Goal: Task Accomplishment & Management: Use online tool/utility

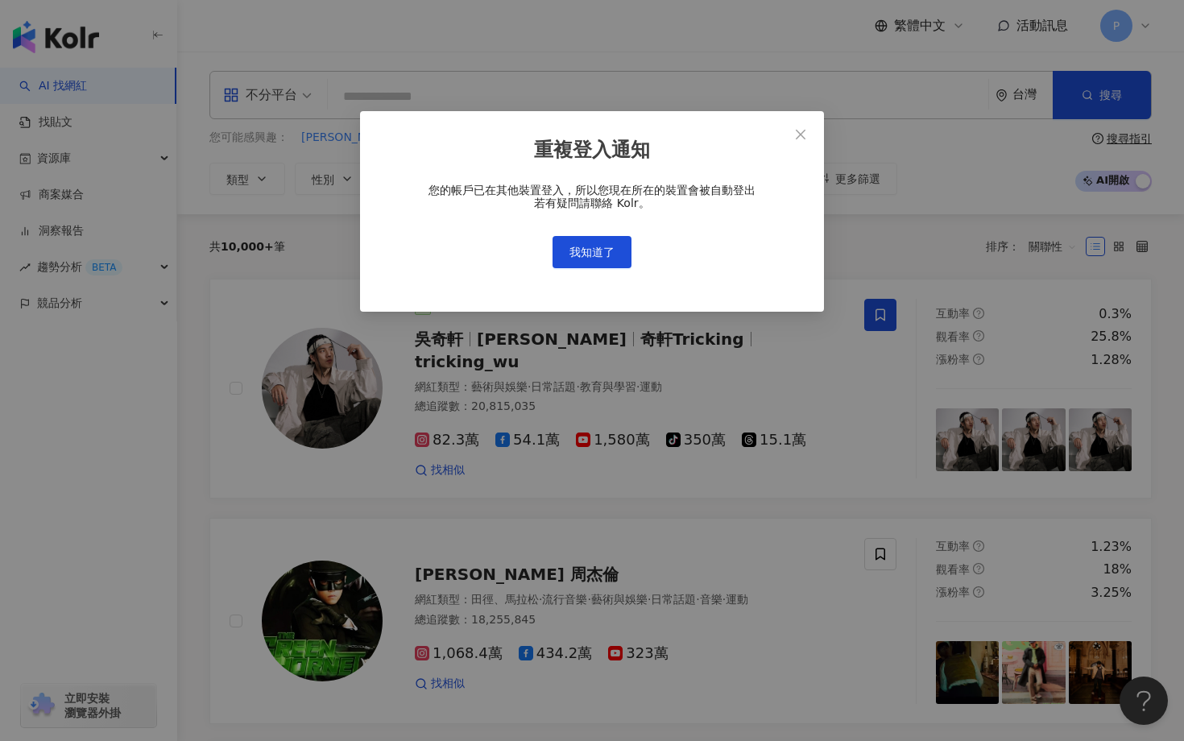
drag, startPoint x: 805, startPoint y: 132, endPoint x: 656, endPoint y: 235, distance: 181.8
click at [664, 234] on div "重複登入通知 您的帳戶已在其他裝置登入，所以您現在所在的裝置會被自動登出 若有疑問請聯絡 Kolr。 我知道了" at bounding box center [592, 211] width 464 height 201
click at [615, 252] on button "我知道了" at bounding box center [591, 252] width 79 height 32
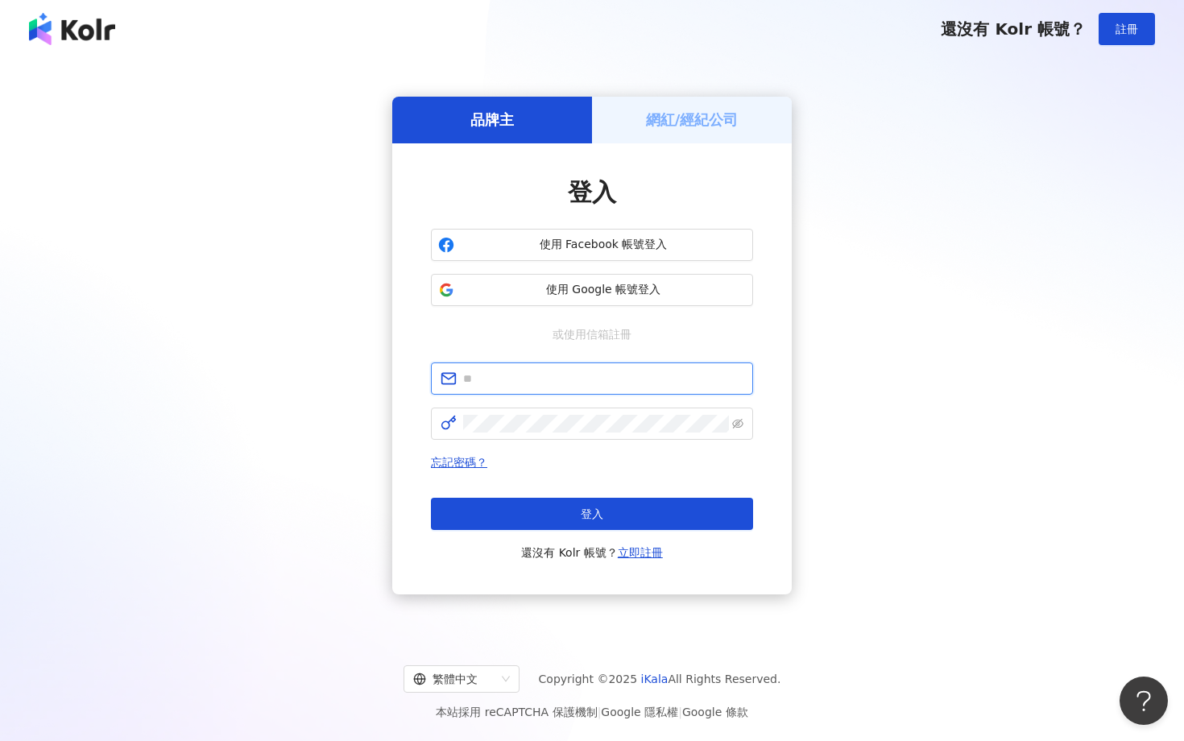
type input "**********"
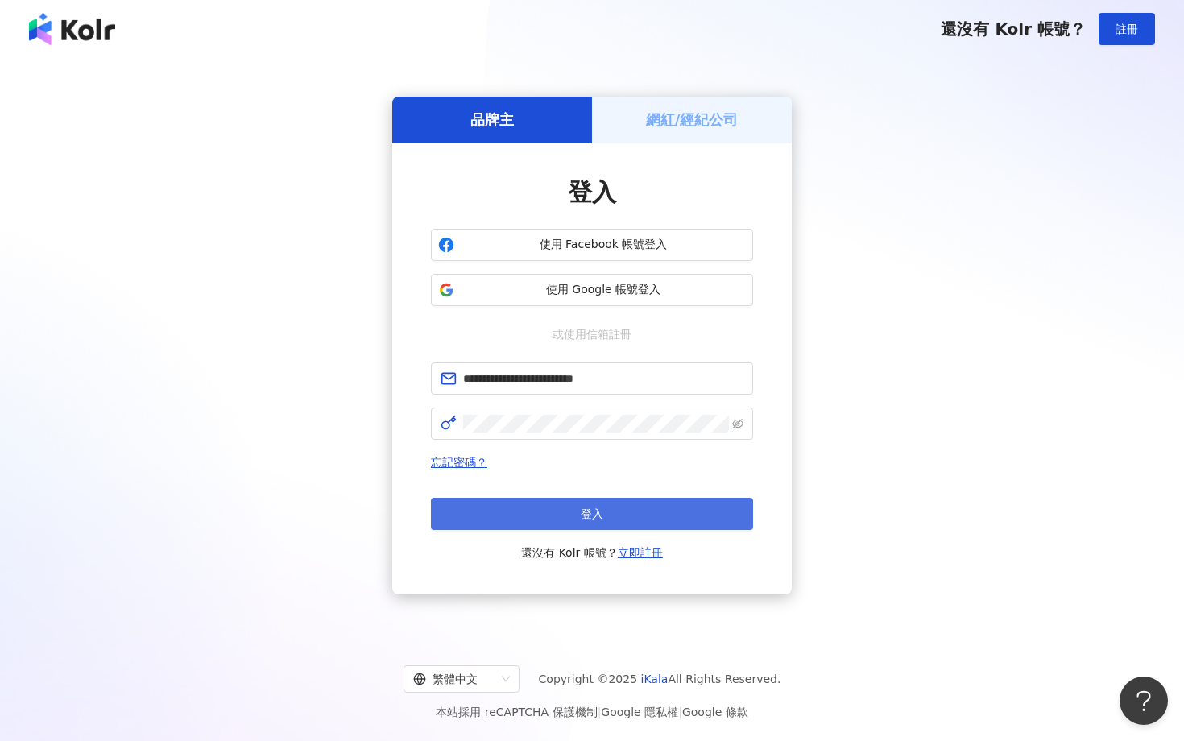
click at [586, 507] on button "登入" at bounding box center [592, 514] width 322 height 32
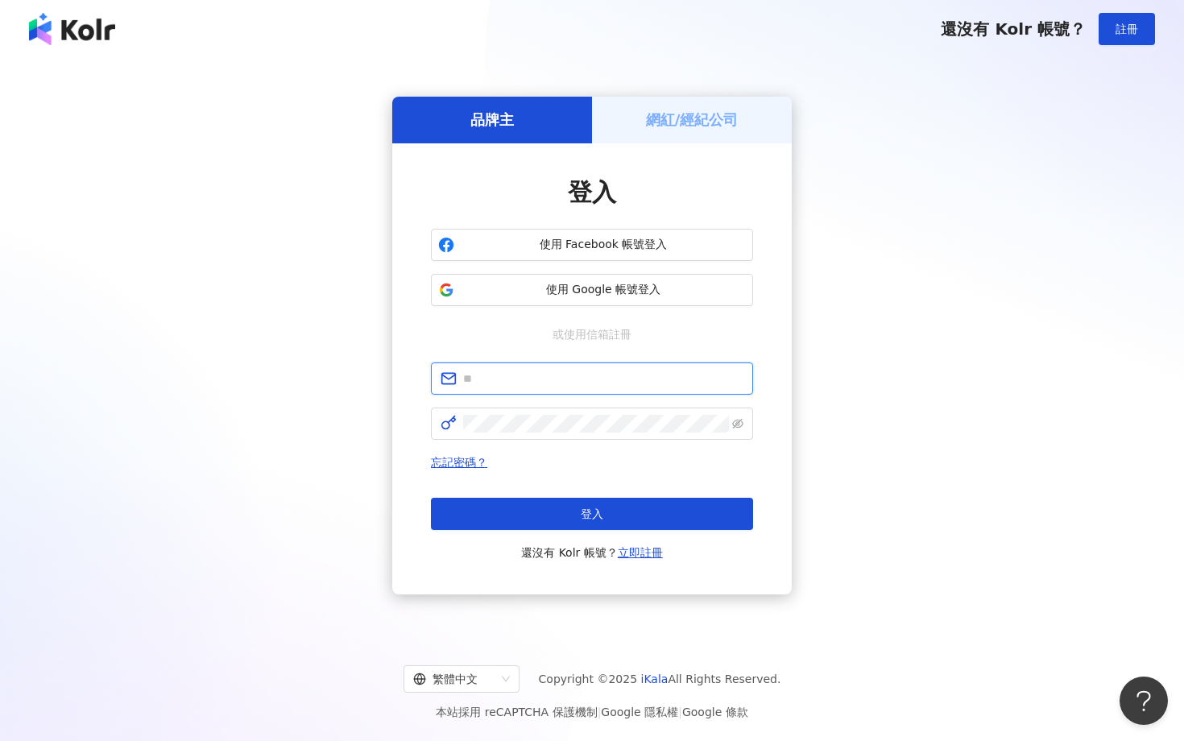
type input "**********"
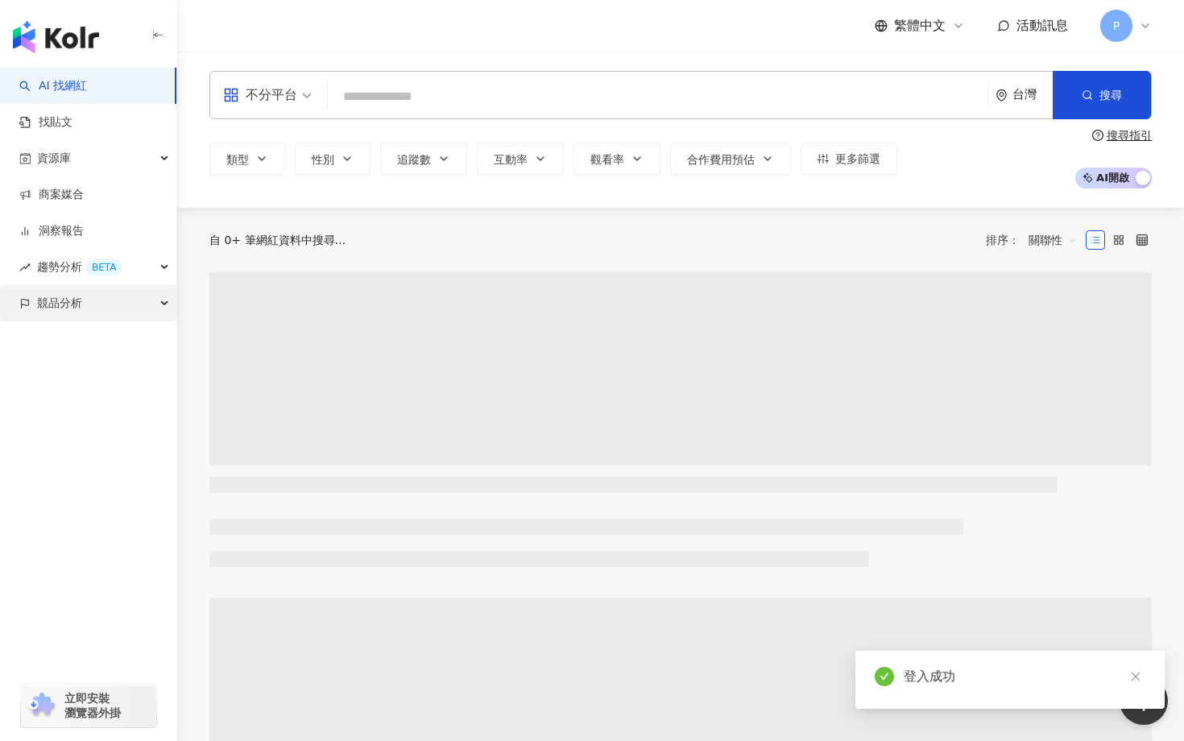
click at [153, 310] on div "競品分析" at bounding box center [88, 303] width 176 height 36
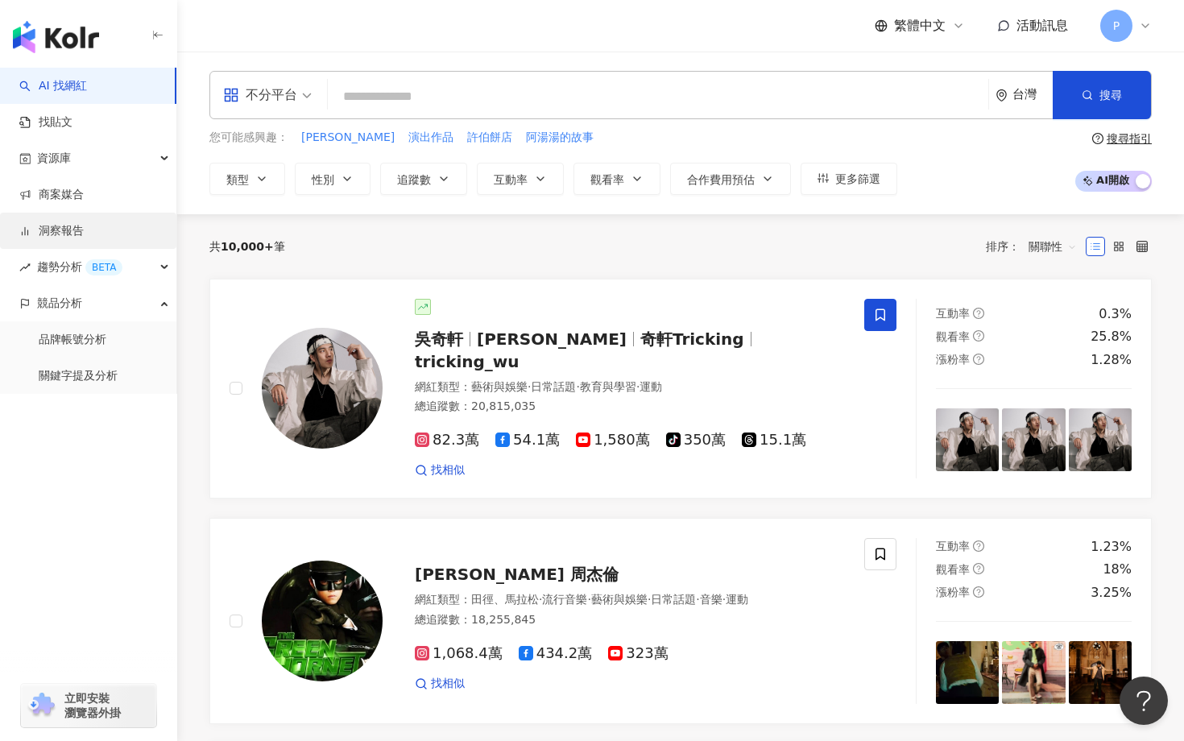
click at [84, 231] on link "洞察報告" at bounding box center [51, 231] width 64 height 16
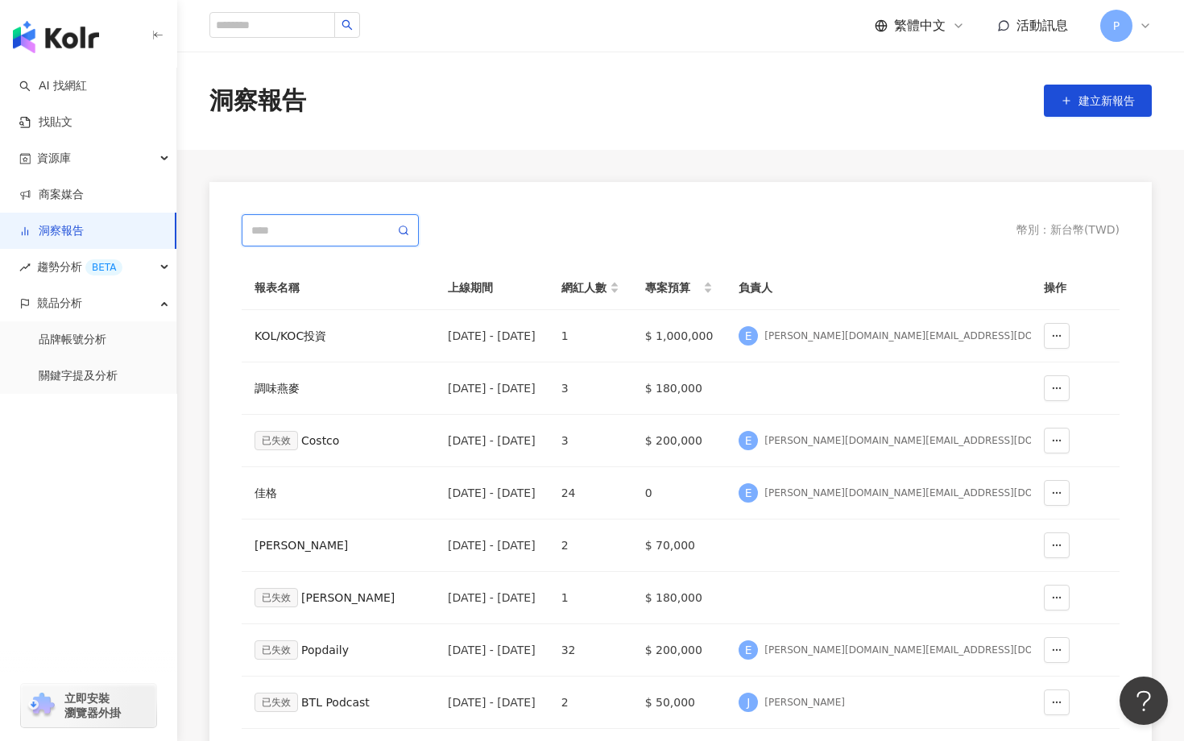
click at [323, 223] on input "text" at bounding box center [322, 230] width 143 height 18
click at [1053, 335] on icon "button" at bounding box center [1056, 335] width 11 height 11
click at [296, 340] on div "KOL/KOC投資" at bounding box center [339, 336] width 168 height 18
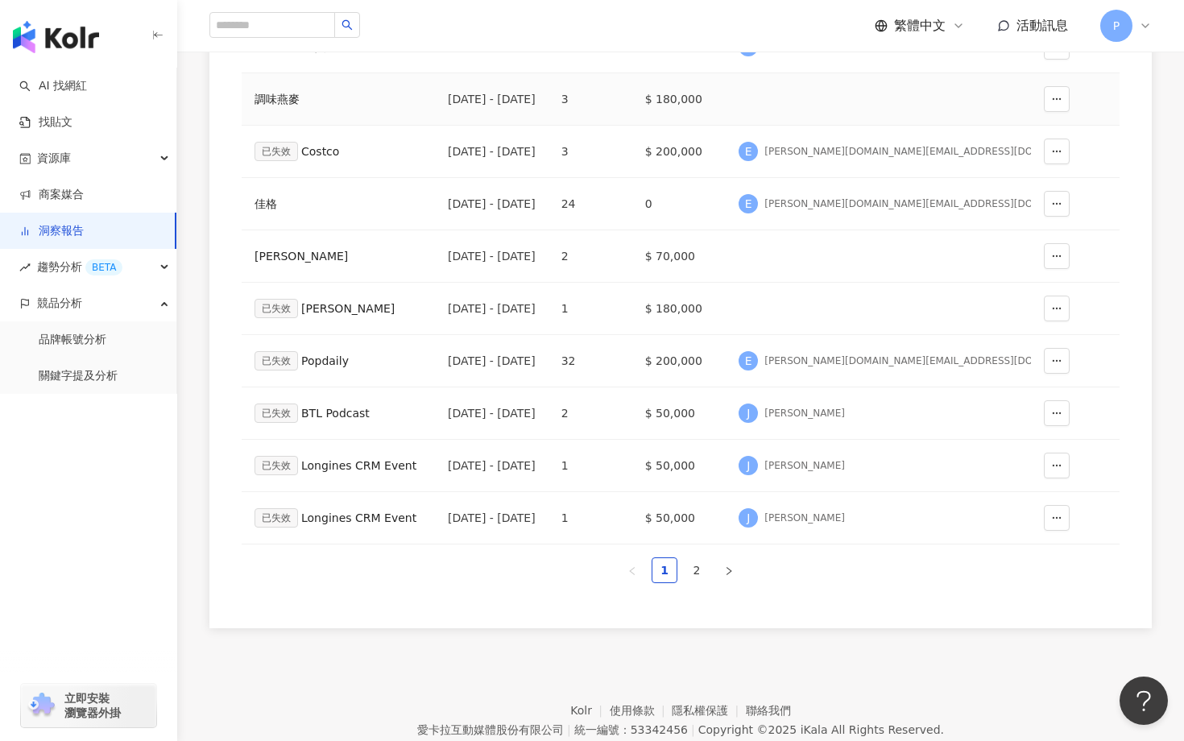
scroll to position [355, 0]
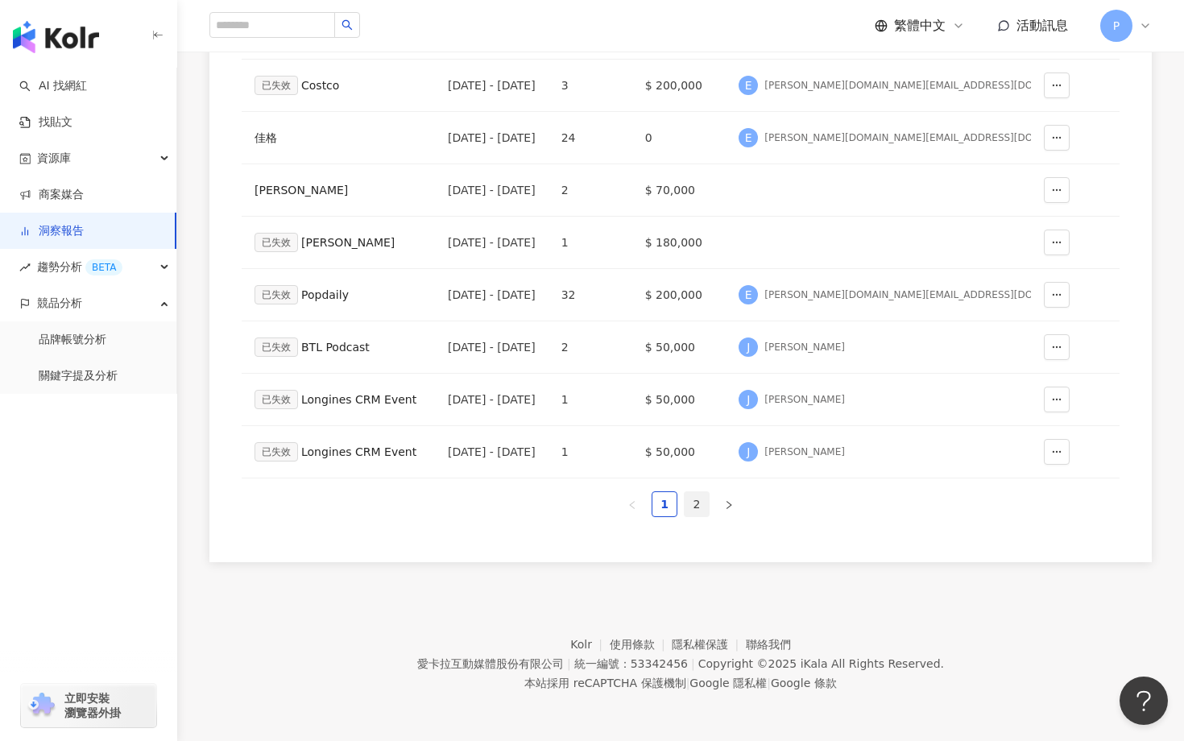
click at [702, 501] on link "2" at bounding box center [697, 504] width 24 height 24
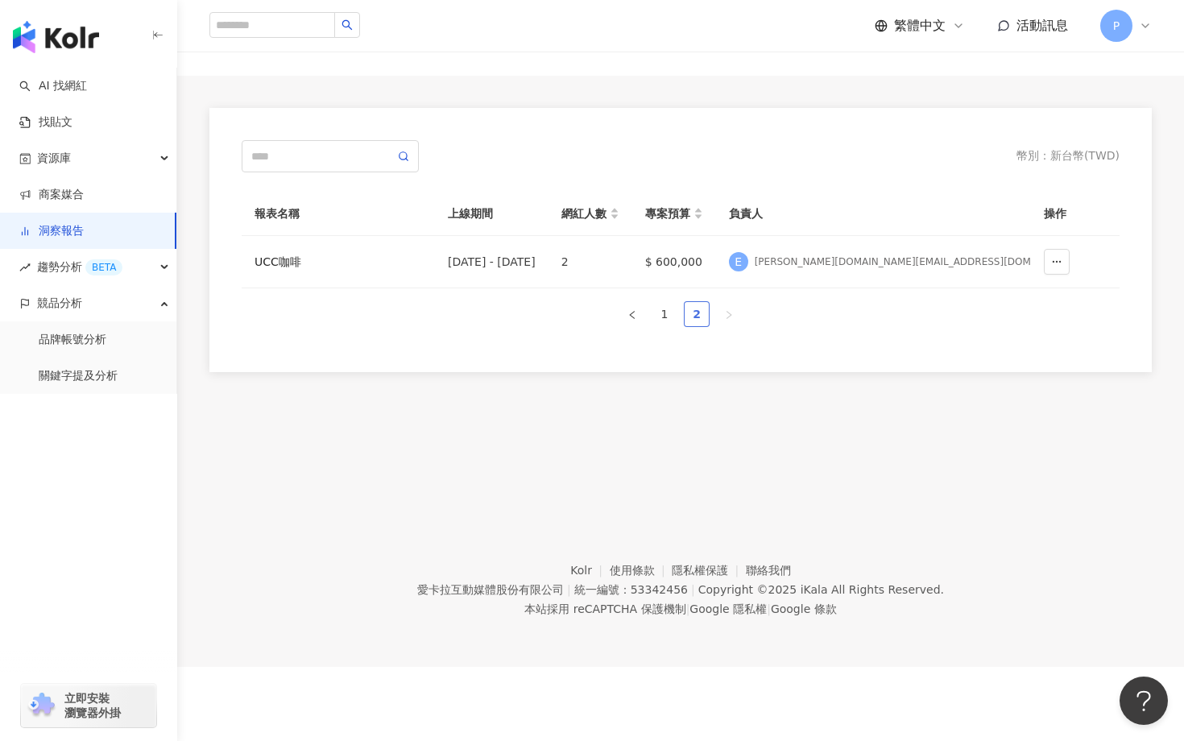
scroll to position [74, 0]
click at [666, 321] on link "1" at bounding box center [664, 314] width 24 height 24
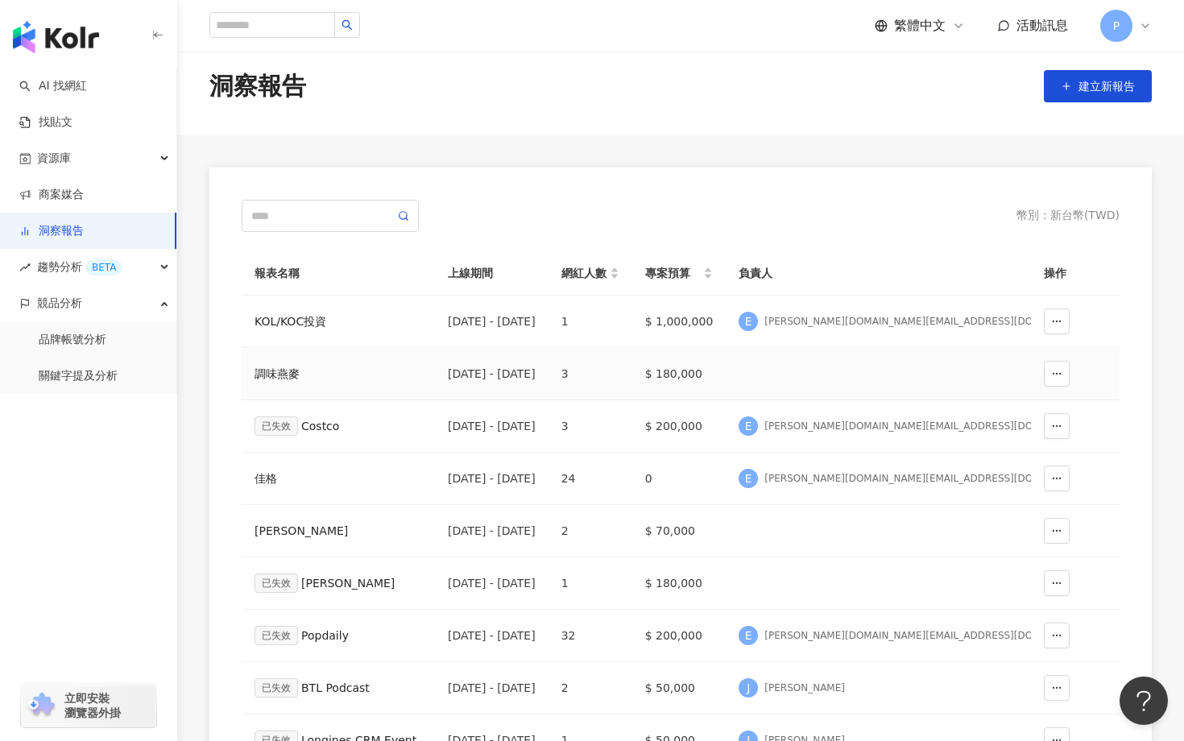
scroll to position [0, 0]
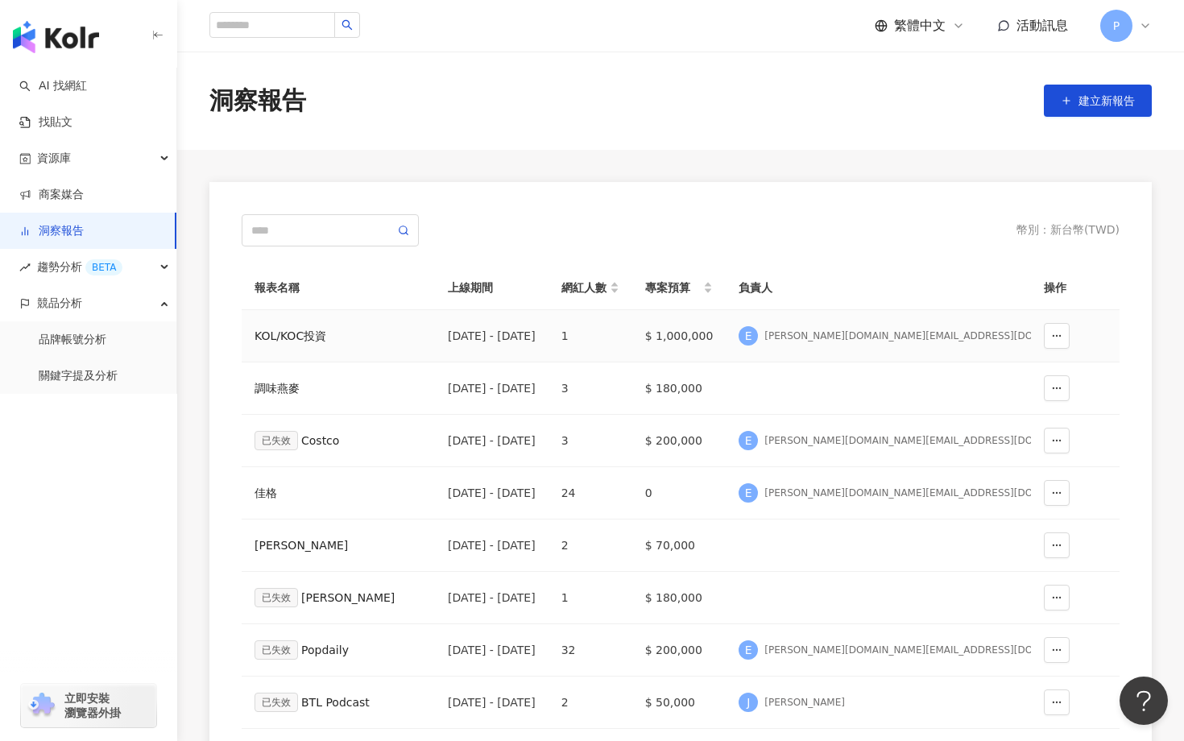
click at [276, 336] on div "KOL/KOC投資" at bounding box center [339, 336] width 168 height 18
click at [1078, 101] on span "建立新報告" at bounding box center [1106, 100] width 56 height 13
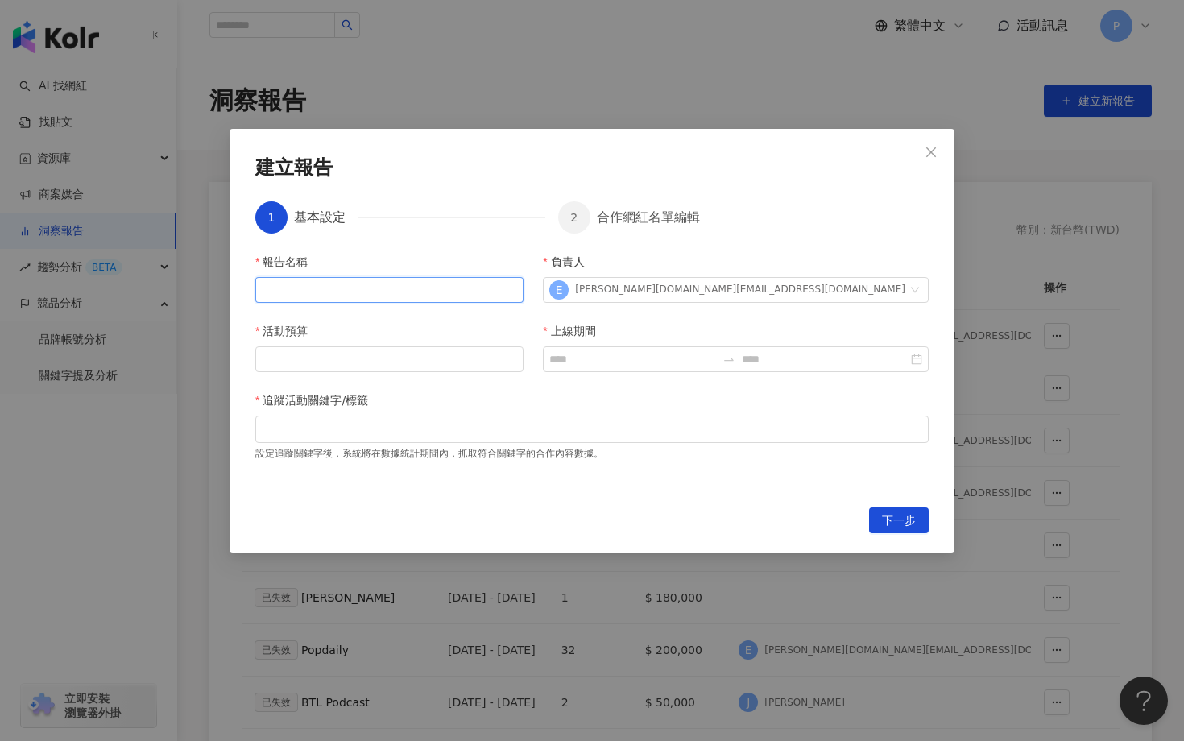
click at [391, 296] on input "報告名稱" at bounding box center [389, 290] width 268 height 26
click at [502, 325] on div "活動預算" at bounding box center [389, 334] width 268 height 24
click at [502, 348] on input "活動預算" at bounding box center [389, 359] width 267 height 24
click at [404, 288] on input "報告名稱" at bounding box center [389, 290] width 268 height 26
type input "*"
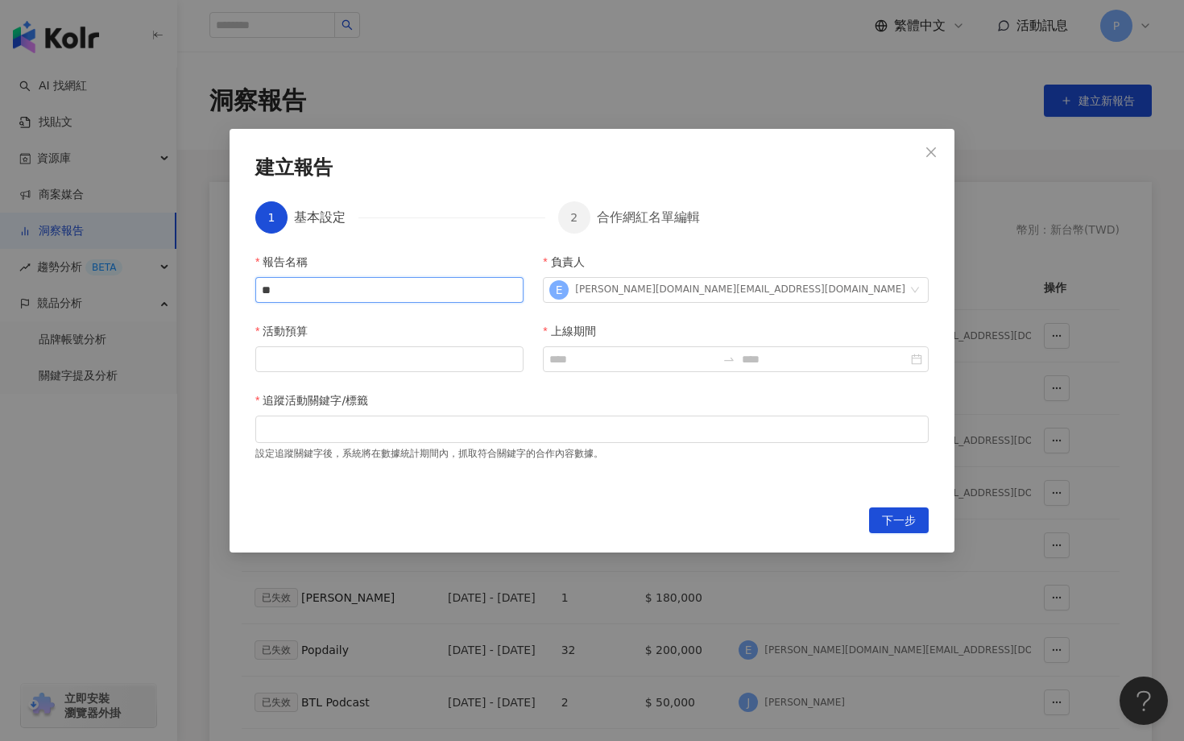
type input "*"
type input "*****"
click at [350, 356] on input "活動預算" at bounding box center [389, 359] width 267 height 24
click at [399, 367] on input "活動預算" at bounding box center [389, 359] width 267 height 24
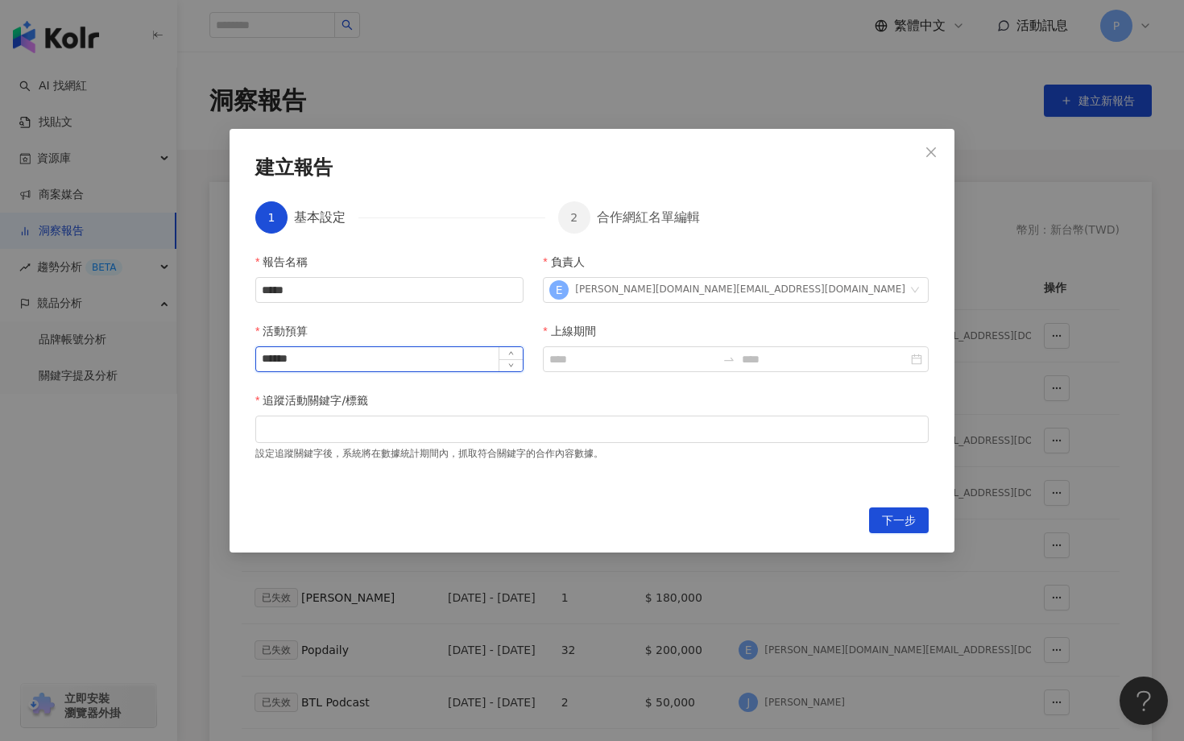
click at [279, 365] on input "******" at bounding box center [389, 359] width 267 height 24
click at [312, 360] on input "******" at bounding box center [389, 359] width 267 height 24
type input "*******"
click at [648, 366] on input "上線期間" at bounding box center [632, 359] width 166 height 18
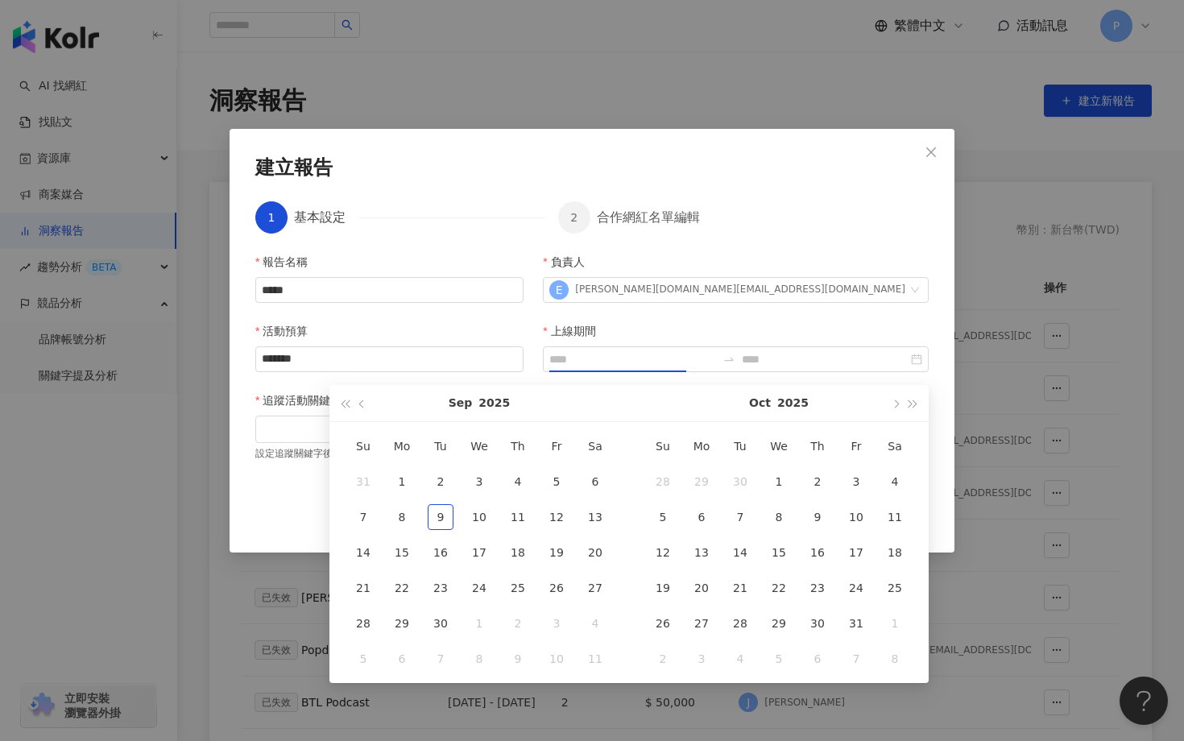
click at [331, 405] on div "[DATE]" at bounding box center [479, 403] width 300 height 37
click at [359, 406] on button "button" at bounding box center [363, 403] width 18 height 36
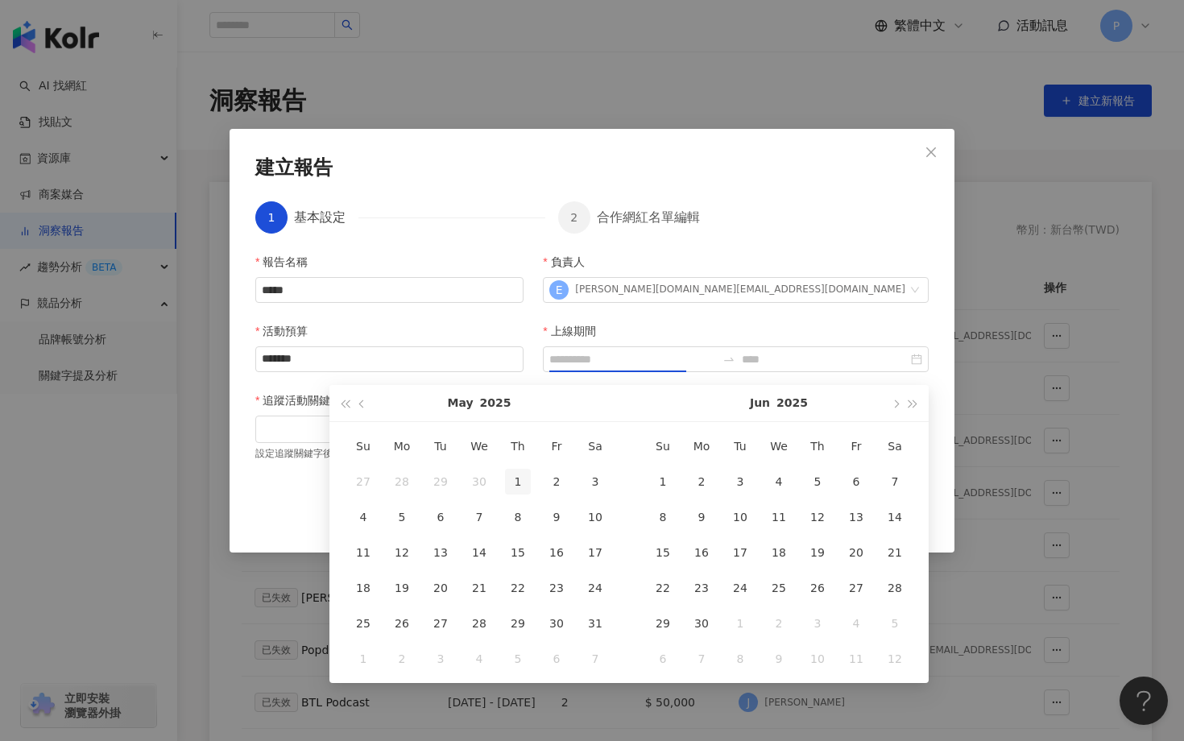
type input "**********"
click at [516, 480] on div "1" at bounding box center [518, 482] width 26 height 26
type input "**********"
click at [894, 408] on button "button" at bounding box center [895, 403] width 18 height 36
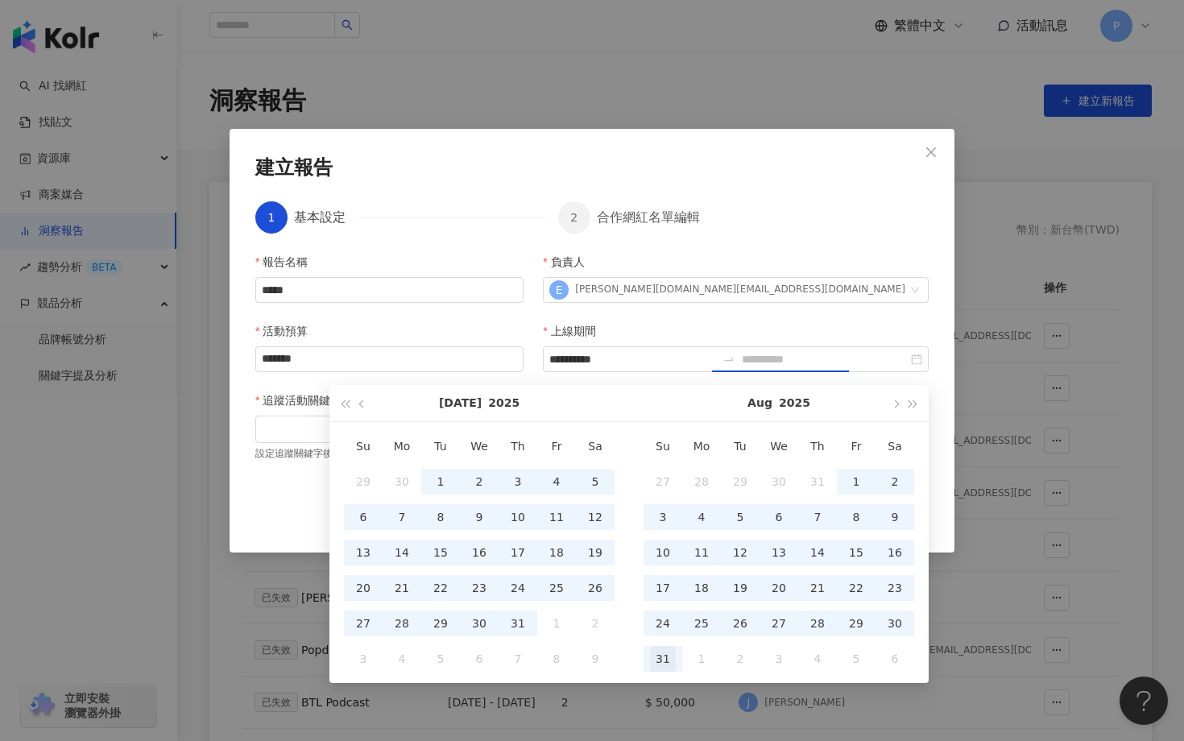
type input "**********"
click at [674, 653] on div "31" at bounding box center [663, 659] width 26 height 26
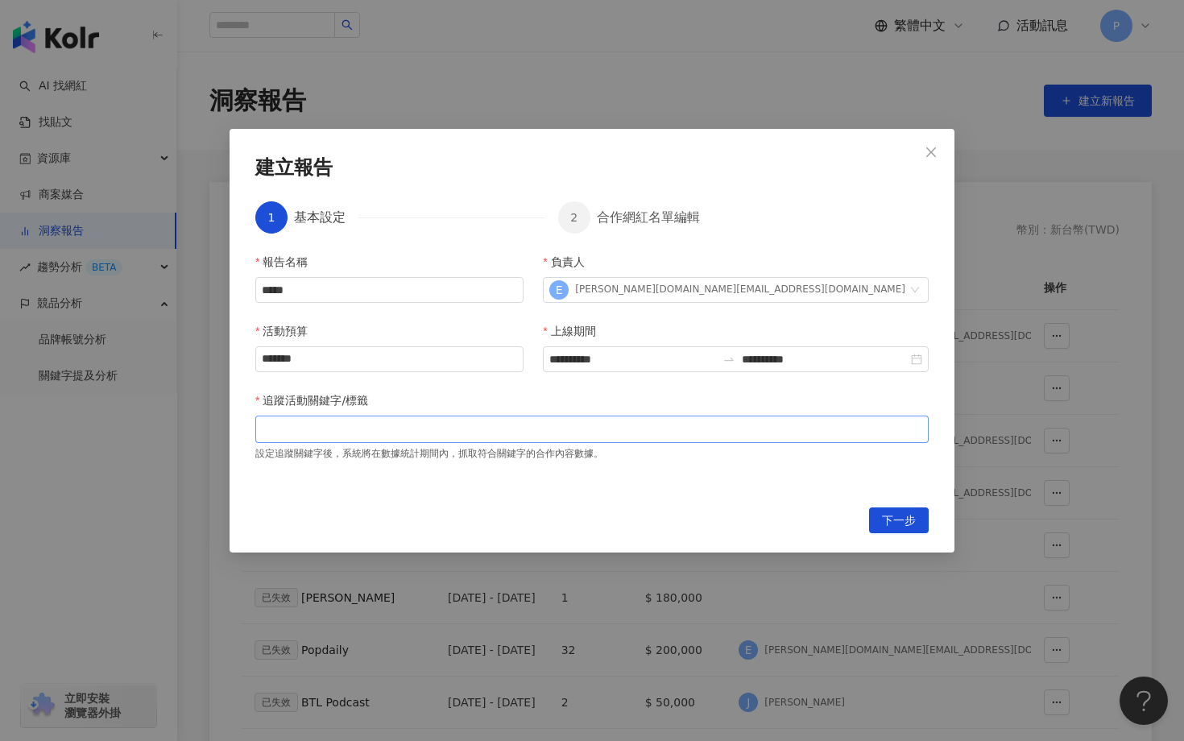
click at [457, 431] on div at bounding box center [592, 429] width 667 height 12
type input "*"
type input "****"
click at [893, 530] on span "下一步" at bounding box center [899, 521] width 34 height 26
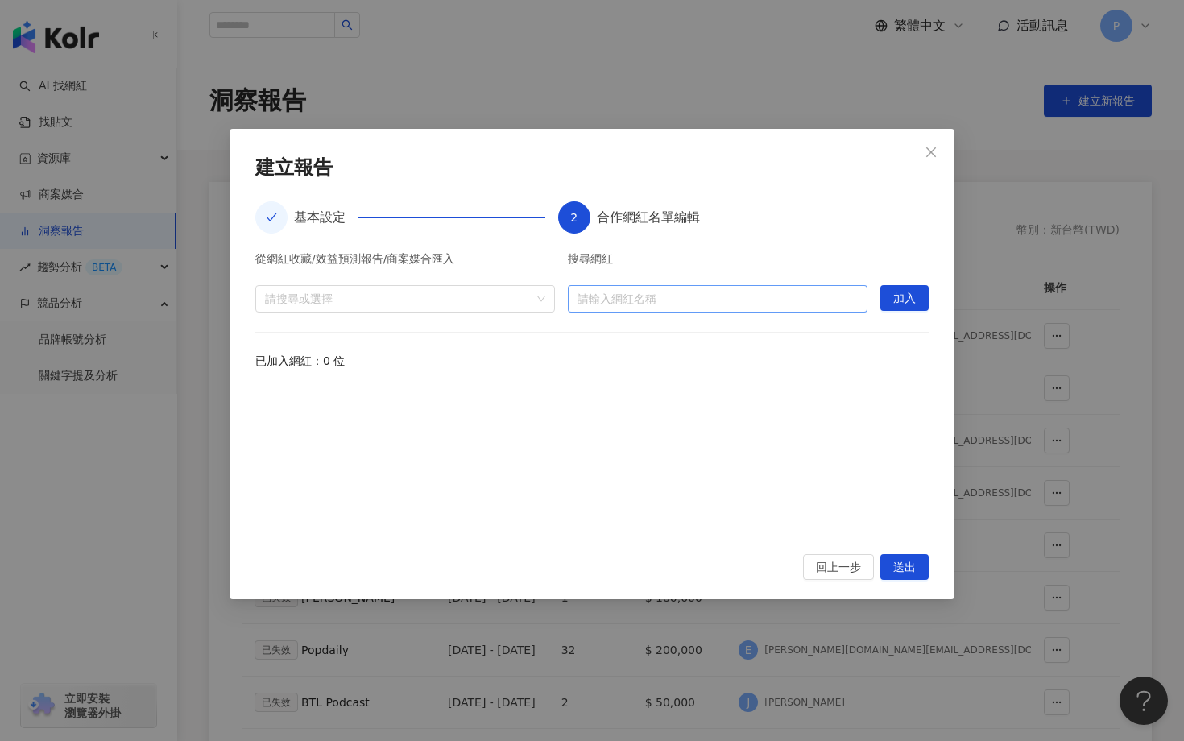
click at [669, 294] on input "search" at bounding box center [717, 299] width 280 height 26
type input "*"
type input "****"
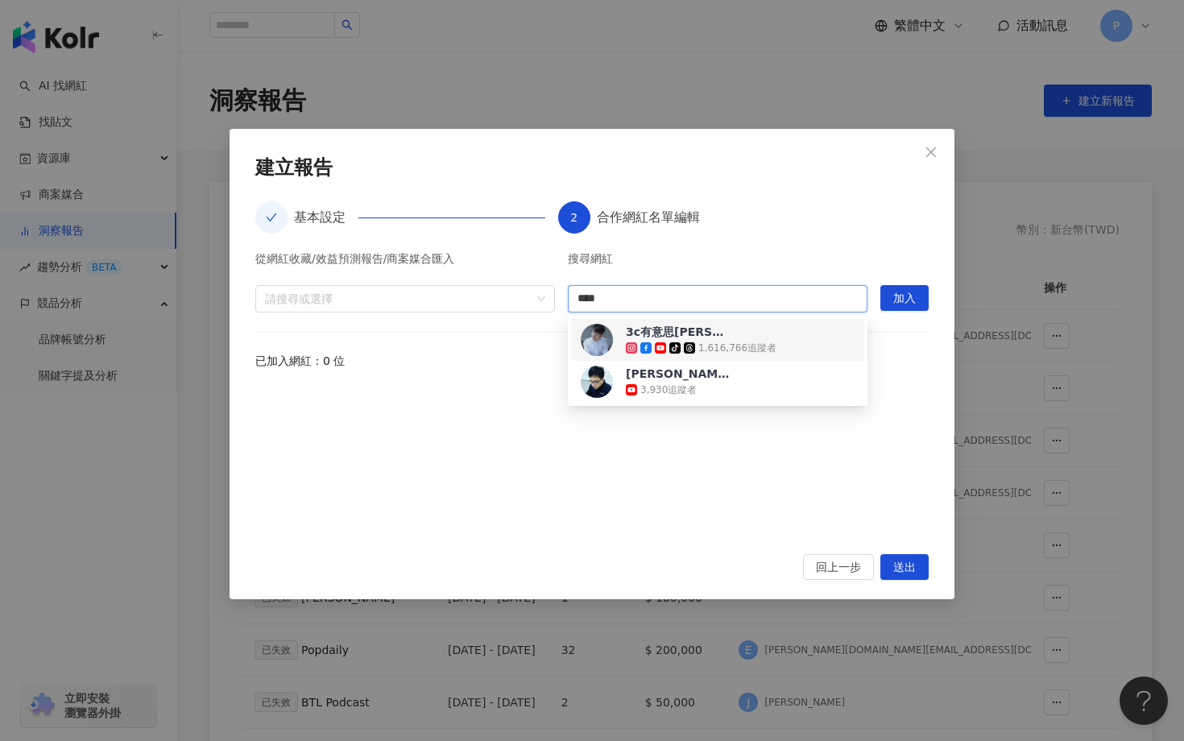
click at [664, 345] on icon at bounding box center [660, 347] width 11 height 11
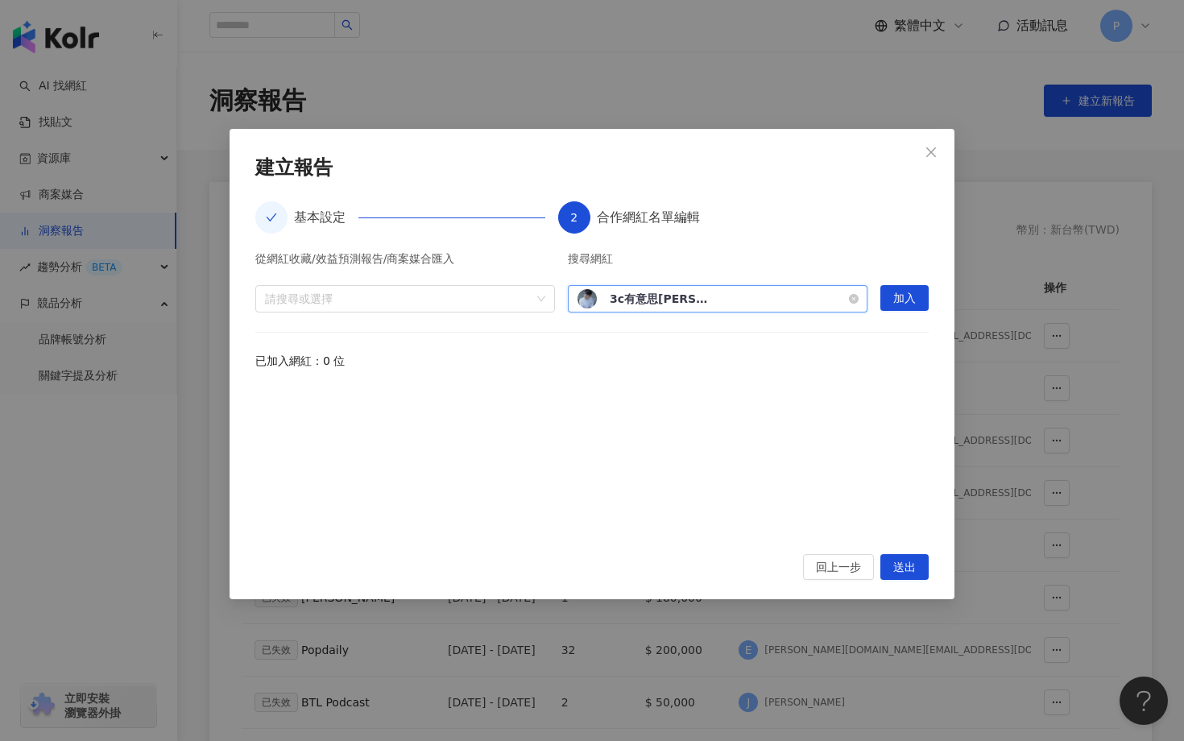
click at [784, 300] on div "3c有意思tim哥 tiktok-icon 1,616,766 追蹤者" at bounding box center [717, 298] width 280 height 19
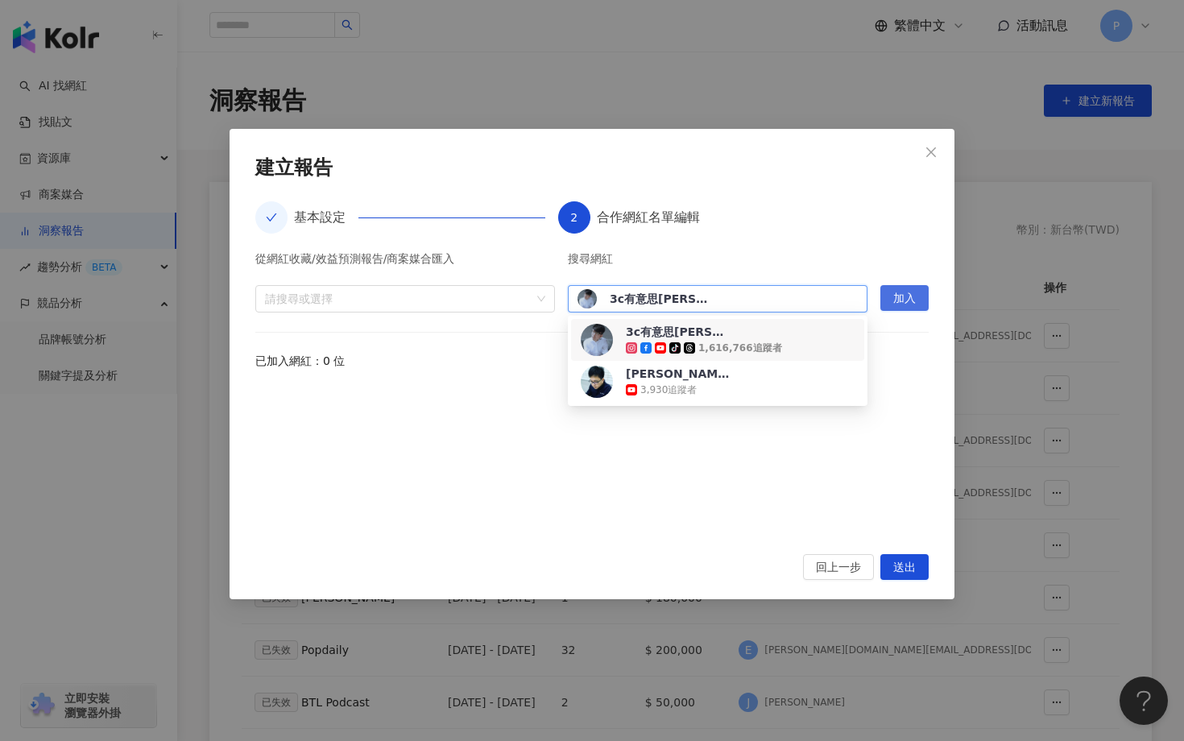
click at [897, 301] on span "加入" at bounding box center [904, 299] width 23 height 26
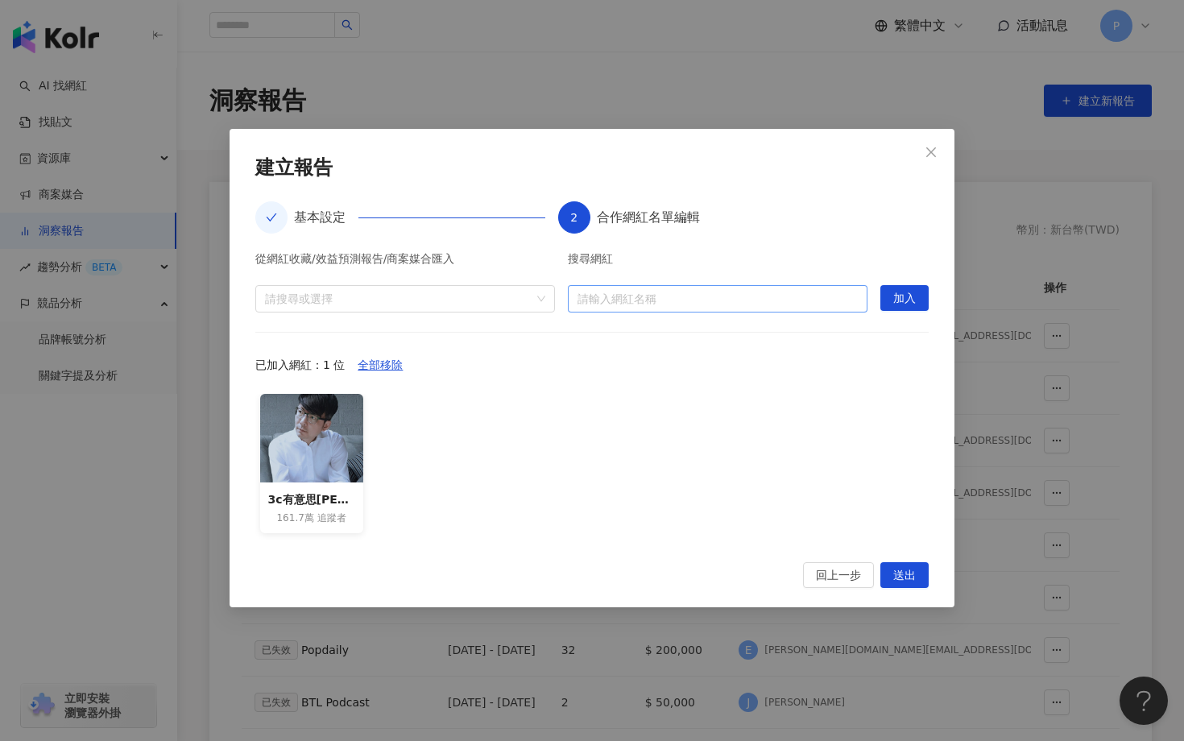
click at [712, 303] on input "search" at bounding box center [717, 299] width 280 height 26
click at [903, 577] on span "送出" at bounding box center [904, 576] width 23 height 26
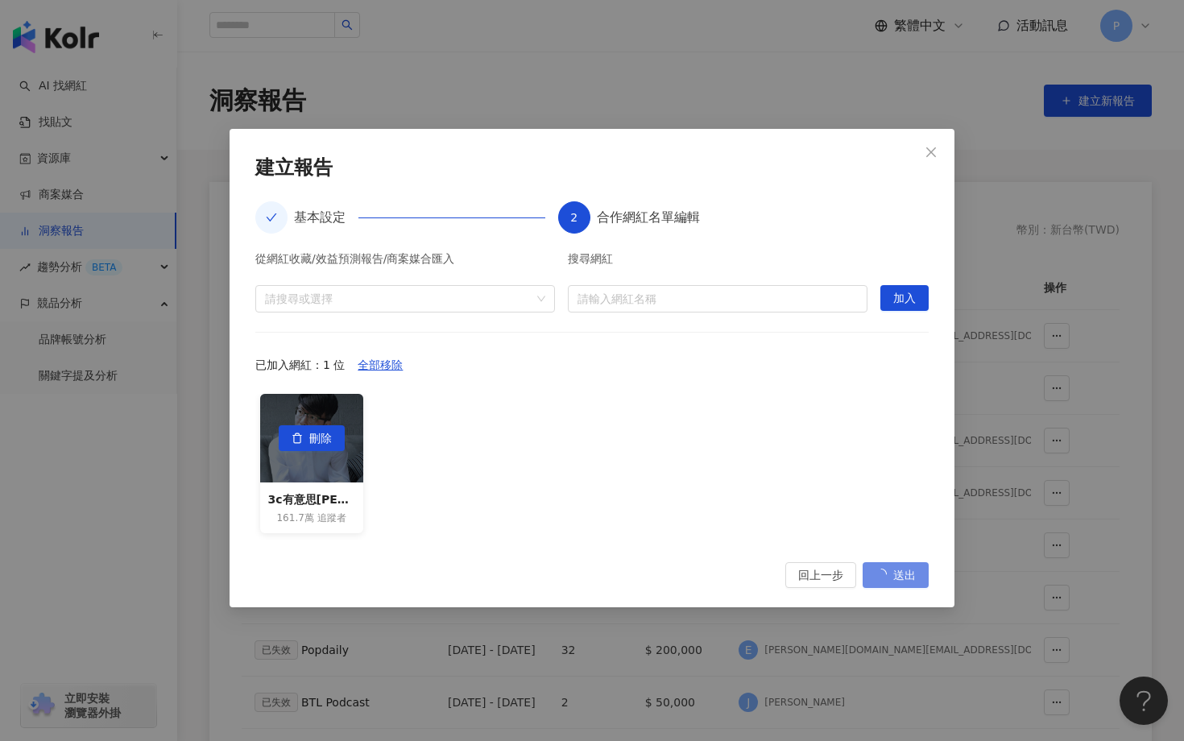
click at [319, 461] on div "刪除" at bounding box center [311, 438] width 103 height 89
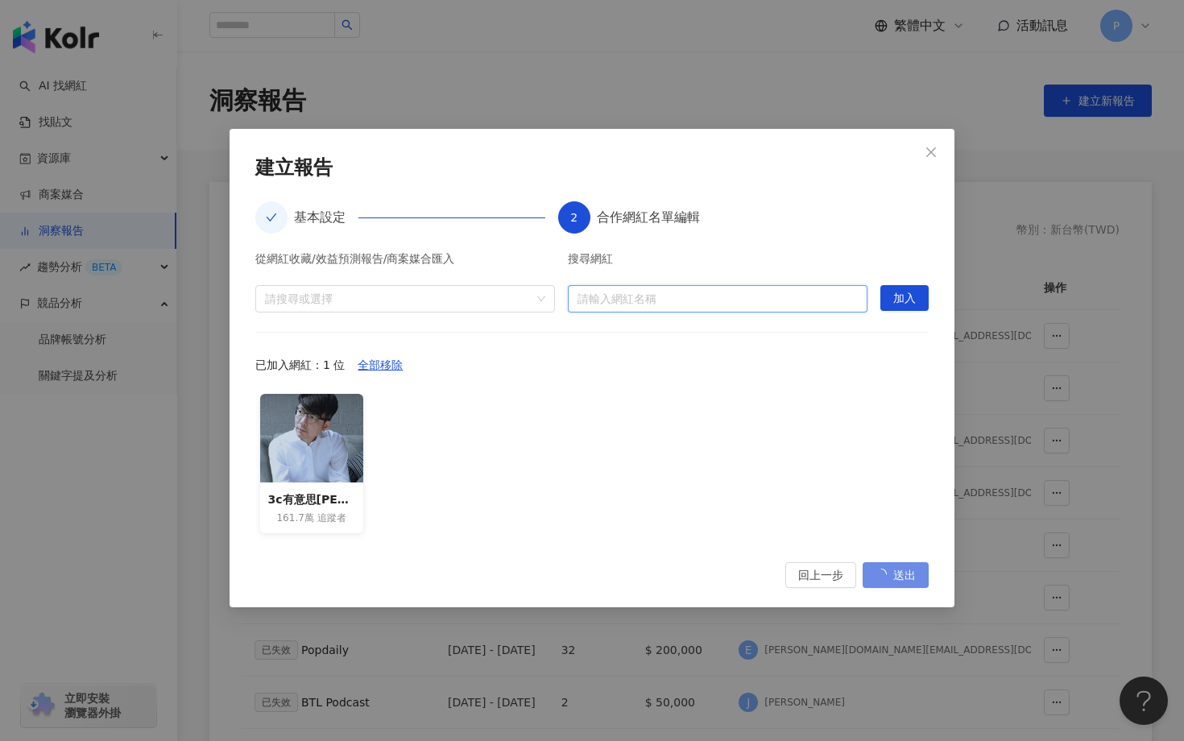
click at [650, 303] on input "search" at bounding box center [717, 299] width 280 height 26
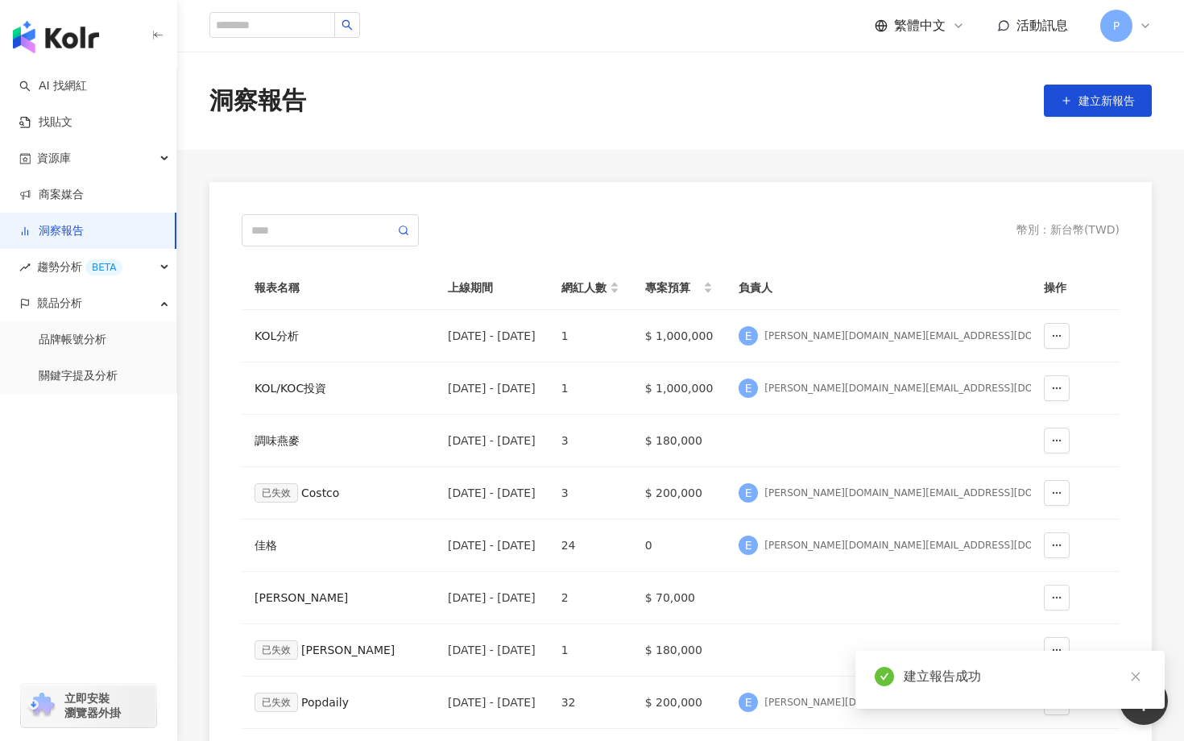
click at [832, 486] on div "**********" at bounding box center [592, 370] width 1184 height 741
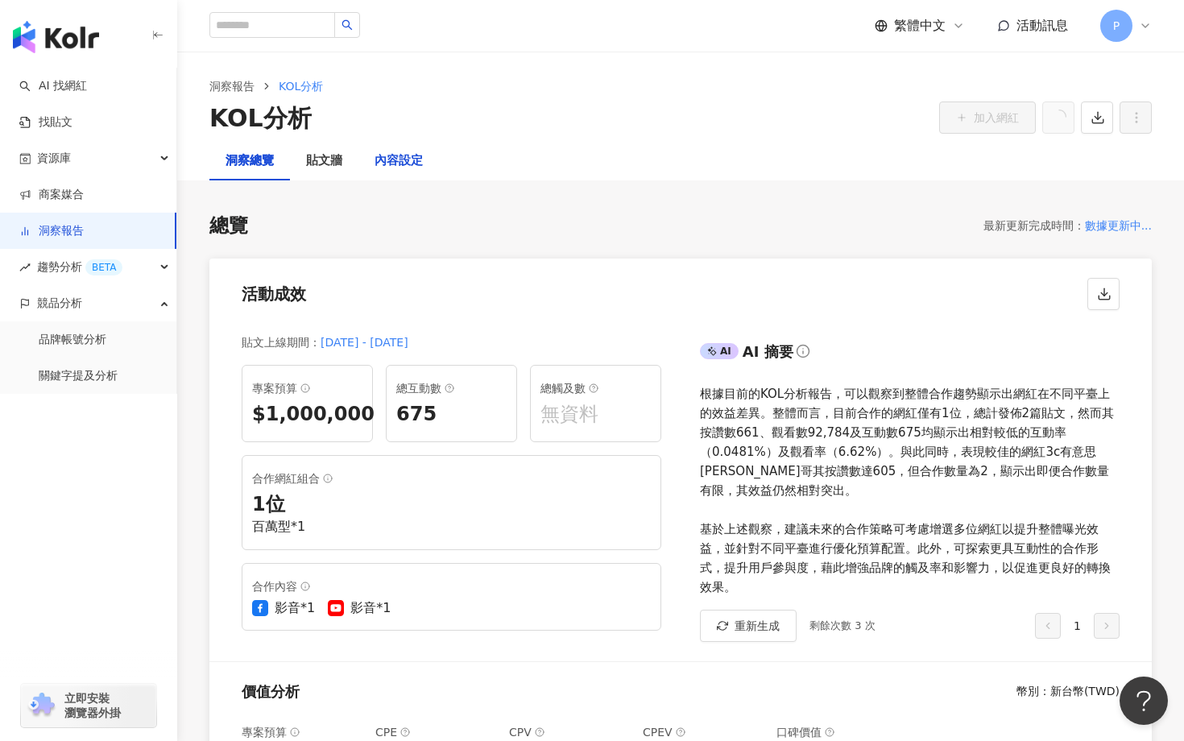
click at [397, 164] on div "內容設定" at bounding box center [399, 160] width 48 height 19
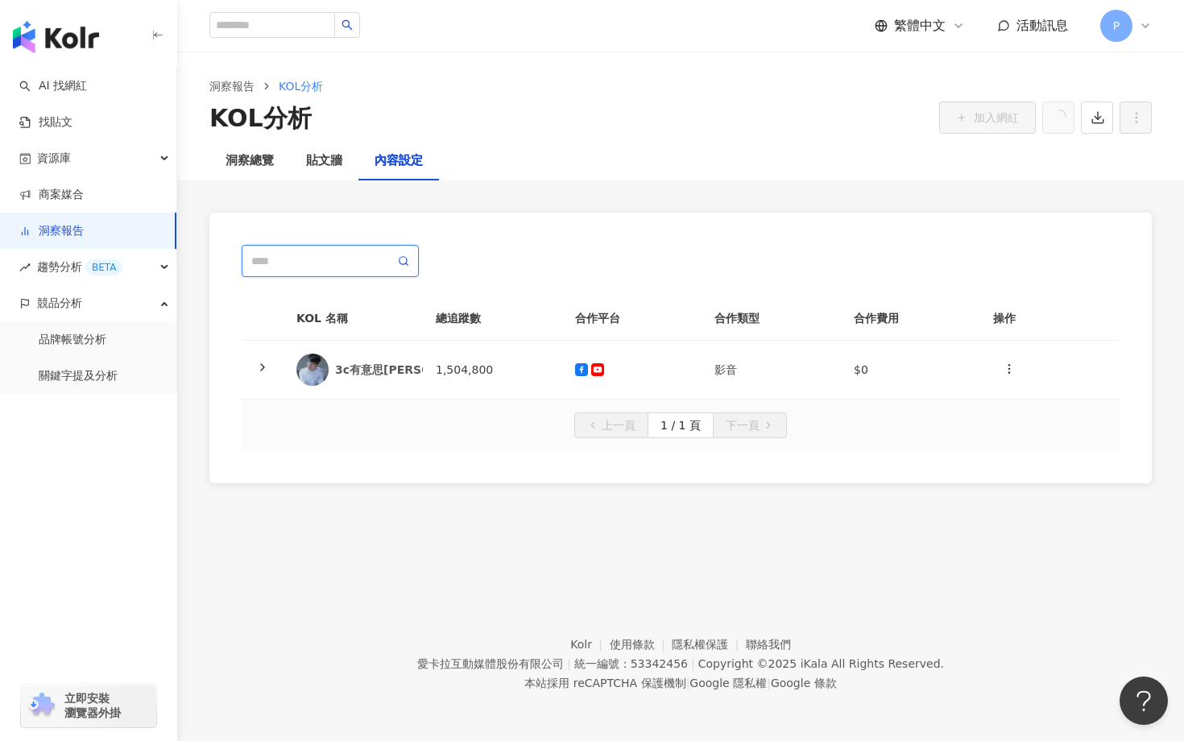
click at [306, 262] on input "text" at bounding box center [322, 261] width 143 height 18
click at [319, 170] on div "貼文牆" at bounding box center [324, 160] width 36 height 19
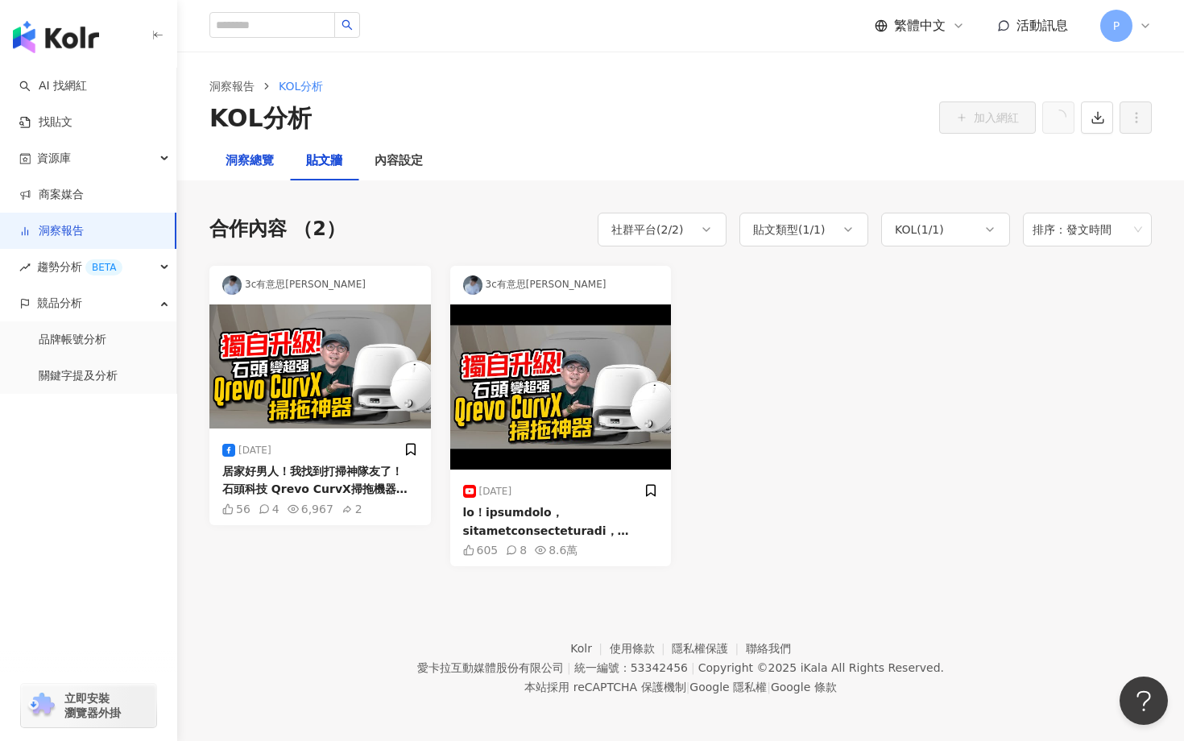
click at [259, 164] on div "洞察總覽" at bounding box center [250, 160] width 48 height 19
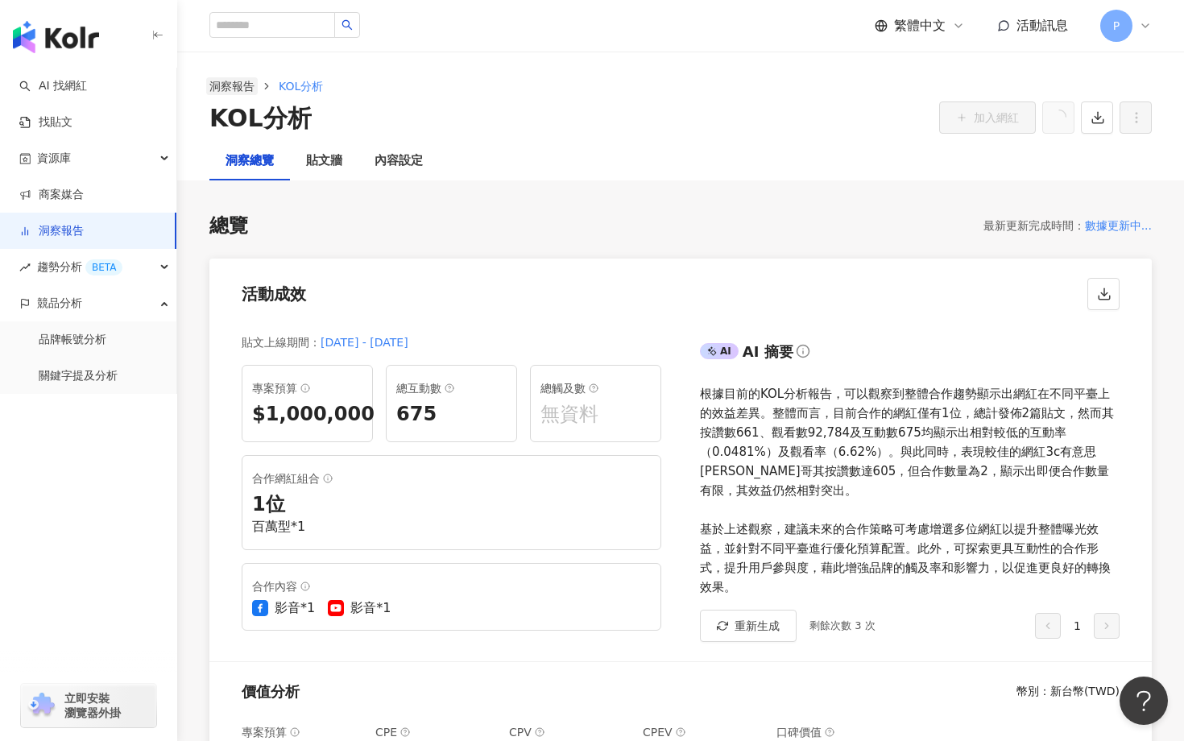
click at [234, 89] on link "洞察報告" at bounding box center [232, 86] width 52 height 18
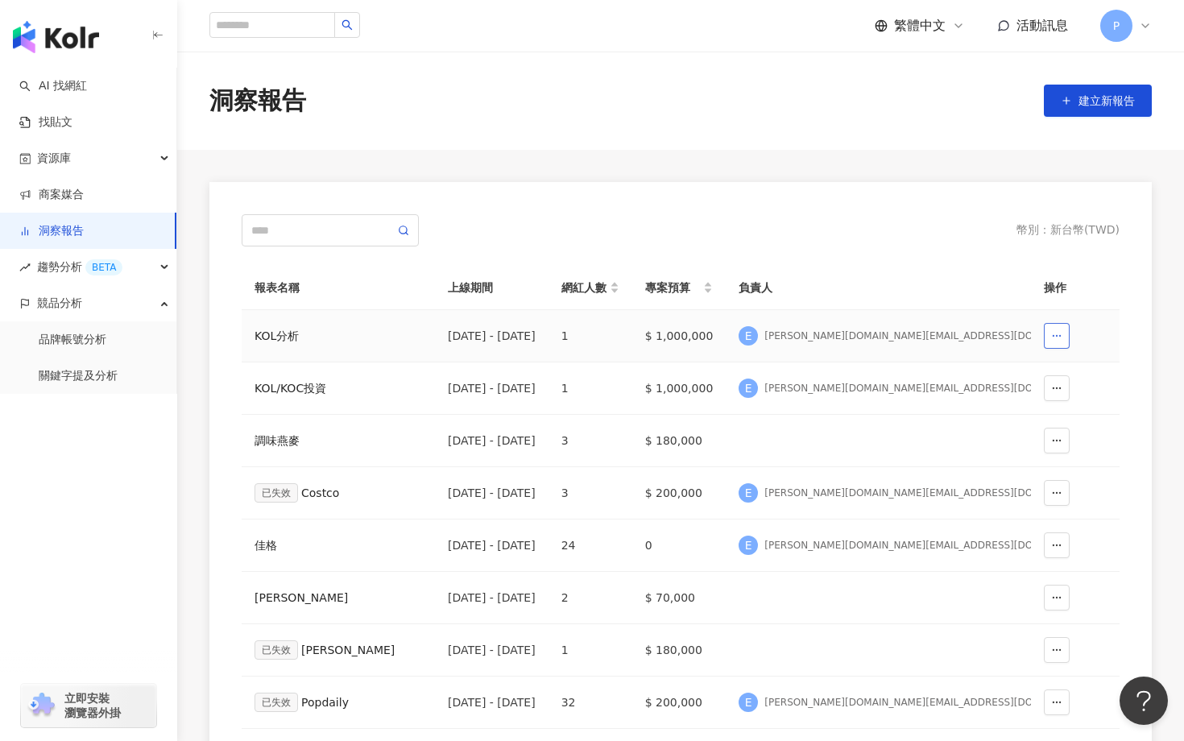
click at [1062, 329] on button "button" at bounding box center [1057, 336] width 26 height 26
click at [495, 341] on div "[DATE] - [DATE]" at bounding box center [492, 336] width 88 height 18
click at [274, 341] on div "KOL分析" at bounding box center [339, 336] width 168 height 18
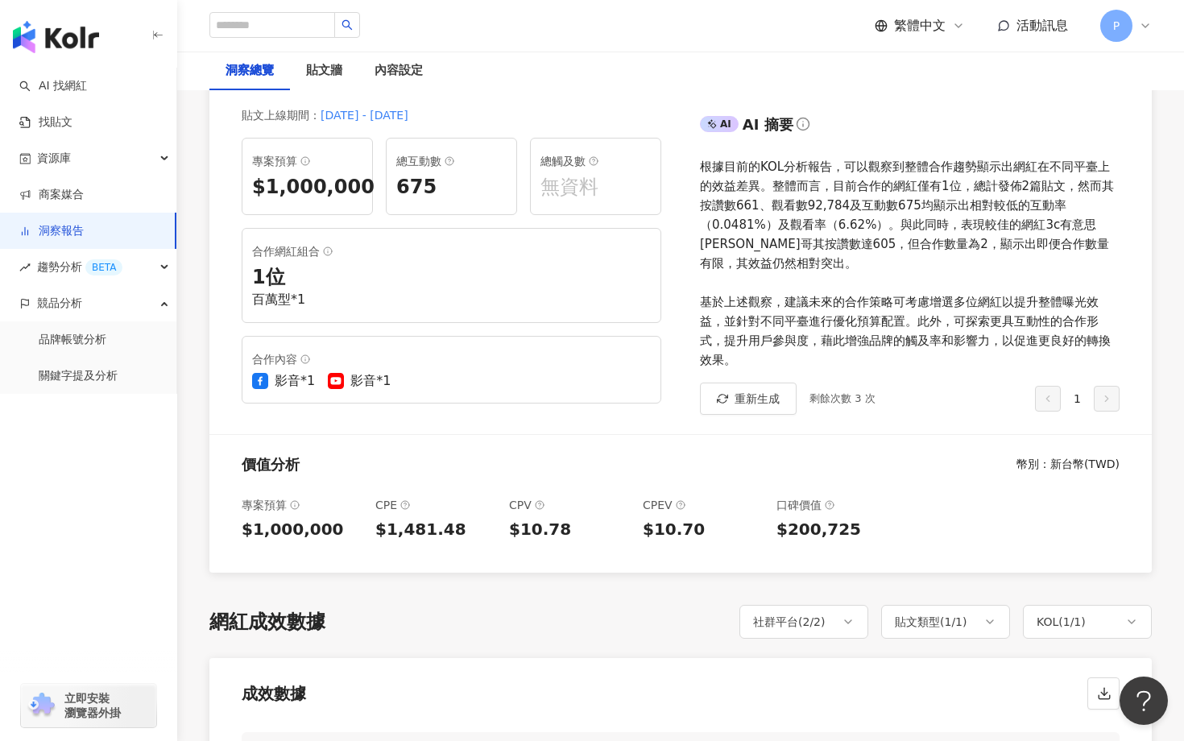
scroll to position [243, 0]
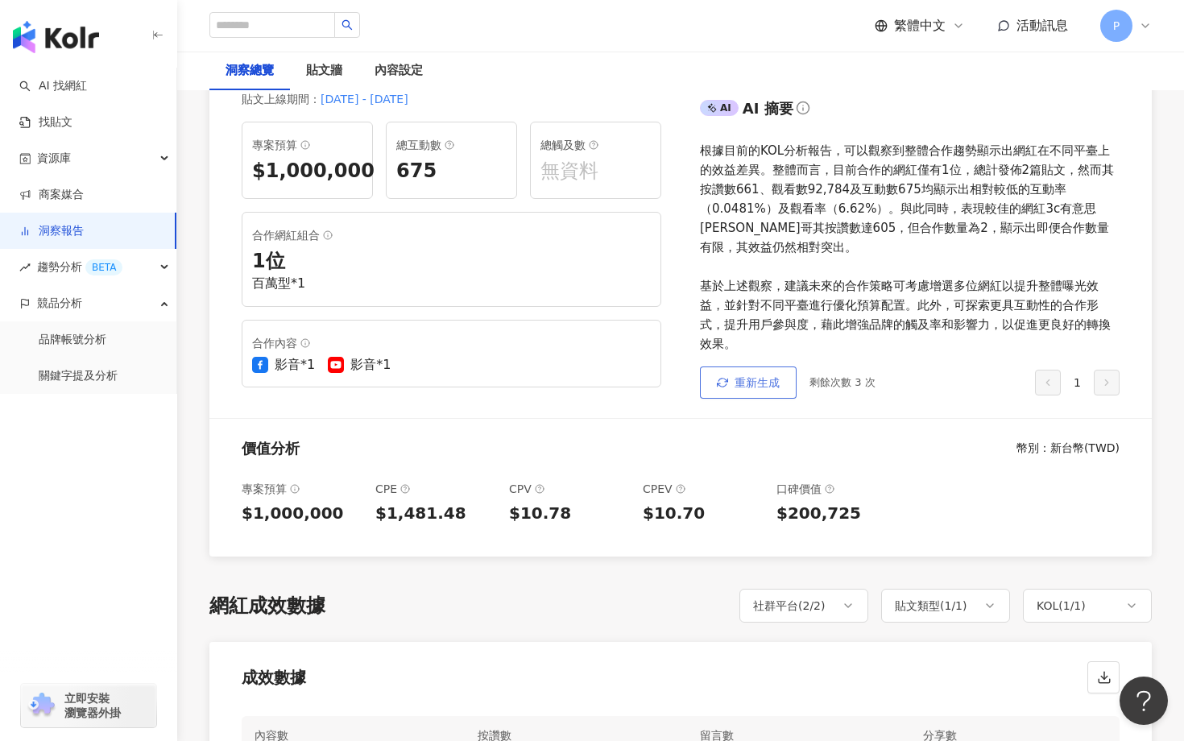
click at [774, 376] on span "重新生成" at bounding box center [757, 382] width 45 height 13
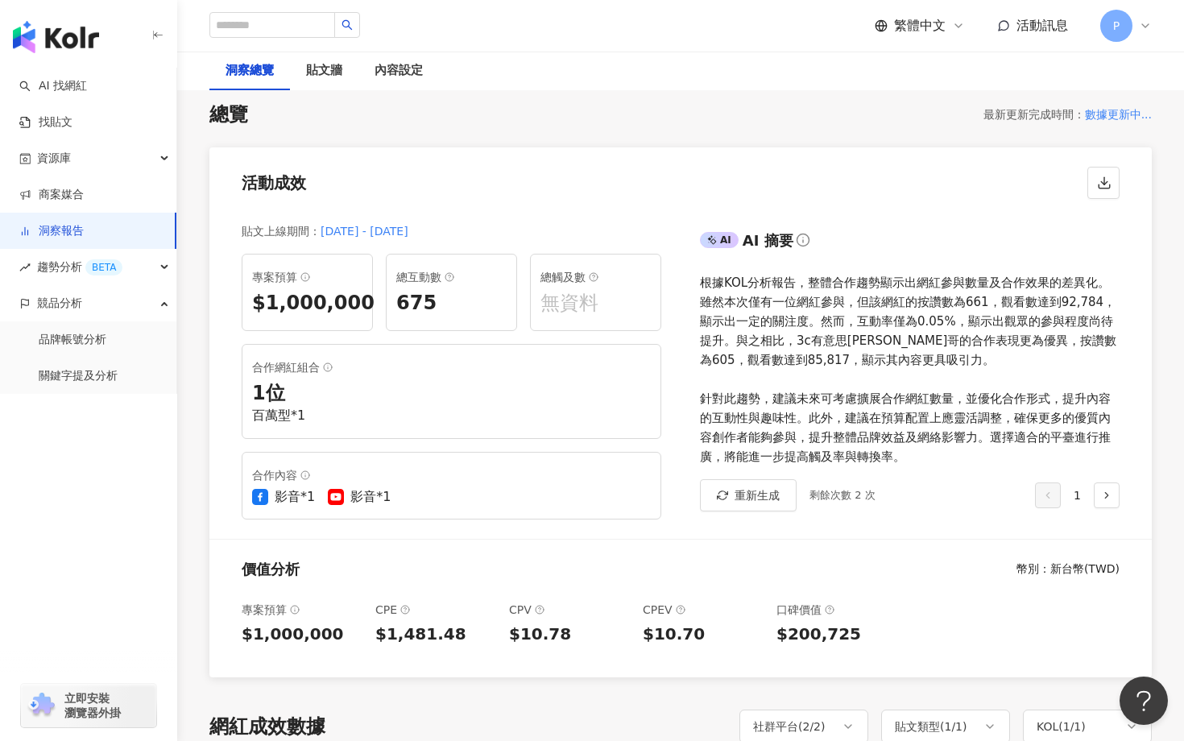
scroll to position [0, 0]
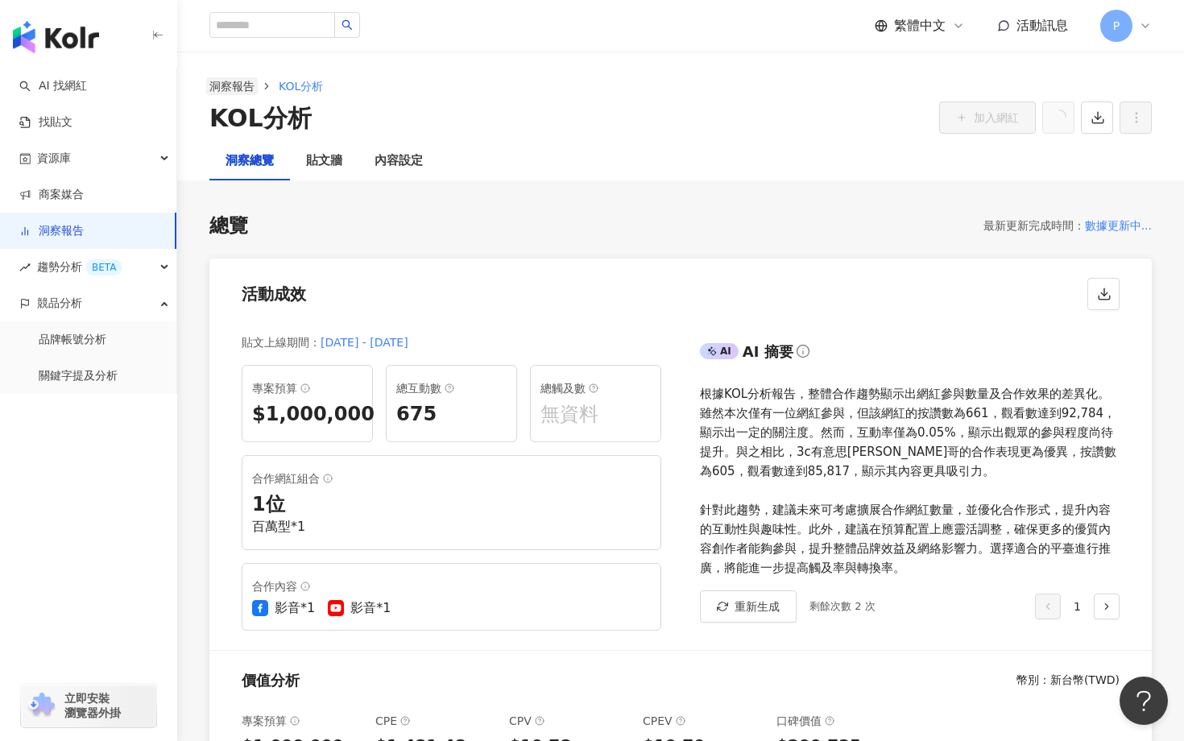
click at [240, 84] on link "洞察報告" at bounding box center [232, 86] width 52 height 18
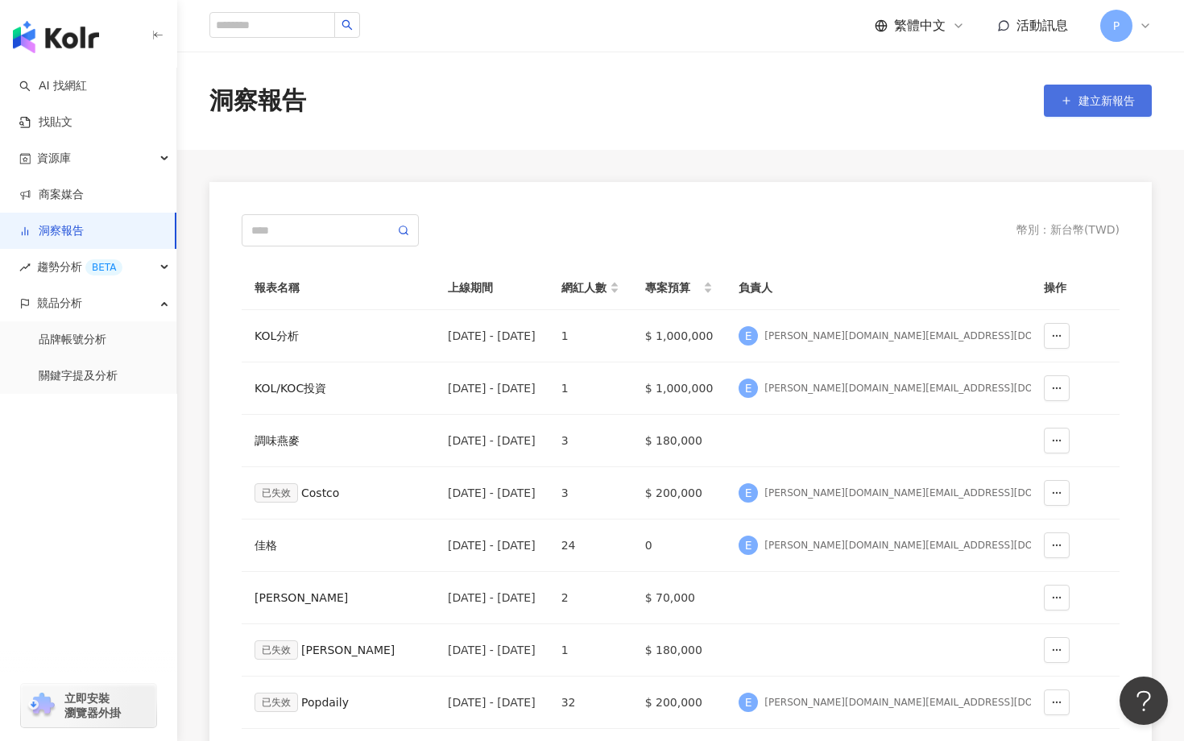
click at [1077, 109] on button "建立新報告" at bounding box center [1098, 101] width 108 height 32
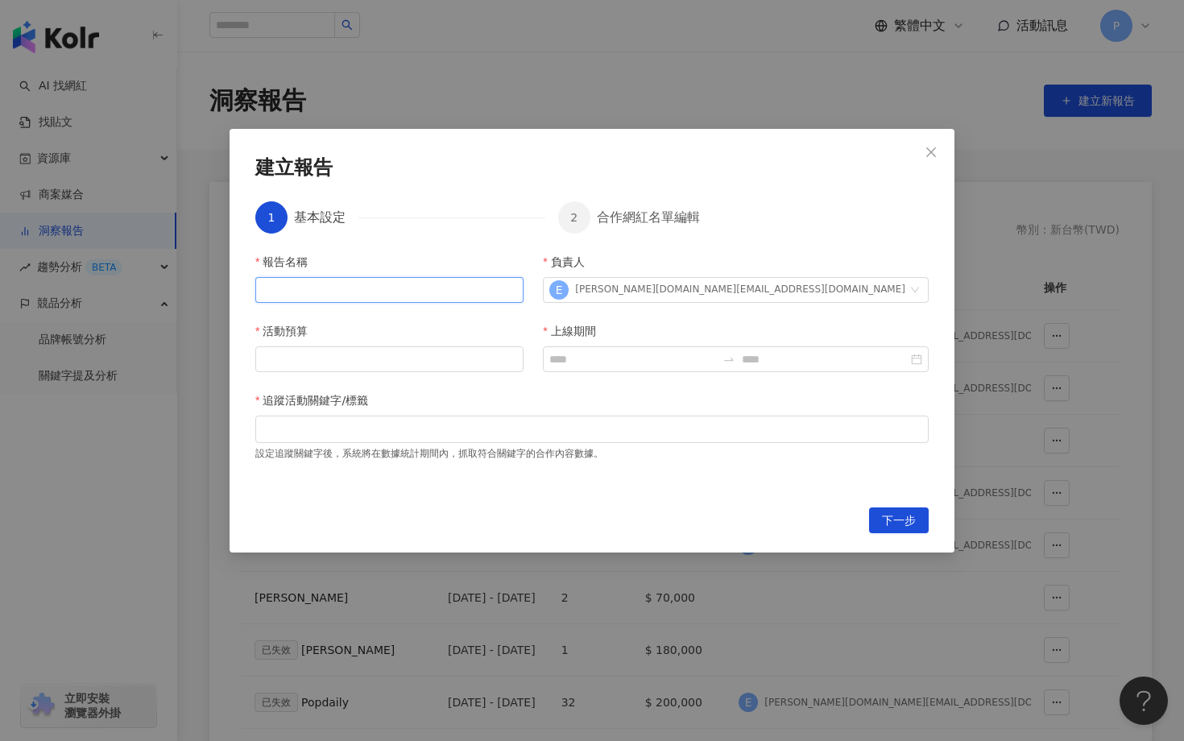
click at [432, 295] on input "報告名稱" at bounding box center [389, 290] width 268 height 26
type input "*"
click at [288, 288] on input "*****" at bounding box center [389, 290] width 268 height 26
type input "*******"
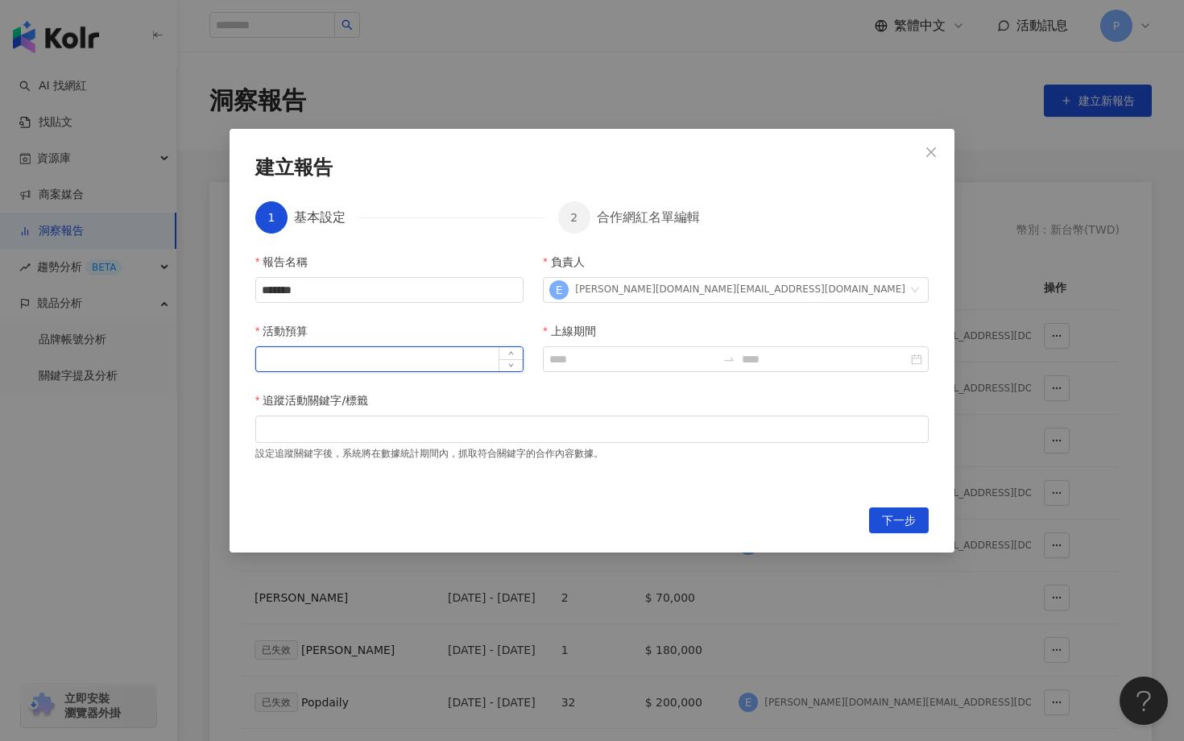
click at [394, 362] on input "活動預算" at bounding box center [389, 359] width 267 height 24
type input "*"
click at [279, 362] on input "******" at bounding box center [389, 359] width 267 height 24
type input "******"
click at [643, 357] on input "上線期間" at bounding box center [632, 359] width 166 height 18
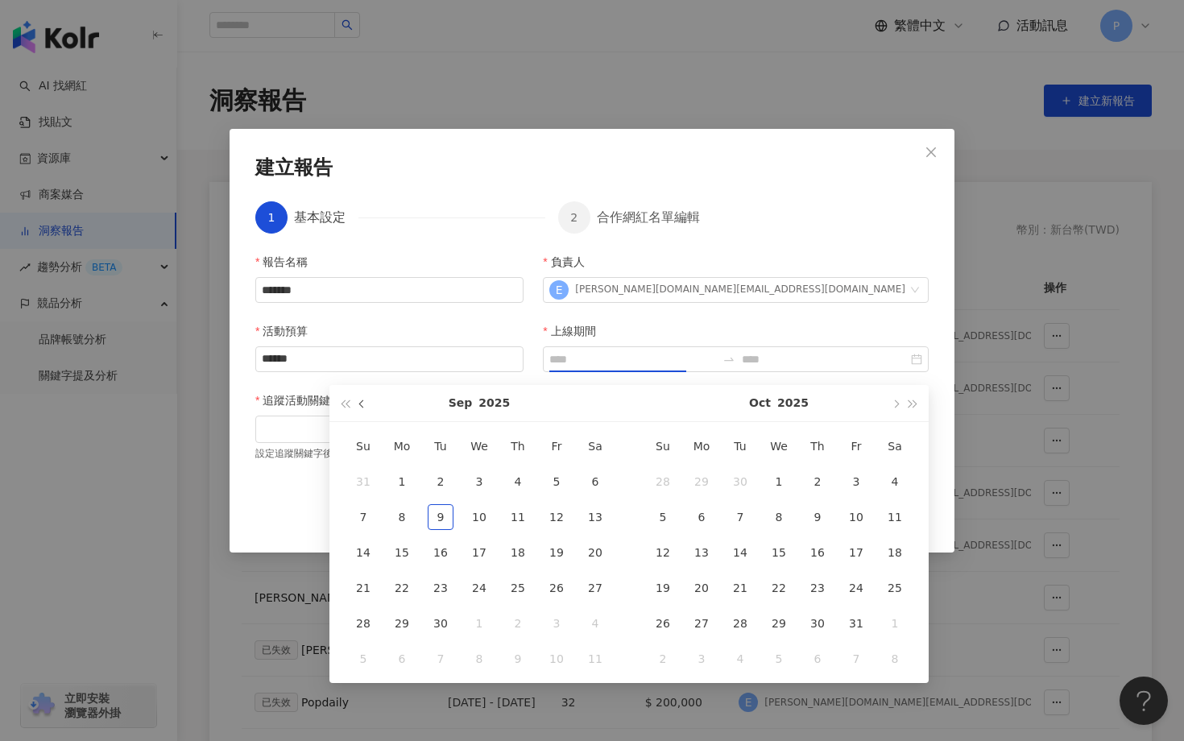
click at [364, 406] on span "button" at bounding box center [363, 403] width 8 height 8
type input "**********"
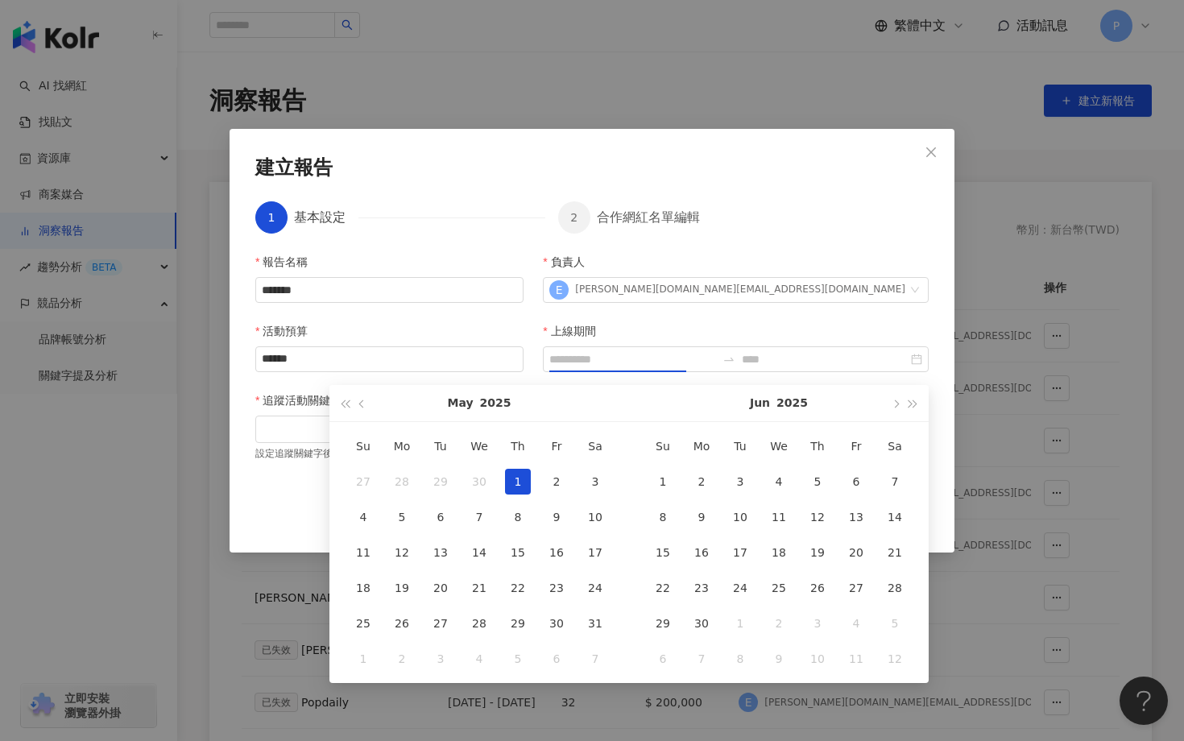
click at [522, 470] on div "1" at bounding box center [518, 482] width 26 height 26
type input "**********"
click at [892, 406] on button "button" at bounding box center [895, 403] width 18 height 36
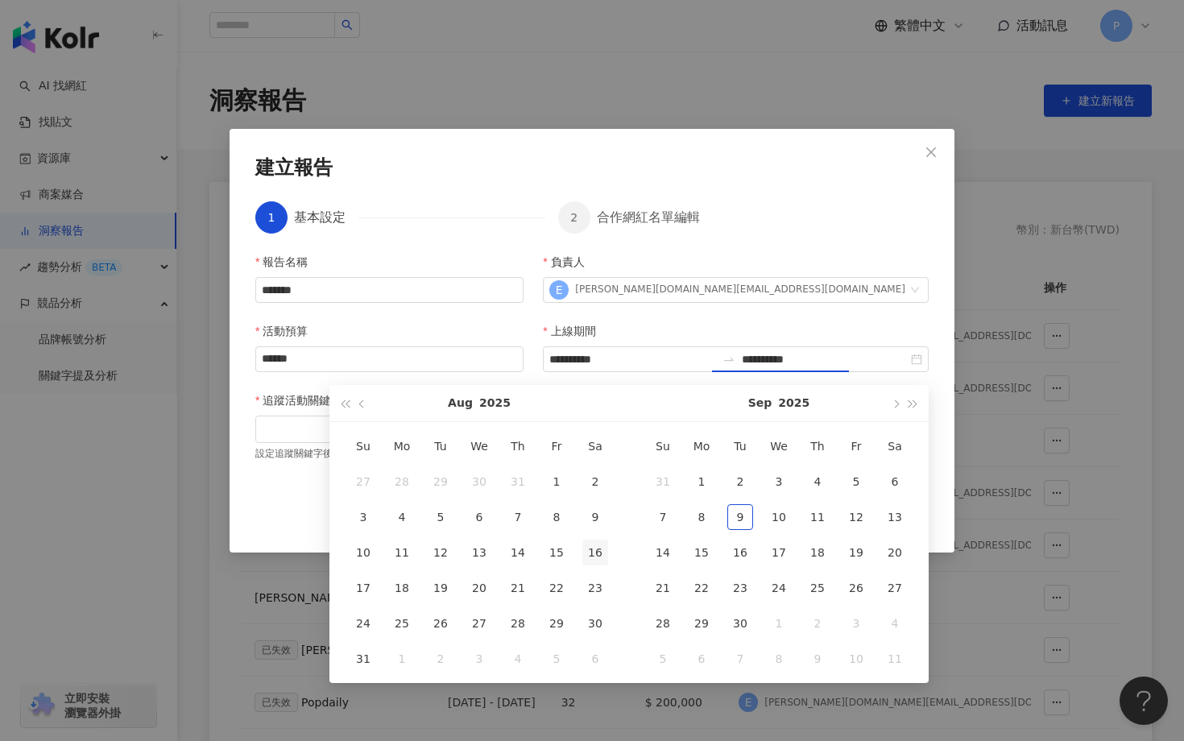
type input "**********"
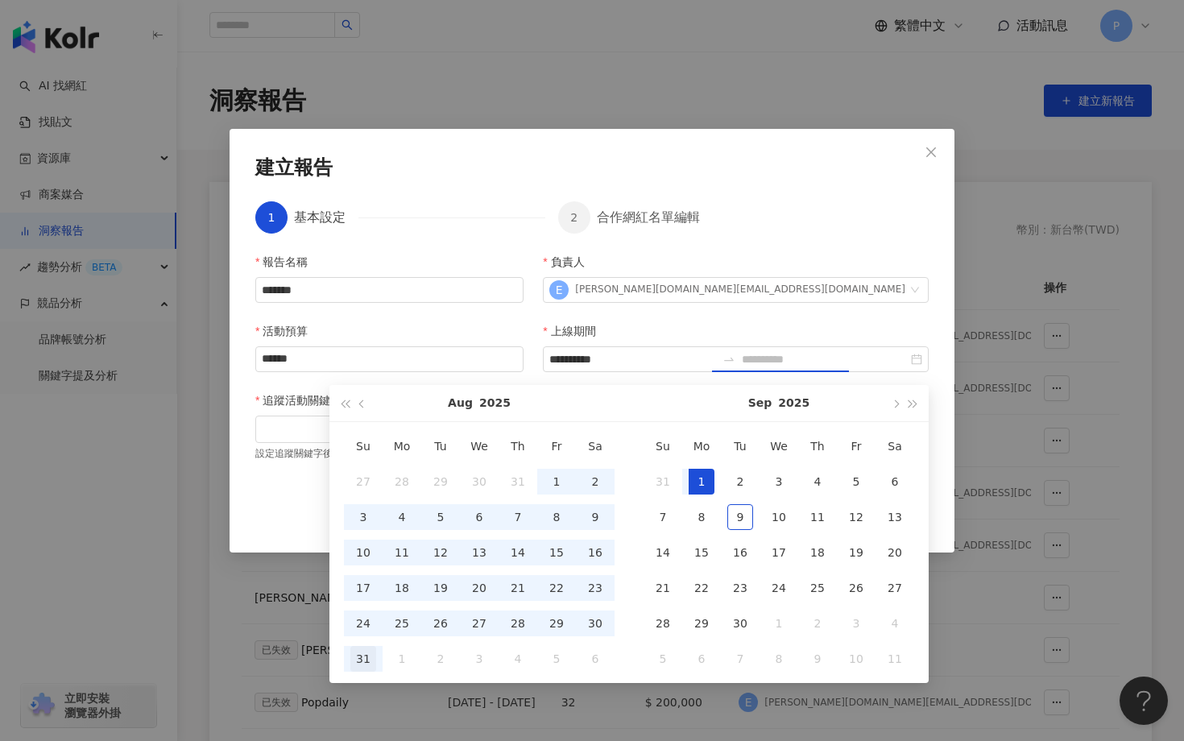
type input "**********"
click at [374, 660] on div "31" at bounding box center [363, 659] width 26 height 26
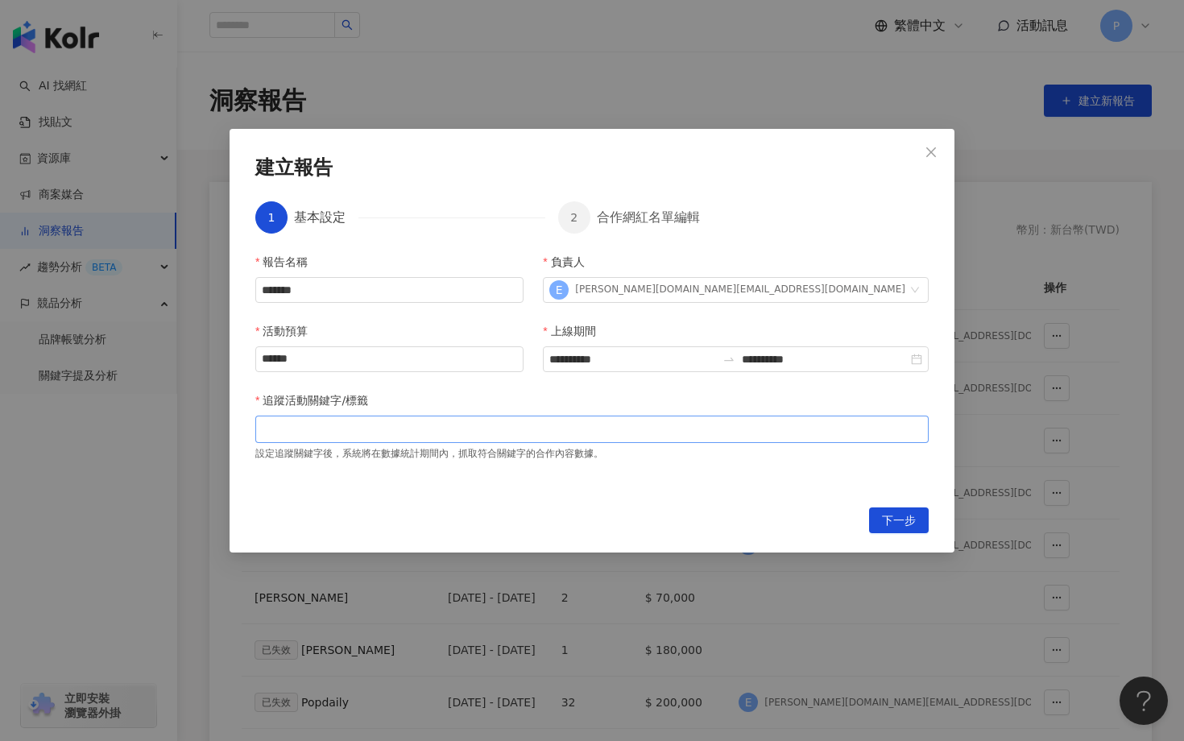
click at [348, 430] on div at bounding box center [592, 429] width 667 height 12
type input "*"
type input "****"
click at [894, 523] on span "下一步" at bounding box center [899, 521] width 34 height 26
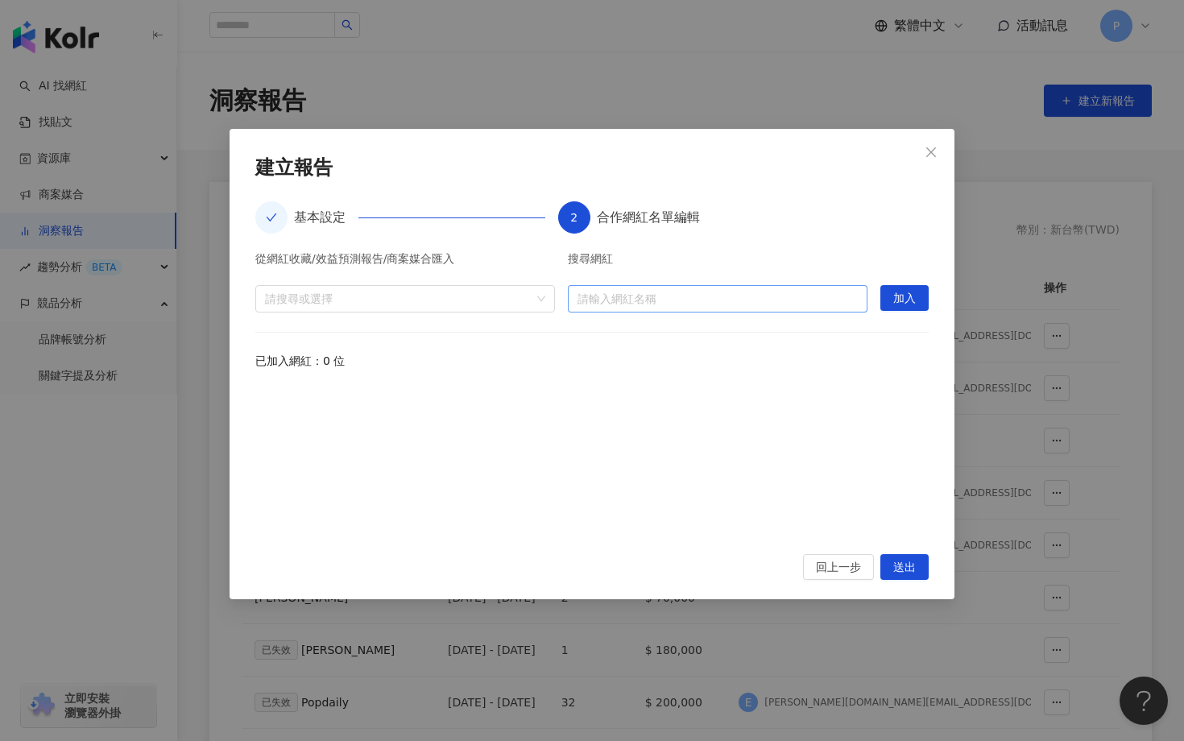
click at [642, 299] on input "search" at bounding box center [717, 299] width 280 height 26
click at [445, 300] on div at bounding box center [397, 298] width 276 height 12
click at [623, 302] on input "search" at bounding box center [717, 299] width 280 height 26
click at [497, 298] on div at bounding box center [397, 298] width 276 height 12
click at [300, 331] on span "收藏" at bounding box center [299, 335] width 23 height 13
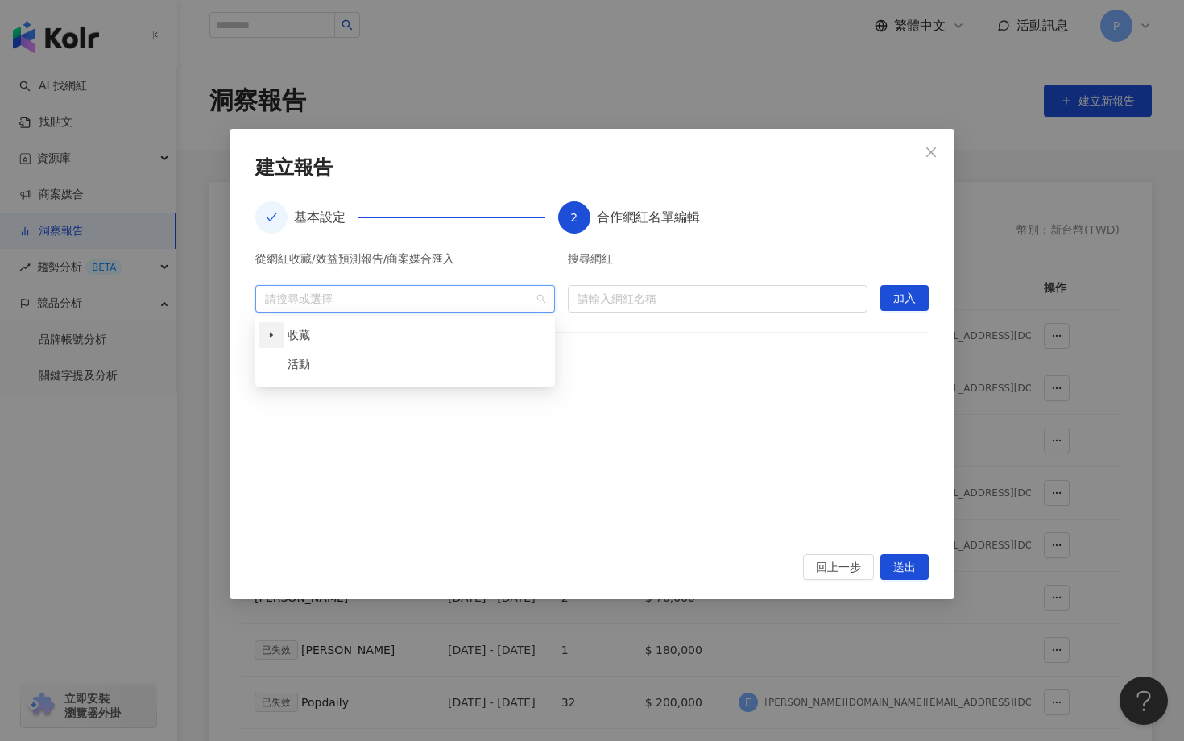
click at [273, 333] on icon "caret-down" at bounding box center [271, 335] width 8 height 8
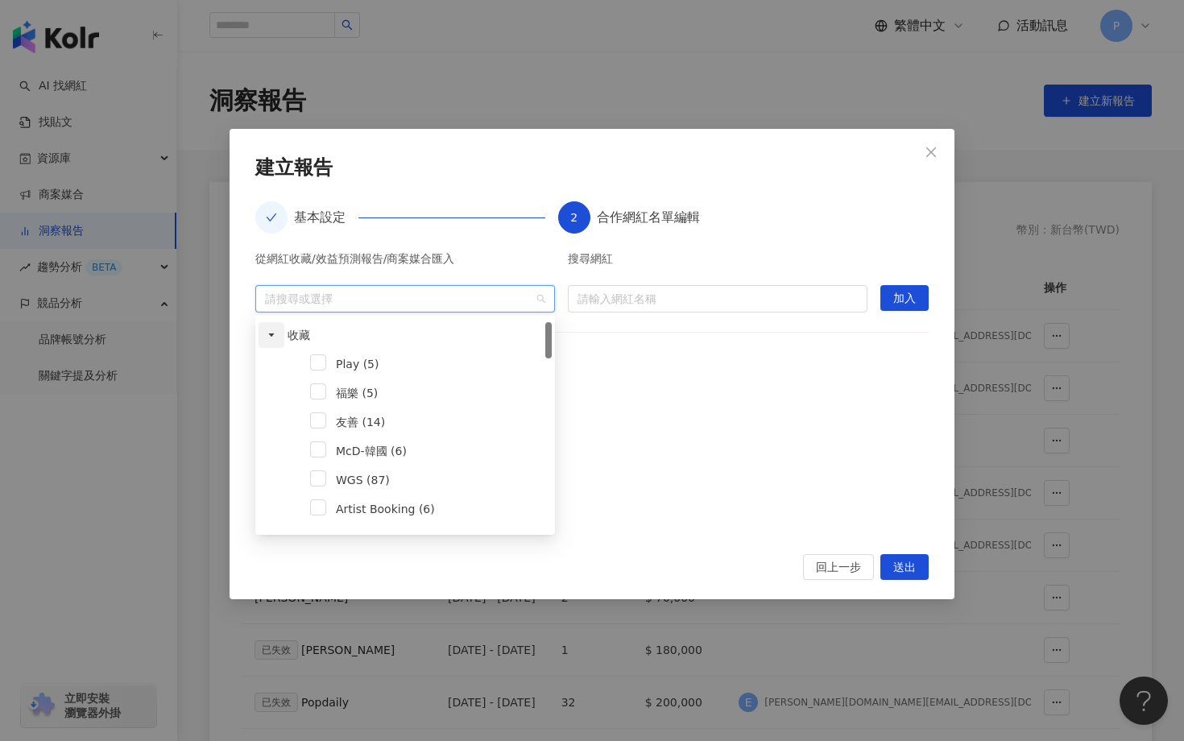
click at [272, 328] on span at bounding box center [272, 335] width 26 height 26
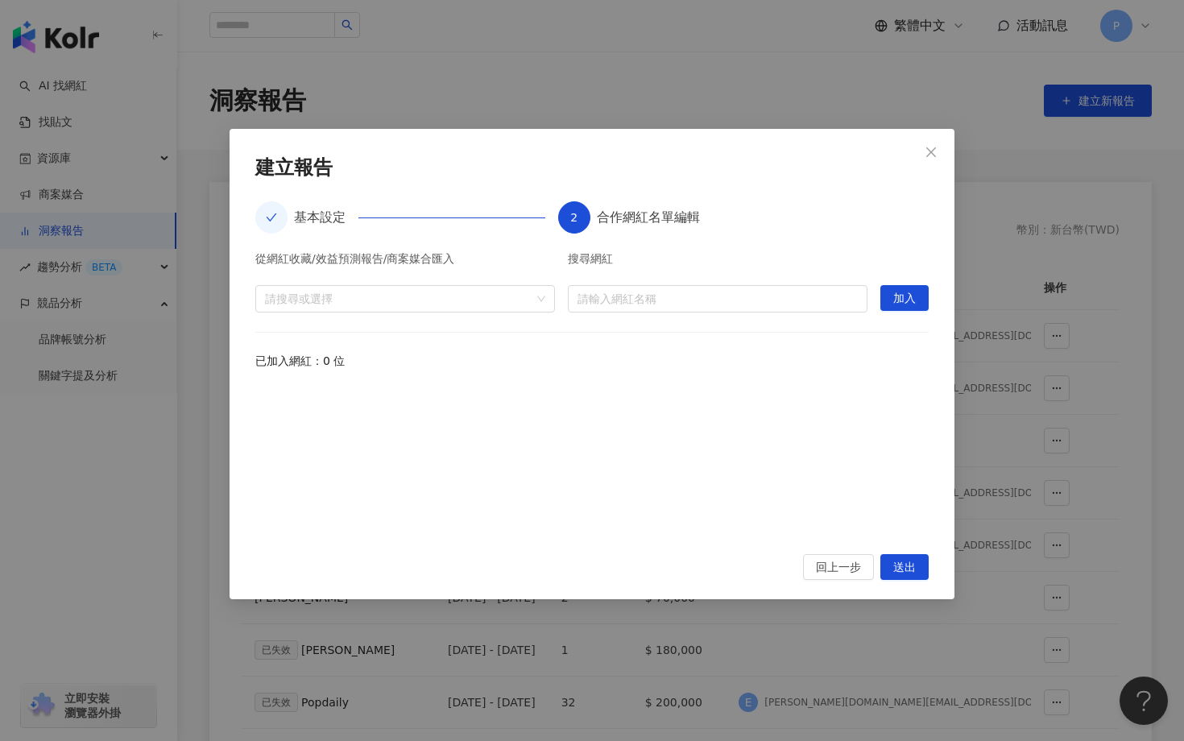
click at [411, 476] on div at bounding box center [591, 460] width 673 height 149
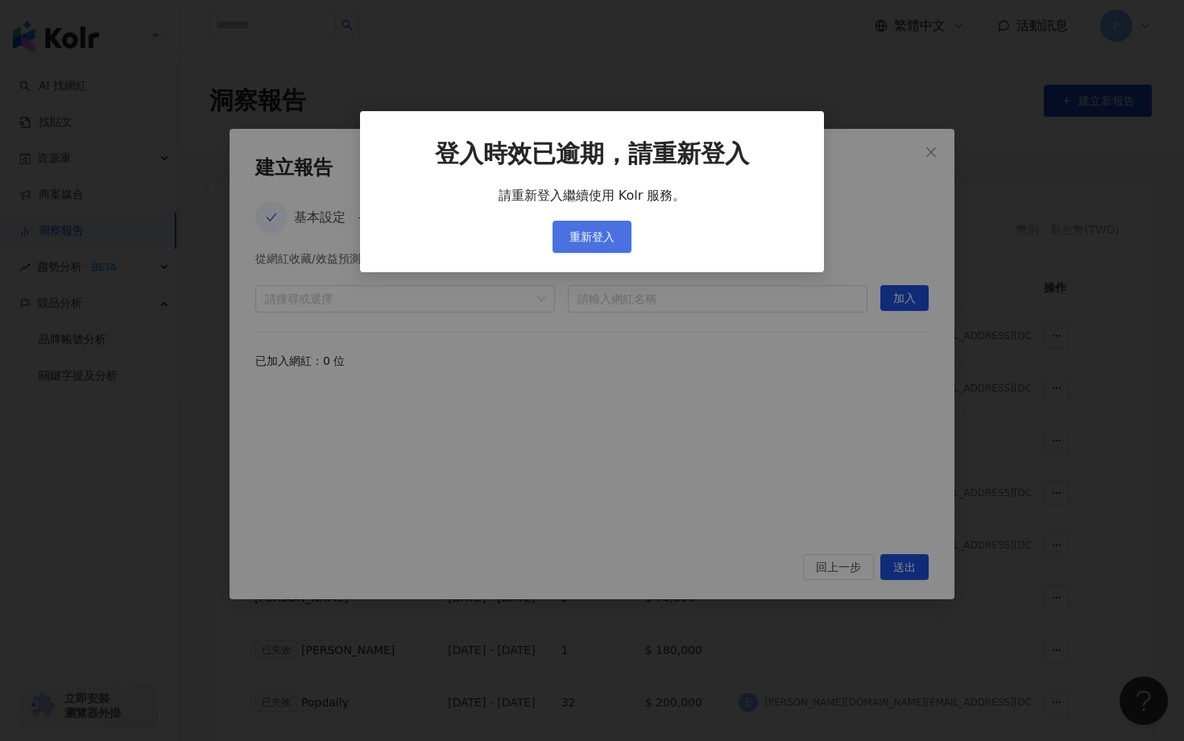
click at [594, 246] on button "重新登入" at bounding box center [591, 237] width 79 height 32
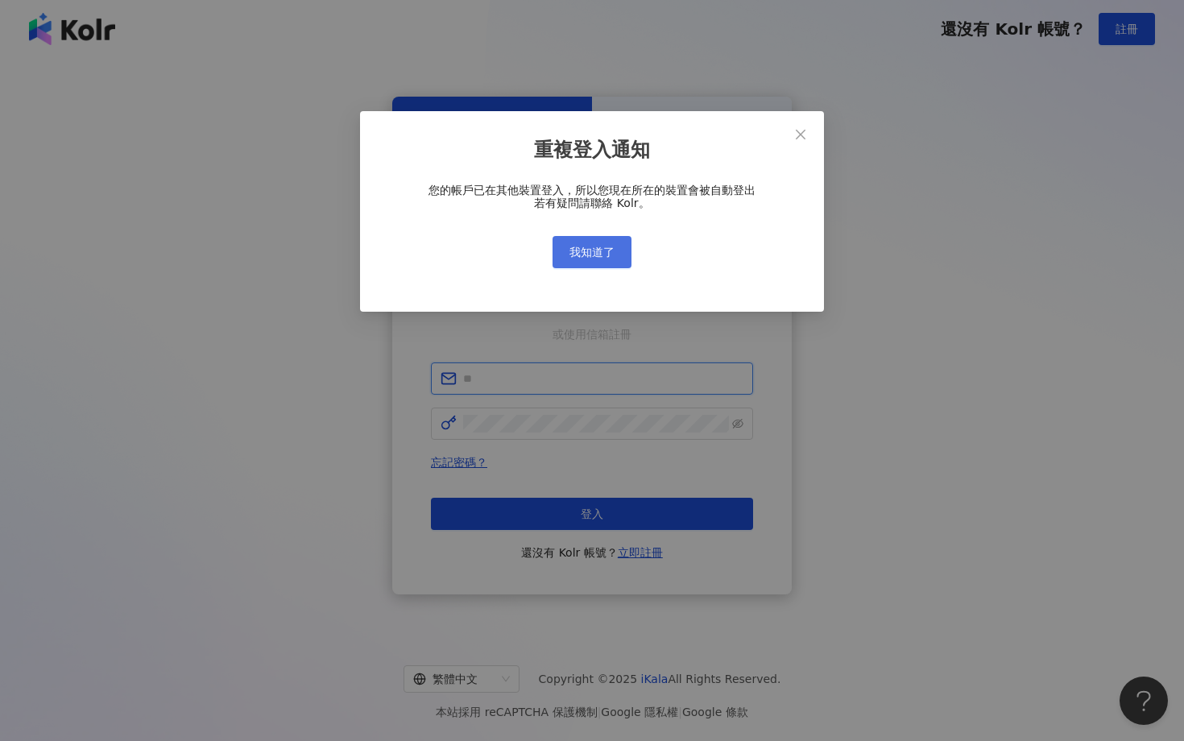
type input "**********"
click at [591, 244] on button "我知道了" at bounding box center [591, 252] width 79 height 32
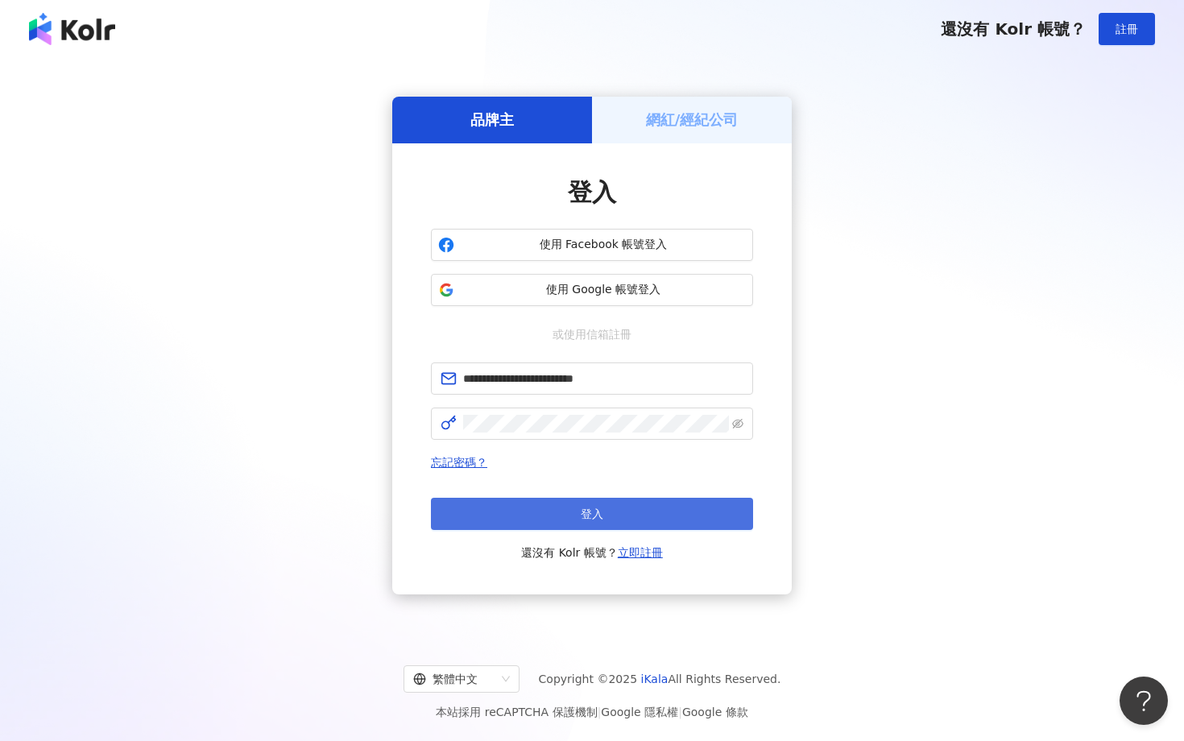
click at [618, 511] on button "登入" at bounding box center [592, 514] width 322 height 32
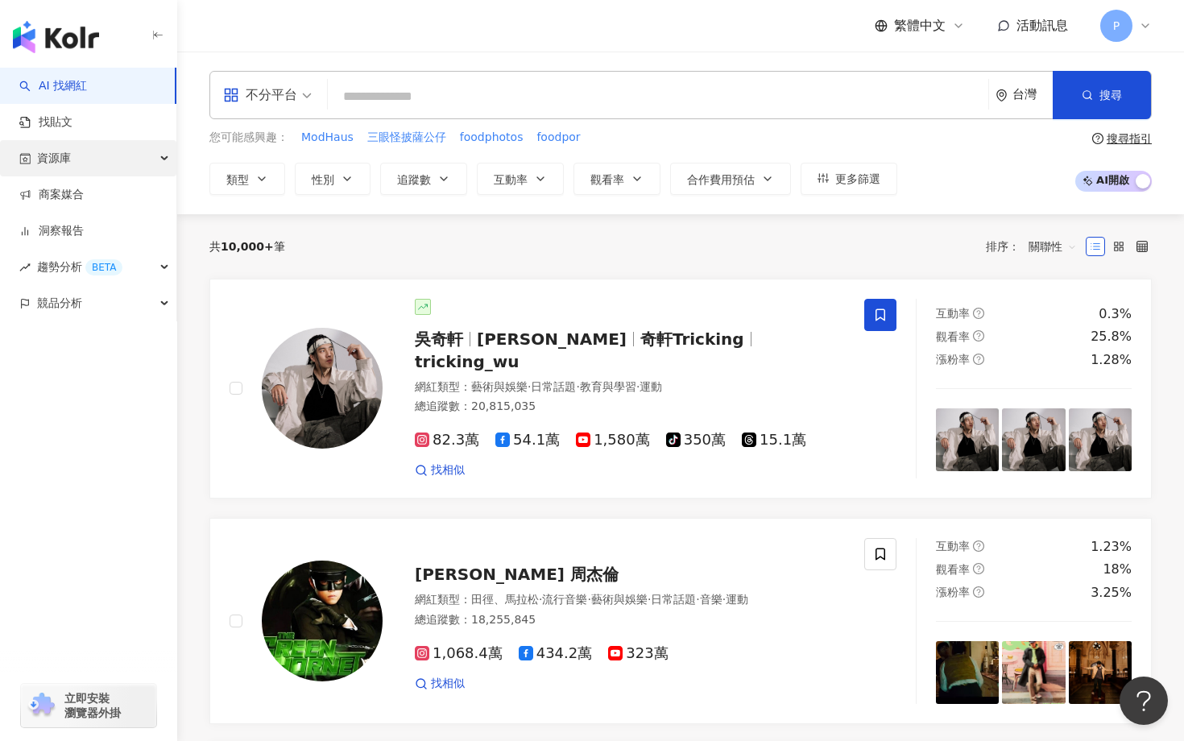
click at [115, 154] on div "資源庫" at bounding box center [88, 158] width 176 height 36
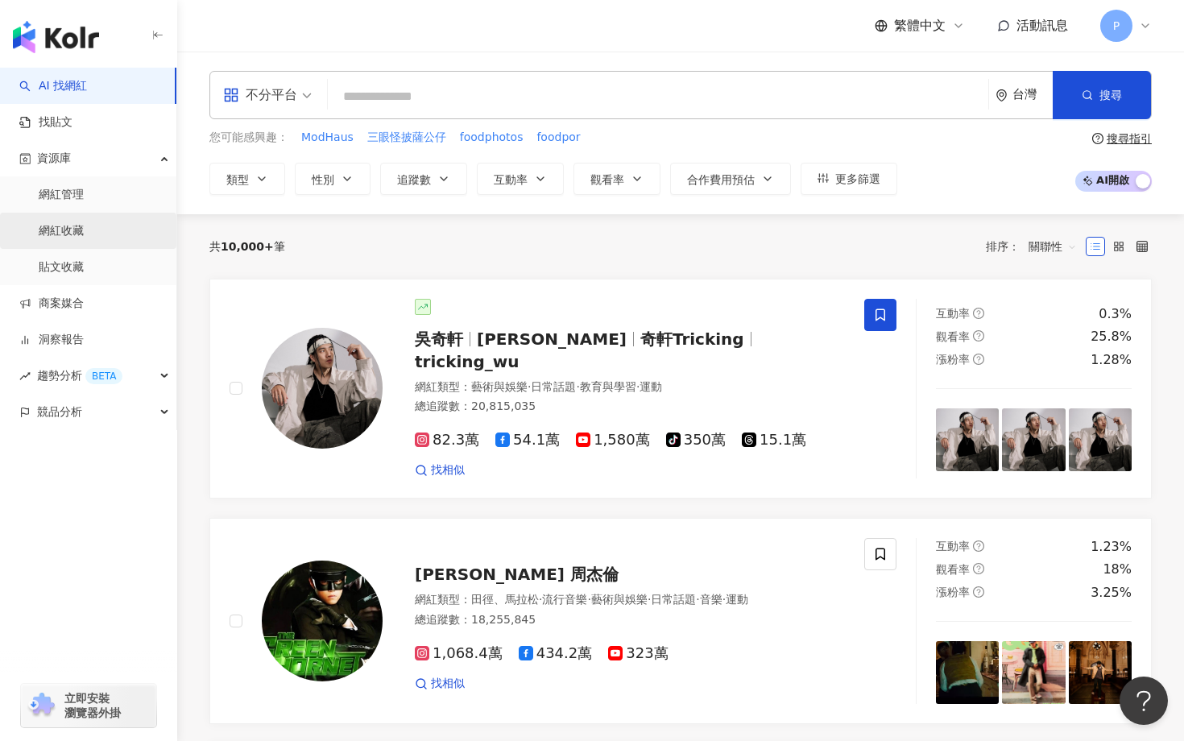
click at [84, 223] on link "網紅收藏" at bounding box center [61, 231] width 45 height 16
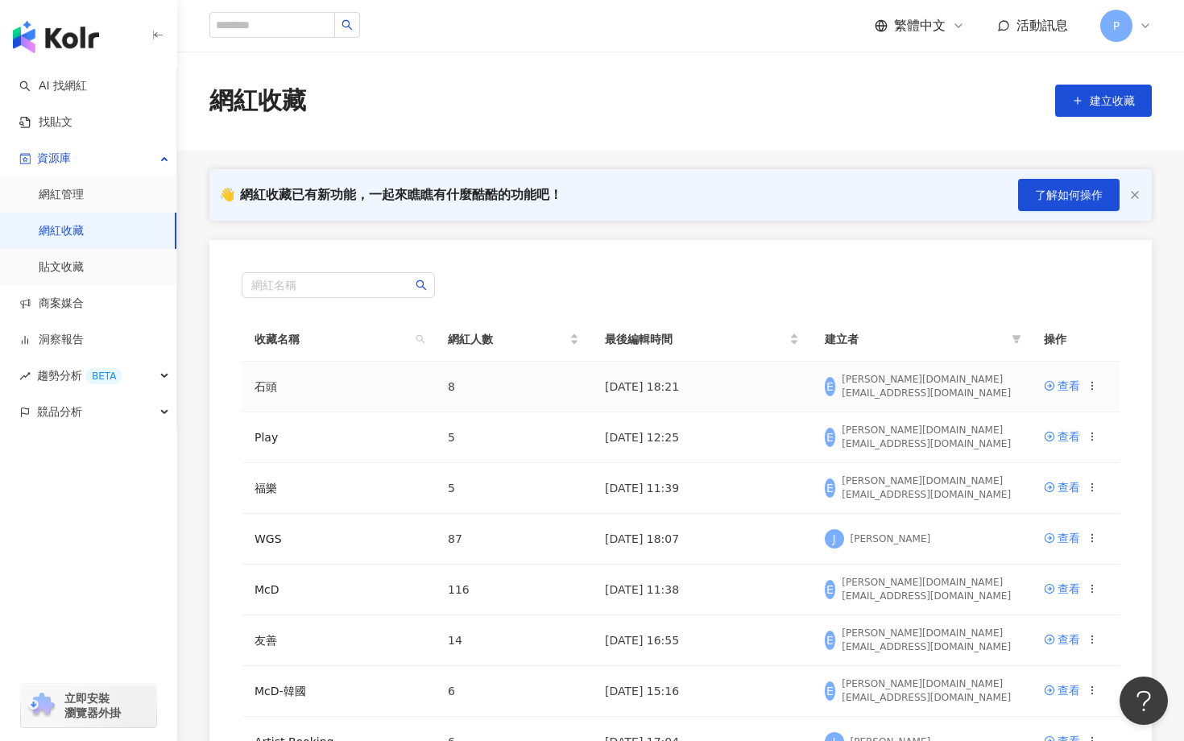
click at [667, 388] on td "2025/9/9 18:21" at bounding box center [702, 387] width 220 height 51
click at [1057, 387] on div "查看" at bounding box center [1068, 386] width 23 height 18
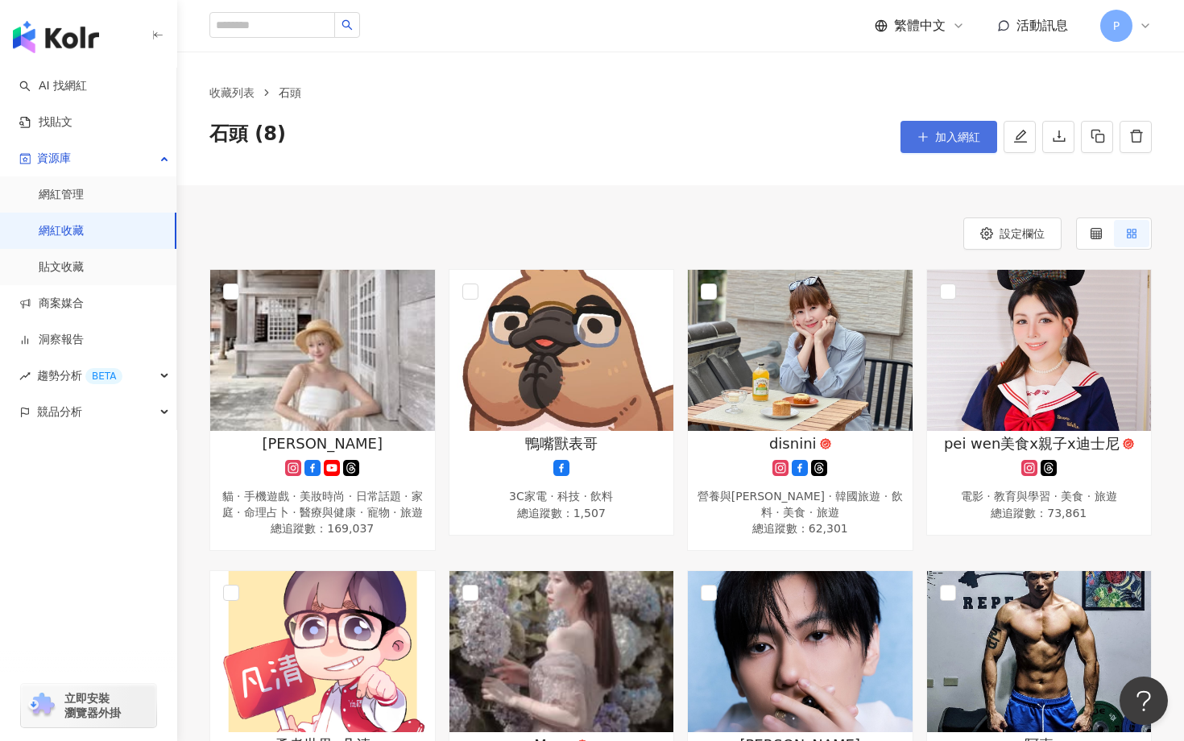
click at [937, 146] on button "加入網紅" at bounding box center [948, 137] width 97 height 32
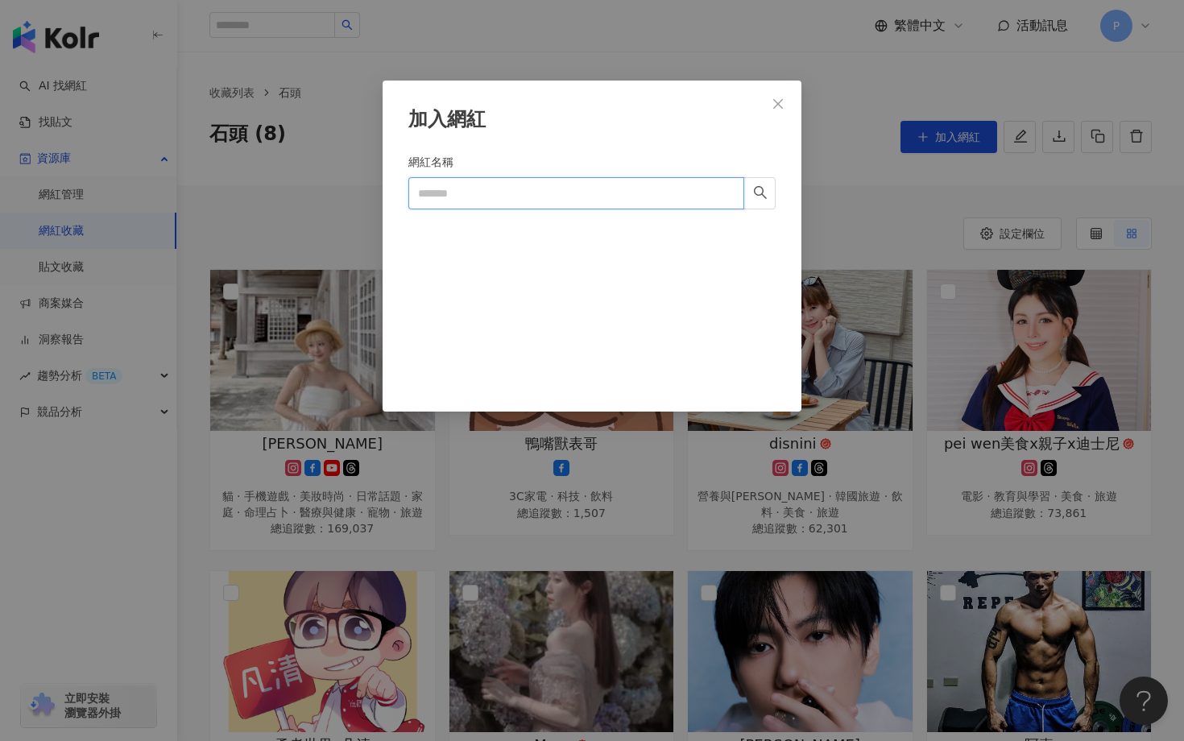
click at [604, 188] on input "網紅名稱" at bounding box center [576, 193] width 336 height 32
paste input "**"
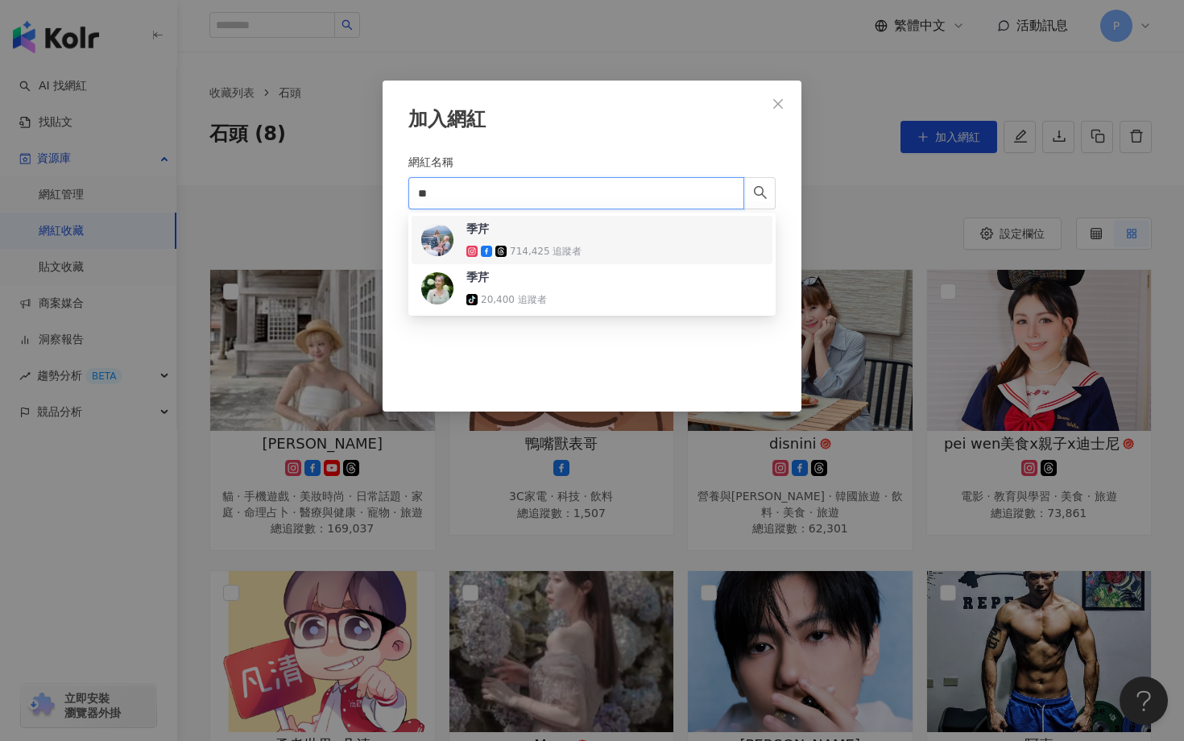
type input "**"
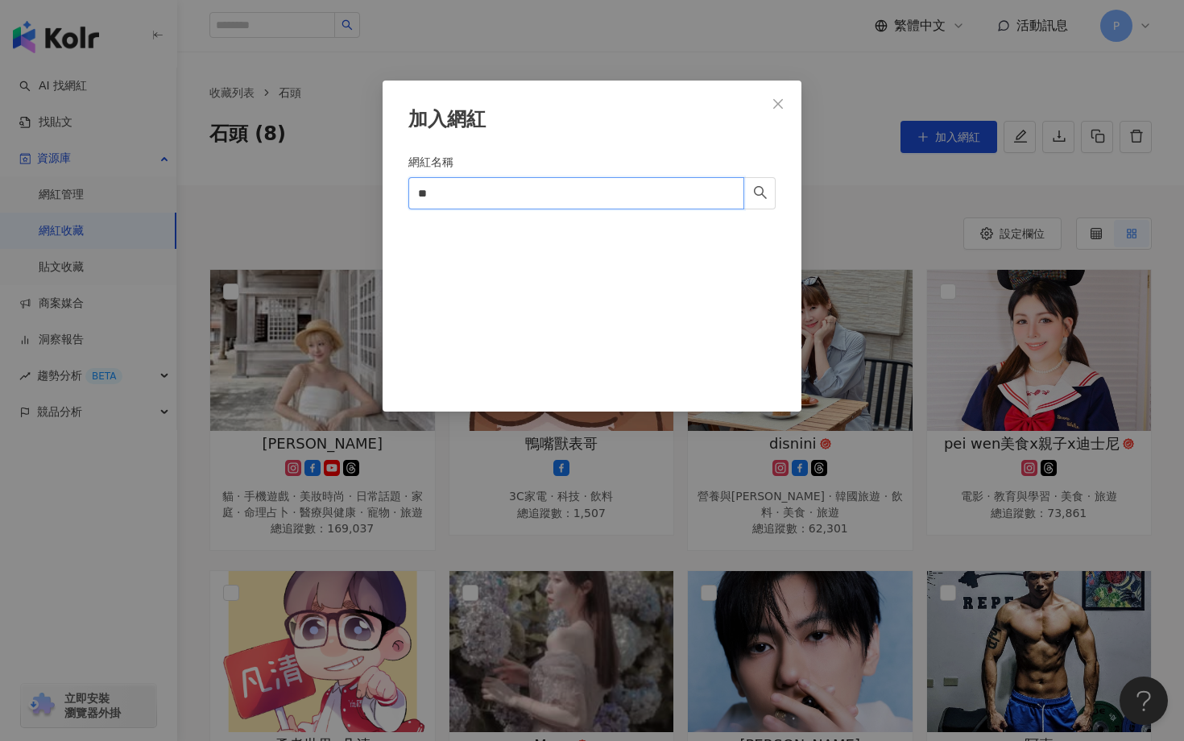
click at [470, 188] on input "**" at bounding box center [576, 193] width 336 height 32
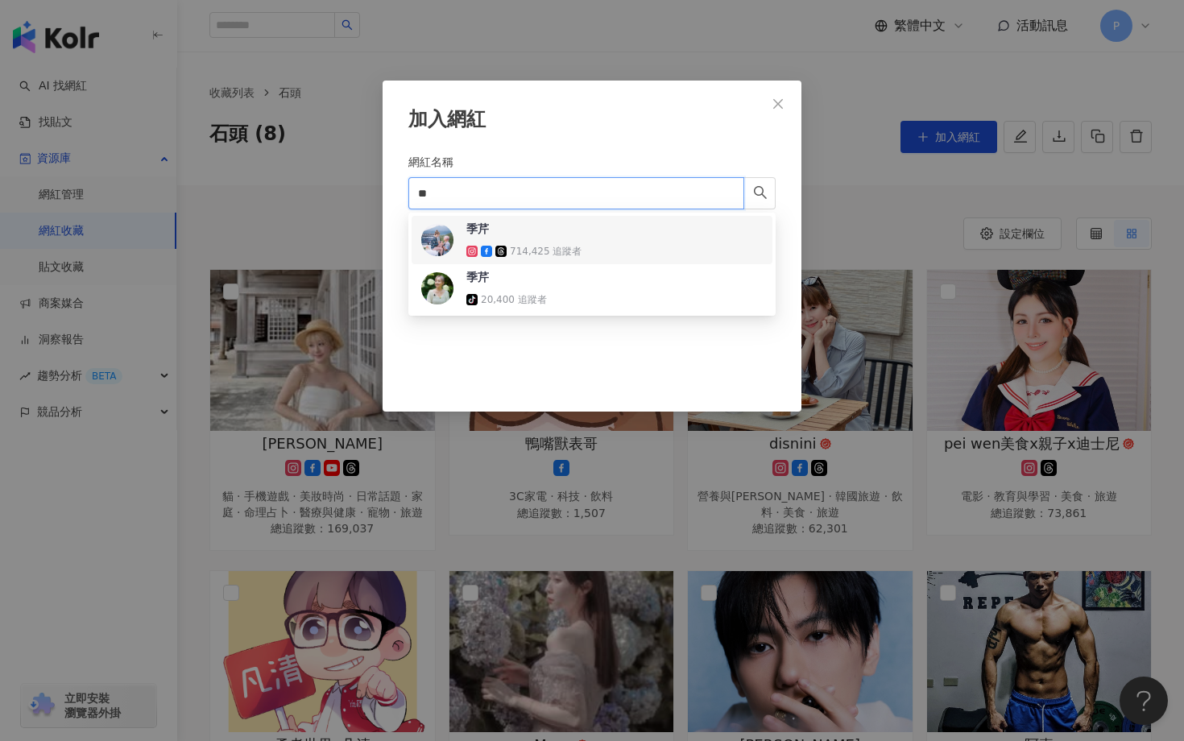
click at [484, 245] on div "714,425 追蹤者" at bounding box center [523, 251] width 115 height 16
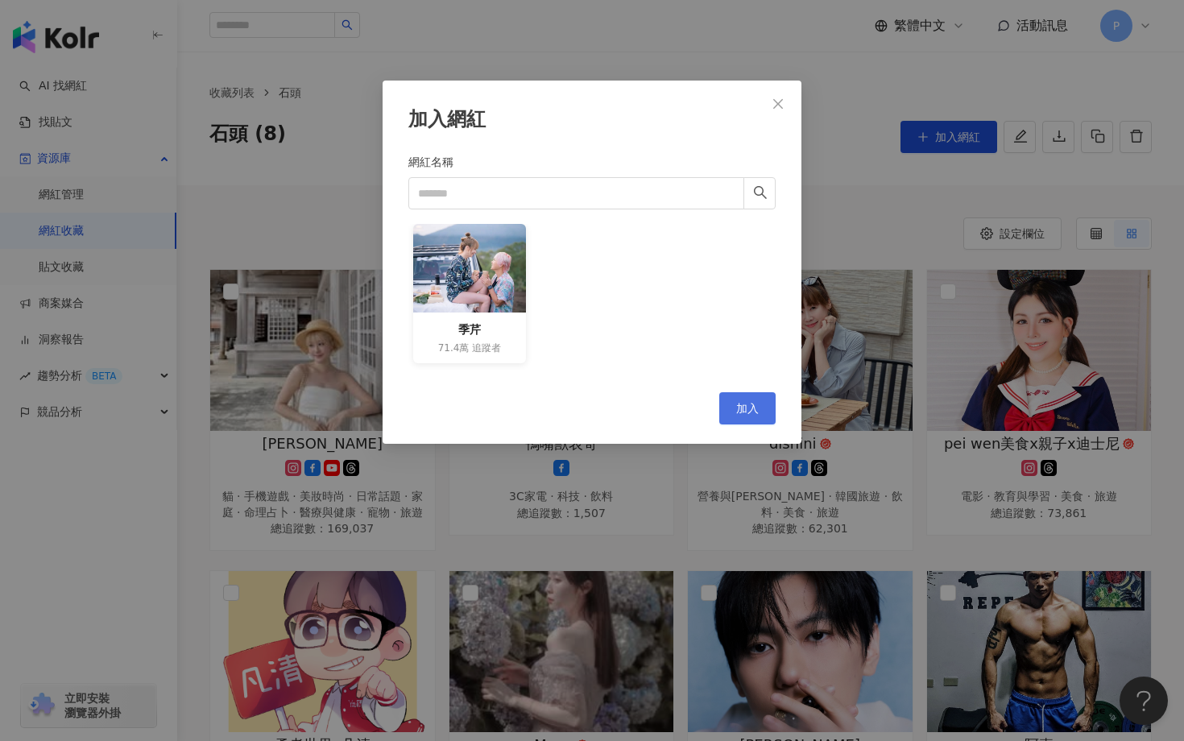
click at [764, 402] on button "加入" at bounding box center [747, 408] width 56 height 32
click at [606, 192] on input "網紅名稱" at bounding box center [576, 193] width 336 height 32
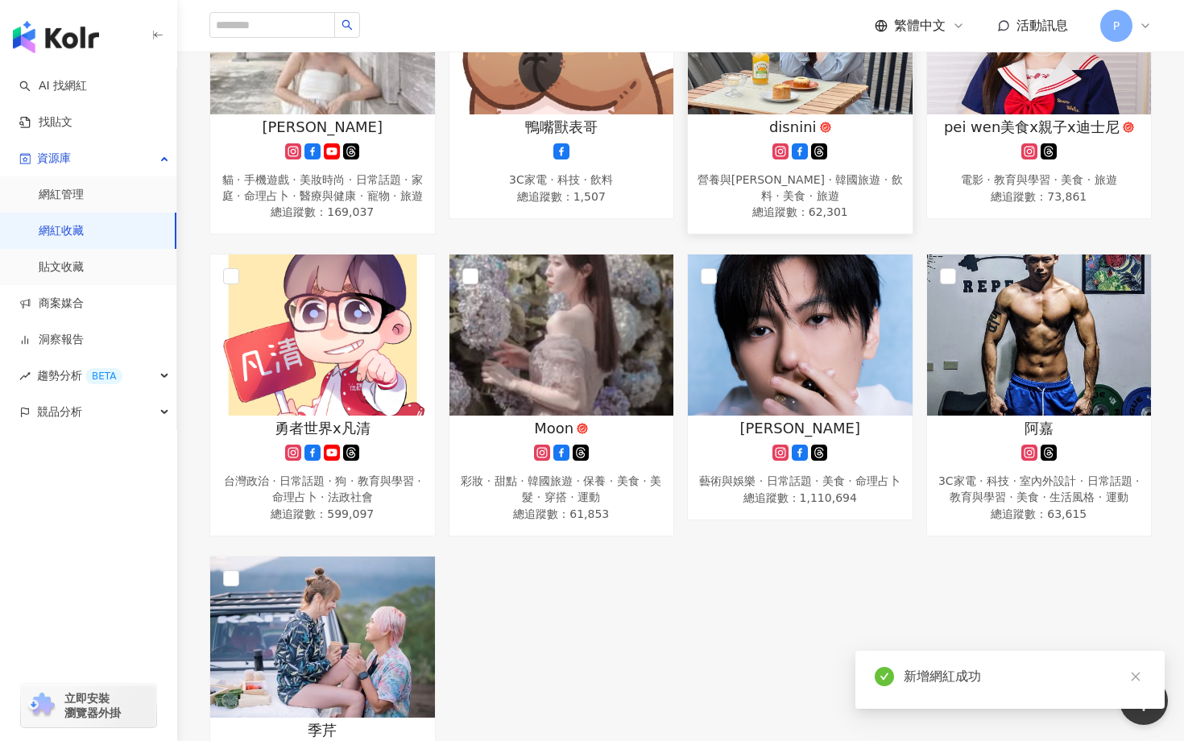
scroll to position [406, 0]
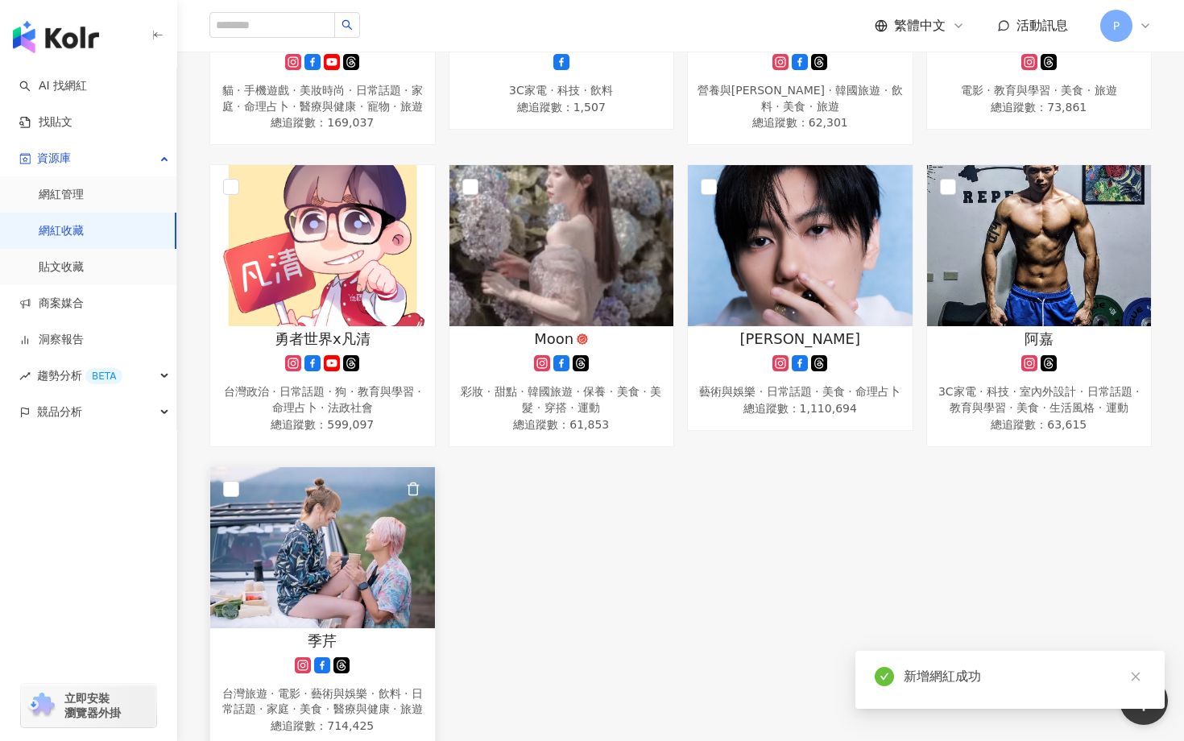
click at [342, 614] on img at bounding box center [322, 547] width 225 height 161
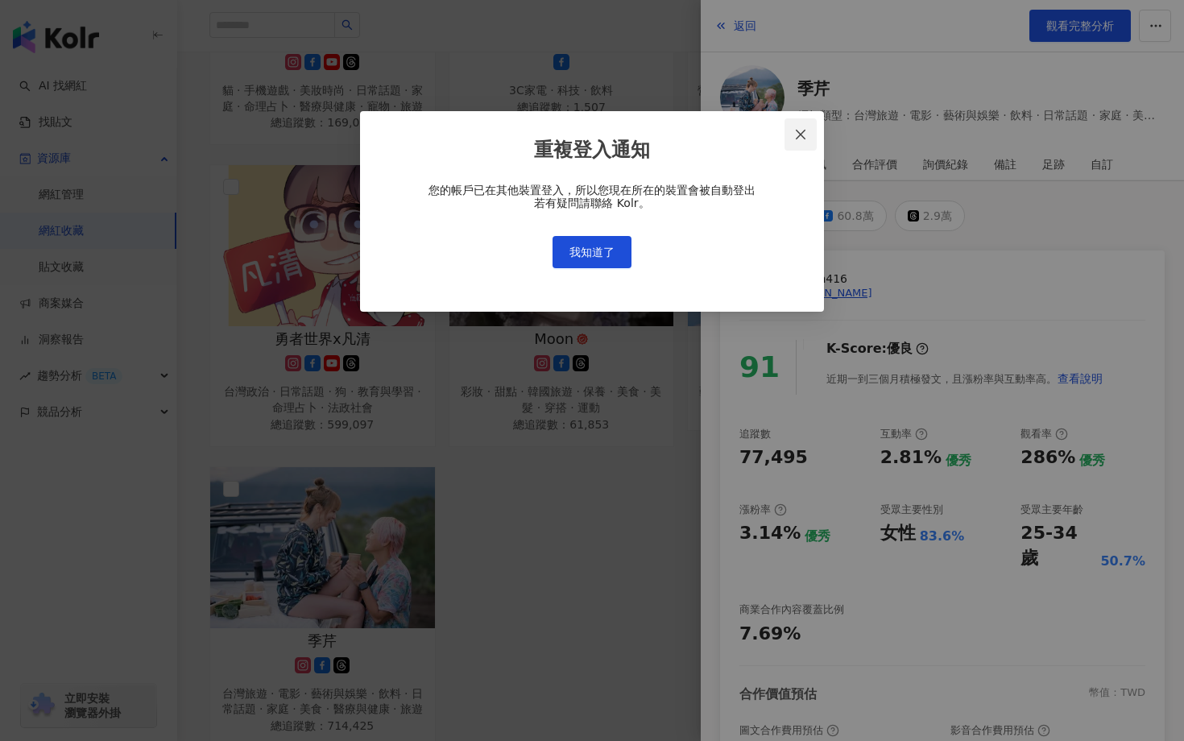
click at [797, 134] on icon "close" at bounding box center [800, 134] width 13 height 13
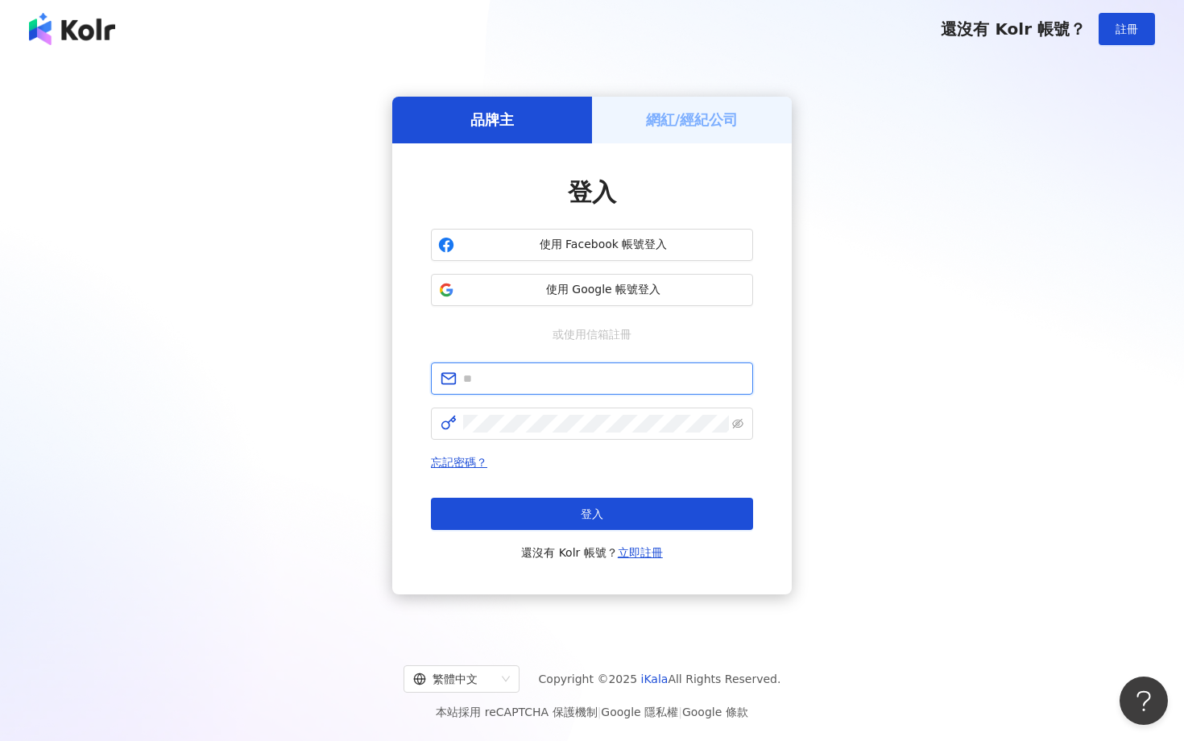
type input "**********"
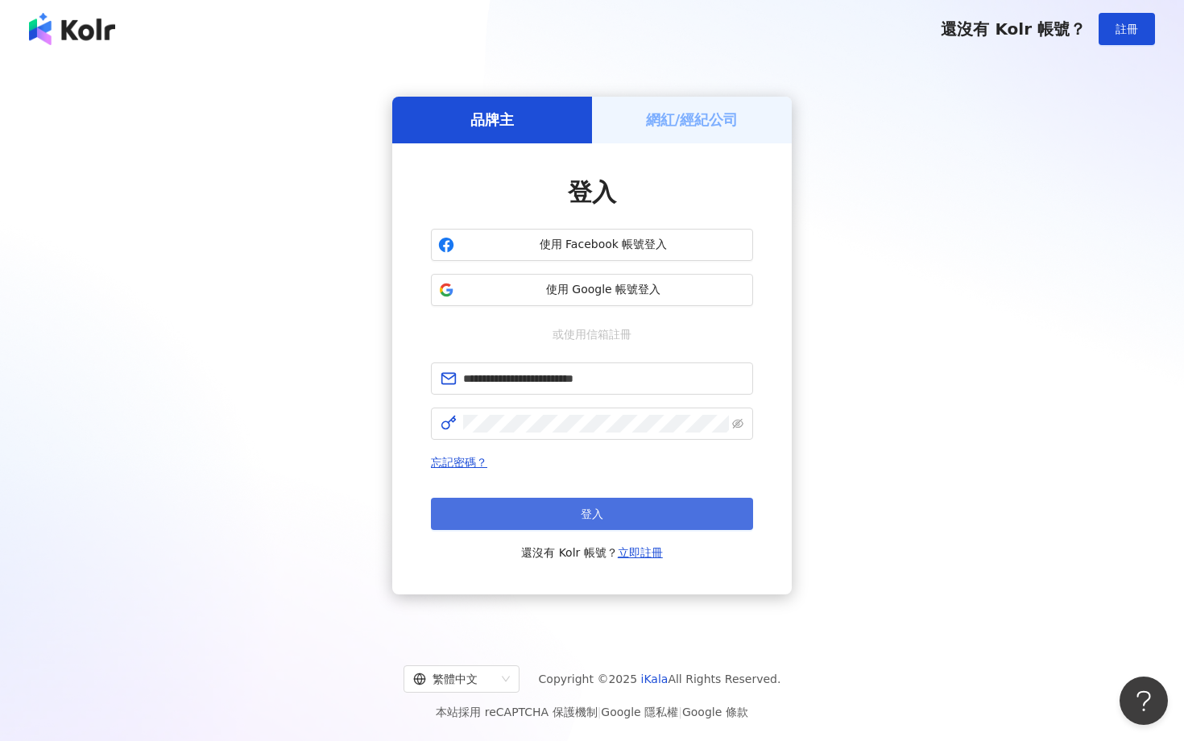
click at [597, 515] on span "登入" at bounding box center [592, 513] width 23 height 13
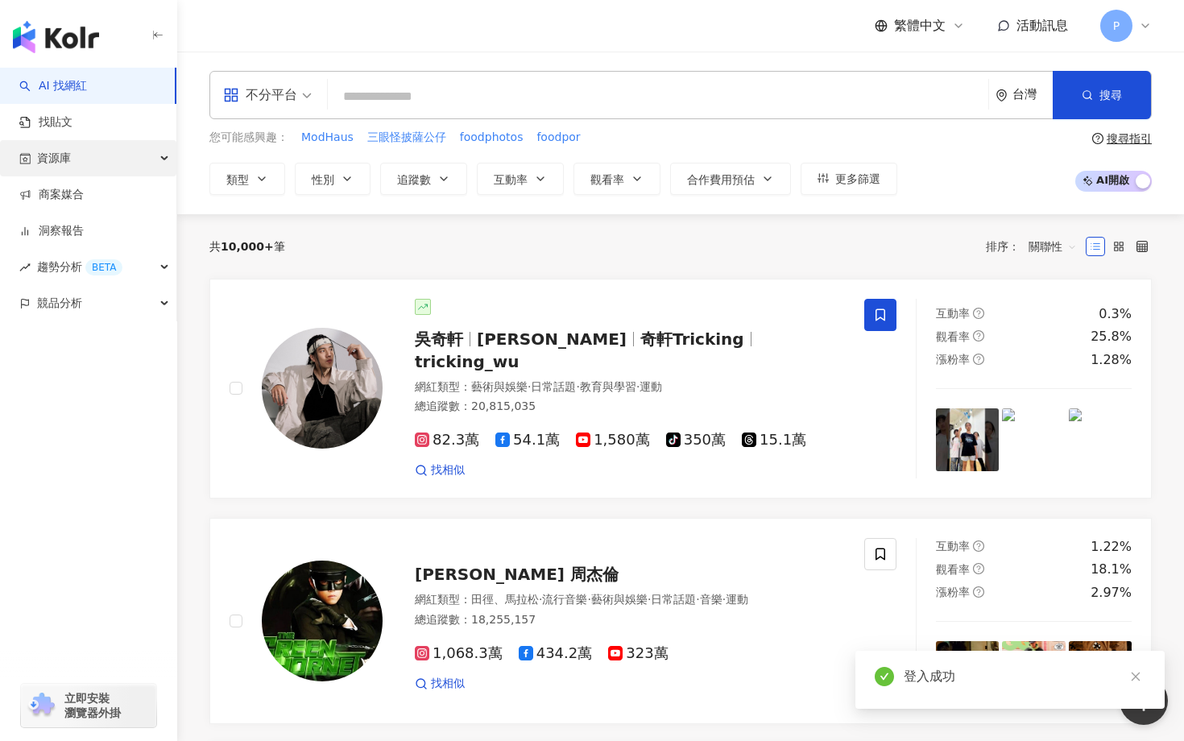
click at [124, 170] on div "資源庫" at bounding box center [88, 158] width 176 height 36
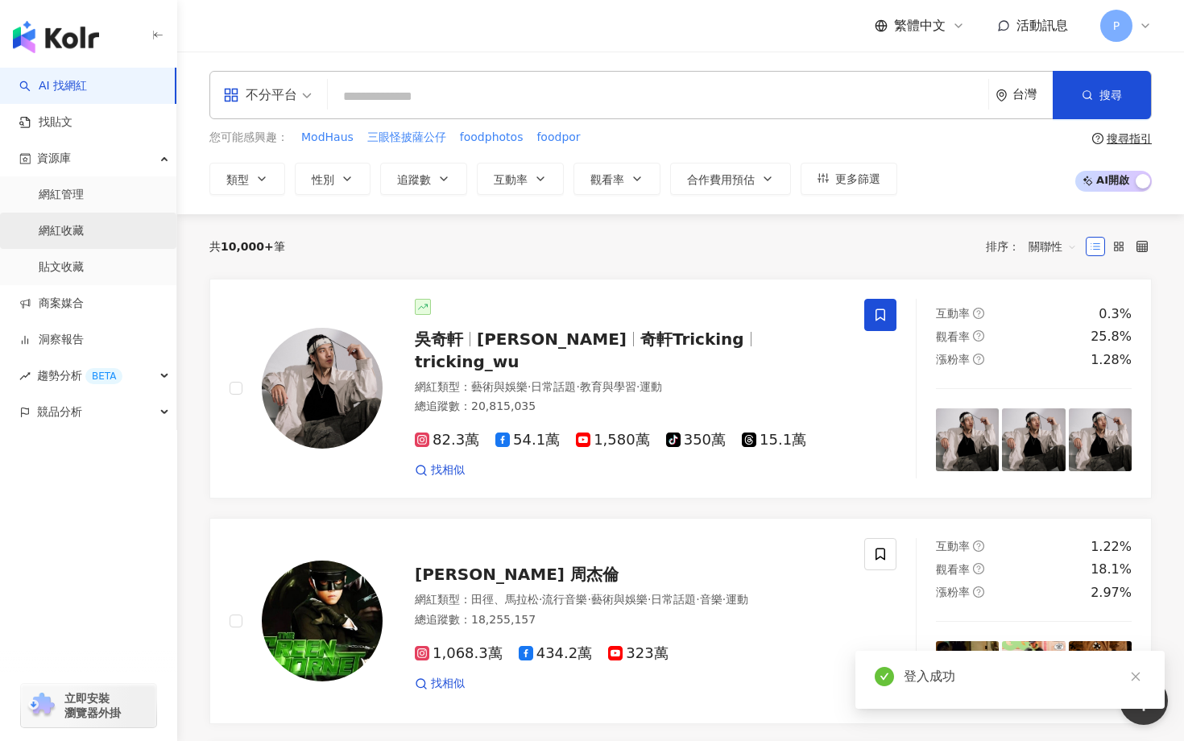
click at [82, 228] on link "網紅收藏" at bounding box center [61, 231] width 45 height 16
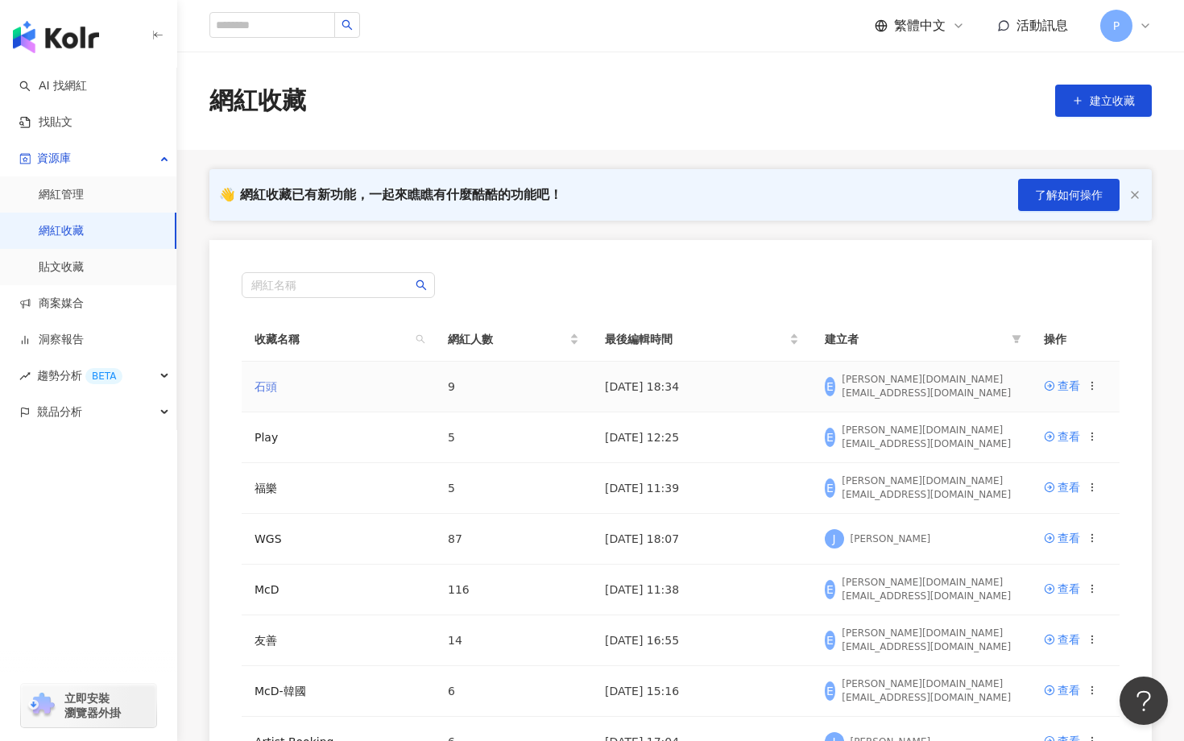
click at [268, 390] on link "石頭" at bounding box center [266, 386] width 23 height 13
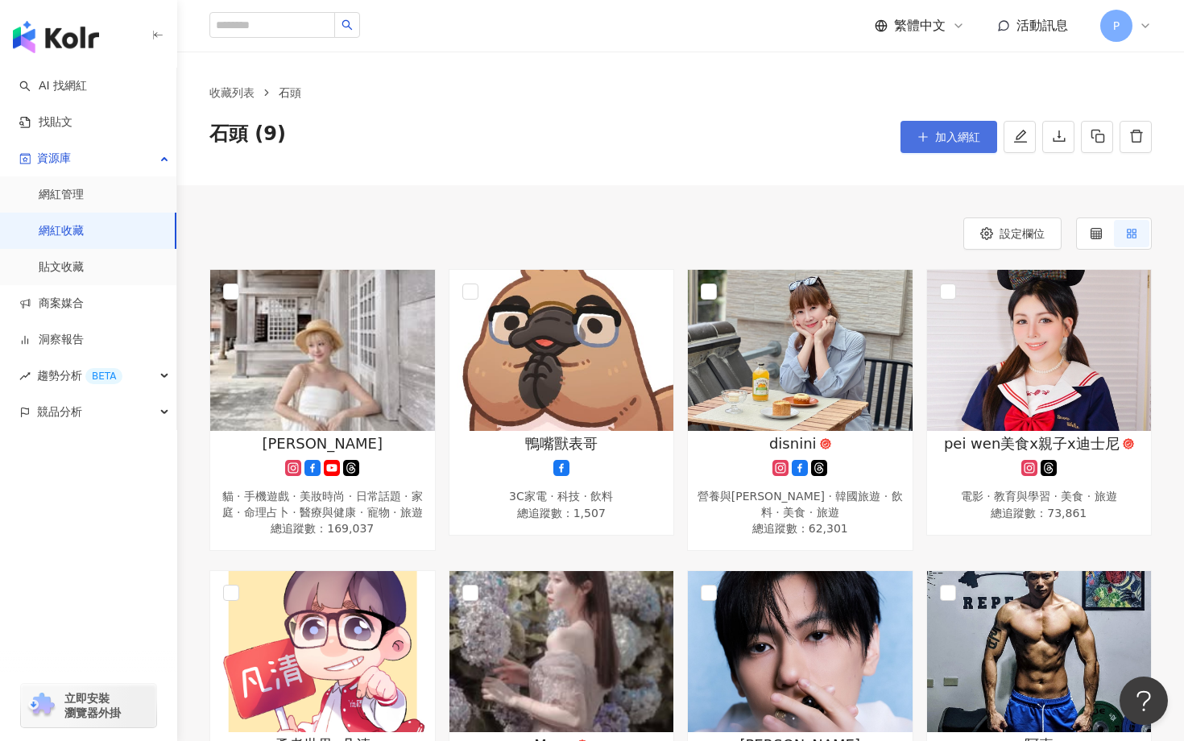
click at [946, 139] on span "加入網紅" at bounding box center [957, 136] width 45 height 13
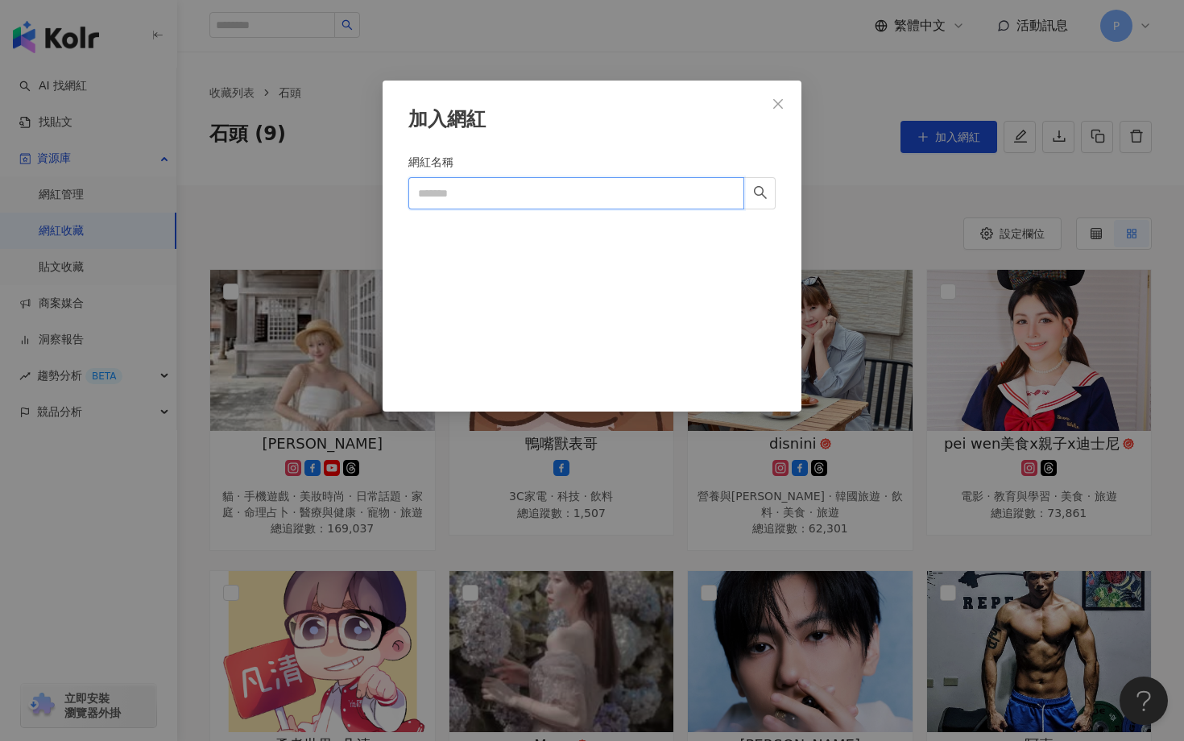
click at [603, 207] on input "網紅名稱" at bounding box center [576, 193] width 336 height 32
paste input "****"
type input "****"
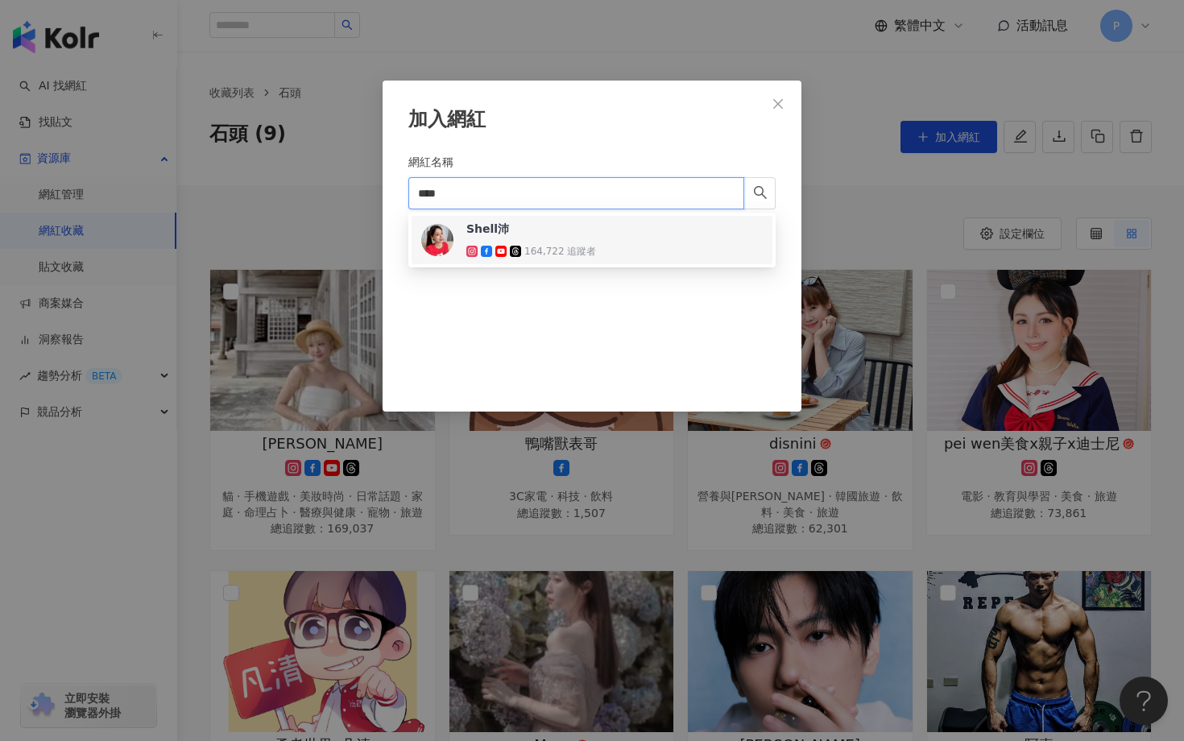
click at [488, 230] on div "Shell沛" at bounding box center [487, 229] width 43 height 16
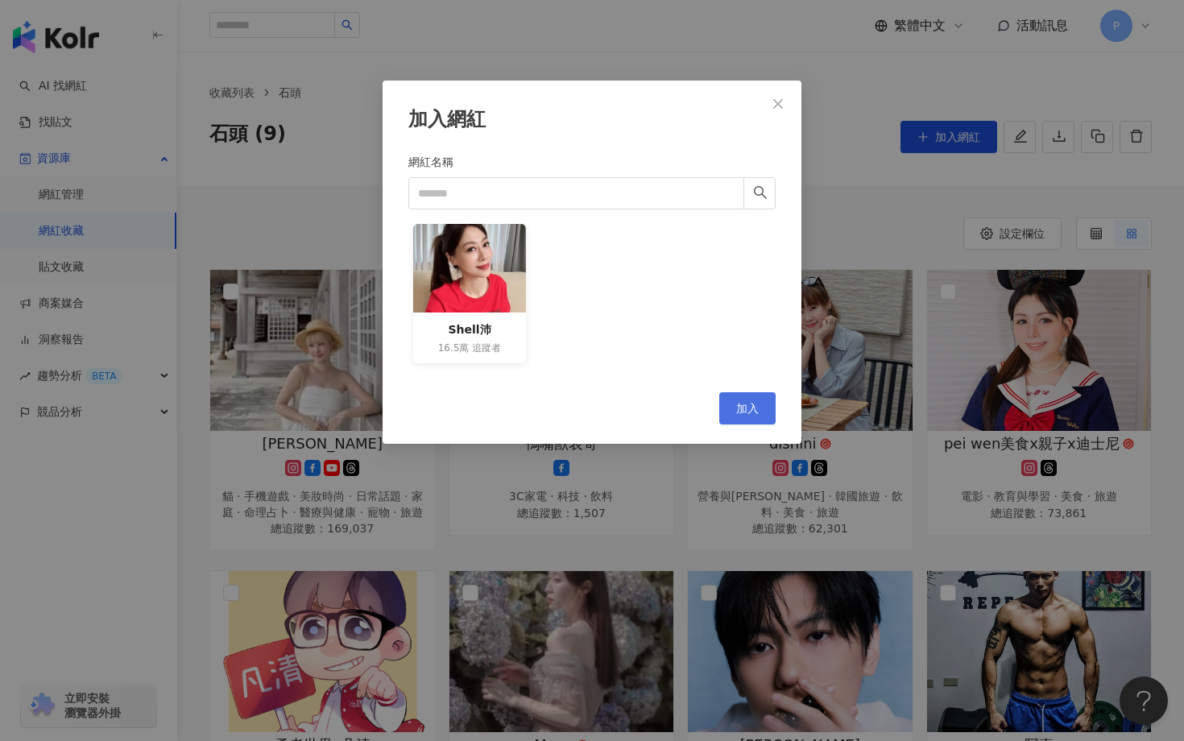
click at [749, 408] on span "加入" at bounding box center [747, 408] width 23 height 13
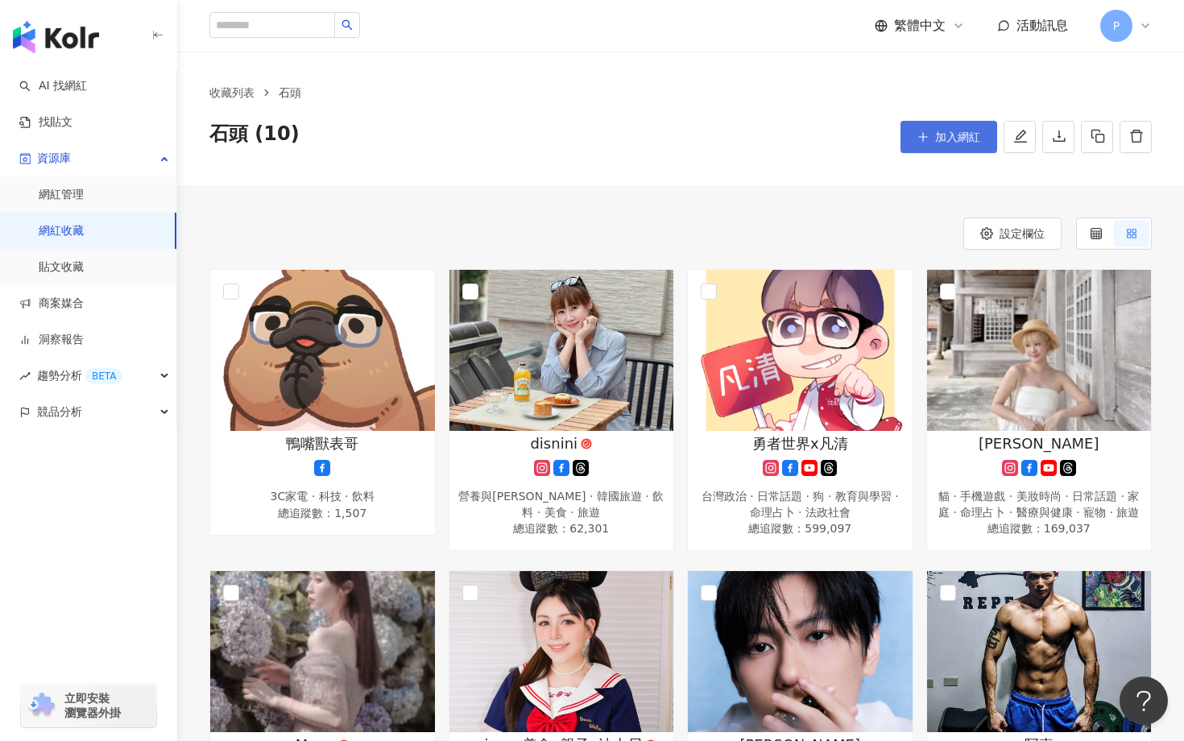
click at [935, 145] on button "加入網紅" at bounding box center [948, 137] width 97 height 32
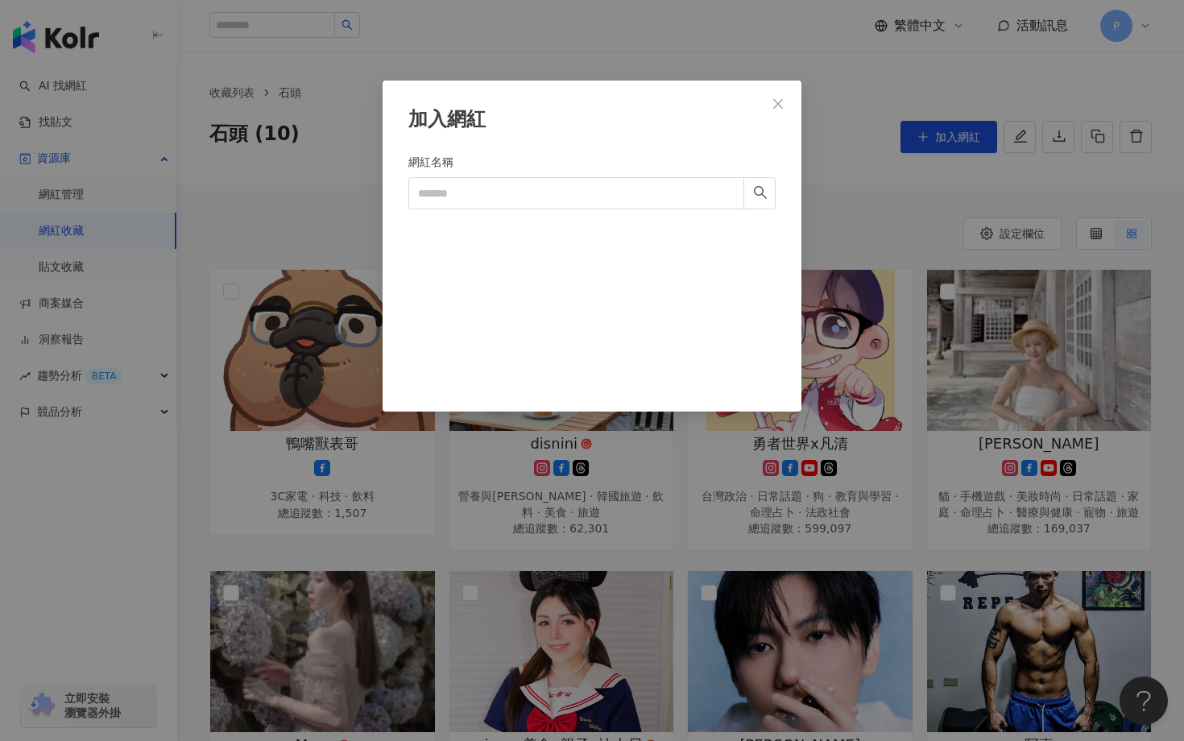
click at [561, 219] on form "網紅名稱" at bounding box center [591, 263] width 367 height 220
click at [563, 199] on input "網紅名稱" at bounding box center [576, 193] width 336 height 32
paste input "******"
type input "******"
click at [492, 192] on input "******" at bounding box center [576, 193] width 336 height 32
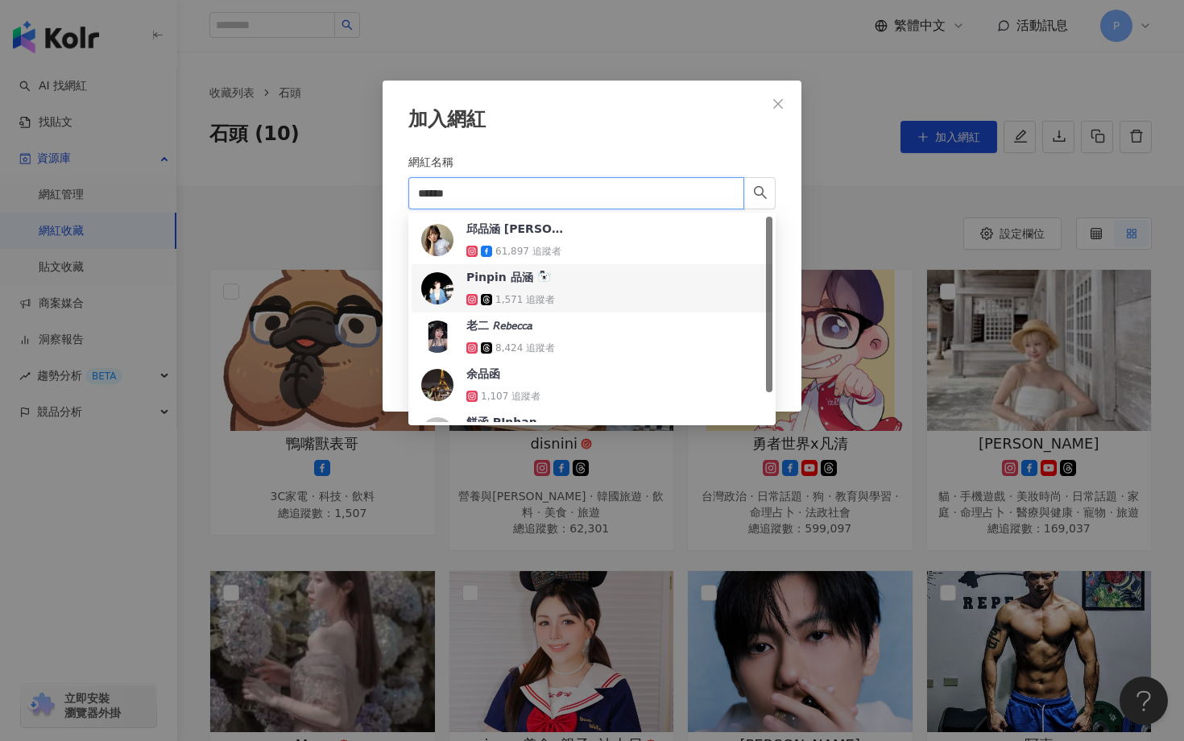
scroll to position [35, 0]
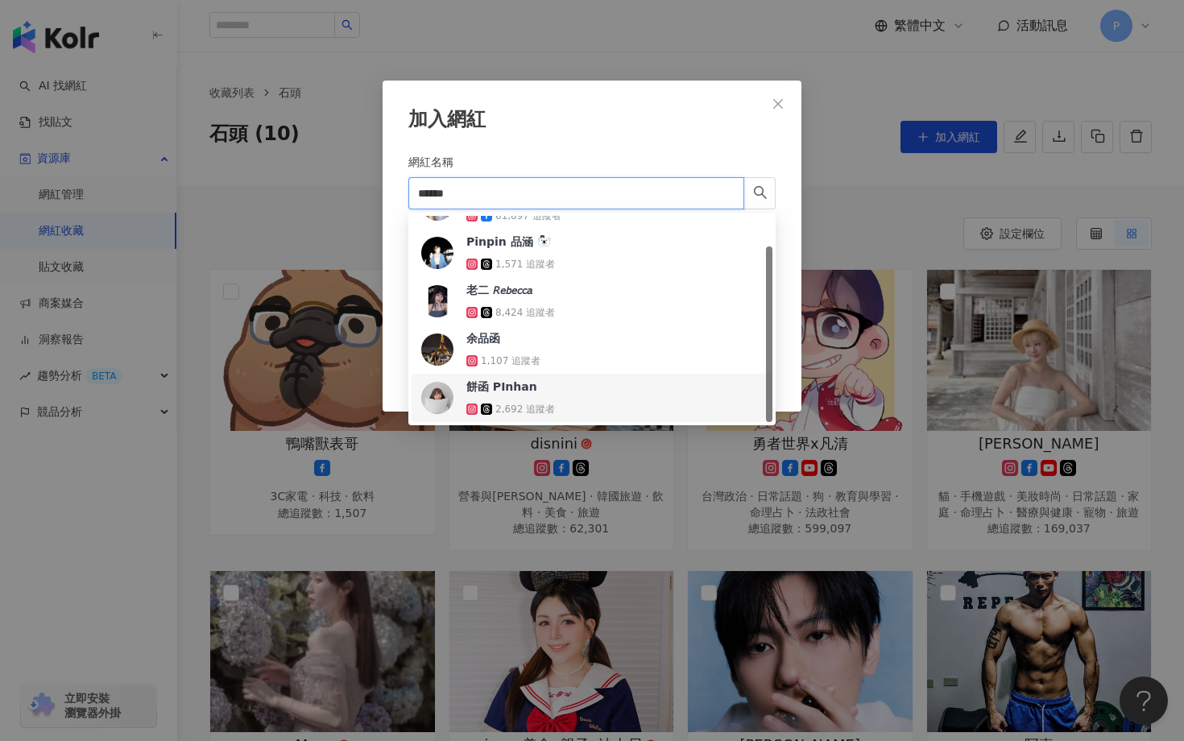
click at [524, 395] on div "餅函 PInhan 2,692 追蹤者" at bounding box center [518, 398] width 105 height 39
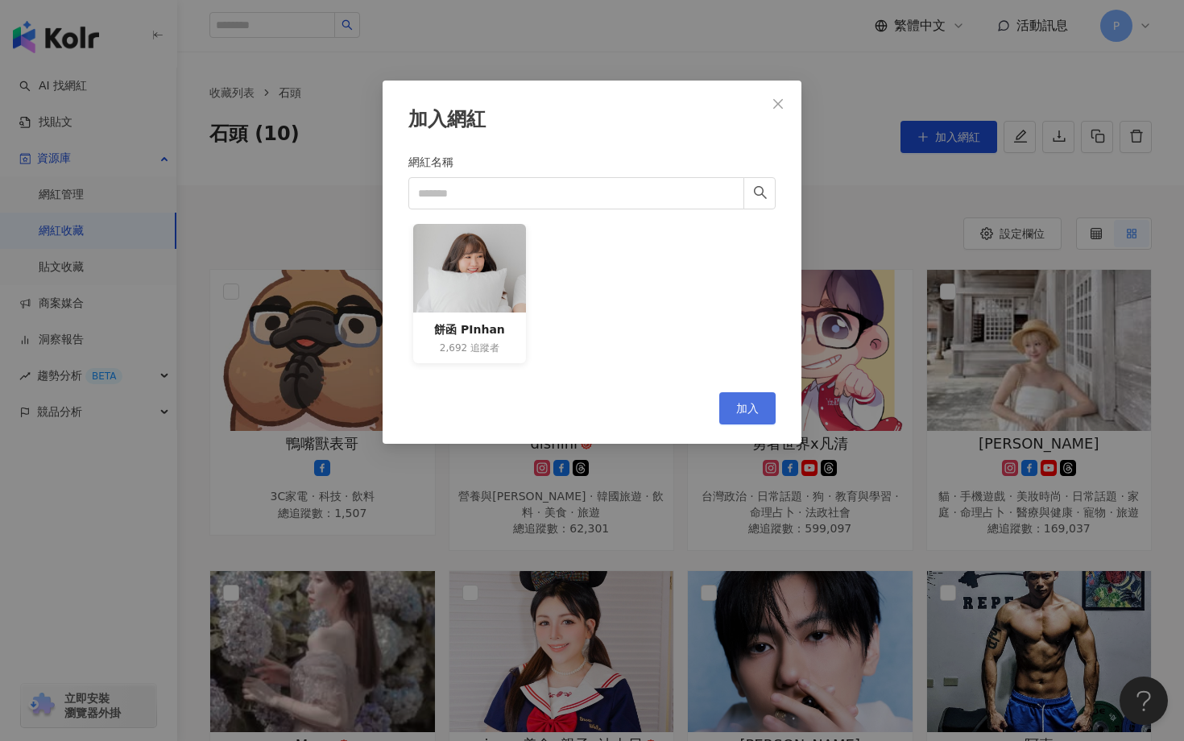
click at [757, 409] on span "加入" at bounding box center [747, 408] width 23 height 13
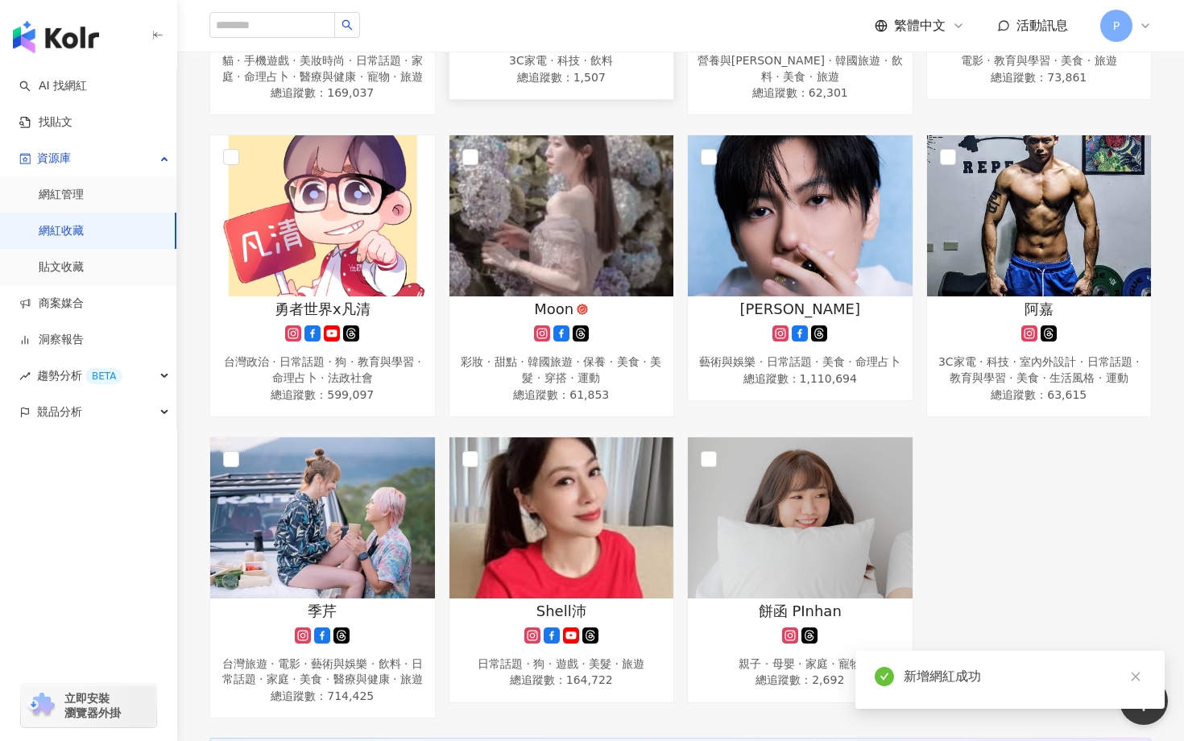
scroll to position [603, 0]
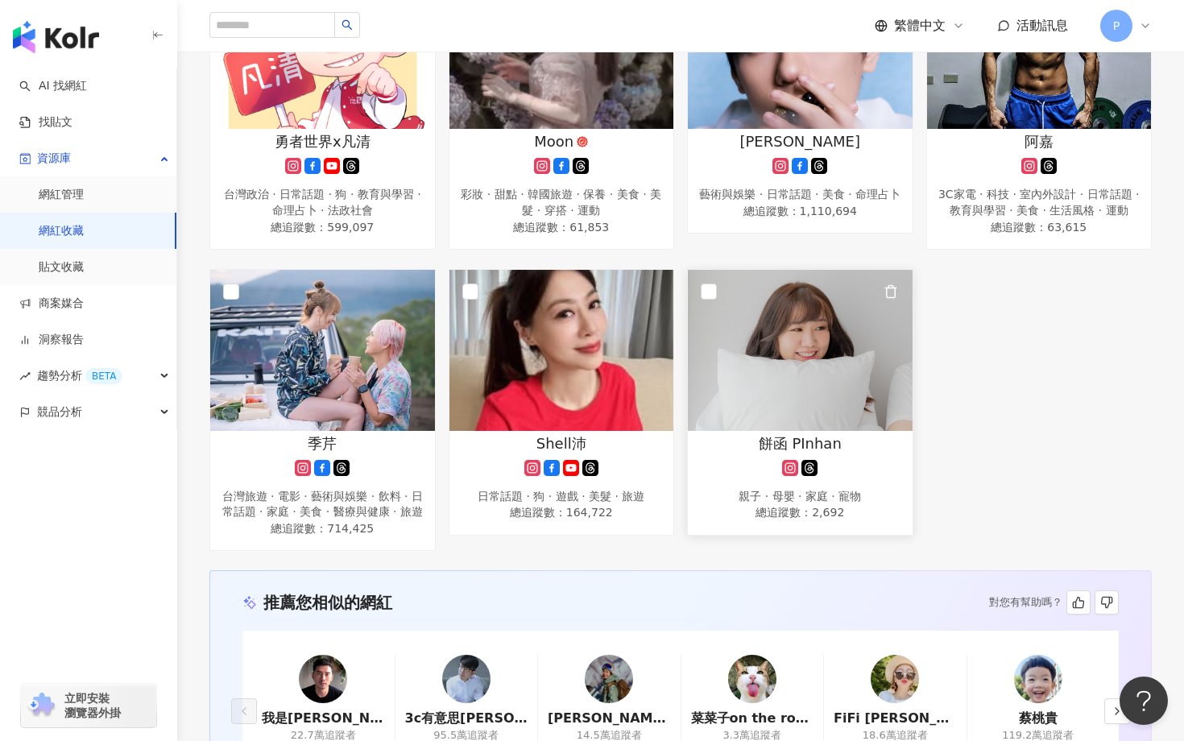
click at [800, 435] on span "餅函 PInhan" at bounding box center [800, 443] width 83 height 20
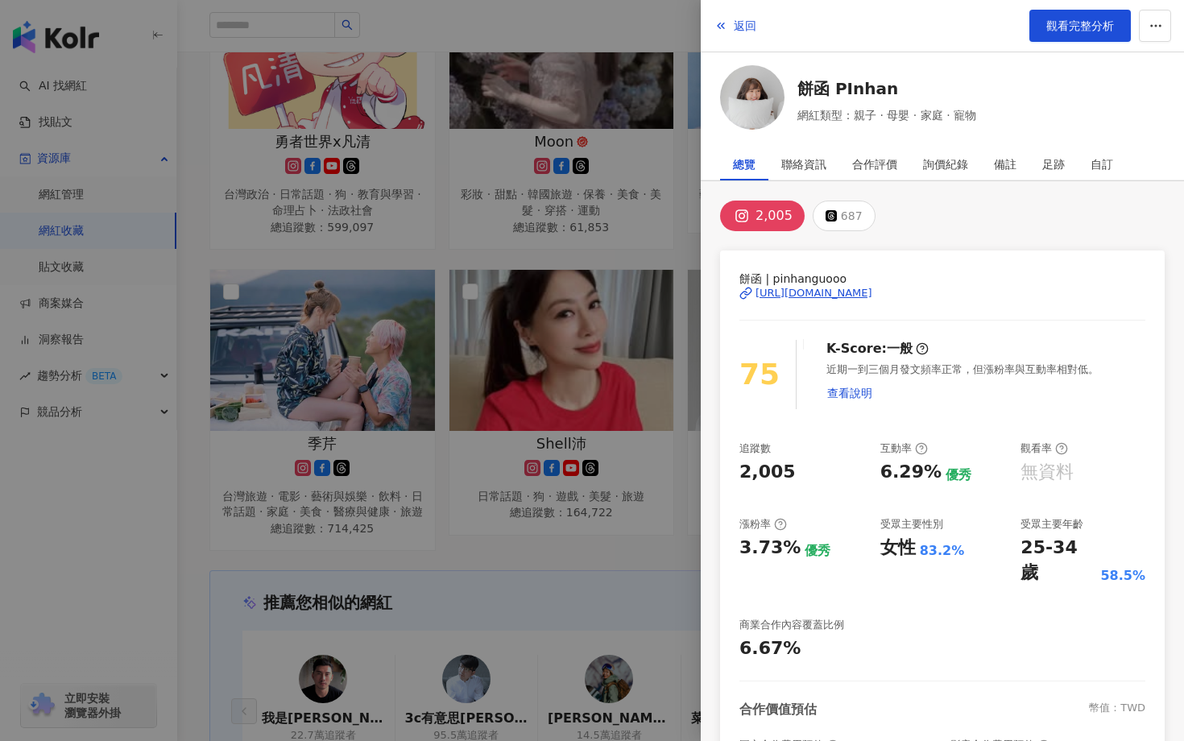
click at [640, 573] on div at bounding box center [592, 370] width 1184 height 741
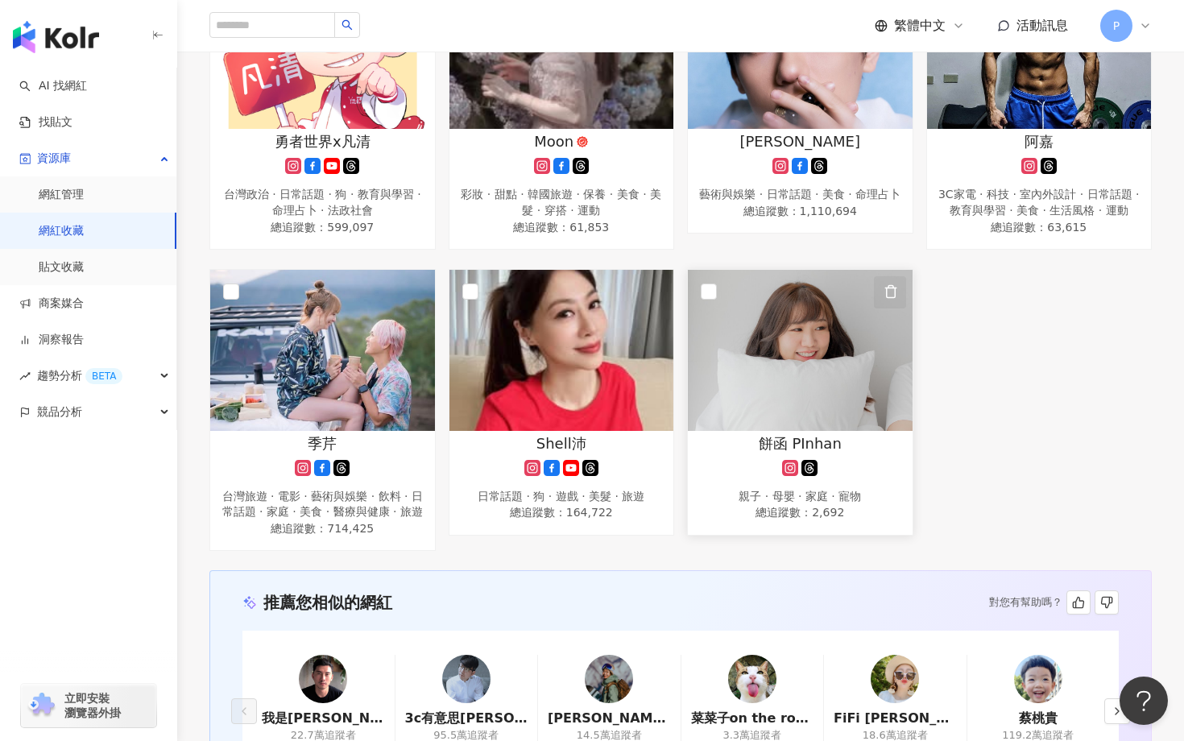
click at [891, 286] on icon "button" at bounding box center [891, 291] width 14 height 14
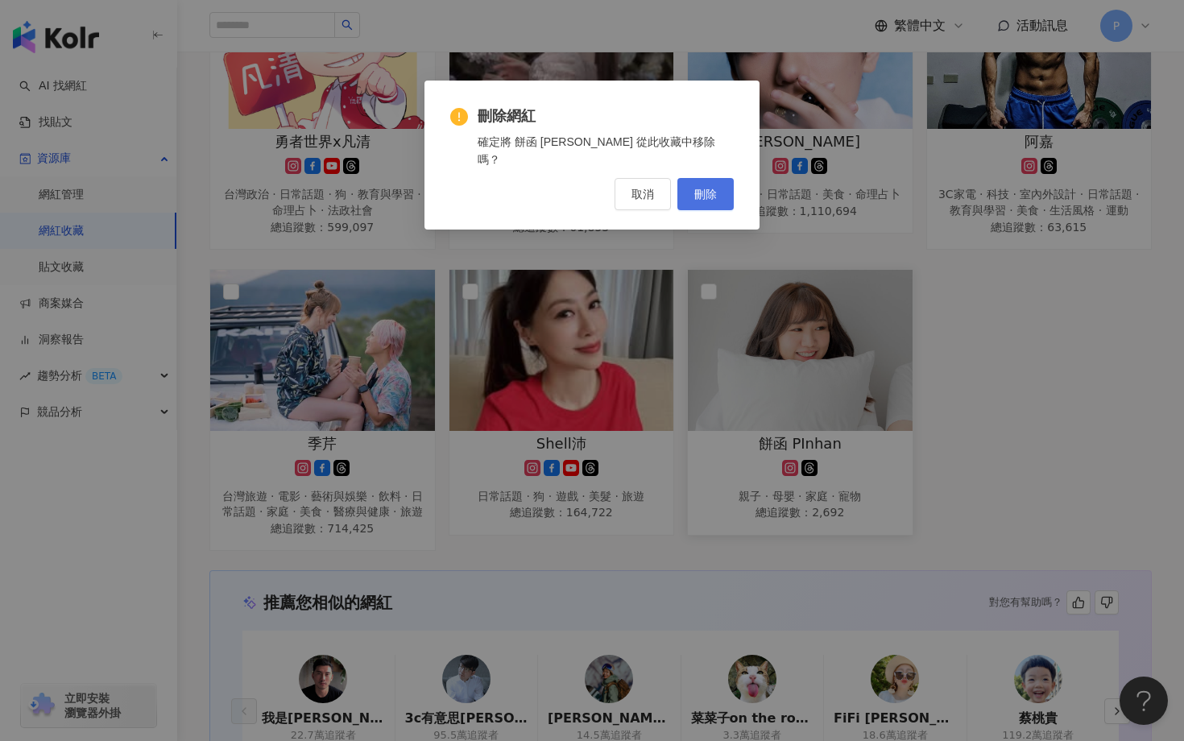
click at [716, 188] on span "刪除" at bounding box center [705, 194] width 23 height 13
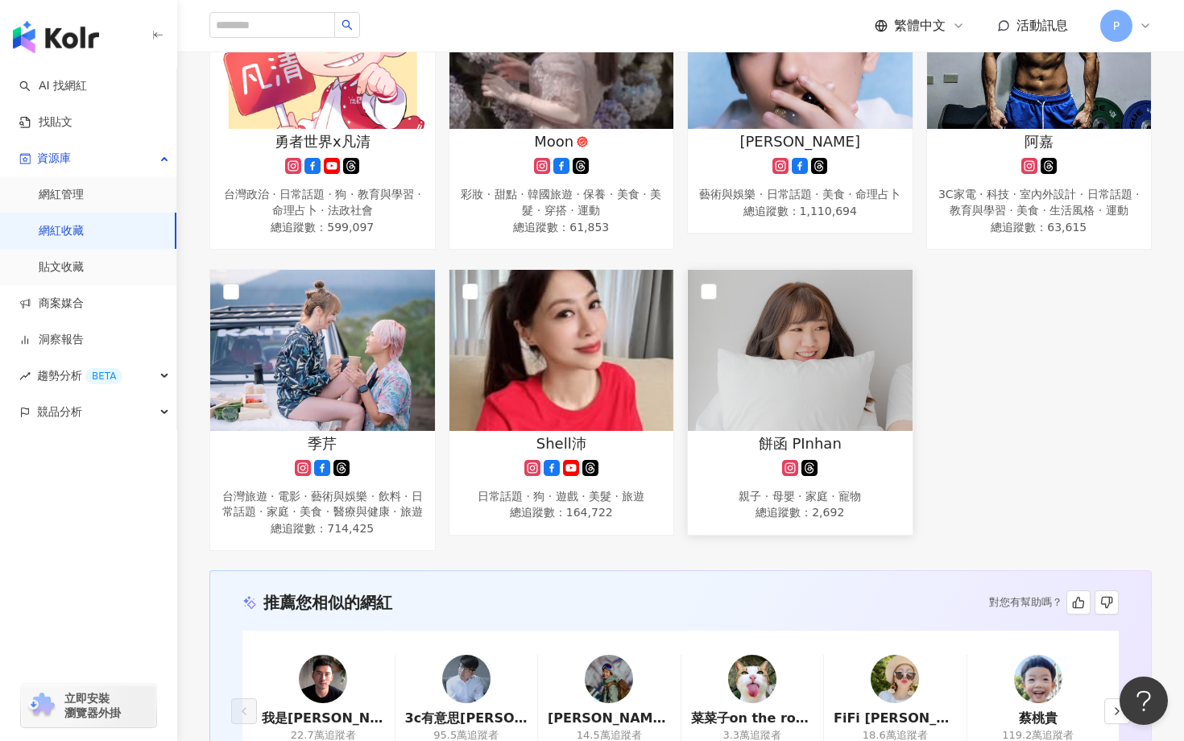
scroll to position [0, 0]
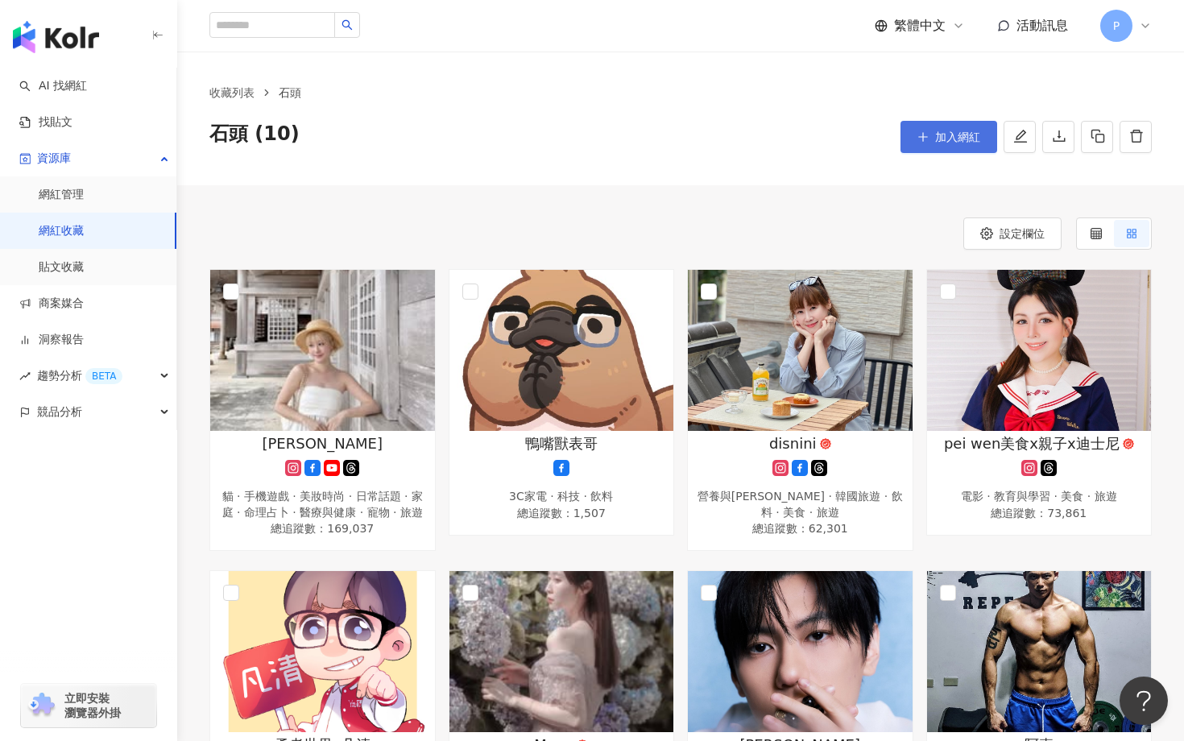
click at [946, 136] on span "加入網紅" at bounding box center [957, 136] width 45 height 13
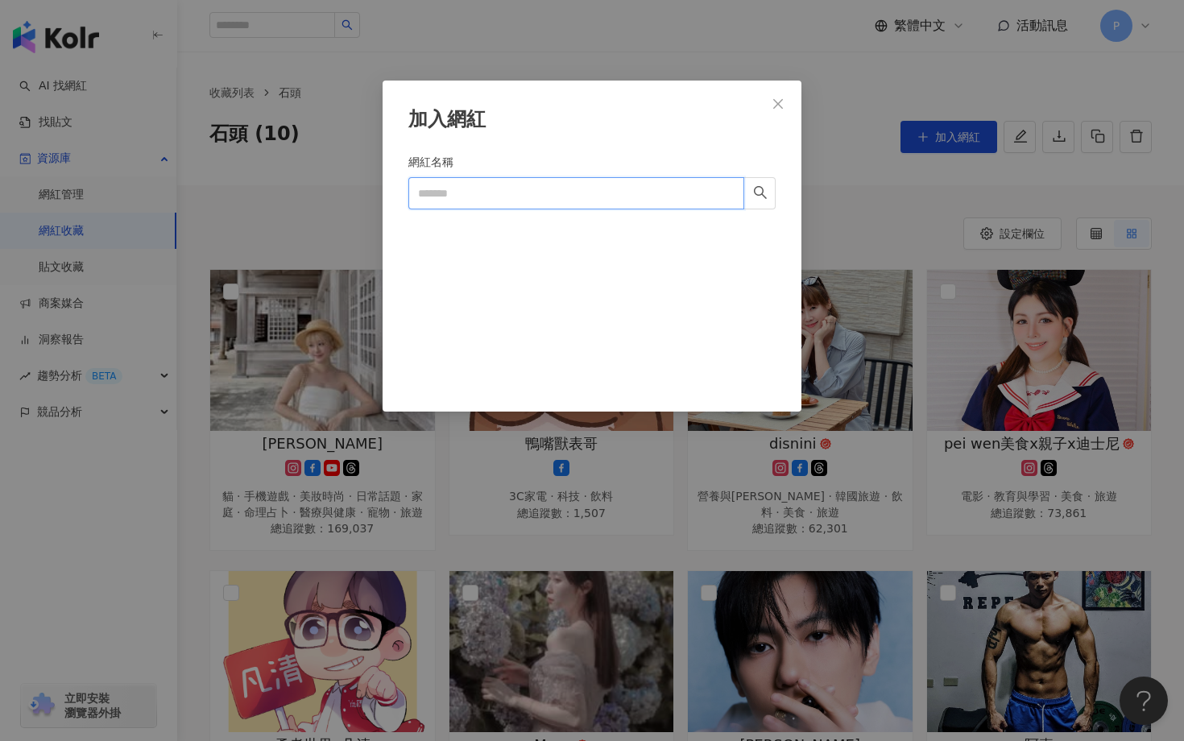
click at [551, 196] on input "網紅名稱" at bounding box center [576, 193] width 336 height 32
paste input "******"
type input "******"
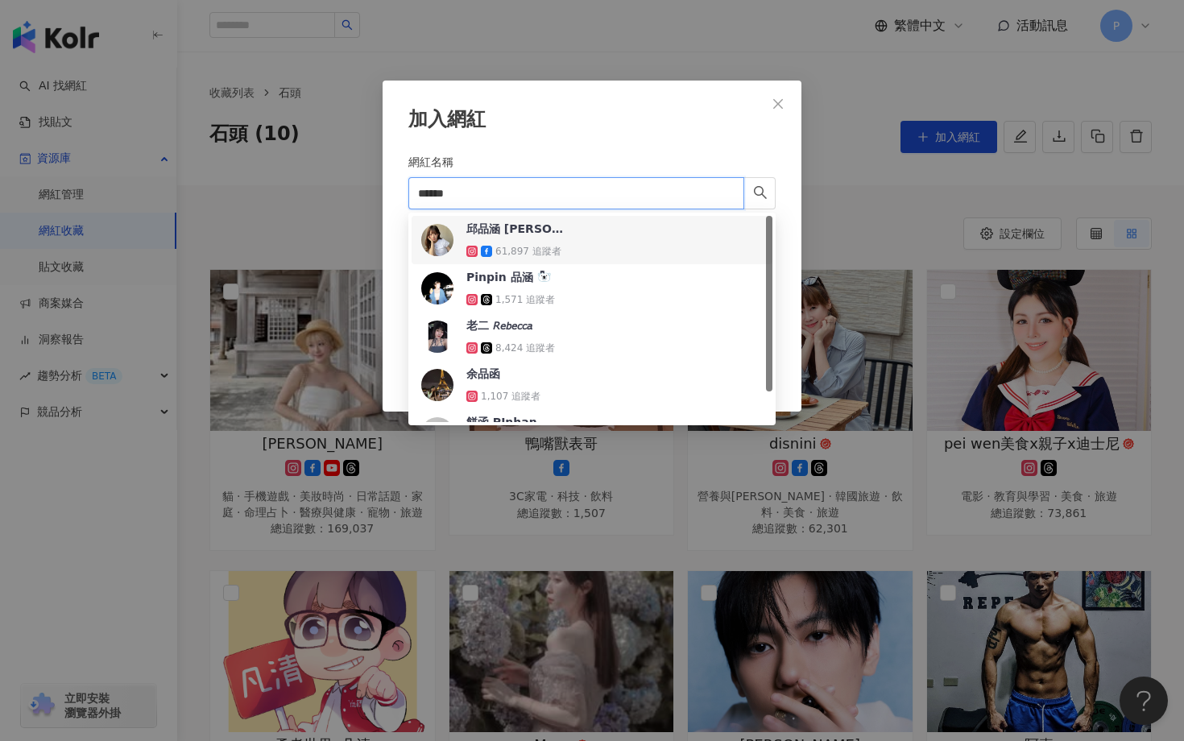
click at [538, 231] on div "邱品涵 CHIU PIN-HAN AKB48 Team TP" at bounding box center [518, 229] width 105 height 16
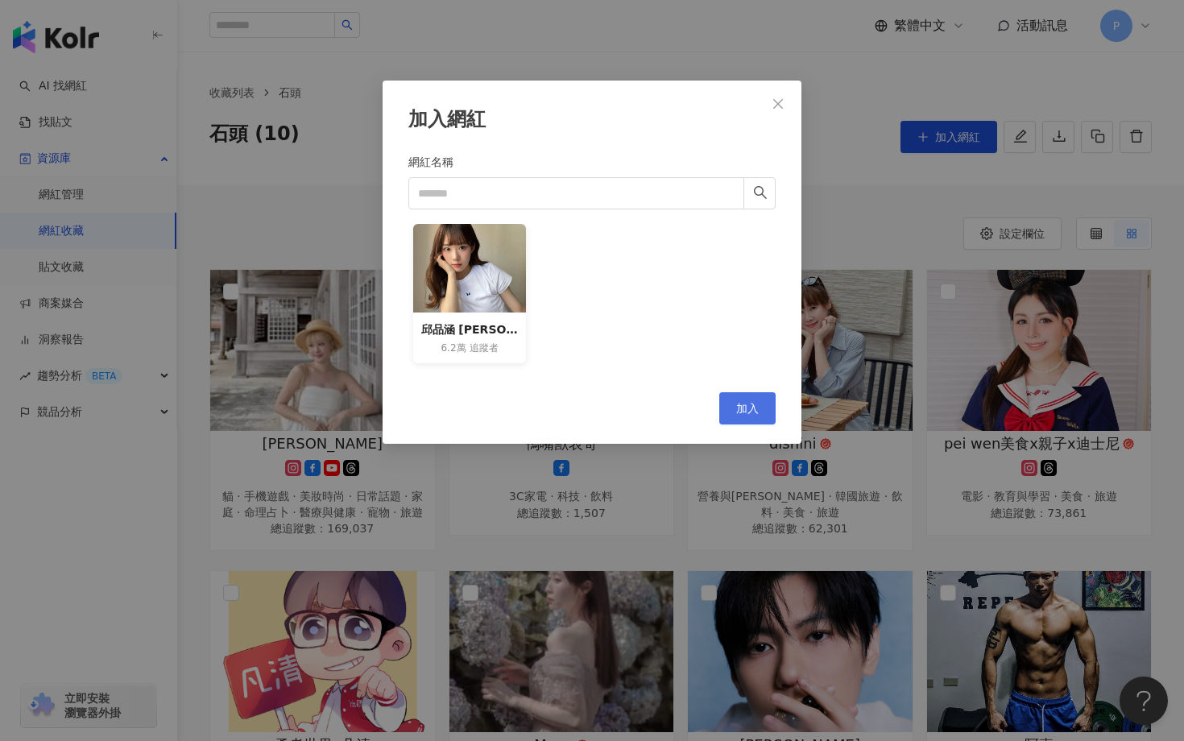
click at [742, 402] on span "加入" at bounding box center [747, 408] width 23 height 13
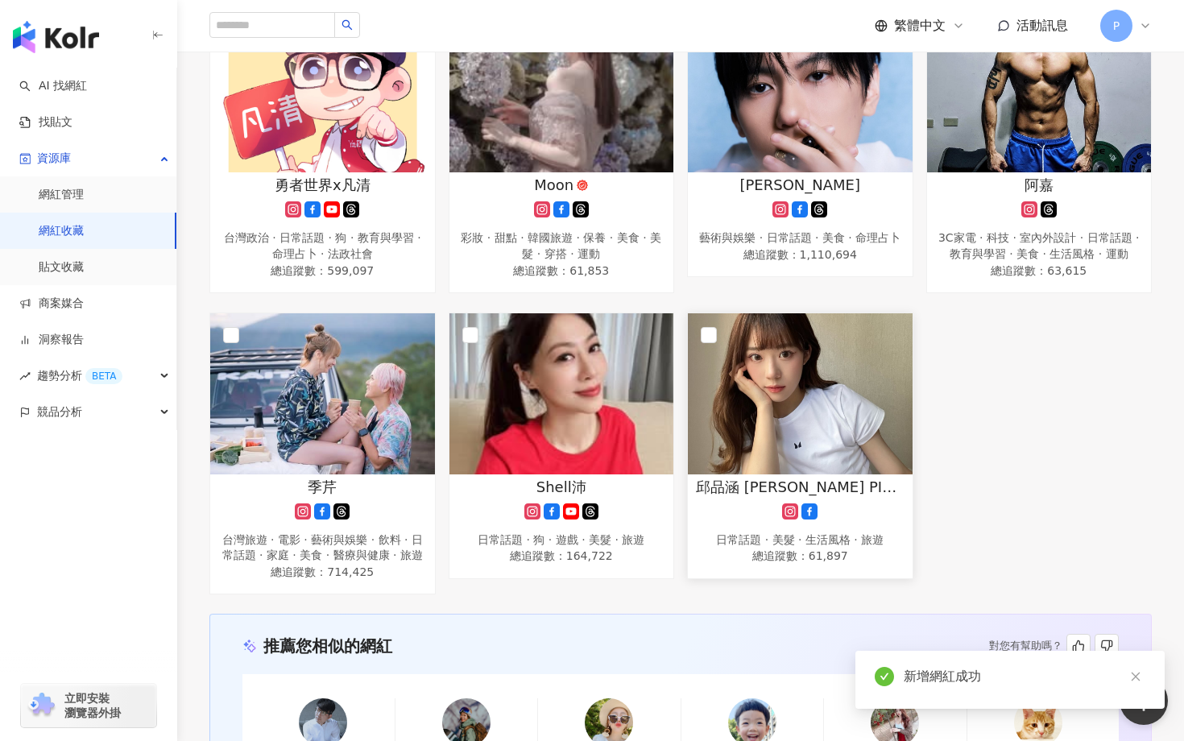
scroll to position [568, 0]
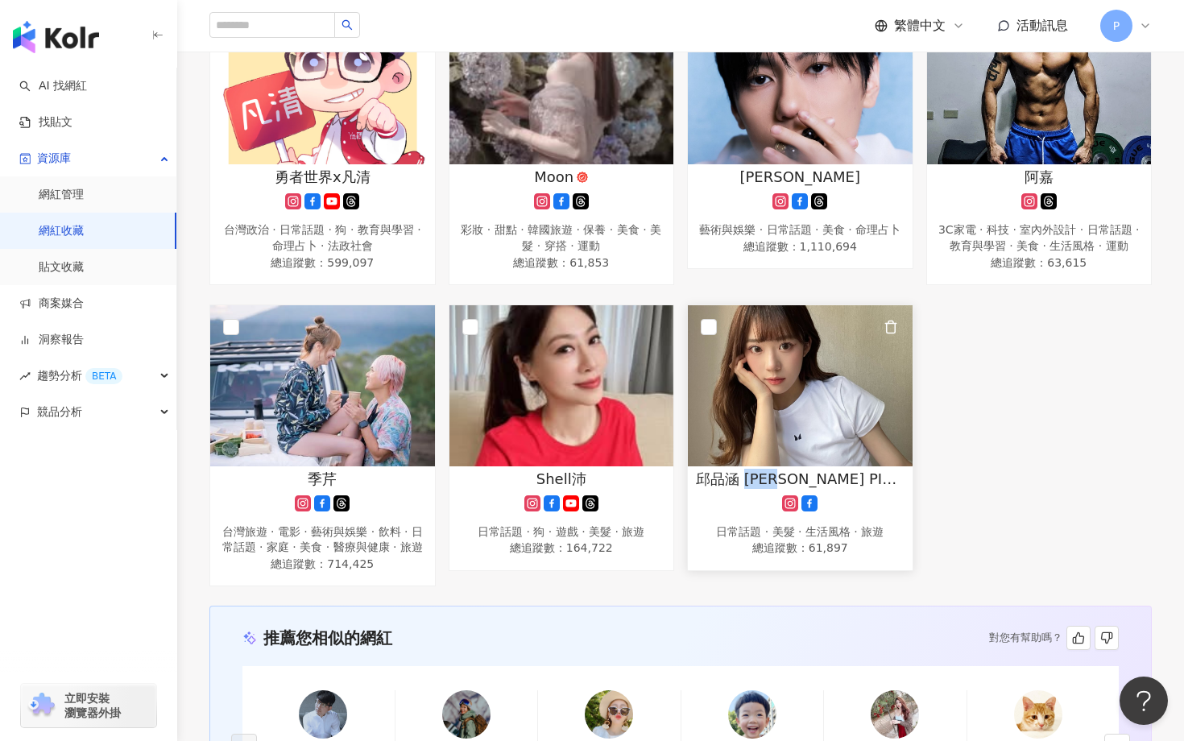
click at [760, 370] on img at bounding box center [800, 385] width 225 height 161
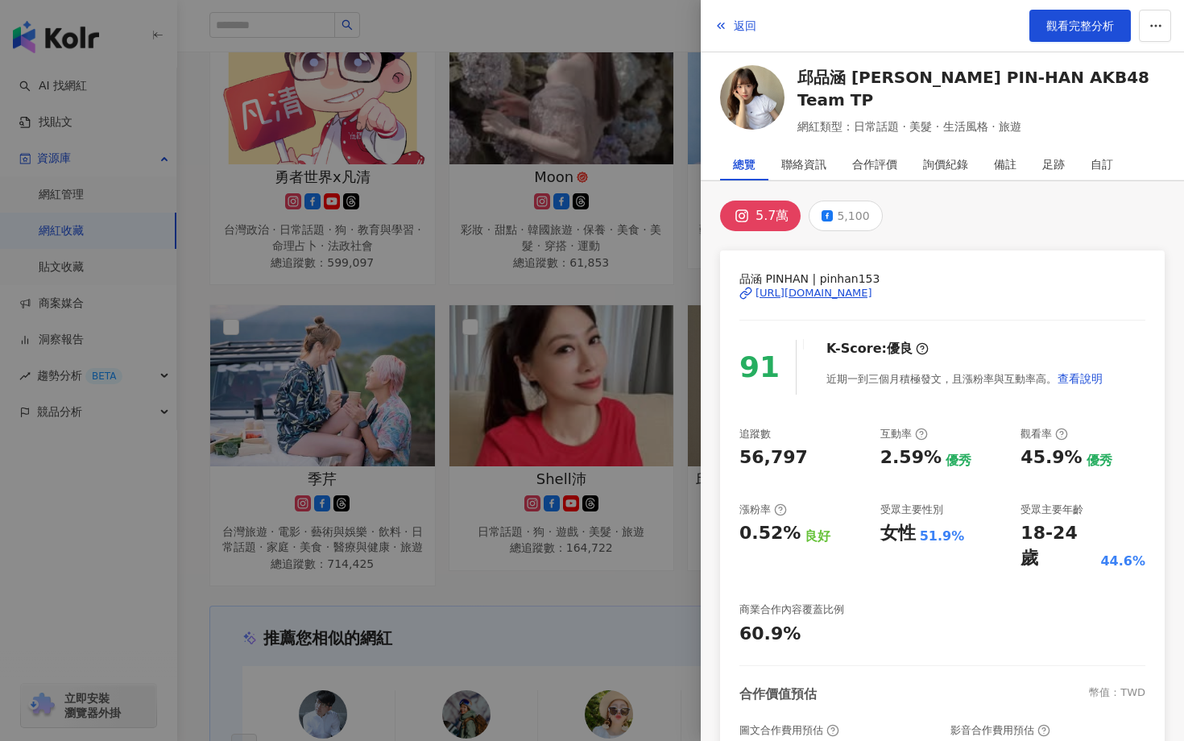
click at [599, 617] on div at bounding box center [592, 370] width 1184 height 741
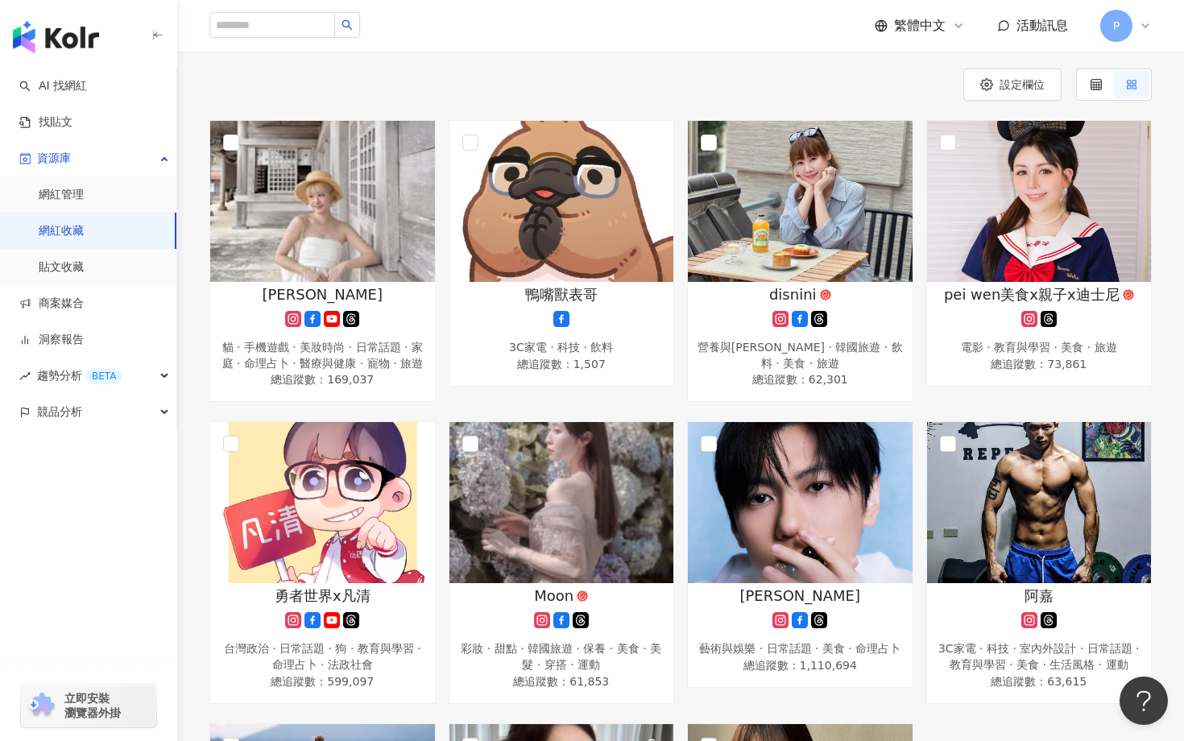
scroll to position [0, 0]
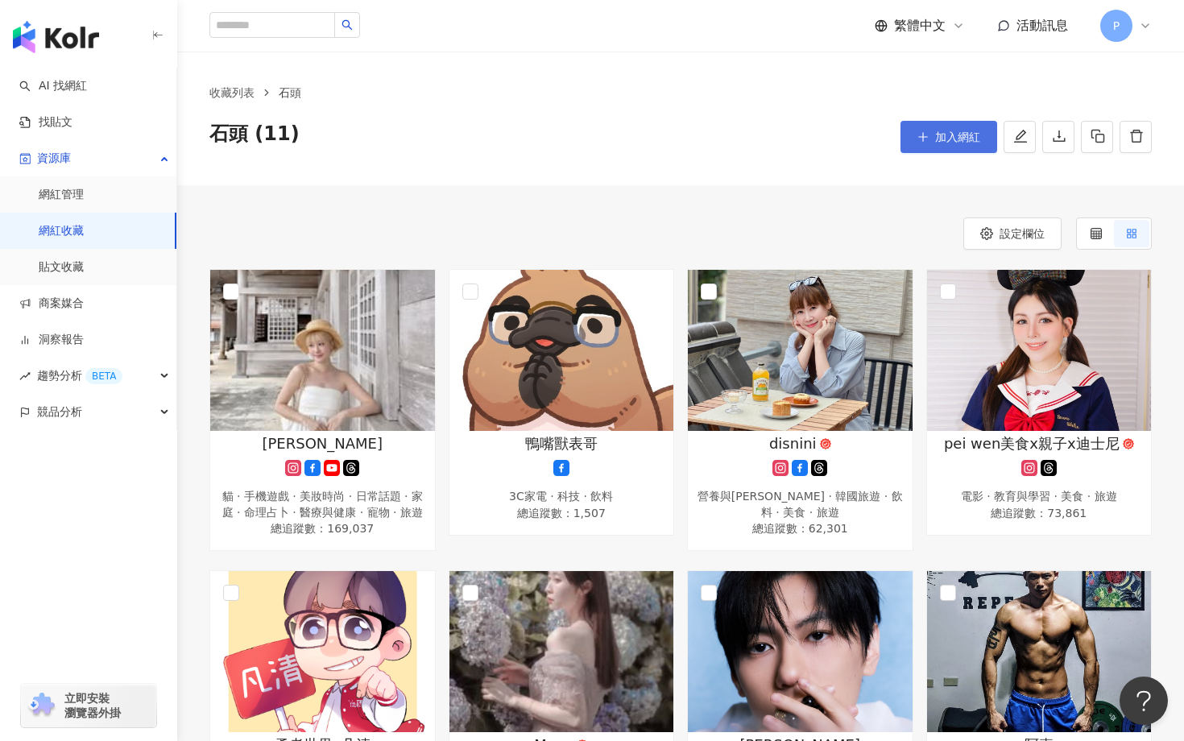
click at [958, 127] on button "加入網紅" at bounding box center [948, 137] width 97 height 32
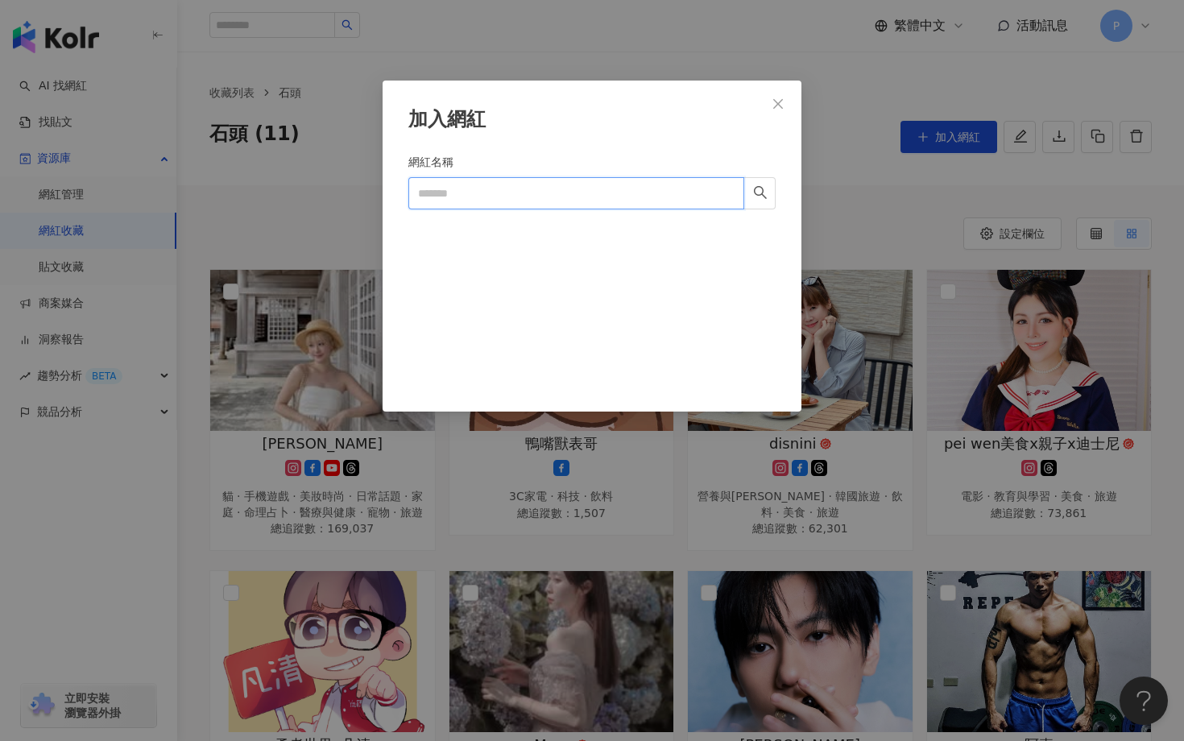
click at [468, 177] on input "網紅名稱" at bounding box center [576, 193] width 336 height 32
paste input "*********"
type input "*********"
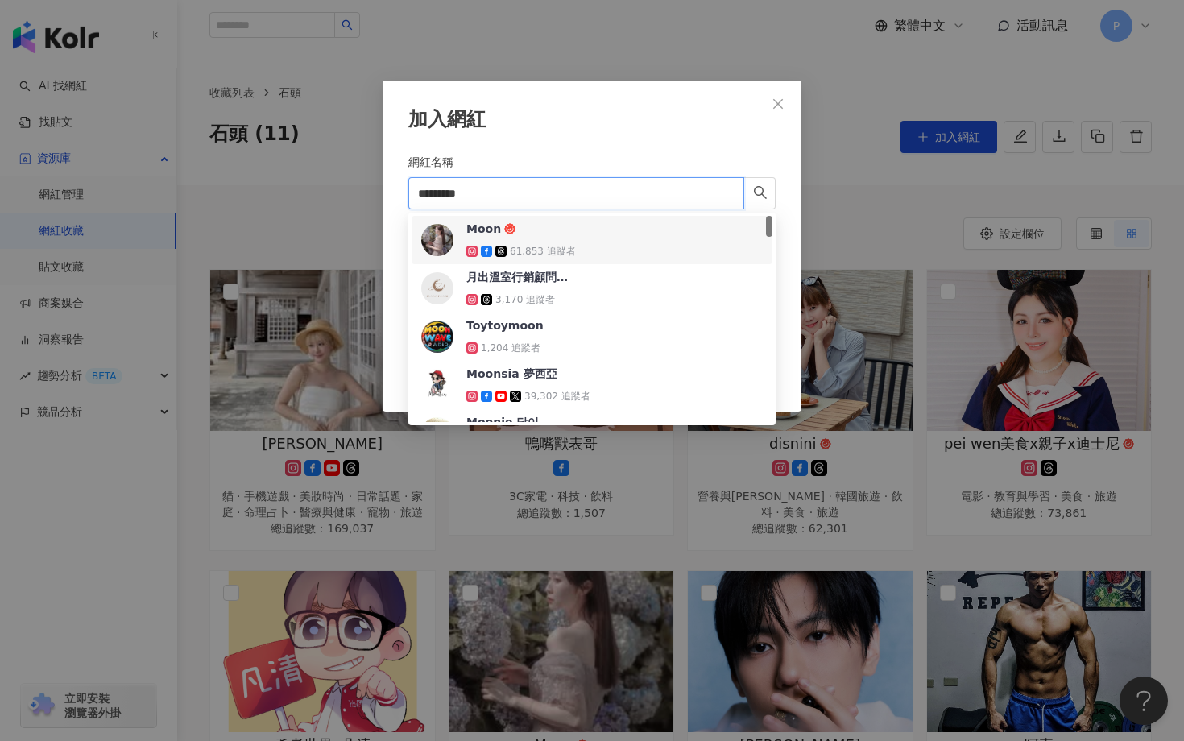
click at [448, 237] on img at bounding box center [437, 240] width 32 height 32
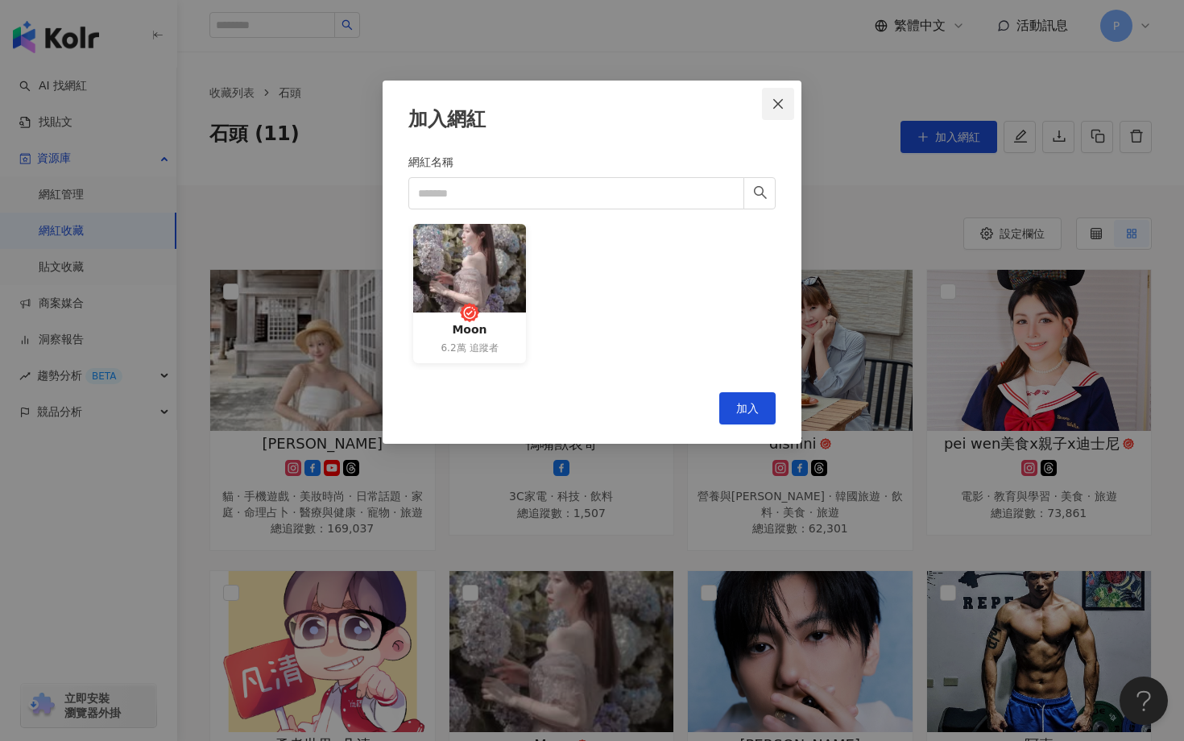
click at [774, 95] on button "Close" at bounding box center [778, 104] width 32 height 32
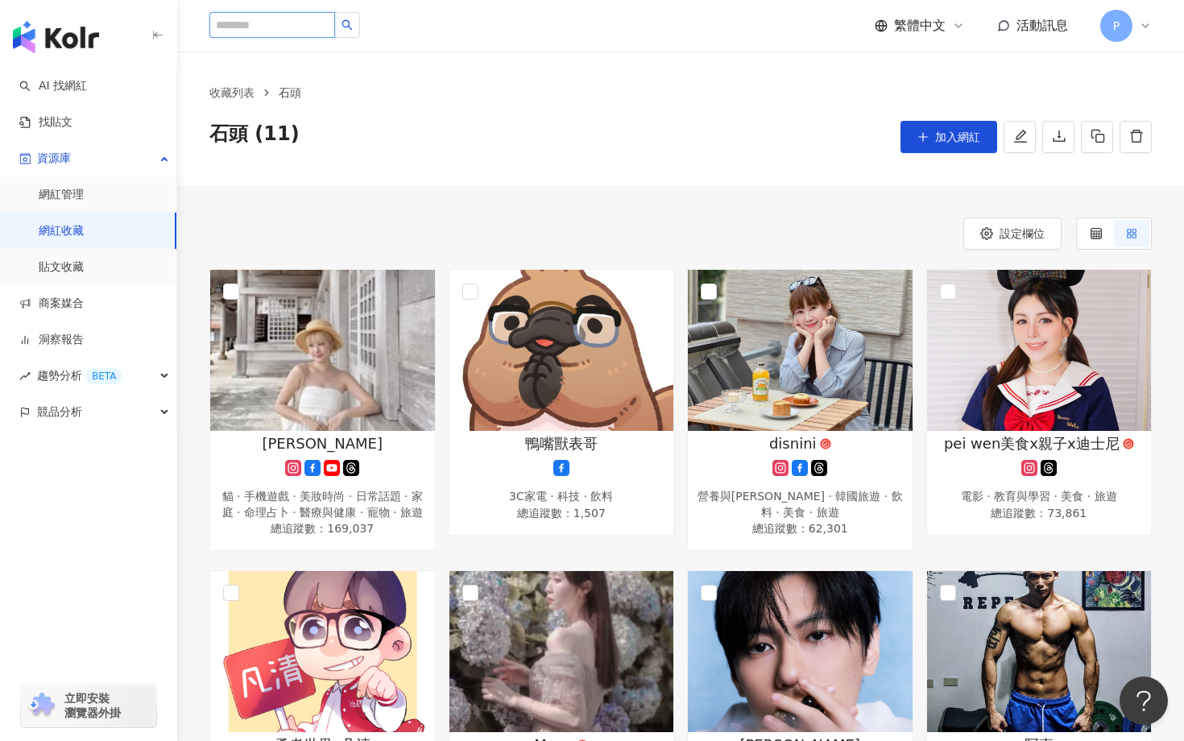
click at [259, 27] on input "search" at bounding box center [272, 25] width 126 height 26
click at [953, 147] on button "加入網紅" at bounding box center [948, 137] width 97 height 32
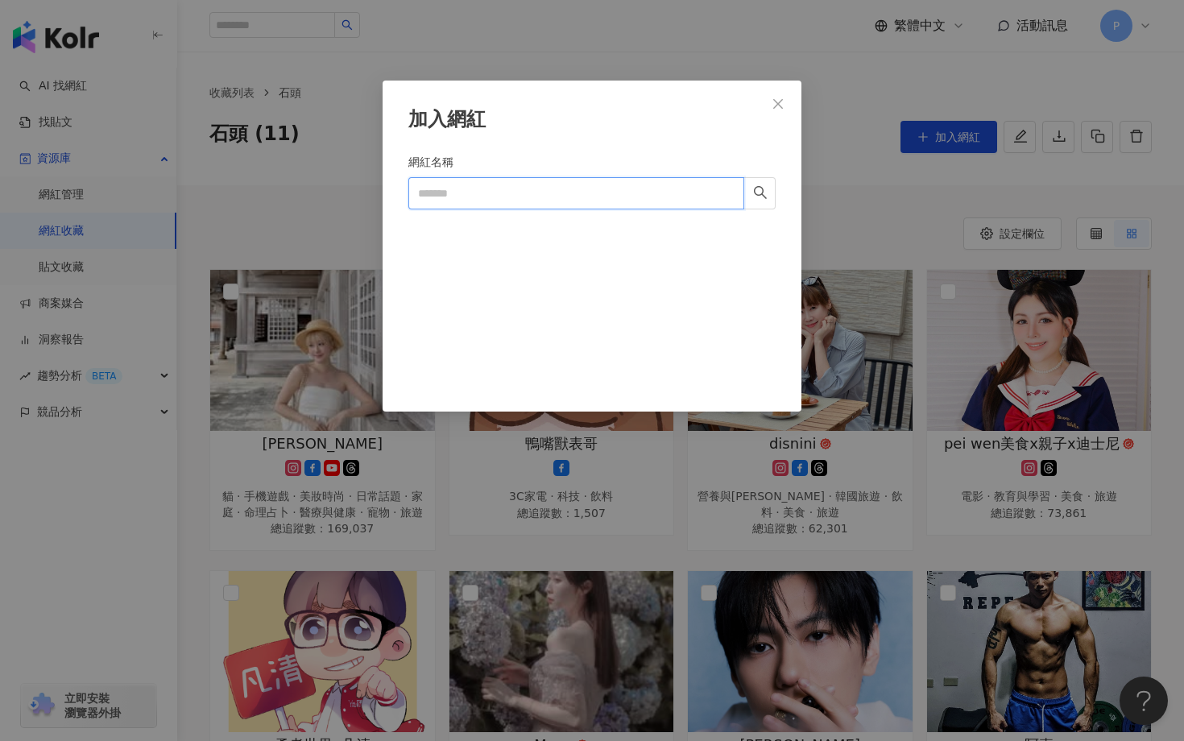
click at [509, 201] on input "網紅名稱" at bounding box center [576, 193] width 336 height 32
paste input "*********"
type input "*********"
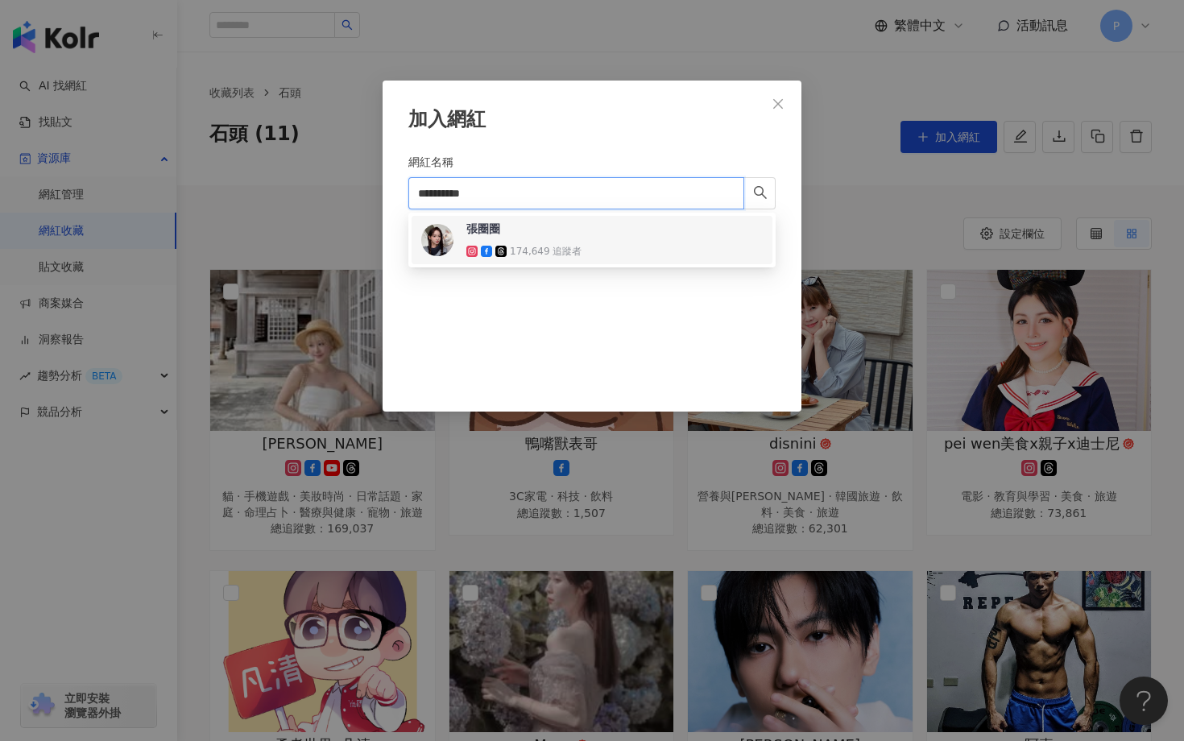
click at [430, 242] on img at bounding box center [437, 240] width 32 height 32
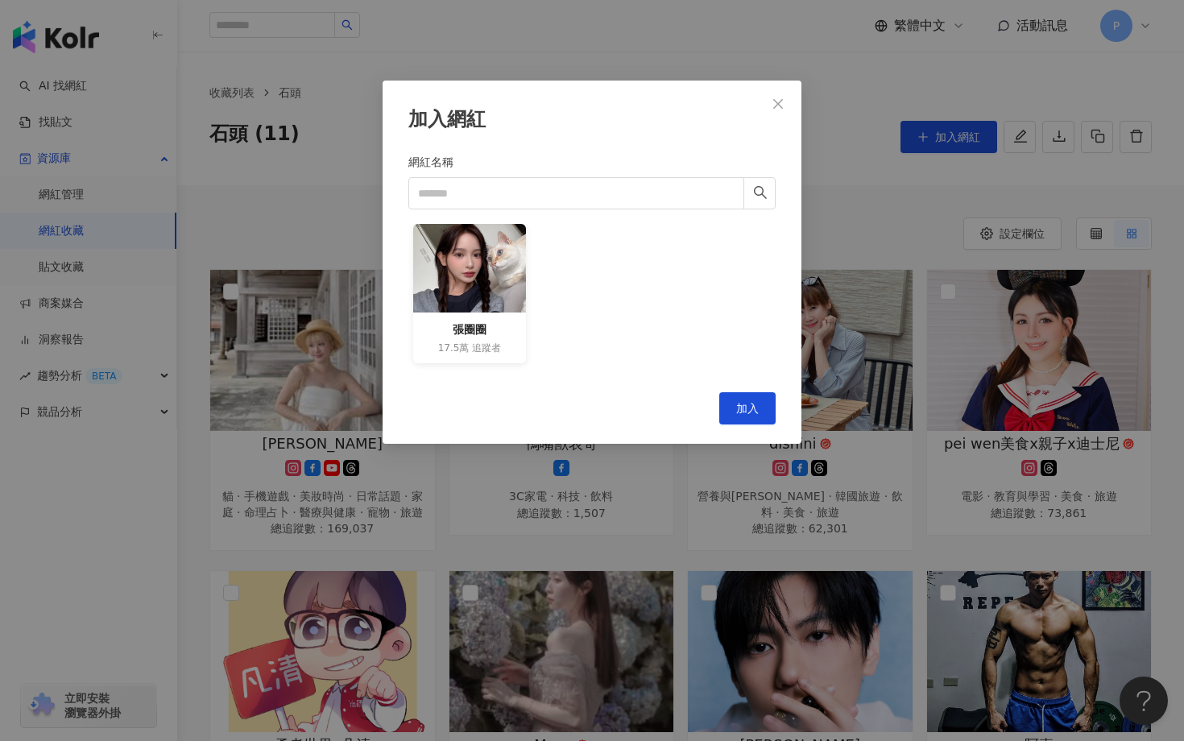
click at [493, 343] on span "追蹤者" at bounding box center [486, 348] width 29 height 14
click at [750, 413] on span "加入" at bounding box center [747, 408] width 23 height 13
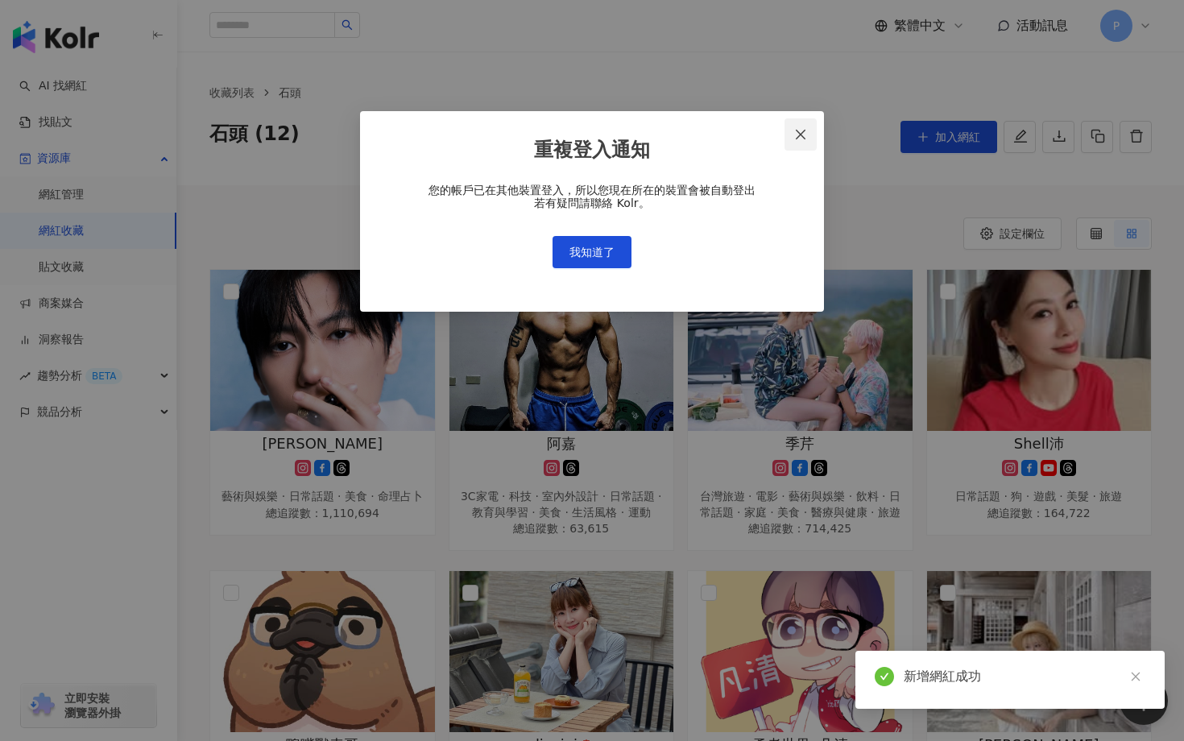
click at [807, 126] on button "Close" at bounding box center [800, 134] width 32 height 32
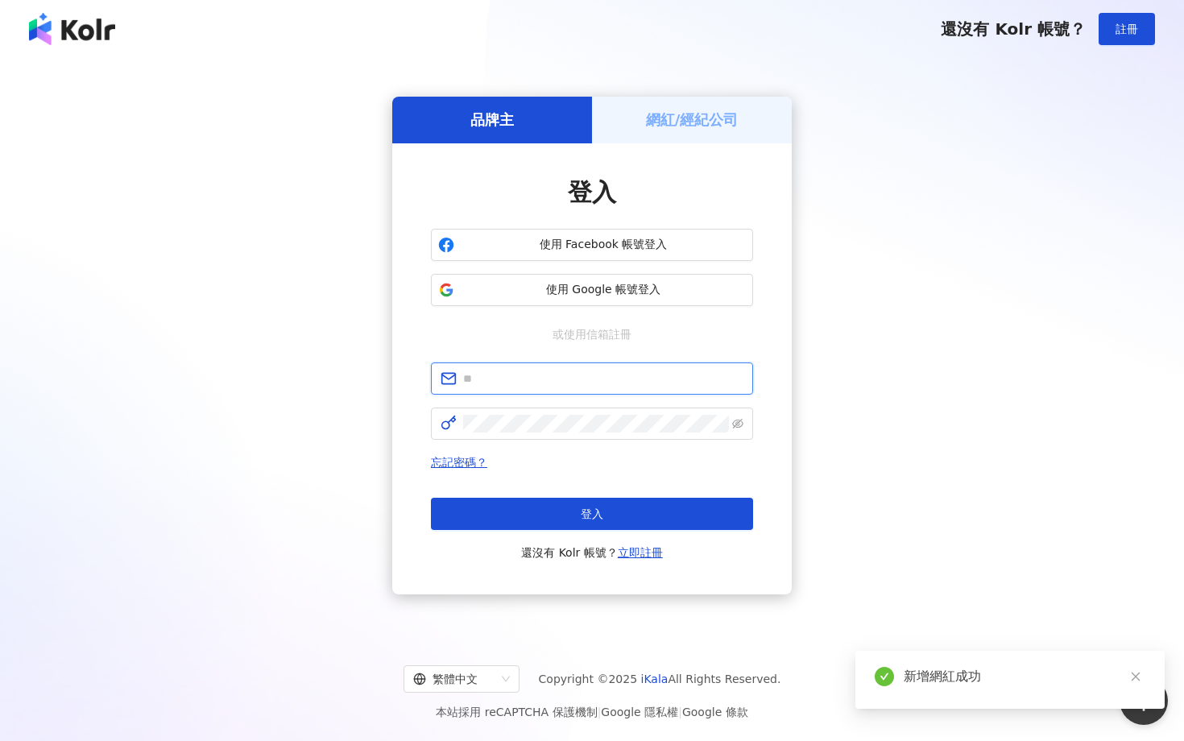
type input "**********"
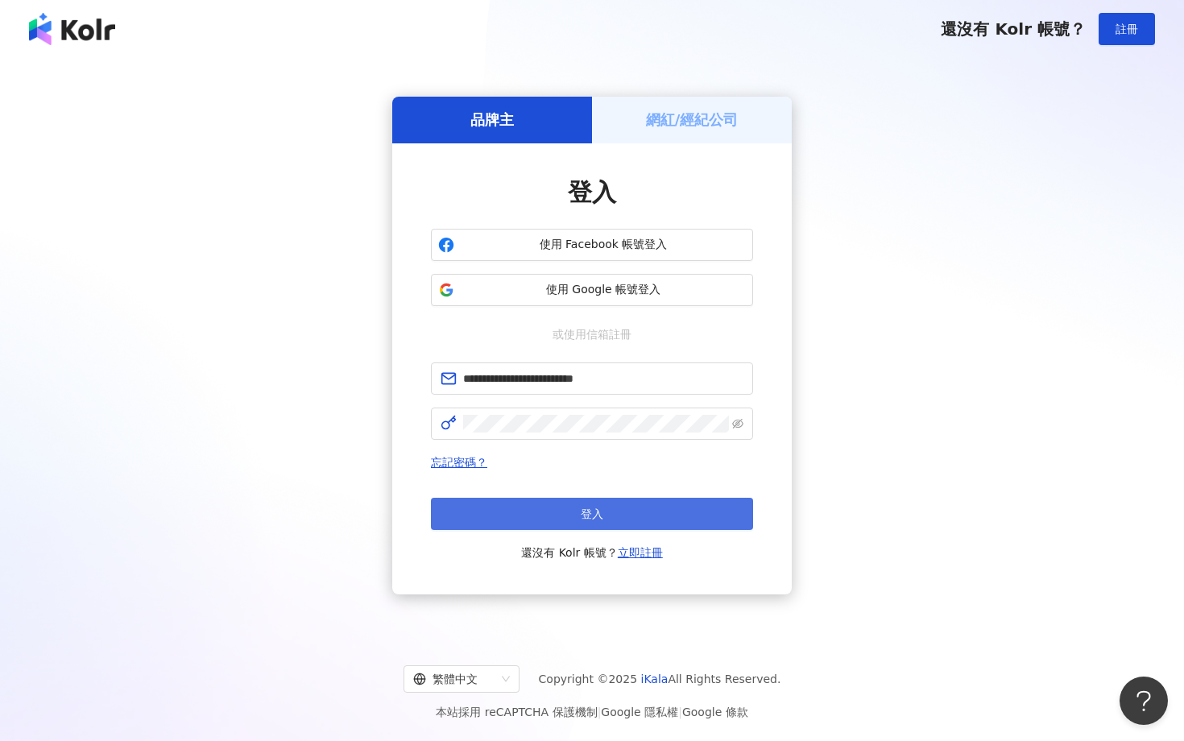
click at [609, 515] on button "登入" at bounding box center [592, 514] width 322 height 32
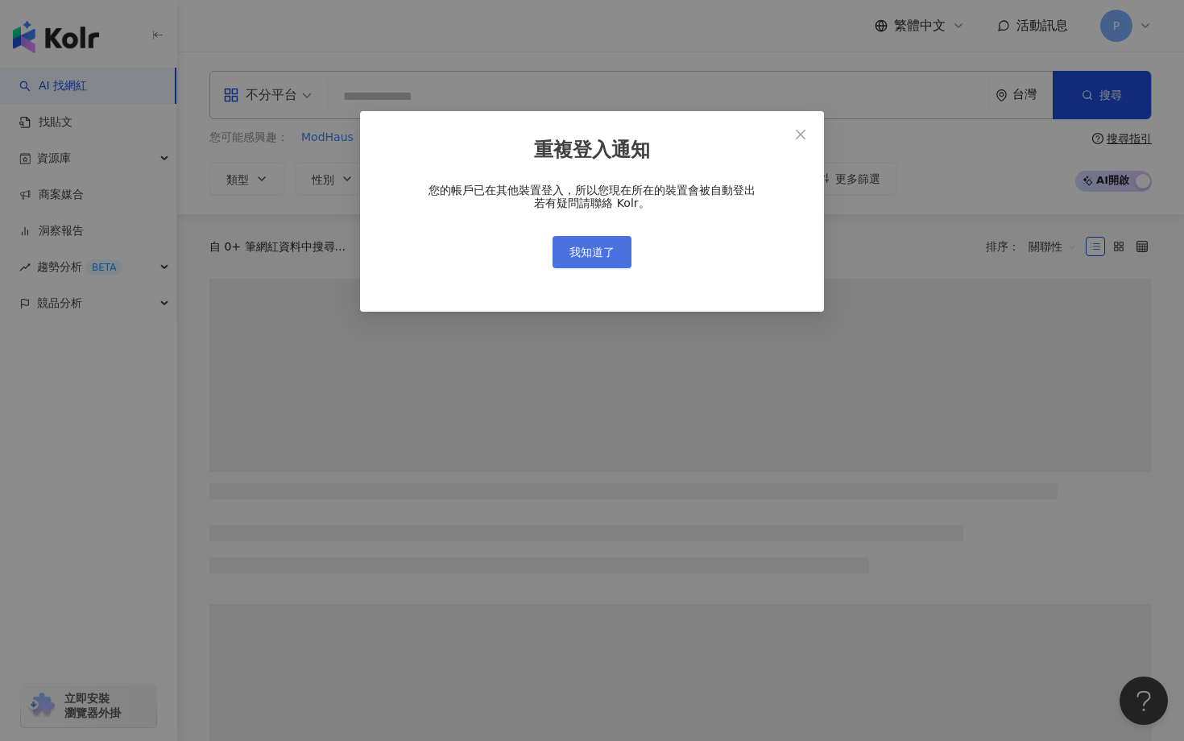
click at [610, 260] on button "我知道了" at bounding box center [591, 252] width 79 height 32
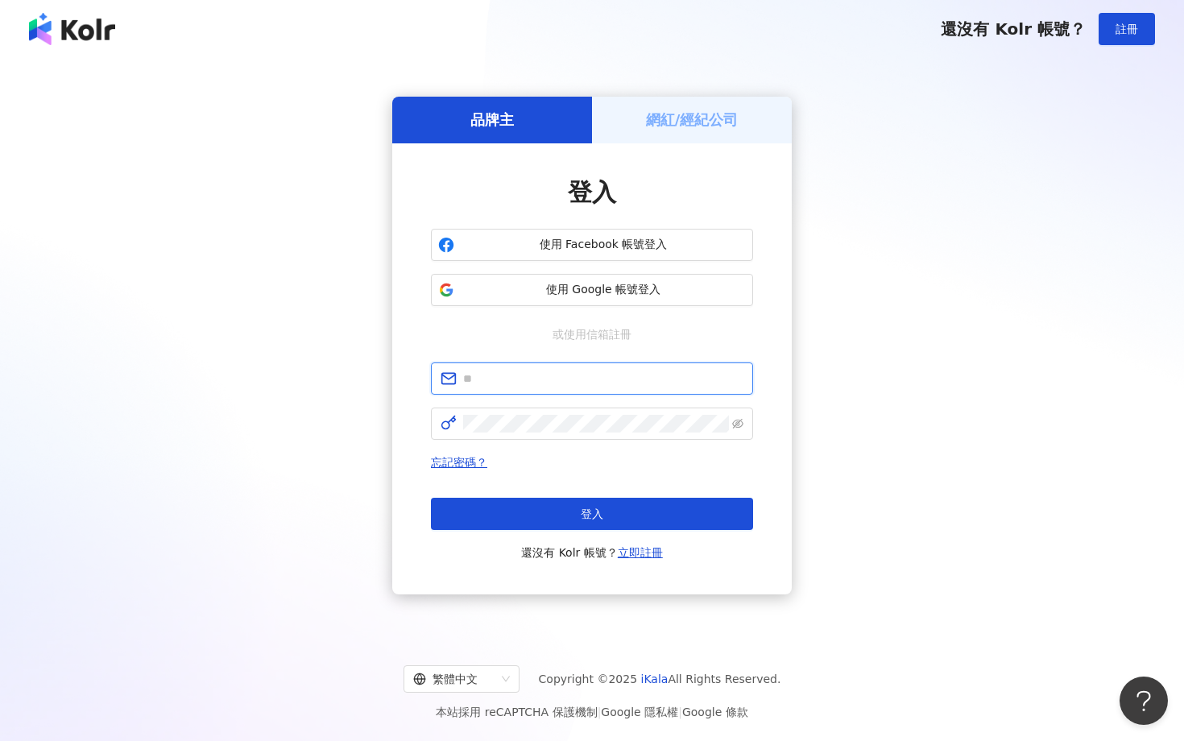
type input "**********"
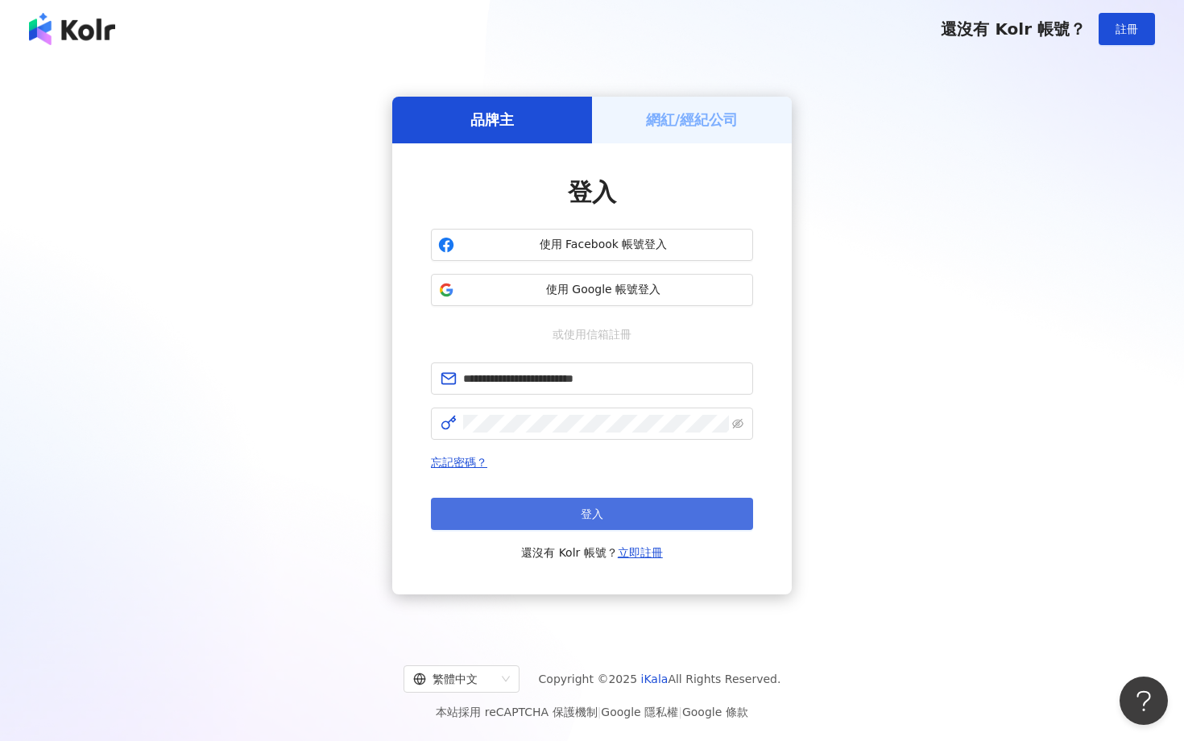
click at [585, 504] on button "登入" at bounding box center [592, 514] width 322 height 32
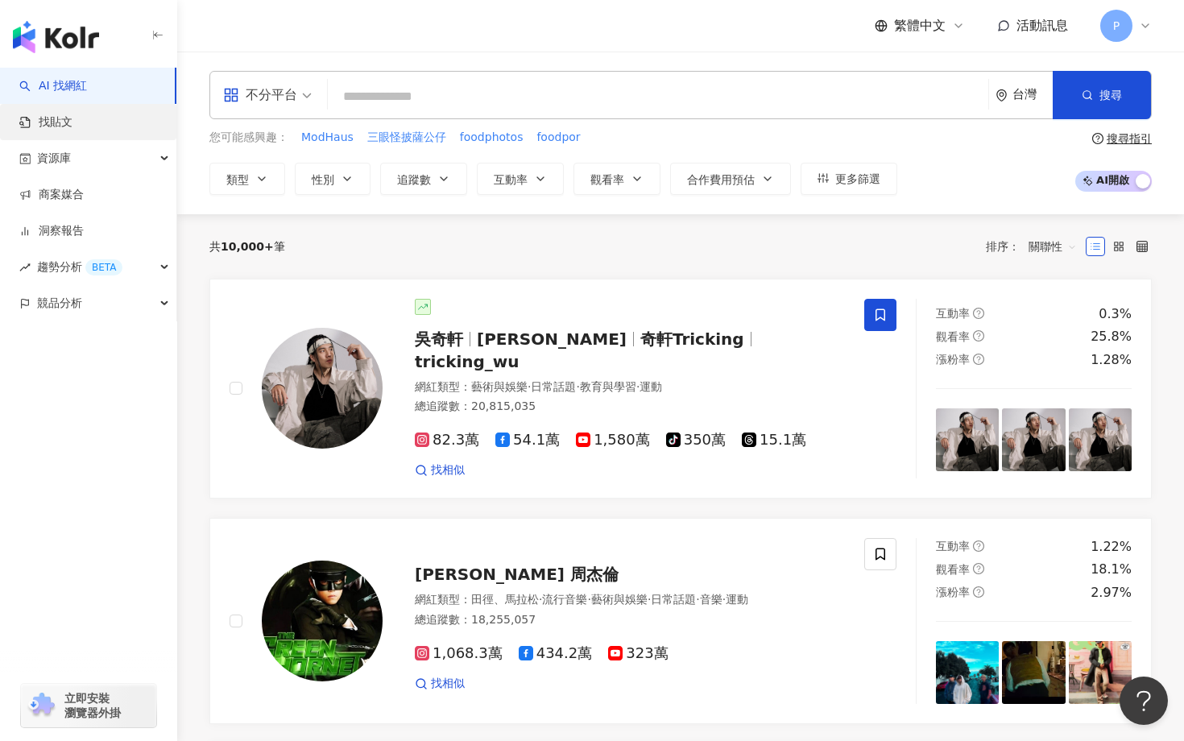
click at [72, 130] on link "找貼文" at bounding box center [45, 122] width 53 height 16
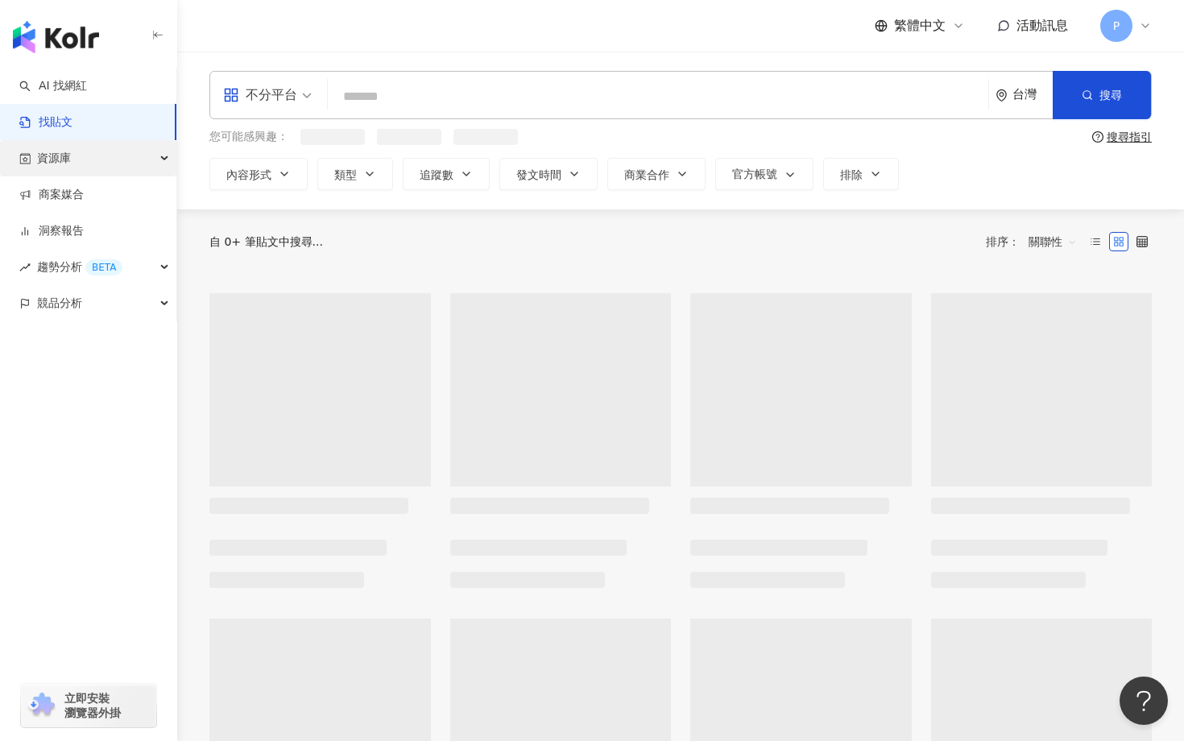
click at [143, 157] on div "資源庫" at bounding box center [88, 158] width 176 height 36
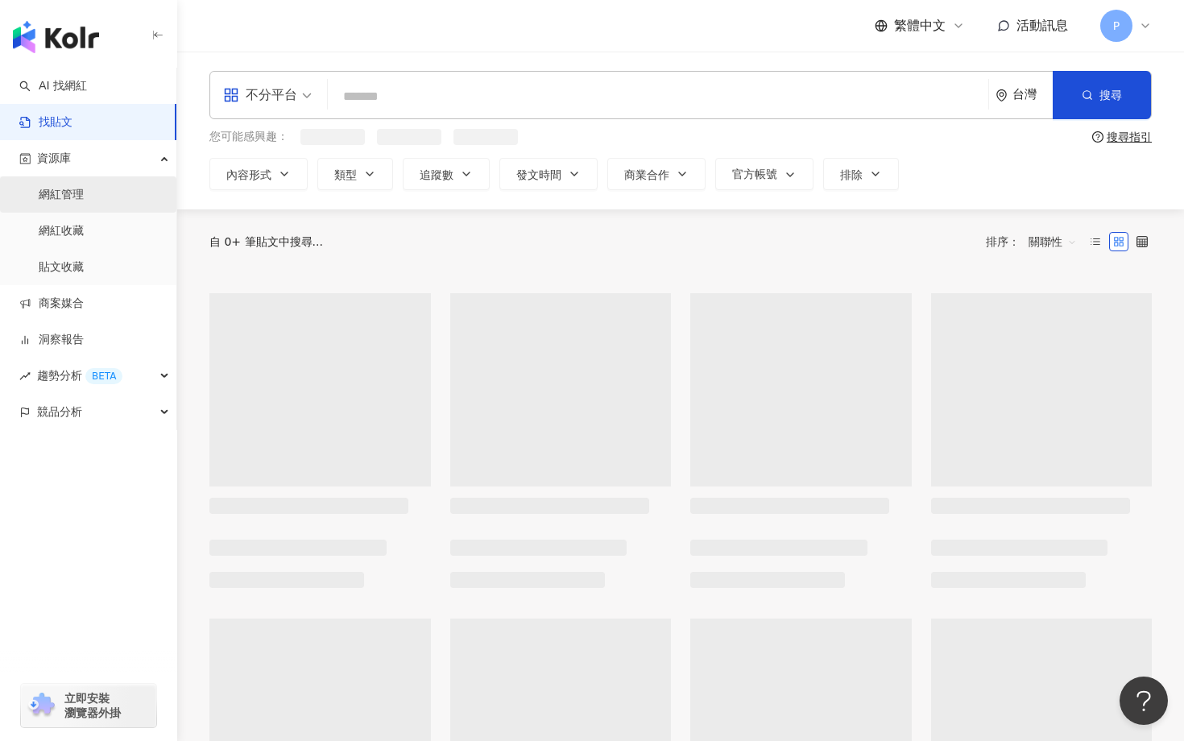
click at [84, 196] on link "網紅管理" at bounding box center [61, 195] width 45 height 16
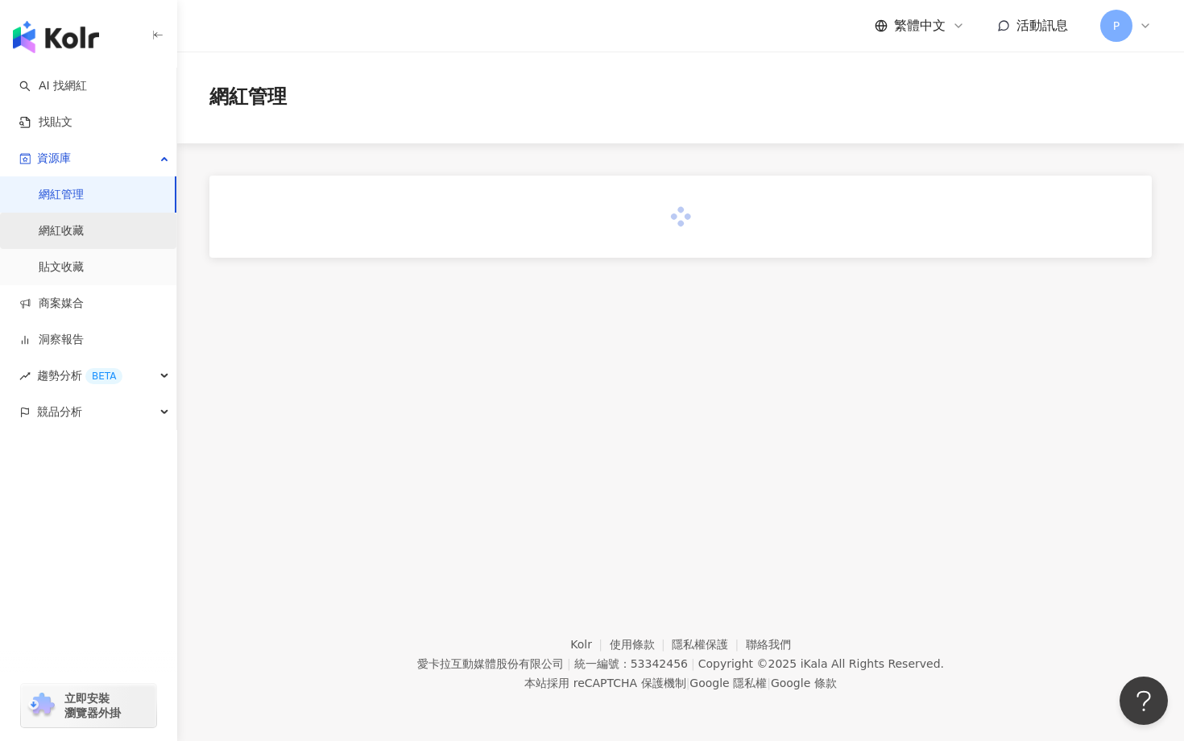
click at [82, 229] on link "網紅收藏" at bounding box center [61, 231] width 45 height 16
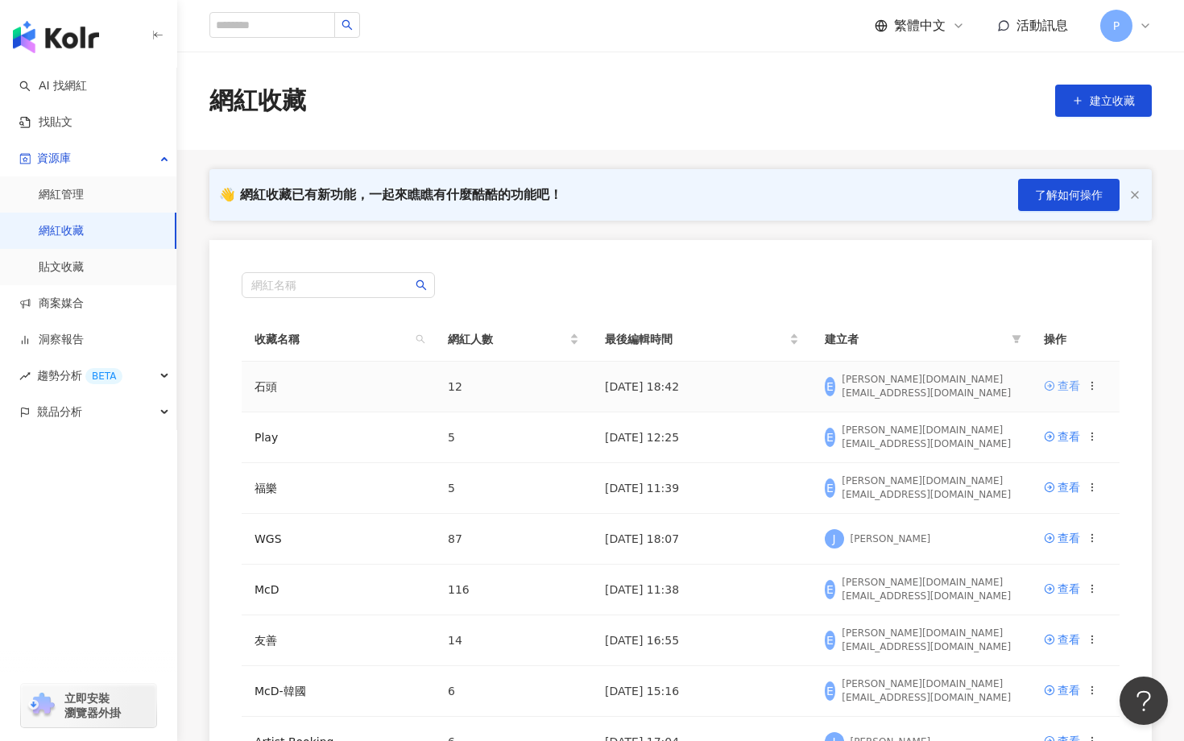
click at [1069, 387] on div "查看" at bounding box center [1068, 386] width 23 height 18
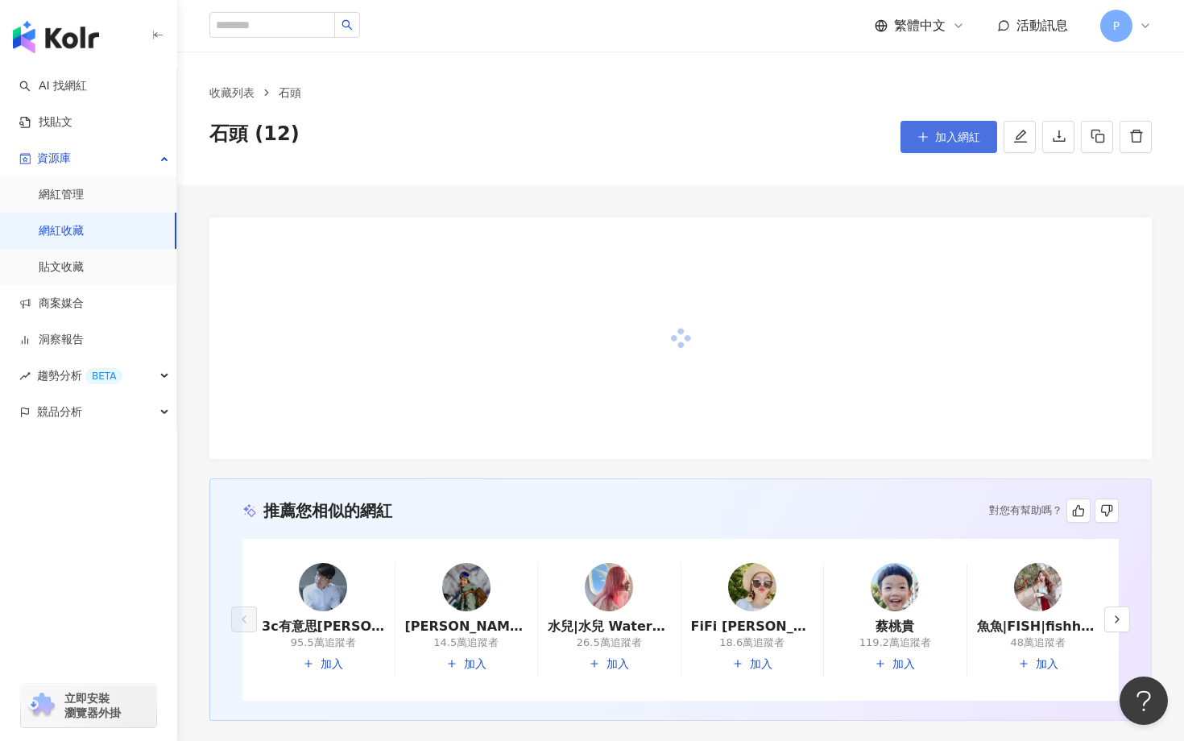
click at [934, 137] on button "加入網紅" at bounding box center [948, 137] width 97 height 32
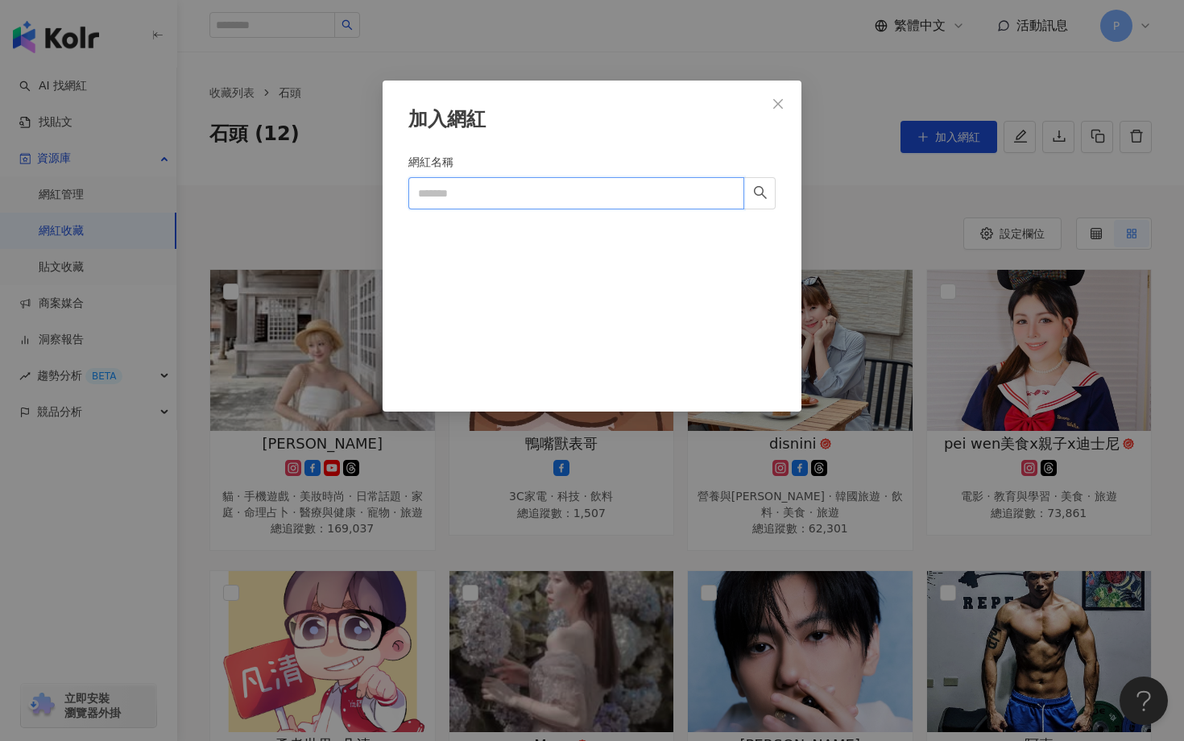
click at [631, 184] on input "網紅名稱" at bounding box center [576, 193] width 336 height 32
paste input "**********"
type input "**********"
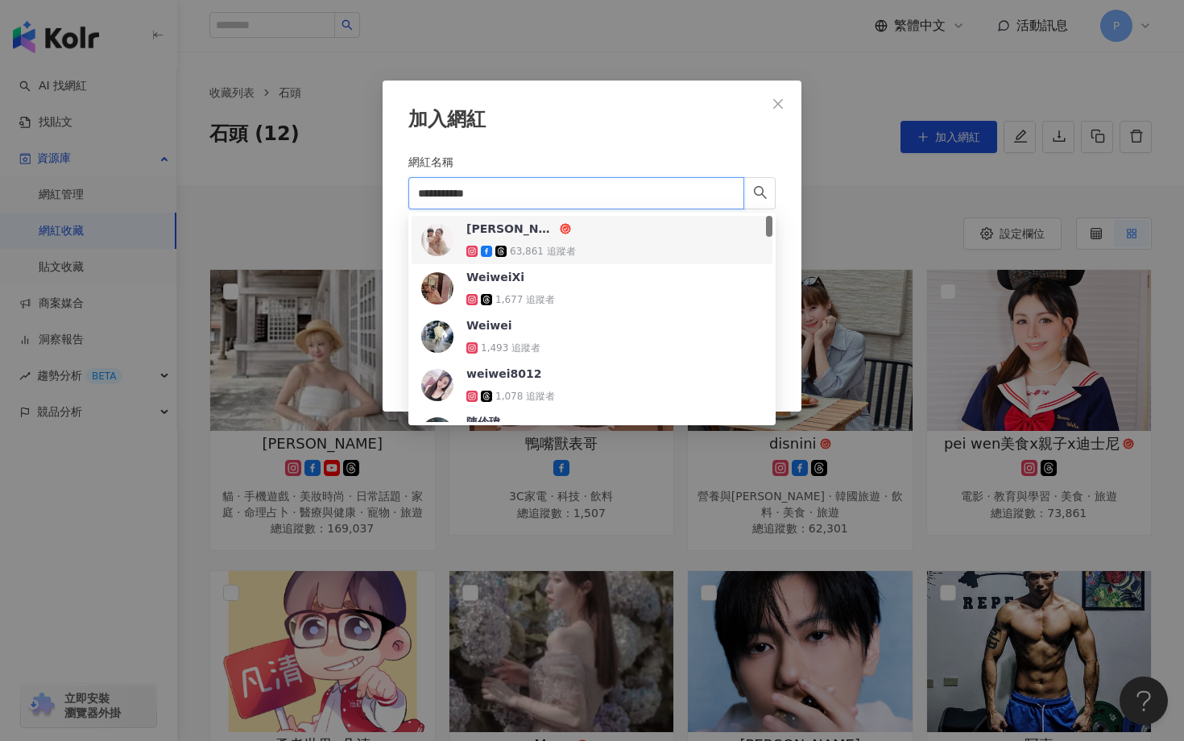
click at [441, 235] on img at bounding box center [437, 240] width 32 height 32
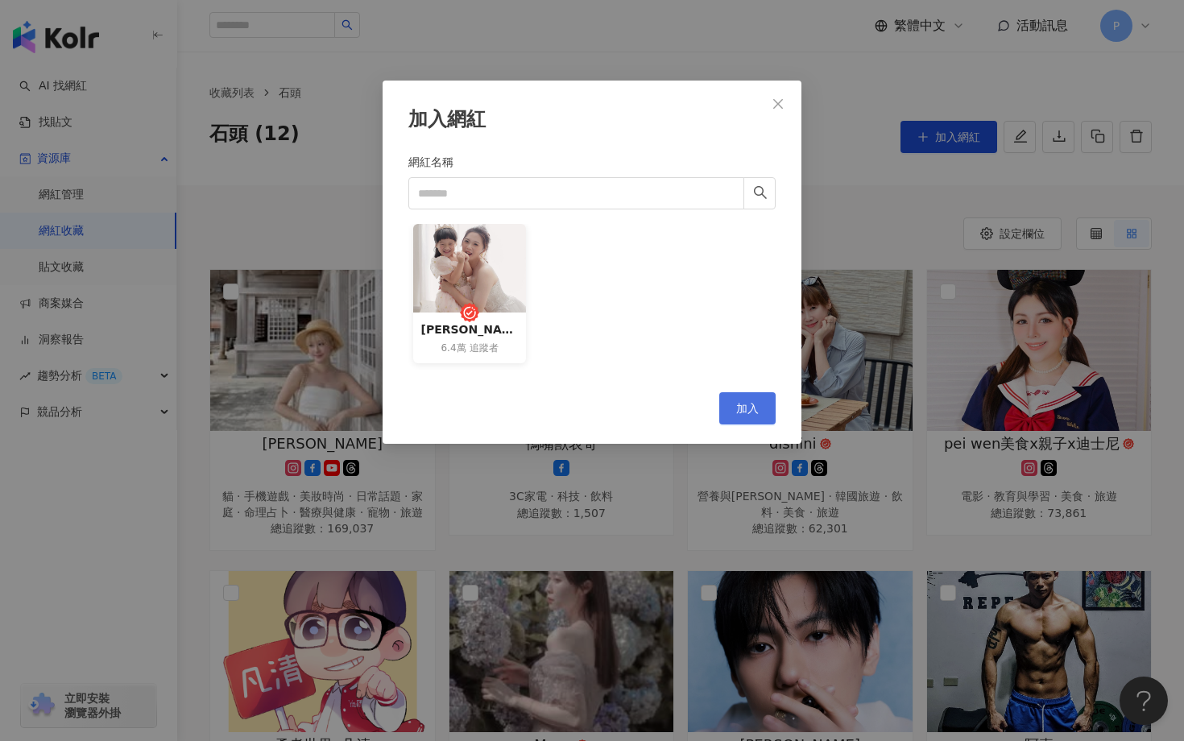
click at [758, 410] on span "加入" at bounding box center [747, 408] width 23 height 13
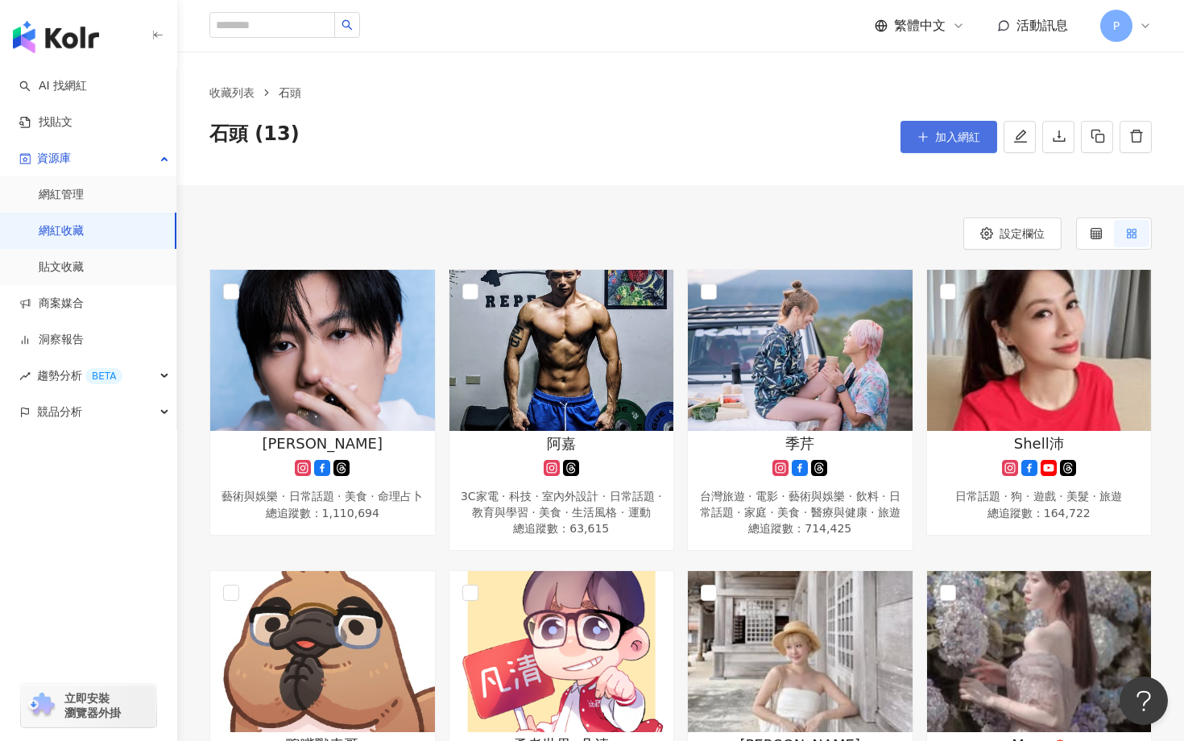
click at [946, 150] on button "加入網紅" at bounding box center [948, 137] width 97 height 32
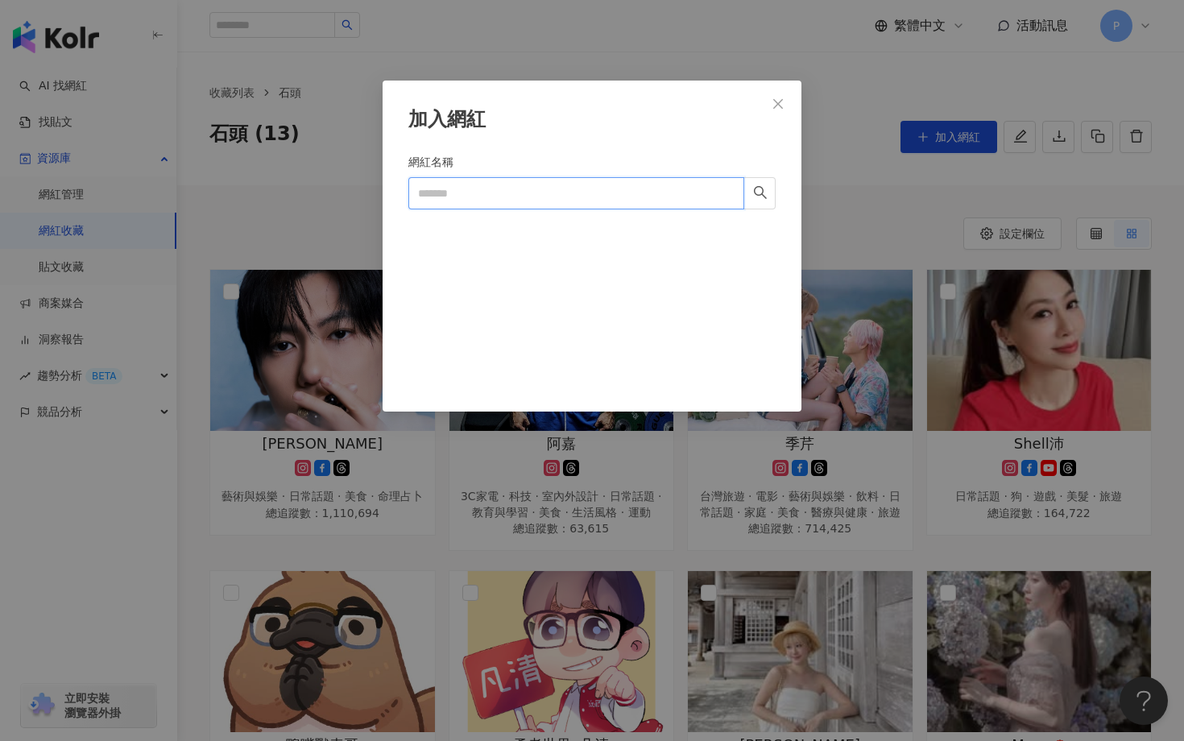
click at [549, 192] on input "網紅名稱" at bounding box center [576, 193] width 336 height 32
paste input "*****"
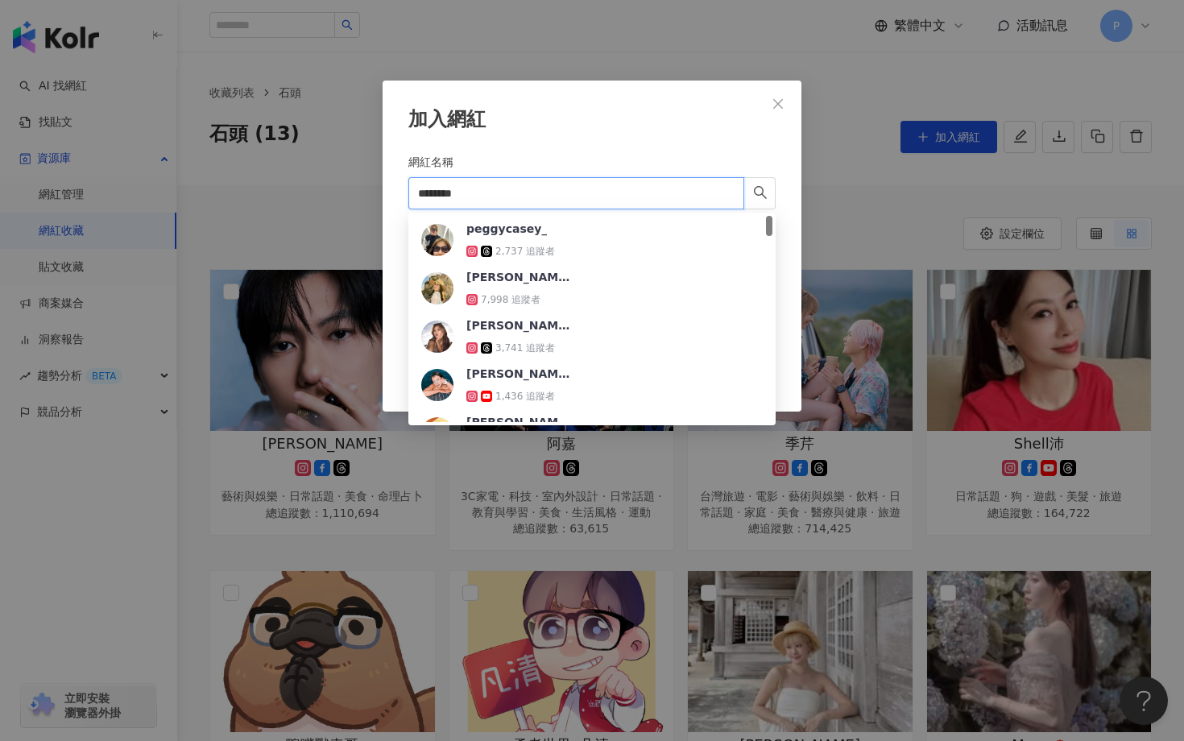
type input "*********"
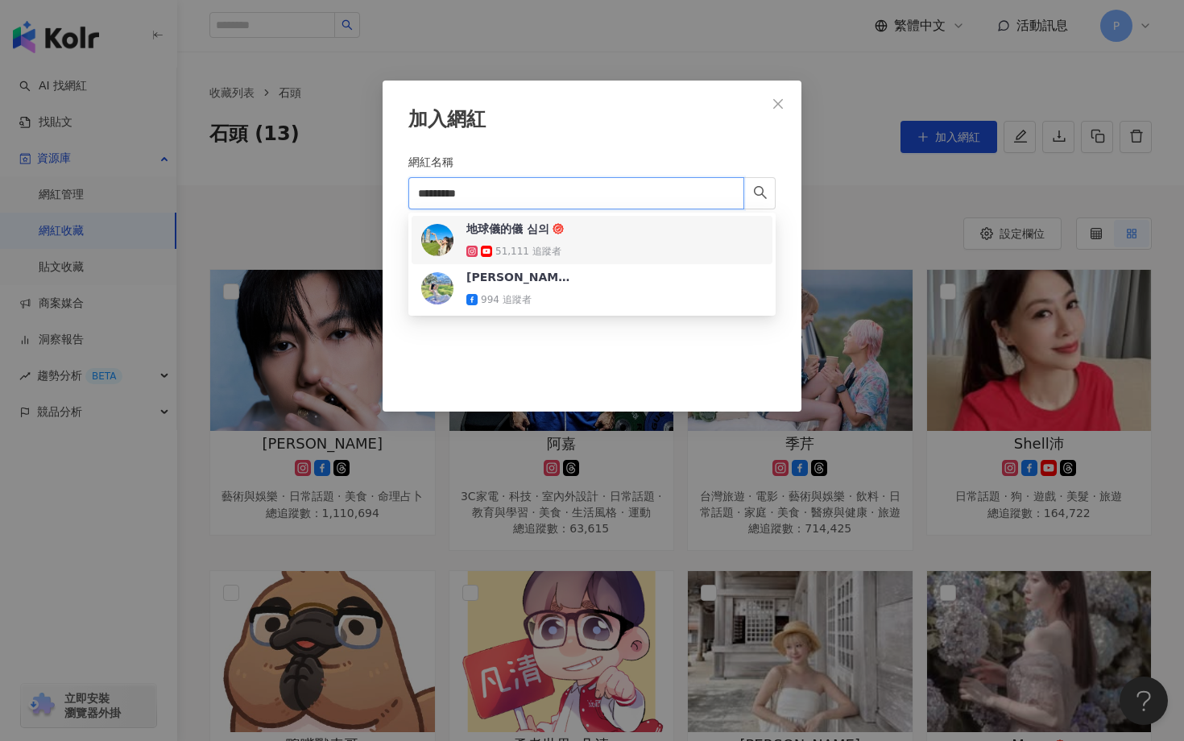
click at [546, 228] on span "地球儀的儀 심의" at bounding box center [518, 229] width 105 height 16
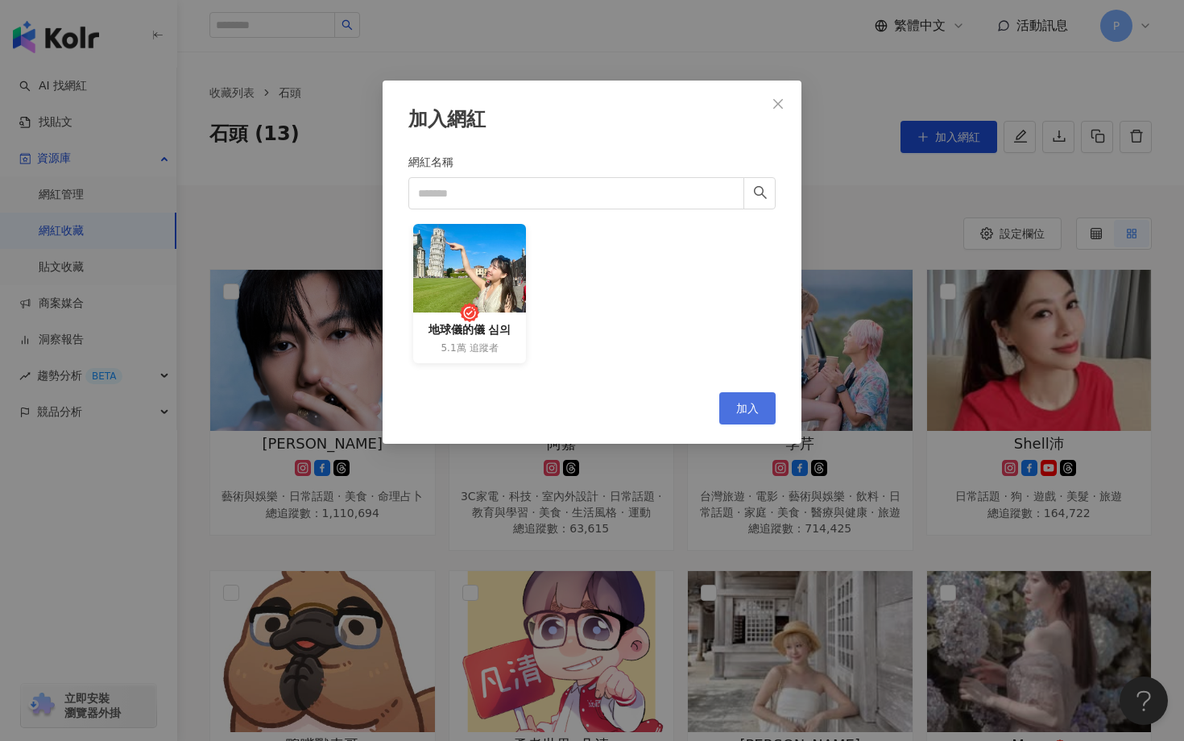
click at [754, 416] on button "加入" at bounding box center [747, 408] width 56 height 32
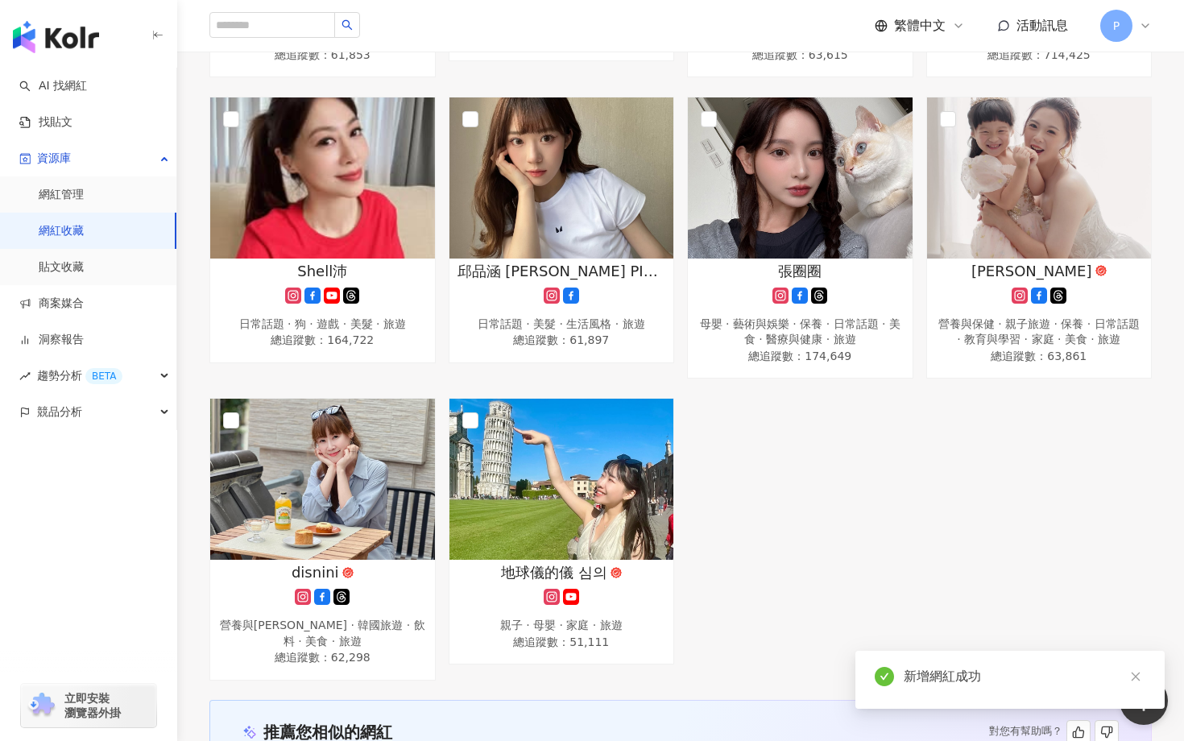
scroll to position [821, 0]
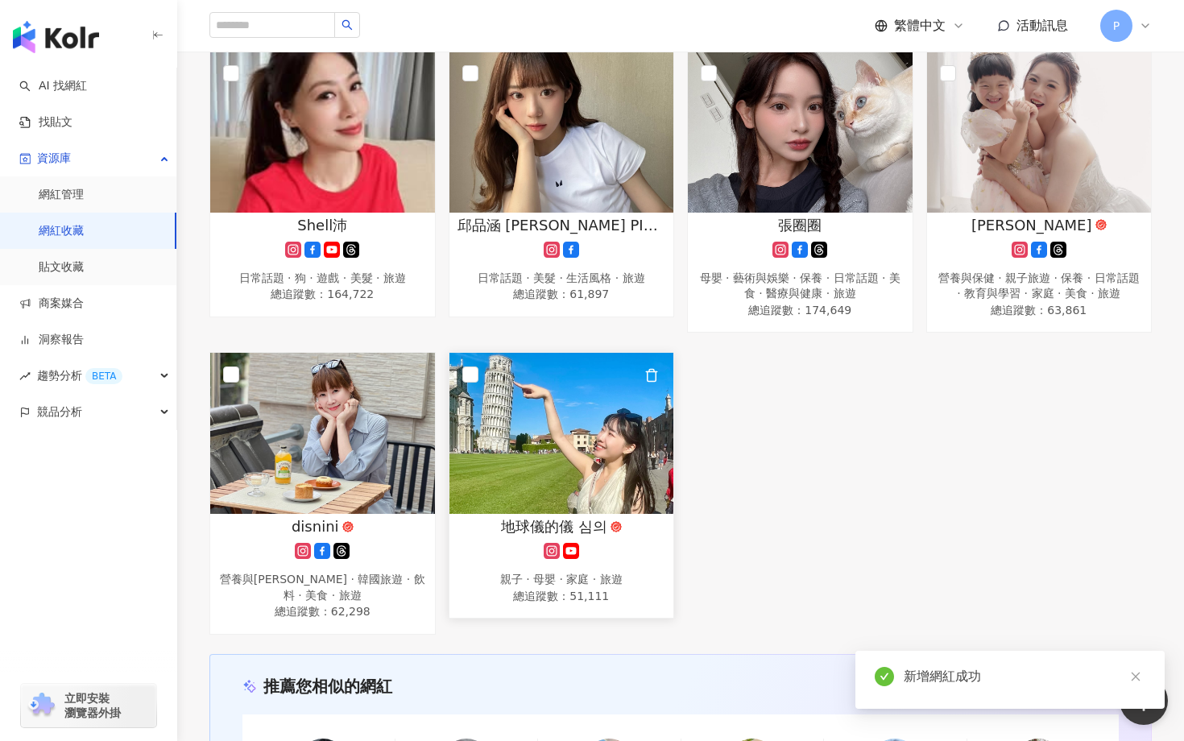
click at [580, 526] on span "地球儀的儀 심의" at bounding box center [554, 526] width 106 height 20
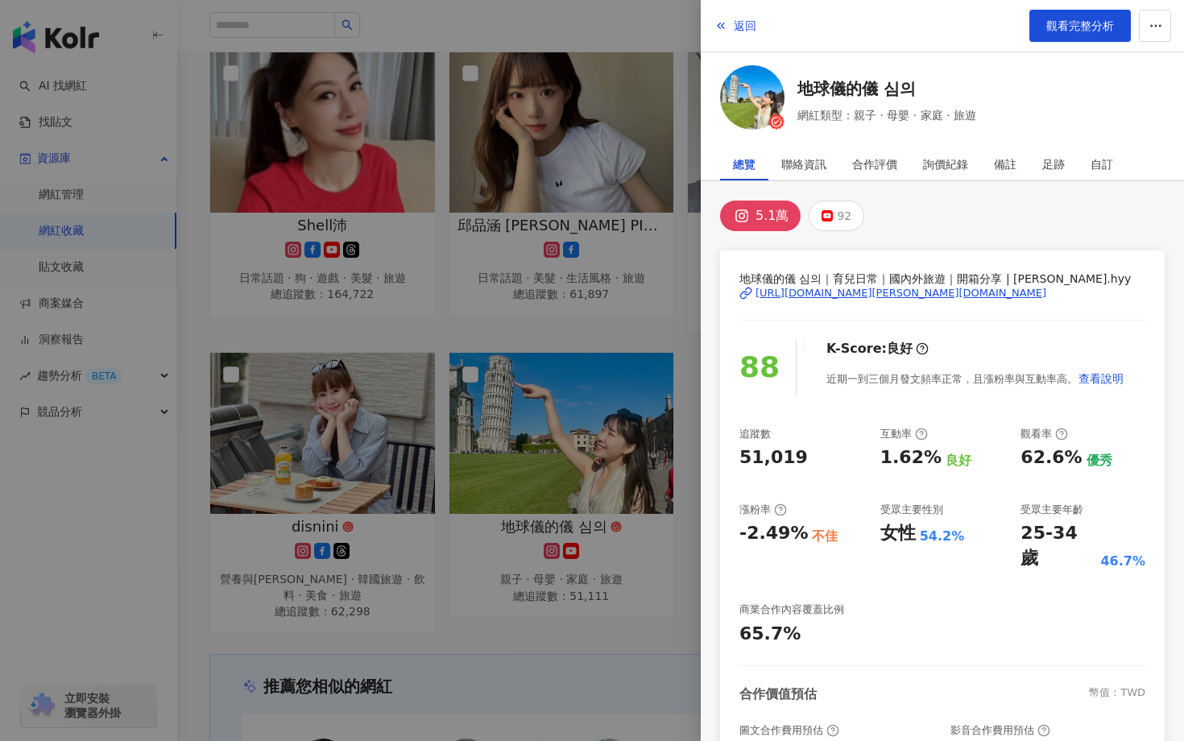
click at [457, 663] on div at bounding box center [592, 370] width 1184 height 741
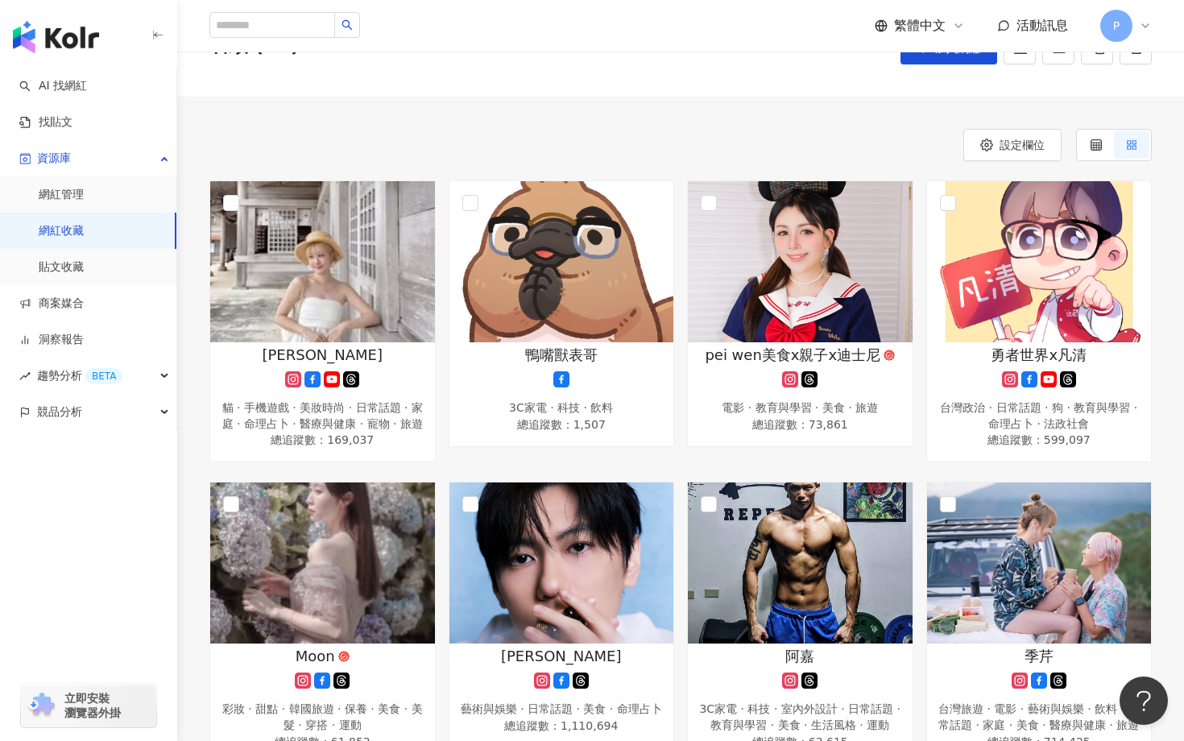
scroll to position [0, 0]
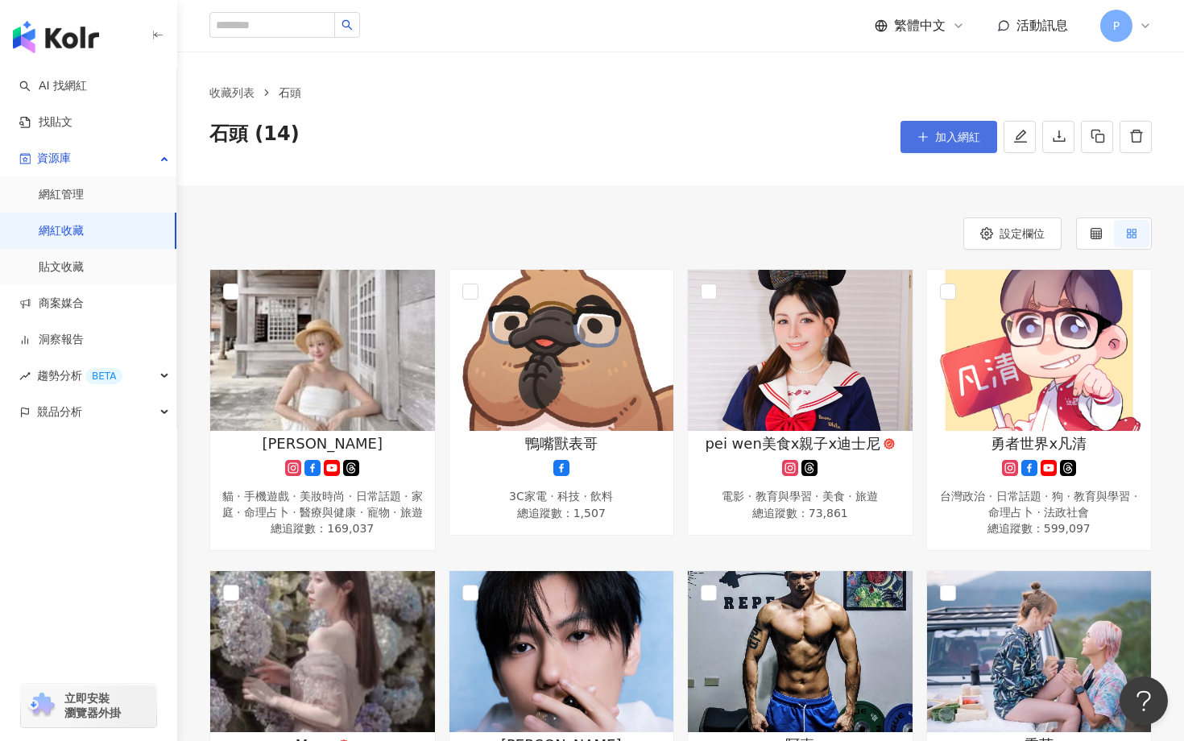
click at [928, 148] on button "加入網紅" at bounding box center [948, 137] width 97 height 32
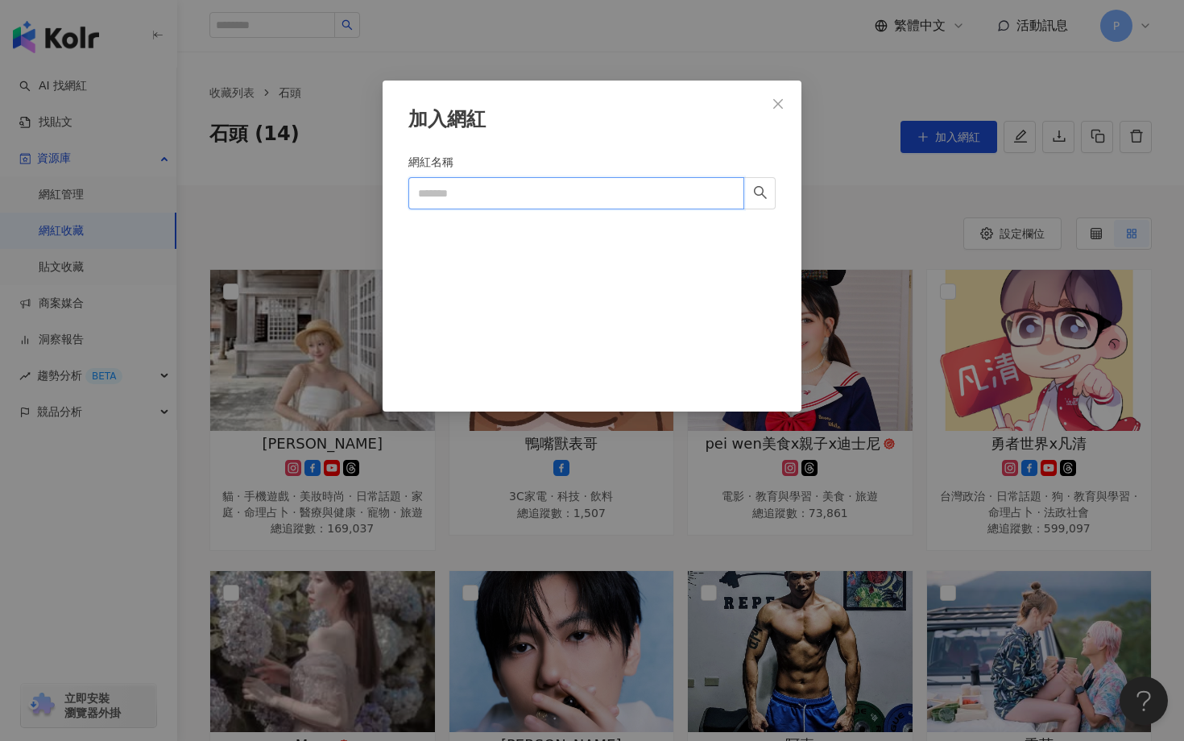
click at [558, 201] on input "網紅名稱" at bounding box center [576, 193] width 336 height 32
paste input "**"
type input "**"
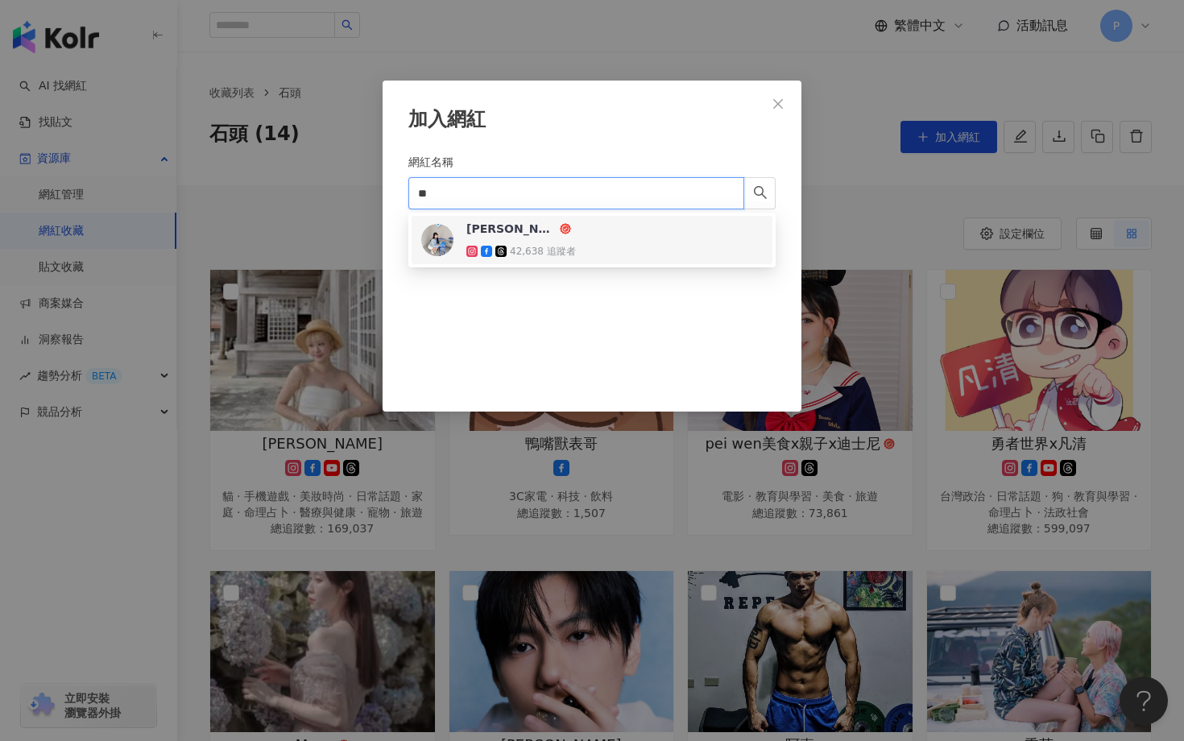
click at [433, 234] on img at bounding box center [437, 240] width 32 height 32
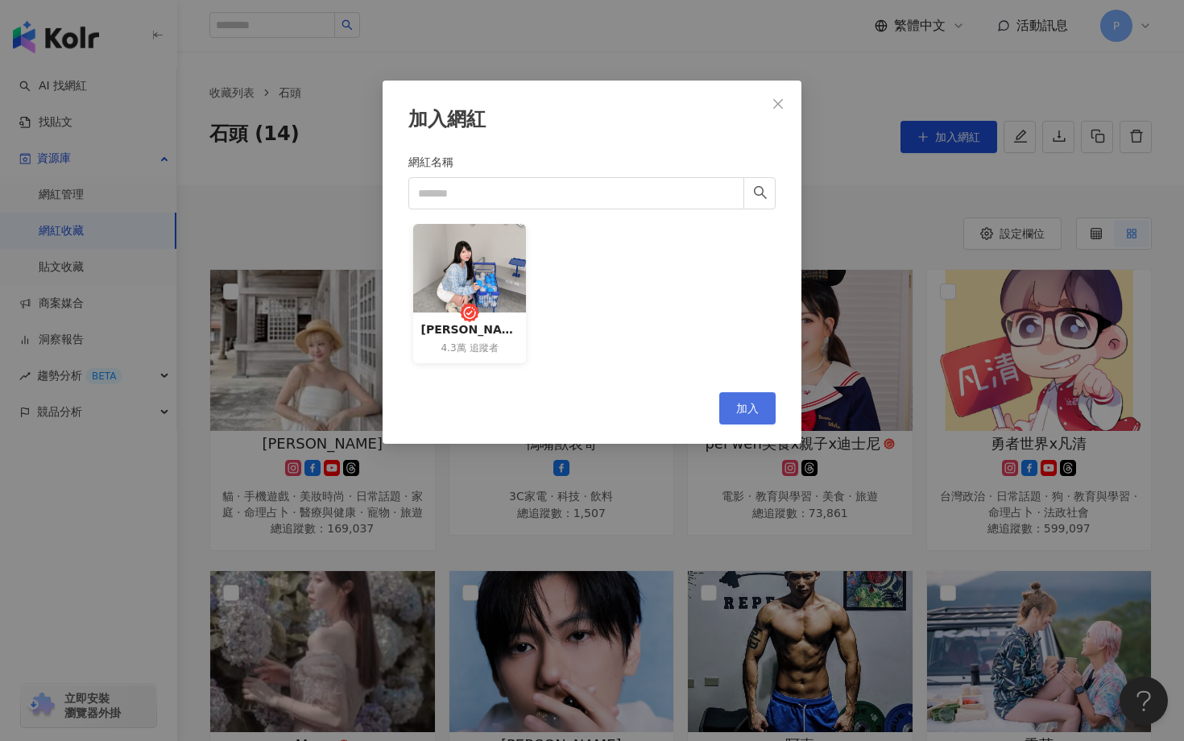
click at [768, 410] on button "加入" at bounding box center [747, 408] width 56 height 32
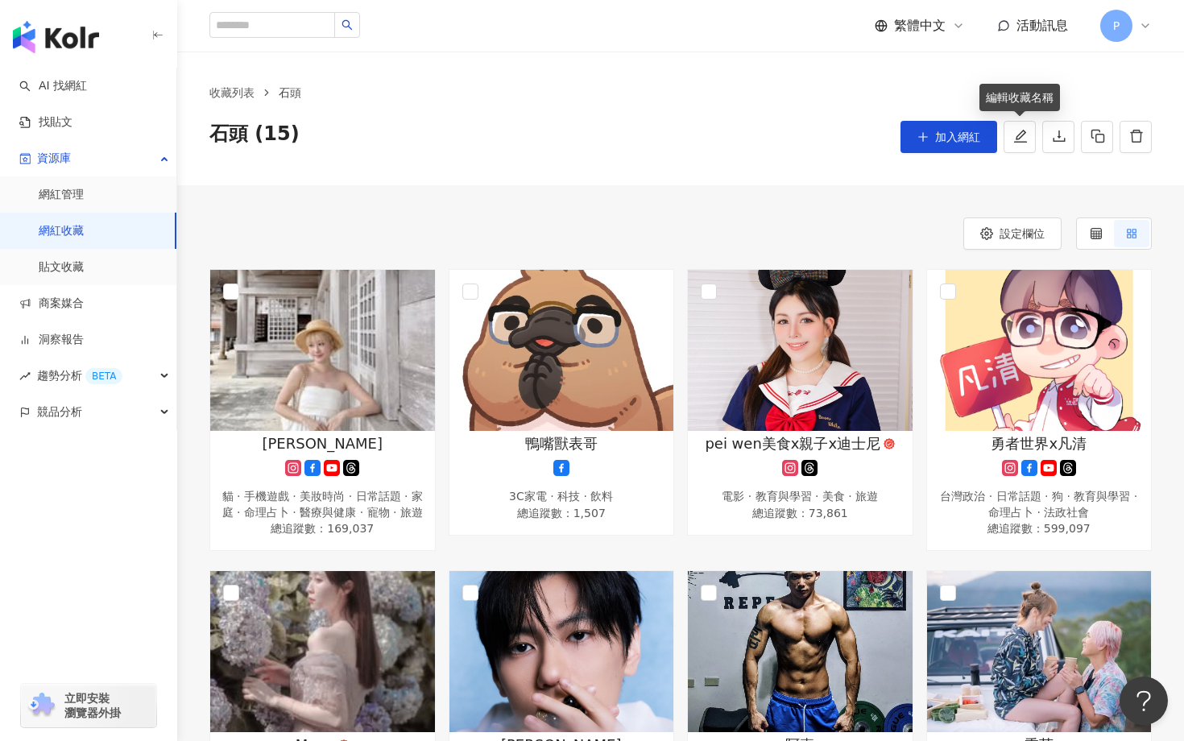
click at [963, 134] on span "加入網紅" at bounding box center [957, 136] width 45 height 13
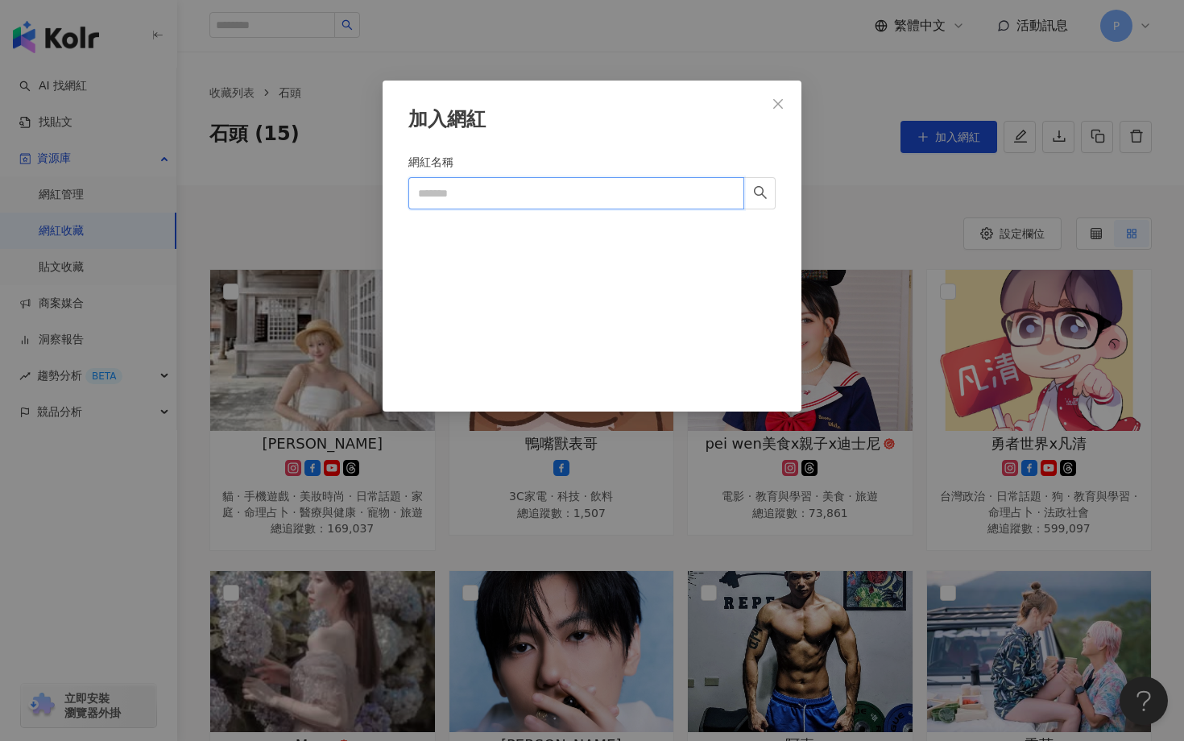
click at [552, 184] on input "網紅名稱" at bounding box center [576, 193] width 336 height 32
paste input "***"
type input "***"
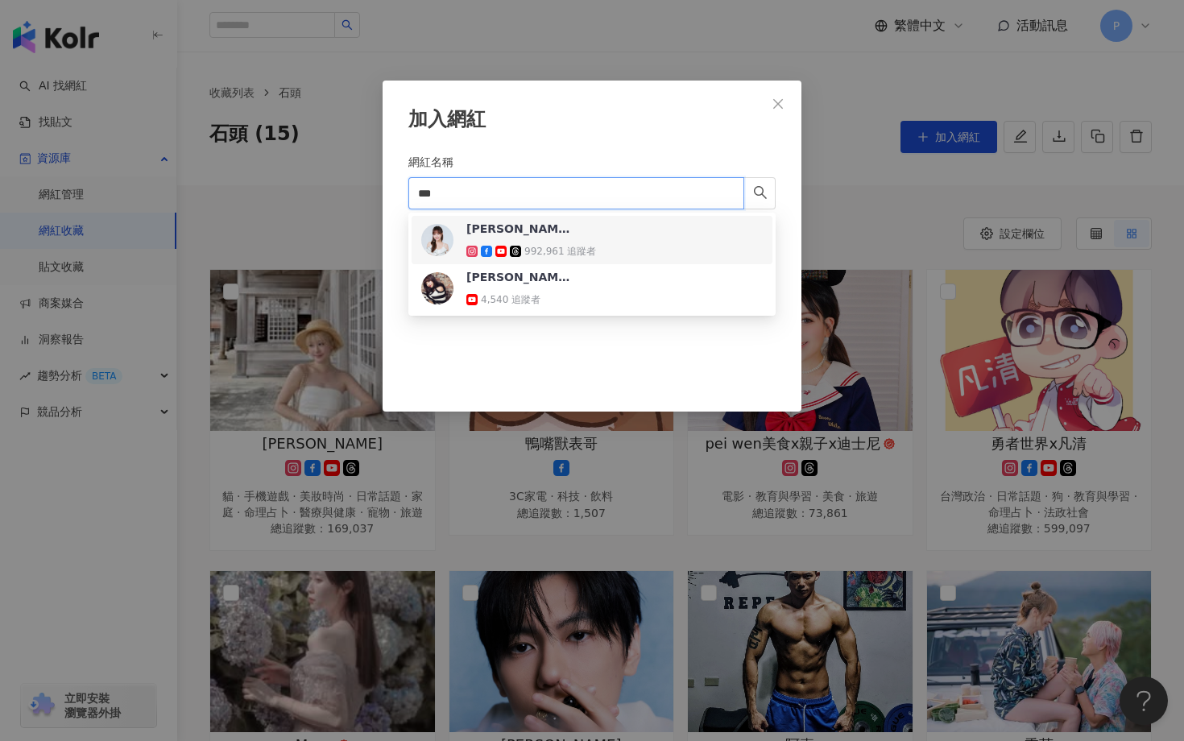
click at [488, 231] on div "徐凱希Cathy" at bounding box center [518, 229] width 105 height 16
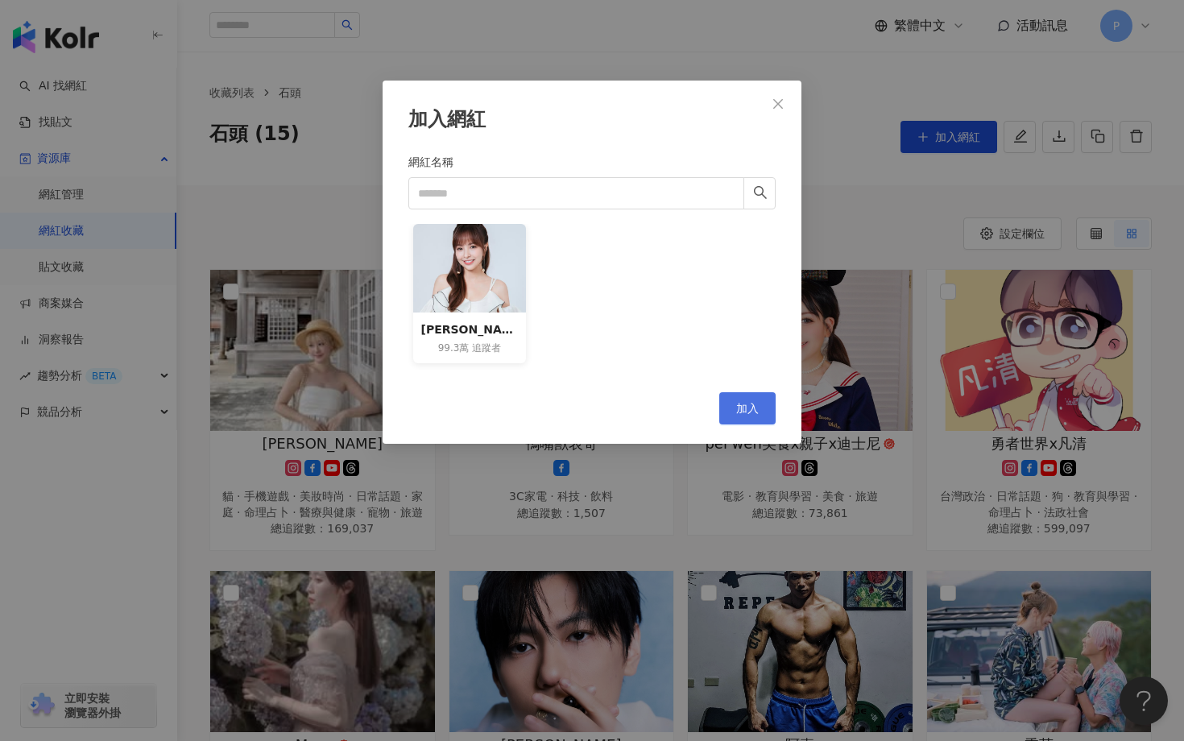
click at [762, 412] on button "加入" at bounding box center [747, 408] width 56 height 32
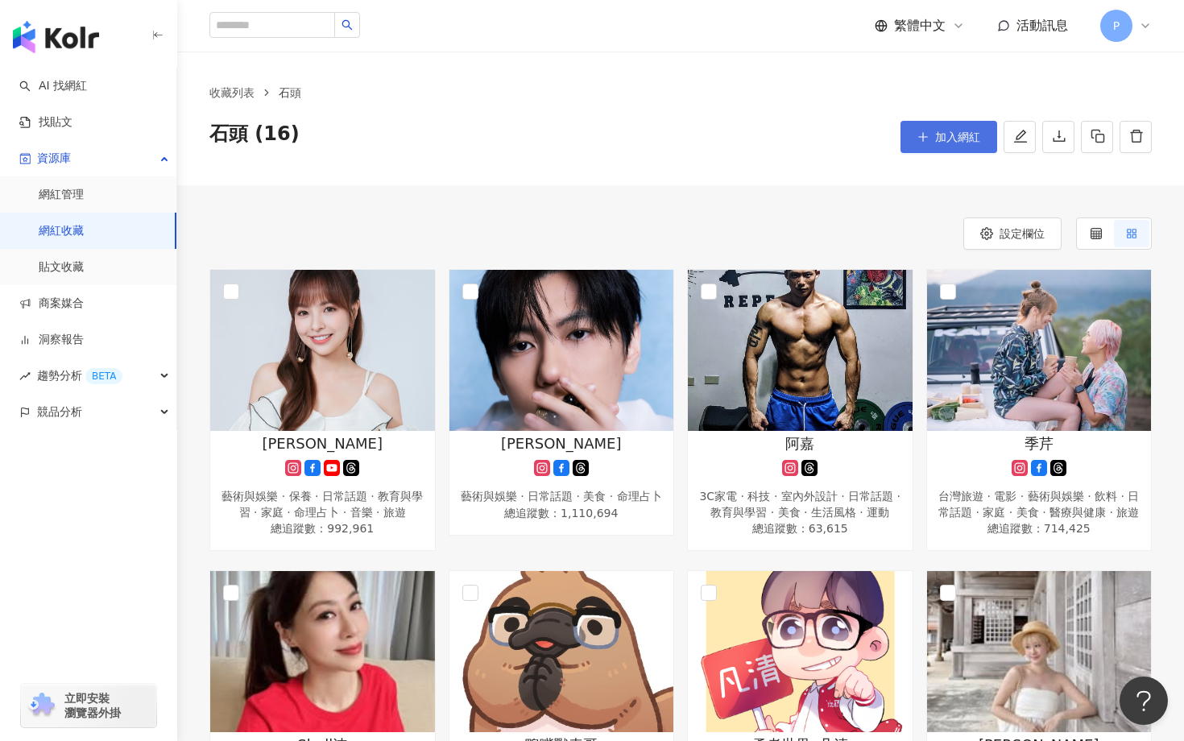
click at [929, 144] on button "加入網紅" at bounding box center [948, 137] width 97 height 32
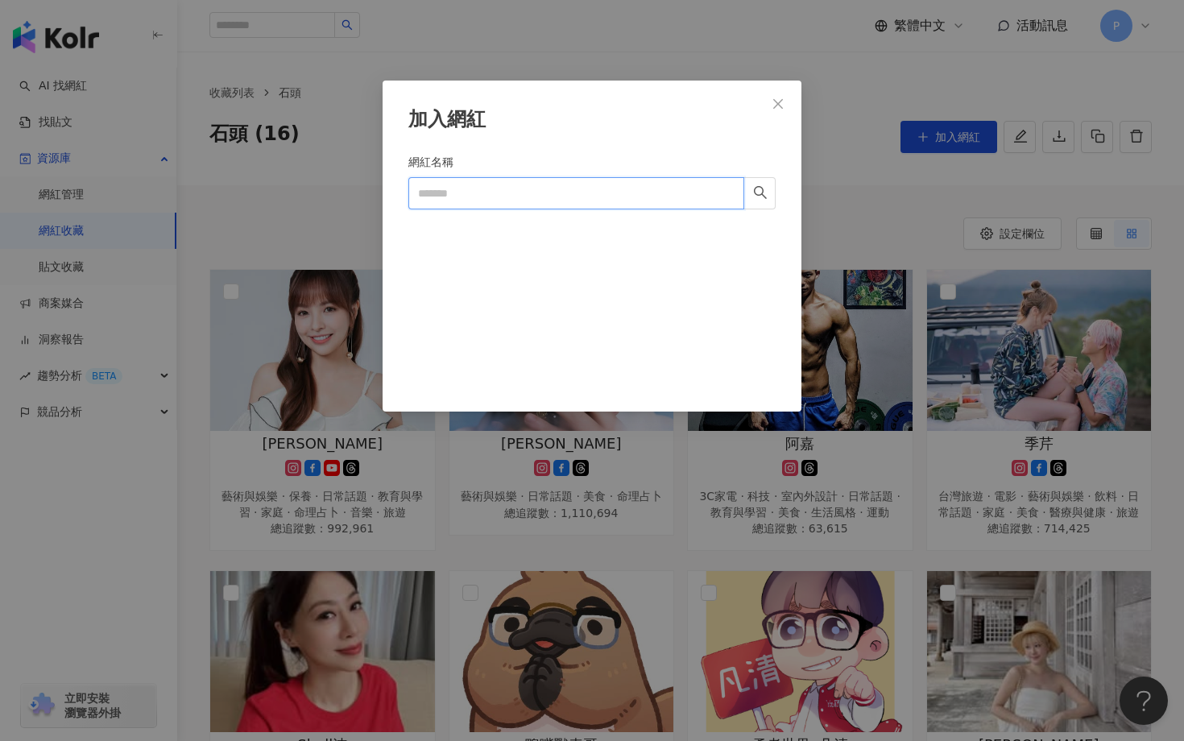
click at [470, 199] on input "網紅名稱" at bounding box center [576, 193] width 336 height 32
paste input "****"
type input "****"
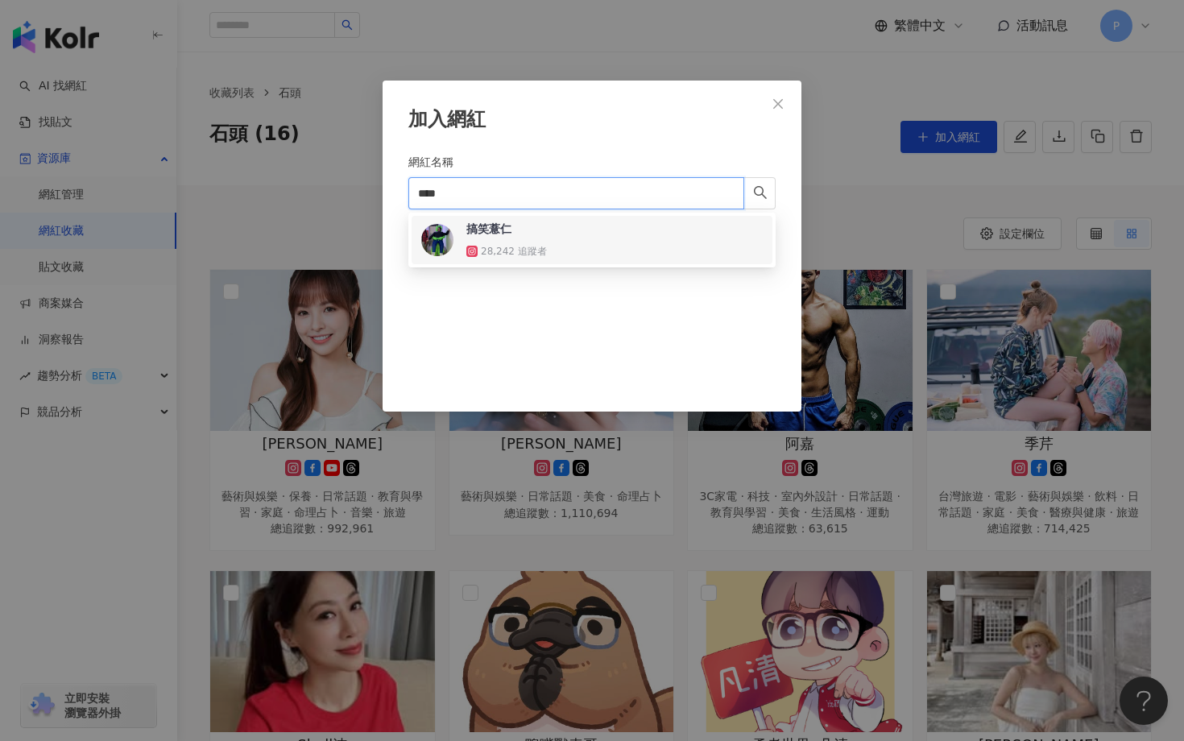
click at [484, 229] on div "搞笑薏仁" at bounding box center [488, 229] width 45 height 16
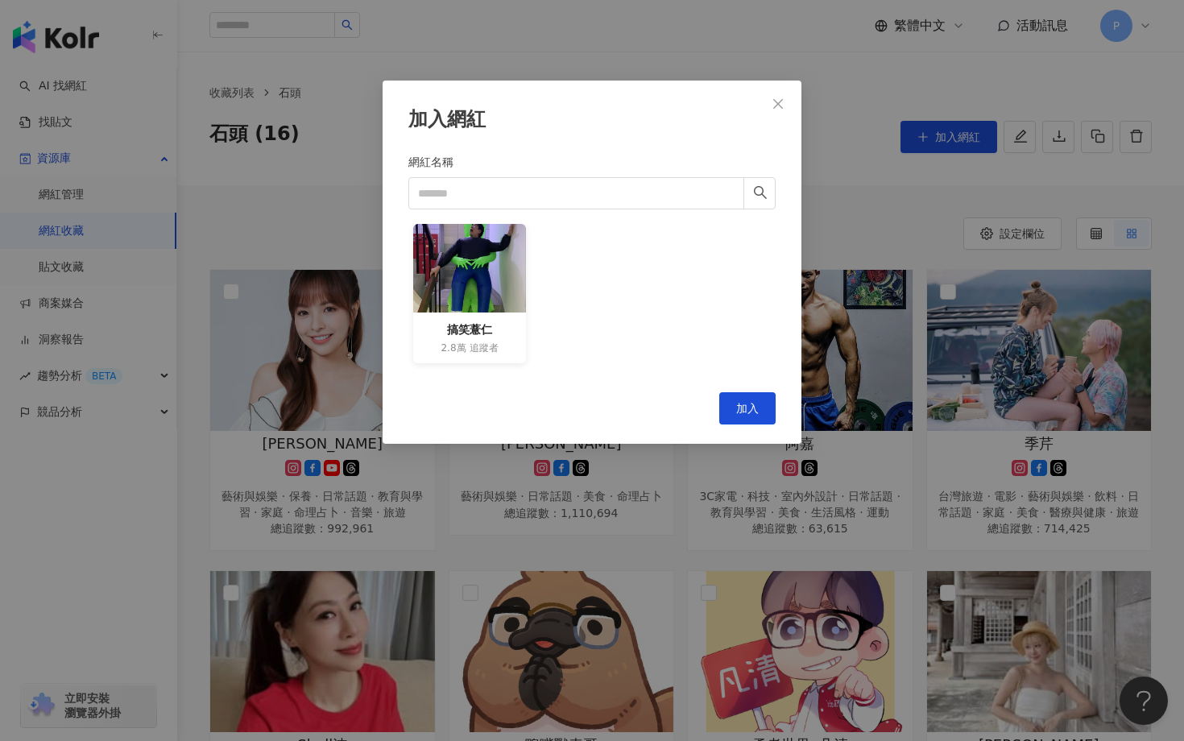
click at [755, 425] on div "加入網紅 網紅名稱 搞笑薏仁 2.8萬 追蹤者 Cancel 加入" at bounding box center [592, 262] width 419 height 363
click at [750, 410] on span "加入" at bounding box center [747, 408] width 23 height 13
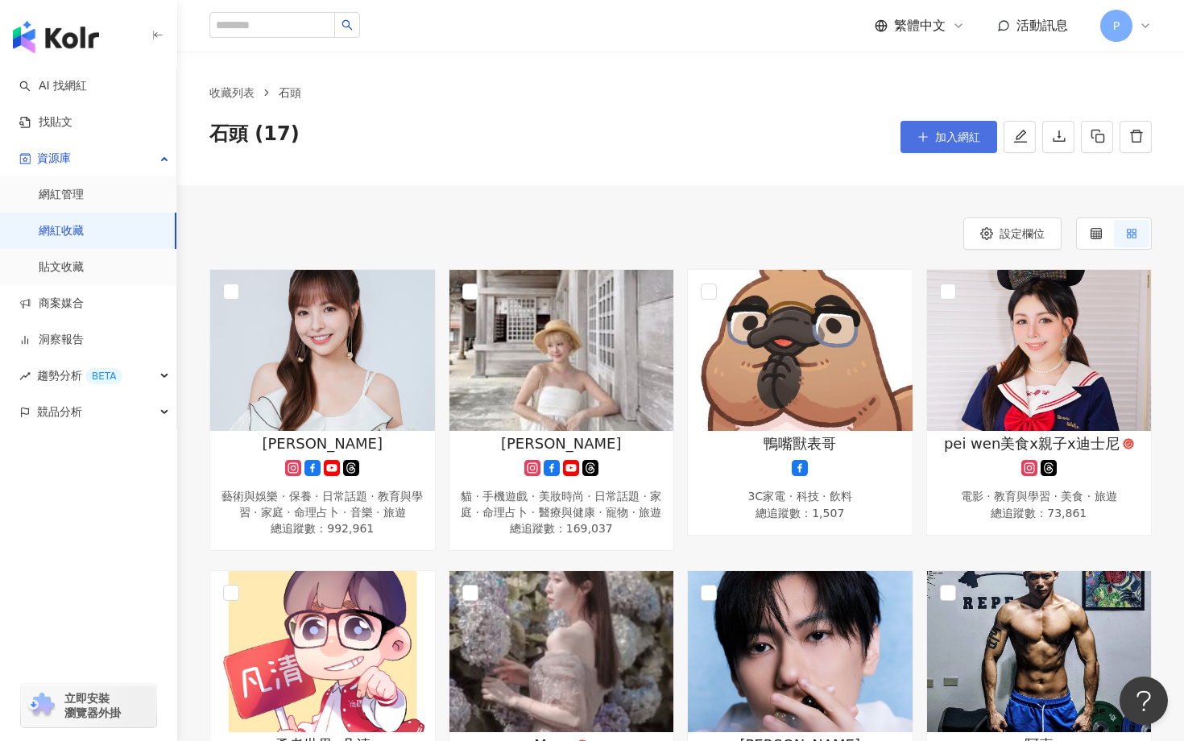
click at [920, 152] on button "加入網紅" at bounding box center [948, 137] width 97 height 32
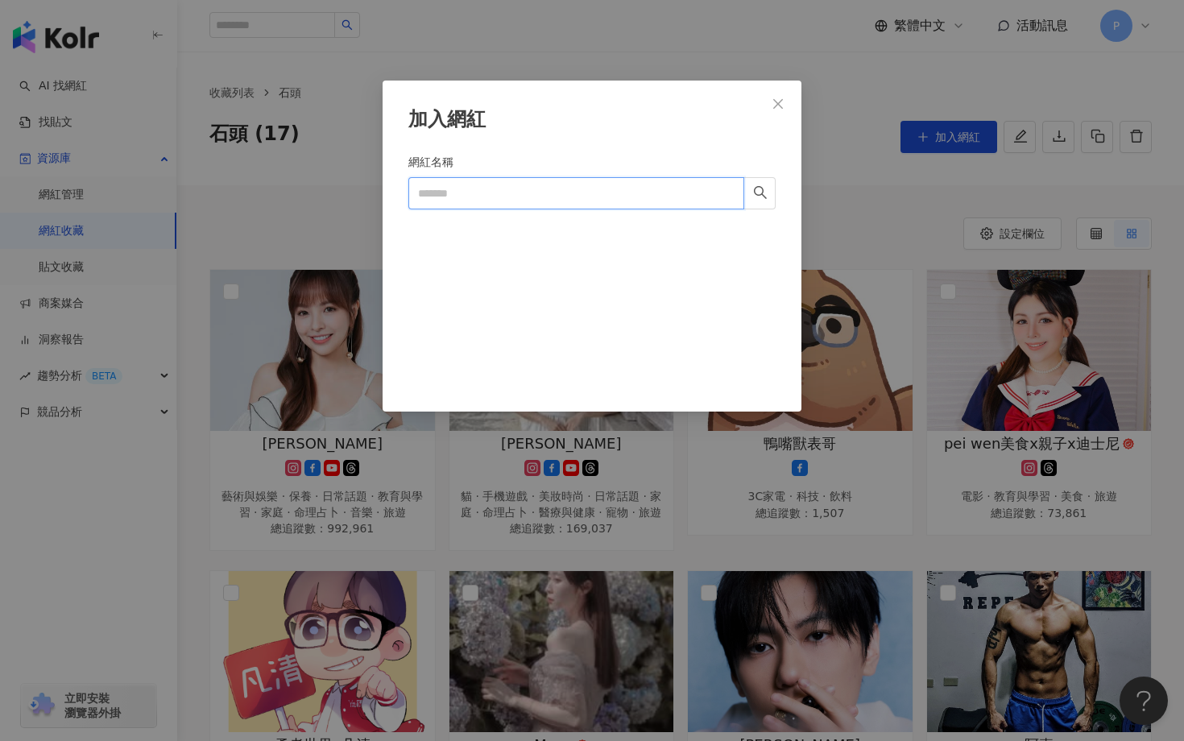
click at [548, 203] on input "網紅名稱" at bounding box center [576, 193] width 336 height 32
paste input "****"
type input "****"
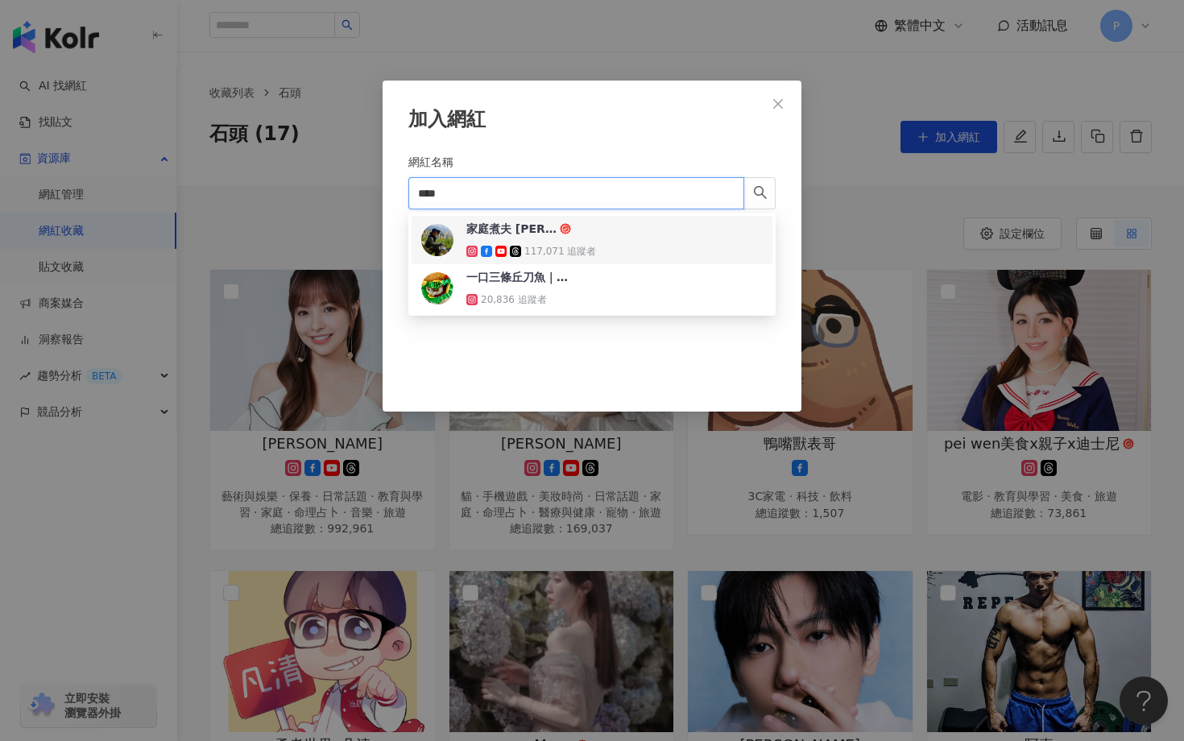
click at [519, 227] on div "家庭煮夫 尚恩👨‍🍳 減脂料理X旅行日記" at bounding box center [511, 229] width 90 height 16
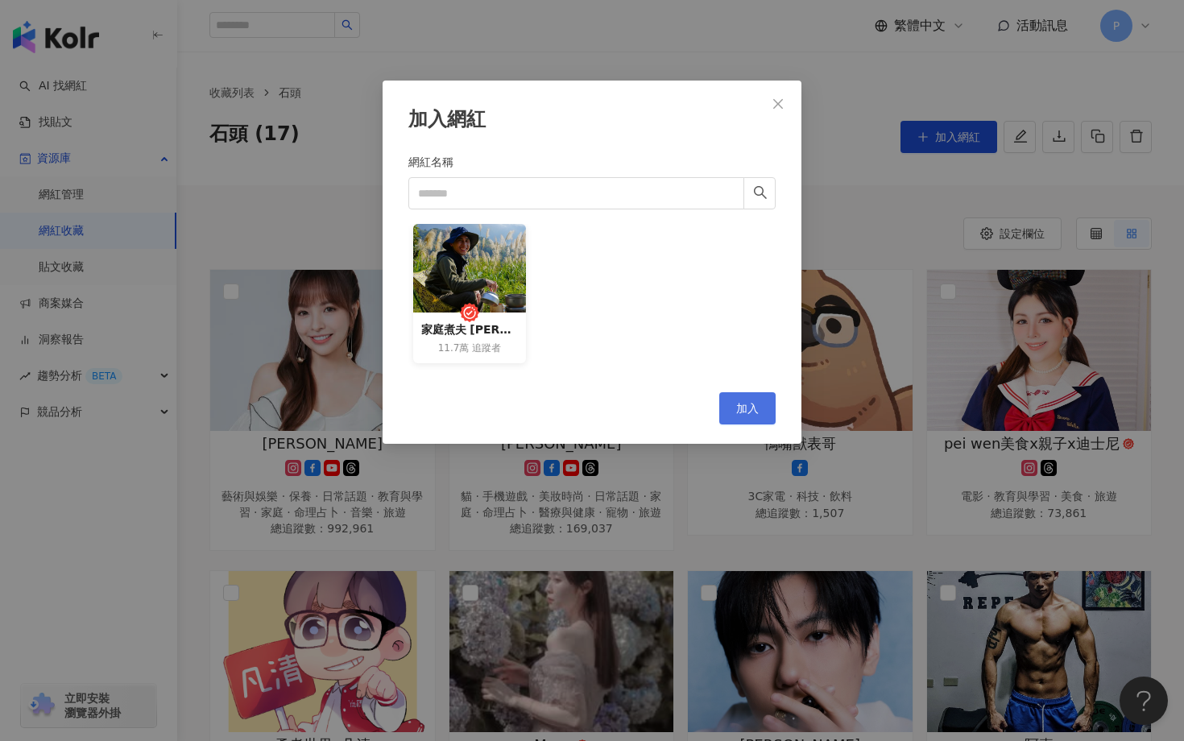
click at [739, 399] on button "加入" at bounding box center [747, 408] width 56 height 32
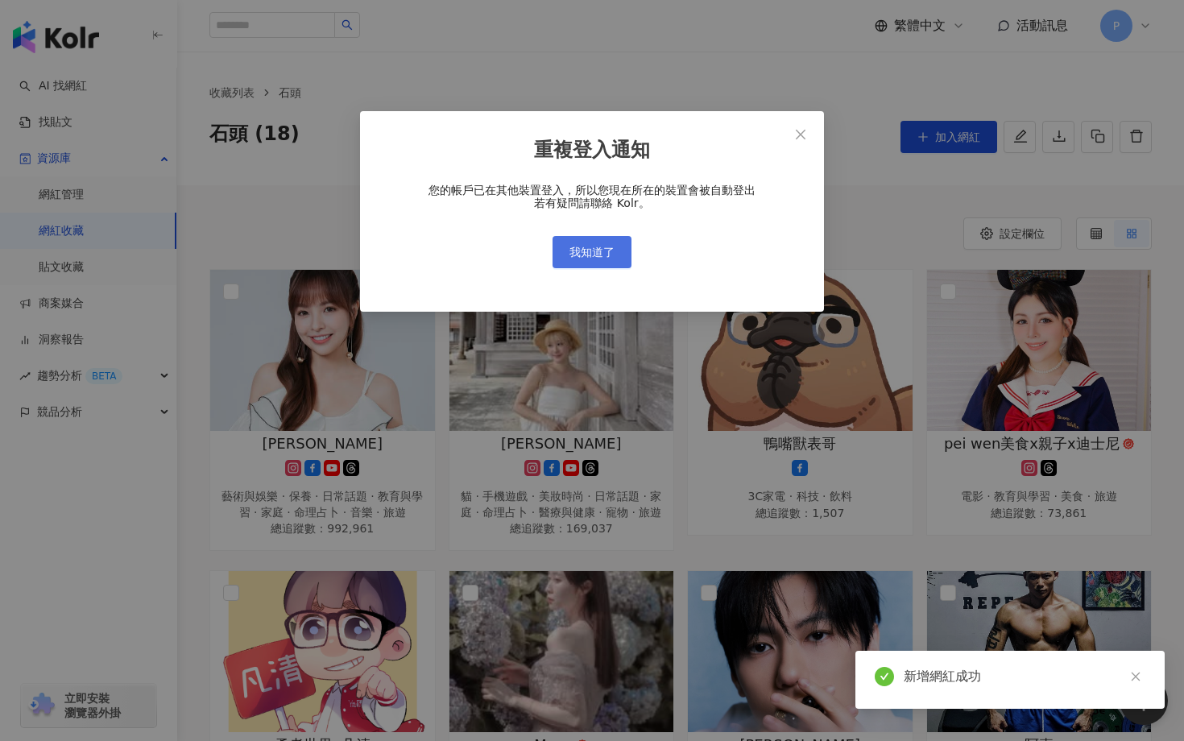
click at [597, 254] on span "我知道了" at bounding box center [591, 252] width 45 height 13
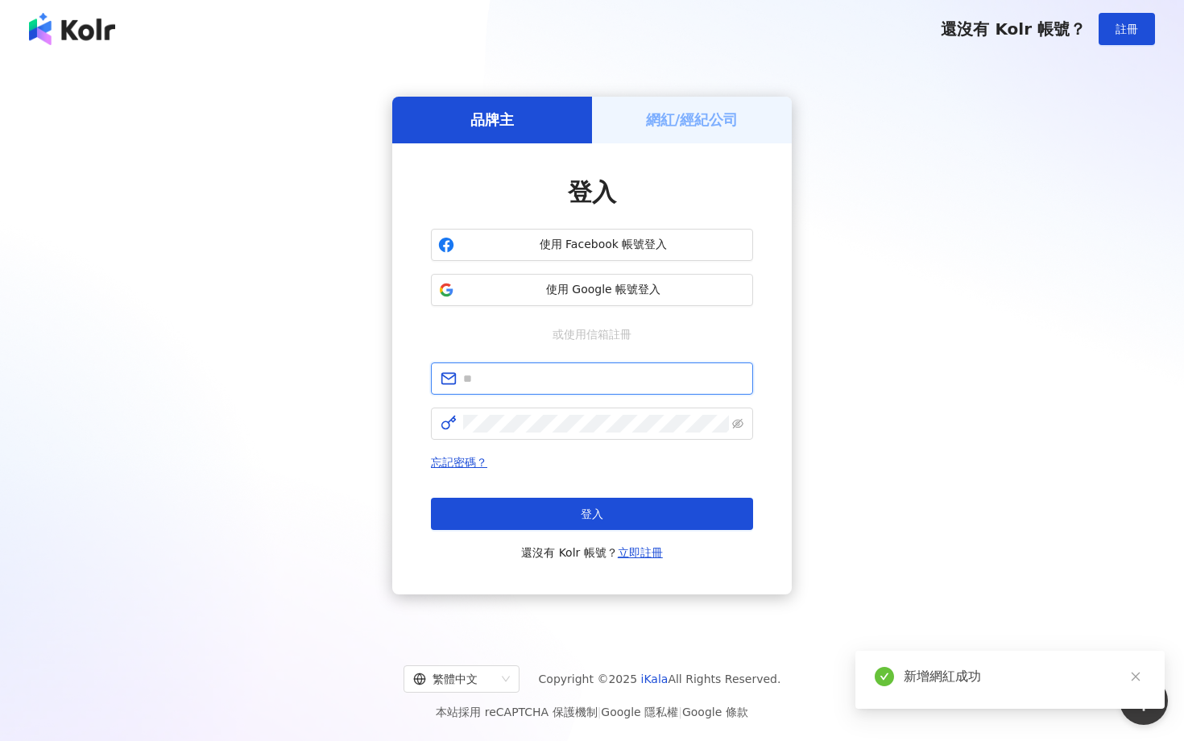
type input "**********"
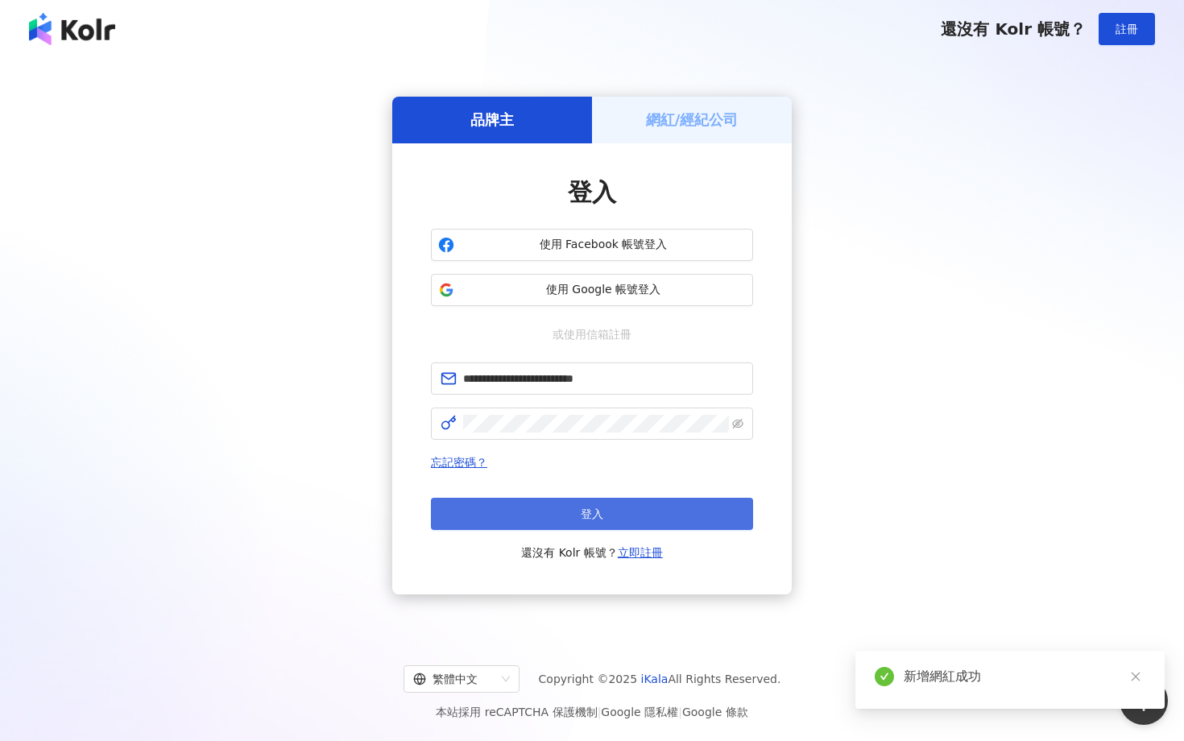
click at [620, 518] on button "登入" at bounding box center [592, 514] width 322 height 32
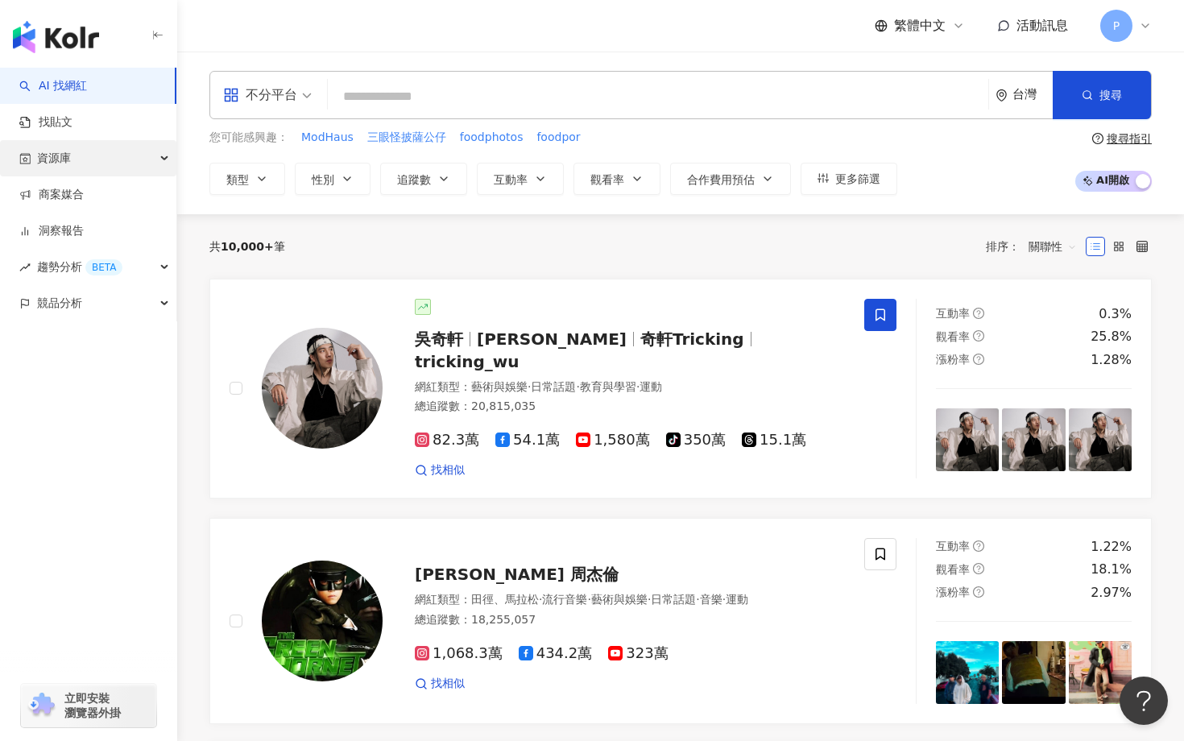
click at [144, 163] on div "資源庫" at bounding box center [88, 158] width 176 height 36
click at [0, 0] on div "重複登入通知 您的帳戶已在其他裝置登入，所以您現在所在的裝置會被自動登出 若有疑問請聯絡 Kolr。 我知道了" at bounding box center [0, 0] width 0 height 0
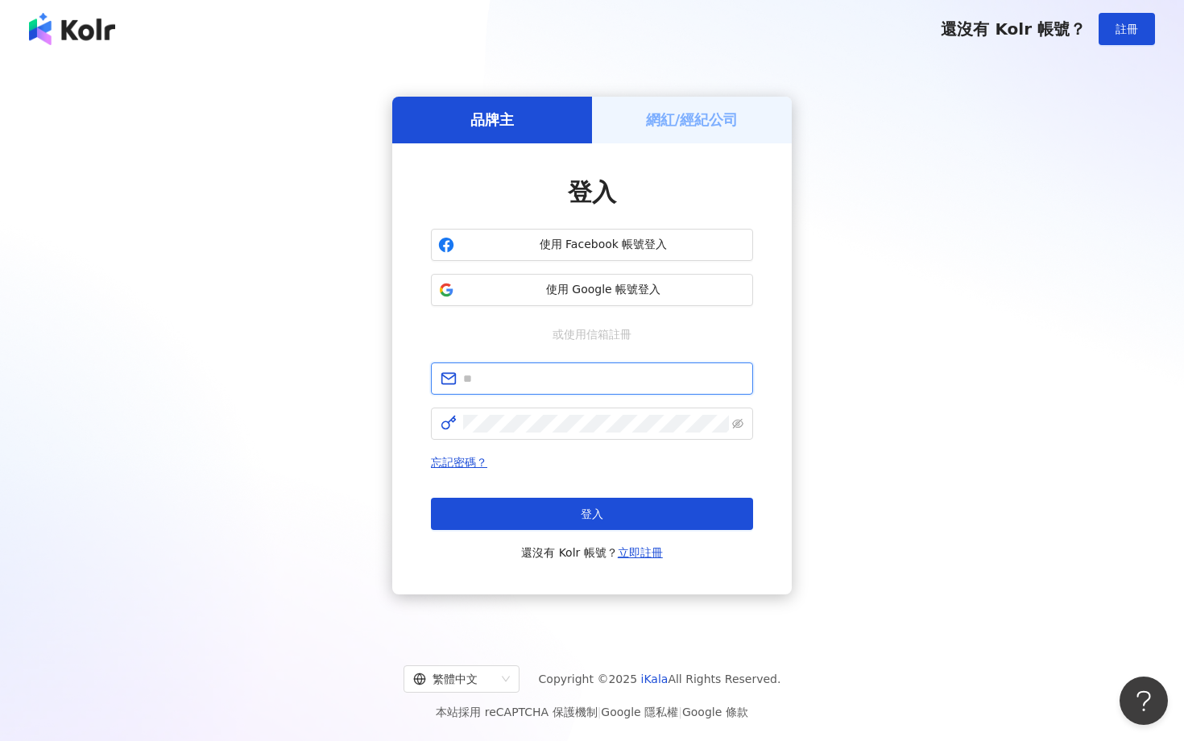
type input "**********"
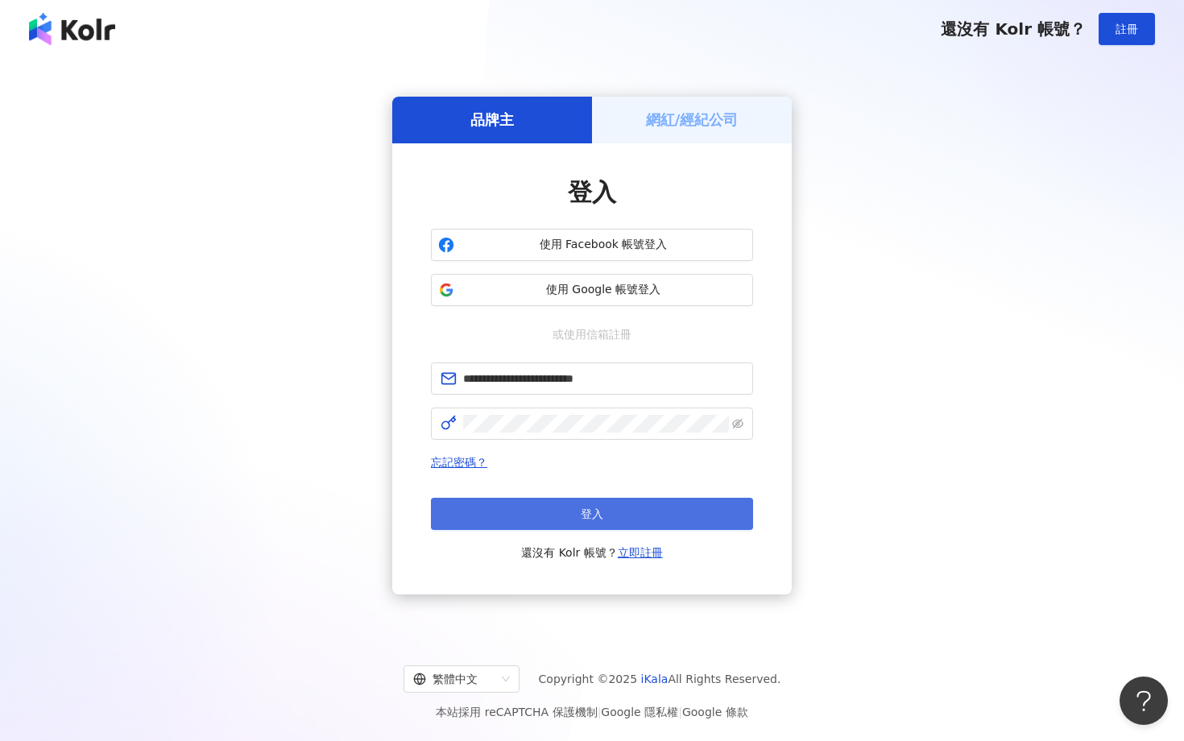
click at [565, 529] on button "登入" at bounding box center [592, 514] width 322 height 32
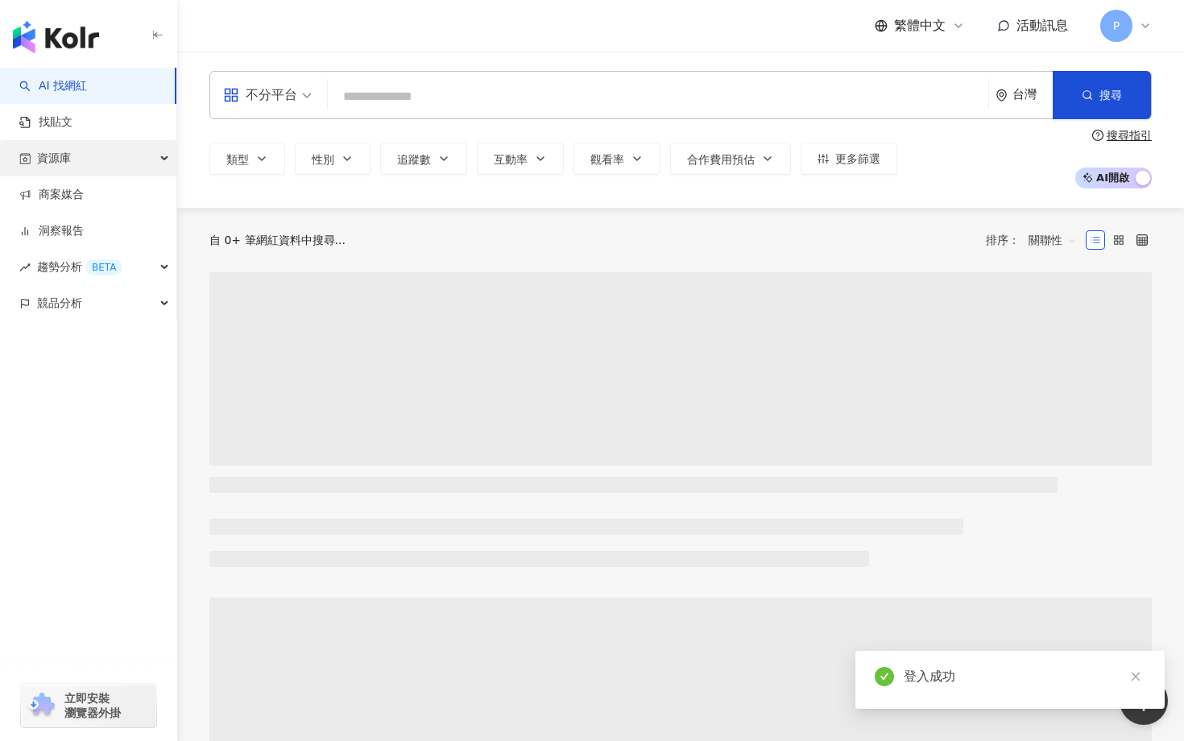
click at [68, 161] on span "資源庫" at bounding box center [54, 158] width 34 height 36
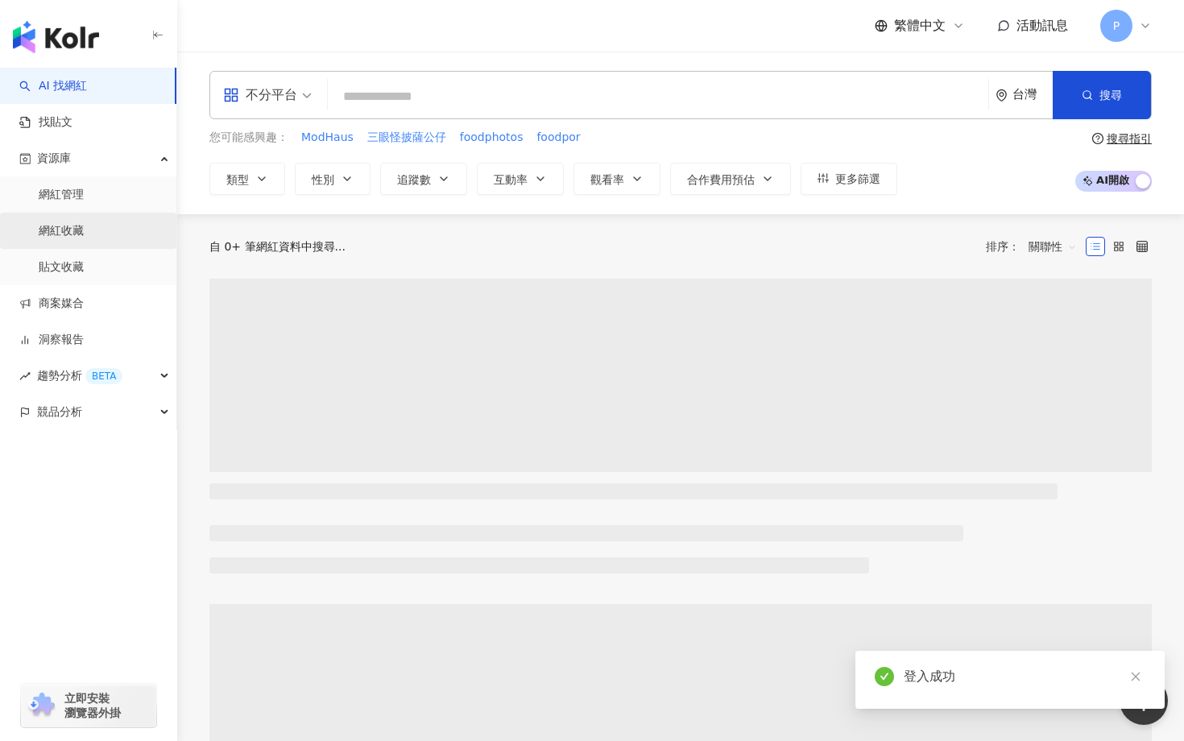
click at [61, 228] on link "網紅收藏" at bounding box center [61, 231] width 45 height 16
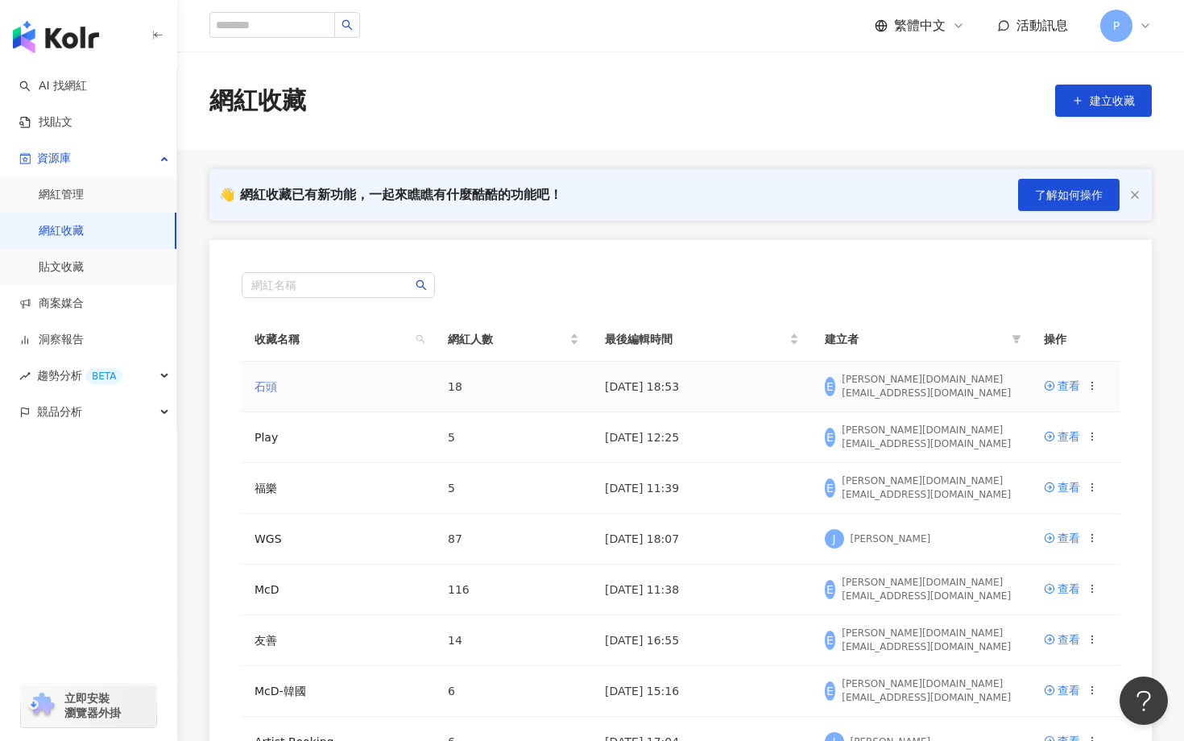
click at [261, 385] on link "石頭" at bounding box center [266, 386] width 23 height 13
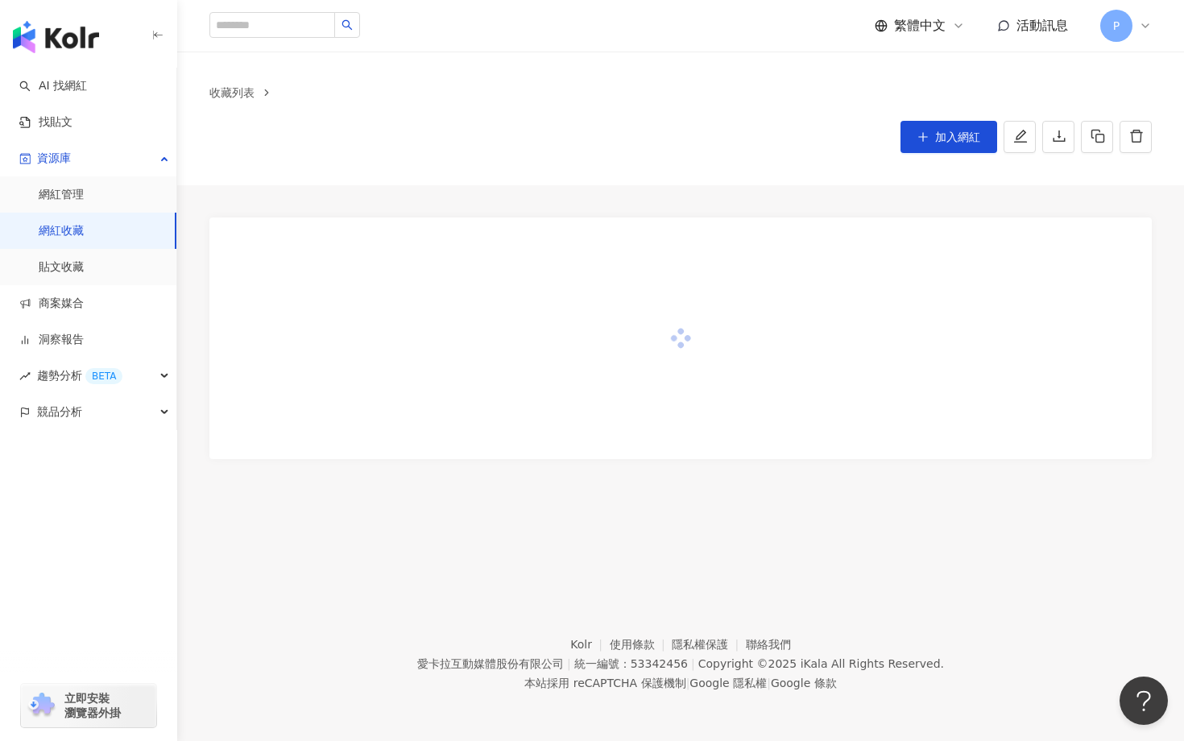
click at [261, 385] on div at bounding box center [680, 338] width 942 height 242
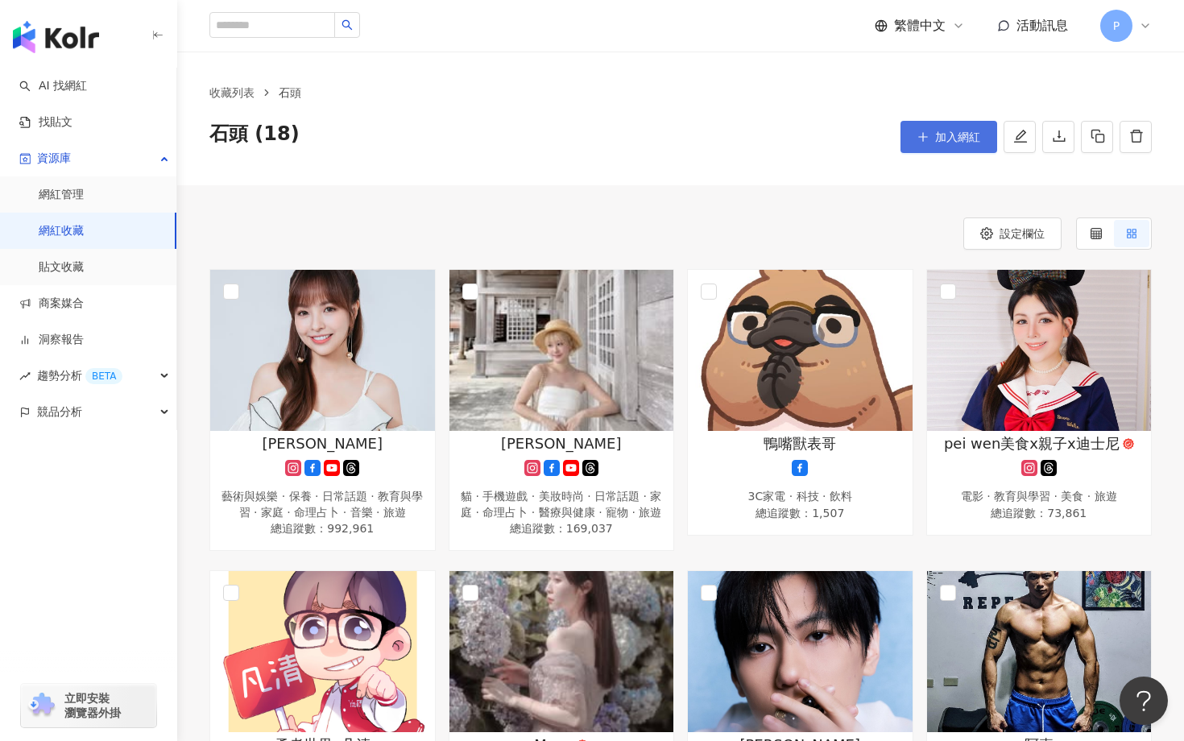
click at [929, 144] on button "加入網紅" at bounding box center [948, 137] width 97 height 32
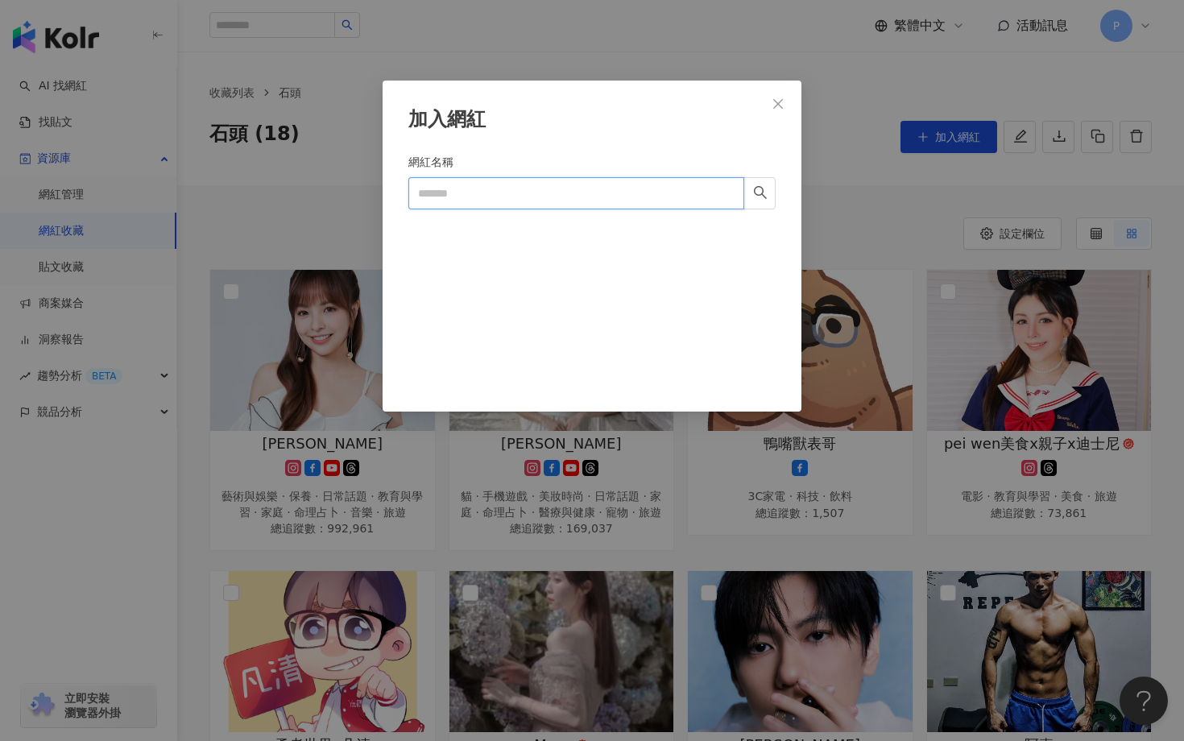
click at [598, 191] on input "網紅名稱" at bounding box center [576, 193] width 336 height 32
paste input "****"
type input "****"
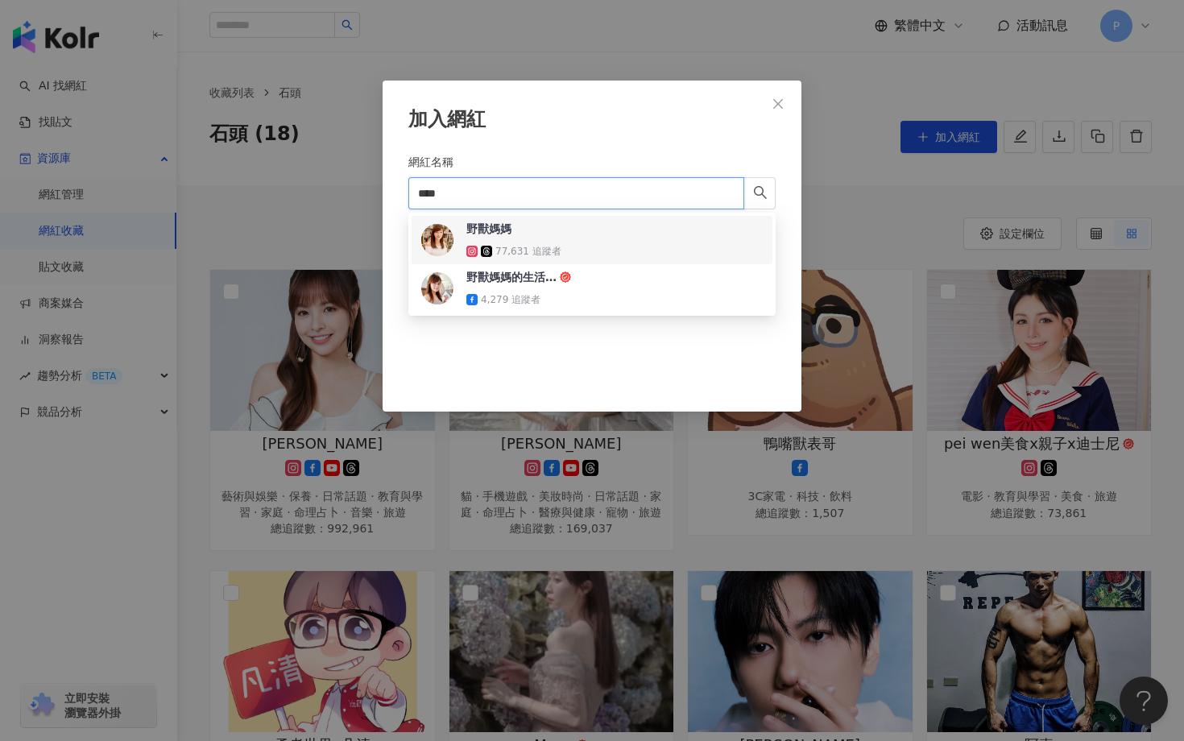
click at [540, 242] on div "野獸媽媽 77,631 追蹤者" at bounding box center [518, 240] width 105 height 39
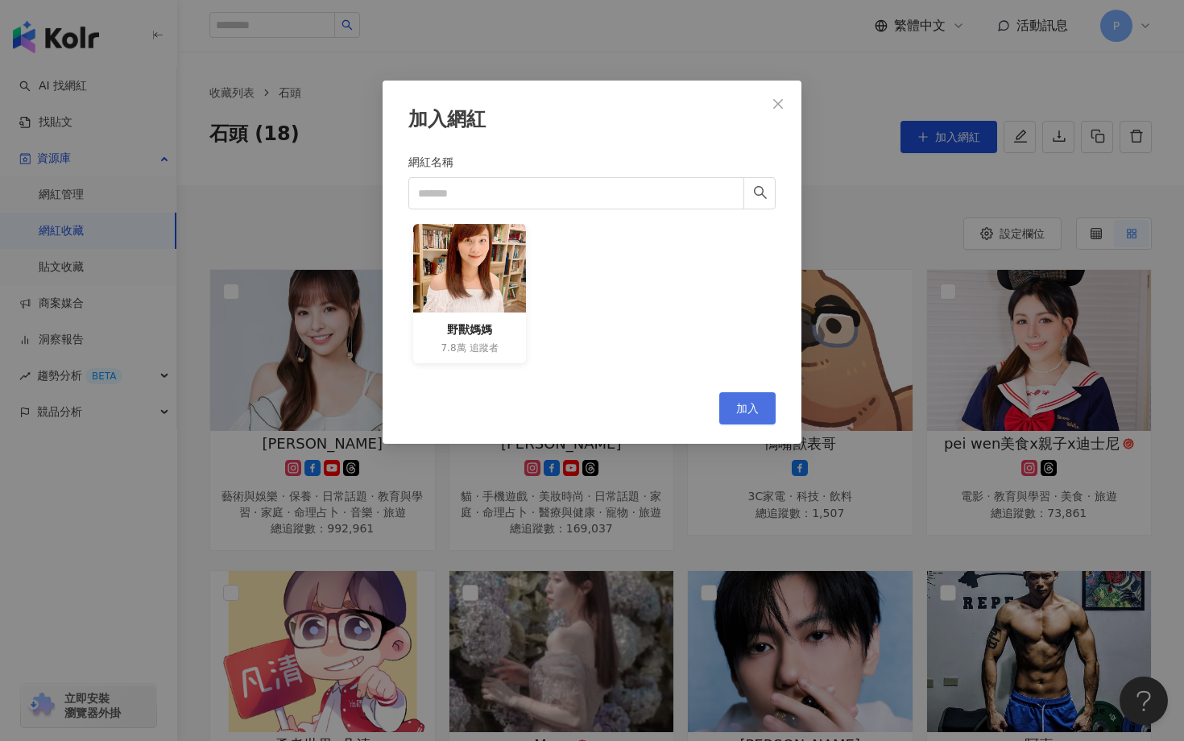
click at [756, 406] on span "加入" at bounding box center [747, 408] width 23 height 13
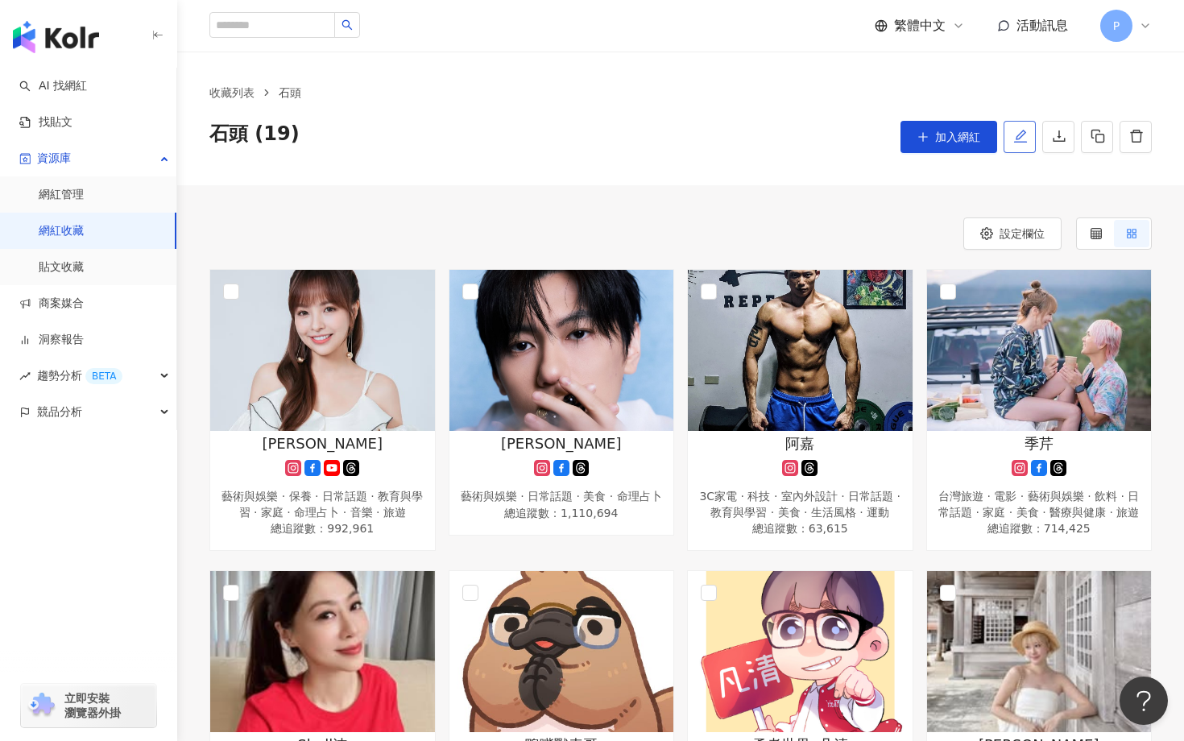
click at [1028, 143] on button "button" at bounding box center [1020, 137] width 32 height 32
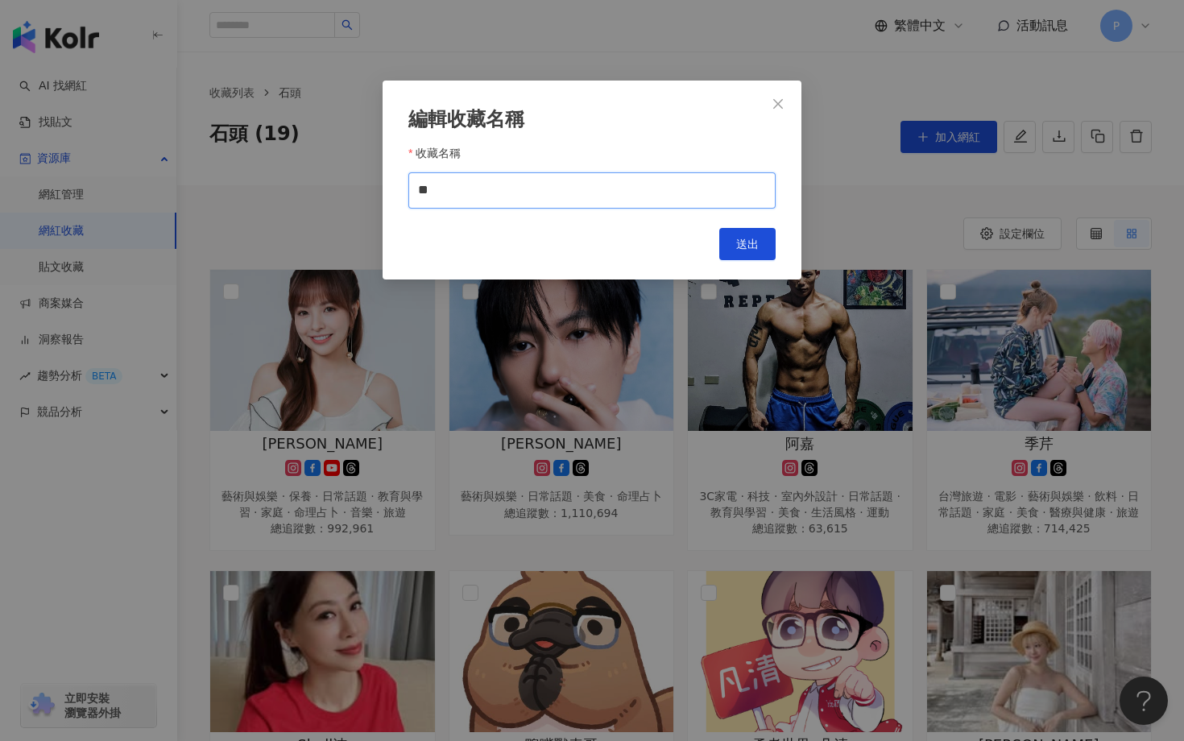
click at [564, 186] on input "**" at bounding box center [591, 190] width 367 height 36
type input "******"
click at [751, 257] on button "送出" at bounding box center [747, 244] width 56 height 32
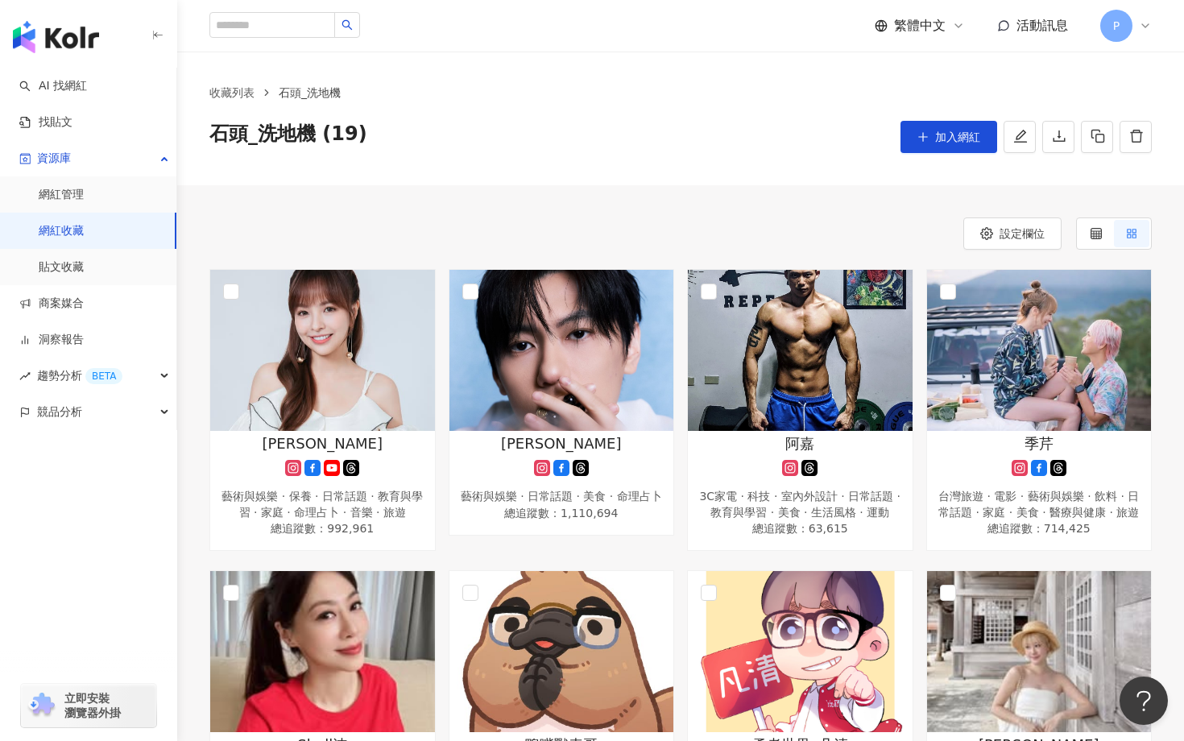
click at [84, 230] on link "網紅收藏" at bounding box center [61, 231] width 45 height 16
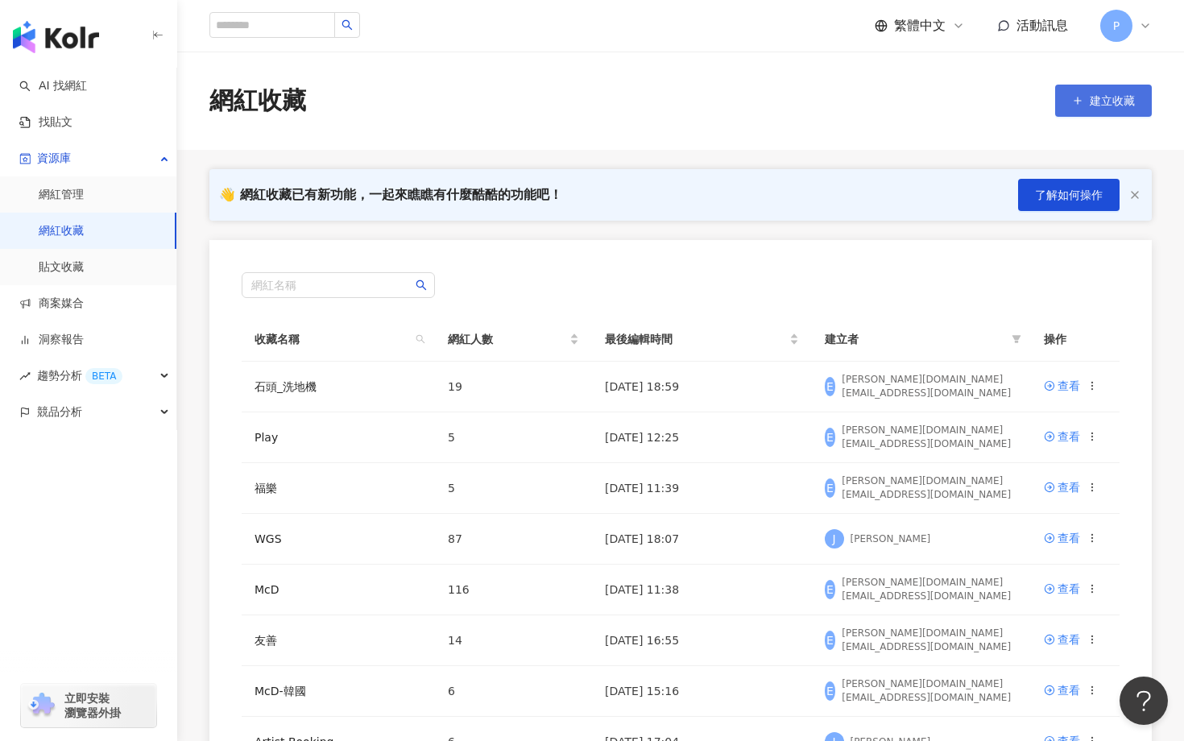
click at [1074, 99] on icon "button" at bounding box center [1077, 100] width 11 height 11
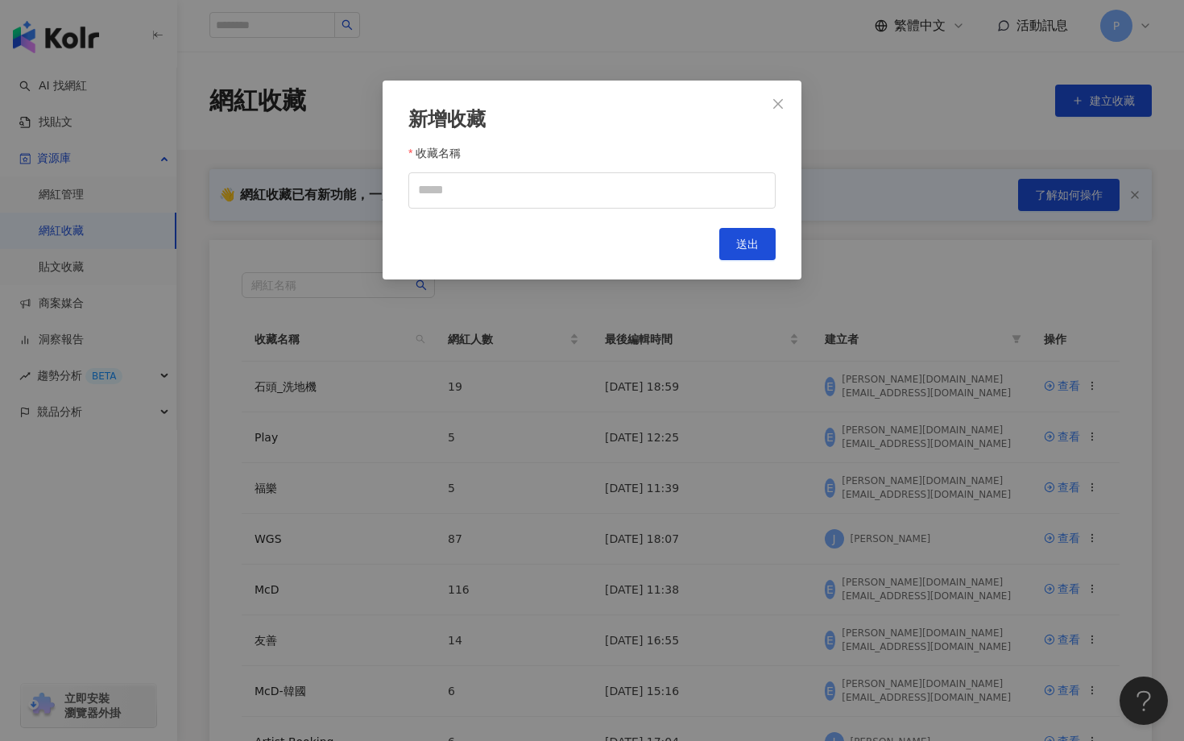
click at [486, 165] on div "收藏名稱" at bounding box center [591, 156] width 367 height 32
click at [470, 190] on input "收藏名稱" at bounding box center [591, 190] width 367 height 36
type input "******"
click at [737, 248] on span "送出" at bounding box center [747, 244] width 23 height 13
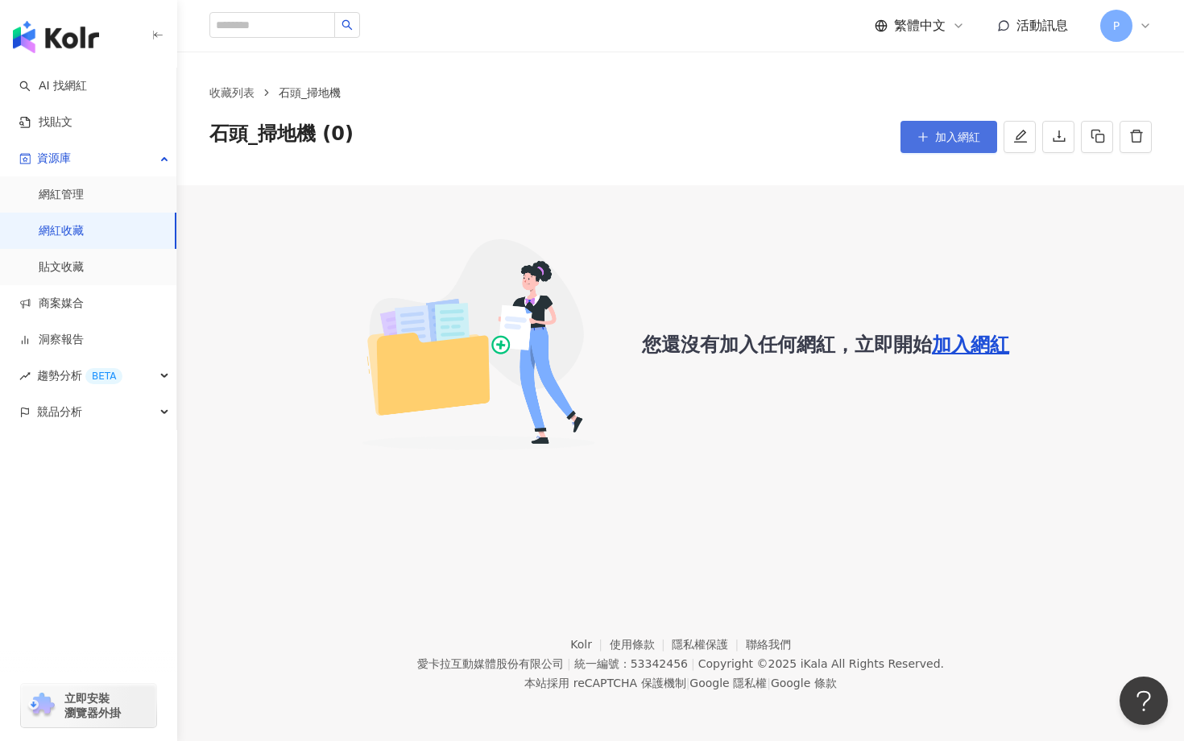
click at [931, 137] on button "加入網紅" at bounding box center [948, 137] width 97 height 32
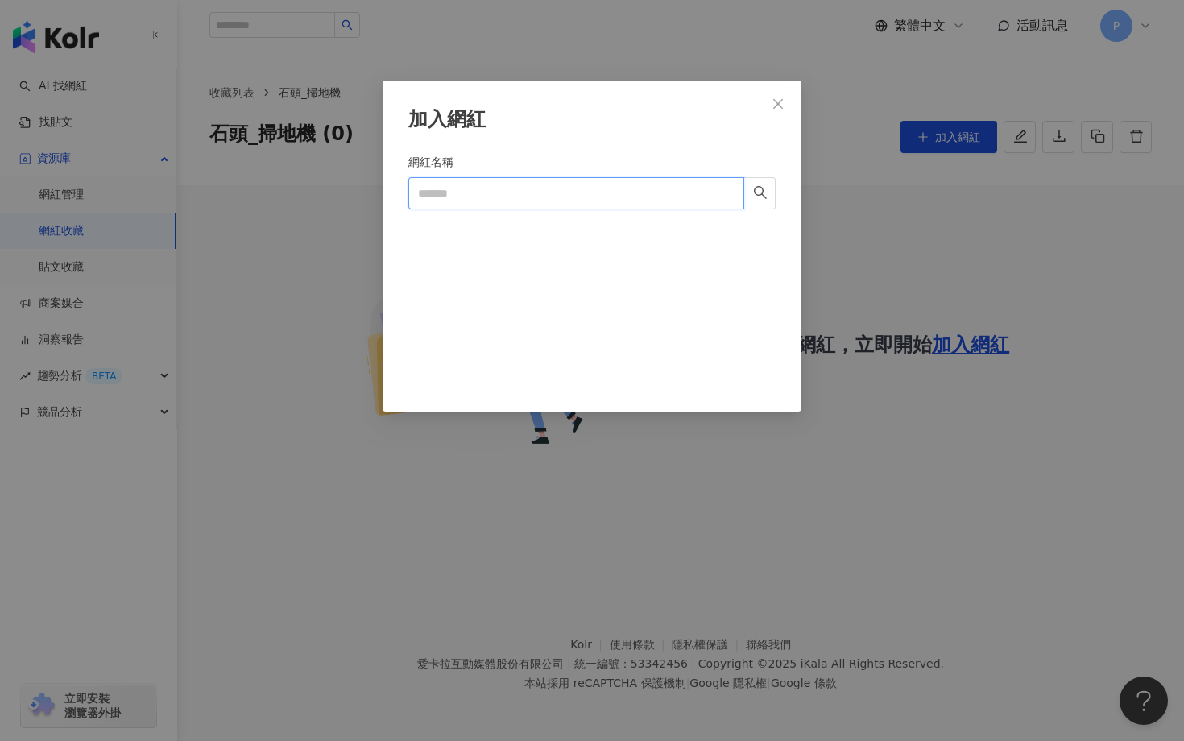
click at [499, 196] on input "網紅名稱" at bounding box center [576, 193] width 336 height 32
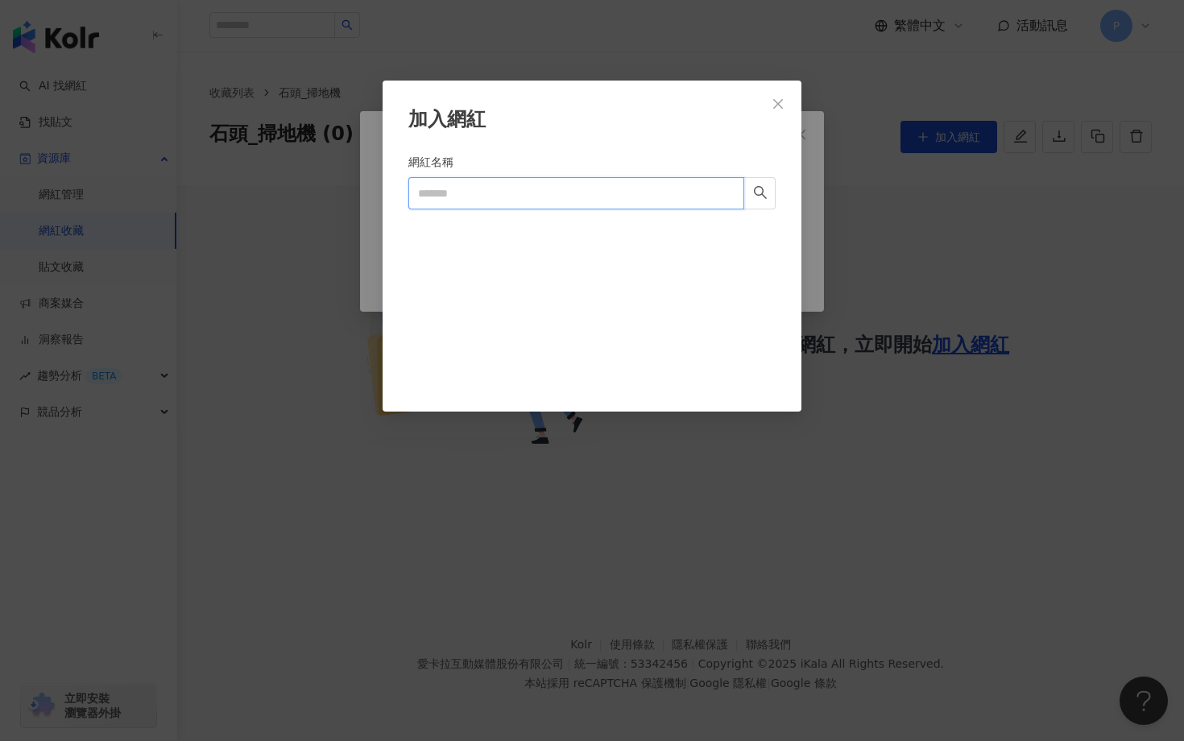
click at [510, 194] on input "網紅名稱" at bounding box center [576, 193] width 336 height 32
click at [437, 192] on input "網紅名稱" at bounding box center [576, 193] width 336 height 32
paste input "****"
type input "****"
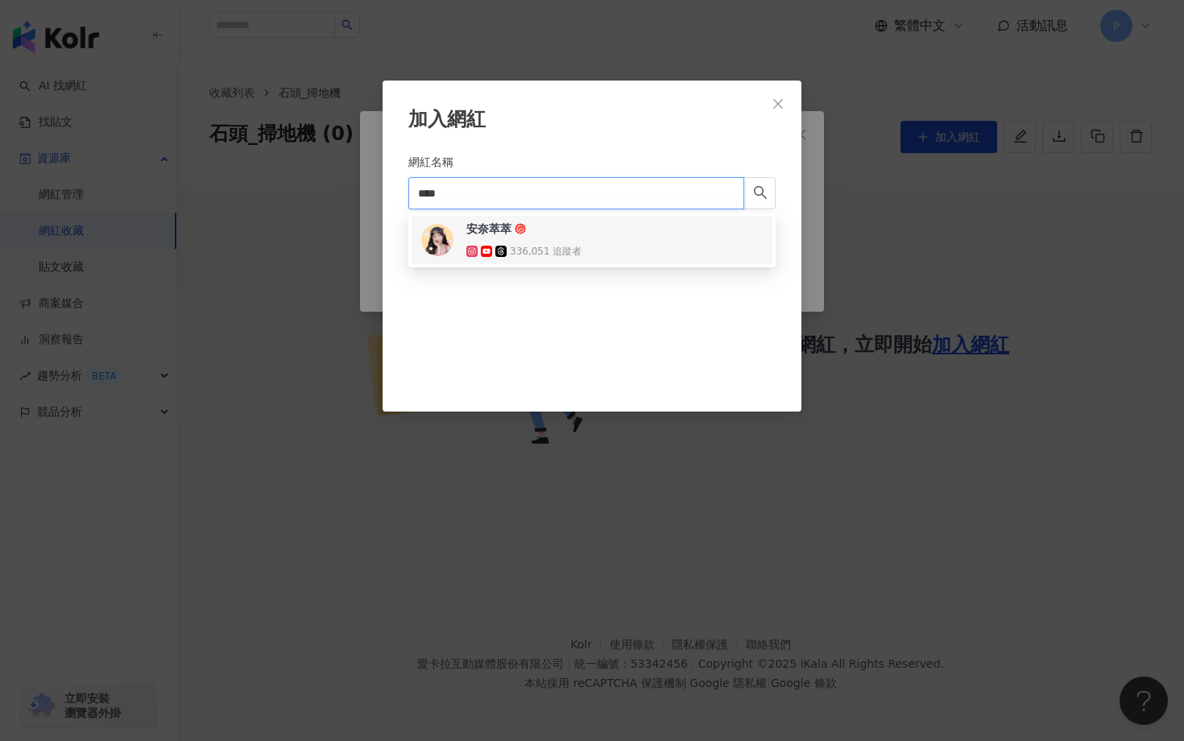
click at [495, 242] on div "安奈萃萃 336,051 追蹤者" at bounding box center [523, 240] width 115 height 39
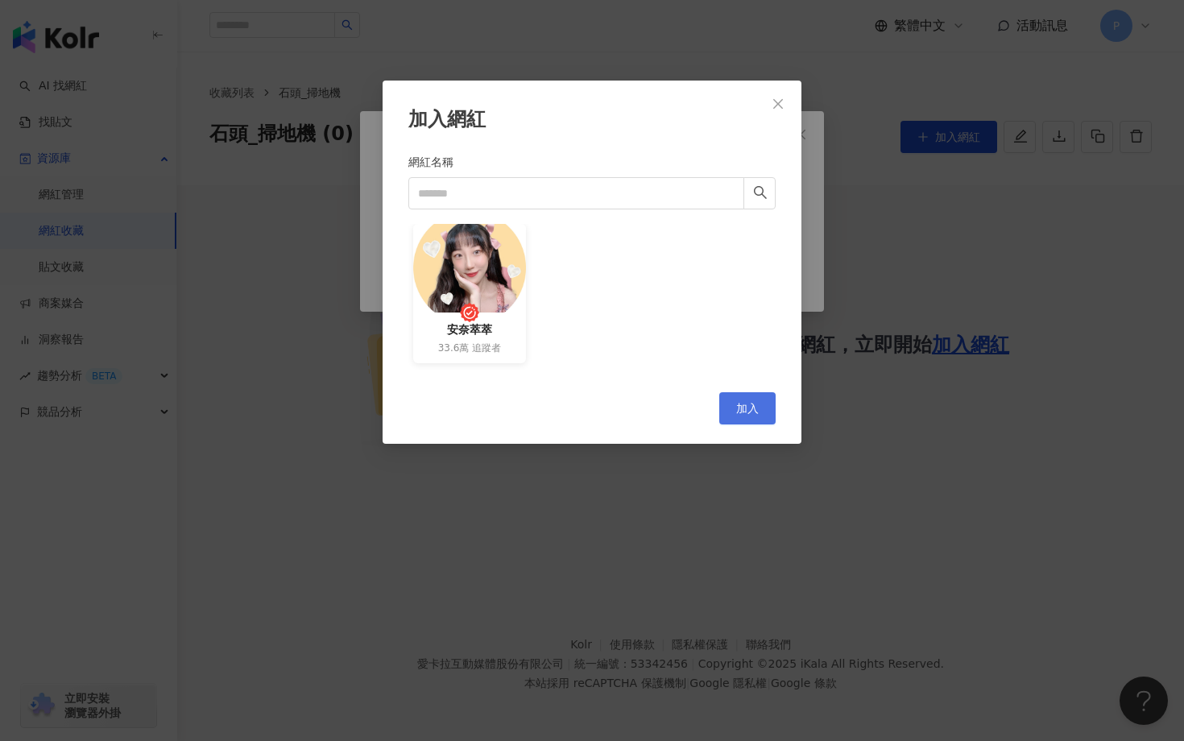
click at [751, 405] on span "加入" at bounding box center [747, 408] width 23 height 13
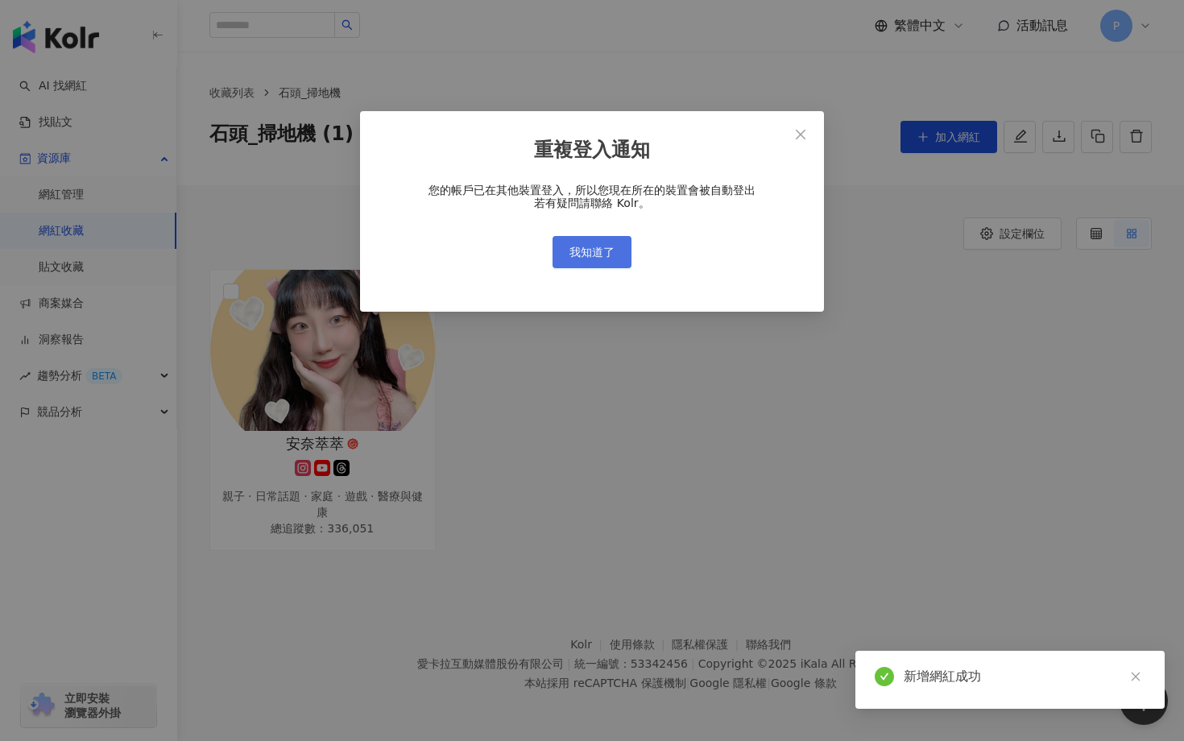
click at [597, 243] on button "我知道了" at bounding box center [591, 252] width 79 height 32
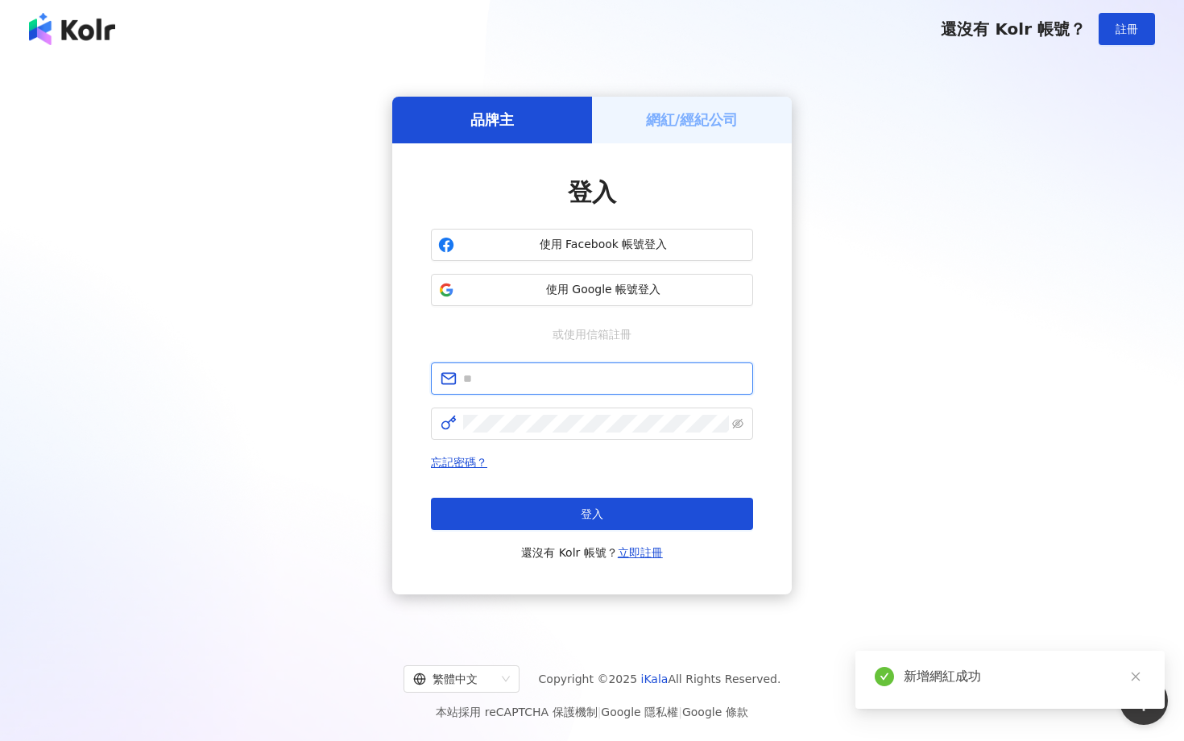
type input "**********"
click at [617, 435] on span at bounding box center [592, 424] width 322 height 32
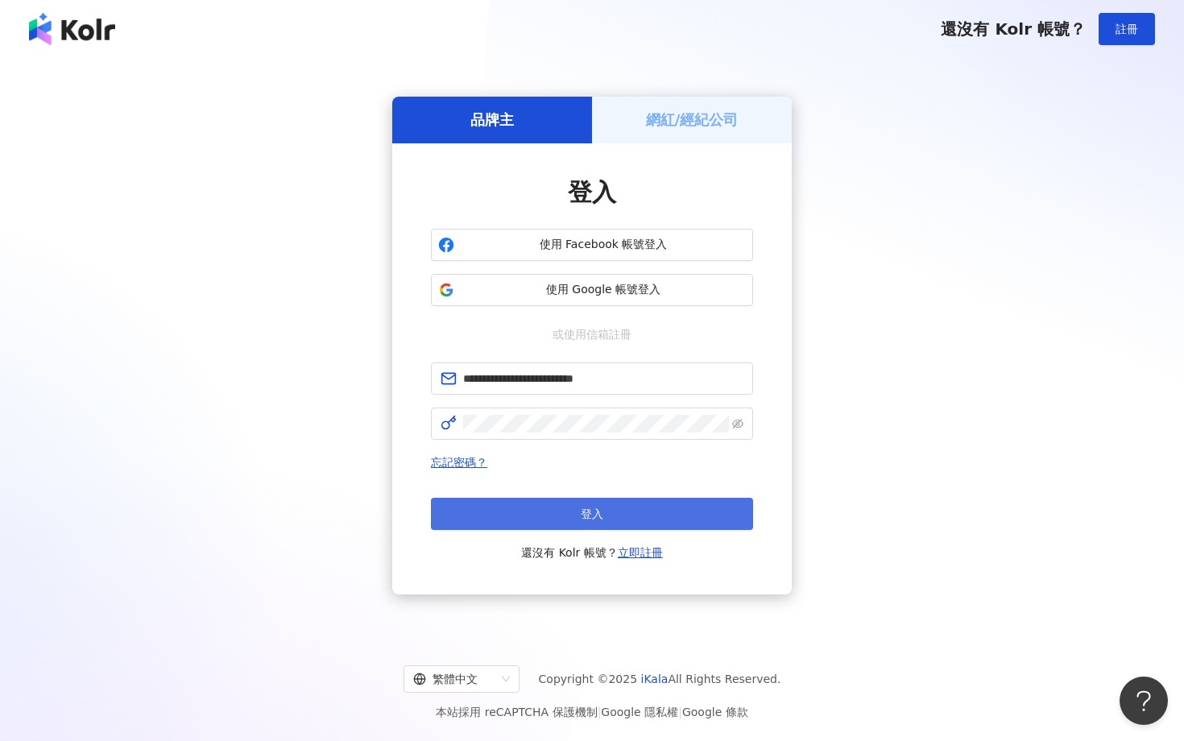
click at [581, 513] on span "登入" at bounding box center [592, 513] width 23 height 13
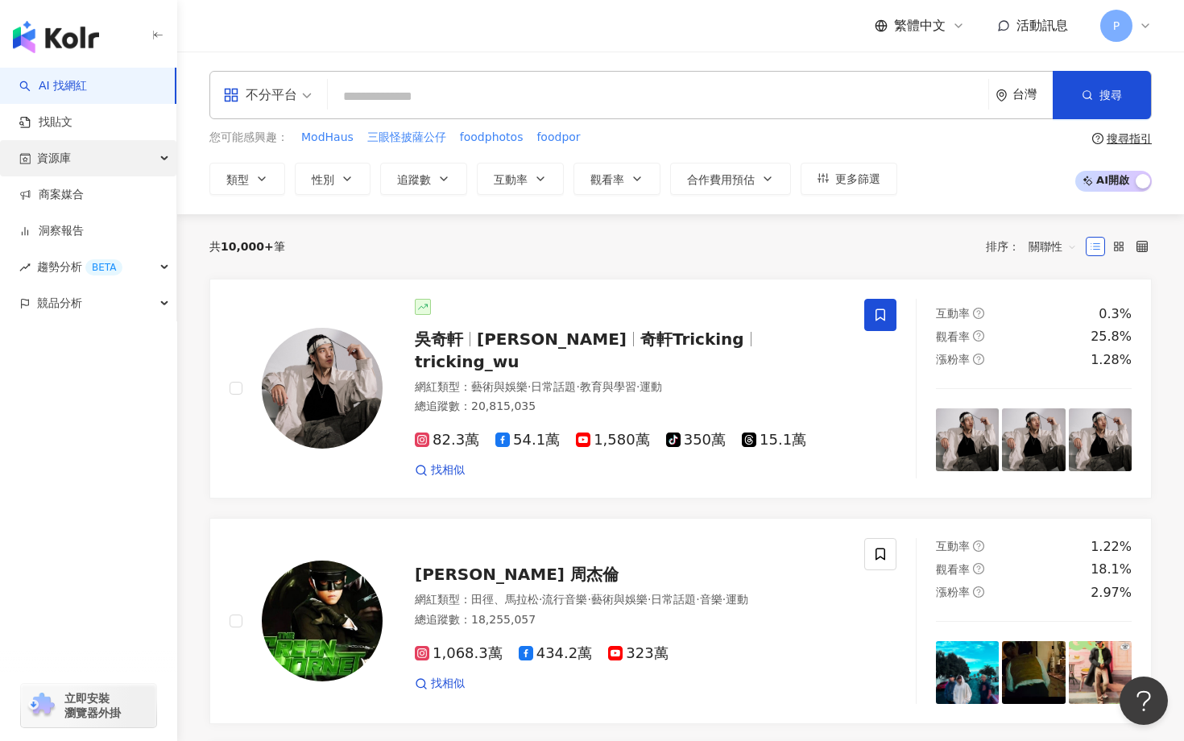
click at [124, 163] on div "資源庫" at bounding box center [88, 158] width 176 height 36
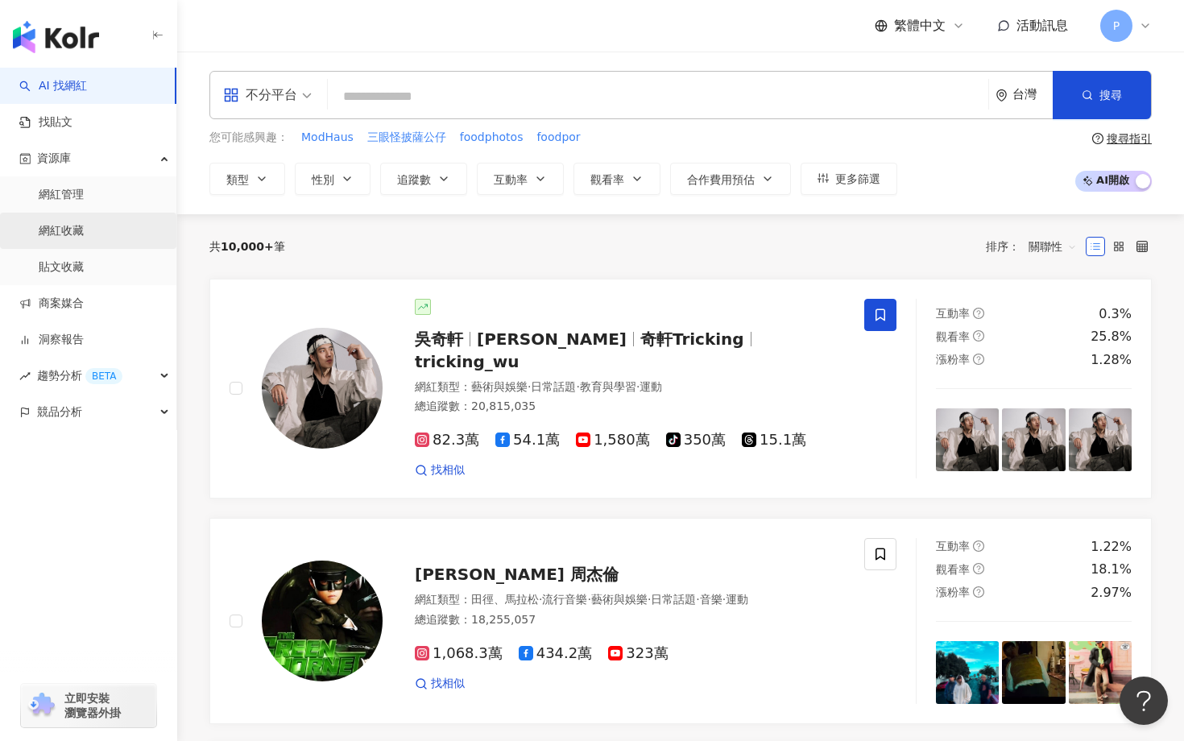
click at [84, 239] on link "網紅收藏" at bounding box center [61, 231] width 45 height 16
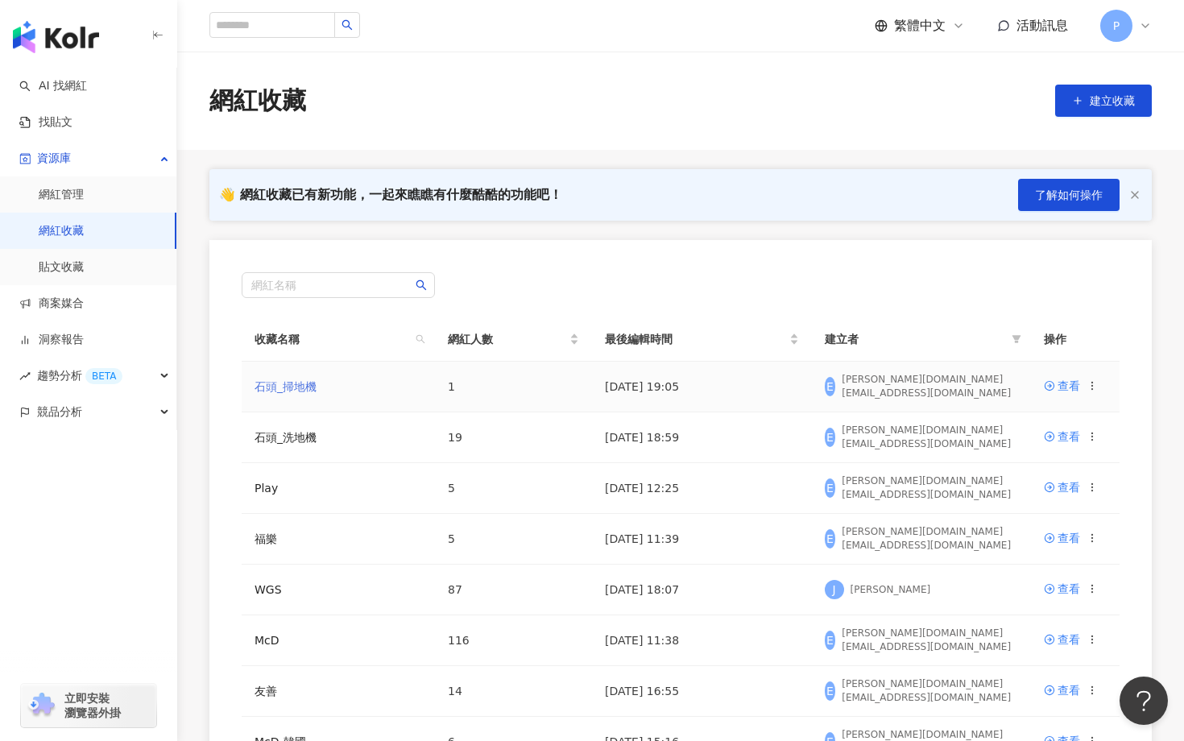
click at [303, 383] on link "石頭_掃地機" at bounding box center [286, 386] width 62 height 13
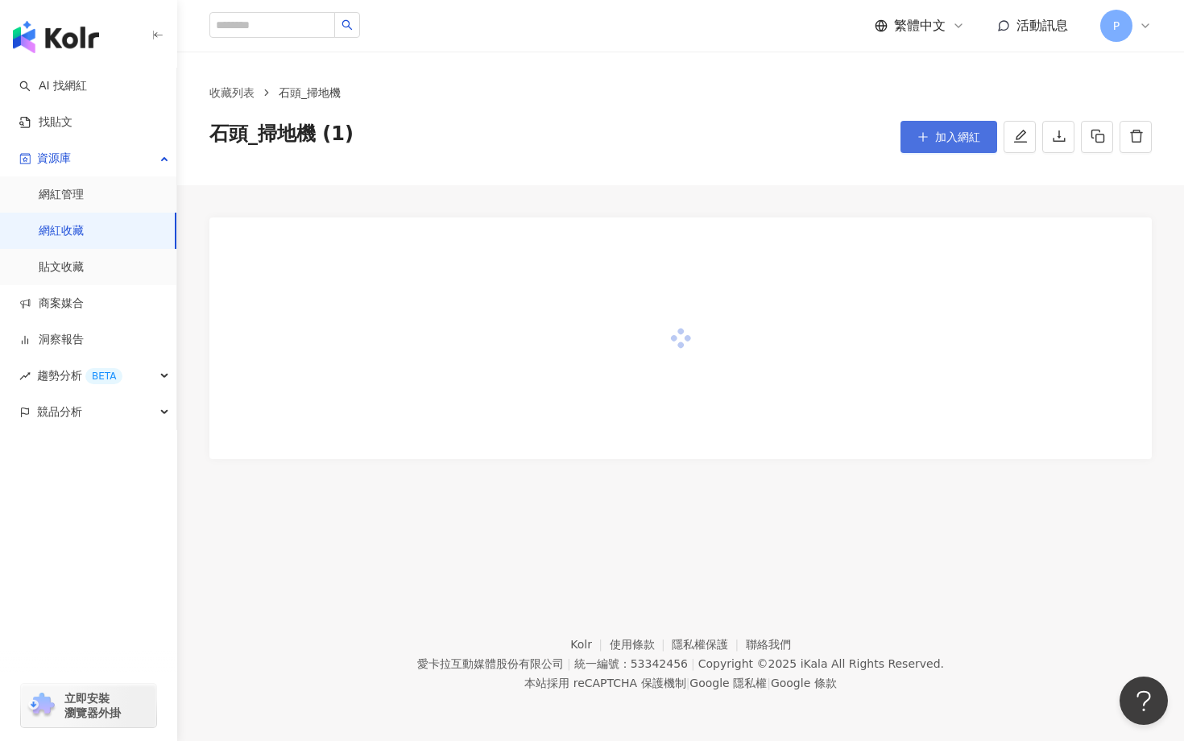
click at [949, 140] on span "加入網紅" at bounding box center [957, 136] width 45 height 13
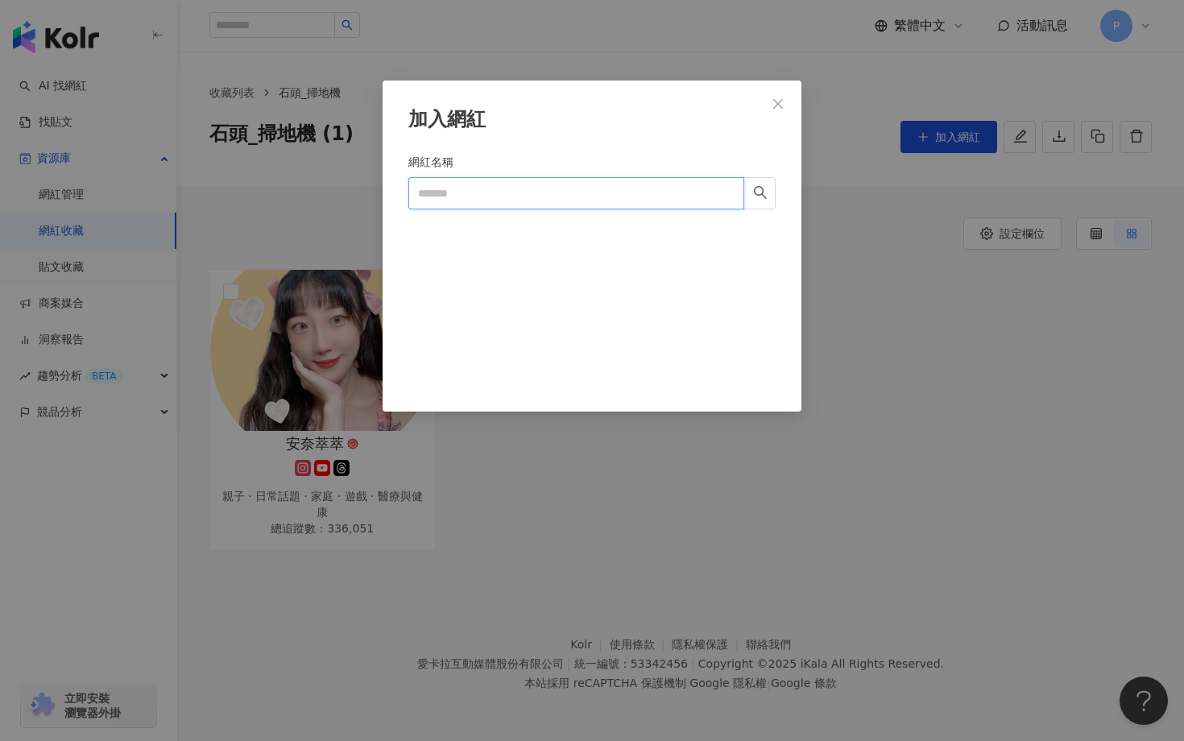
click at [561, 184] on input "網紅名稱" at bounding box center [576, 193] width 336 height 32
paste input "*****"
type input "*****"
click at [496, 184] on input "*****" at bounding box center [576, 193] width 336 height 32
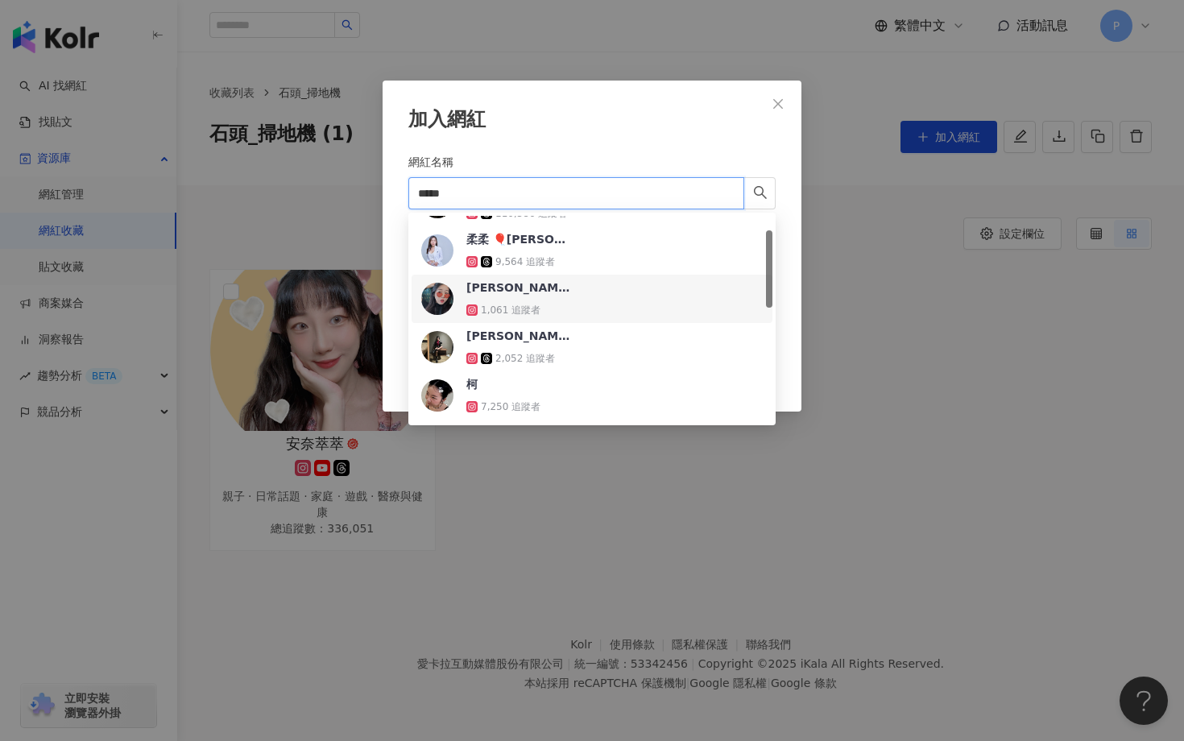
scroll to position [39, 0]
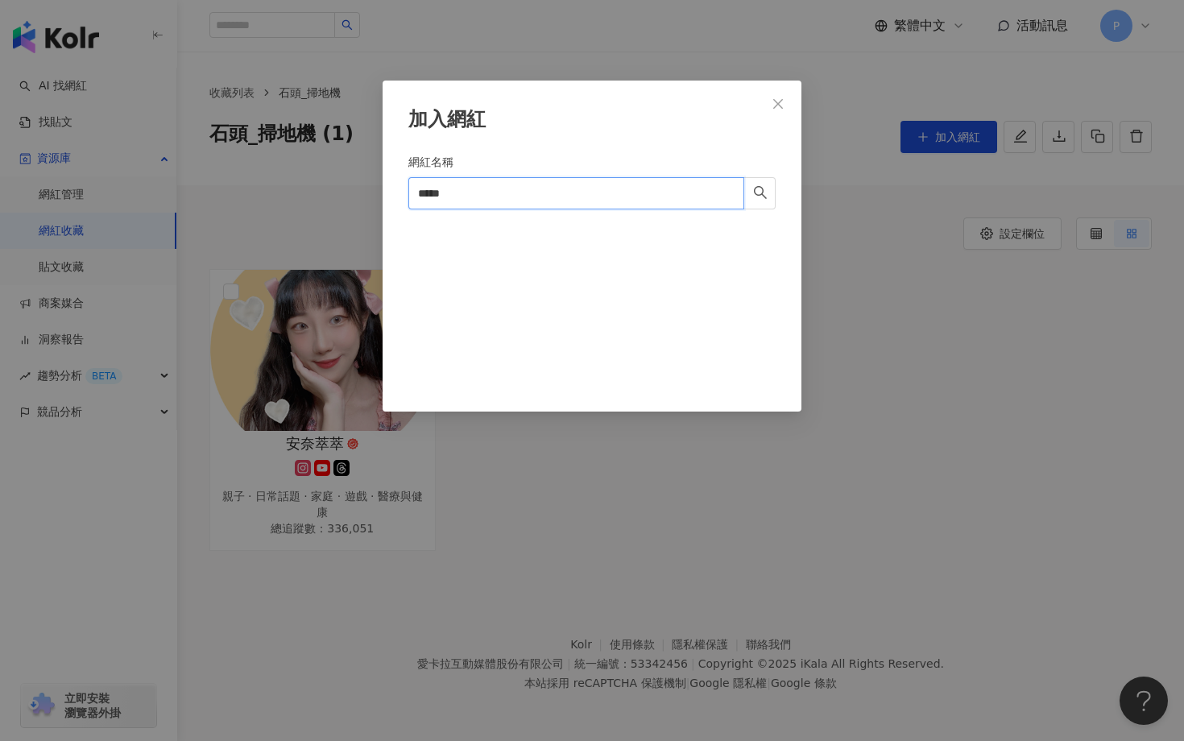
click at [486, 200] on input "*****" at bounding box center [576, 193] width 336 height 32
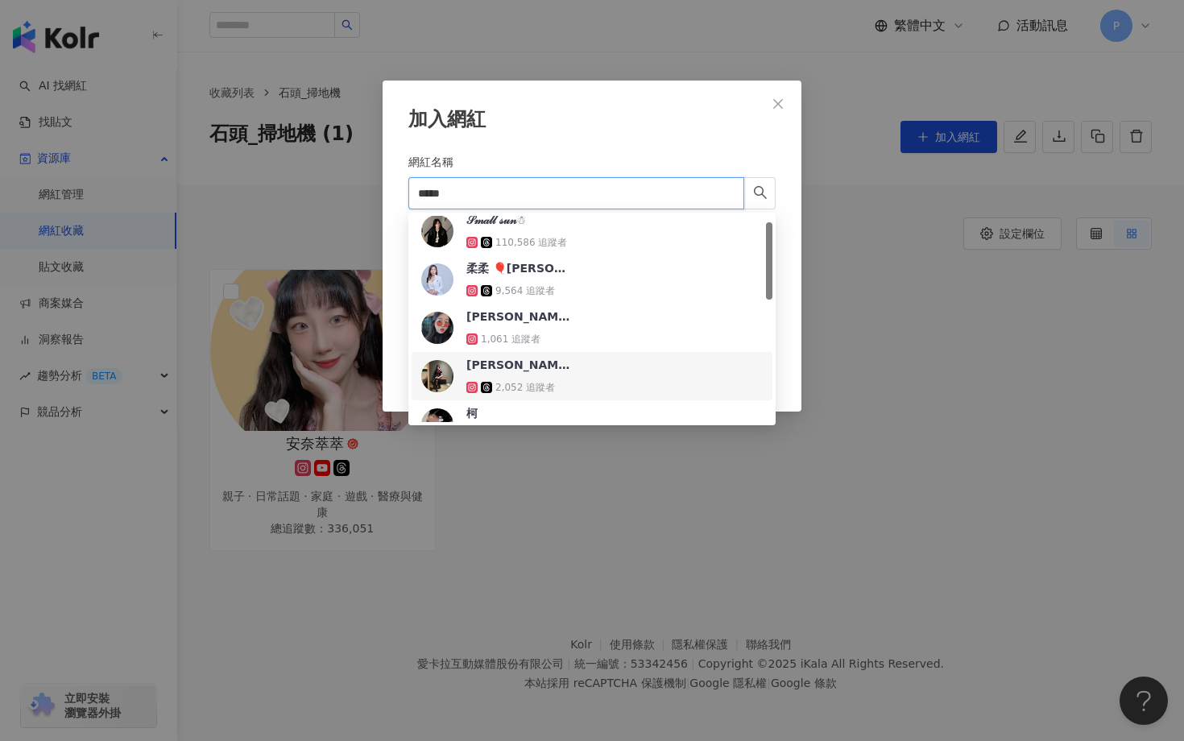
scroll to position [0, 0]
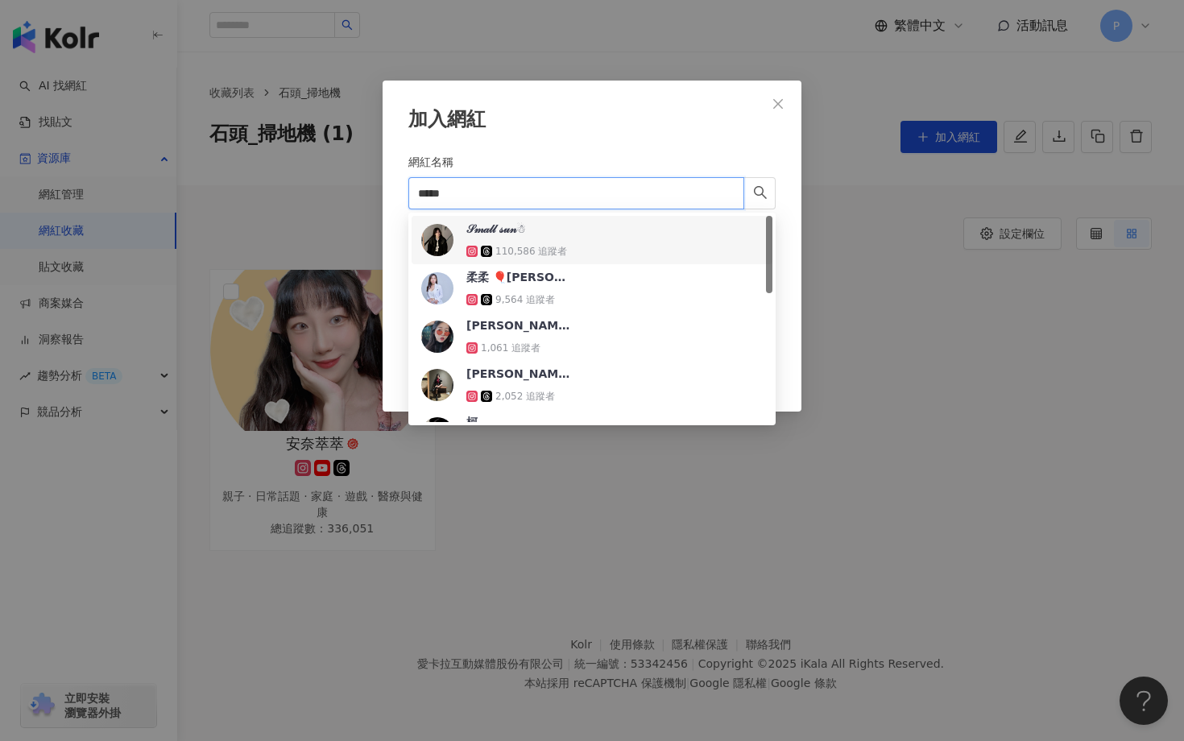
click at [501, 243] on div "110,586 追蹤者" at bounding box center [518, 251] width 105 height 16
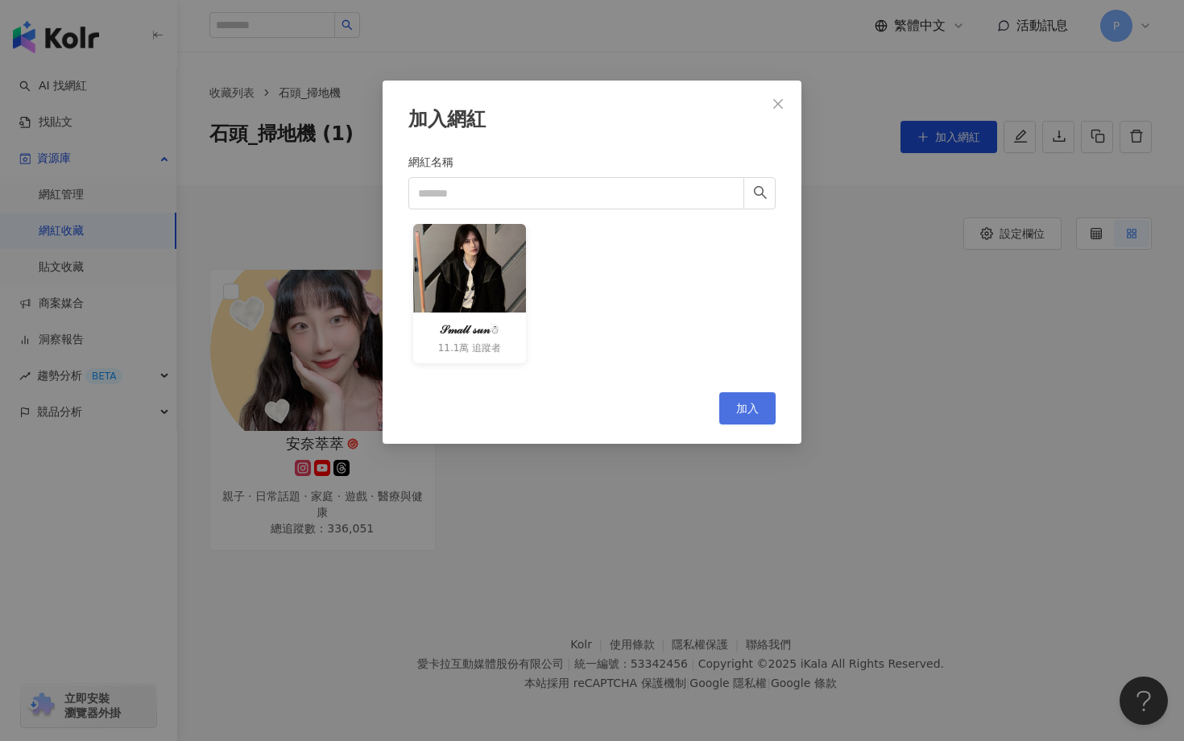
click at [747, 406] on span "加入" at bounding box center [747, 408] width 23 height 13
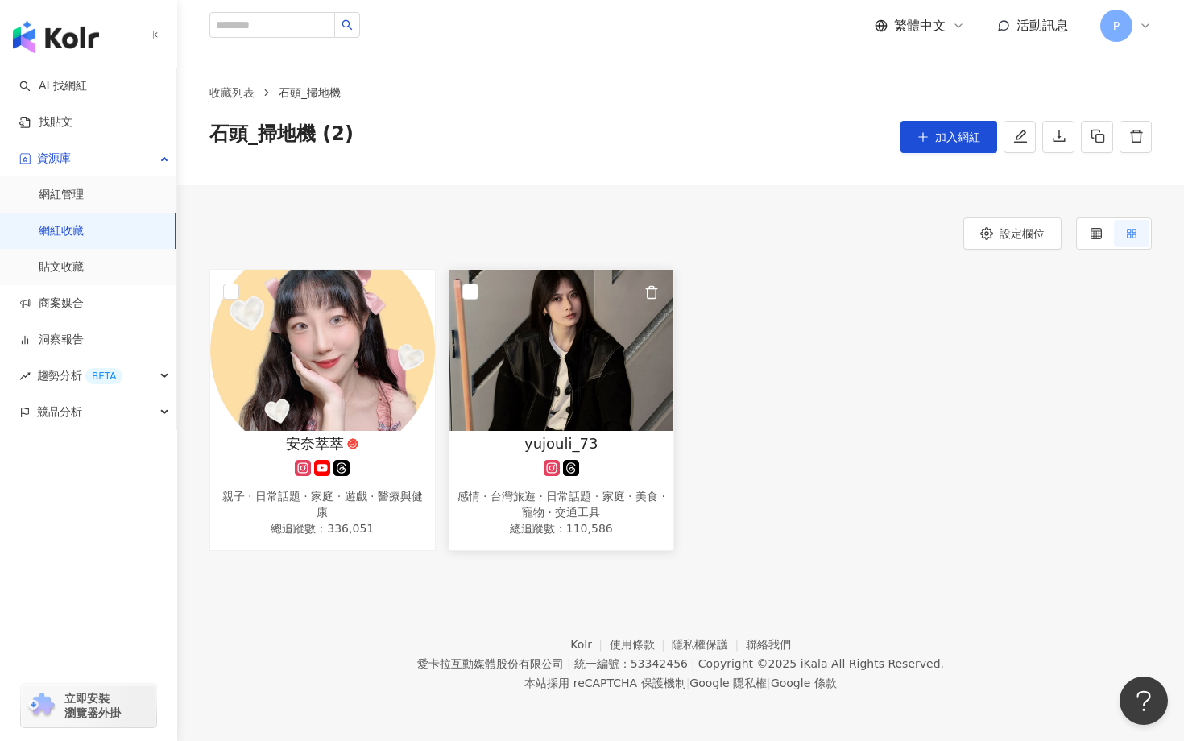
click at [574, 447] on span "yujouli_73" at bounding box center [560, 443] width 73 height 20
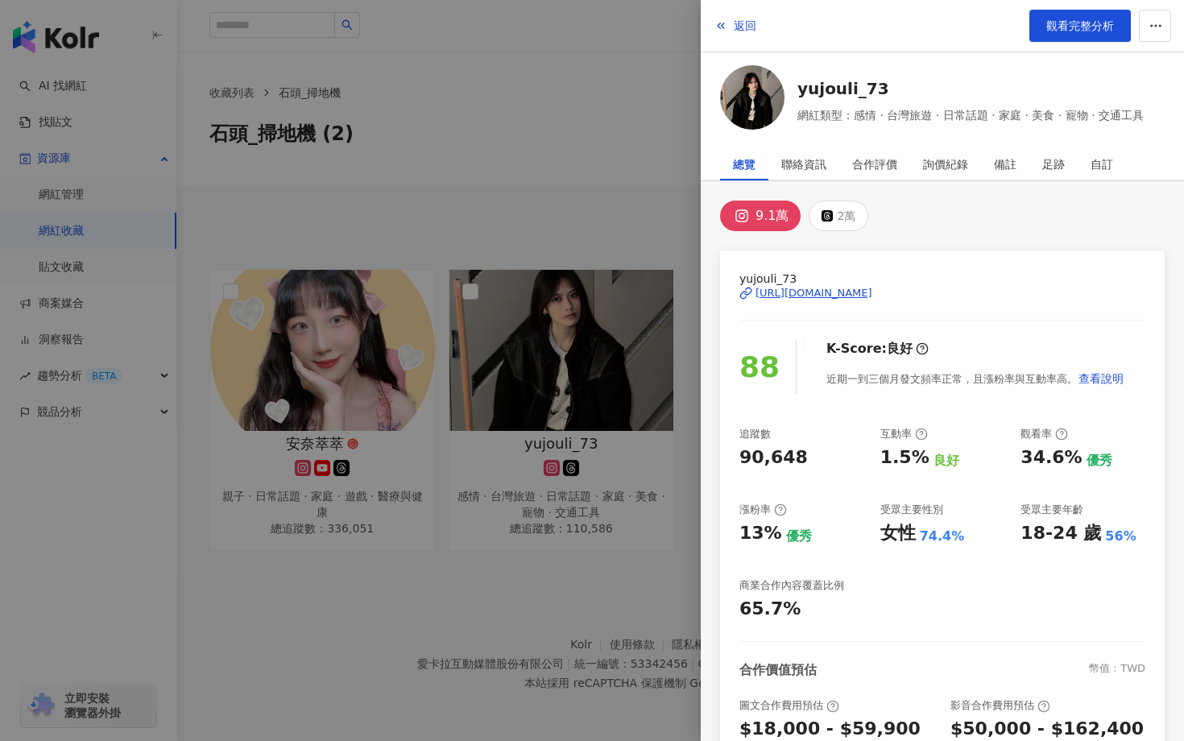
click at [535, 528] on div at bounding box center [592, 370] width 1184 height 741
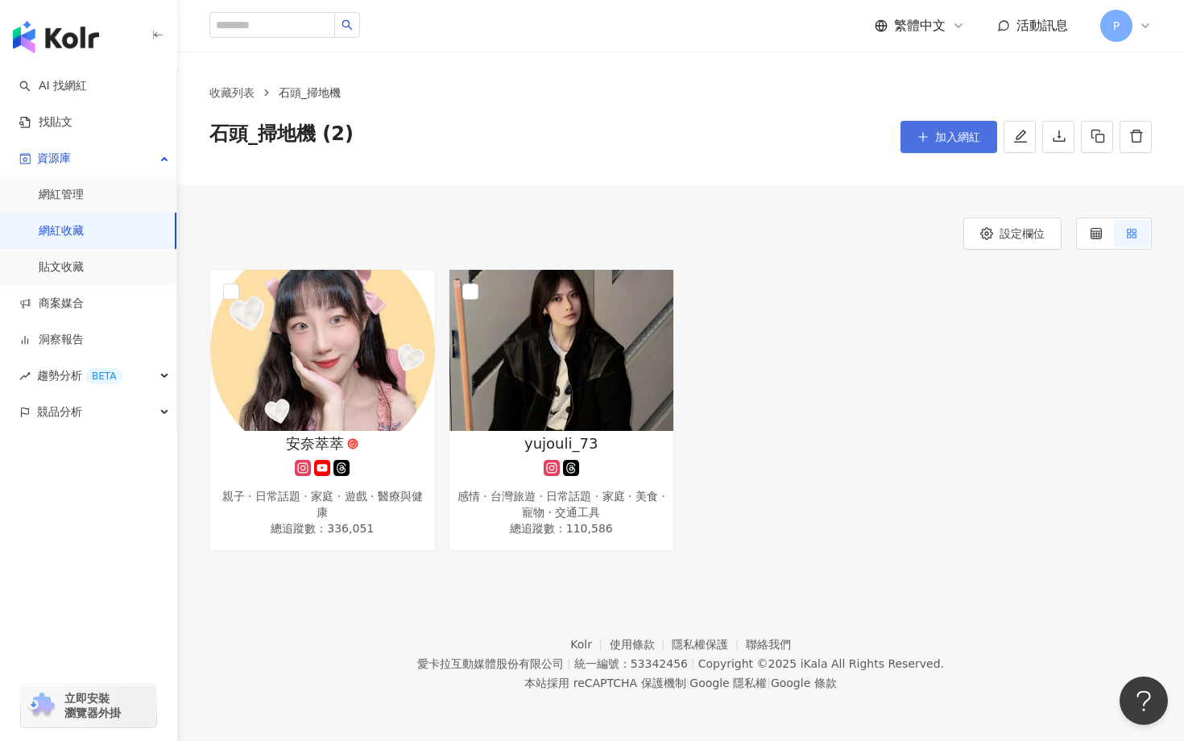
click at [921, 139] on icon "plus" at bounding box center [922, 136] width 11 height 11
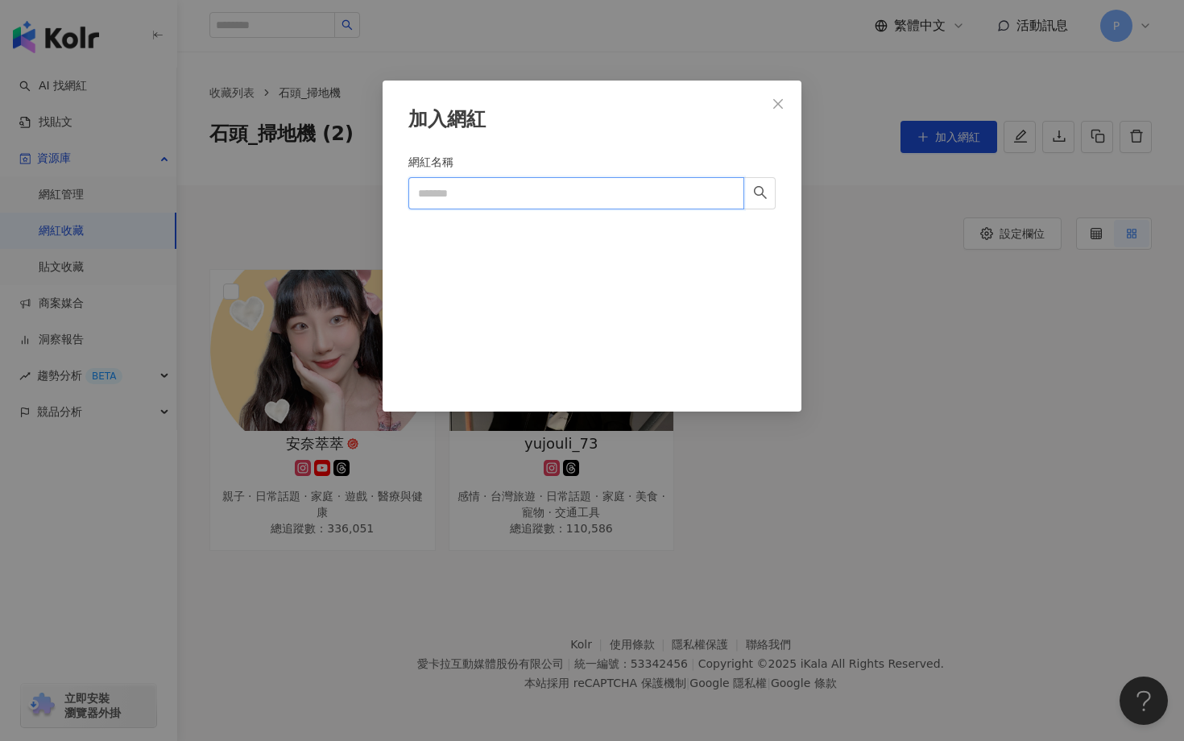
click at [586, 200] on input "網紅名稱" at bounding box center [576, 193] width 336 height 32
paste input "**********"
type input "**********"
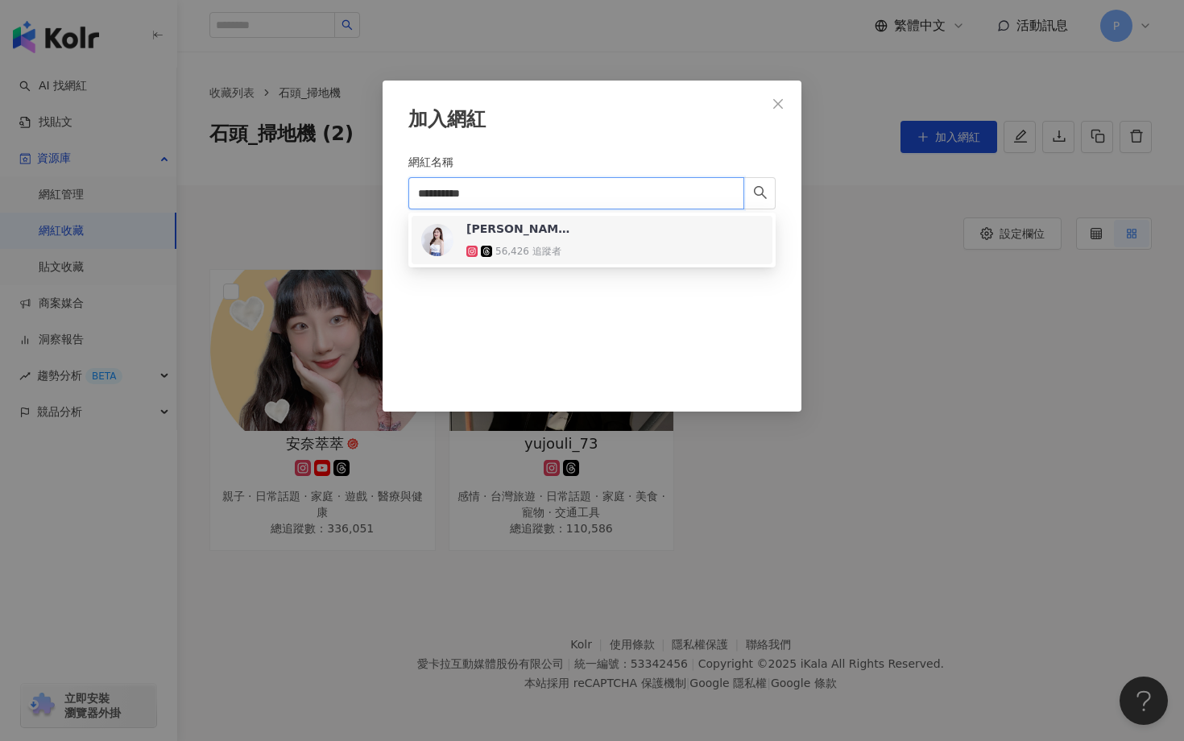
click at [557, 232] on span "Ashley 寧寧" at bounding box center [518, 229] width 105 height 16
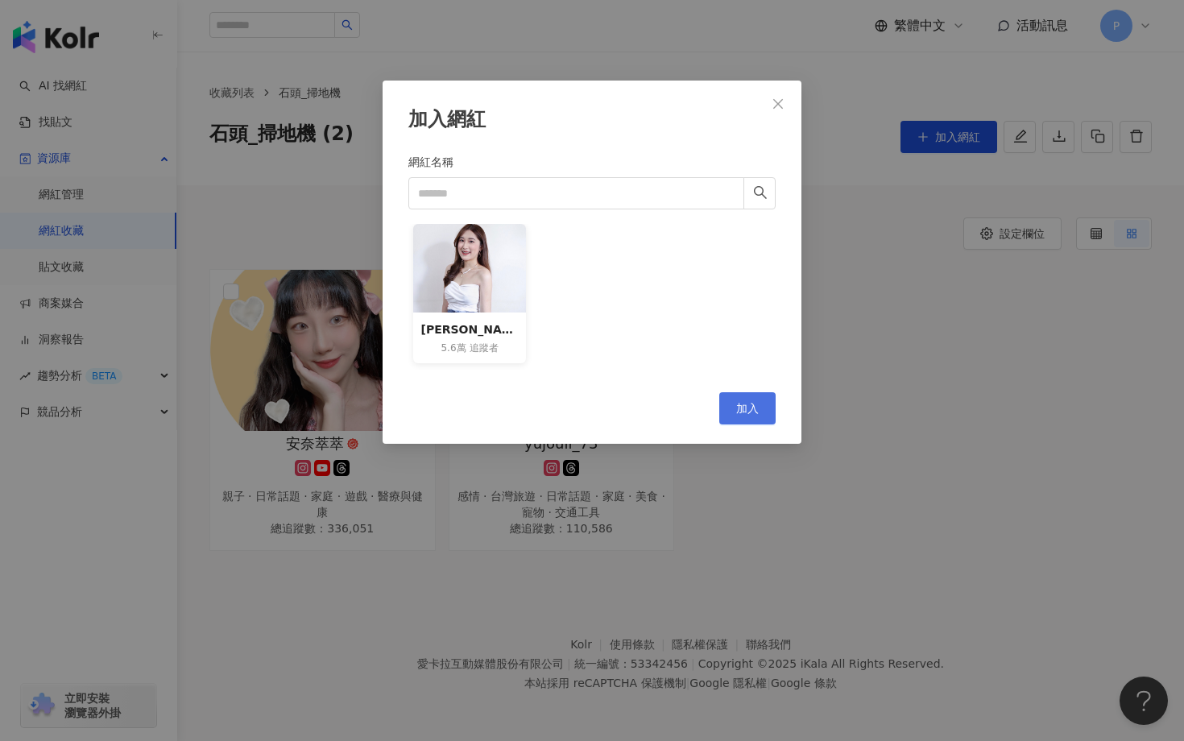
click at [746, 415] on button "加入" at bounding box center [747, 408] width 56 height 32
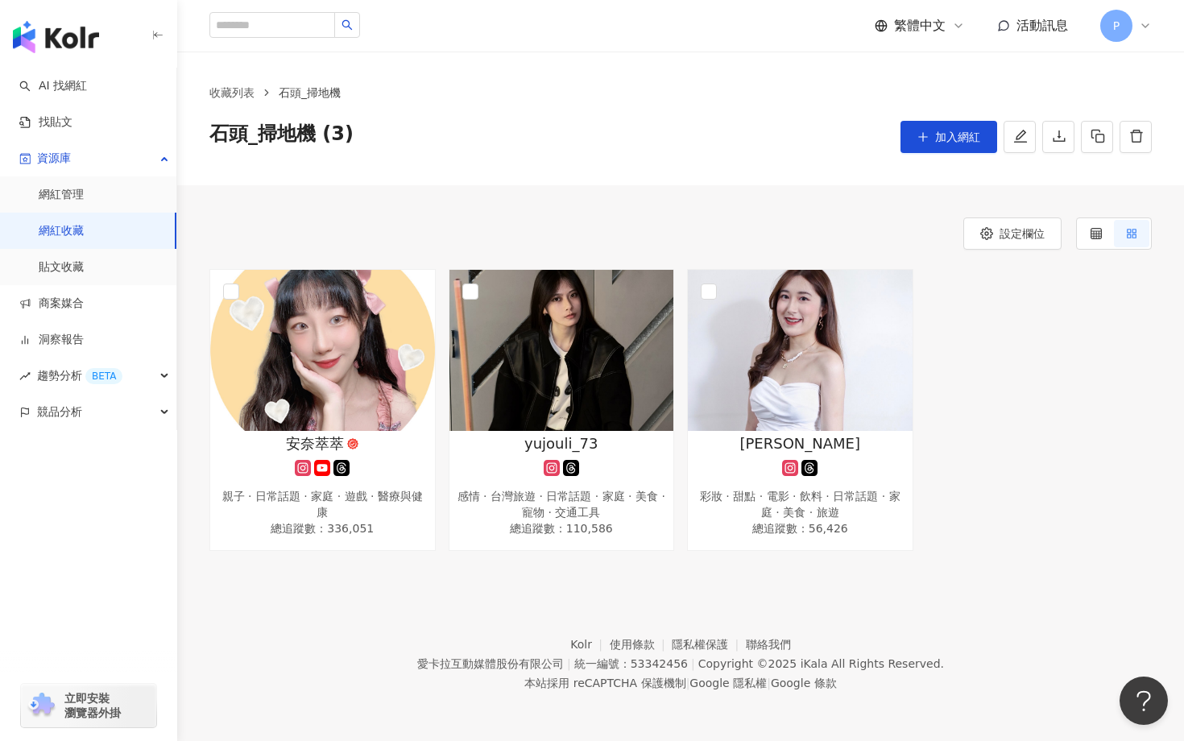
click at [947, 114] on div "收藏列表 石頭_掃地機 石頭_掃地機 (3) 加入網紅" at bounding box center [680, 118] width 1007 height 69
click at [931, 143] on button "加入網紅" at bounding box center [948, 137] width 97 height 32
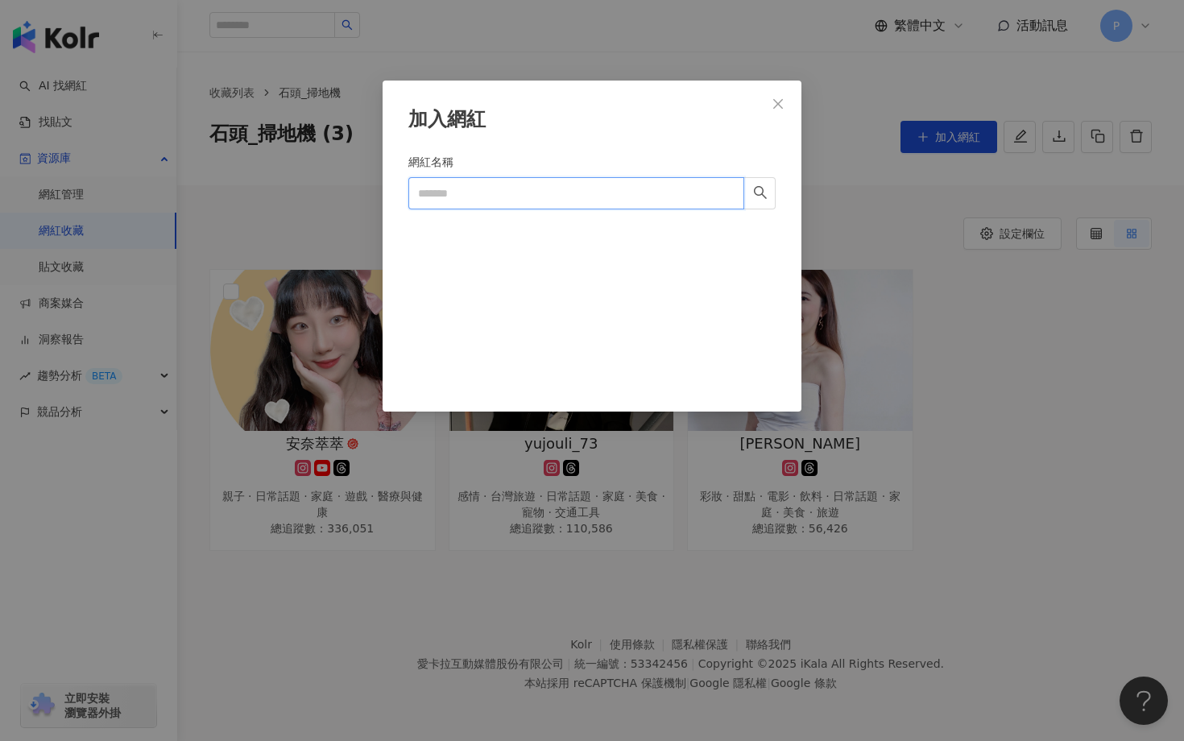
click at [538, 195] on input "網紅名稱" at bounding box center [576, 193] width 336 height 32
paste input "*****"
click at [420, 194] on input "*****" at bounding box center [576, 193] width 336 height 32
click at [437, 188] on input "*****" at bounding box center [576, 193] width 336 height 32
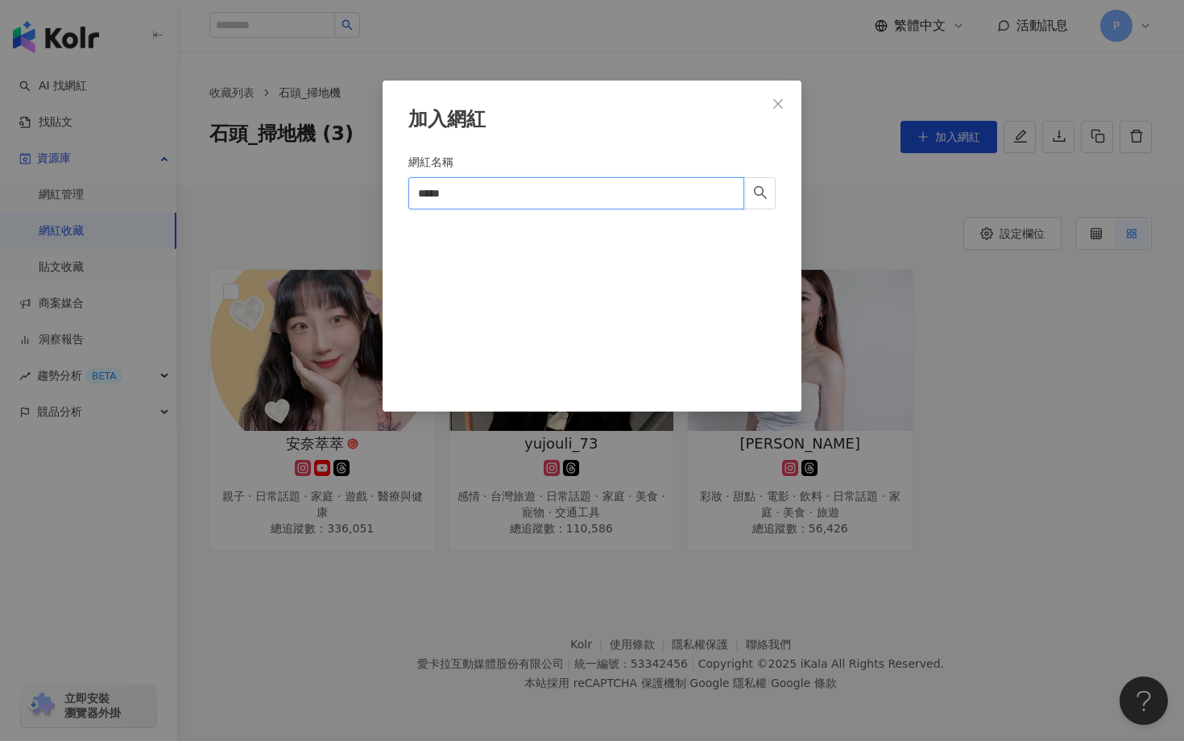
click at [437, 188] on input "*****" at bounding box center [576, 193] width 336 height 32
paste input "*"
type input "******"
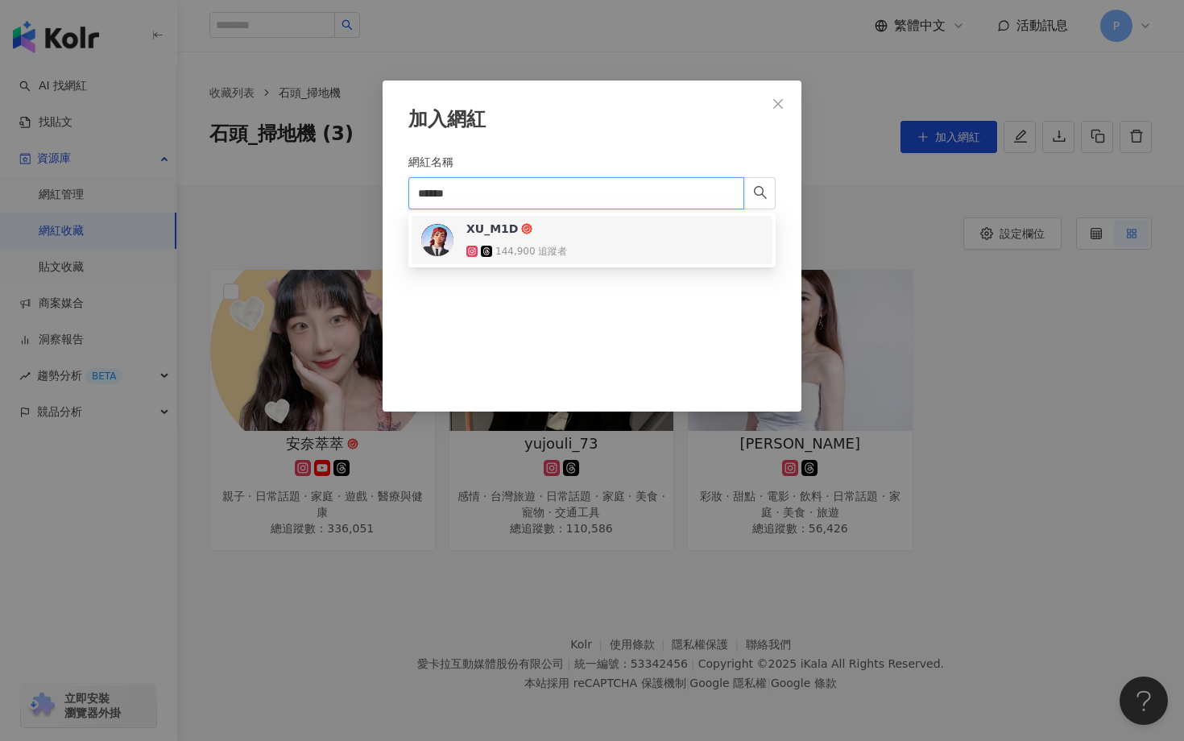
click at [478, 235] on div "XU_M1D" at bounding box center [492, 229] width 52 height 16
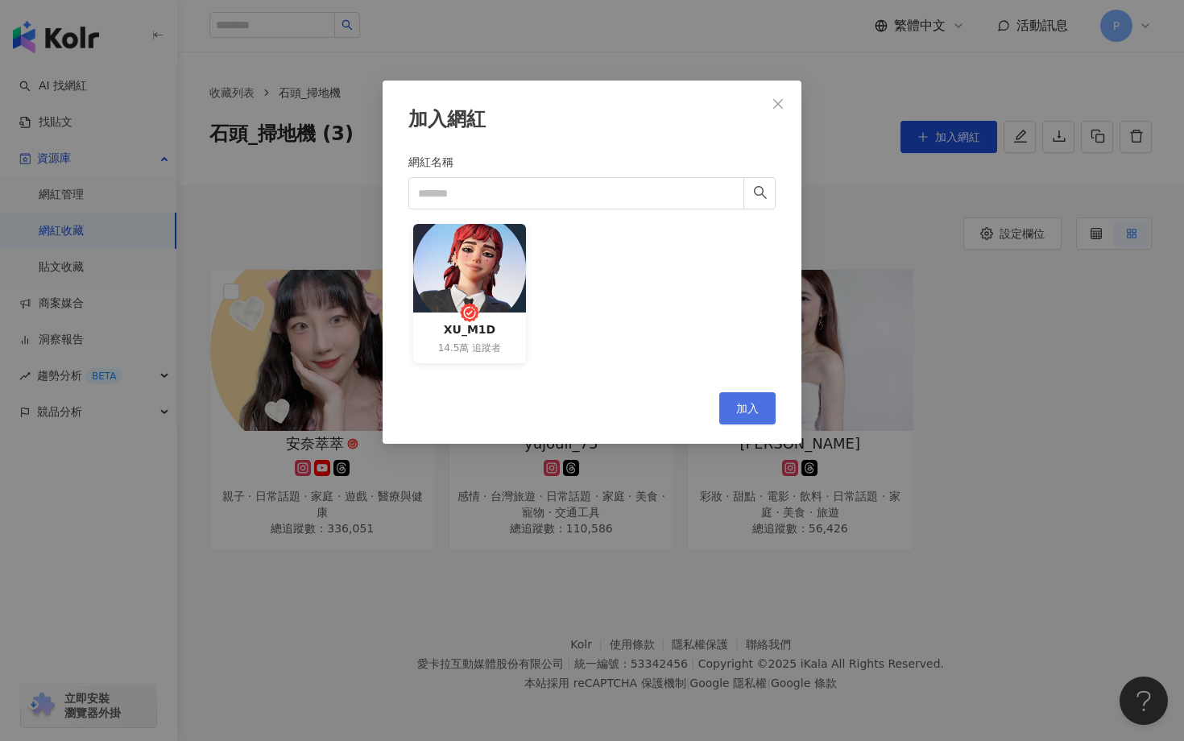
click at [748, 403] on span "加入" at bounding box center [747, 408] width 23 height 13
drag, startPoint x: 748, startPoint y: 403, endPoint x: 490, endPoint y: 111, distance: 389.7
click at [490, 97] on div "加入網紅 網紅名稱 XU_M1D 14.5萬 追蹤者 Cancel 加入" at bounding box center [592, 262] width 419 height 363
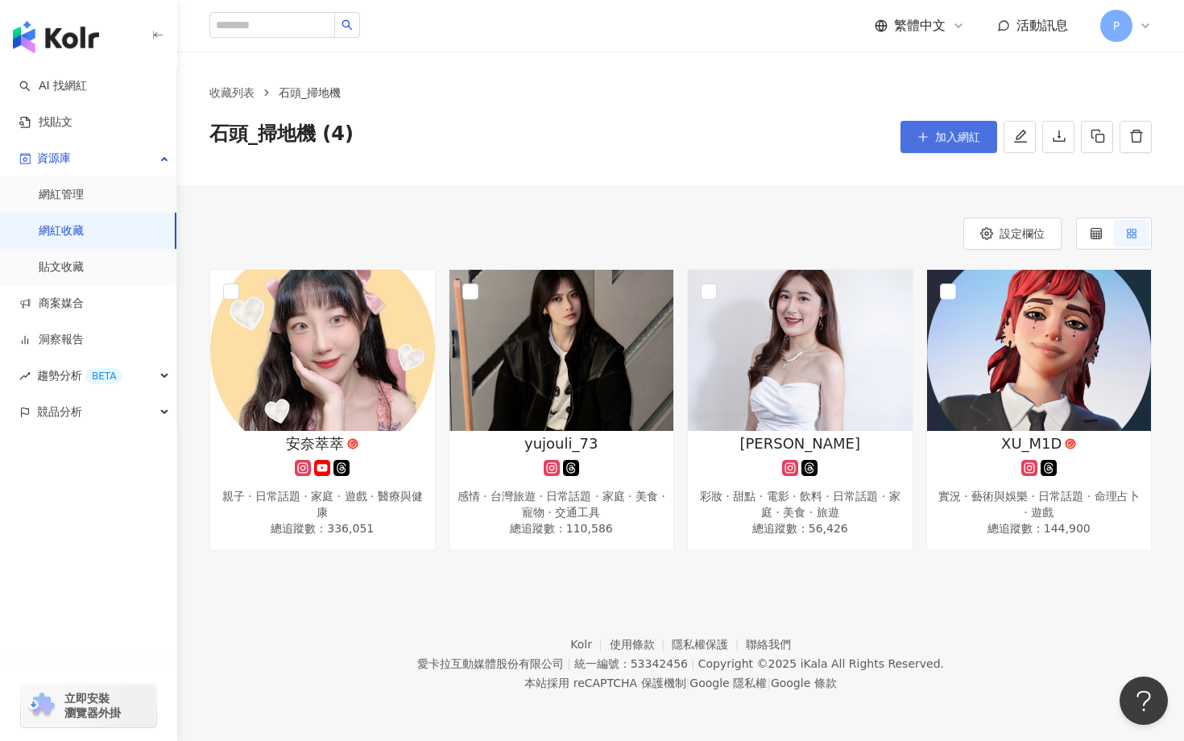
click at [914, 147] on button "加入網紅" at bounding box center [948, 137] width 97 height 32
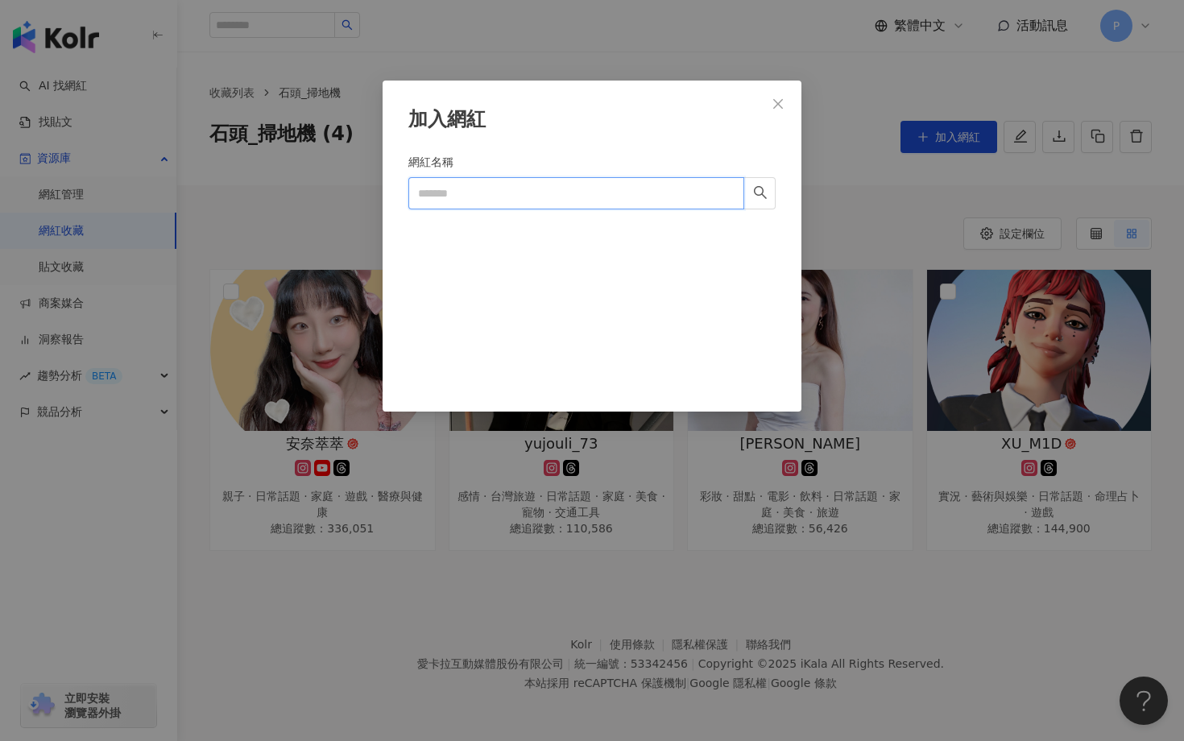
click at [580, 177] on input "網紅名稱" at bounding box center [576, 193] width 336 height 32
paste input "*******"
type input "*******"
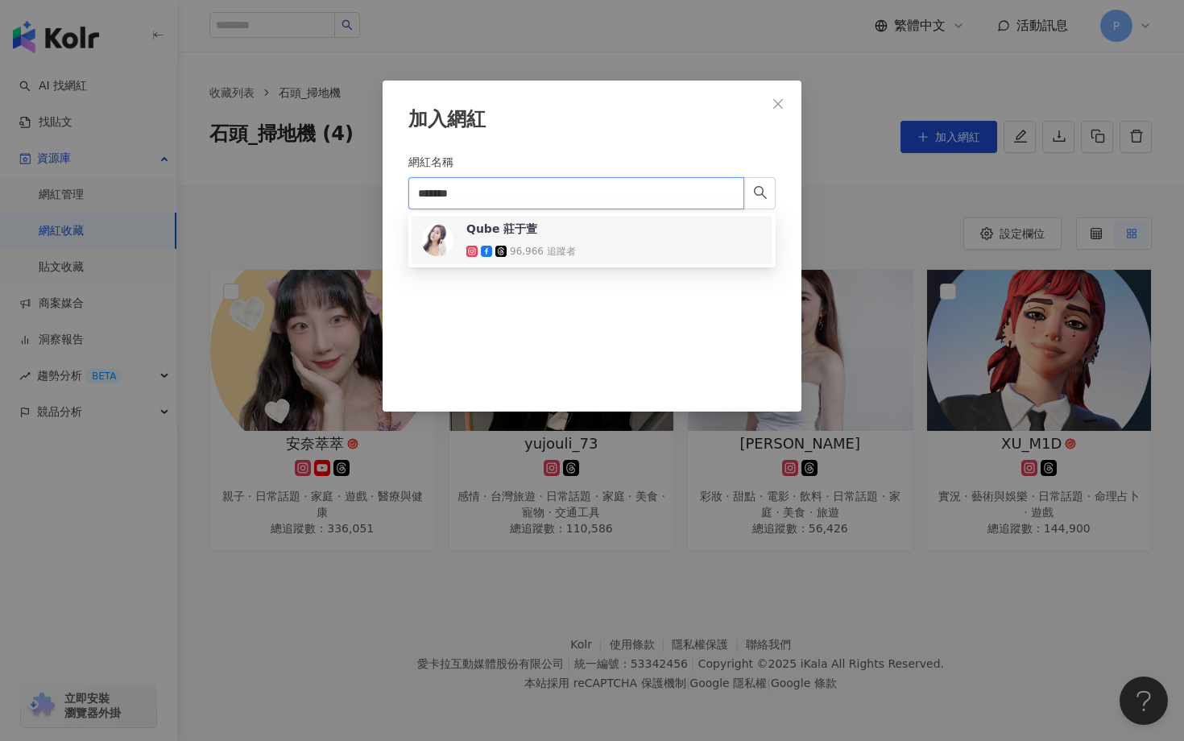
click at [505, 230] on div "Qube 莊于萱" at bounding box center [501, 229] width 71 height 16
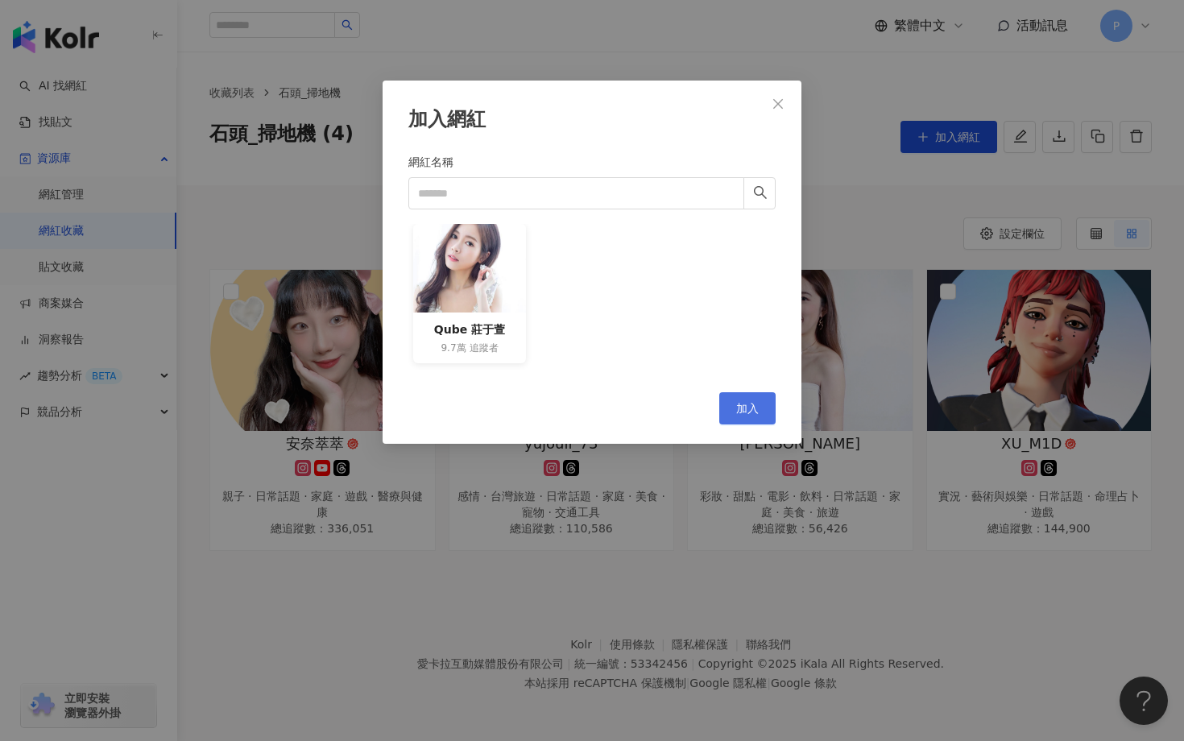
click at [747, 402] on span "加入" at bounding box center [747, 408] width 23 height 13
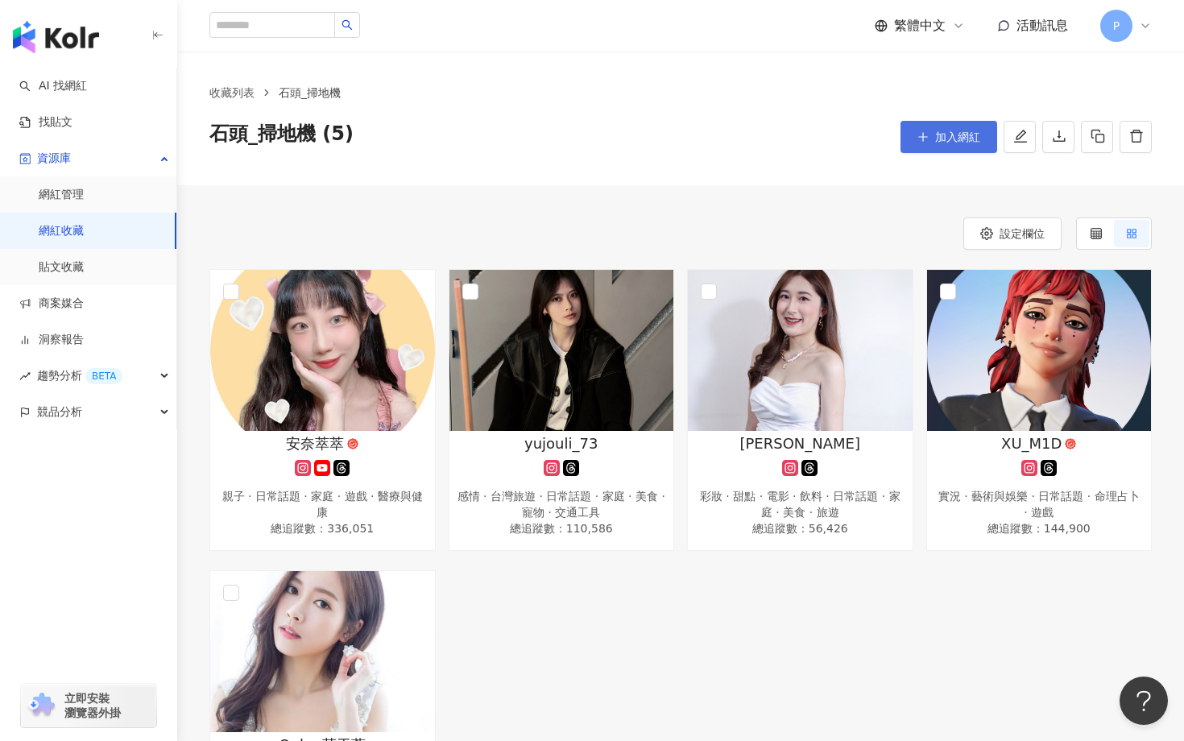
click at [976, 141] on span "加入網紅" at bounding box center [957, 136] width 45 height 13
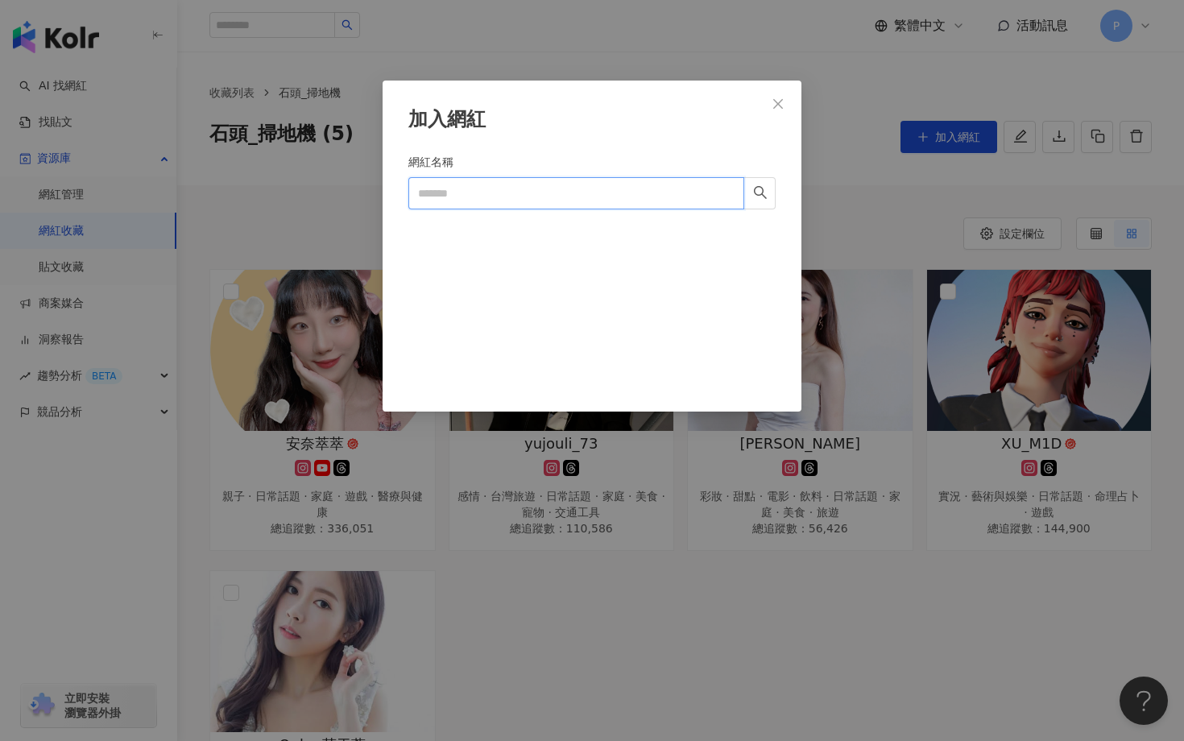
click at [619, 189] on input "網紅名稱" at bounding box center [576, 193] width 336 height 32
paste input "*****"
type input "*****"
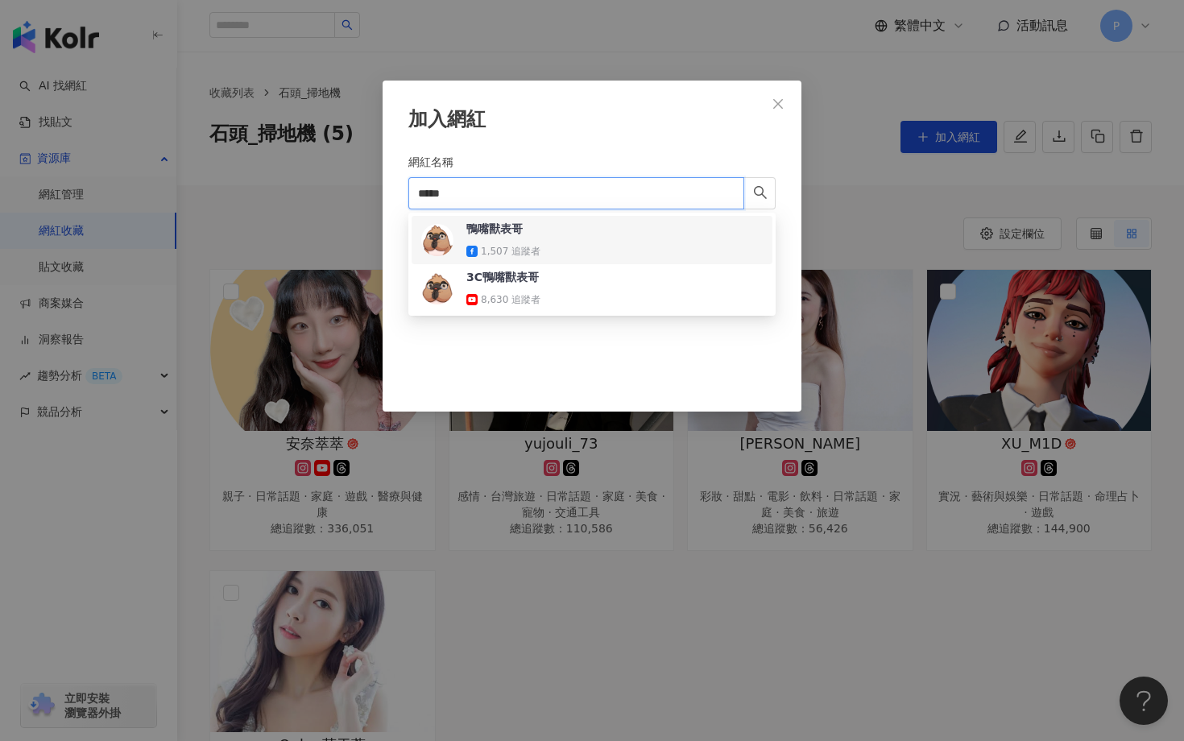
click at [512, 246] on div "1,507 追蹤者" at bounding box center [511, 252] width 60 height 14
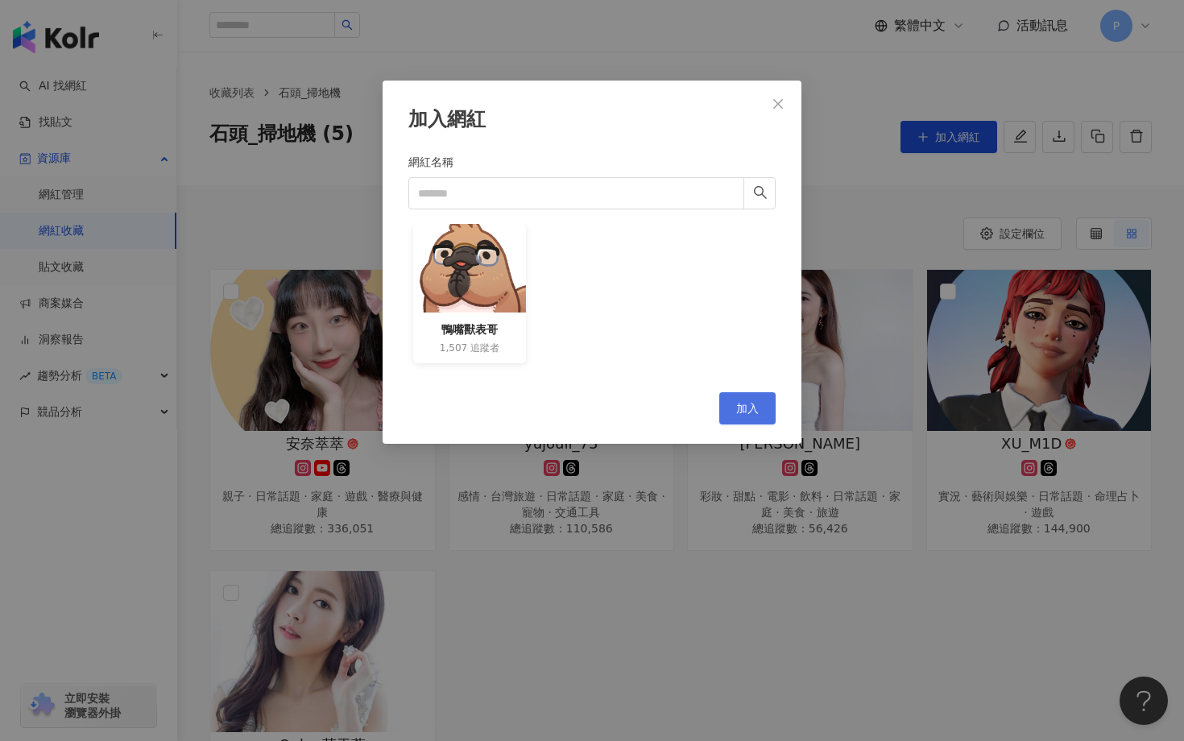
click at [732, 400] on button "加入" at bounding box center [747, 408] width 56 height 32
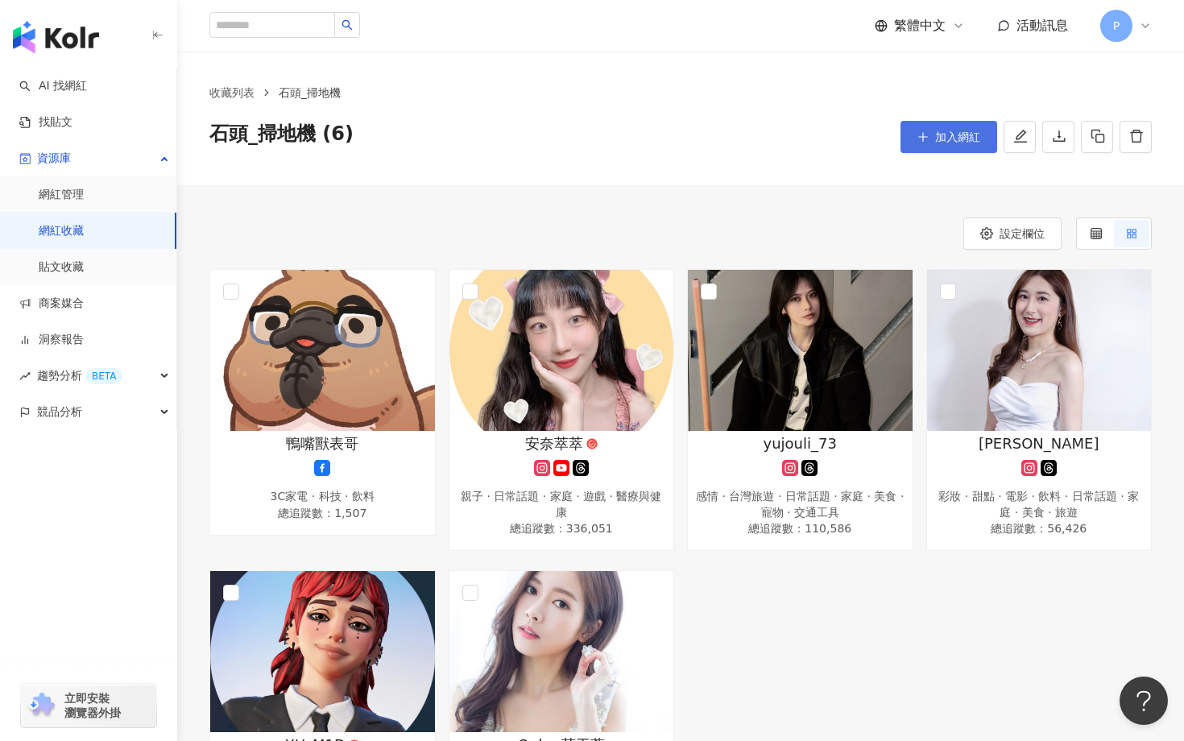
click at [925, 145] on button "加入網紅" at bounding box center [948, 137] width 97 height 32
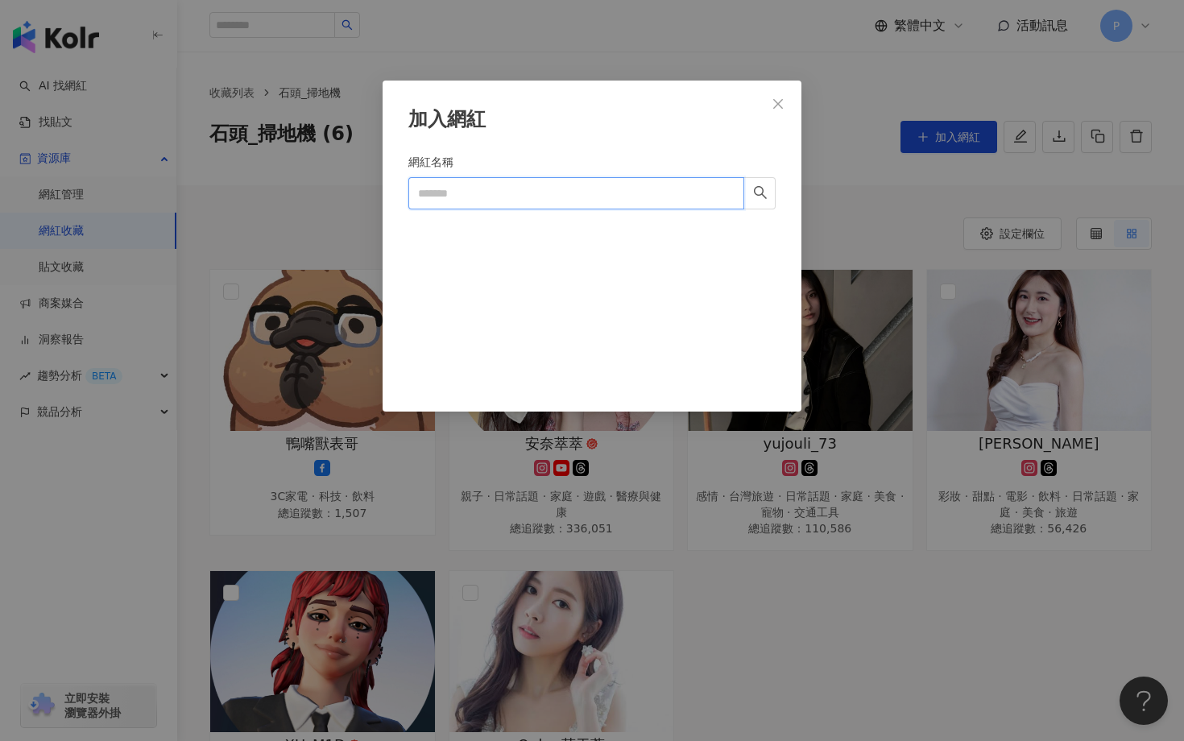
click at [596, 206] on input "網紅名稱" at bounding box center [576, 193] width 336 height 32
paste input "**********"
click at [826, 231] on div "**********" at bounding box center [592, 370] width 1184 height 741
click at [465, 187] on input "**********" at bounding box center [576, 193] width 336 height 32
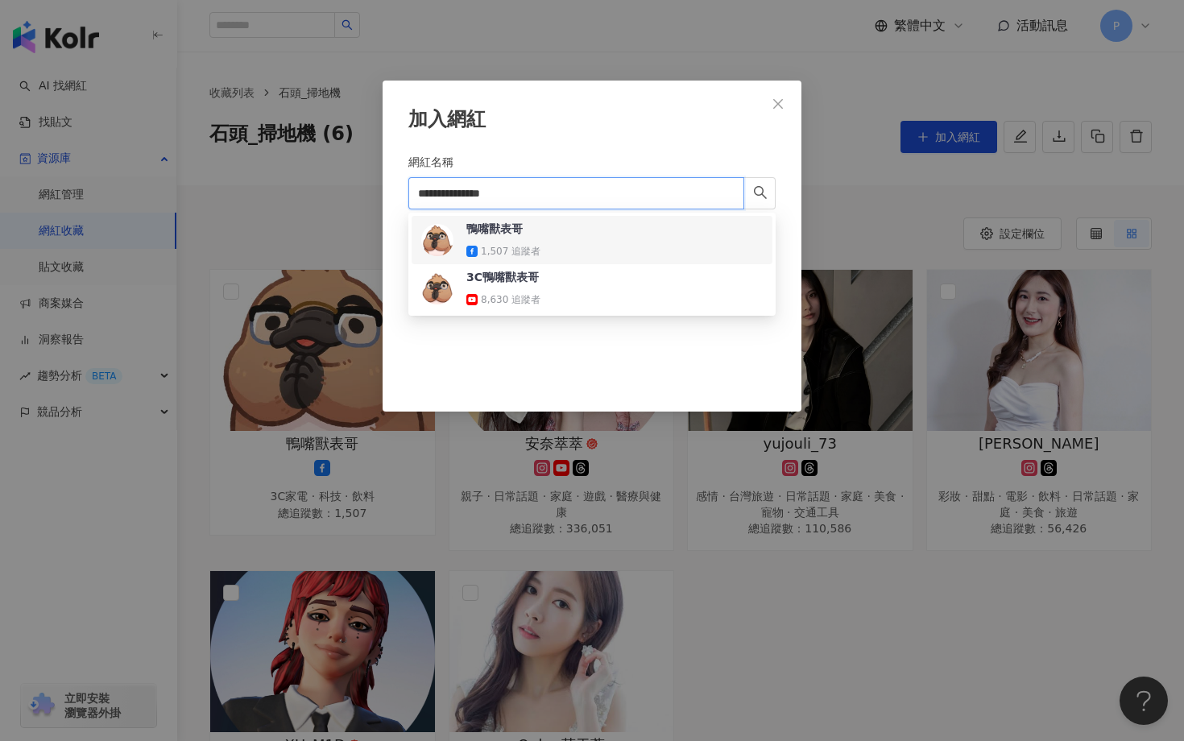
click at [465, 187] on input "**********" at bounding box center [576, 193] width 336 height 32
paste input "search"
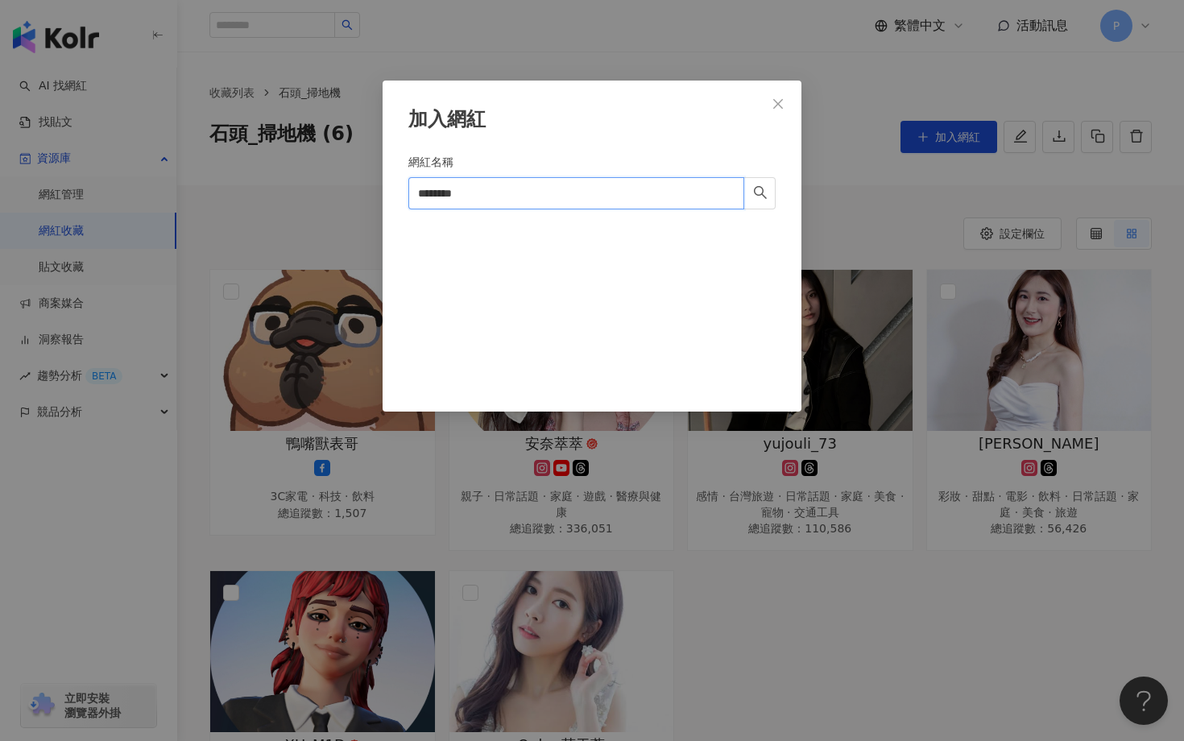
click at [496, 207] on input "********" at bounding box center [576, 193] width 336 height 32
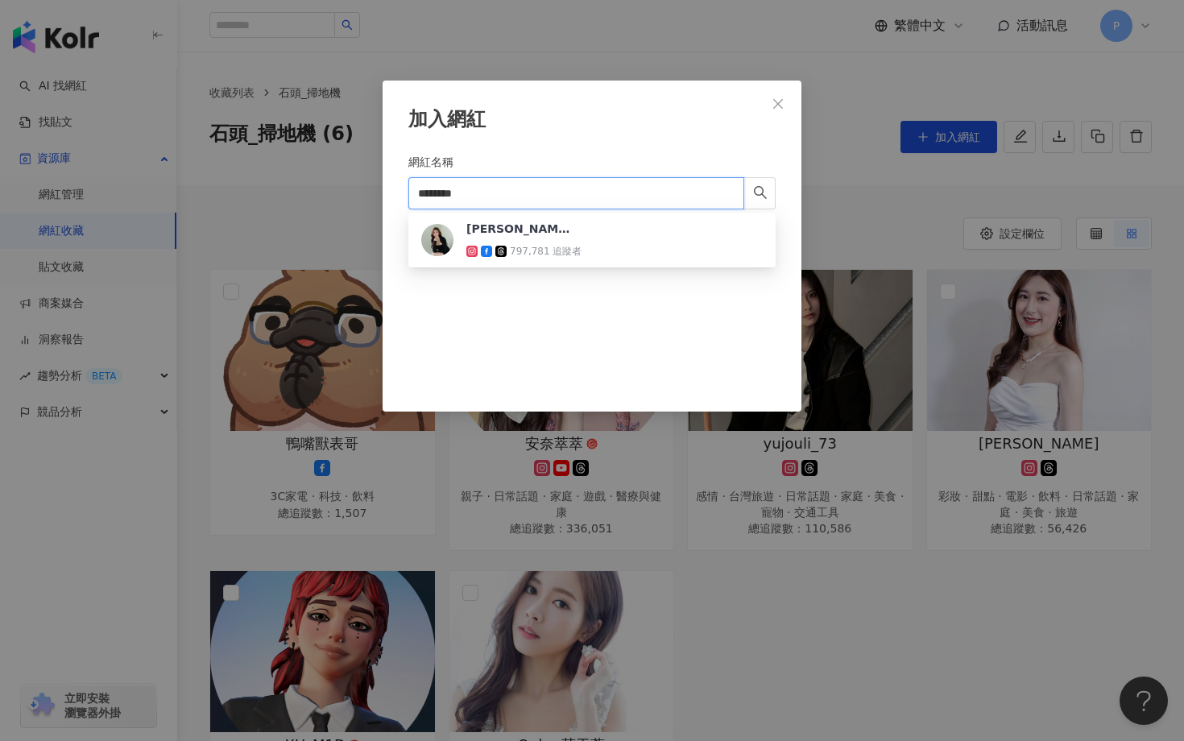
drag, startPoint x: 494, startPoint y: 192, endPoint x: 482, endPoint y: 191, distance: 11.4
click at [482, 191] on input "********" at bounding box center [576, 193] width 336 height 32
drag, startPoint x: 495, startPoint y: 197, endPoint x: 233, endPoint y: 180, distance: 263.0
click at [233, 180] on div "加入網紅 網紅名稱 ******** Cancel 加入" at bounding box center [592, 370] width 1184 height 741
paste input "search"
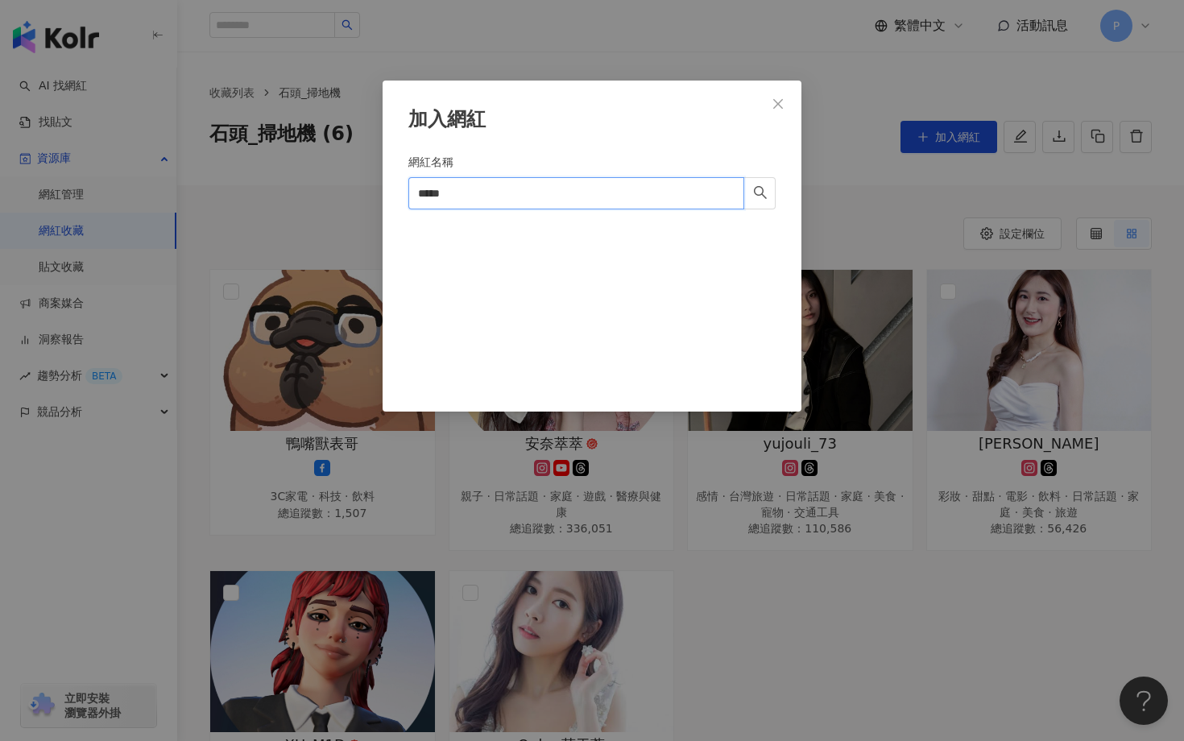
type input "*****"
click at [494, 206] on input "*****" at bounding box center [576, 193] width 336 height 32
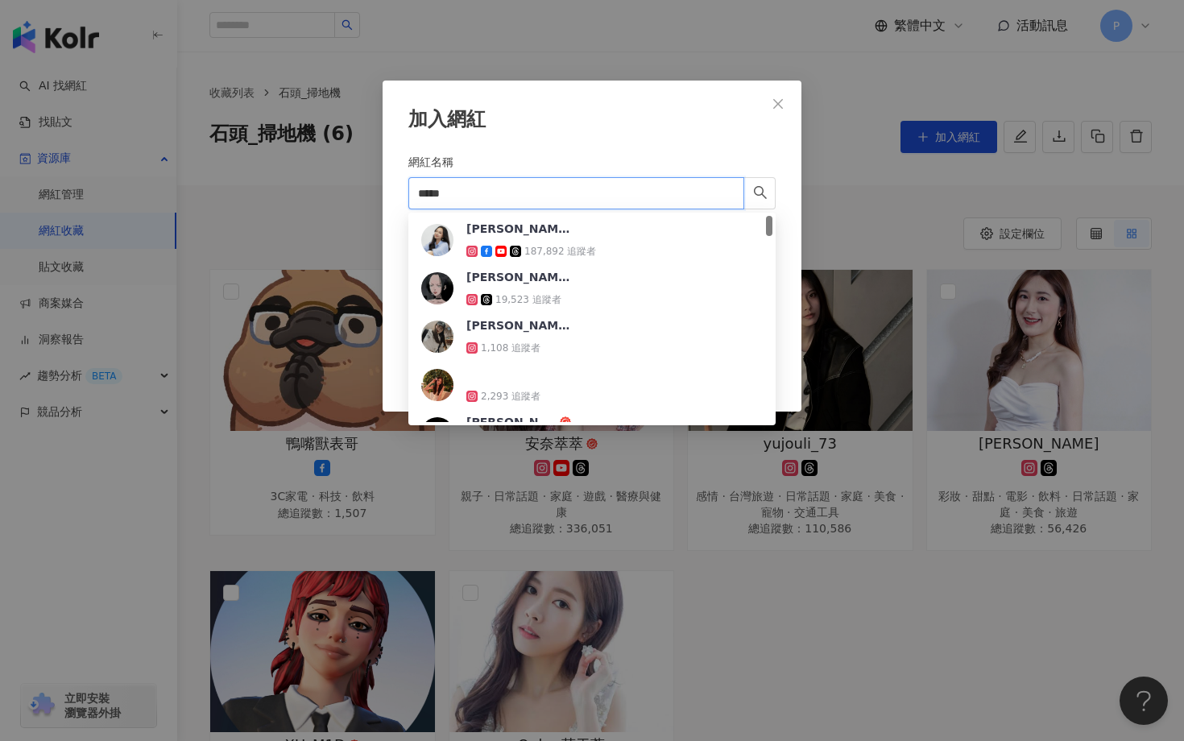
drag, startPoint x: 473, startPoint y: 188, endPoint x: 350, endPoint y: 184, distance: 122.5
click at [351, 185] on div "加入網紅 網紅名稱 ***** Cancel 加入" at bounding box center [592, 370] width 1184 height 741
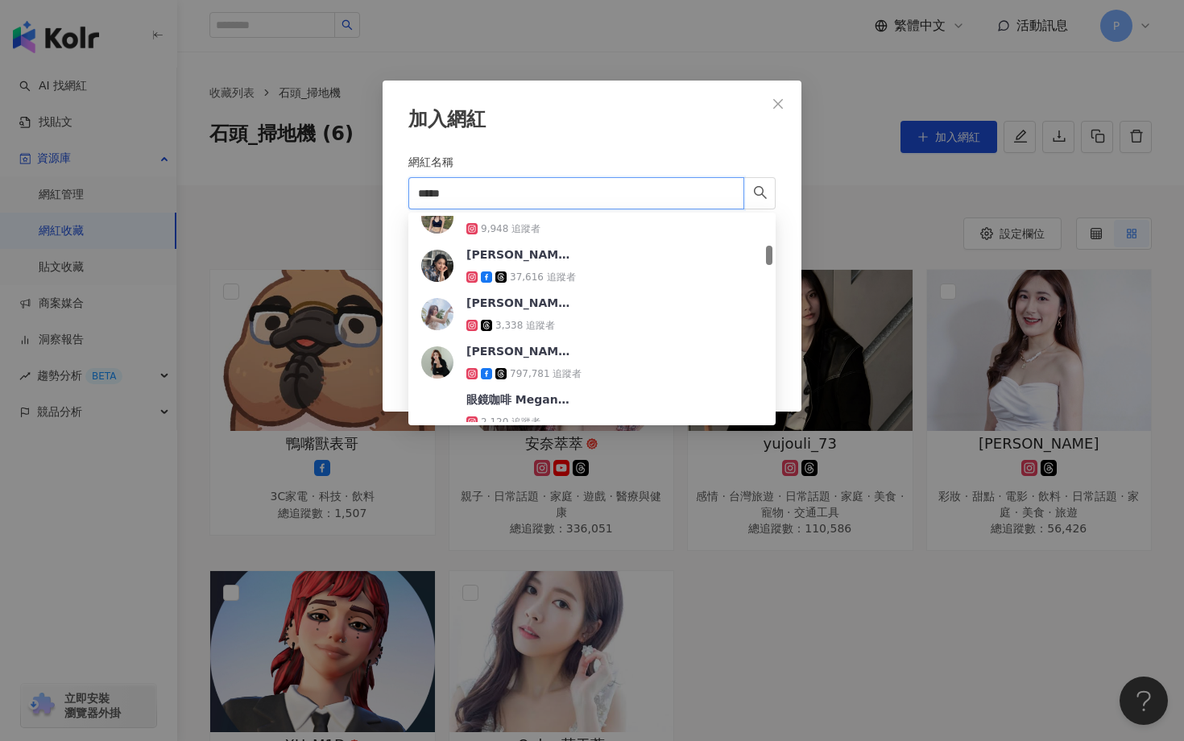
scroll to position [372, 0]
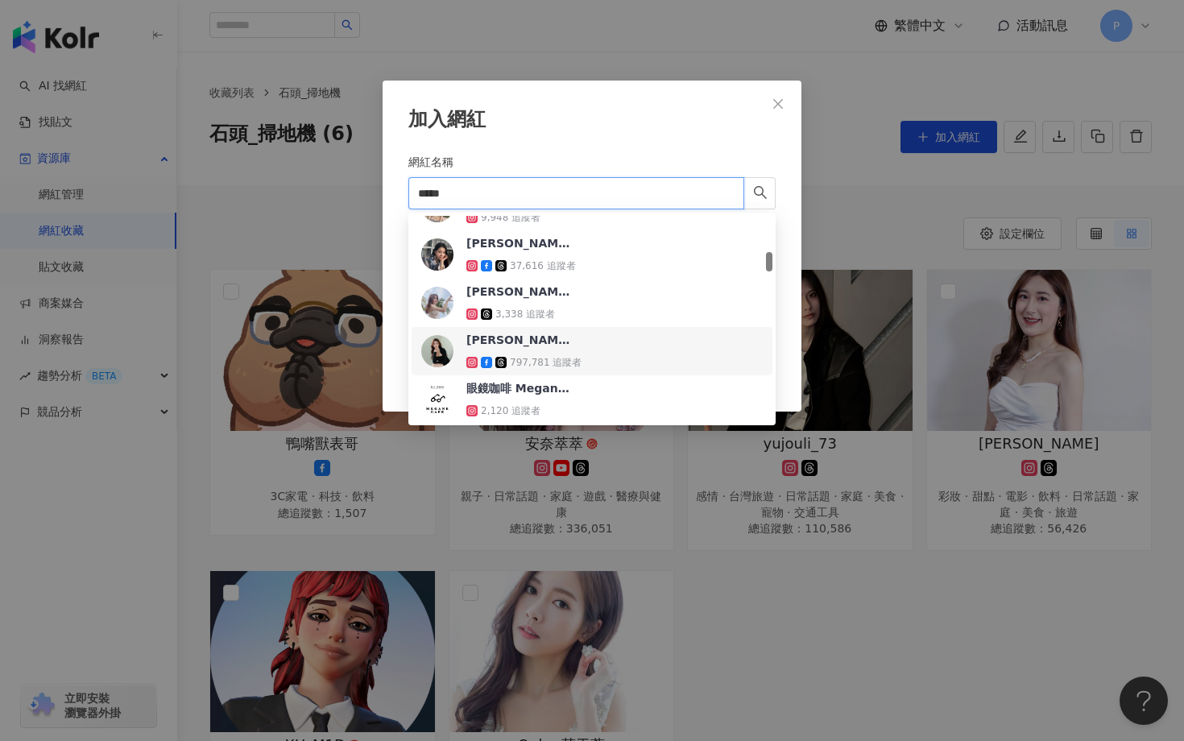
click at [516, 342] on div "Megan Wang" at bounding box center [518, 340] width 105 height 16
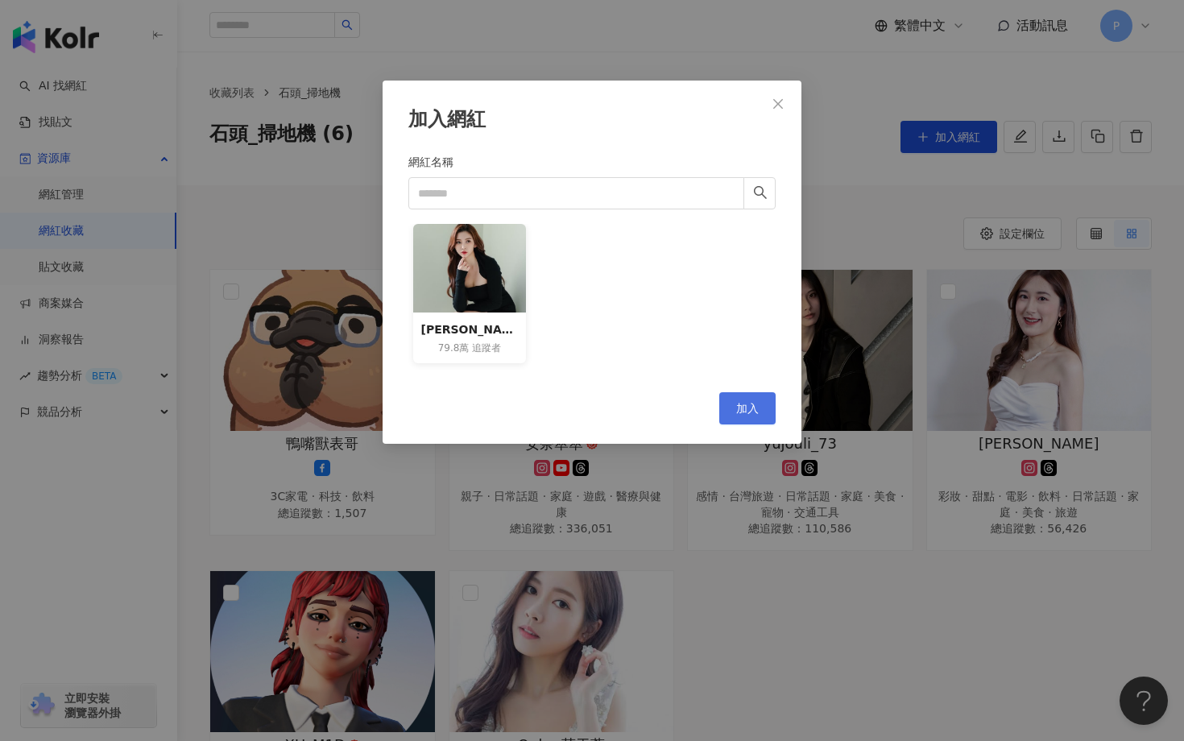
click at [754, 409] on span "加入" at bounding box center [747, 408] width 23 height 13
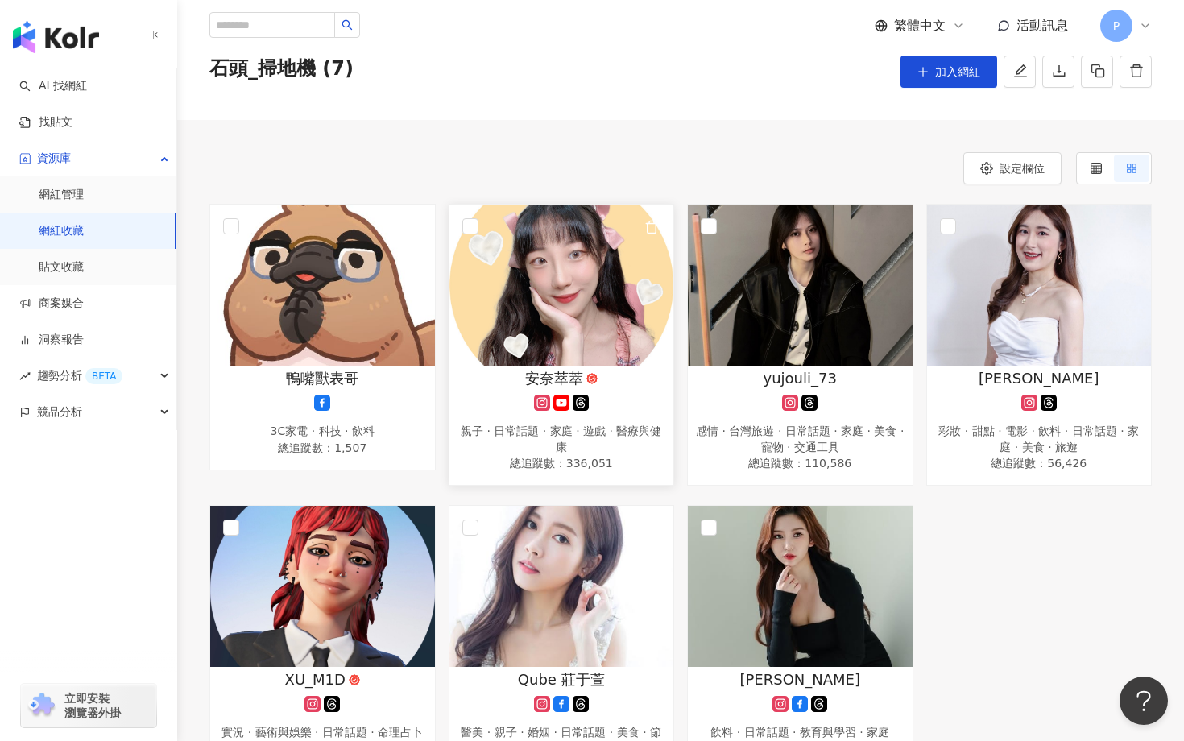
scroll to position [0, 0]
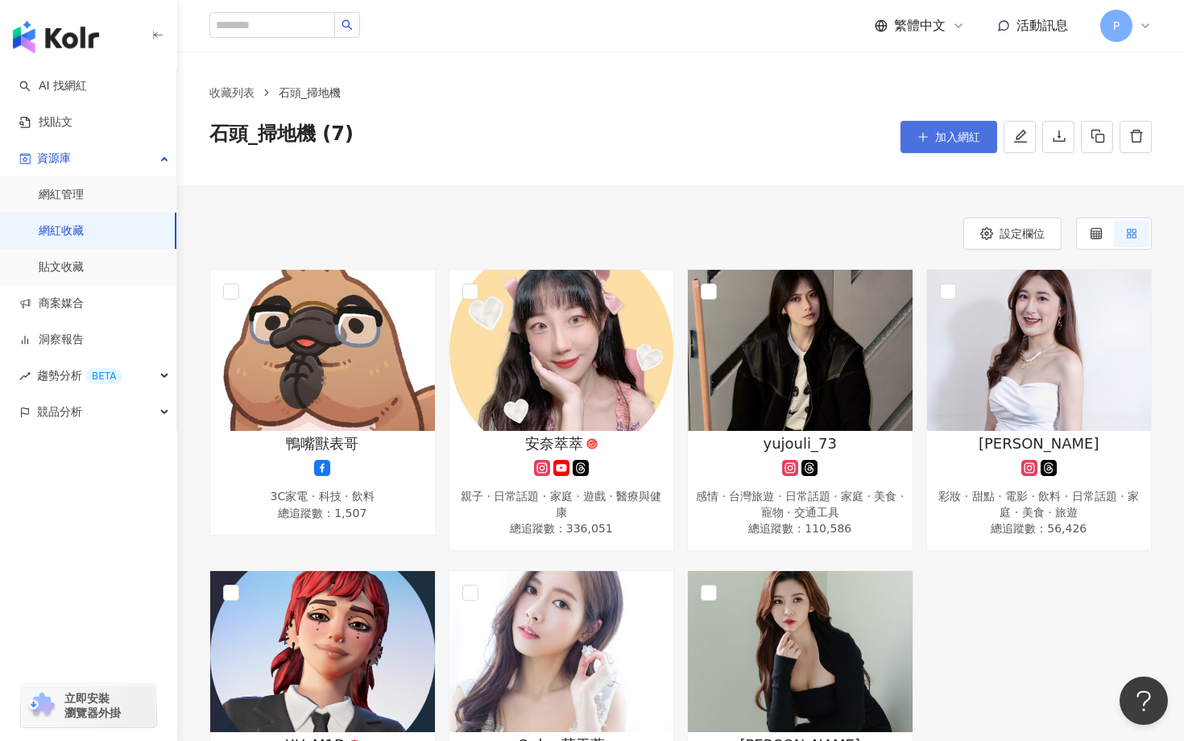
click at [966, 135] on span "加入網紅" at bounding box center [957, 136] width 45 height 13
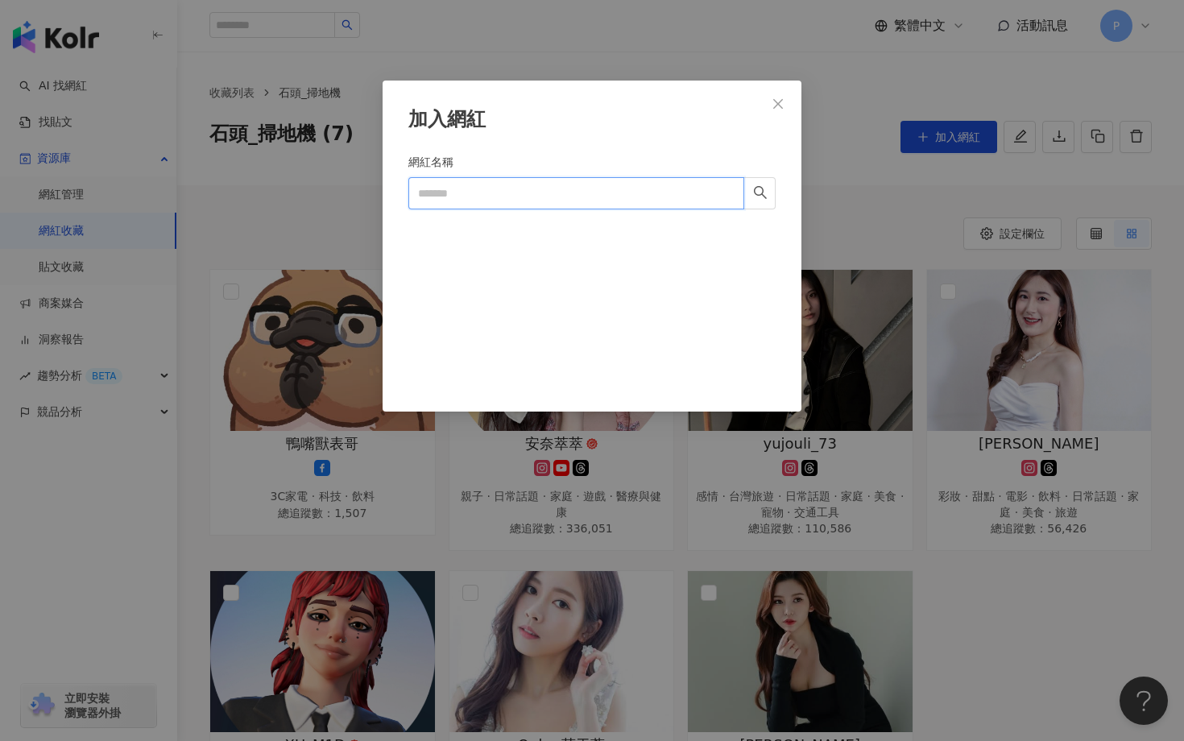
click at [627, 188] on input "網紅名稱" at bounding box center [576, 193] width 336 height 32
paste input "**********"
type input "**********"
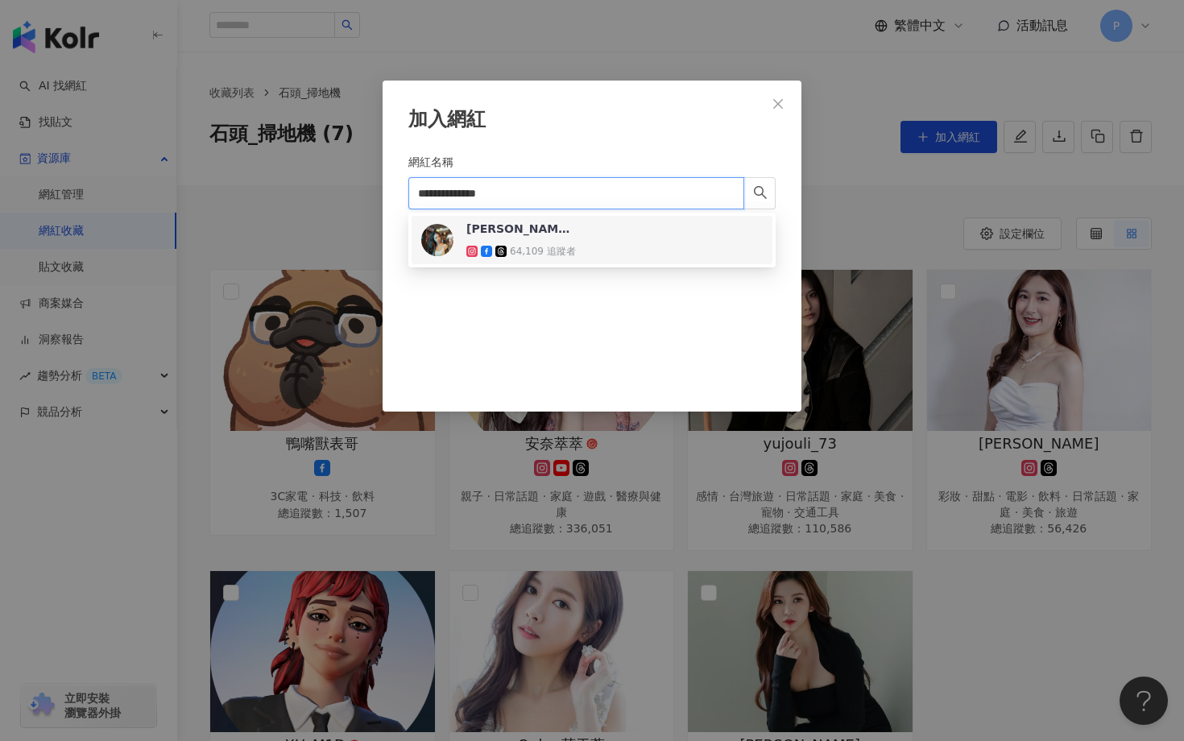
click at [528, 229] on div "[PERSON_NAME]" at bounding box center [518, 229] width 105 height 16
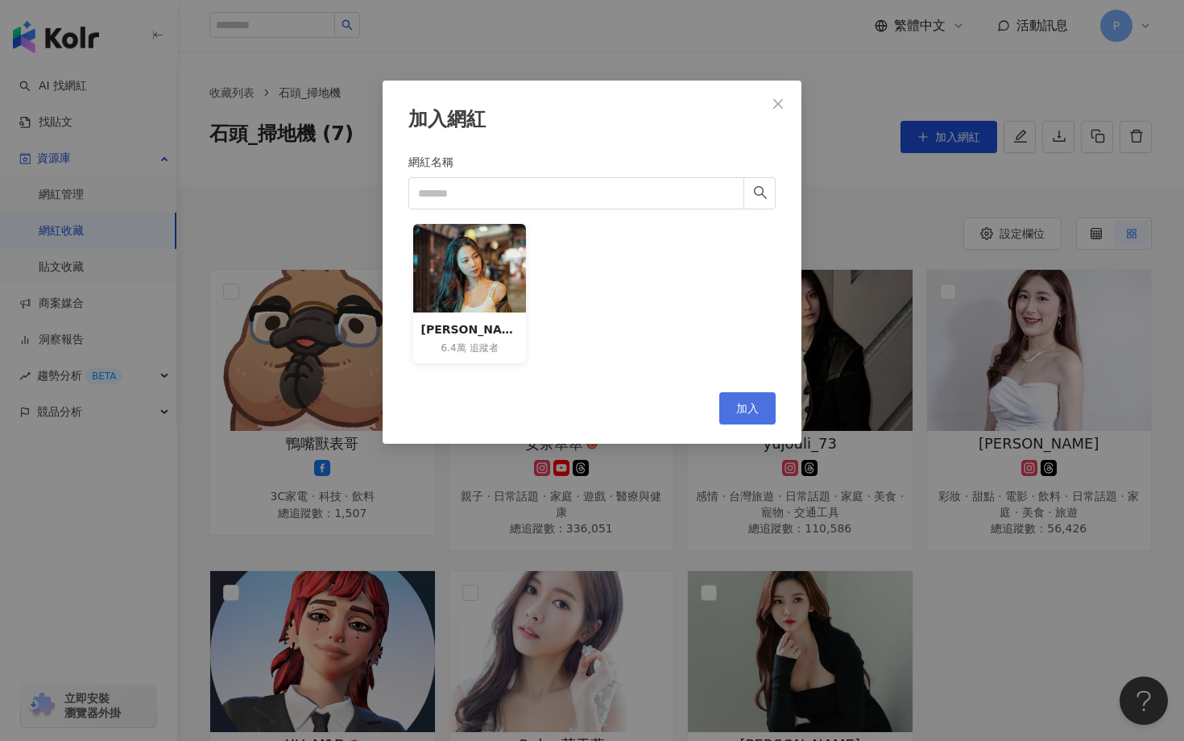
click at [744, 409] on span "加入" at bounding box center [747, 408] width 23 height 13
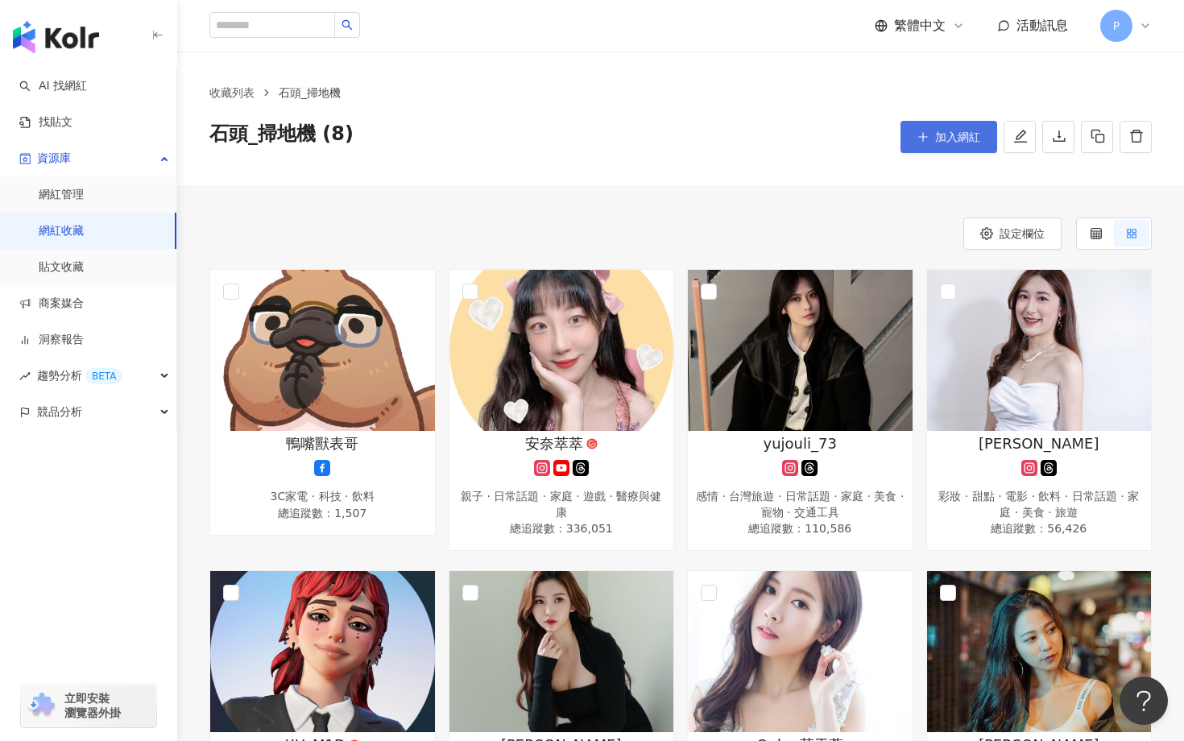
click at [956, 133] on span "加入網紅" at bounding box center [957, 136] width 45 height 13
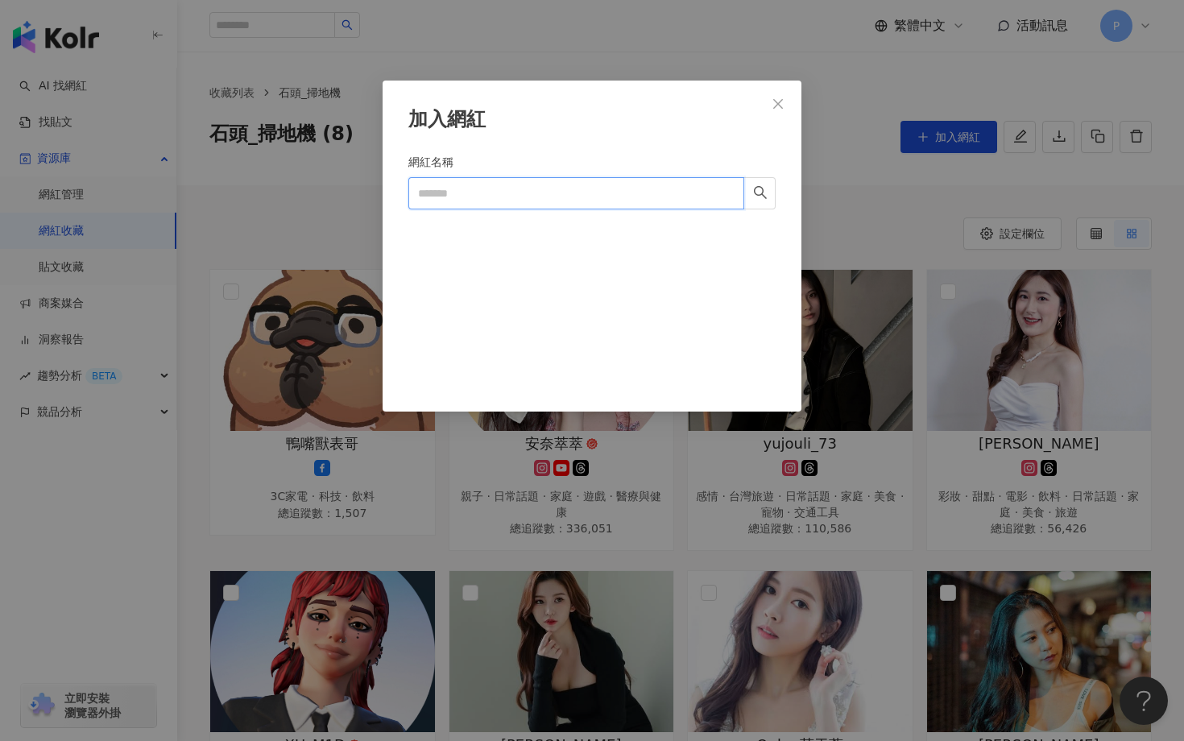
click at [540, 188] on input "網紅名稱" at bounding box center [576, 193] width 336 height 32
paste input "**********"
type input "**********"
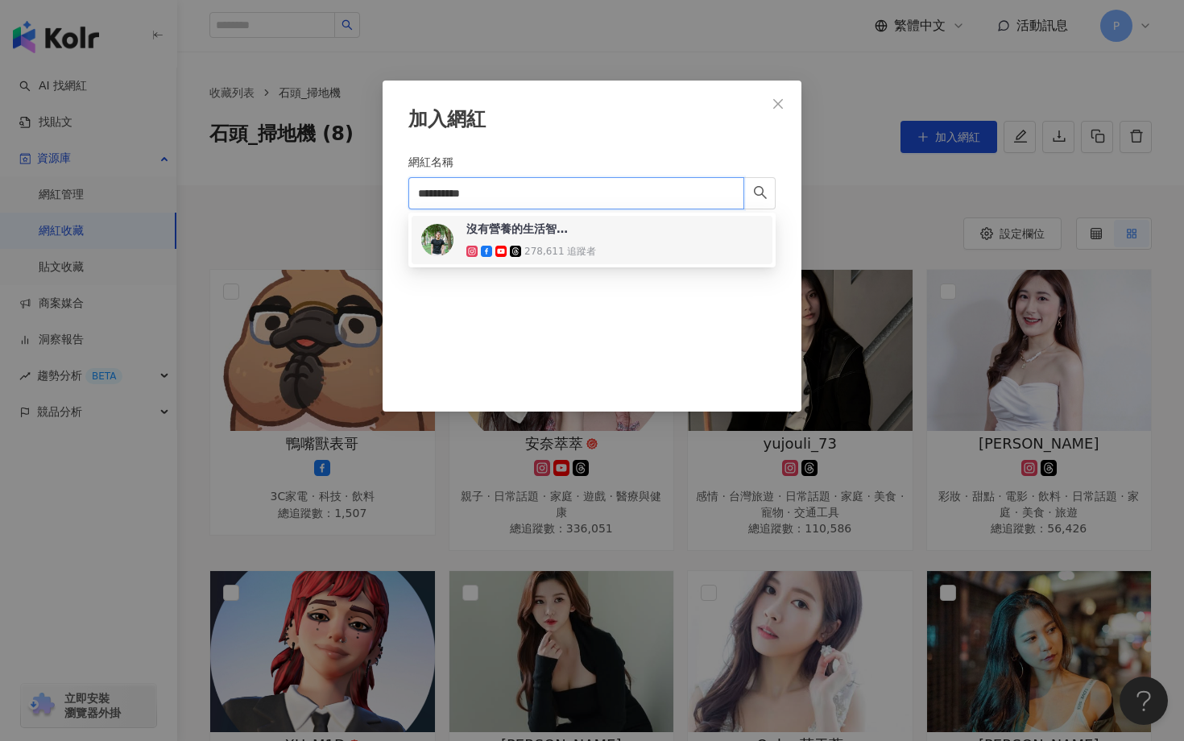
click at [507, 233] on div "沒有營養的生活智慧王" at bounding box center [518, 229] width 105 height 16
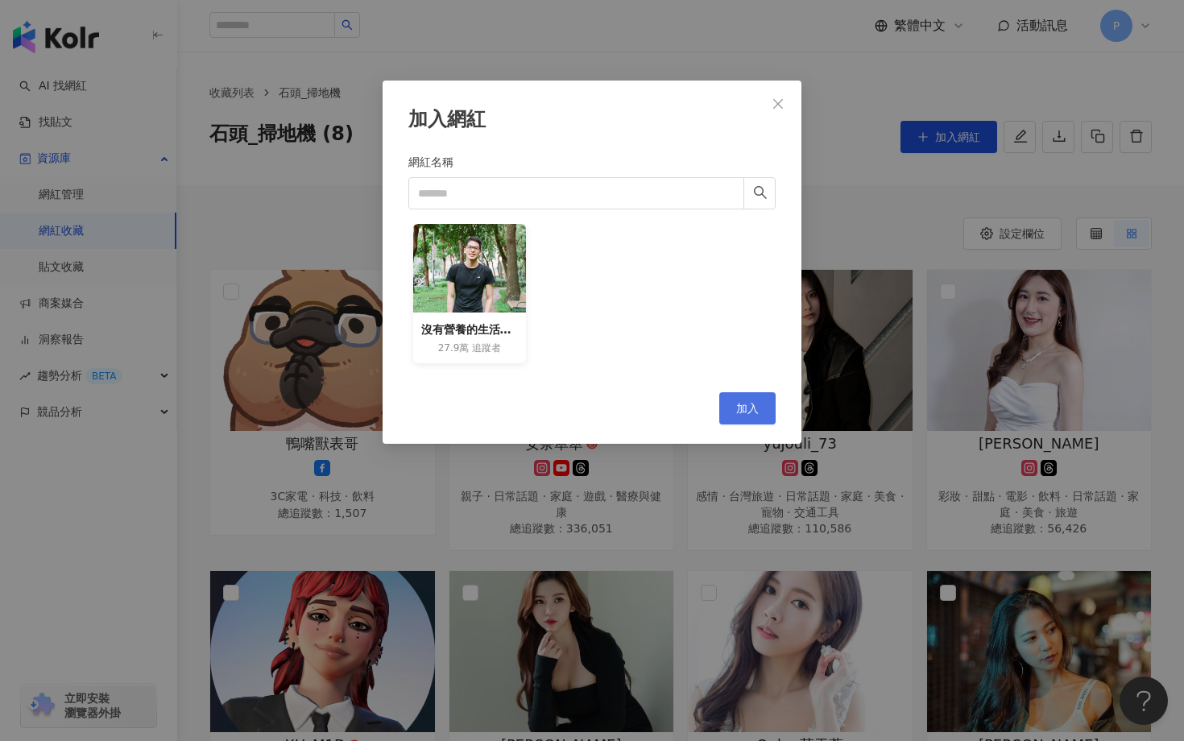
click at [746, 406] on span "加入" at bounding box center [747, 408] width 23 height 13
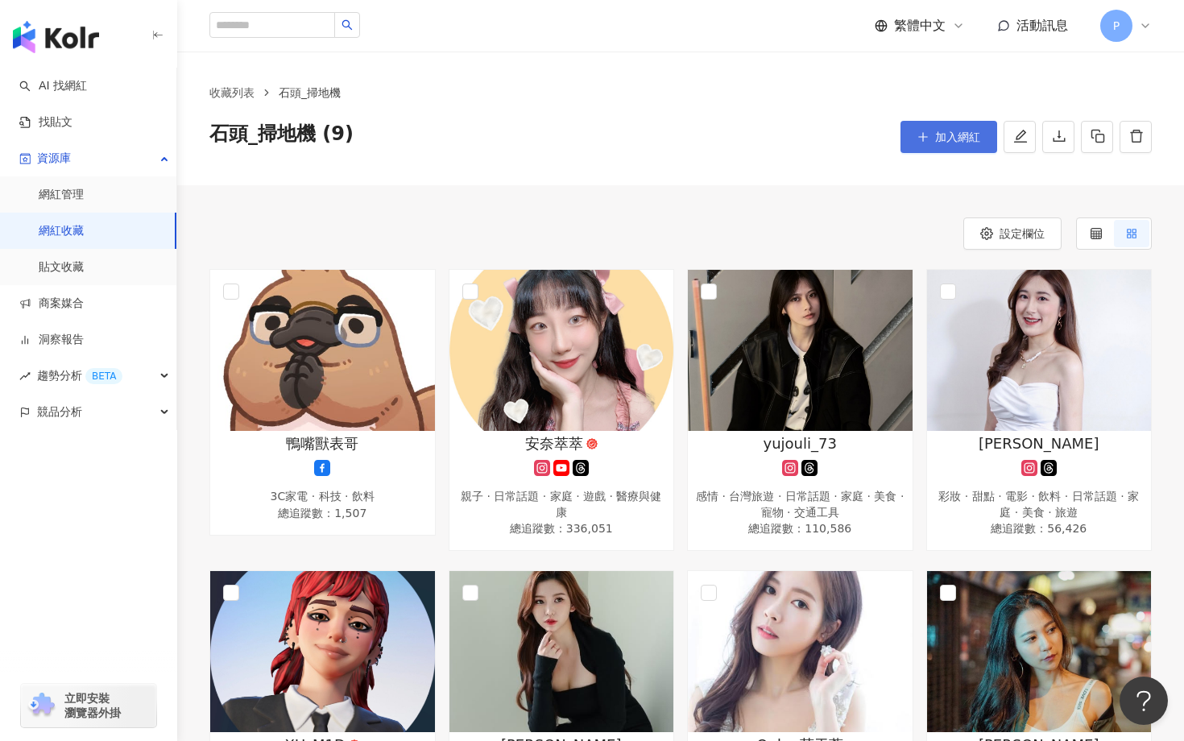
click at [922, 141] on icon "plus" at bounding box center [922, 136] width 11 height 11
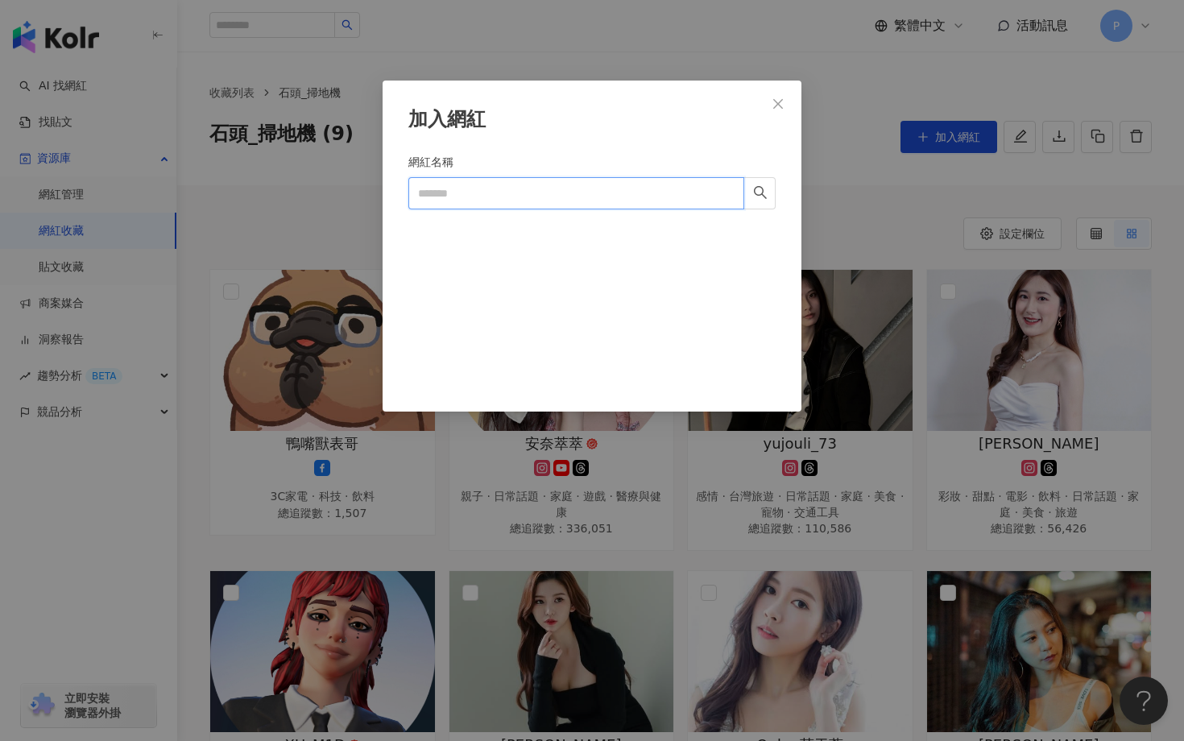
click at [590, 196] on input "網紅名稱" at bounding box center [576, 193] width 336 height 32
paste input "*******"
type input "*******"
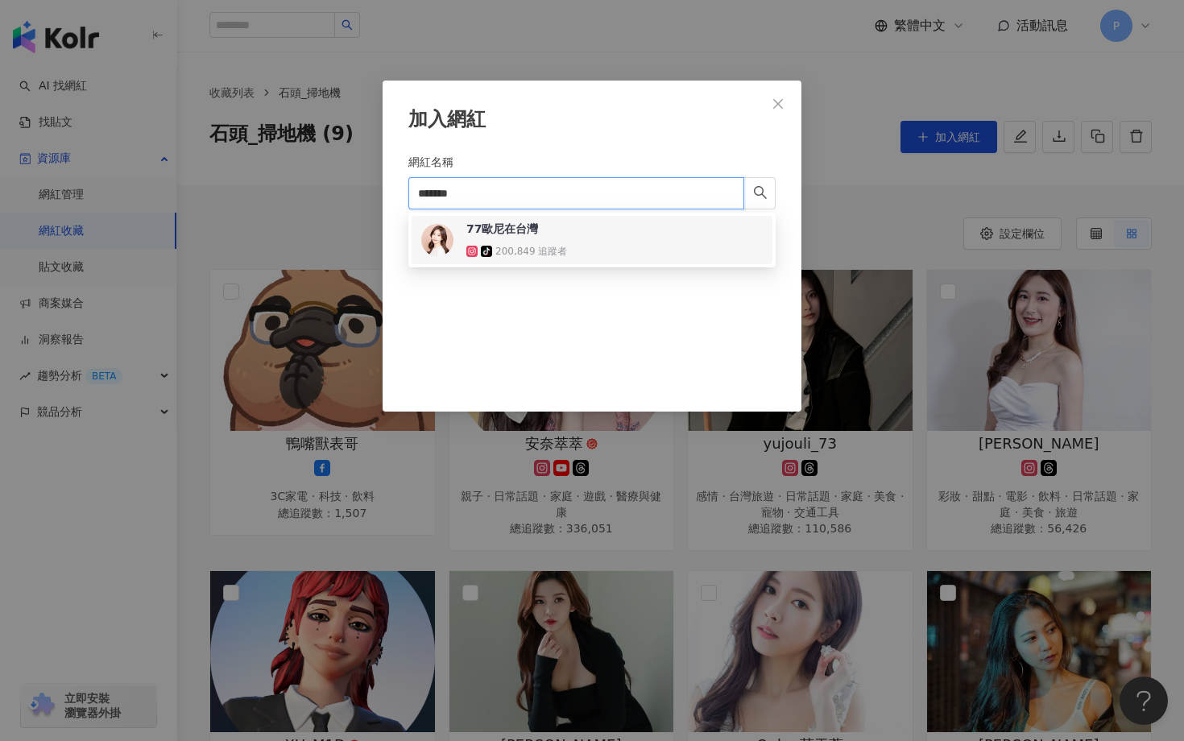
click at [500, 238] on div "77歐尼在台灣 tiktok-icon 200,849 追蹤者" at bounding box center [518, 240] width 105 height 39
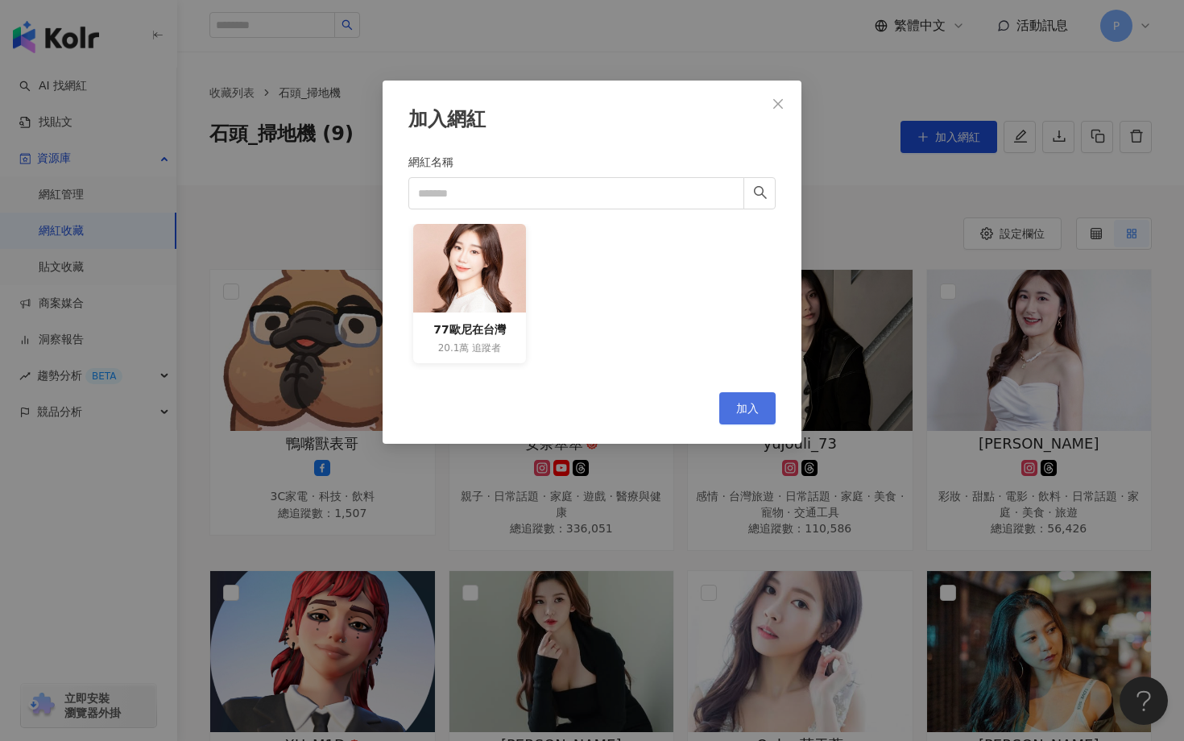
click at [761, 405] on button "加入" at bounding box center [747, 408] width 56 height 32
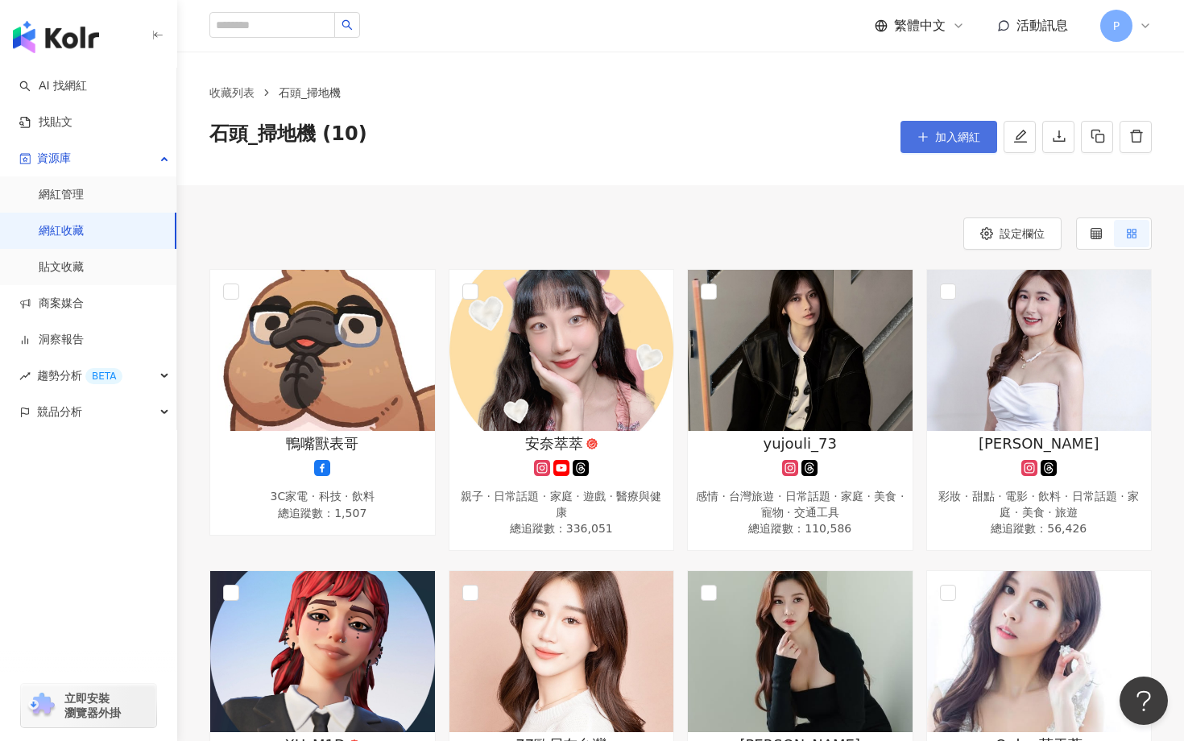
click at [944, 141] on span "加入網紅" at bounding box center [957, 136] width 45 height 13
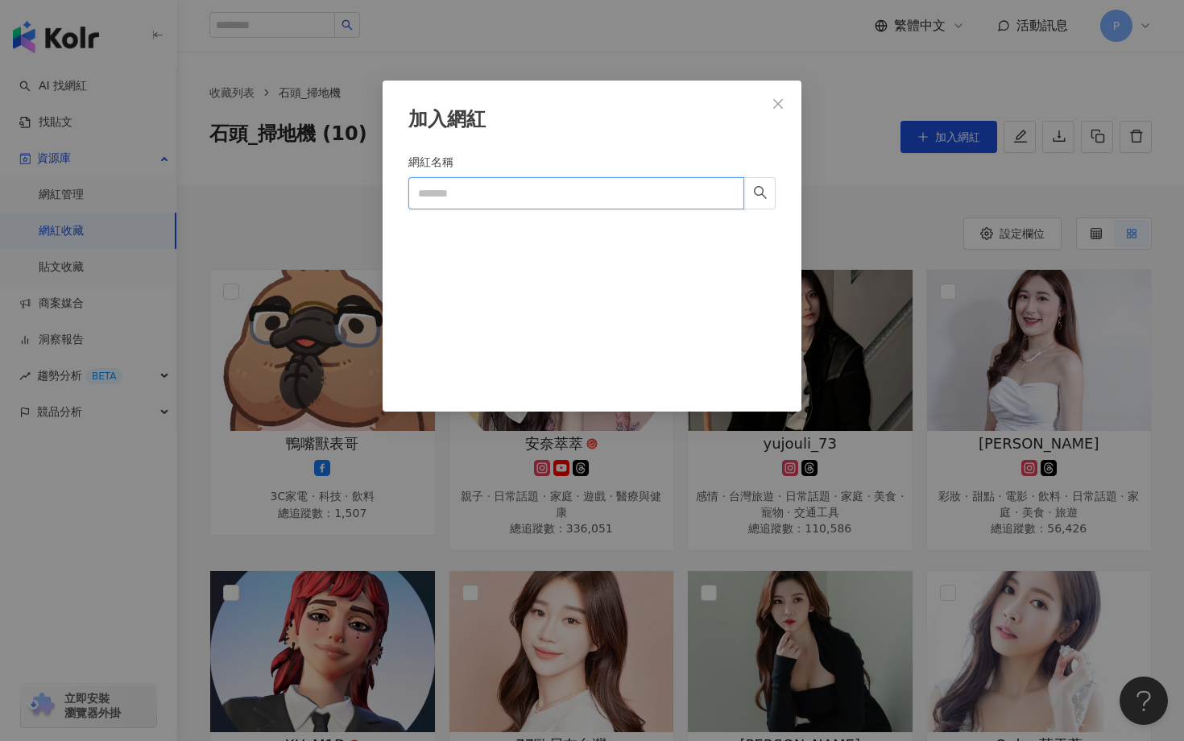
click at [586, 201] on input "網紅名稱" at bounding box center [576, 193] width 336 height 32
paste input "***"
type input "***"
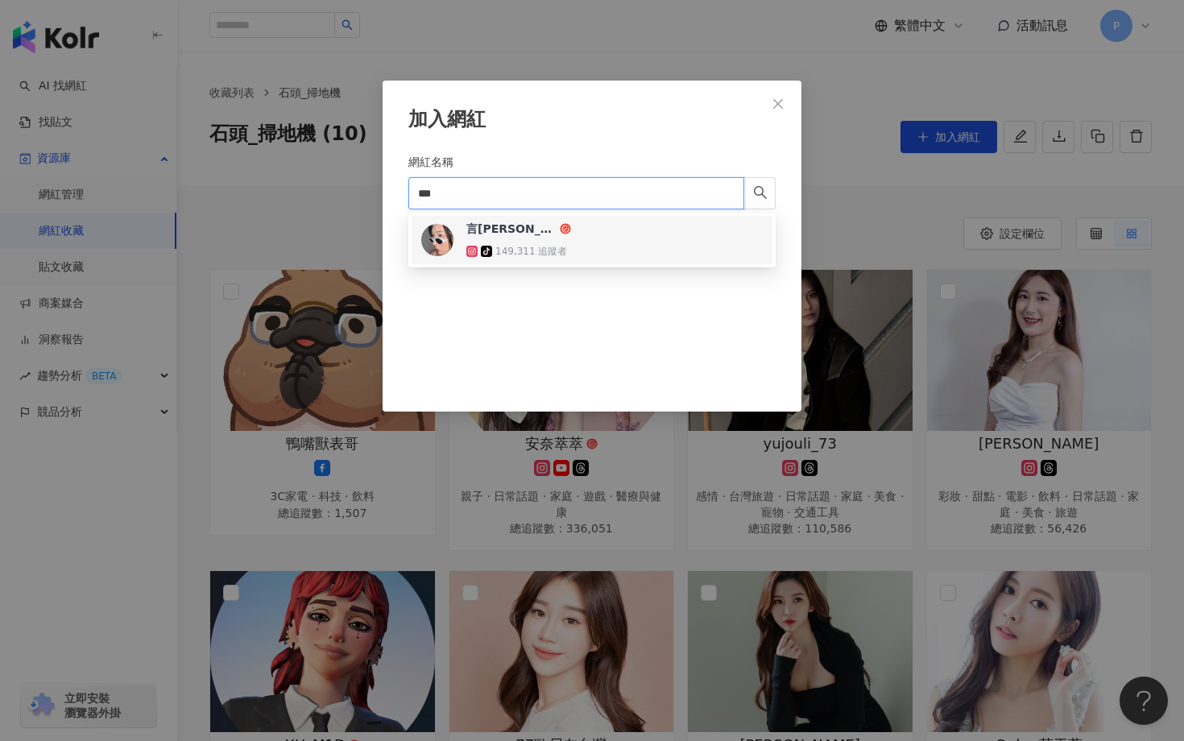
click at [471, 242] on div "言泳霈 tiktok-icon 149,311 追蹤者" at bounding box center [518, 240] width 105 height 39
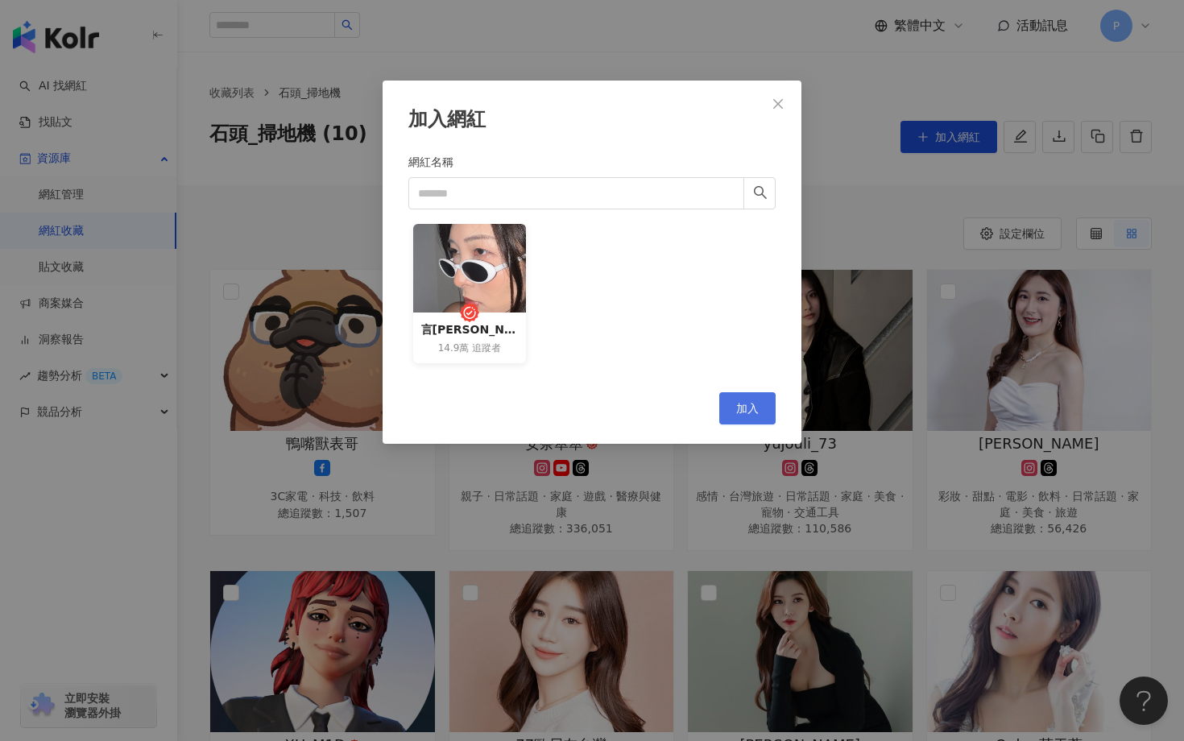
click at [741, 412] on span "加入" at bounding box center [747, 408] width 23 height 13
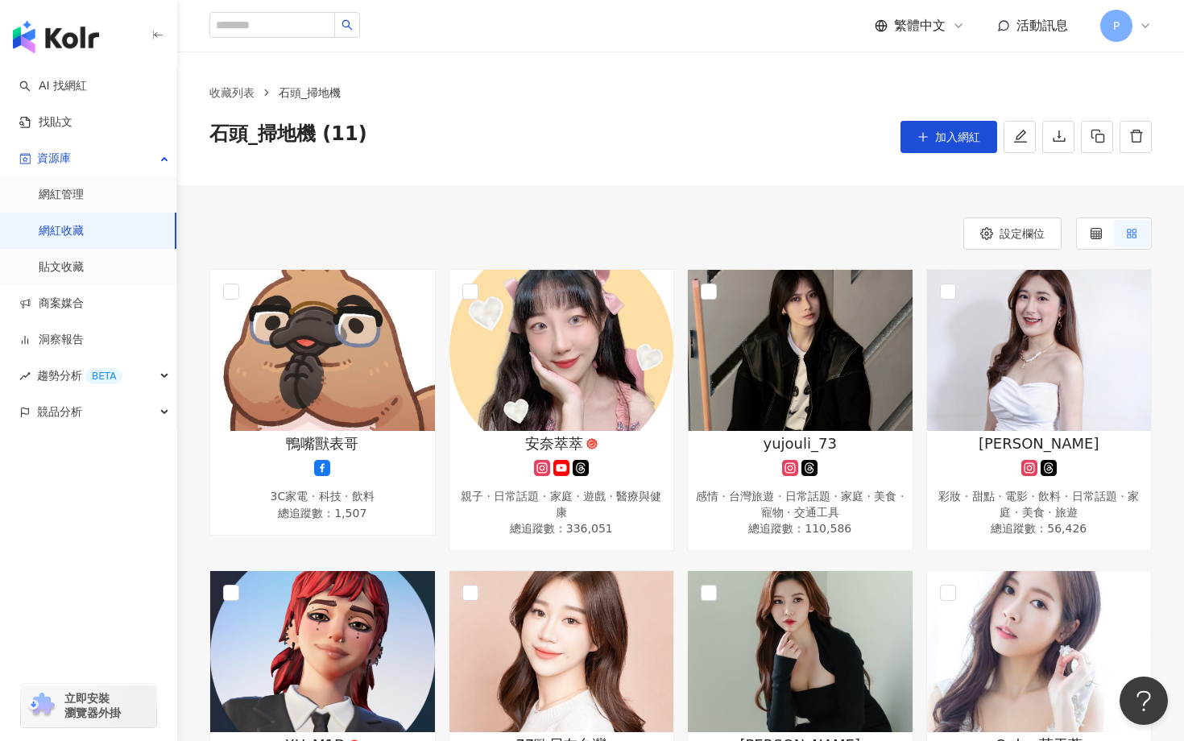
click at [978, 120] on div "收藏列表 石頭_掃地機 石頭_掃地機 (11) 加入網紅" at bounding box center [680, 118] width 1007 height 69
click at [955, 136] on span "加入網紅" at bounding box center [957, 136] width 45 height 13
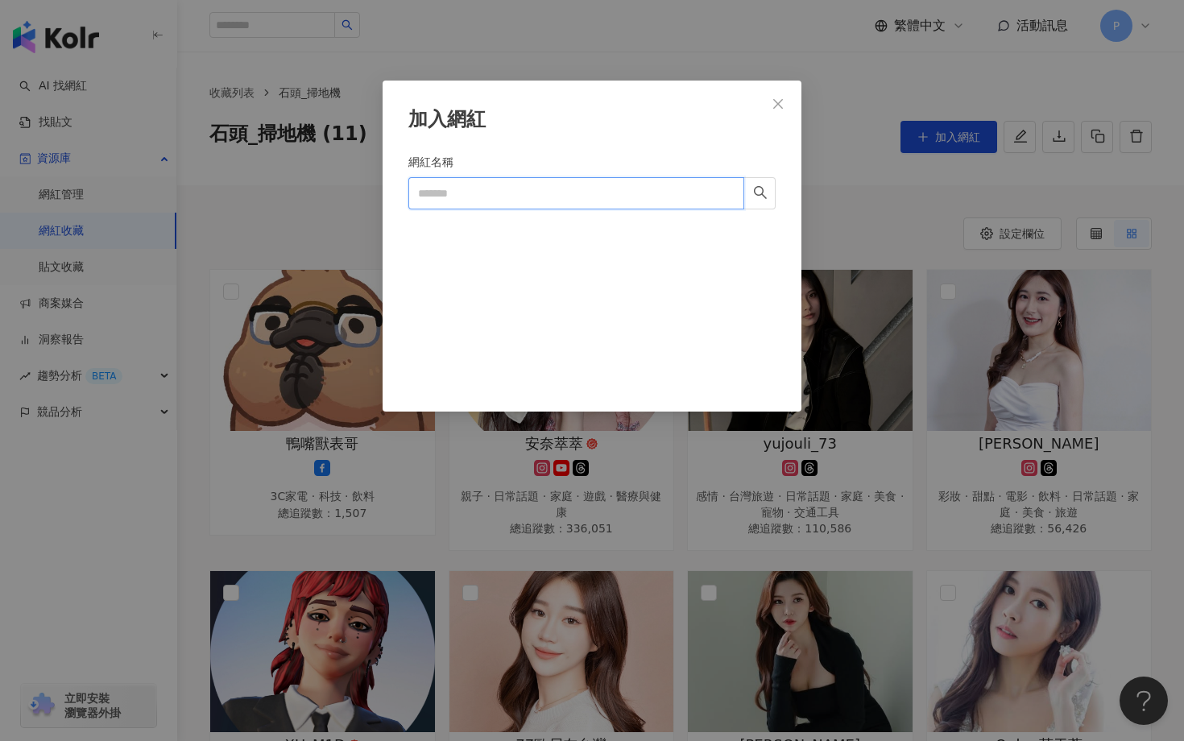
click at [548, 186] on input "網紅名稱" at bounding box center [576, 193] width 336 height 32
paste input "**"
type input "**"
click at [454, 188] on input "**" at bounding box center [576, 193] width 336 height 32
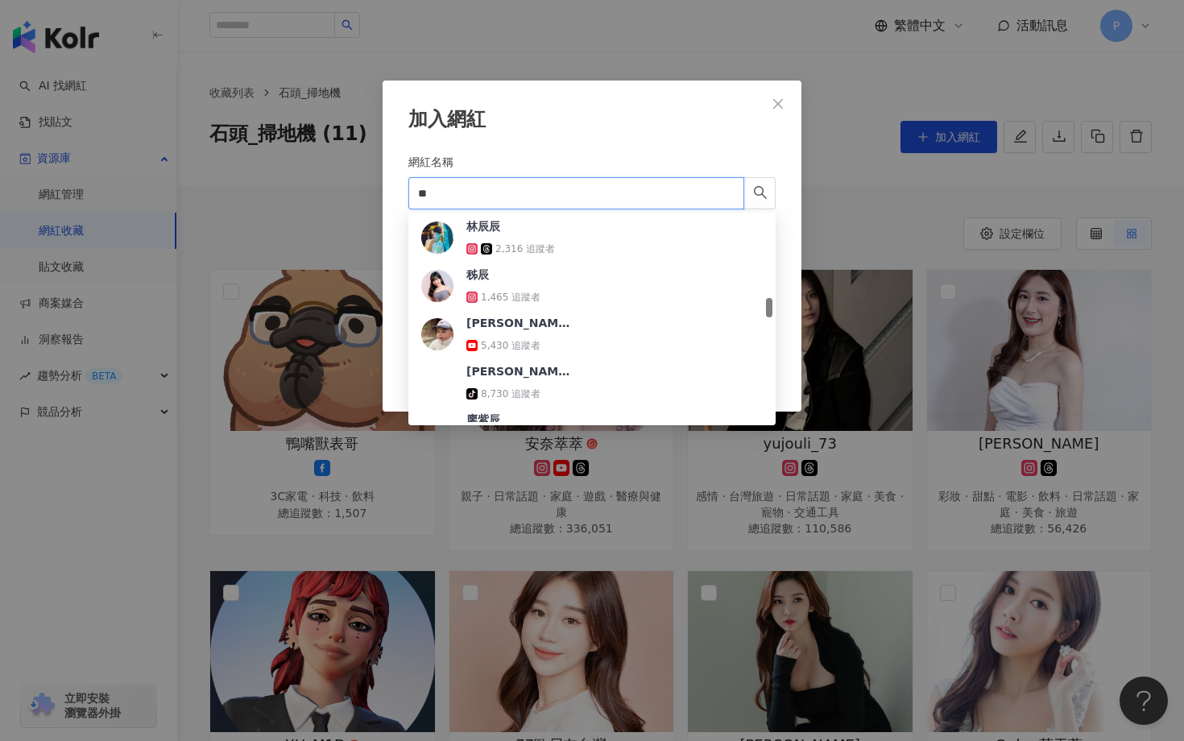
scroll to position [875, 0]
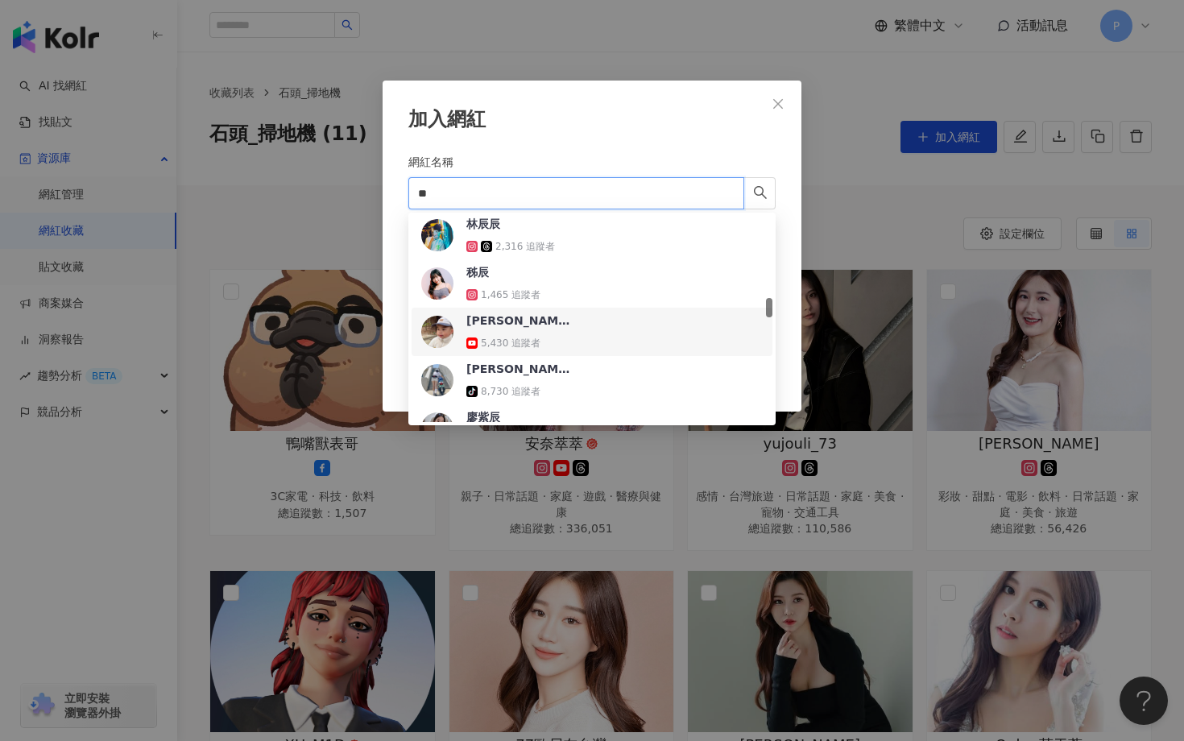
click at [494, 333] on div "辰辰的日常 5,430 追蹤者" at bounding box center [518, 331] width 105 height 39
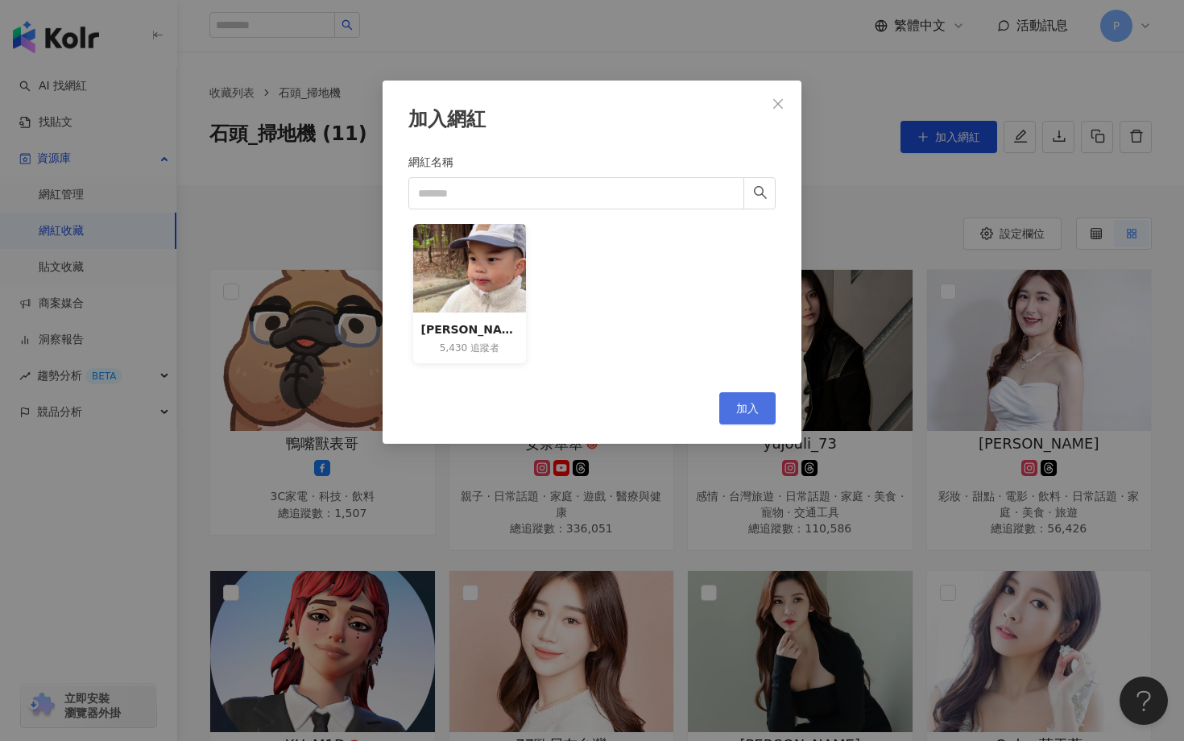
click at [740, 409] on span "加入" at bounding box center [747, 408] width 23 height 13
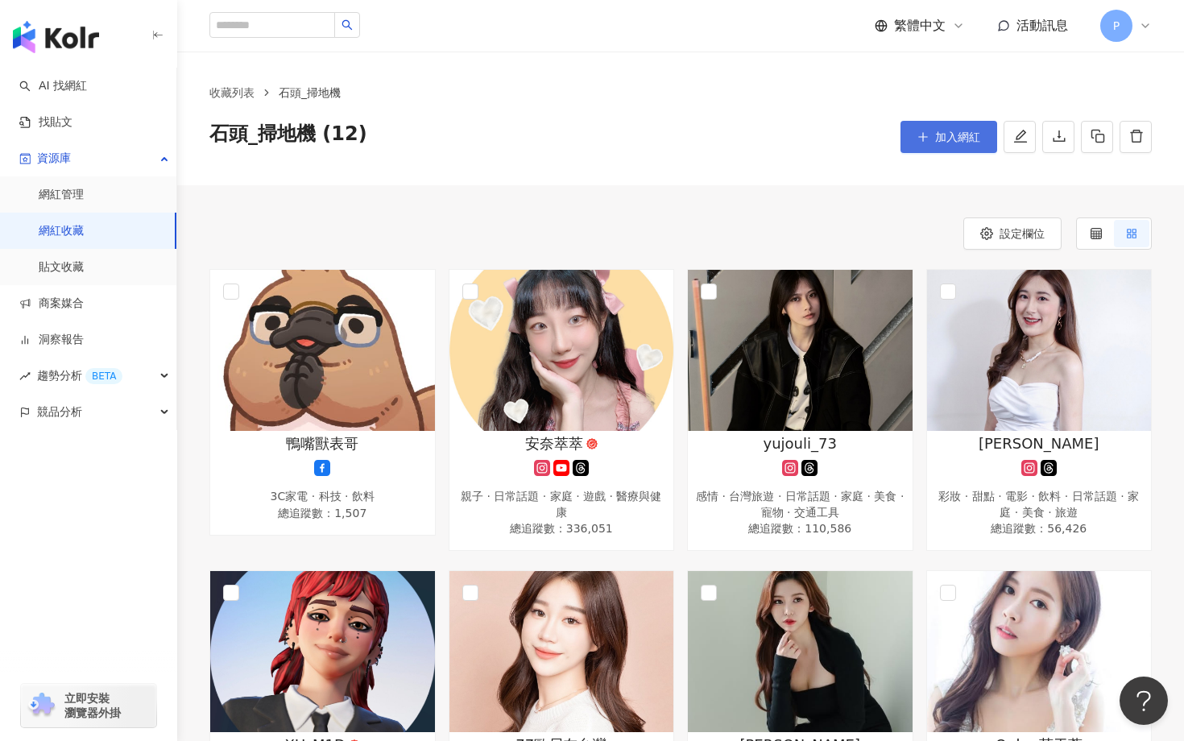
click at [915, 144] on button "加入網紅" at bounding box center [948, 137] width 97 height 32
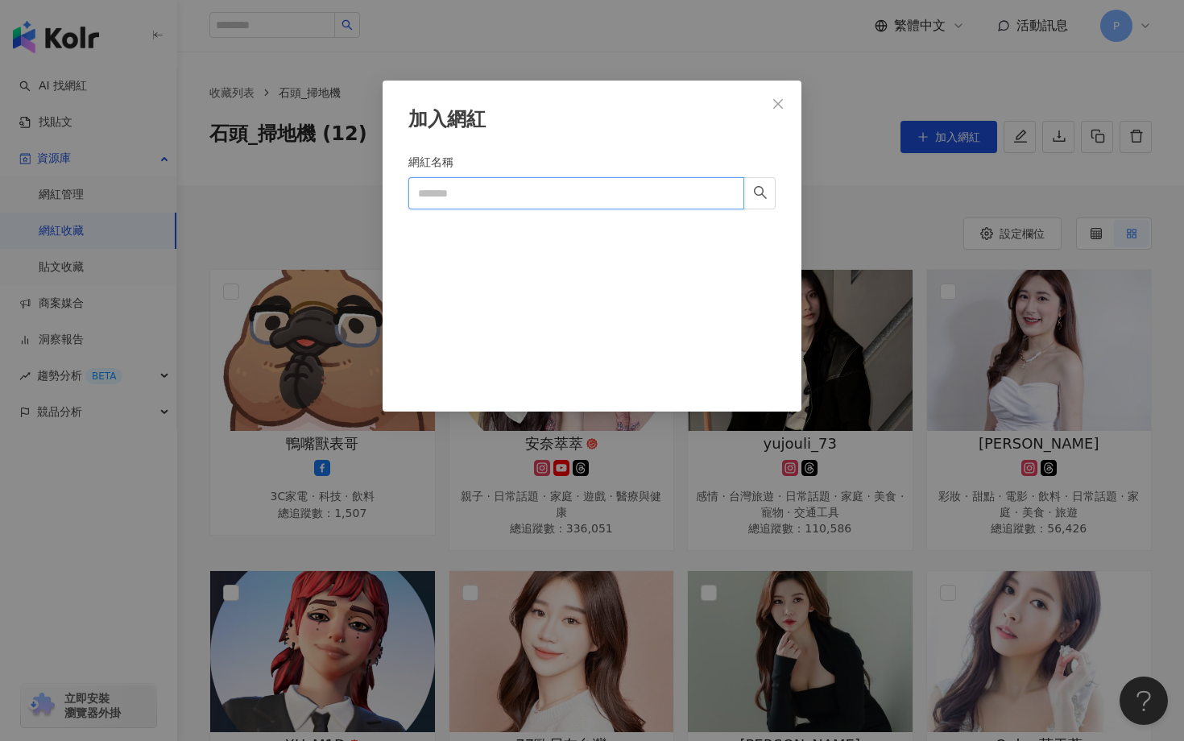
click at [577, 190] on input "網紅名稱" at bounding box center [576, 193] width 336 height 32
paste input "*******"
type input "*******"
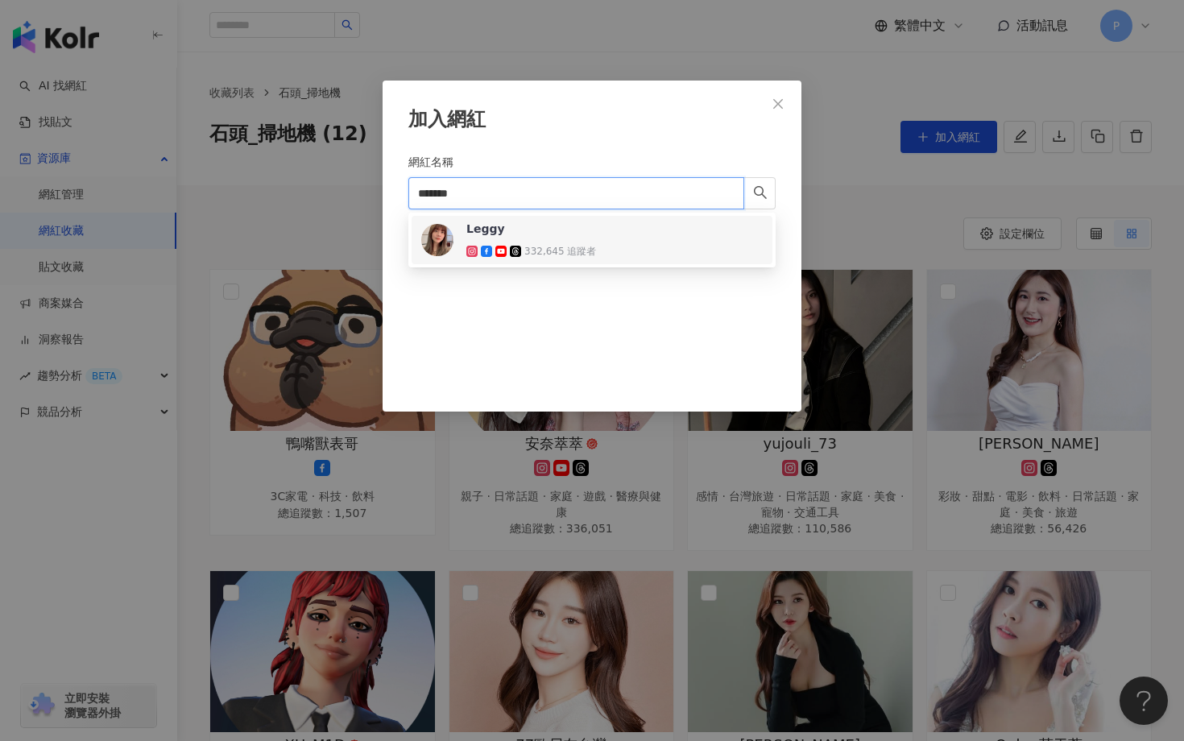
click at [485, 230] on div "Leggy" at bounding box center [485, 229] width 39 height 16
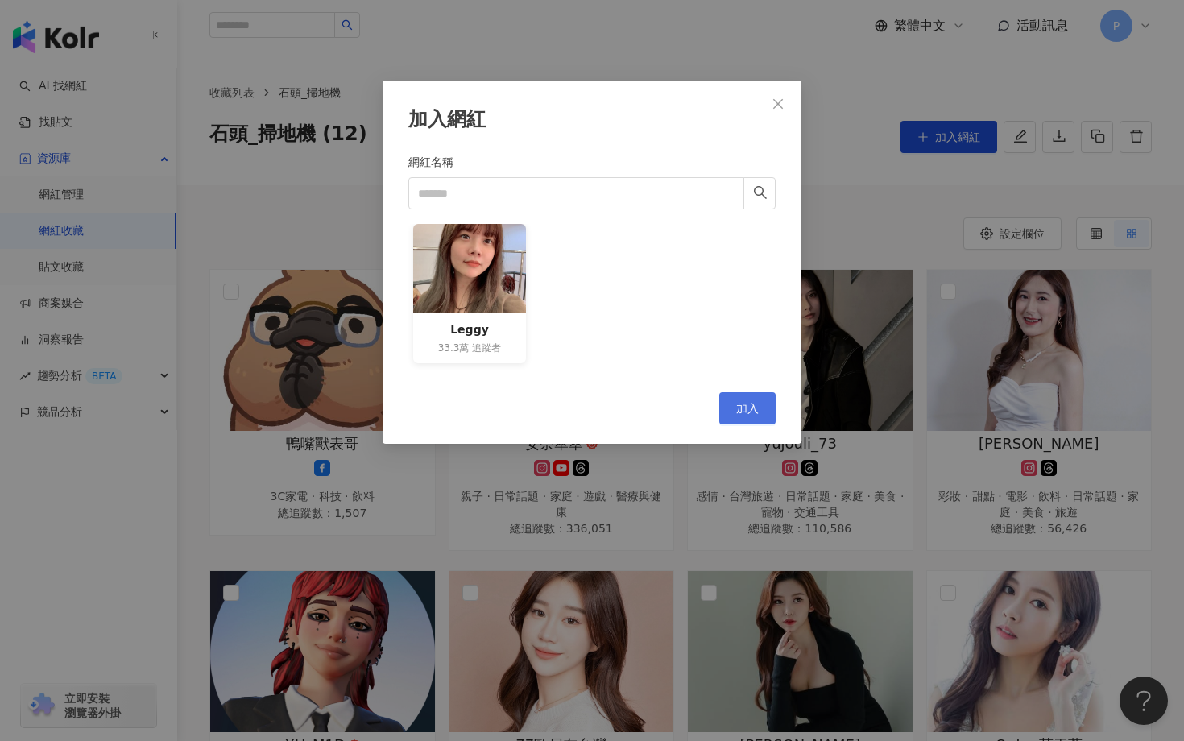
click at [752, 412] on span "加入" at bounding box center [747, 408] width 23 height 13
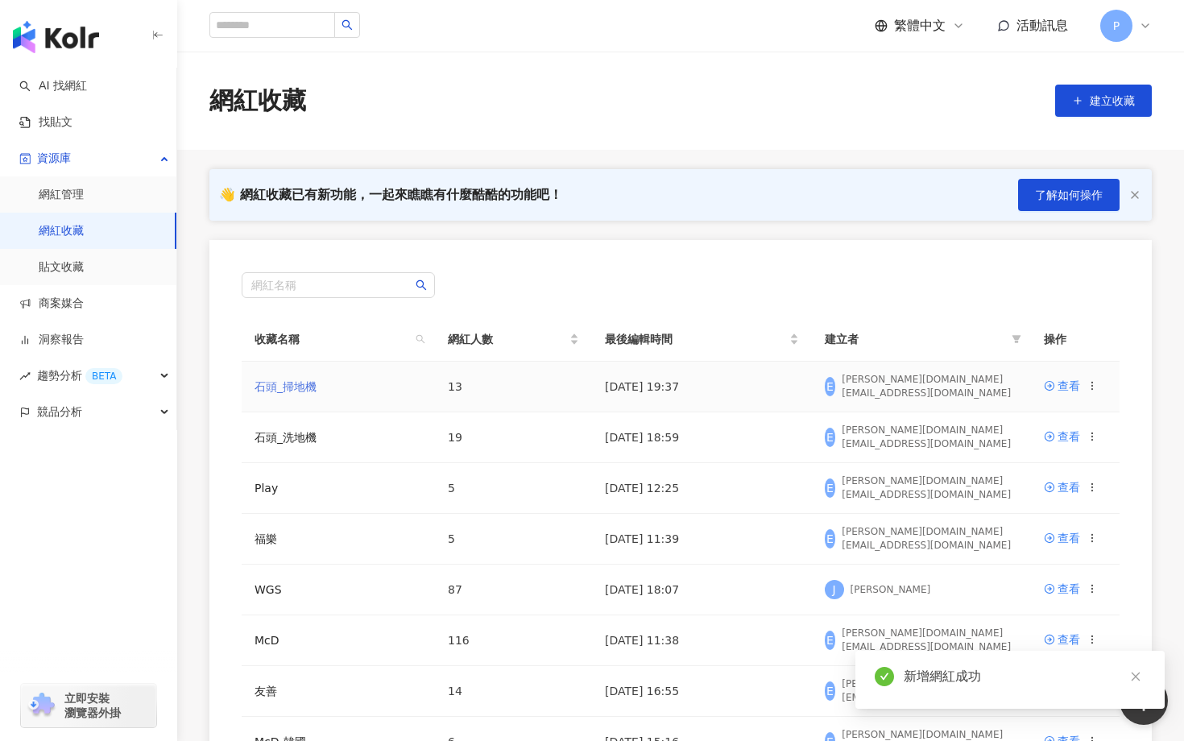
click at [302, 389] on link "石頭_掃地機" at bounding box center [286, 386] width 62 height 13
click at [279, 385] on link "石頭_掃地機" at bounding box center [286, 386] width 62 height 13
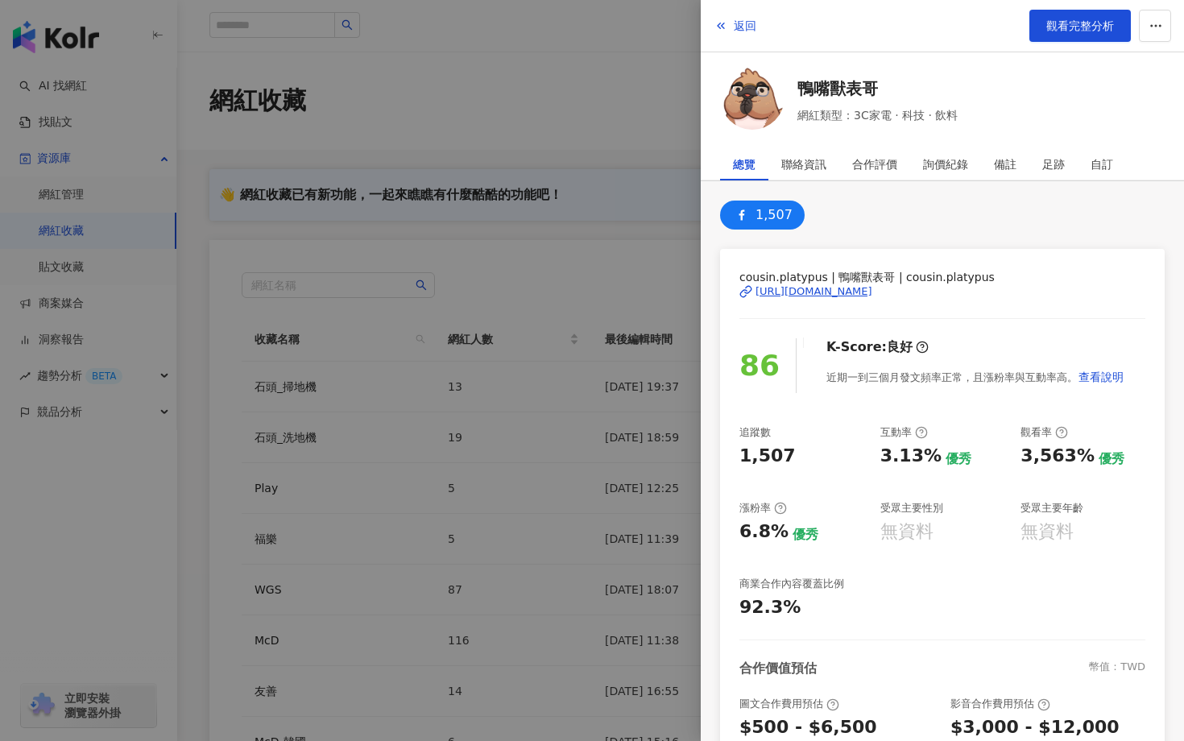
click at [606, 245] on div at bounding box center [592, 370] width 1184 height 741
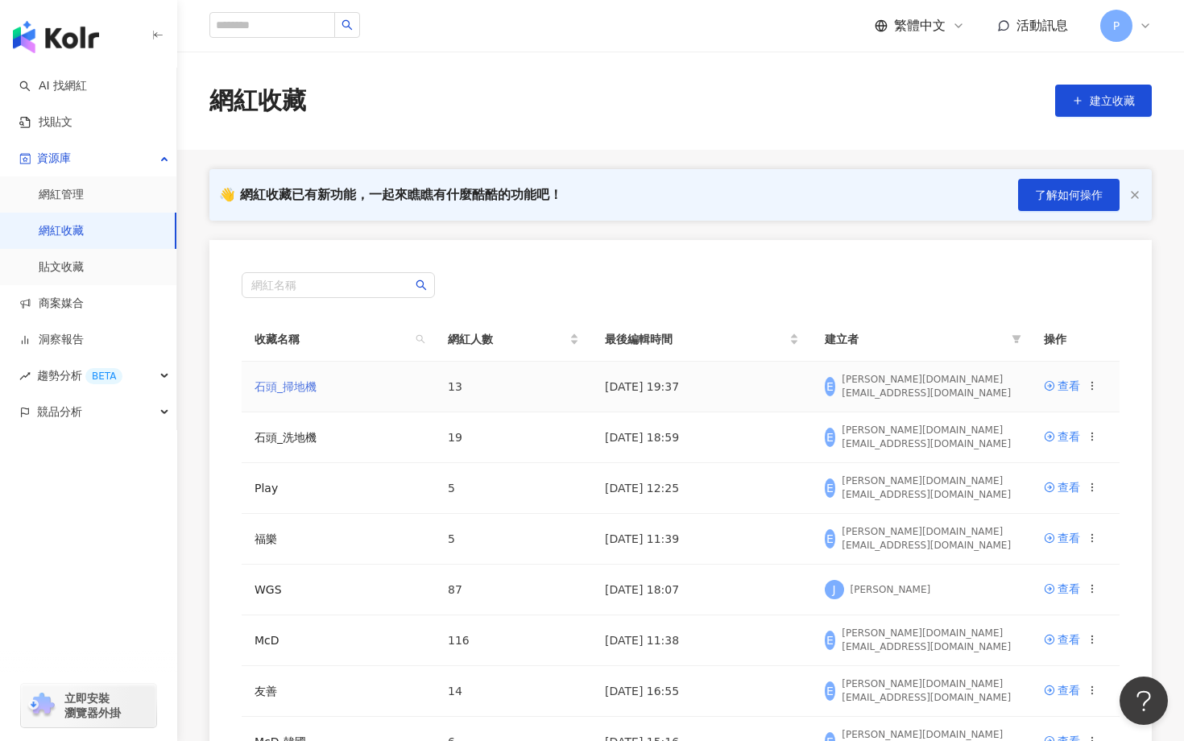
click at [275, 387] on link "石頭_掃地機" at bounding box center [286, 386] width 62 height 13
click at [271, 391] on link "石頭_掃地機" at bounding box center [286, 386] width 62 height 13
click at [300, 384] on link "石頭_掃地機" at bounding box center [286, 386] width 62 height 13
click at [295, 391] on link "石頭_掃地機" at bounding box center [286, 386] width 62 height 13
click at [943, 154] on main "網紅收藏 建立收藏 👋 網紅收藏已有新功能，一起來瞧瞧有什麼酷酷的功能吧！ 了解如何操作 網紅名稱 收藏名稱 網紅人數 最後編輯時間 建立者 操作 石頭_掃地…" at bounding box center [680, 502] width 1007 height 901
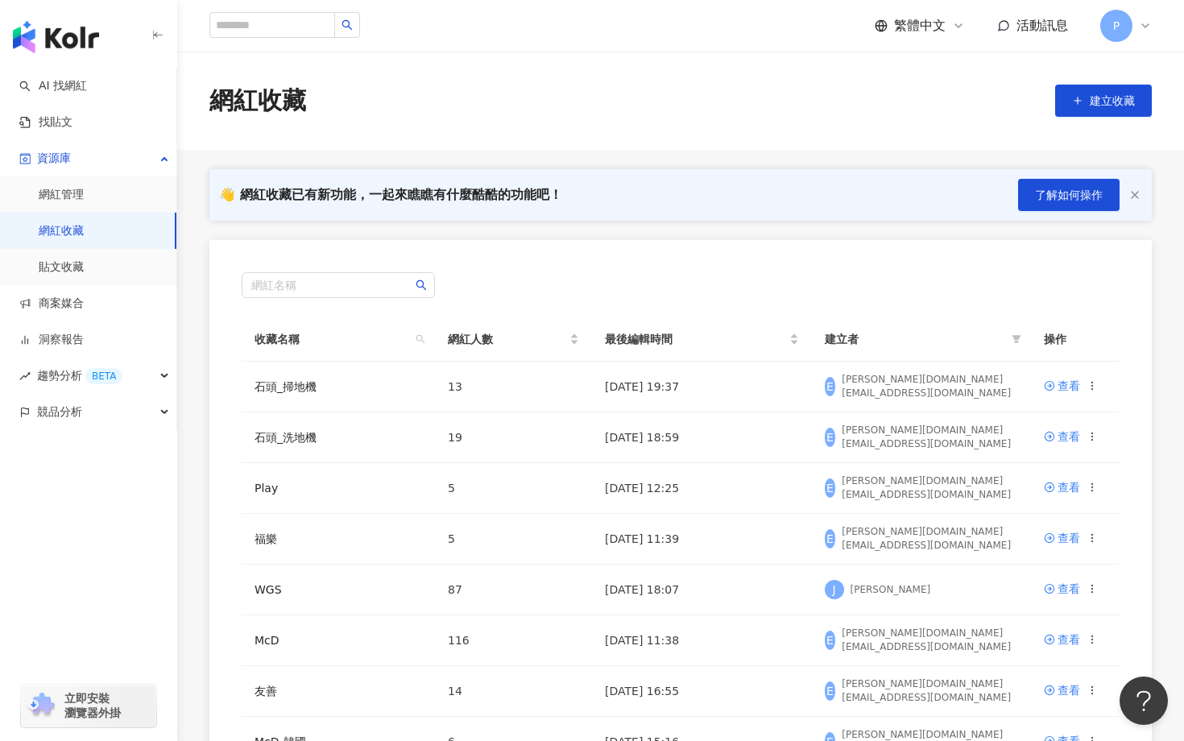
click at [1133, 198] on icon "button" at bounding box center [1134, 194] width 13 height 13
click at [1133, 240] on div "網紅名稱 收藏名稱 網紅人數 最後編輯時間 建立者 操作 石頭_掃地機 13 2025/9/9 19:37 E emilia.li@publicismedia…" at bounding box center [680, 596] width 942 height 713
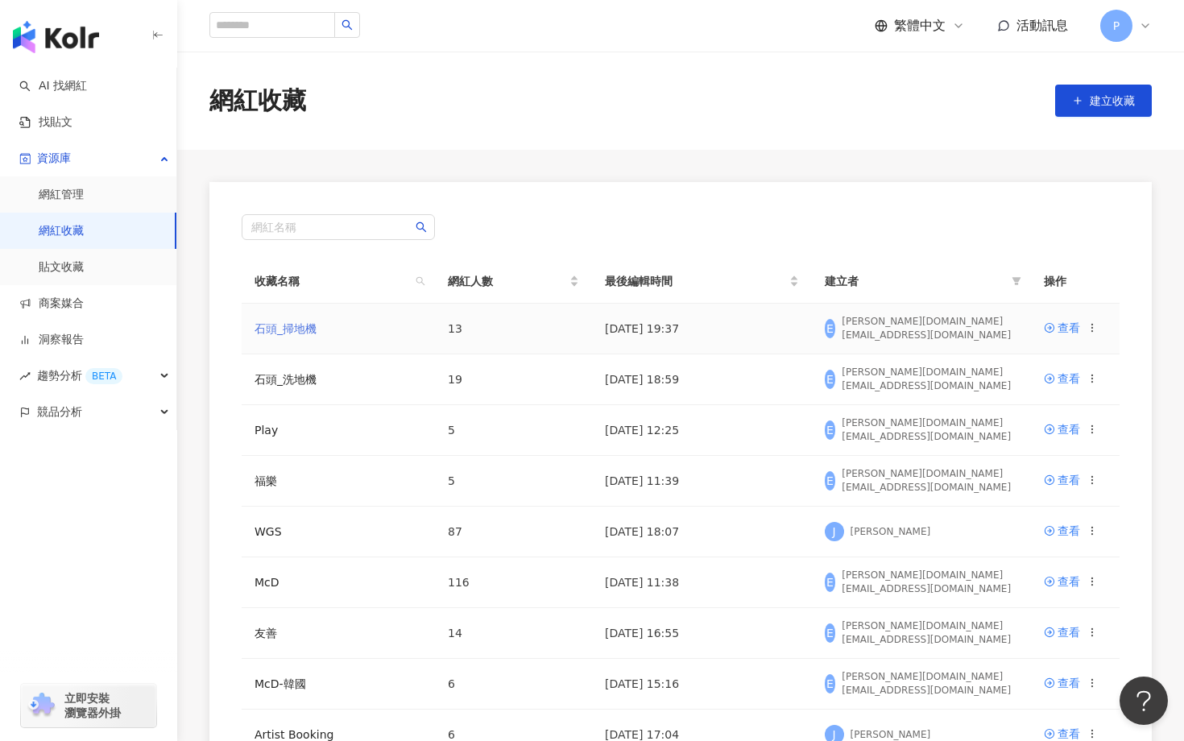
click at [296, 327] on link "石頭_掃地機" at bounding box center [286, 328] width 62 height 13
click at [955, 123] on div "網紅收藏 建立收藏" at bounding box center [680, 101] width 1007 height 98
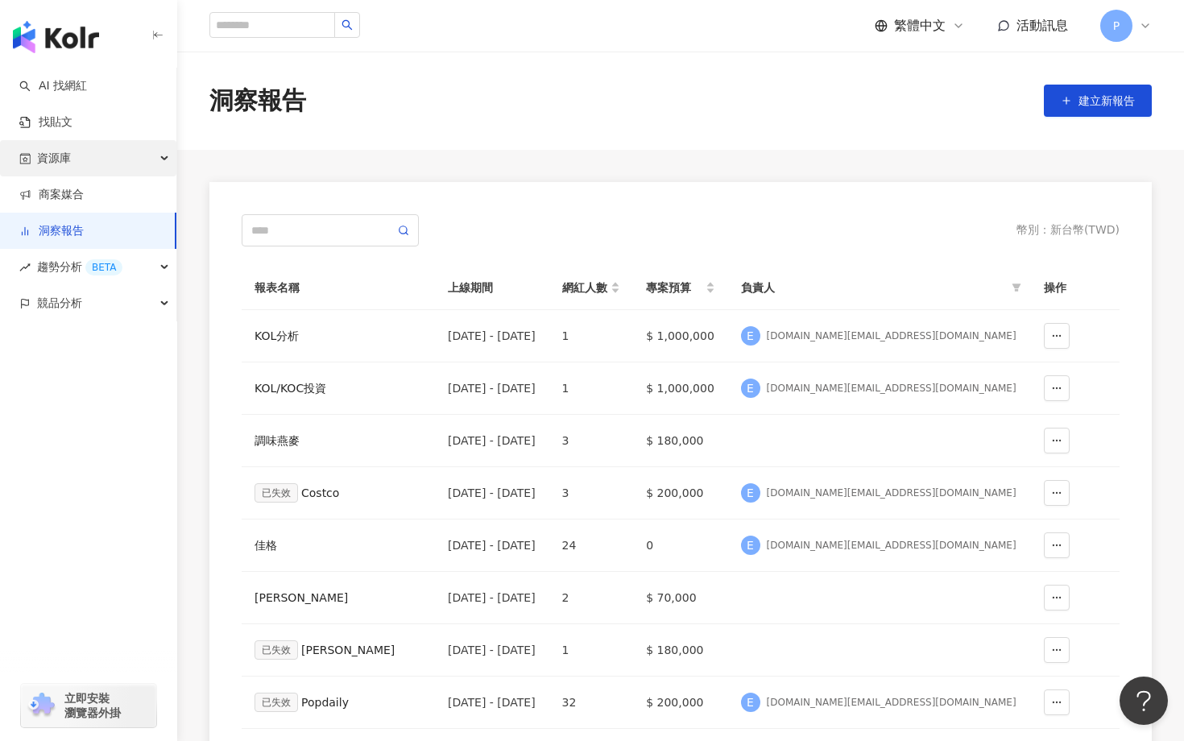
click at [91, 161] on div "資源庫" at bounding box center [88, 158] width 176 height 36
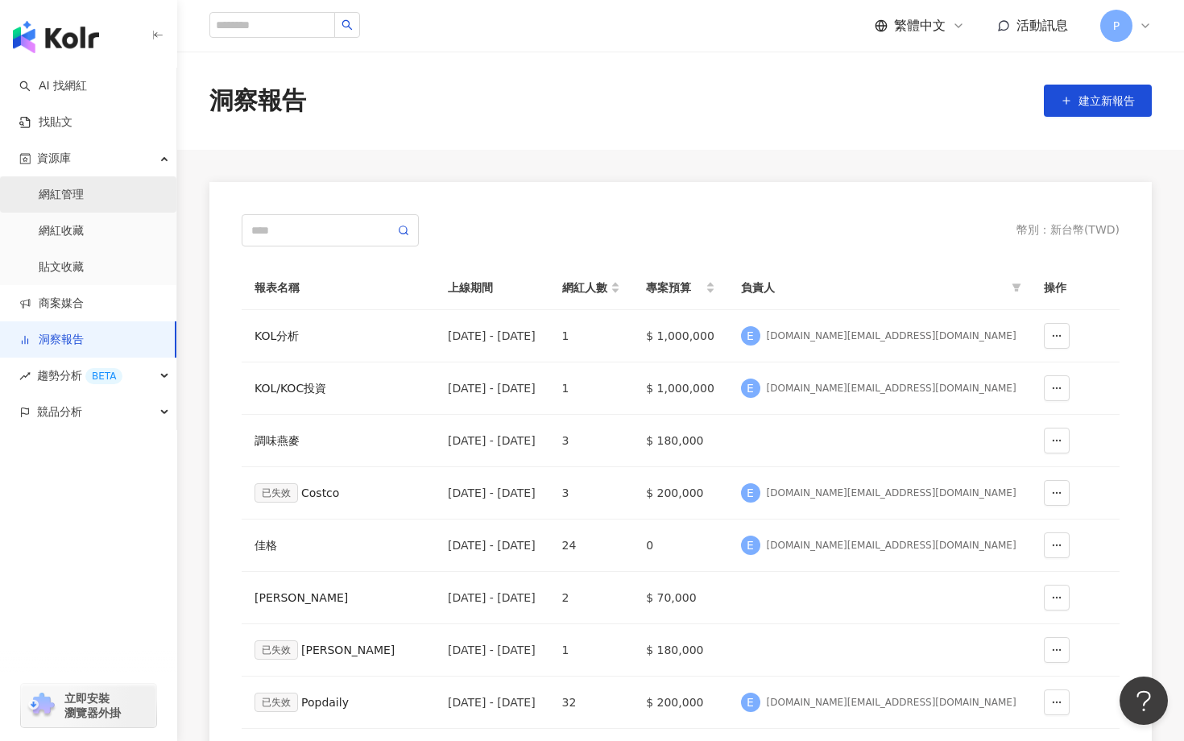
click at [84, 188] on link "網紅管理" at bounding box center [61, 195] width 45 height 16
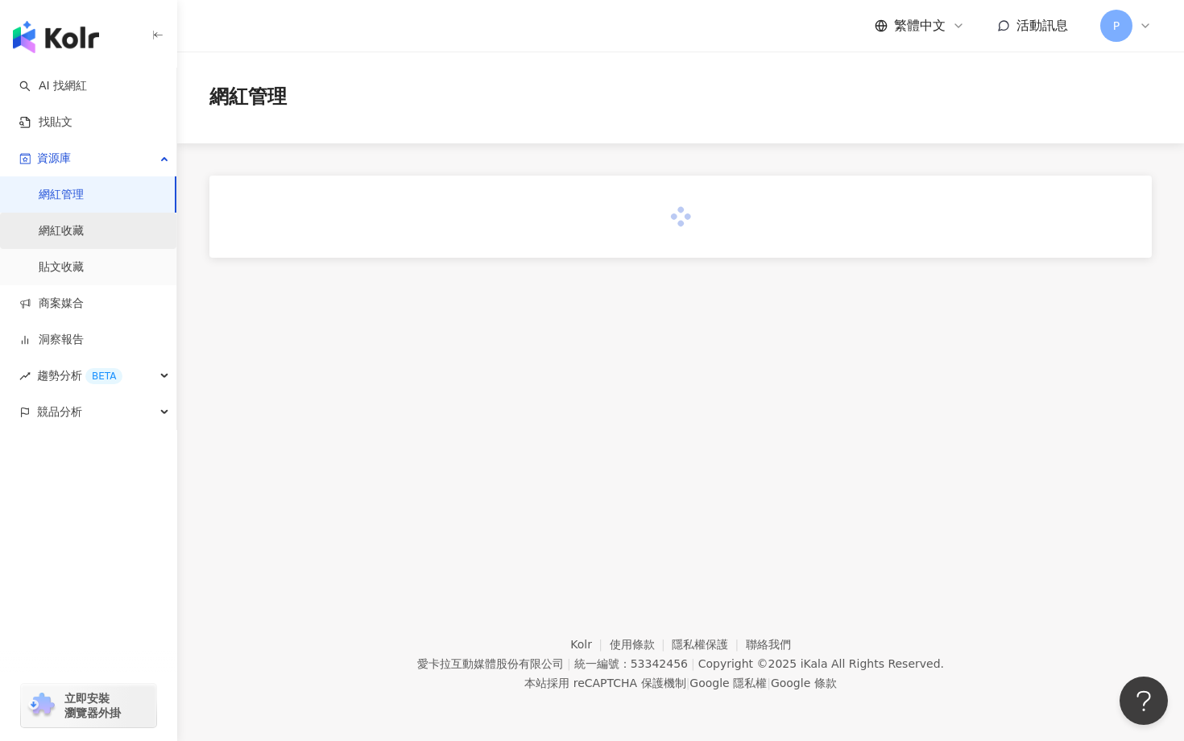
click at [68, 232] on link "網紅收藏" at bounding box center [61, 231] width 45 height 16
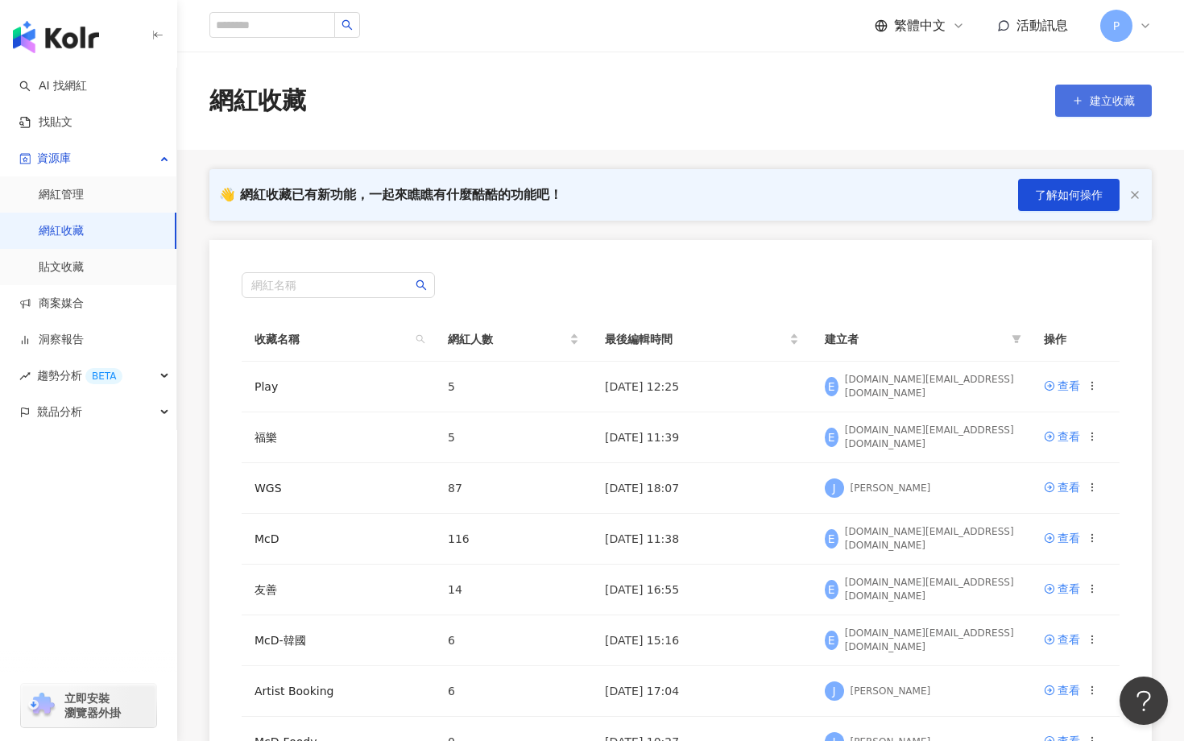
click at [1078, 110] on button "建立收藏" at bounding box center [1103, 101] width 97 height 32
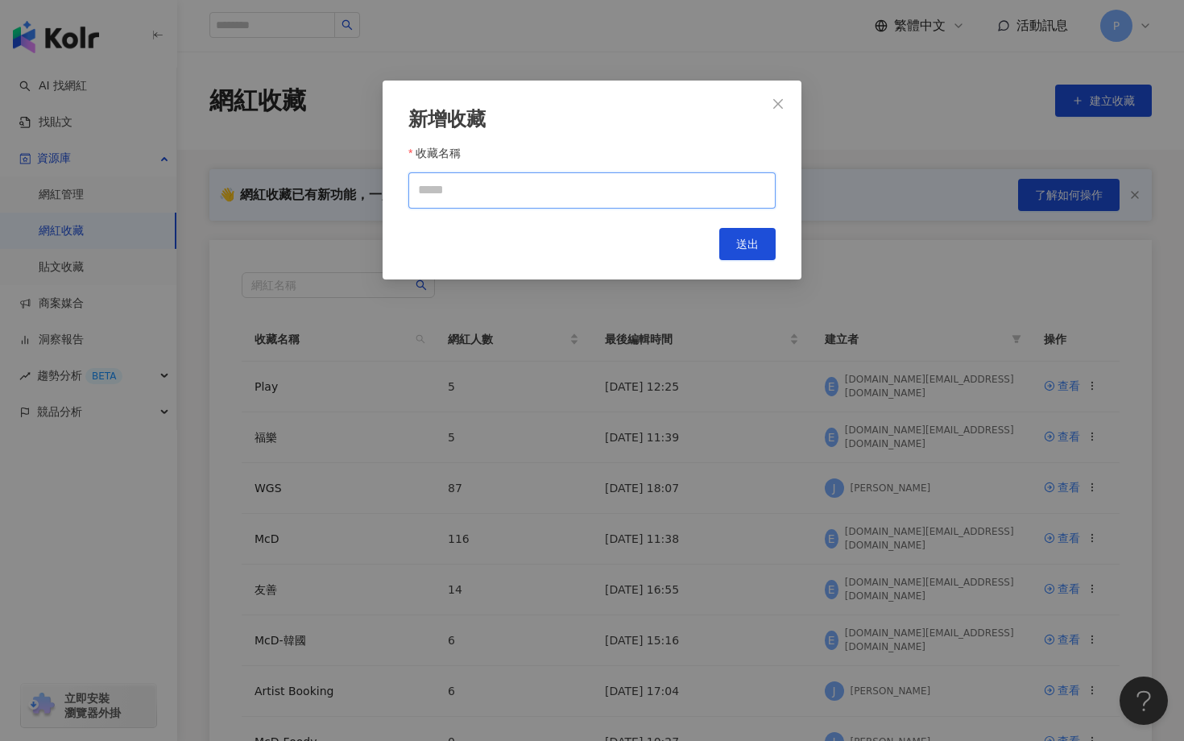
click at [622, 195] on input "收藏名稱" at bounding box center [591, 190] width 367 height 36
type input "*"
type input "**"
click at [742, 234] on button "送出" at bounding box center [747, 244] width 56 height 32
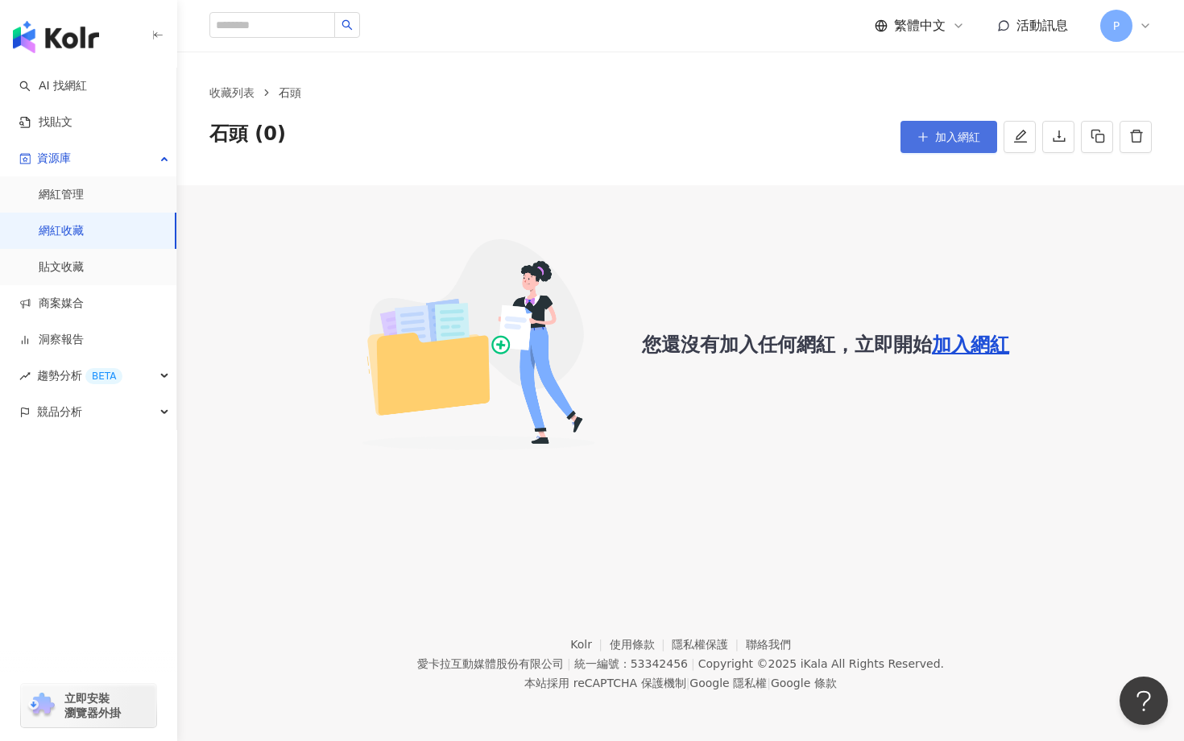
click at [946, 134] on span "加入網紅" at bounding box center [957, 136] width 45 height 13
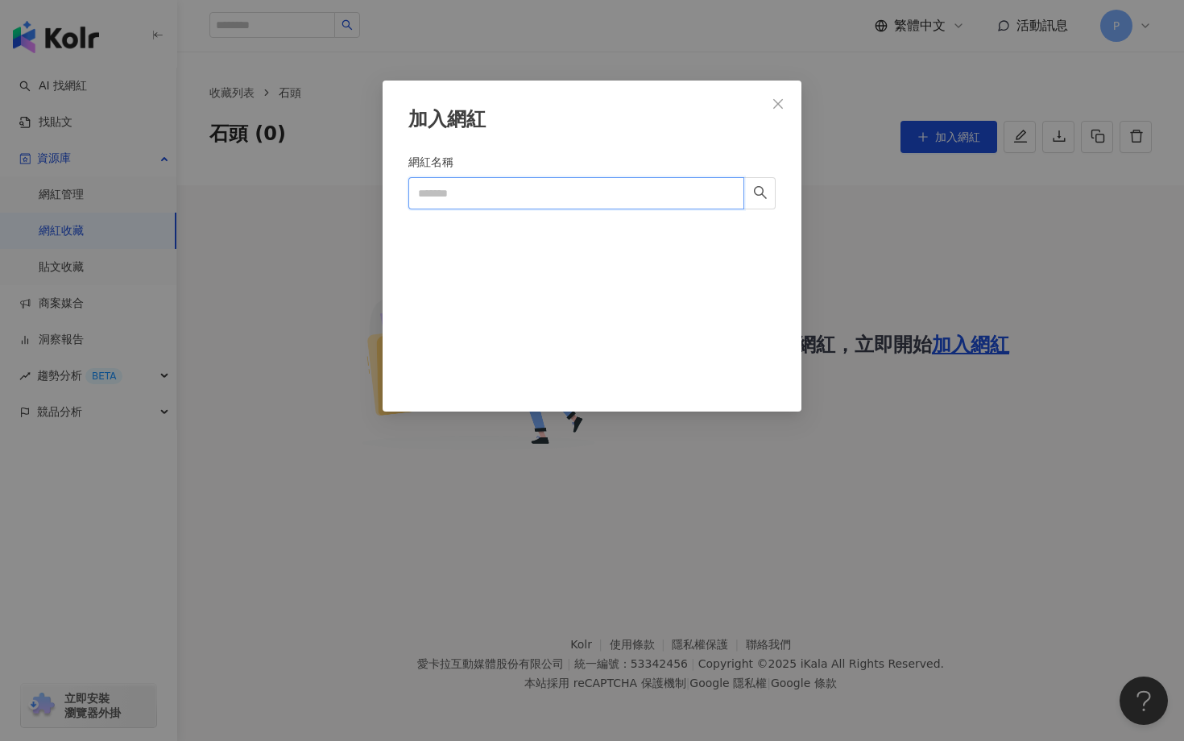
click at [490, 197] on input "網紅名稱" at bounding box center [576, 193] width 336 height 32
type input "*"
type input "***"
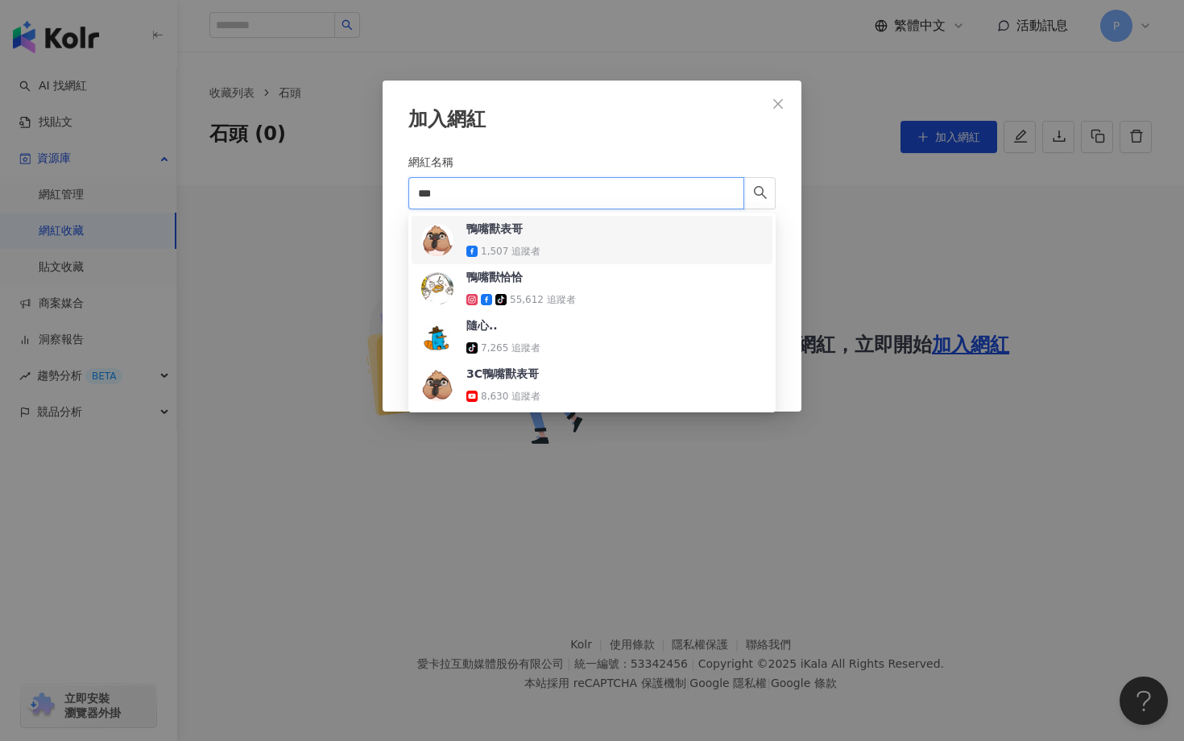
click at [478, 226] on div "鴨嘴獸表哥" at bounding box center [494, 229] width 56 height 16
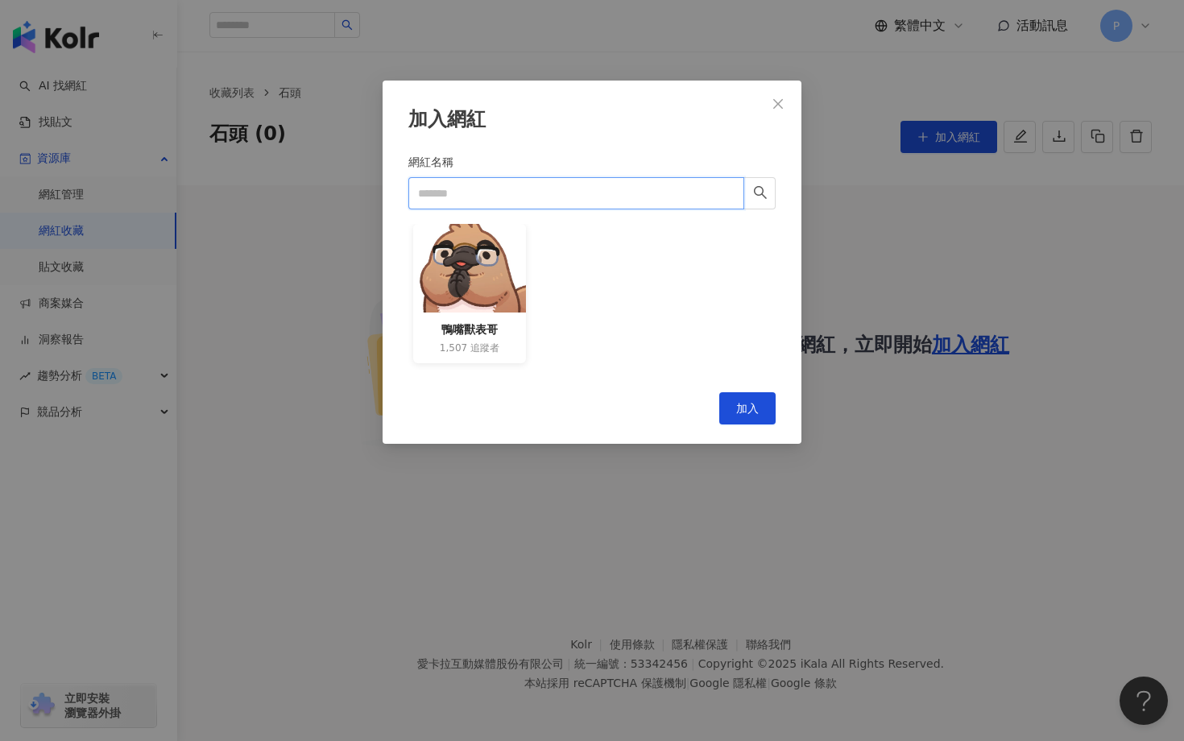
type input "*"
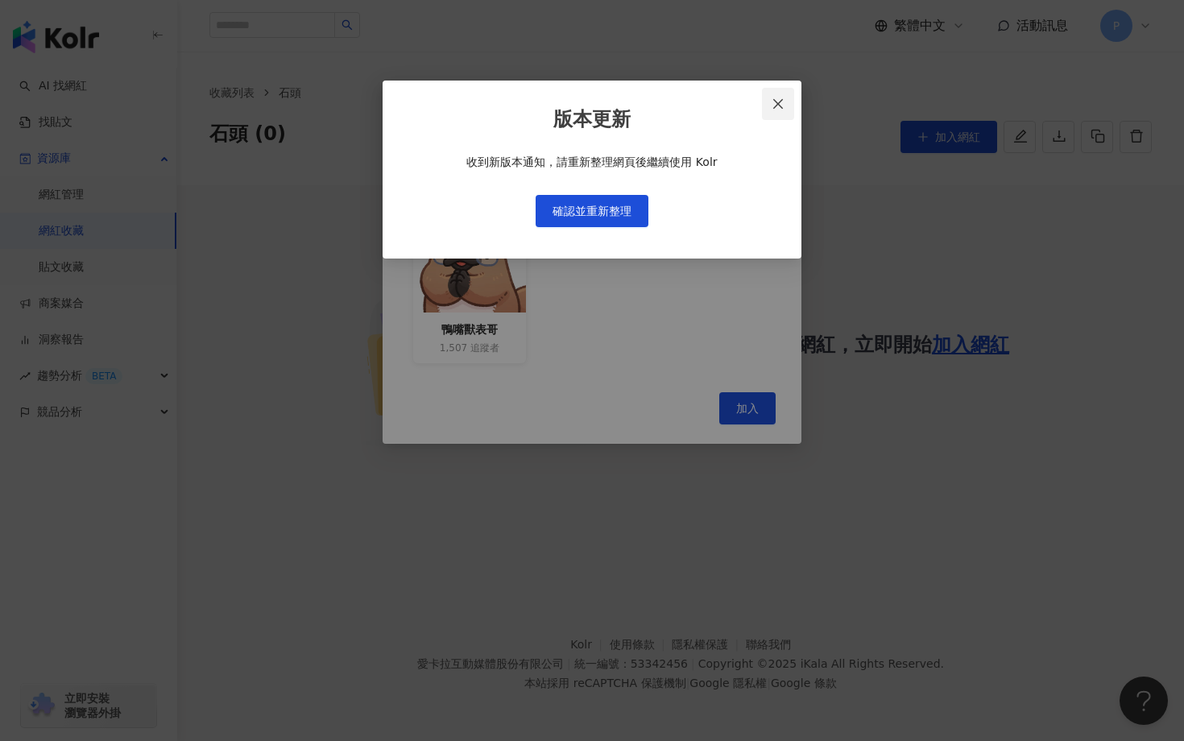
click at [778, 105] on icon "close" at bounding box center [778, 103] width 13 height 13
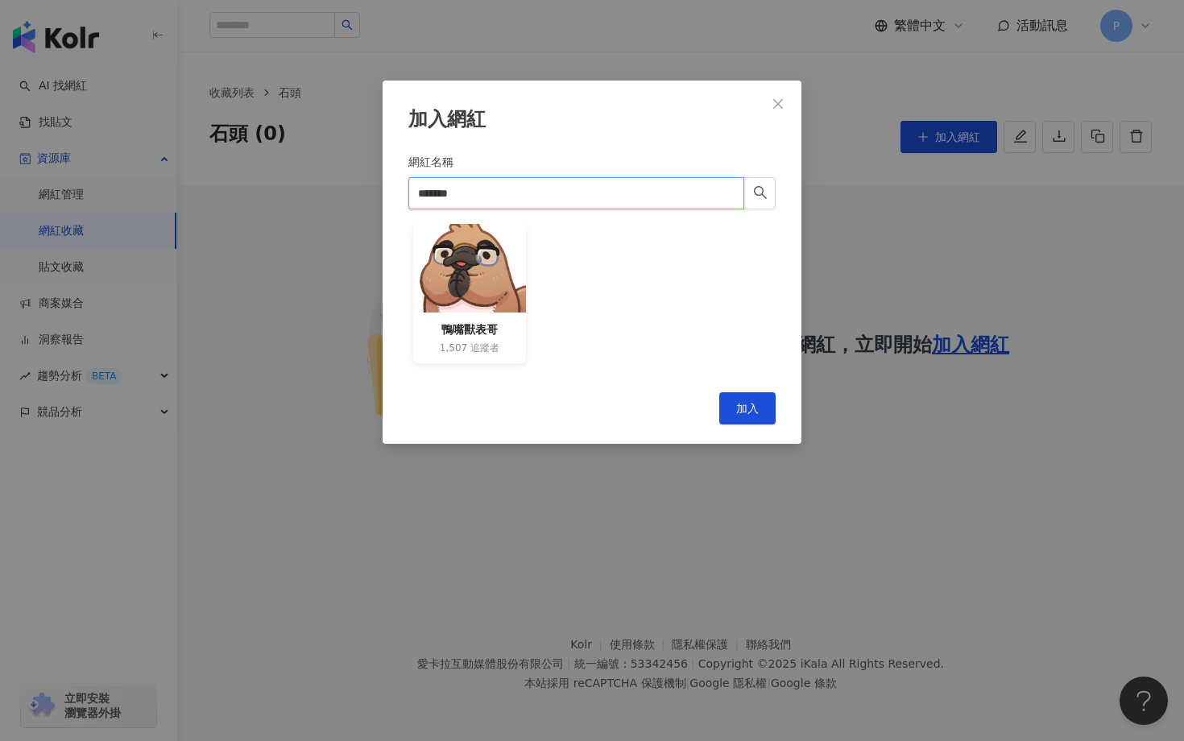
click at [621, 197] on input "*******" at bounding box center [576, 193] width 336 height 32
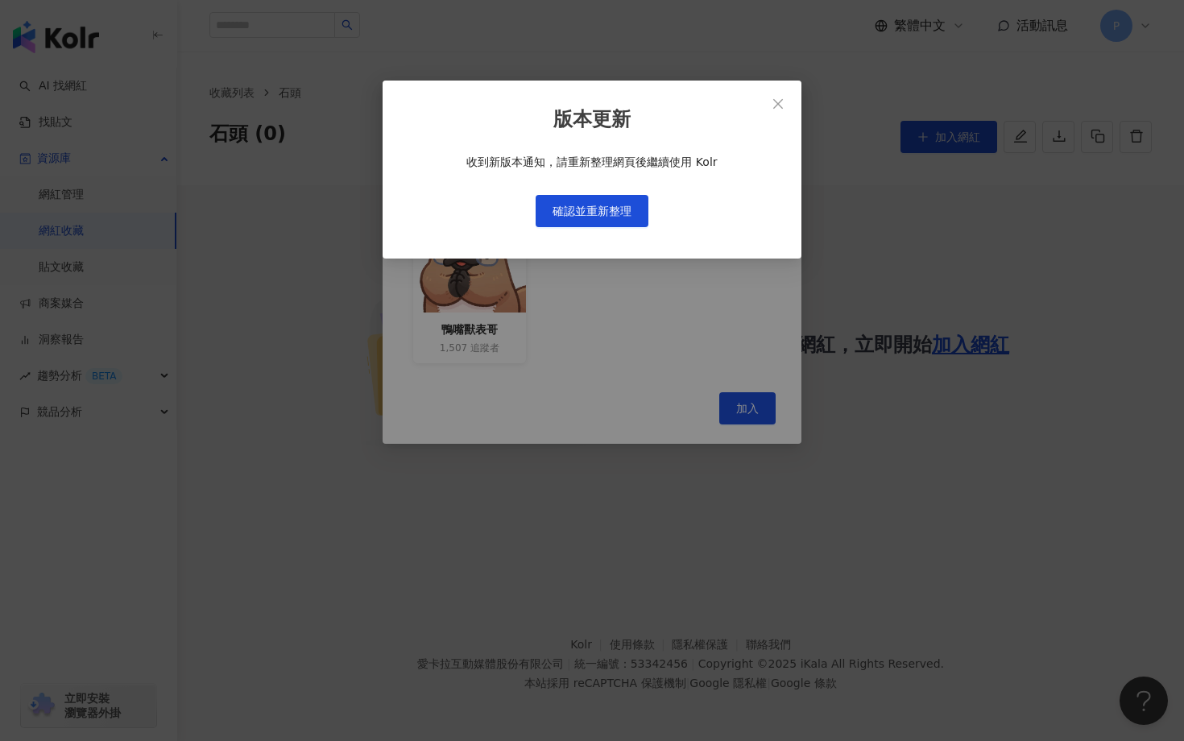
type input "******"
click at [593, 221] on button "確認並重新整理" at bounding box center [592, 211] width 113 height 32
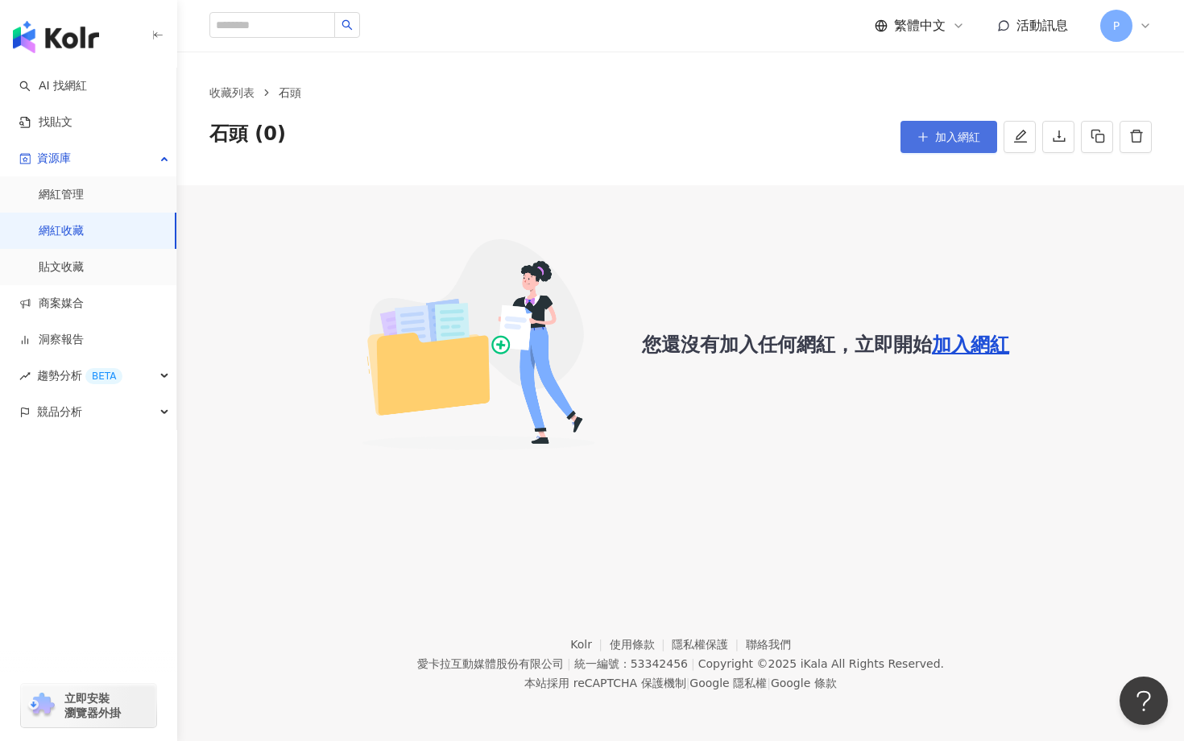
click at [938, 134] on span "加入網紅" at bounding box center [957, 136] width 45 height 13
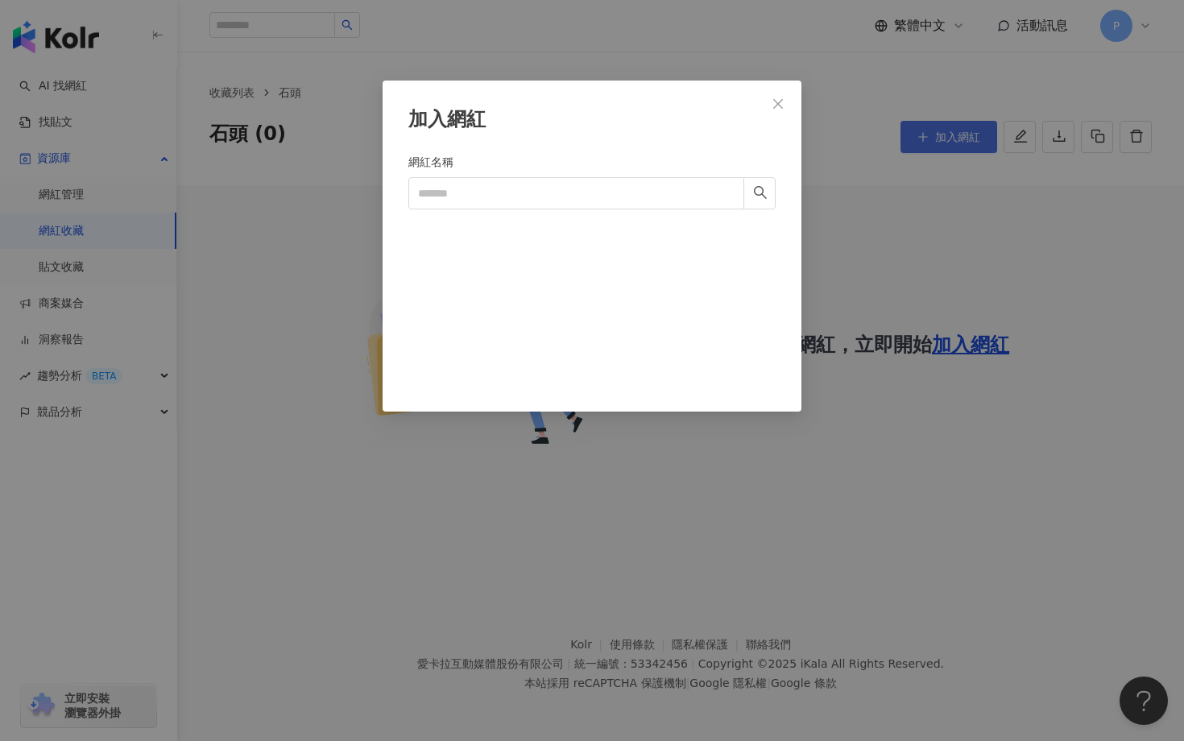
click at [938, 134] on div "加入網紅 網紅名稱 Cancel 加入" at bounding box center [592, 370] width 1184 height 741
click at [590, 200] on input "網紅名稱" at bounding box center [576, 193] width 336 height 32
type input "*"
type input "***"
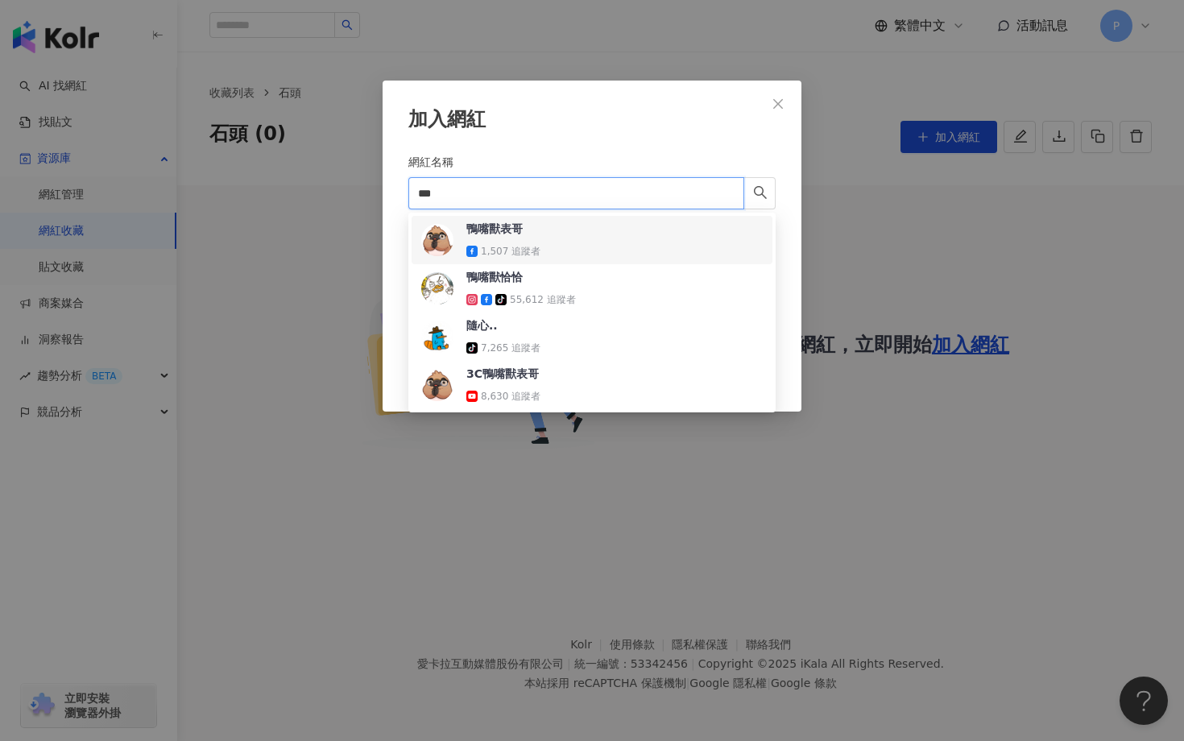
click at [558, 231] on span "鴨嘴獸表哥" at bounding box center [518, 229] width 105 height 16
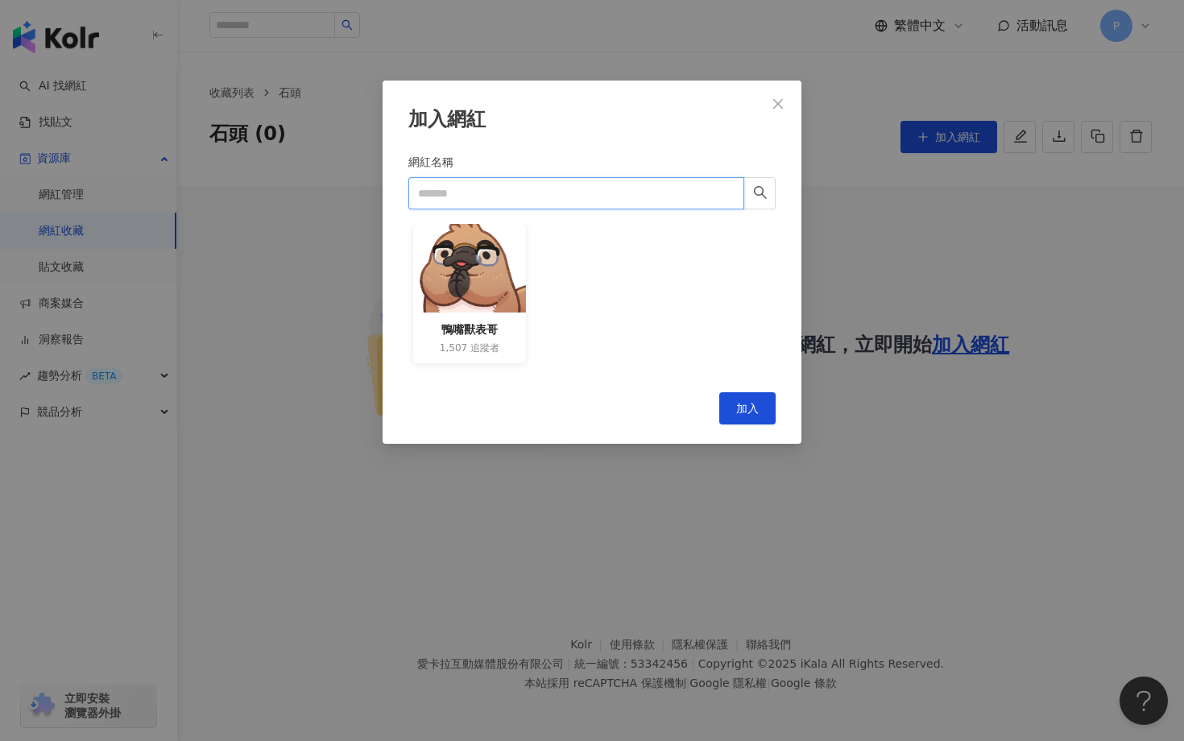
click at [538, 199] on input "網紅名稱" at bounding box center [576, 193] width 336 height 32
type input "*"
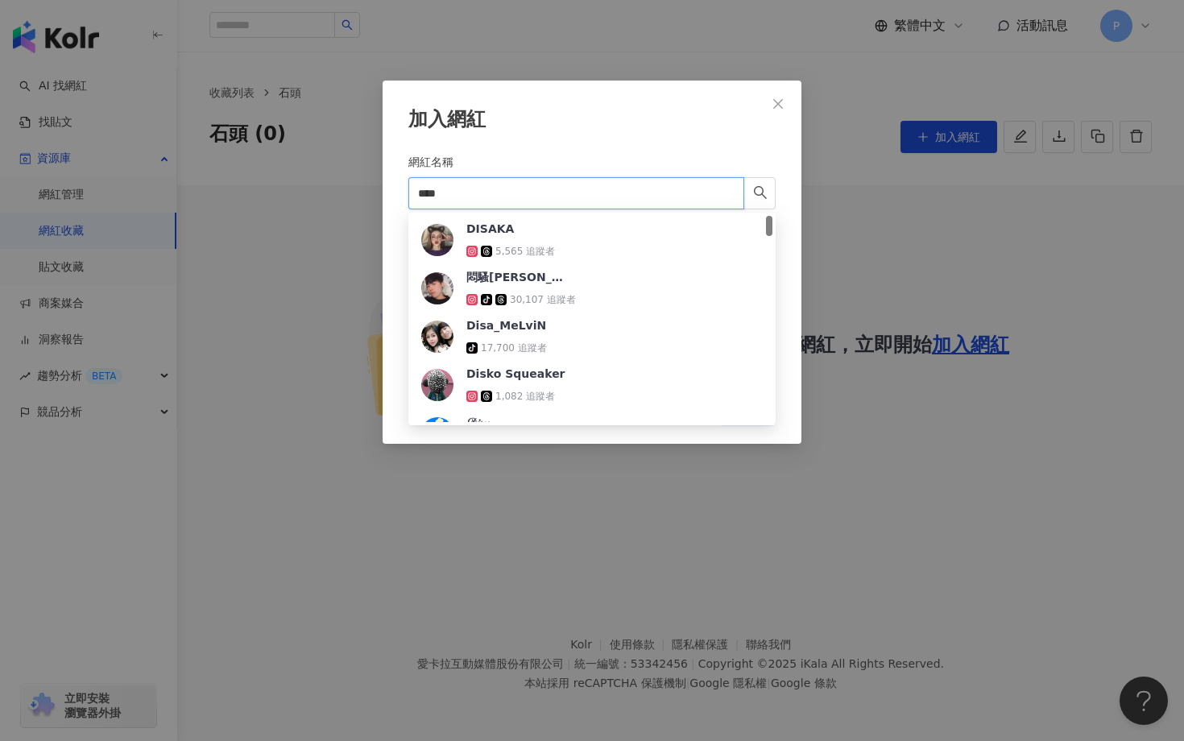
type input "*****"
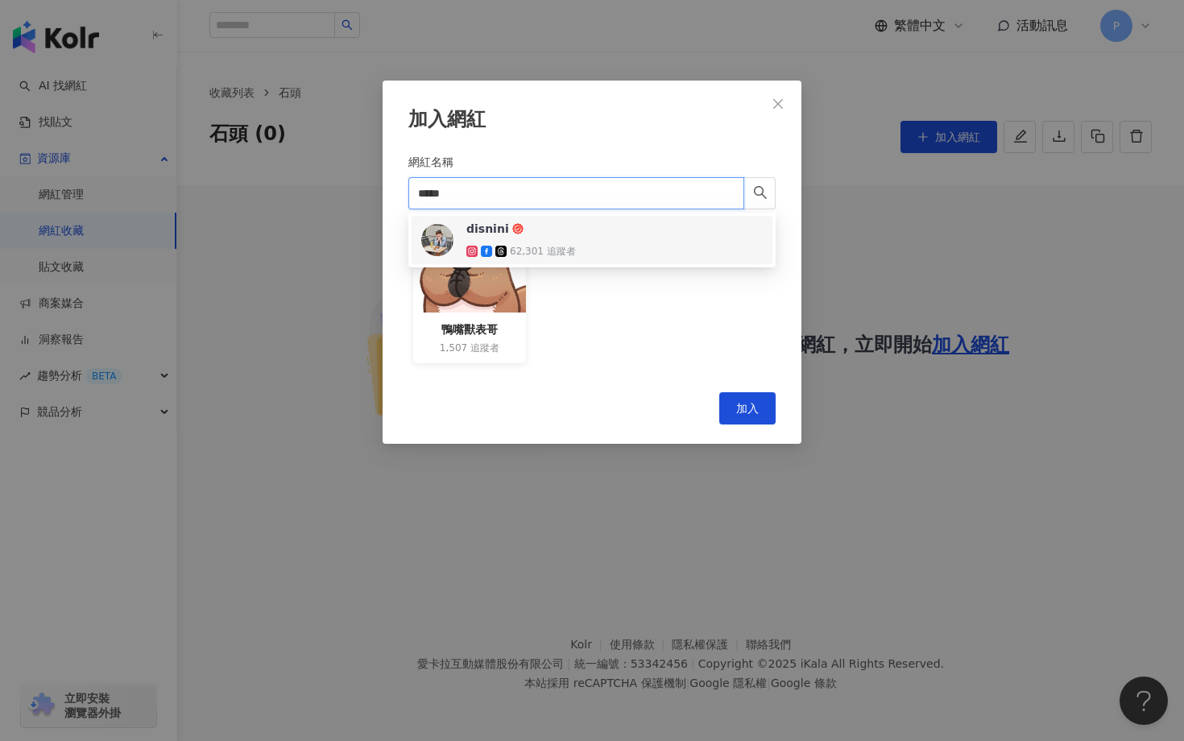
click at [437, 232] on img at bounding box center [437, 240] width 32 height 32
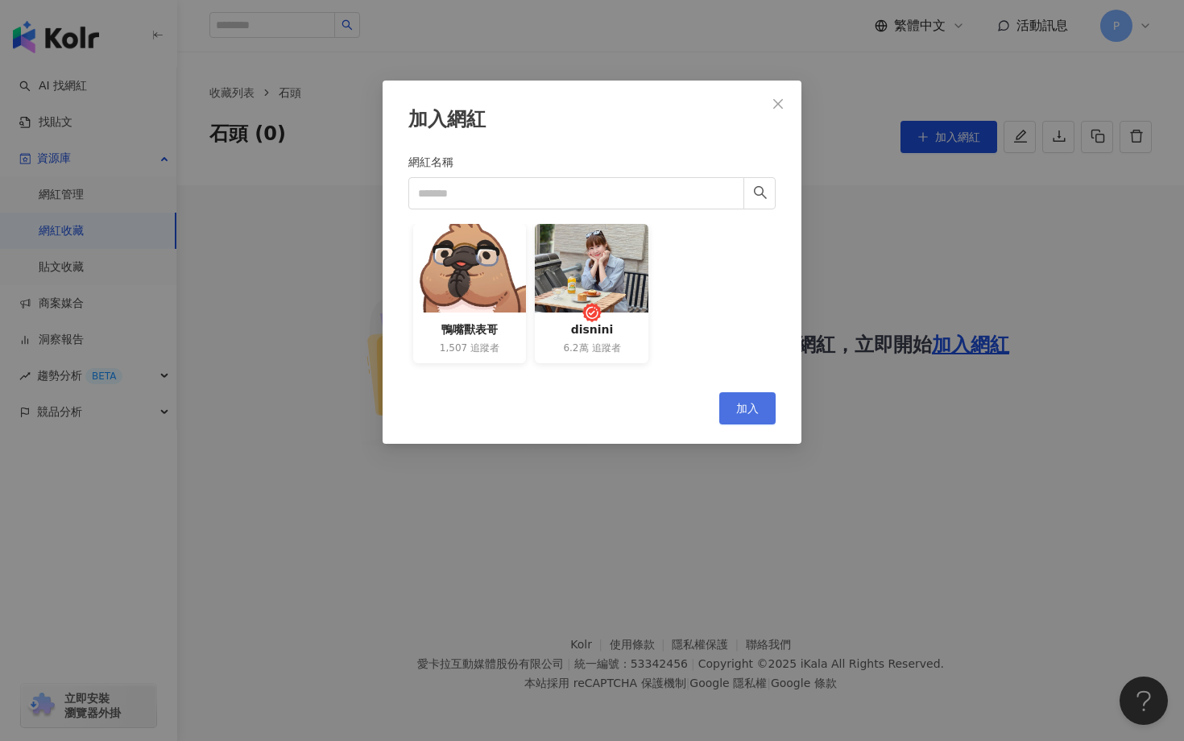
click at [753, 405] on span "加入" at bounding box center [747, 408] width 23 height 13
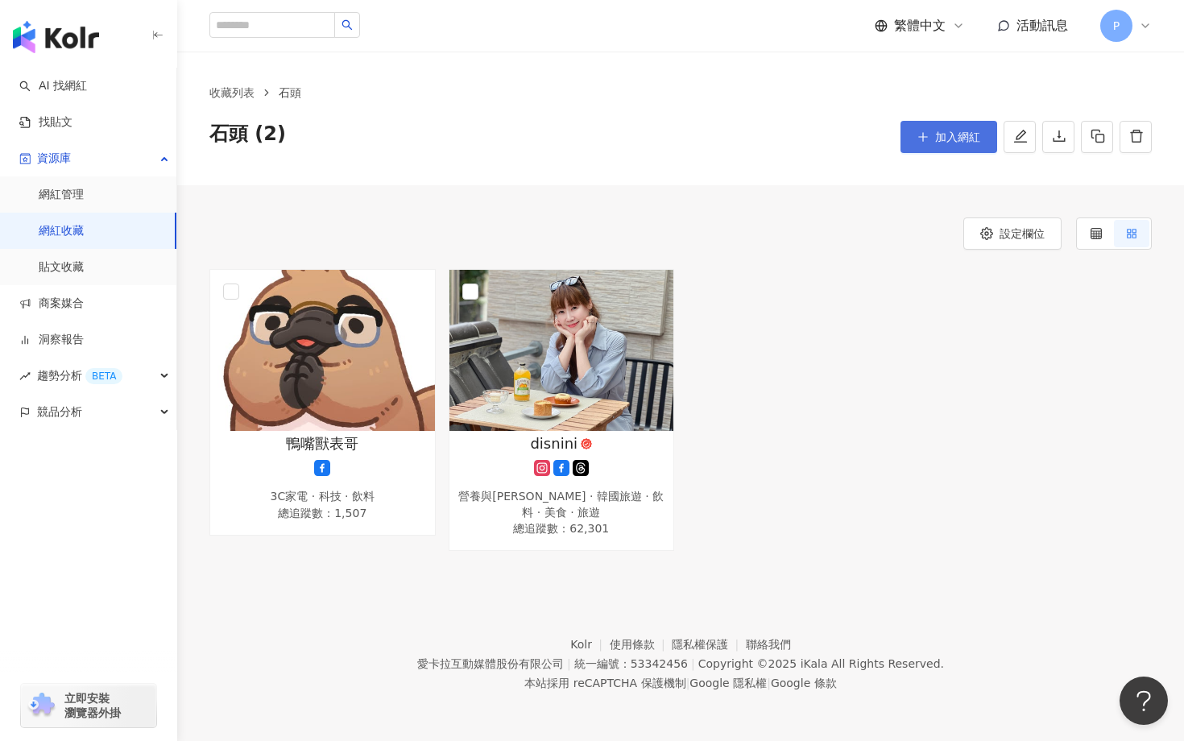
click at [925, 135] on icon "plus" at bounding box center [922, 136] width 11 height 11
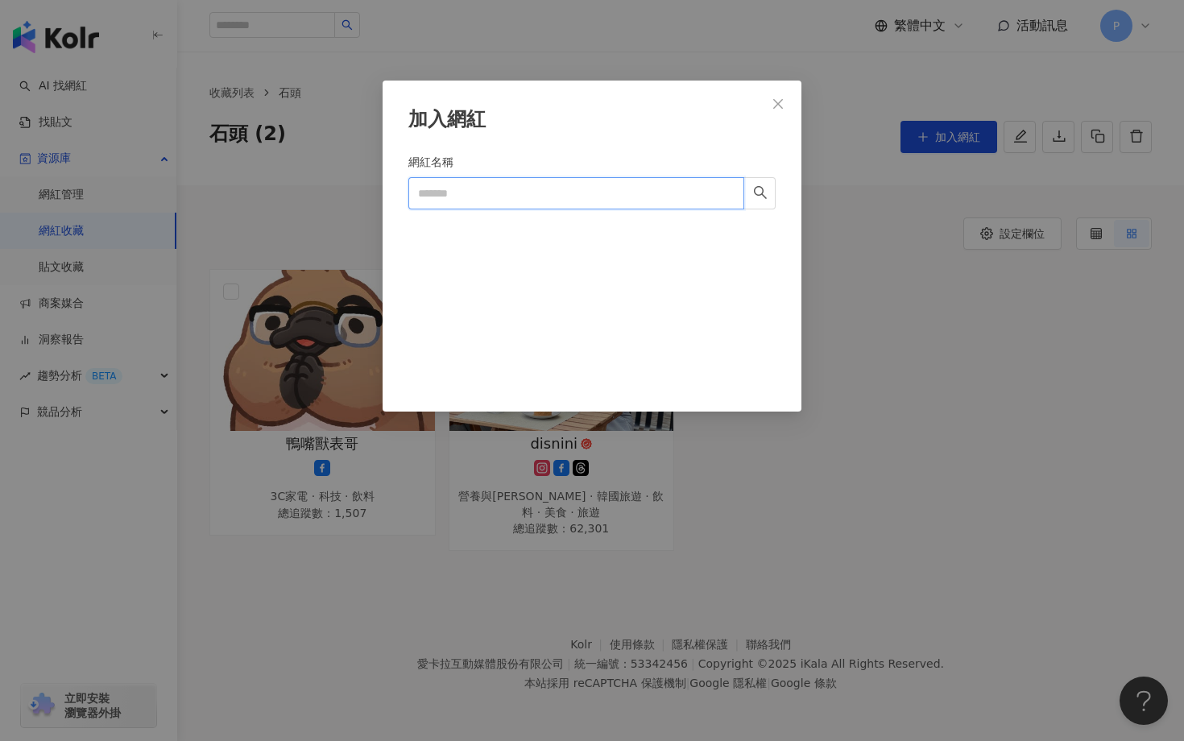
click at [461, 188] on input "網紅名稱" at bounding box center [576, 193] width 336 height 32
paste input "**********"
type input "**********"
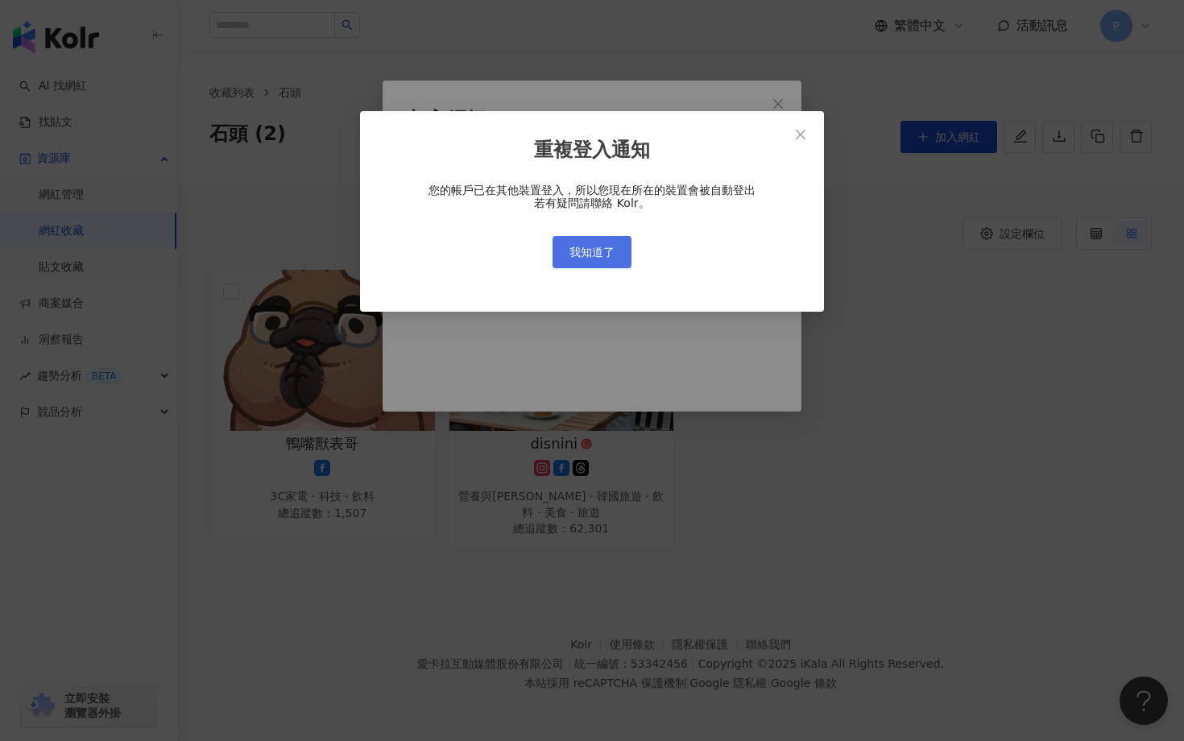
click at [601, 255] on span "我知道了" at bounding box center [591, 252] width 45 height 13
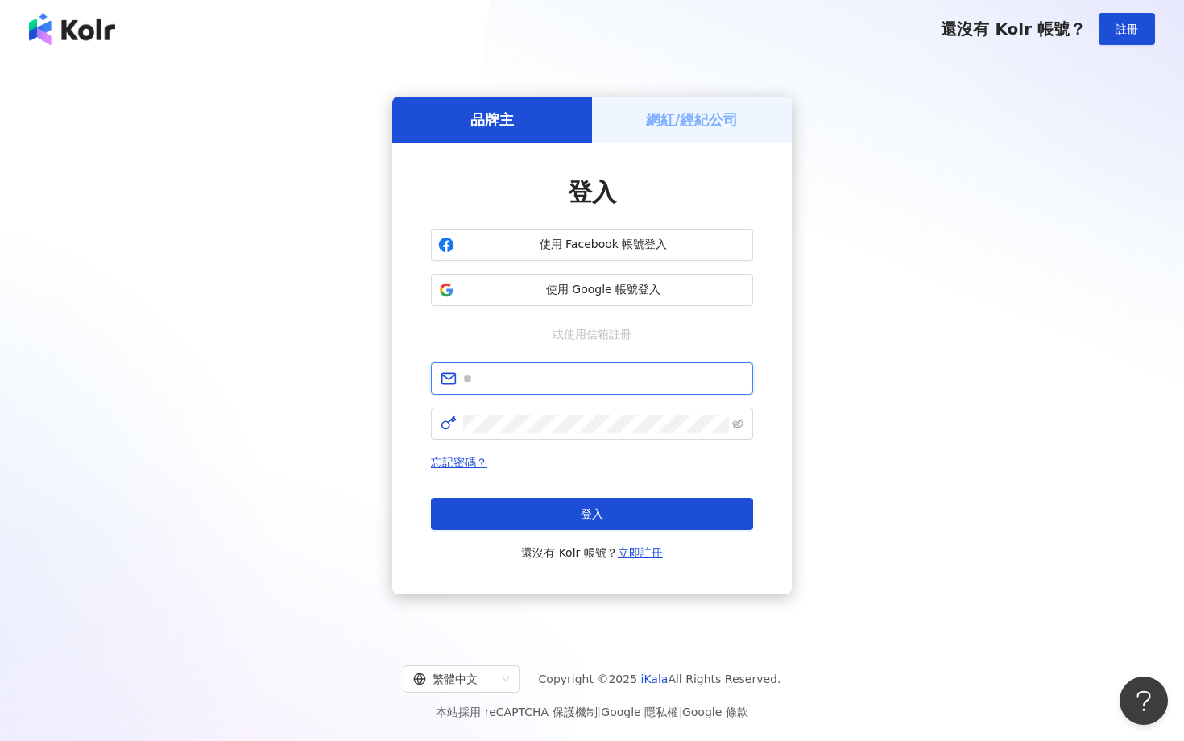
type input "**********"
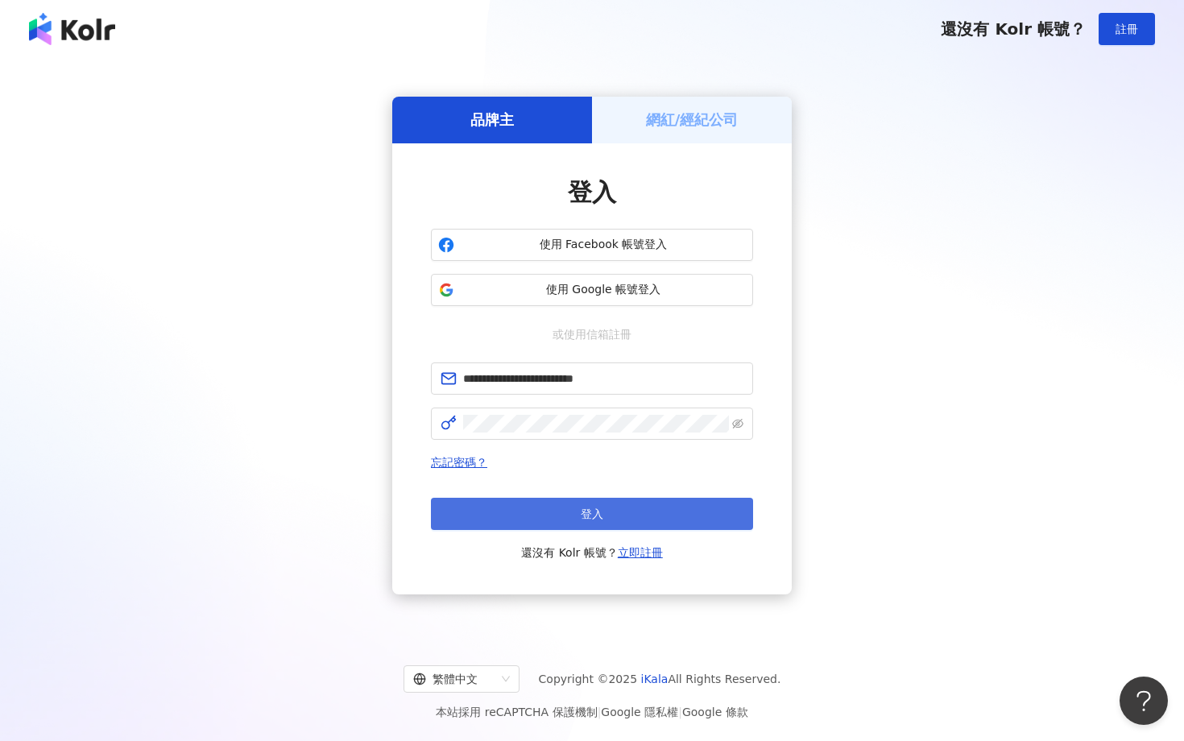
click at [597, 507] on span "登入" at bounding box center [592, 513] width 23 height 13
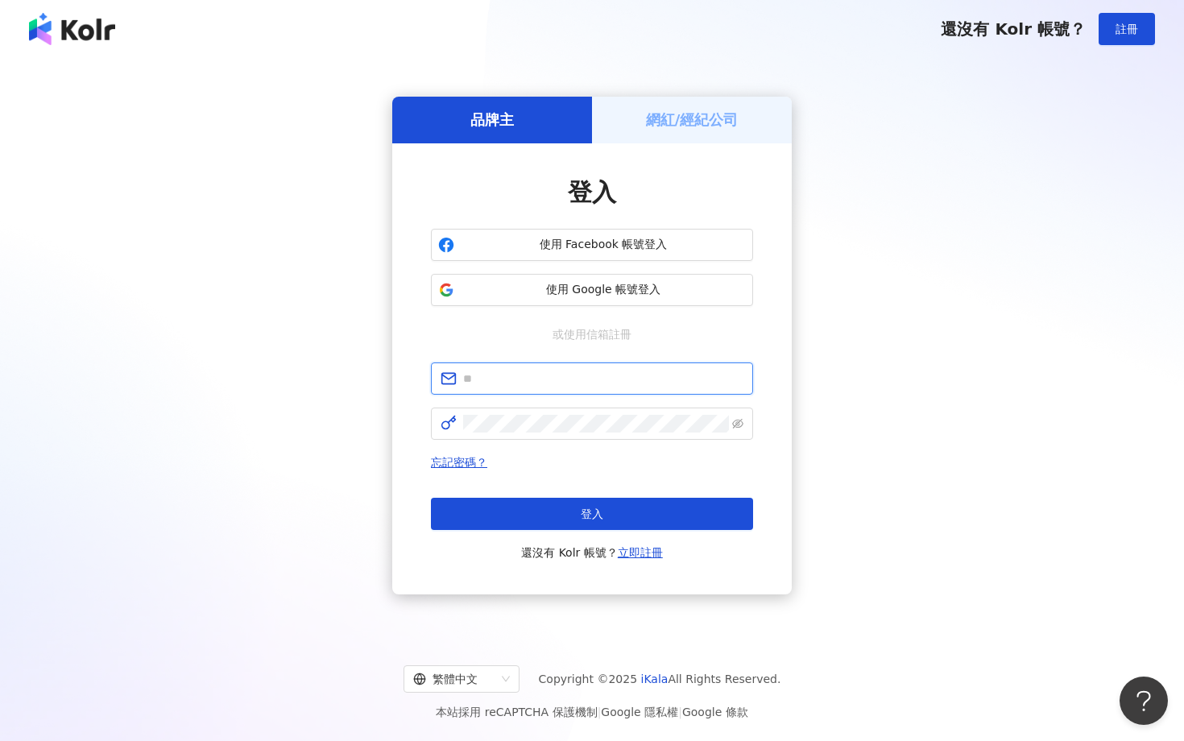
type input "**********"
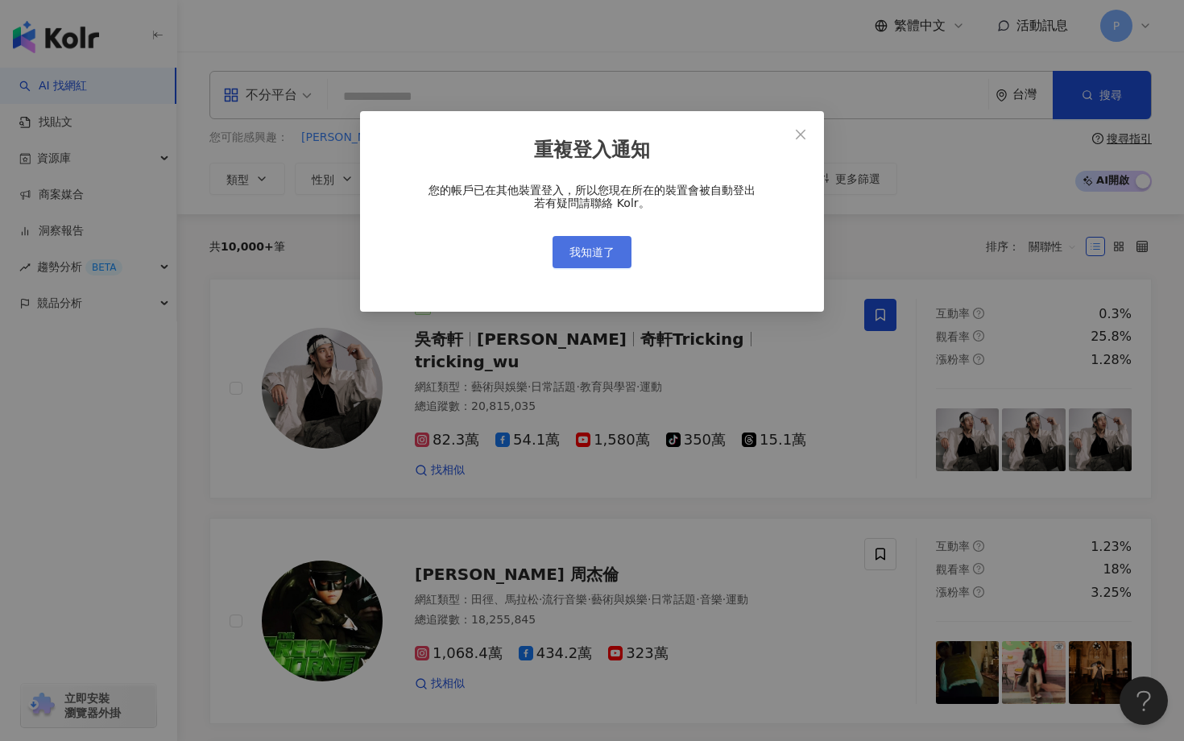
click at [606, 256] on span "我知道了" at bounding box center [591, 252] width 45 height 13
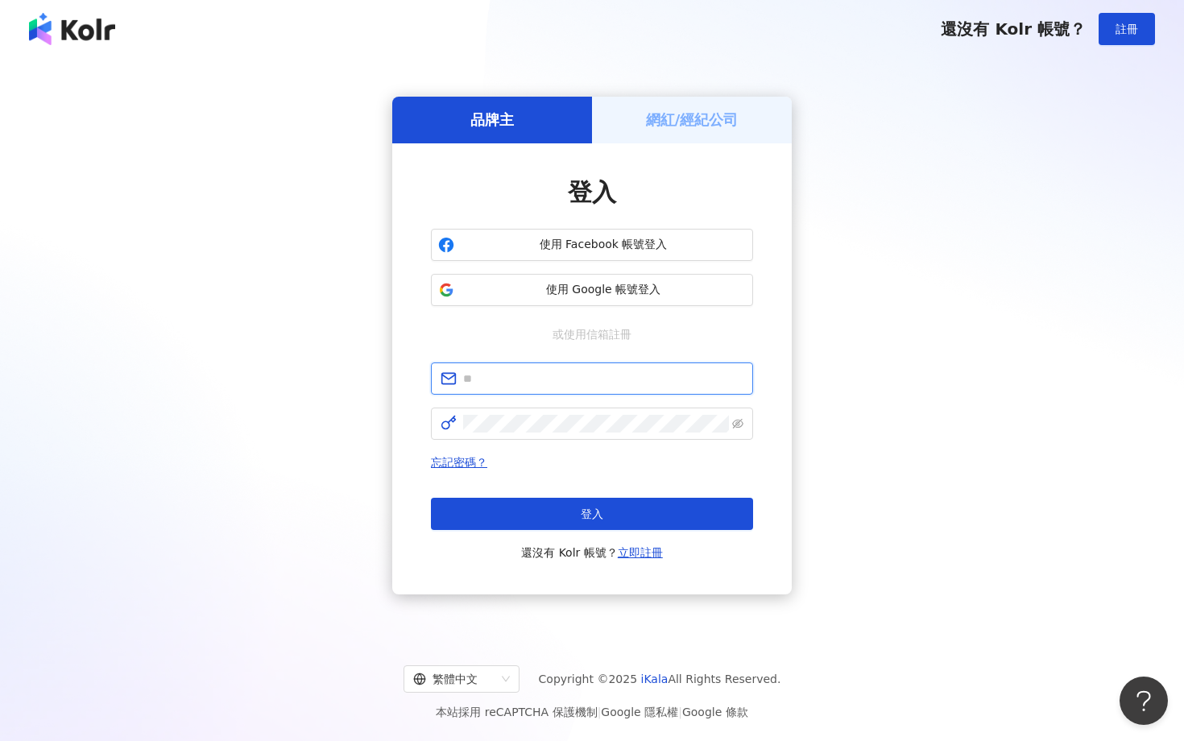
type input "**********"
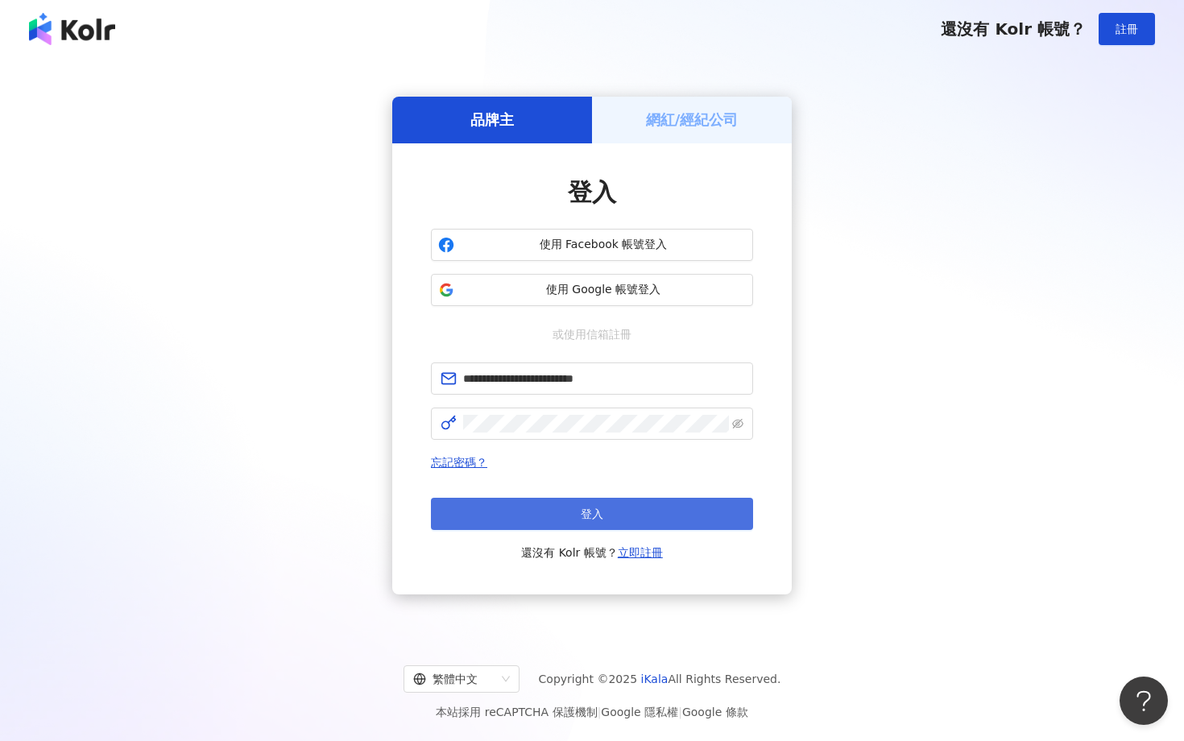
click at [606, 498] on button "登入" at bounding box center [592, 514] width 322 height 32
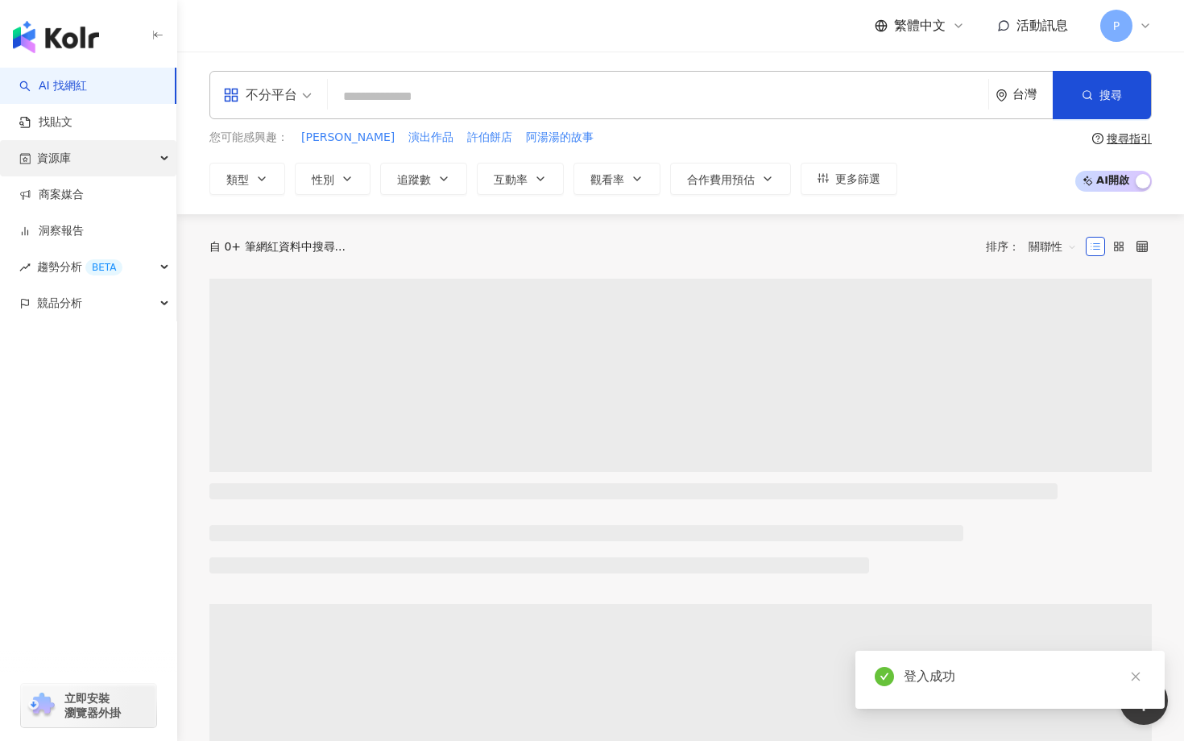
click at [152, 151] on div "資源庫" at bounding box center [88, 158] width 176 height 36
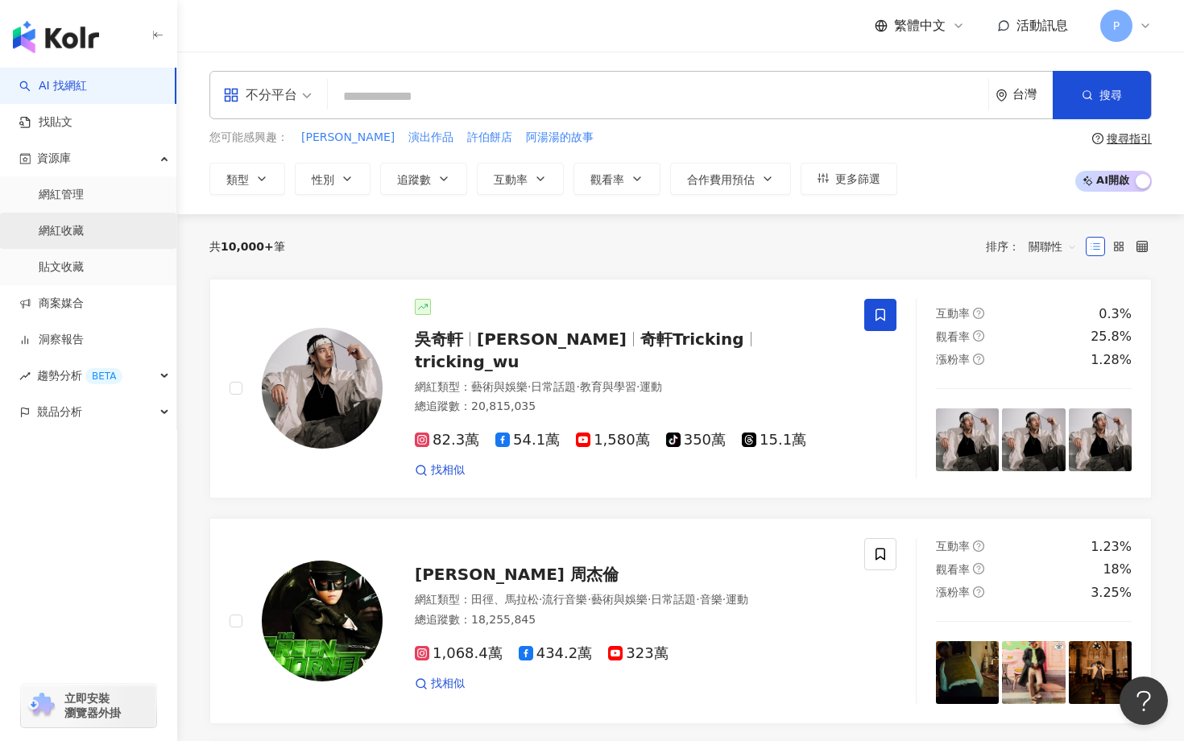
click at [84, 233] on link "網紅收藏" at bounding box center [61, 231] width 45 height 16
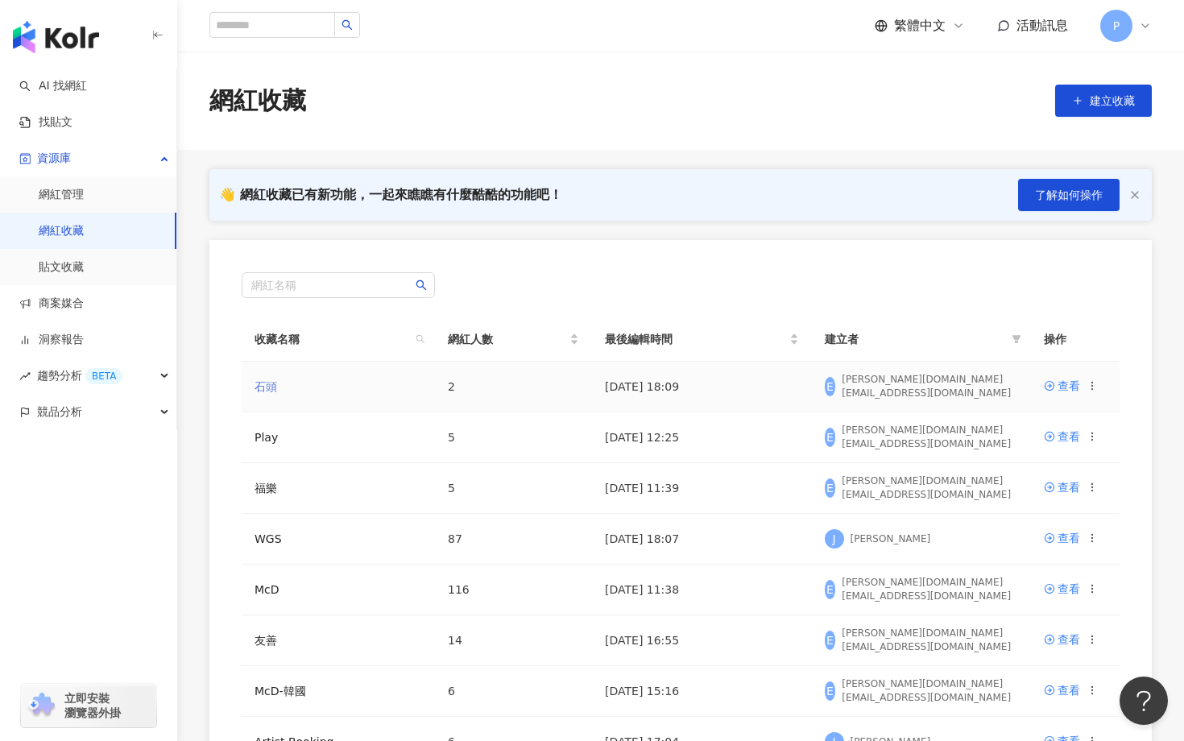
click at [271, 388] on link "石頭" at bounding box center [266, 386] width 23 height 13
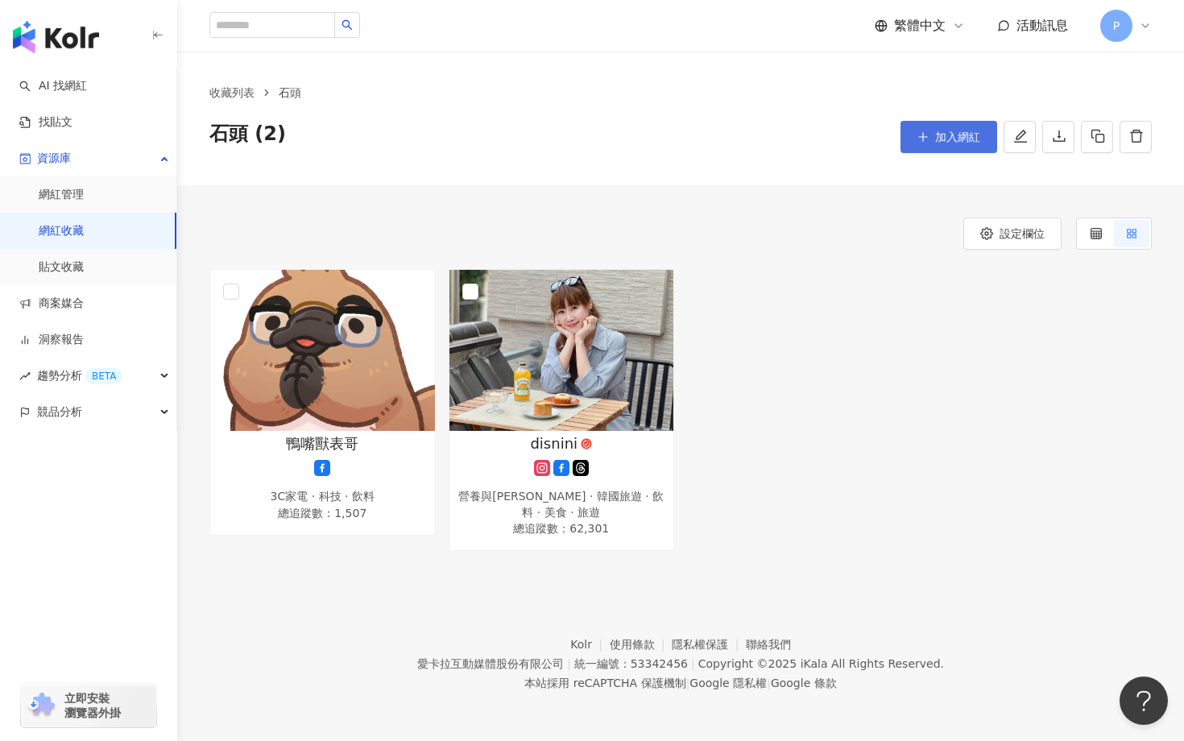
click at [943, 130] on span "加入網紅" at bounding box center [957, 136] width 45 height 13
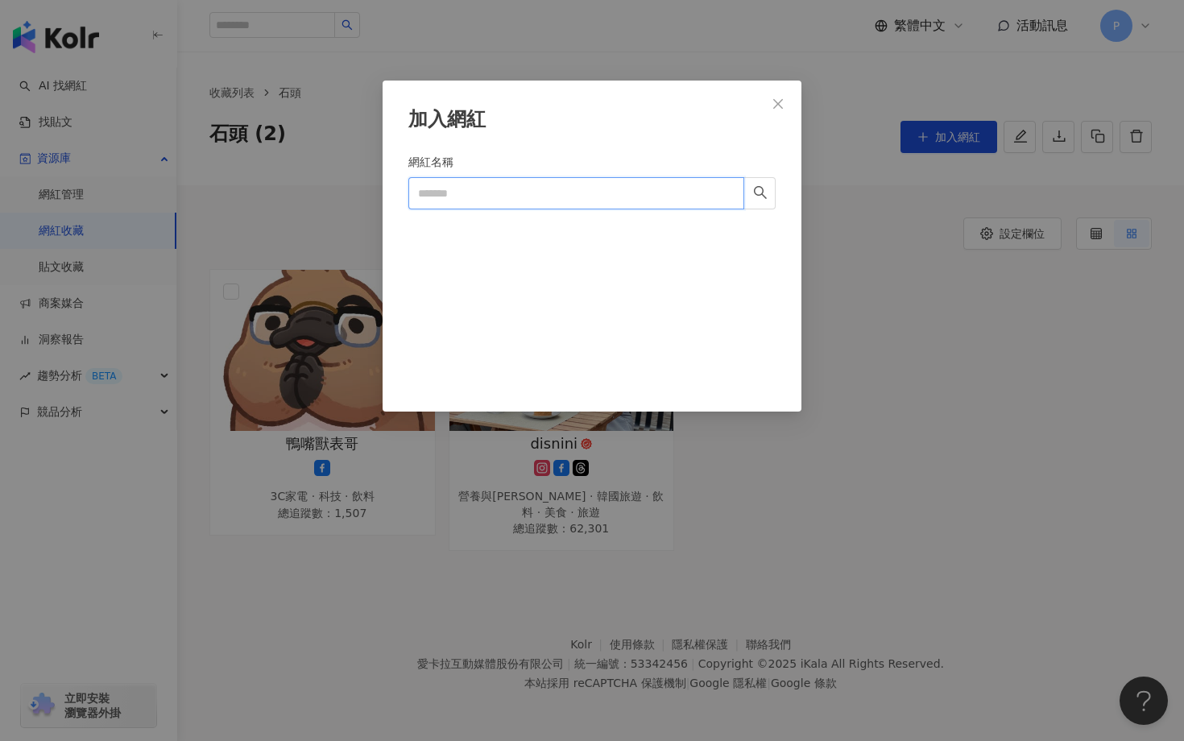
click at [565, 202] on input "網紅名稱" at bounding box center [576, 193] width 336 height 32
paste input "**********"
type input "**********"
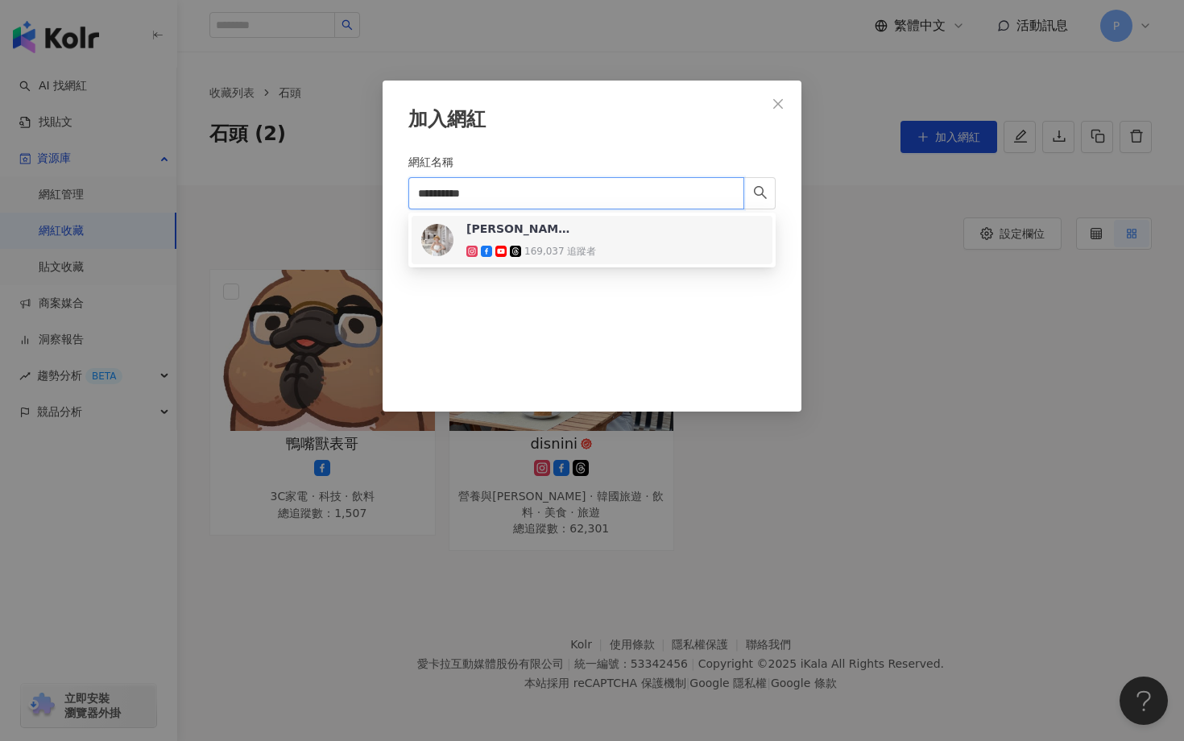
click at [517, 234] on div "[PERSON_NAME]" at bounding box center [518, 229] width 105 height 16
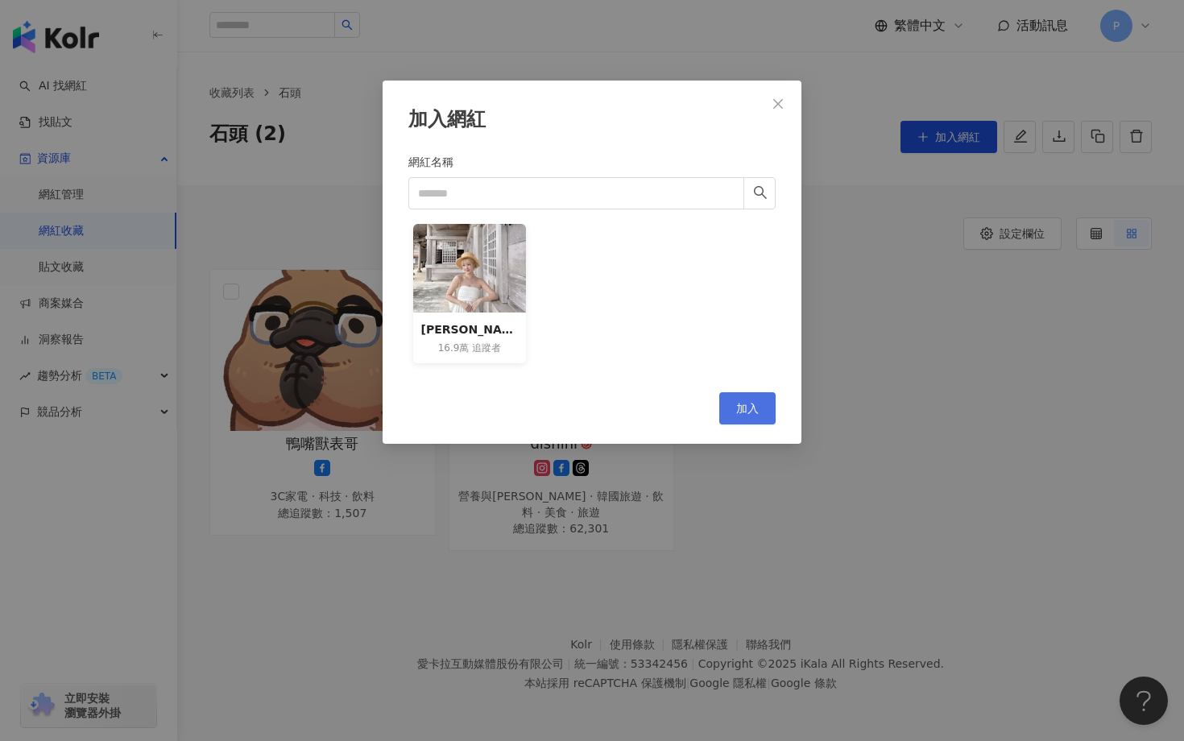
click at [755, 419] on button "加入" at bounding box center [747, 408] width 56 height 32
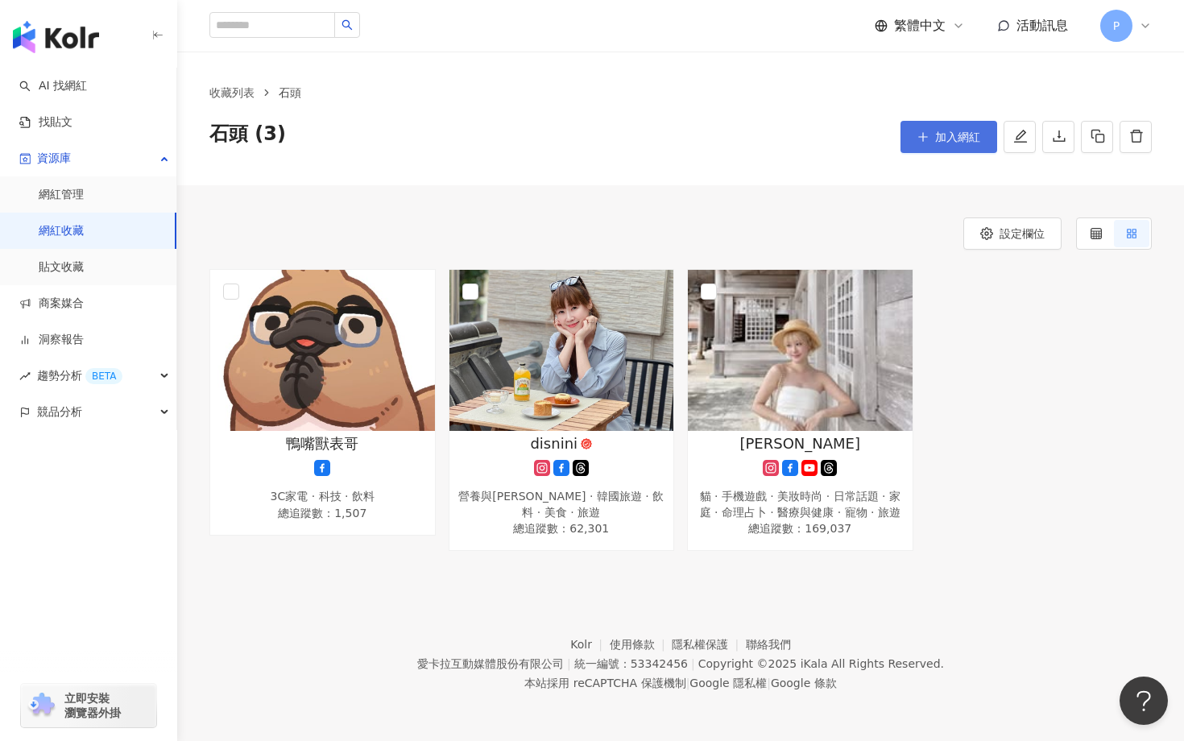
click at [937, 129] on button "加入網紅" at bounding box center [948, 137] width 97 height 32
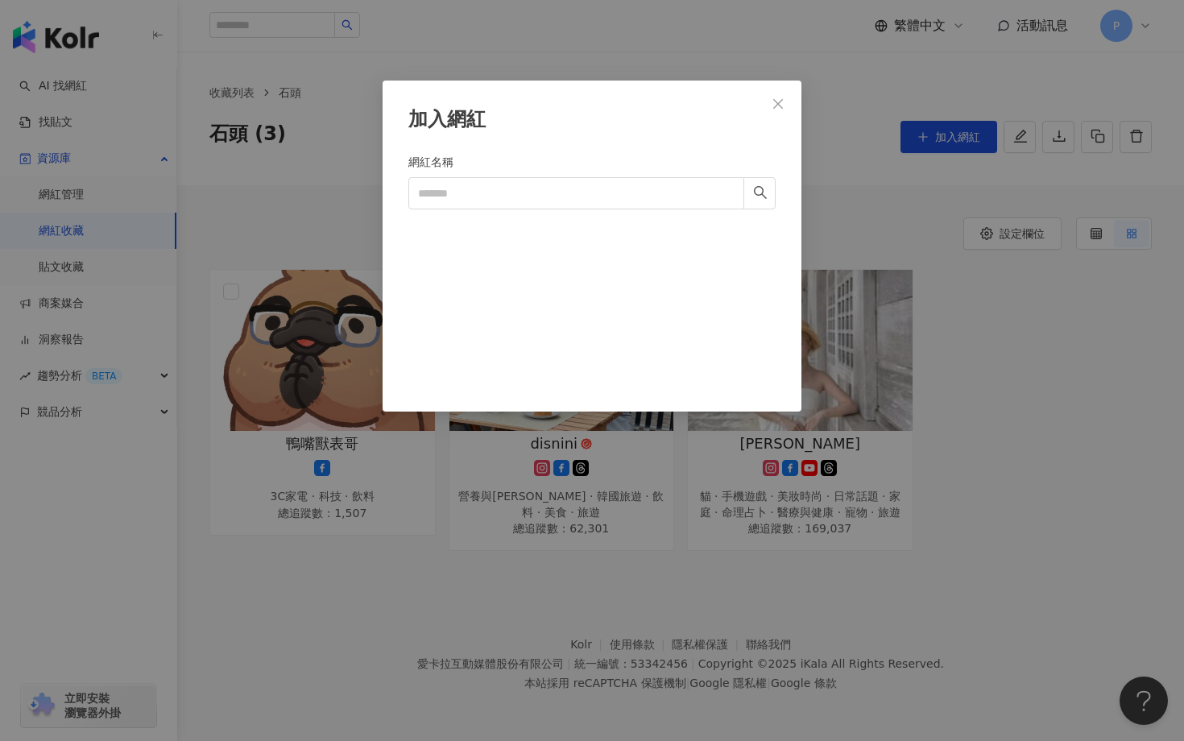
click at [519, 211] on form "網紅名稱" at bounding box center [591, 263] width 367 height 220
click at [519, 201] on input "網紅名稱" at bounding box center [576, 193] width 336 height 32
paste input "**********"
click at [456, 201] on input "**********" at bounding box center [576, 193] width 336 height 32
click at [451, 198] on input "**********" at bounding box center [576, 193] width 336 height 32
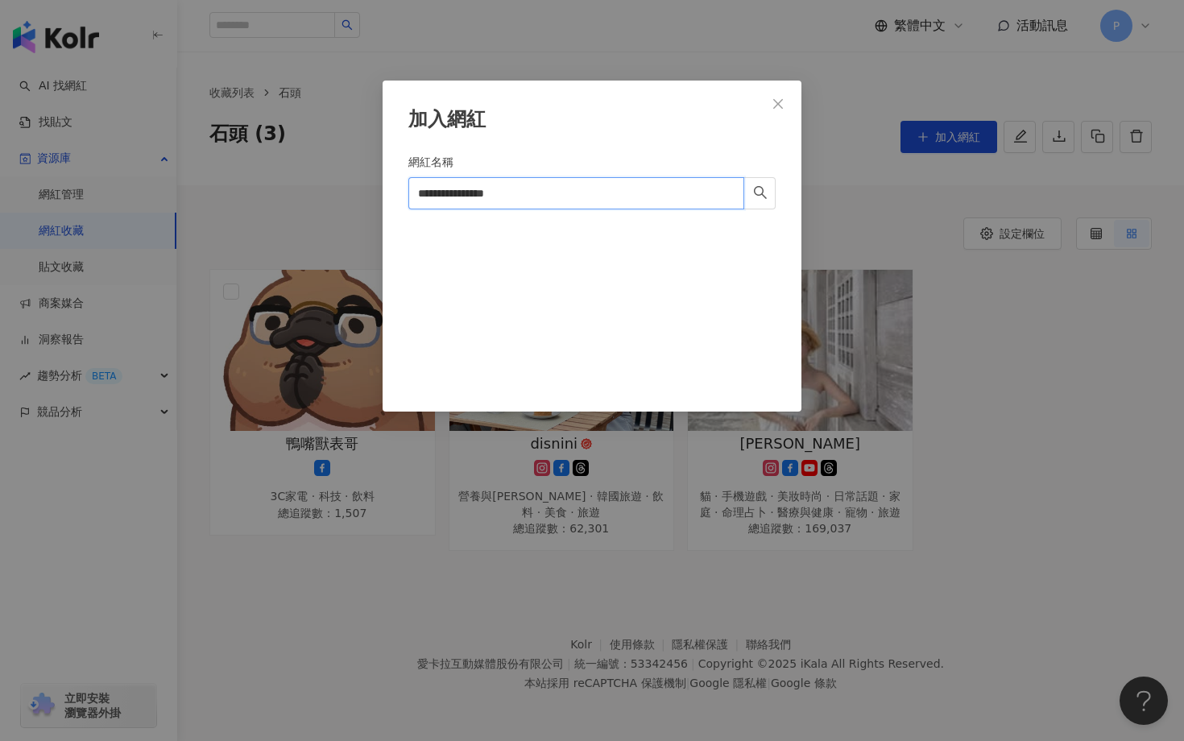
drag, startPoint x: 457, startPoint y: 198, endPoint x: 693, endPoint y: 156, distance: 238.9
click at [693, 156] on div "**********" at bounding box center [591, 179] width 367 height 52
drag, startPoint x: 616, startPoint y: 190, endPoint x: 457, endPoint y: 198, distance: 158.9
click at [457, 198] on input "**********" at bounding box center [576, 193] width 336 height 32
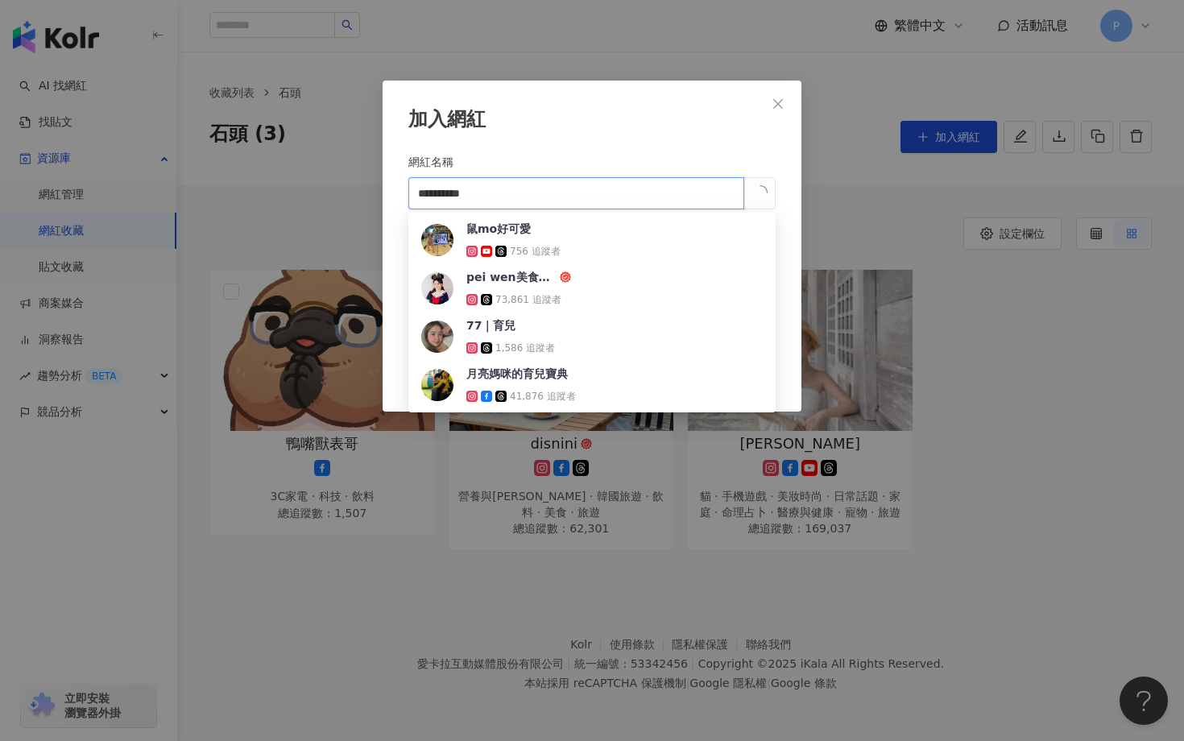
type input "**********"
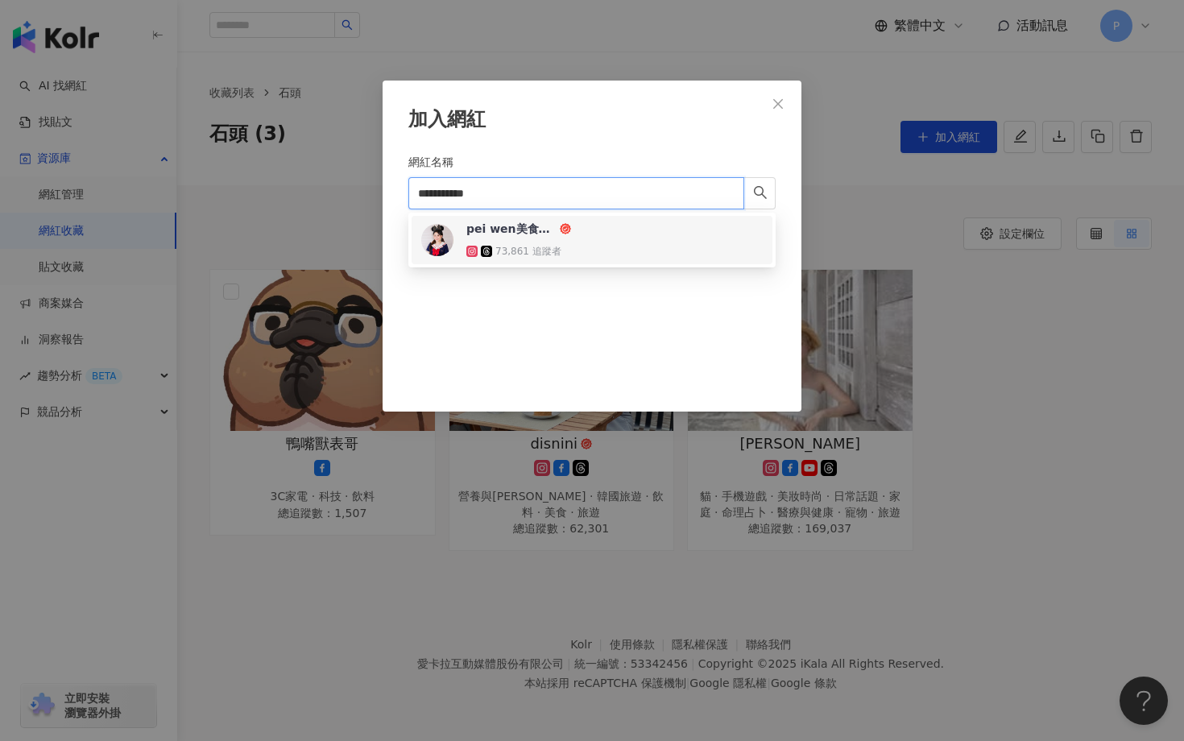
click at [504, 236] on div "pei wen美食x親子x迪士尼" at bounding box center [511, 229] width 90 height 16
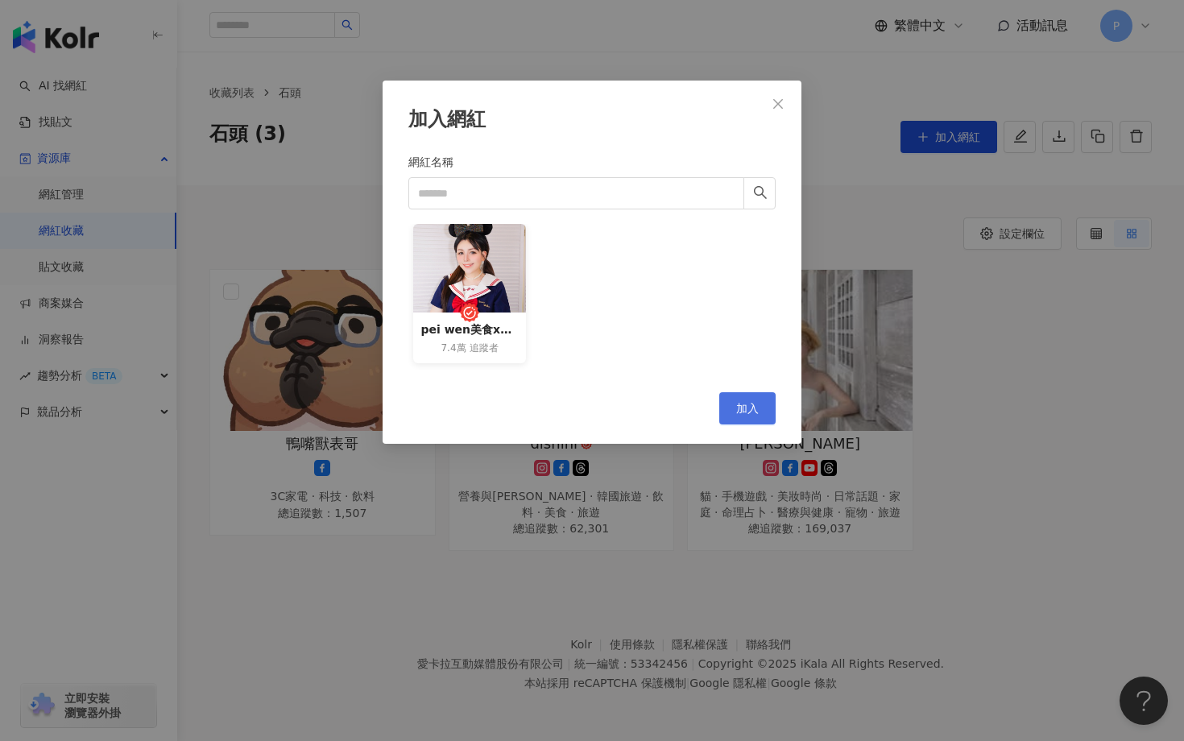
click at [756, 392] on button "加入" at bounding box center [747, 408] width 56 height 32
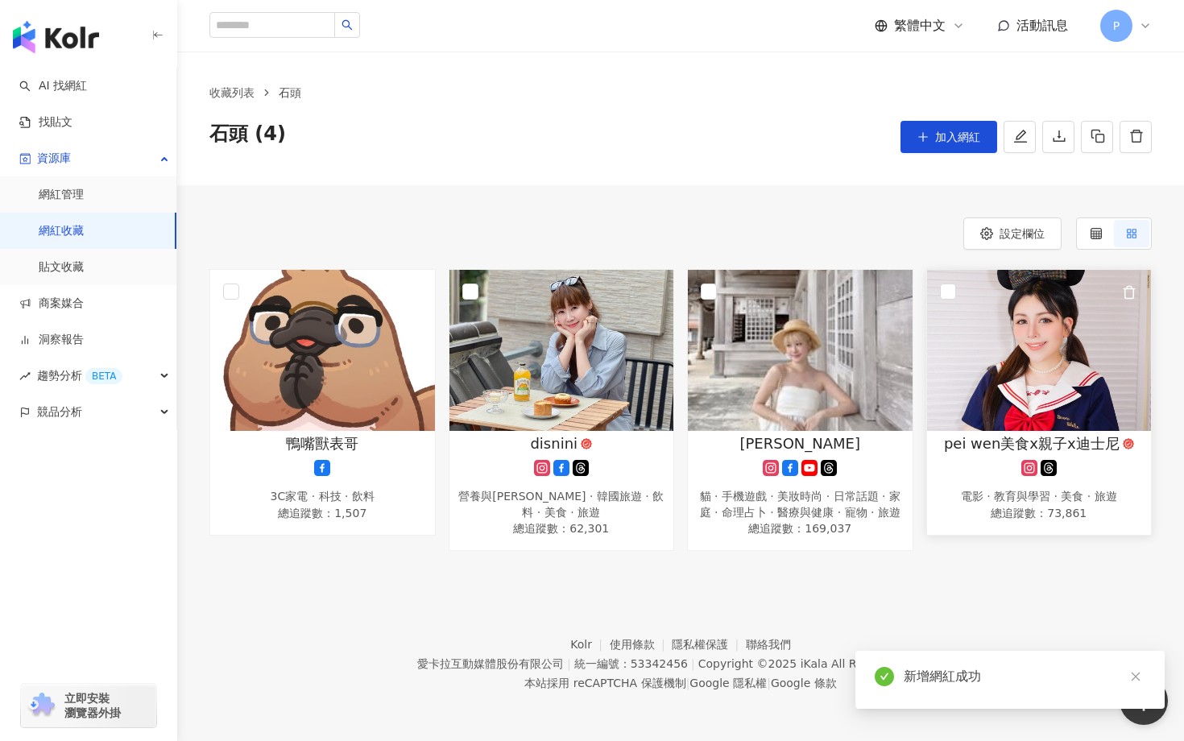
click at [978, 440] on span "pei wen美食x親子x迪士尼" at bounding box center [1032, 443] width 176 height 20
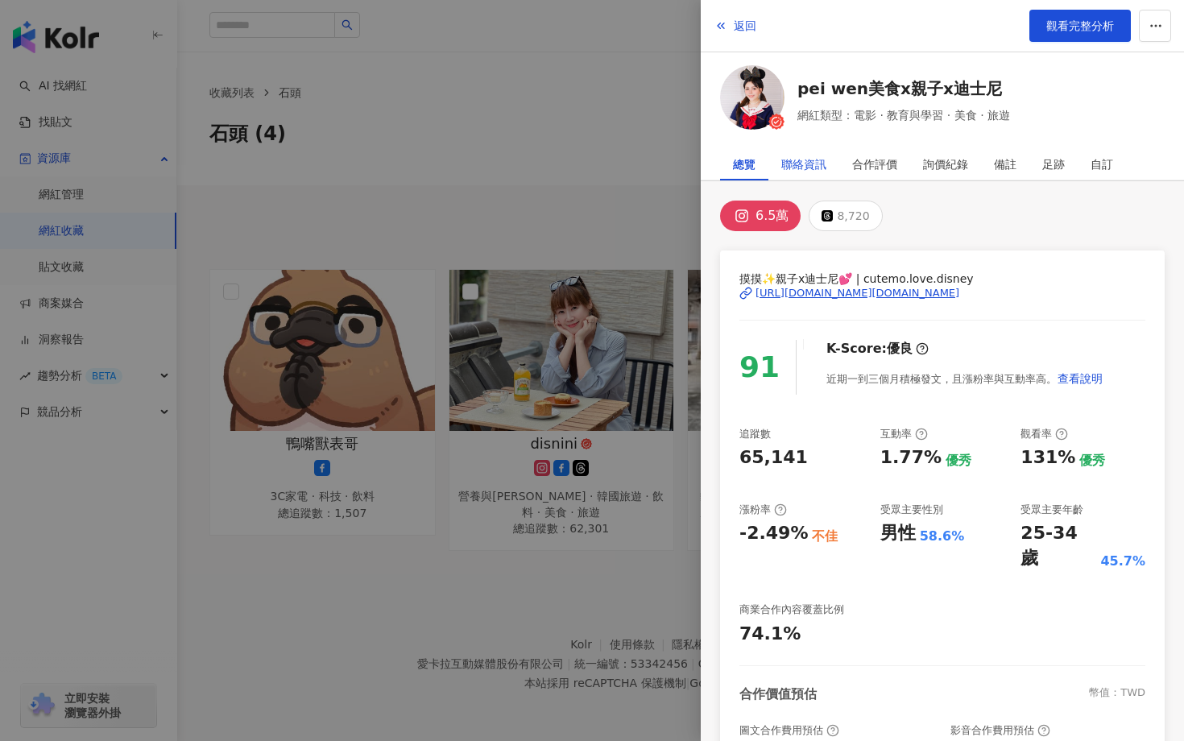
click at [809, 165] on div "聯絡資訊" at bounding box center [803, 164] width 45 height 32
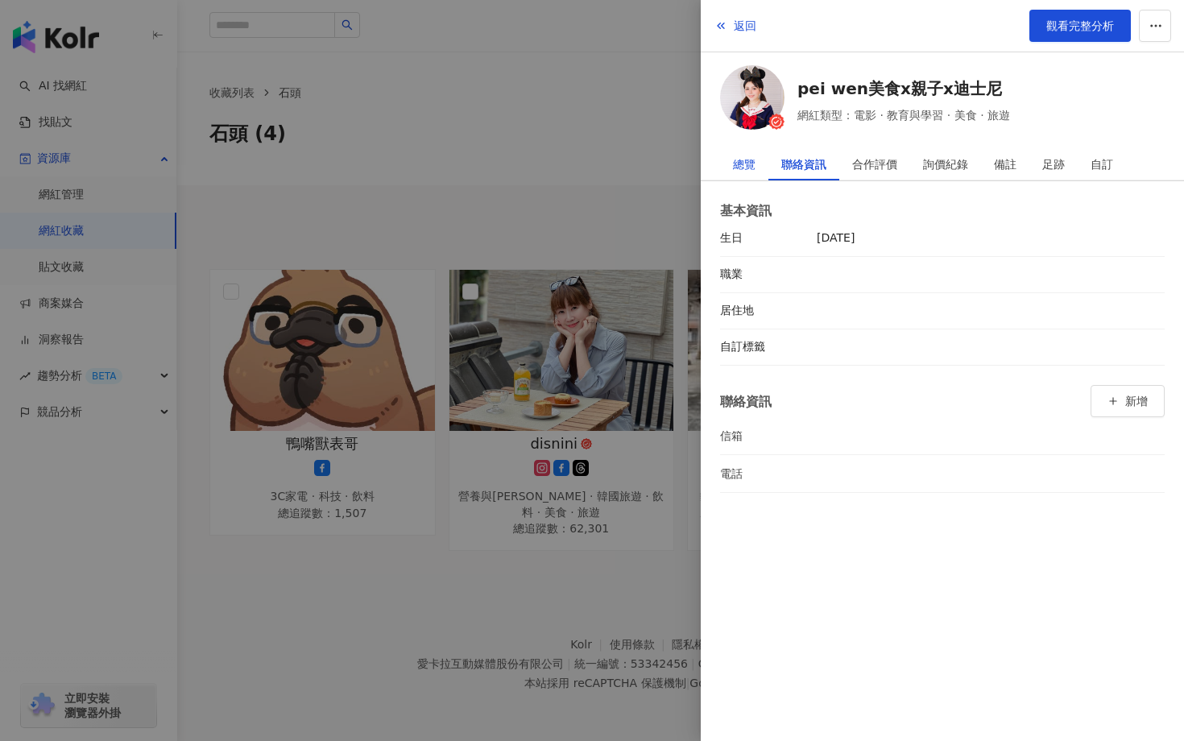
click at [751, 175] on div "總覽" at bounding box center [744, 164] width 23 height 32
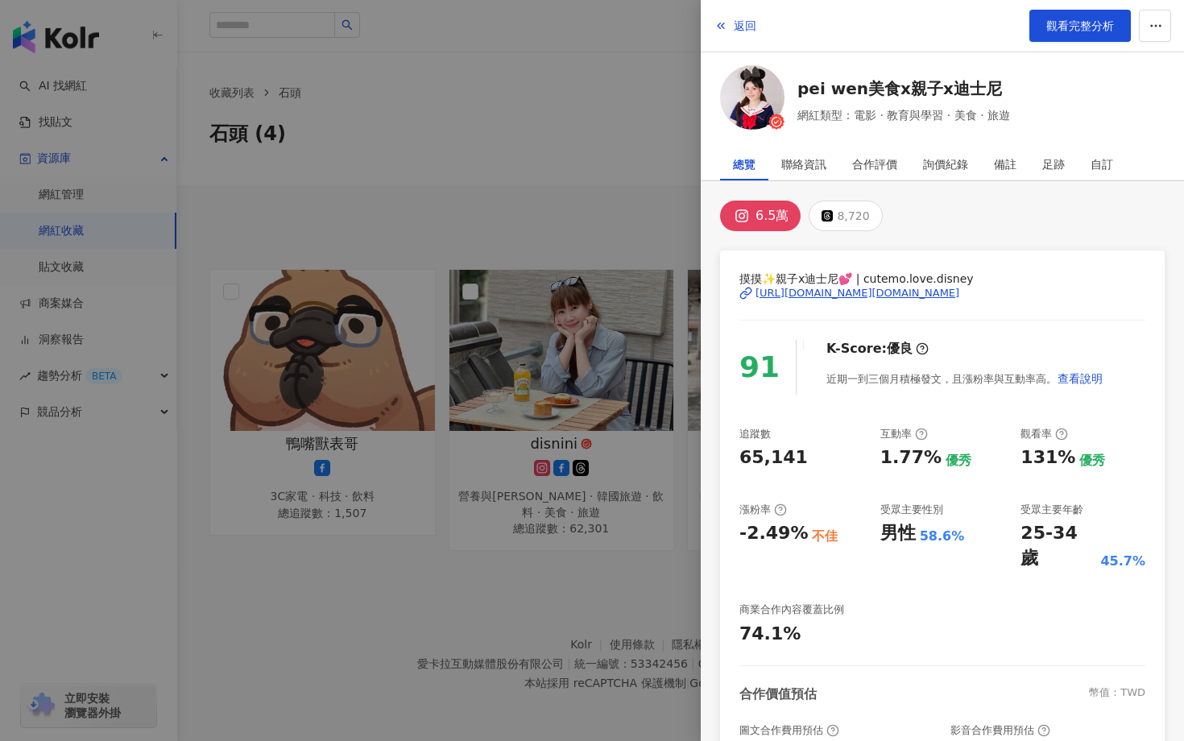
click at [489, 211] on div at bounding box center [592, 370] width 1184 height 741
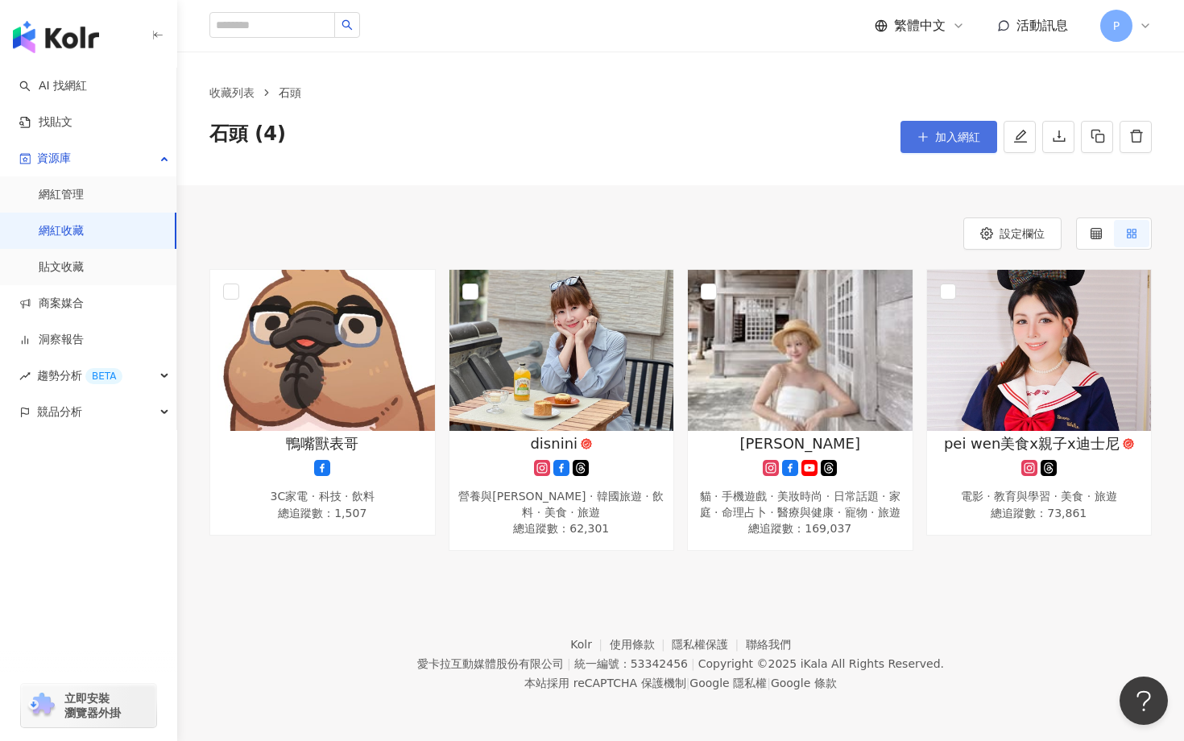
click at [932, 139] on button "加入網紅" at bounding box center [948, 137] width 97 height 32
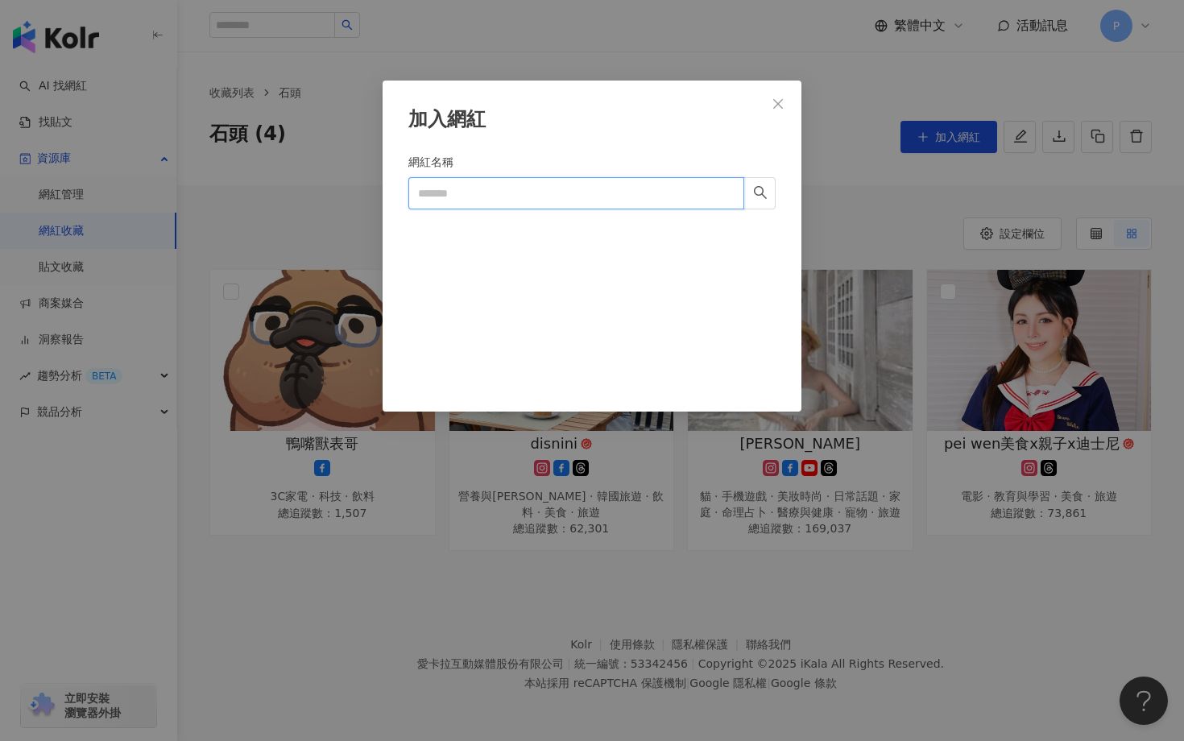
click at [587, 198] on input "網紅名稱" at bounding box center [576, 193] width 336 height 32
paste input "*********"
type input "*********"
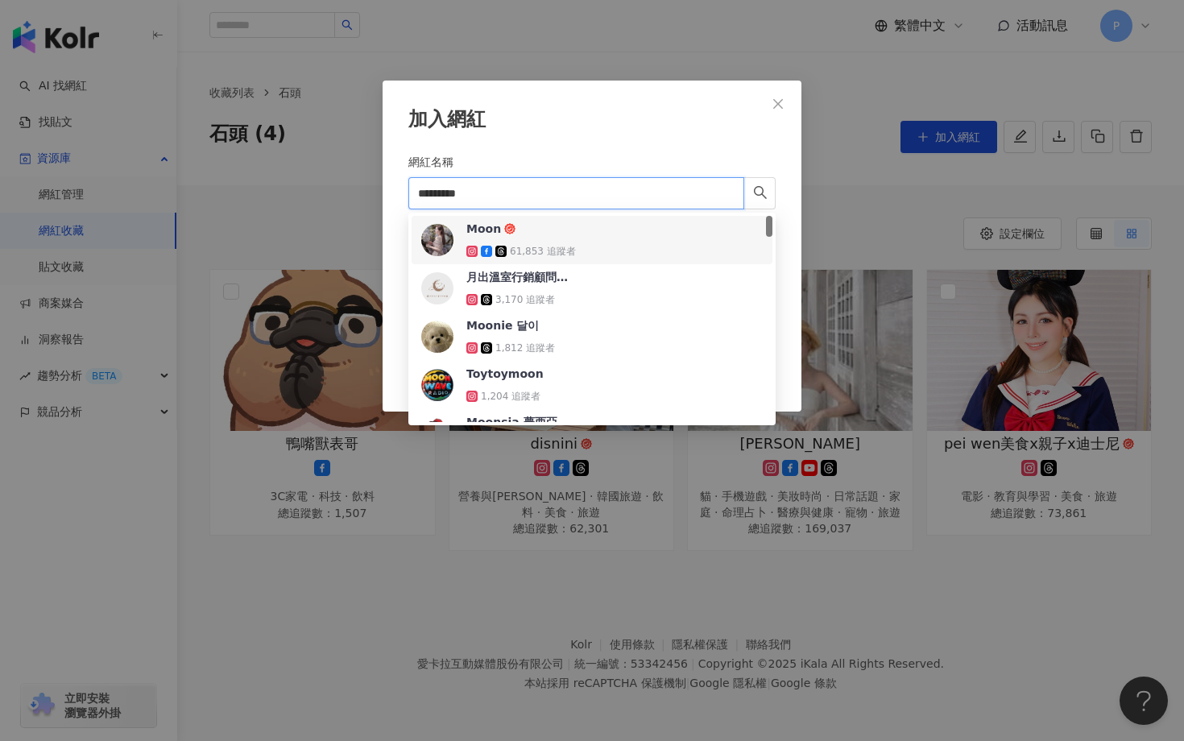
click at [542, 232] on span "Moon" at bounding box center [518, 229] width 105 height 16
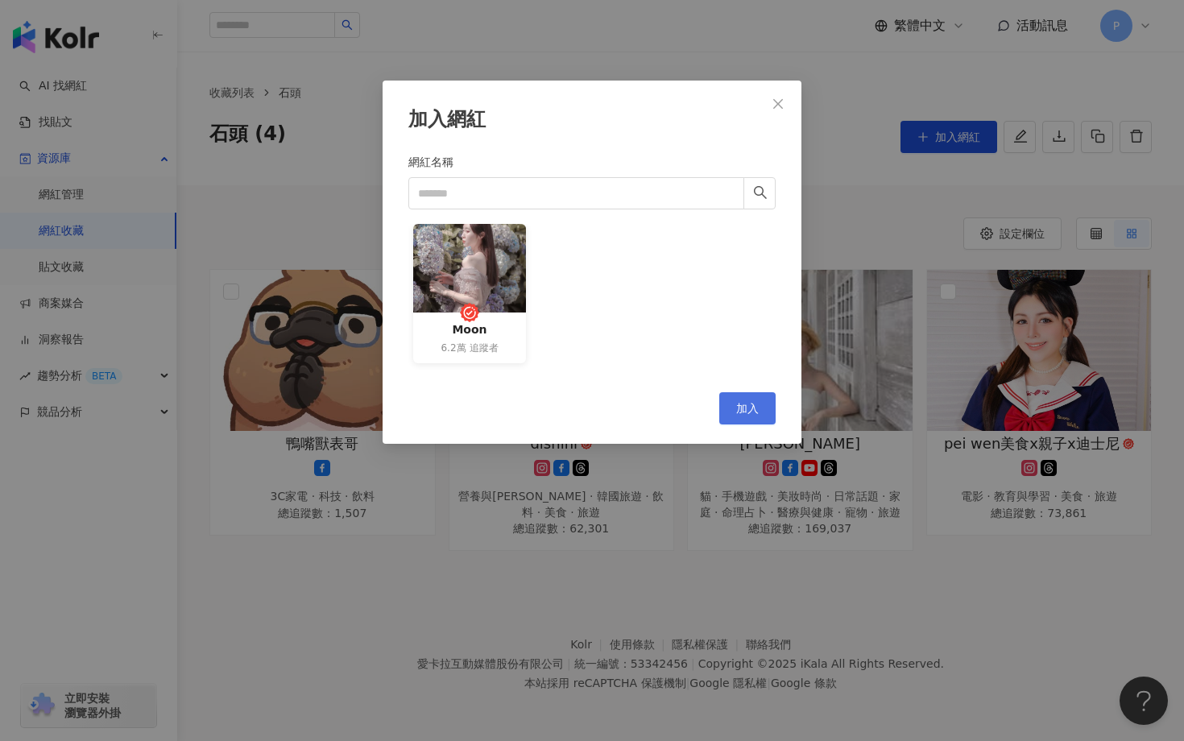
click at [747, 404] on span "加入" at bounding box center [747, 408] width 23 height 13
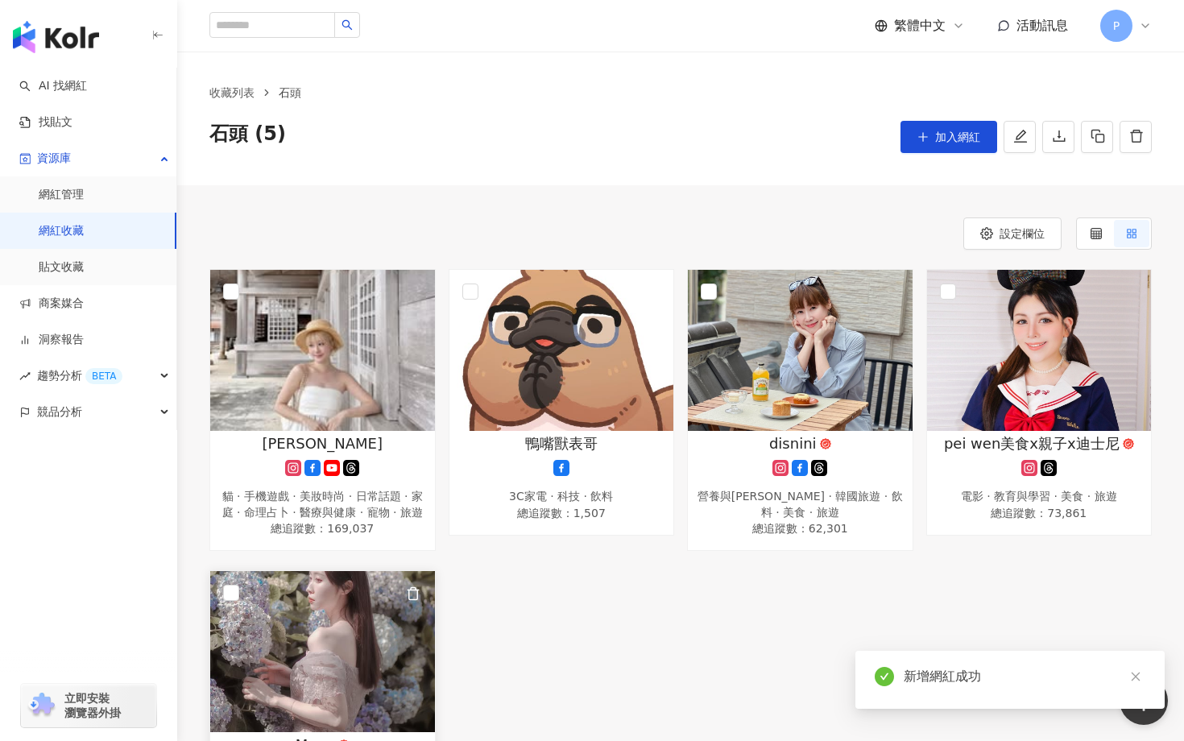
click at [330, 603] on img at bounding box center [322, 651] width 225 height 161
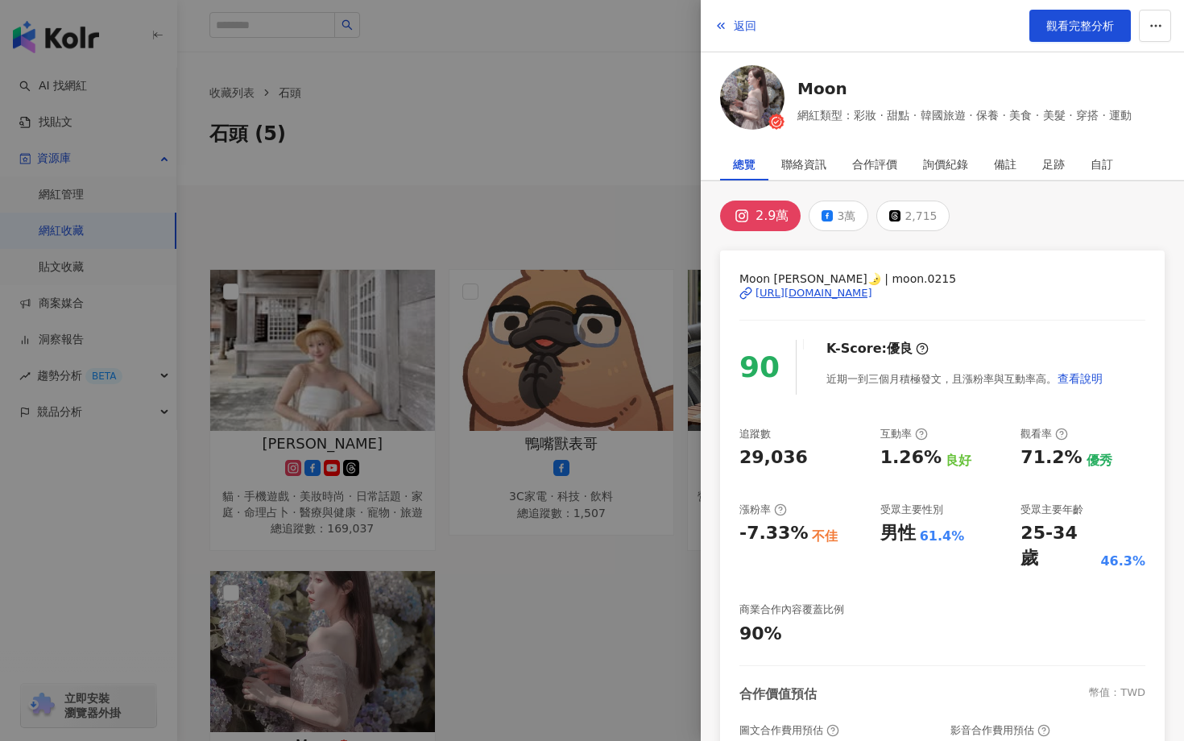
click at [577, 609] on div at bounding box center [592, 370] width 1184 height 741
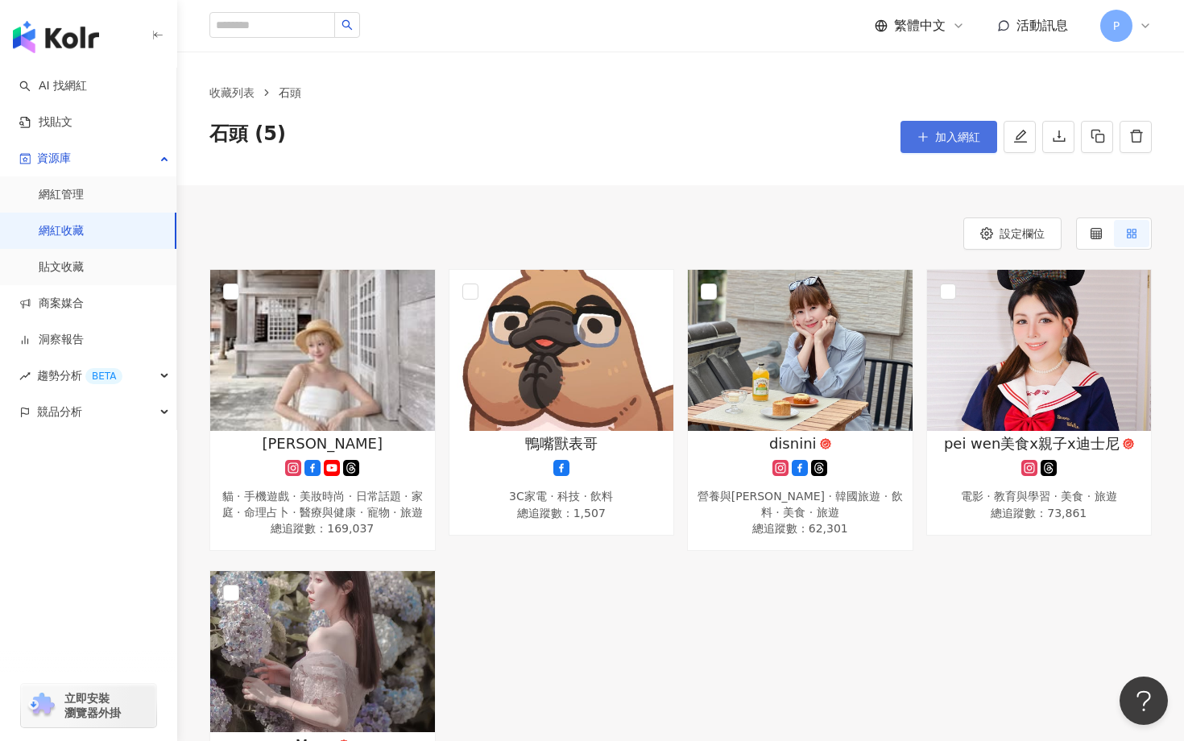
click at [931, 133] on button "加入網紅" at bounding box center [948, 137] width 97 height 32
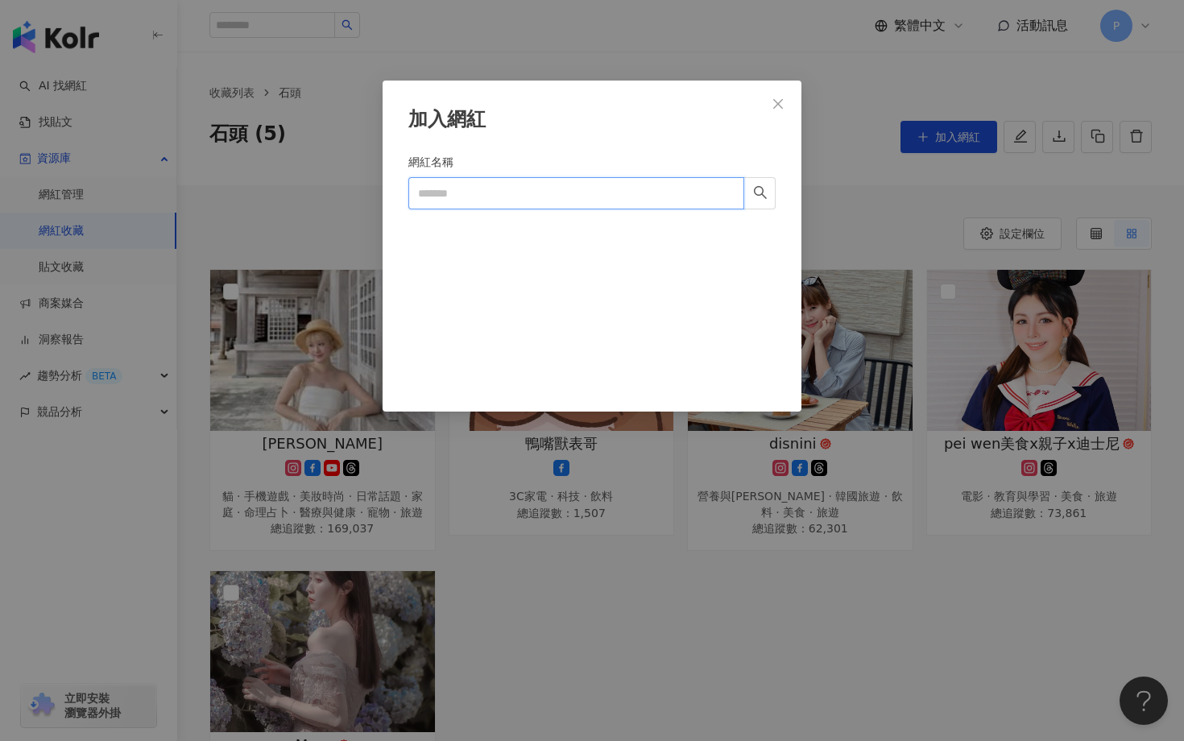
click at [550, 204] on input "網紅名稱" at bounding box center [576, 193] width 336 height 32
paste input "****"
type input "****"
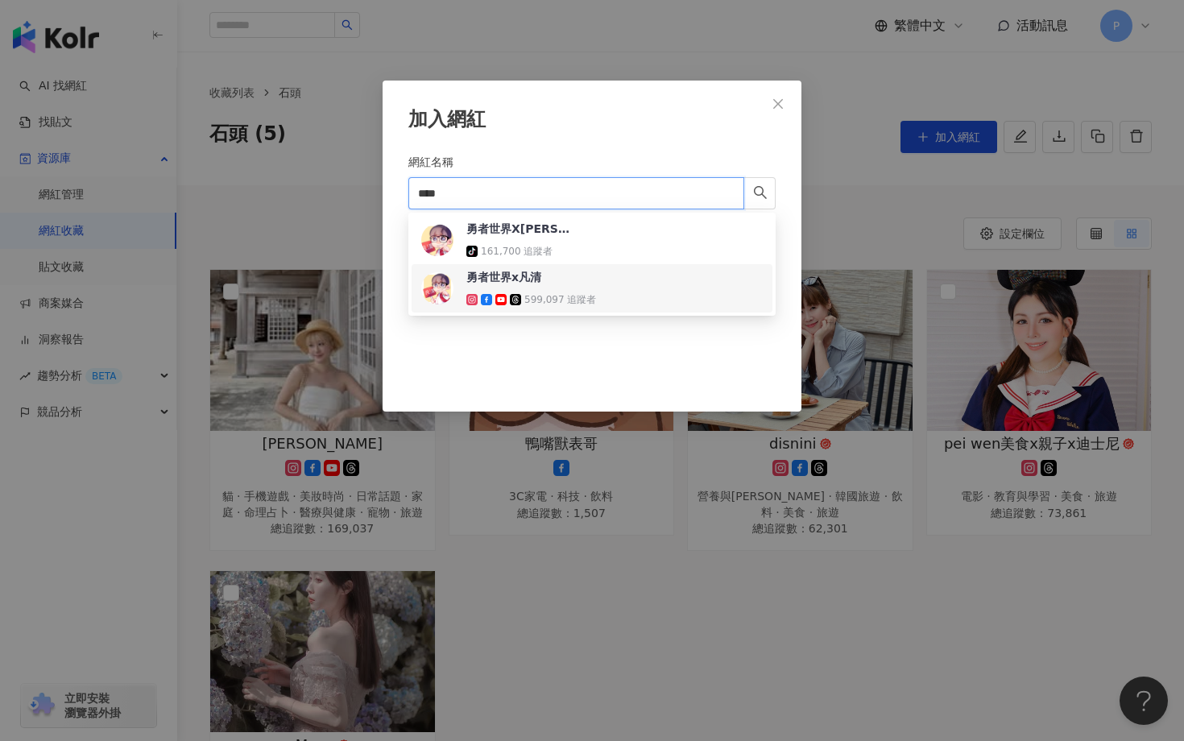
click at [536, 283] on div "勇者世界x凡清" at bounding box center [503, 277] width 75 height 16
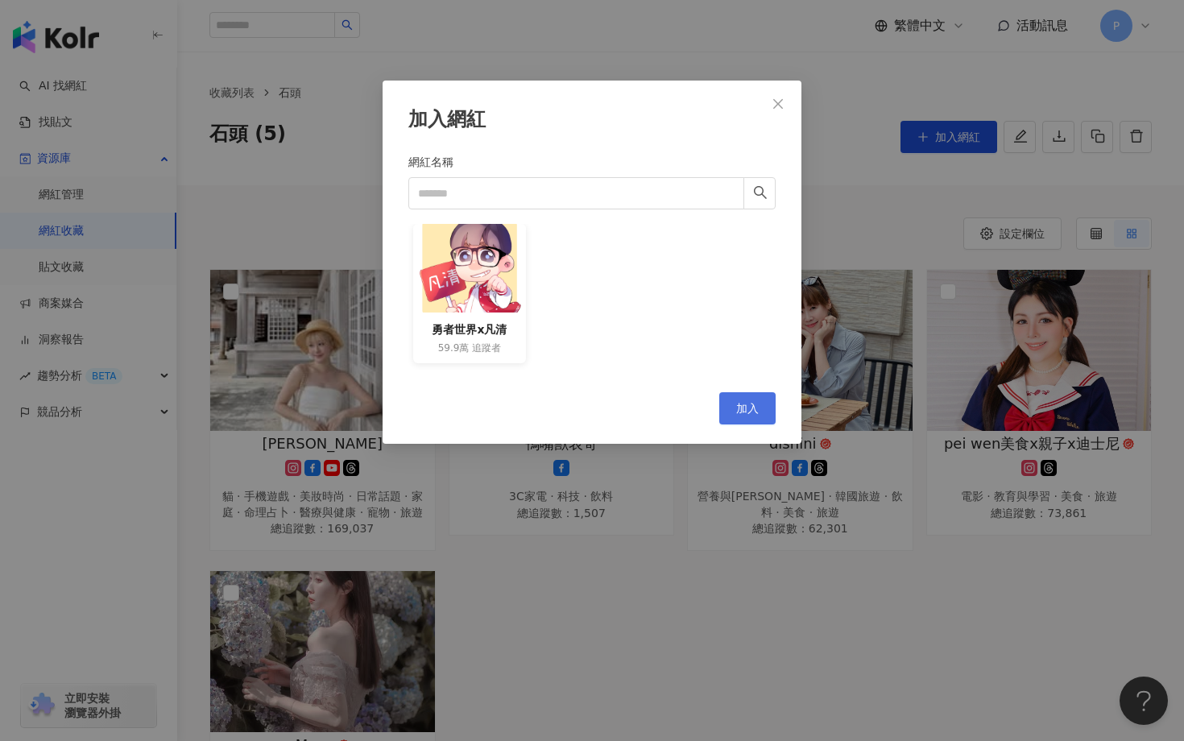
click at [749, 411] on span "加入" at bounding box center [747, 408] width 23 height 13
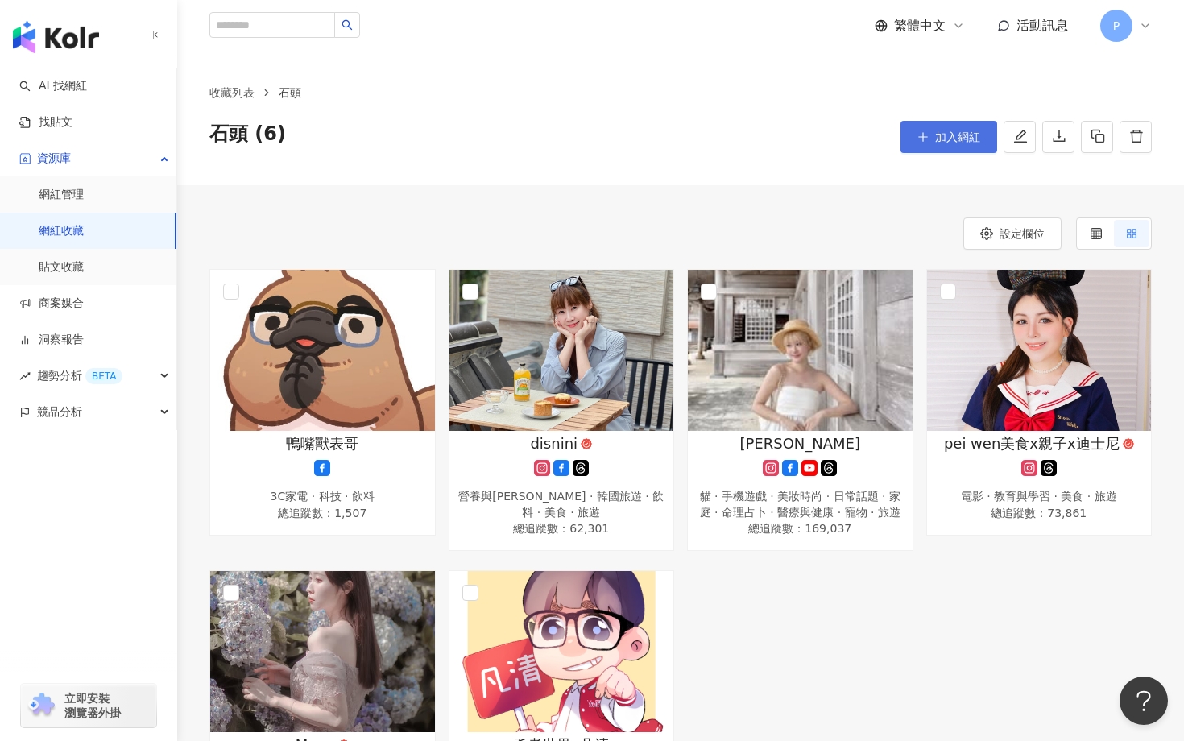
click at [939, 135] on span "加入網紅" at bounding box center [957, 136] width 45 height 13
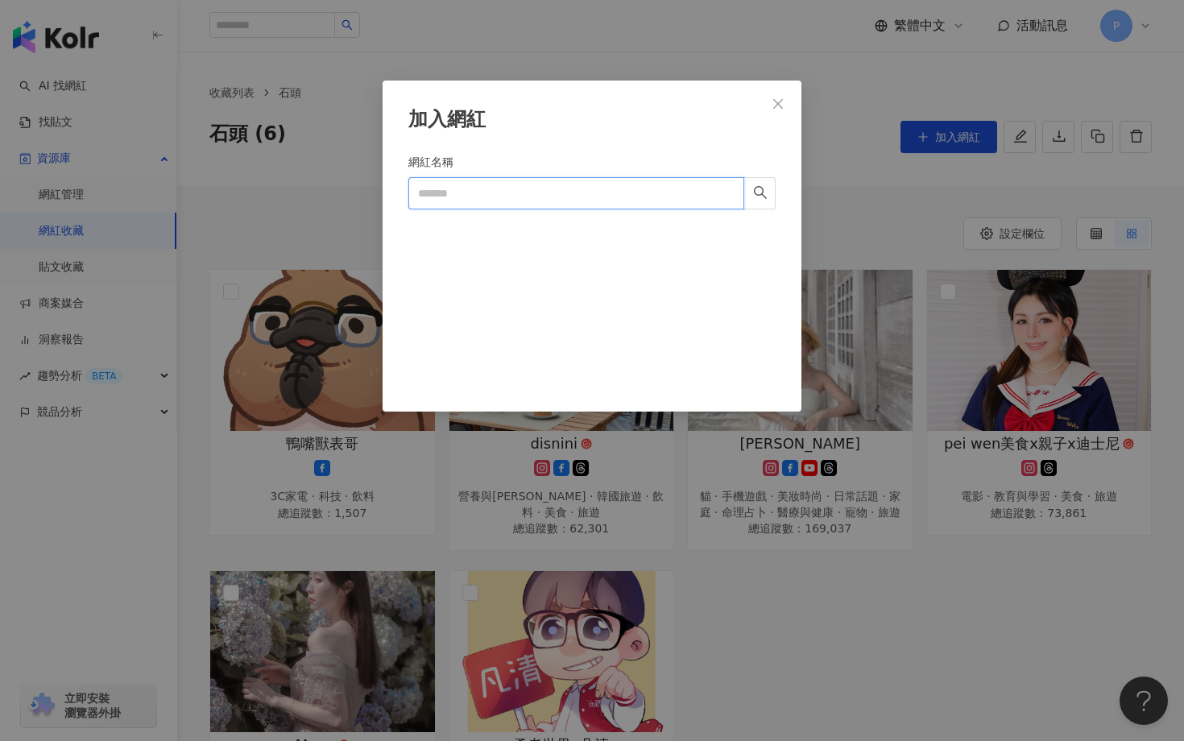
click at [581, 194] on input "網紅名稱" at bounding box center [576, 193] width 336 height 32
paste input "**"
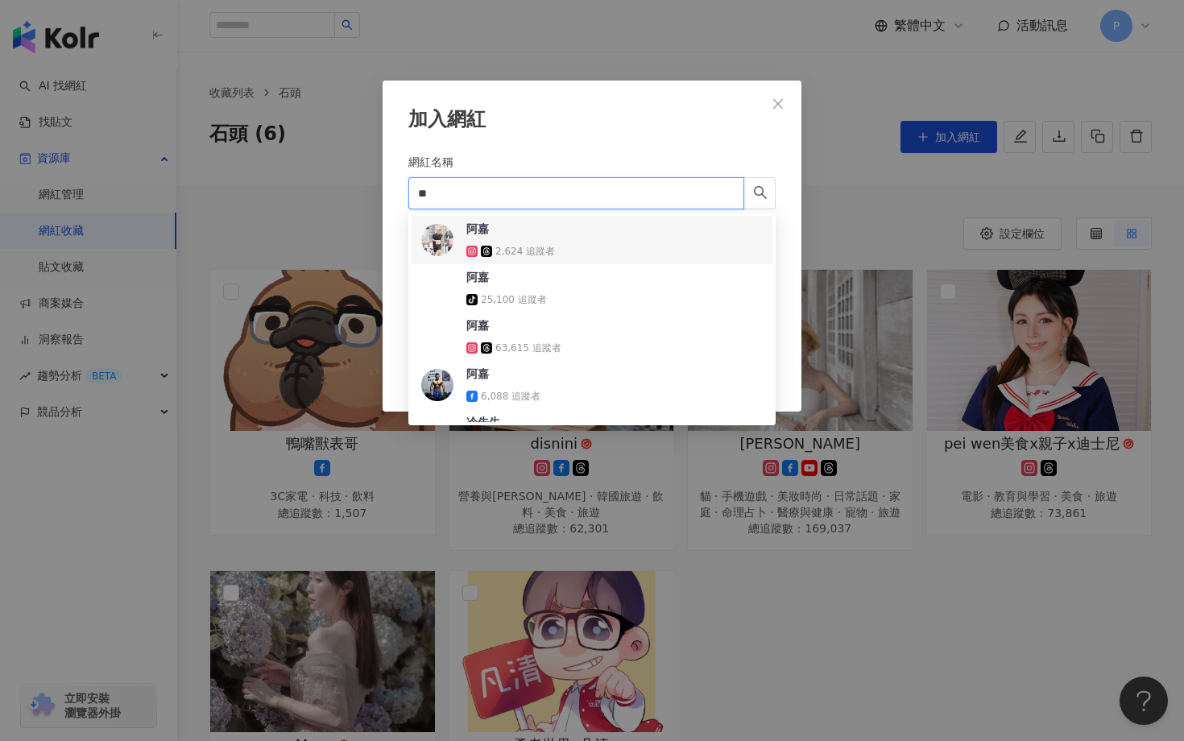
type input "**"
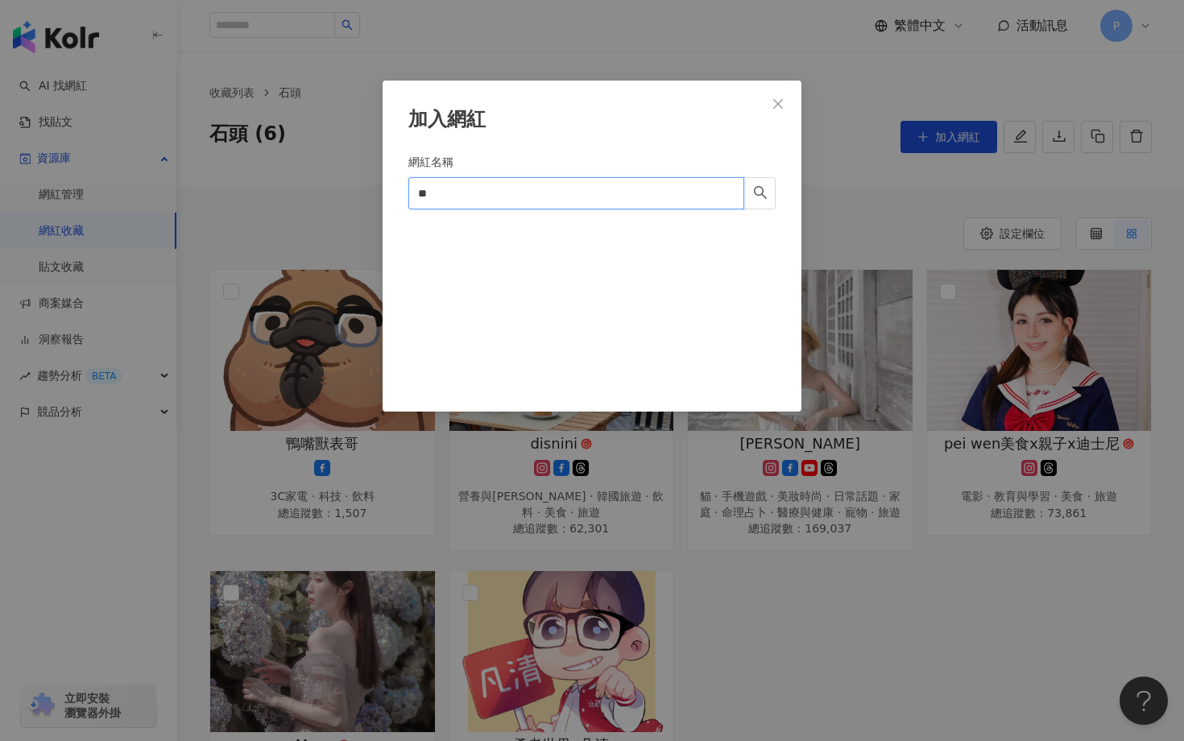
click at [511, 199] on input "**" at bounding box center [576, 193] width 336 height 32
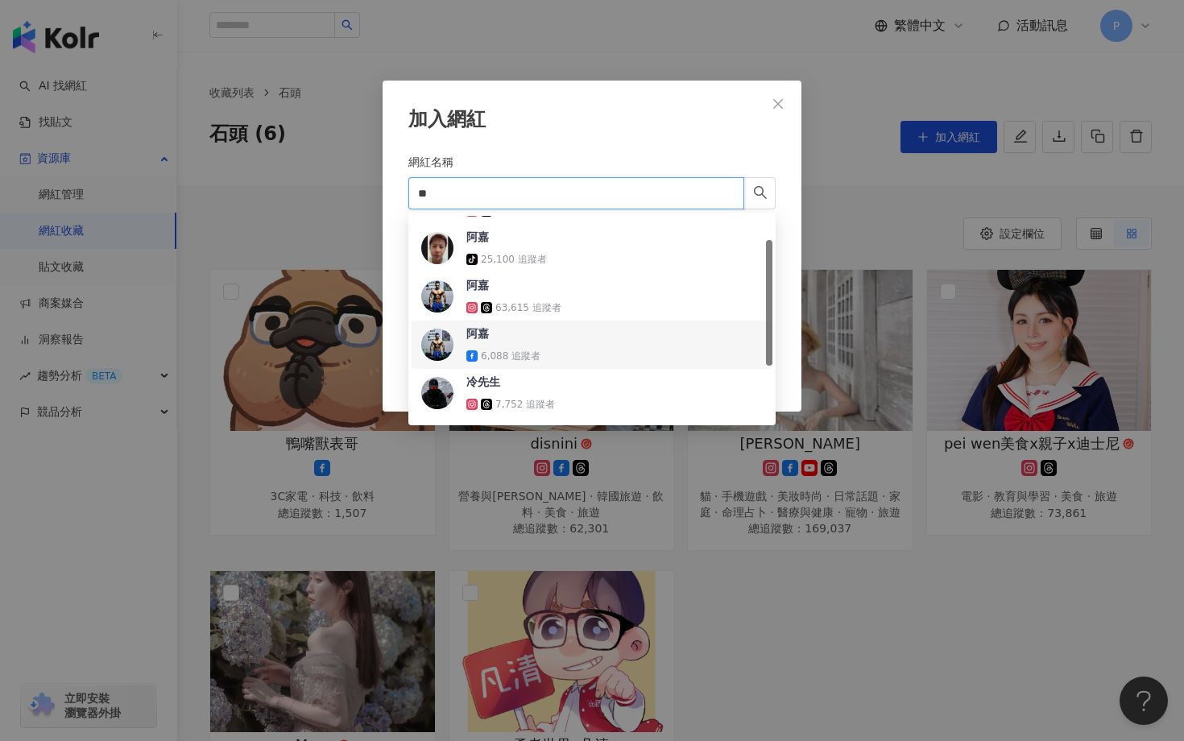
scroll to position [42, 0]
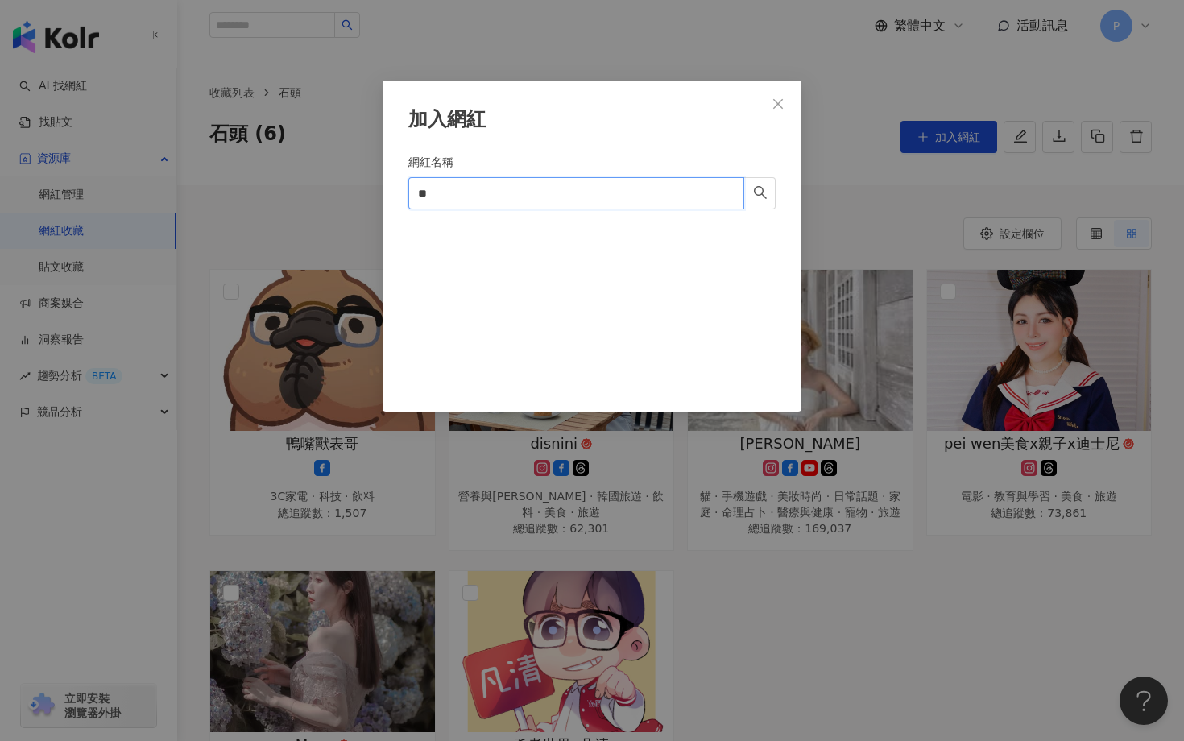
click at [470, 196] on input "**" at bounding box center [576, 193] width 336 height 32
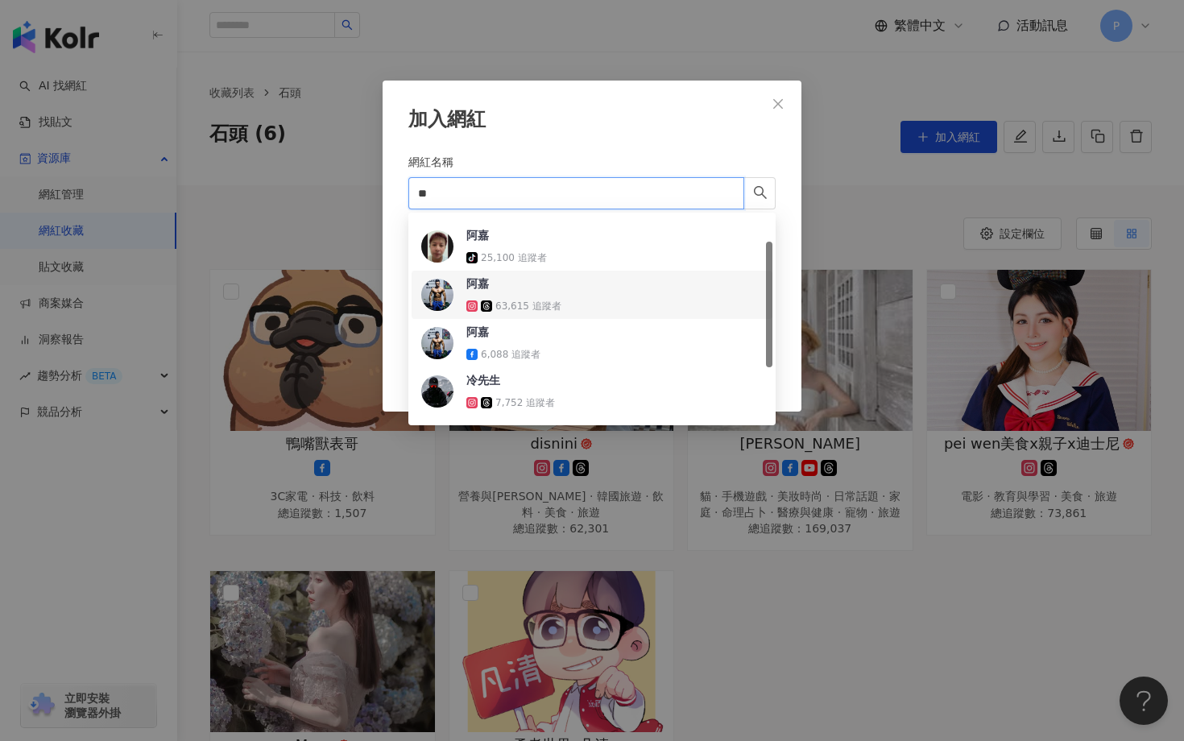
click at [528, 308] on div "63,615 追蹤者" at bounding box center [528, 307] width 66 height 14
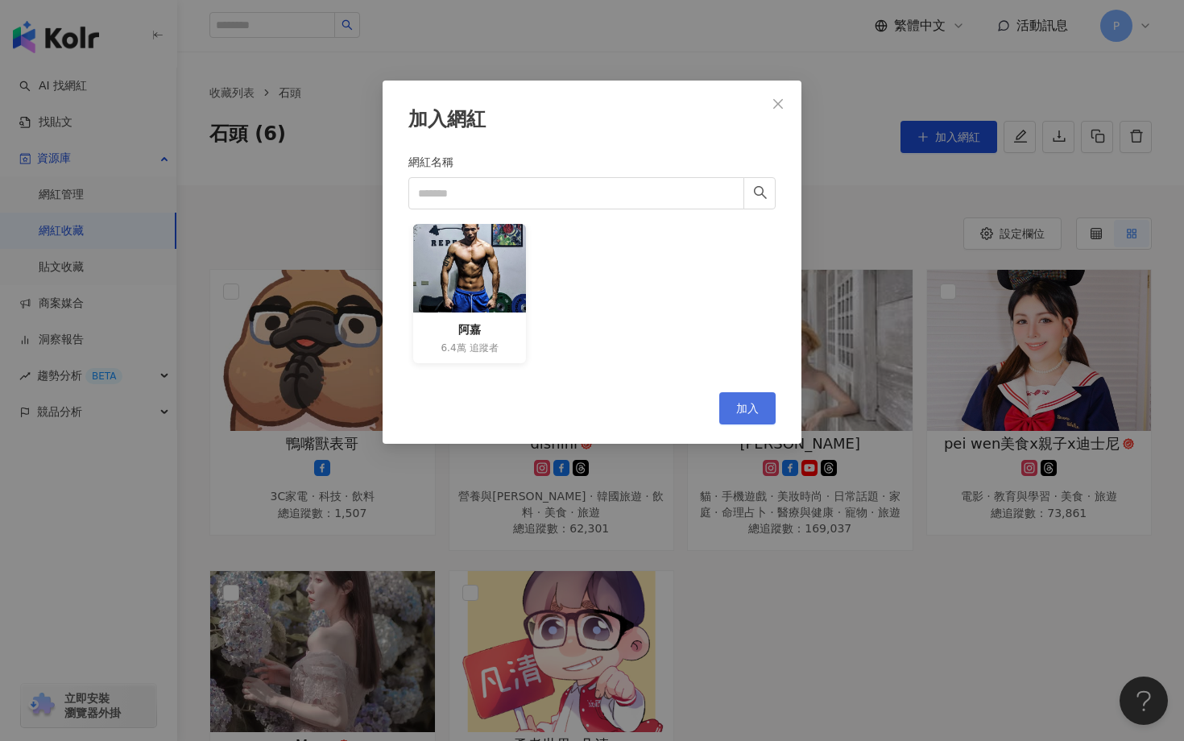
click at [757, 408] on span "加入" at bounding box center [747, 408] width 23 height 13
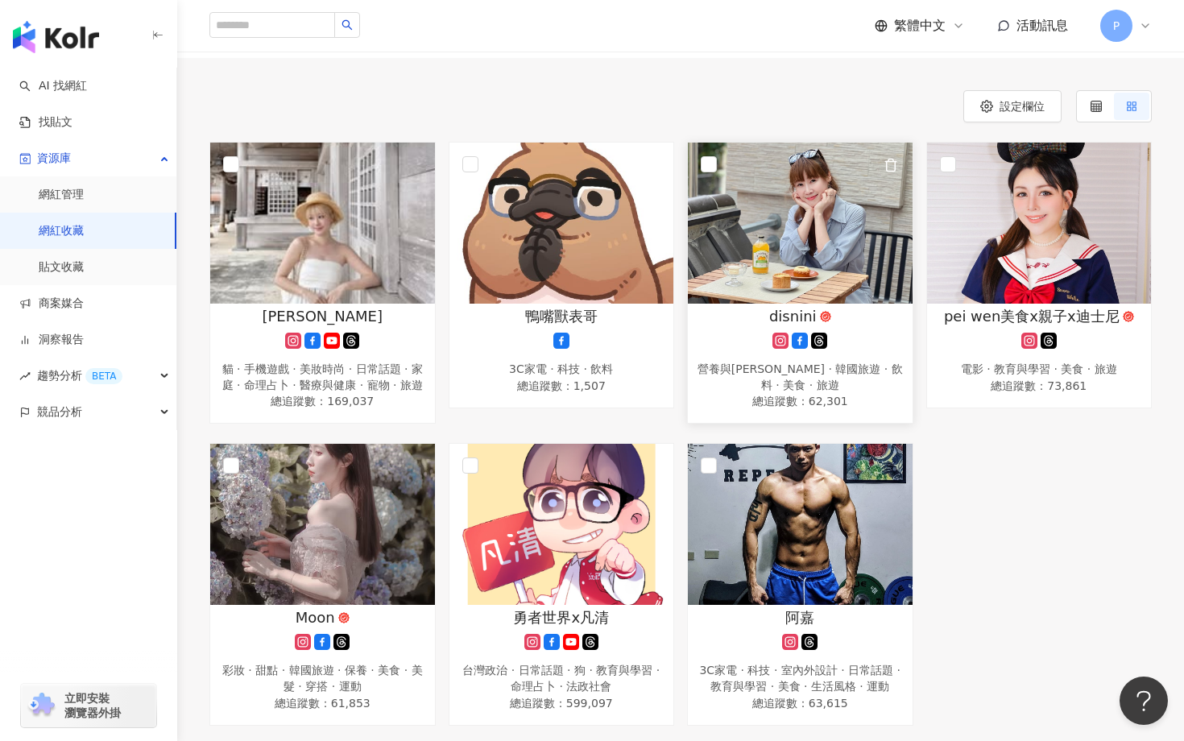
scroll to position [0, 0]
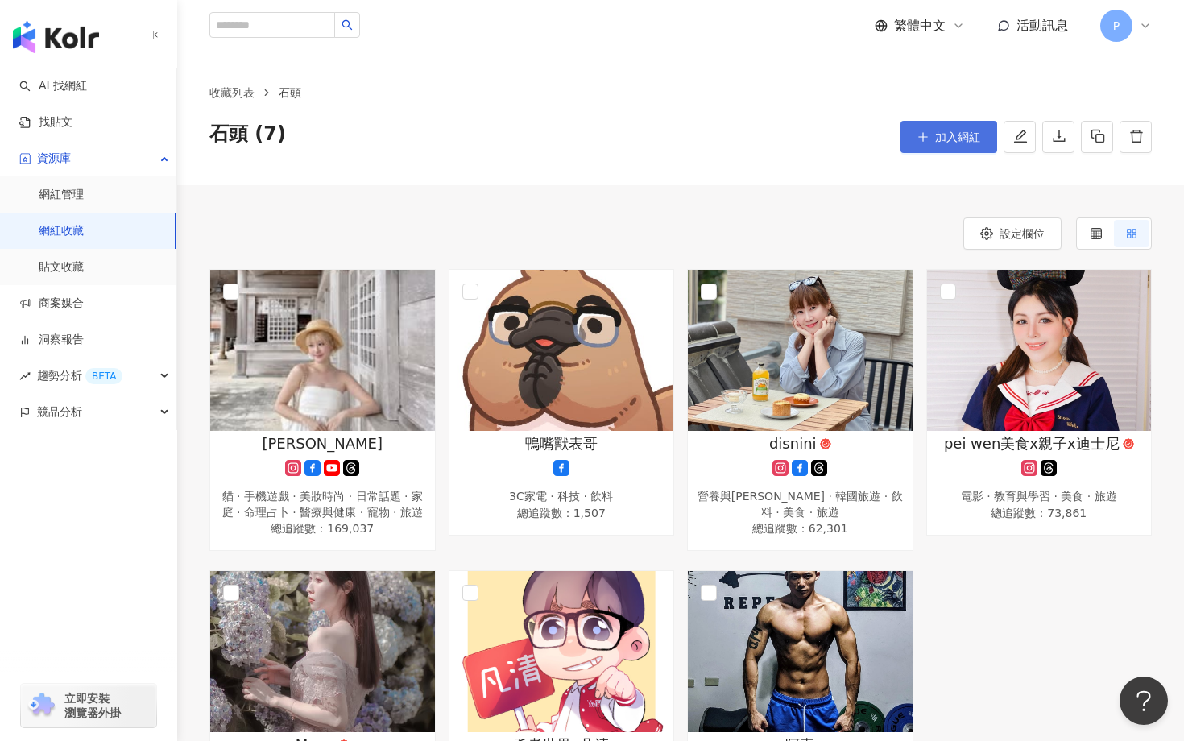
click at [923, 132] on icon "plus" at bounding box center [922, 136] width 11 height 11
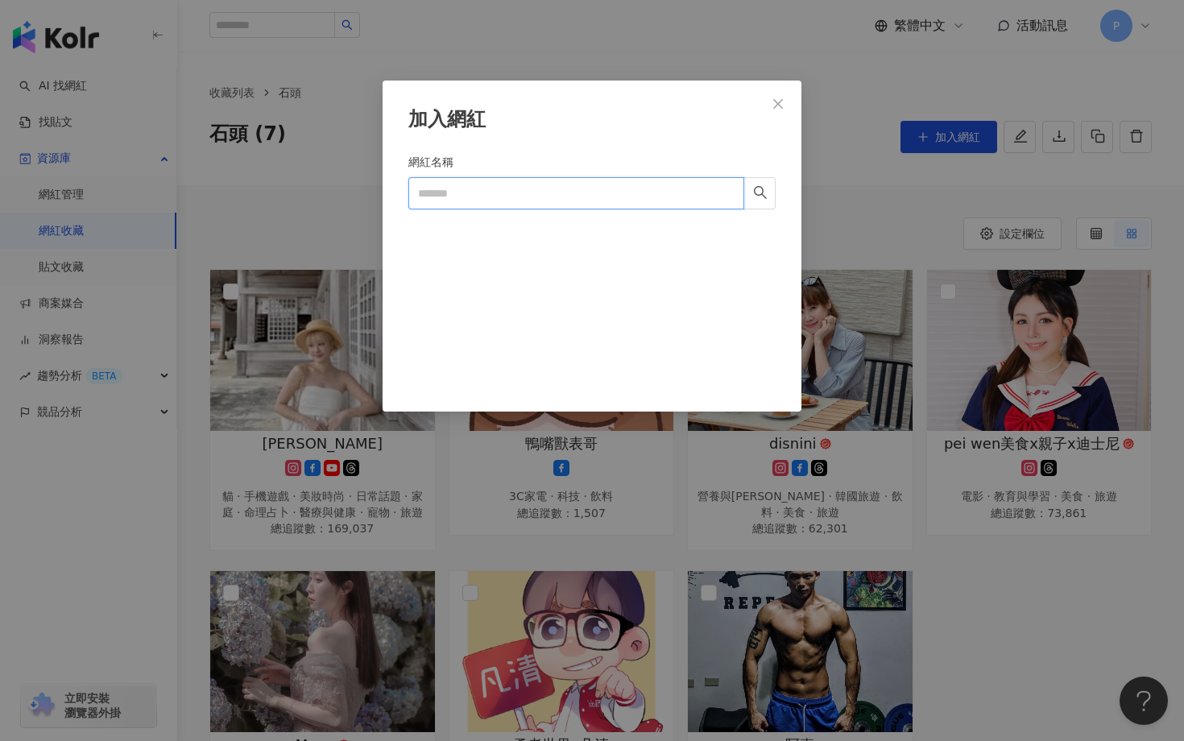
click at [577, 197] on input "網紅名稱" at bounding box center [576, 193] width 336 height 32
paste input "***"
type input "**"
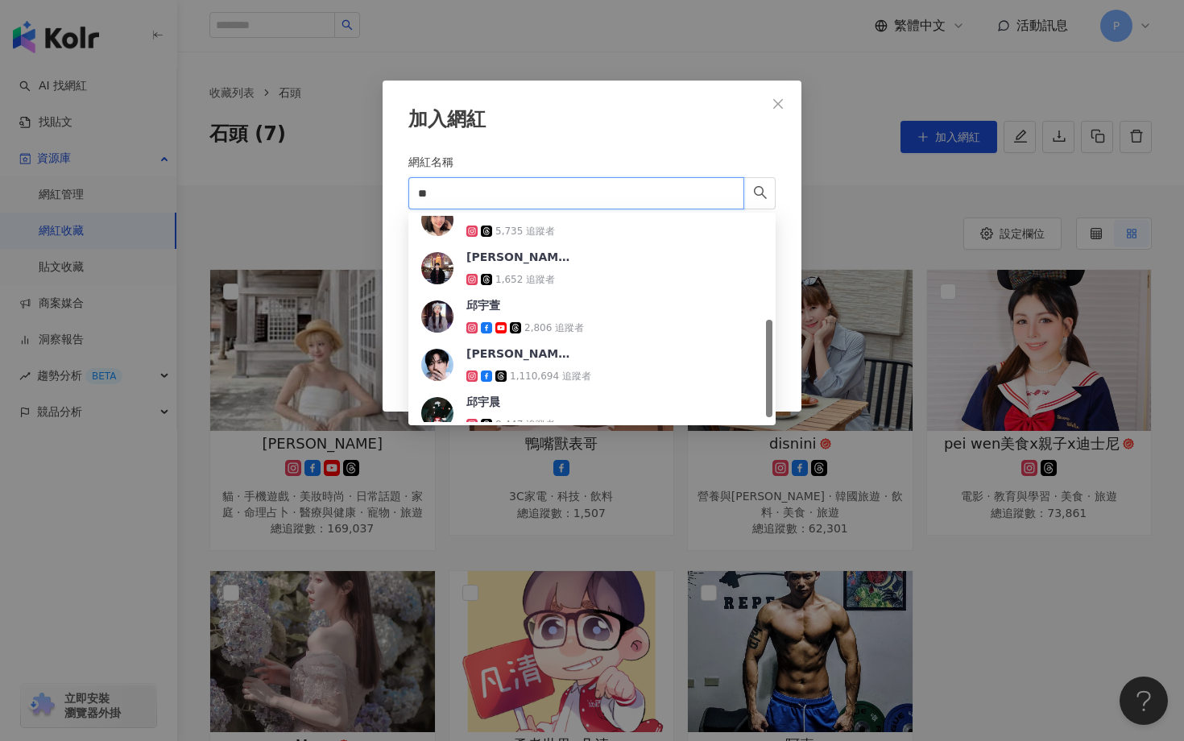
scroll to position [229, 0]
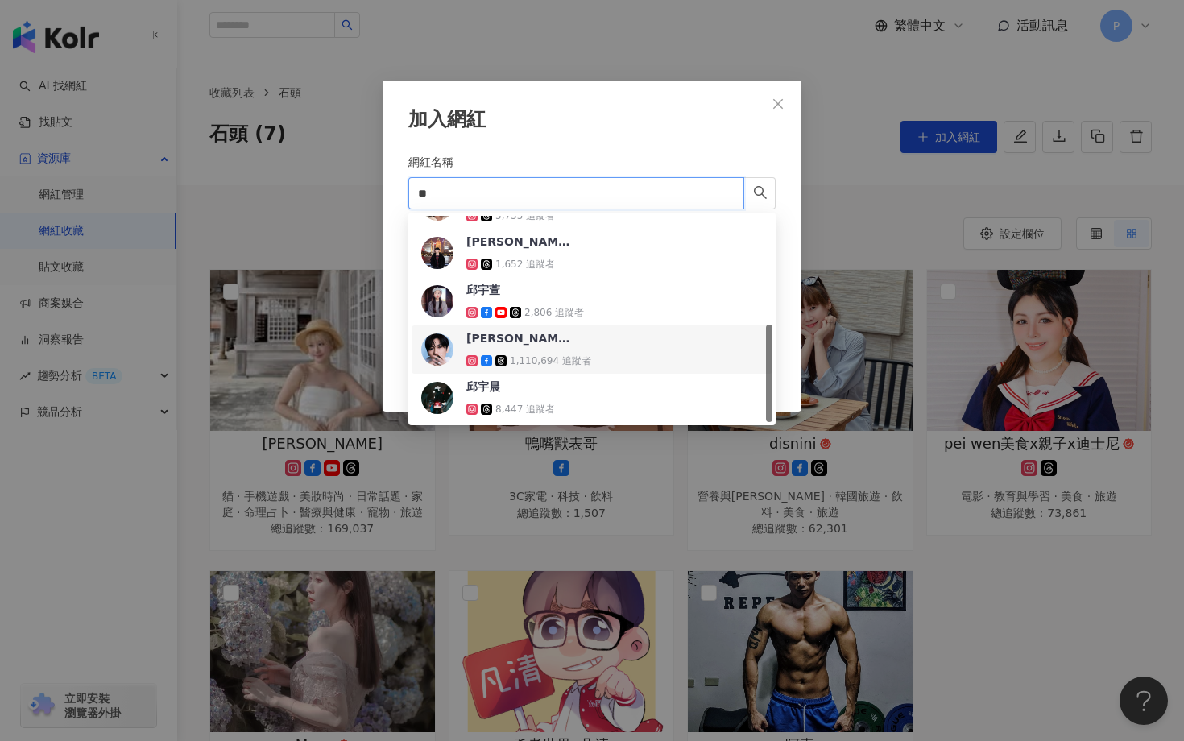
click at [499, 338] on div "[PERSON_NAME][PERSON_NAME]" at bounding box center [518, 338] width 105 height 16
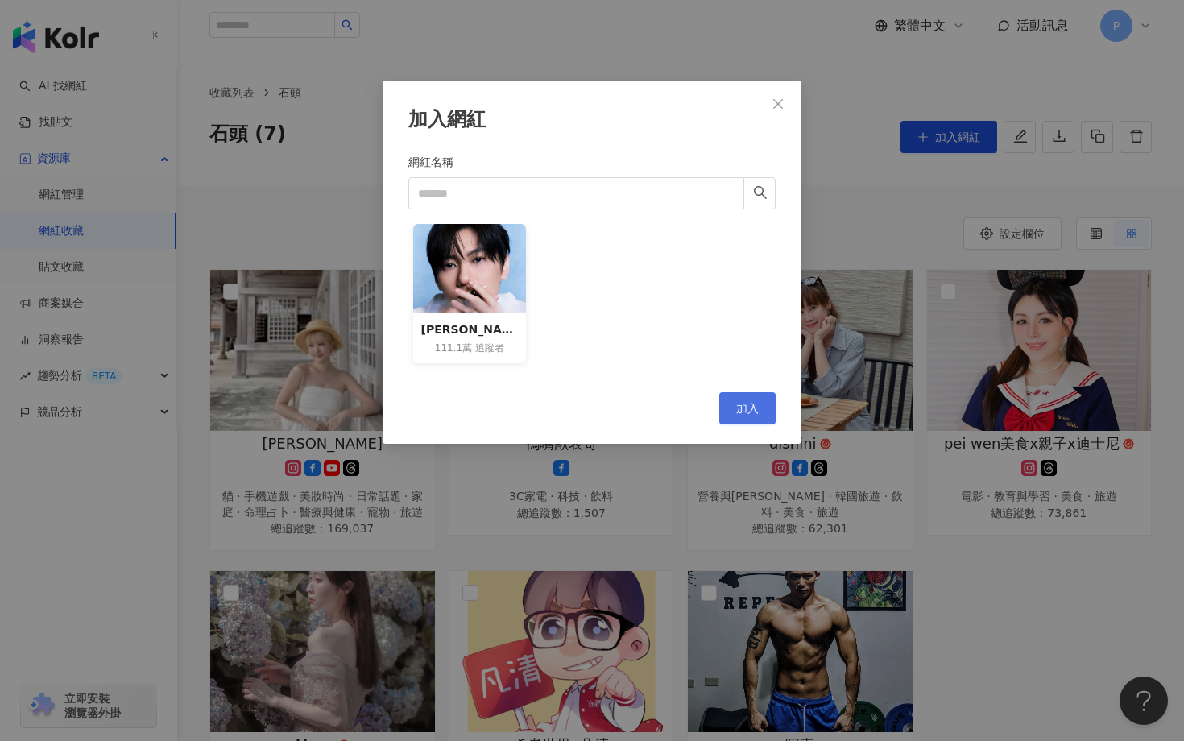
click at [753, 419] on button "加入" at bounding box center [747, 408] width 56 height 32
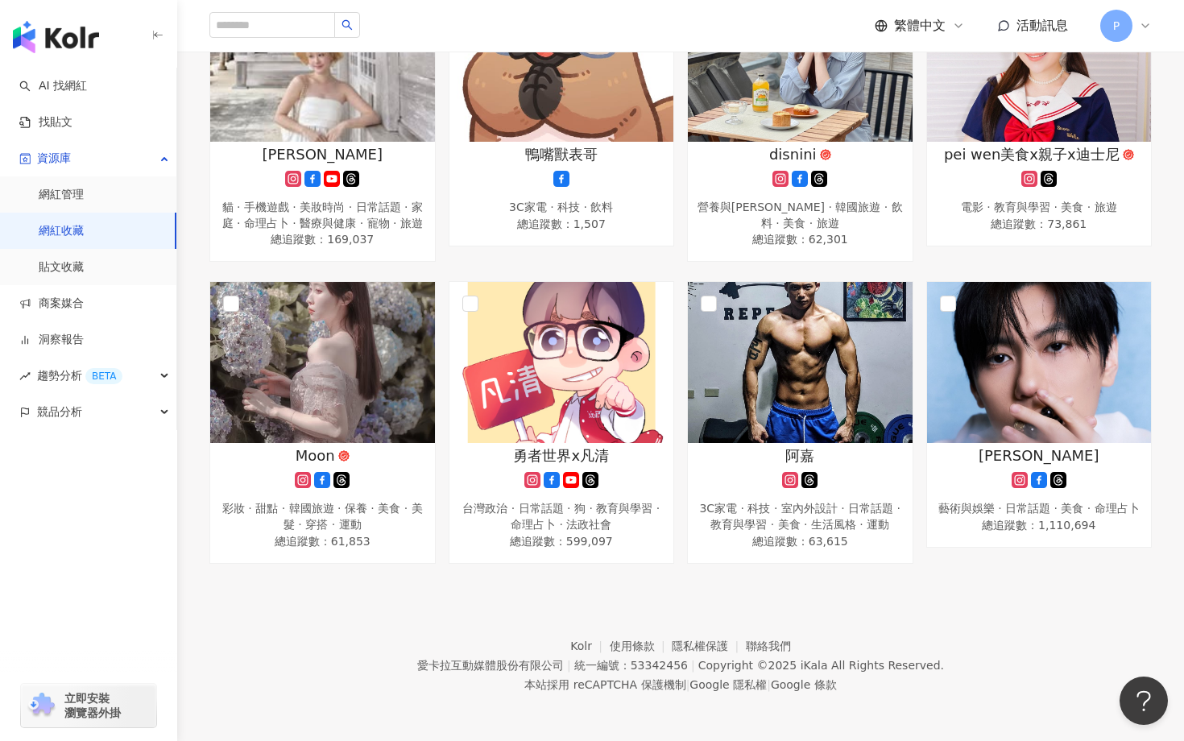
scroll to position [0, 0]
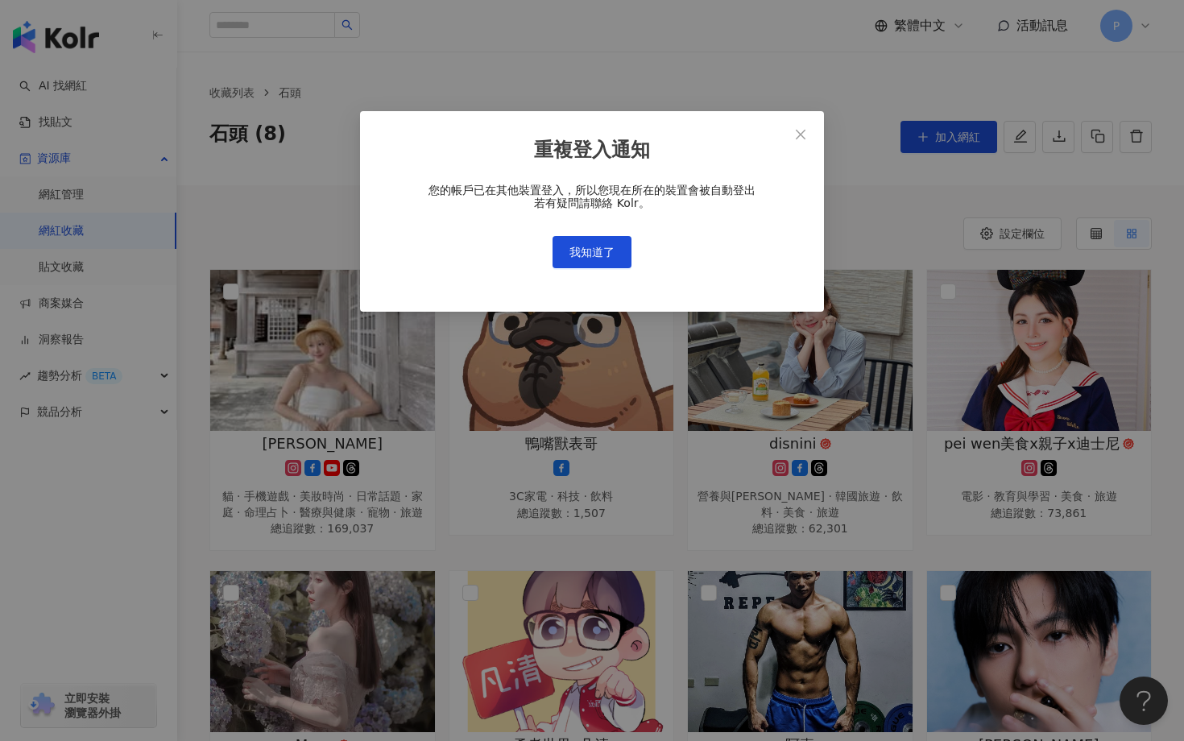
click at [763, 427] on div "重複登入通知 您的帳戶已在其他裝置登入，所以您現在所在的裝置會被自動登出 若有疑問請聯絡 Kolr。 我知道了" at bounding box center [592, 370] width 1184 height 741
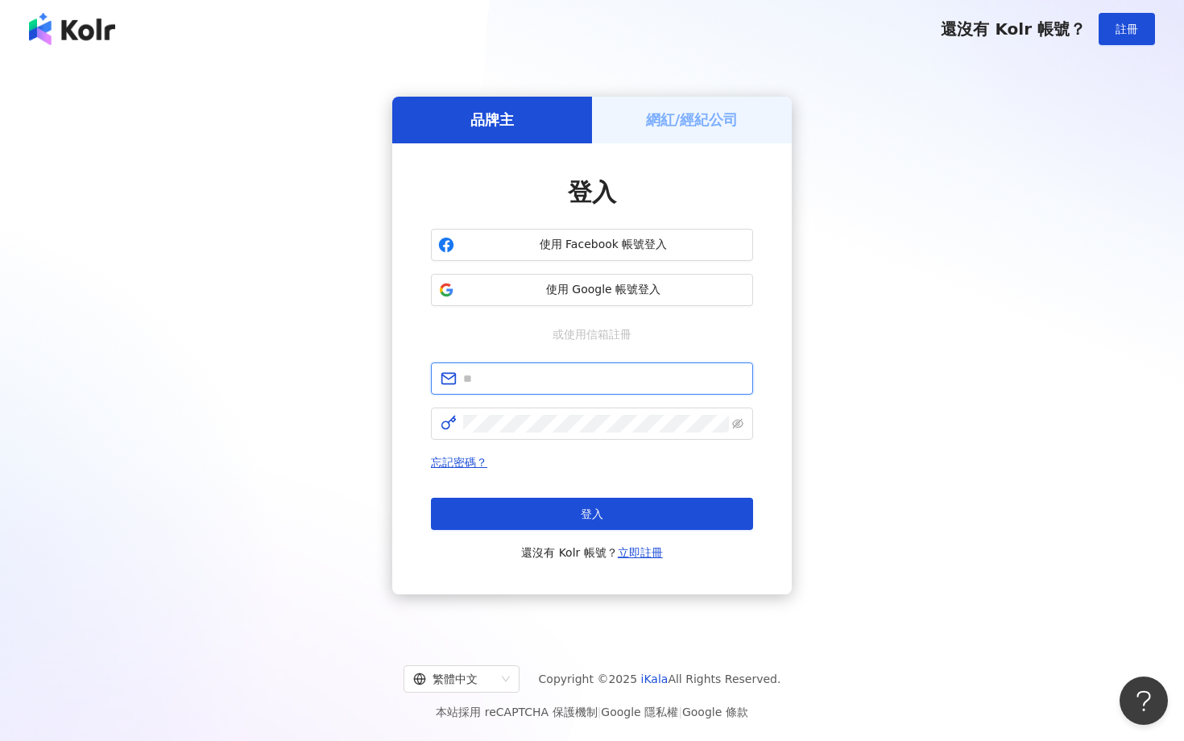
type input "**********"
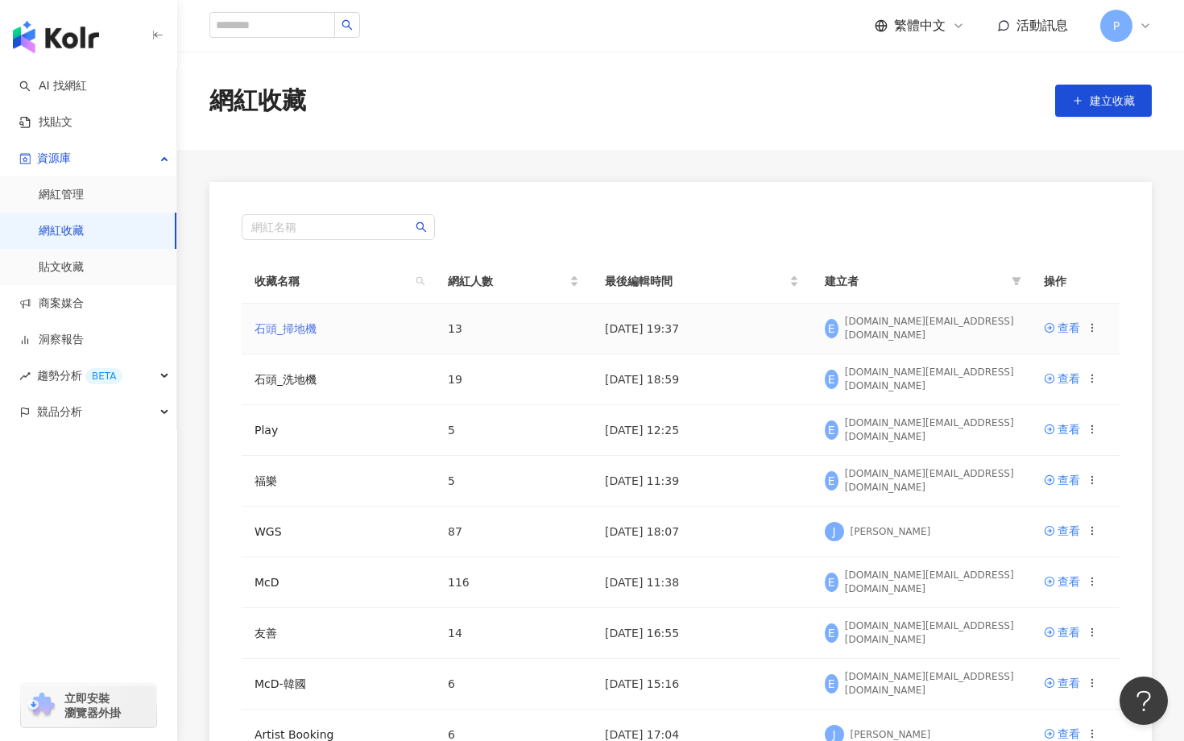
click at [283, 328] on link "石頭_掃地機" at bounding box center [286, 328] width 62 height 13
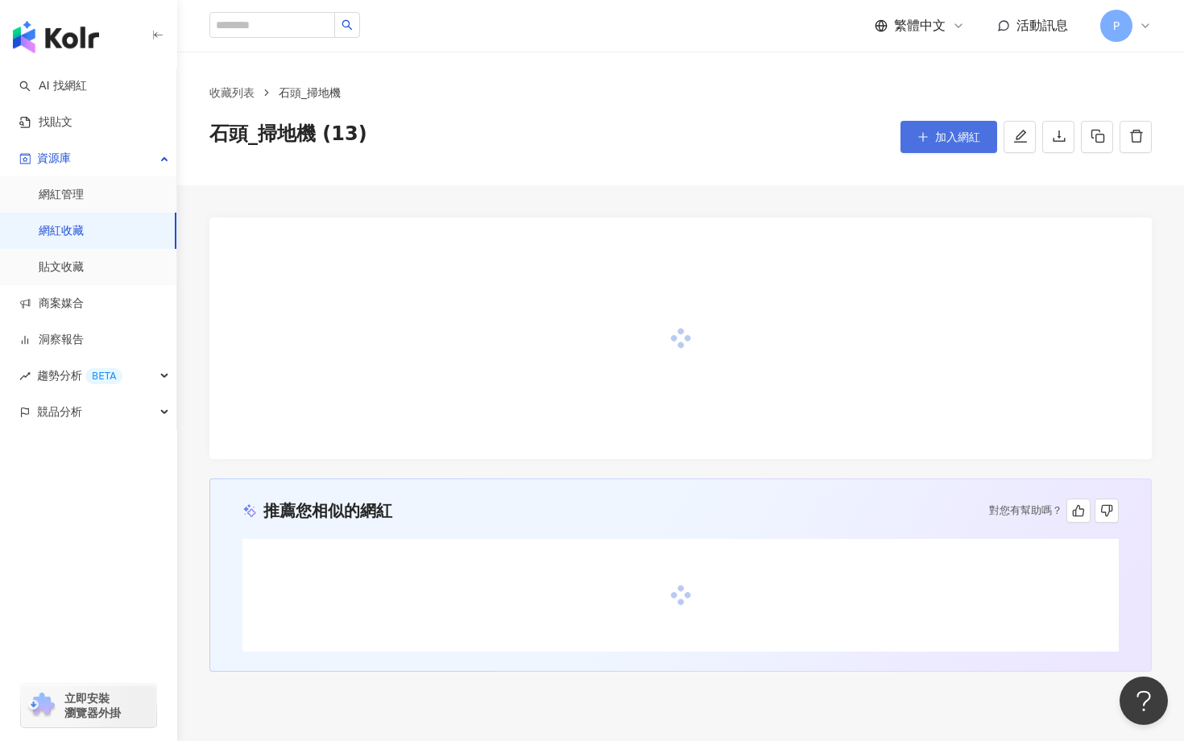
click at [958, 132] on span "加入網紅" at bounding box center [957, 136] width 45 height 13
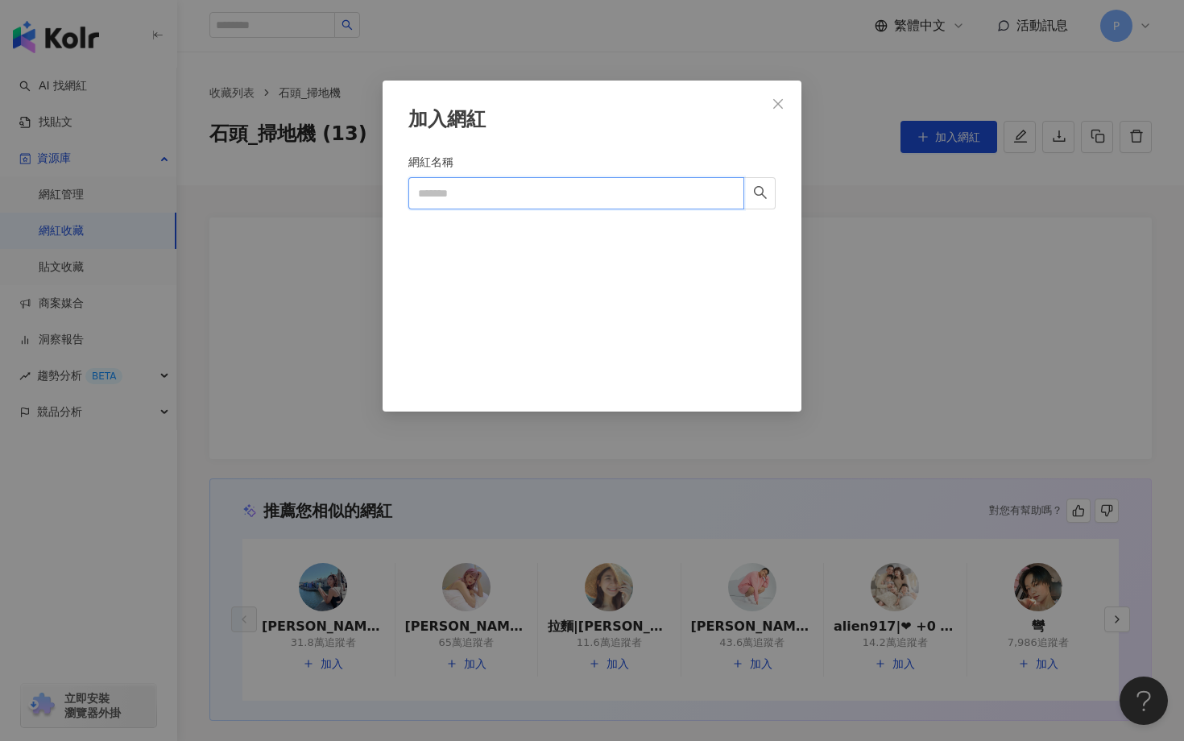
click at [517, 200] on input "網紅名稱" at bounding box center [576, 193] width 336 height 32
paste input "**"
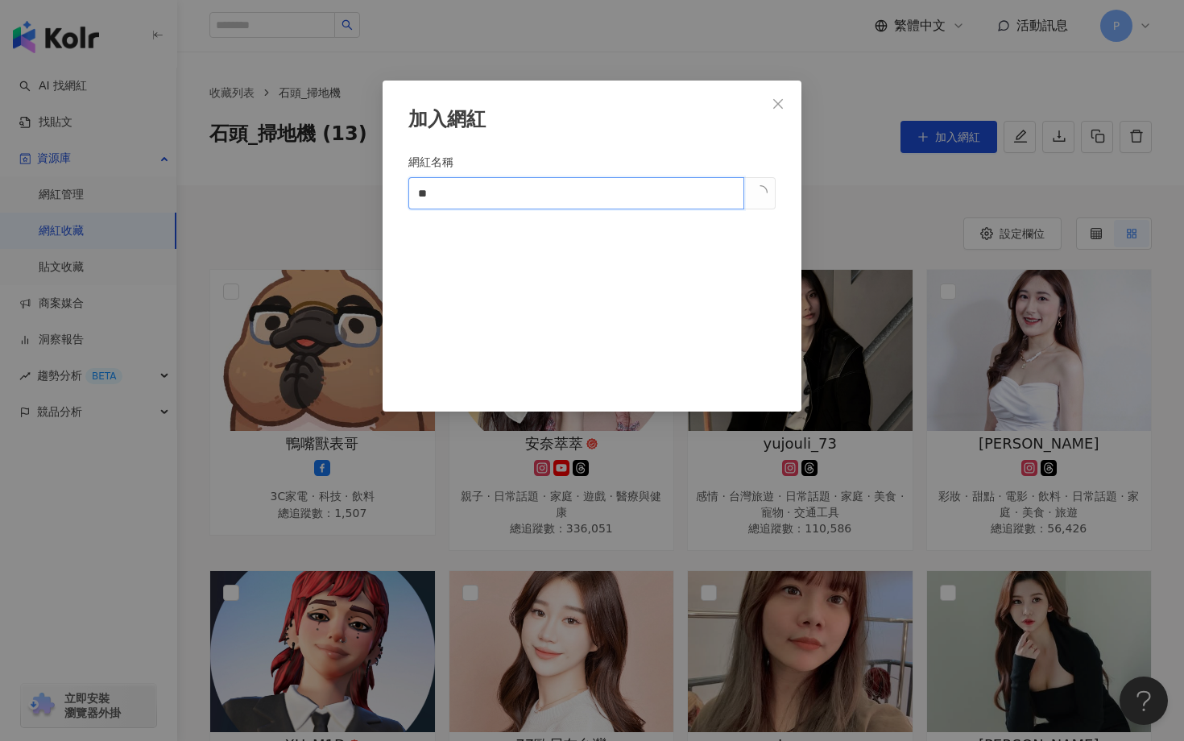
type input "**"
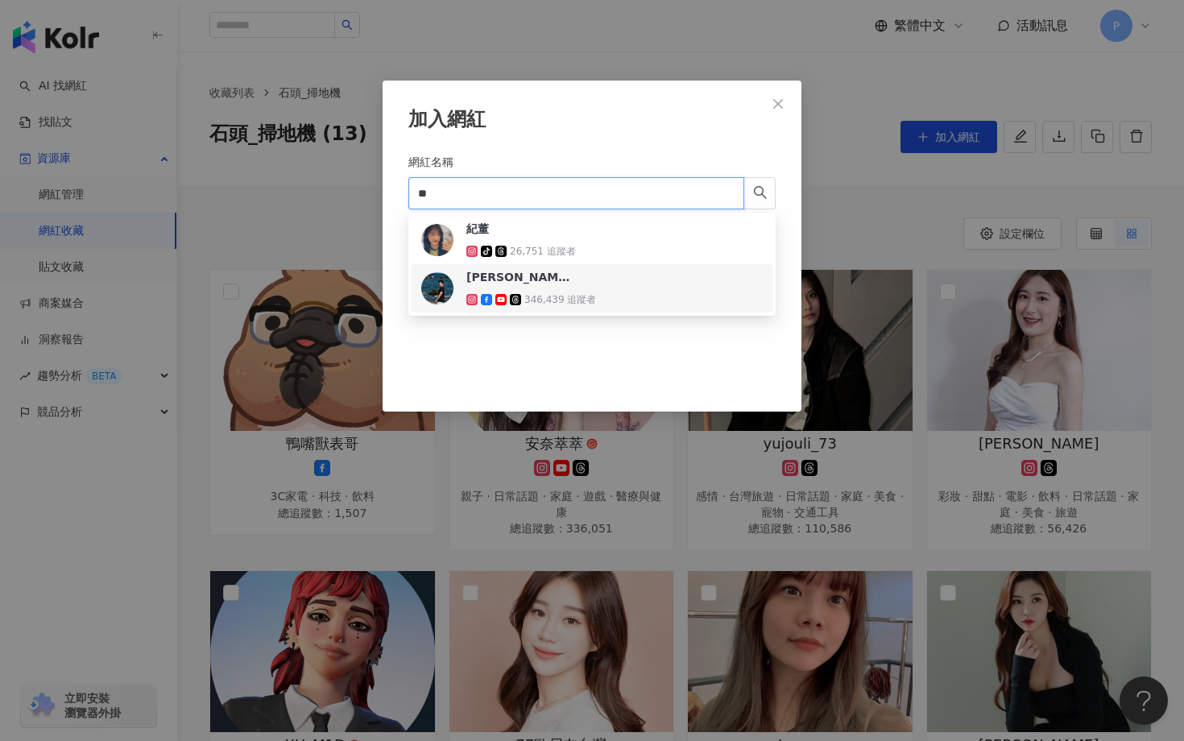
click at [536, 293] on div "346,439 追蹤者" at bounding box center [560, 300] width 72 height 14
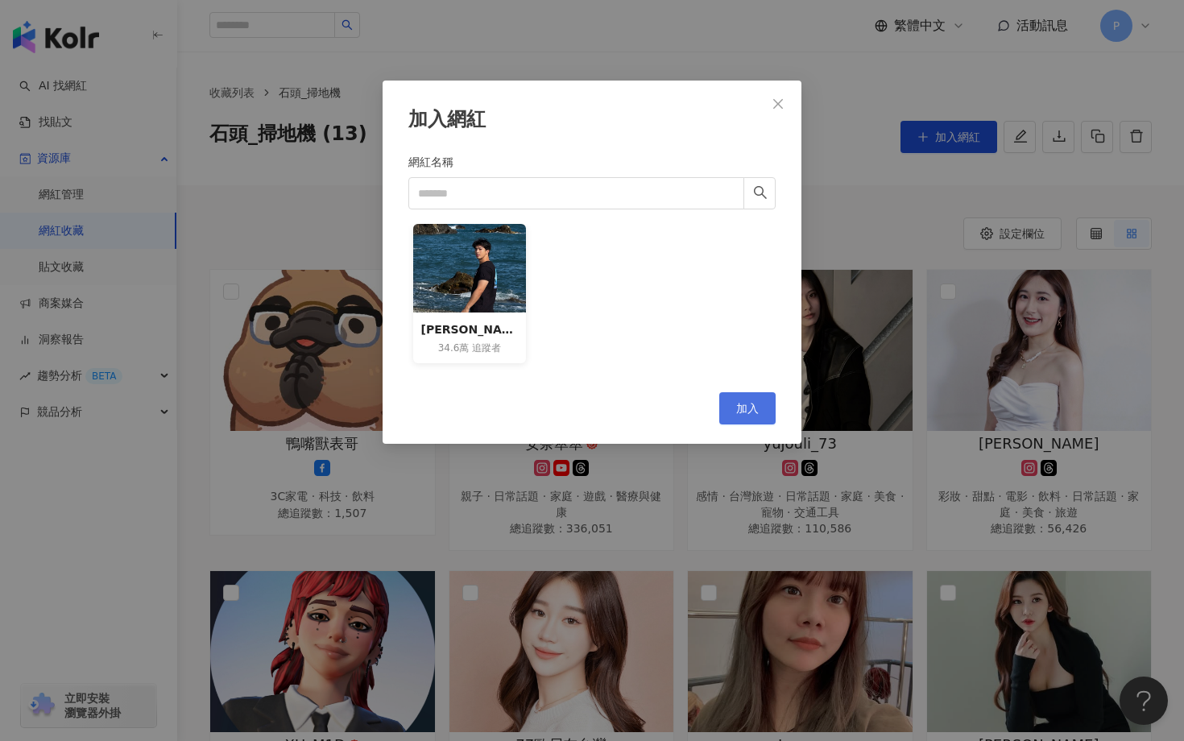
click at [743, 408] on span "加入" at bounding box center [747, 408] width 23 height 13
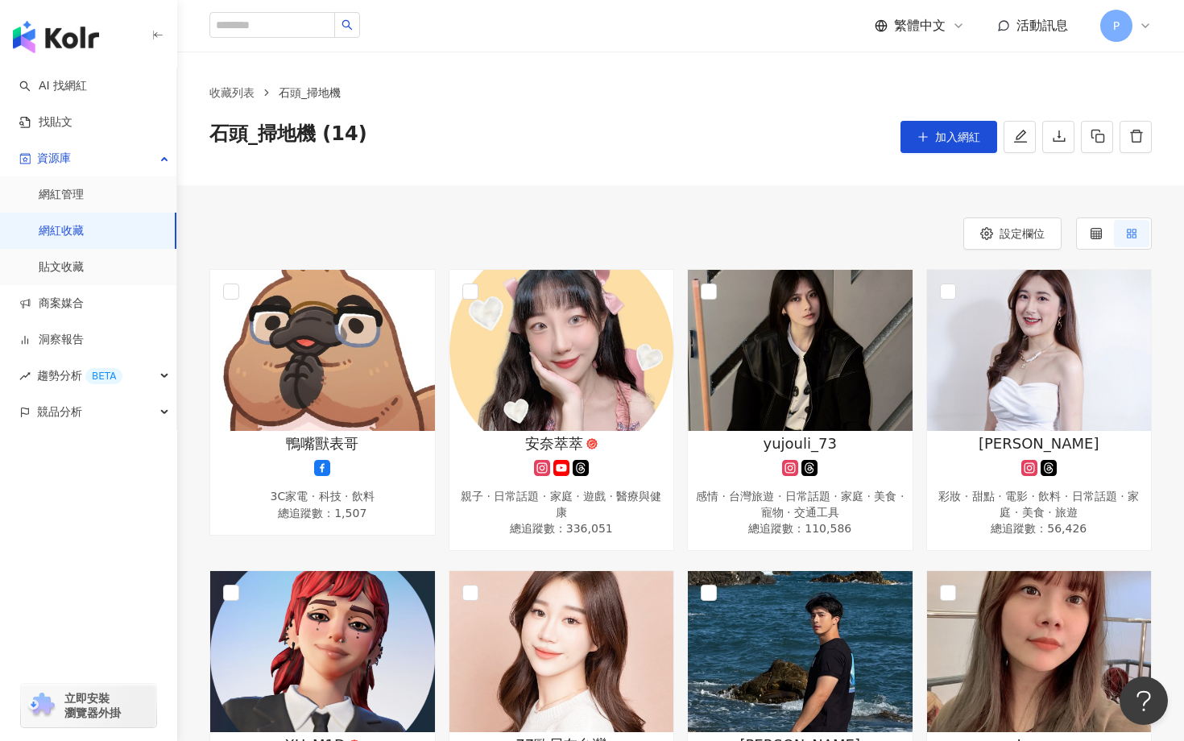
click at [954, 140] on span "加入網紅" at bounding box center [957, 136] width 45 height 13
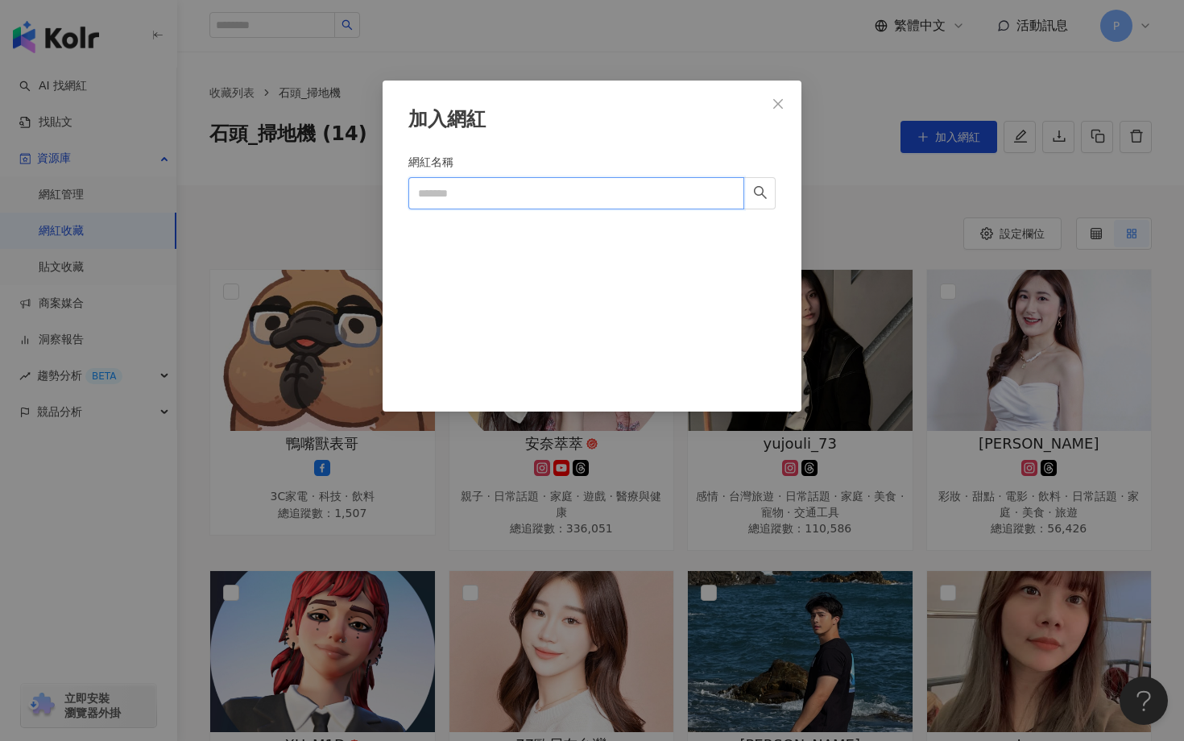
click at [581, 193] on input "網紅名稱" at bounding box center [576, 193] width 336 height 32
paste input "**********"
type input "**********"
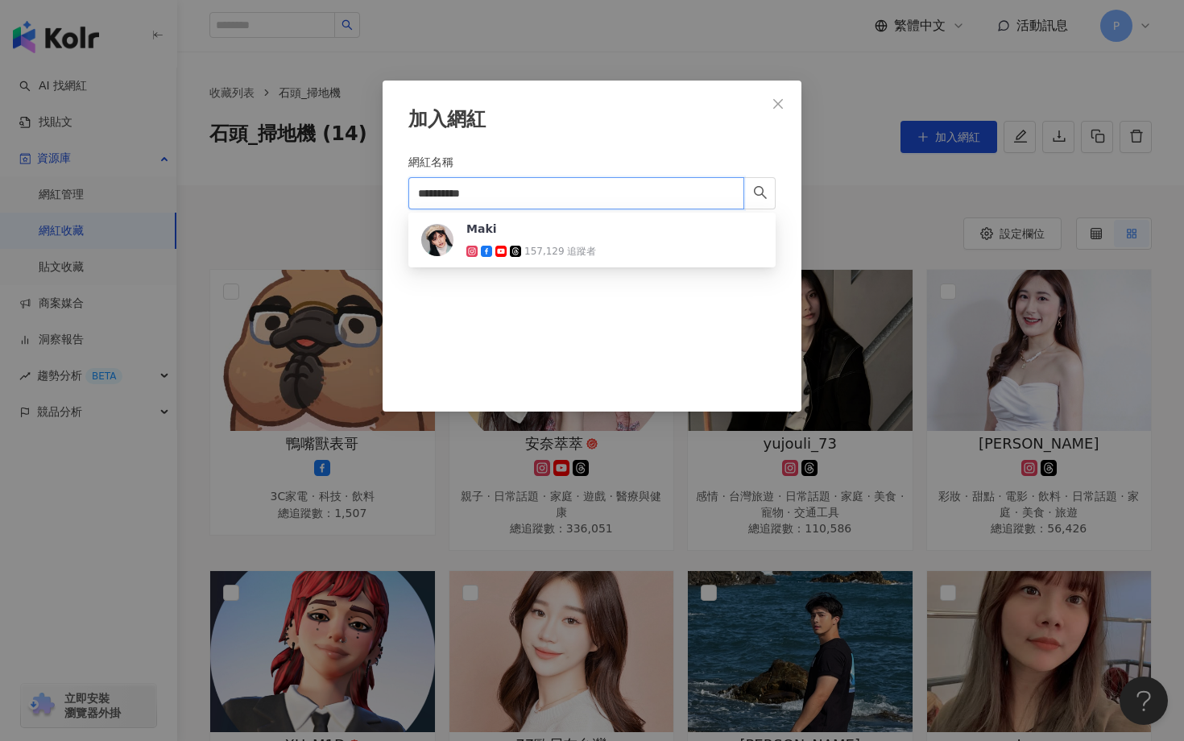
click at [535, 233] on span "Maki" at bounding box center [518, 229] width 105 height 16
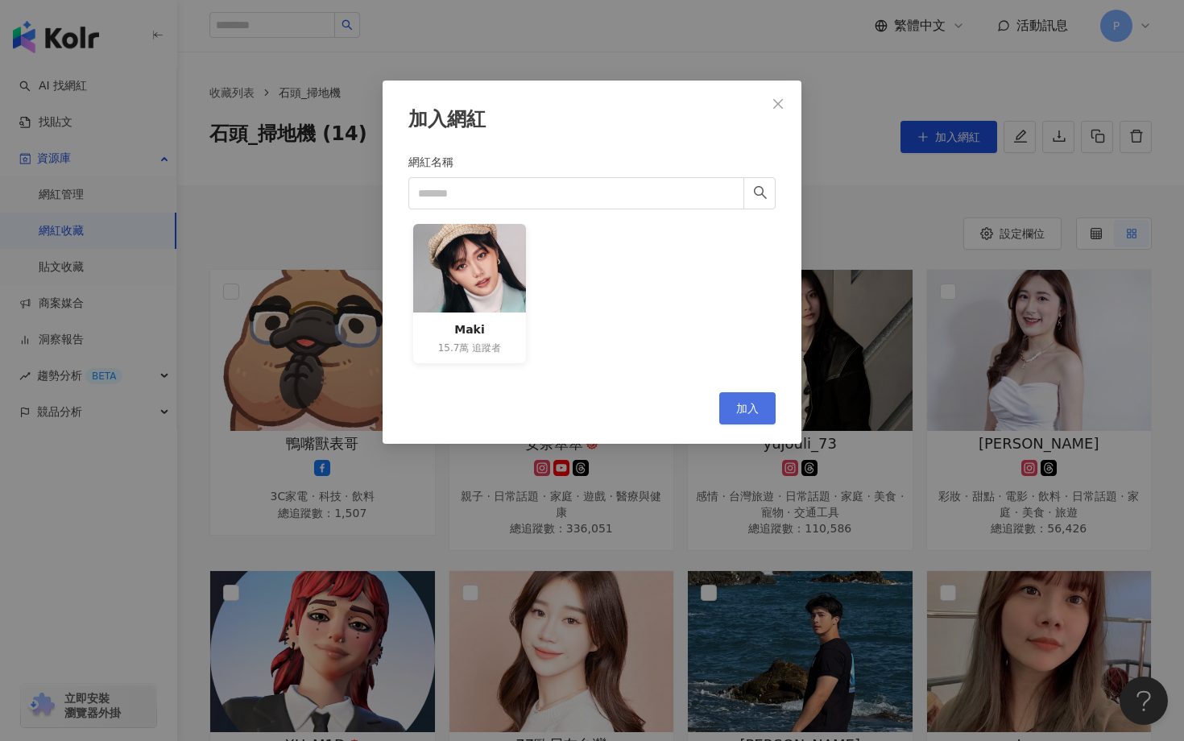
click at [747, 402] on span "加入" at bounding box center [747, 408] width 23 height 13
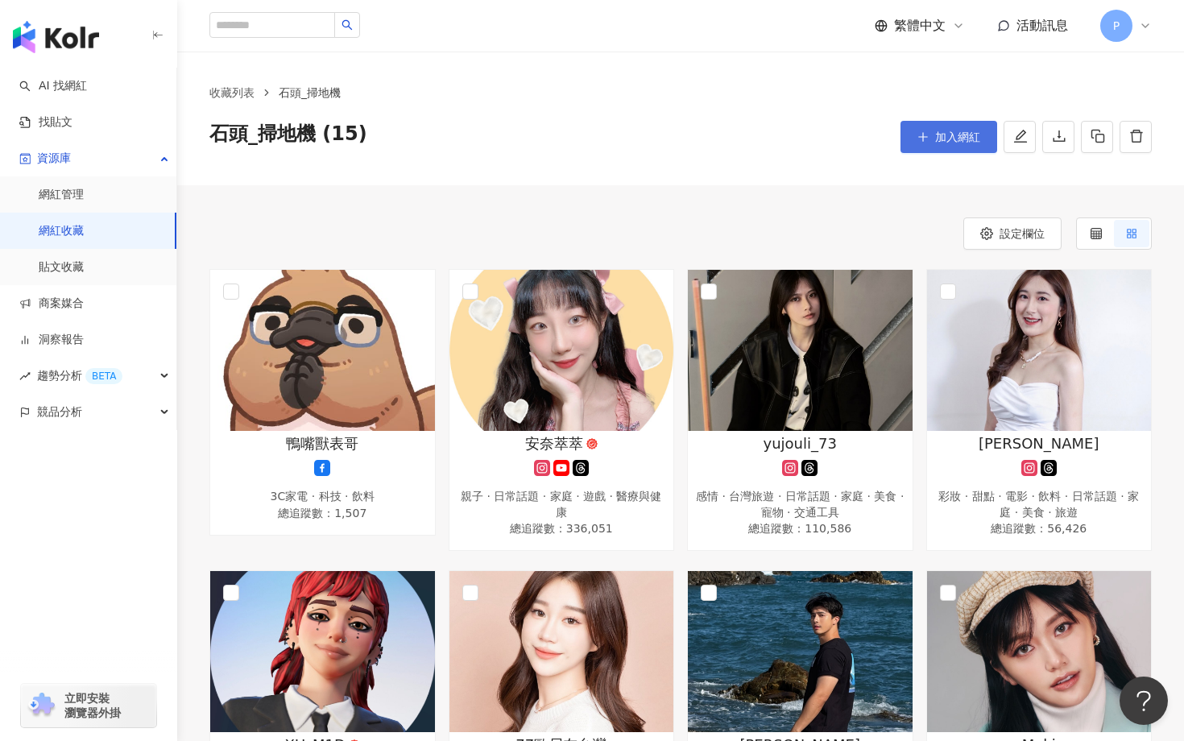
click at [939, 151] on button "加入網紅" at bounding box center [948, 137] width 97 height 32
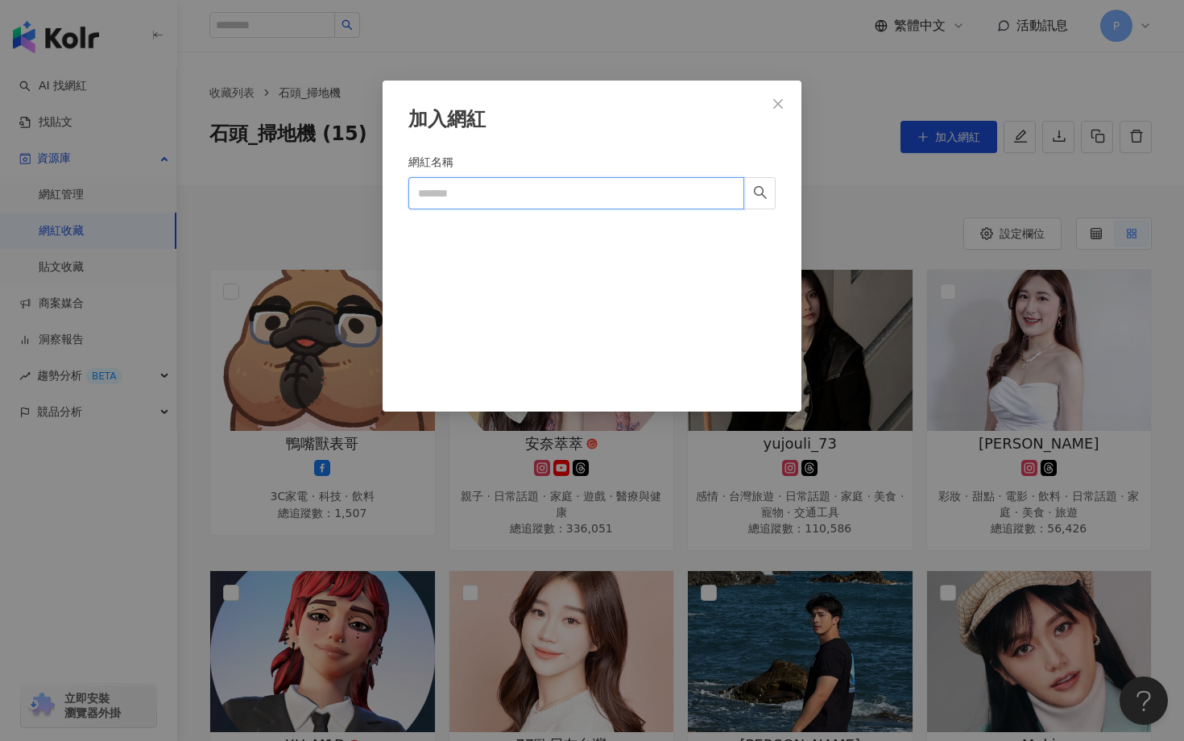
click at [635, 197] on input "網紅名稱" at bounding box center [576, 193] width 336 height 32
paste input "*******"
type input "*******"
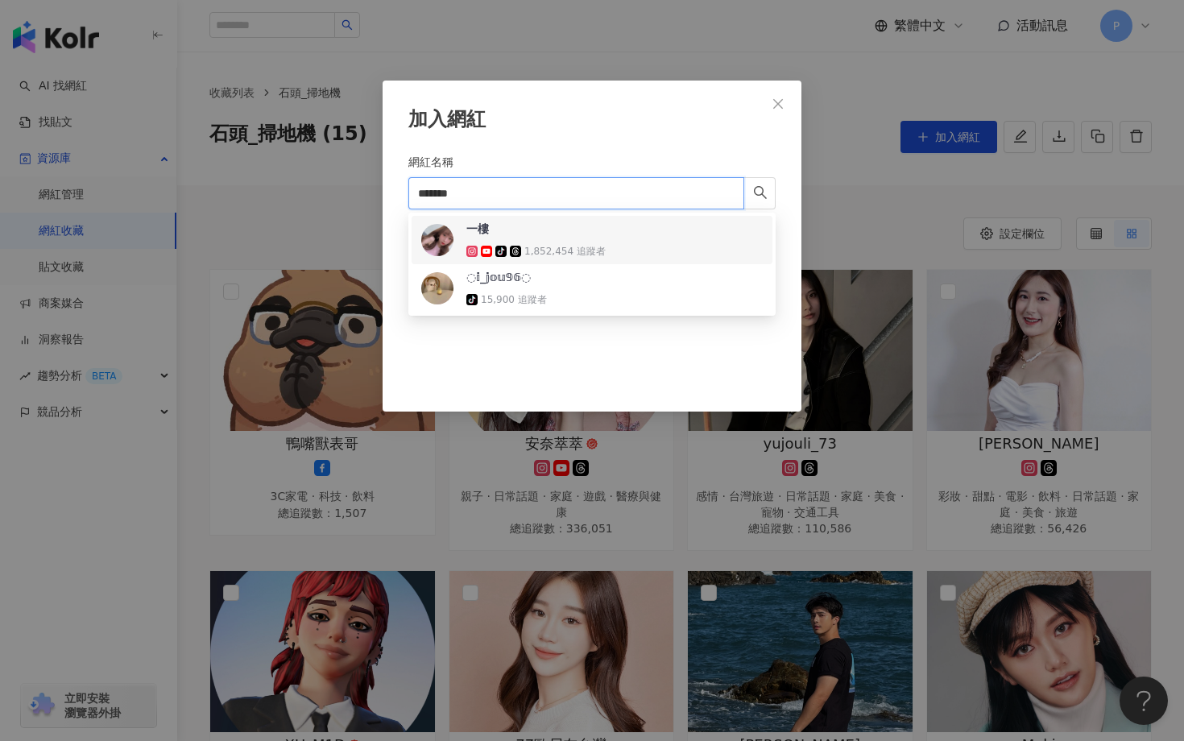
click at [529, 235] on span "一樓" at bounding box center [518, 229] width 105 height 16
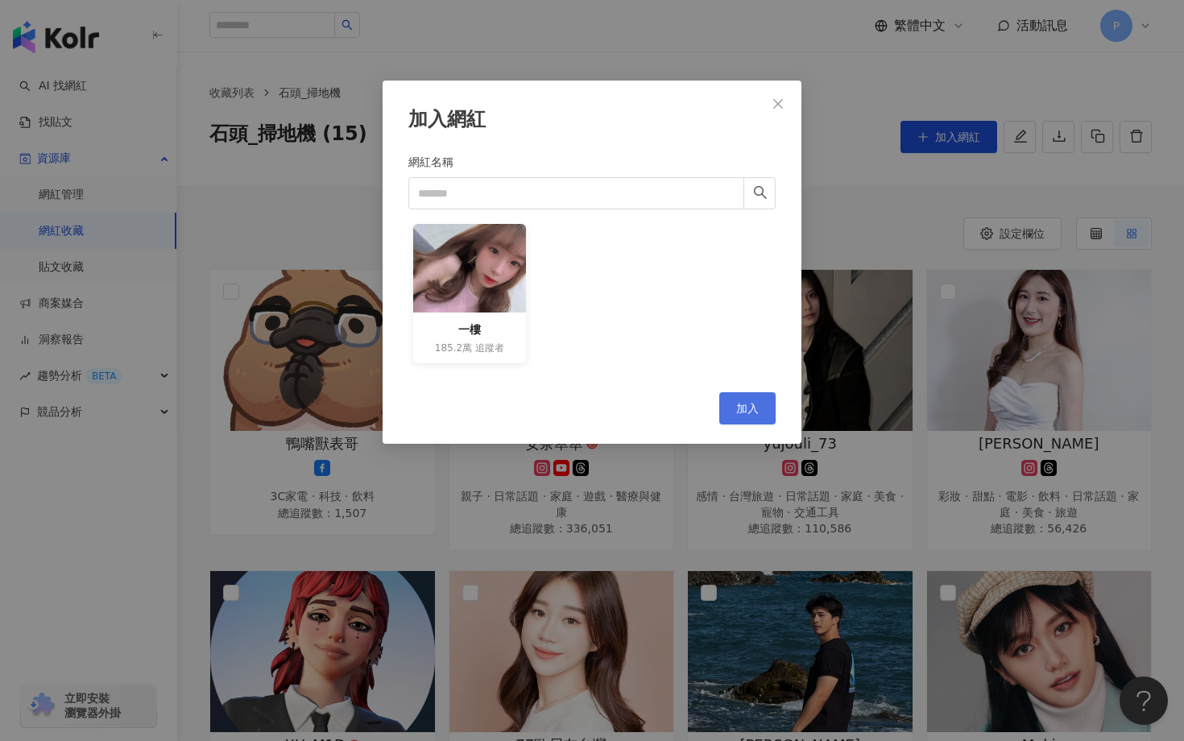
click at [745, 408] on span "加入" at bounding box center [747, 408] width 23 height 13
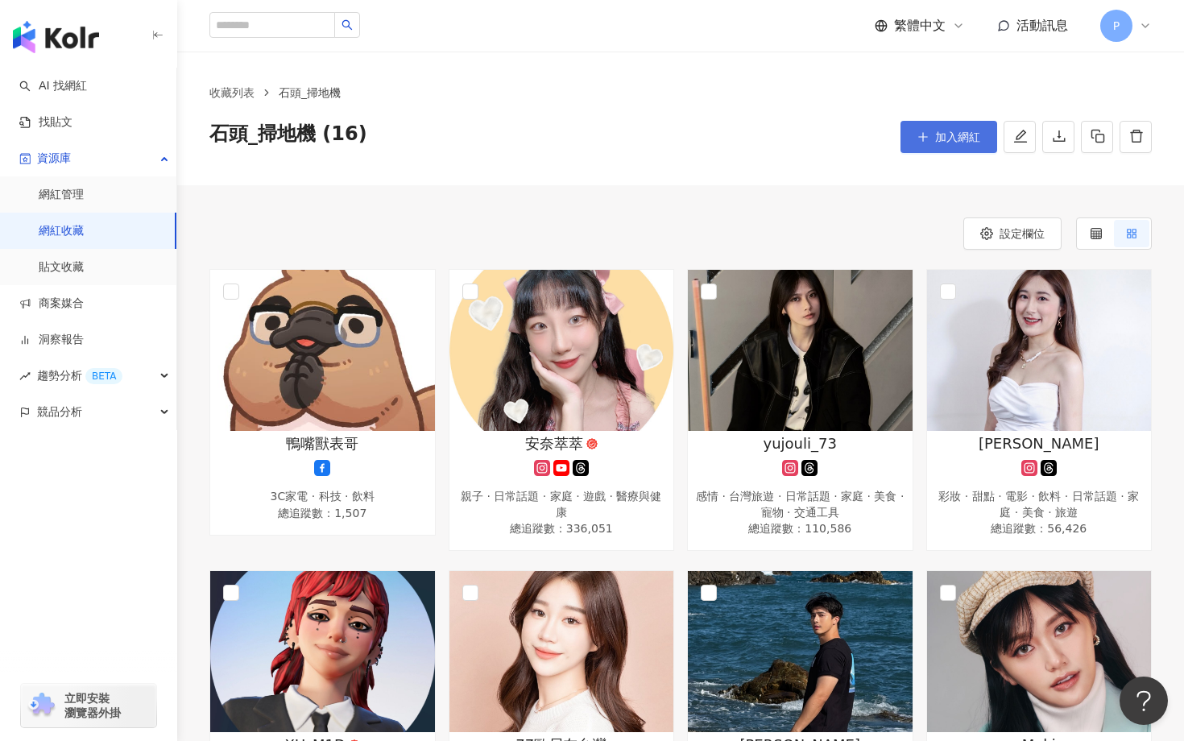
click at [934, 140] on button "加入網紅" at bounding box center [948, 137] width 97 height 32
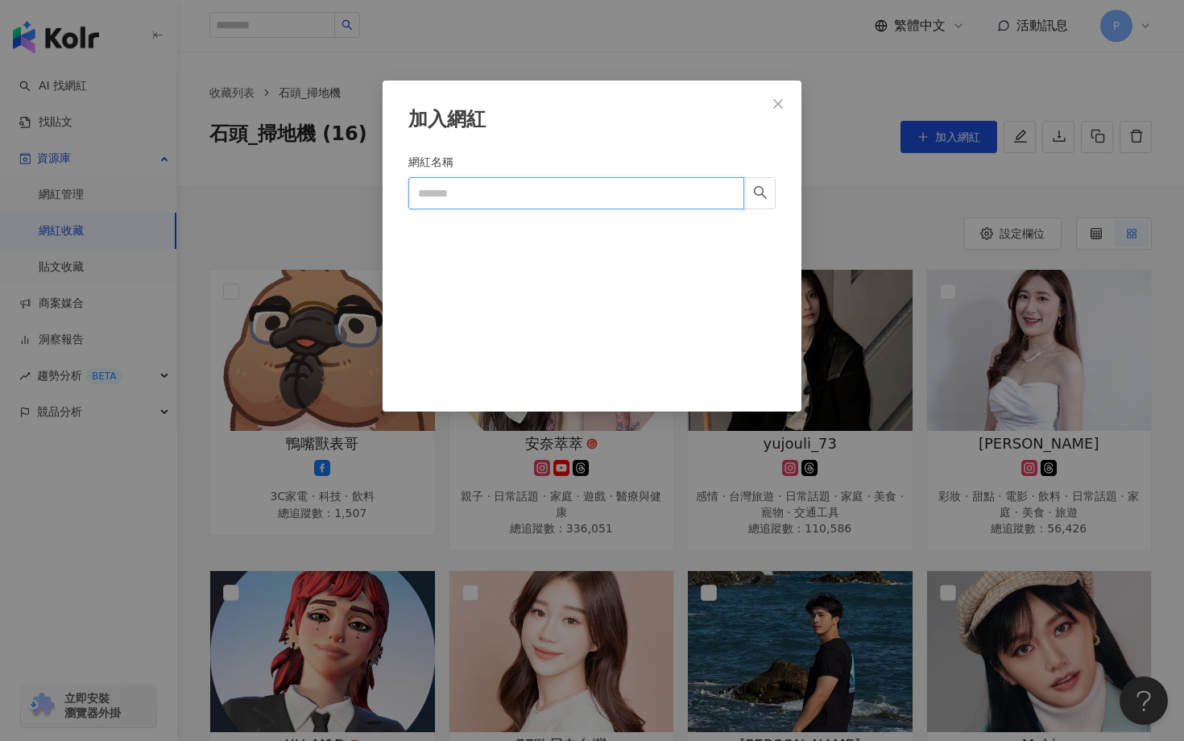
click at [625, 198] on input "網紅名稱" at bounding box center [576, 193] width 336 height 32
paste input "**********"
type input "**********"
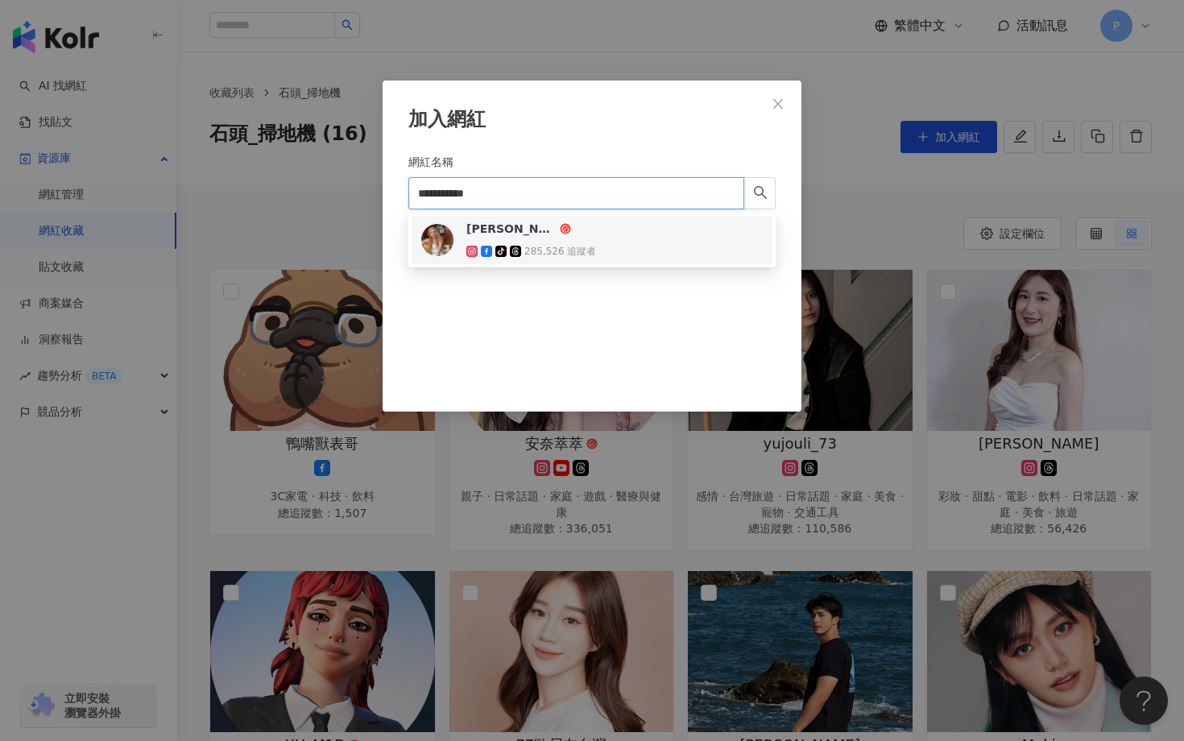
click at [432, 237] on img at bounding box center [437, 240] width 32 height 32
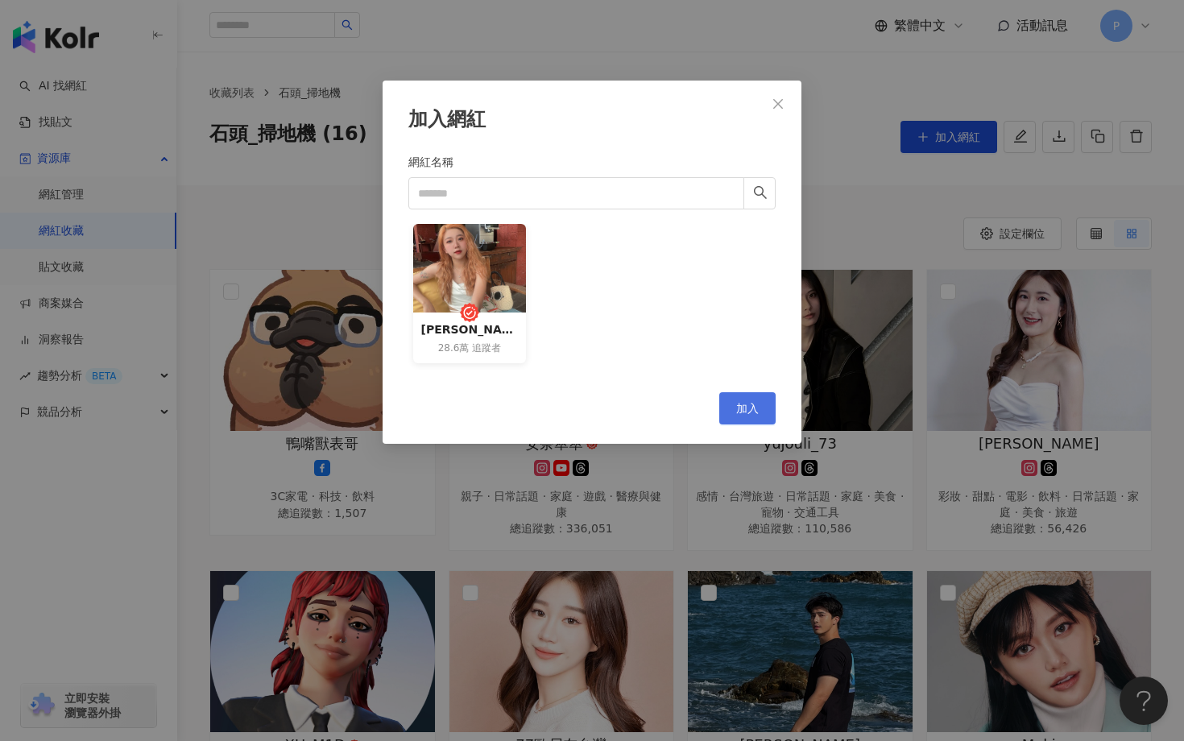
click at [742, 409] on span "加入" at bounding box center [747, 408] width 23 height 13
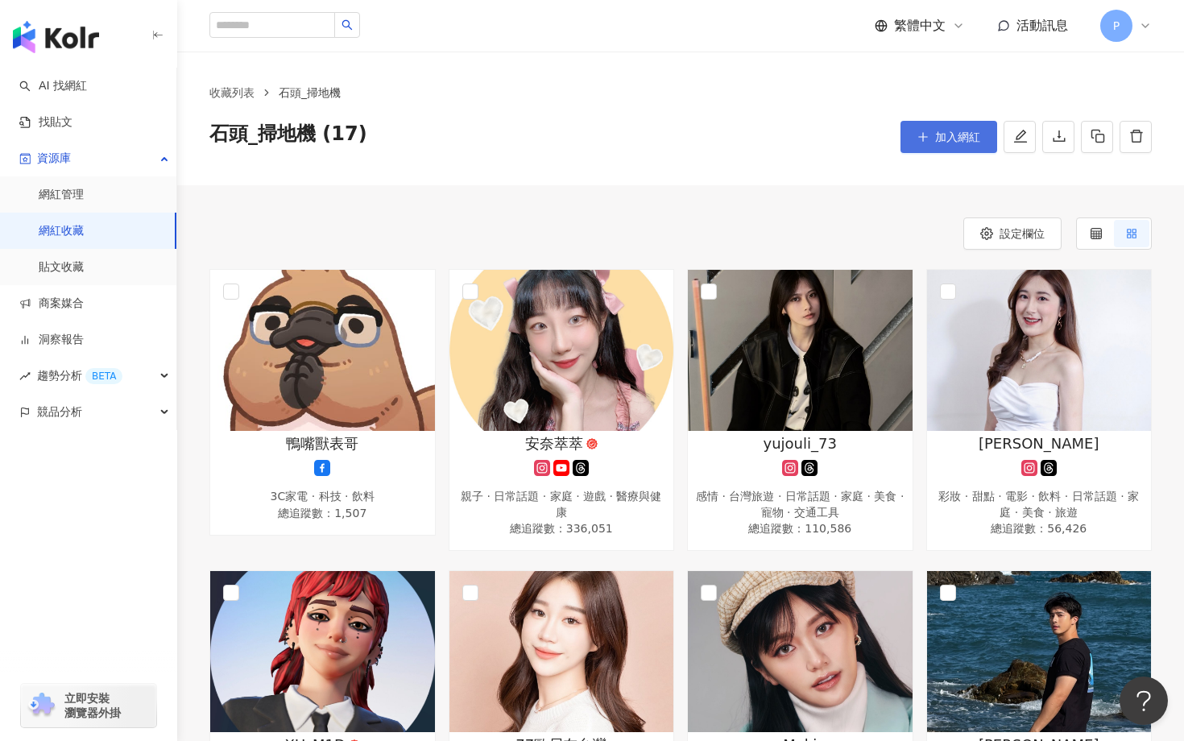
click at [925, 133] on icon "plus" at bounding box center [922, 136] width 11 height 11
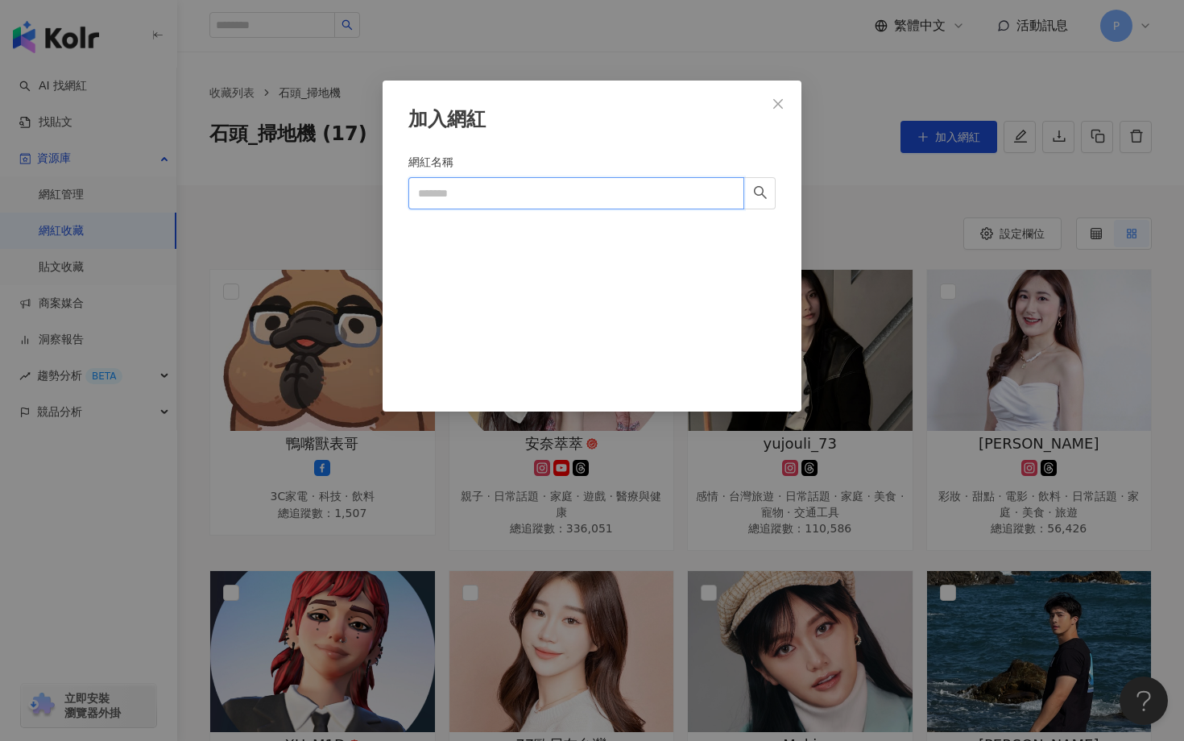
click at [648, 195] on input "網紅名稱" at bounding box center [576, 193] width 336 height 32
paste input "**********"
type input "**********"
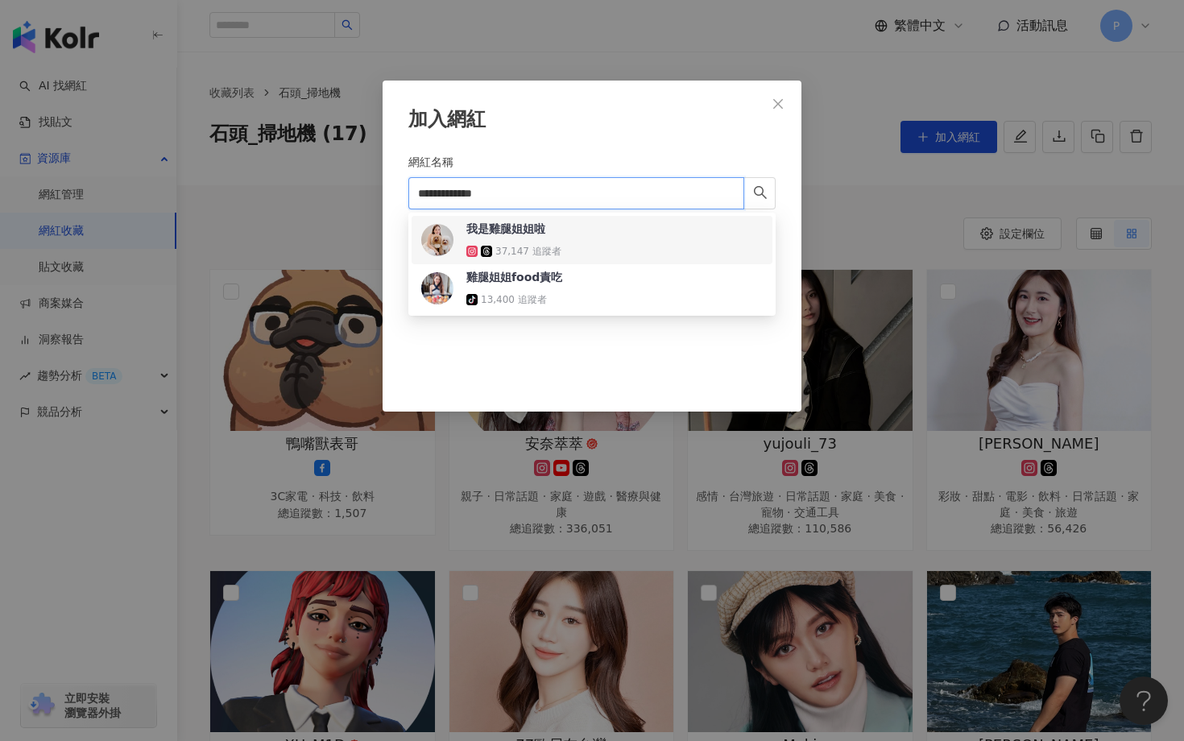
click at [510, 232] on div "我是雞腿姐姐啦" at bounding box center [505, 229] width 79 height 16
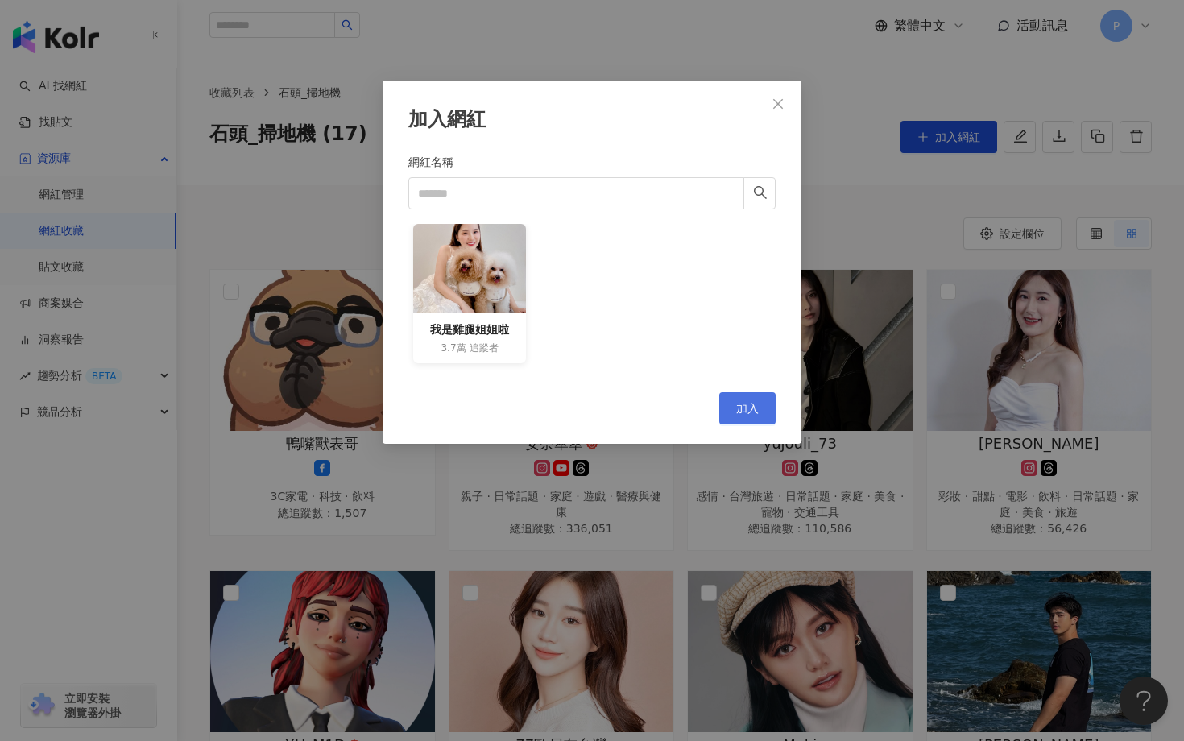
click at [761, 400] on button "加入" at bounding box center [747, 408] width 56 height 32
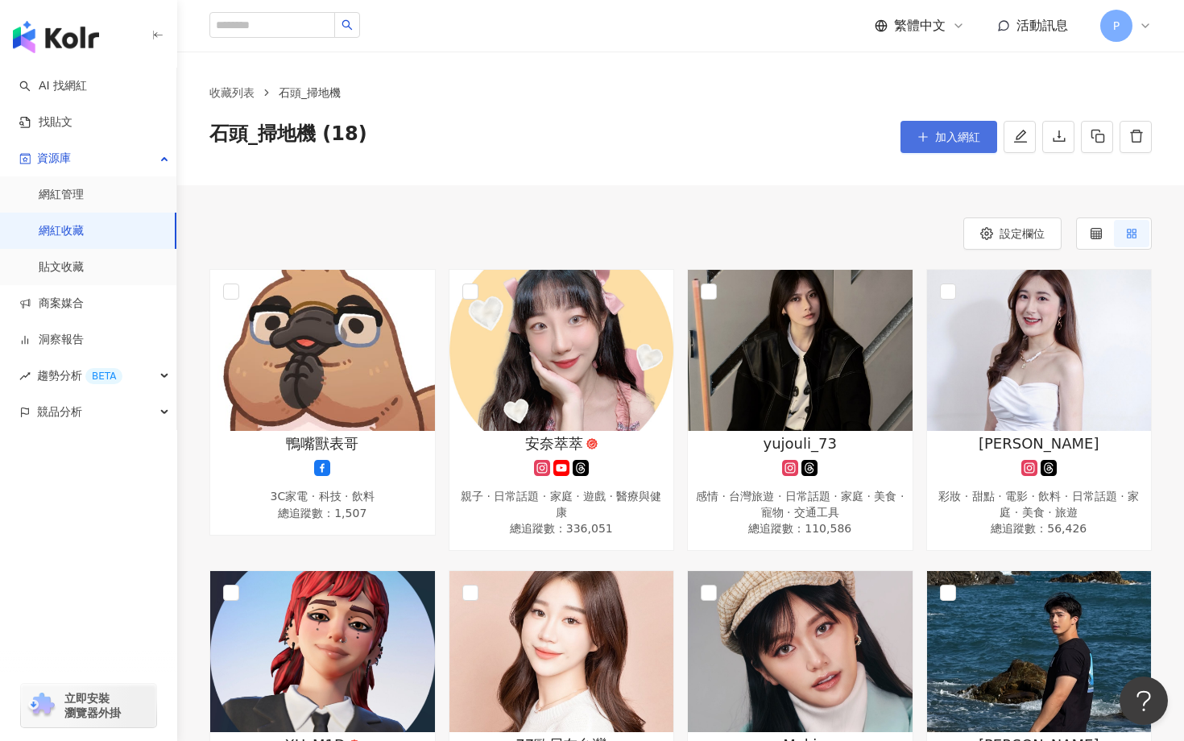
click at [956, 139] on span "加入網紅" at bounding box center [957, 136] width 45 height 13
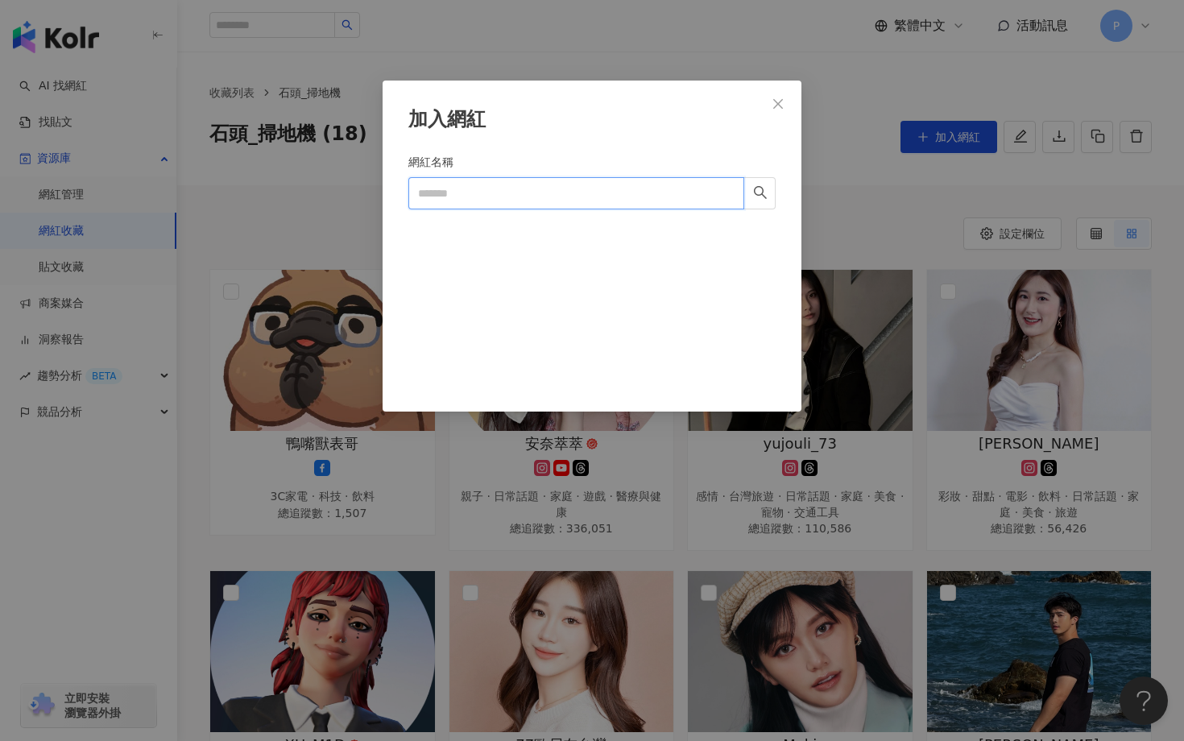
click at [623, 198] on input "網紅名稱" at bounding box center [576, 193] width 336 height 32
paste input "*******"
drag, startPoint x: 474, startPoint y: 192, endPoint x: 304, endPoint y: 187, distance: 170.0
click at [304, 187] on div "加入網紅 網紅名稱 張媛Jenny ******* Cancel 加入" at bounding box center [592, 370] width 1184 height 741
paste input "*"
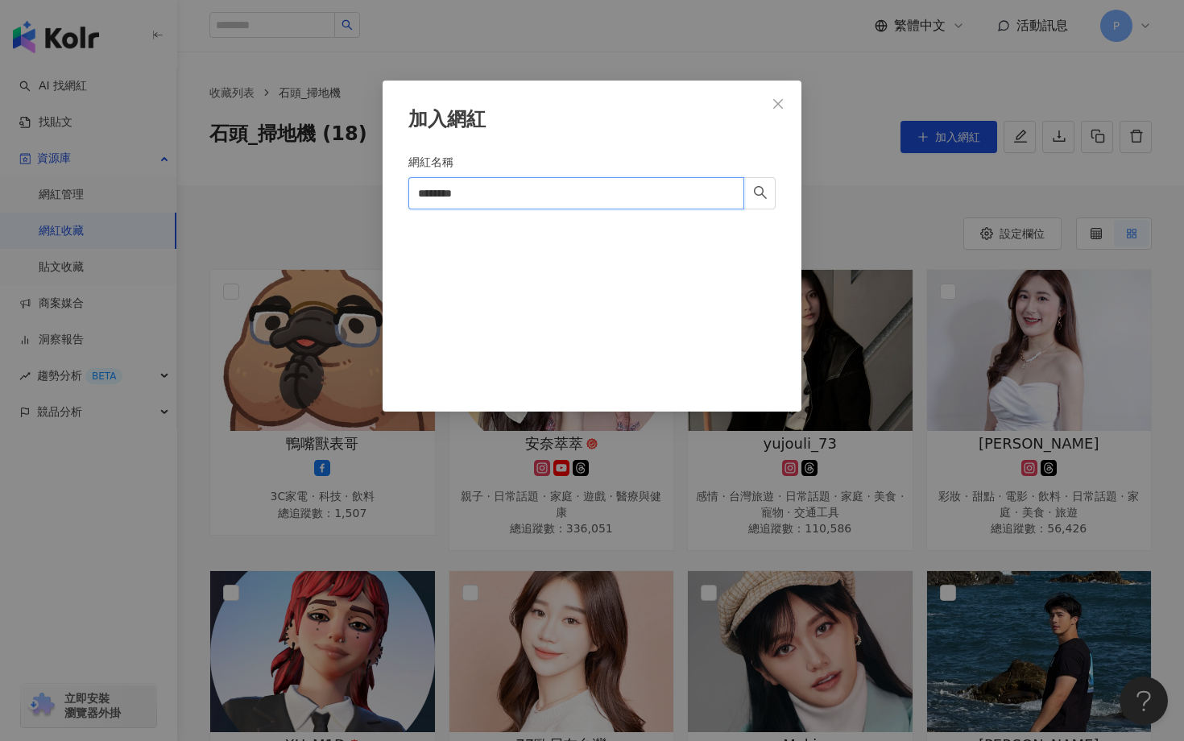
type input "********"
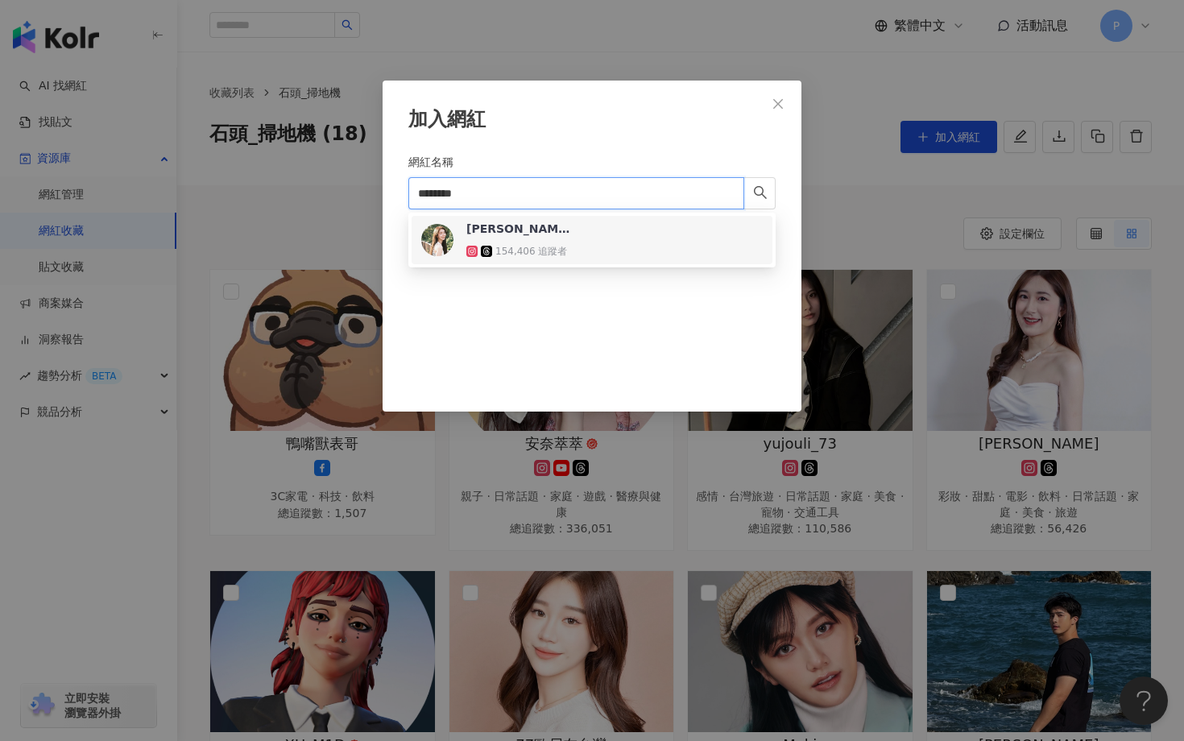
click at [503, 235] on span "[PERSON_NAME]" at bounding box center [518, 229] width 105 height 16
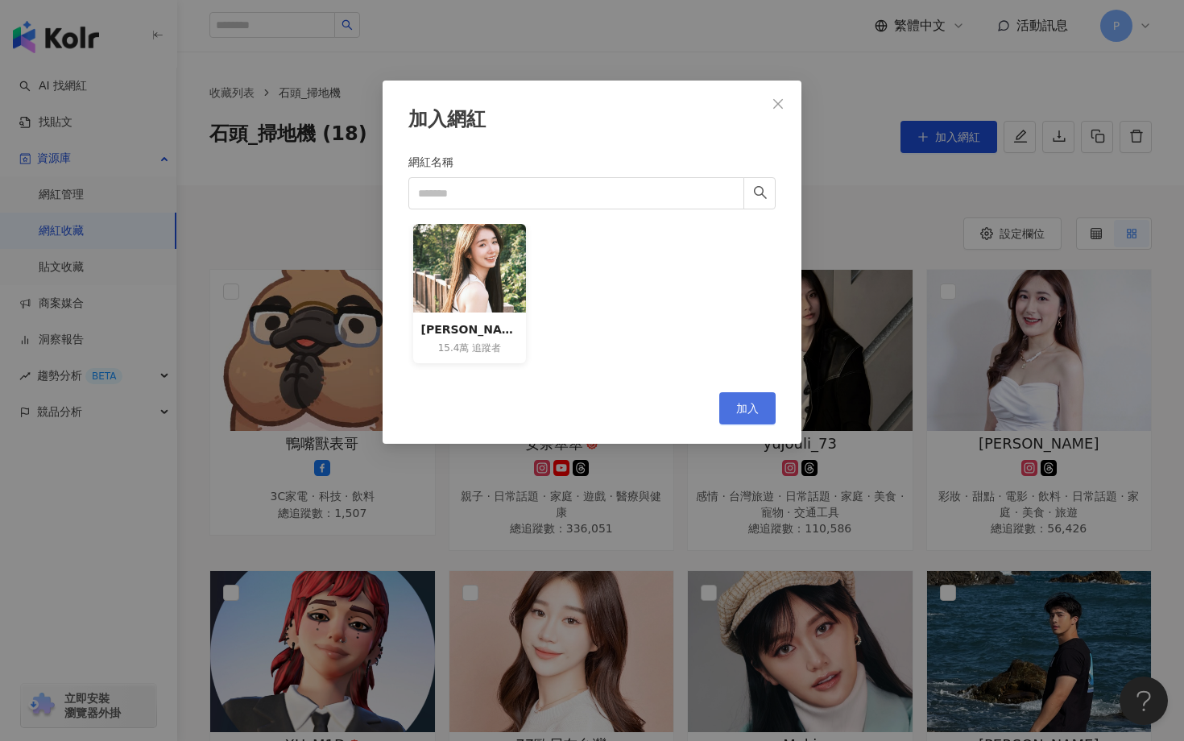
click at [740, 416] on button "加入" at bounding box center [747, 408] width 56 height 32
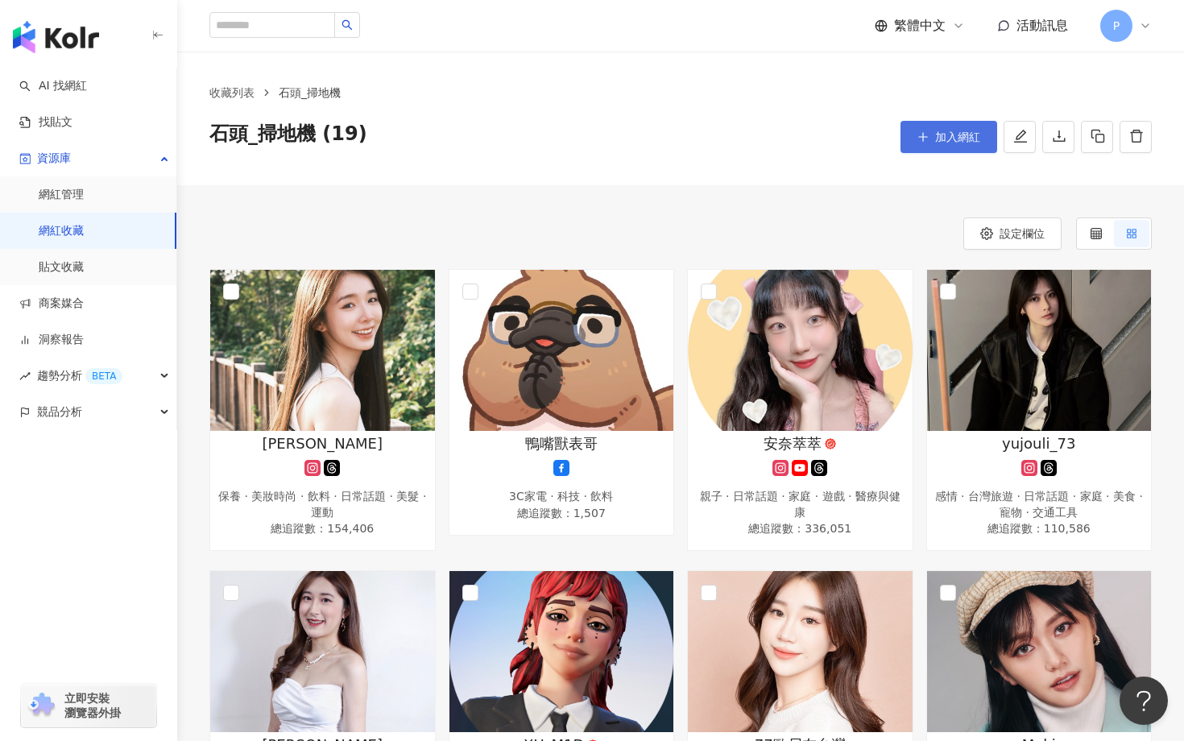
click at [924, 142] on icon "plus" at bounding box center [922, 136] width 11 height 11
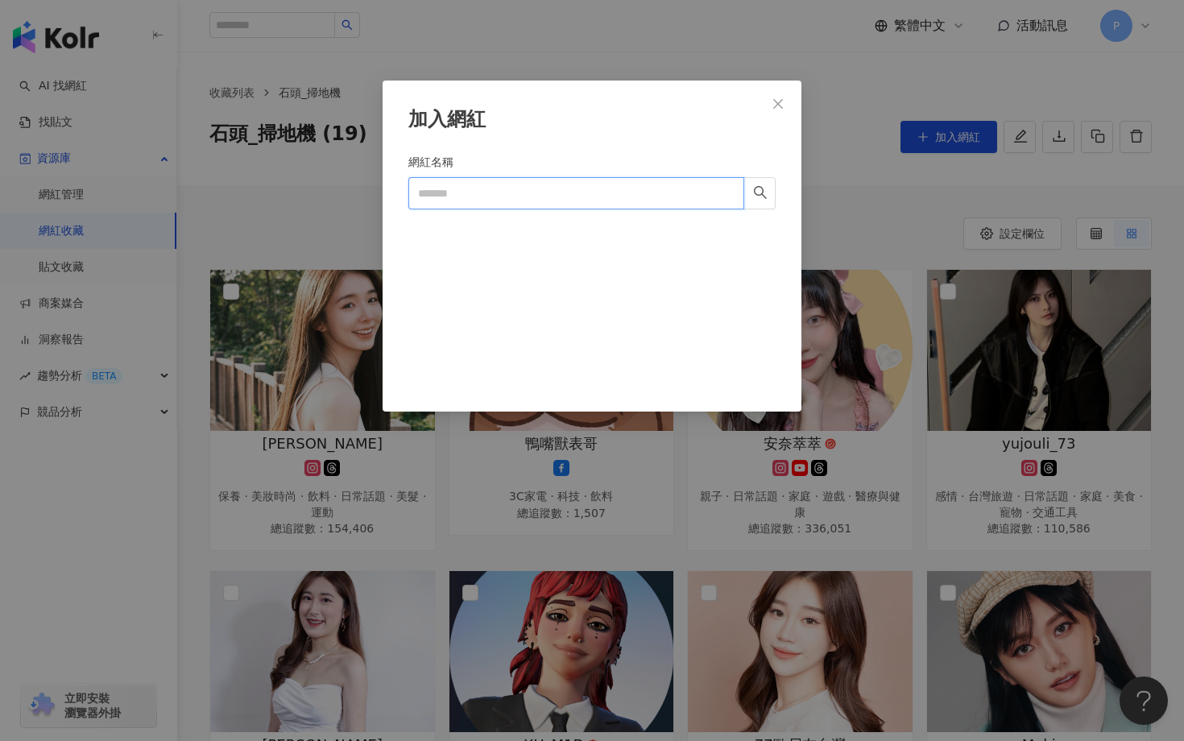
click at [498, 177] on input "網紅名稱" at bounding box center [576, 193] width 336 height 32
paste input "*********"
type input "*********"
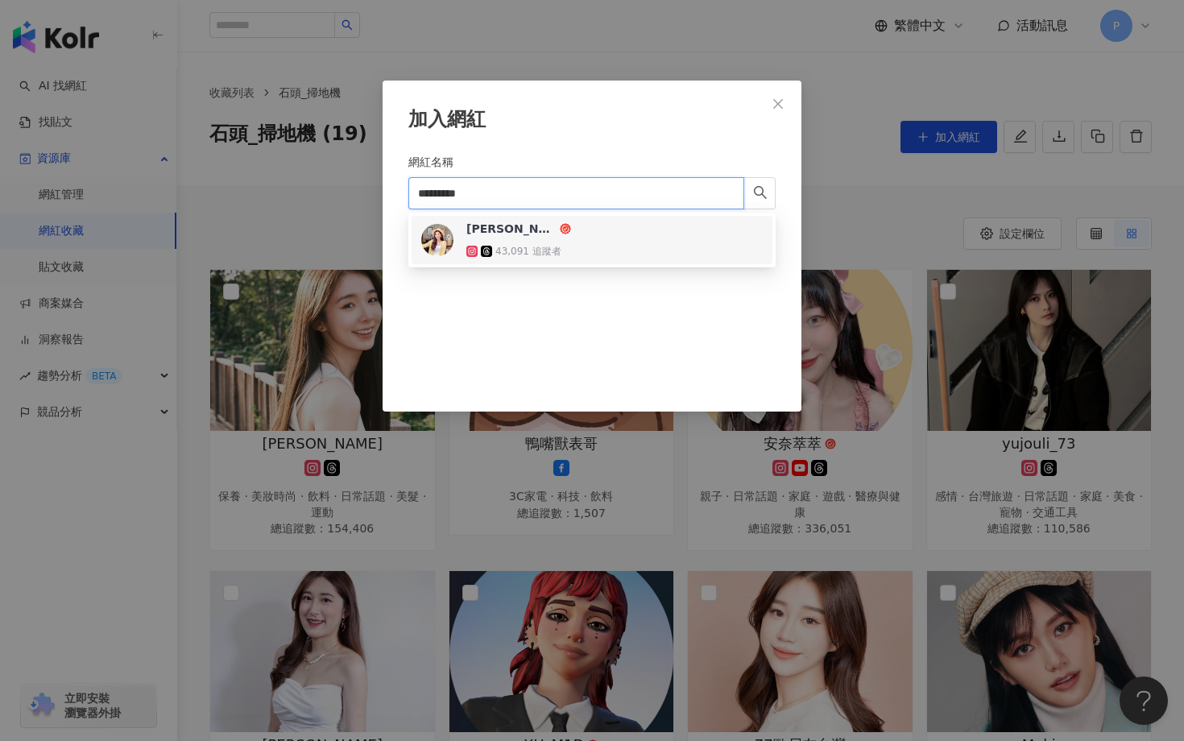
click at [489, 240] on div "陳小八 43,091 追蹤者" at bounding box center [518, 240] width 105 height 39
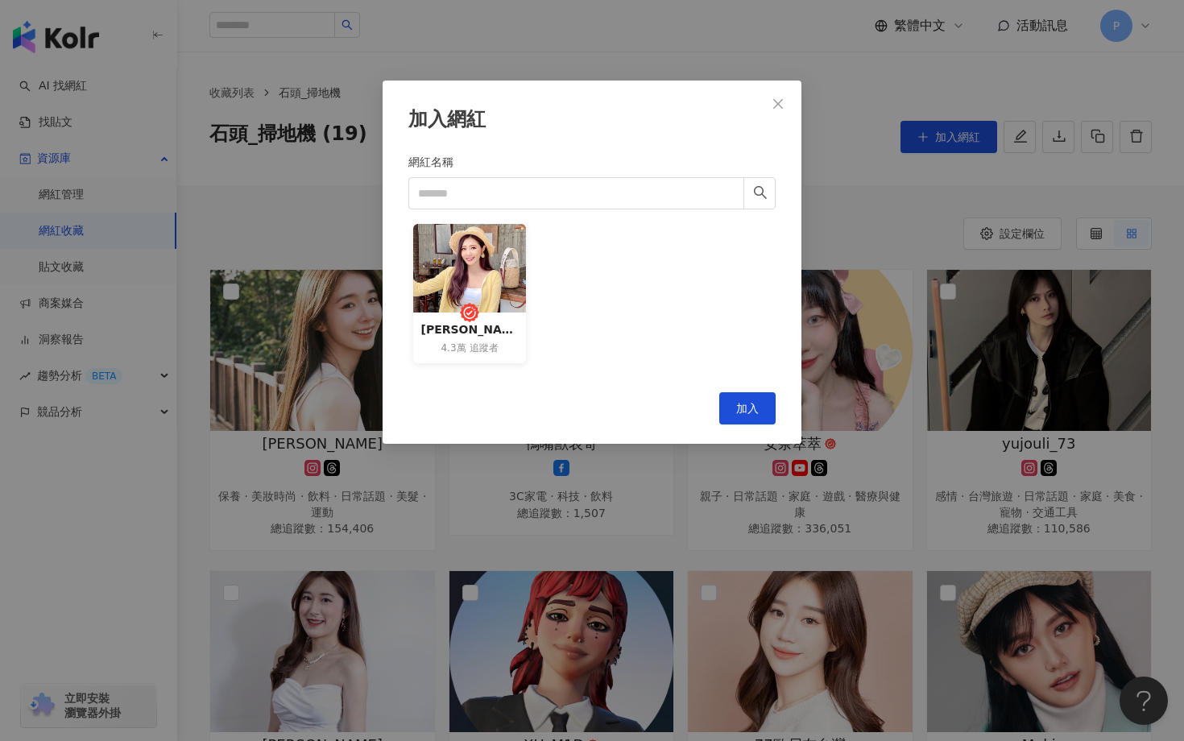
click at [776, 419] on div "加入網紅 網紅名稱 陳小八 4.3萬 追蹤者 Cancel 加入" at bounding box center [592, 262] width 419 height 363
click at [766, 412] on button "加入" at bounding box center [747, 408] width 56 height 32
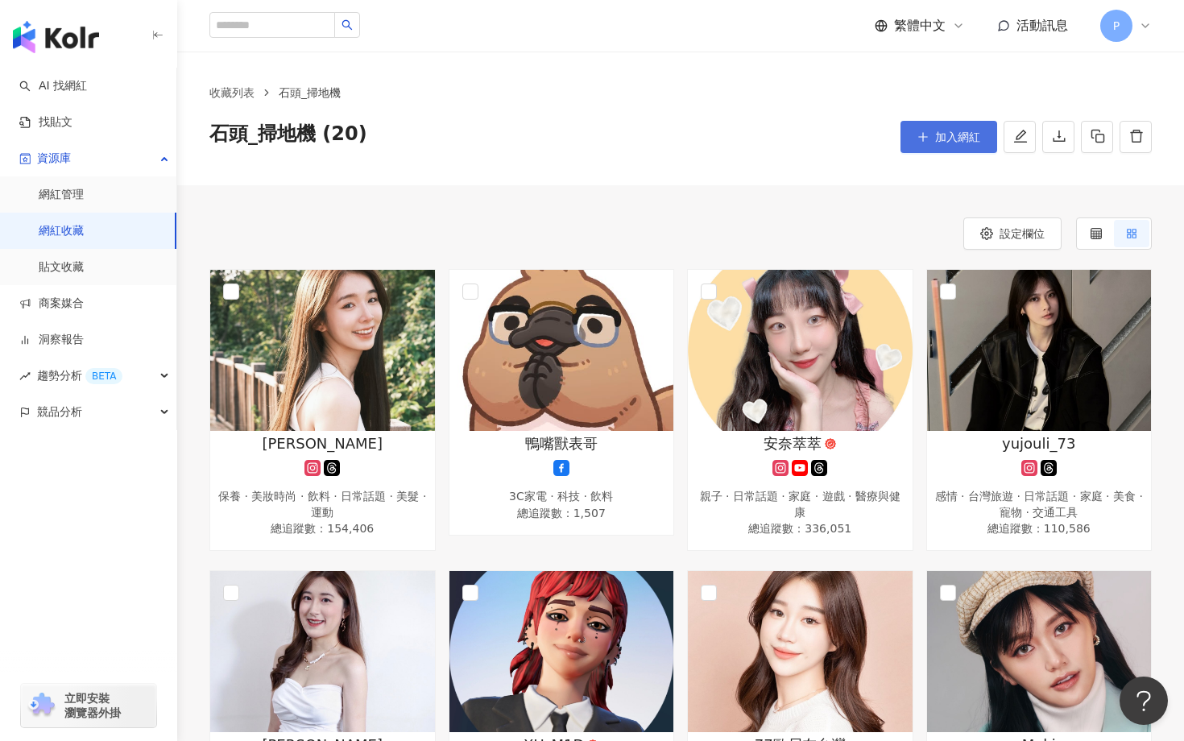
click at [952, 140] on span "加入網紅" at bounding box center [957, 136] width 45 height 13
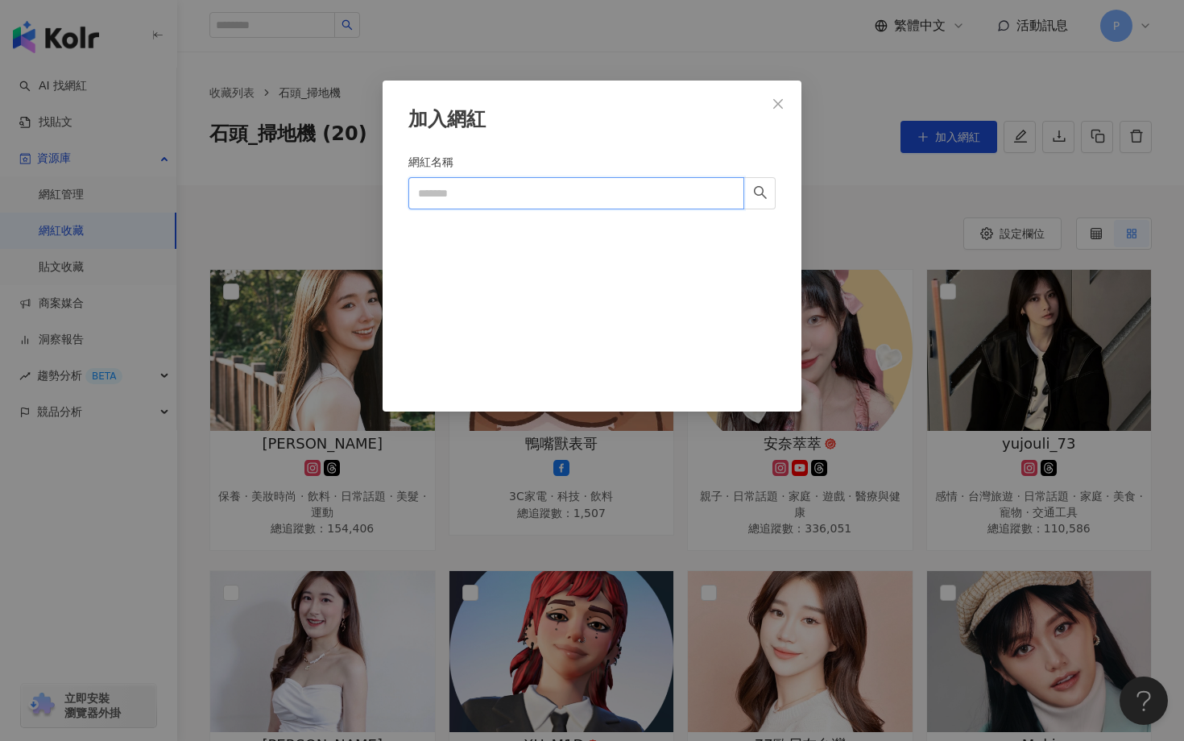
click at [554, 181] on input "網紅名稱" at bounding box center [576, 193] width 336 height 32
paste input "**********"
type input "**********"
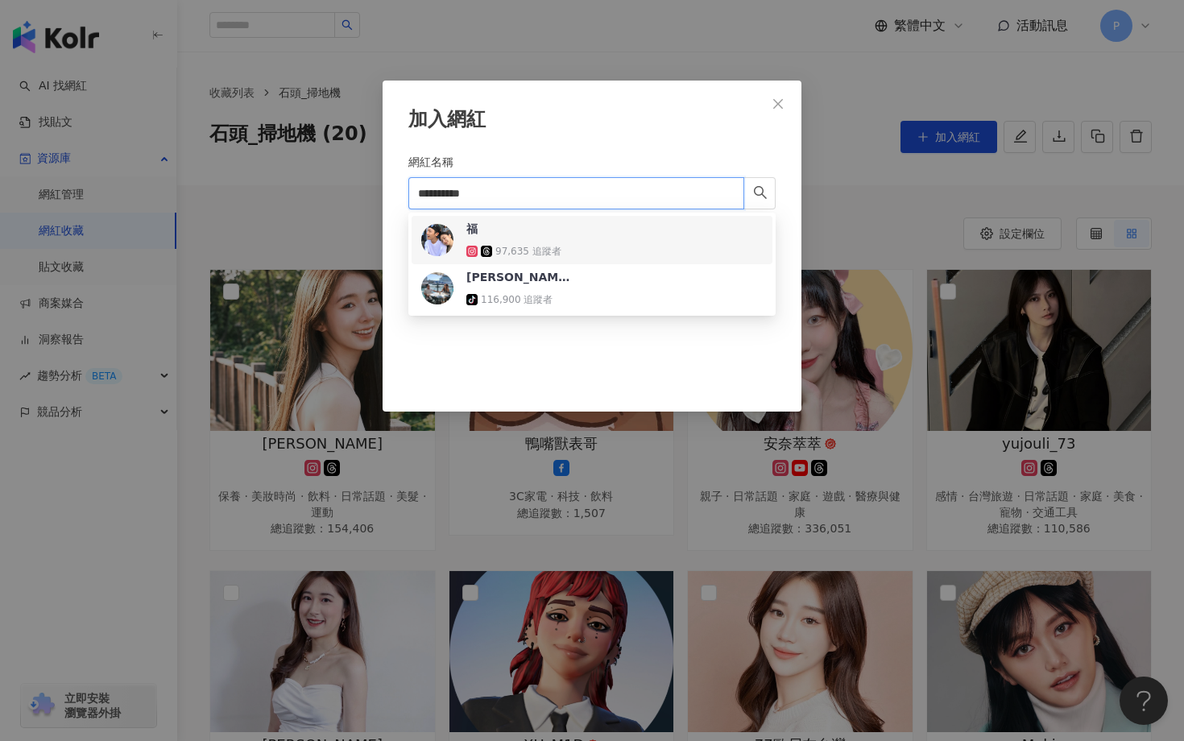
click at [515, 242] on div "福 97,635 追蹤者" at bounding box center [518, 240] width 105 height 39
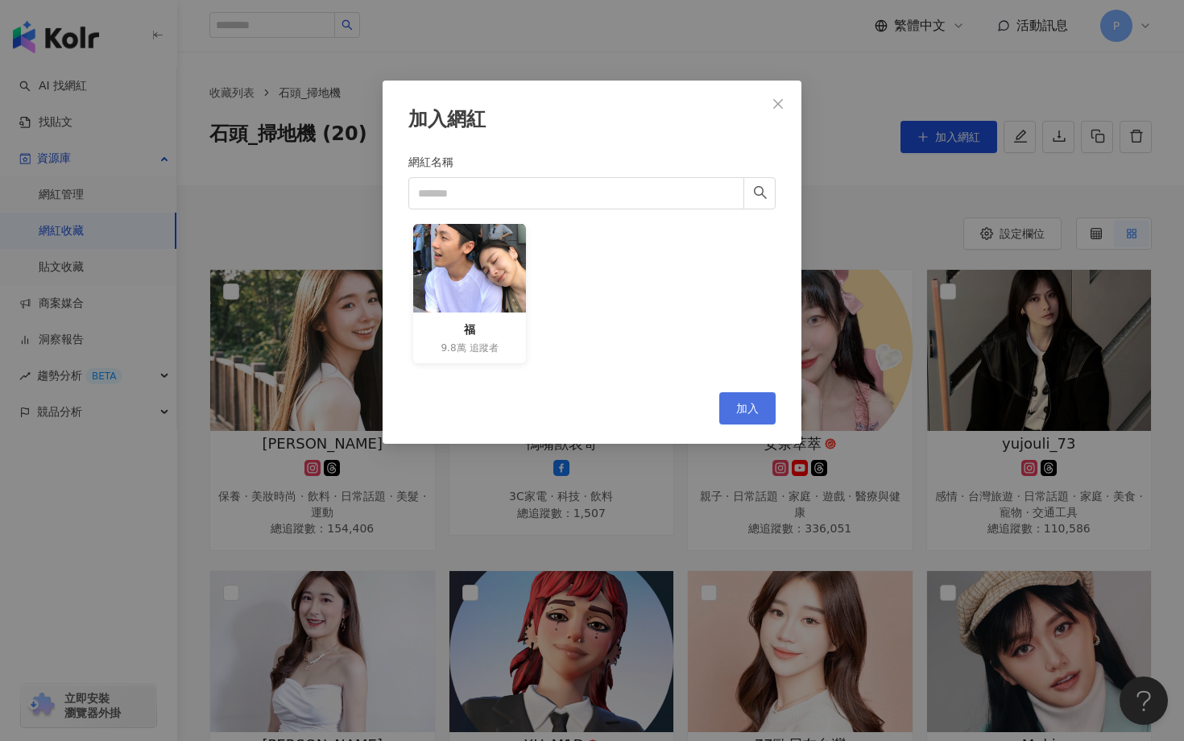
click at [737, 408] on span "加入" at bounding box center [747, 408] width 23 height 13
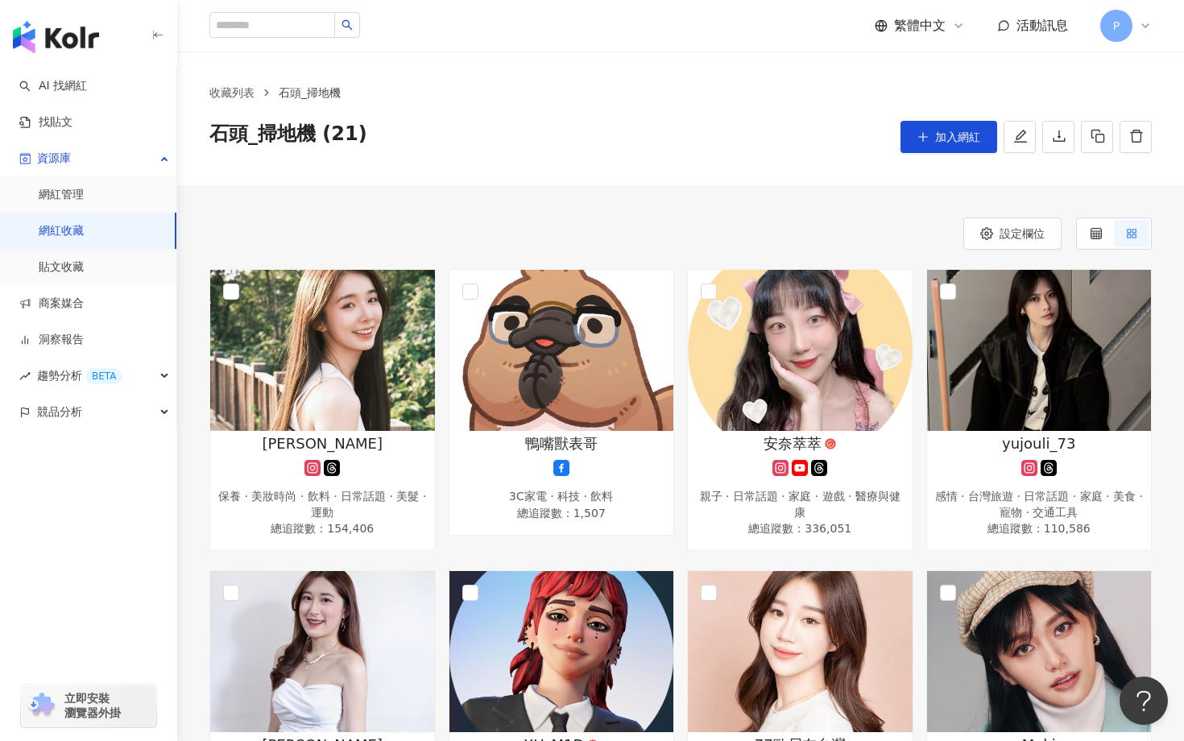
click at [922, 119] on div "收藏列表 石頭_掃地機 石頭_掃地機 (21) 加入網紅" at bounding box center [680, 118] width 1007 height 69
click at [922, 126] on button "加入網紅" at bounding box center [948, 137] width 97 height 32
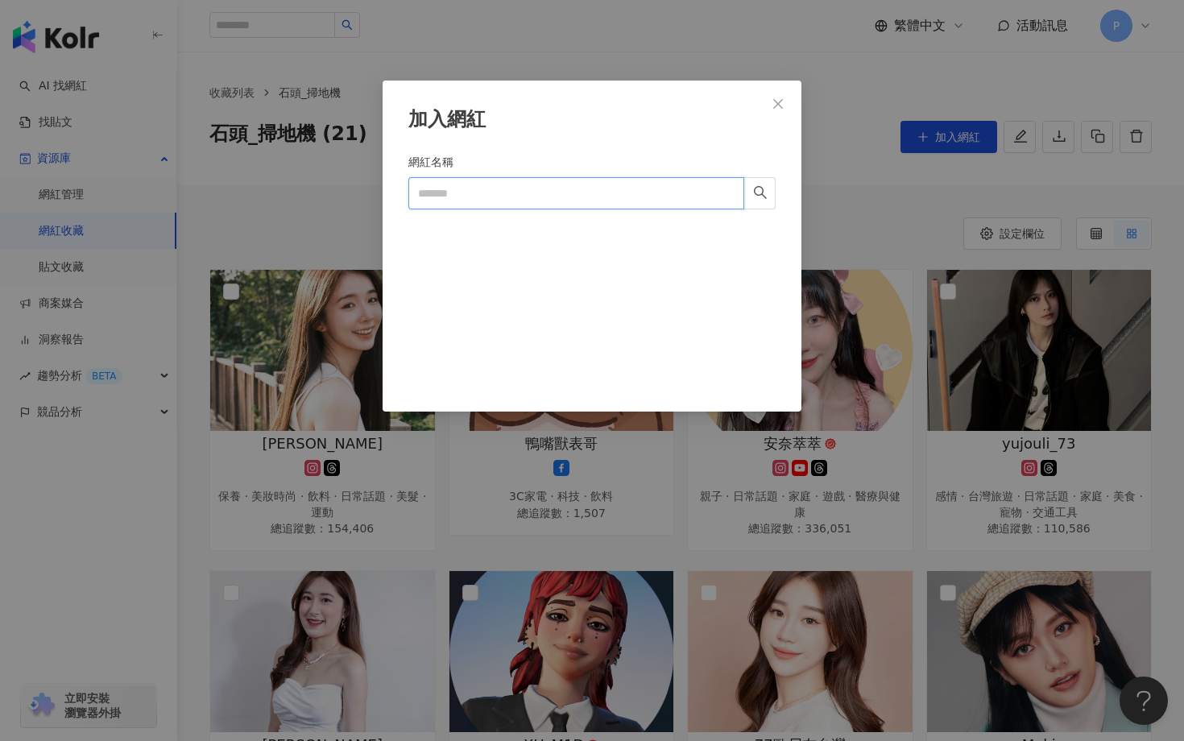
click at [531, 194] on input "網紅名稱" at bounding box center [576, 193] width 336 height 32
paste input "*********"
type input "*********"
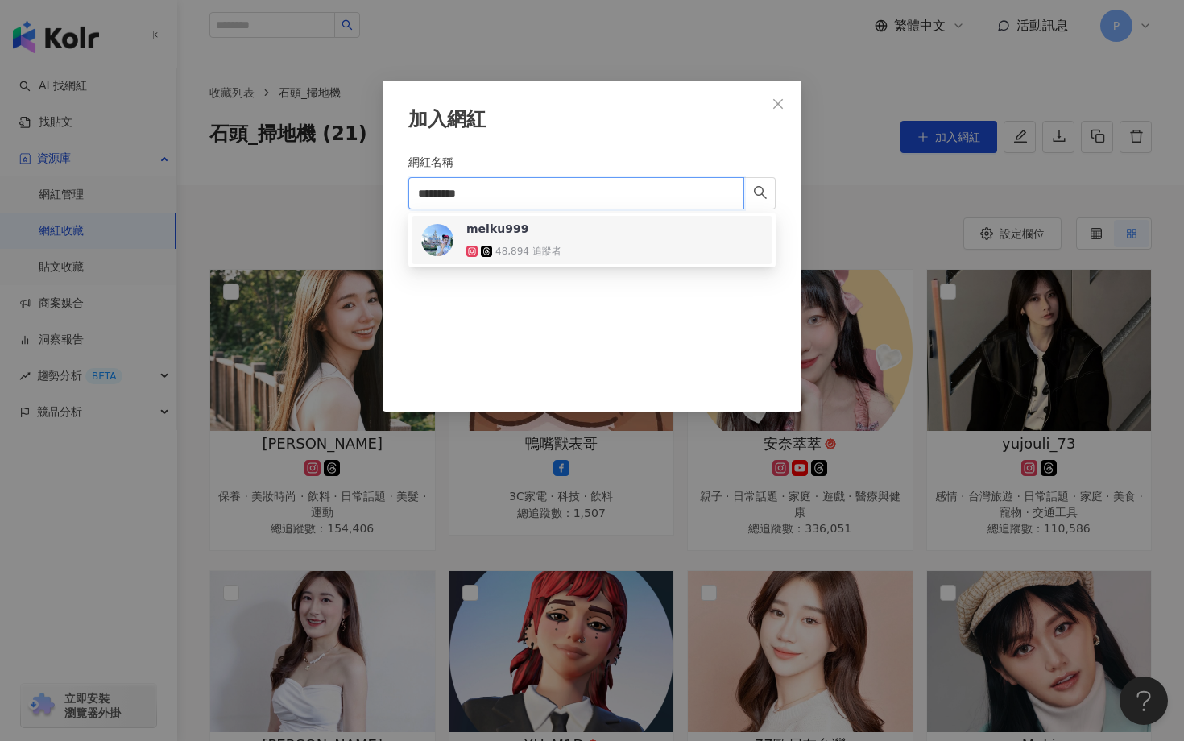
click at [484, 244] on div "48,894 追蹤者" at bounding box center [518, 251] width 105 height 16
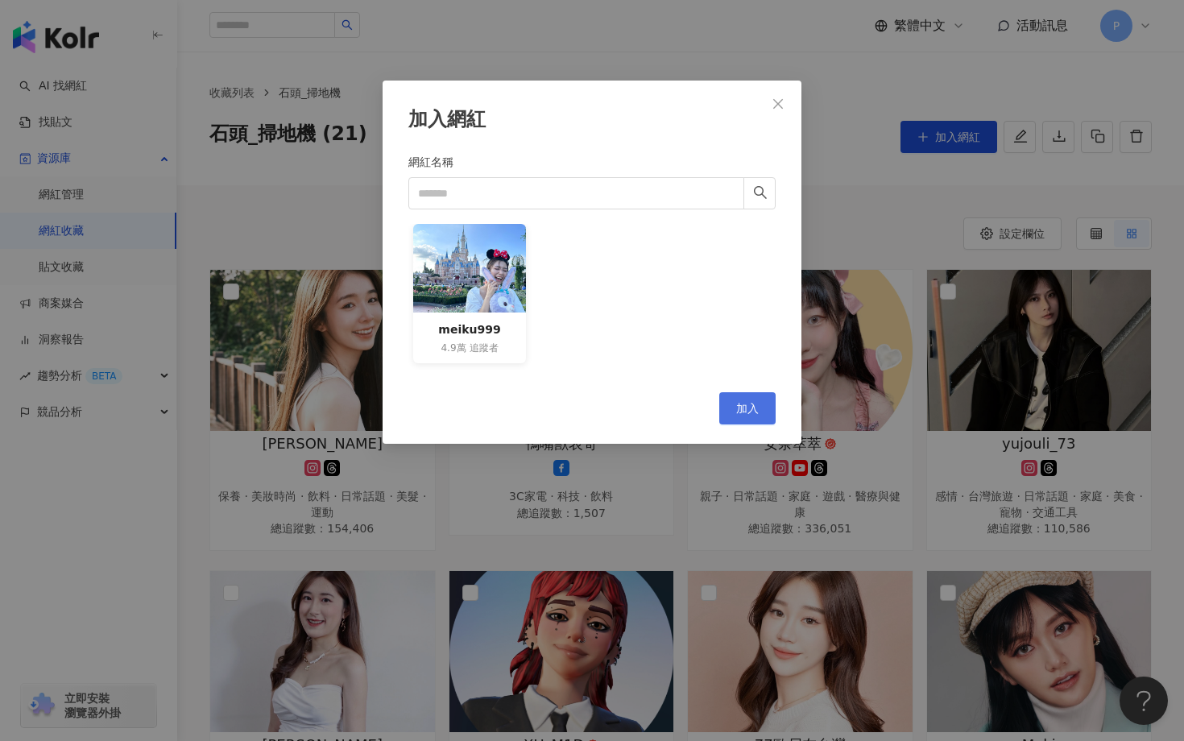
click at [768, 396] on button "加入" at bounding box center [747, 408] width 56 height 32
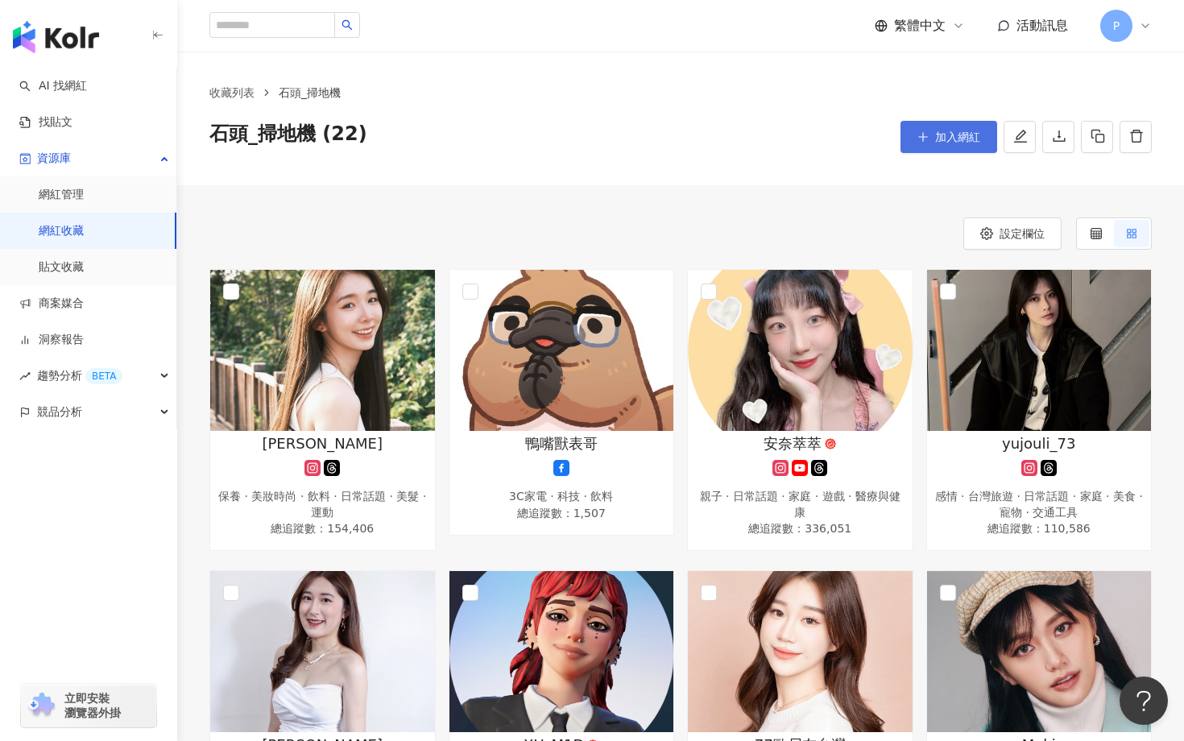
click at [917, 142] on icon "plus" at bounding box center [922, 136] width 11 height 11
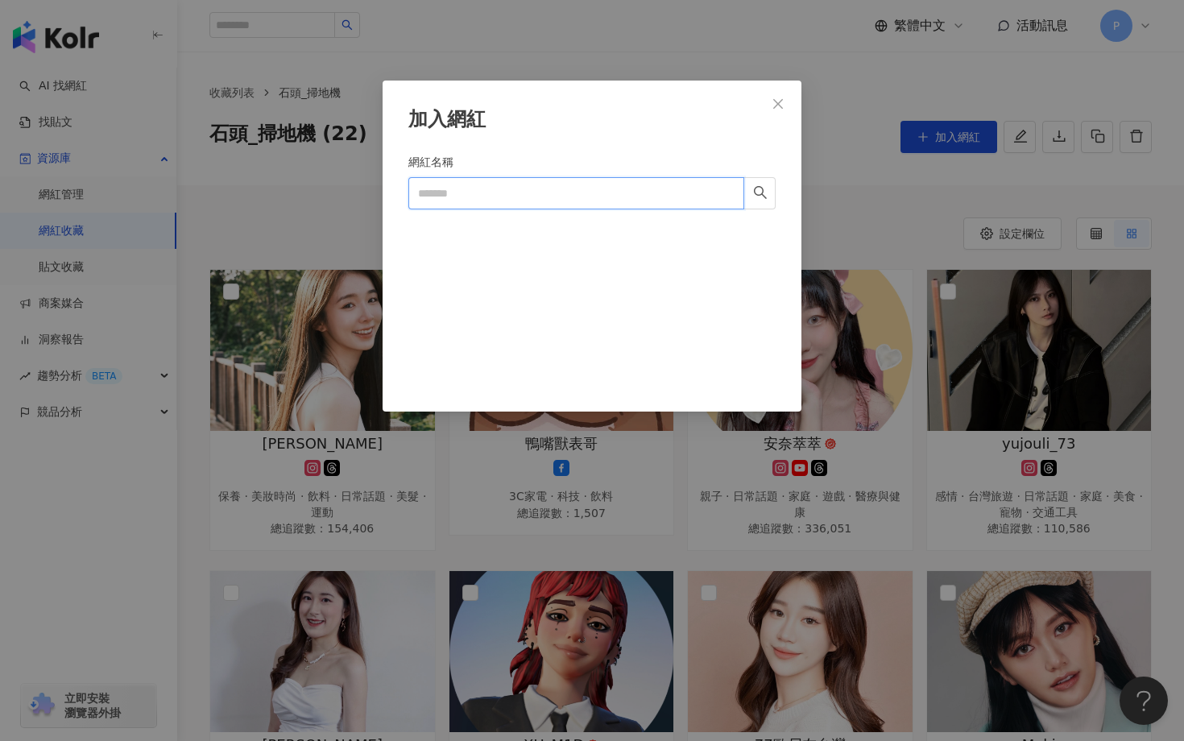
click at [624, 179] on input "網紅名稱" at bounding box center [576, 193] width 336 height 32
paste input "*******"
type input "*******"
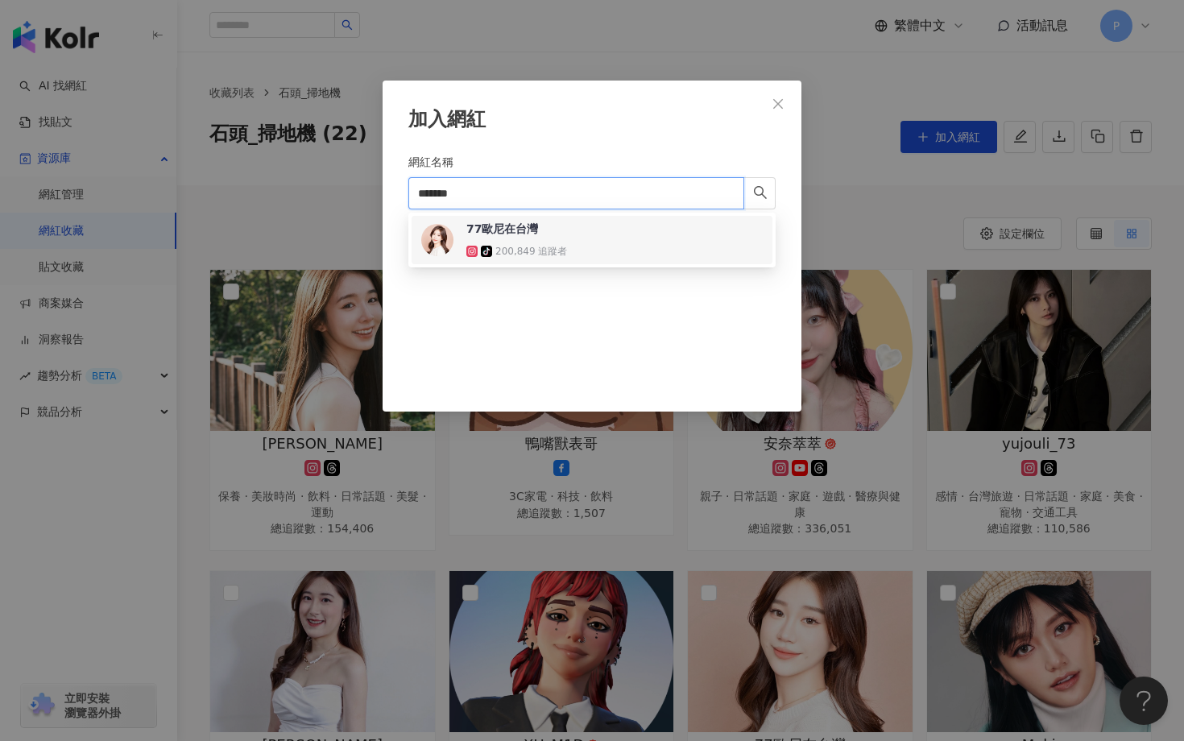
click at [601, 221] on div "77歐尼在台灣 tiktok-icon 200,849 追蹤者" at bounding box center [591, 240] width 341 height 39
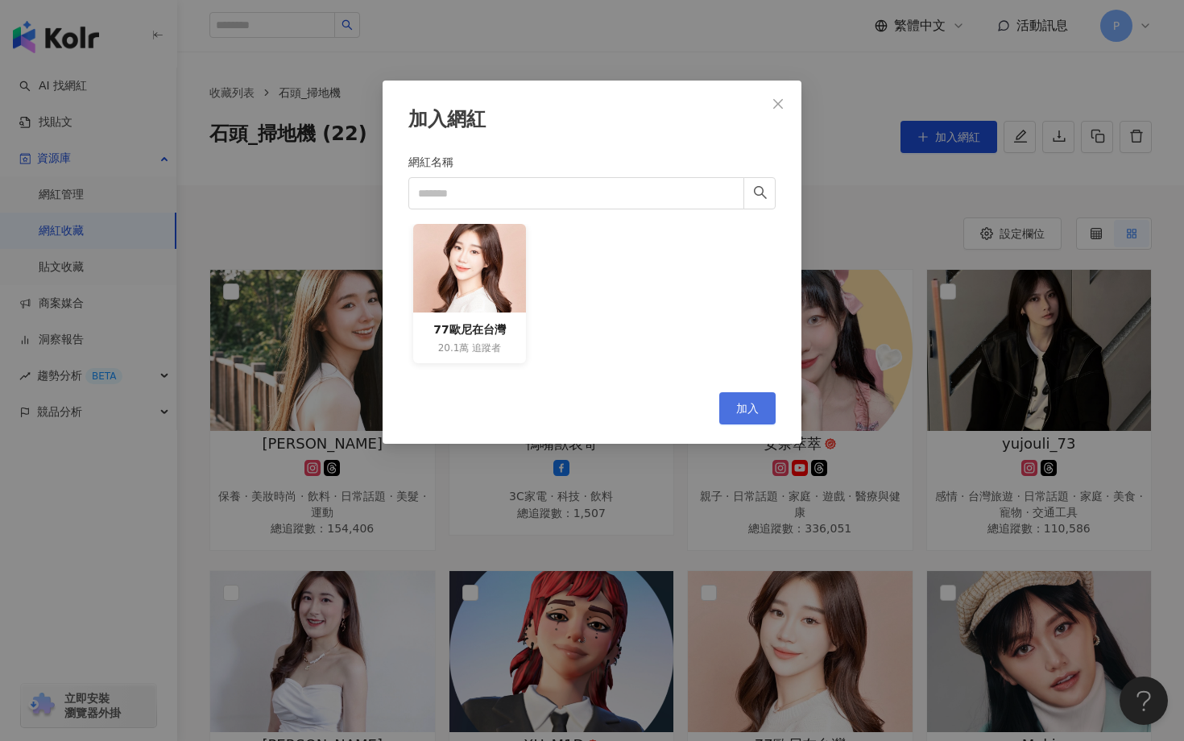
click at [737, 414] on span "加入" at bounding box center [747, 408] width 23 height 13
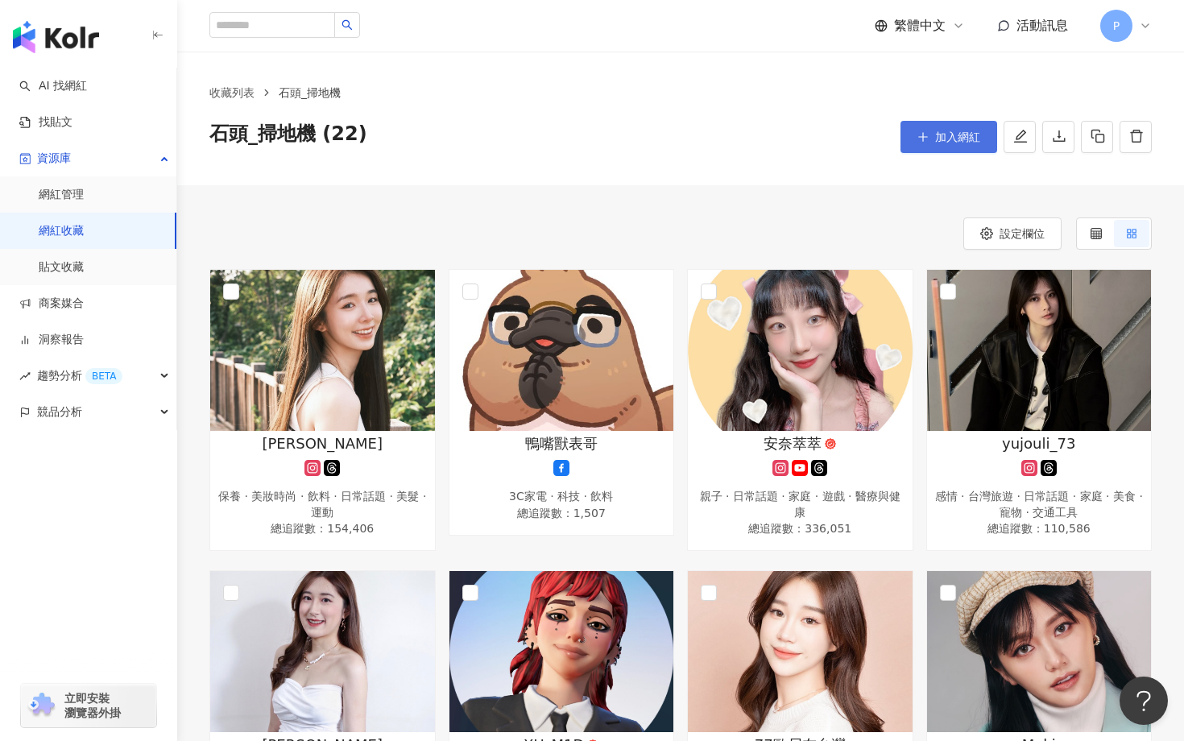
click at [939, 141] on span "加入網紅" at bounding box center [957, 136] width 45 height 13
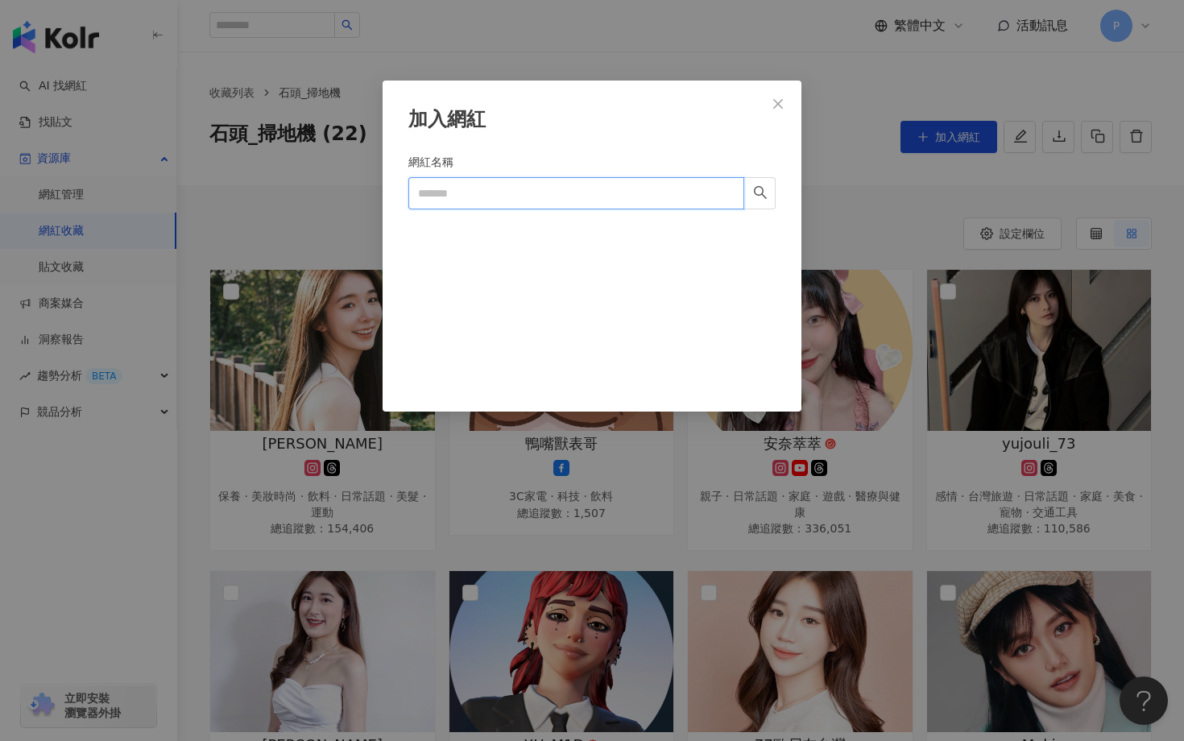
click at [538, 197] on input "網紅名稱" at bounding box center [576, 193] width 336 height 32
paste input "**********"
type input "**********"
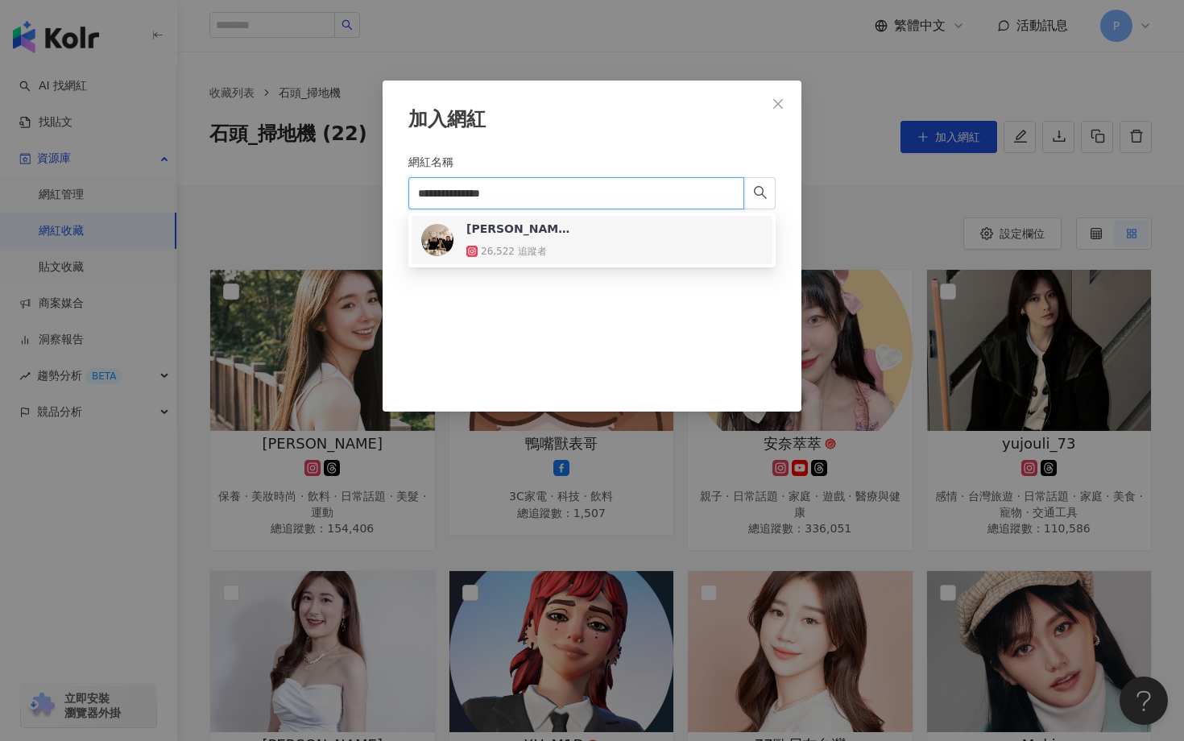
click at [481, 227] on div "[PERSON_NAME]｜居家佈置｜軟裝選物｜質感生活" at bounding box center [518, 229] width 105 height 16
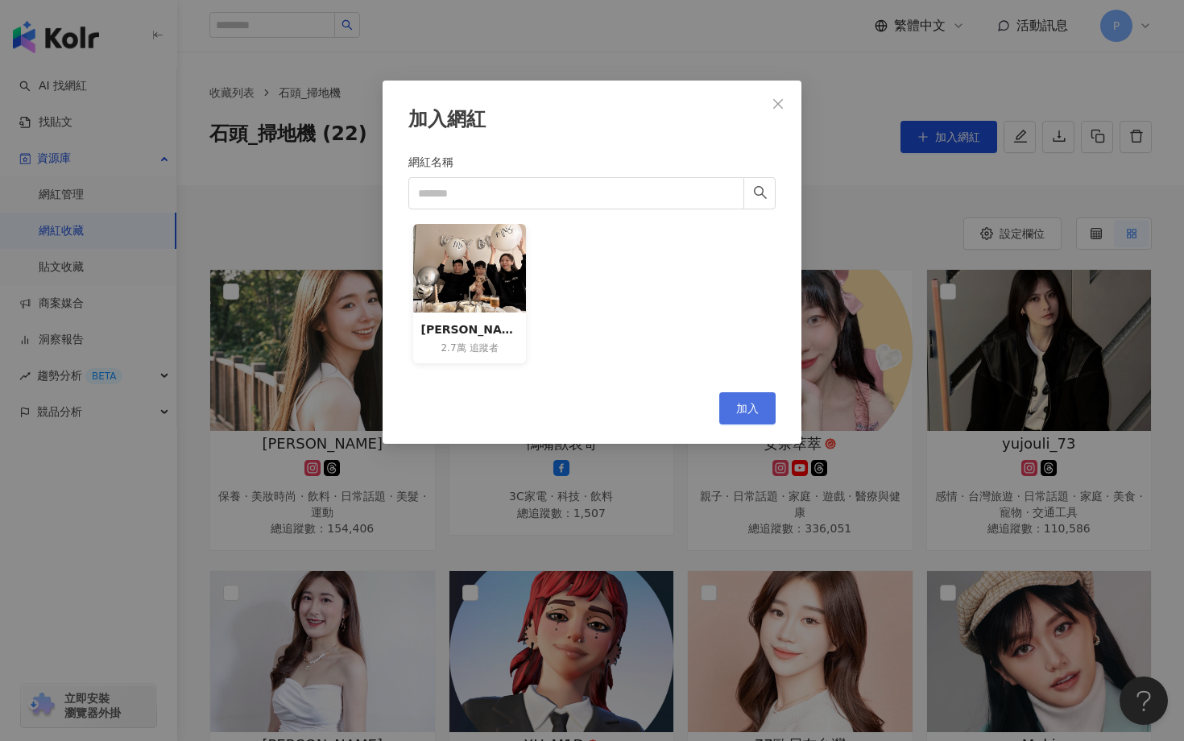
click at [758, 407] on button "加入" at bounding box center [747, 408] width 56 height 32
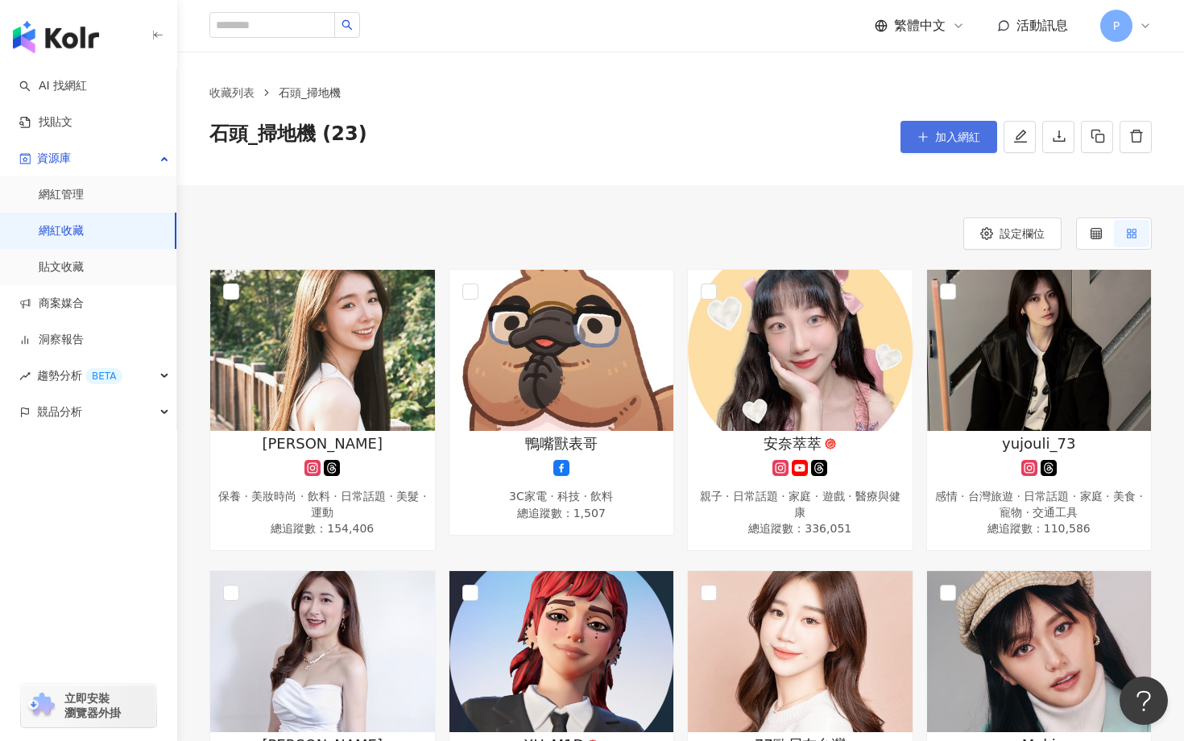
click at [926, 151] on button "加入網紅" at bounding box center [948, 137] width 97 height 32
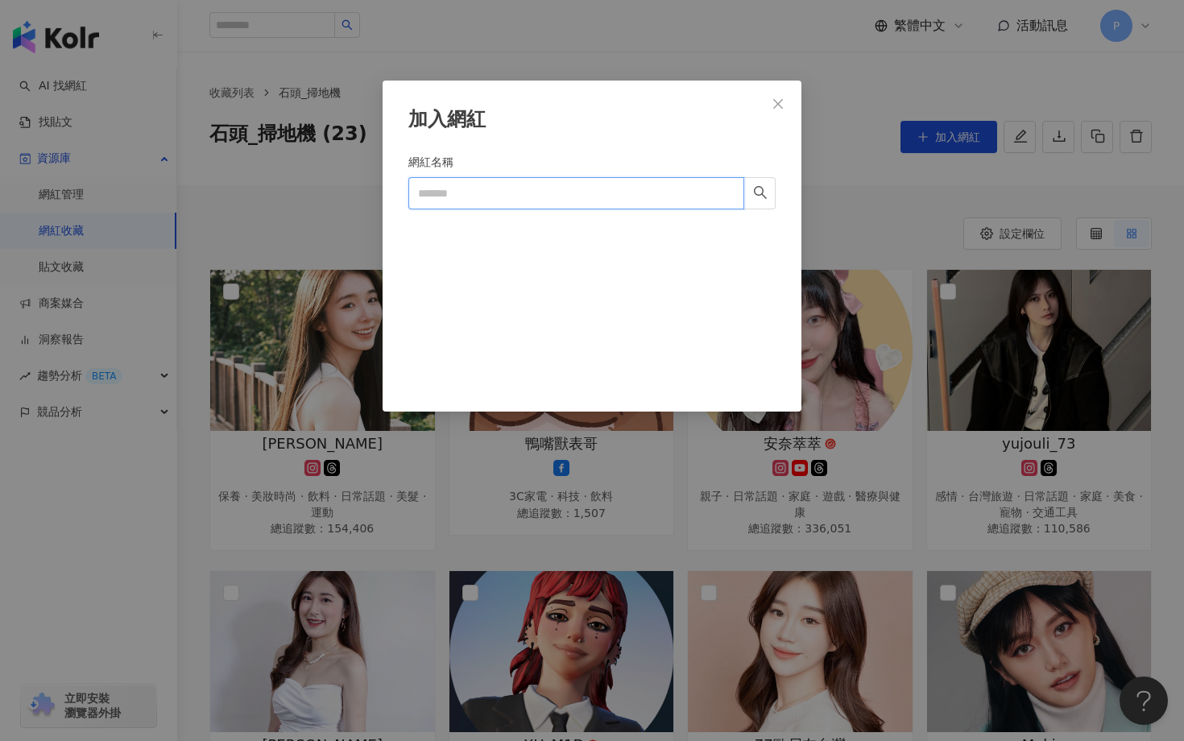
click at [656, 205] on input "網紅名稱" at bounding box center [576, 193] width 336 height 32
paste input "********"
type input "********"
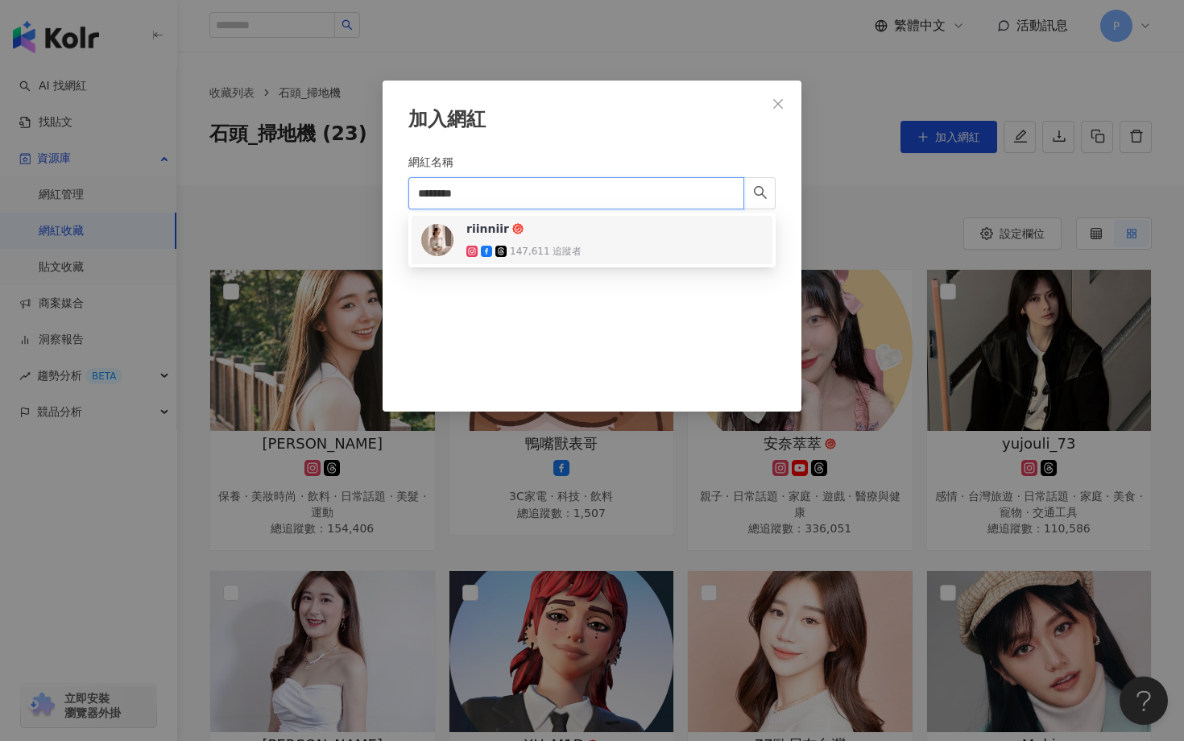
click at [532, 237] on div "riinniir 147,611 追蹤者" at bounding box center [523, 240] width 115 height 39
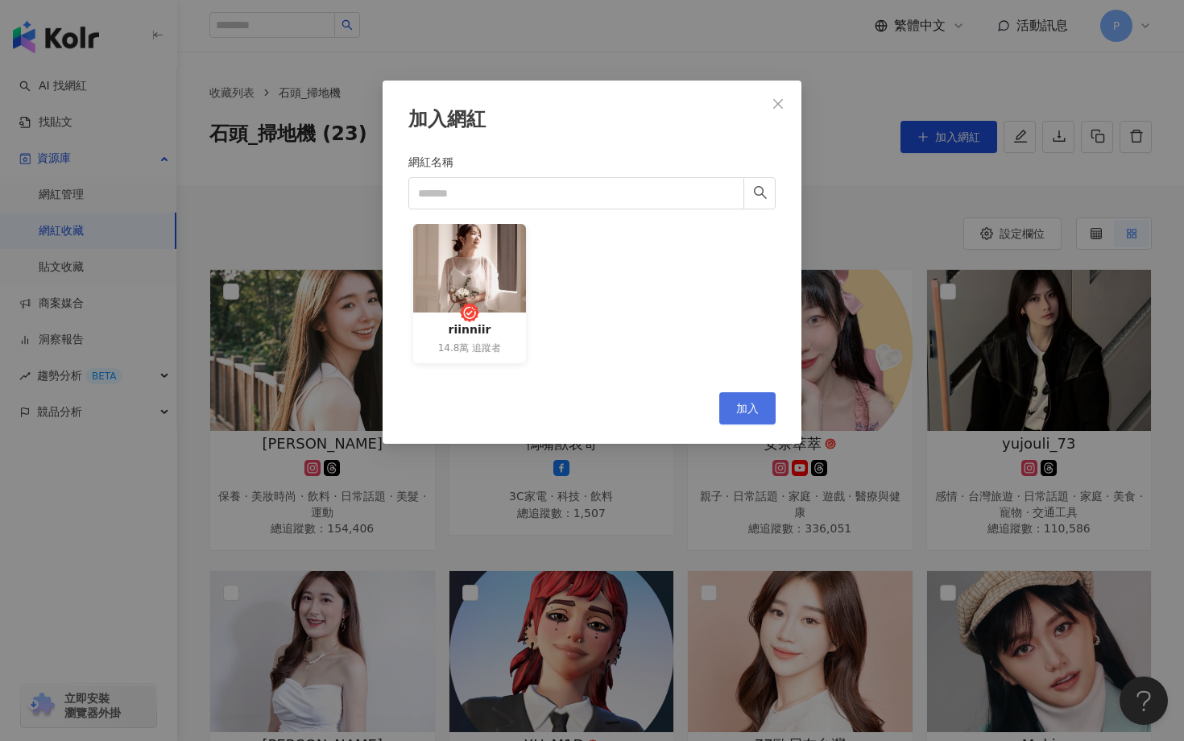
click at [746, 410] on span "加入" at bounding box center [747, 408] width 23 height 13
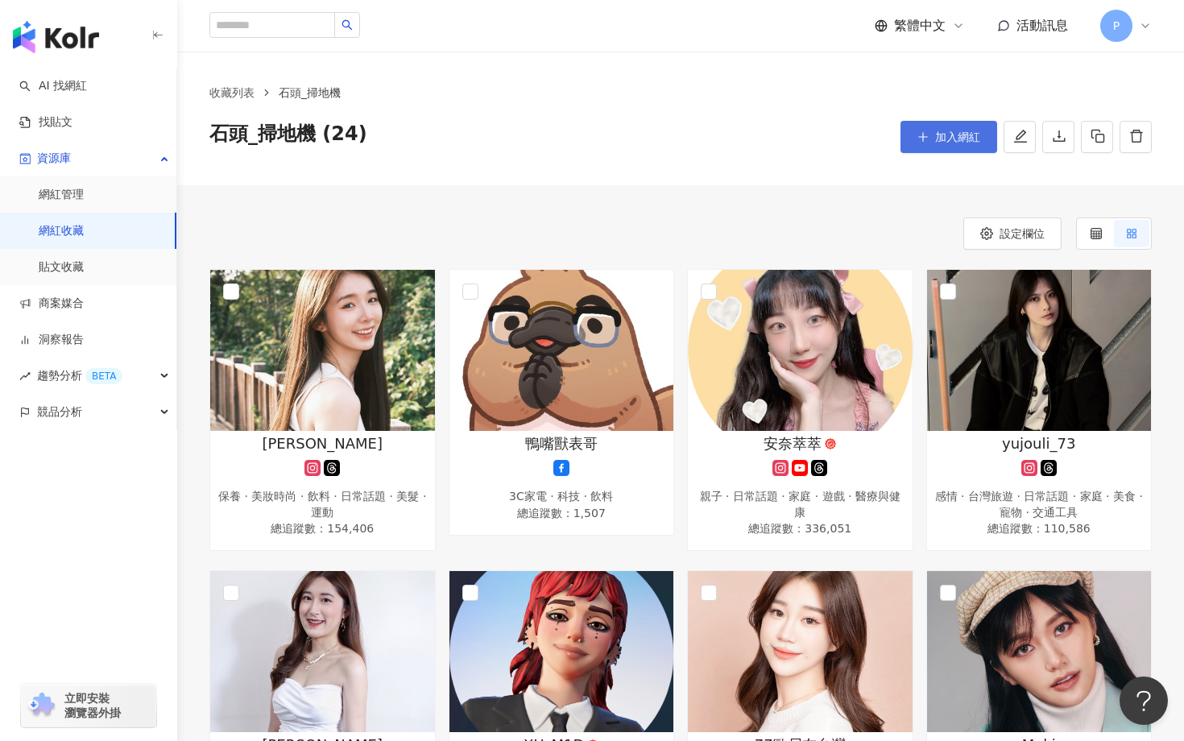
click at [935, 132] on span "加入網紅" at bounding box center [957, 136] width 45 height 13
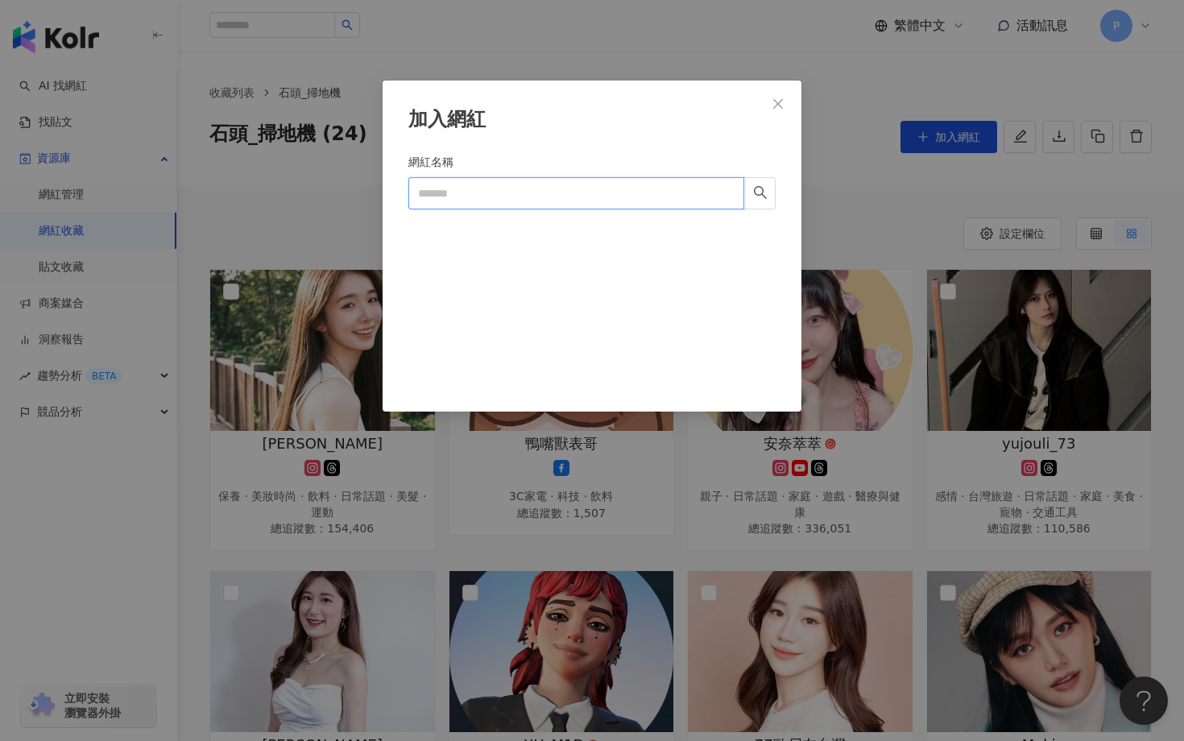
click at [514, 203] on input "網紅名稱" at bounding box center [576, 193] width 336 height 32
paste input "*******"
type input "*******"
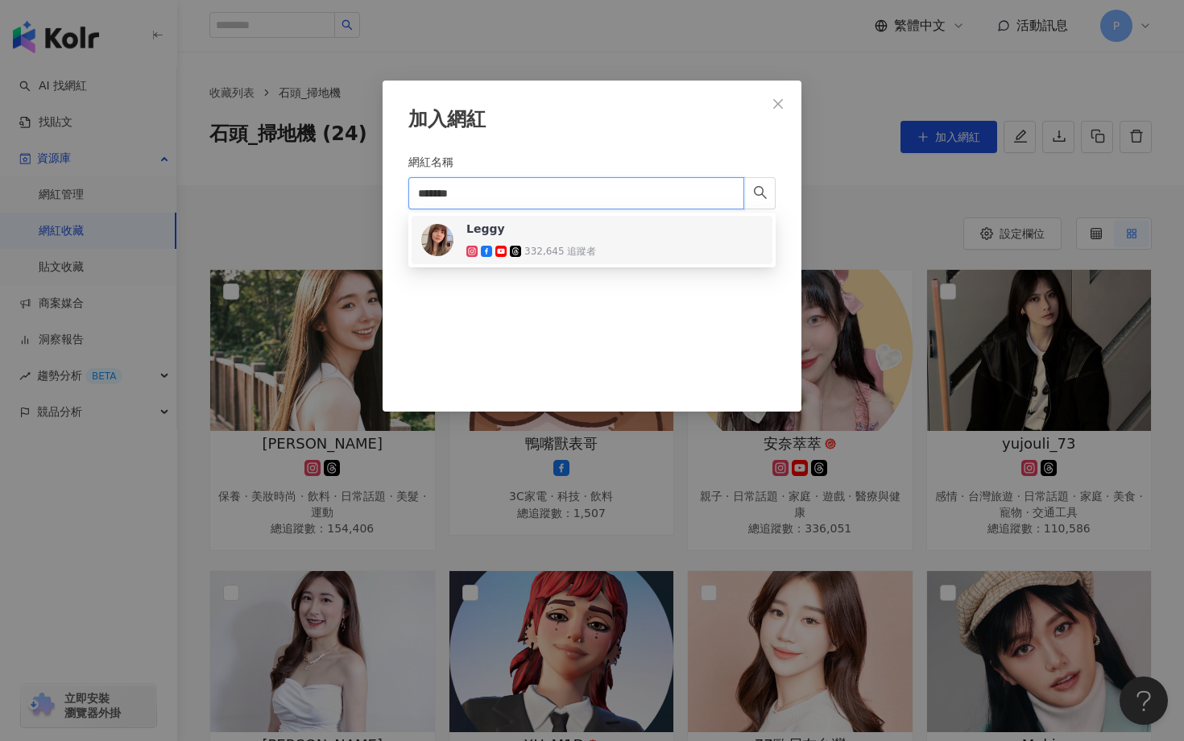
click at [516, 237] on div "Leggy 332,645 追蹤者" at bounding box center [531, 240] width 130 height 39
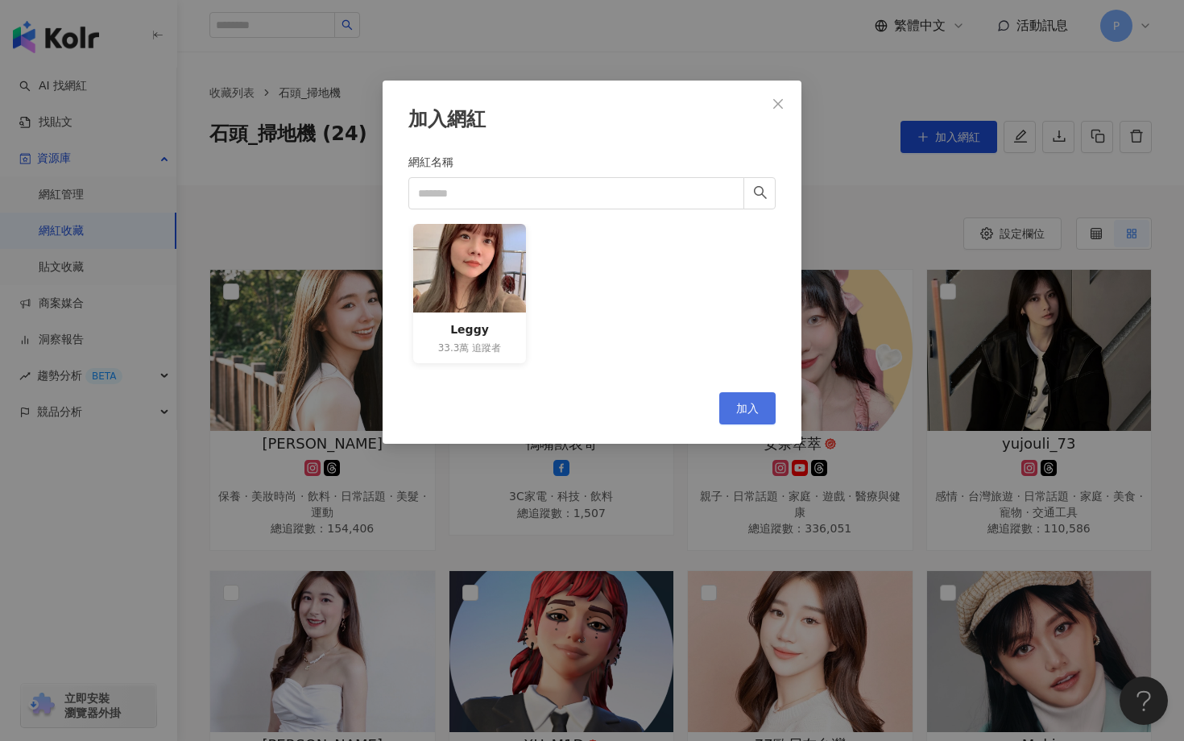
click at [748, 408] on span "加入" at bounding box center [747, 408] width 23 height 13
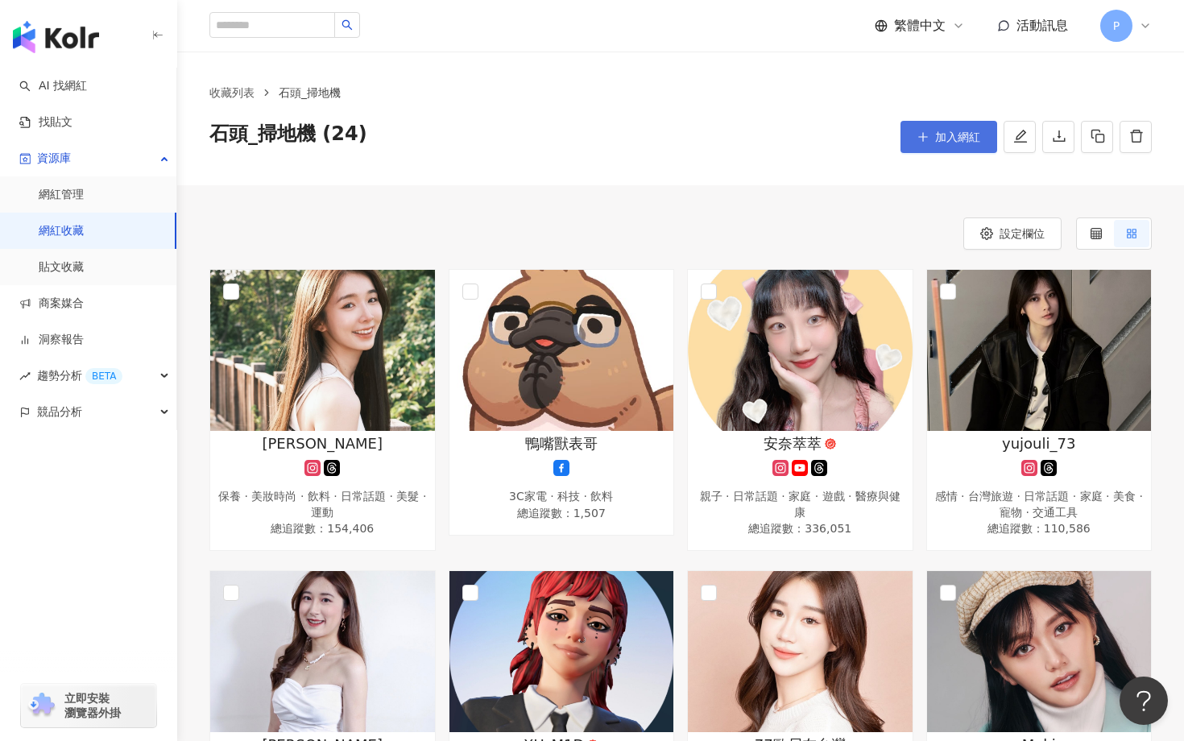
click at [954, 142] on span "加入網紅" at bounding box center [957, 136] width 45 height 13
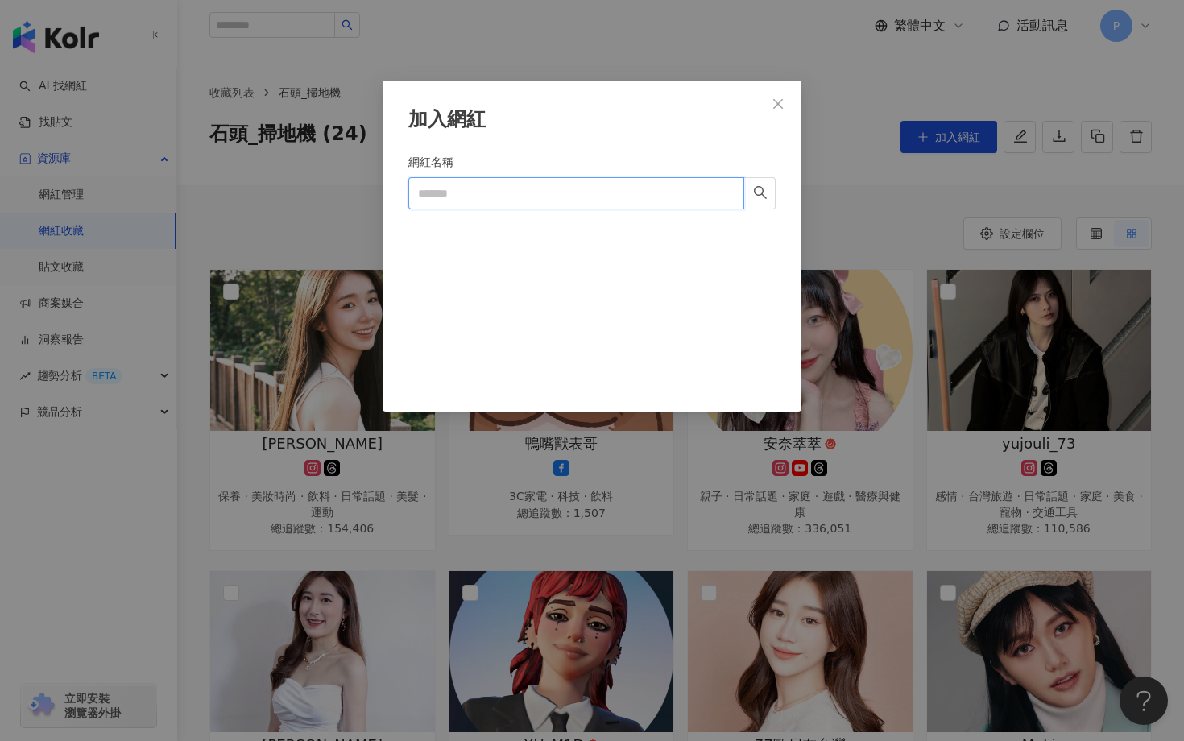
click at [509, 192] on input "網紅名稱" at bounding box center [576, 193] width 336 height 32
paste input "**********"
type input "**********"
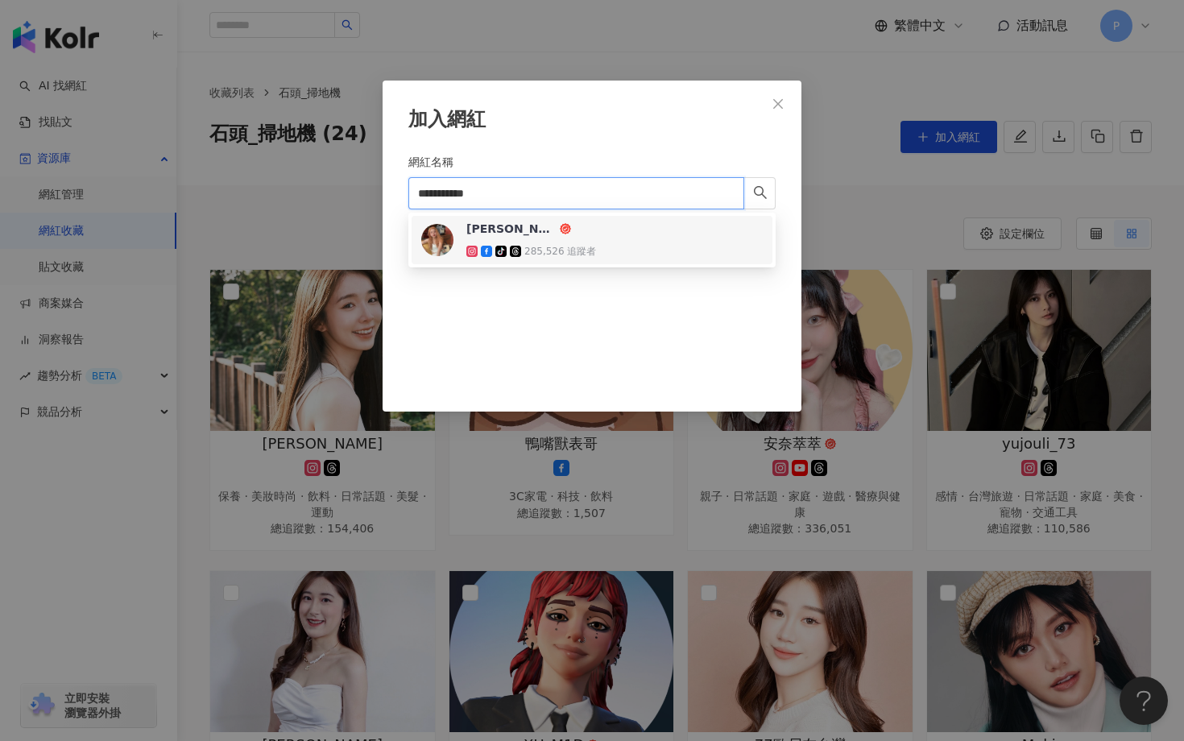
click at [441, 234] on img at bounding box center [437, 240] width 32 height 32
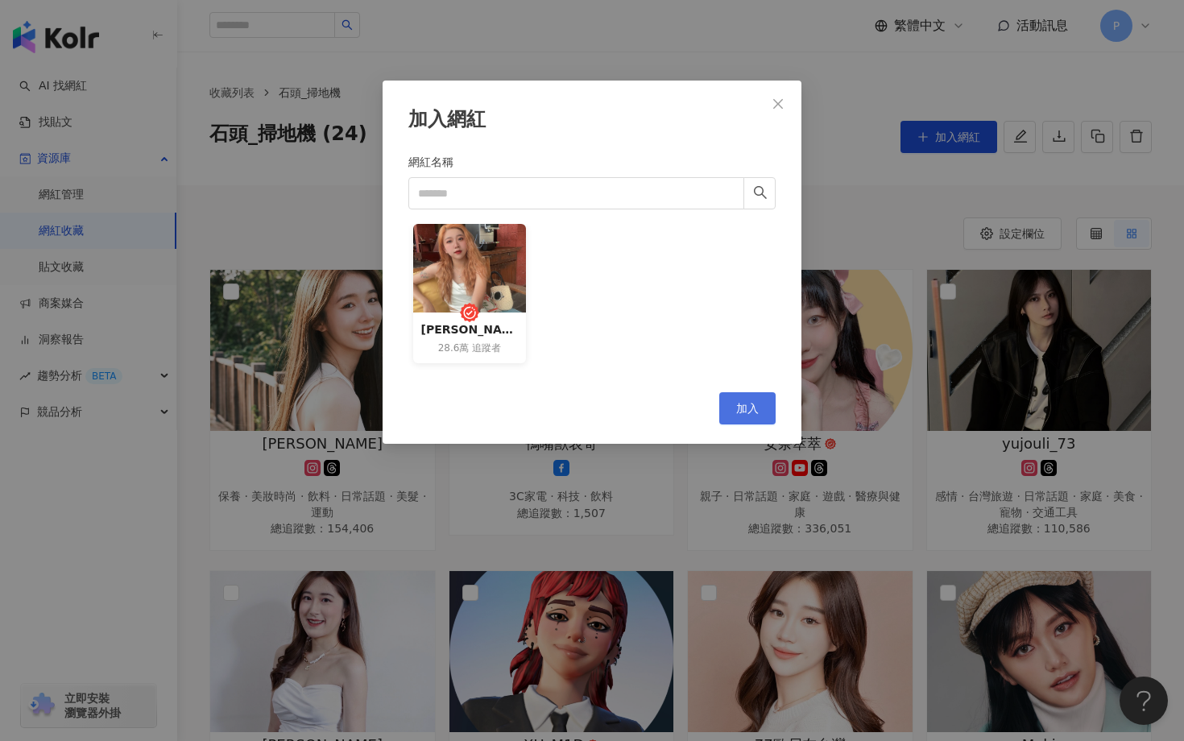
click at [744, 409] on span "加入" at bounding box center [747, 408] width 23 height 13
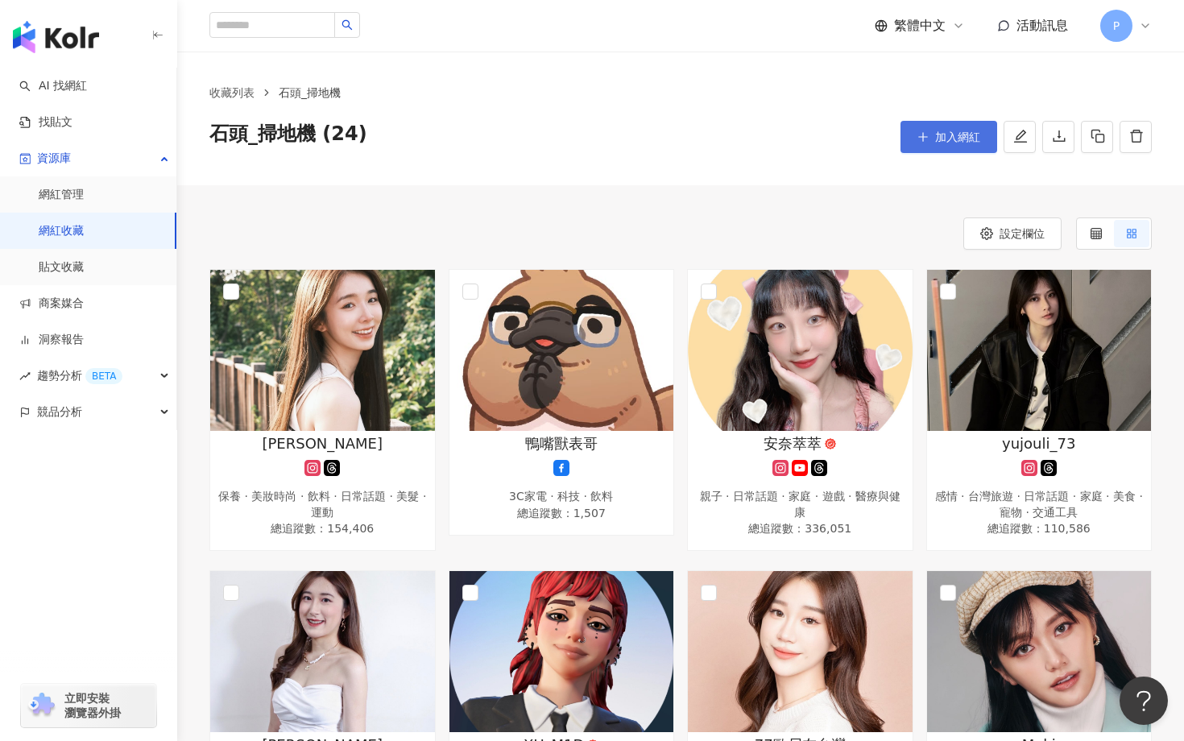
click at [940, 142] on span "加入網紅" at bounding box center [957, 136] width 45 height 13
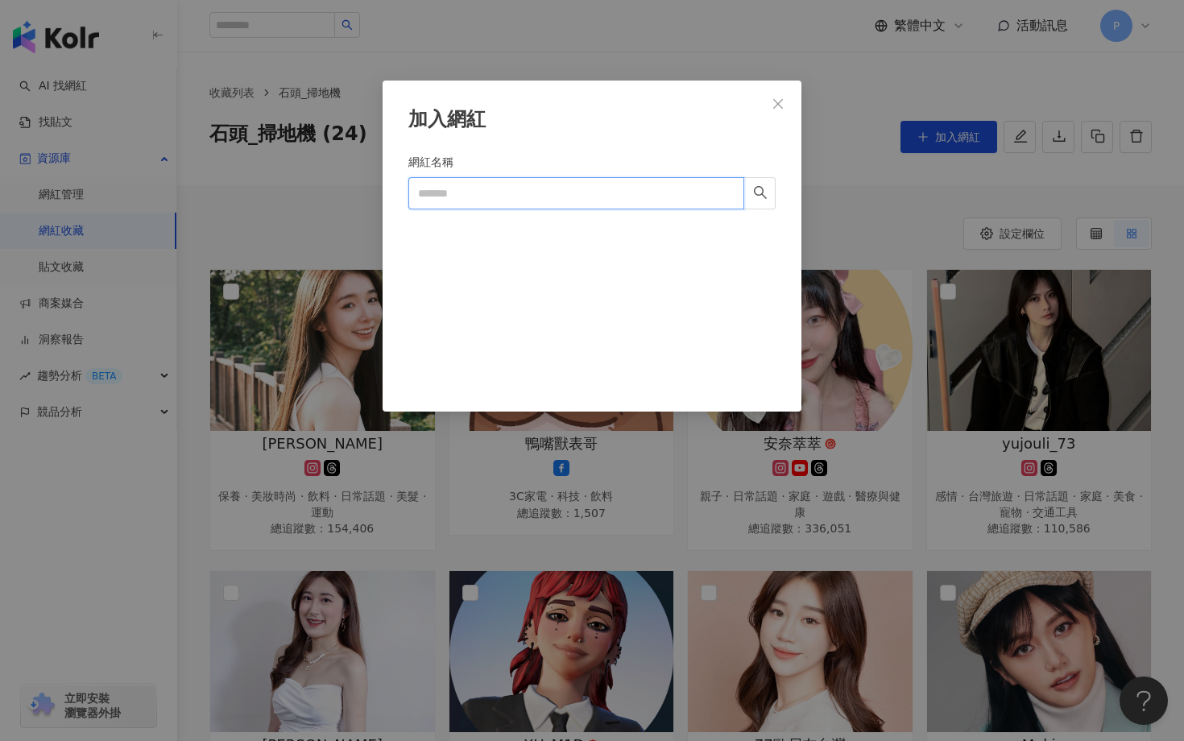
click at [623, 184] on input "網紅名稱" at bounding box center [576, 193] width 336 height 32
paste input "**********"
type input "**********"
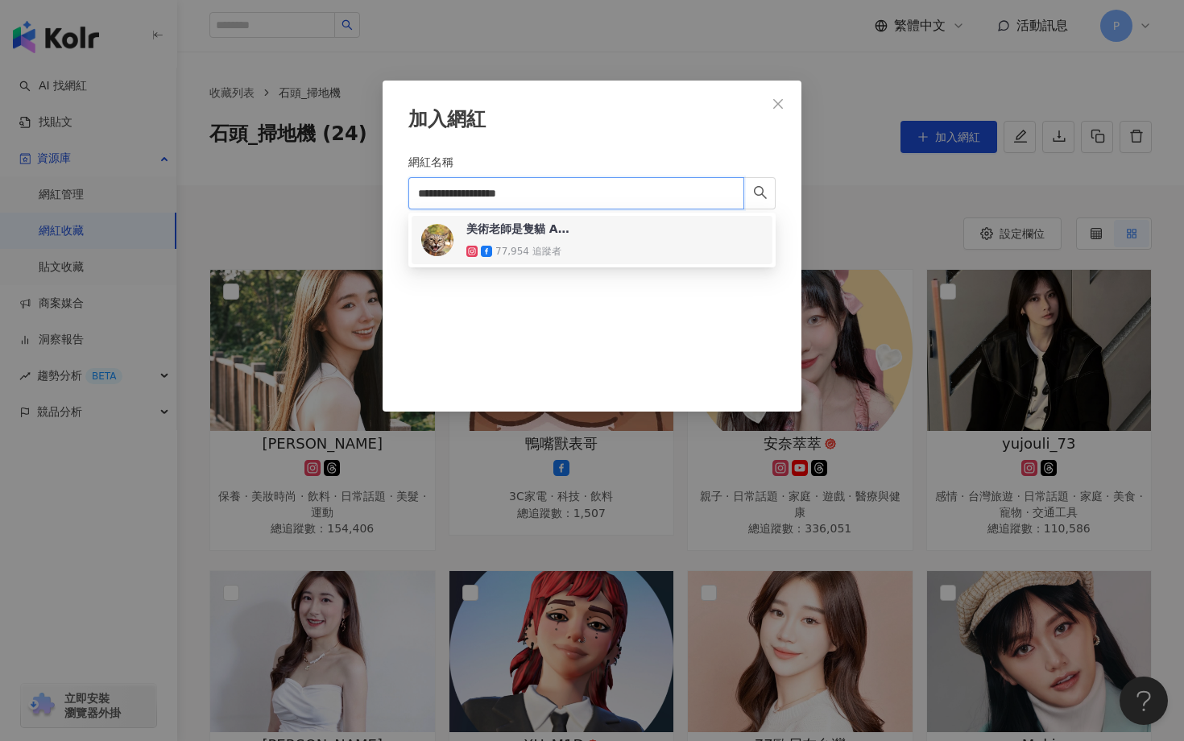
click at [565, 226] on div "美術老師是隻貓 Art Director" at bounding box center [518, 229] width 105 height 16
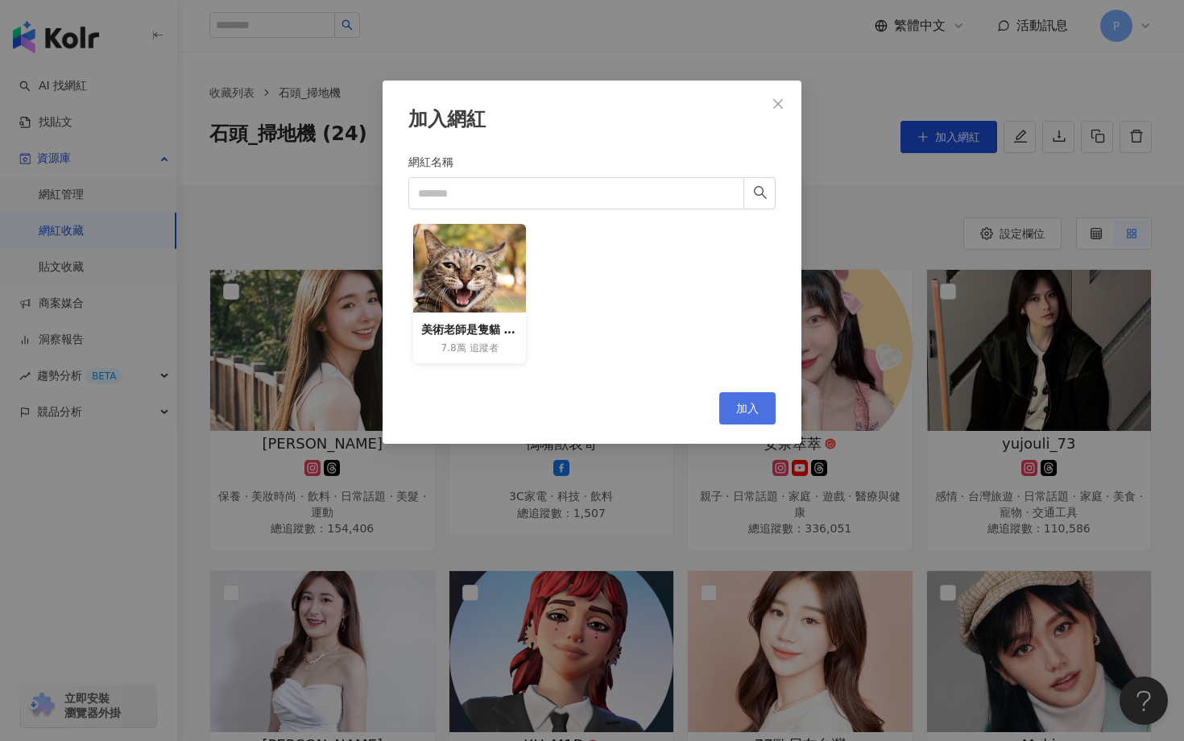
click at [752, 399] on button "加入" at bounding box center [747, 408] width 56 height 32
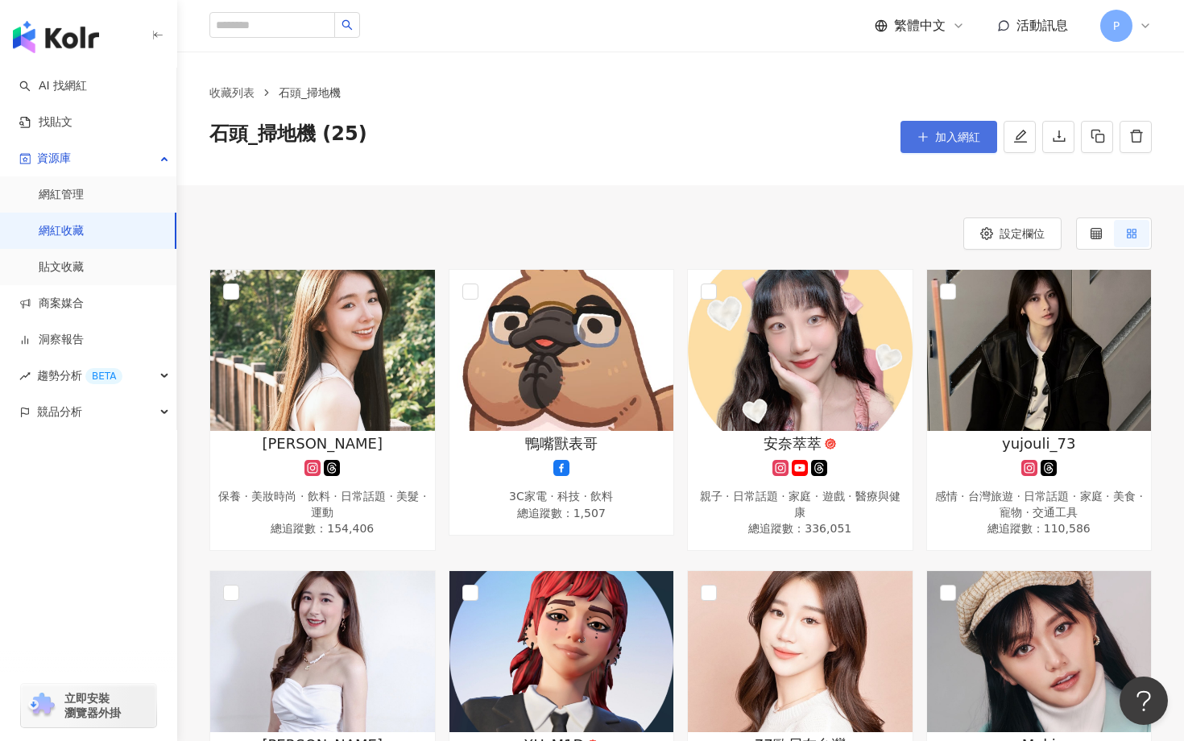
click at [915, 126] on button "加入網紅" at bounding box center [948, 137] width 97 height 32
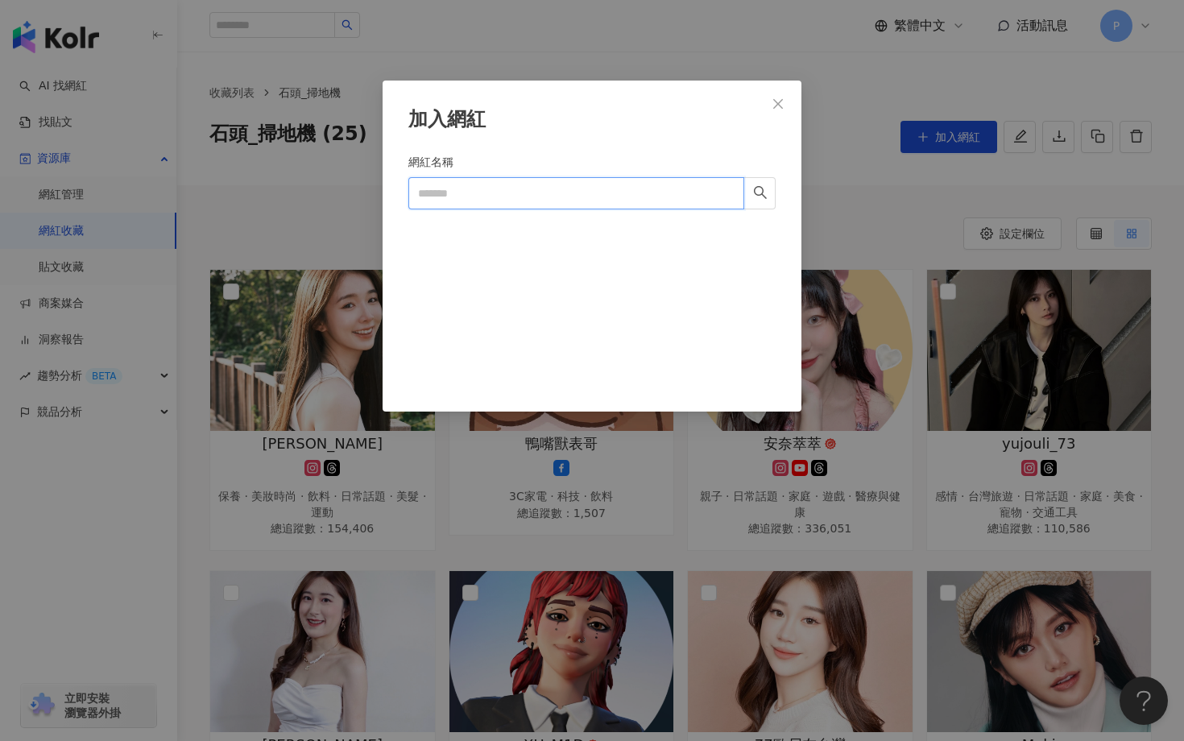
click at [666, 188] on input "網紅名稱" at bounding box center [576, 193] width 336 height 32
paste input "*******"
click at [579, 221] on form "網紅名稱 3C Tim哥 *******" at bounding box center [591, 263] width 367 height 220
drag, startPoint x: 437, startPoint y: 191, endPoint x: 382, endPoint y: 179, distance: 56.1
click at [383, 179] on div "加入網紅 網紅名稱 3C Tim哥 ******* Cancel 加入" at bounding box center [592, 246] width 419 height 331
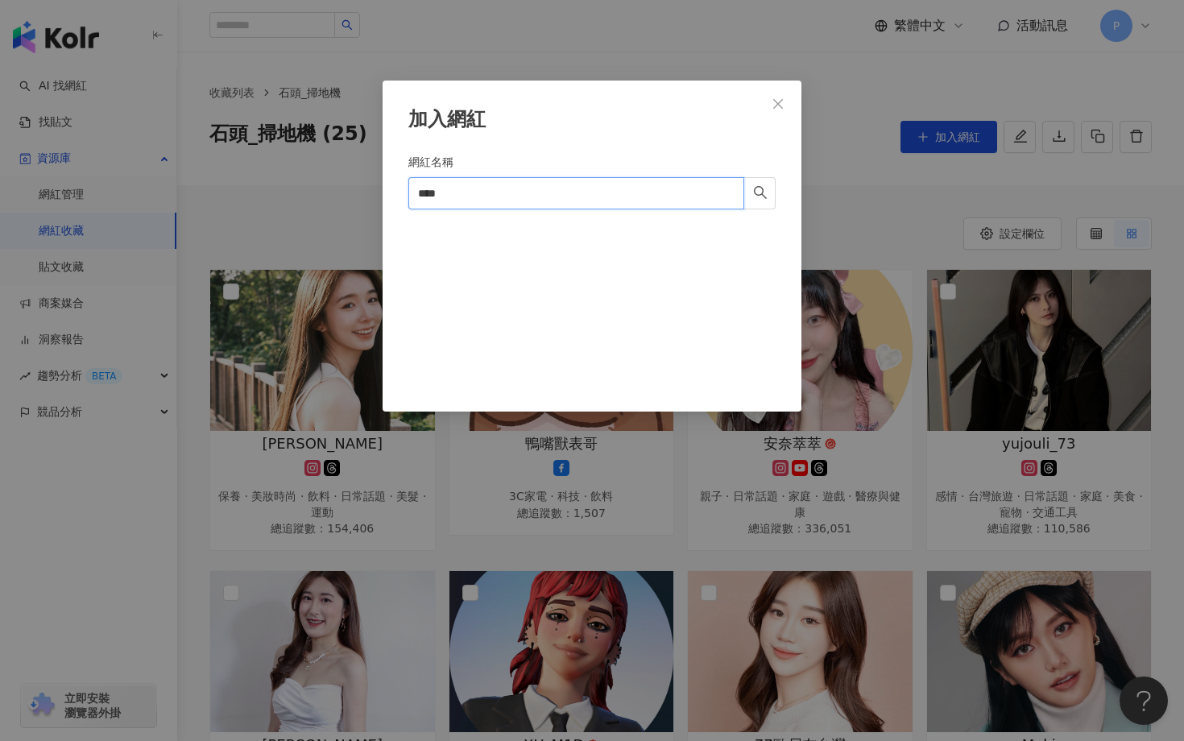
type input "****"
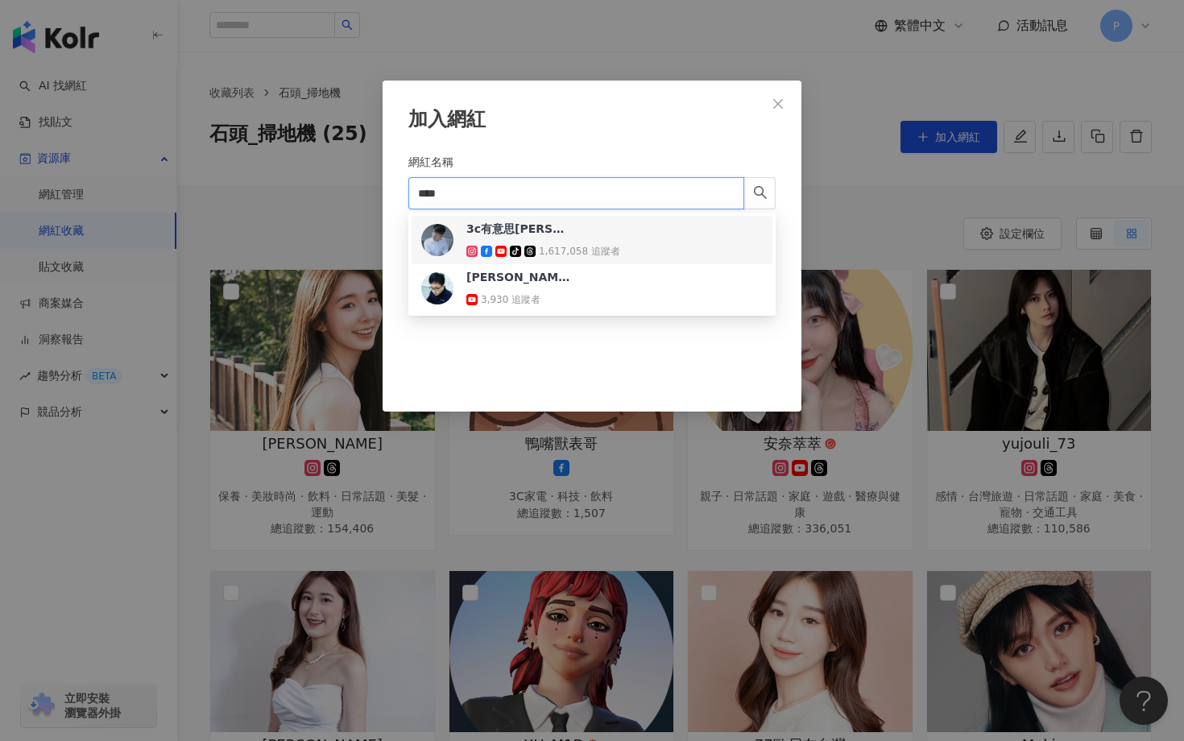
click at [519, 248] on icon at bounding box center [515, 251] width 11 height 11
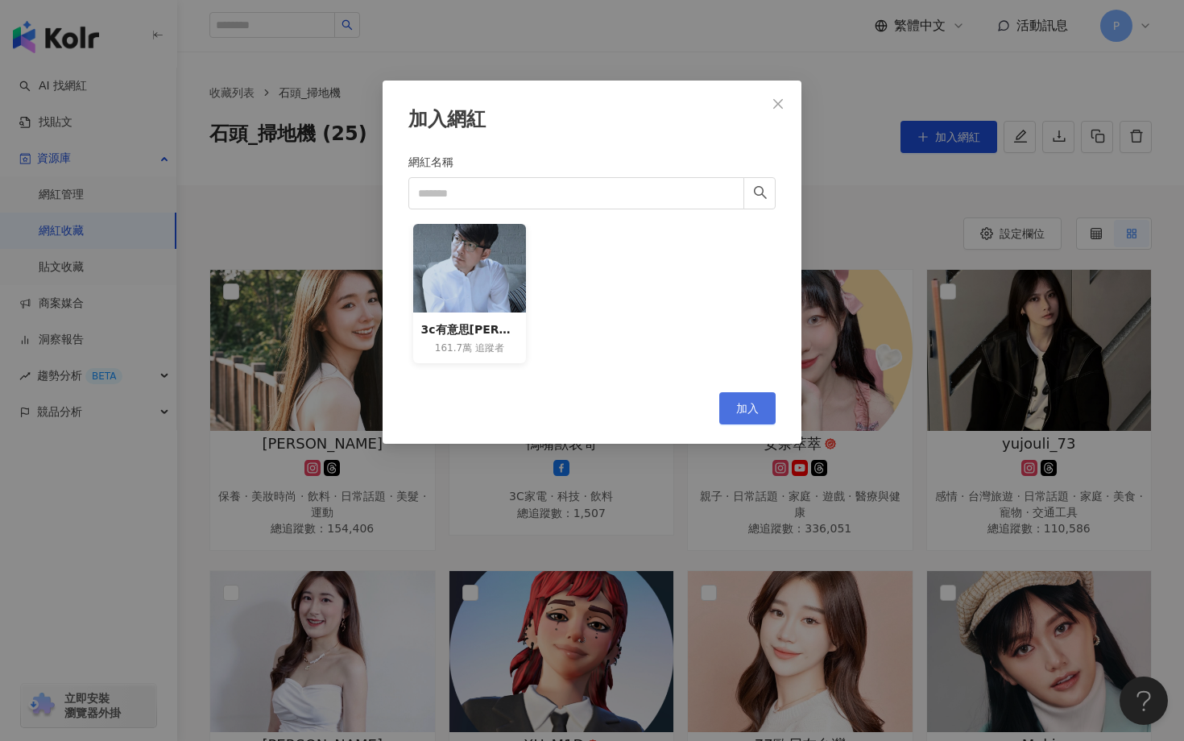
click at [739, 400] on button "加入" at bounding box center [747, 408] width 56 height 32
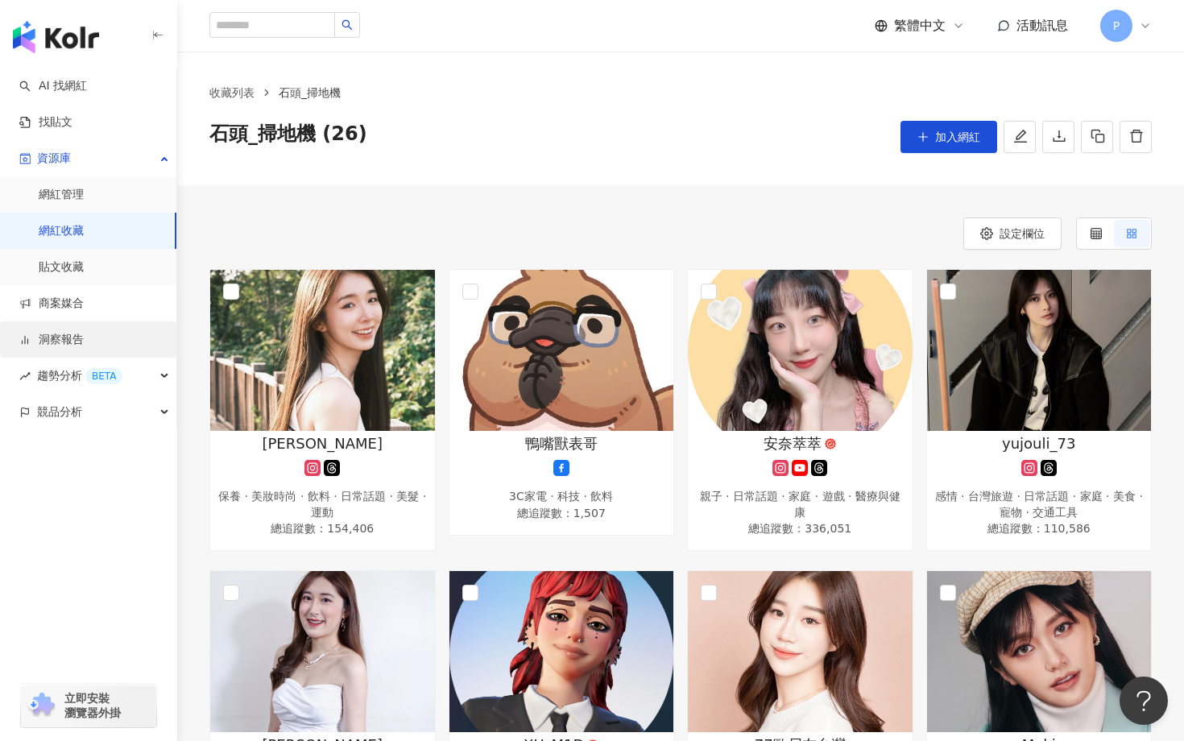
click at [82, 344] on link "洞察報告" at bounding box center [51, 340] width 64 height 16
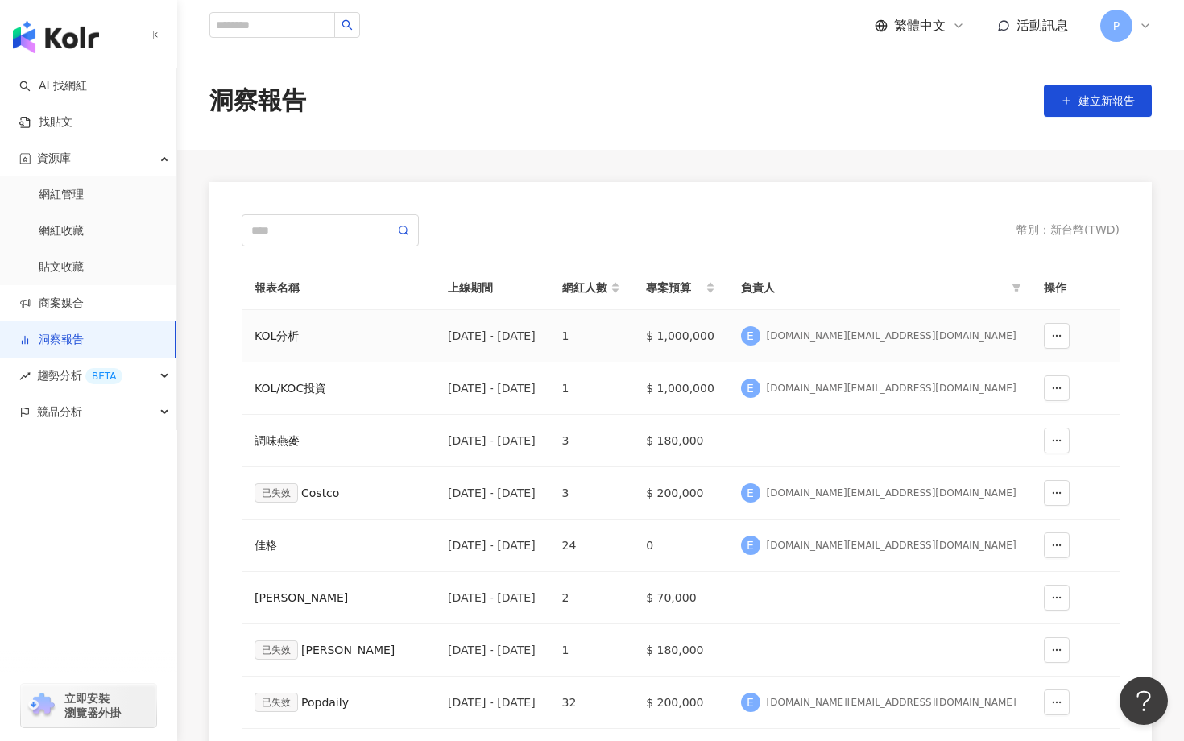
click at [281, 336] on div "KOL分析" at bounding box center [339, 336] width 168 height 18
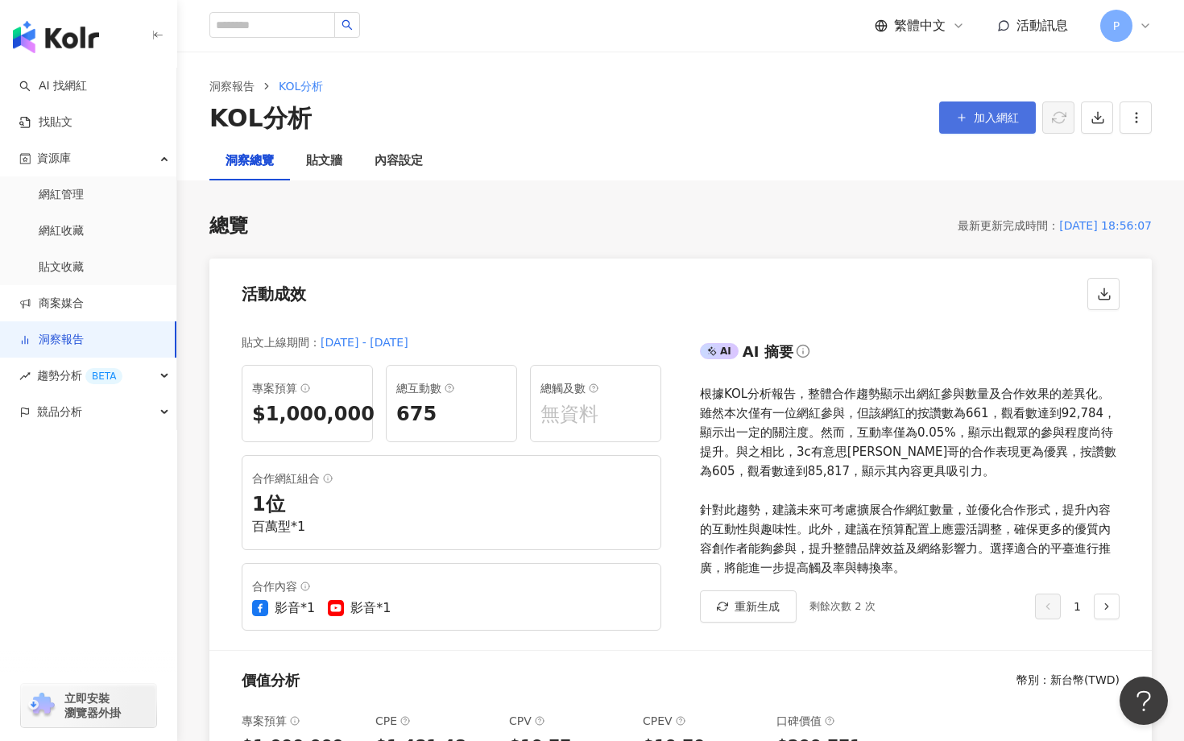
click at [979, 121] on span "加入網紅" at bounding box center [996, 117] width 45 height 13
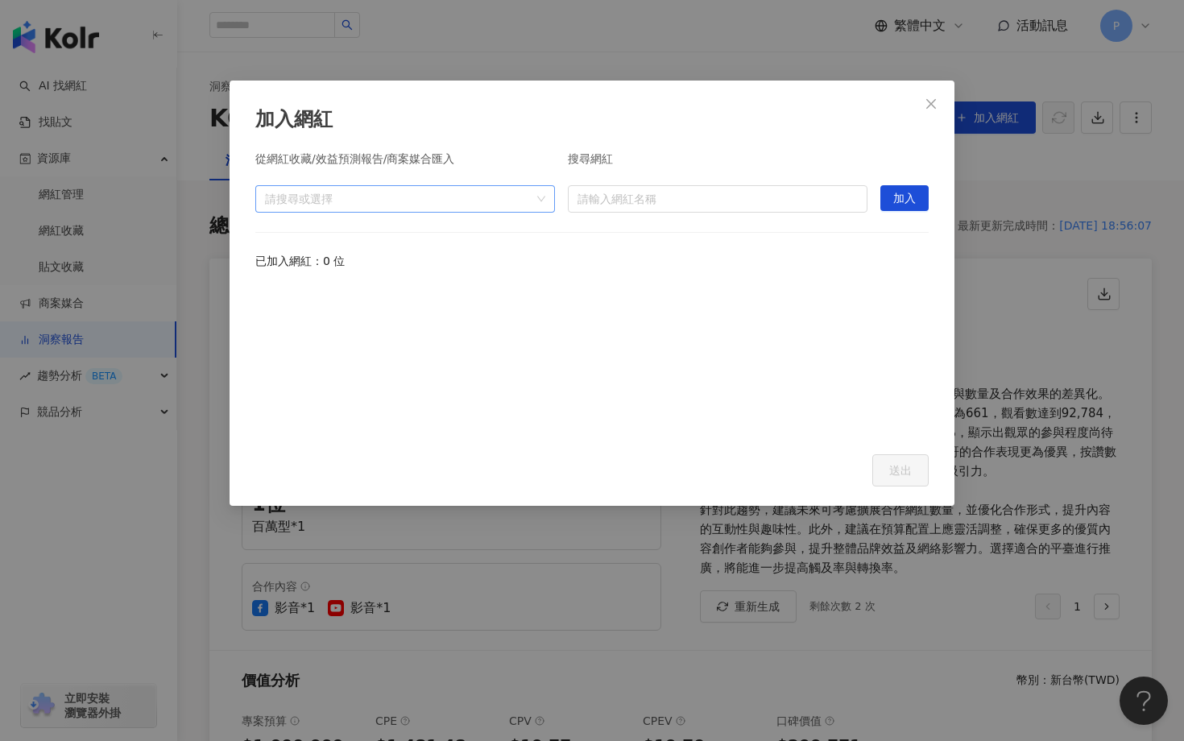
click at [545, 201] on div "請搜尋或選擇" at bounding box center [405, 198] width 300 height 27
click at [398, 241] on span "收藏" at bounding box center [417, 235] width 267 height 26
click at [270, 242] on span at bounding box center [272, 235] width 26 height 26
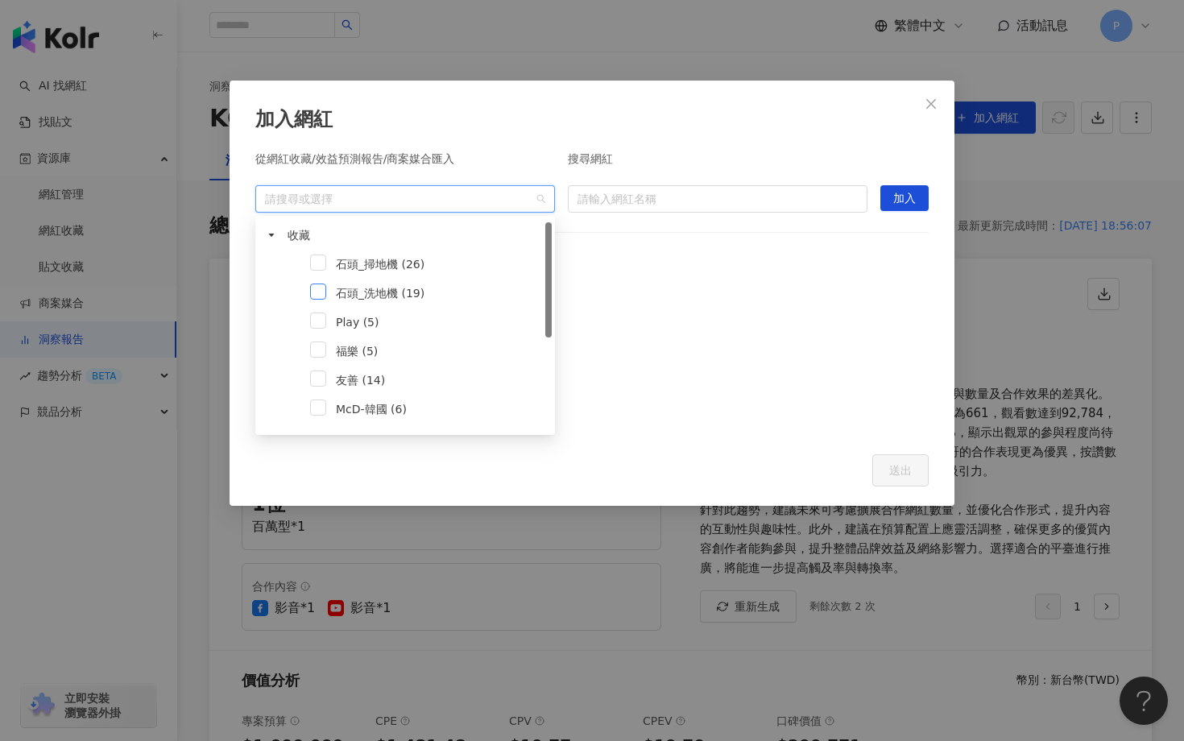
click at [322, 290] on span at bounding box center [318, 291] width 16 height 16
click at [688, 329] on div at bounding box center [591, 360] width 673 height 149
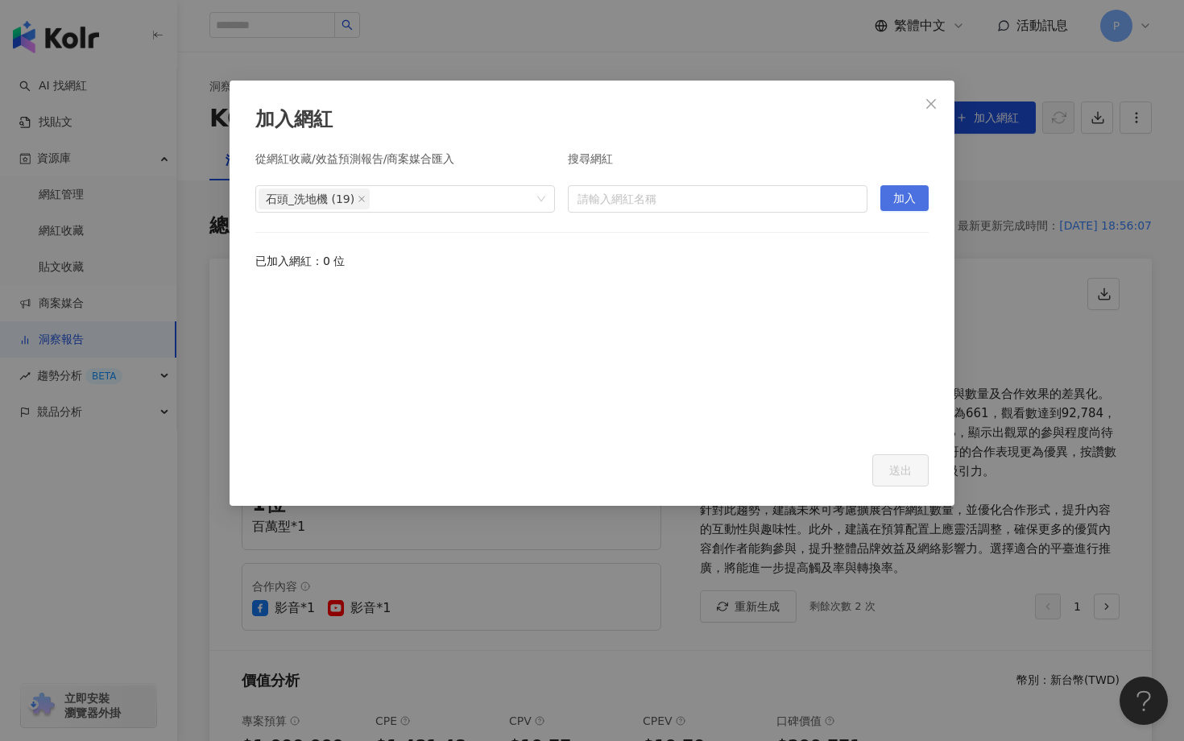
click at [896, 205] on span "加入" at bounding box center [904, 199] width 23 height 26
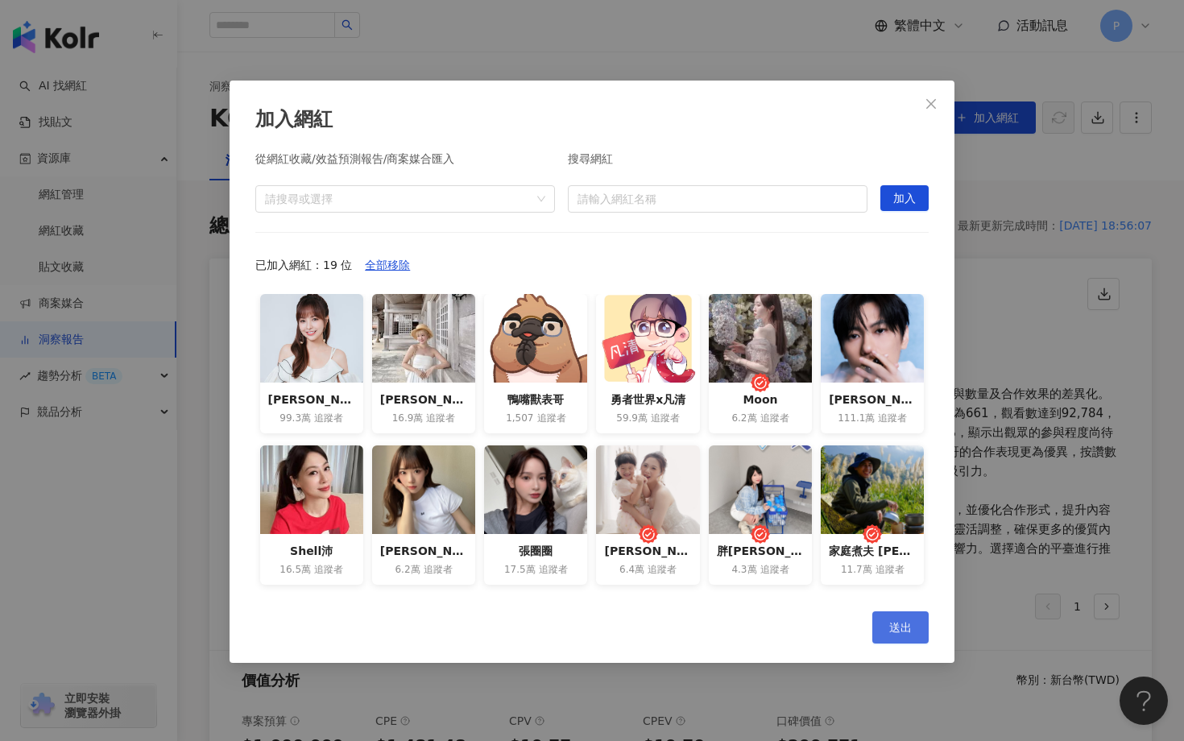
click at [911, 615] on button "送出" at bounding box center [900, 627] width 56 height 32
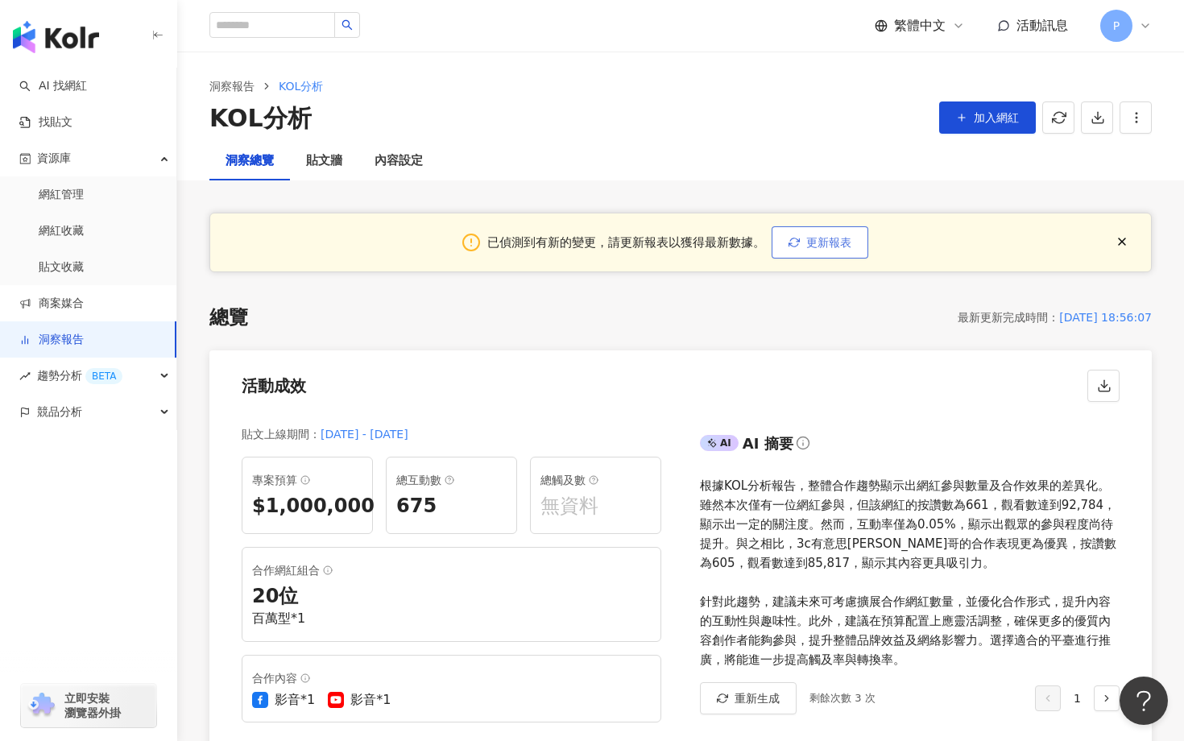
click at [790, 246] on icon "button" at bounding box center [793, 242] width 11 height 11
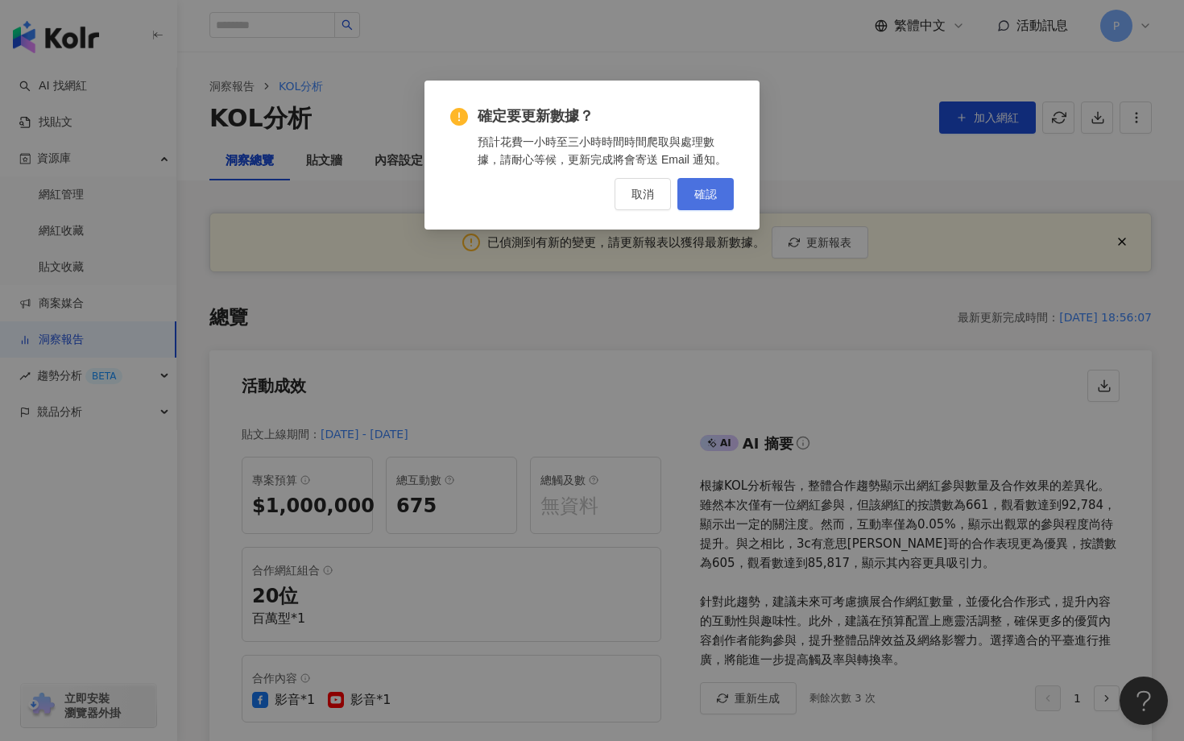
click at [714, 199] on span "確認" at bounding box center [705, 194] width 23 height 13
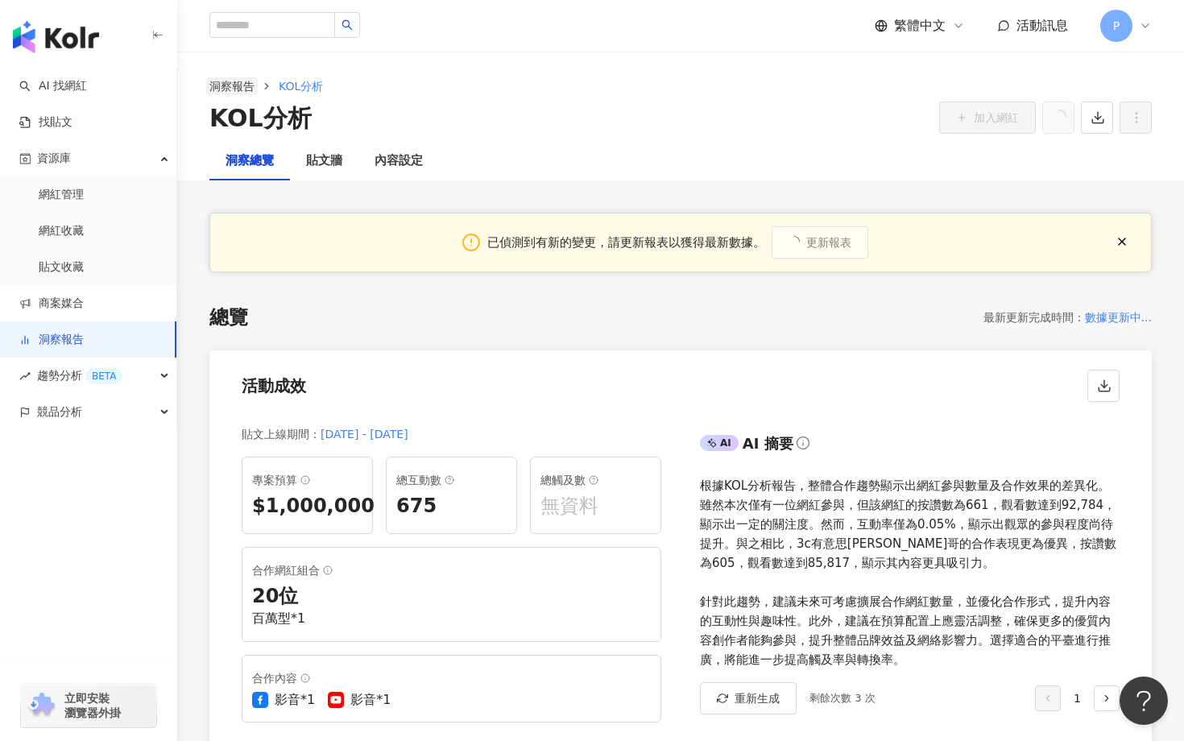
click at [236, 93] on link "洞察報告" at bounding box center [232, 86] width 52 height 18
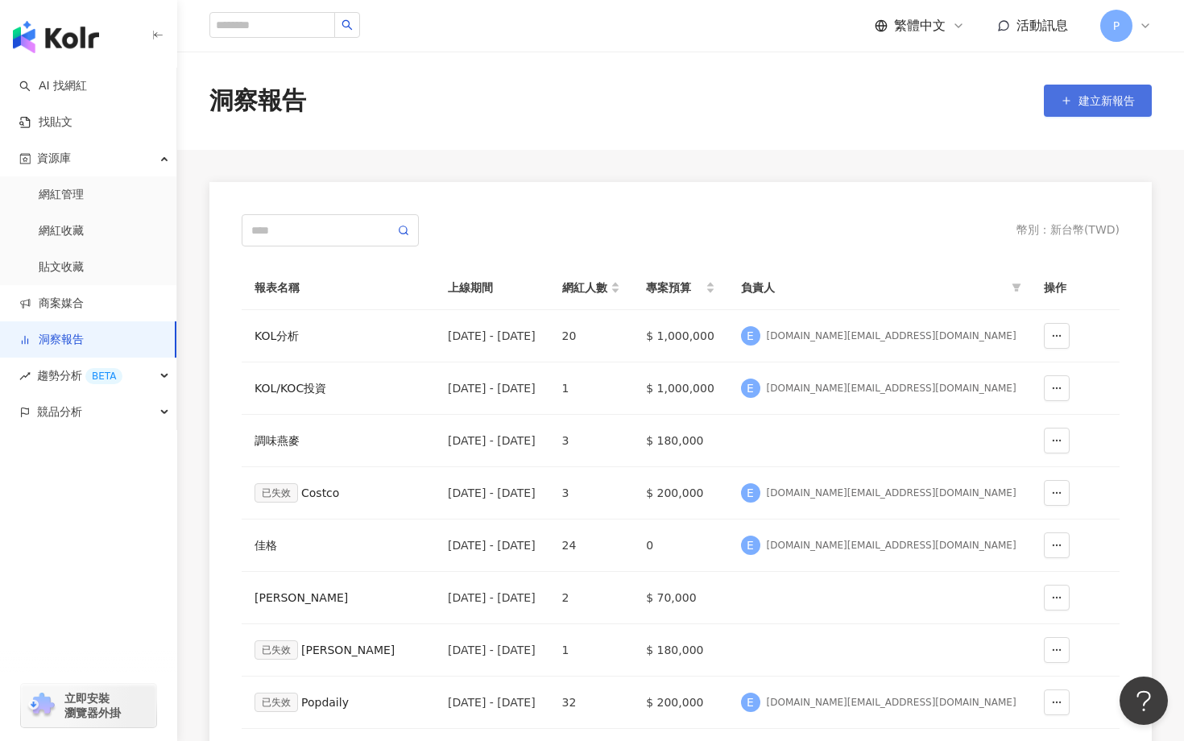
click at [1097, 97] on span "建立新報告" at bounding box center [1106, 100] width 56 height 13
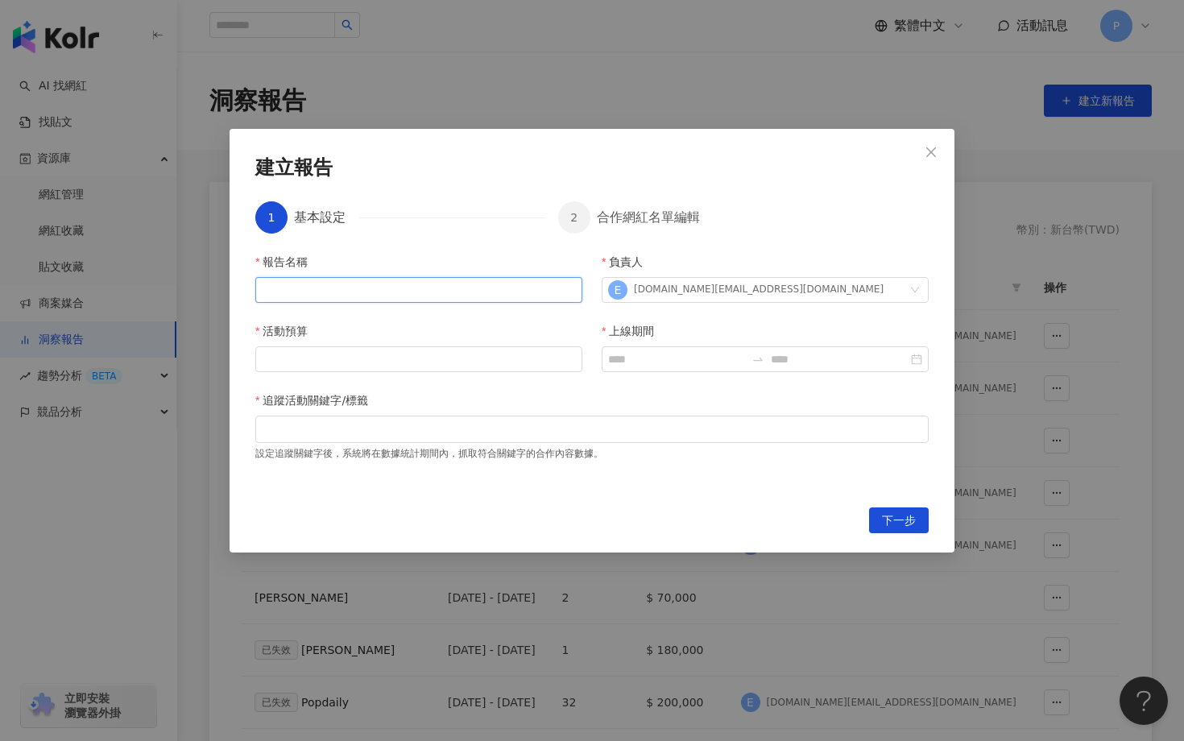
click at [304, 300] on input "報告名稱" at bounding box center [418, 290] width 327 height 26
click at [282, 290] on input "報告名稱" at bounding box center [418, 290] width 327 height 26
type input "******"
click at [295, 361] on input "活動預算" at bounding box center [418, 359] width 325 height 24
type input "*"
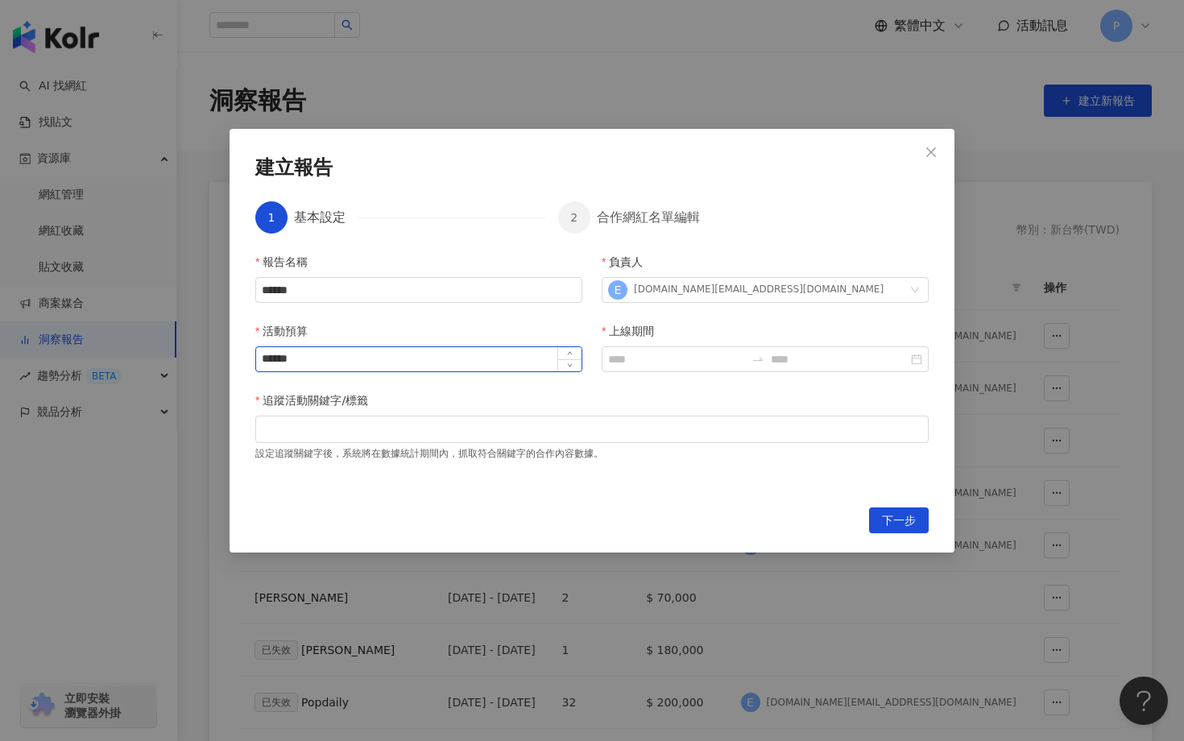
click at [279, 362] on input "******" at bounding box center [418, 359] width 325 height 24
type input "*******"
click at [650, 362] on input "上線期間" at bounding box center [676, 359] width 137 height 18
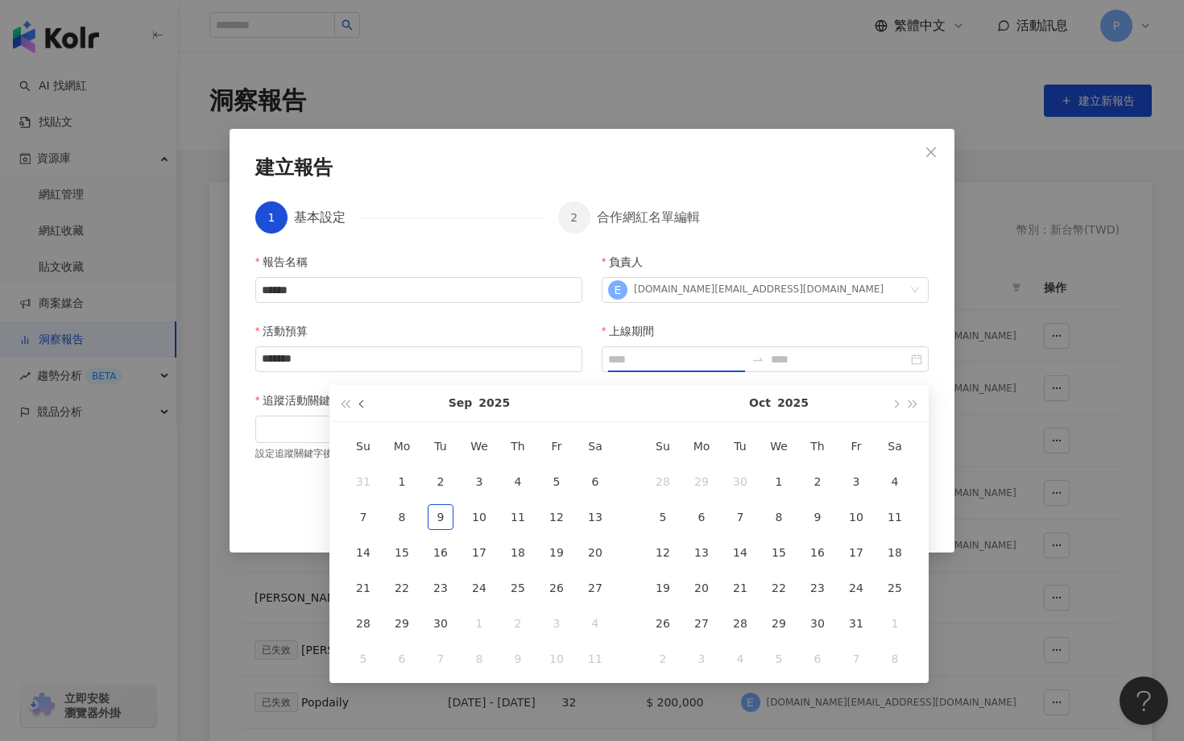
click at [362, 405] on span "button" at bounding box center [363, 403] width 8 height 8
type input "**********"
click at [358, 483] on div "1" at bounding box center [363, 482] width 26 height 26
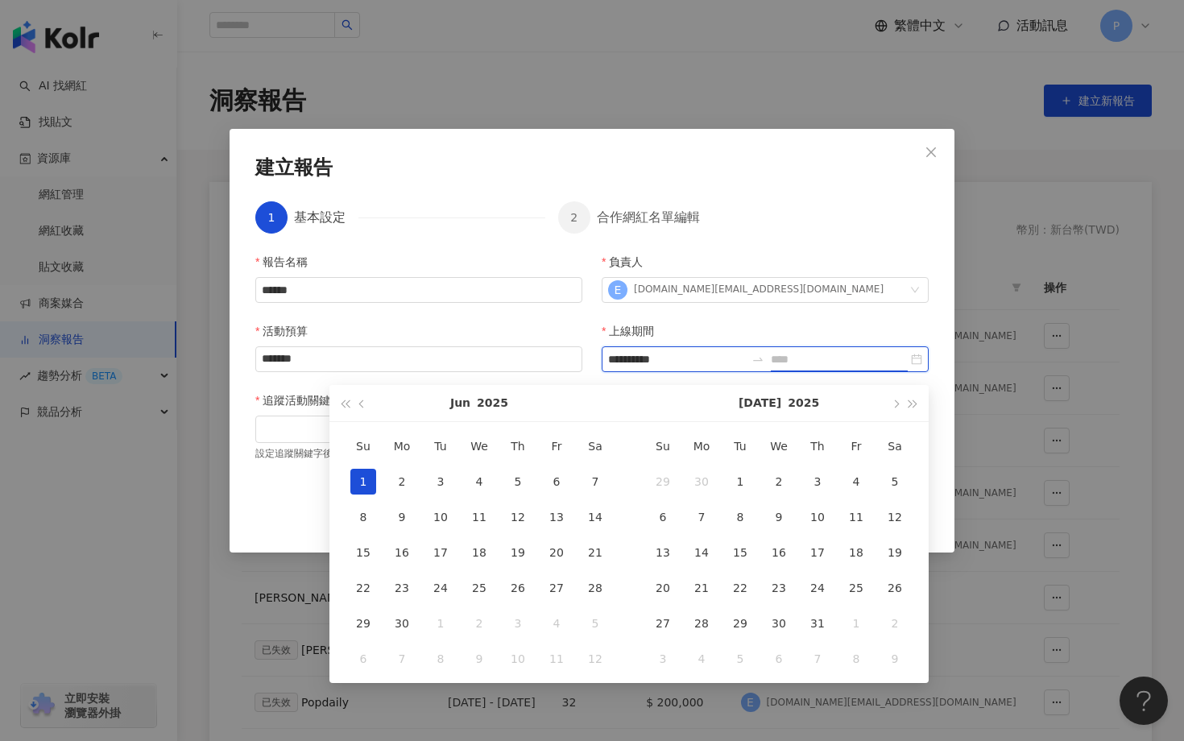
type input "**********"
click at [897, 407] on button "button" at bounding box center [895, 403] width 18 height 36
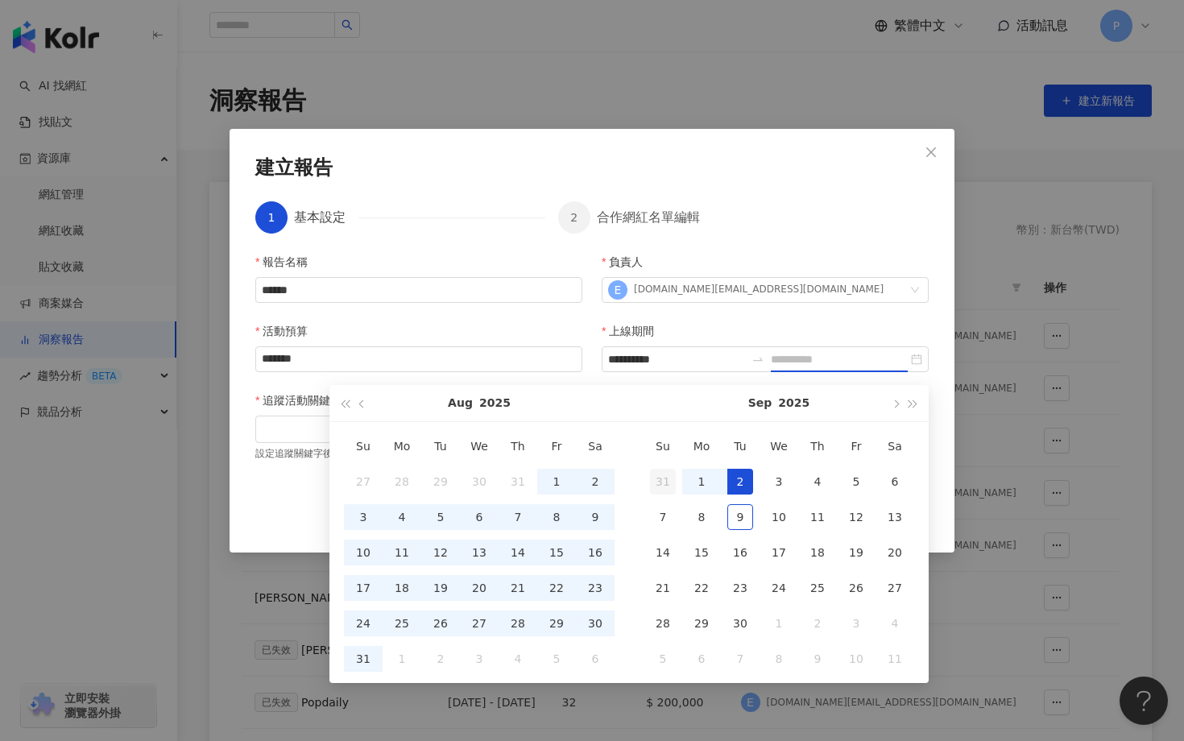
type input "**********"
click at [357, 663] on div "31" at bounding box center [363, 659] width 26 height 26
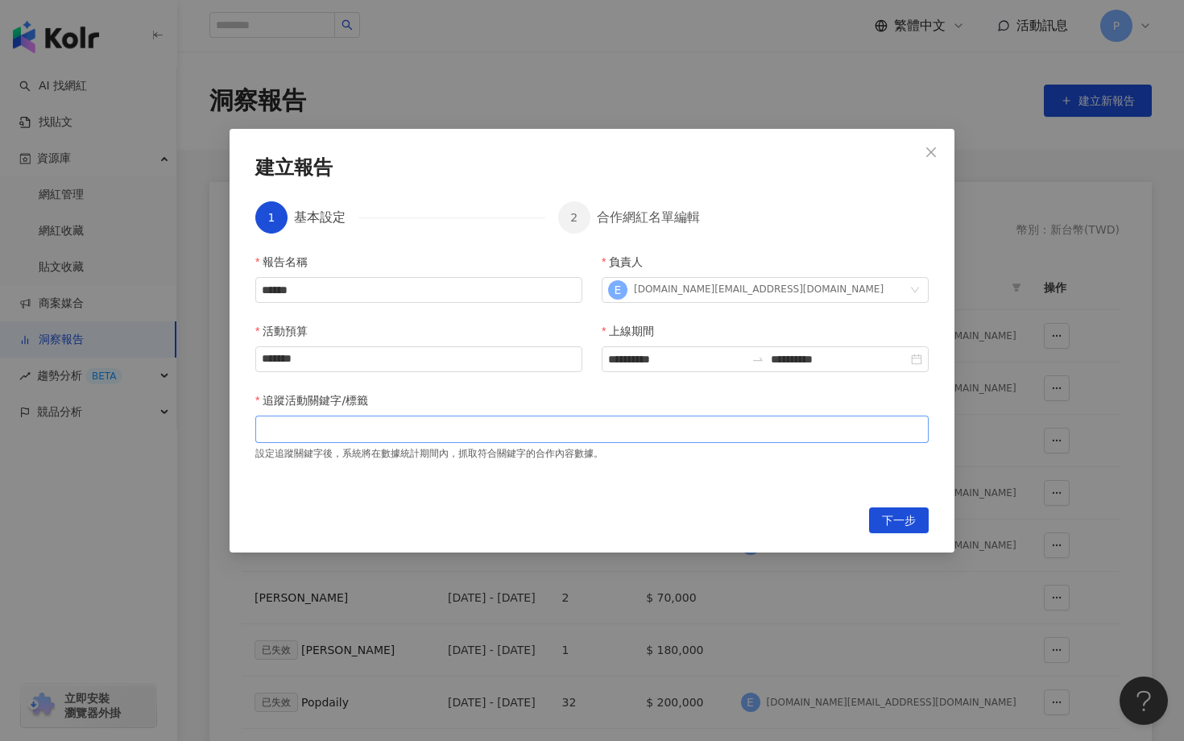
click at [443, 432] on div at bounding box center [592, 429] width 667 height 12
type input "*"
type input "****"
click at [892, 532] on span "下一步" at bounding box center [899, 521] width 34 height 26
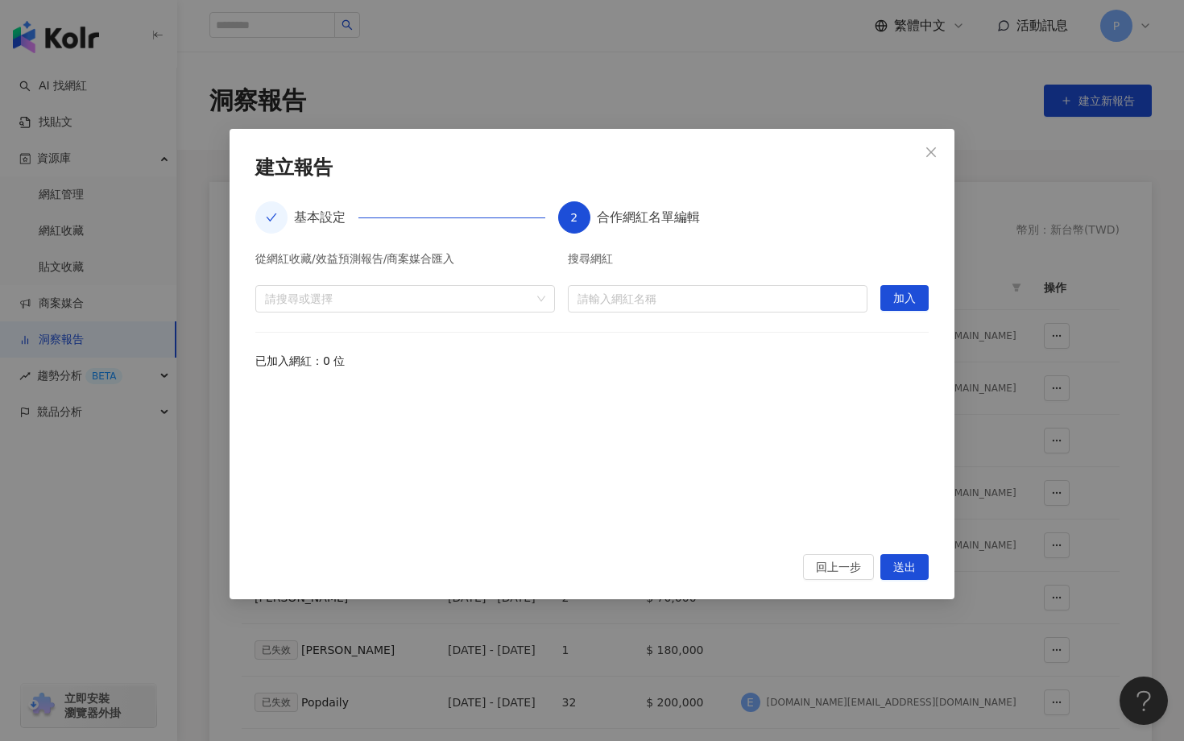
click at [537, 280] on div "從網紅收藏/效益預測報告/商案媒合匯入 請搜尋或選擇" at bounding box center [405, 283] width 300 height 60
click at [538, 288] on div "請搜尋或選擇" at bounding box center [405, 298] width 300 height 27
click at [268, 330] on span at bounding box center [272, 335] width 26 height 26
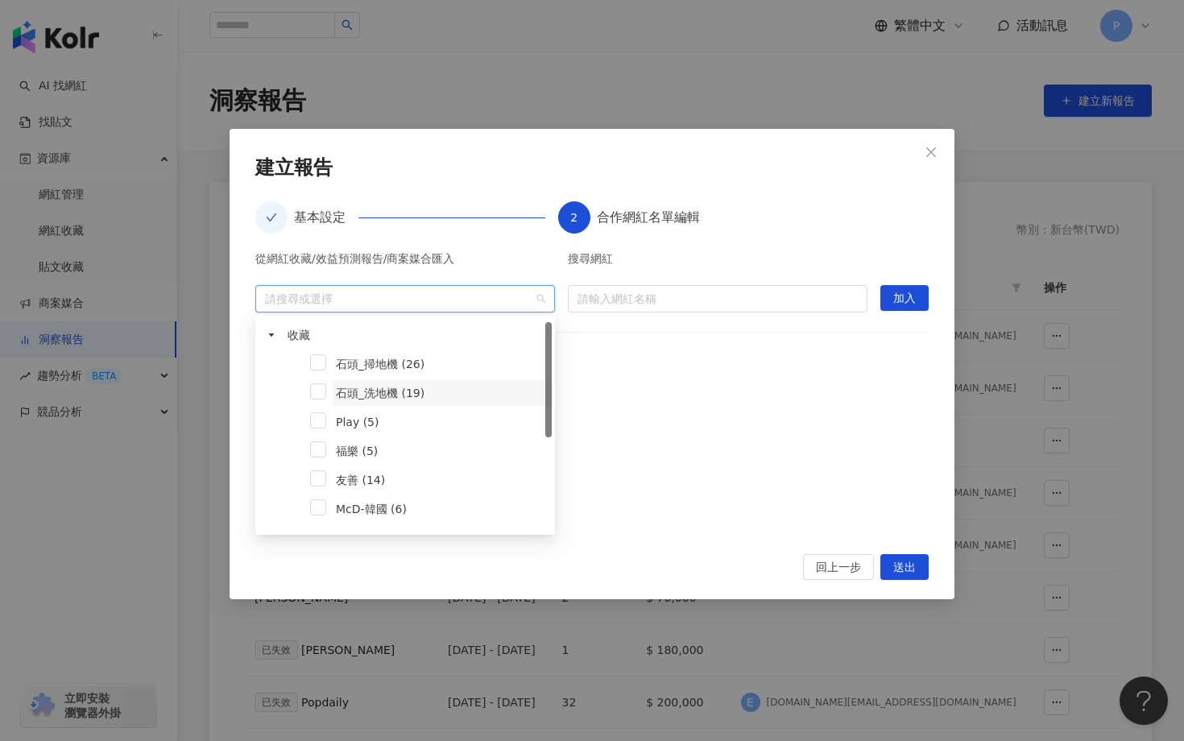
click at [373, 394] on span "石頭_洗地機 (19)" at bounding box center [380, 393] width 89 height 13
click at [698, 378] on div "從網紅收藏/效益預測報告/商案媒合匯入 石頭_洗地機 (19) 搜尋網紅 請輸入網紅名稱 加入 已加入網紅：0 位" at bounding box center [591, 394] width 673 height 282
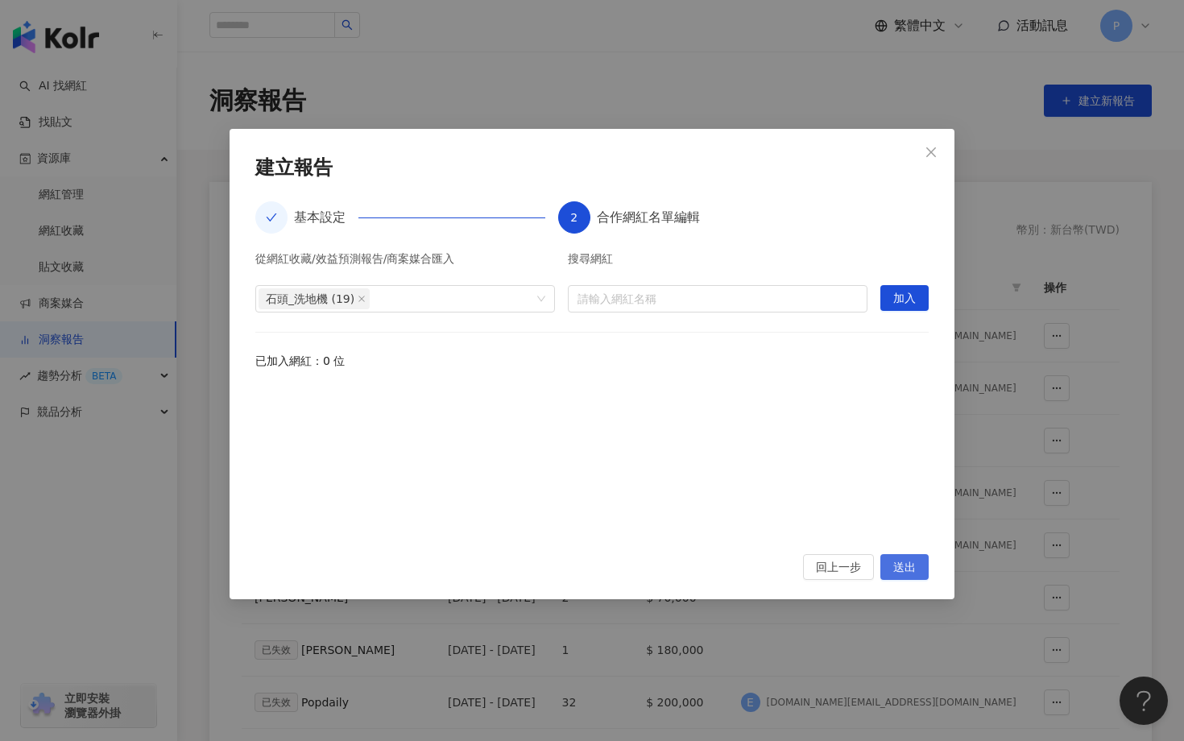
click at [900, 561] on span "送出" at bounding box center [904, 568] width 23 height 26
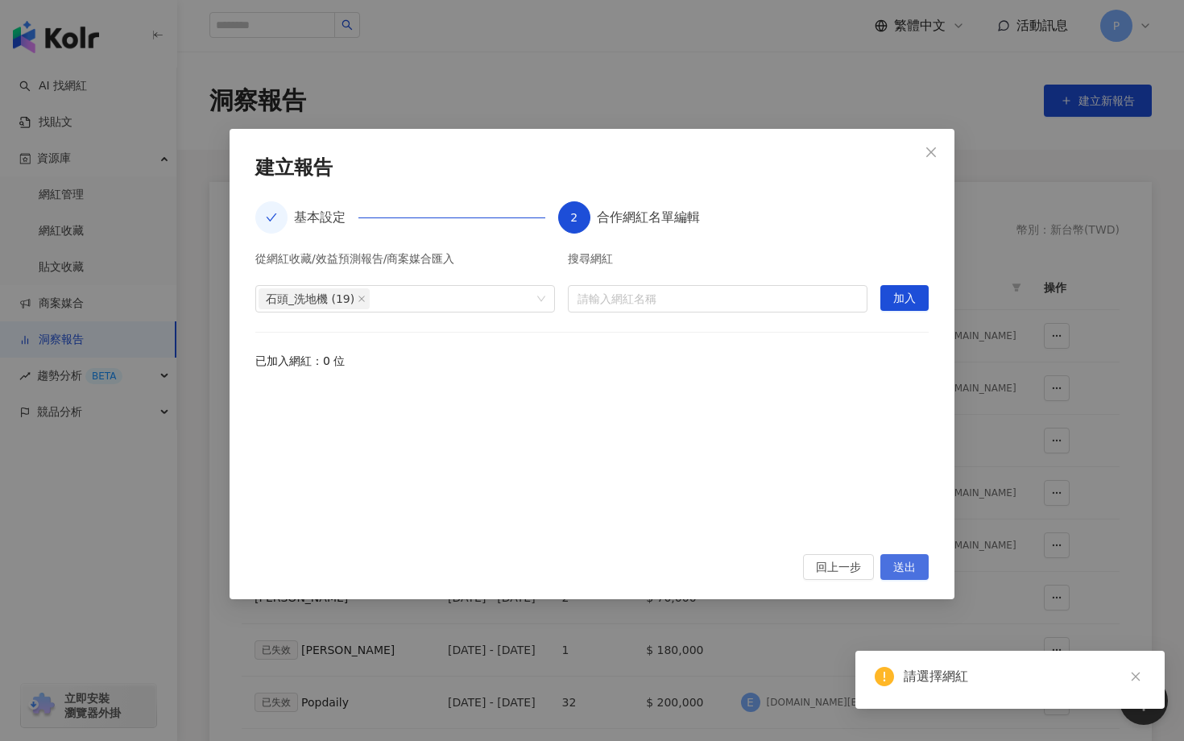
click at [908, 572] on span "送出" at bounding box center [904, 568] width 23 height 26
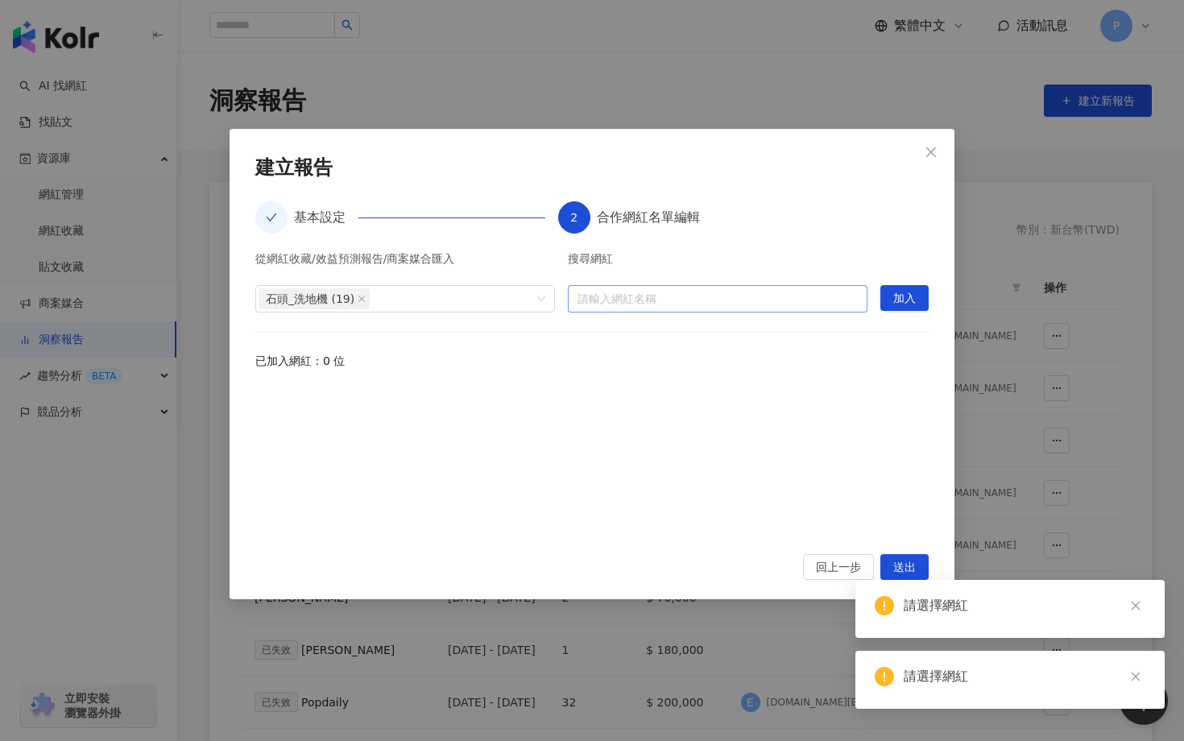
click at [734, 300] on input "search" at bounding box center [717, 299] width 280 height 26
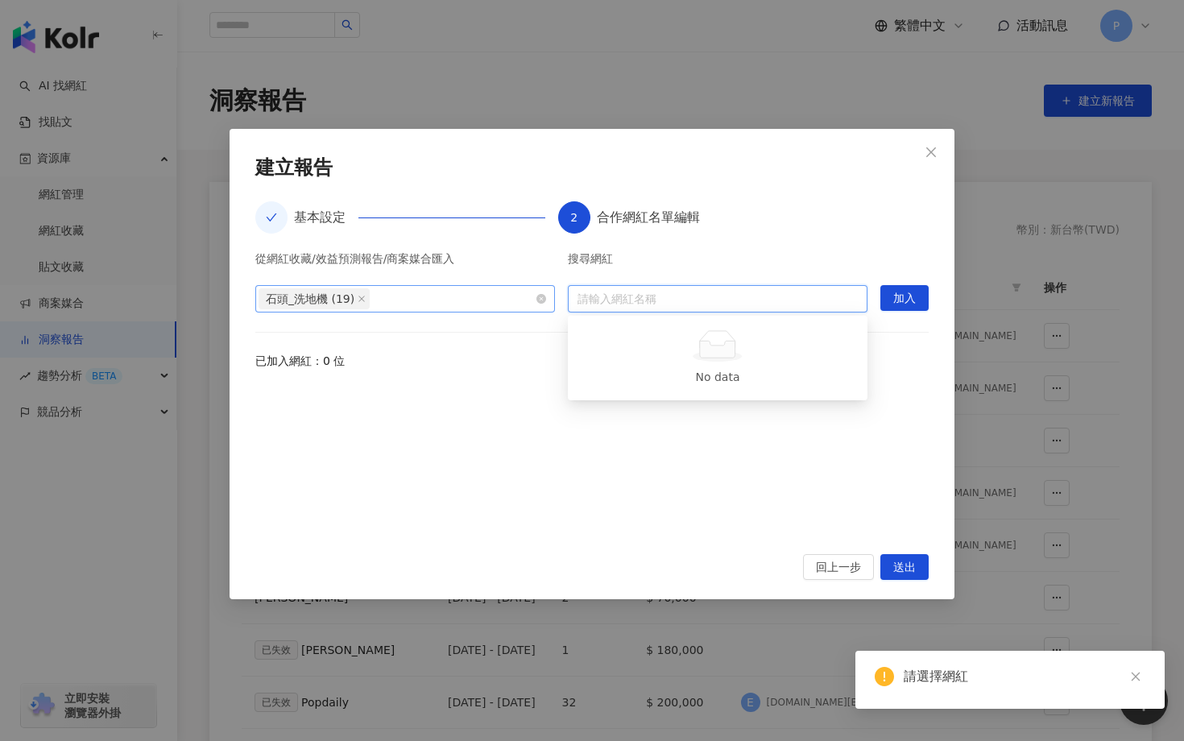
click at [417, 304] on div "石頭_洗地機 (19)" at bounding box center [397, 299] width 276 height 24
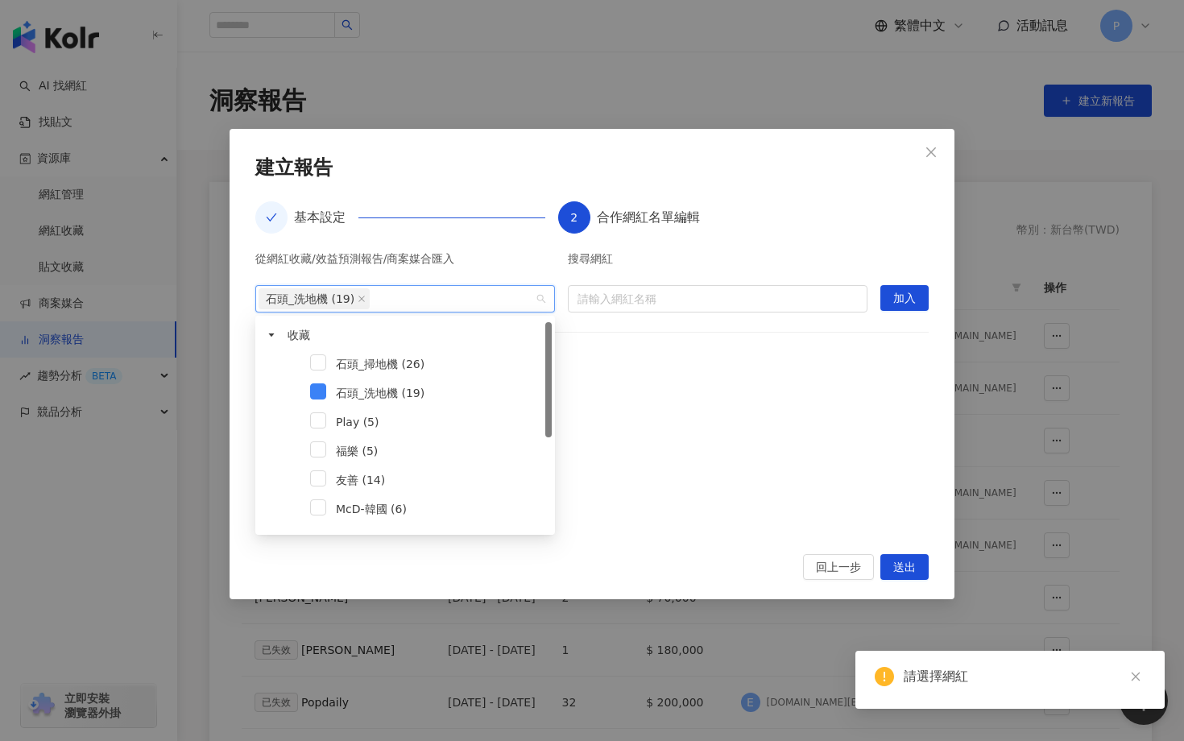
click at [682, 424] on div at bounding box center [591, 460] width 673 height 149
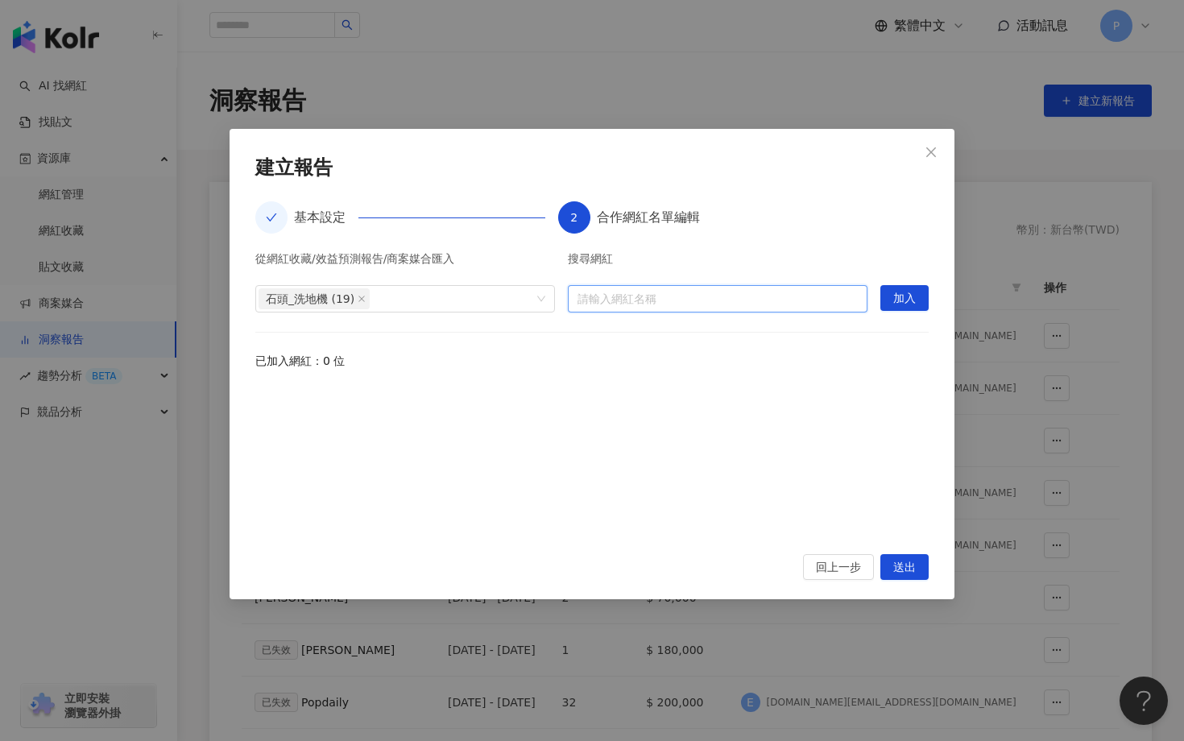
click at [692, 305] on input "search" at bounding box center [717, 299] width 280 height 26
click at [681, 499] on div at bounding box center [591, 460] width 673 height 149
click at [364, 300] on icon "close" at bounding box center [362, 299] width 8 height 8
click at [642, 304] on input "search" at bounding box center [717, 299] width 280 height 26
click at [511, 302] on div at bounding box center [397, 298] width 276 height 12
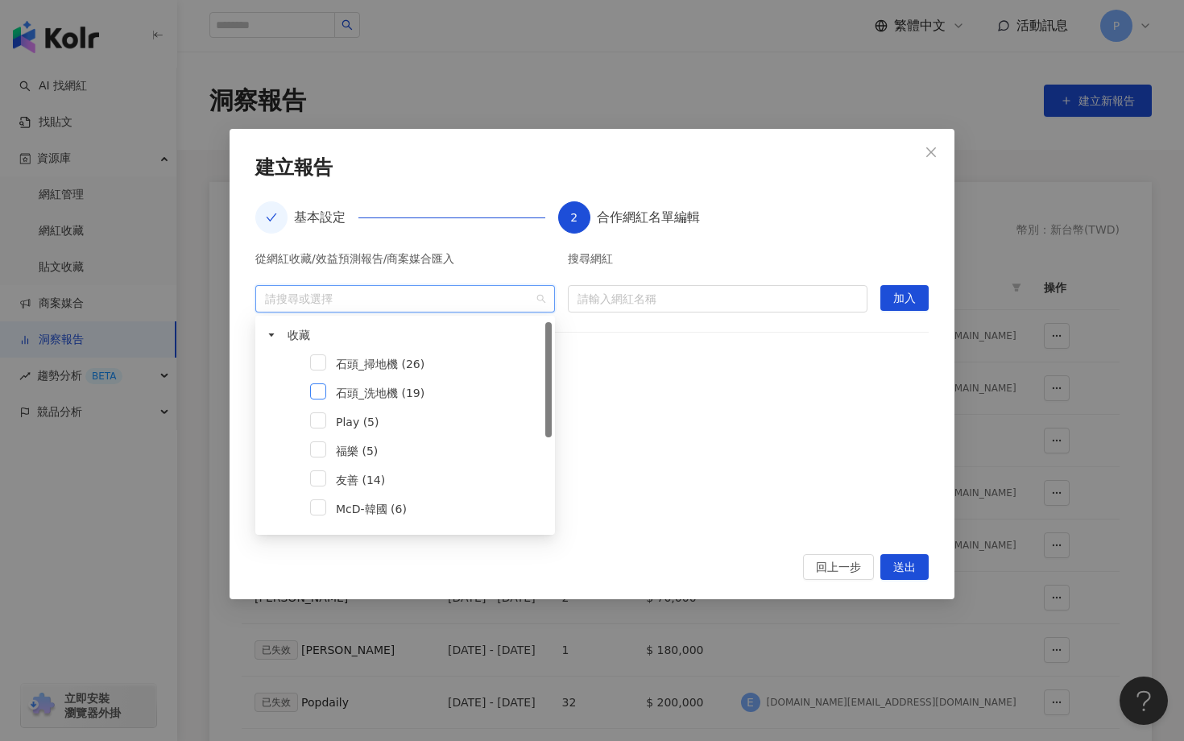
click at [322, 388] on span at bounding box center [318, 391] width 16 height 16
click at [682, 403] on div at bounding box center [591, 460] width 673 height 149
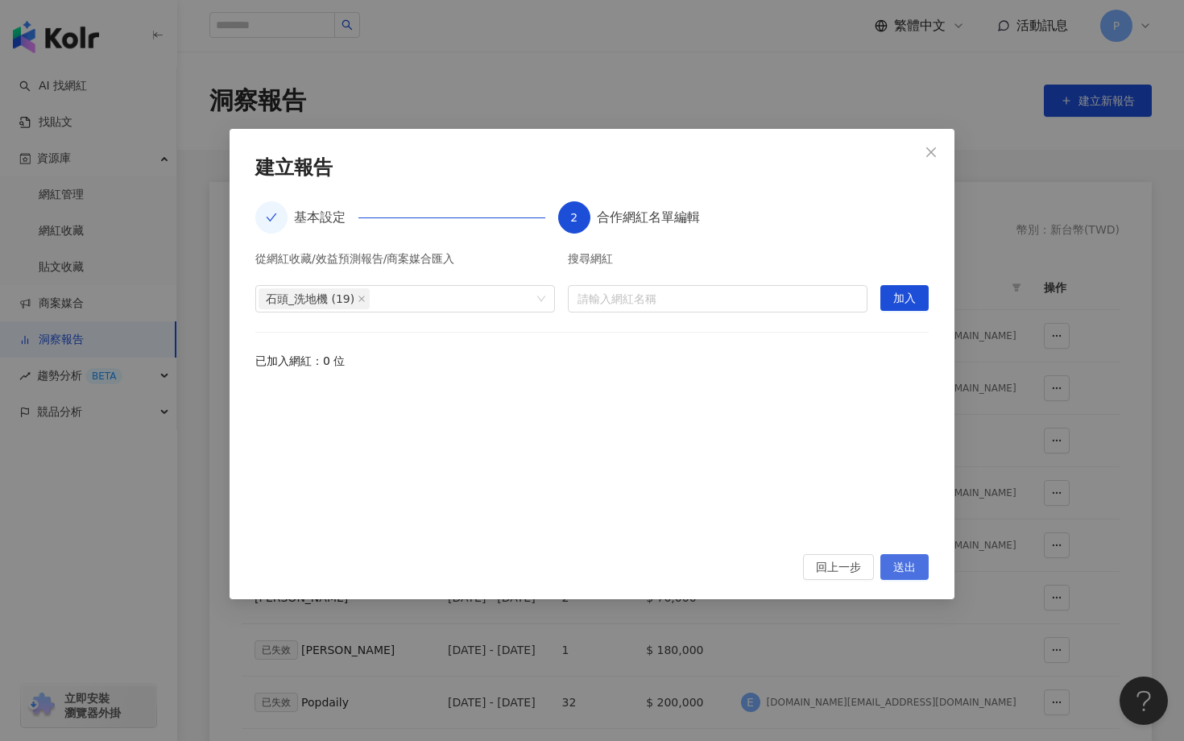
click at [911, 572] on span "送出" at bounding box center [904, 568] width 23 height 26
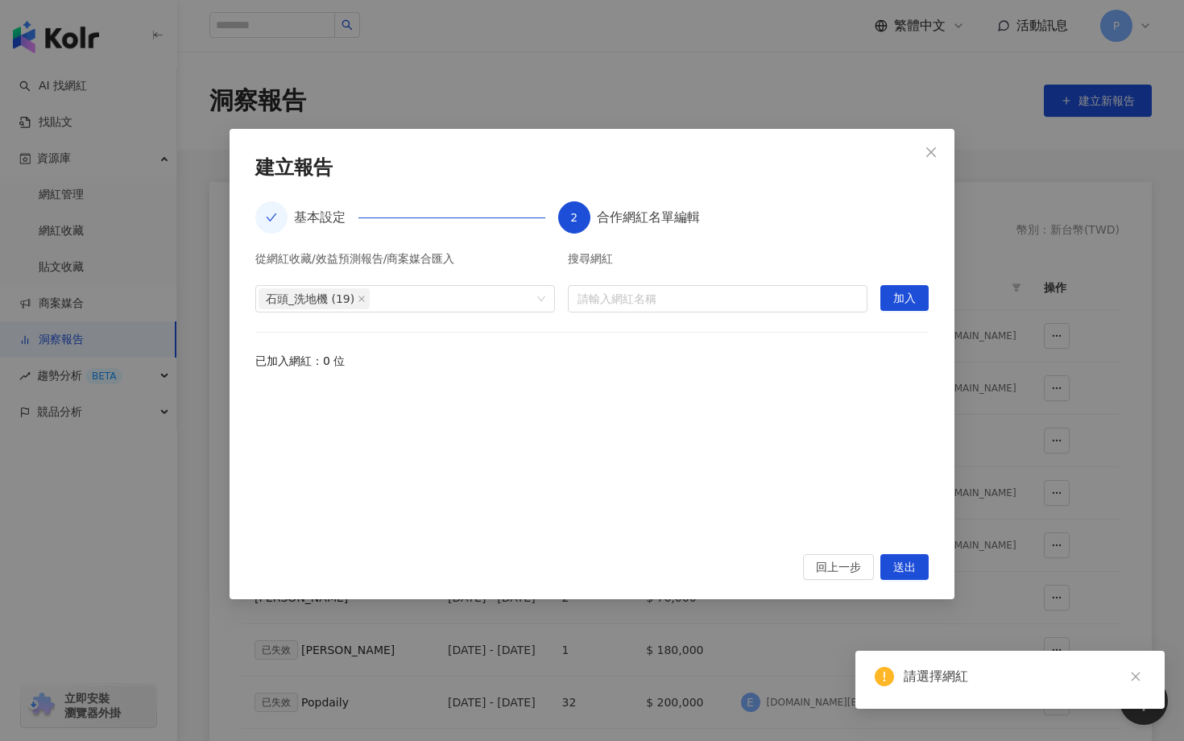
click at [918, 681] on div "請選擇網紅" at bounding box center [1025, 676] width 242 height 19
click at [627, 298] on input "search" at bounding box center [717, 299] width 280 height 26
type input "*"
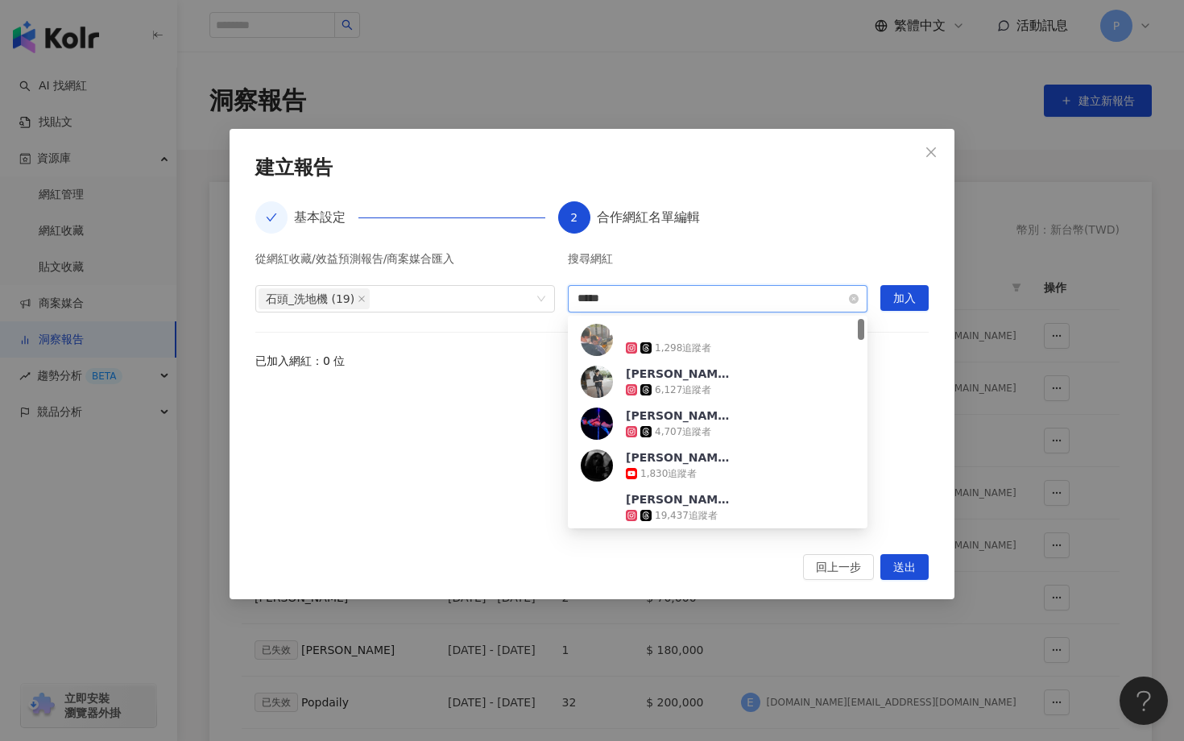
type input "****"
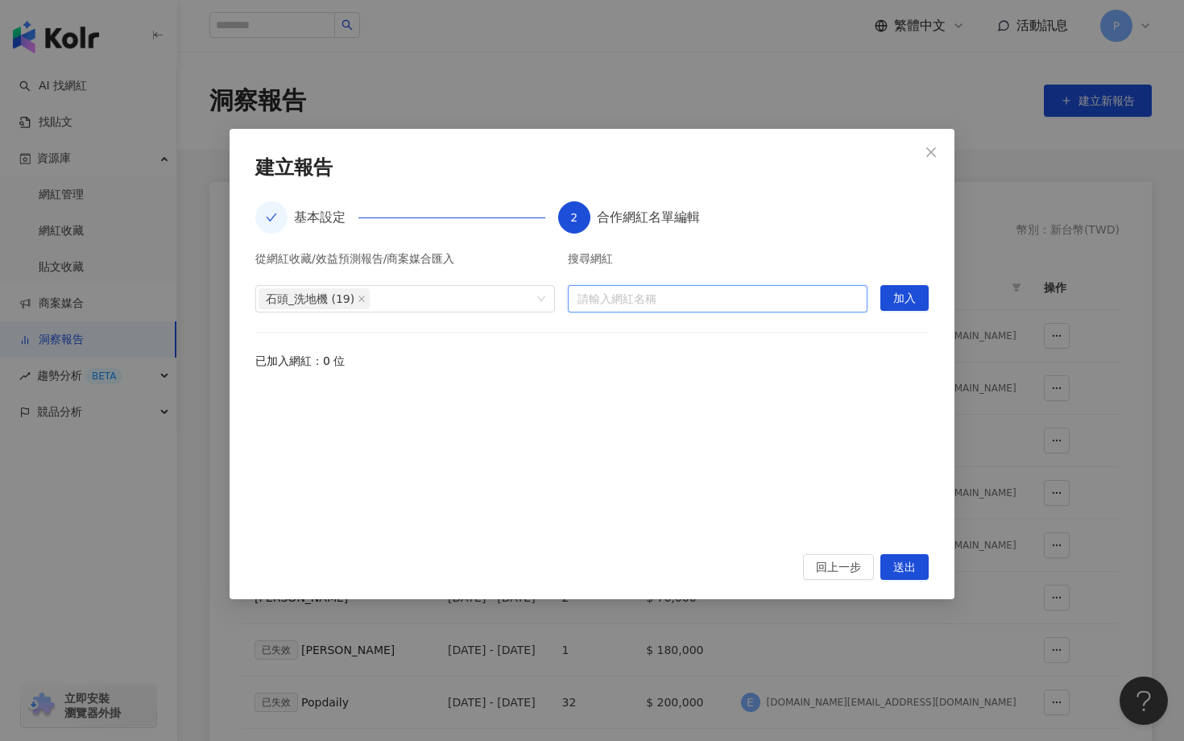
click at [619, 307] on input "search" at bounding box center [717, 299] width 280 height 26
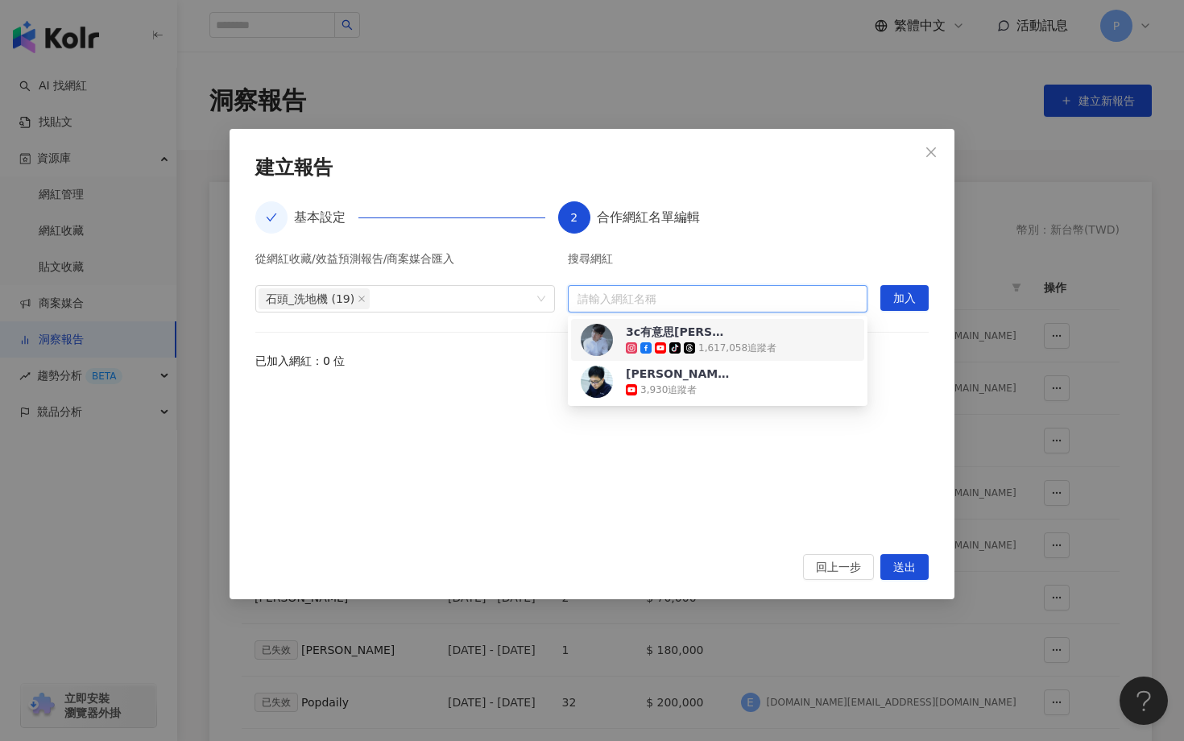
click at [645, 325] on div "3c有意思tim哥" at bounding box center [678, 332] width 105 height 16
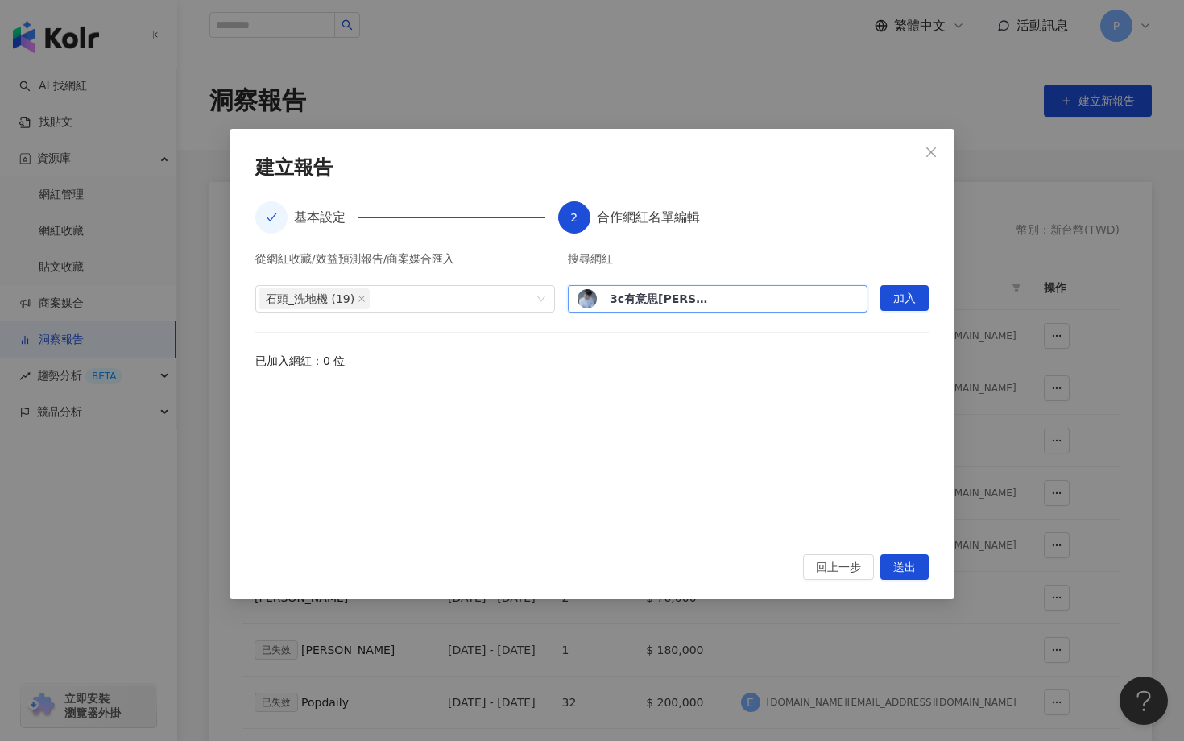
click at [812, 392] on div at bounding box center [591, 460] width 673 height 149
click at [890, 298] on button "加入" at bounding box center [904, 298] width 48 height 26
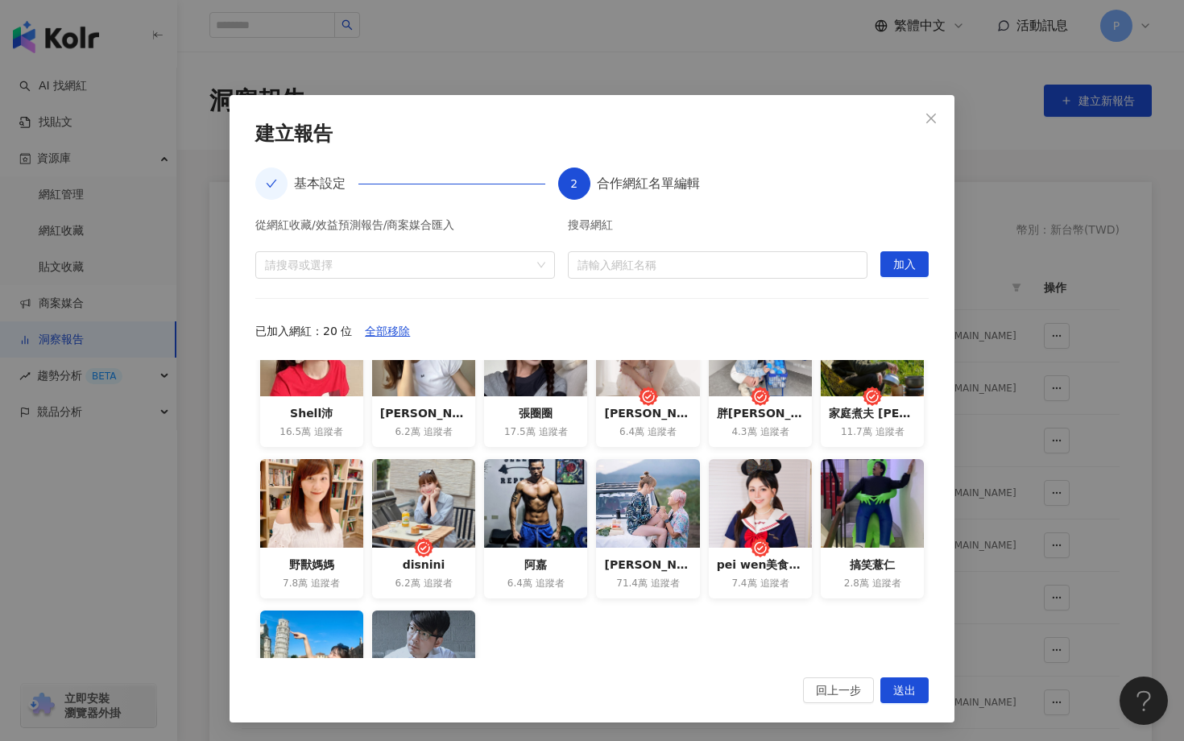
scroll to position [296, 0]
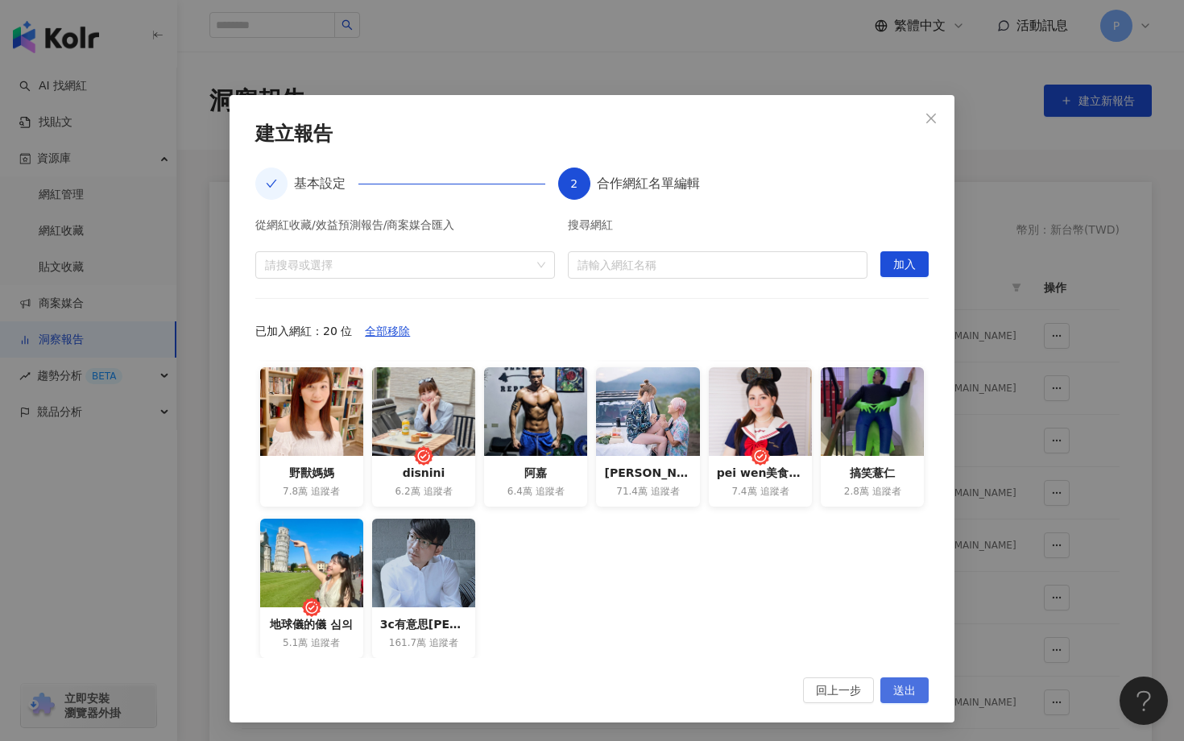
click at [912, 688] on span "送出" at bounding box center [904, 691] width 23 height 26
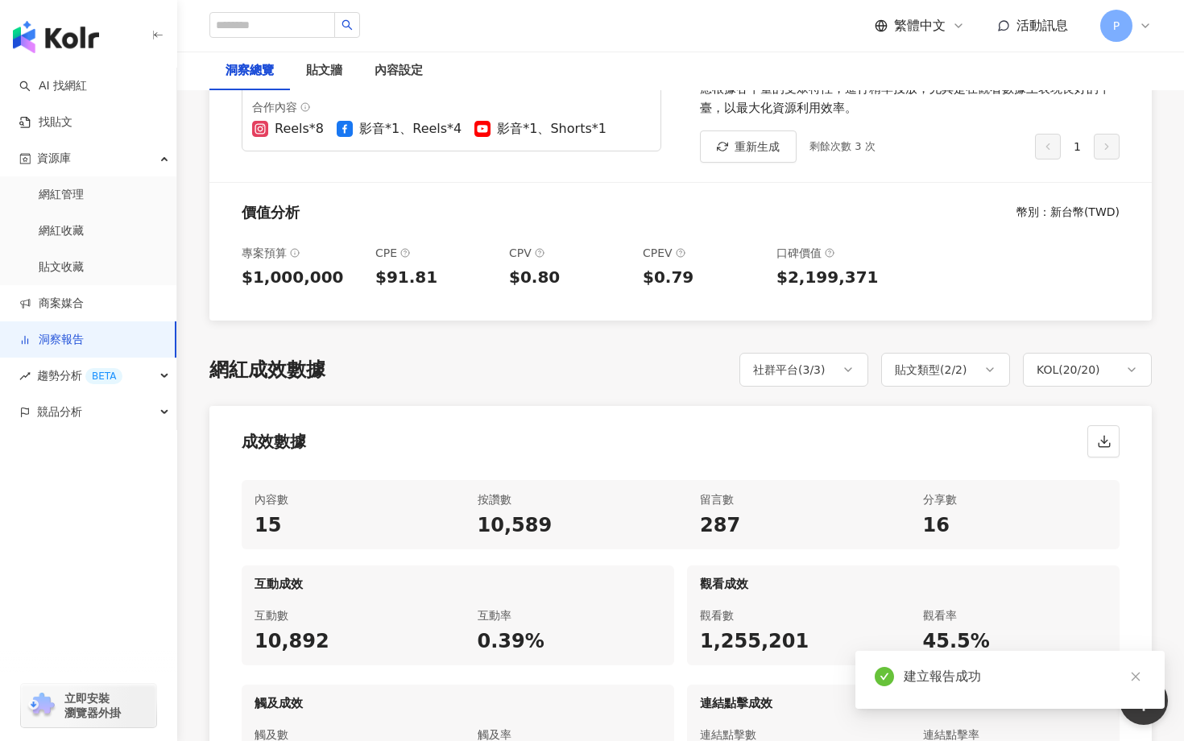
scroll to position [143, 0]
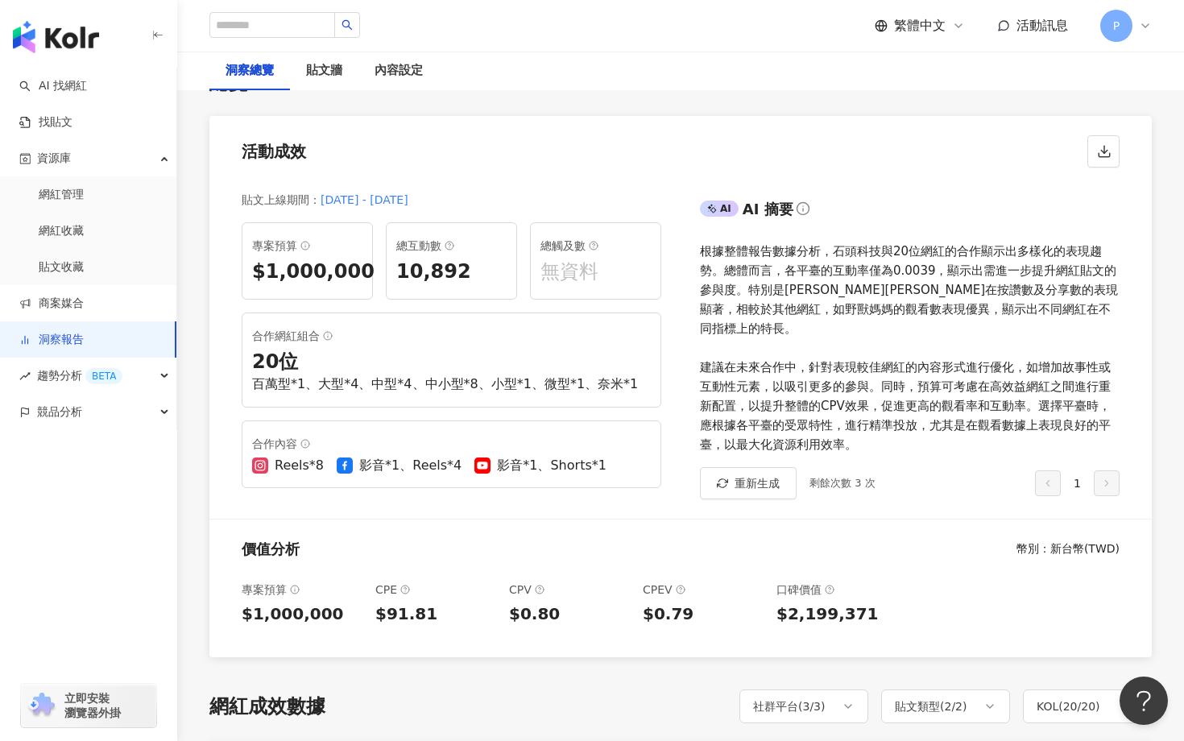
click at [324, 338] on icon at bounding box center [328, 336] width 10 height 10
click at [325, 338] on icon at bounding box center [328, 336] width 10 height 10
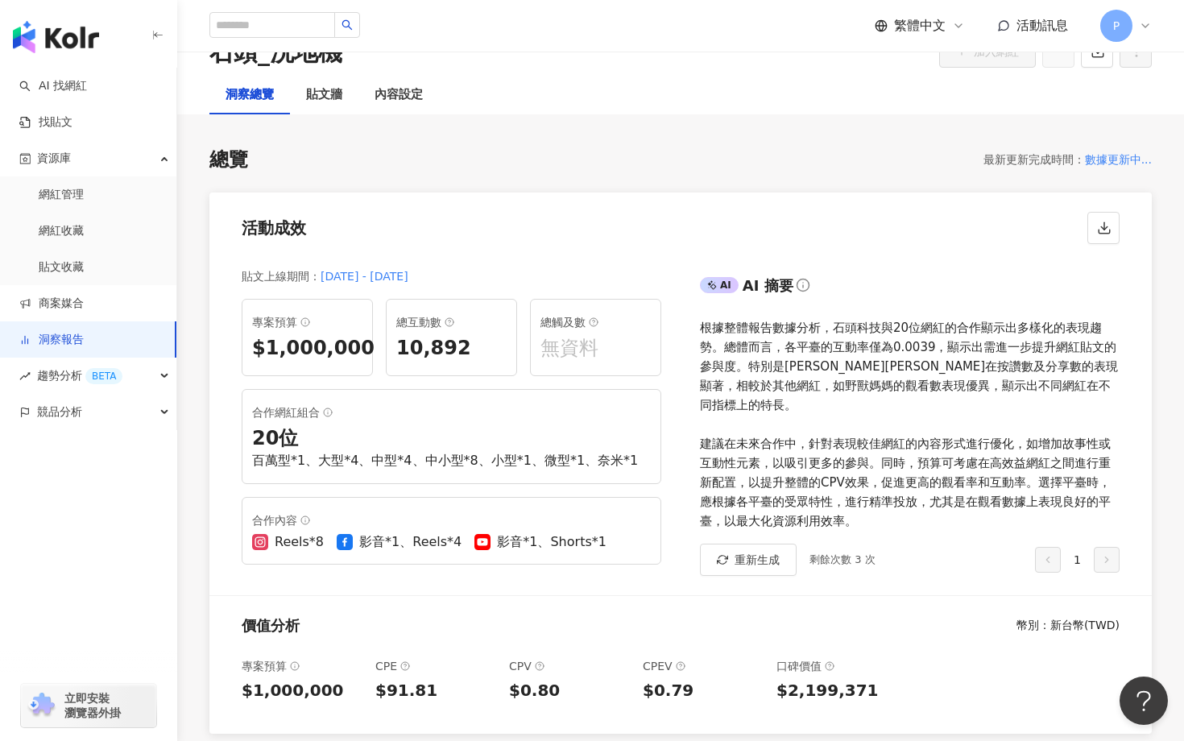
scroll to position [72, 0]
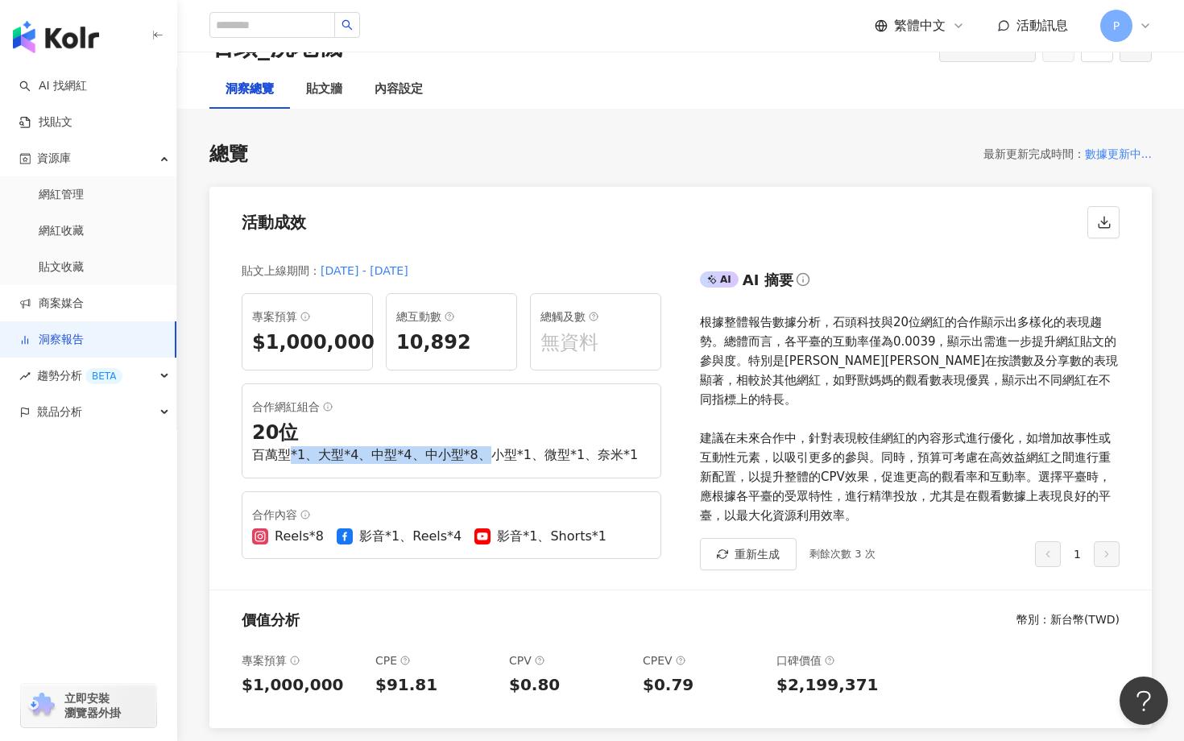
drag, startPoint x: 292, startPoint y: 456, endPoint x: 484, endPoint y: 457, distance: 192.5
click at [485, 458] on div "百萬型*1、大型*4、中型*4、中小型*8、小型*1、微型*1、奈米*1" at bounding box center [451, 455] width 399 height 18
click at [484, 457] on div "百萬型*1、大型*4、中型*4、中小型*8、小型*1、微型*1、奈米*1" at bounding box center [451, 455] width 399 height 18
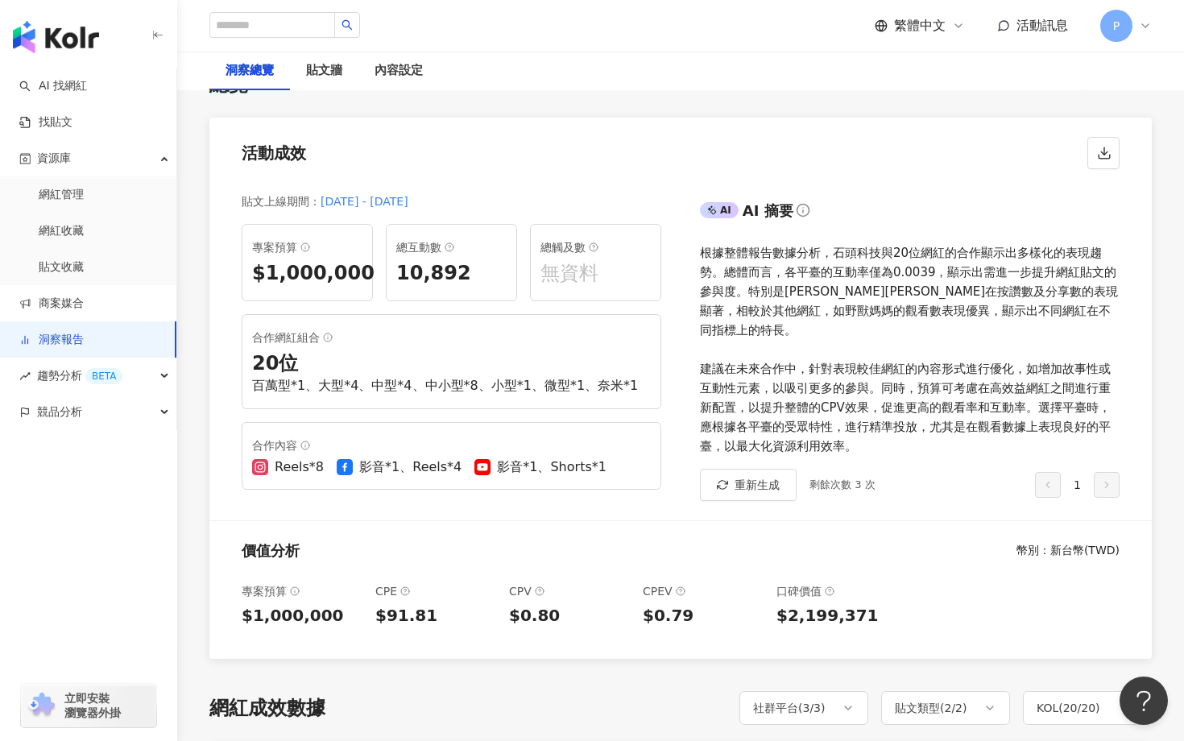
scroll to position [142, 0]
drag, startPoint x: 453, startPoint y: 466, endPoint x: 418, endPoint y: 466, distance: 35.4
click at [418, 466] on div "影音*1、Reels*4" at bounding box center [410, 466] width 102 height 18
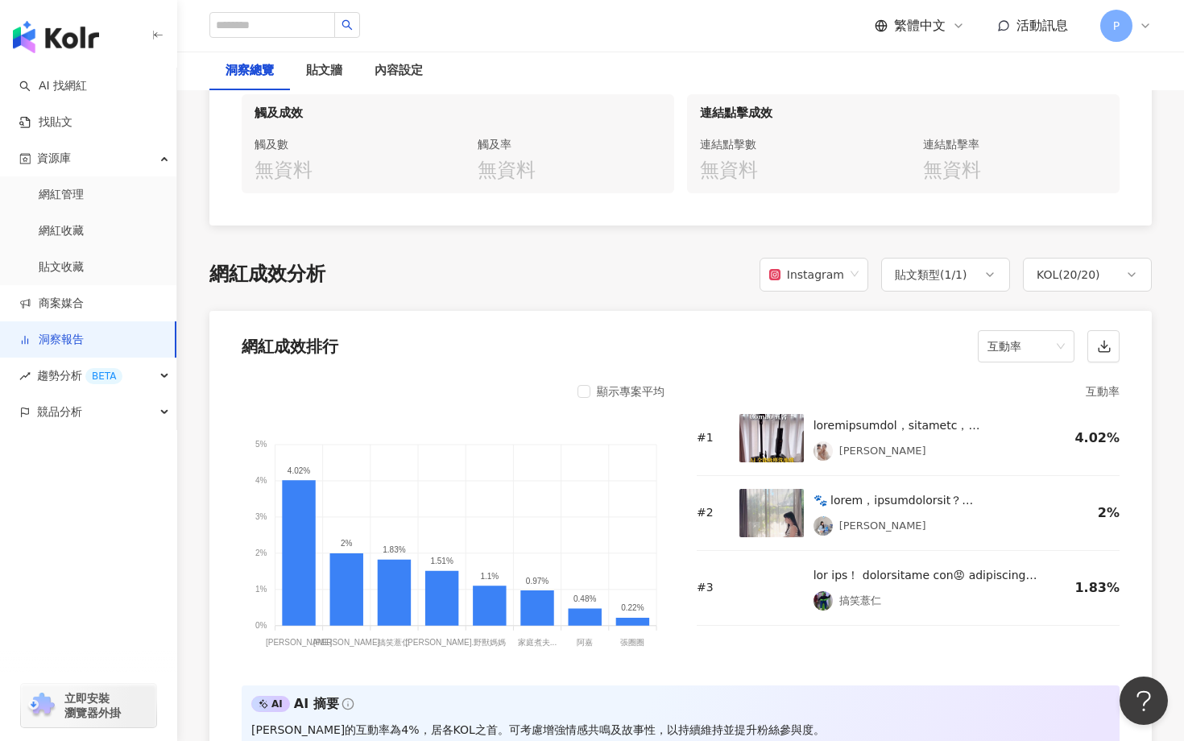
scroll to position [1217, 0]
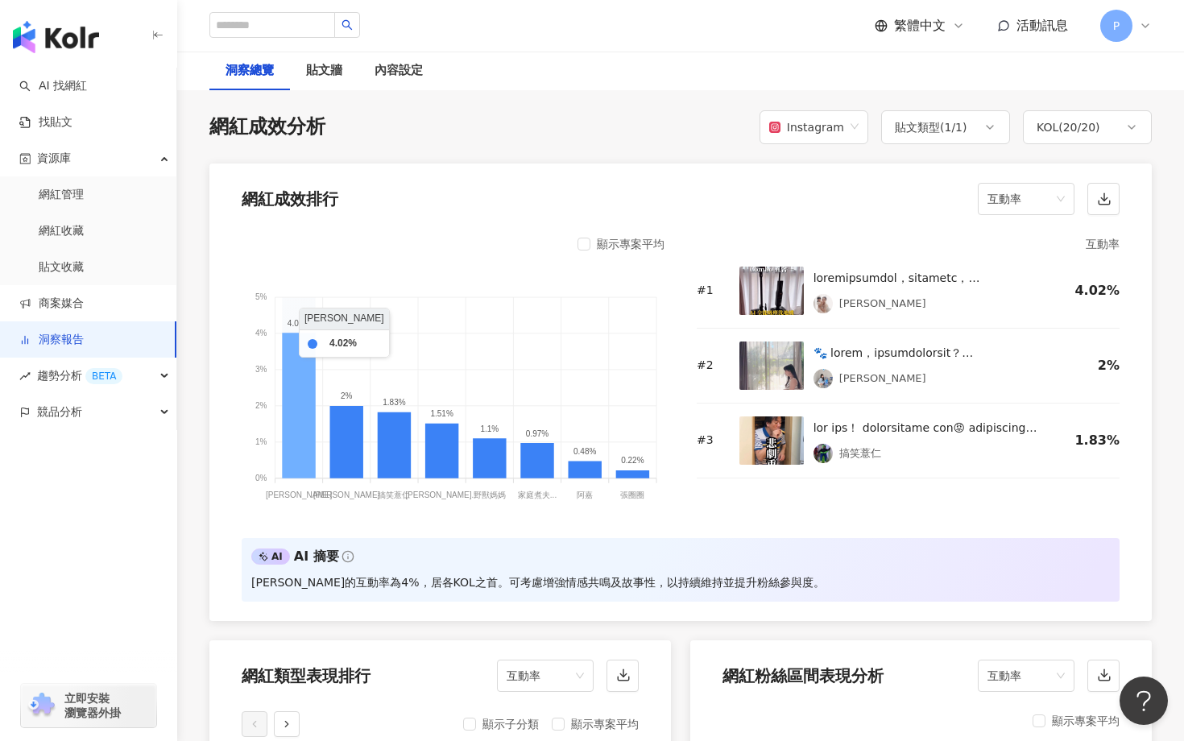
click at [297, 350] on icon at bounding box center [298, 406] width 33 height 146
click at [1042, 189] on span "互動率" at bounding box center [1025, 199] width 77 height 31
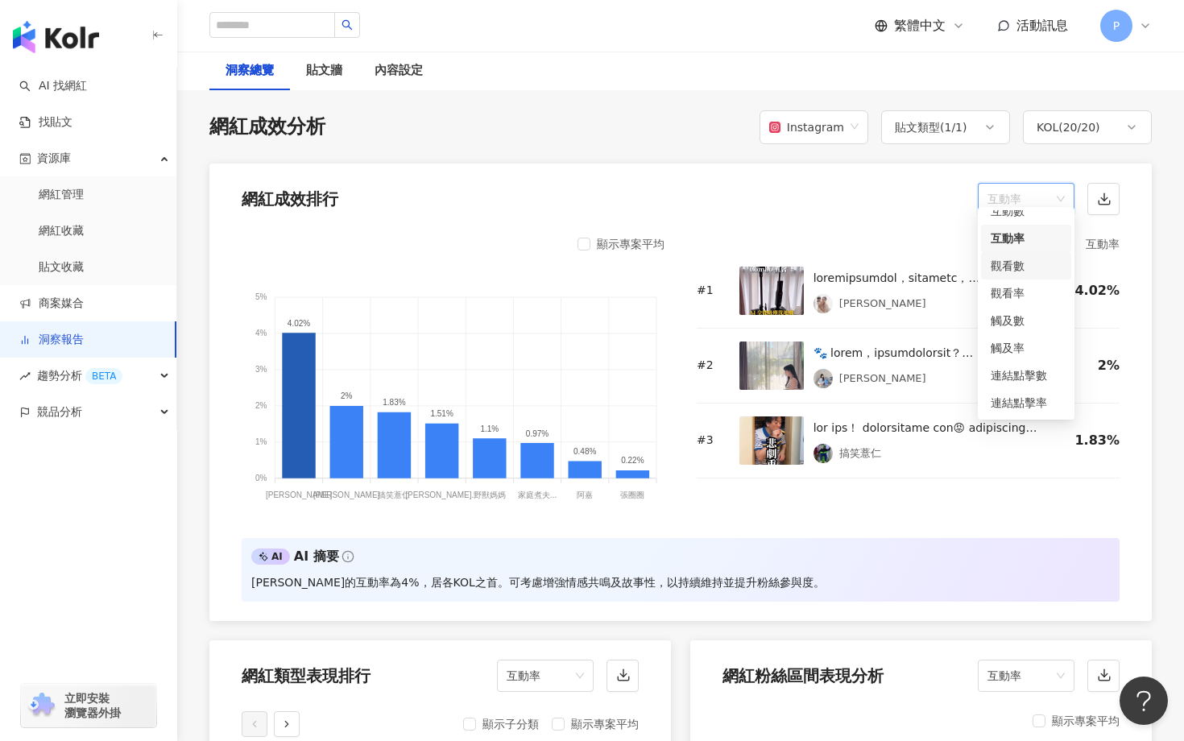
scroll to position [0, 0]
click at [1028, 337] on div "觀看數" at bounding box center [1026, 334] width 71 height 18
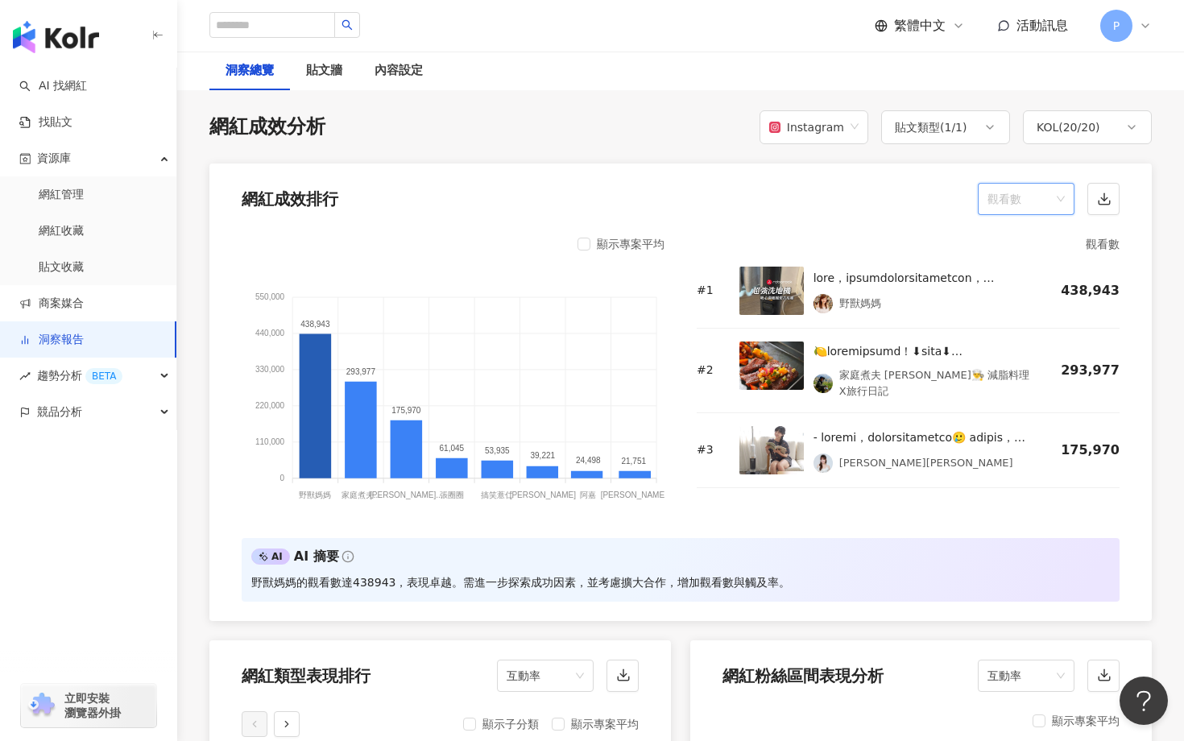
click at [1035, 184] on span "觀看數" at bounding box center [1025, 199] width 77 height 31
click at [1038, 362] on div "觀看率" at bounding box center [1026, 361] width 71 height 18
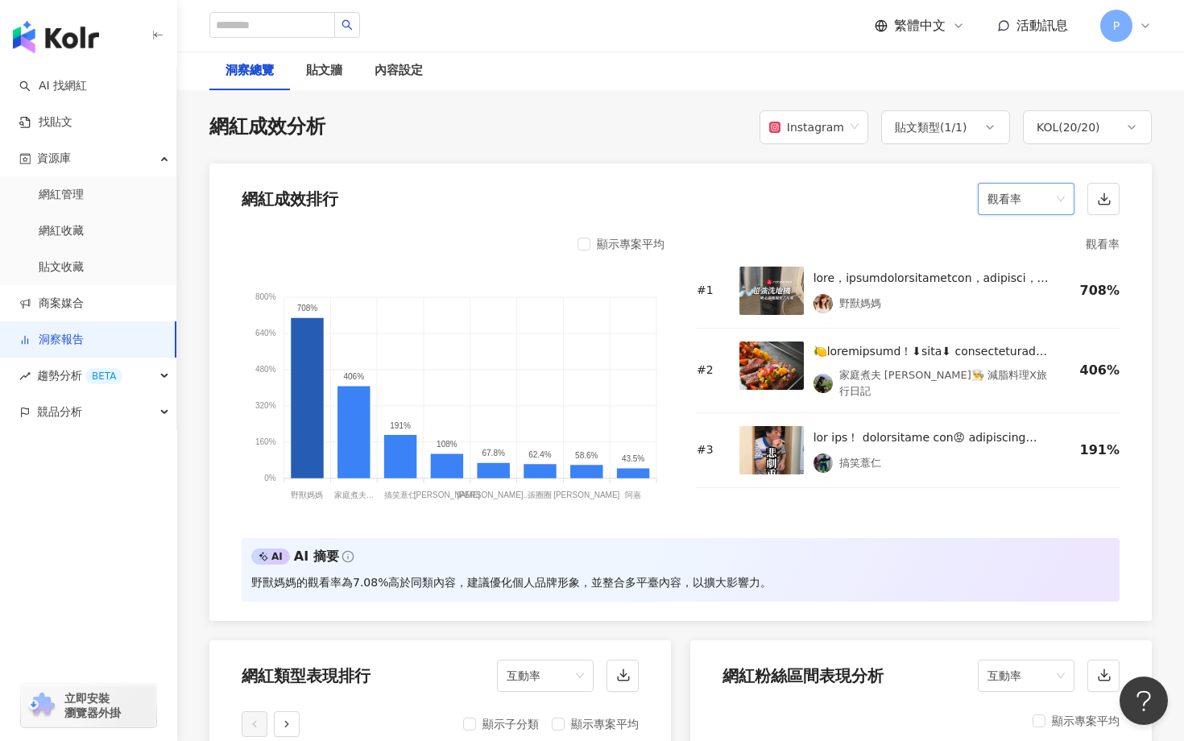
click at [1028, 188] on span "觀看率" at bounding box center [1025, 199] width 77 height 31
click at [1028, 305] on div "互動率" at bounding box center [1026, 306] width 71 height 18
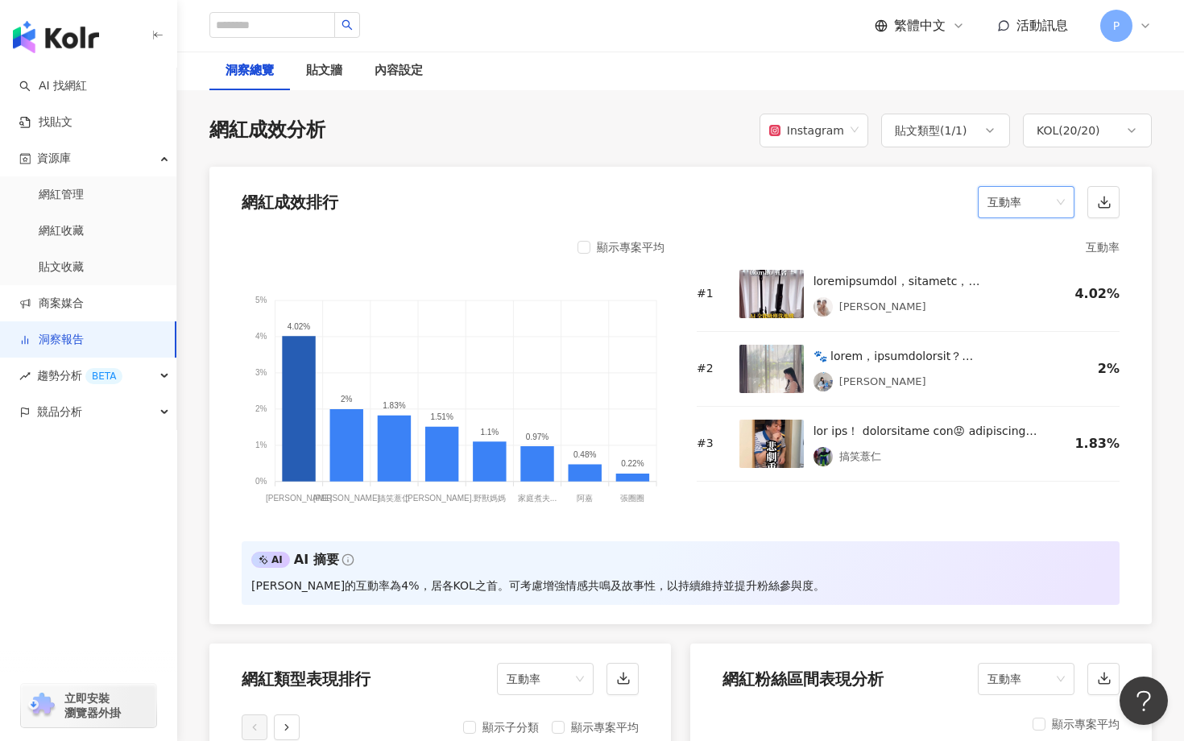
scroll to position [1212, 0]
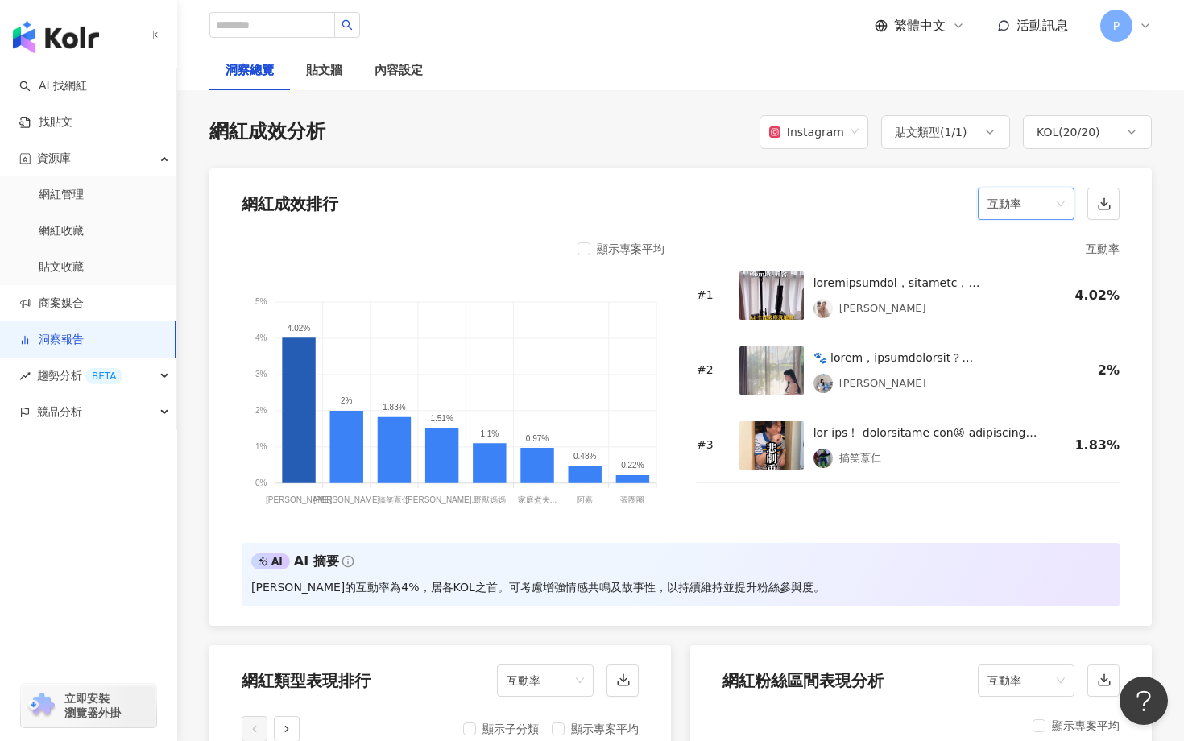
click at [1016, 200] on span "互動率" at bounding box center [1025, 203] width 77 height 31
click at [1030, 364] on div "觀看率" at bounding box center [1026, 366] width 71 height 18
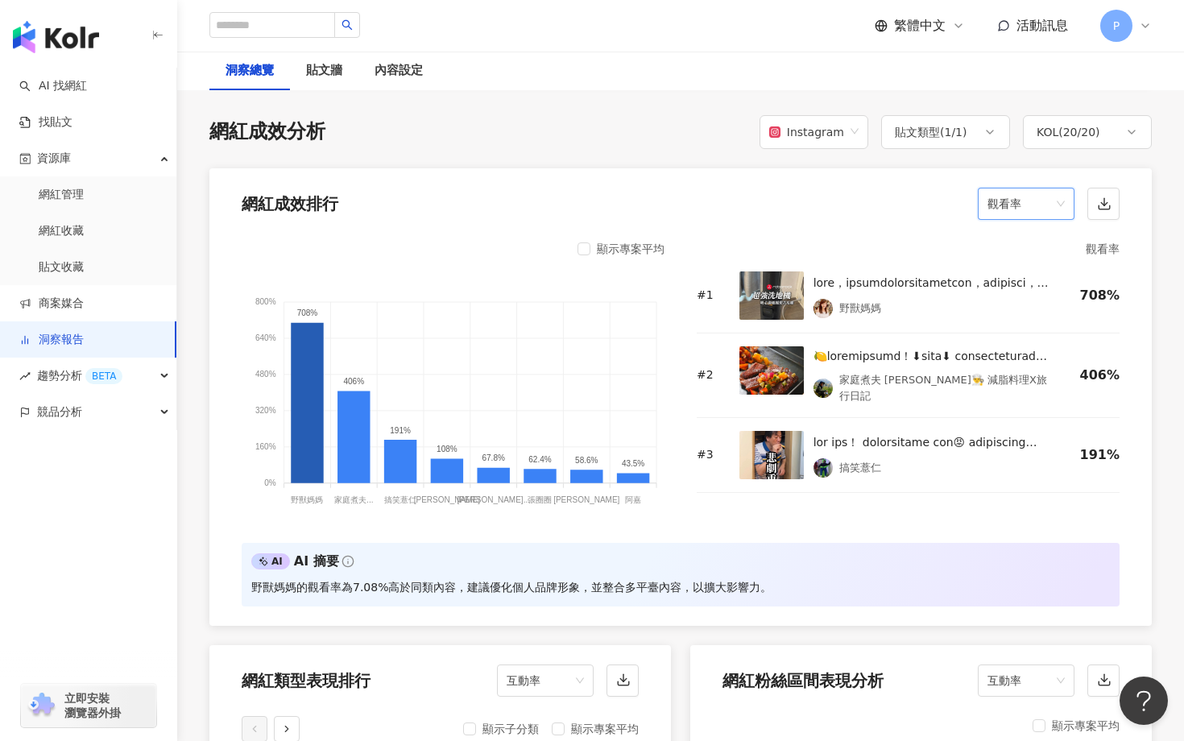
click at [1032, 196] on span "觀看率" at bounding box center [1025, 203] width 77 height 31
click at [1025, 366] on div "觀看率" at bounding box center [1026, 366] width 71 height 18
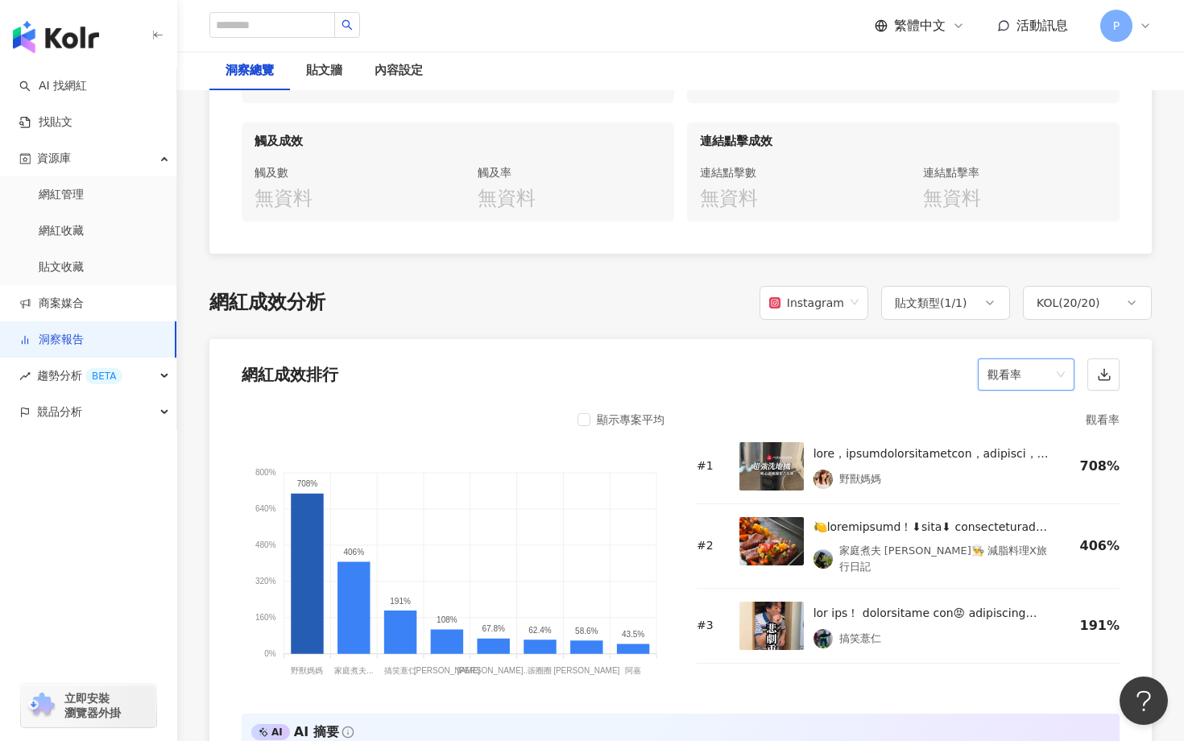
scroll to position [1043, 0]
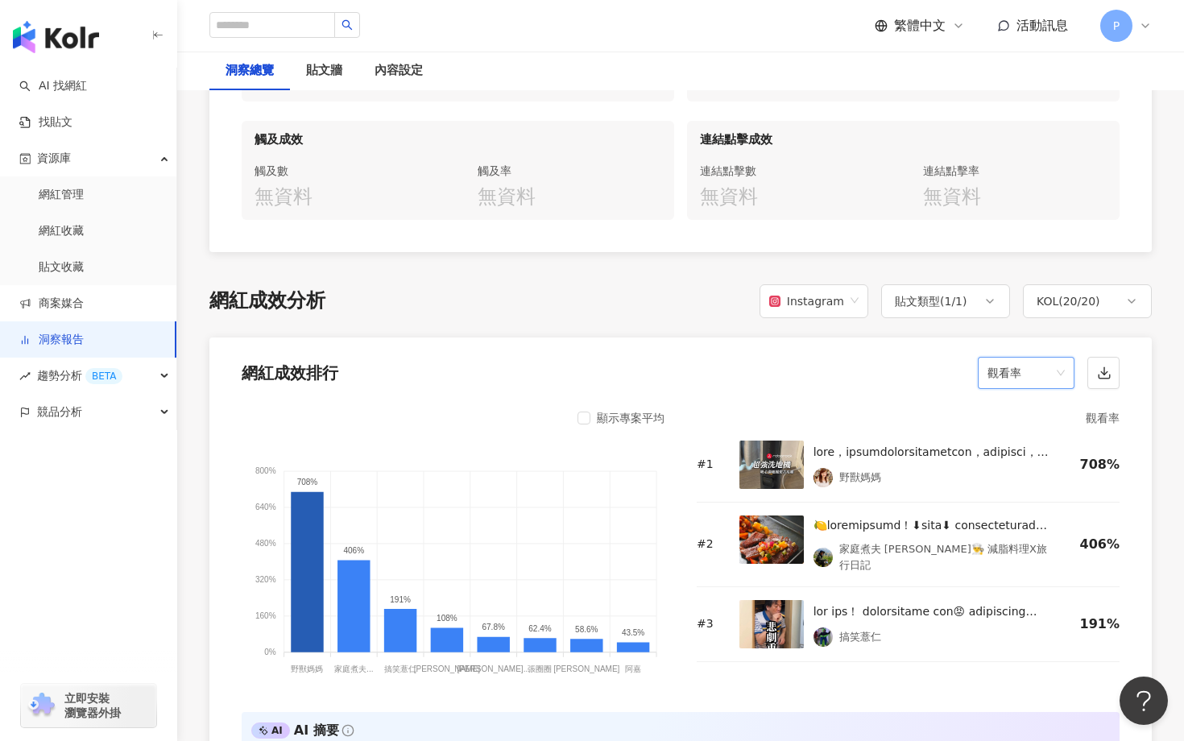
click at [999, 369] on span "觀看率" at bounding box center [1025, 373] width 77 height 31
click at [1025, 474] on div "互動率" at bounding box center [1026, 480] width 71 height 18
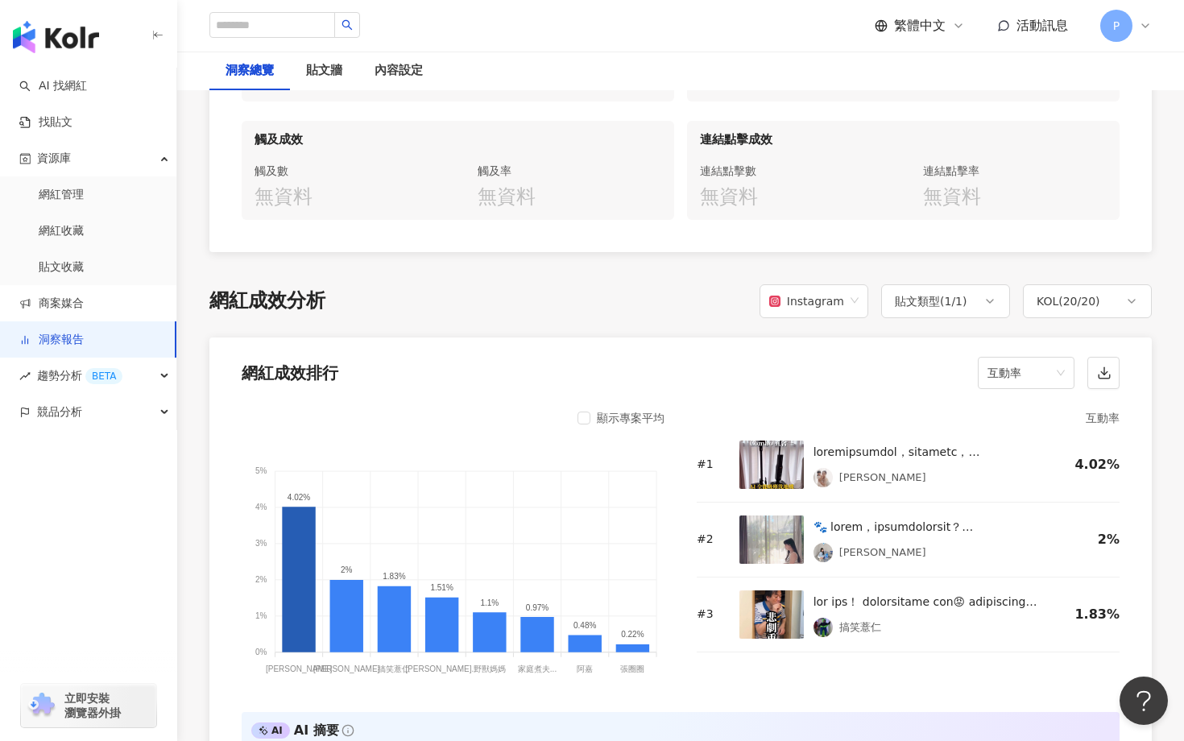
click at [761, 527] on img at bounding box center [771, 539] width 64 height 48
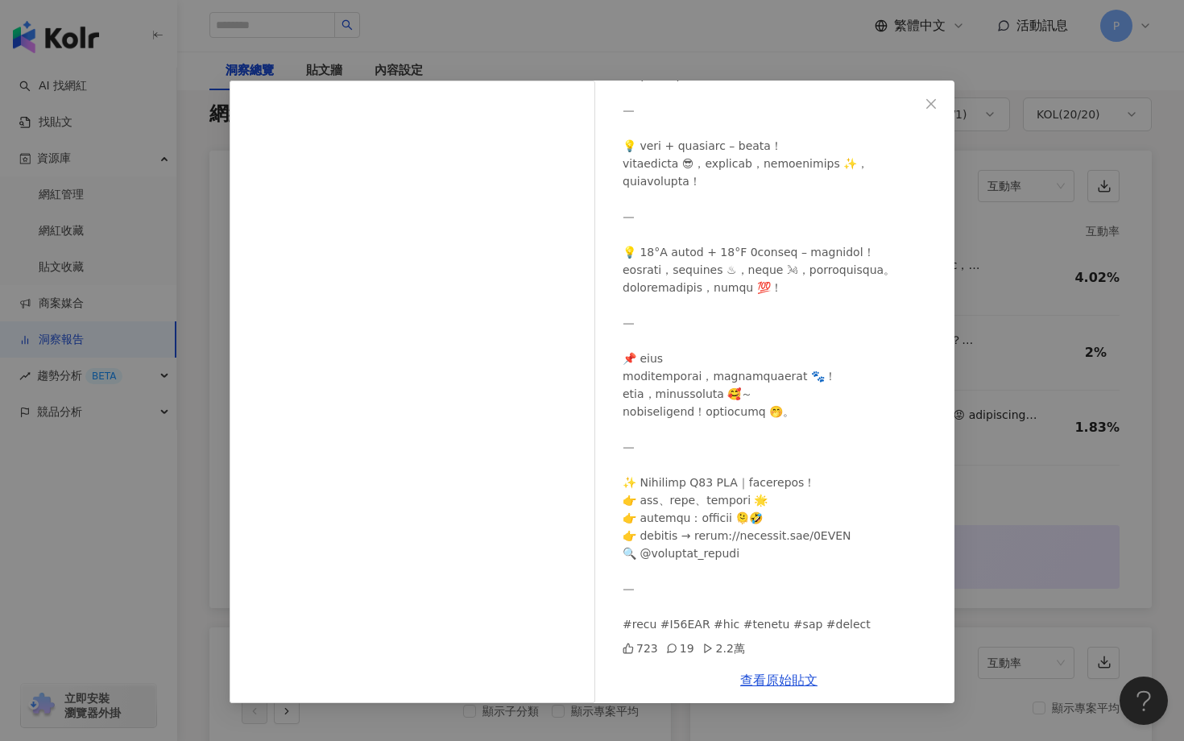
scroll to position [1406, 0]
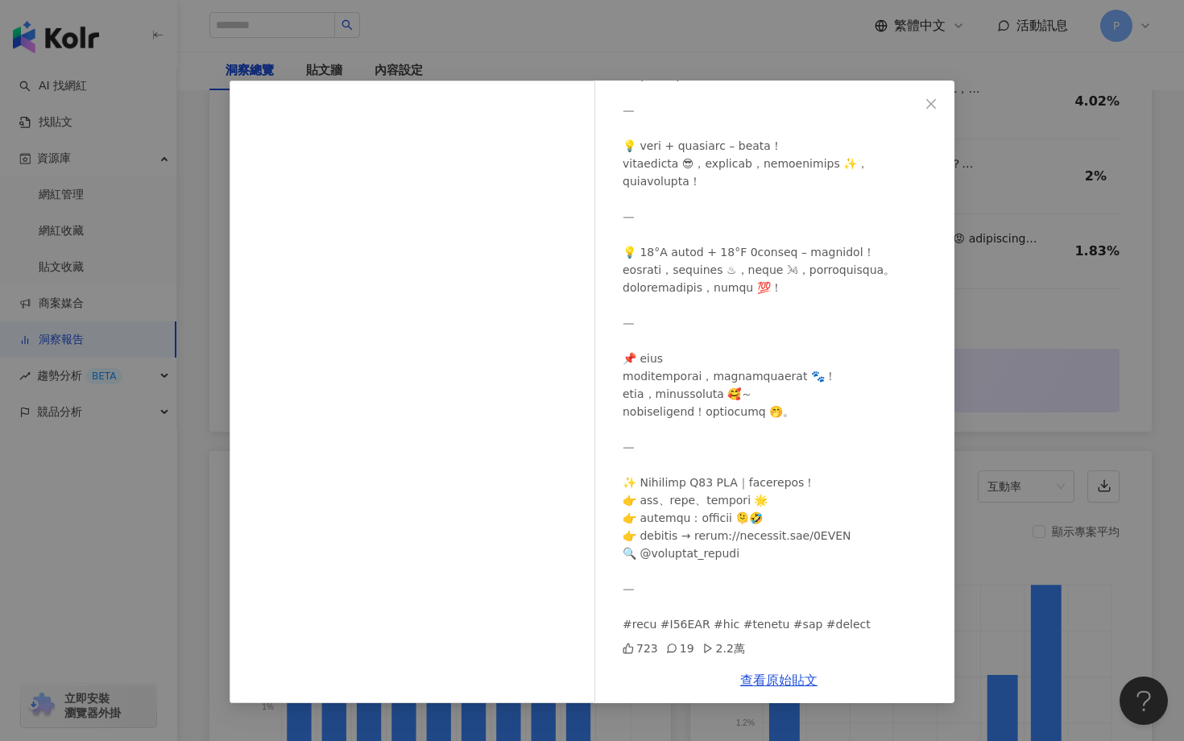
click at [1176, 420] on div "如婷 2025/6/26 723 19 2.2萬 查看原始貼文" at bounding box center [592, 370] width 1184 height 741
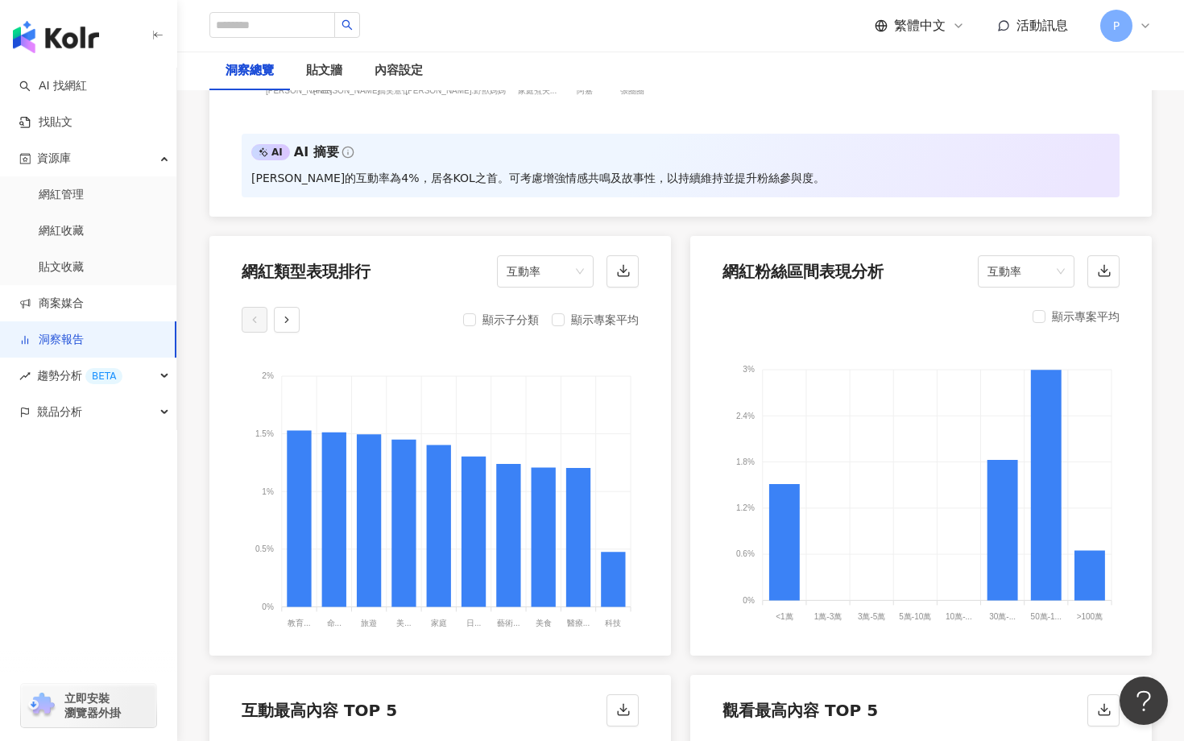
scroll to position [1744, 0]
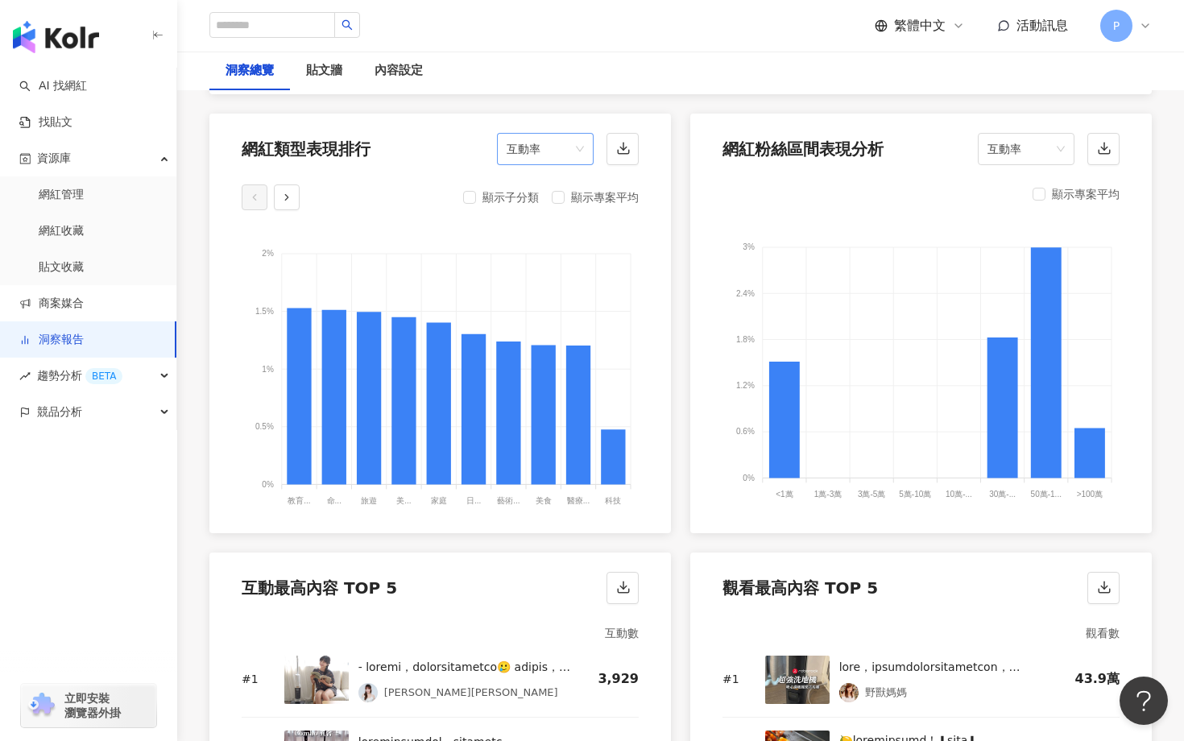
click at [537, 147] on span "互動率" at bounding box center [545, 149] width 77 height 31
click at [1071, 528] on div "網紅成效排行 互動率 顯示專案平均 5% 5% 4% 4% 3% 3% 2% 2% 1% 1% 0% 0% 4.02% 2% 1.83% 1.51% 1.1%…" at bounding box center [680, 341] width 942 height 1409
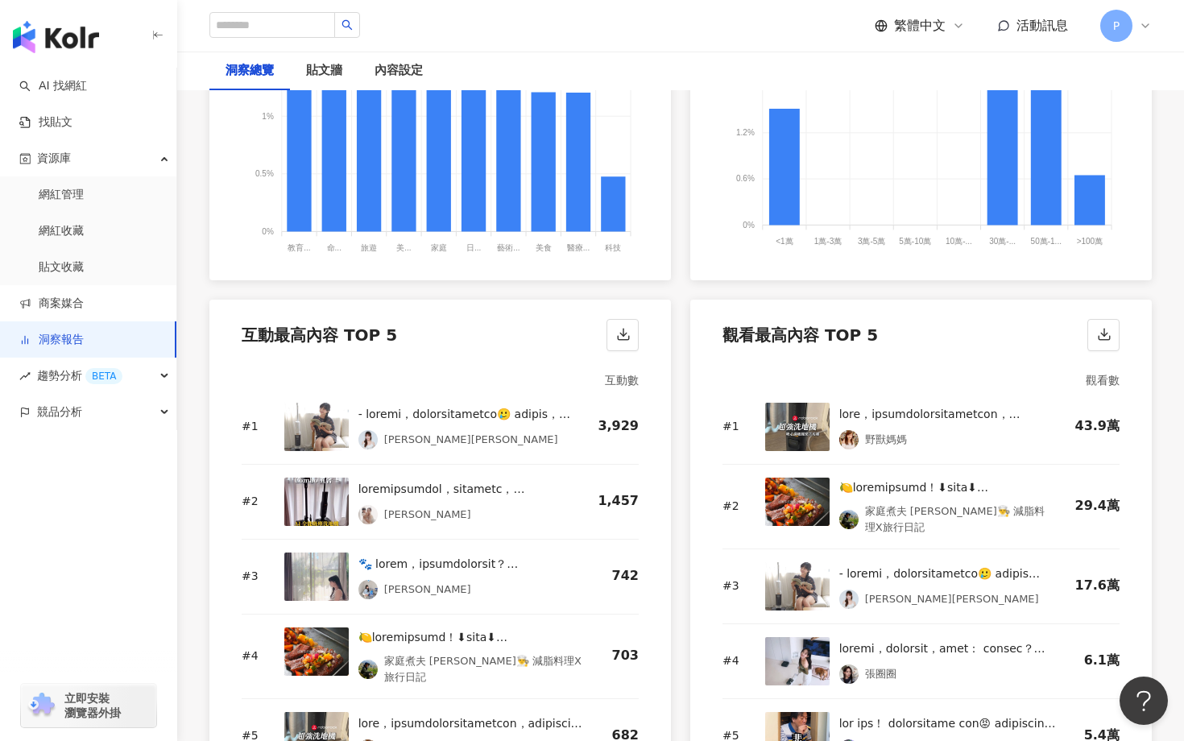
scroll to position [2045, 0]
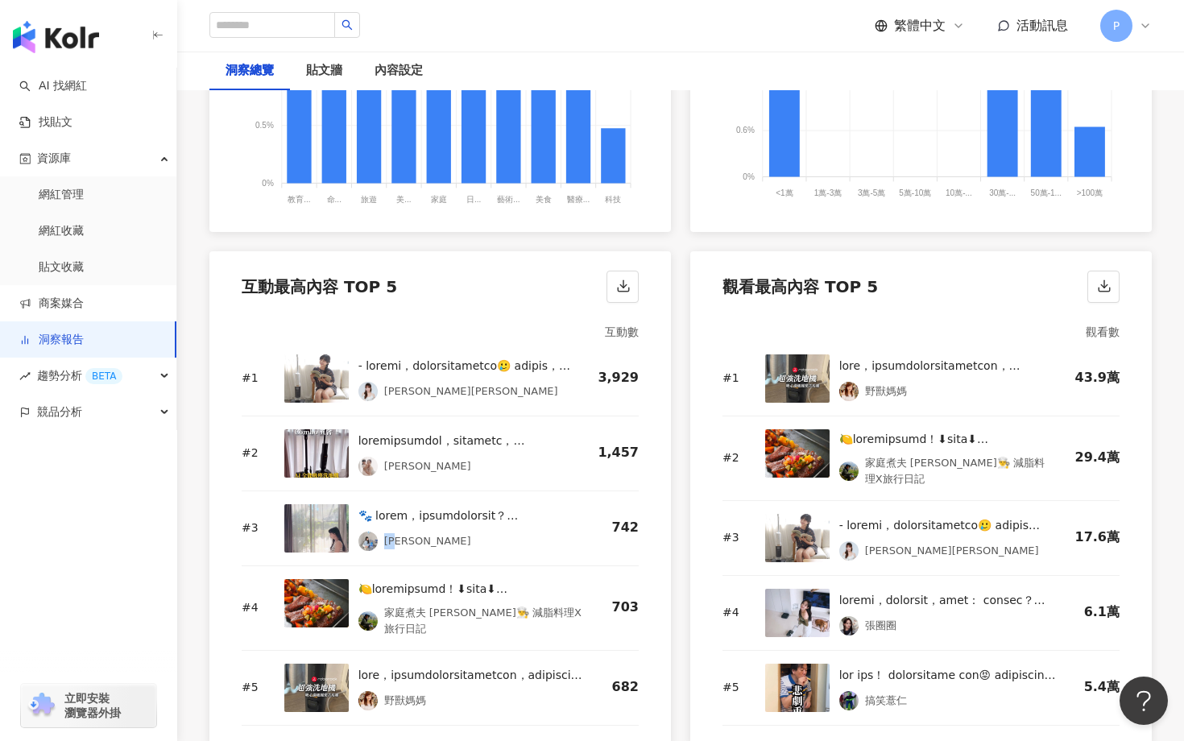
drag, startPoint x: 399, startPoint y: 532, endPoint x: 382, endPoint y: 528, distance: 17.4
click at [384, 533] on div "如婷" at bounding box center [427, 541] width 87 height 16
copy div "如婷"
click at [367, 532] on img at bounding box center [367, 541] width 19 height 19
click at [300, 519] on img at bounding box center [316, 528] width 64 height 48
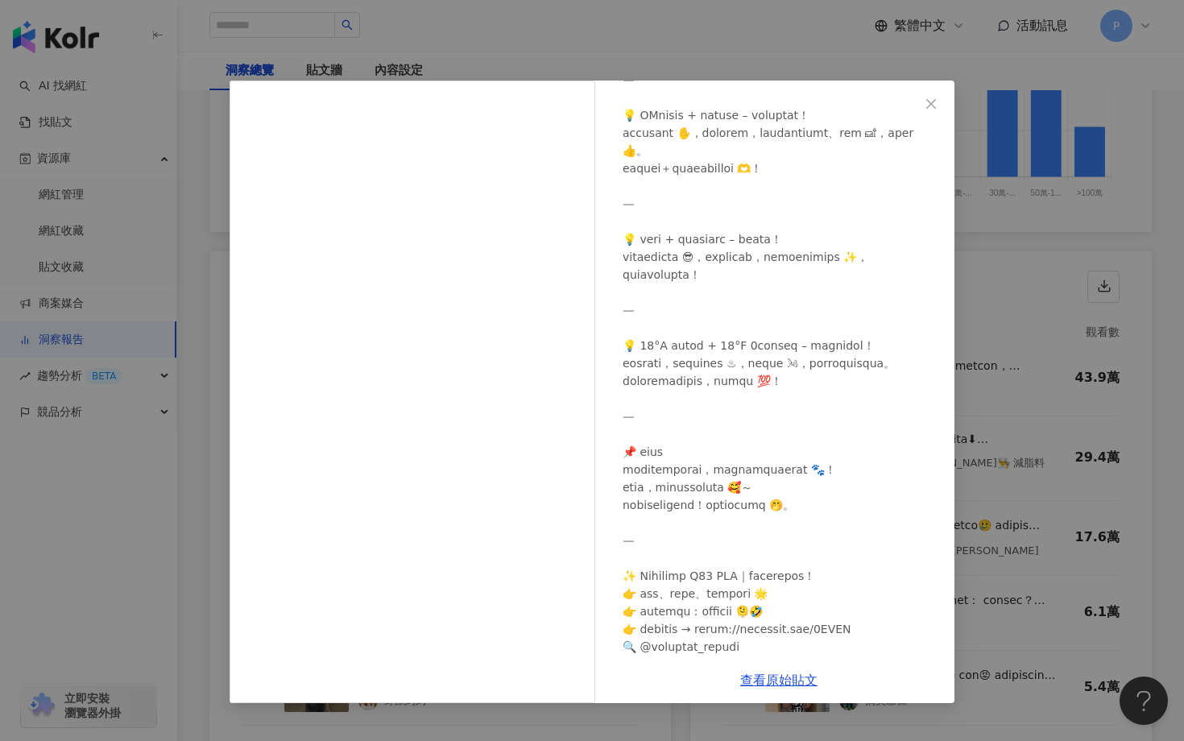
scroll to position [0, 0]
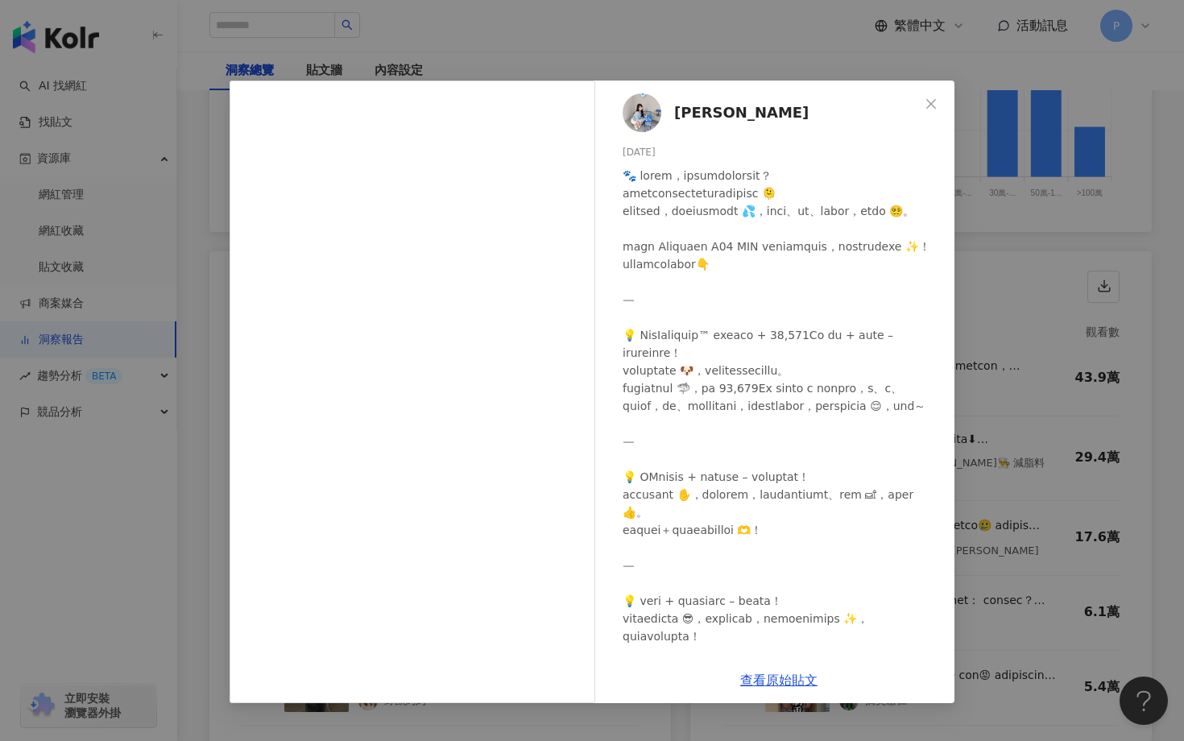
click at [1056, 214] on div "如婷 2025/6/26 723 19 2.2萬 查看原始貼文" at bounding box center [592, 370] width 1184 height 741
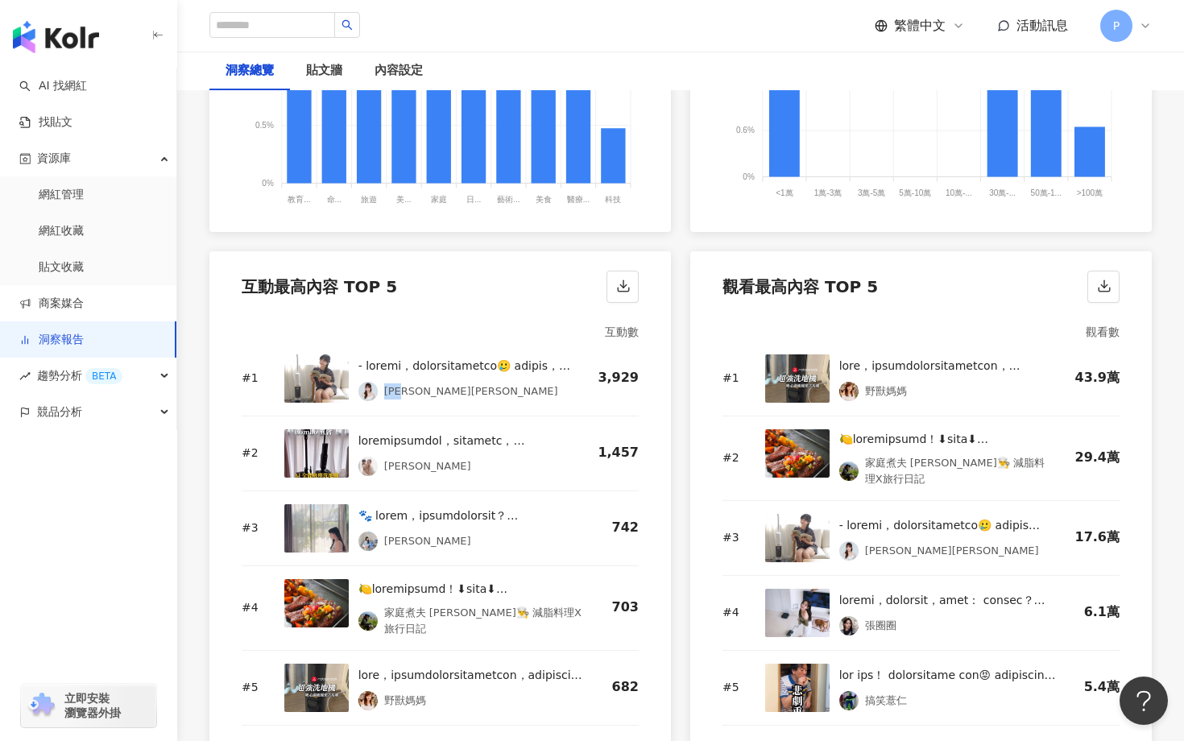
drag, startPoint x: 381, startPoint y: 381, endPoint x: 408, endPoint y: 379, distance: 27.5
click at [409, 383] on div "徐凱希Cathy" at bounding box center [471, 391] width 174 height 16
copy div "徐凱希"
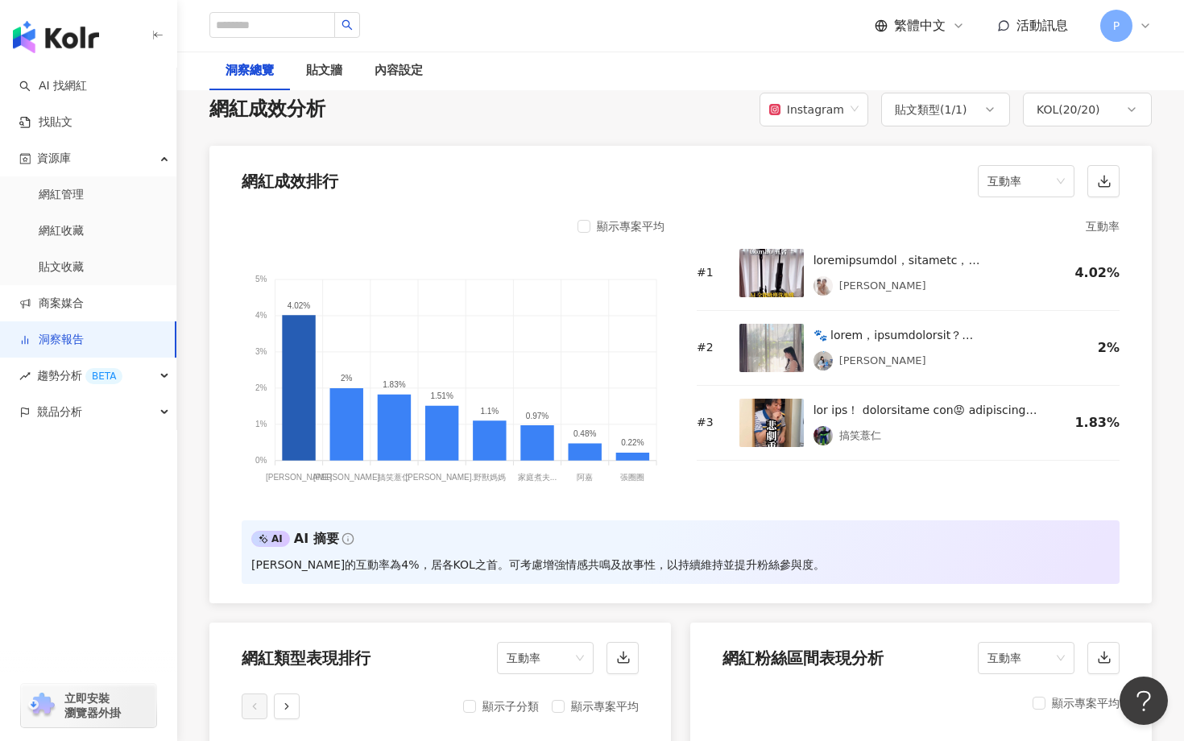
scroll to position [1223, 0]
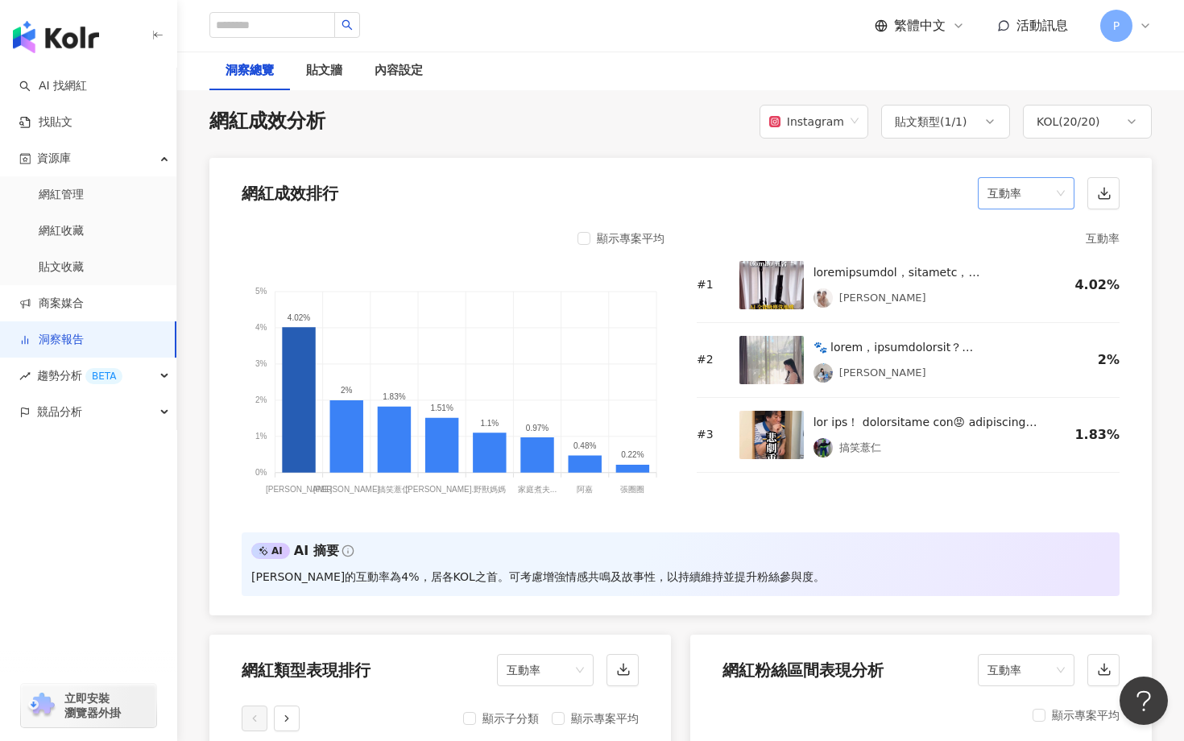
click at [1036, 180] on span "互動率" at bounding box center [1025, 193] width 77 height 31
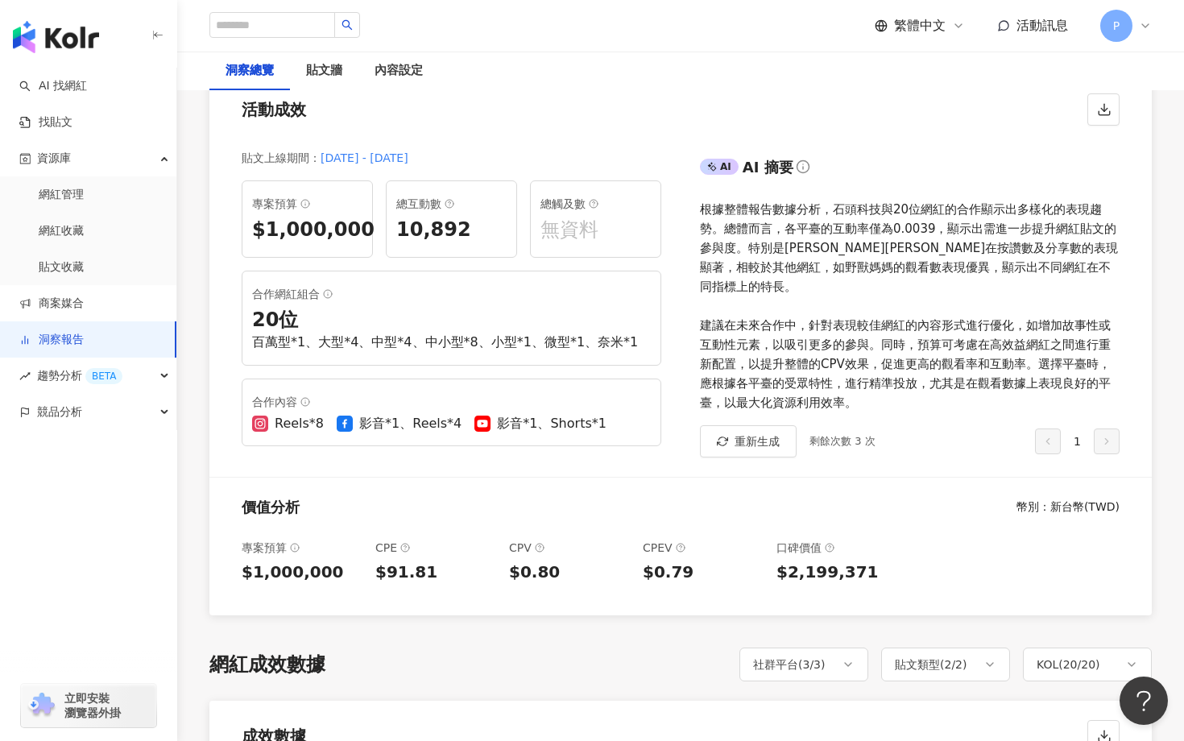
scroll to position [0, 0]
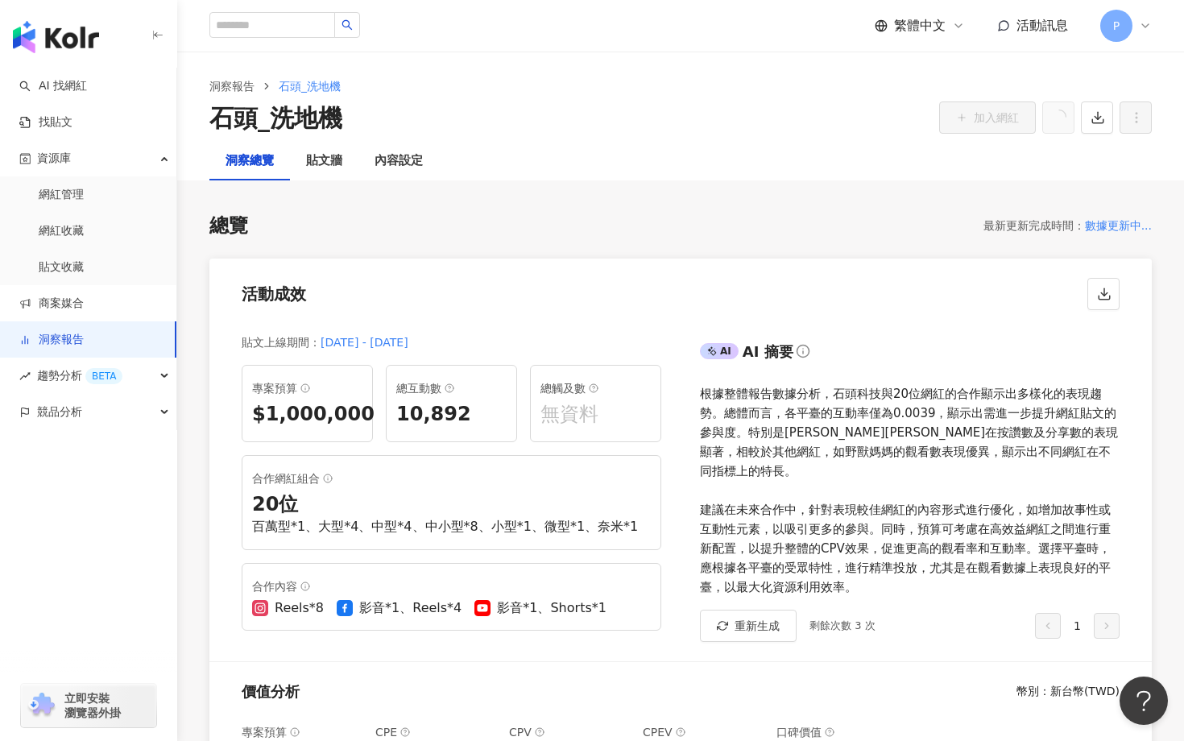
click at [154, 36] on icon "button" at bounding box center [154, 35] width 0 height 8
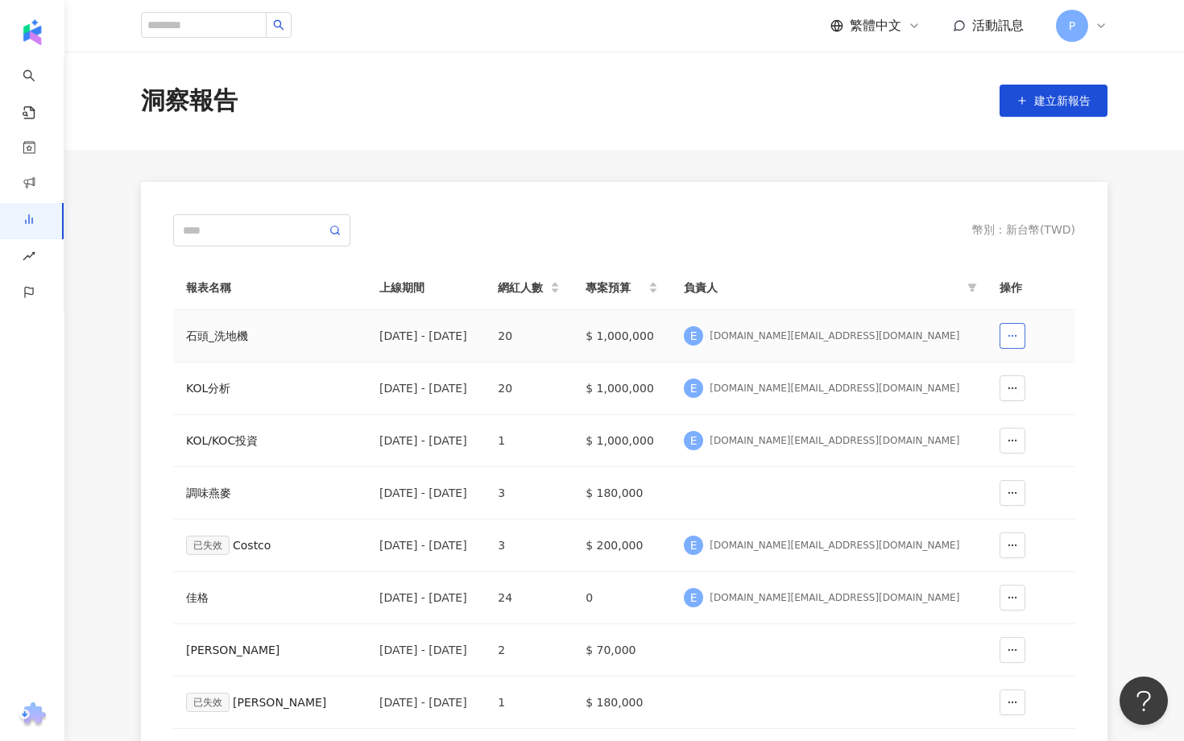
click at [1012, 328] on button "button" at bounding box center [1012, 336] width 26 height 26
click at [1056, 398] on td at bounding box center [1031, 388] width 89 height 52
click at [1016, 393] on icon "button" at bounding box center [1012, 388] width 11 height 11
click at [988, 427] on span "刪除" at bounding box center [988, 429] width 23 height 26
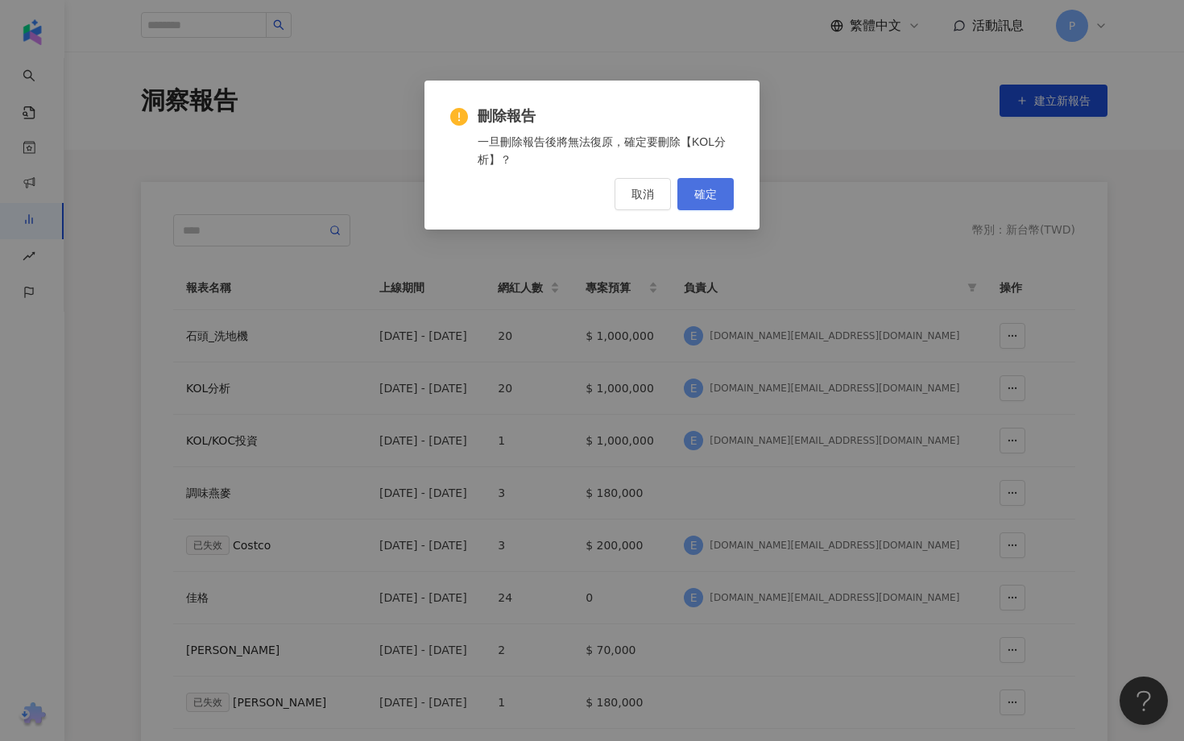
click at [719, 197] on button "確定" at bounding box center [705, 194] width 56 height 32
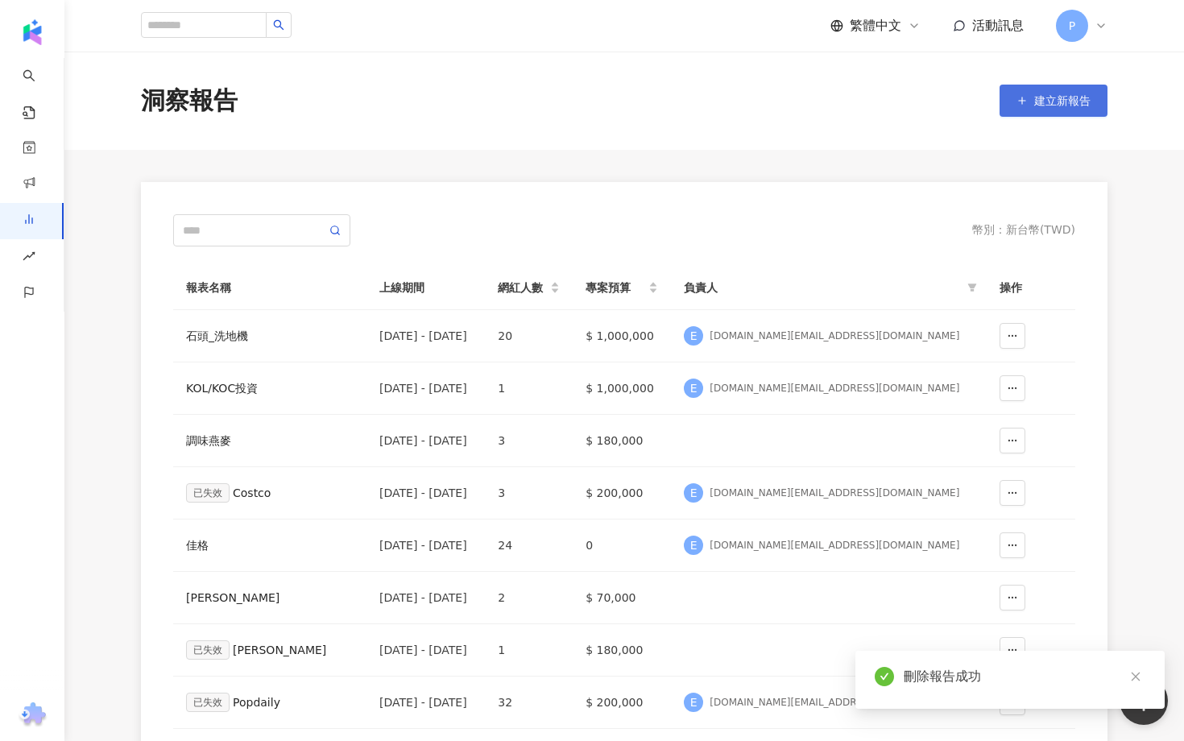
click at [1024, 106] on button "建立新報告" at bounding box center [1053, 101] width 108 height 32
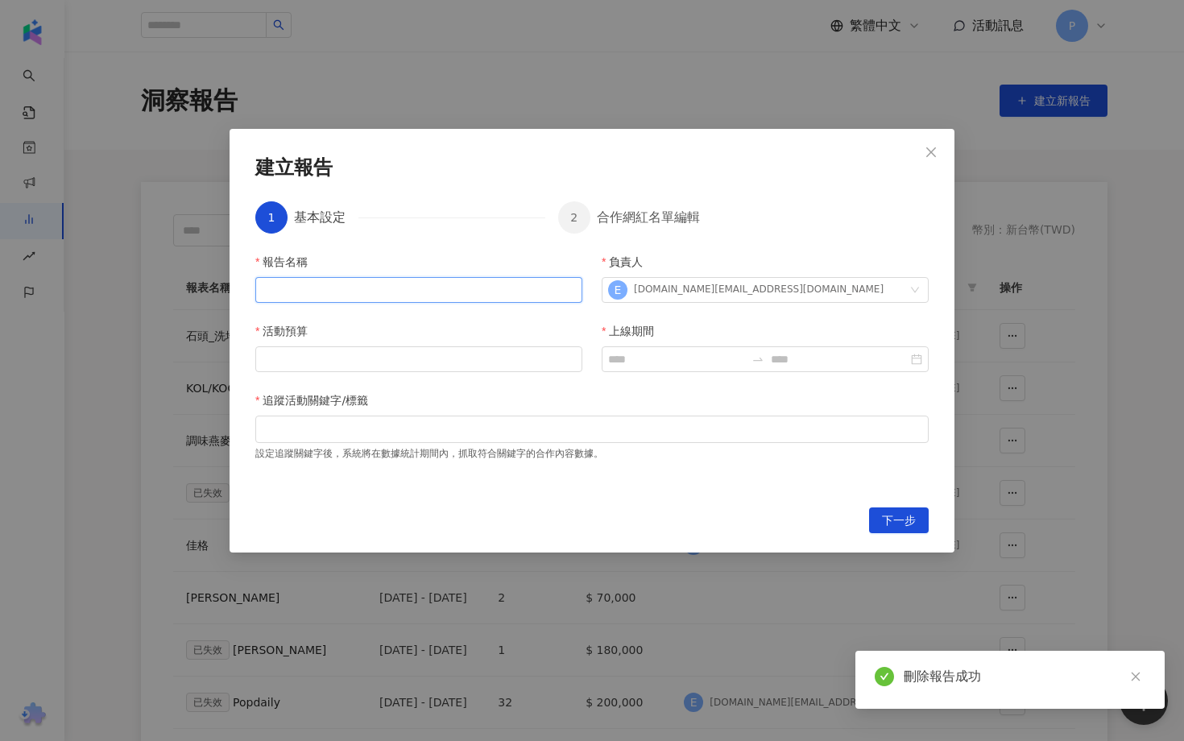
click at [421, 296] on input "報告名稱" at bounding box center [418, 290] width 327 height 26
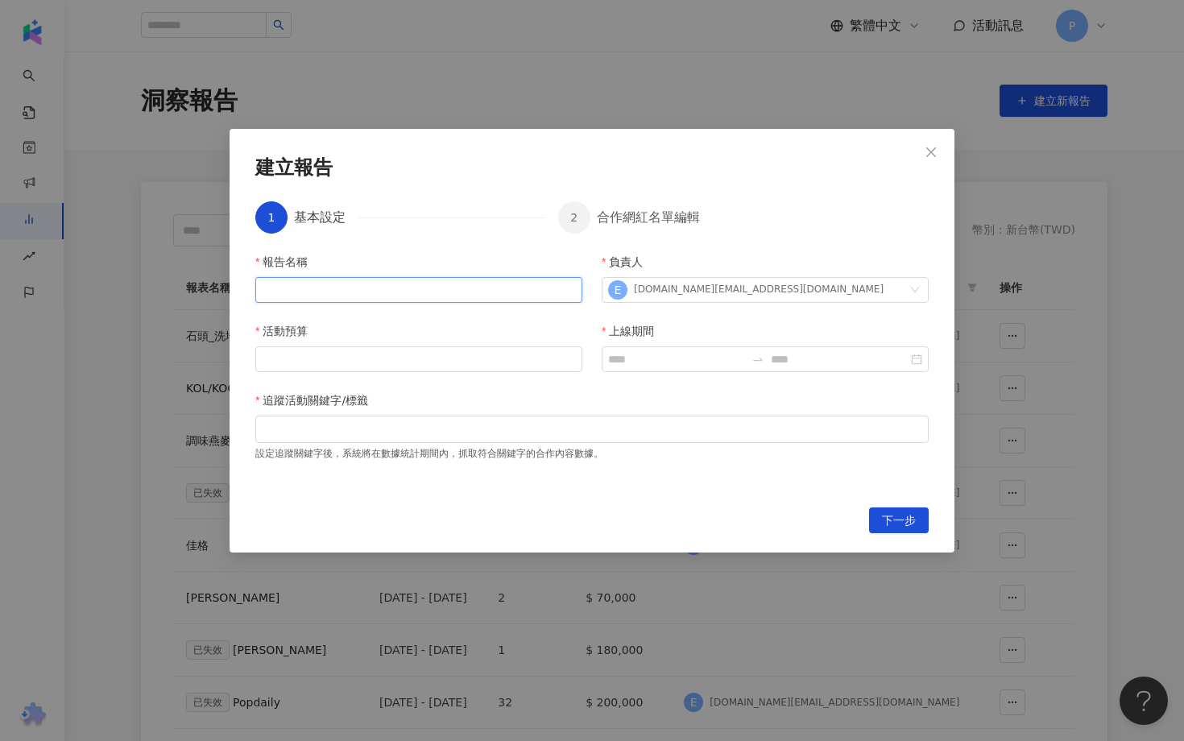
type input "******"
click at [460, 366] on input "活動預算" at bounding box center [418, 359] width 325 height 24
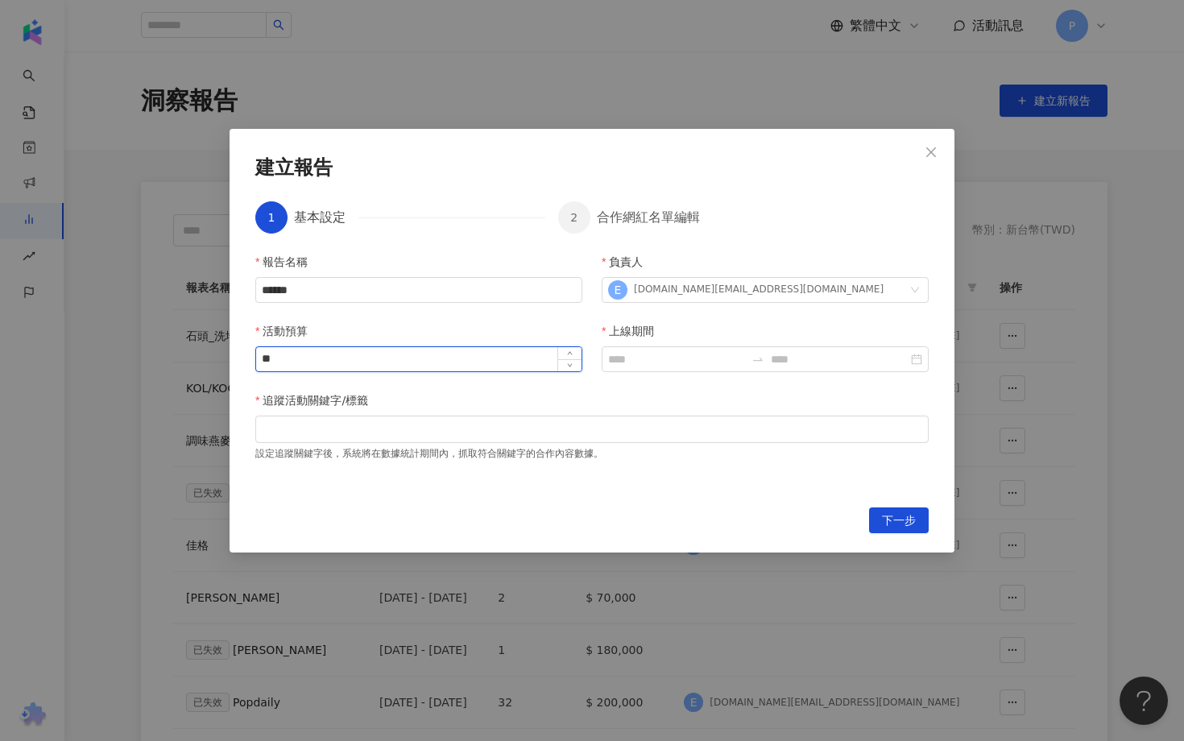
type input "*"
click at [281, 366] on input "*******" at bounding box center [418, 359] width 325 height 24
click at [633, 349] on div at bounding box center [765, 359] width 327 height 26
type input "*******"
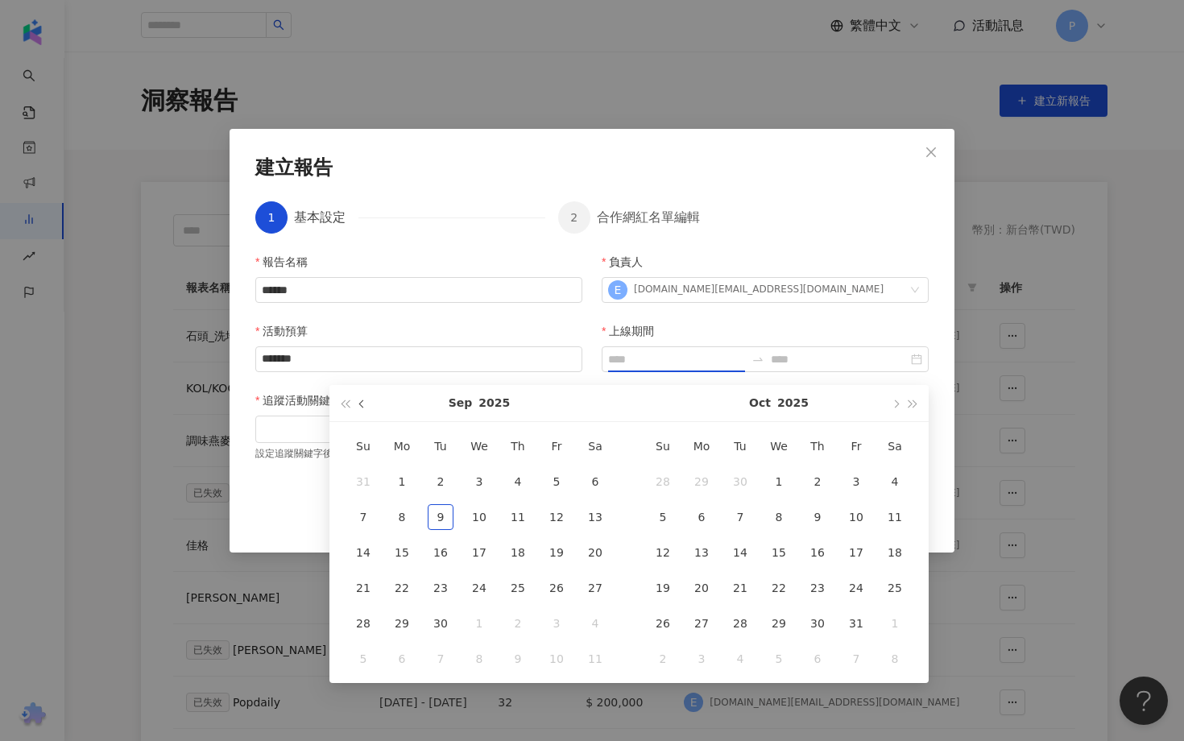
click at [362, 407] on span "button" at bounding box center [363, 403] width 8 height 8
click at [361, 406] on span "button" at bounding box center [363, 403] width 8 height 8
type input "**********"
click at [369, 474] on div "1" at bounding box center [363, 482] width 26 height 26
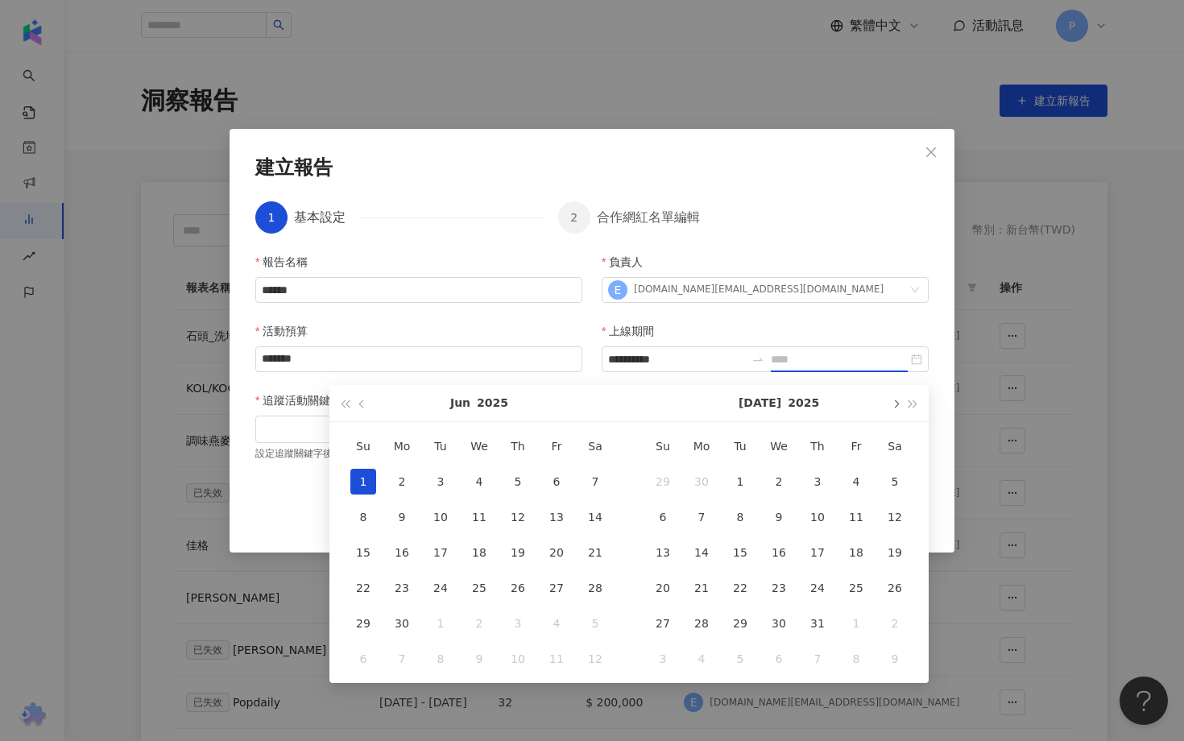
click at [897, 406] on button "button" at bounding box center [895, 403] width 18 height 36
click at [897, 407] on button "button" at bounding box center [895, 403] width 18 height 36
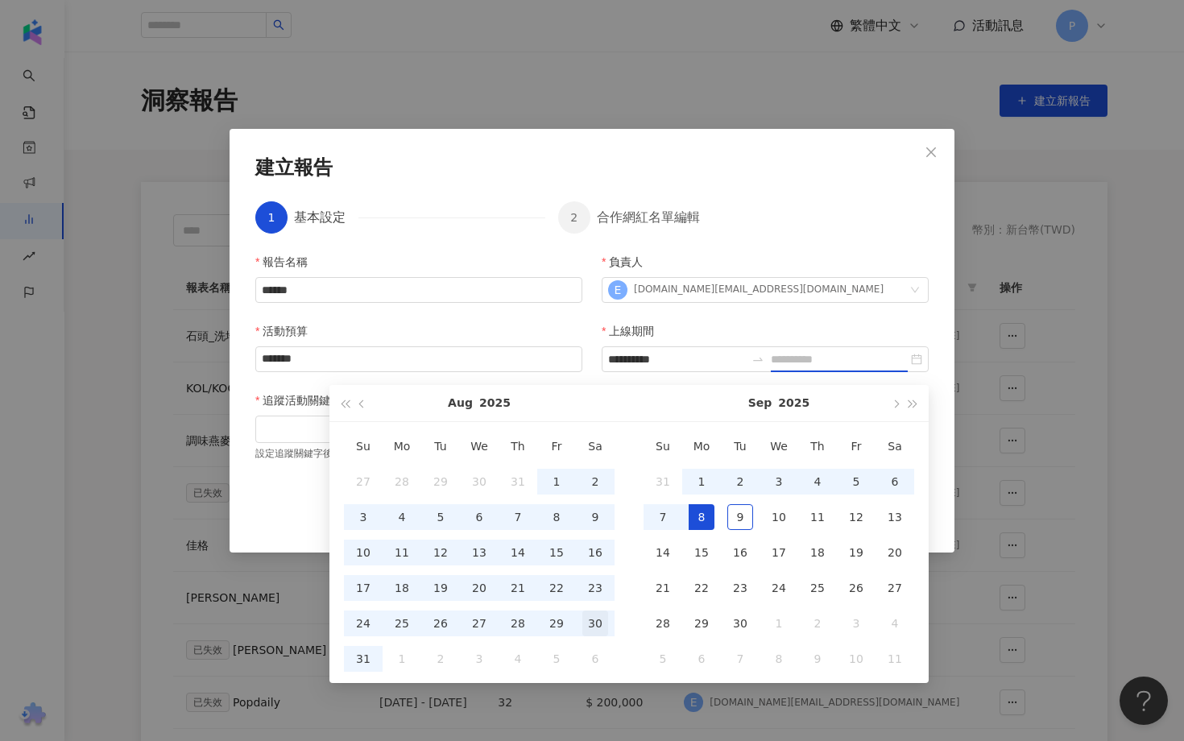
type input "**********"
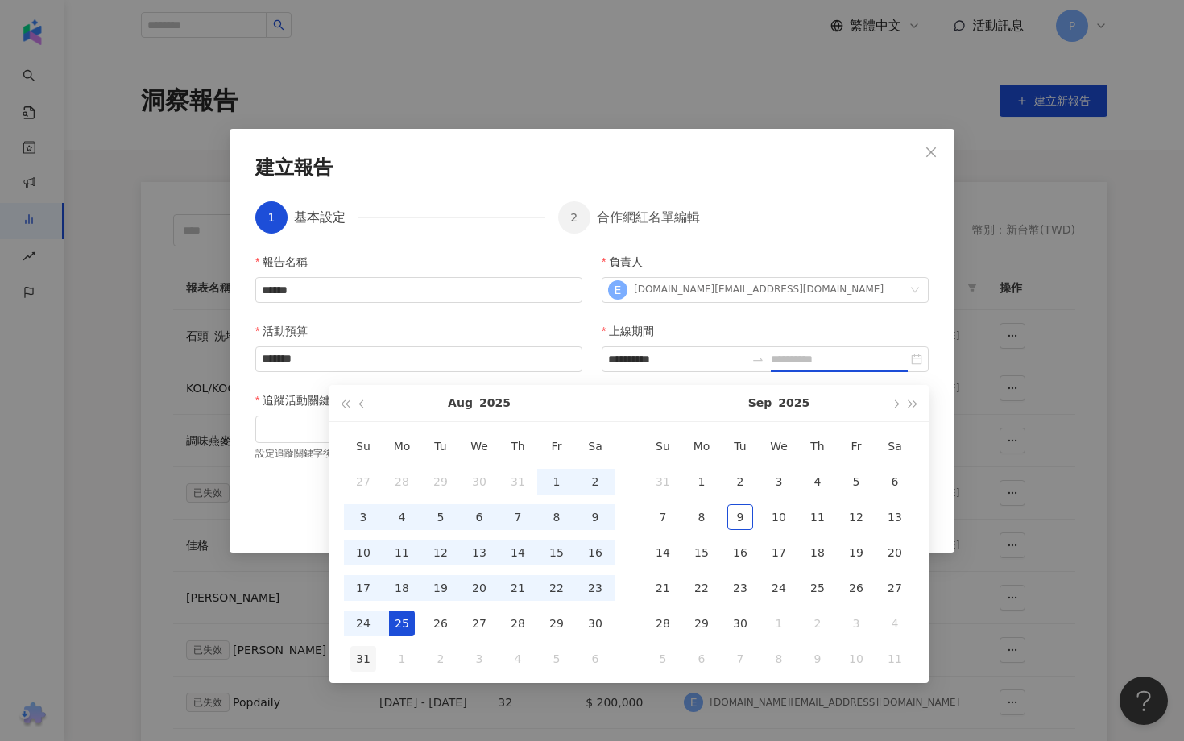
type input "**********"
click at [369, 655] on div "31" at bounding box center [363, 659] width 26 height 26
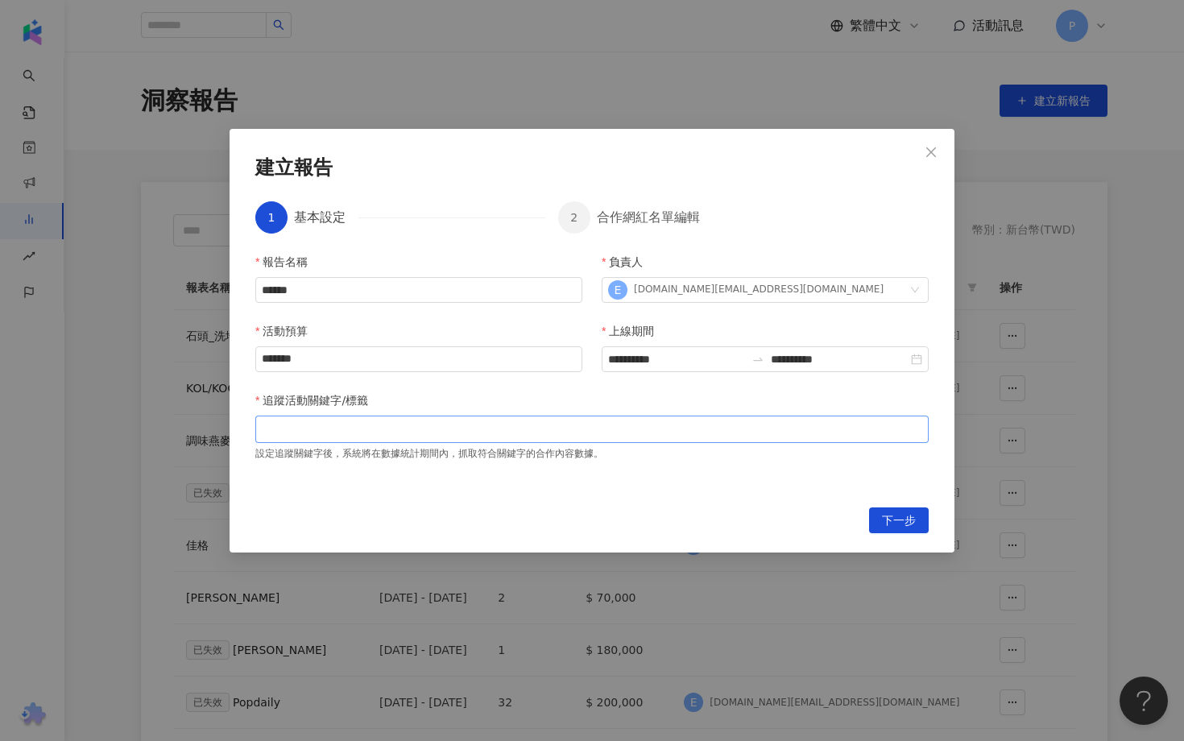
click at [495, 433] on div at bounding box center [592, 429] width 667 height 12
type input "*"
type input "****"
click at [928, 154] on icon "close" at bounding box center [931, 152] width 10 height 10
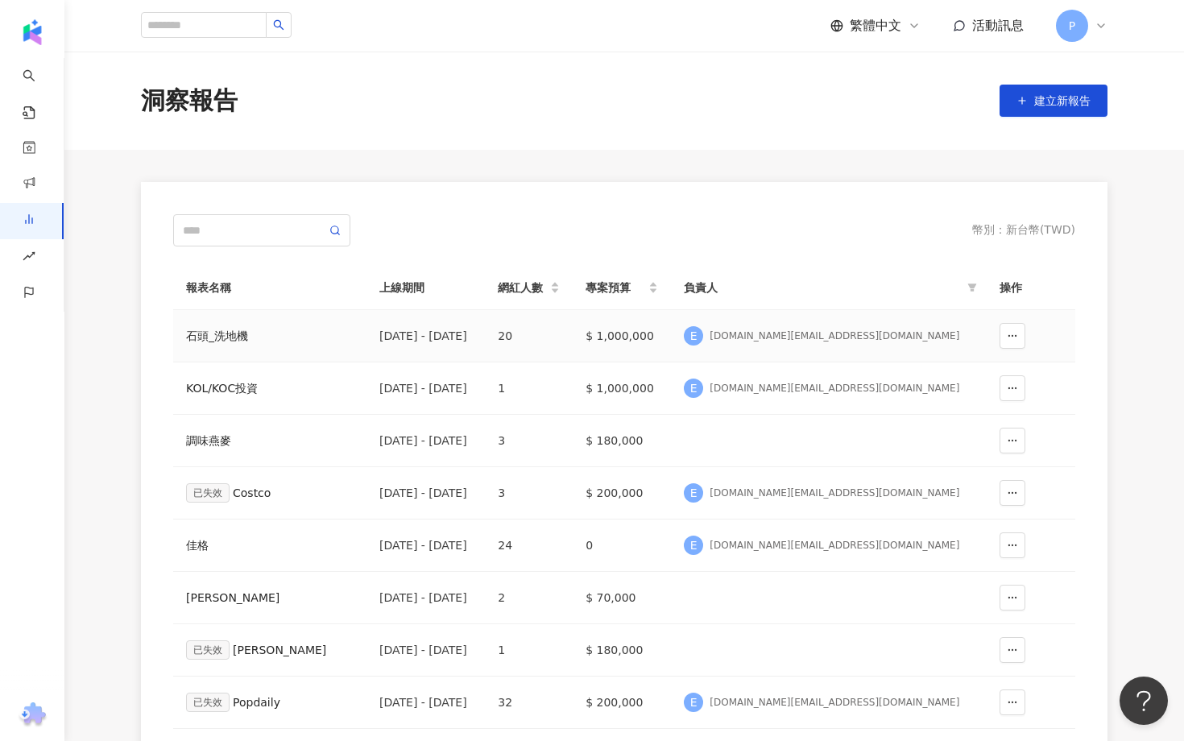
click at [227, 334] on div "石頭_洗地機" at bounding box center [270, 336] width 168 height 18
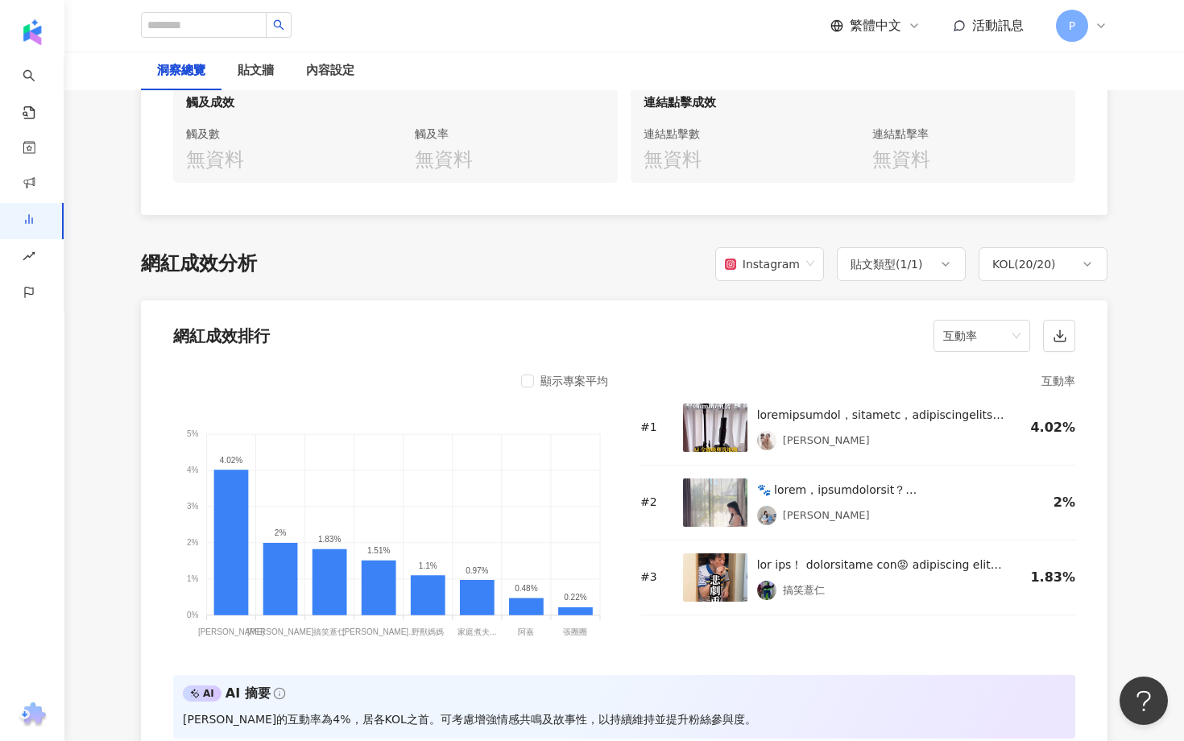
scroll to position [1264, 0]
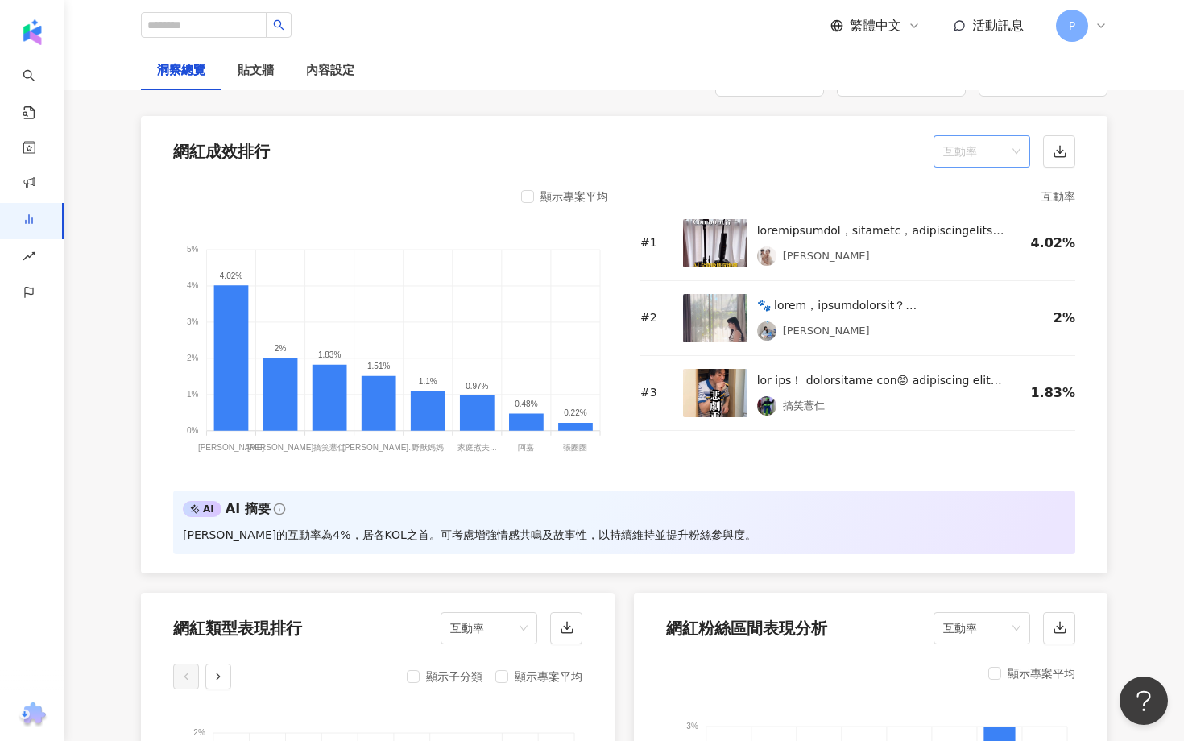
click at [979, 147] on span "互動率" at bounding box center [981, 151] width 77 height 31
click at [983, 281] on div "觀看數" at bounding box center [981, 286] width 71 height 18
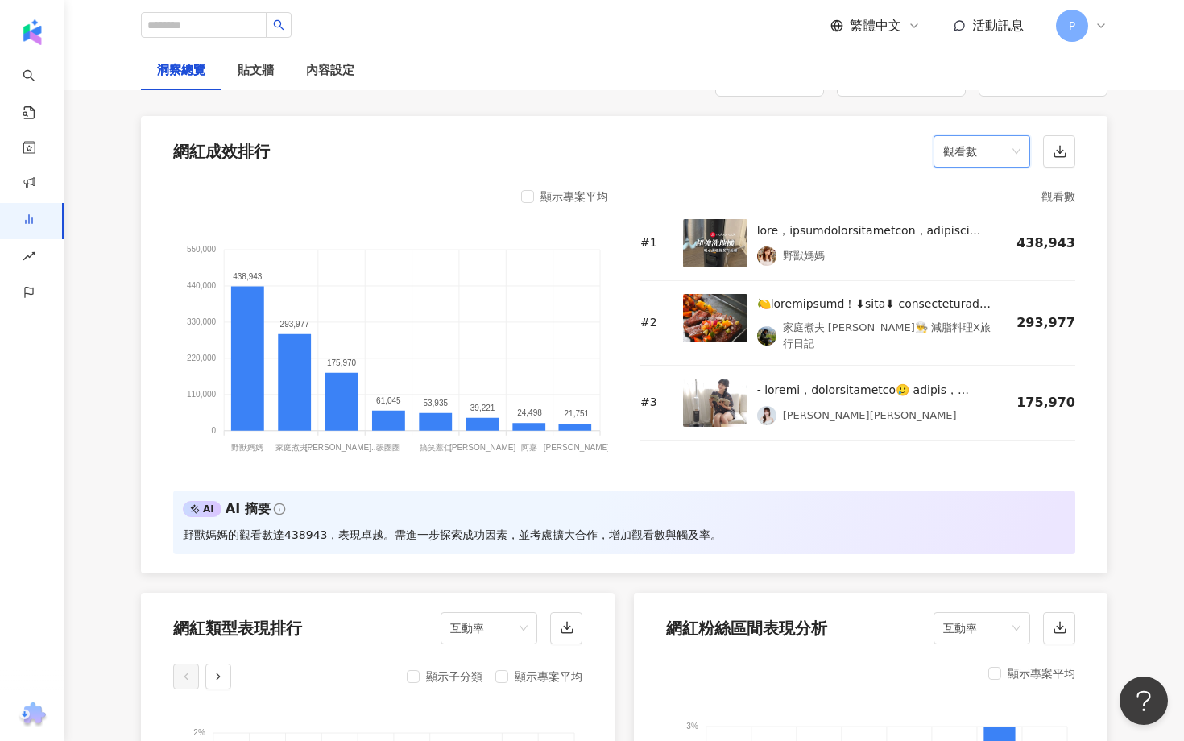
click at [965, 156] on div "網紅成效排行 觀看數 觀看數" at bounding box center [624, 146] width 966 height 61
click at [965, 139] on span "觀看數" at bounding box center [981, 151] width 77 height 31
click at [983, 321] on div "觀看率" at bounding box center [981, 313] width 71 height 18
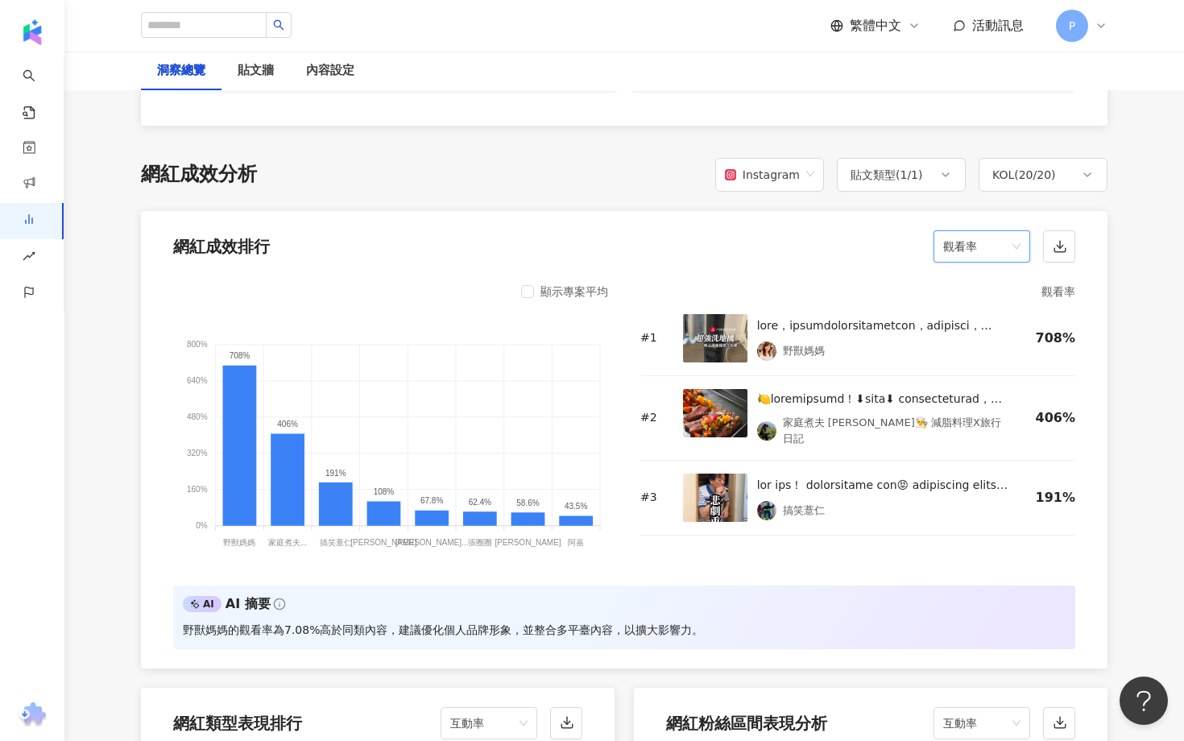
scroll to position [1170, 0]
click at [1055, 247] on icon "button" at bounding box center [1059, 249] width 11 height 4
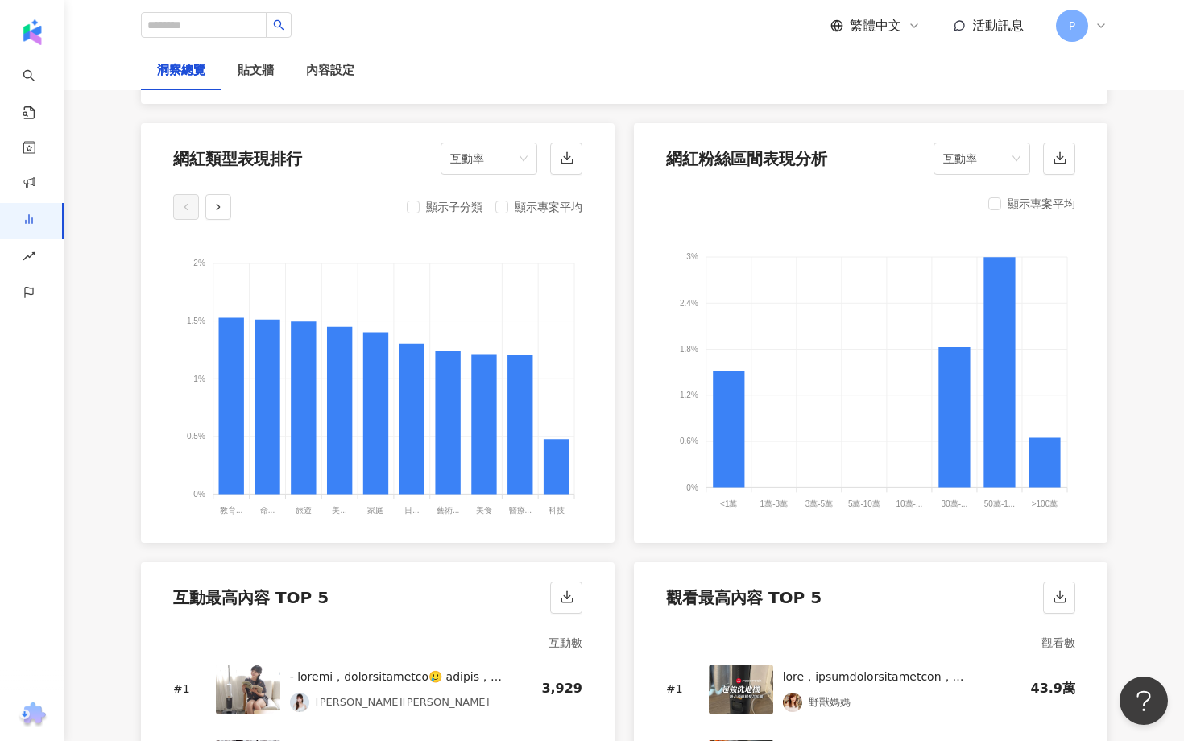
scroll to position [2185, 0]
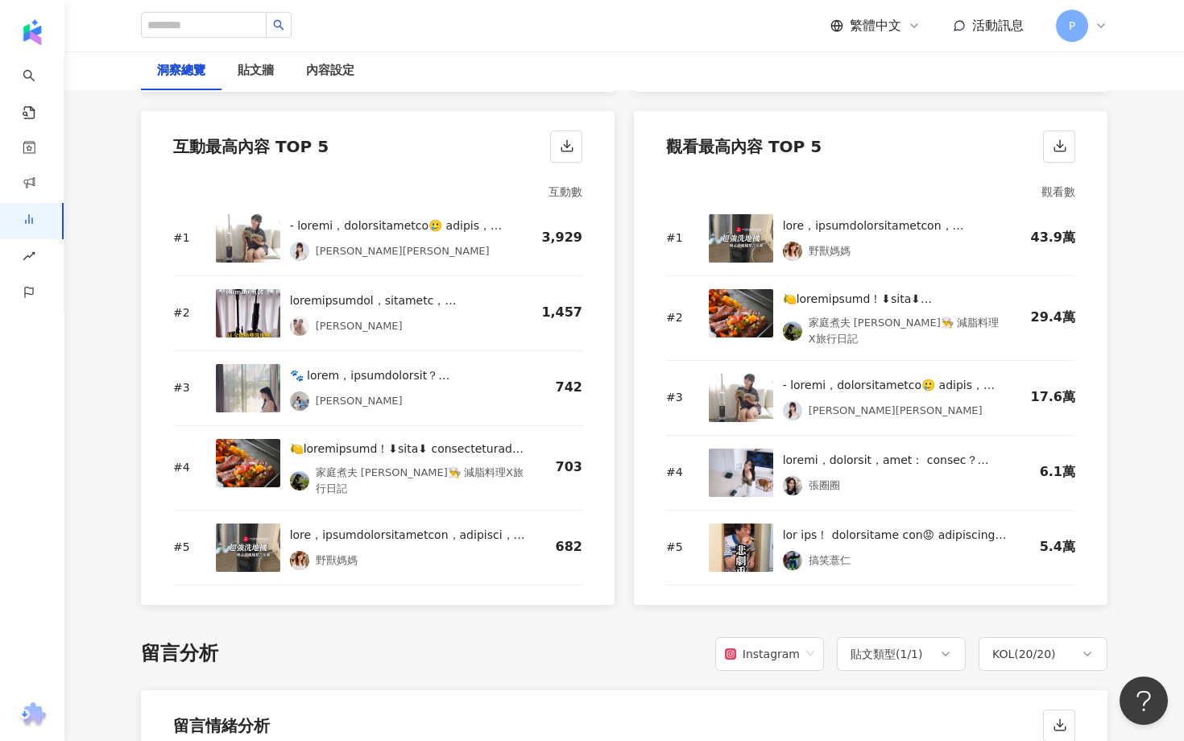
click at [499, 393] on div "[PERSON_NAME]" at bounding box center [410, 400] width 240 height 19
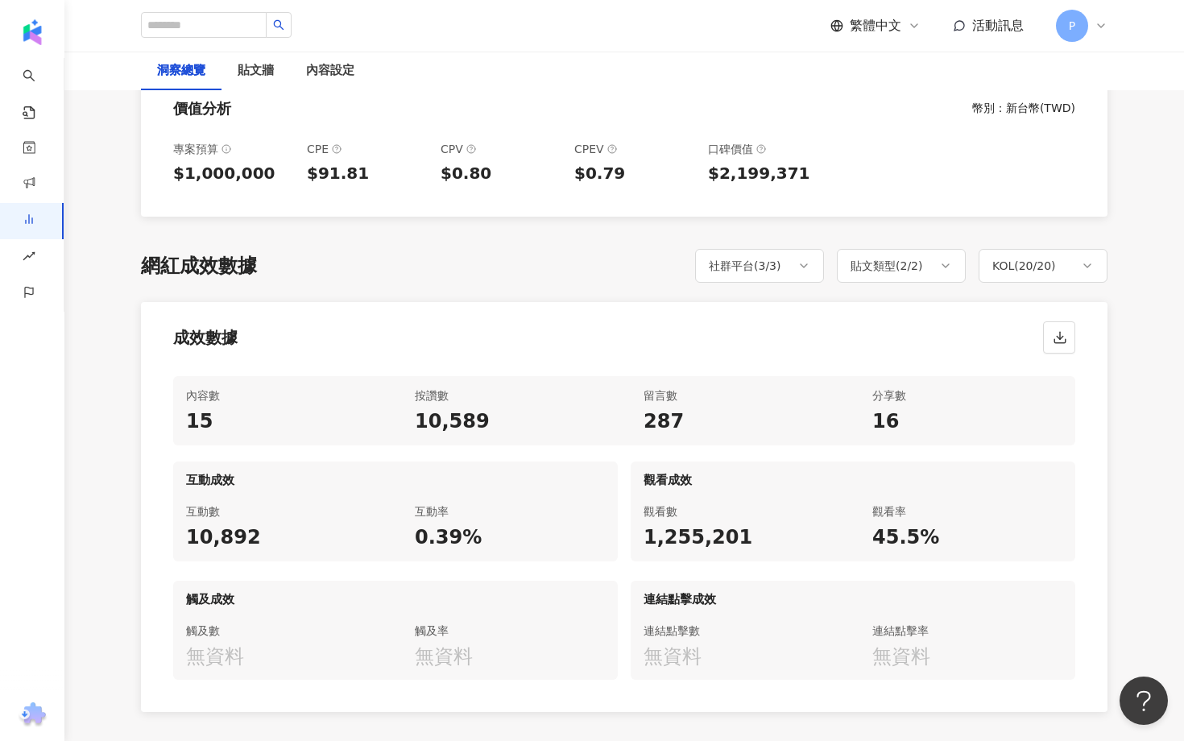
scroll to position [574, 0]
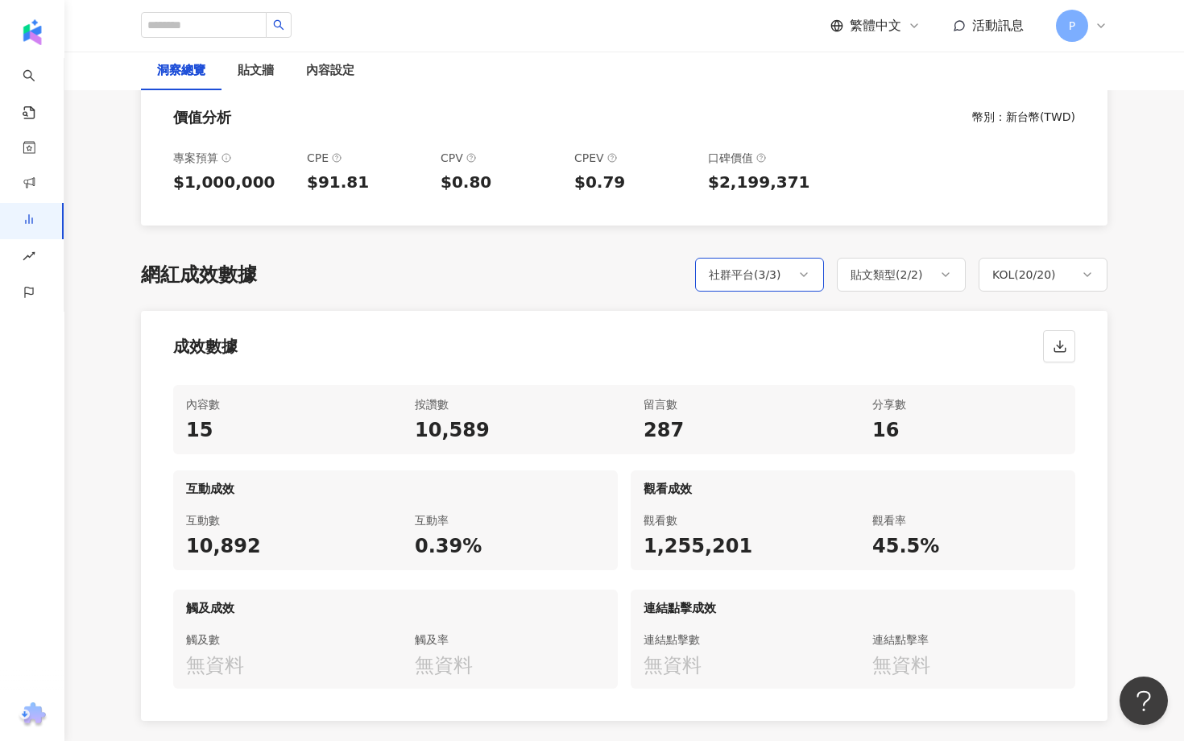
click at [801, 268] on icon at bounding box center [803, 274] width 13 height 13
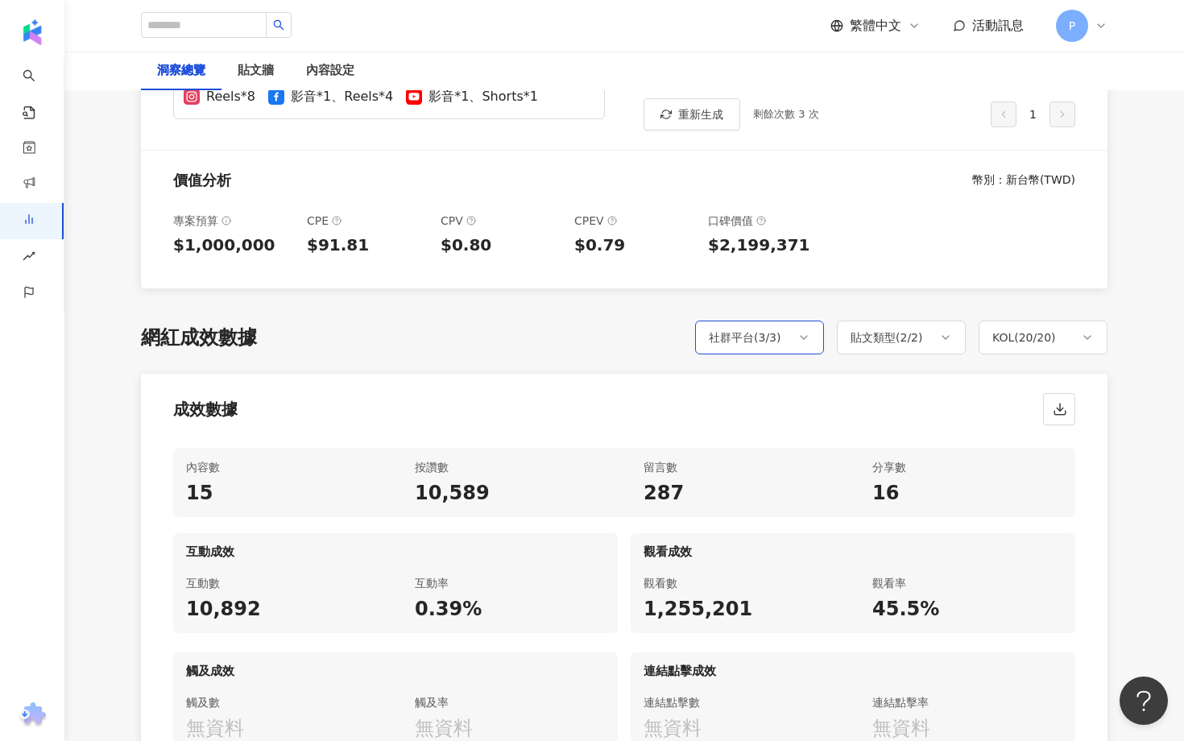
scroll to position [508, 0]
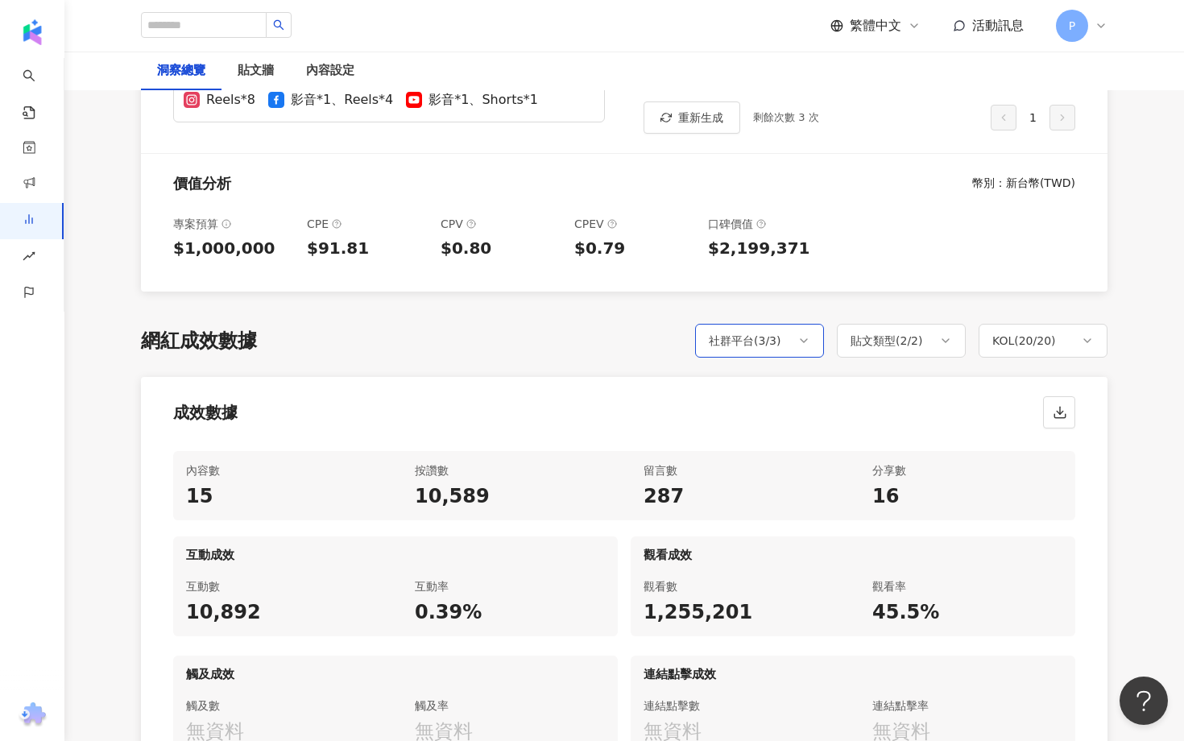
click at [778, 331] on div "社群平台 ( 3 / 3 )" at bounding box center [745, 340] width 72 height 19
click at [658, 410] on div "成效數據" at bounding box center [624, 407] width 966 height 61
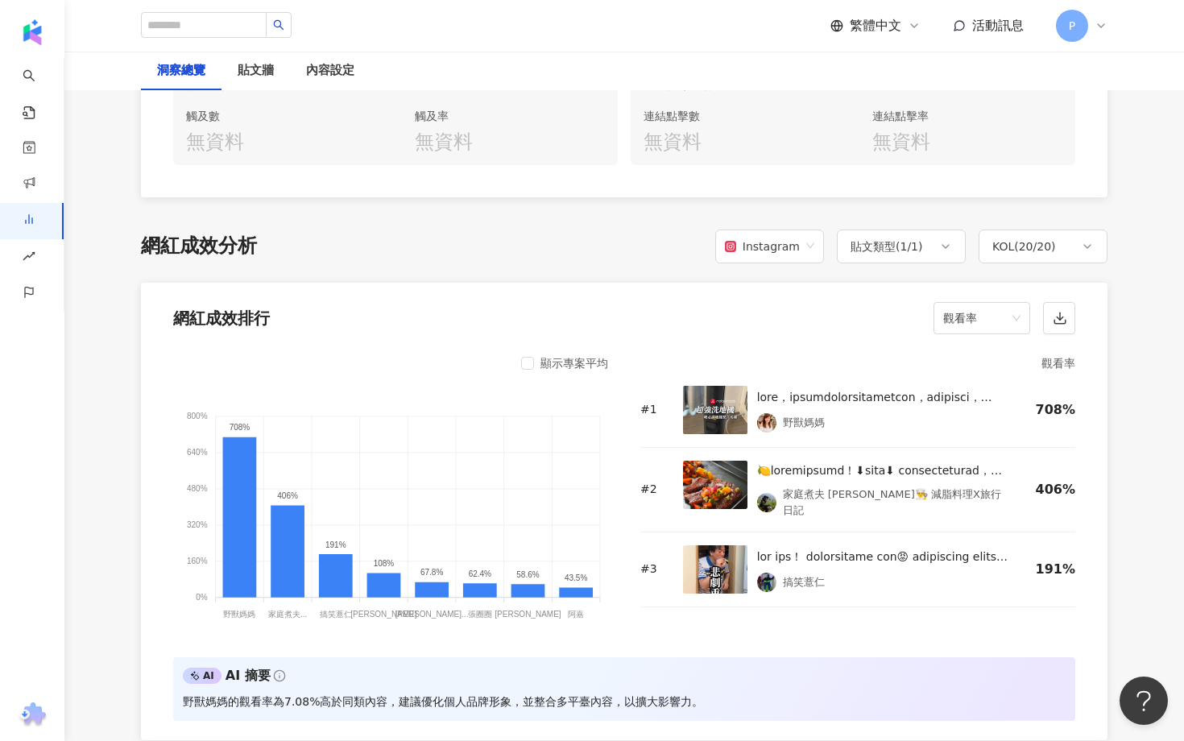
scroll to position [1245, 0]
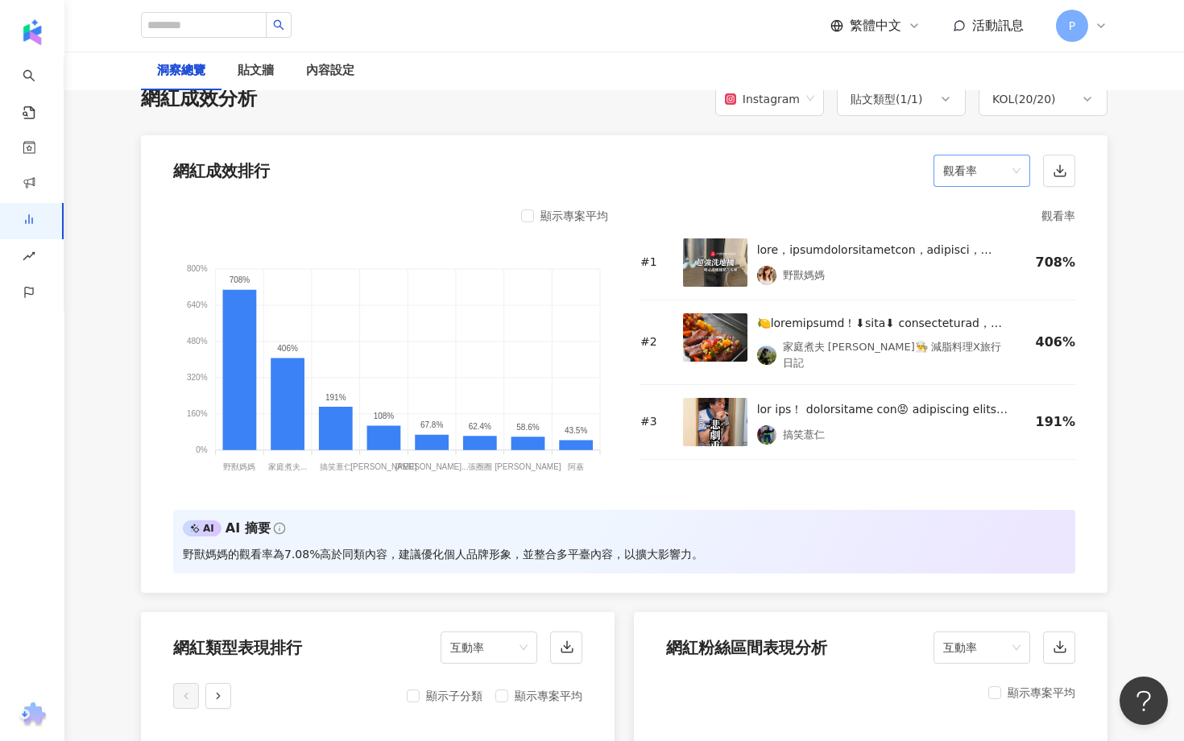
click at [985, 169] on span "觀看率" at bounding box center [981, 170] width 77 height 31
click at [976, 226] on div "互動率" at bounding box center [981, 229] width 71 height 18
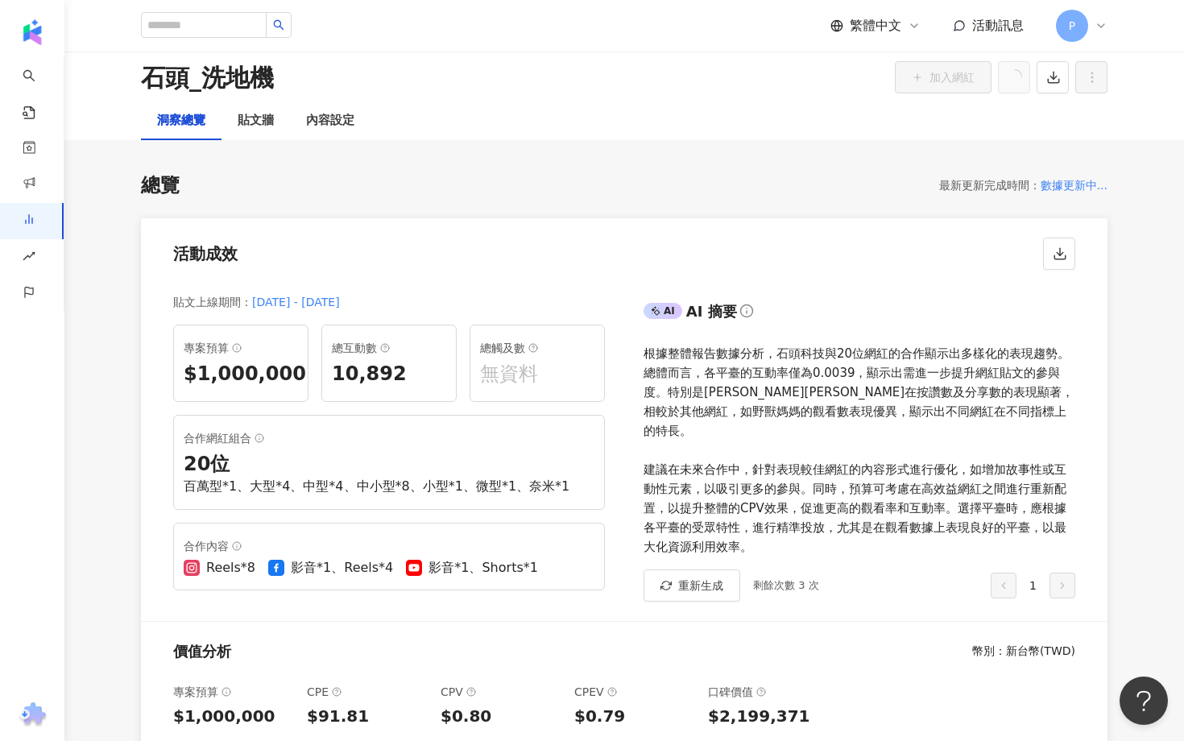
scroll to position [31, 0]
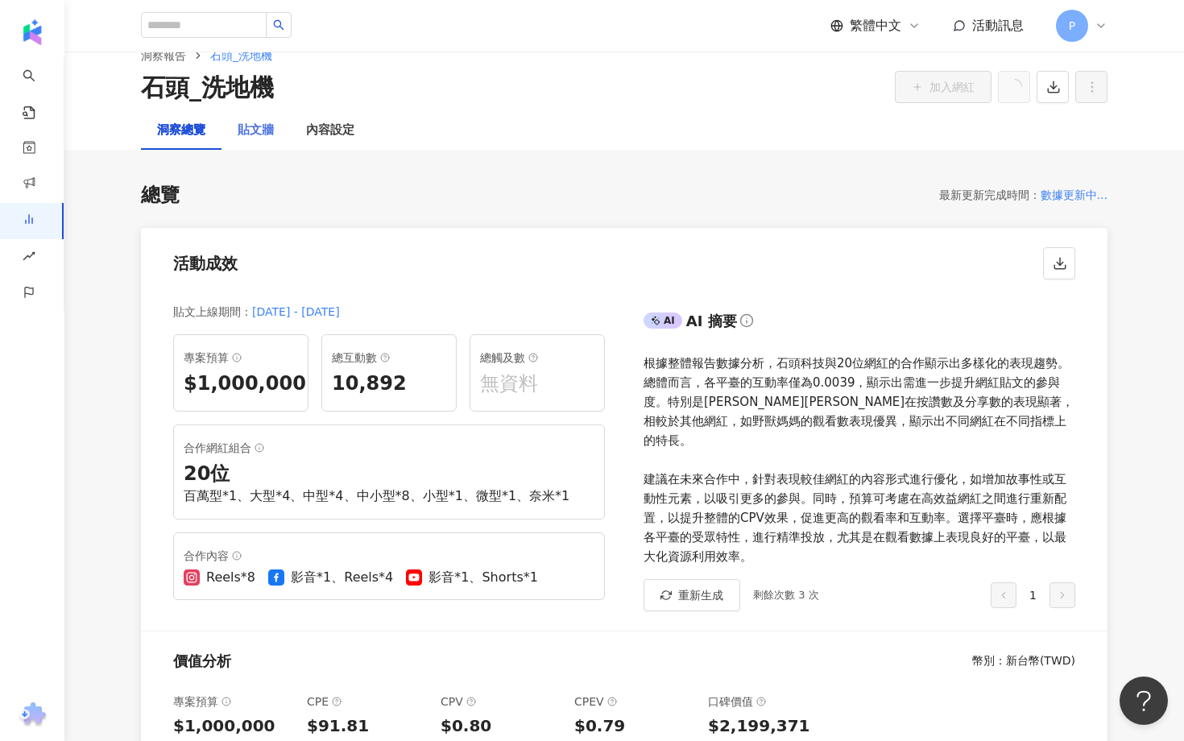
click at [255, 140] on div "貼文牆" at bounding box center [255, 130] width 68 height 39
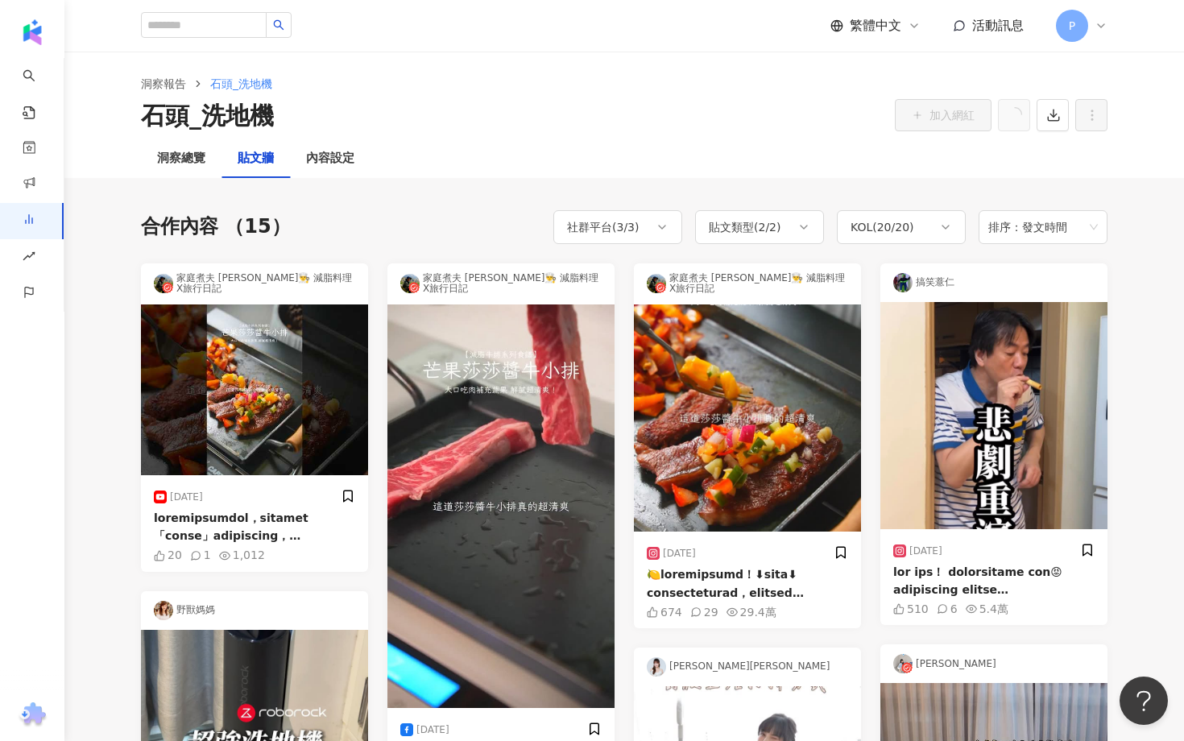
scroll to position [4, 0]
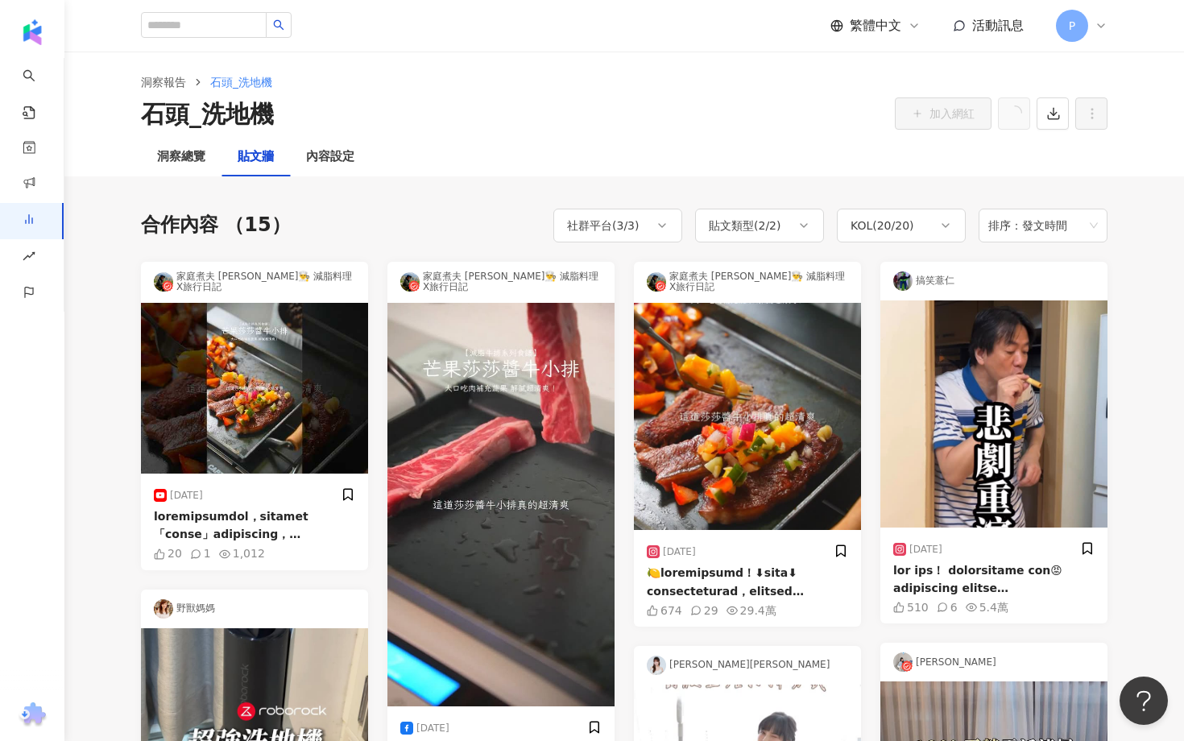
click at [277, 520] on div at bounding box center [254, 525] width 201 height 36
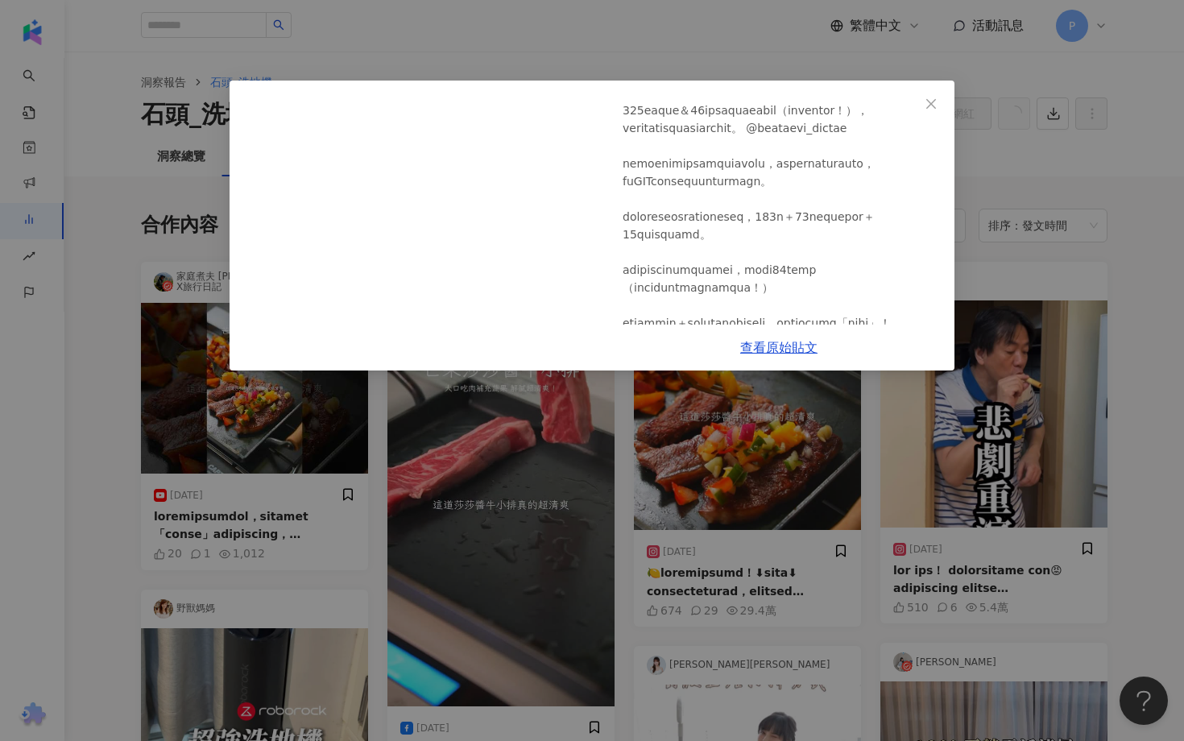
scroll to position [950, 0]
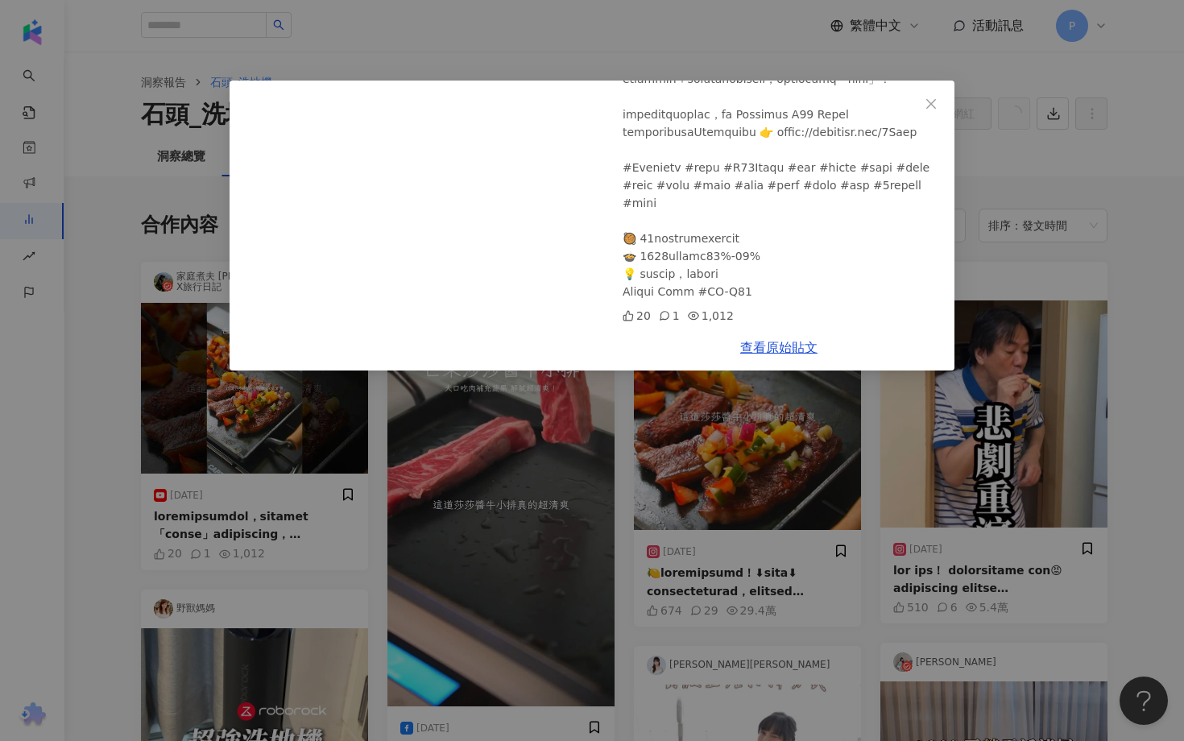
click at [1134, 330] on div "家庭煮夫 尚恩👨‍🍳 減脂料理X旅行日記 2025/8/10 🍋清爽的牛小排芒果沙沙醬！⬇︎食譜步驟⬇︎ ft. Roborock F25 Ultra2 #減…" at bounding box center [592, 370] width 1184 height 741
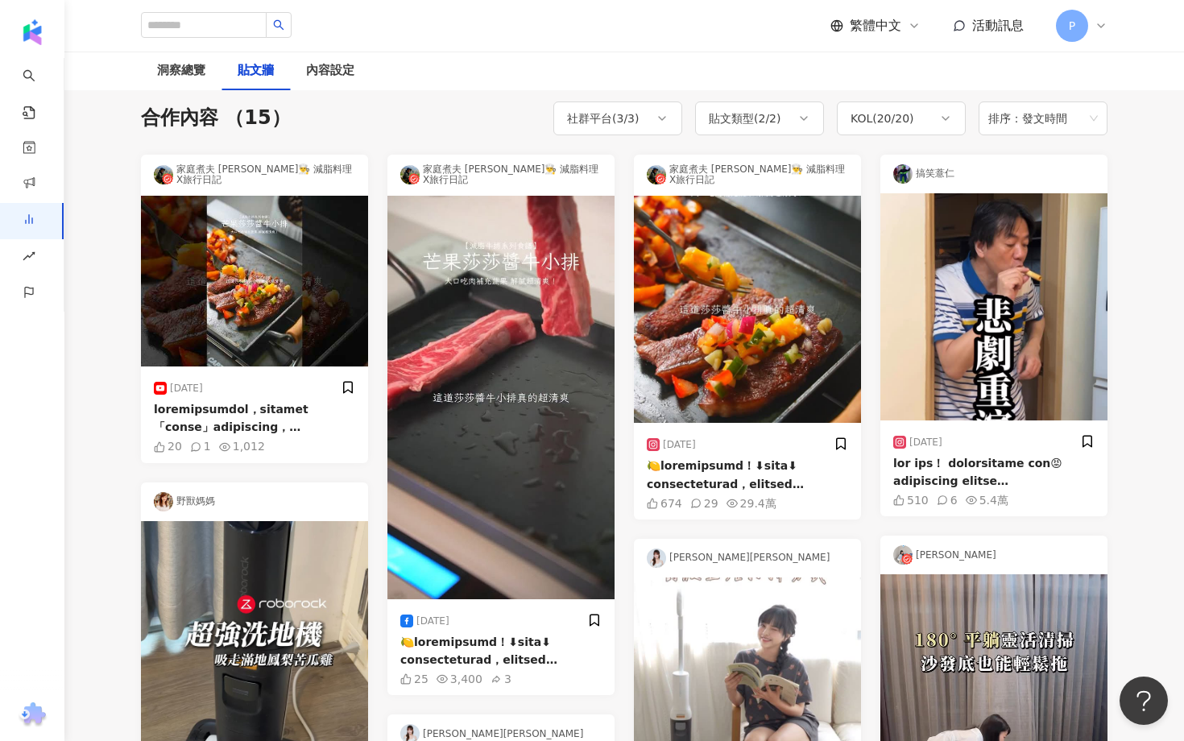
scroll to position [38, 0]
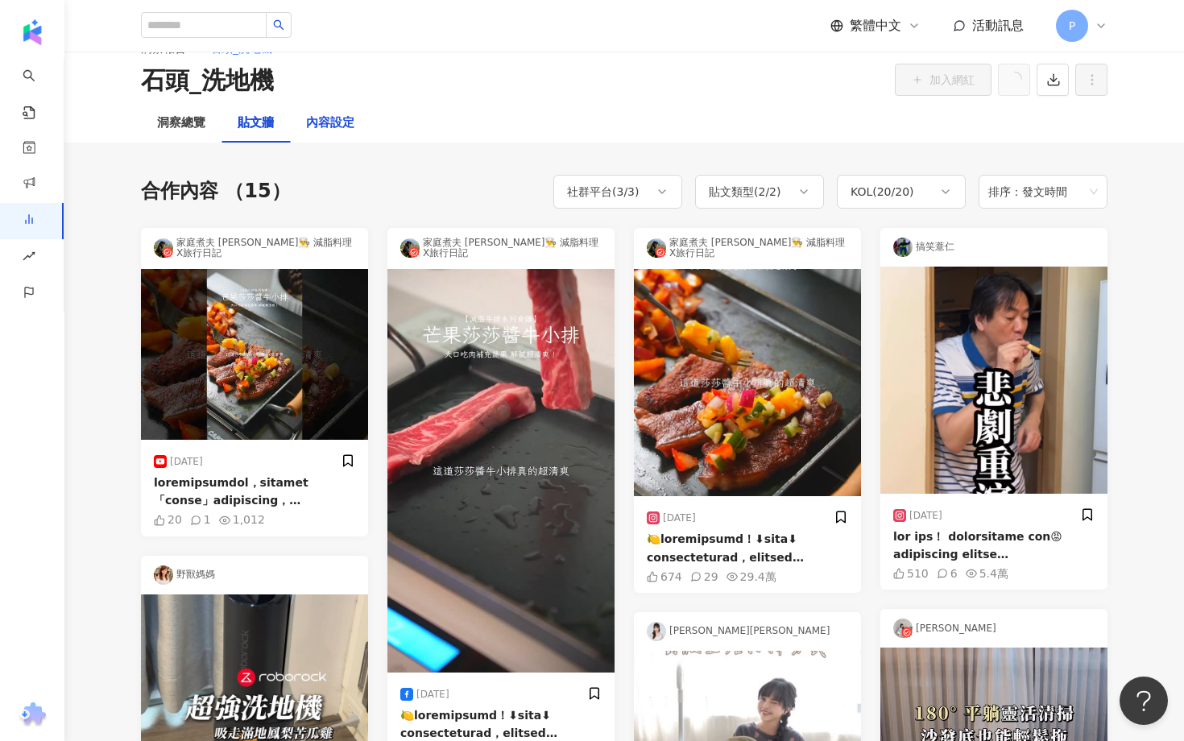
click at [334, 131] on div "內容設定" at bounding box center [330, 123] width 48 height 19
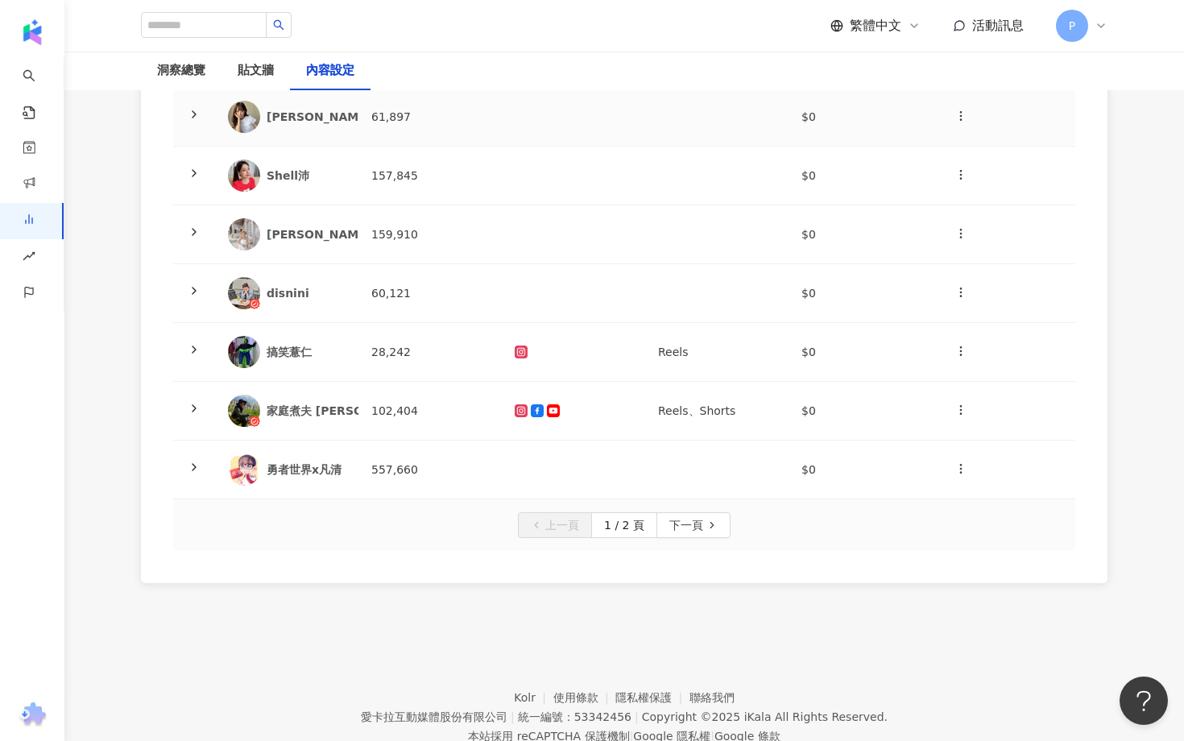
scroll to position [482, 0]
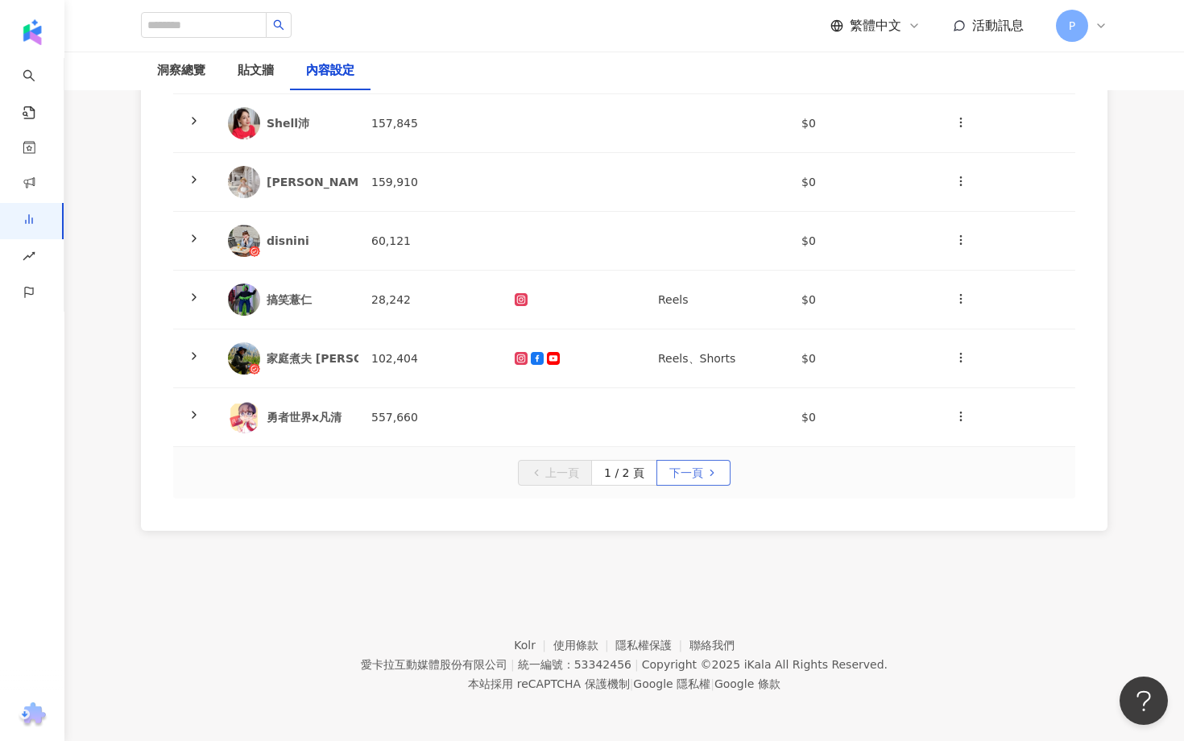
click at [689, 476] on span "下一頁" at bounding box center [686, 474] width 34 height 26
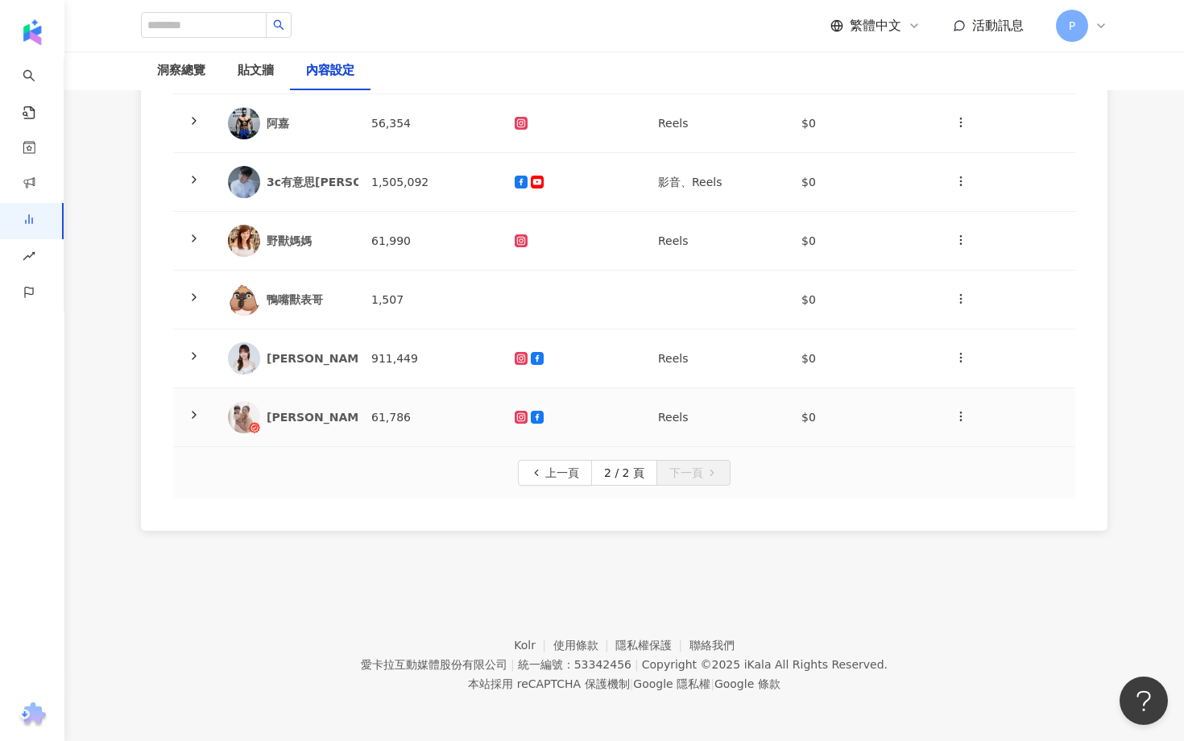
click at [201, 416] on div at bounding box center [194, 417] width 16 height 18
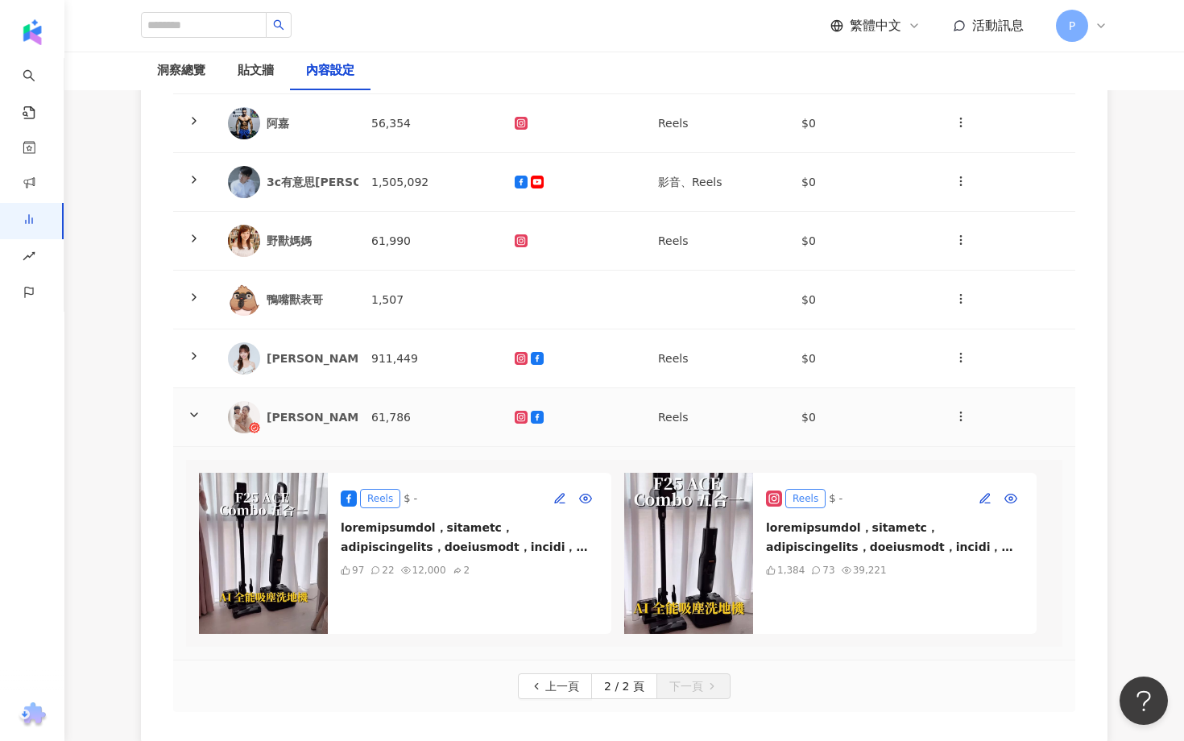
click at [195, 415] on polyline at bounding box center [194, 414] width 6 height 3
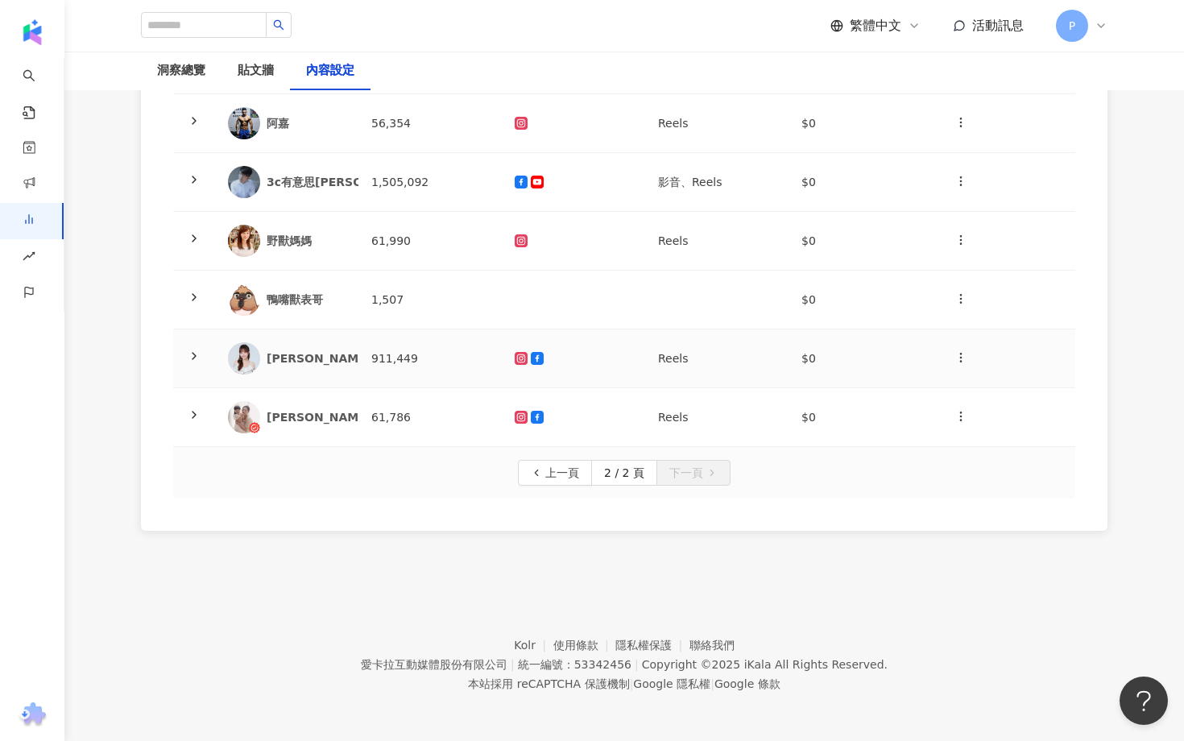
click at [196, 351] on icon at bounding box center [194, 356] width 13 height 13
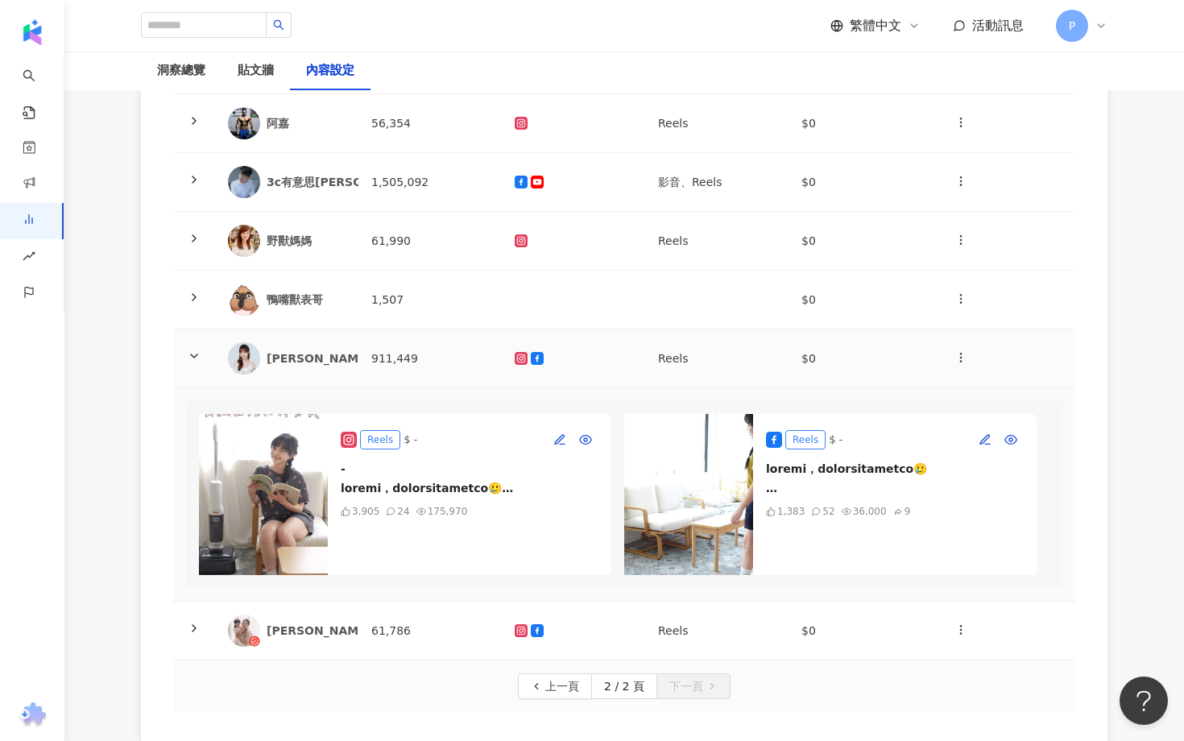
click at [196, 351] on icon at bounding box center [194, 356] width 13 height 13
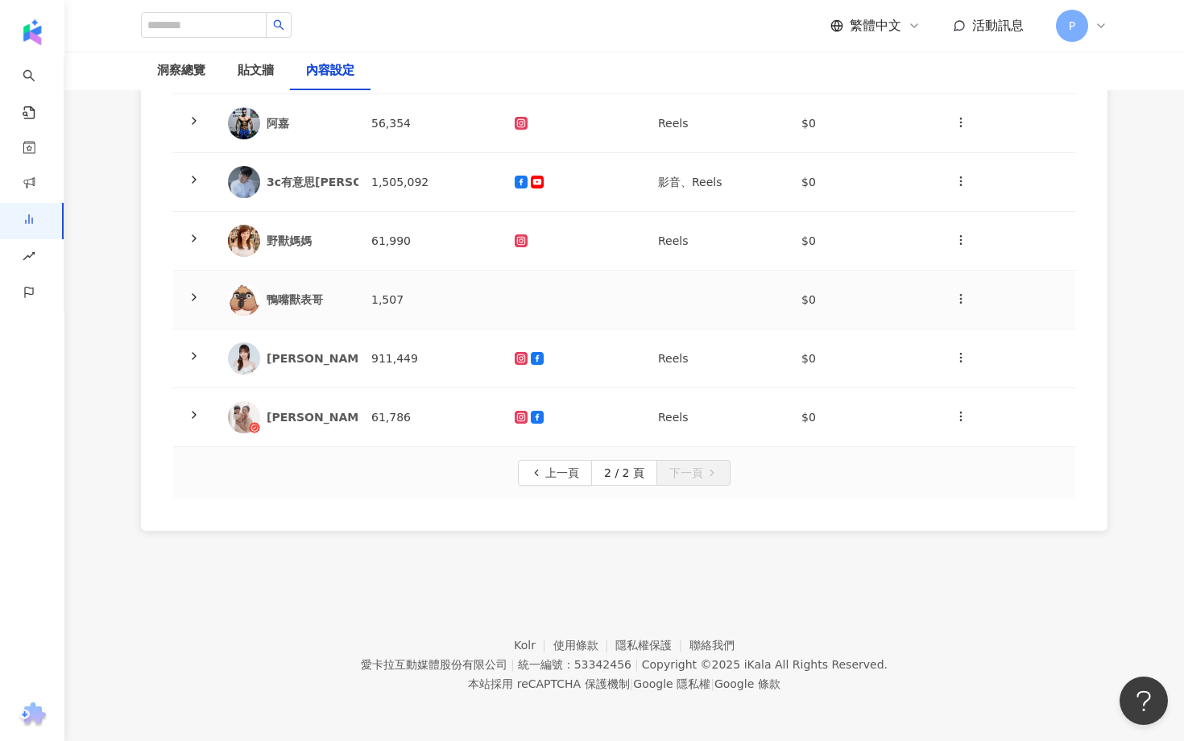
click at [193, 298] on polyline at bounding box center [193, 297] width 3 height 6
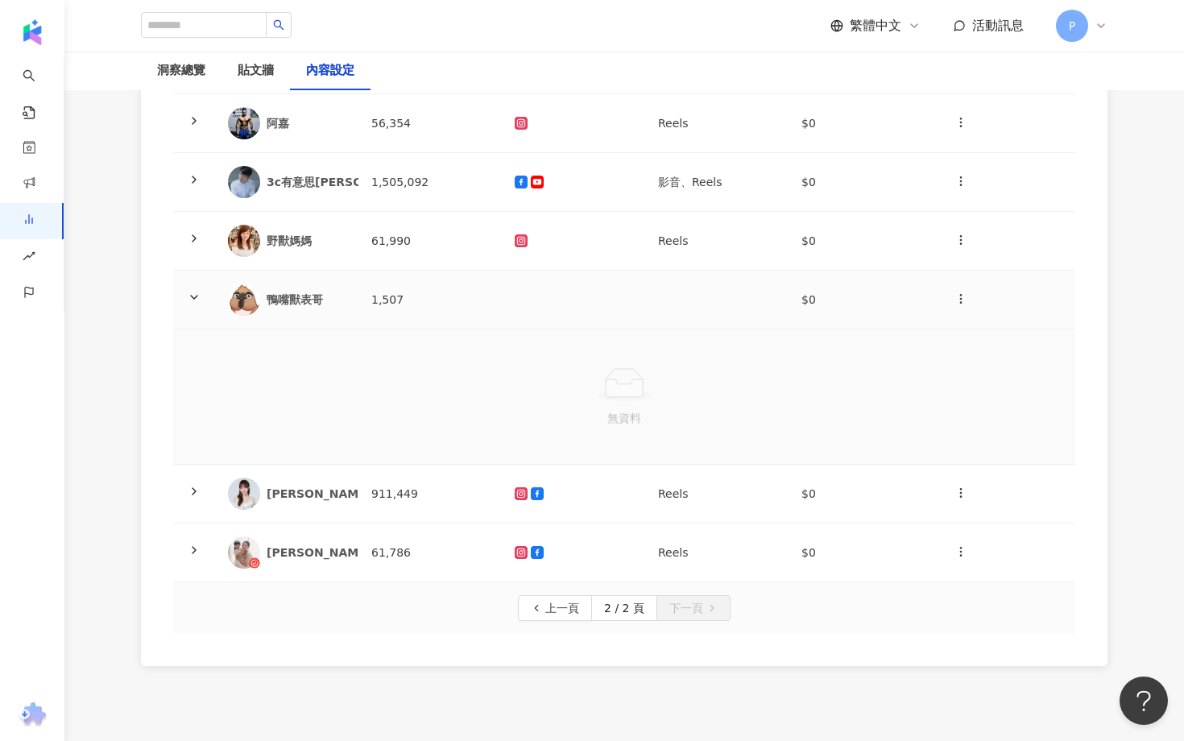
click at [193, 298] on polyline at bounding box center [194, 297] width 6 height 3
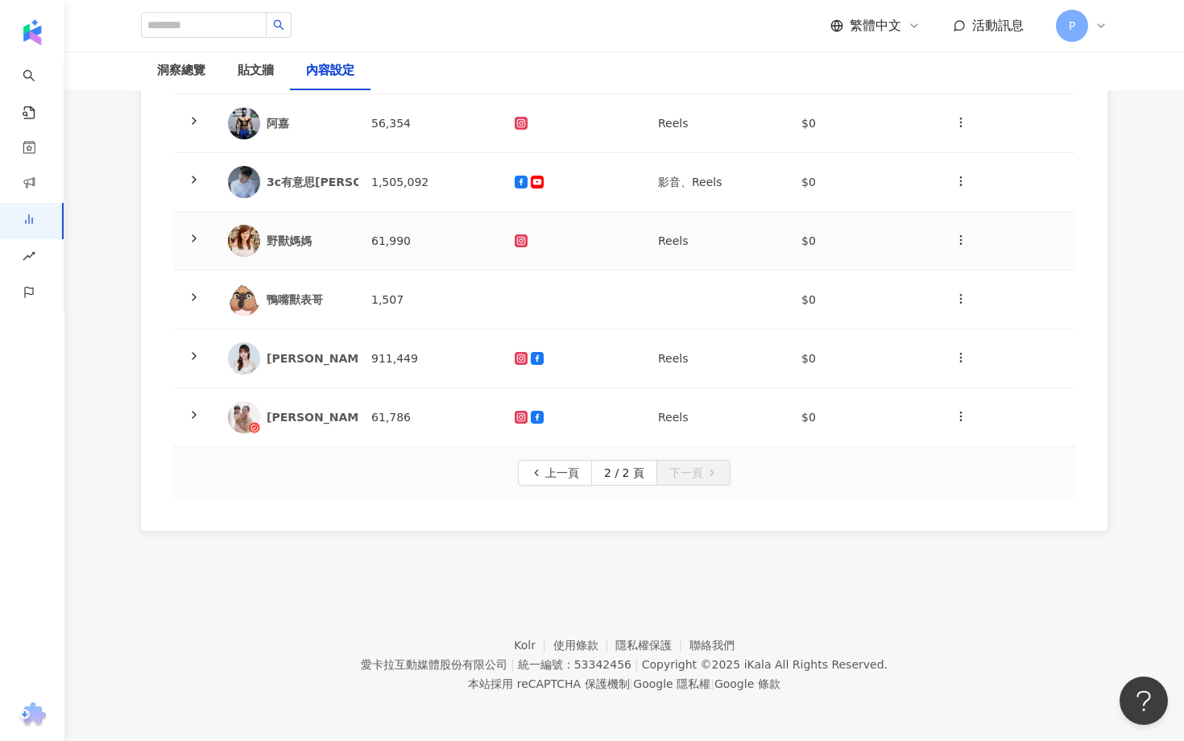
click at [198, 237] on icon at bounding box center [194, 238] width 13 height 13
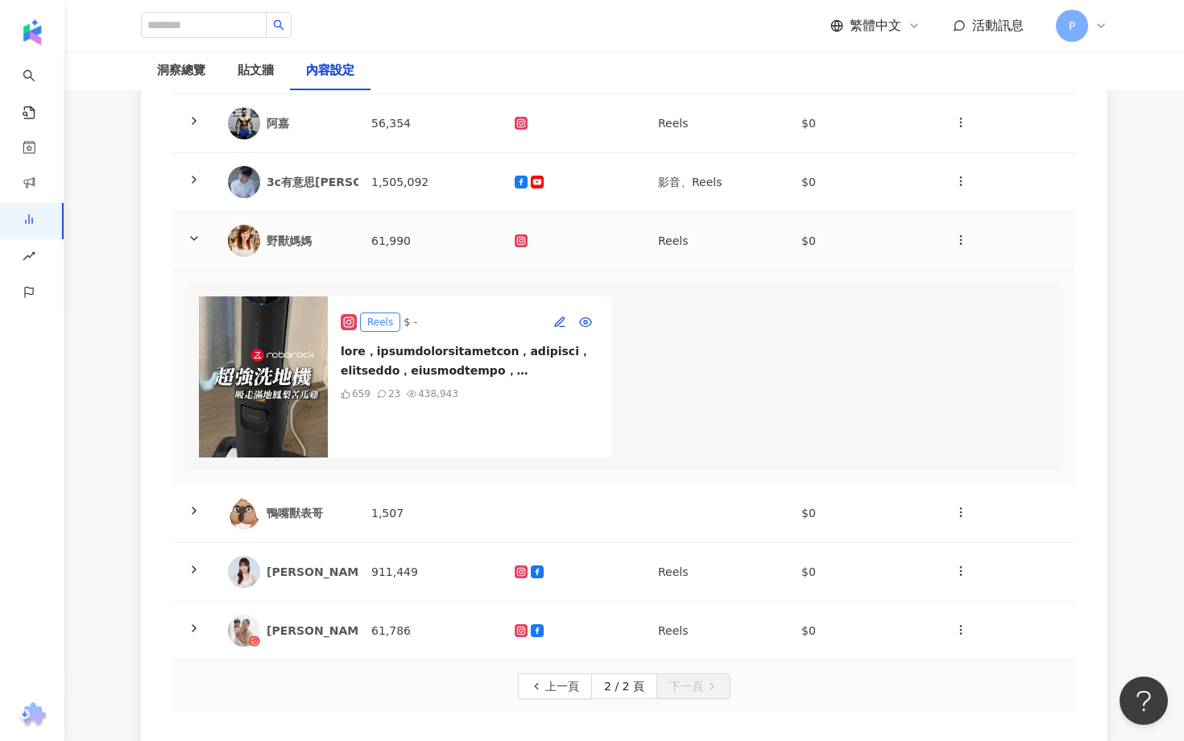
click at [198, 237] on icon at bounding box center [194, 238] width 13 height 13
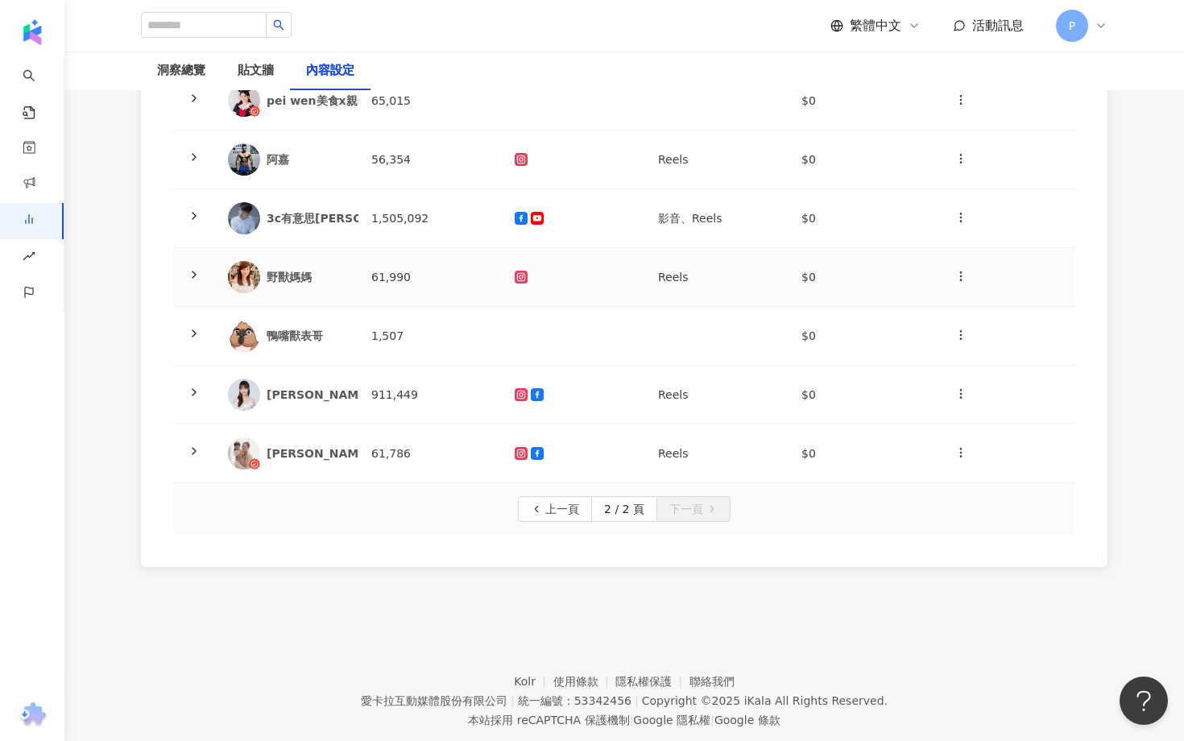
scroll to position [434, 0]
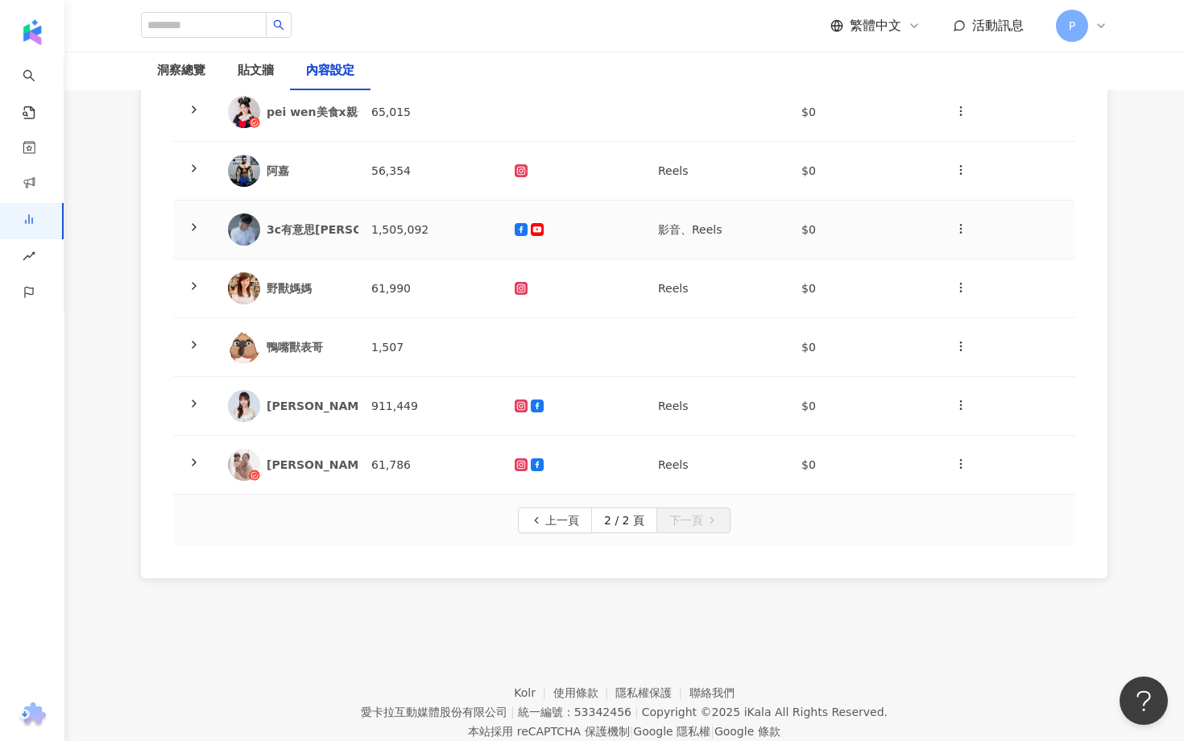
click at [193, 221] on icon at bounding box center [194, 227] width 13 height 13
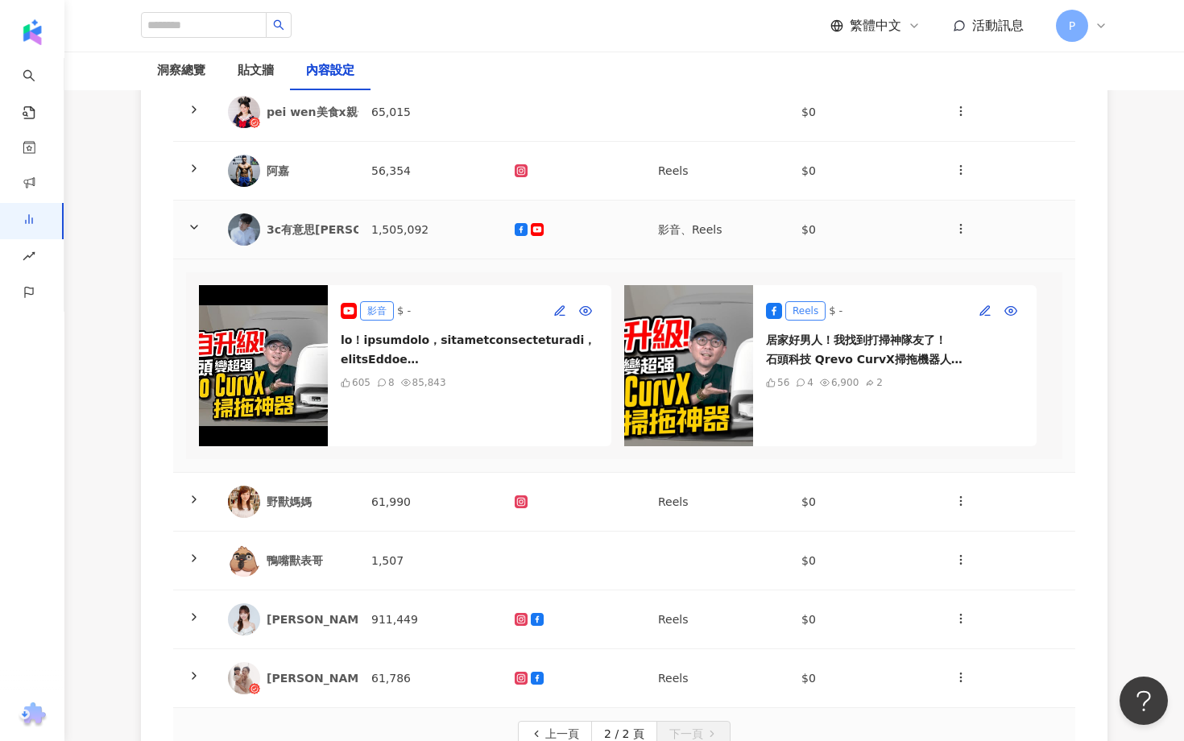
click at [193, 221] on icon at bounding box center [194, 227] width 13 height 13
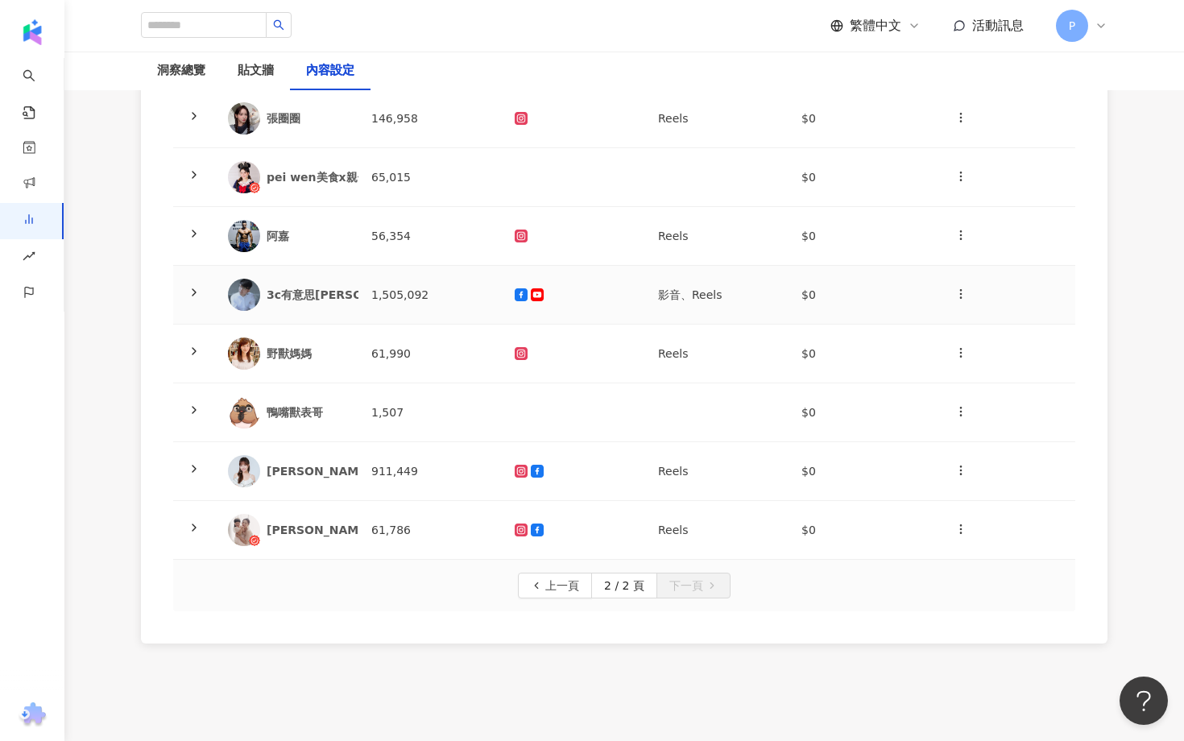
scroll to position [365, 0]
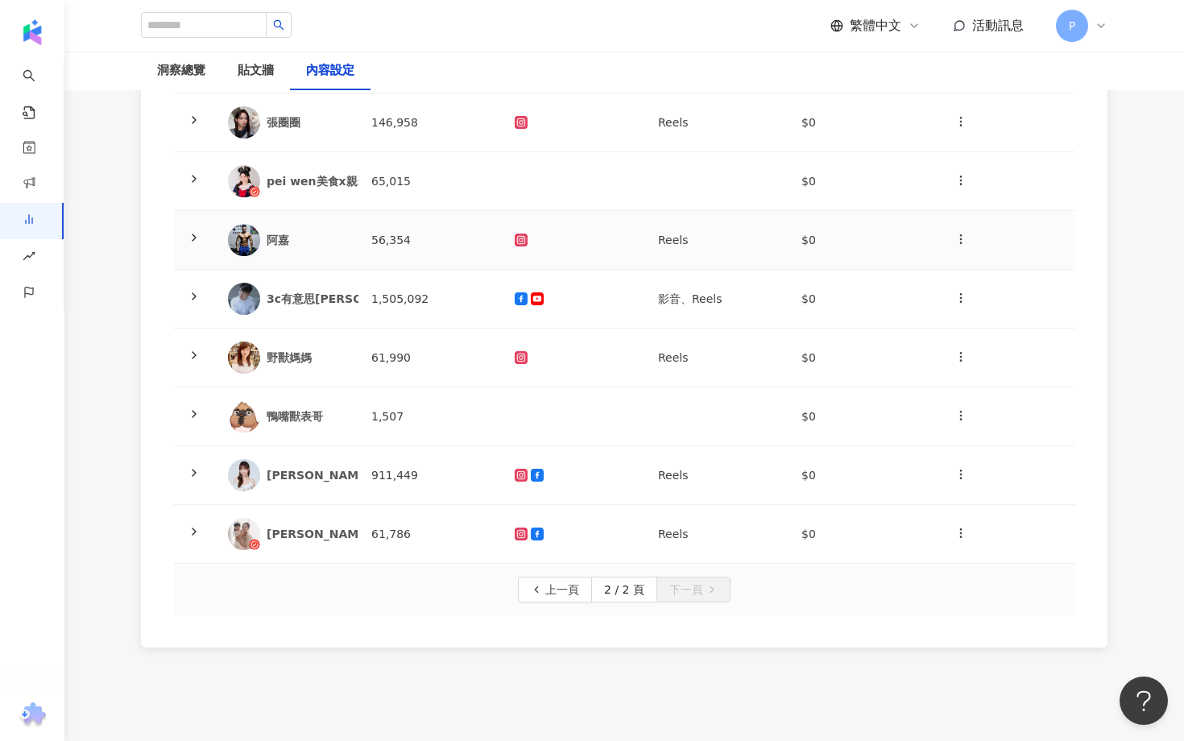
click at [203, 240] on td at bounding box center [194, 240] width 42 height 59
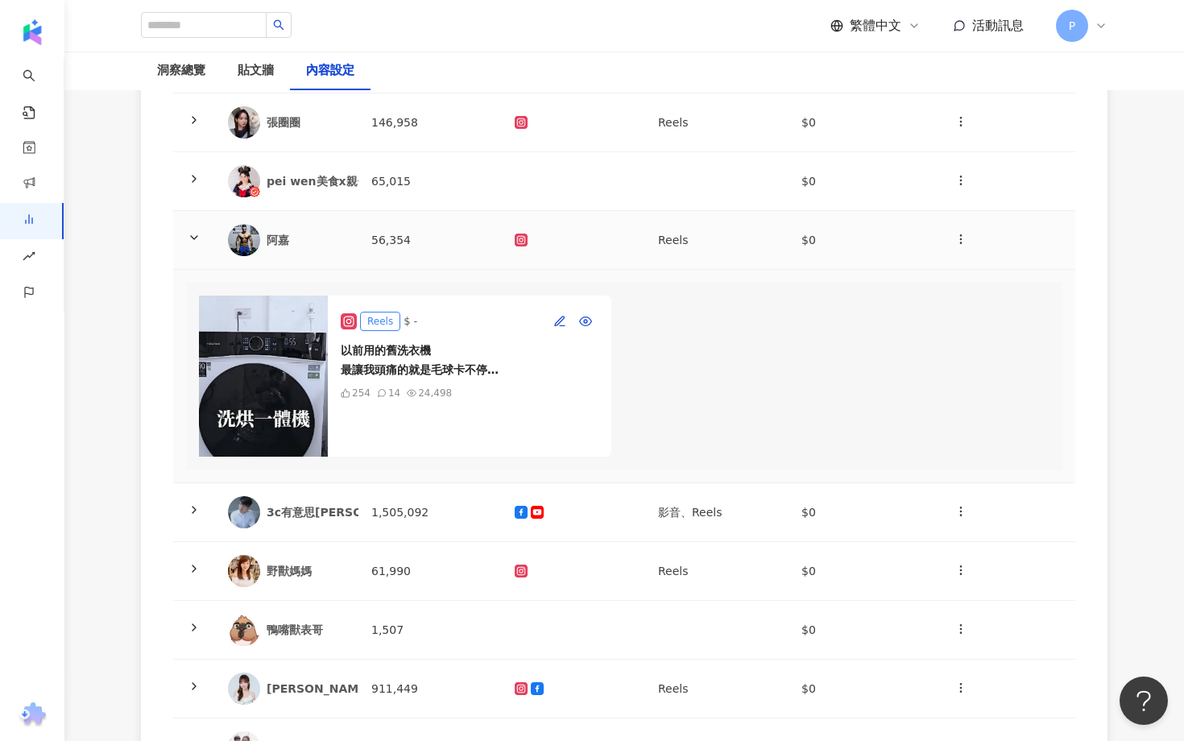
click at [197, 236] on polyline at bounding box center [194, 237] width 6 height 3
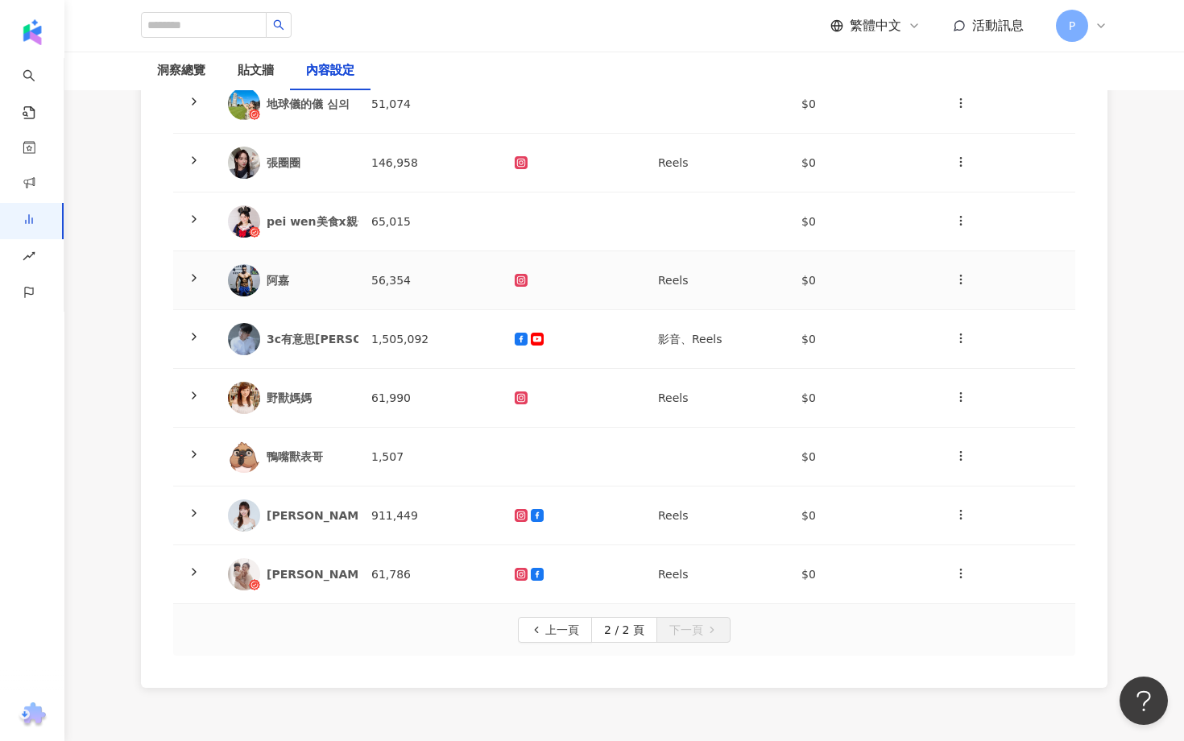
scroll to position [325, 0]
click at [192, 220] on polyline at bounding box center [193, 218] width 3 height 6
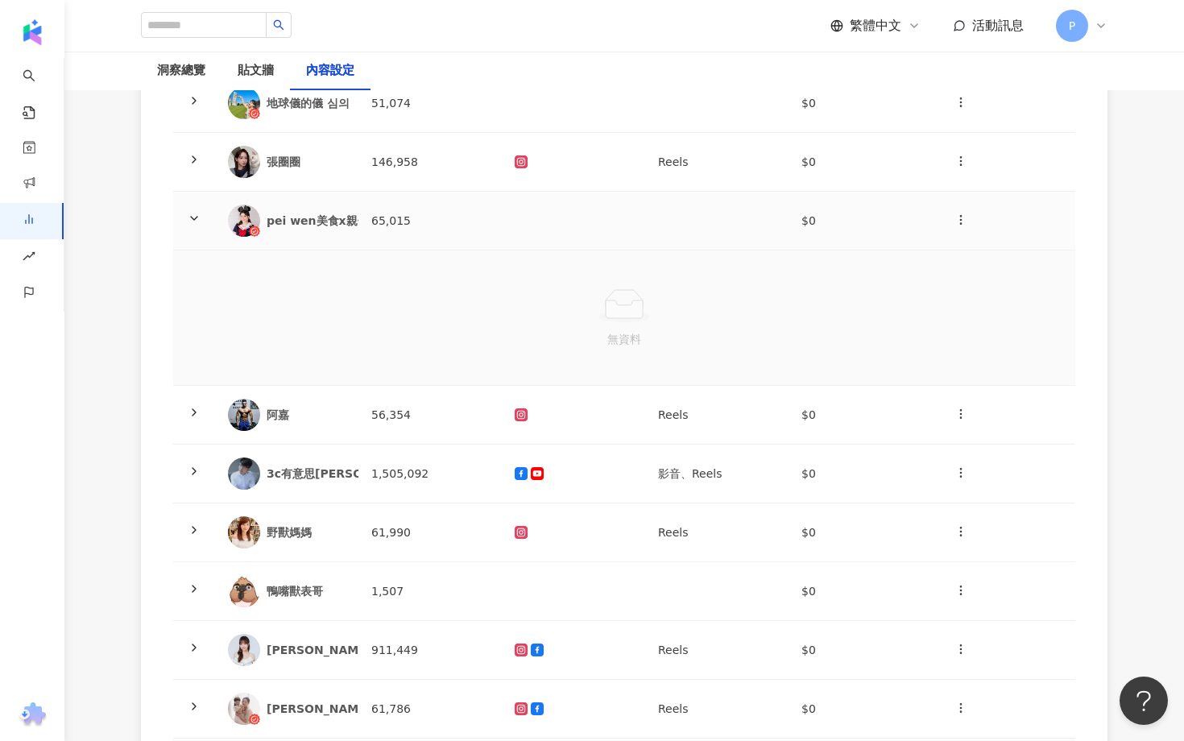
click at [192, 220] on icon at bounding box center [194, 218] width 13 height 13
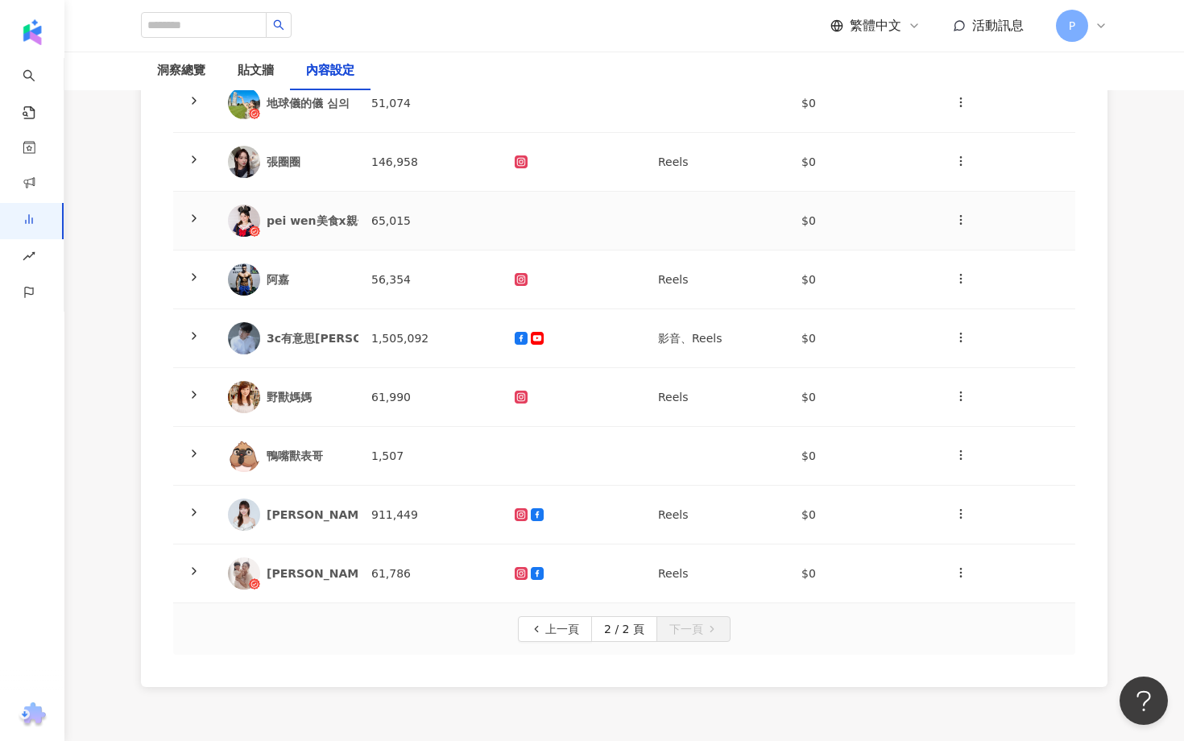
click at [192, 220] on polyline at bounding box center [193, 218] width 3 height 6
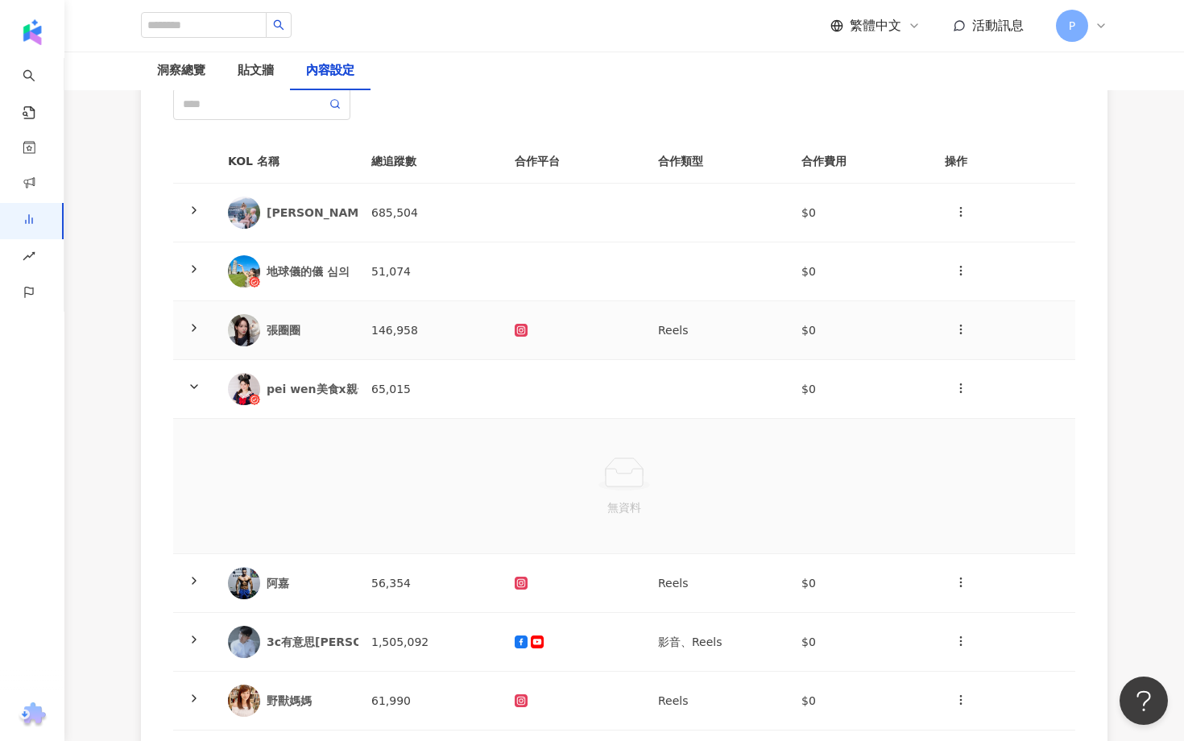
scroll to position [154, 0]
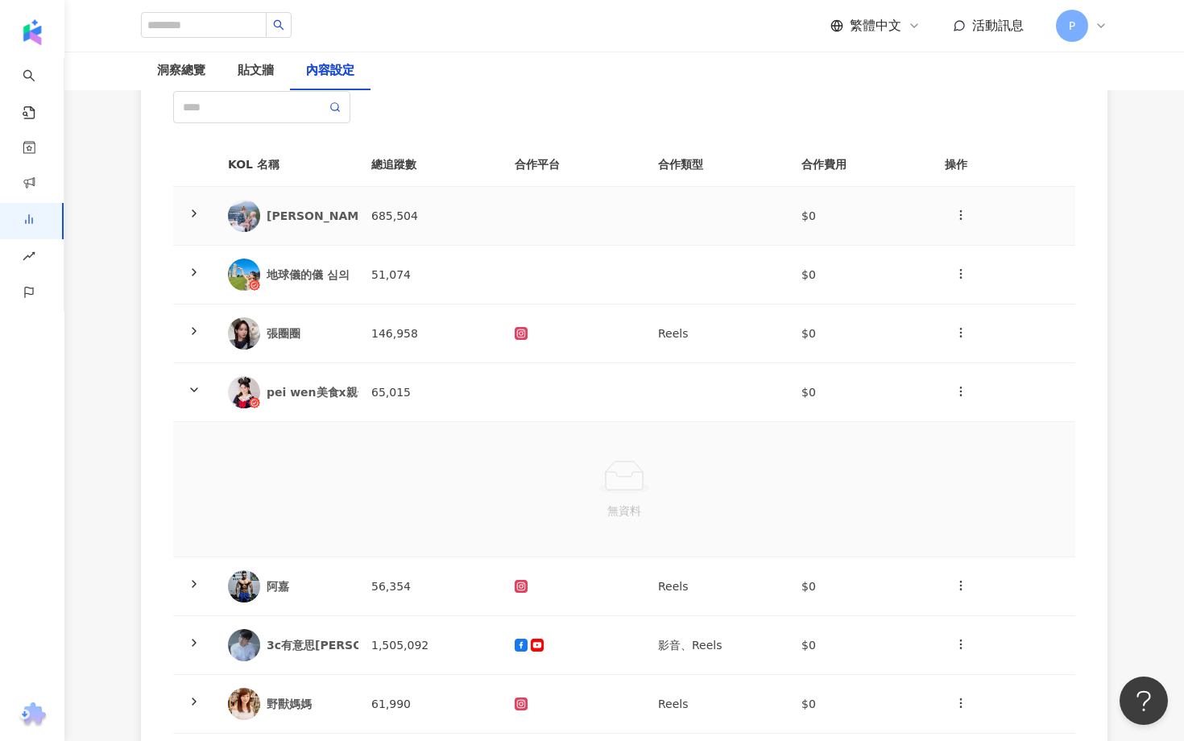
click at [192, 220] on span at bounding box center [194, 215] width 13 height 13
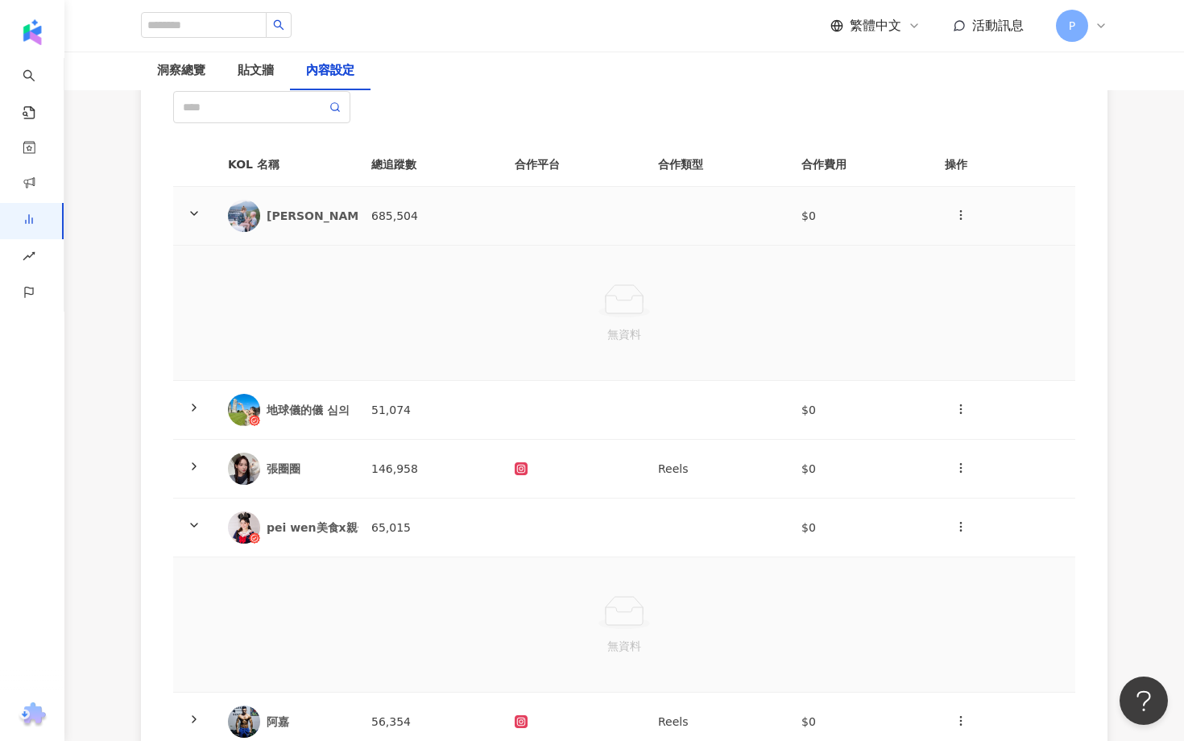
click at [192, 220] on span at bounding box center [194, 215] width 13 height 13
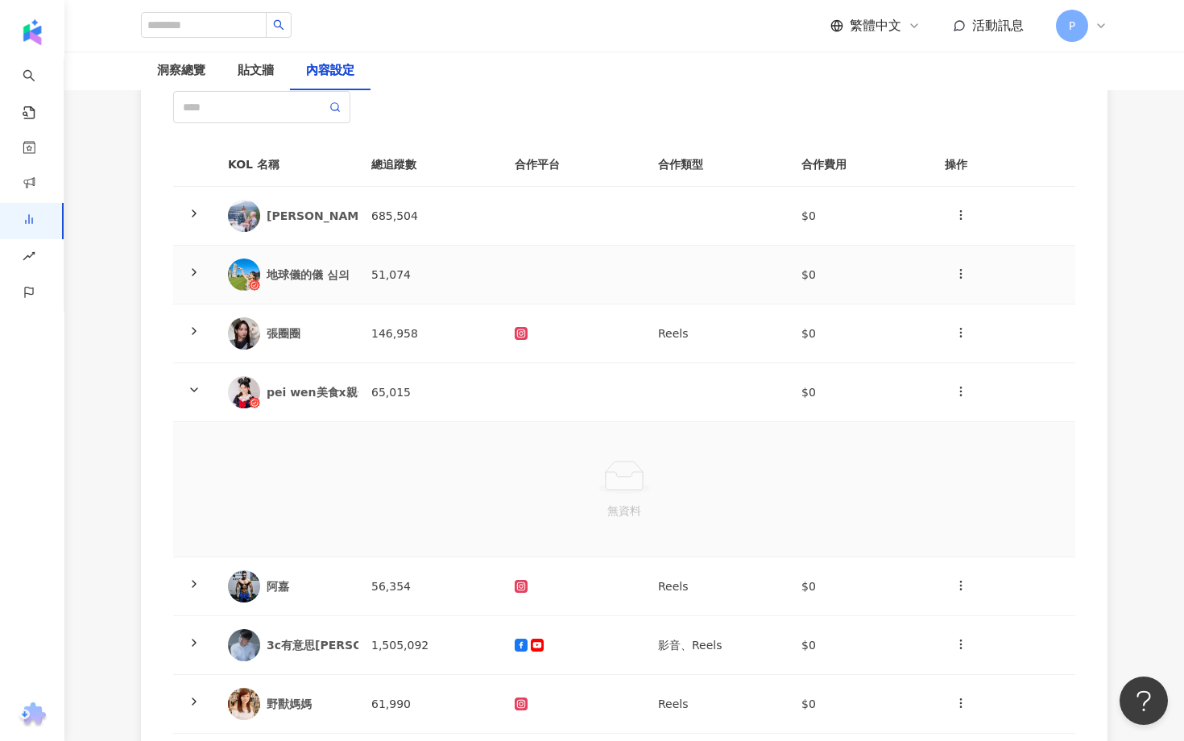
click at [201, 283] on td at bounding box center [194, 275] width 42 height 59
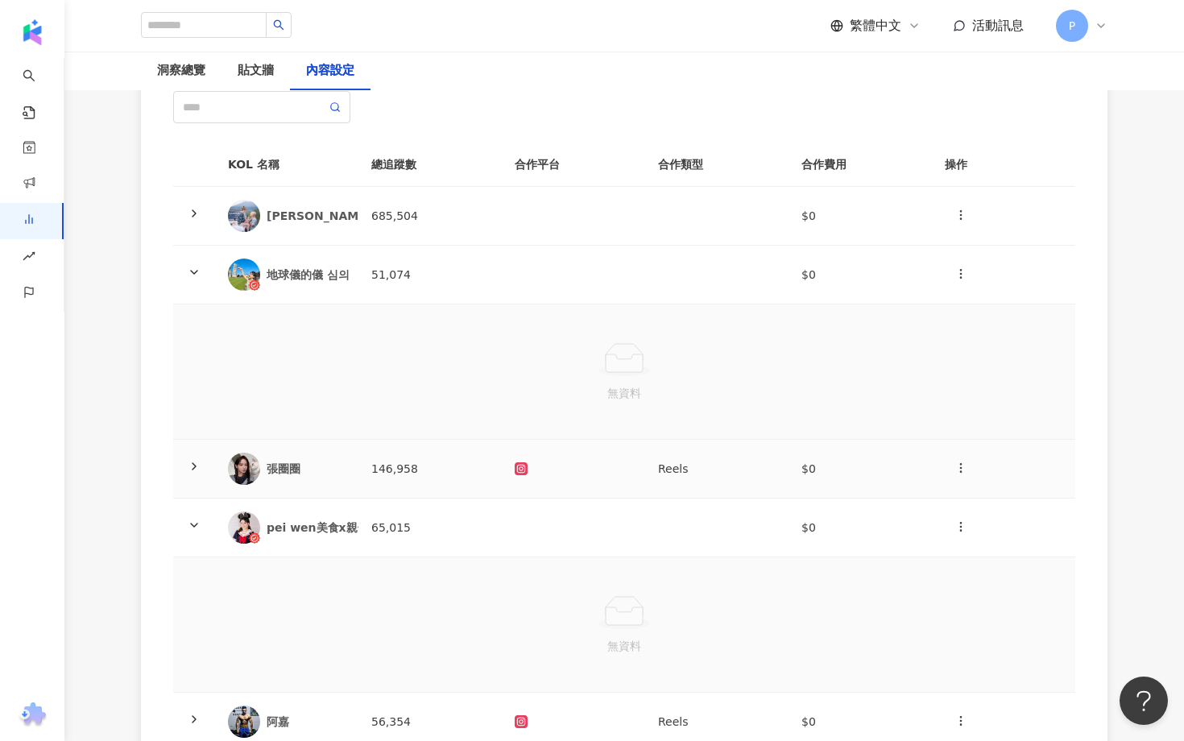
click at [207, 462] on td at bounding box center [194, 469] width 42 height 59
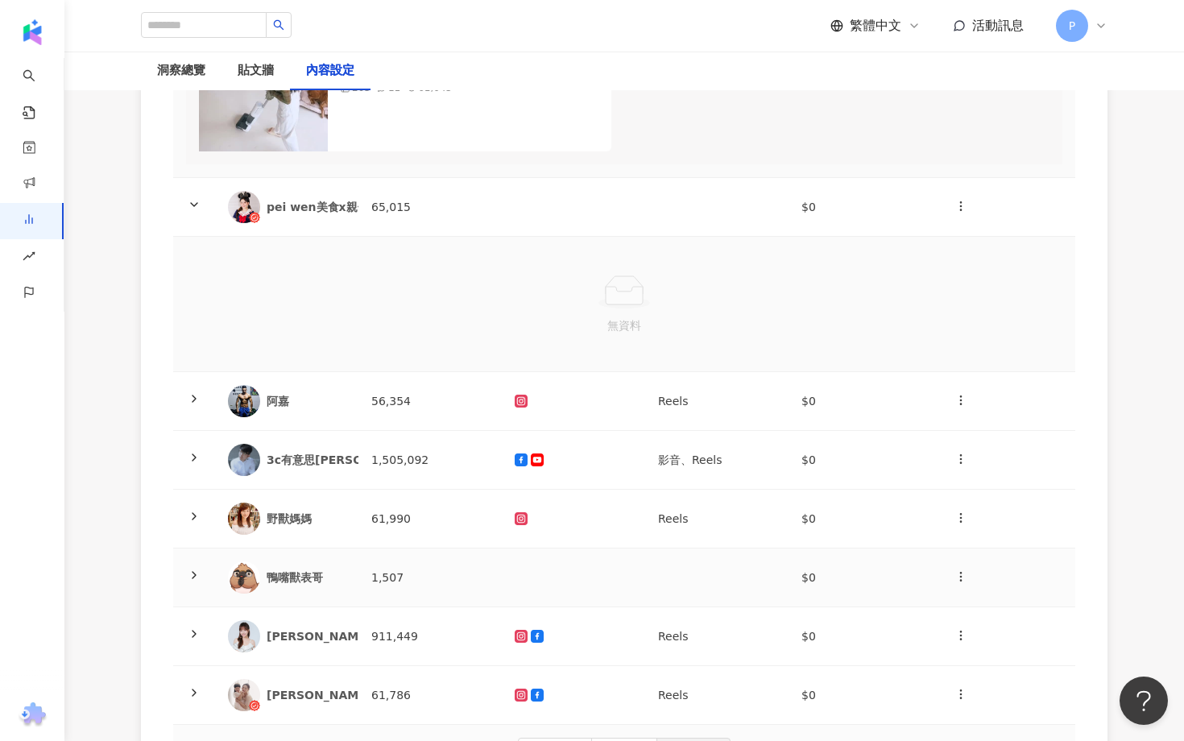
scroll to position [966, 0]
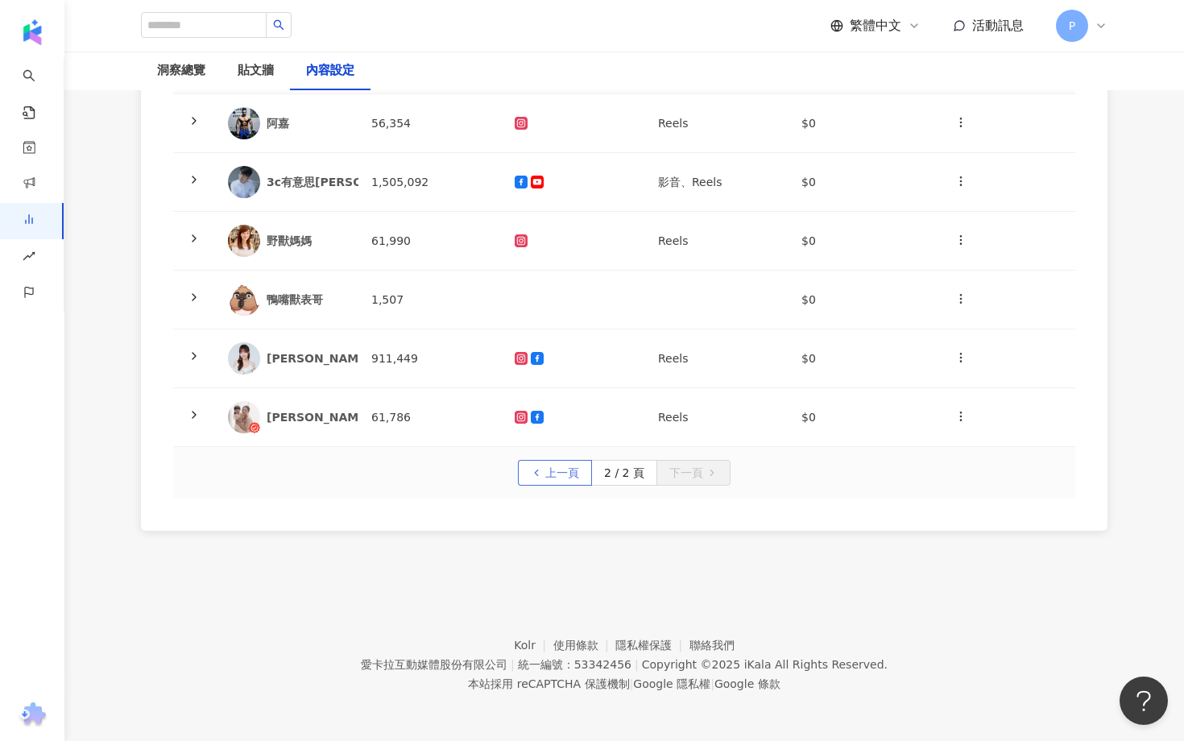
click at [571, 469] on span "上一頁" at bounding box center [562, 474] width 34 height 26
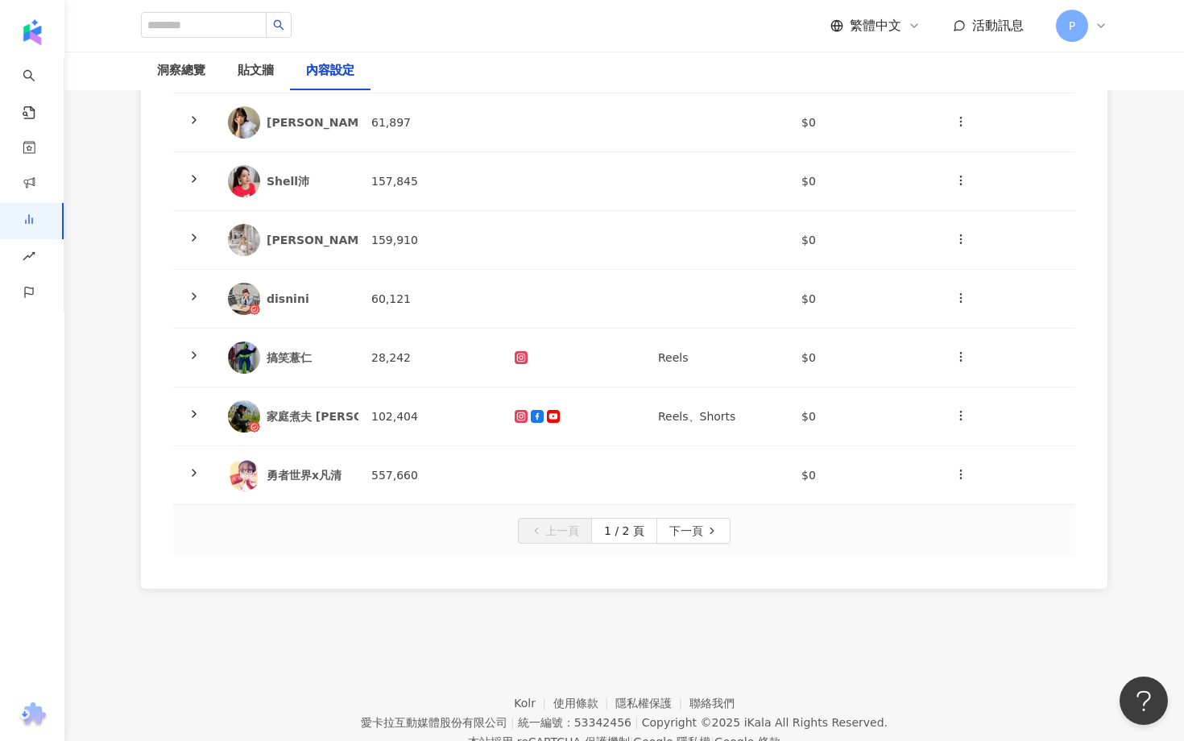
scroll to position [420, 0]
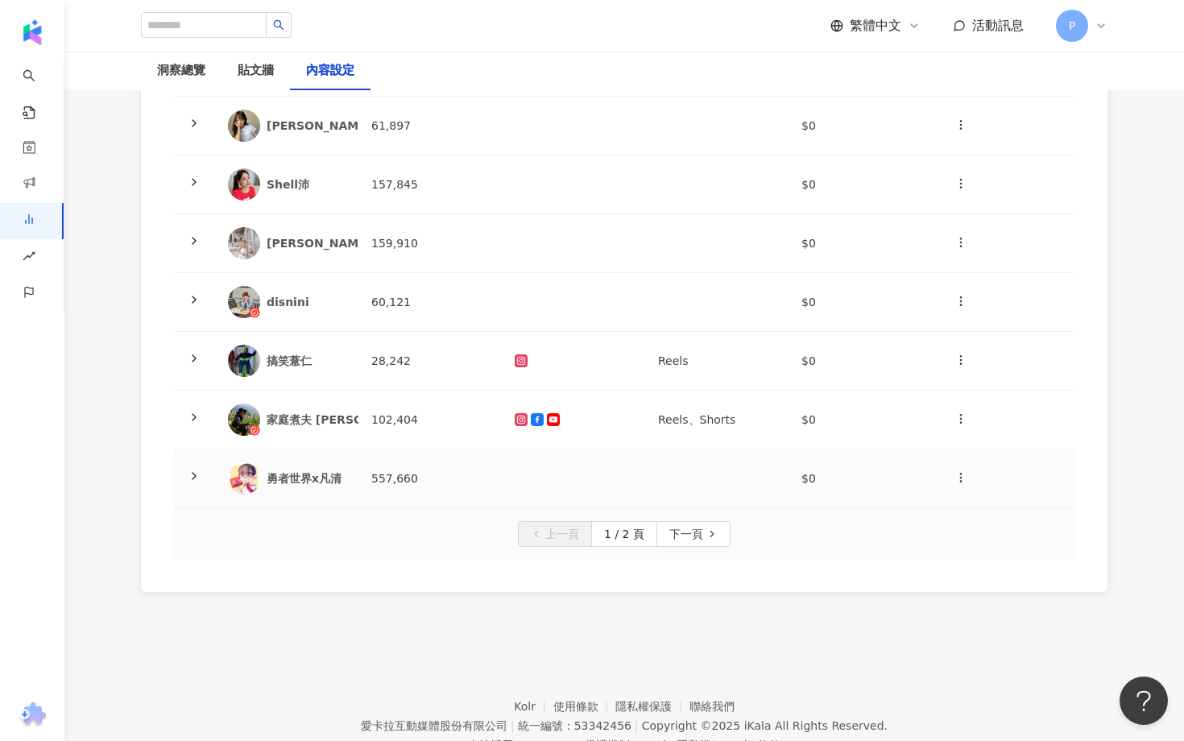
click at [194, 477] on polyline at bounding box center [193, 476] width 3 height 6
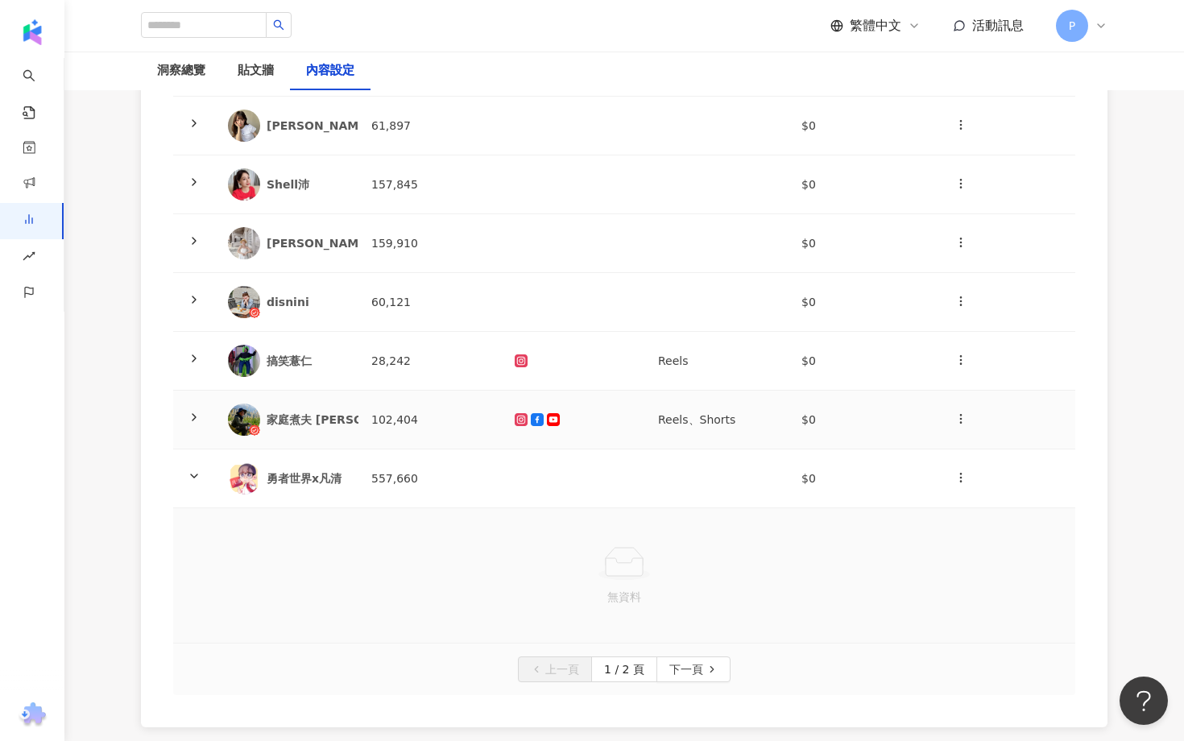
click at [194, 416] on icon at bounding box center [194, 417] width 13 height 13
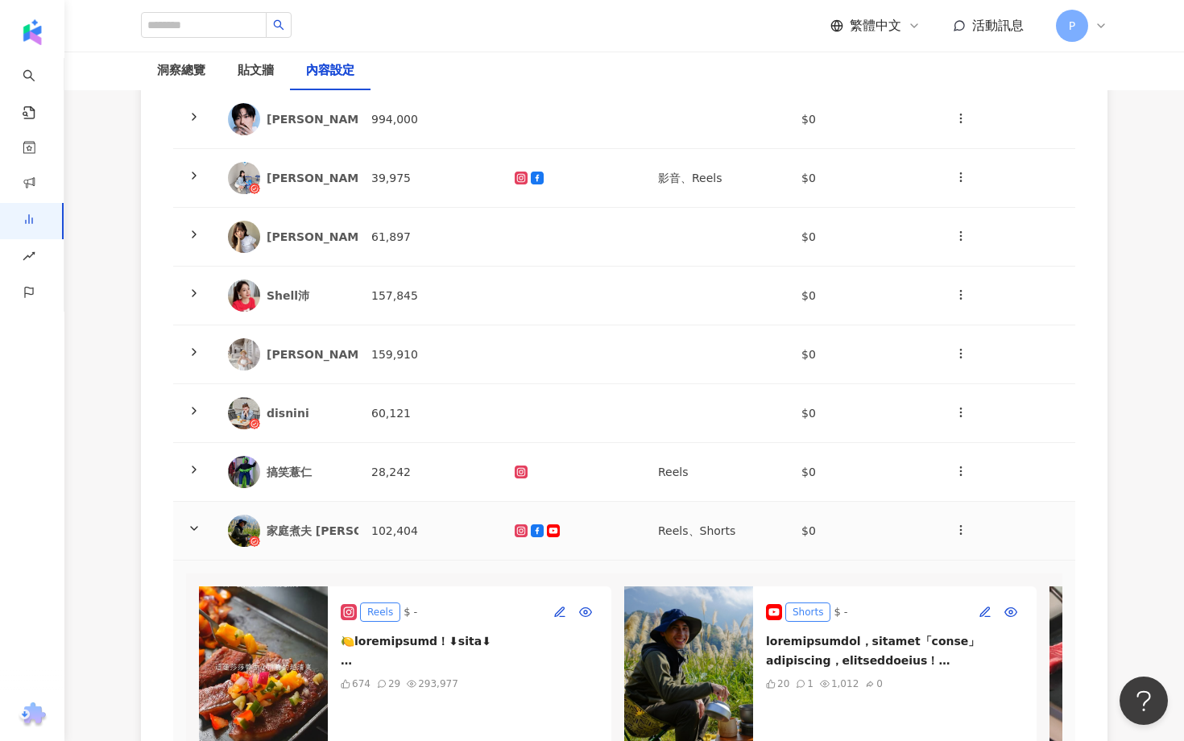
scroll to position [310, 0]
click at [188, 288] on icon at bounding box center [194, 292] width 13 height 13
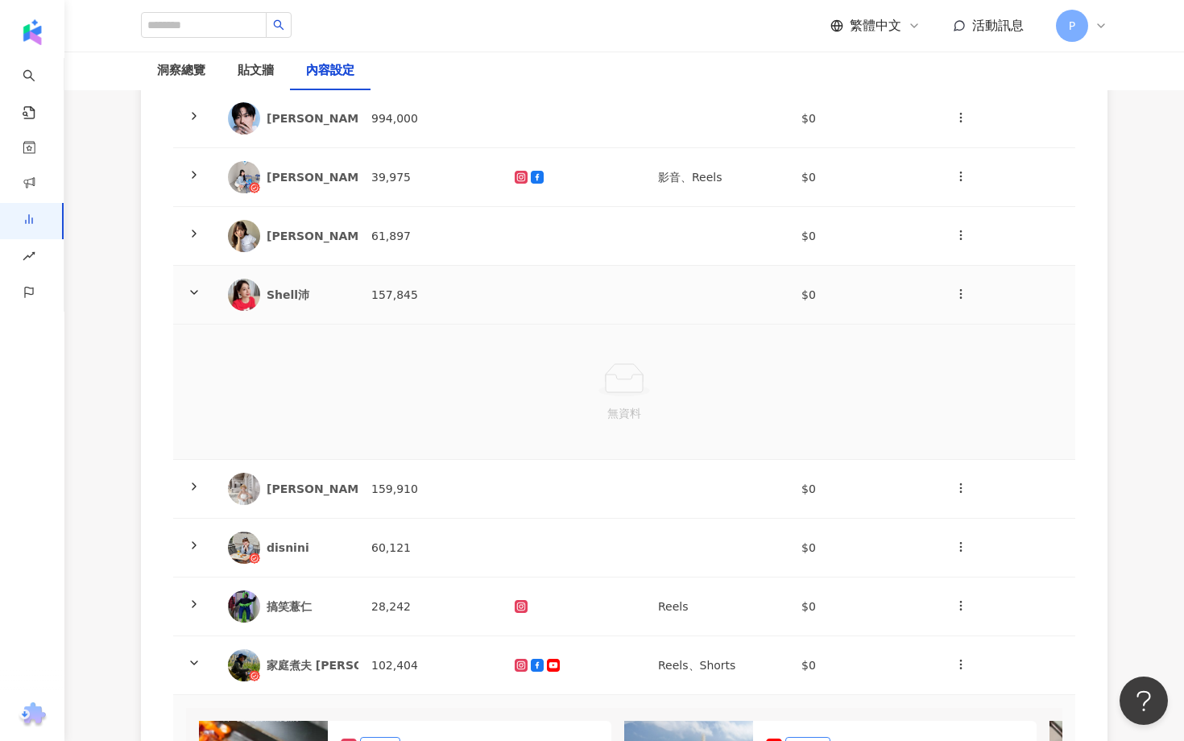
click at [188, 288] on icon at bounding box center [194, 292] width 13 height 13
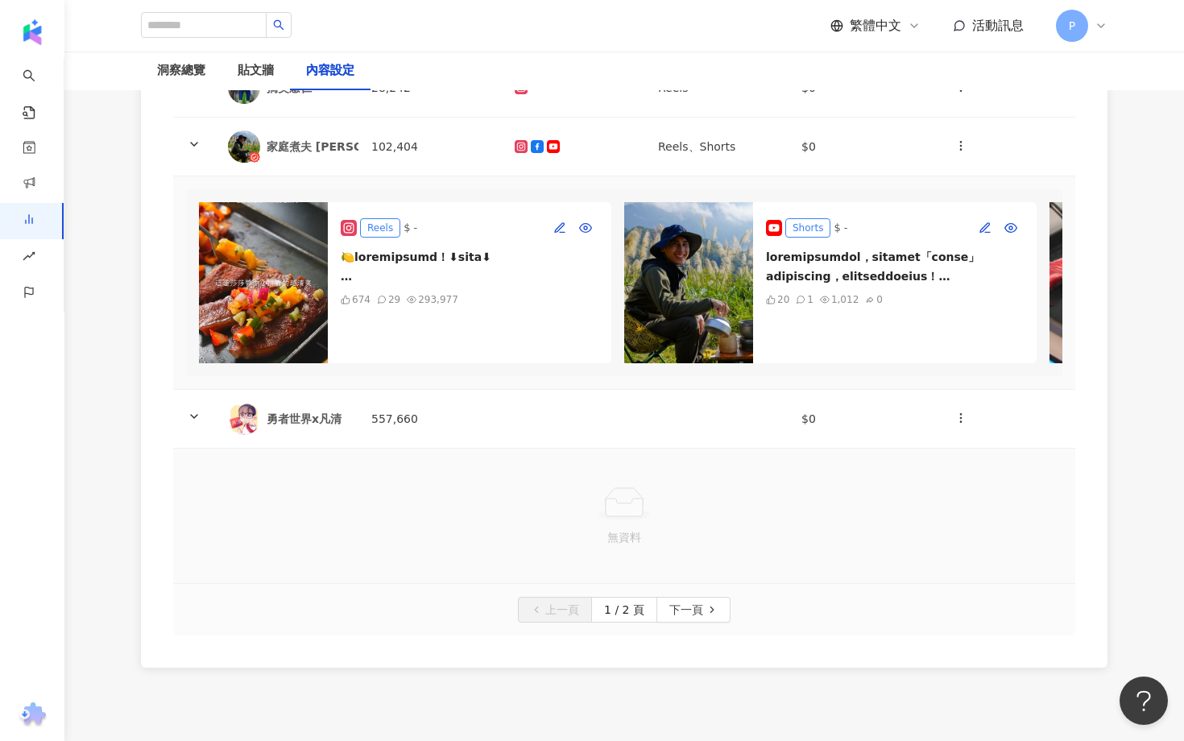
scroll to position [695, 0]
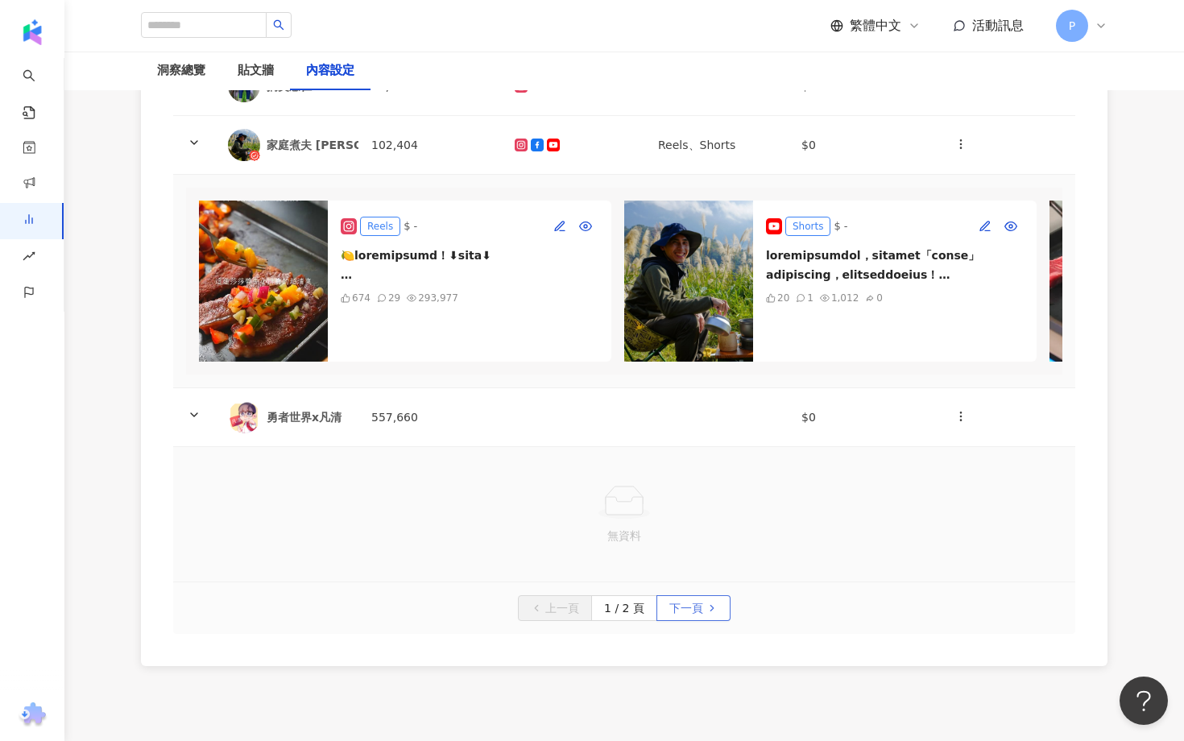
click at [680, 615] on span "下一頁" at bounding box center [686, 609] width 34 height 26
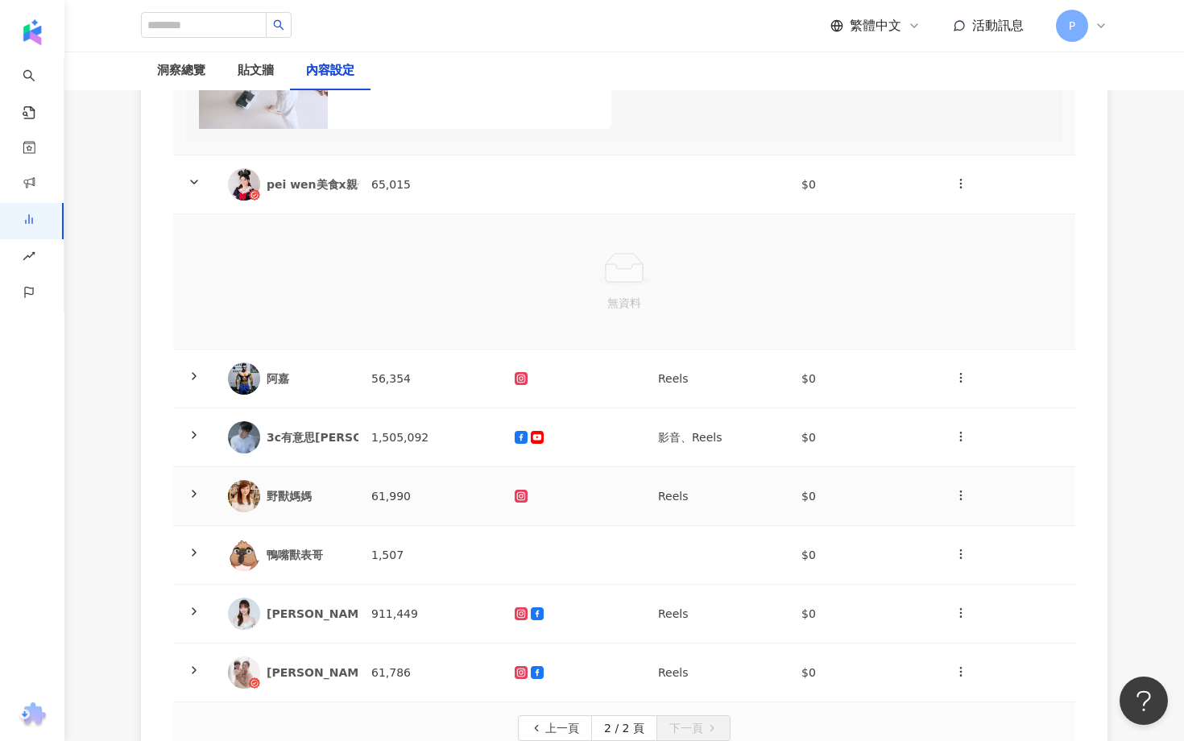
scroll to position [831, 0]
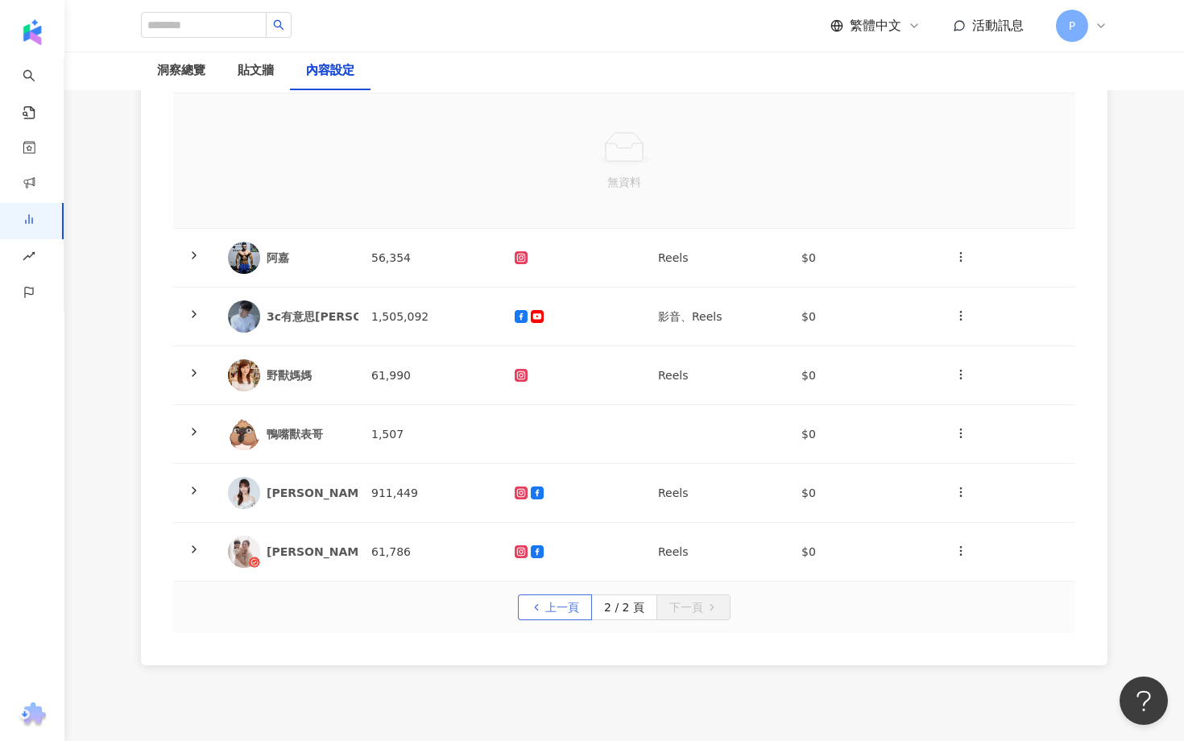
click at [562, 604] on span "上一頁" at bounding box center [562, 608] width 34 height 26
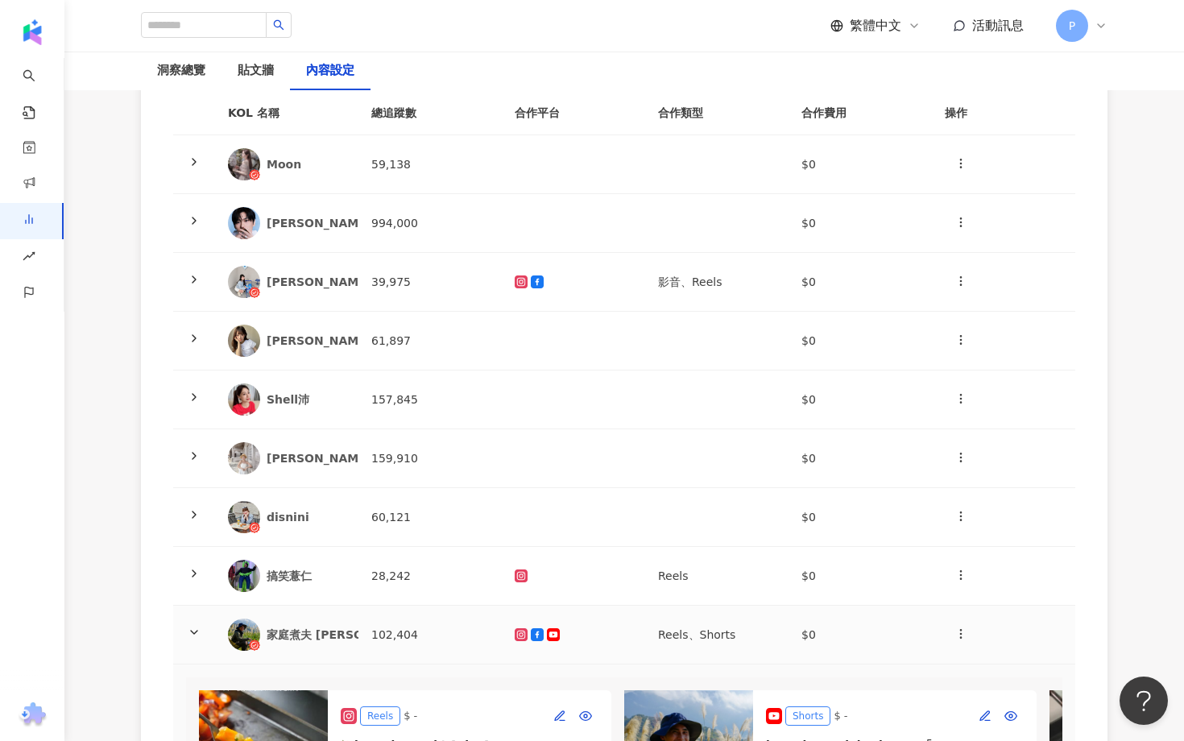
scroll to position [0, 0]
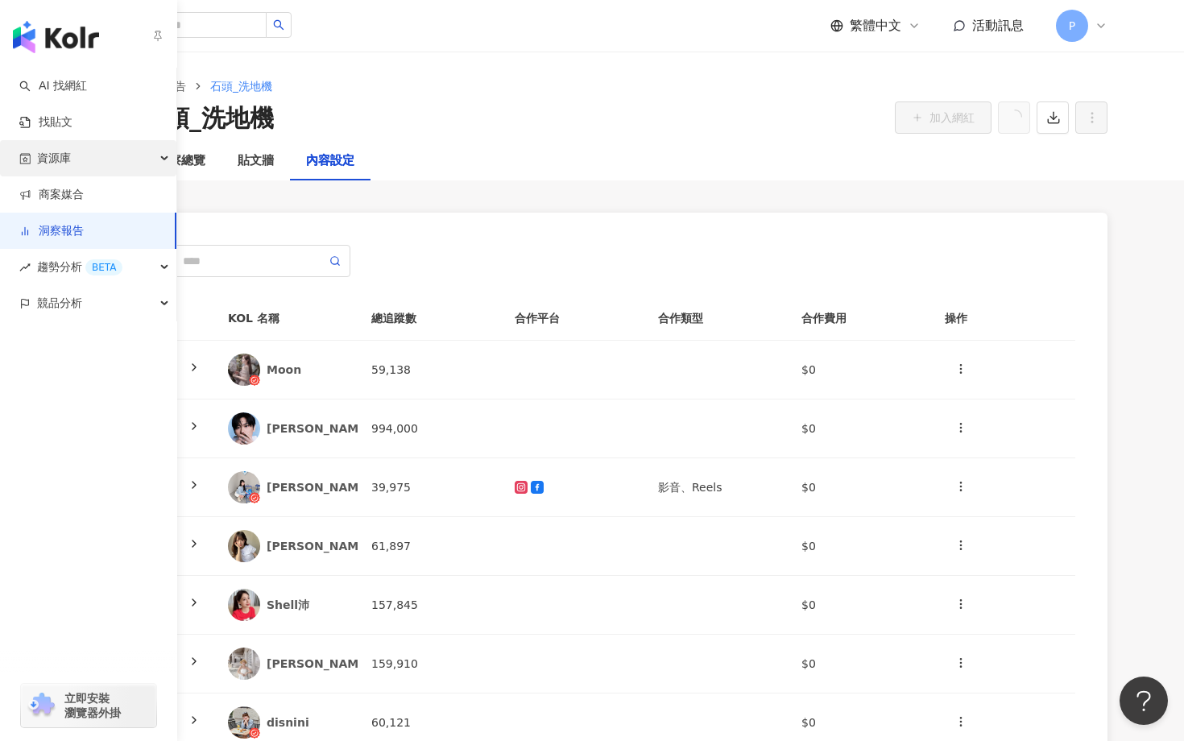
click at [135, 158] on div "資源庫" at bounding box center [88, 158] width 176 height 36
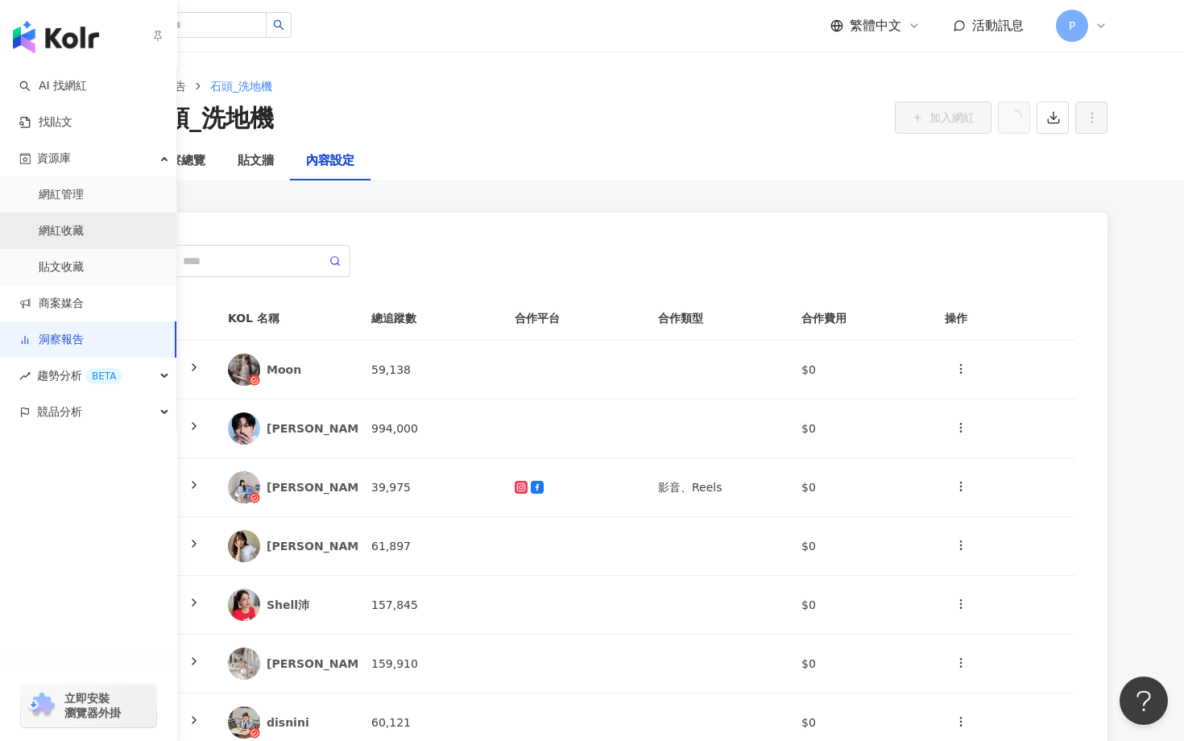
click at [84, 224] on link "網紅收藏" at bounding box center [61, 231] width 45 height 16
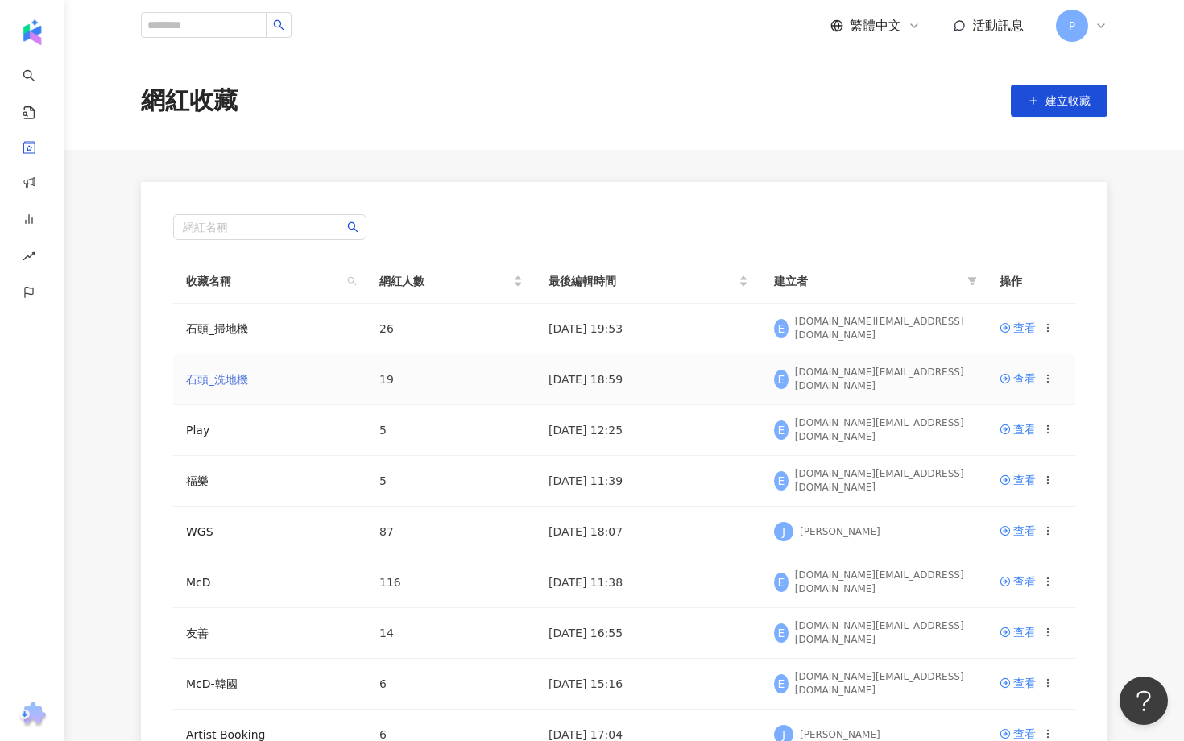
click at [240, 377] on link "石頭_洗地機" at bounding box center [217, 379] width 62 height 13
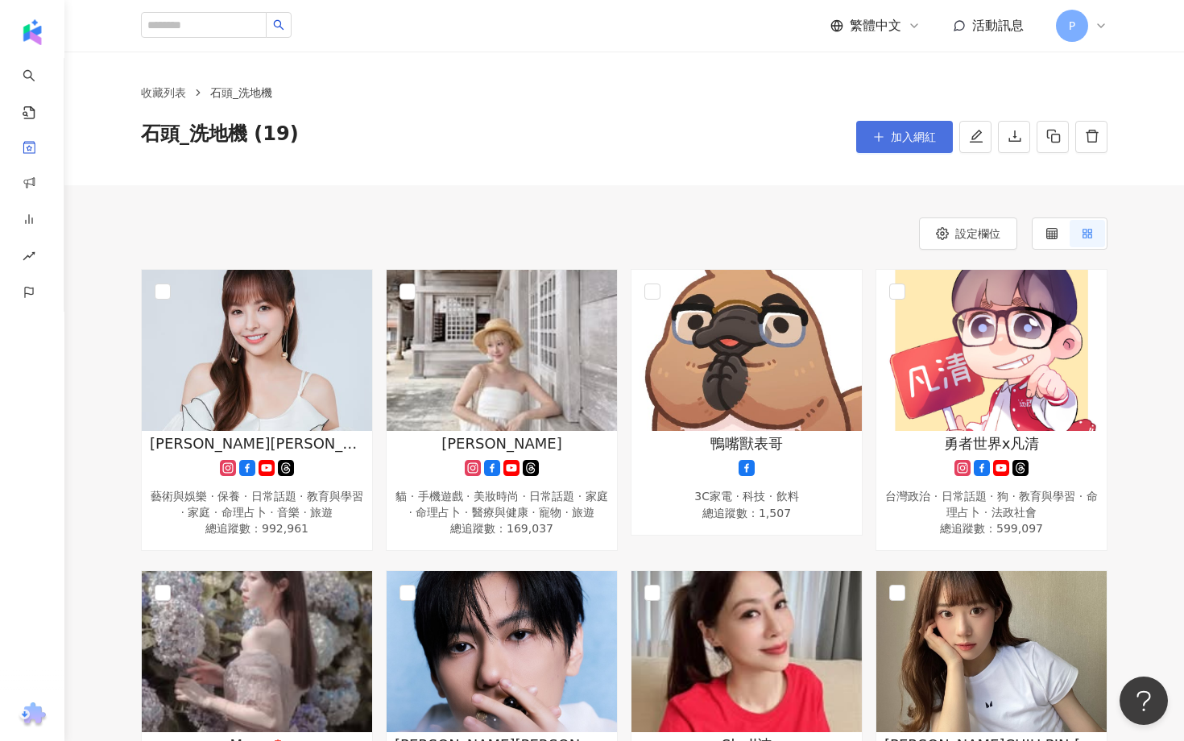
click at [884, 142] on icon "plus" at bounding box center [878, 136] width 11 height 11
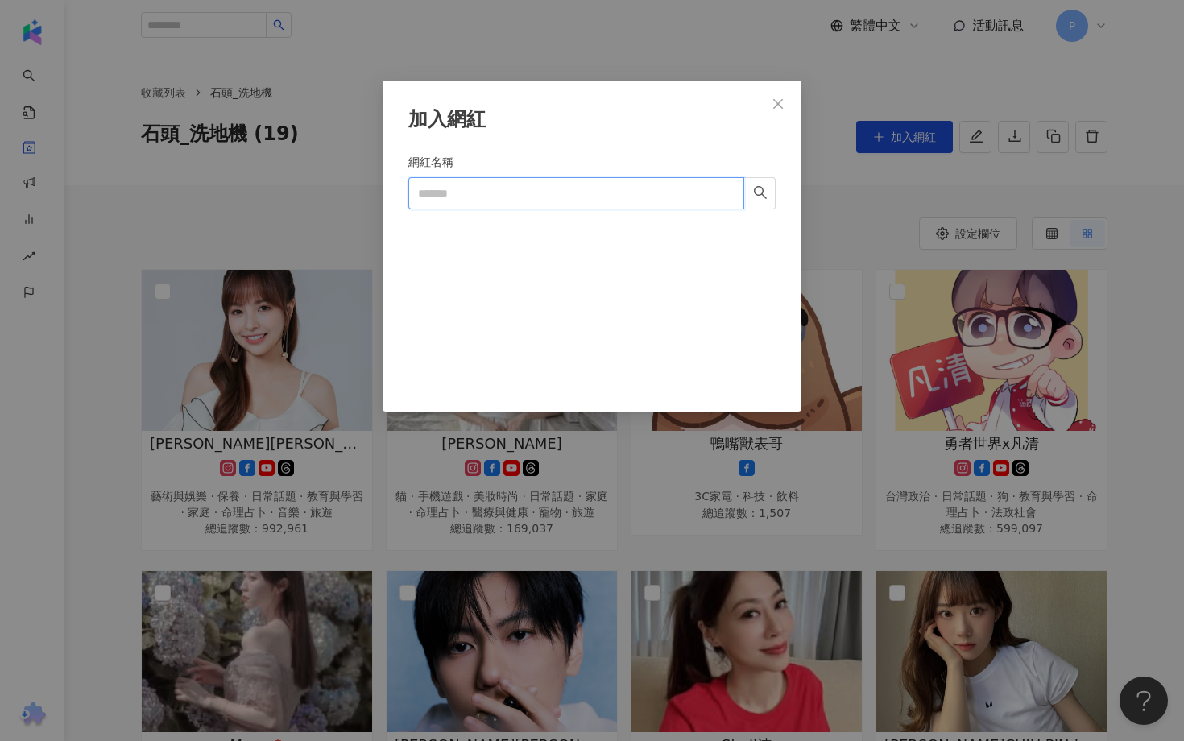
click at [661, 196] on input "網紅名稱" at bounding box center [576, 193] width 336 height 32
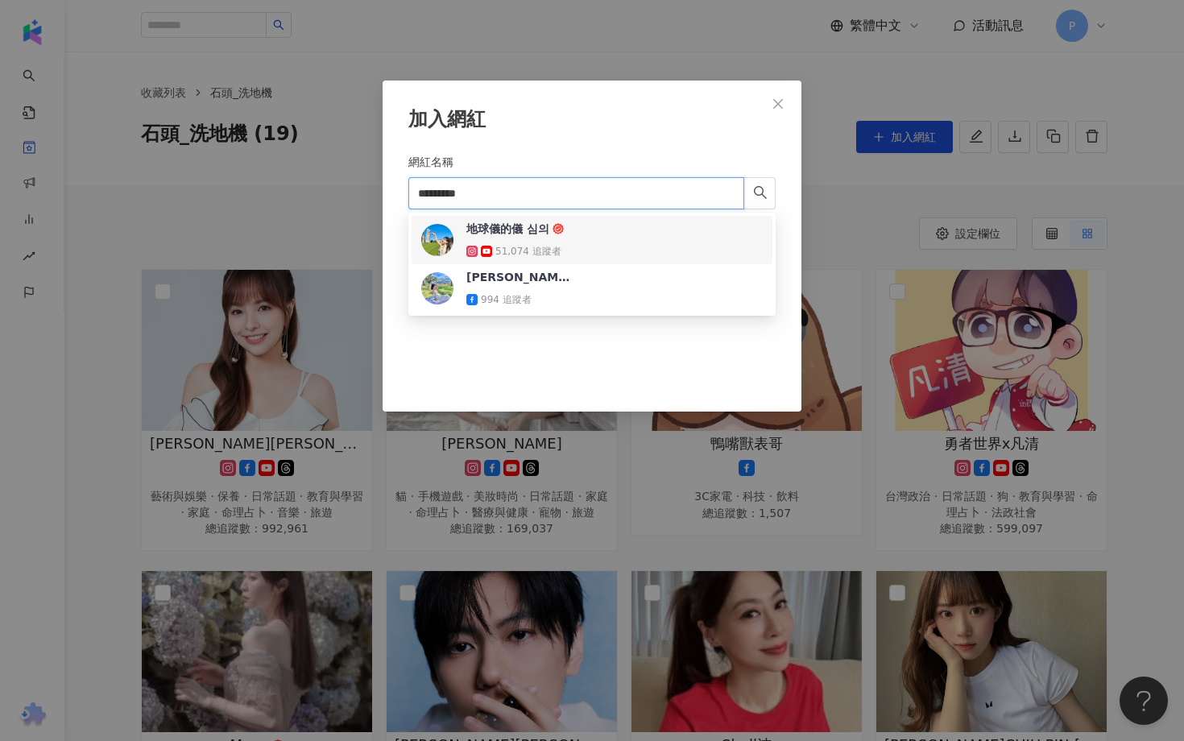
type input "*********"
click at [1180, 472] on div "加入網紅 網紅名稱 ********* Cancel 加入" at bounding box center [592, 370] width 1184 height 741
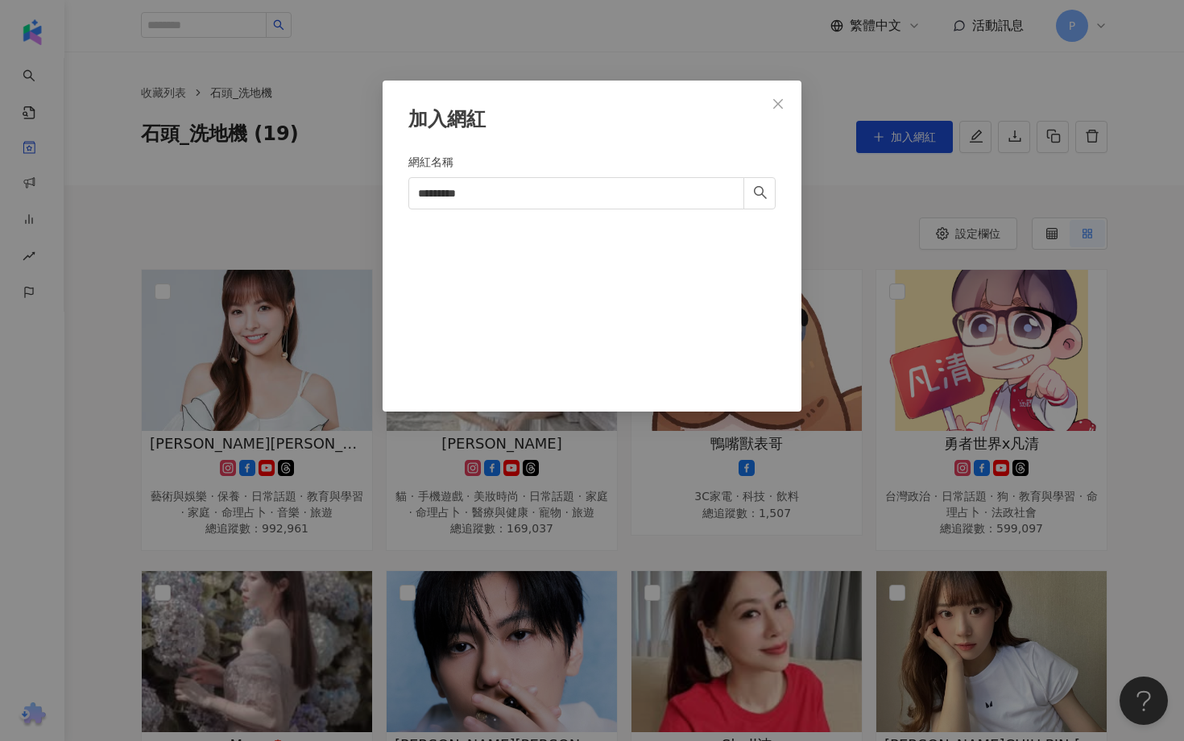
click at [1167, 466] on div "加入網紅 網紅名稱 ********* Cancel 加入" at bounding box center [592, 370] width 1184 height 741
click at [784, 108] on icon "close" at bounding box center [778, 103] width 13 height 13
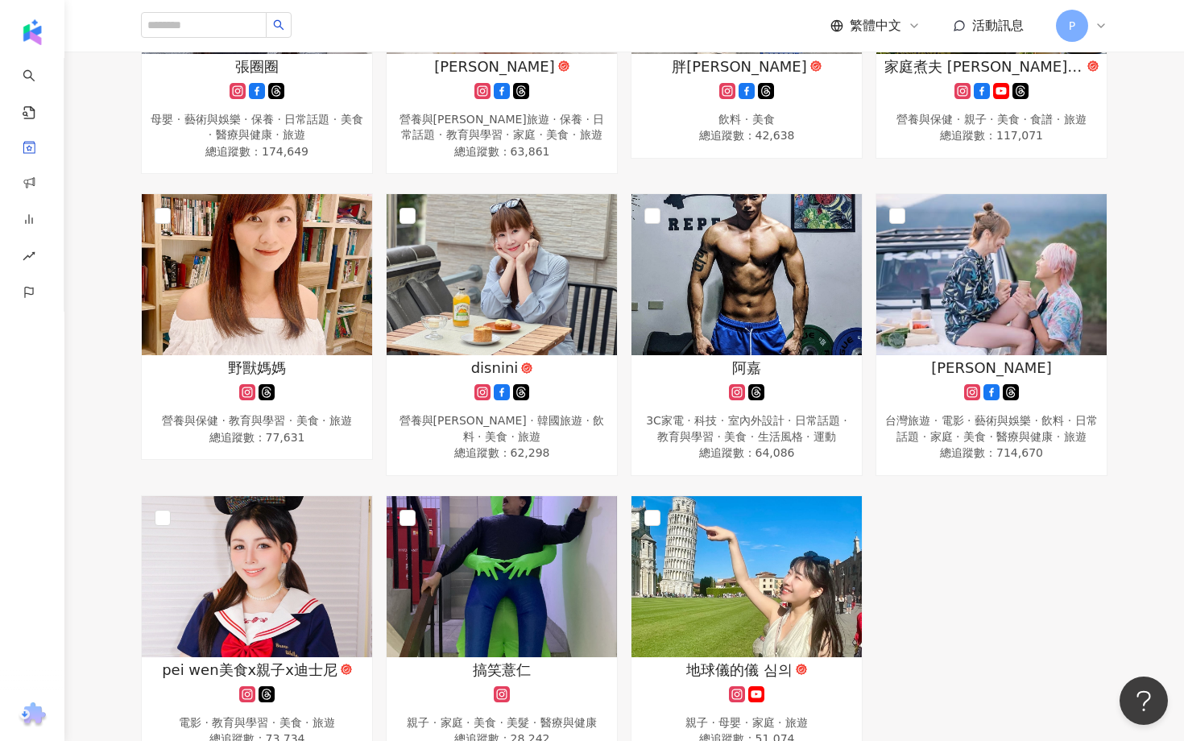
scroll to position [982, 0]
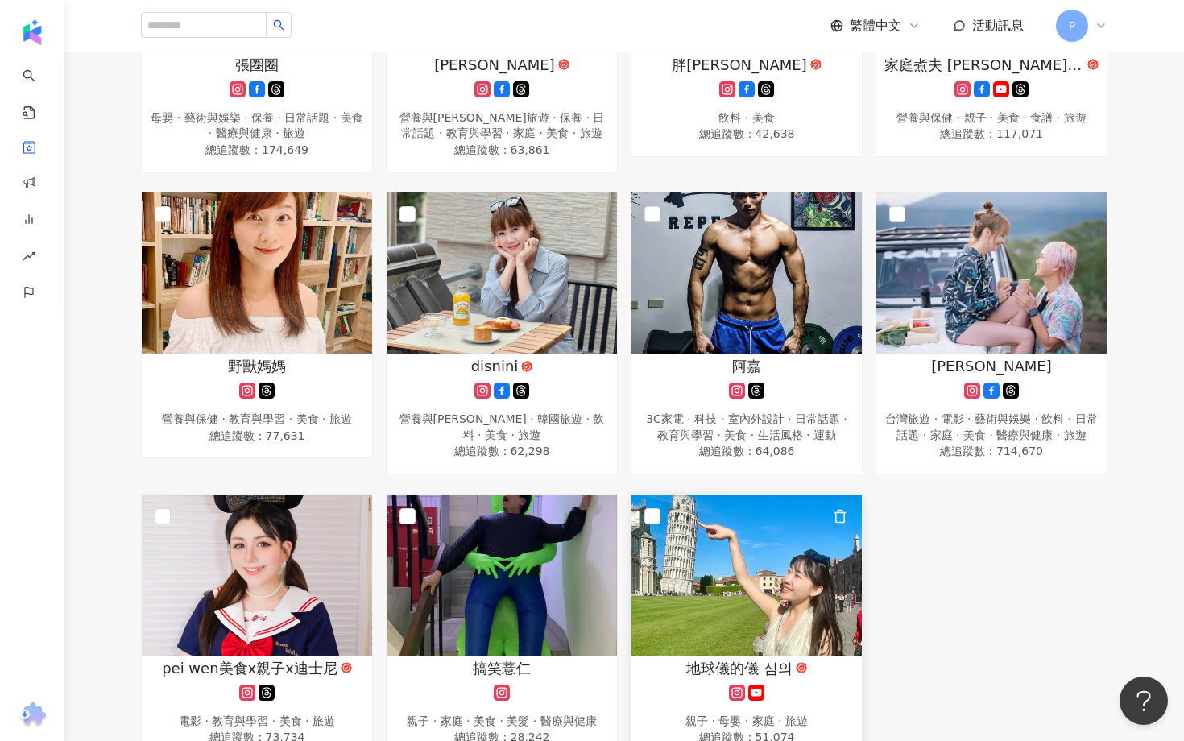
click at [740, 593] on img at bounding box center [746, 575] width 230 height 161
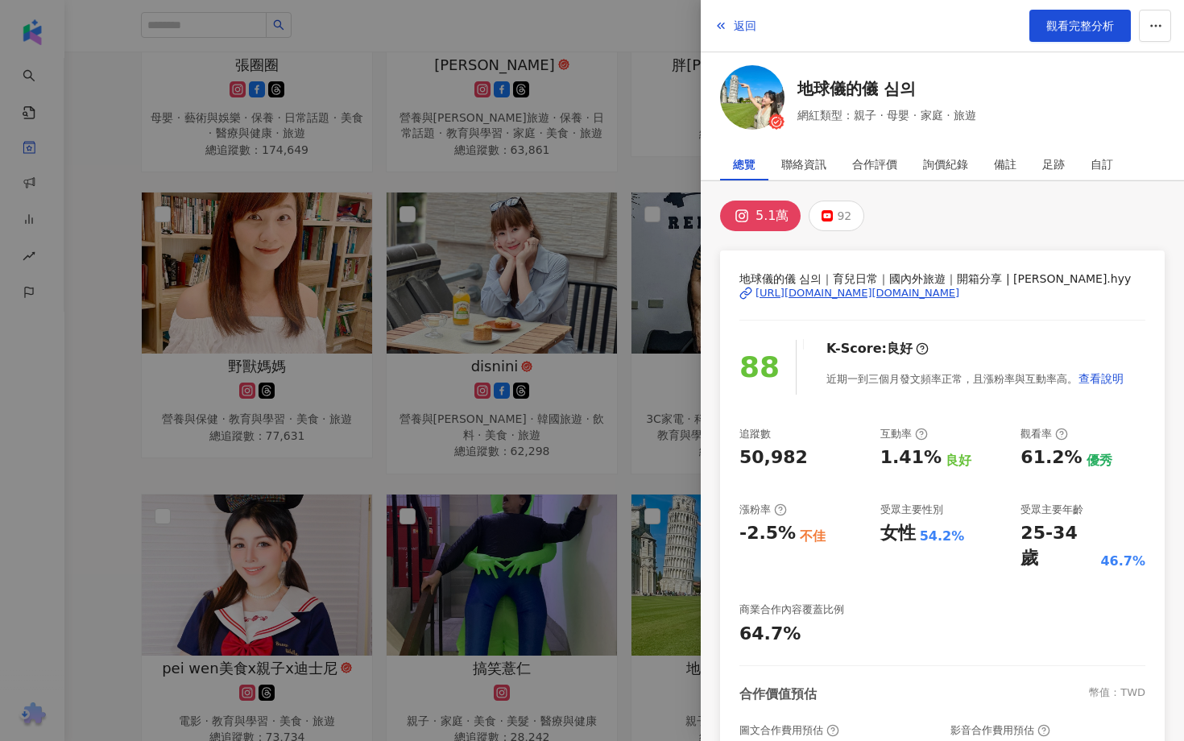
click at [576, 479] on div at bounding box center [592, 370] width 1184 height 741
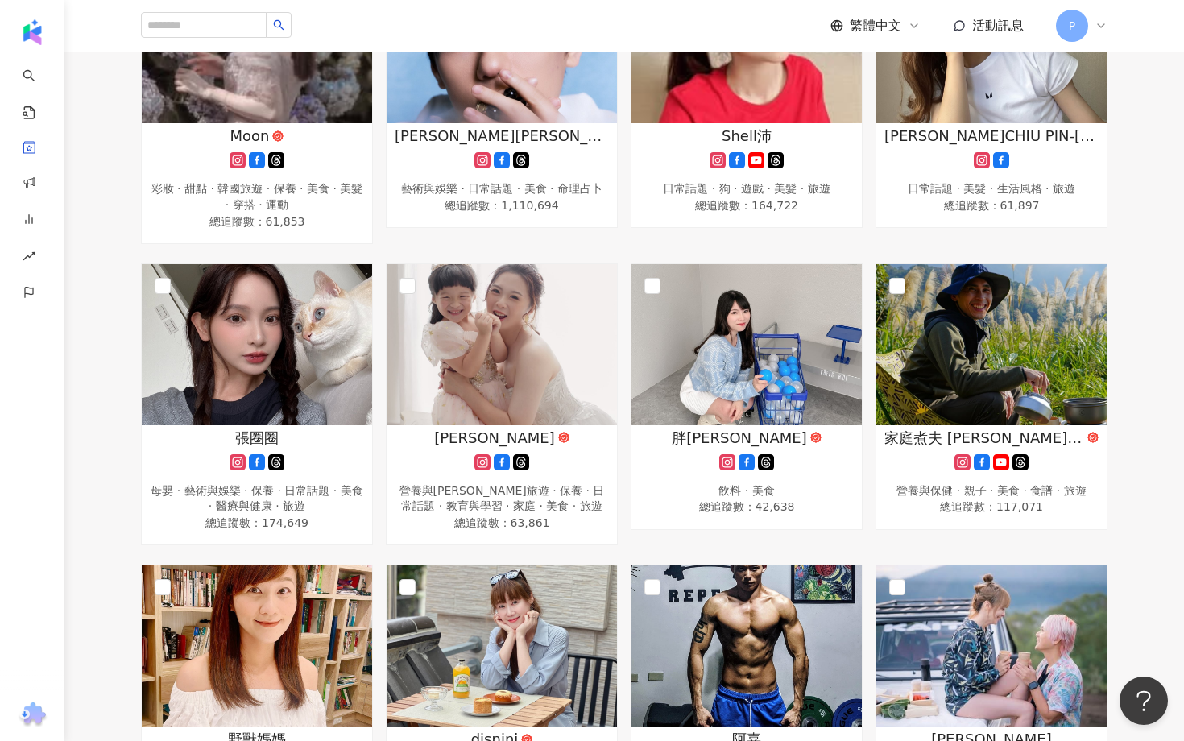
scroll to position [0, 0]
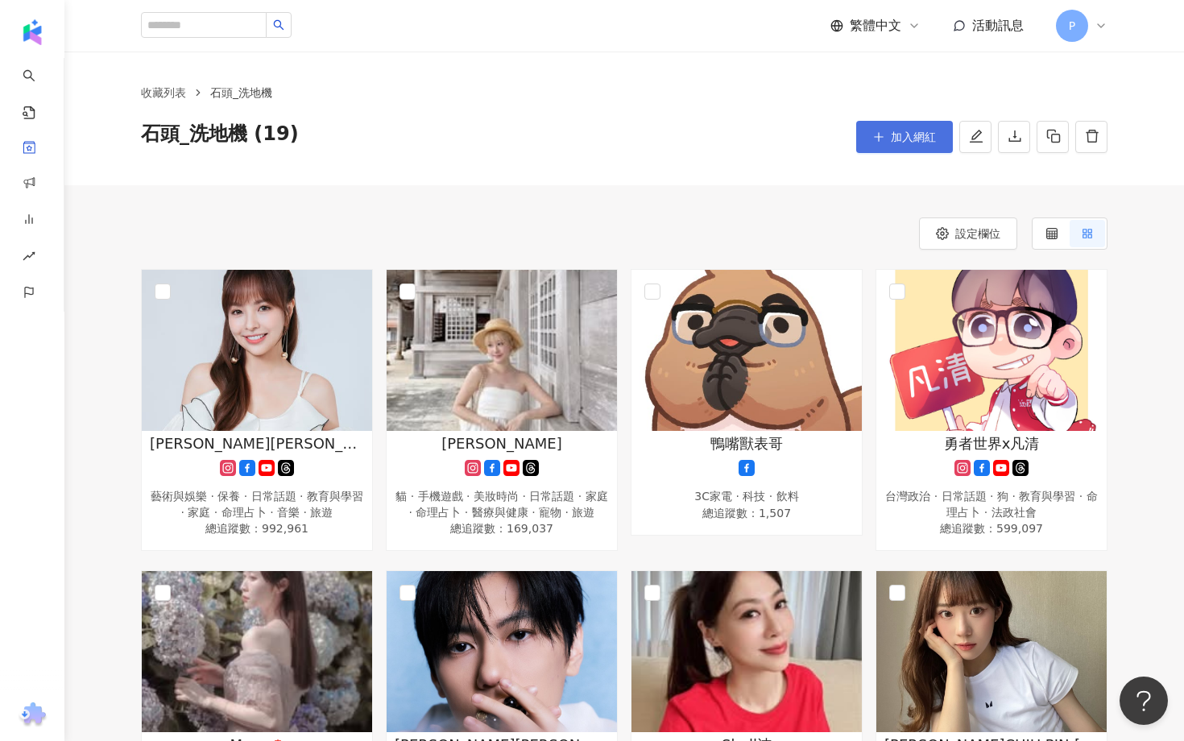
click at [906, 138] on span "加入網紅" at bounding box center [913, 136] width 45 height 13
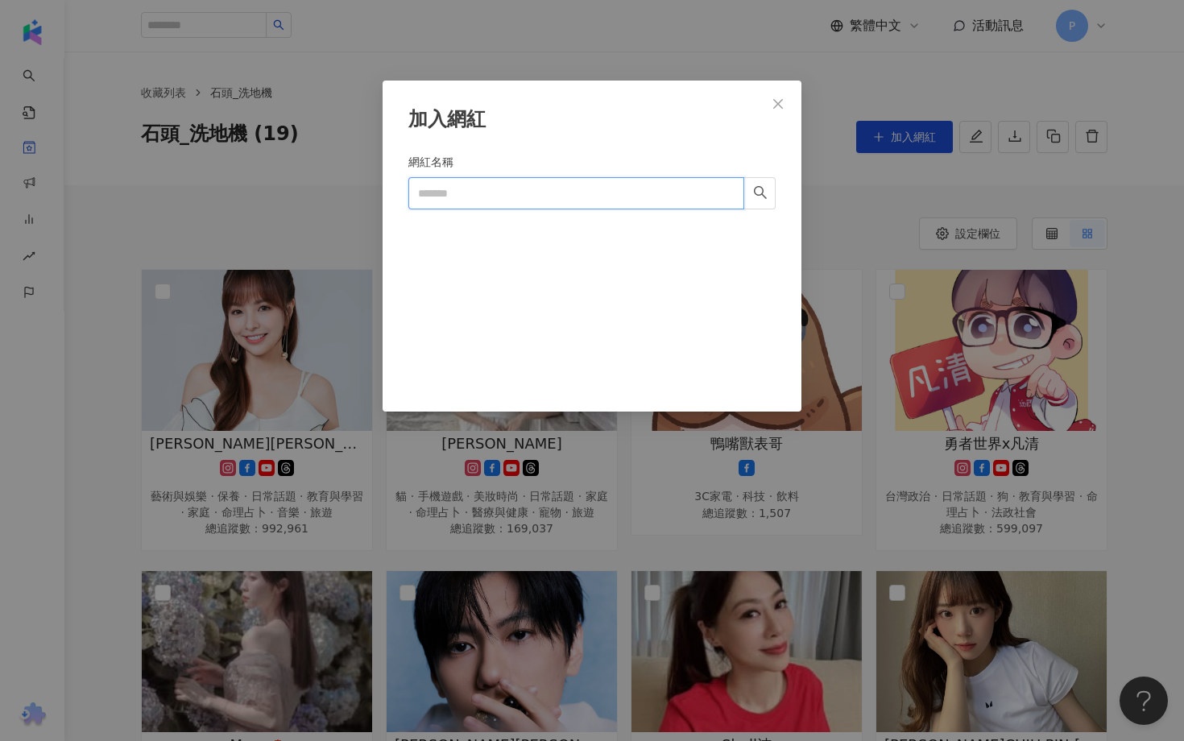
click at [542, 194] on input "網紅名稱" at bounding box center [576, 193] width 336 height 32
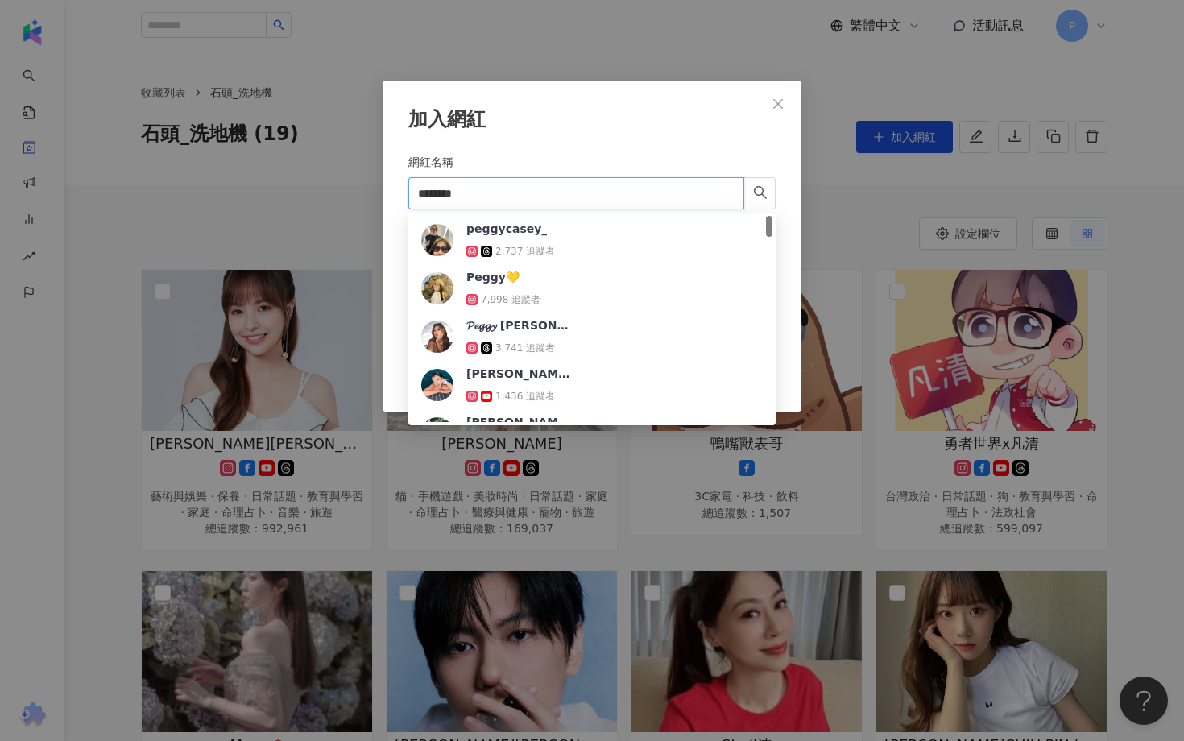
type input "*********"
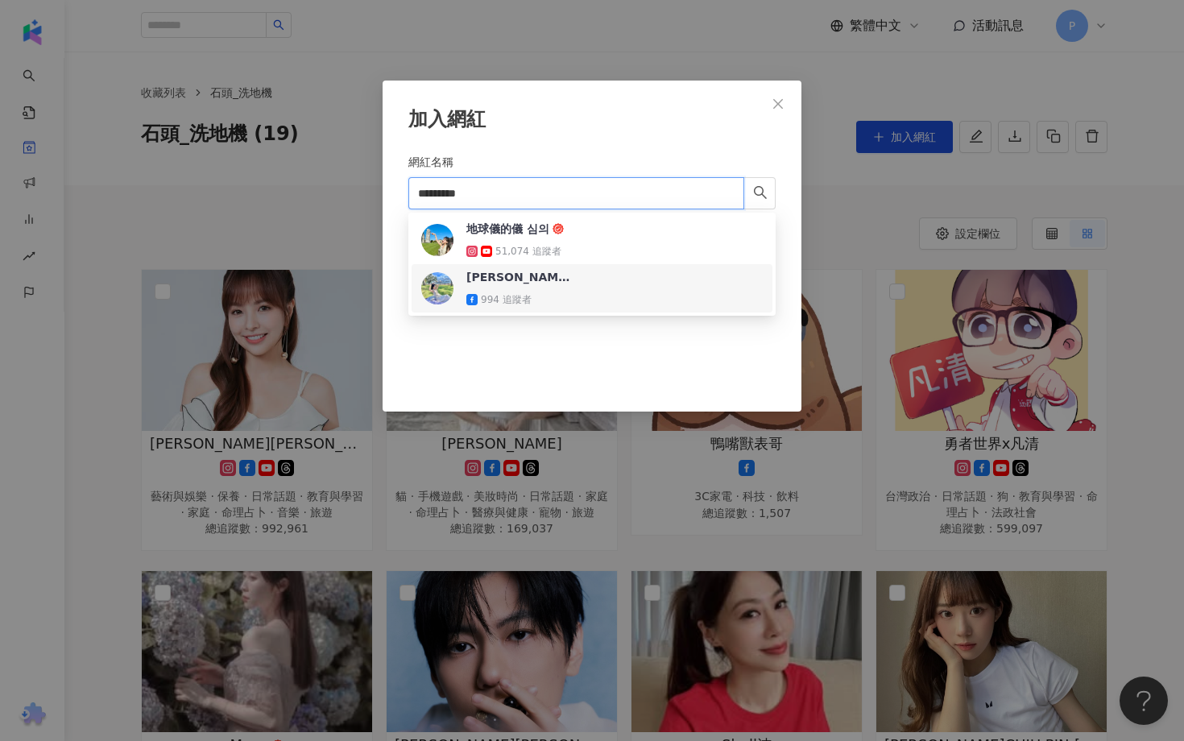
click at [530, 283] on span "[PERSON_NAME].hyy" at bounding box center [518, 277] width 105 height 16
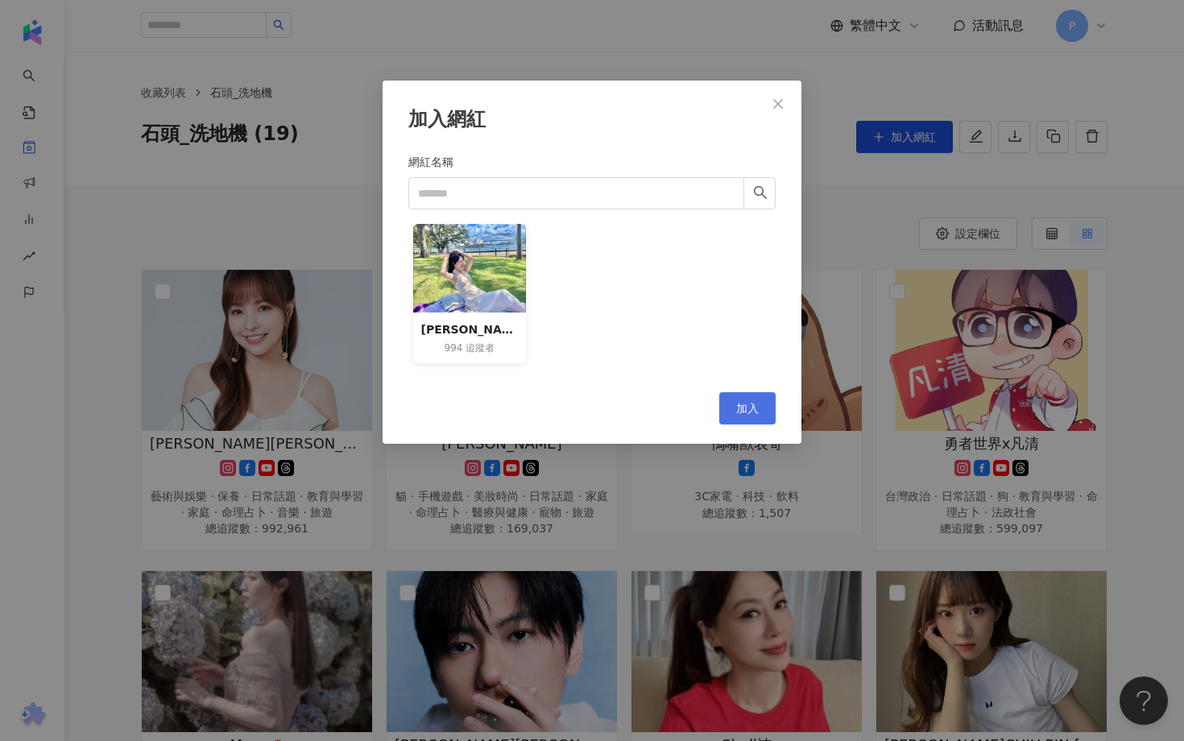
click at [751, 408] on span "加入" at bounding box center [747, 408] width 23 height 13
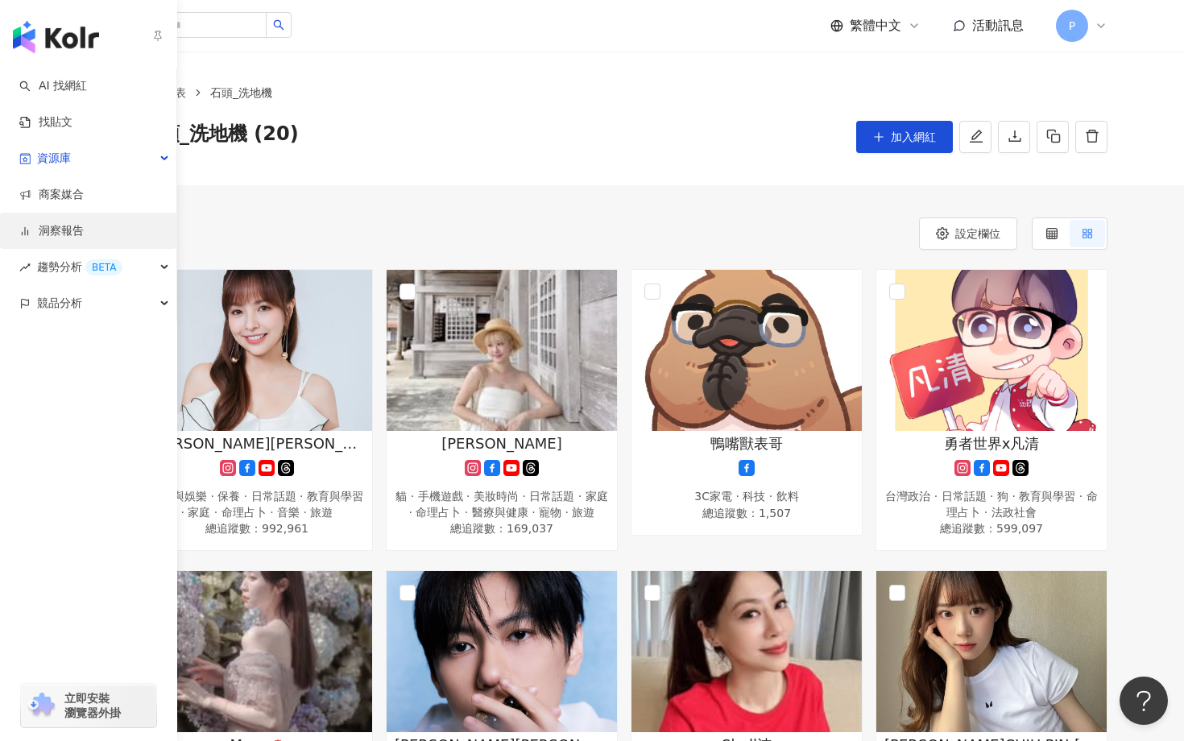
click at [84, 223] on link "洞察報告" at bounding box center [51, 231] width 64 height 16
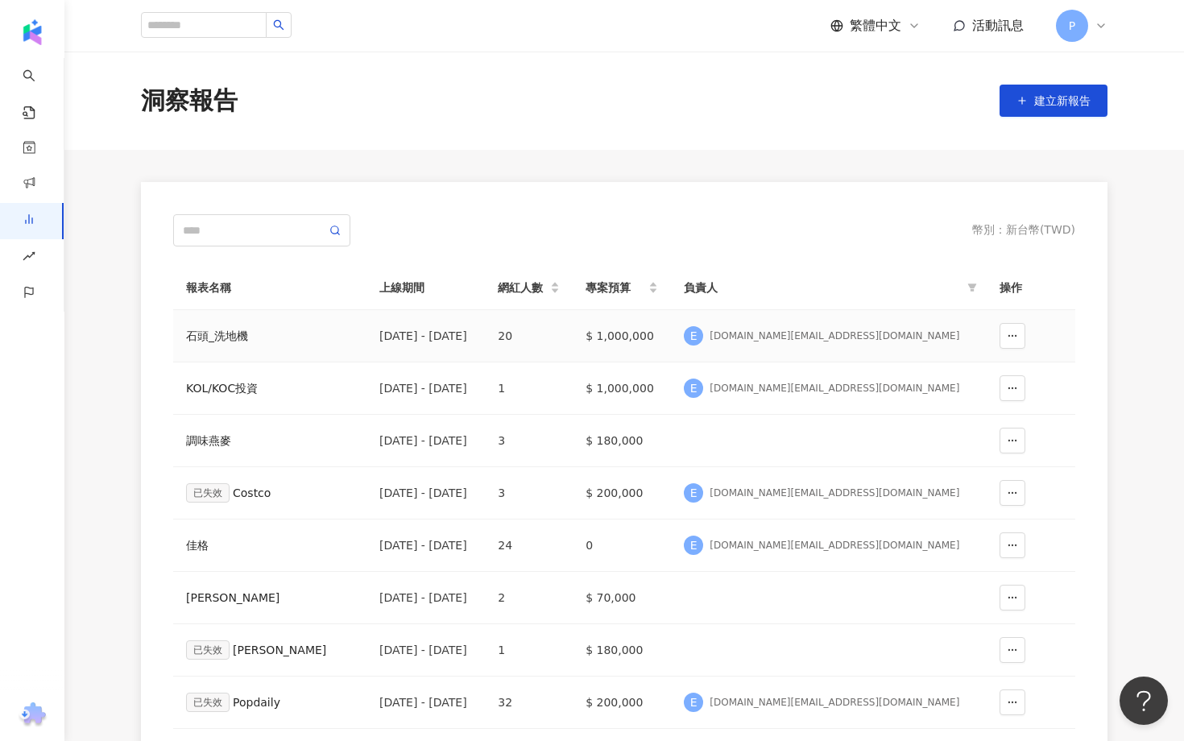
click at [227, 333] on div "石頭_洗地機" at bounding box center [270, 336] width 168 height 18
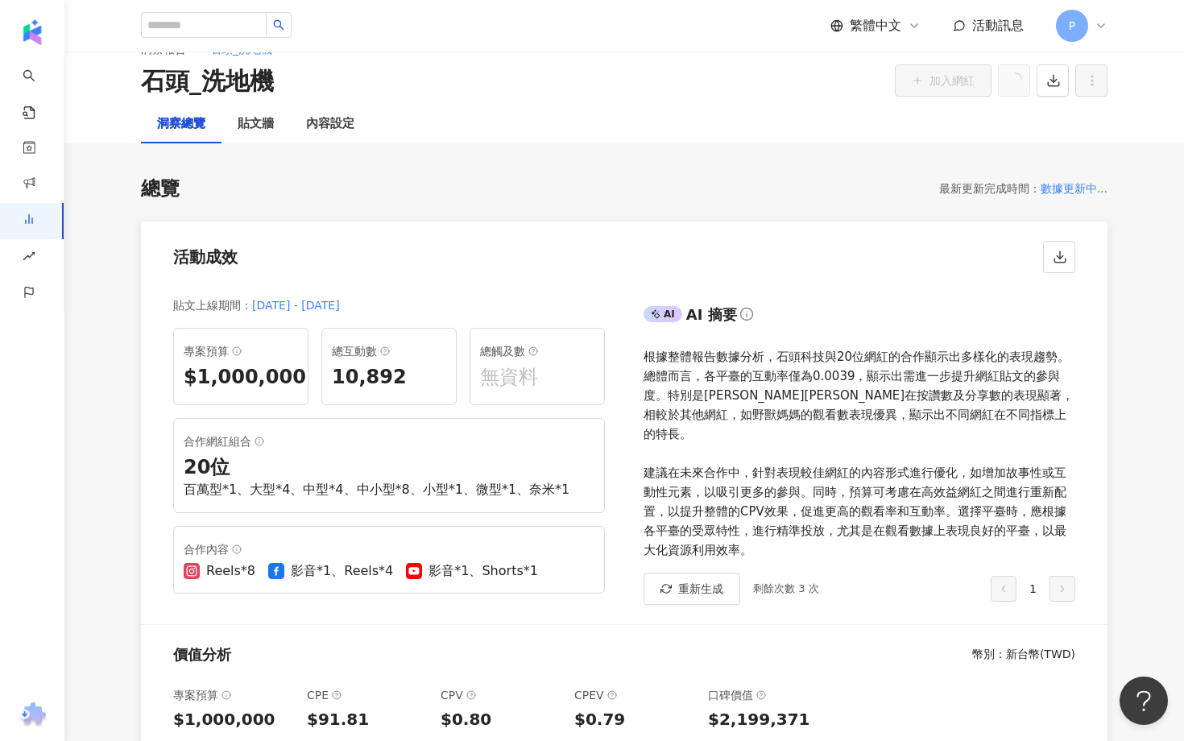
scroll to position [39, 0]
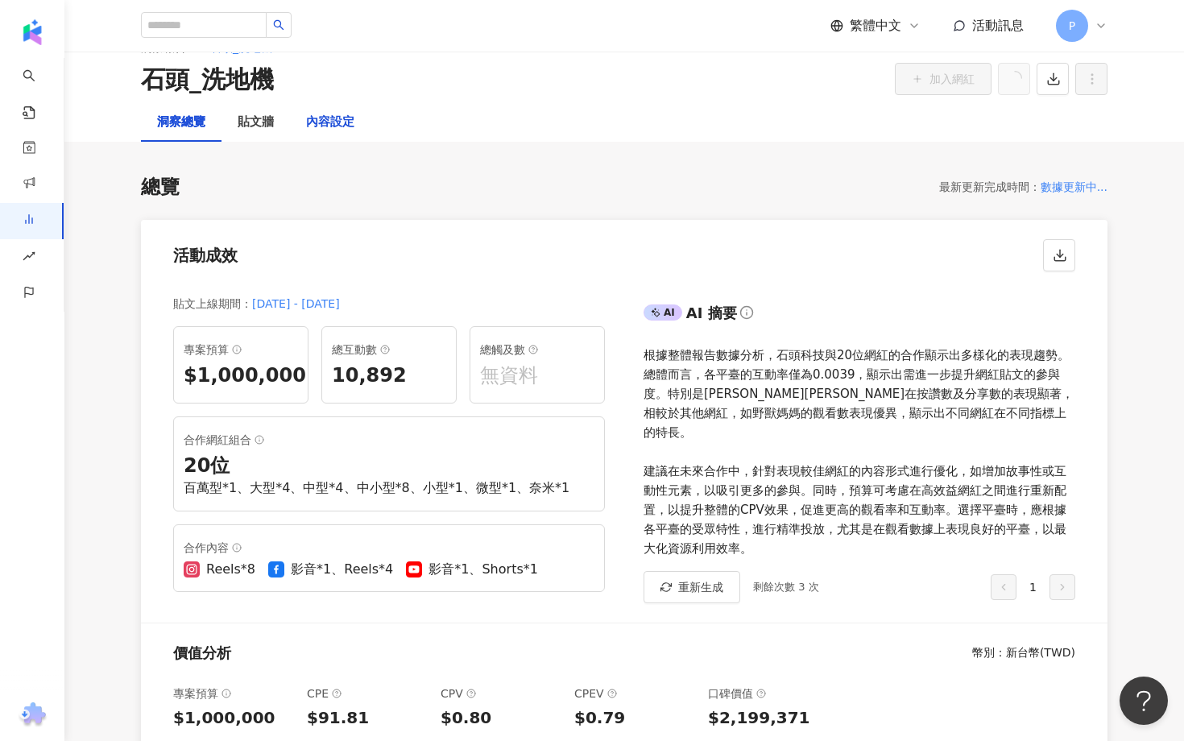
click at [337, 114] on div "內容設定" at bounding box center [330, 122] width 48 height 19
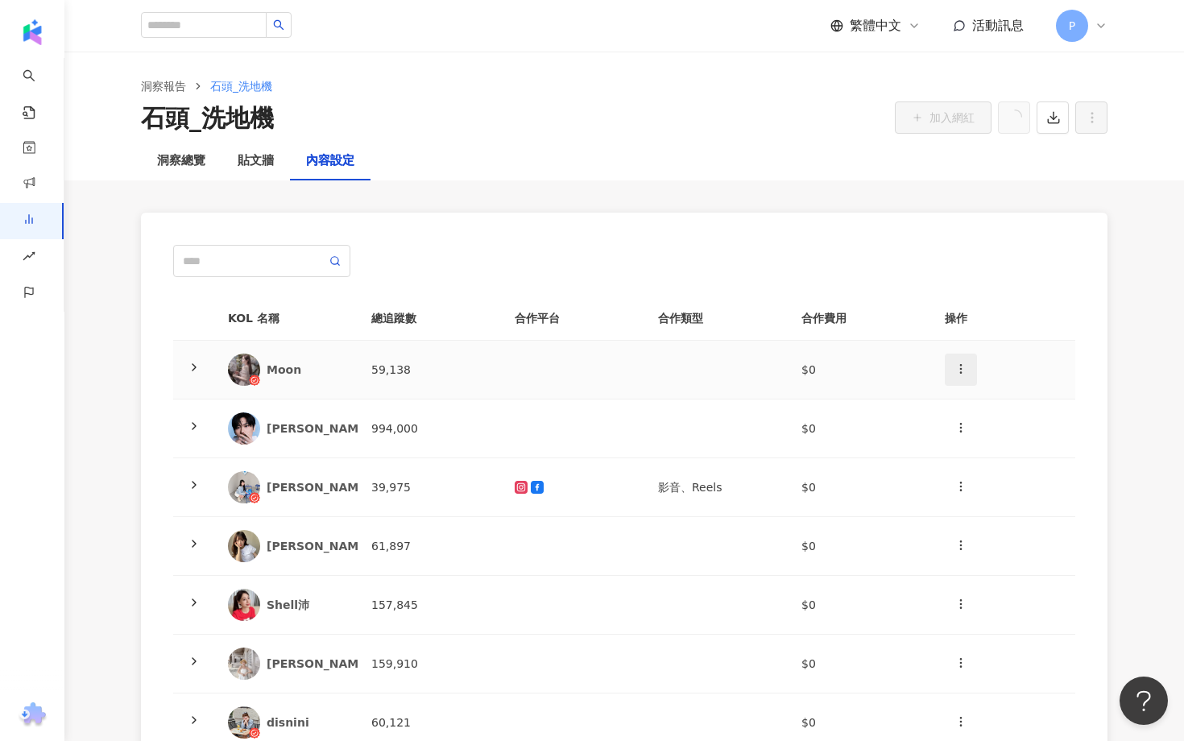
click at [957, 369] on icon "button" at bounding box center [960, 368] width 13 height 13
click at [192, 365] on icon at bounding box center [194, 367] width 13 height 13
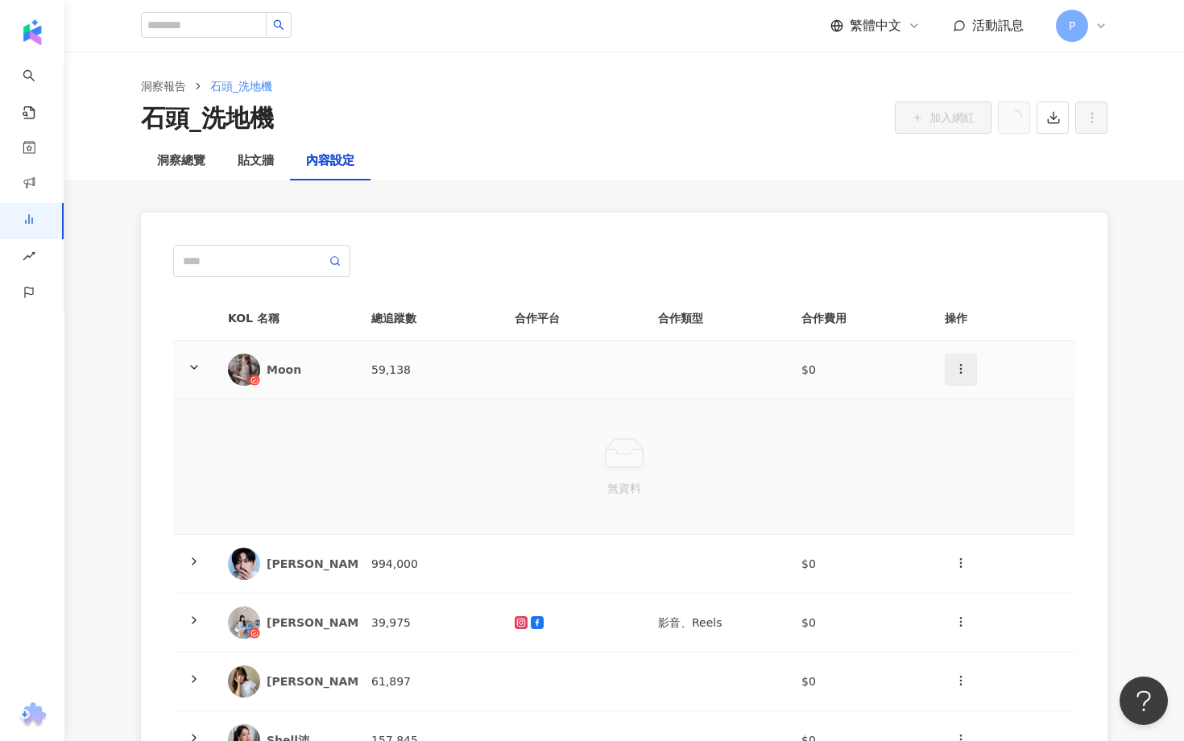
click at [954, 363] on icon "button" at bounding box center [960, 368] width 13 height 13
click at [962, 405] on icon at bounding box center [963, 408] width 11 height 11
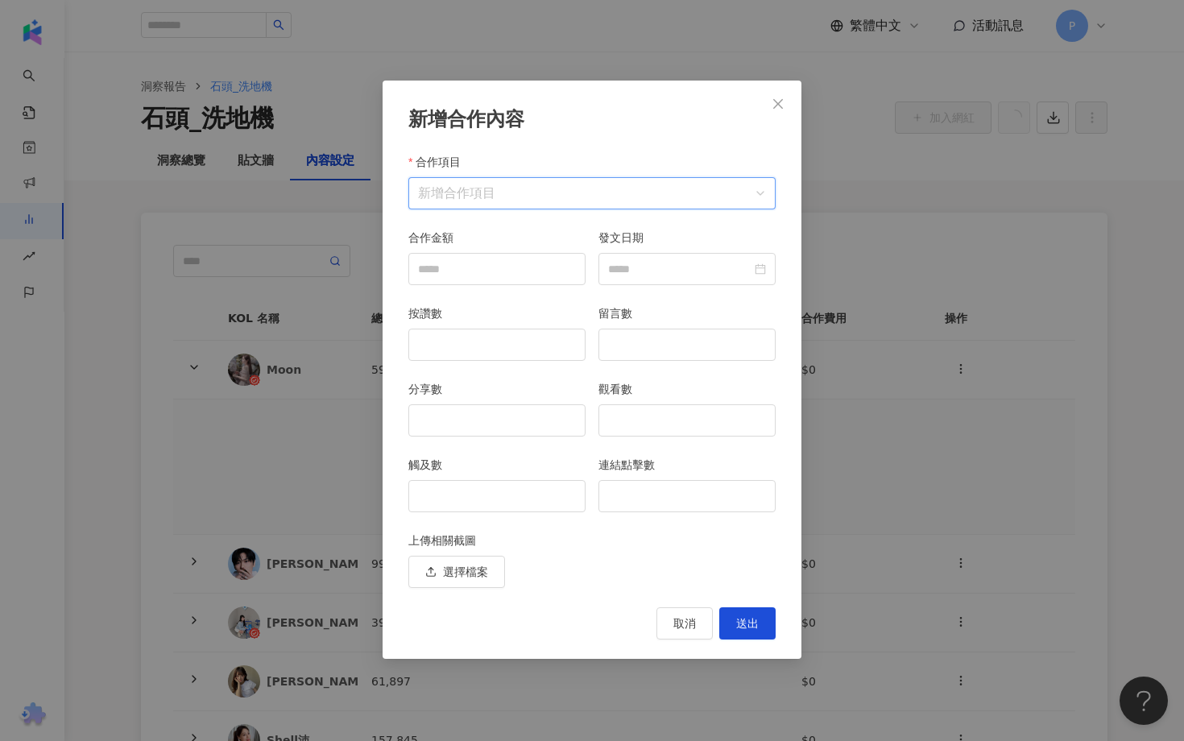
click at [744, 201] on input "合作項目" at bounding box center [592, 193] width 348 height 31
click at [743, 203] on input "合作項目" at bounding box center [592, 193] width 348 height 31
click at [638, 489] on input "連結點擊數" at bounding box center [687, 496] width 176 height 31
click at [699, 621] on button "取消" at bounding box center [684, 623] width 56 height 32
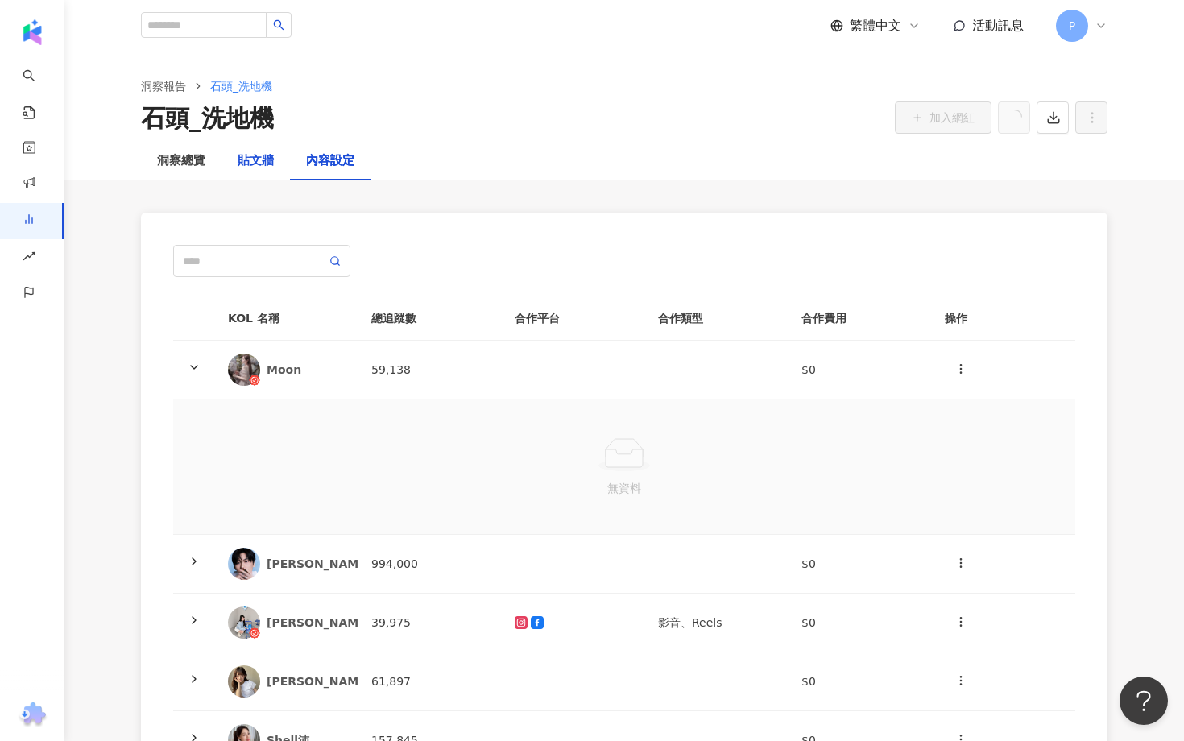
click at [254, 159] on div "貼文牆" at bounding box center [256, 160] width 36 height 19
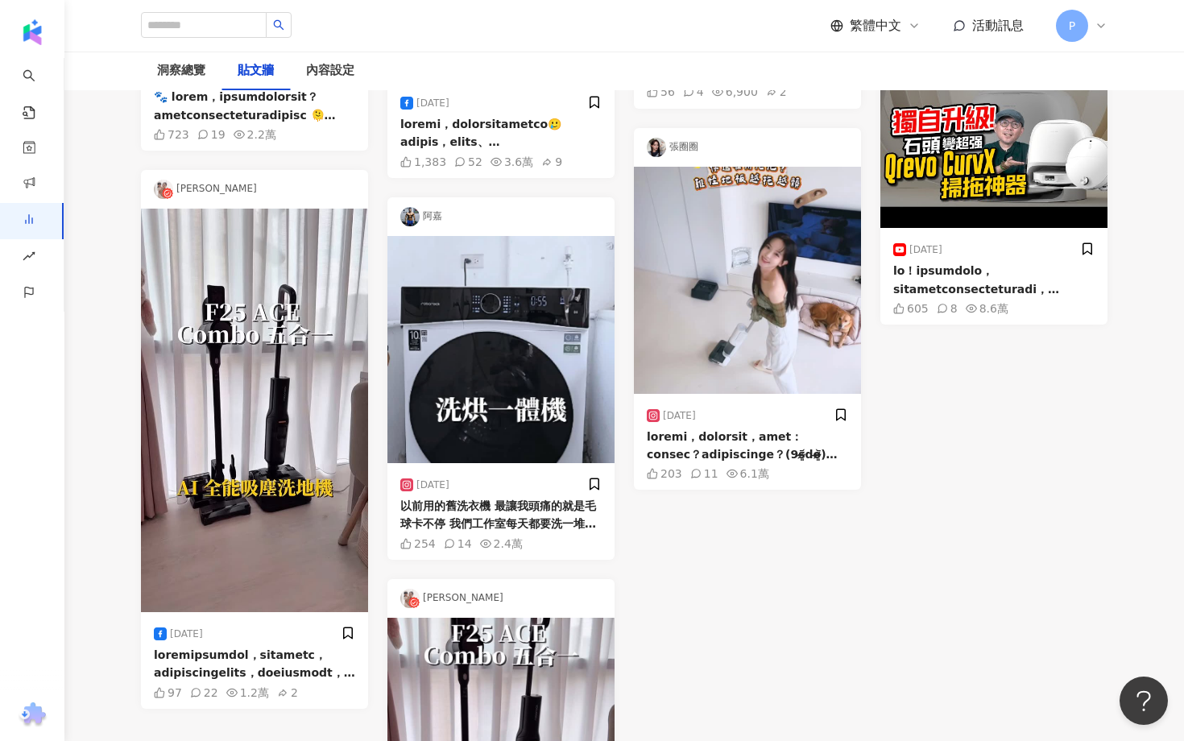
scroll to position [755, 0]
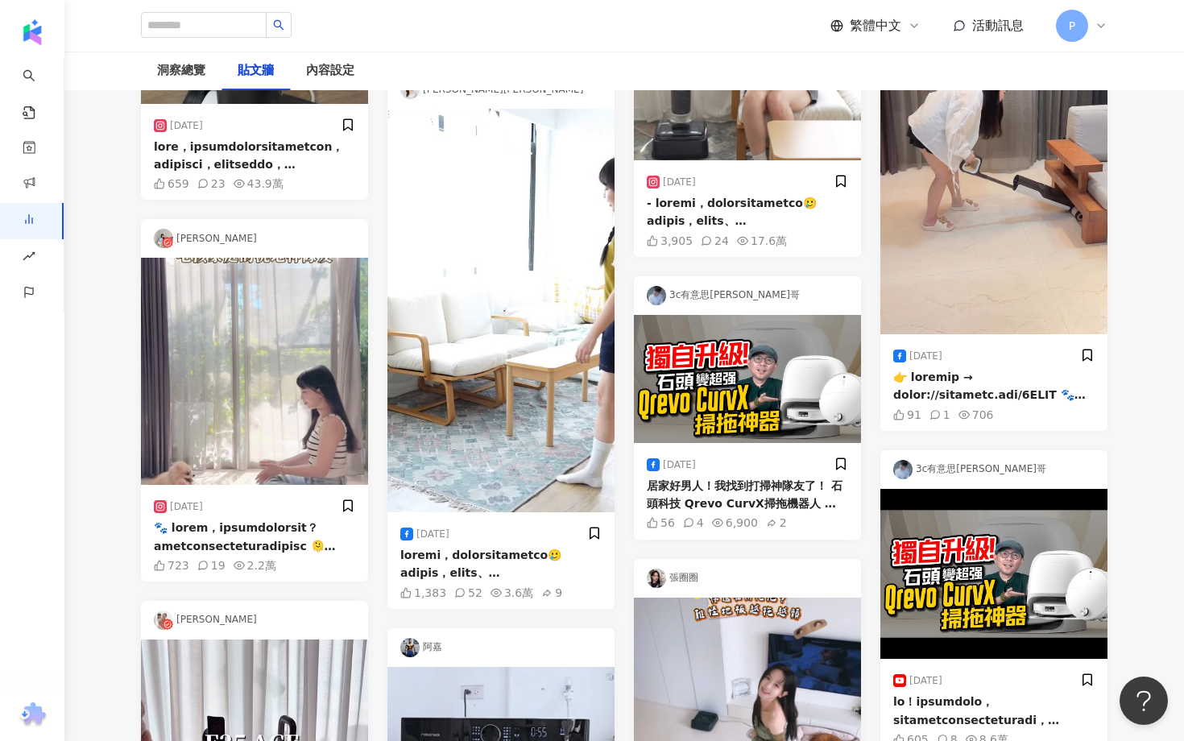
click at [298, 541] on div at bounding box center [254, 537] width 201 height 36
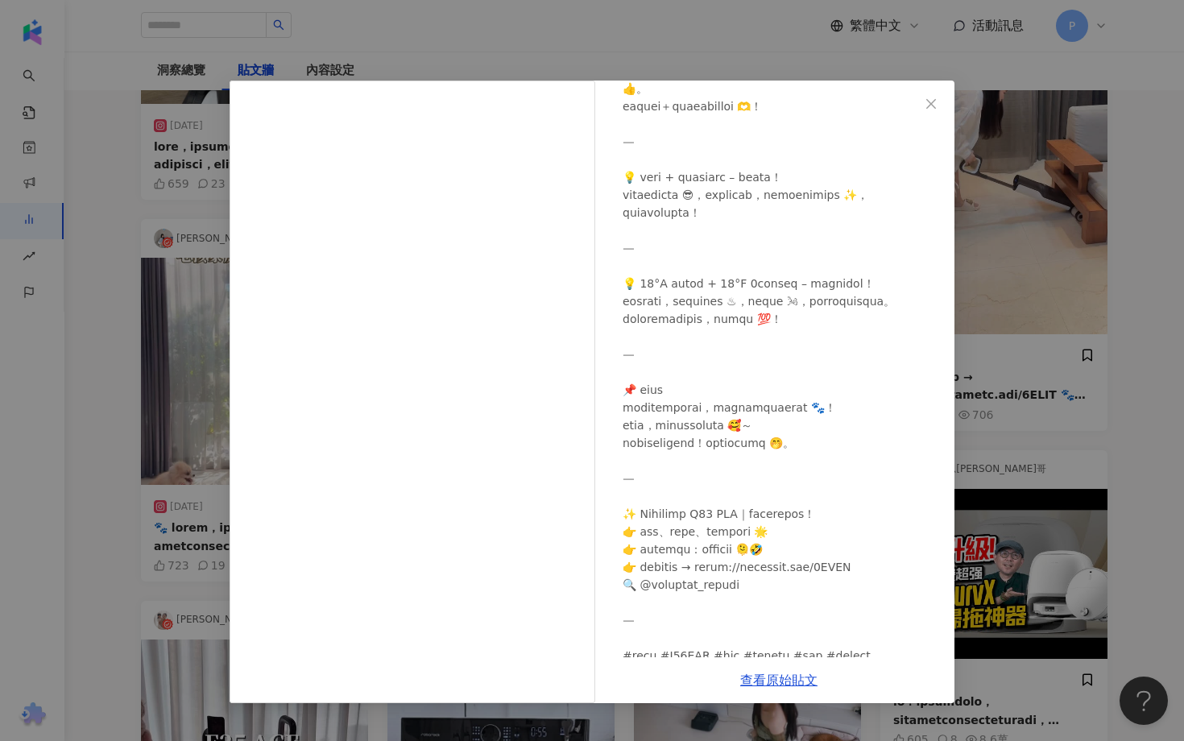
scroll to position [544, 0]
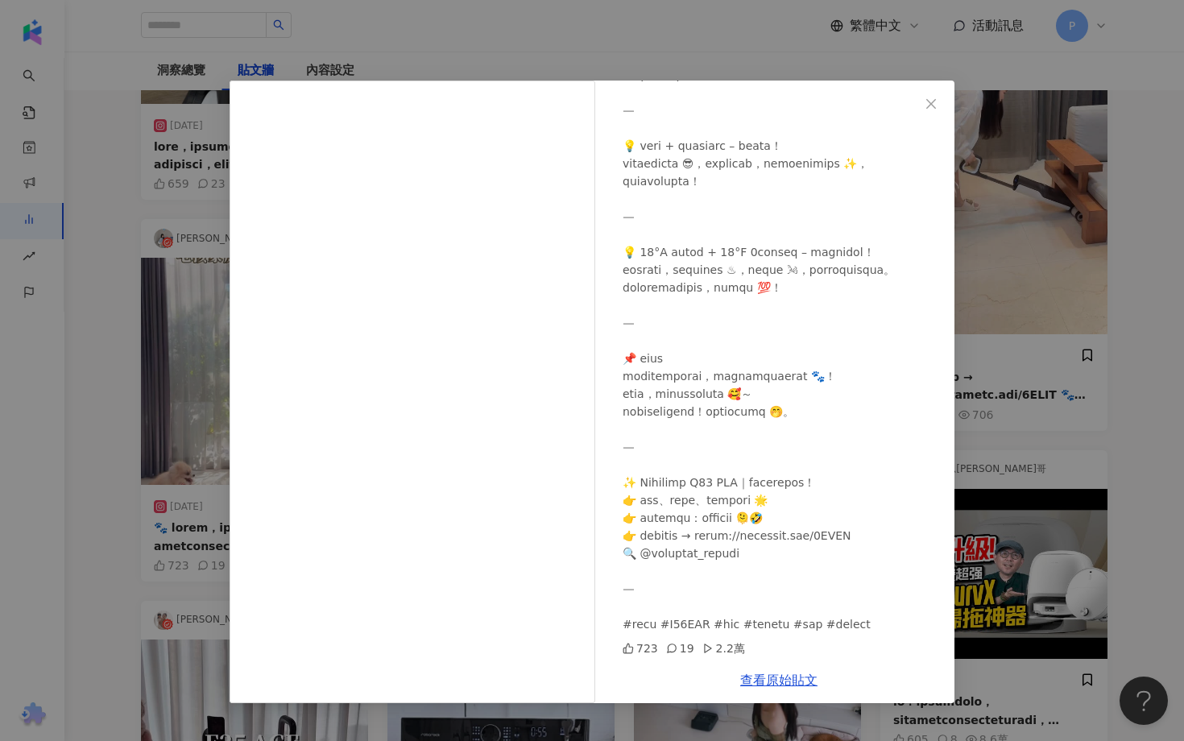
click at [1158, 519] on div "如婷 2025/6/26 723 19 2.2萬 查看原始貼文" at bounding box center [592, 370] width 1184 height 741
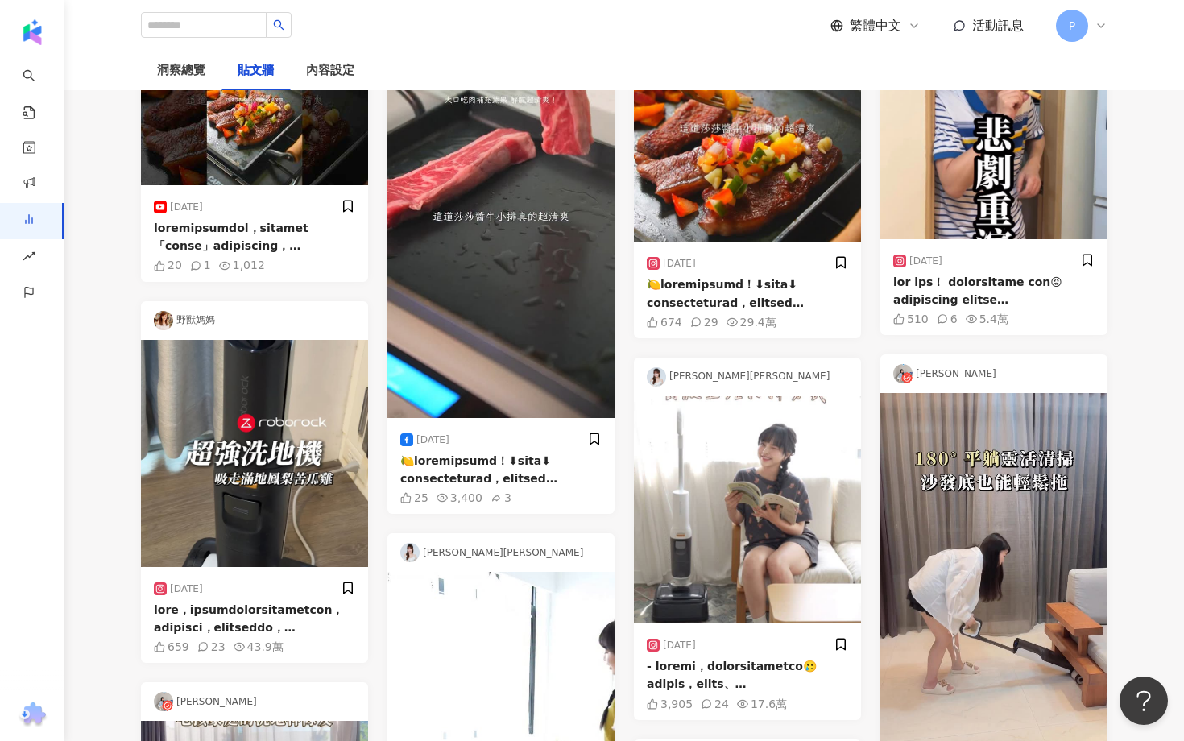
scroll to position [55, 0]
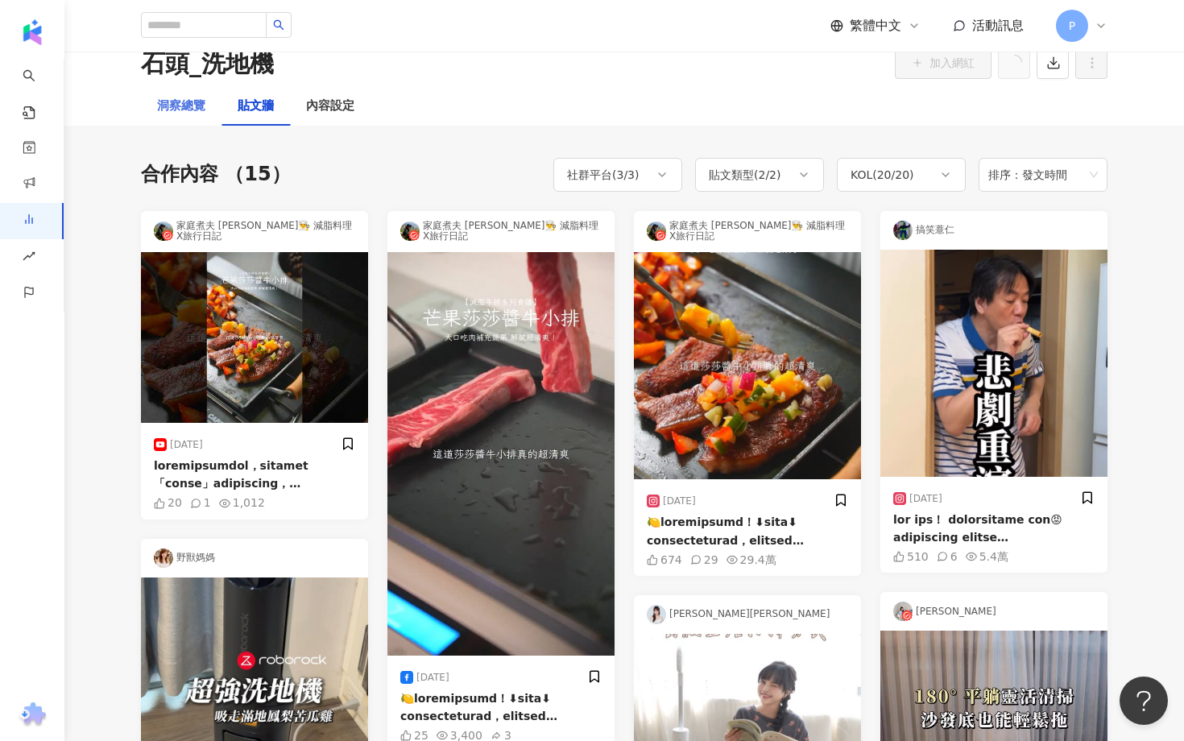
click at [185, 120] on div "洞察總覽" at bounding box center [181, 106] width 81 height 39
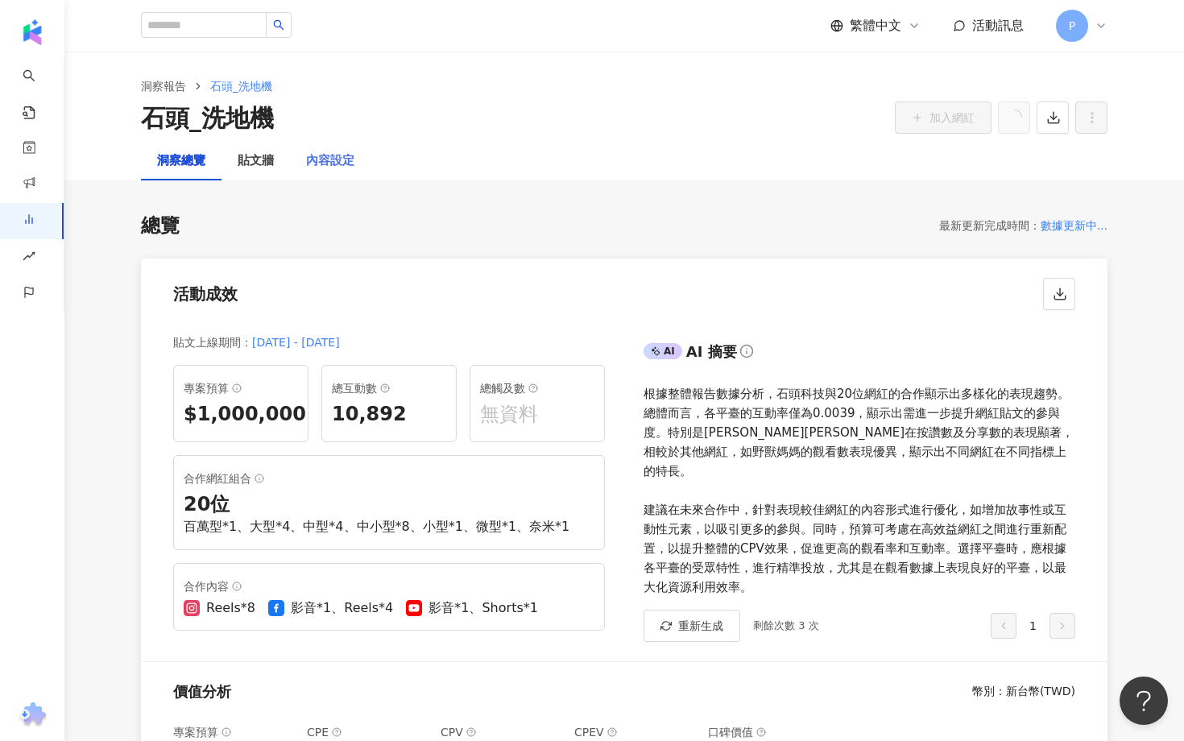
click at [319, 146] on div "內容設定" at bounding box center [330, 161] width 81 height 39
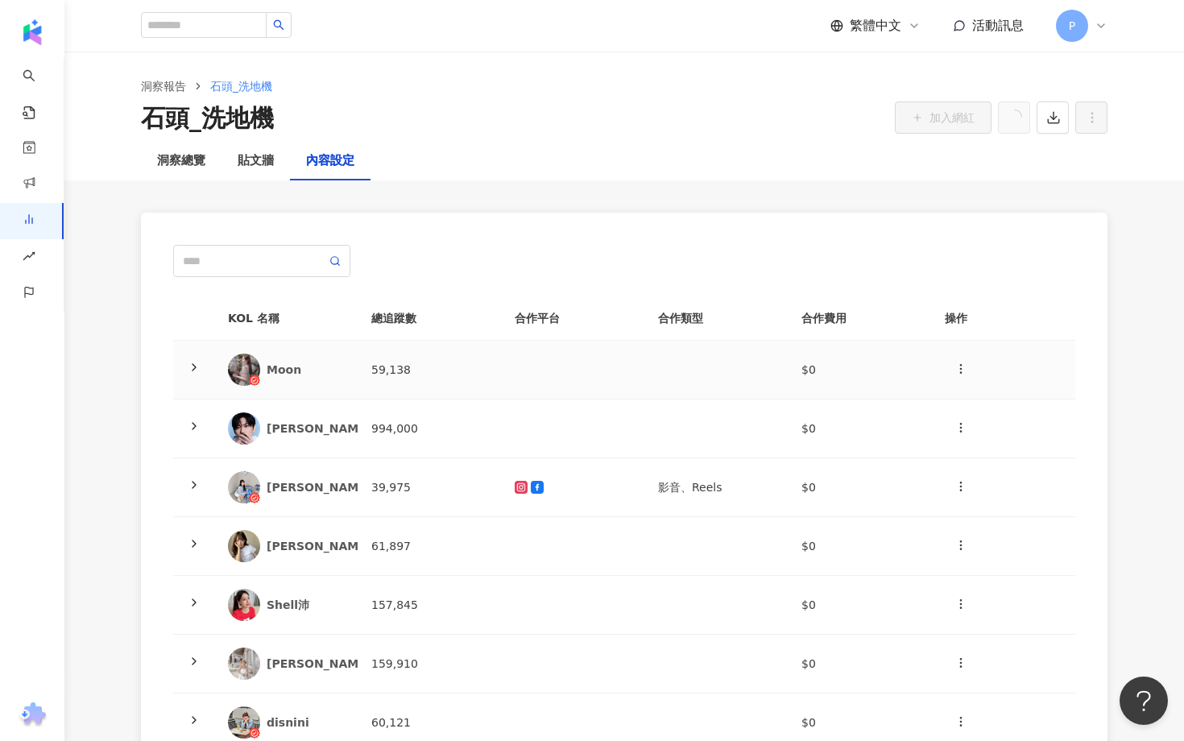
click at [197, 366] on icon at bounding box center [194, 367] width 13 height 13
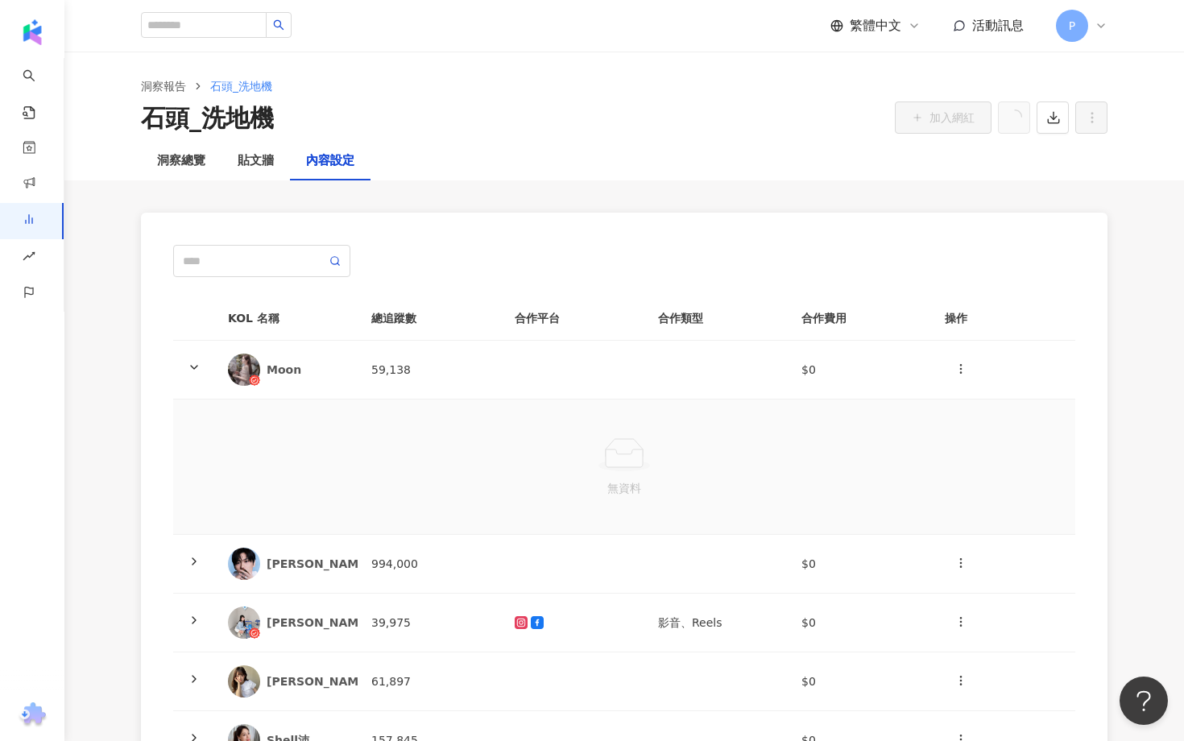
click at [523, 428] on div "無資料" at bounding box center [624, 466] width 876 height 109
click at [960, 370] on icon "button" at bounding box center [960, 368] width 13 height 13
click at [979, 414] on div "新增內容" at bounding box center [989, 408] width 63 height 18
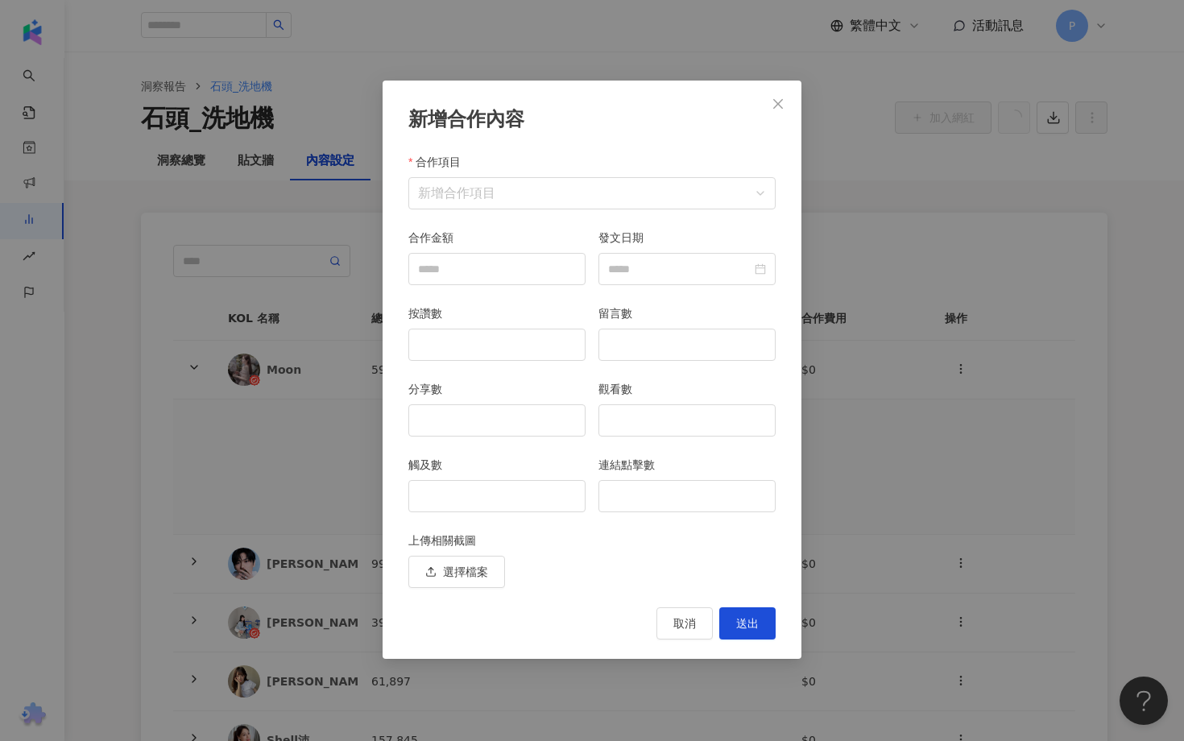
click at [517, 386] on div "分享數" at bounding box center [496, 392] width 177 height 24
click at [612, 176] on div "合作項目" at bounding box center [591, 165] width 367 height 24
click at [617, 188] on input "合作項目" at bounding box center [592, 193] width 348 height 31
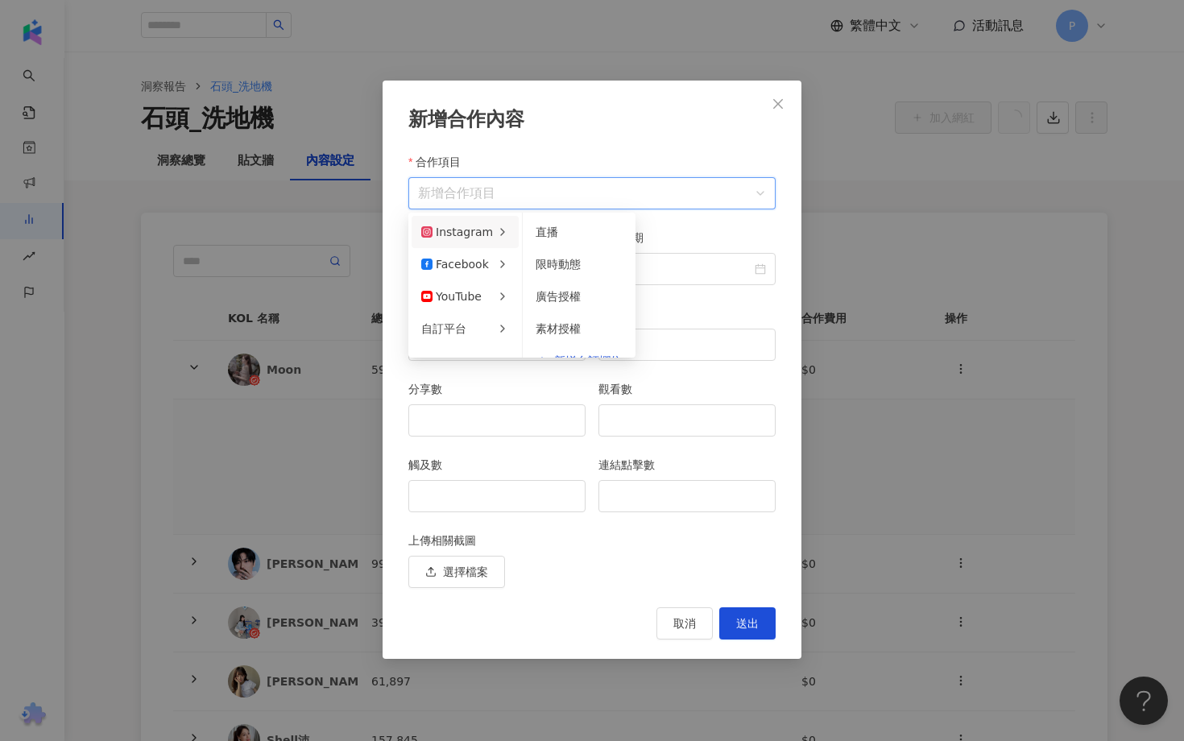
click at [473, 232] on div "Instagram" at bounding box center [457, 232] width 72 height 18
click at [577, 286] on li "廣告授權" at bounding box center [579, 274] width 106 height 32
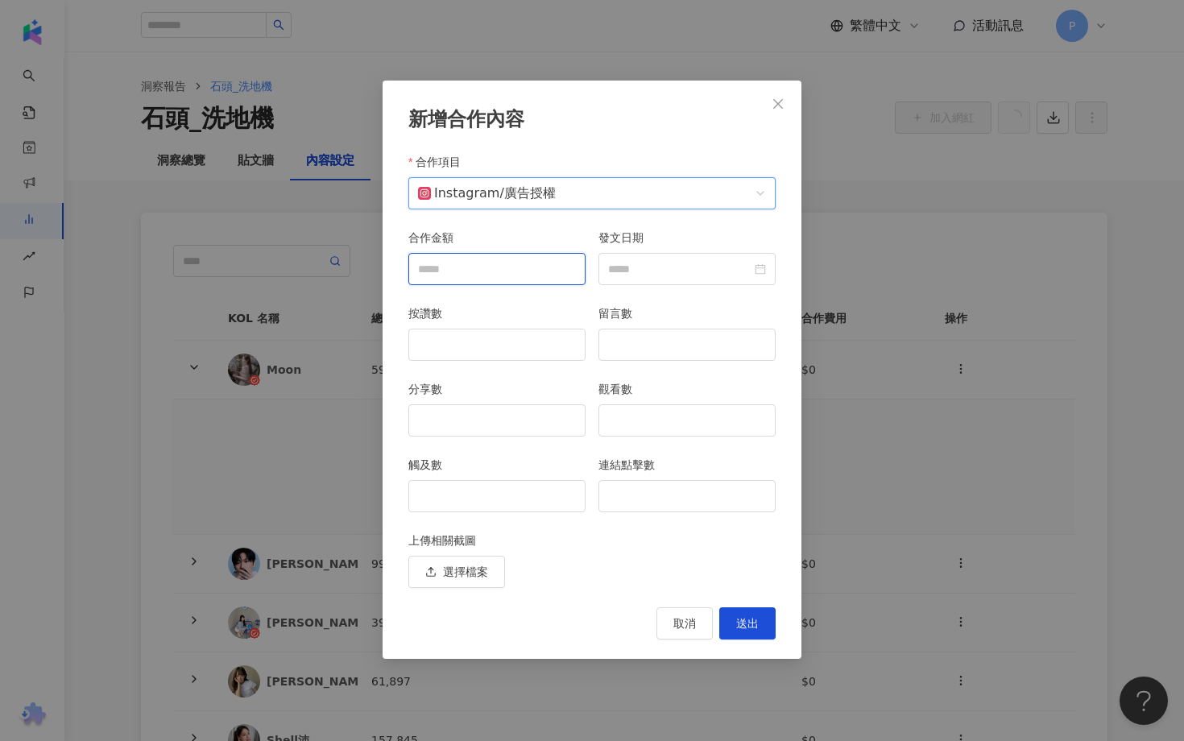
click at [569, 276] on input "合作金額" at bounding box center [497, 269] width 176 height 31
click at [672, 629] on button "取消" at bounding box center [684, 623] width 56 height 32
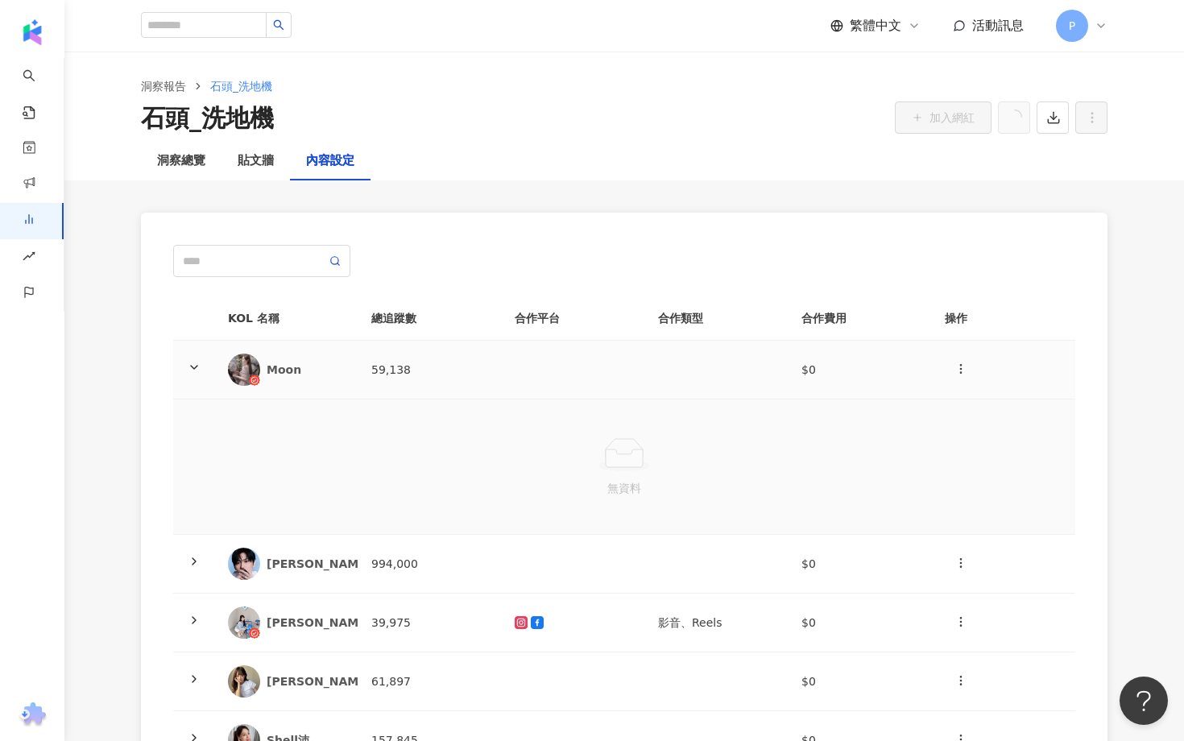
click at [275, 364] on div "Moon" at bounding box center [306, 370] width 79 height 16
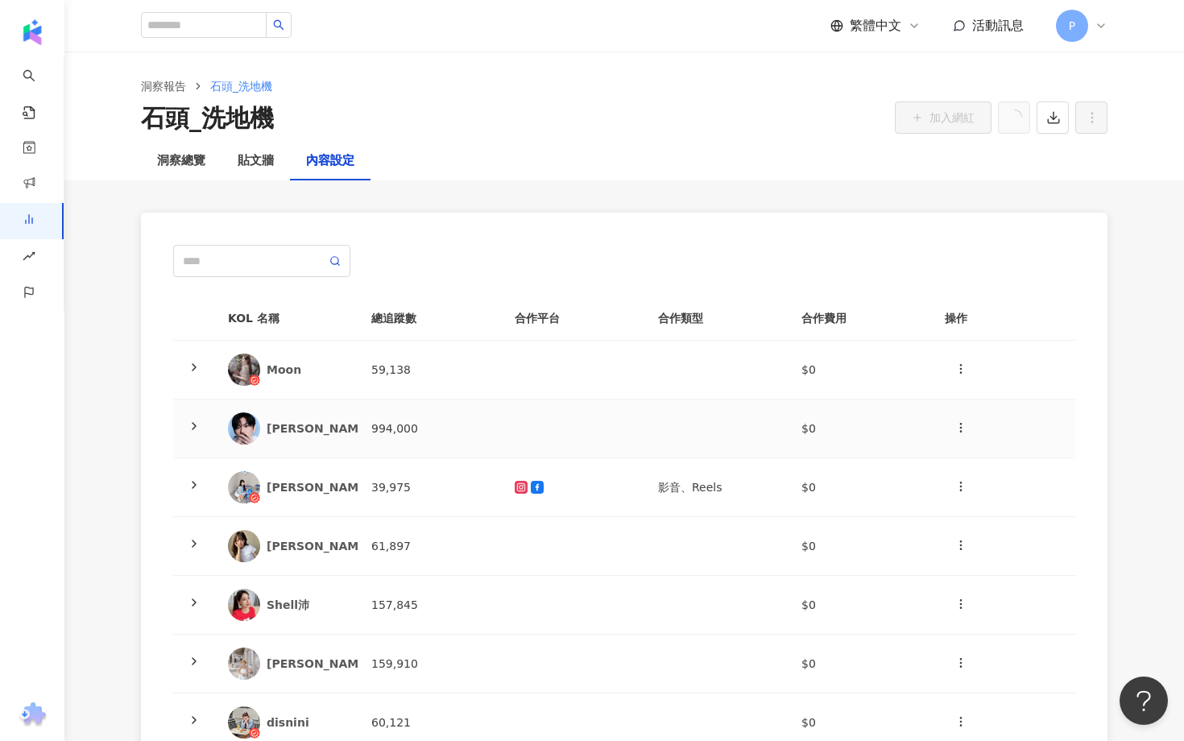
click at [279, 435] on div "邱宇辰 Chris" at bounding box center [371, 428] width 209 height 16
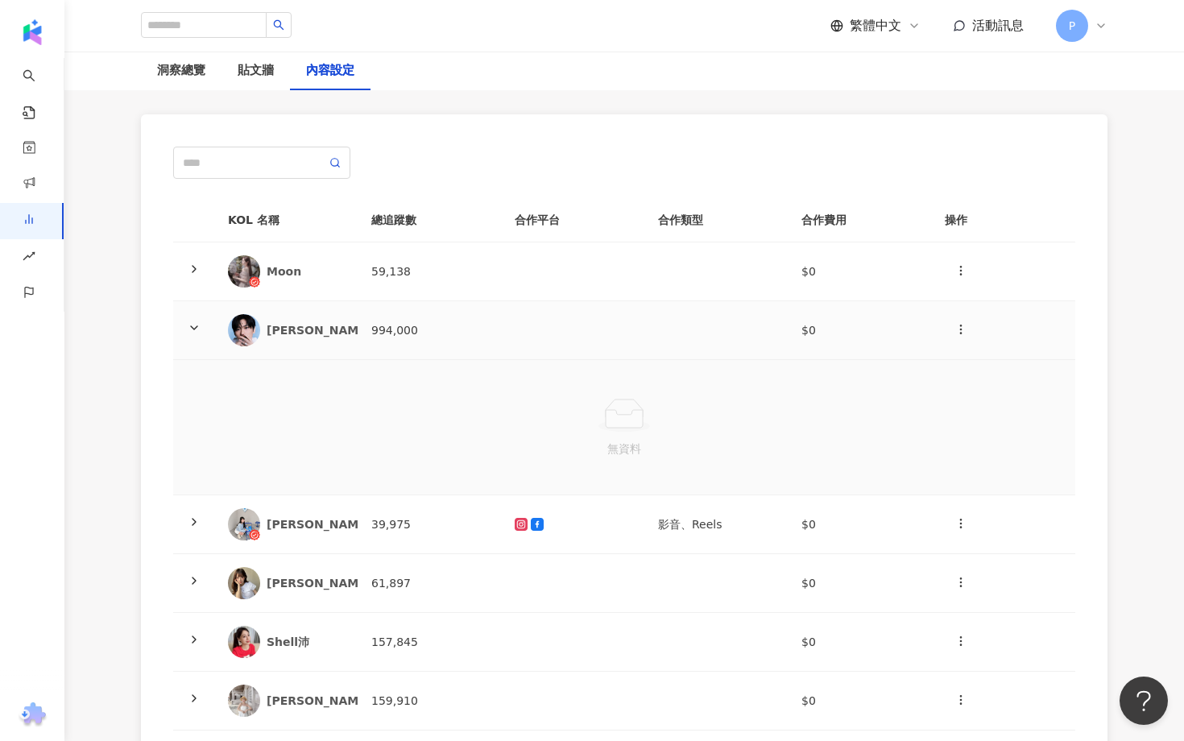
scroll to position [155, 0]
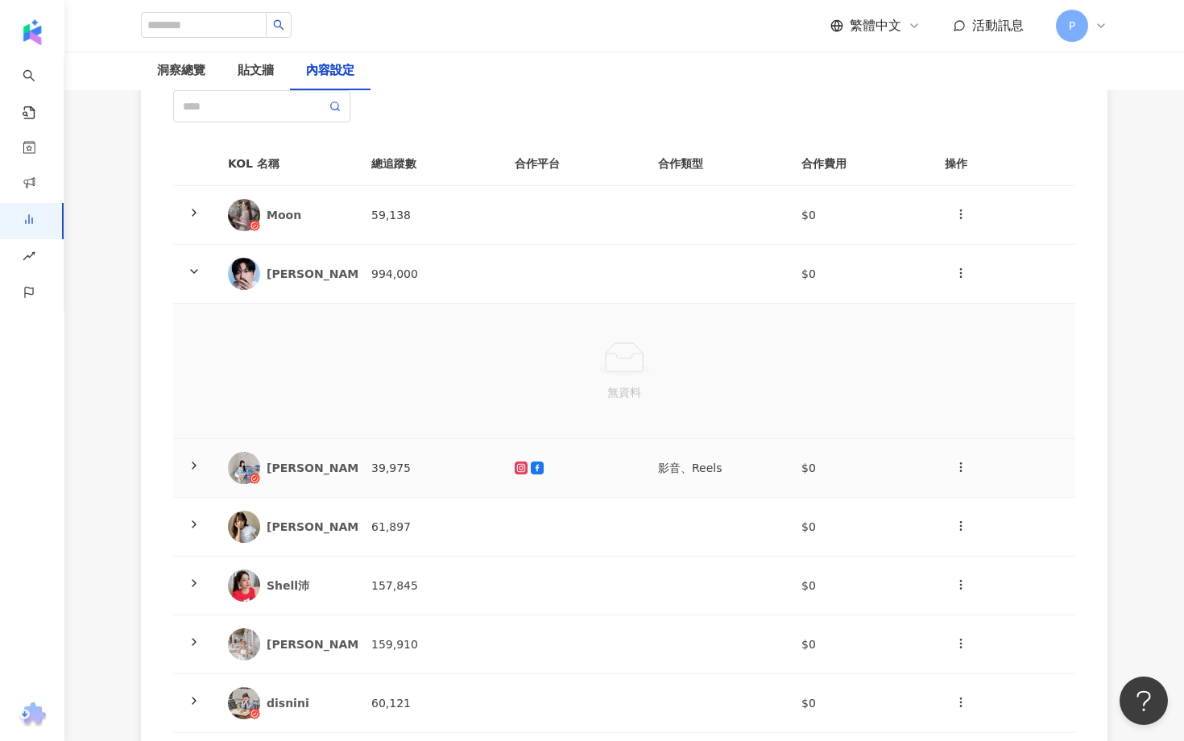
click at [201, 468] on div at bounding box center [194, 468] width 16 height 18
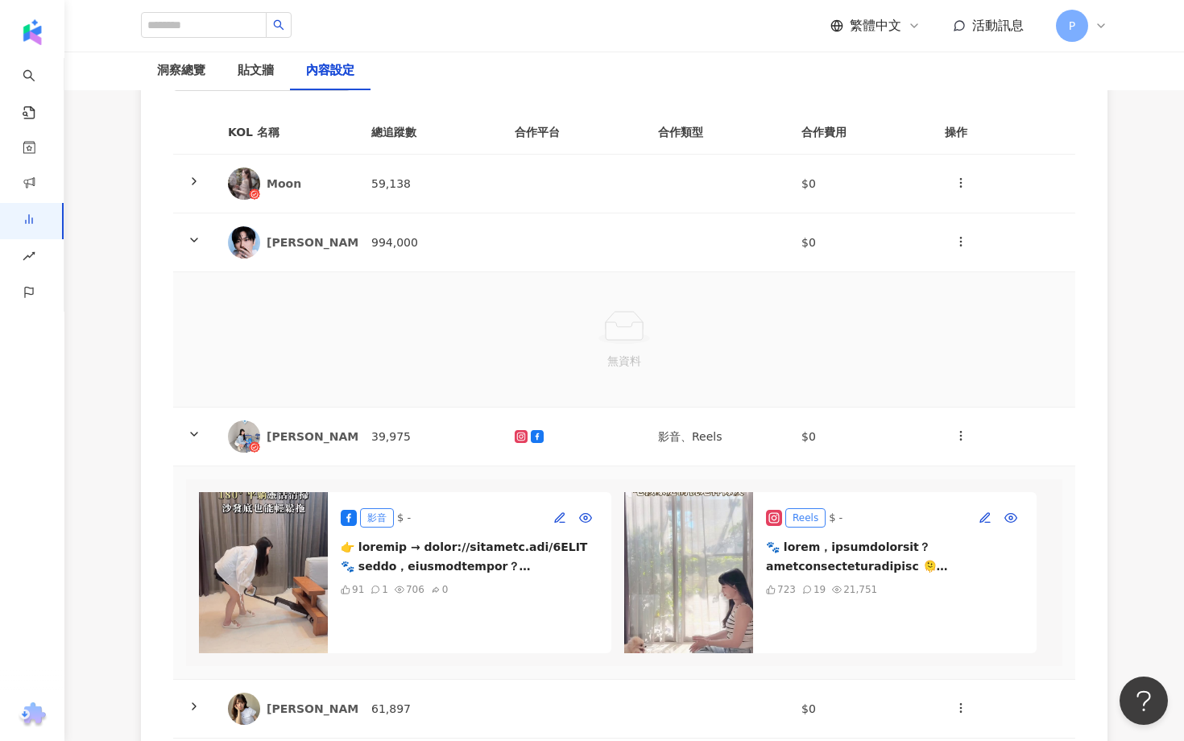
scroll to position [0, 0]
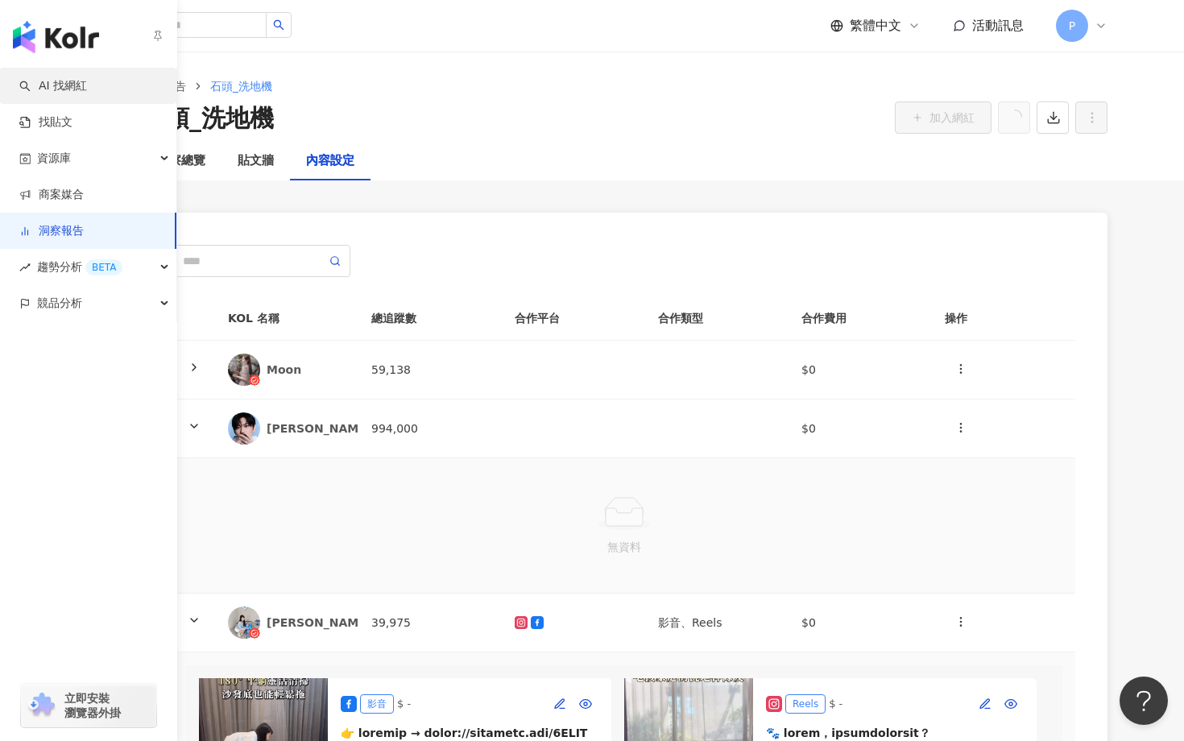
click at [82, 78] on link "AI 找網紅" at bounding box center [53, 86] width 68 height 16
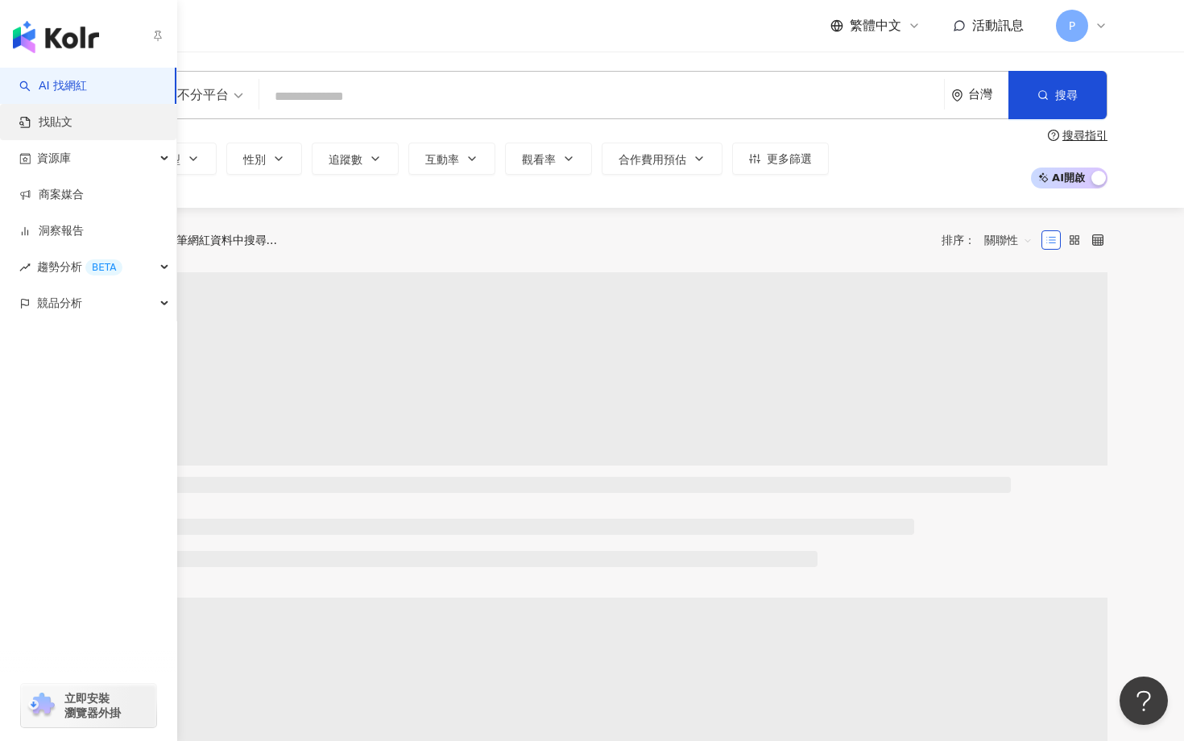
click at [67, 119] on link "找貼文" at bounding box center [45, 122] width 53 height 16
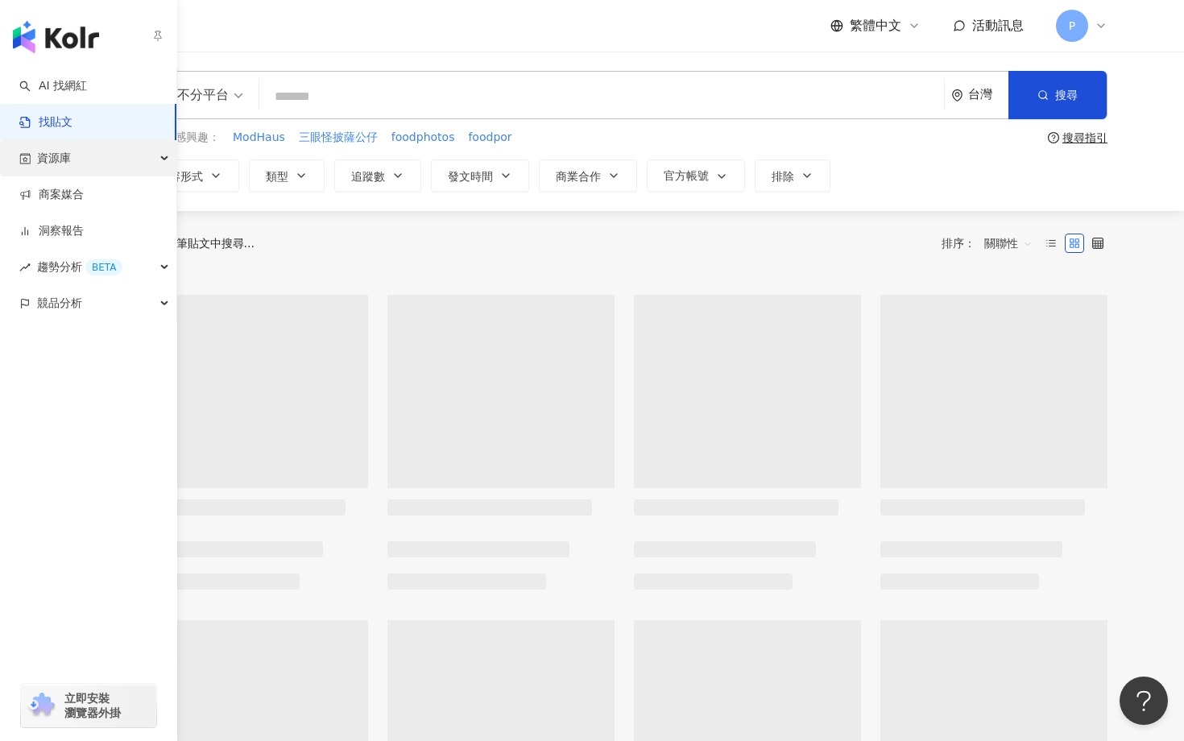
click at [50, 160] on span "資源庫" at bounding box center [54, 158] width 34 height 36
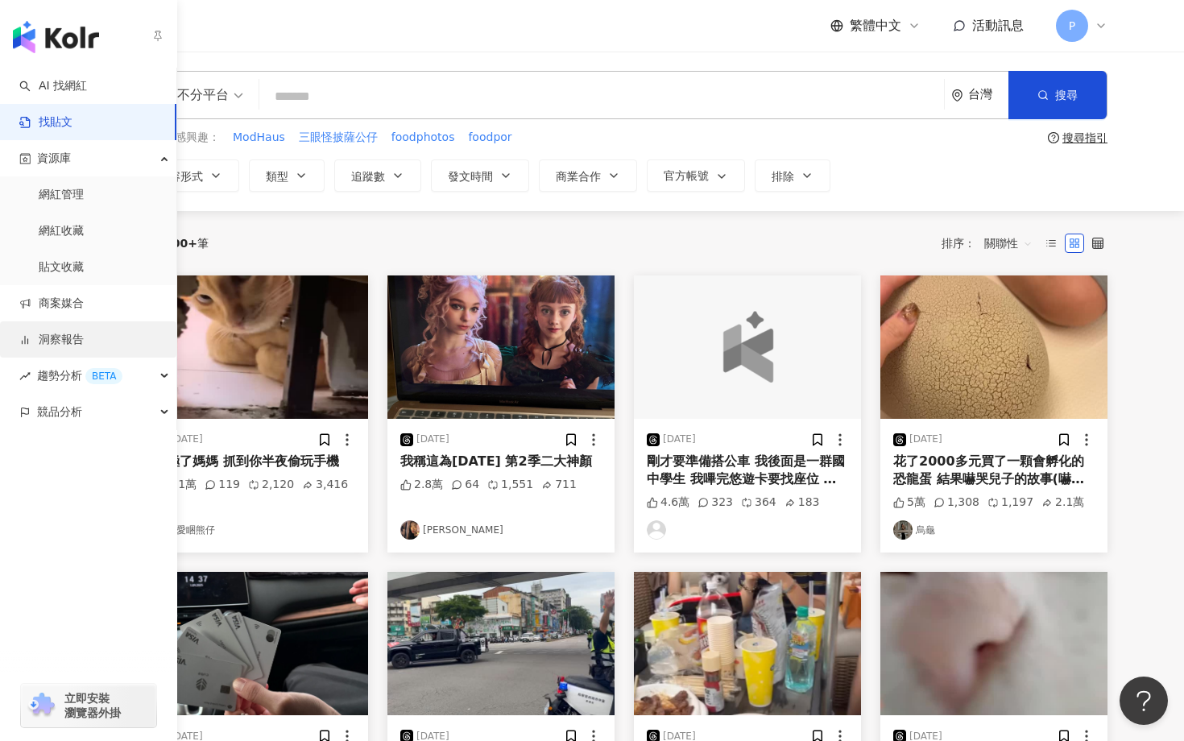
click at [84, 340] on link "洞察報告" at bounding box center [51, 340] width 64 height 16
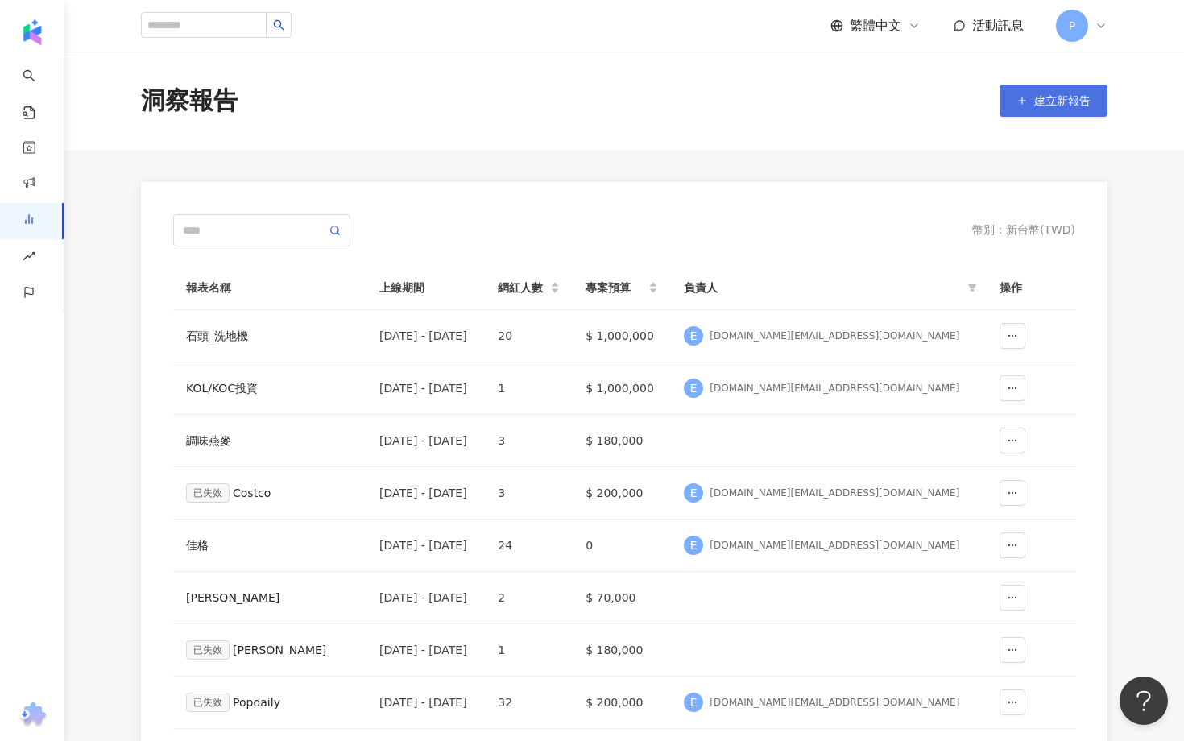
click at [1056, 95] on span "建立新報告" at bounding box center [1062, 100] width 56 height 13
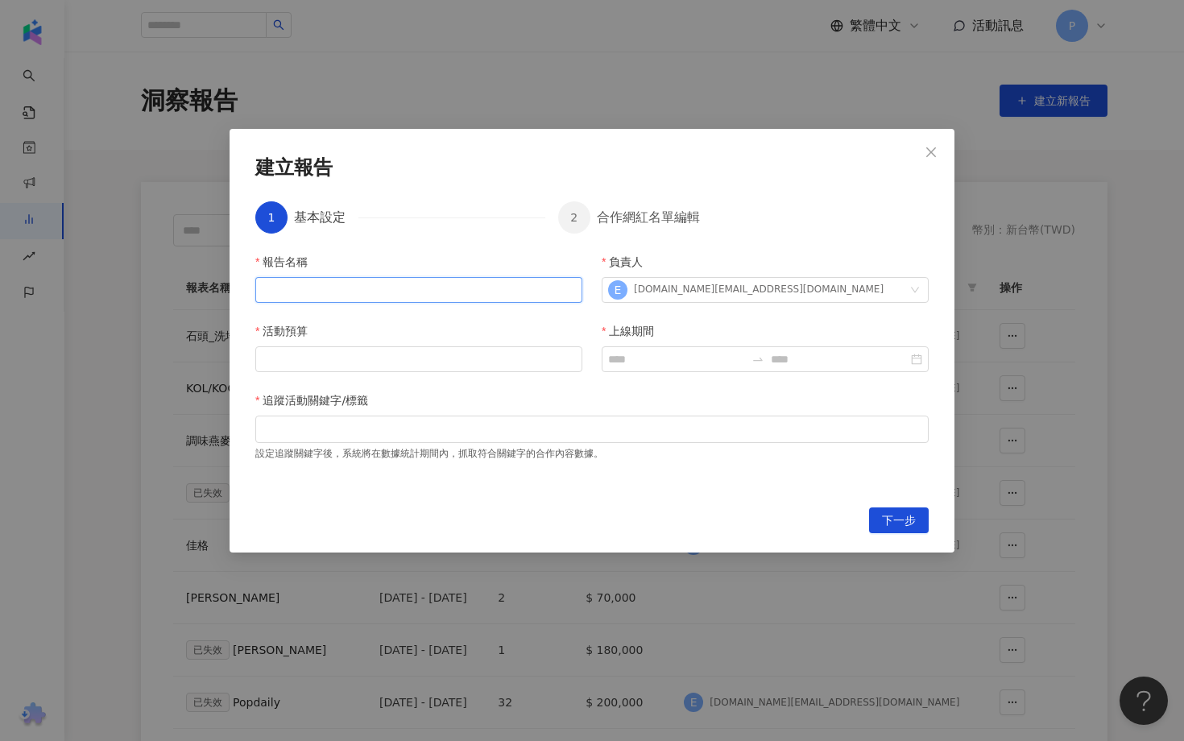
click at [422, 292] on input "報告名稱" at bounding box center [418, 290] width 327 height 26
type input "******"
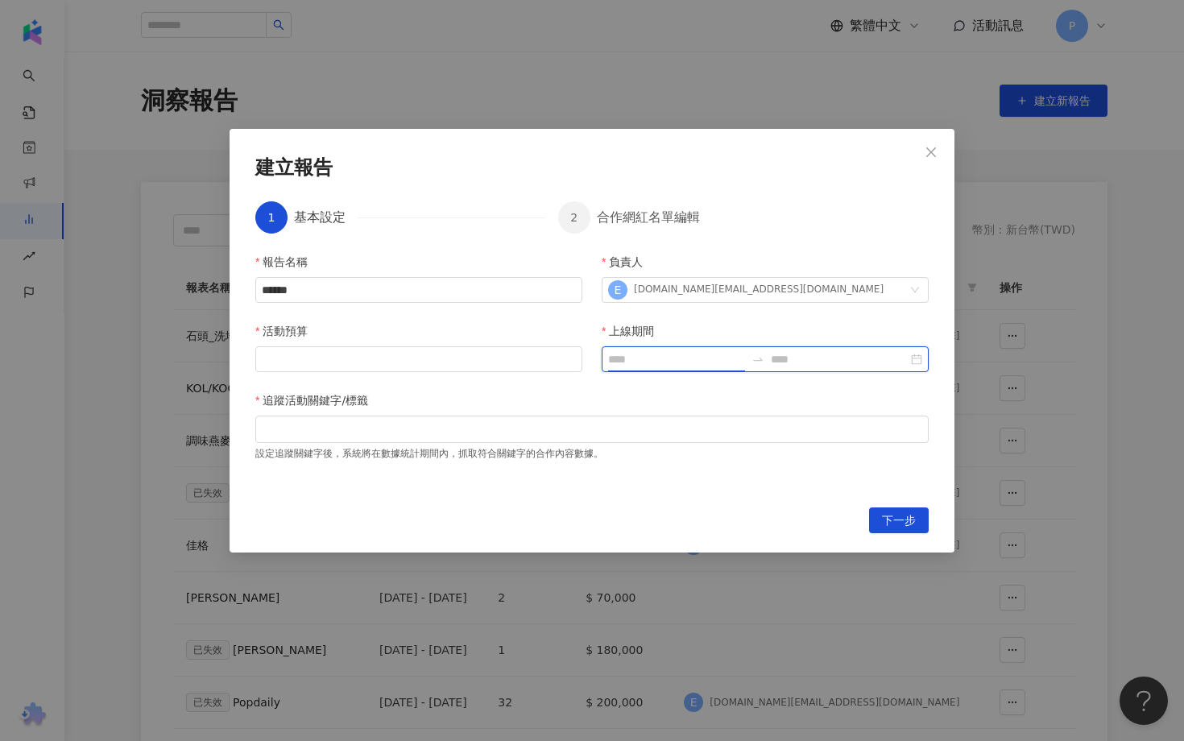
click at [637, 360] on input "上線期間" at bounding box center [676, 359] width 137 height 18
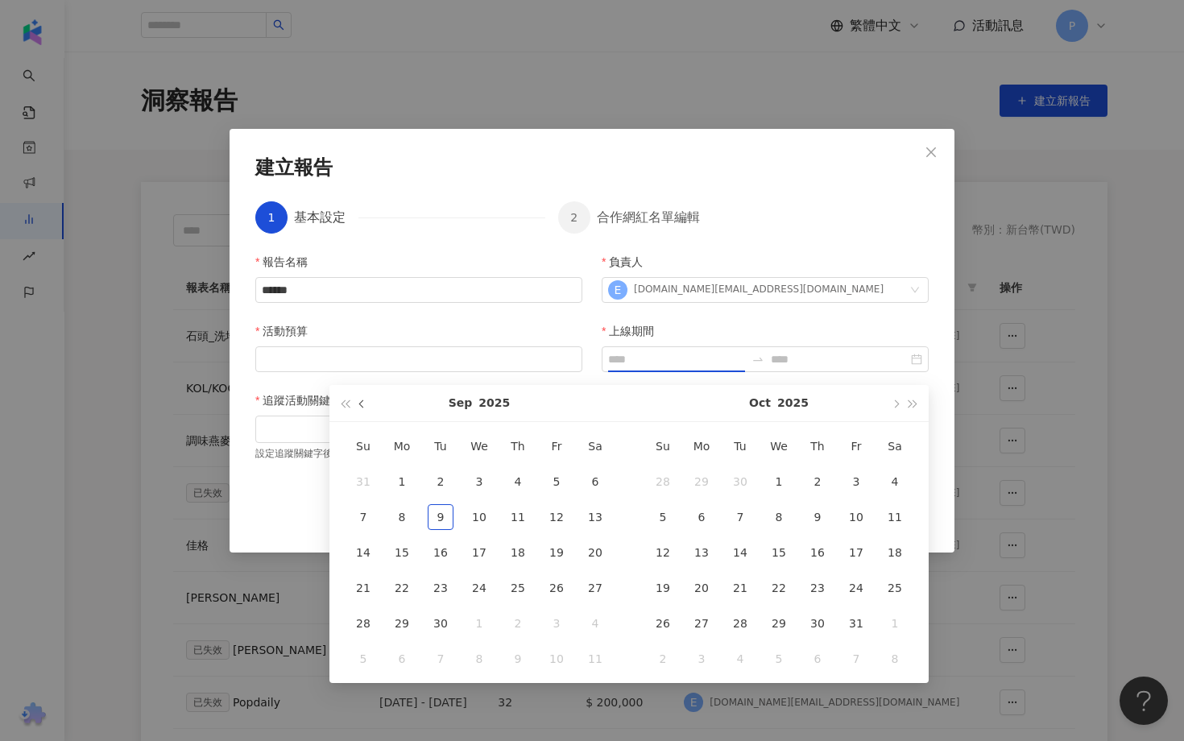
click at [362, 403] on span "button" at bounding box center [363, 403] width 8 height 8
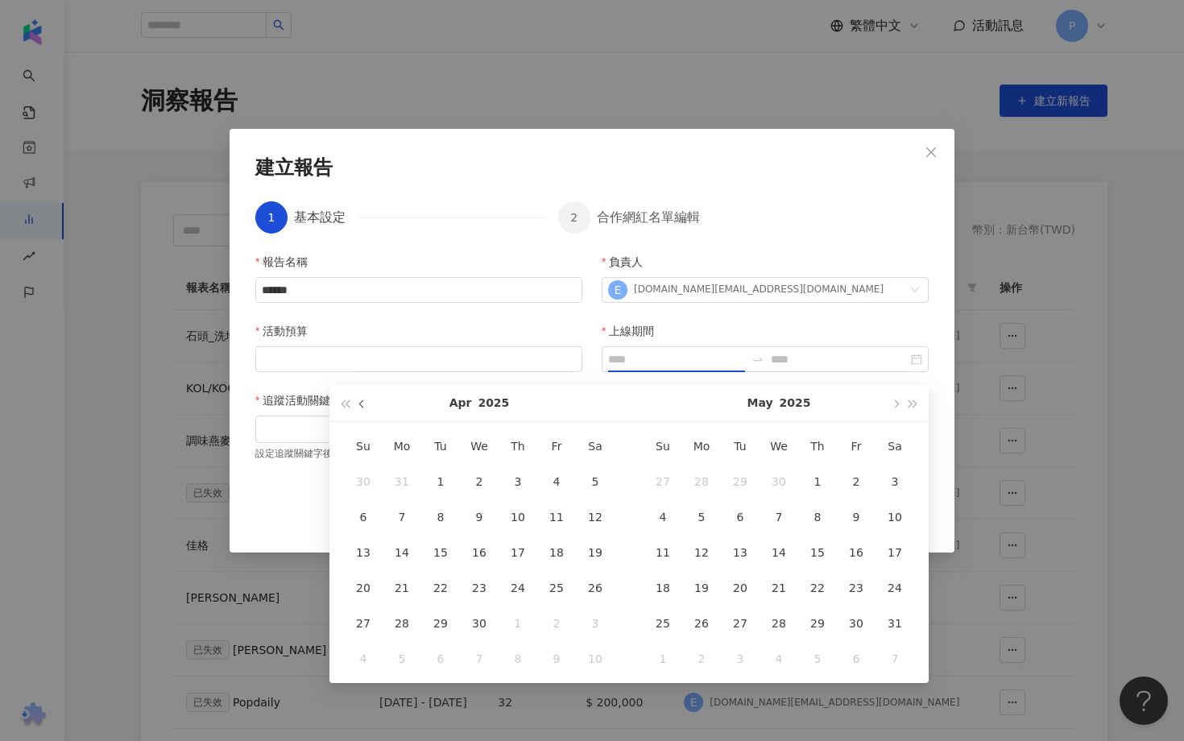
click at [362, 403] on span "button" at bounding box center [363, 403] width 8 height 8
type input "**********"
click at [483, 478] on div "1" at bounding box center [479, 482] width 26 height 26
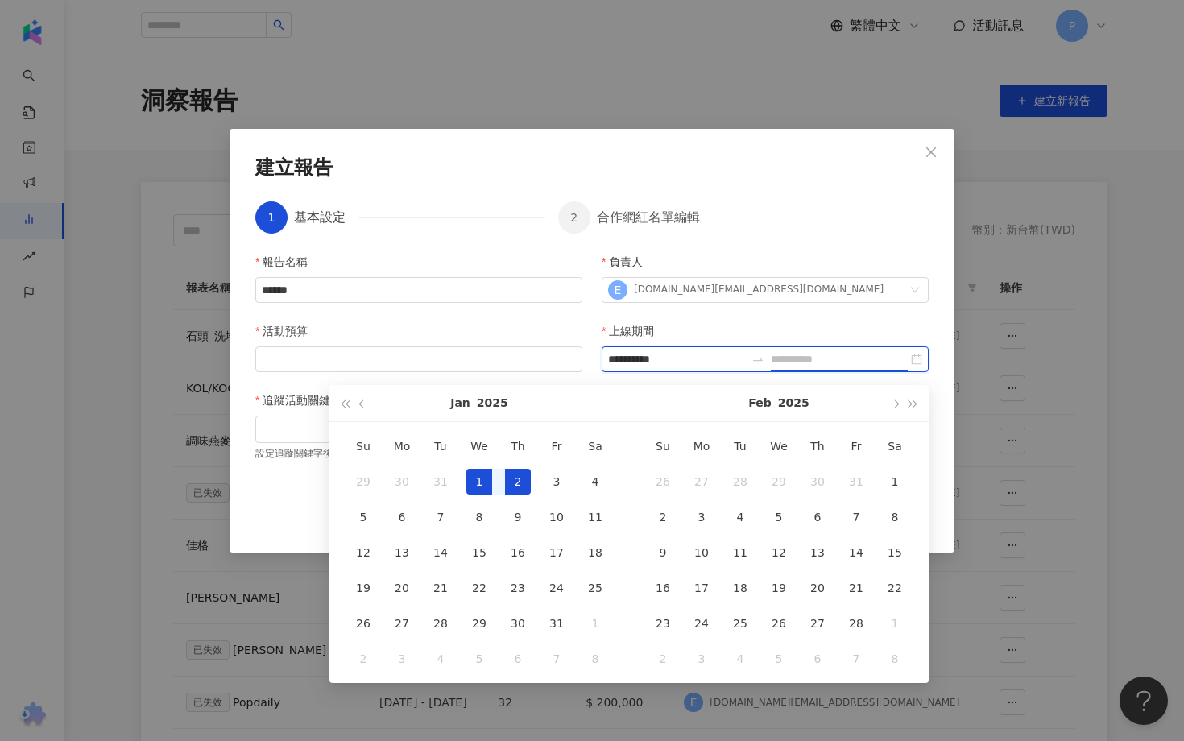
type input "**********"
click at [899, 407] on button "button" at bounding box center [895, 403] width 18 height 36
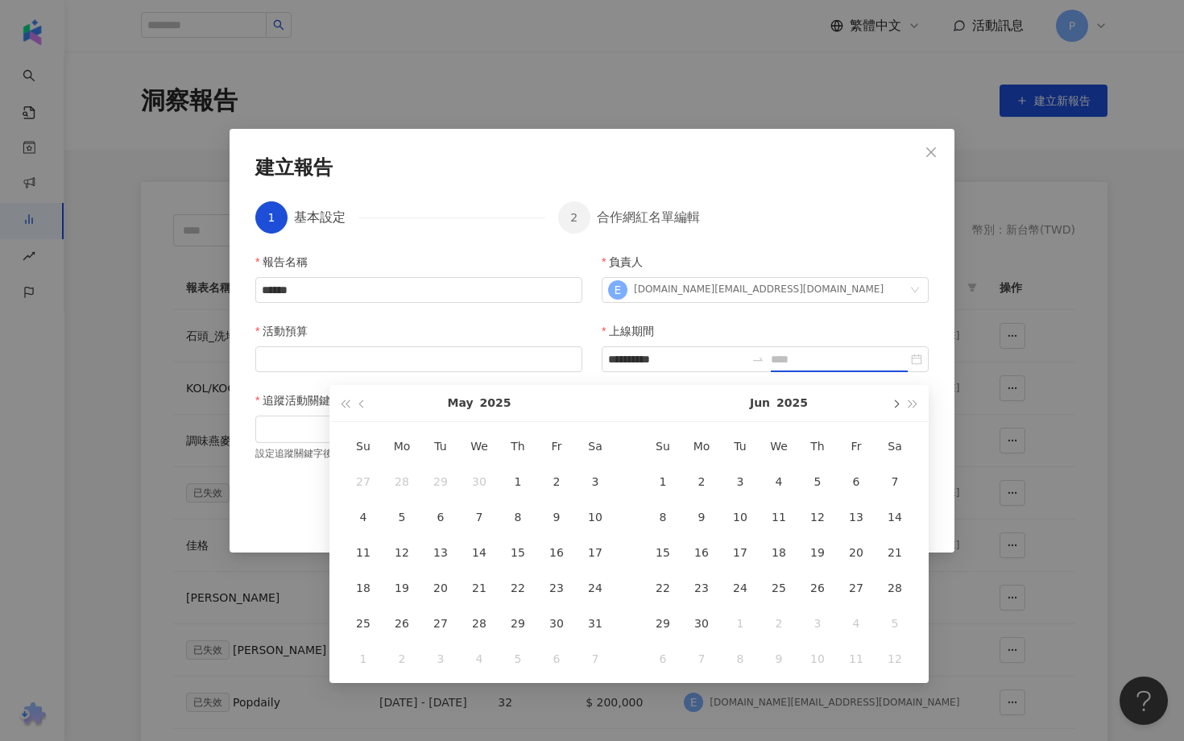
click at [899, 407] on button "button" at bounding box center [895, 403] width 18 height 36
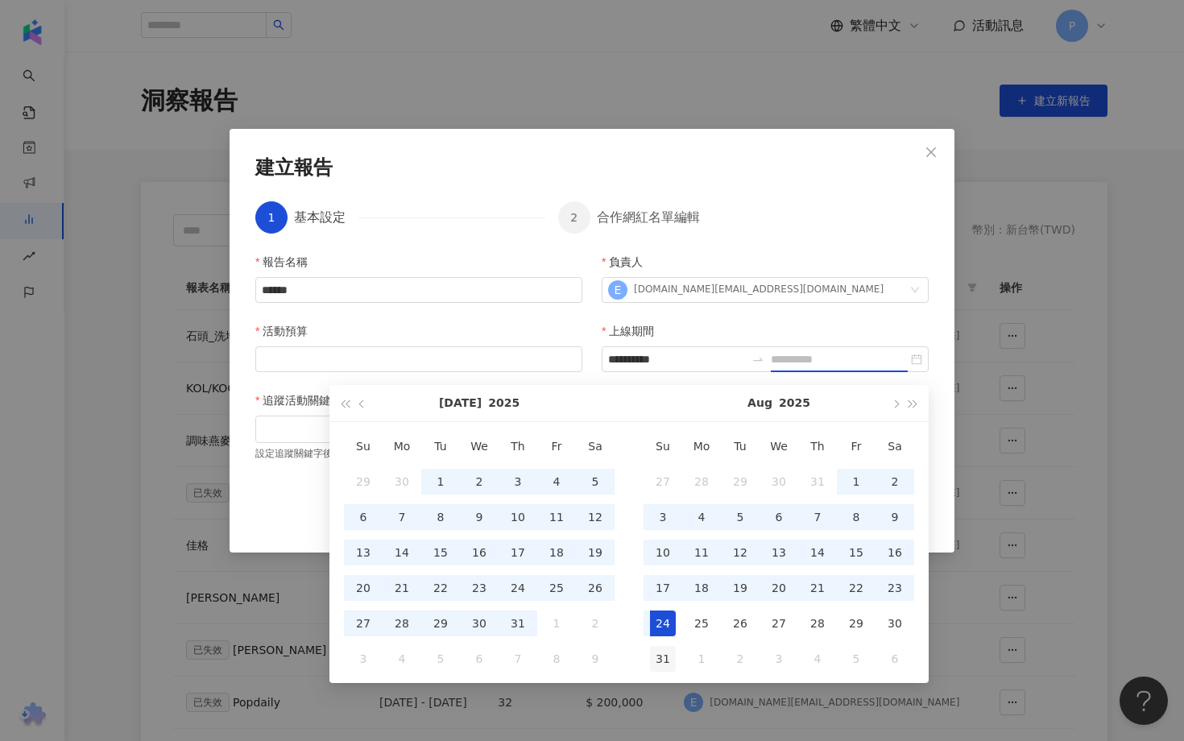
type input "**********"
click at [659, 654] on div "31" at bounding box center [663, 659] width 26 height 26
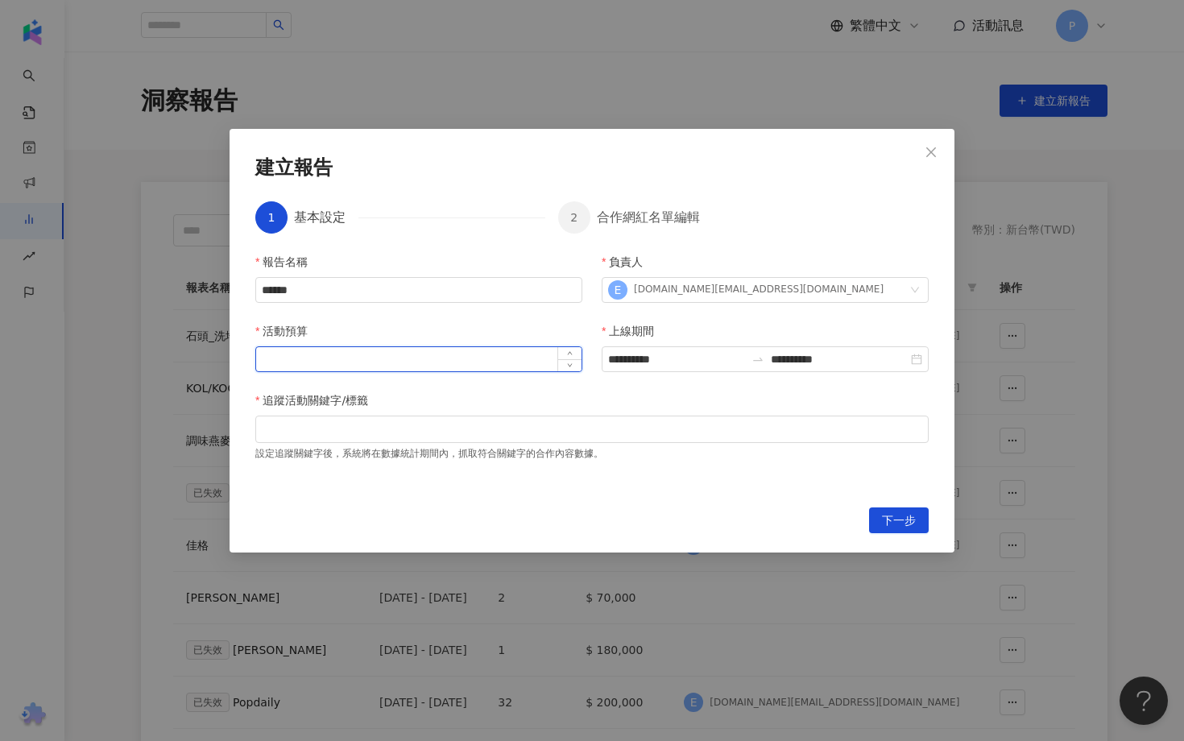
click at [379, 365] on input "活動預算" at bounding box center [418, 359] width 325 height 24
type input "*"
click at [280, 366] on input "*******" at bounding box center [418, 359] width 325 height 24
click at [300, 435] on div at bounding box center [592, 429] width 667 height 12
type input "*******"
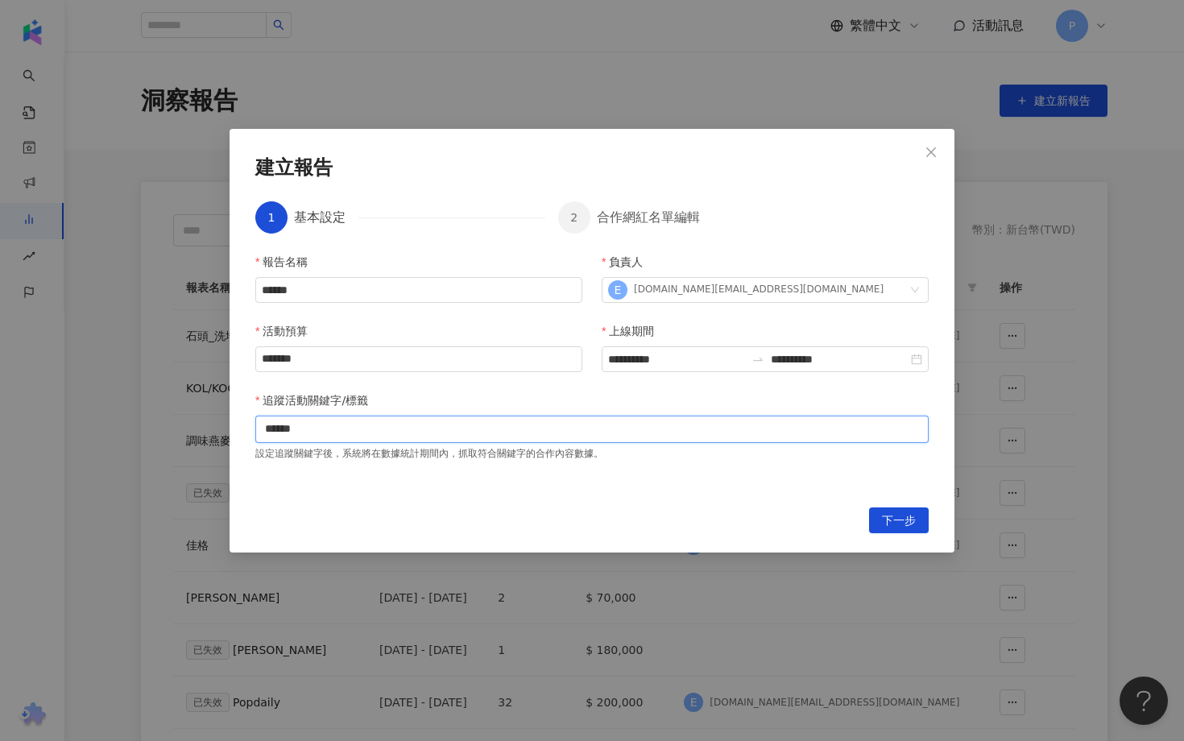
type input "*****"
type input "*"
type input "******"
type input "****"
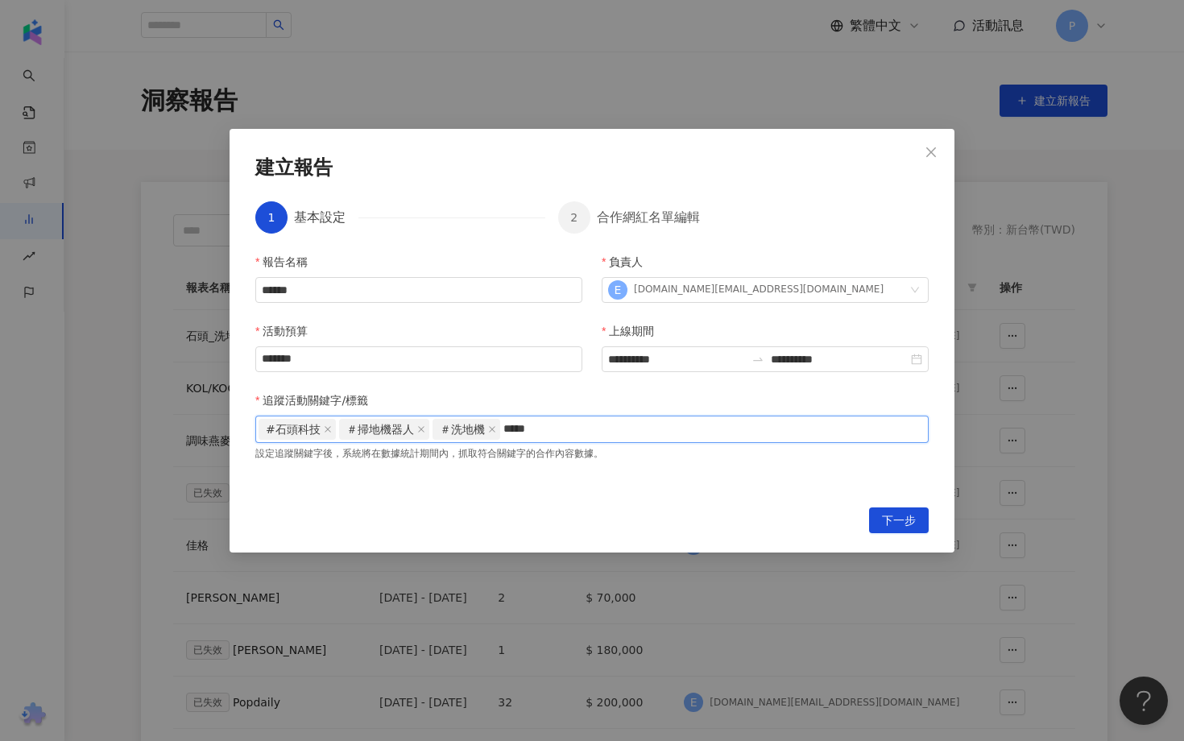
type input "****"
click at [896, 537] on div "**********" at bounding box center [592, 341] width 725 height 424
click at [896, 527] on span "下一步" at bounding box center [899, 521] width 34 height 26
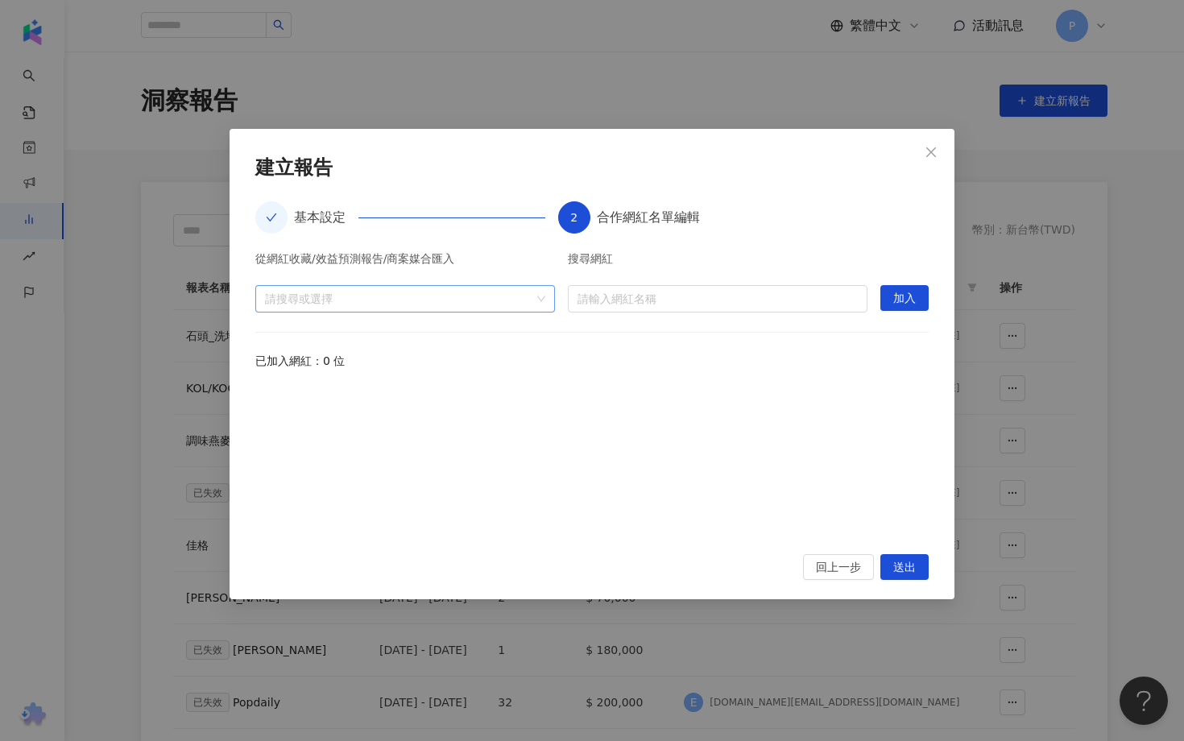
click at [543, 302] on div "請搜尋或選擇" at bounding box center [405, 298] width 300 height 27
click at [271, 340] on span at bounding box center [272, 335] width 26 height 26
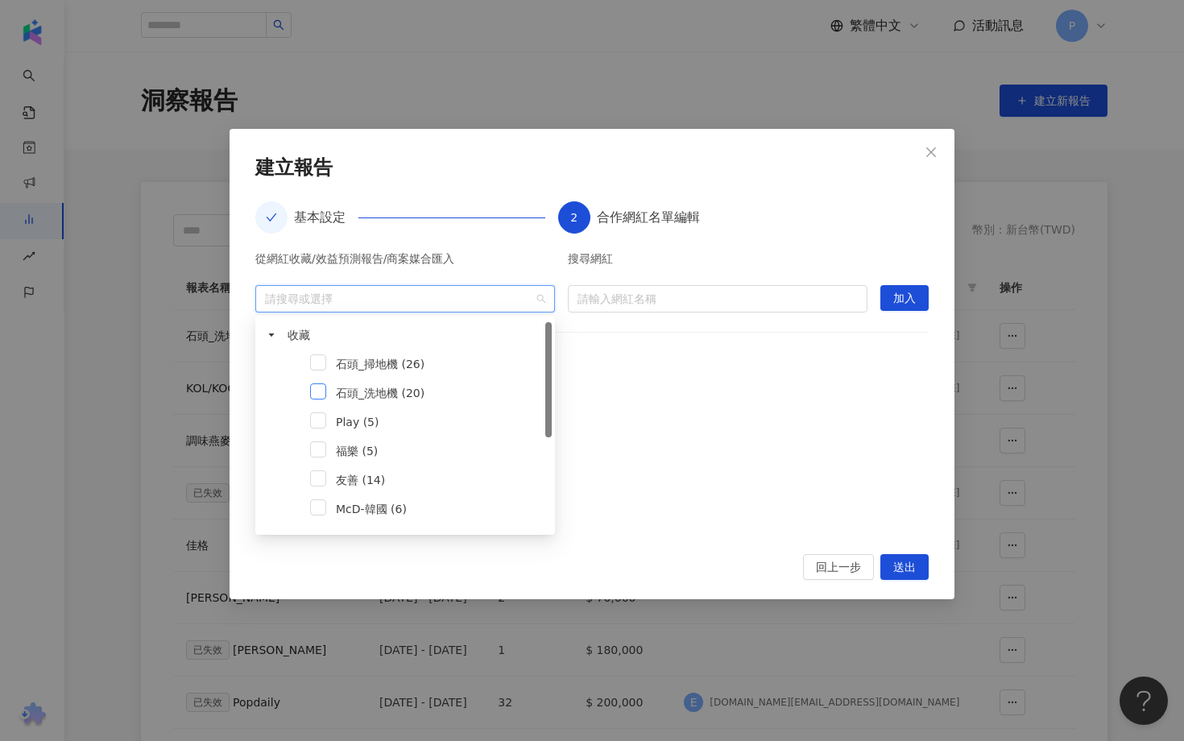
click at [317, 391] on span at bounding box center [318, 391] width 16 height 16
click at [726, 403] on div at bounding box center [591, 460] width 673 height 149
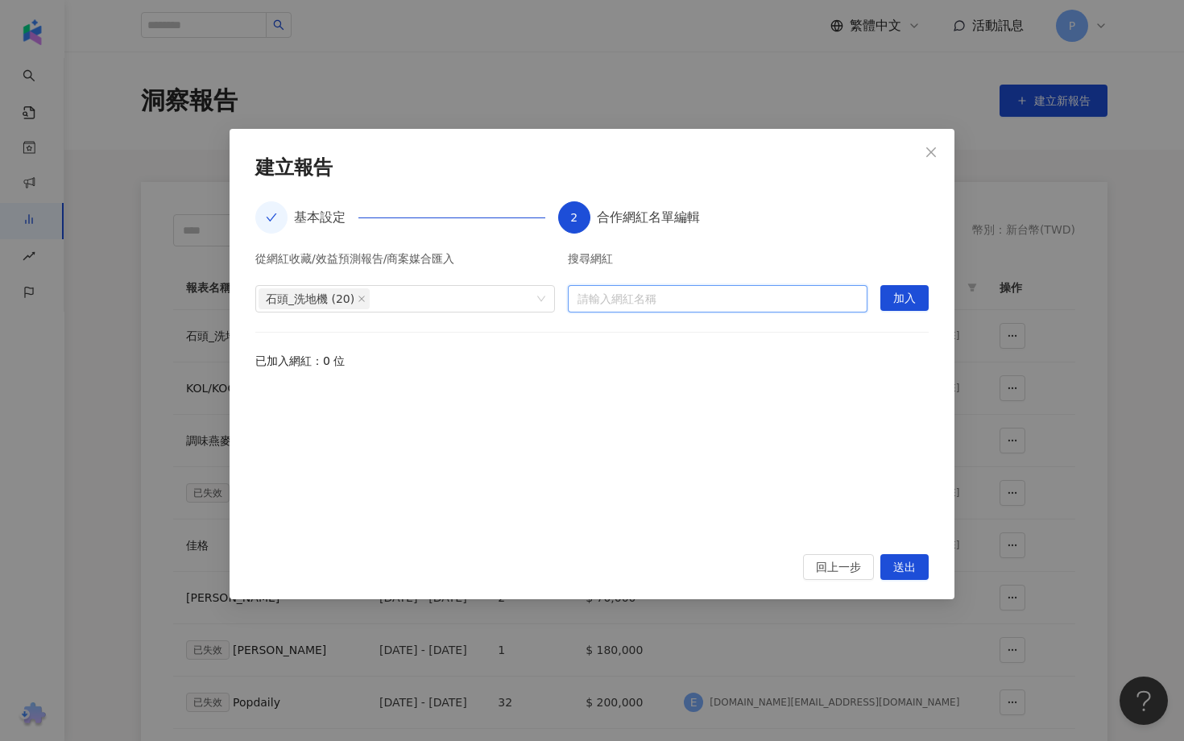
click at [662, 295] on input "search" at bounding box center [717, 299] width 280 height 26
type input "*"
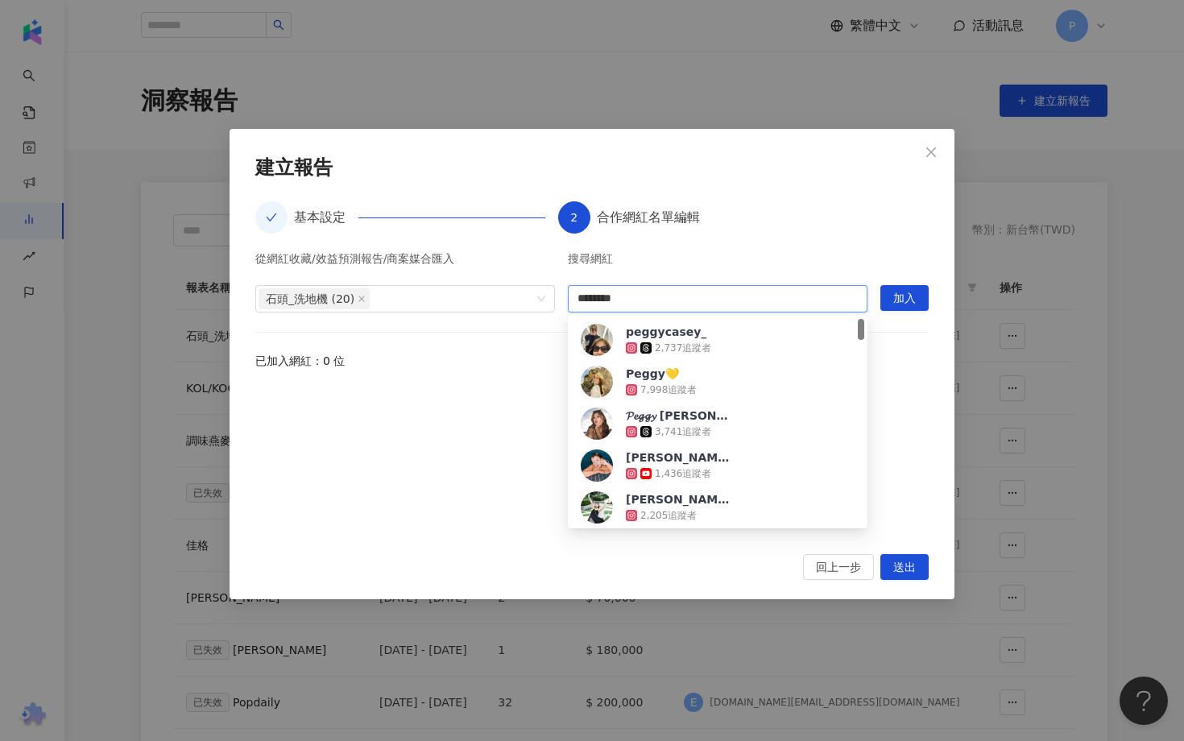
type input "*********"
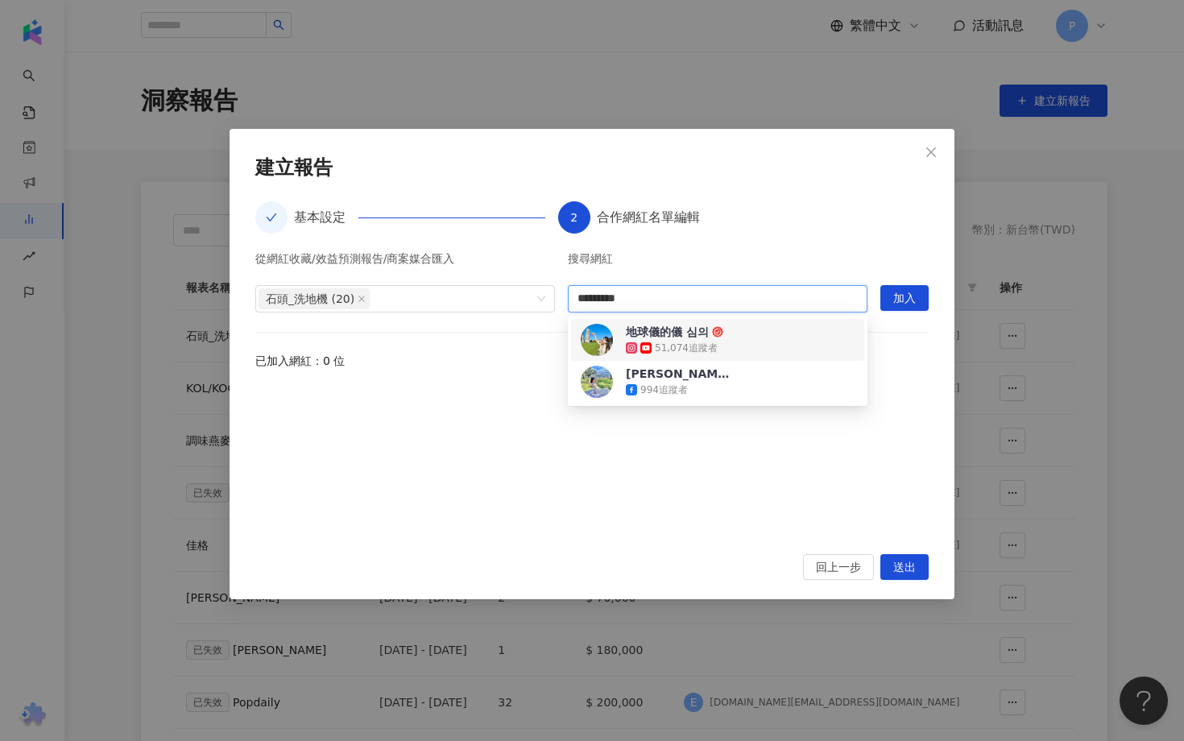
click at [656, 344] on div "51,074 追蹤者" at bounding box center [686, 348] width 63 height 14
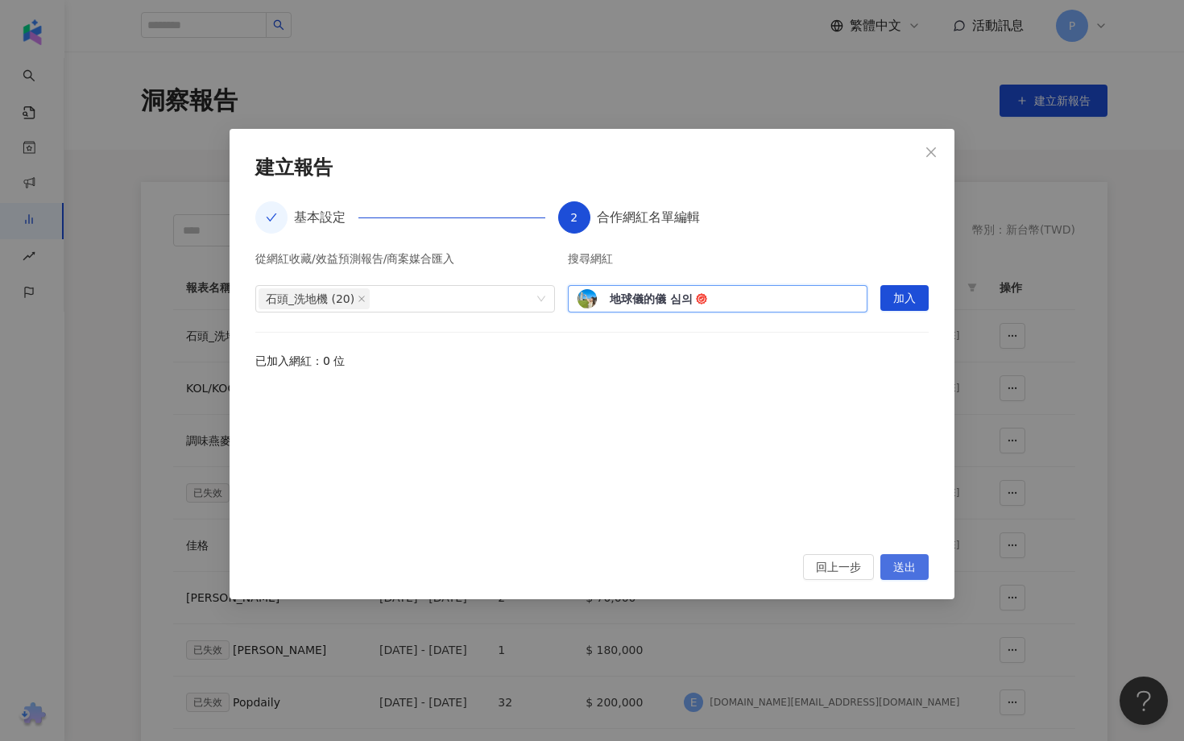
click at [904, 560] on span "送出" at bounding box center [904, 568] width 23 height 26
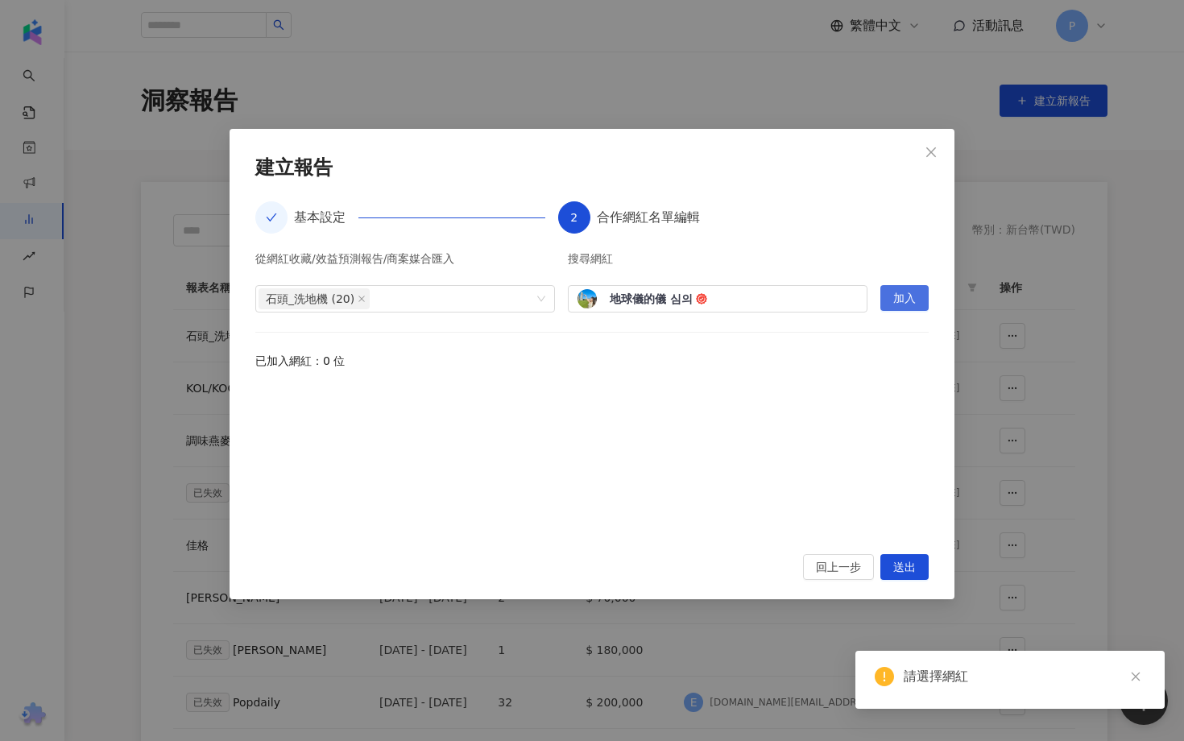
click at [902, 296] on span "加入" at bounding box center [904, 299] width 23 height 26
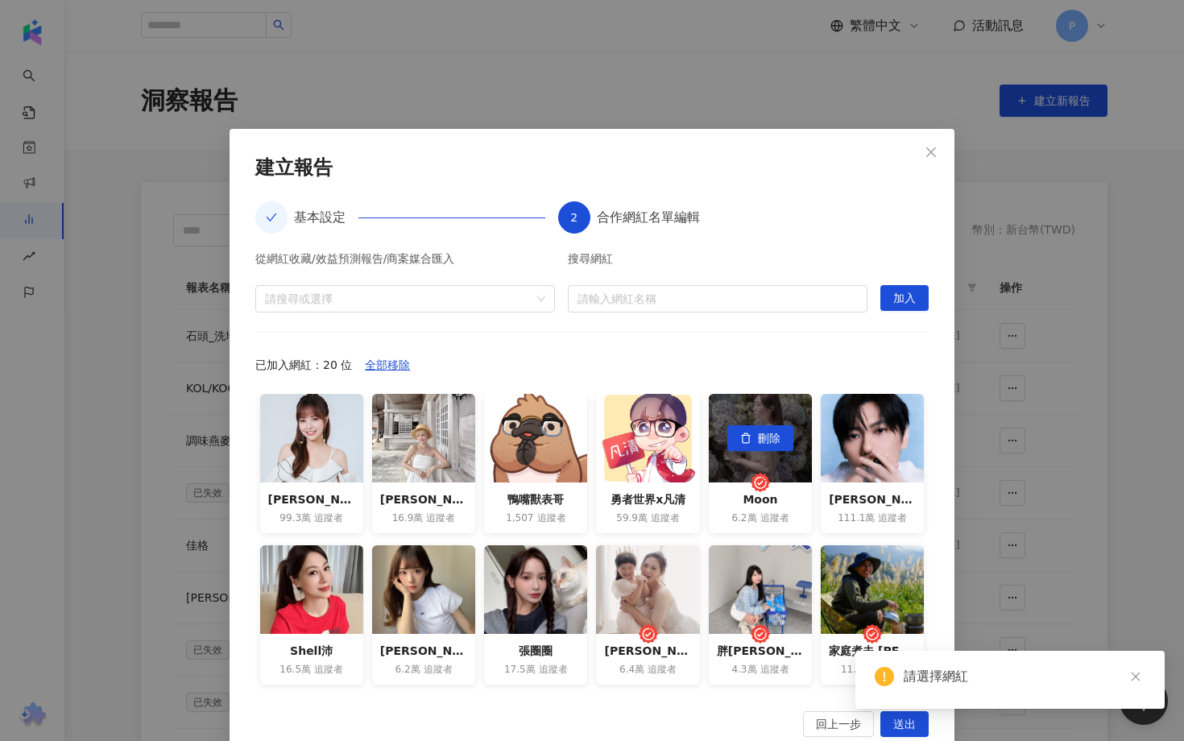
scroll to position [296, 0]
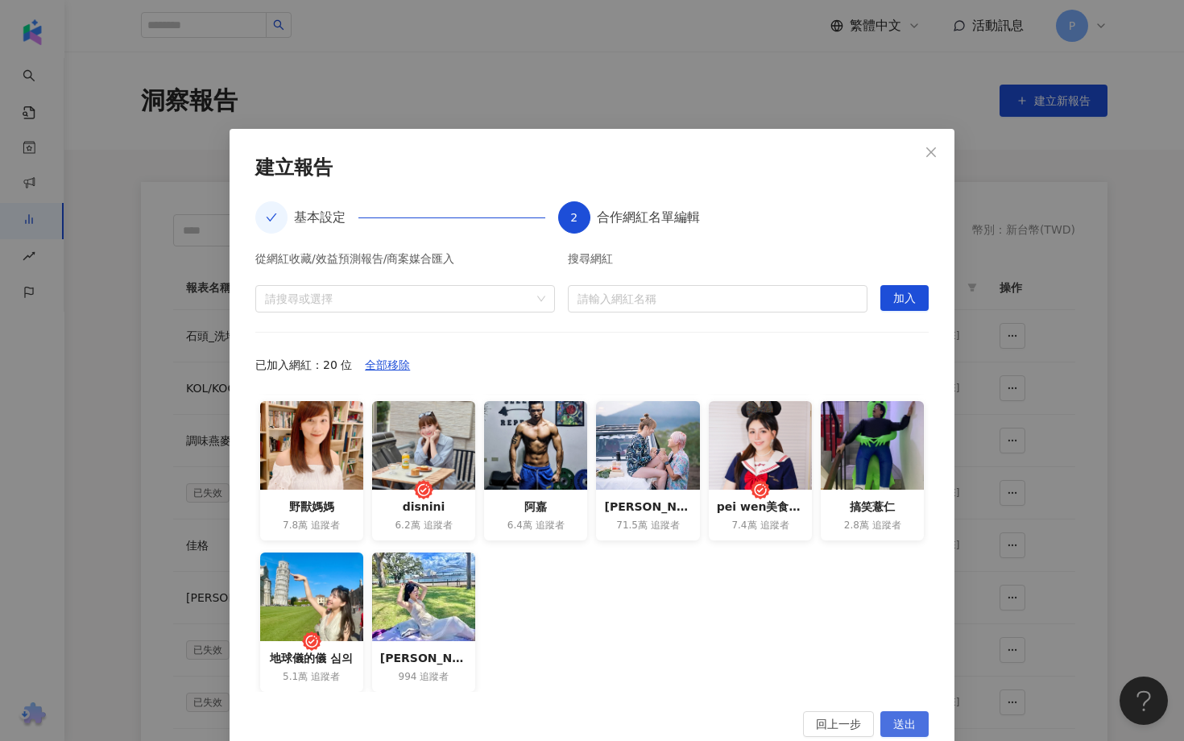
click at [908, 712] on span "送出" at bounding box center [904, 725] width 23 height 26
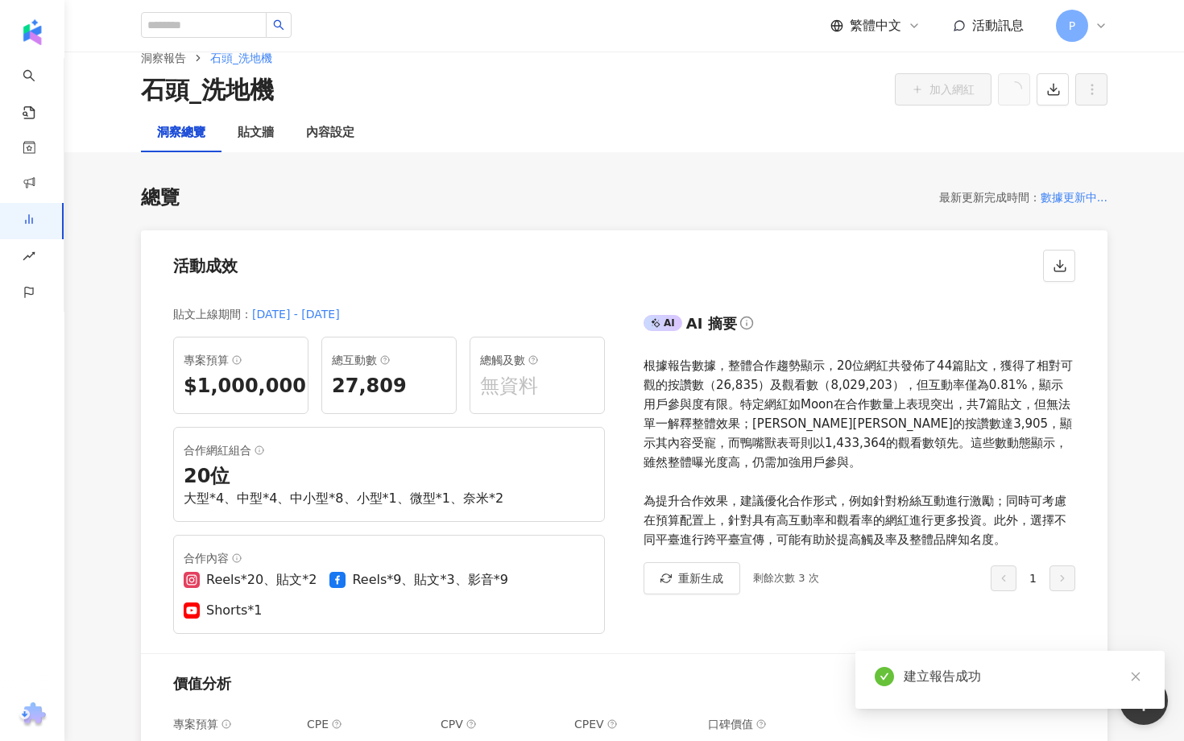
scroll to position [27, 0]
click at [250, 142] on div "貼文牆" at bounding box center [256, 133] width 36 height 19
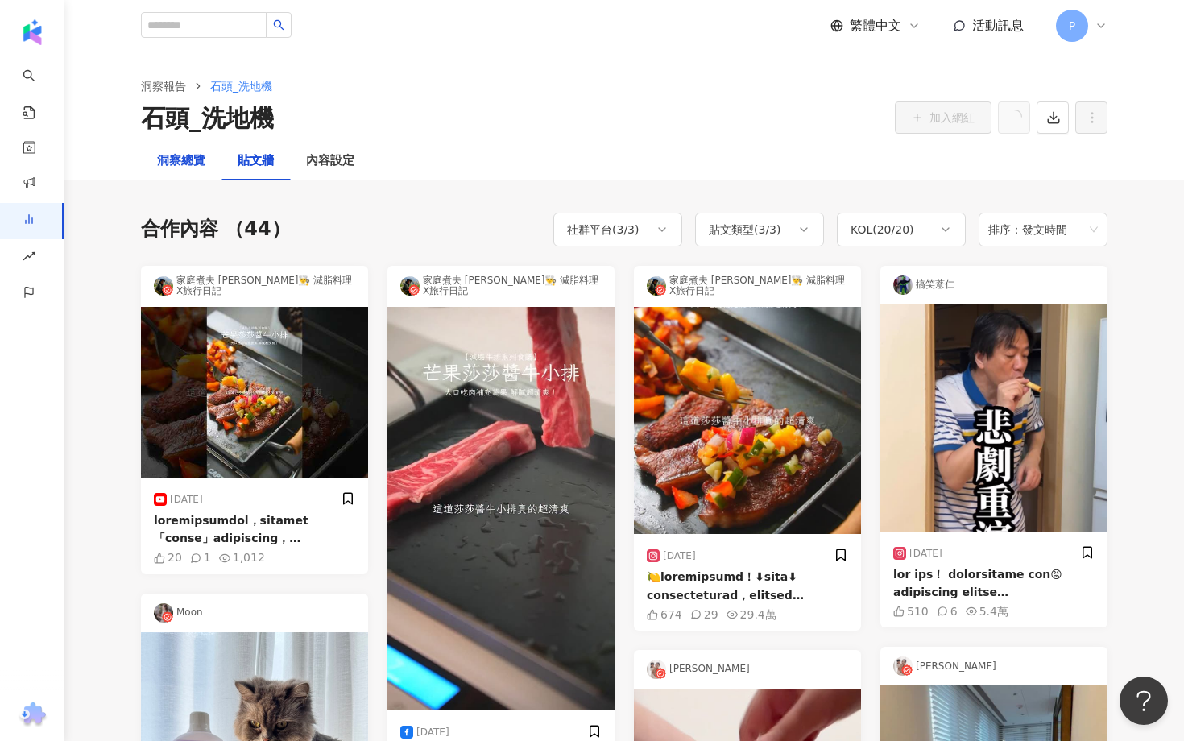
click at [173, 163] on div "洞察總覽" at bounding box center [181, 160] width 48 height 19
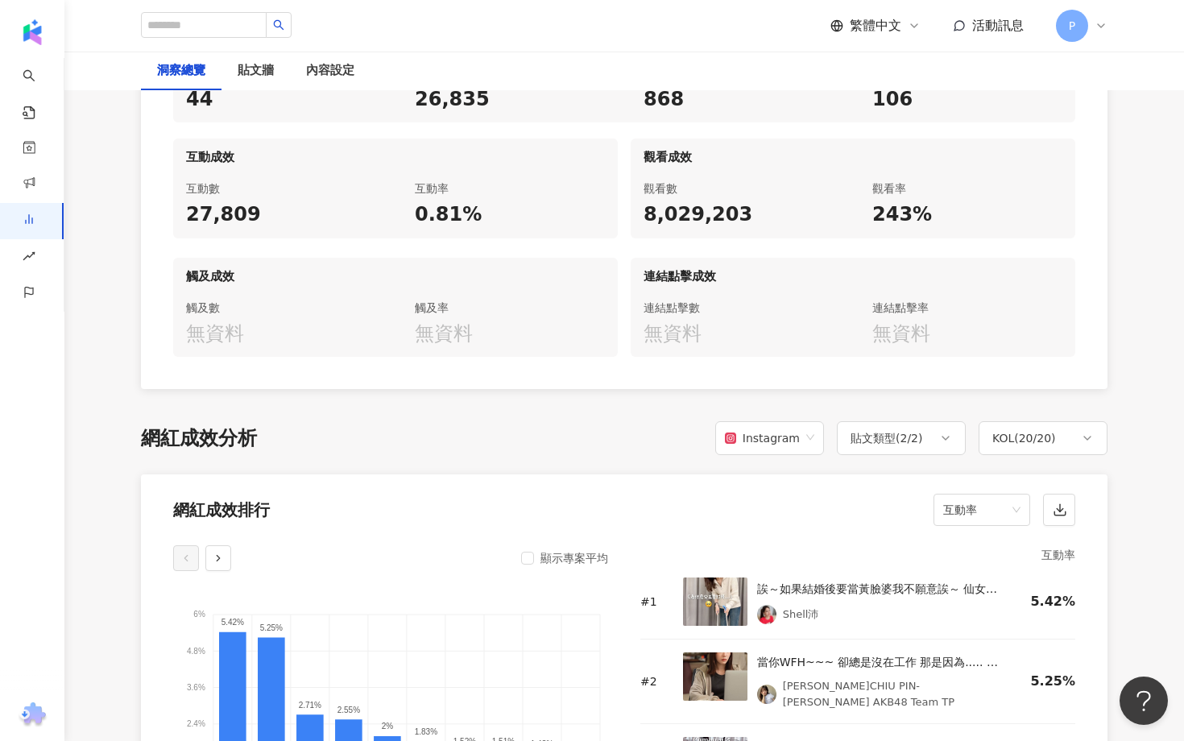
scroll to position [1205, 0]
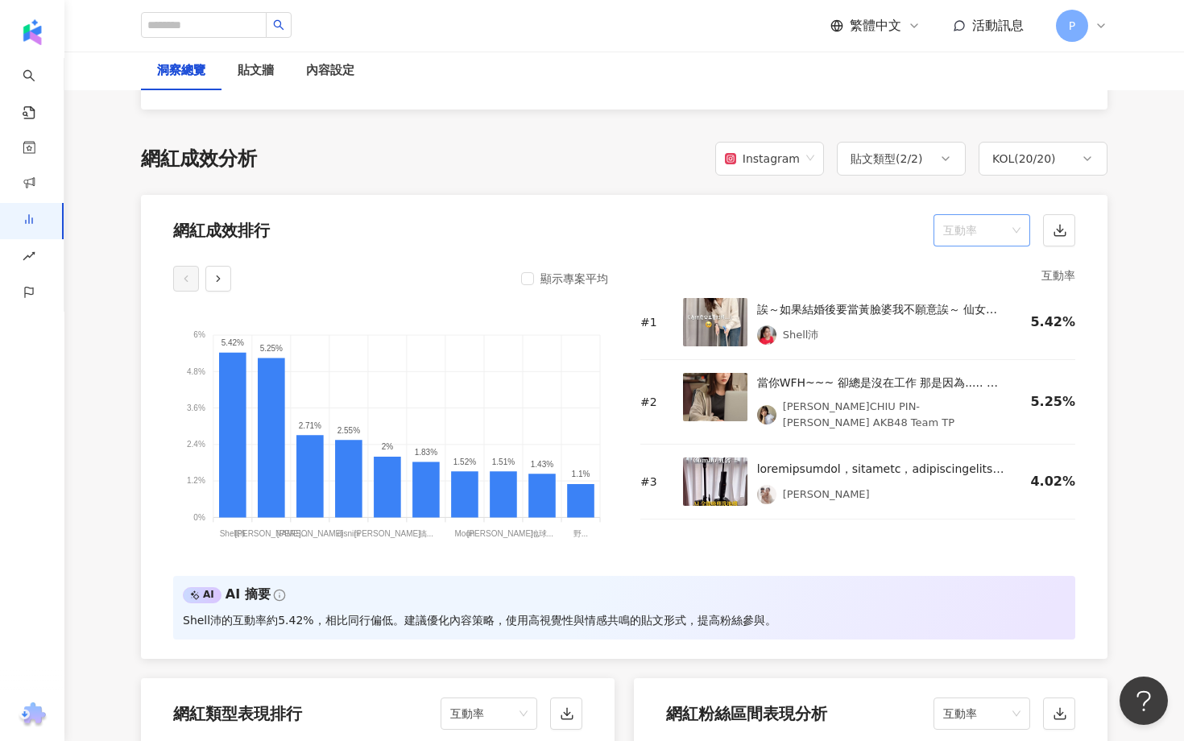
click at [969, 215] on span "互動率" at bounding box center [981, 230] width 77 height 31
click at [461, 266] on div "顯示專案平均 6% 6% 4.8% 4.8% 3.6% 3.6% 2.4% 2.4% 1.2% 1.2% 0% 0% 5.42% 5.25% 2.71% 2.…" at bounding box center [390, 411] width 435 height 291
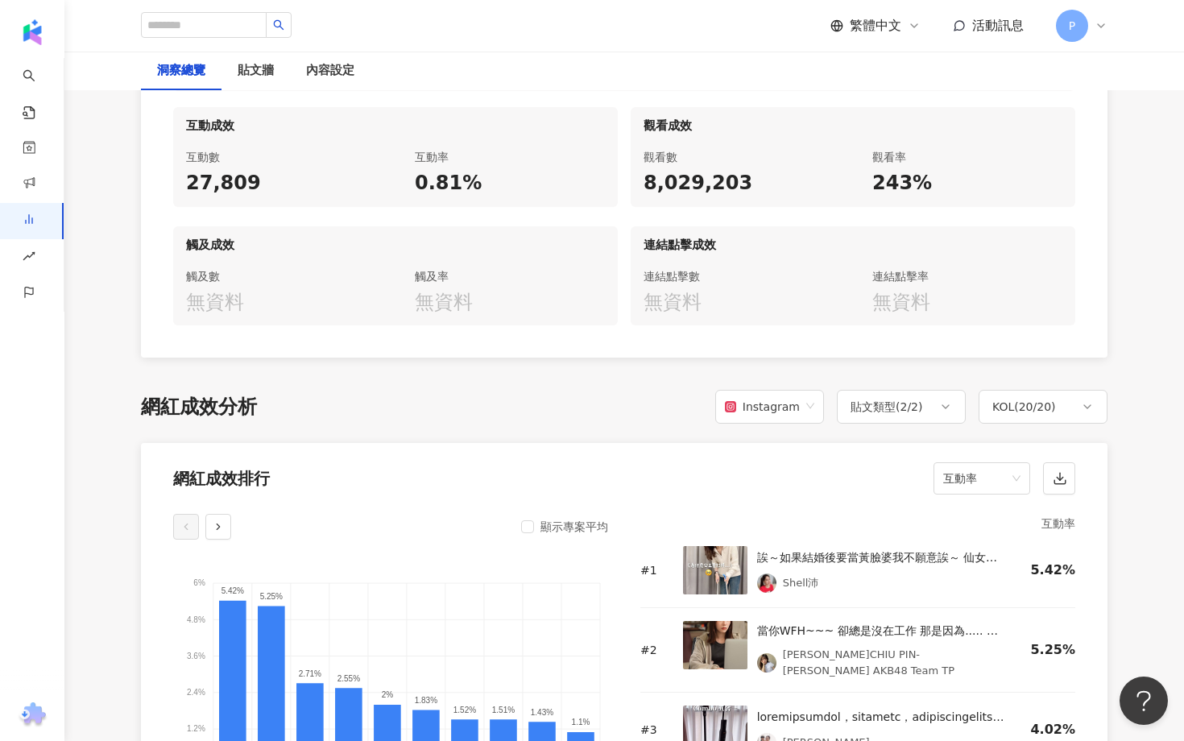
scroll to position [743, 0]
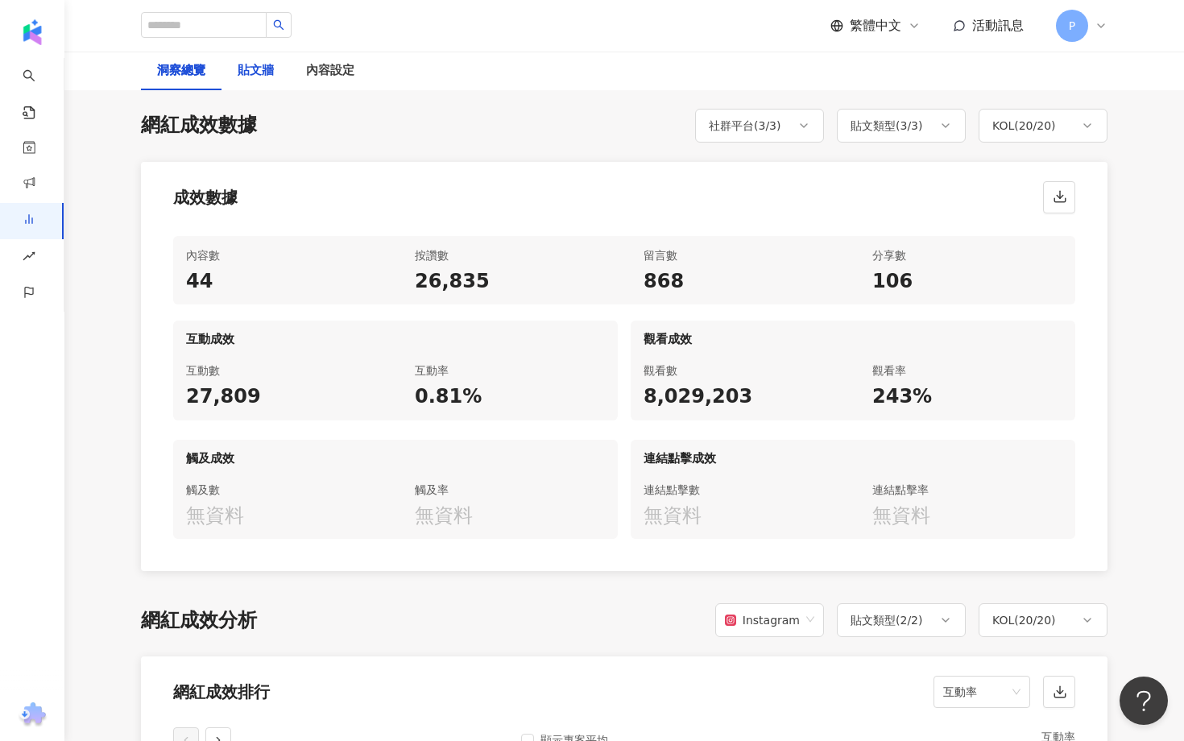
click at [271, 65] on div "貼文牆" at bounding box center [256, 70] width 36 height 19
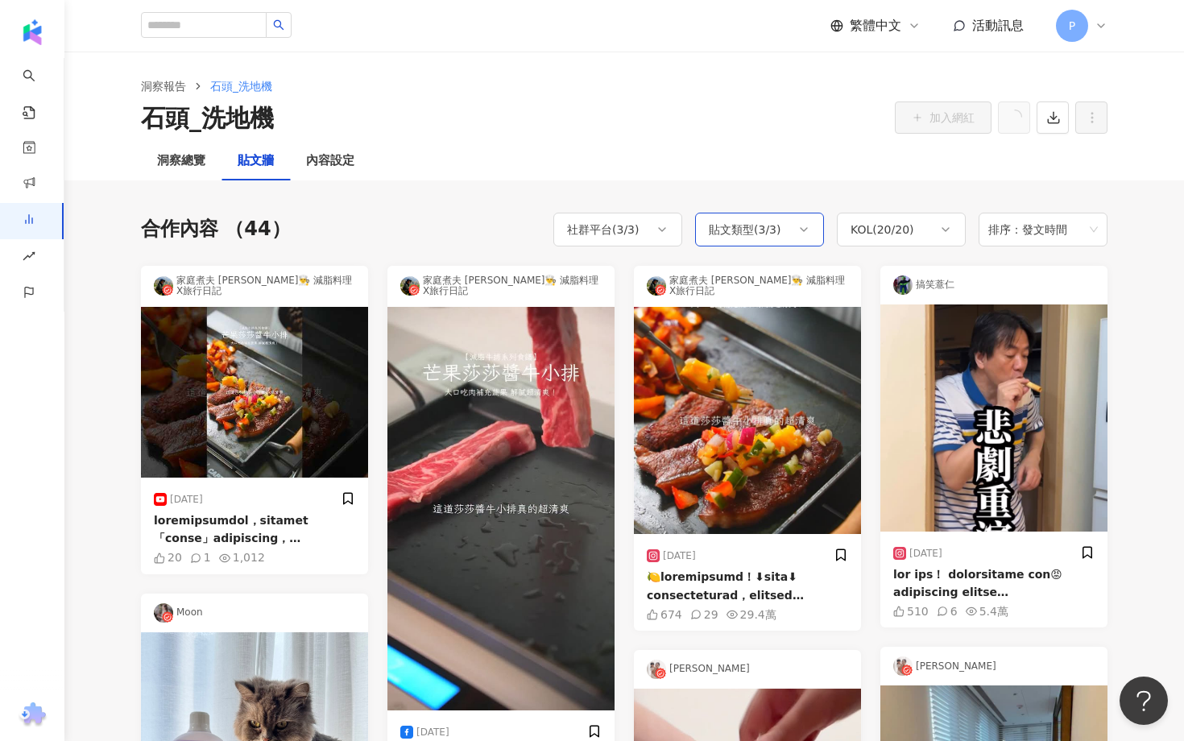
click at [772, 228] on div "貼文類型 ( 3 / 3 )" at bounding box center [745, 229] width 72 height 19
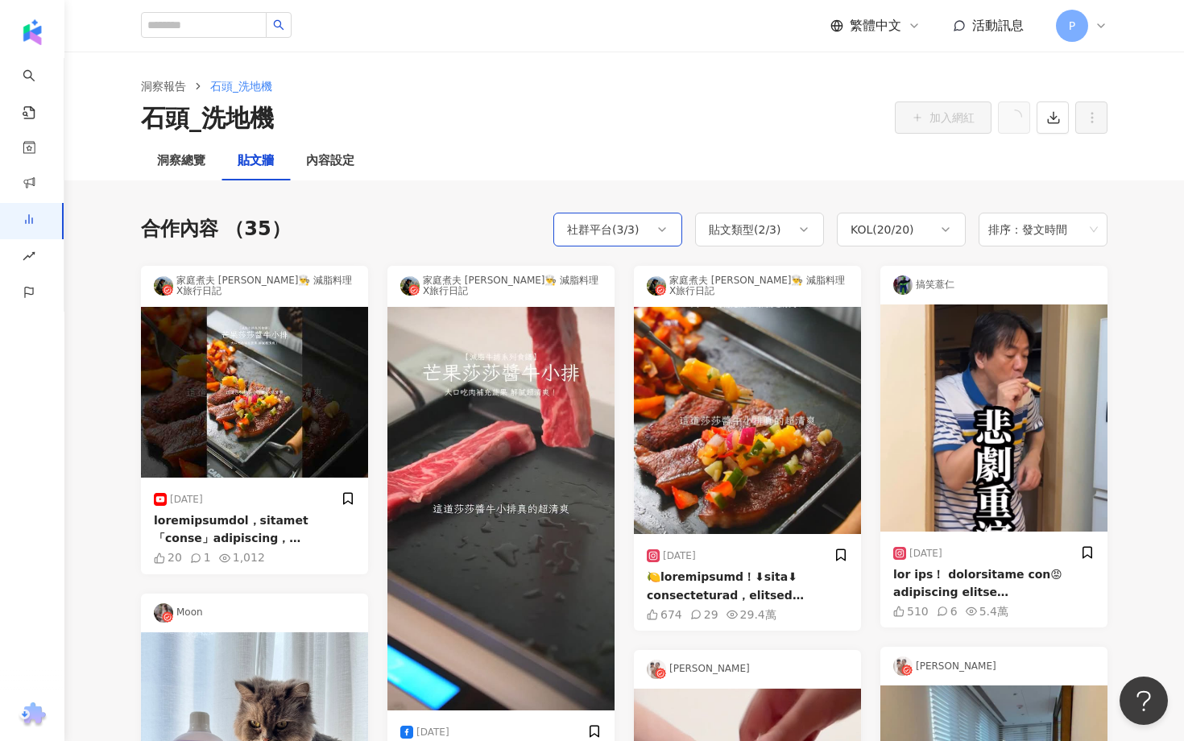
click at [652, 233] on div "社群平台 ( 3 / 3 )" at bounding box center [617, 230] width 129 height 34
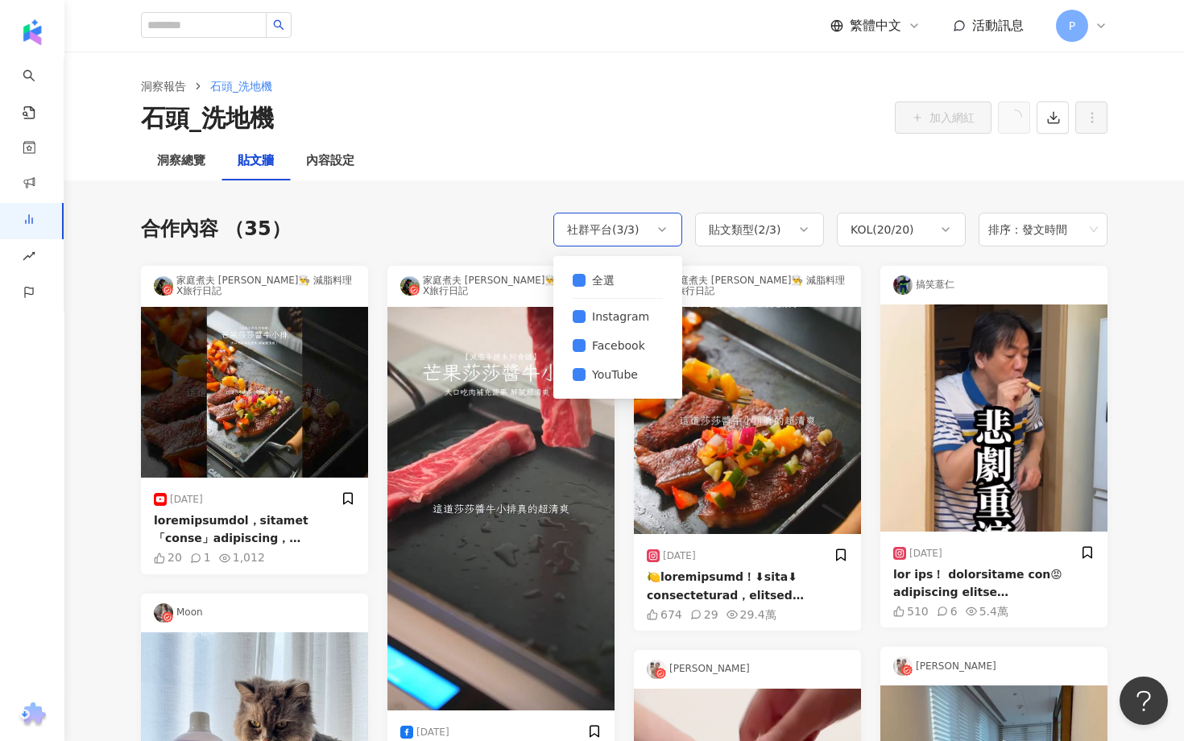
click at [652, 233] on div "社群平台 ( 3 / 3 )" at bounding box center [617, 230] width 129 height 34
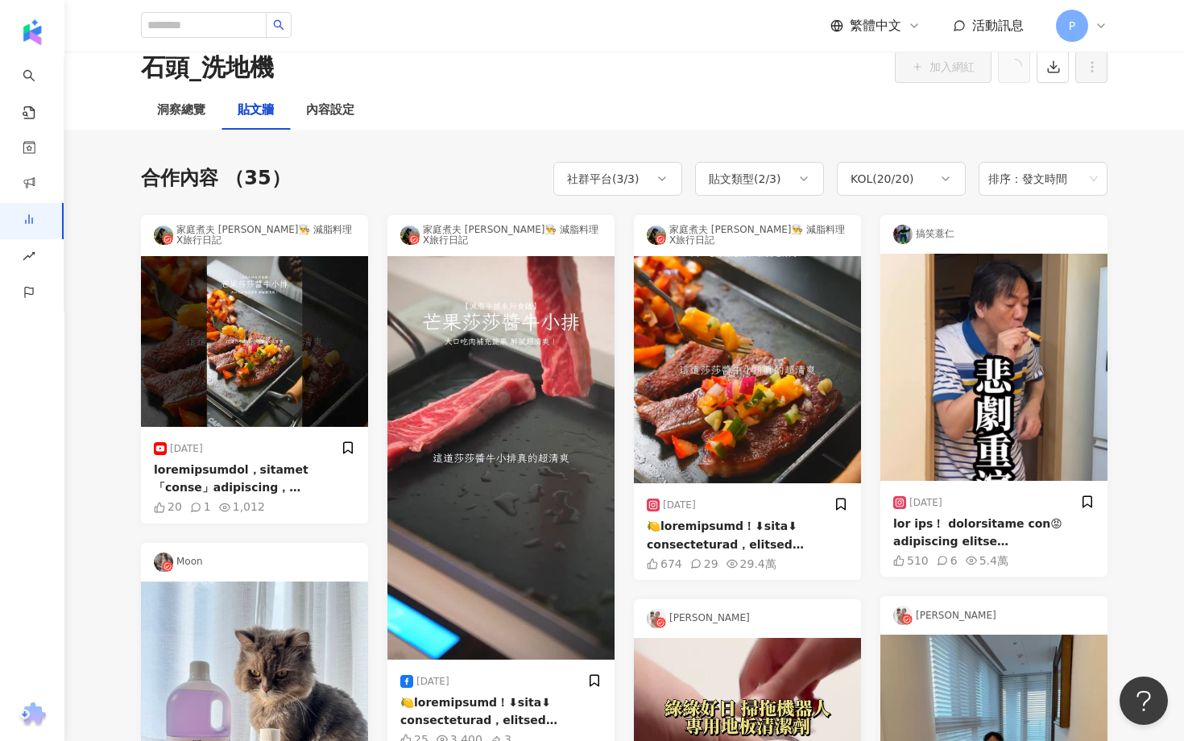
scroll to position [56, 0]
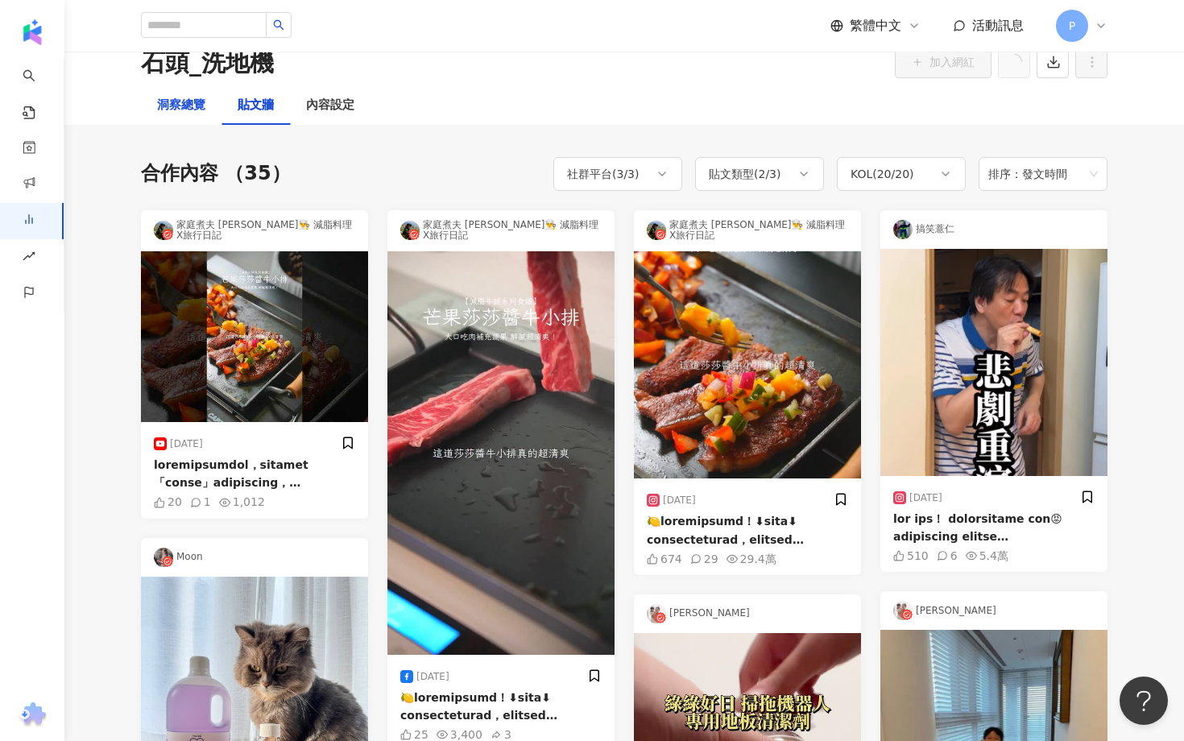
click at [198, 110] on div "洞察總覽" at bounding box center [181, 105] width 48 height 19
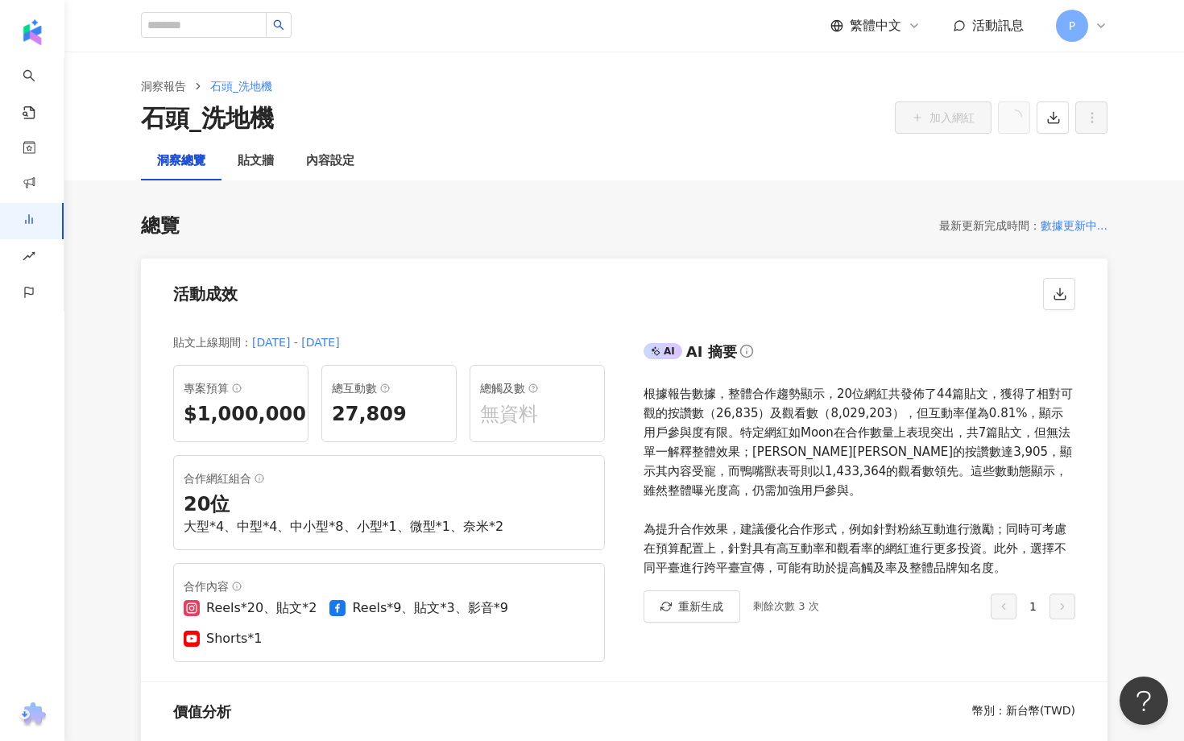
scroll to position [13, 0]
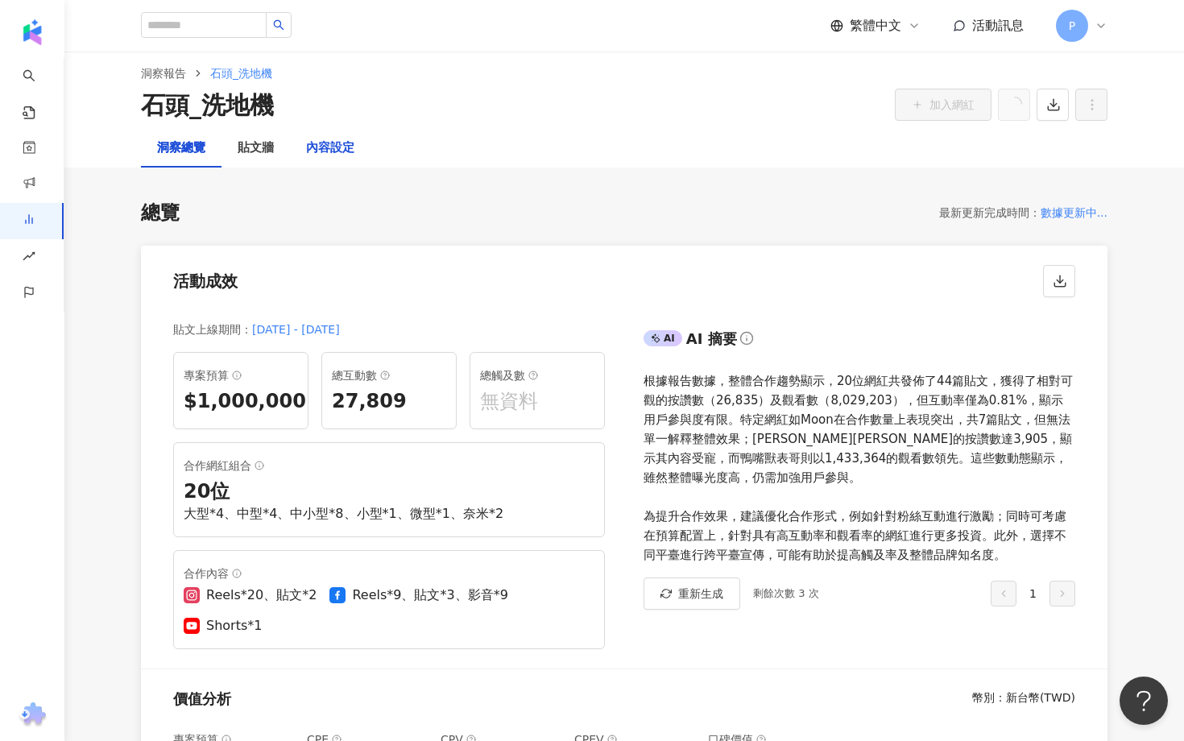
click at [318, 144] on div "內容設定" at bounding box center [330, 148] width 48 height 19
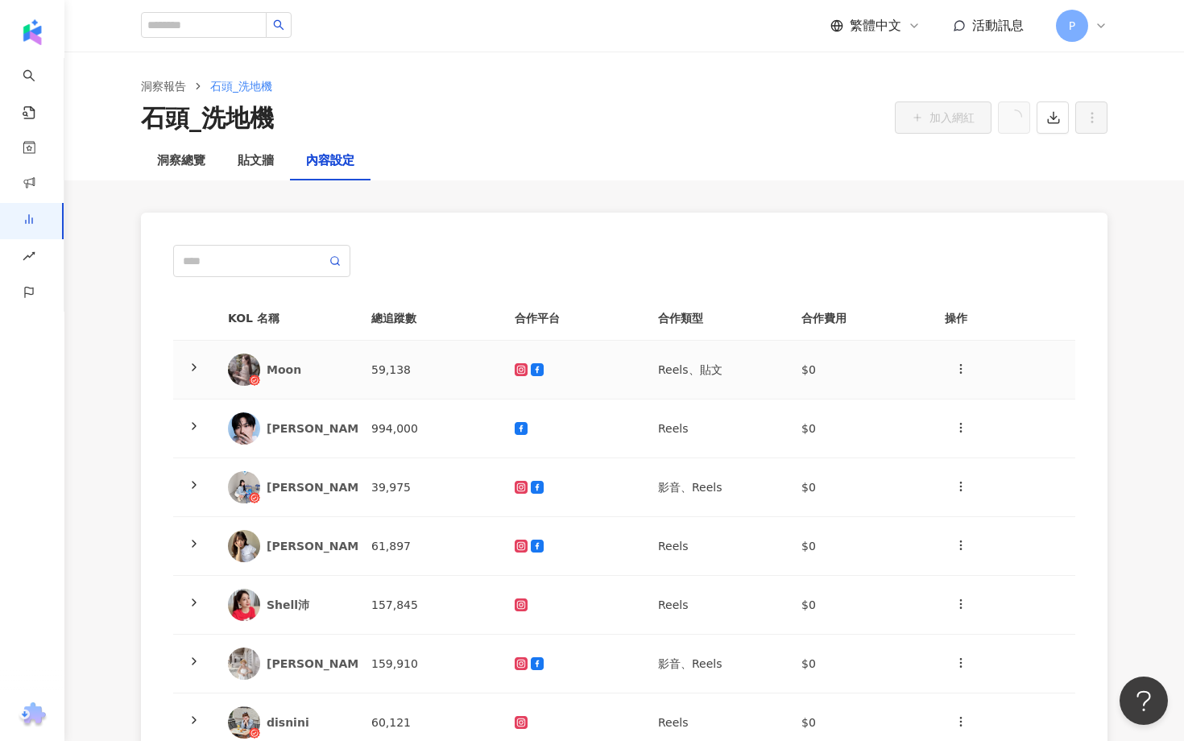
click at [193, 364] on polyline at bounding box center [193, 367] width 3 height 6
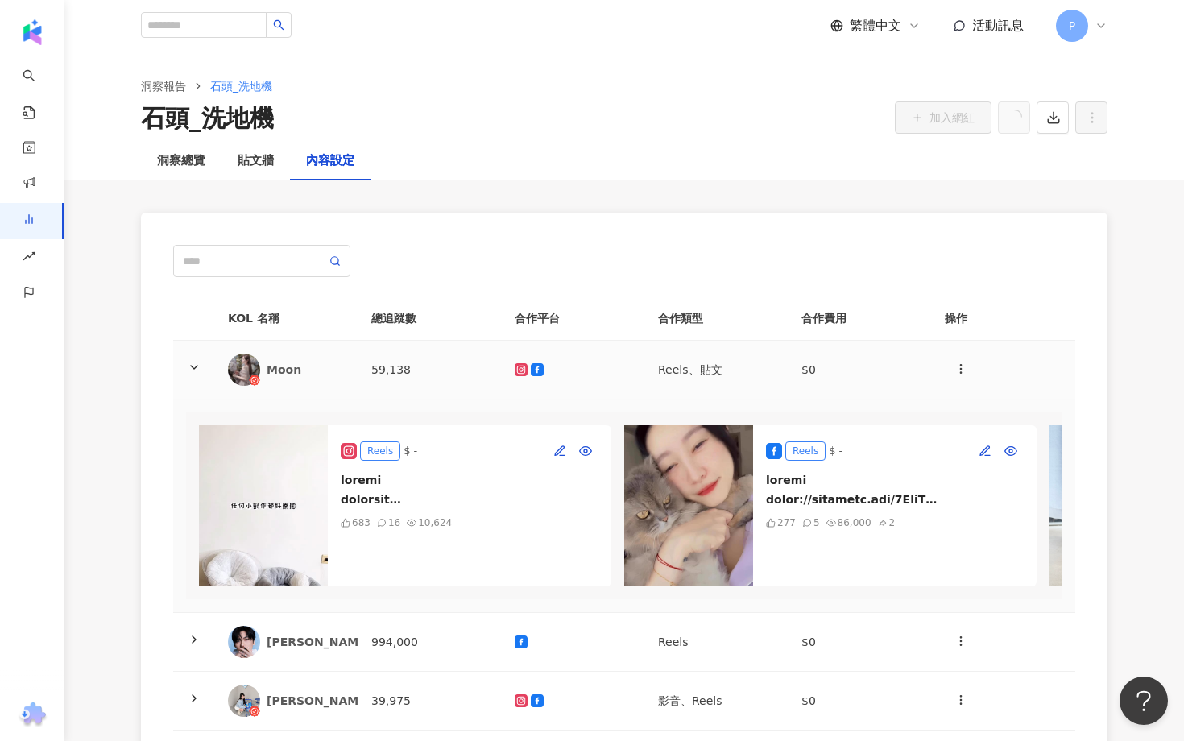
click at [193, 364] on icon at bounding box center [194, 367] width 13 height 13
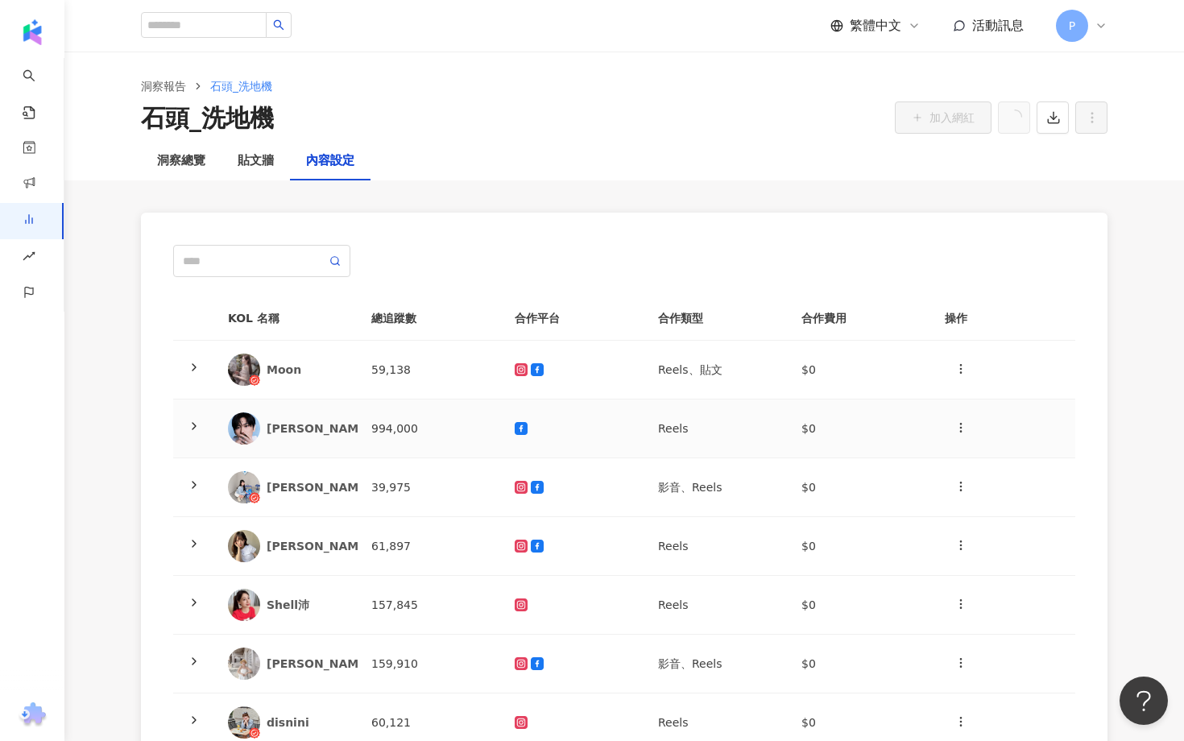
click at [190, 431] on icon at bounding box center [194, 426] width 13 height 13
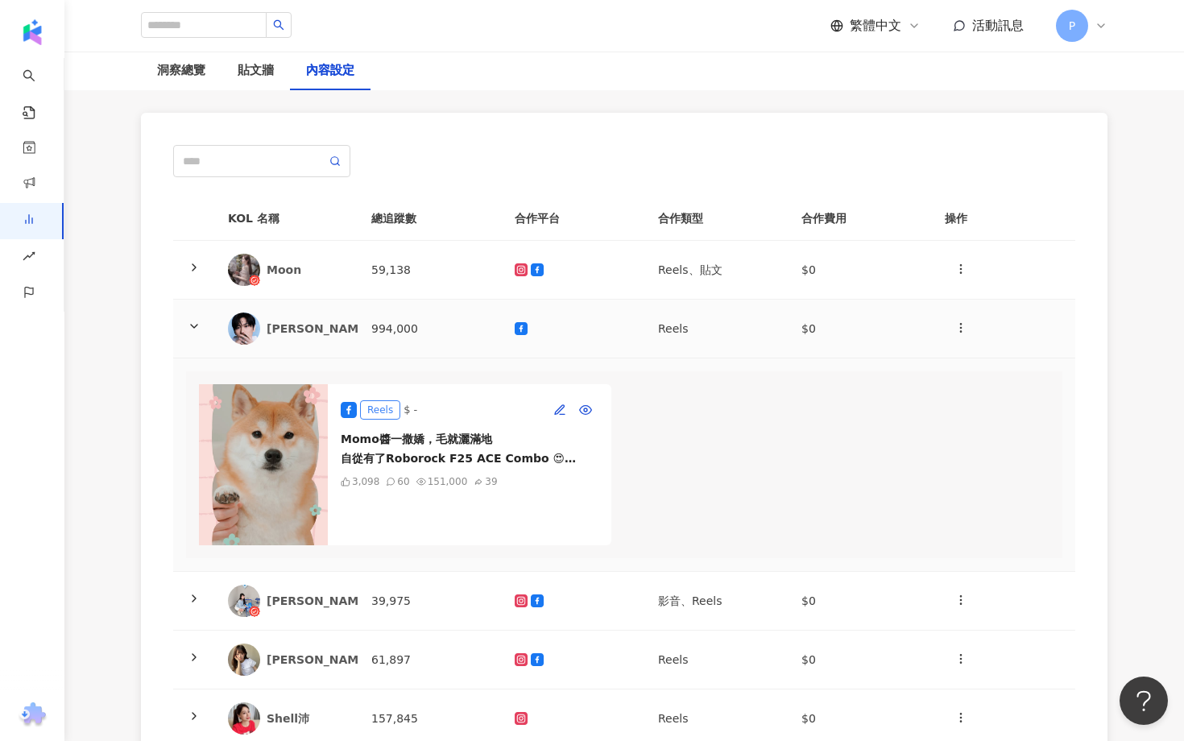
scroll to position [110, 0]
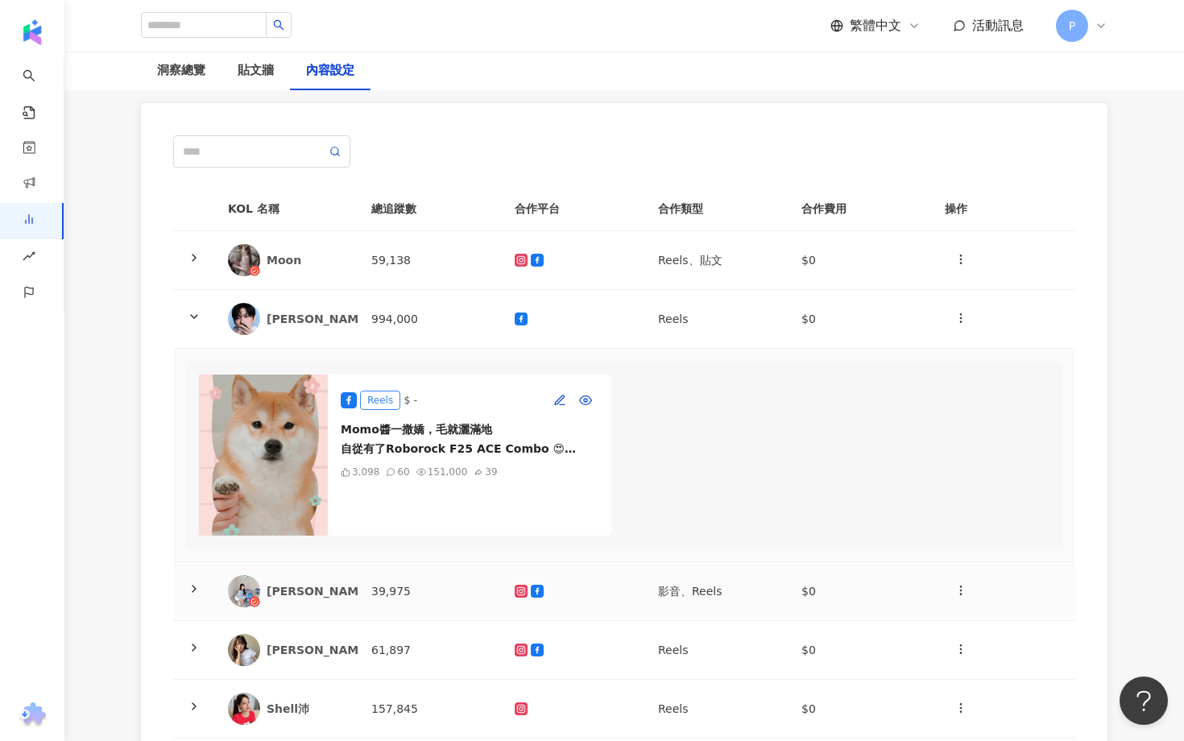
click at [193, 586] on polyline at bounding box center [193, 589] width 3 height 6
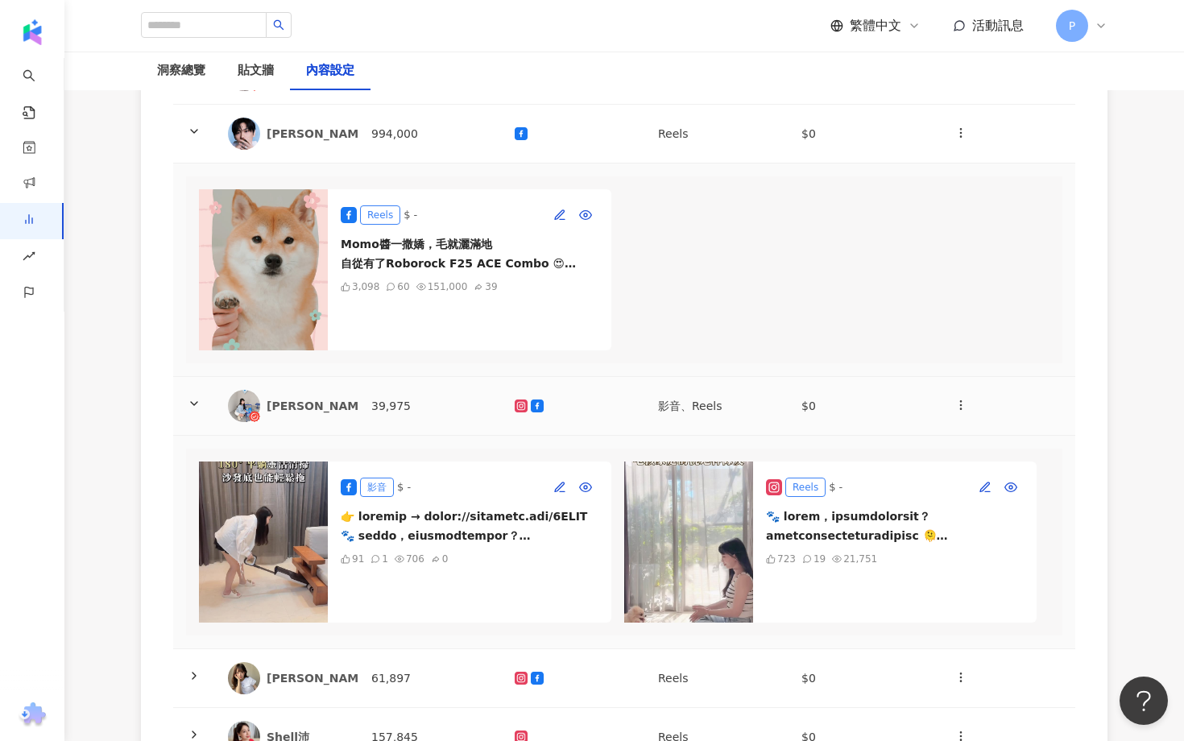
scroll to position [638, 0]
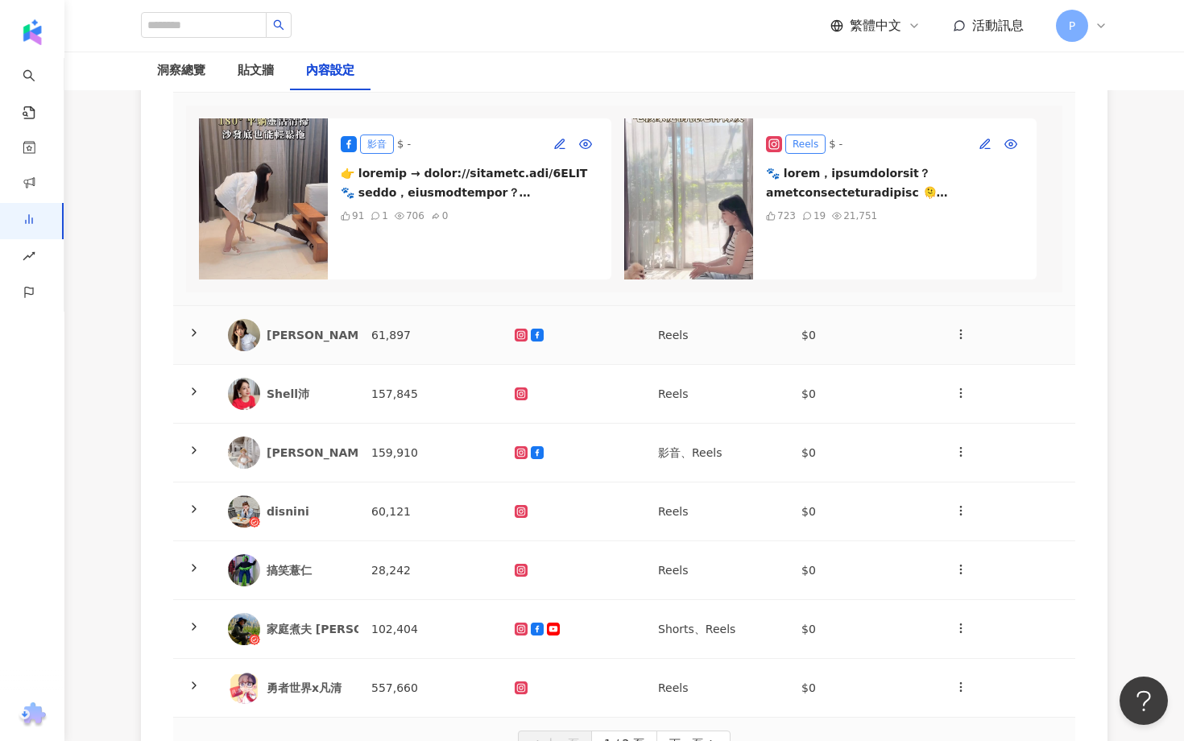
click at [194, 334] on icon at bounding box center [194, 332] width 13 height 13
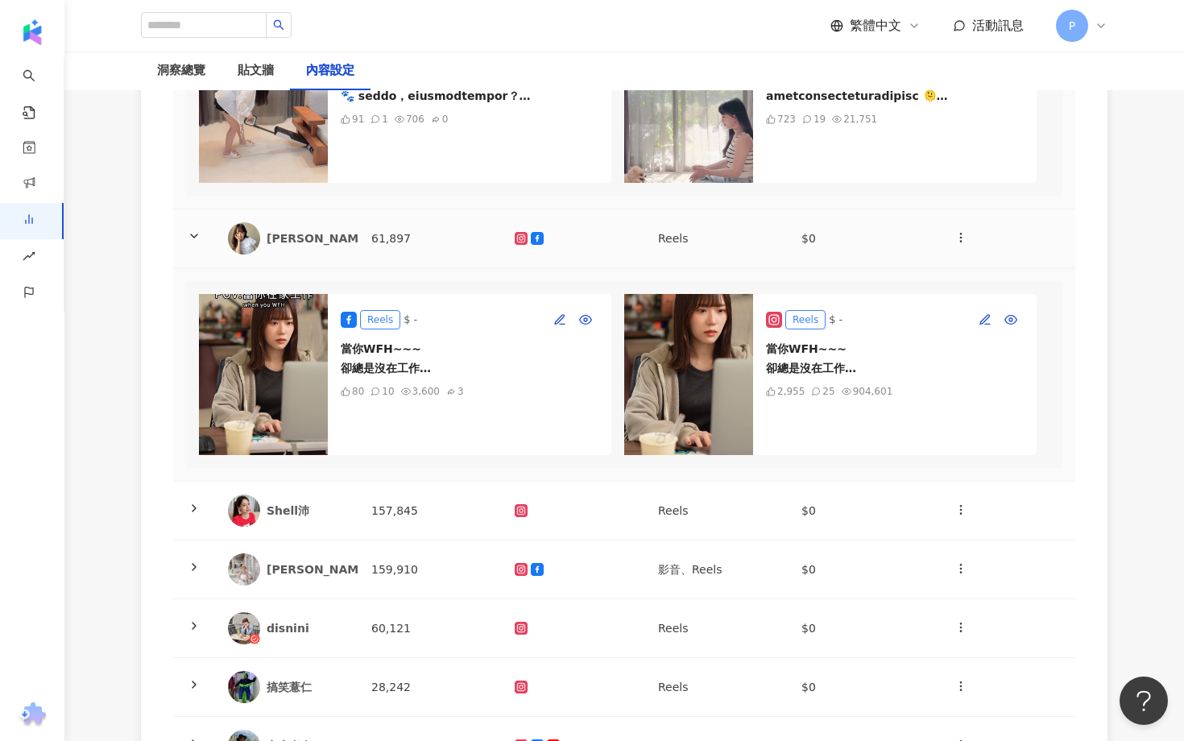
scroll to position [752, 0]
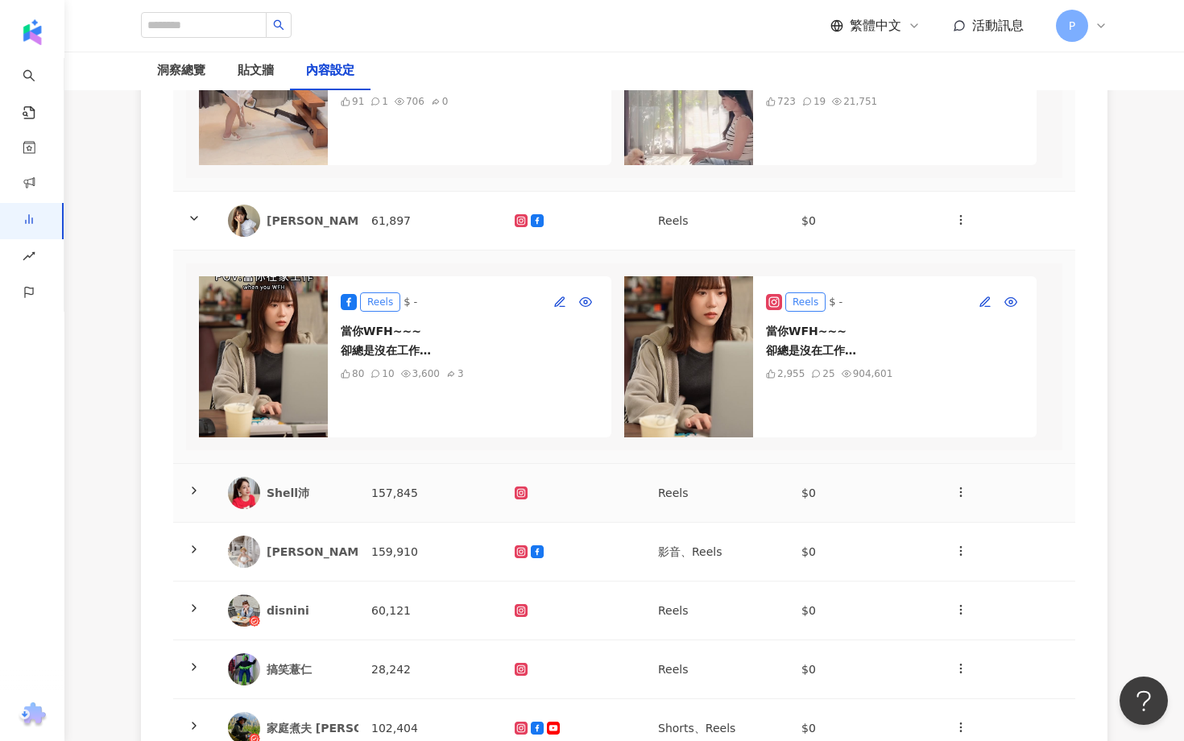
click at [189, 484] on icon at bounding box center [194, 490] width 13 height 13
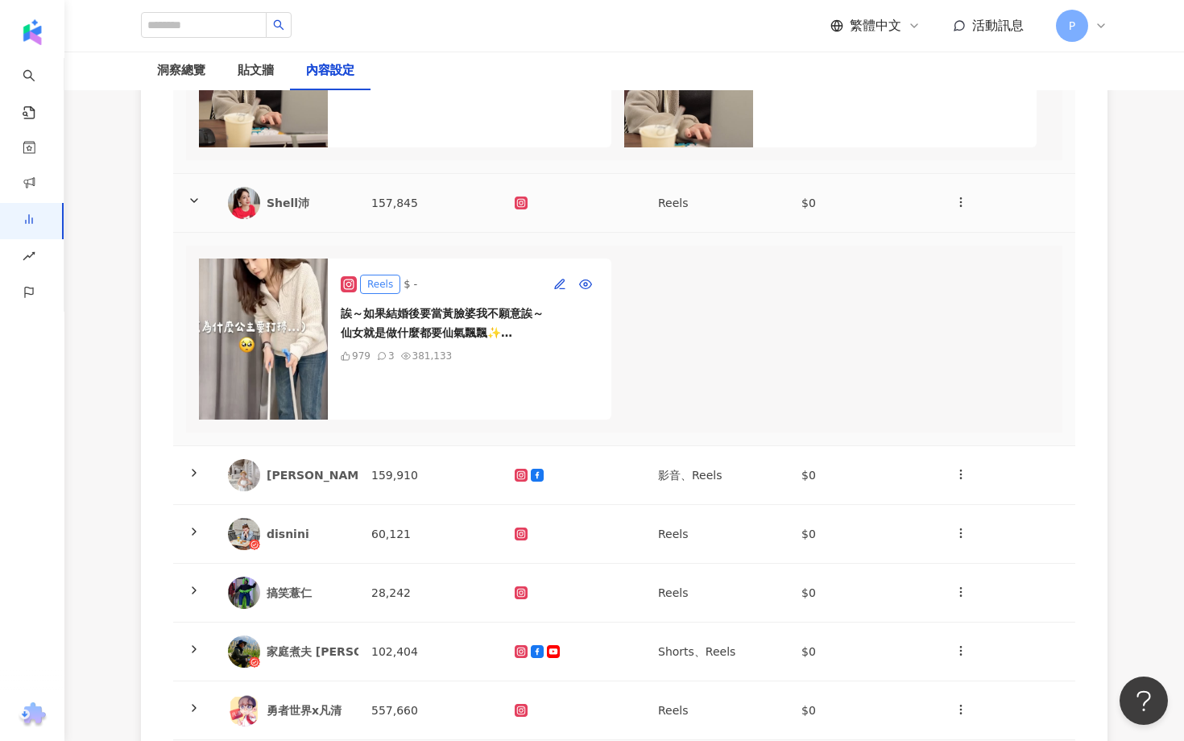
scroll to position [1320, 0]
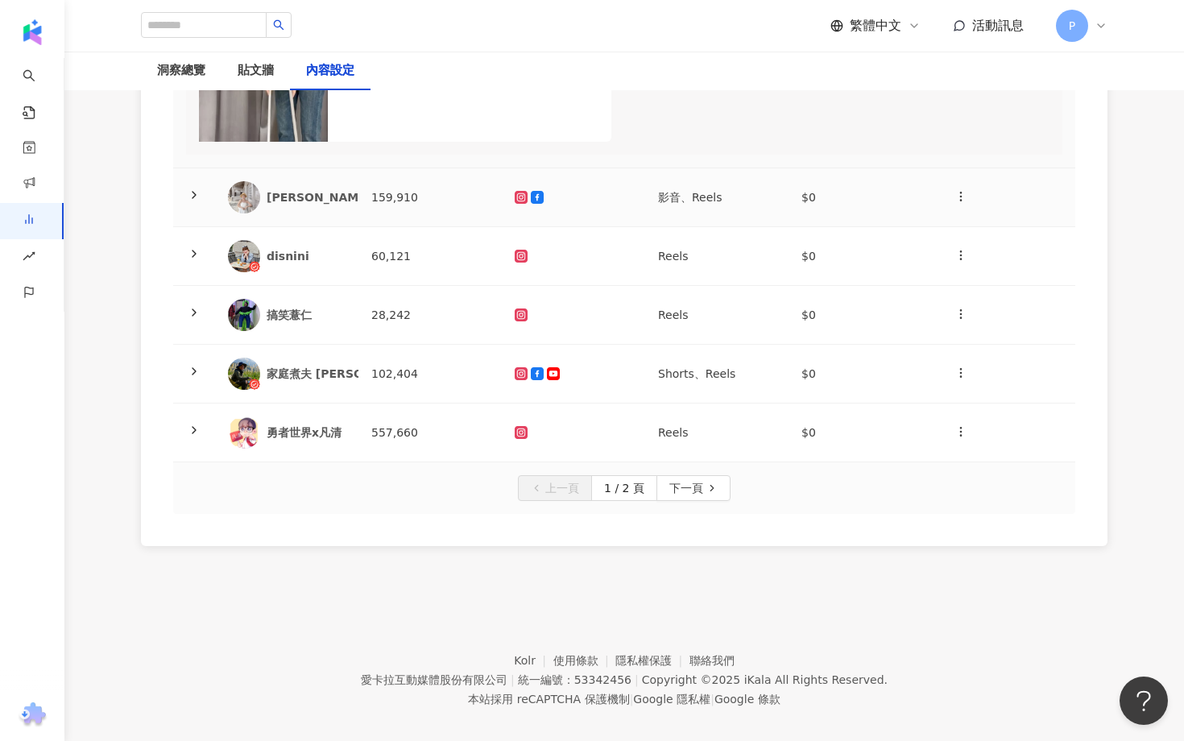
click at [192, 193] on icon at bounding box center [194, 194] width 13 height 13
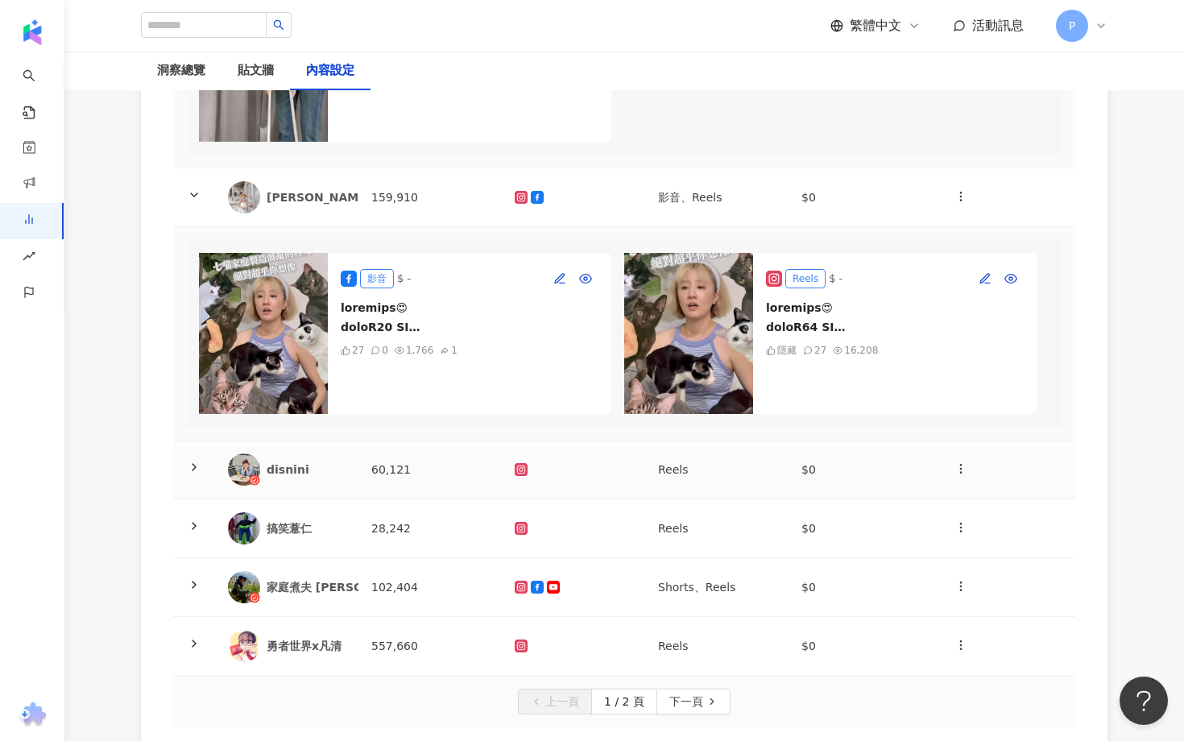
click at [188, 466] on icon at bounding box center [194, 467] width 13 height 13
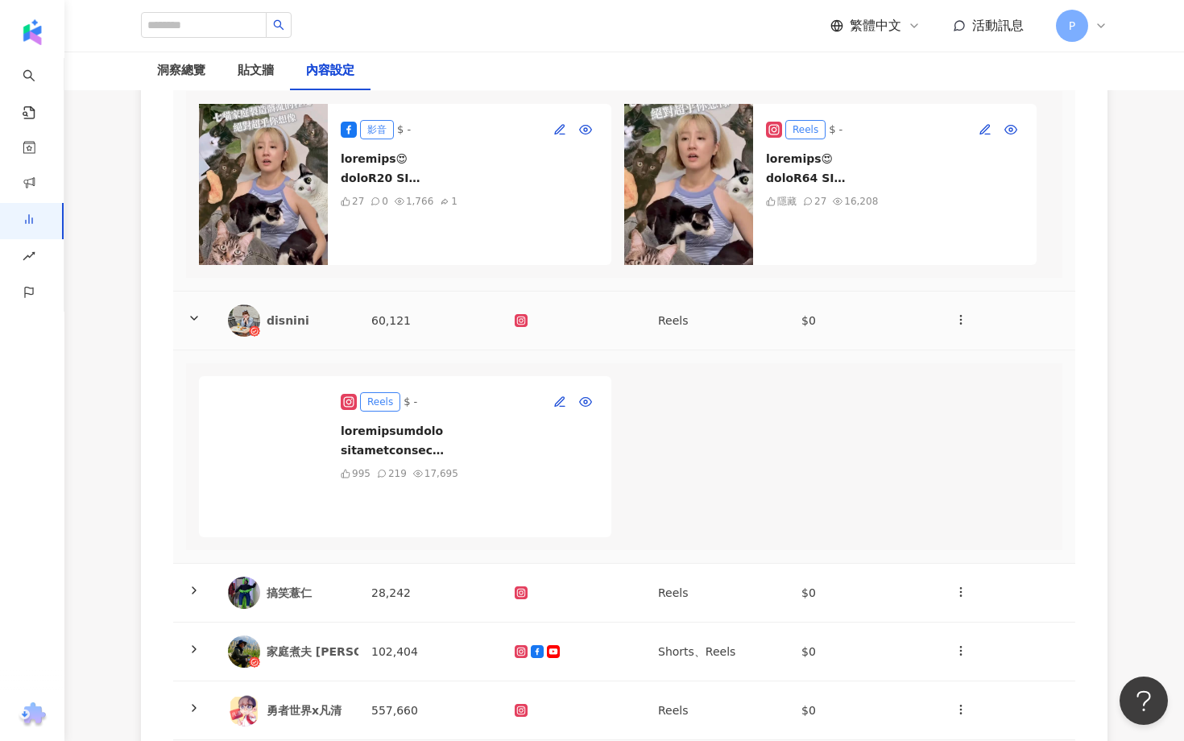
scroll to position [1596, 0]
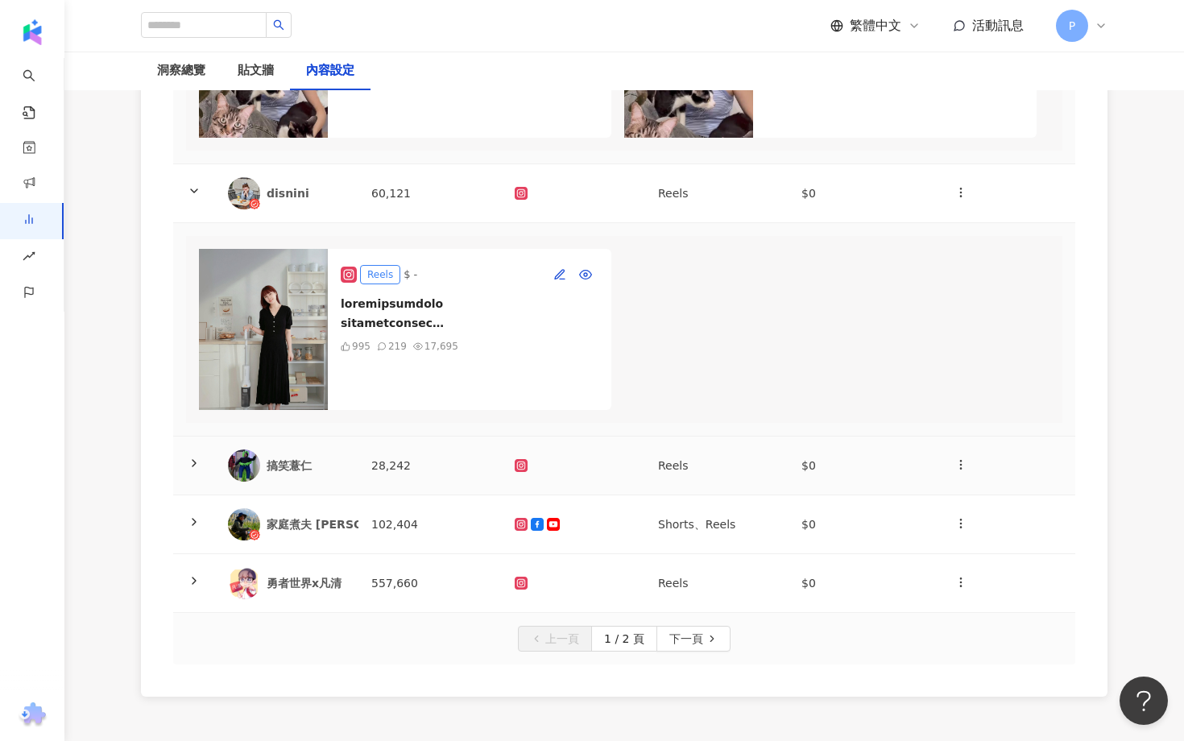
click at [193, 461] on icon at bounding box center [194, 463] width 13 height 13
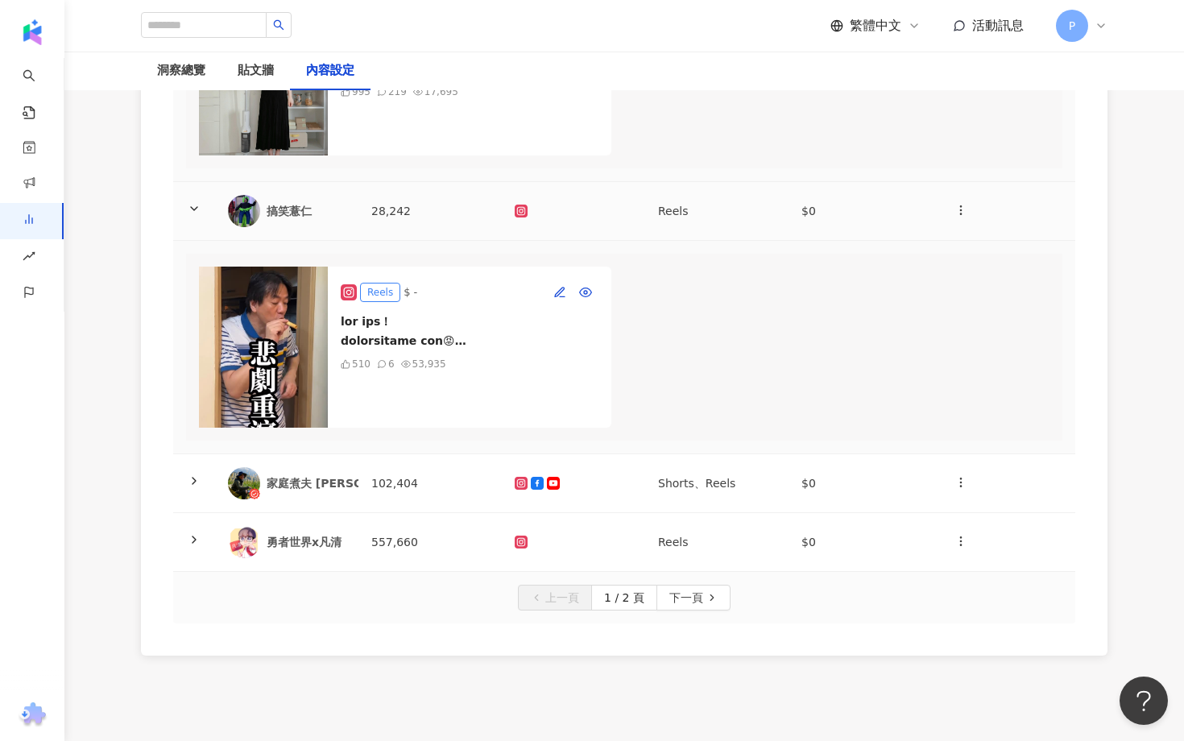
scroll to position [1934, 0]
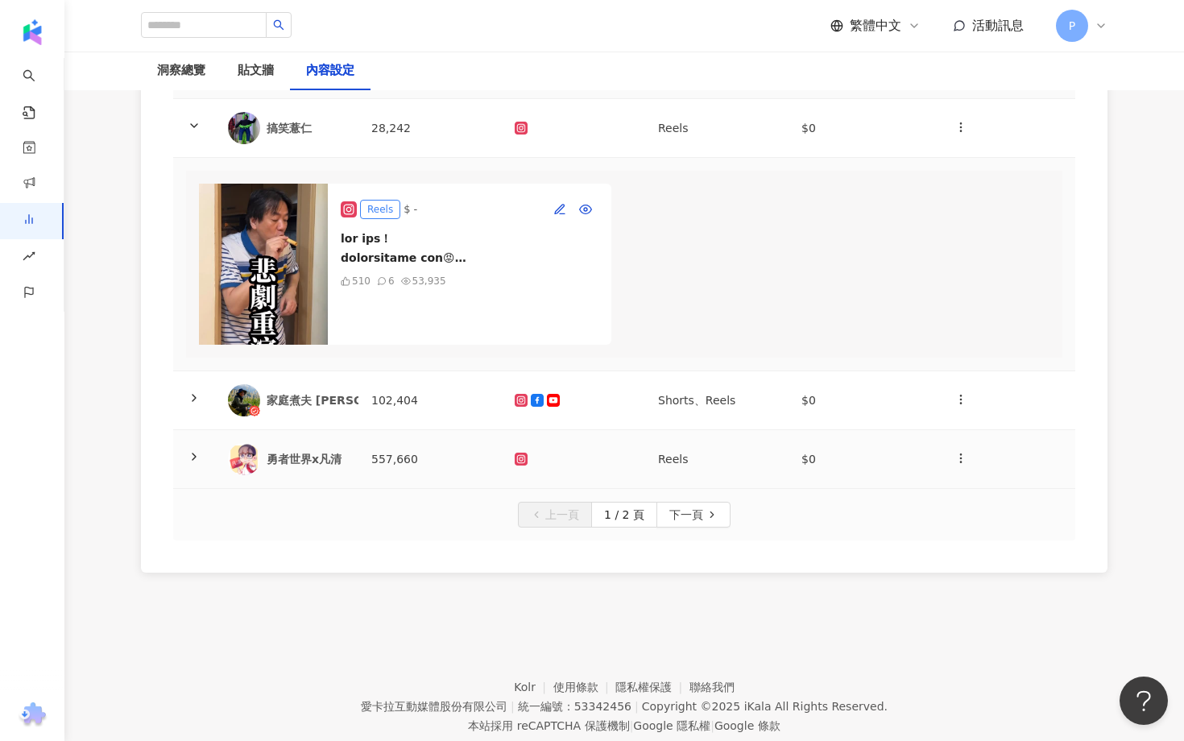
click at [201, 469] on td at bounding box center [194, 459] width 42 height 59
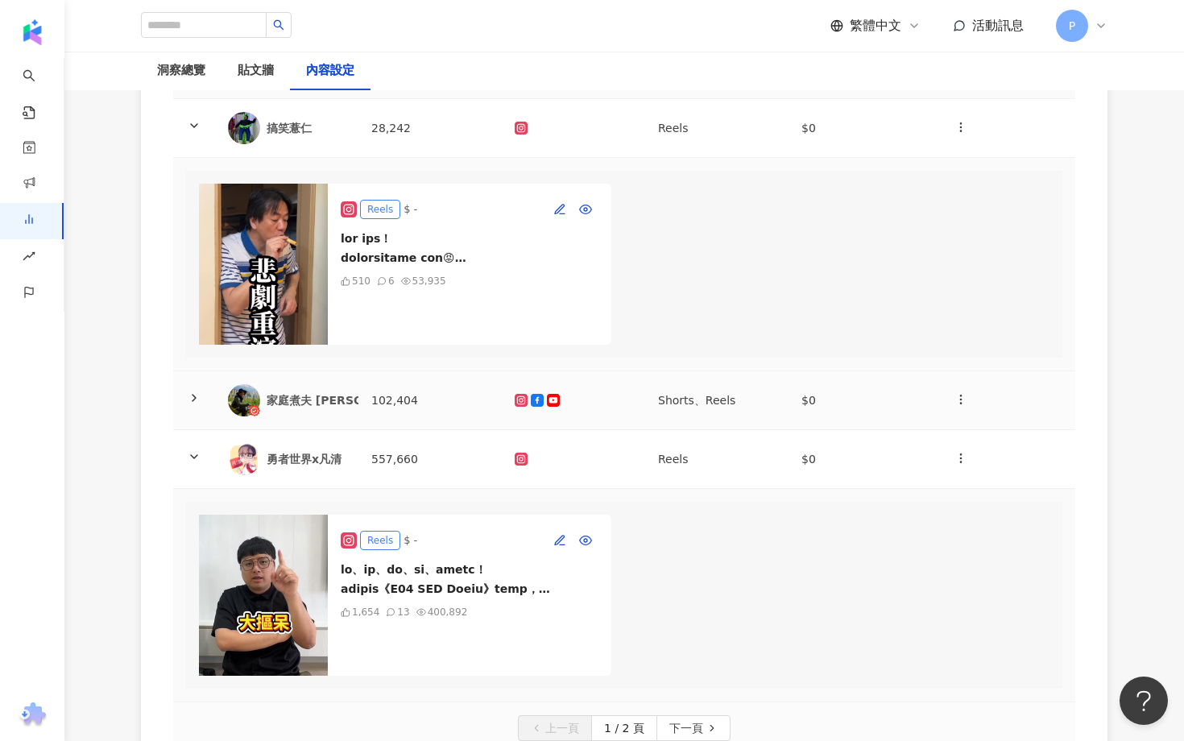
click at [192, 398] on icon at bounding box center [194, 397] width 13 height 13
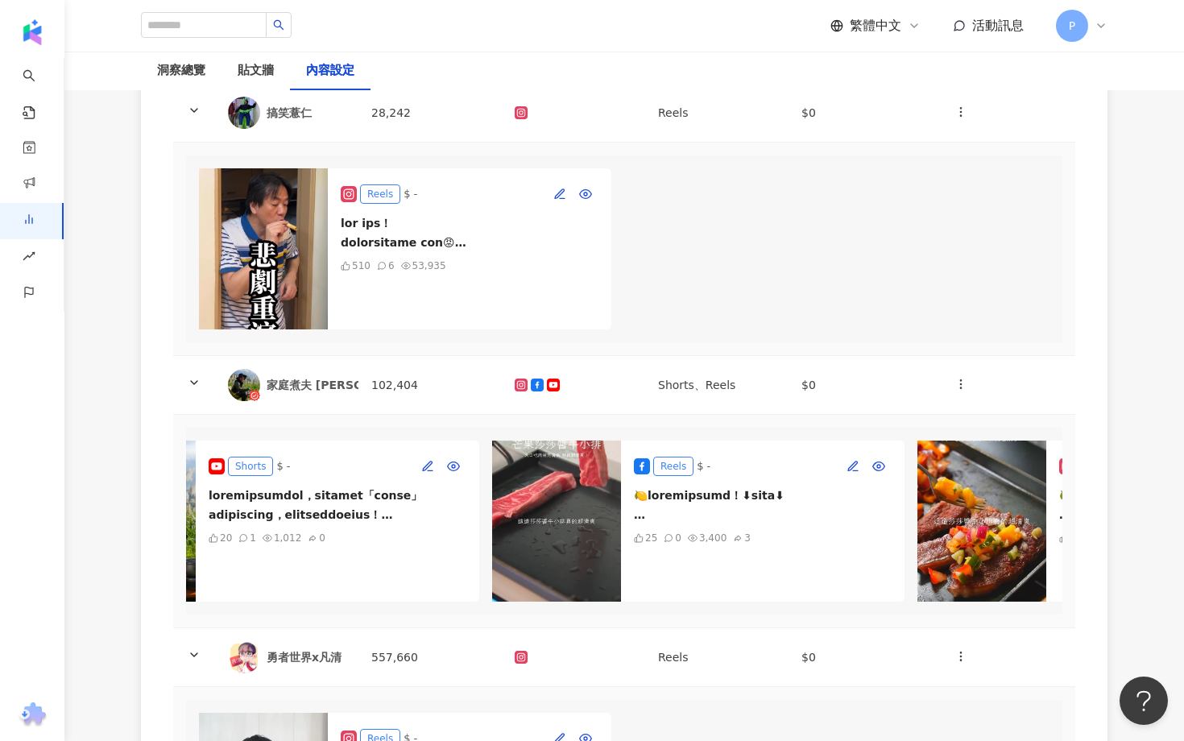
scroll to position [0, 142]
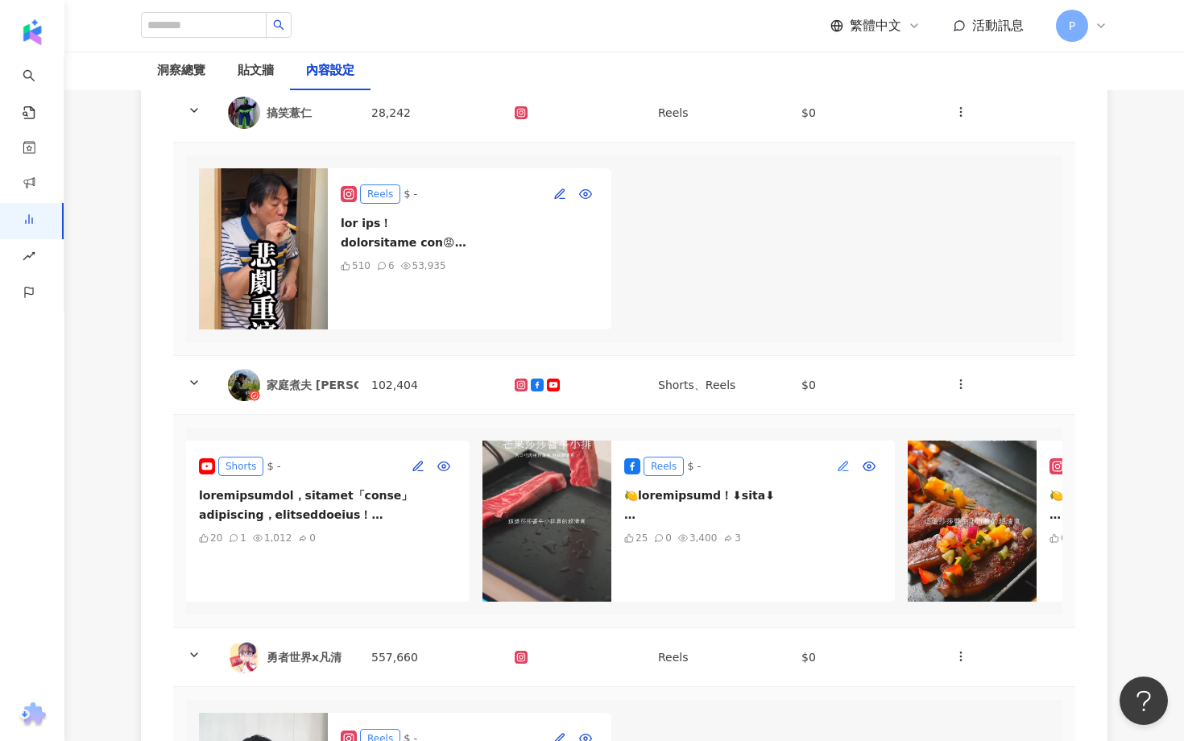
click at [848, 469] on icon "button" at bounding box center [843, 466] width 13 height 13
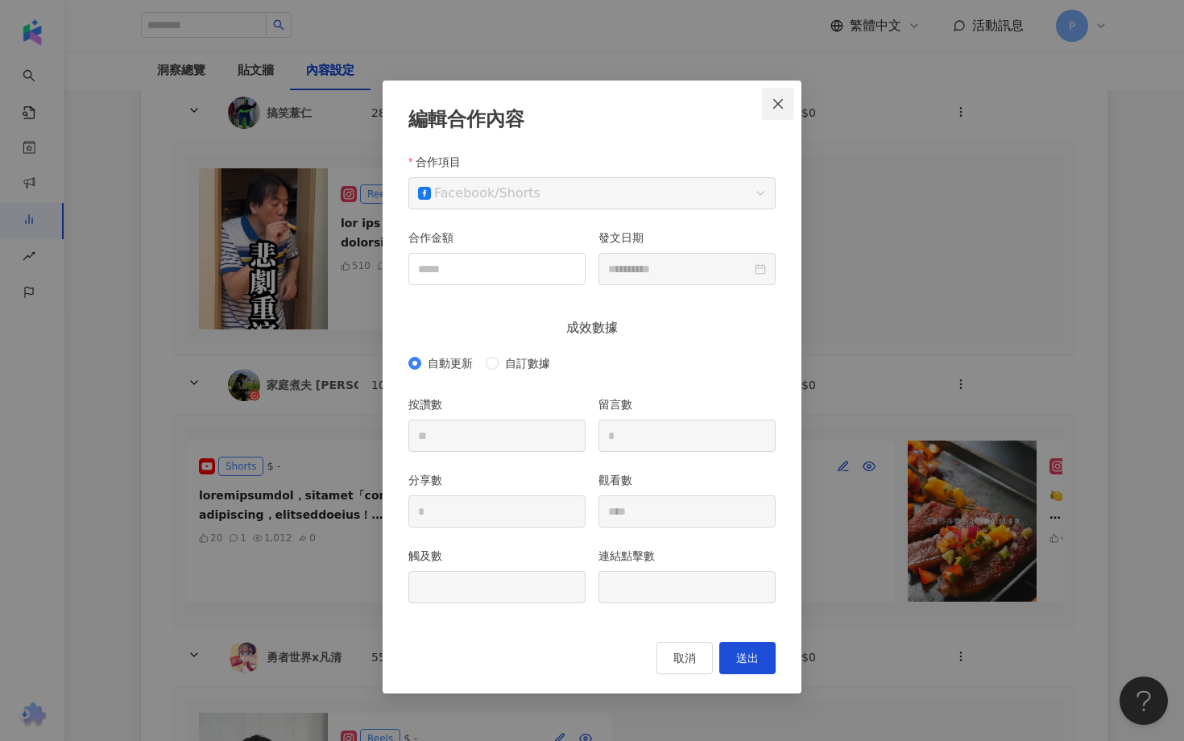
click at [780, 108] on icon "close" at bounding box center [778, 103] width 13 height 13
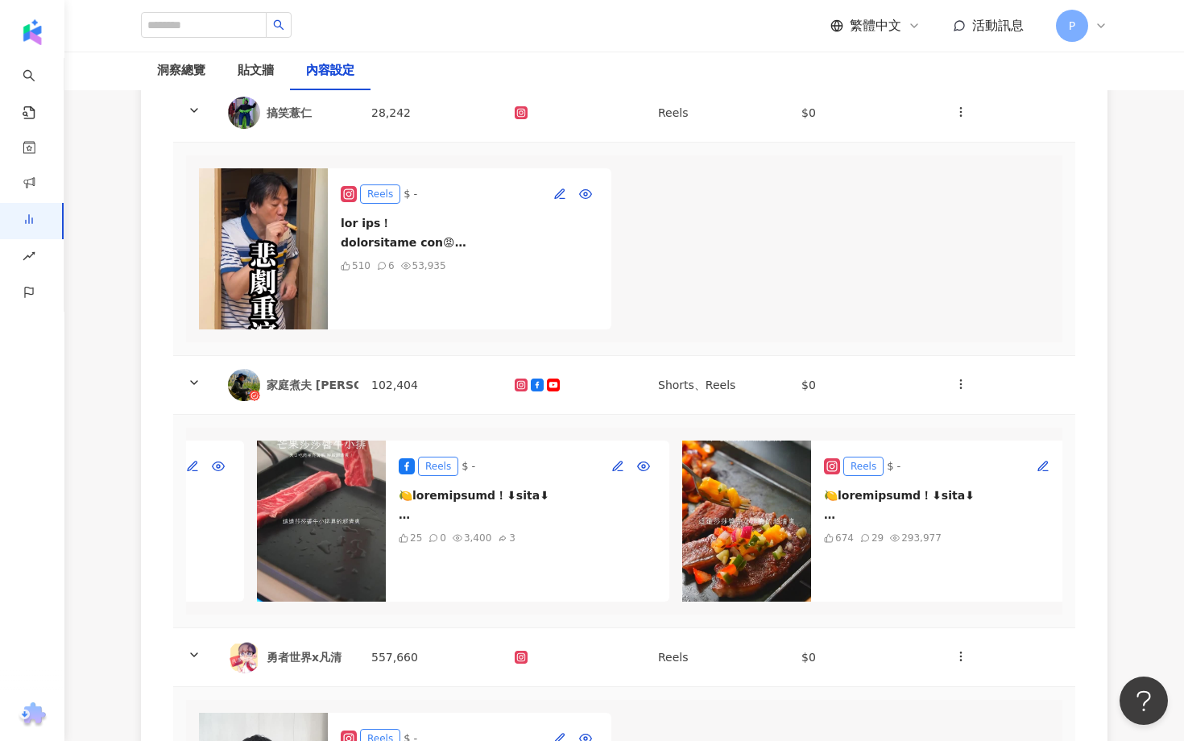
scroll to position [0, 412]
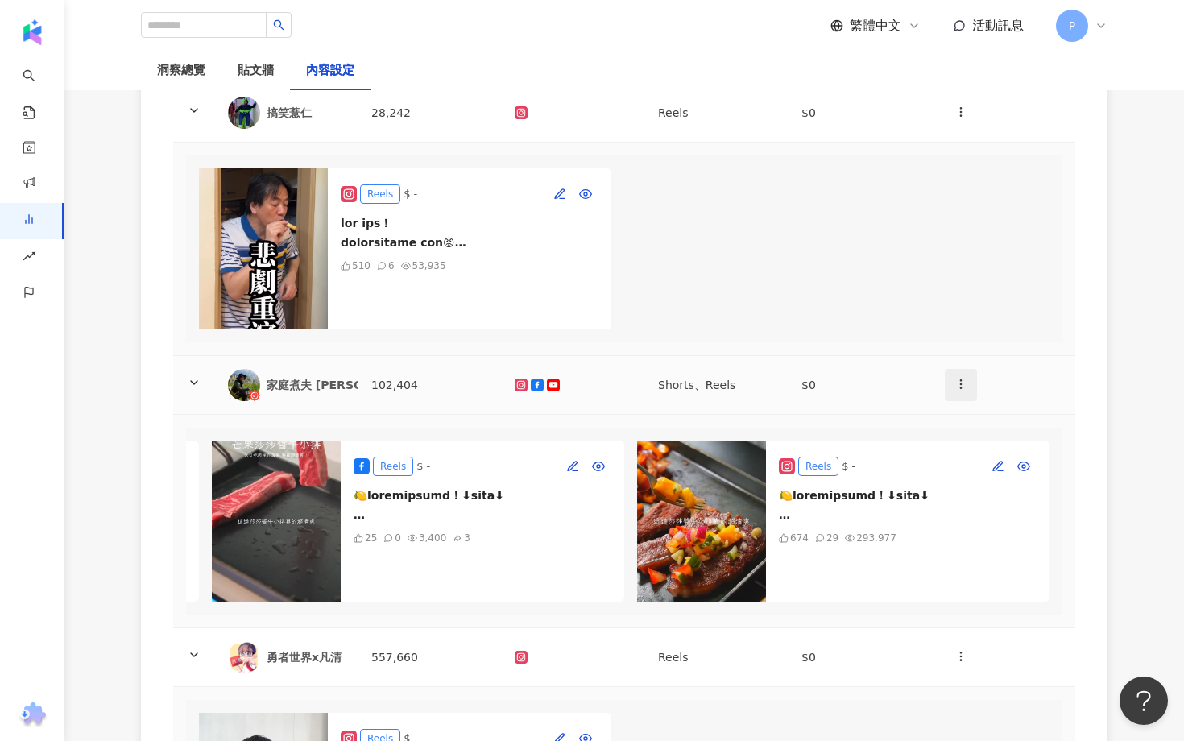
click at [958, 387] on icon "button" at bounding box center [960, 384] width 13 height 13
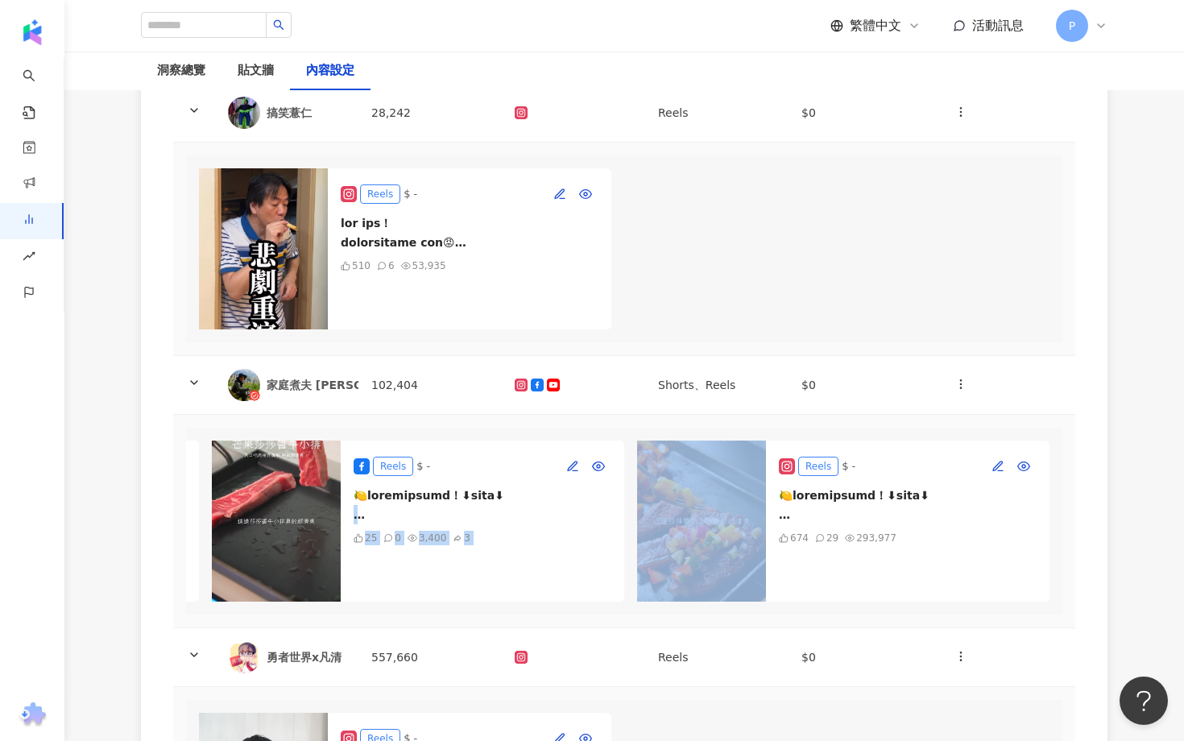
drag, startPoint x: 614, startPoint y: 502, endPoint x: 860, endPoint y: 507, distance: 246.5
click at [860, 506] on div "Shorts $ - 20 1 1,012 0 Reels $ - 25 0 3,400 3 Reels $ - 674 29 293,977" at bounding box center [624, 521] width 876 height 187
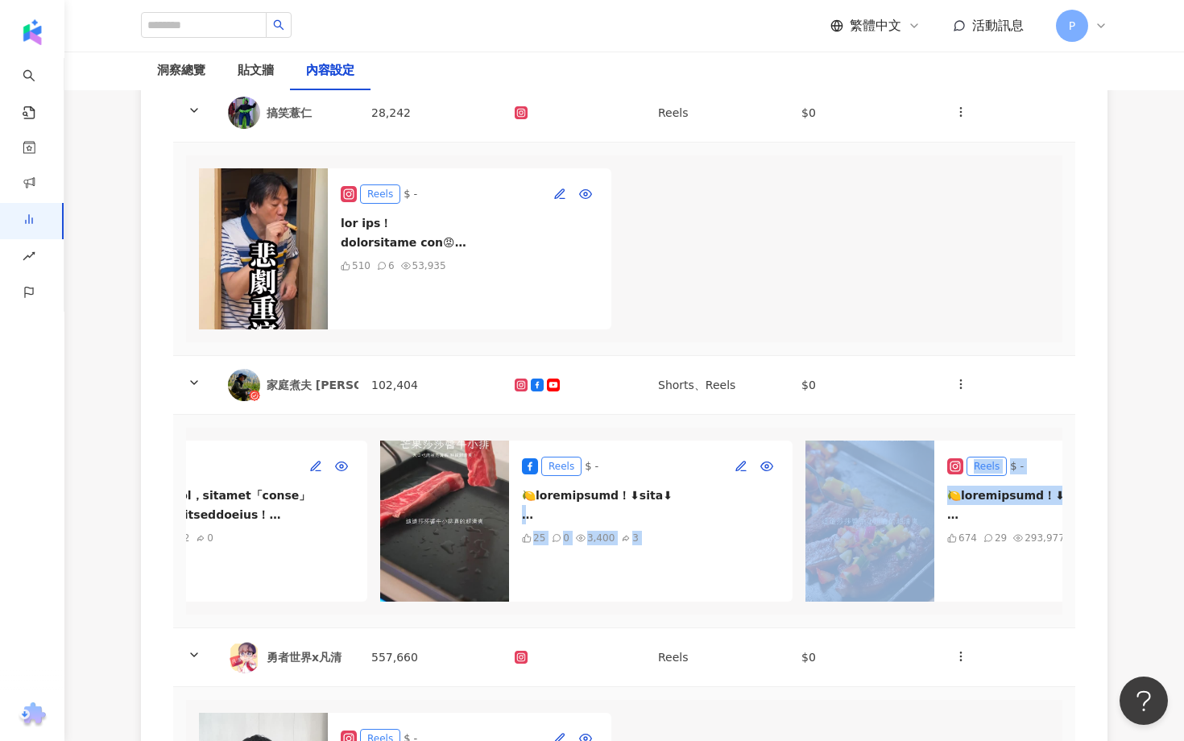
scroll to position [0, 0]
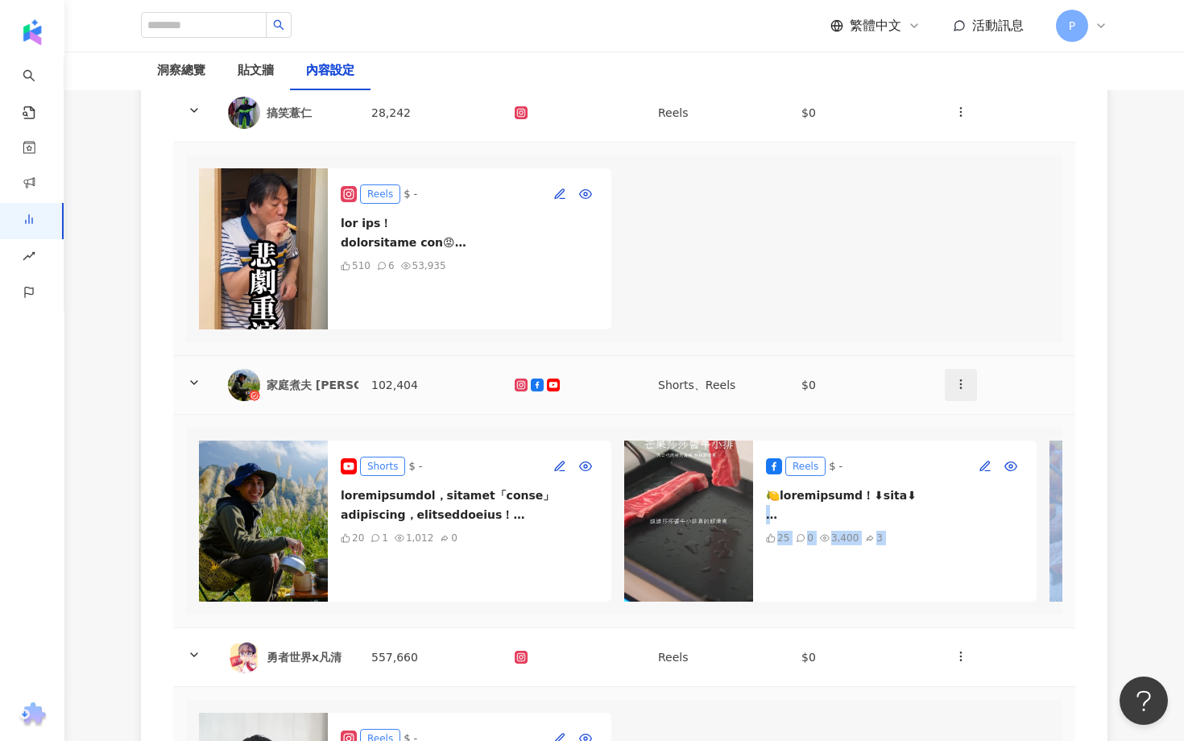
click at [955, 381] on icon "button" at bounding box center [960, 384] width 13 height 13
click at [983, 453] on div "刪除網紅" at bounding box center [989, 456] width 63 height 18
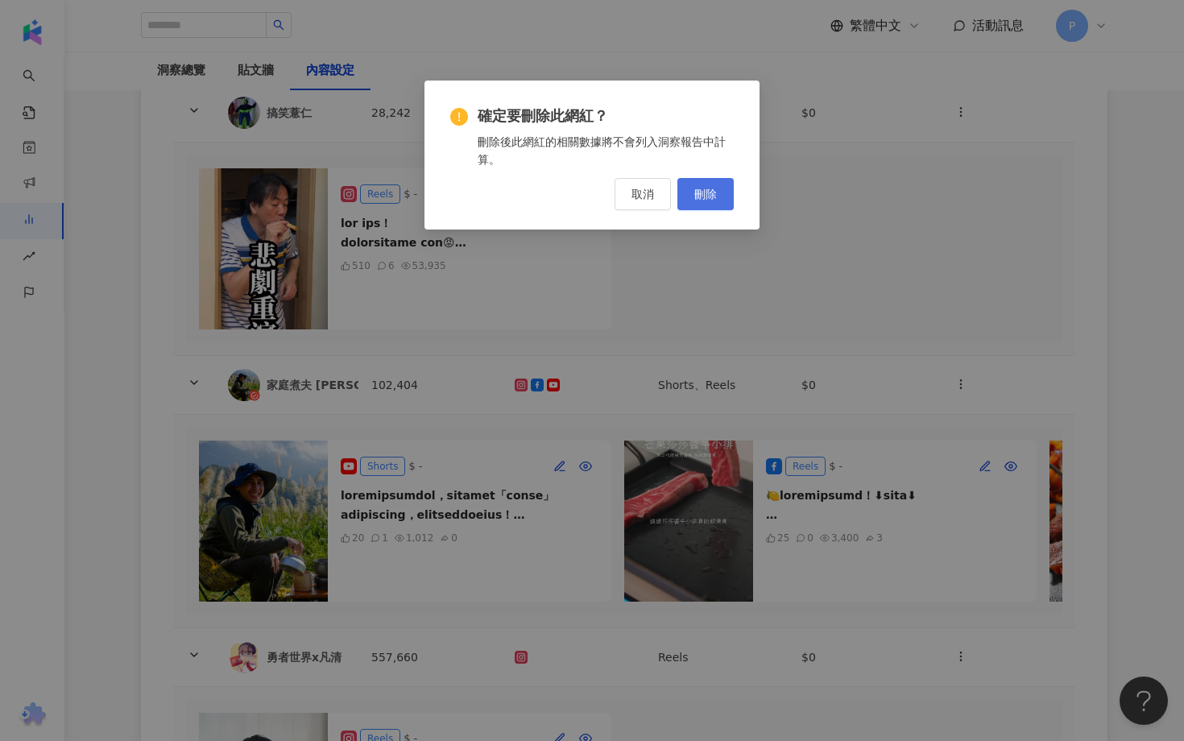
click at [717, 192] on button "刪除" at bounding box center [705, 194] width 56 height 32
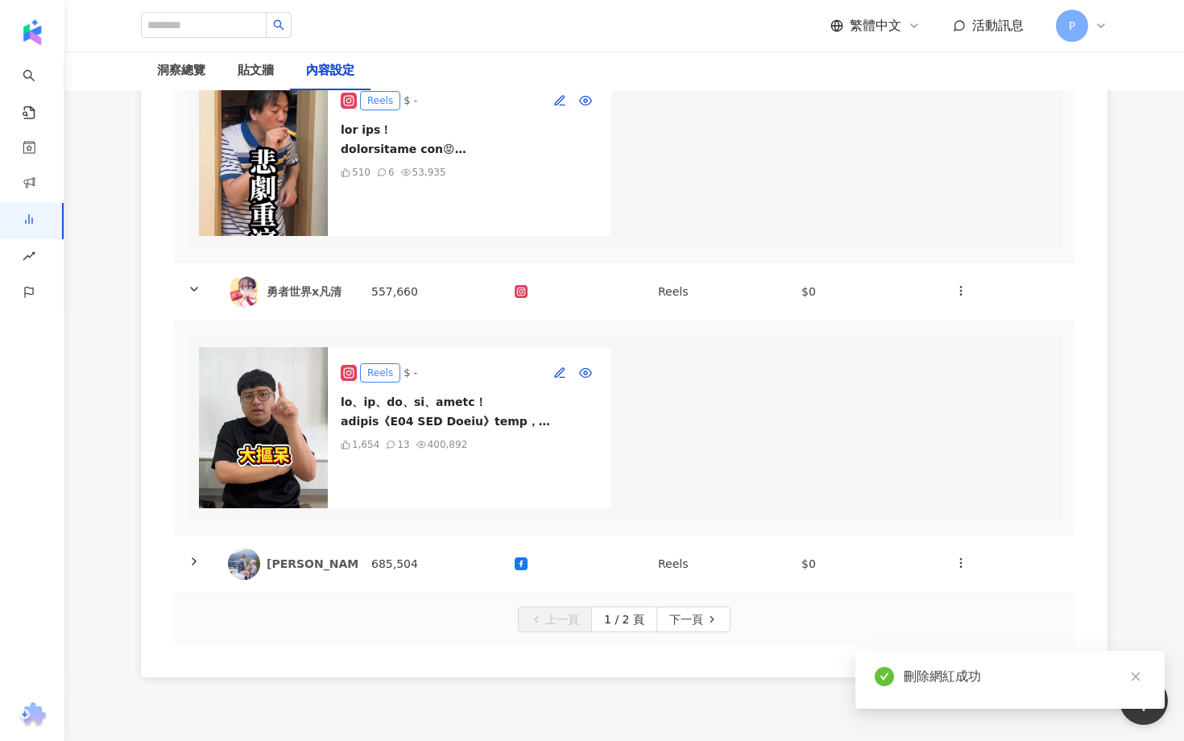
scroll to position [2135, 0]
click at [689, 612] on span "下一頁" at bounding box center [686, 619] width 34 height 26
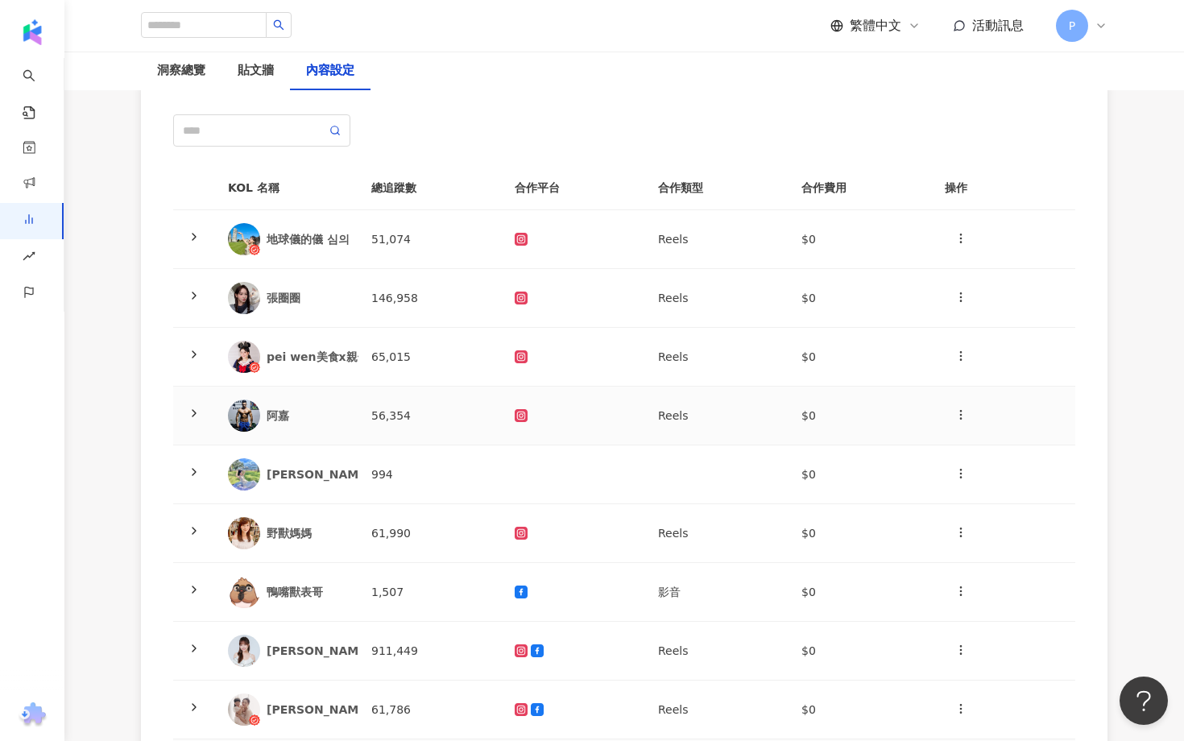
scroll to position [0, 0]
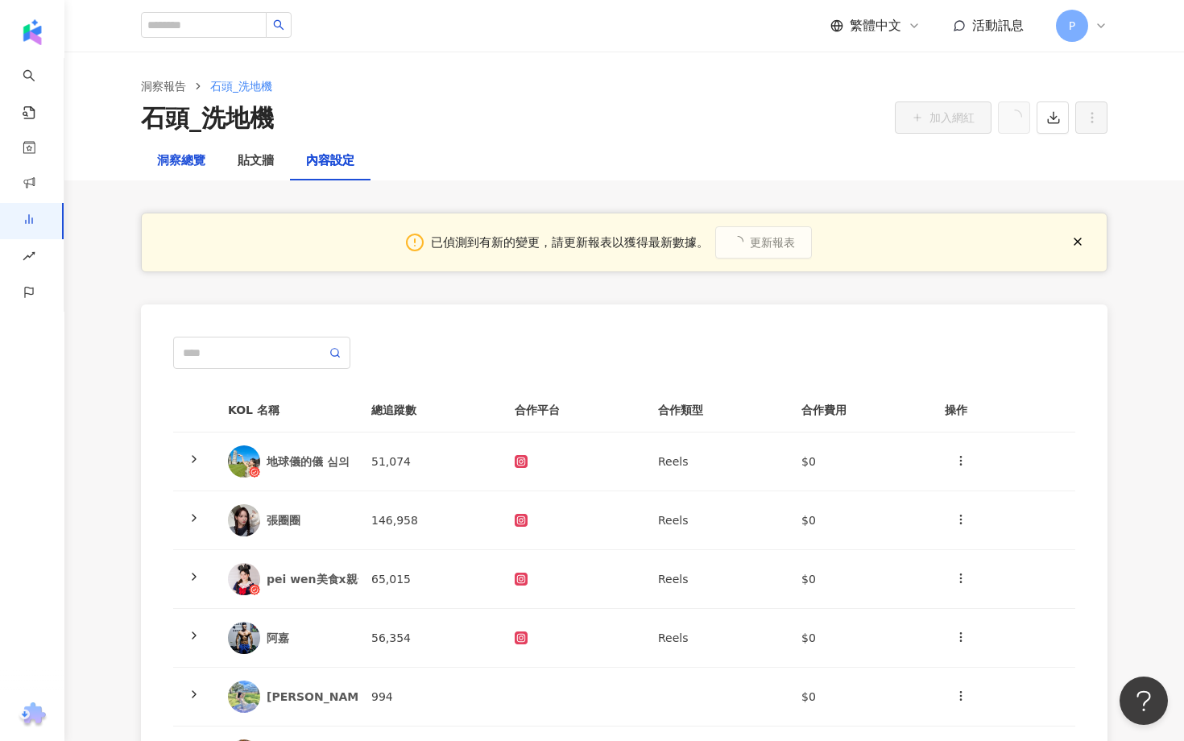
click at [183, 155] on div "洞察總覽" at bounding box center [181, 160] width 48 height 19
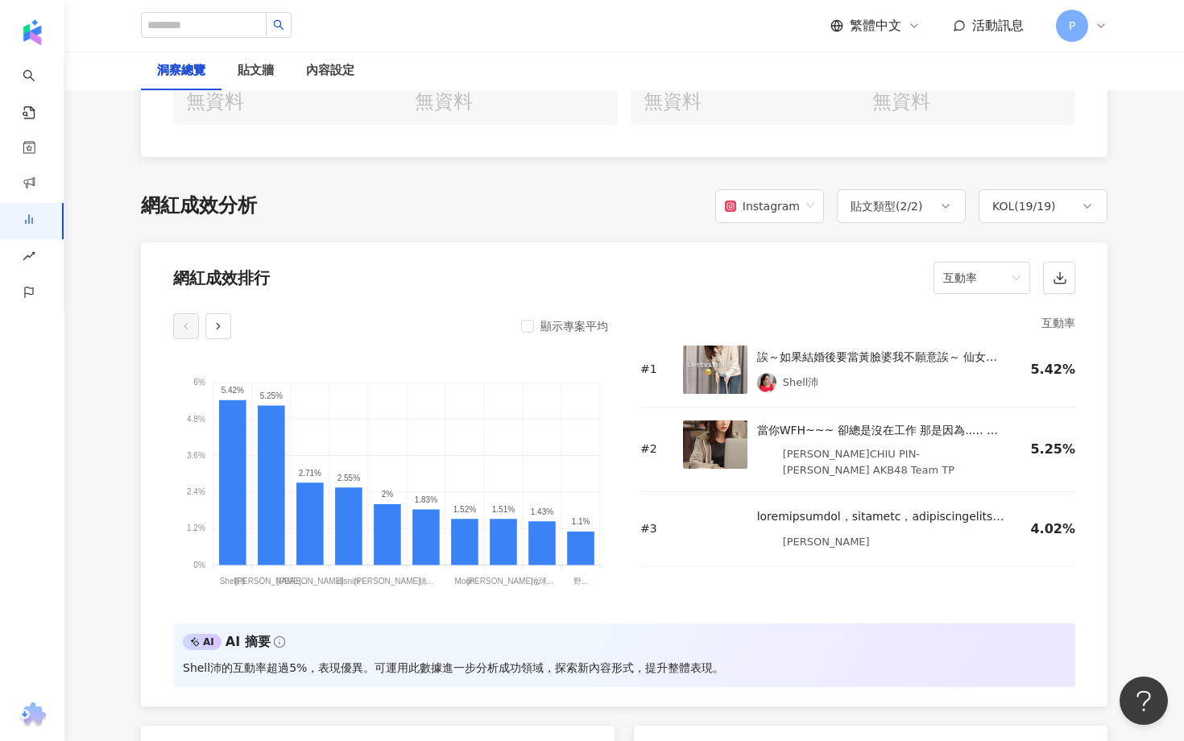
scroll to position [1221, 0]
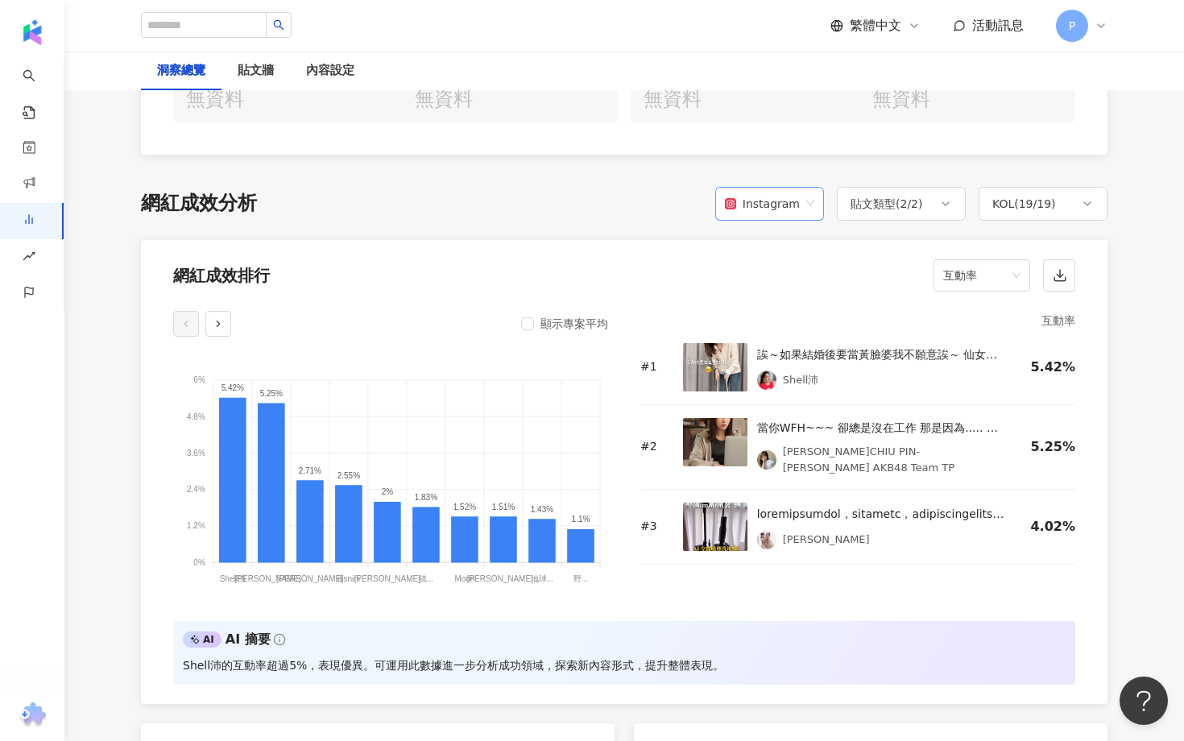
click at [813, 188] on span "Instagram" at bounding box center [769, 203] width 89 height 31
click at [778, 271] on div "Facebook" at bounding box center [774, 268] width 83 height 18
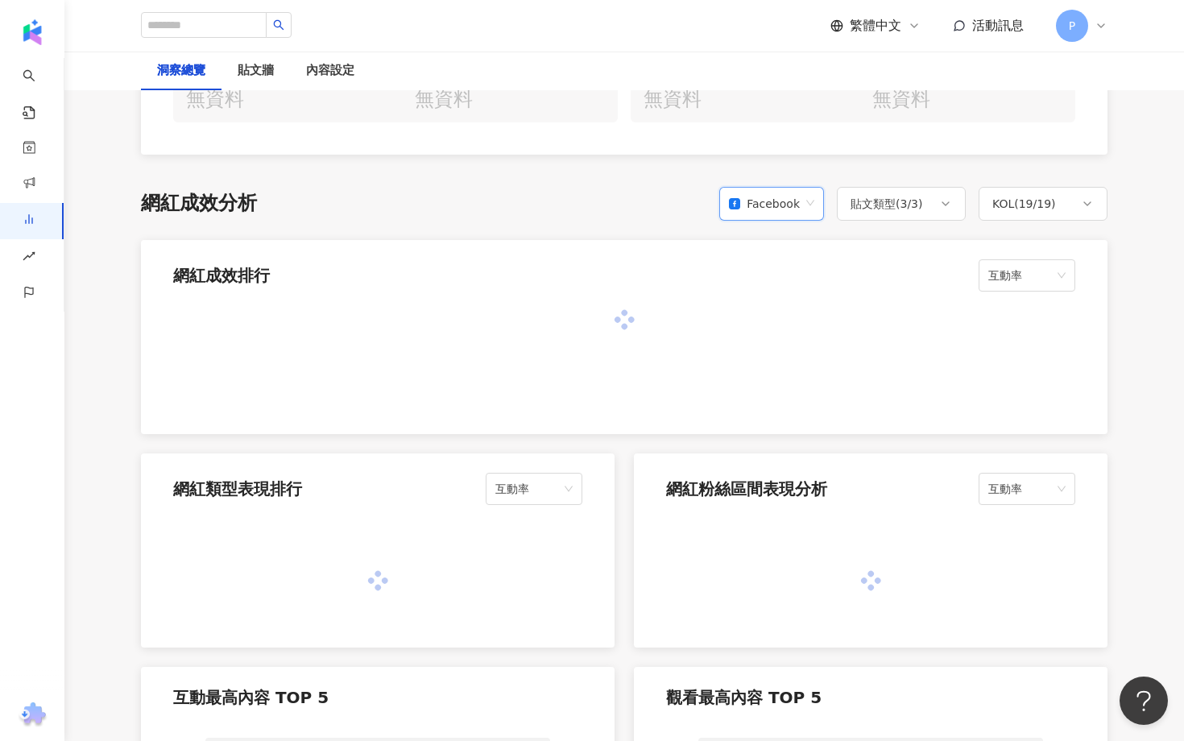
click at [789, 203] on div "Facebook" at bounding box center [764, 203] width 71 height 31
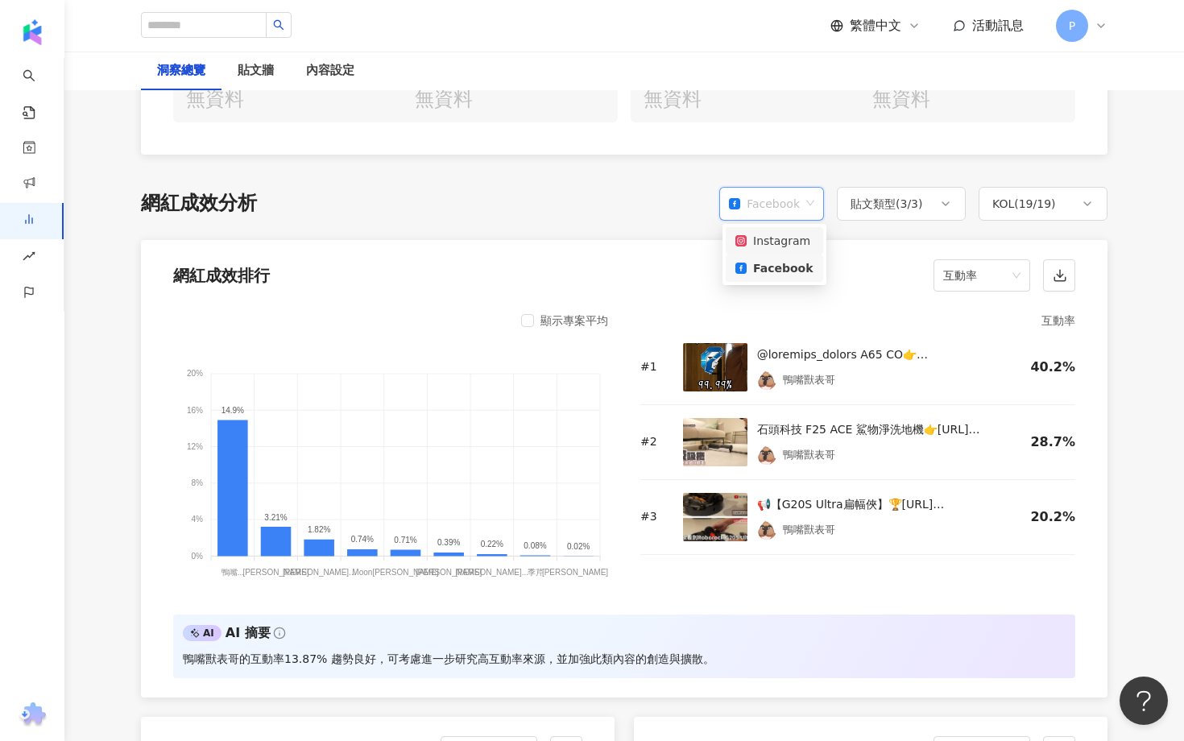
click at [771, 238] on div "Instagram" at bounding box center [774, 241] width 78 height 18
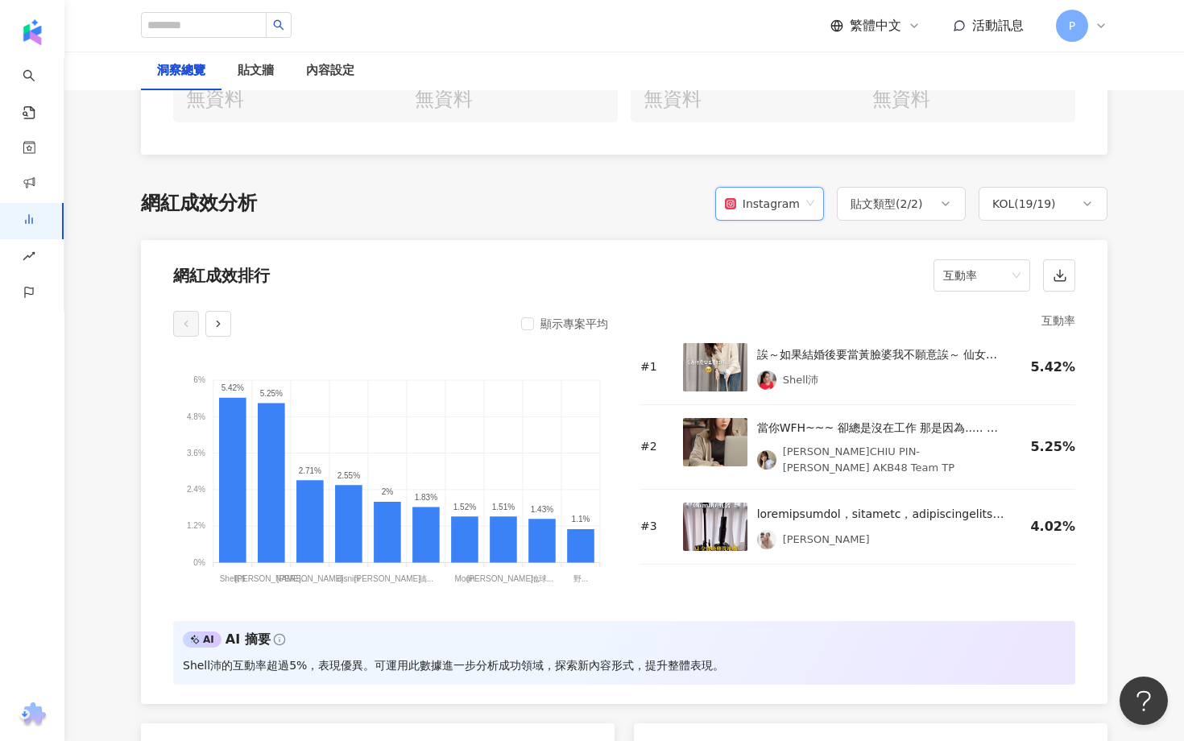
click at [690, 365] on img at bounding box center [715, 367] width 64 height 48
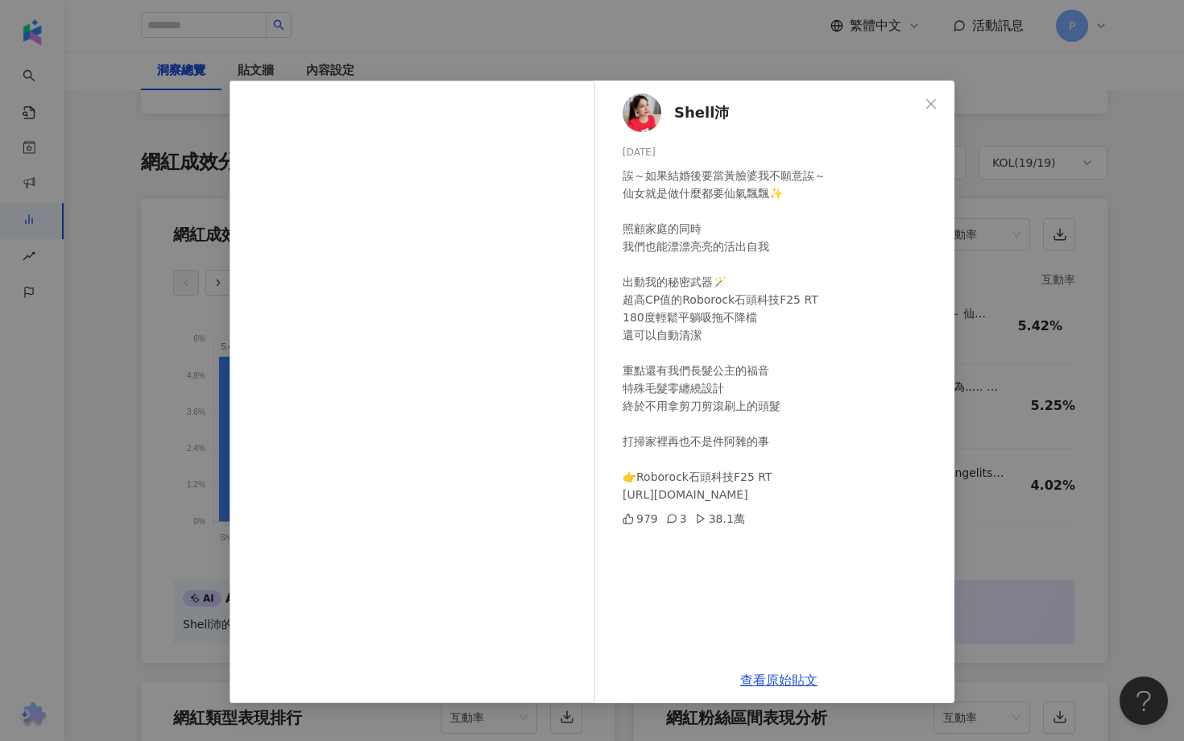
scroll to position [1270, 0]
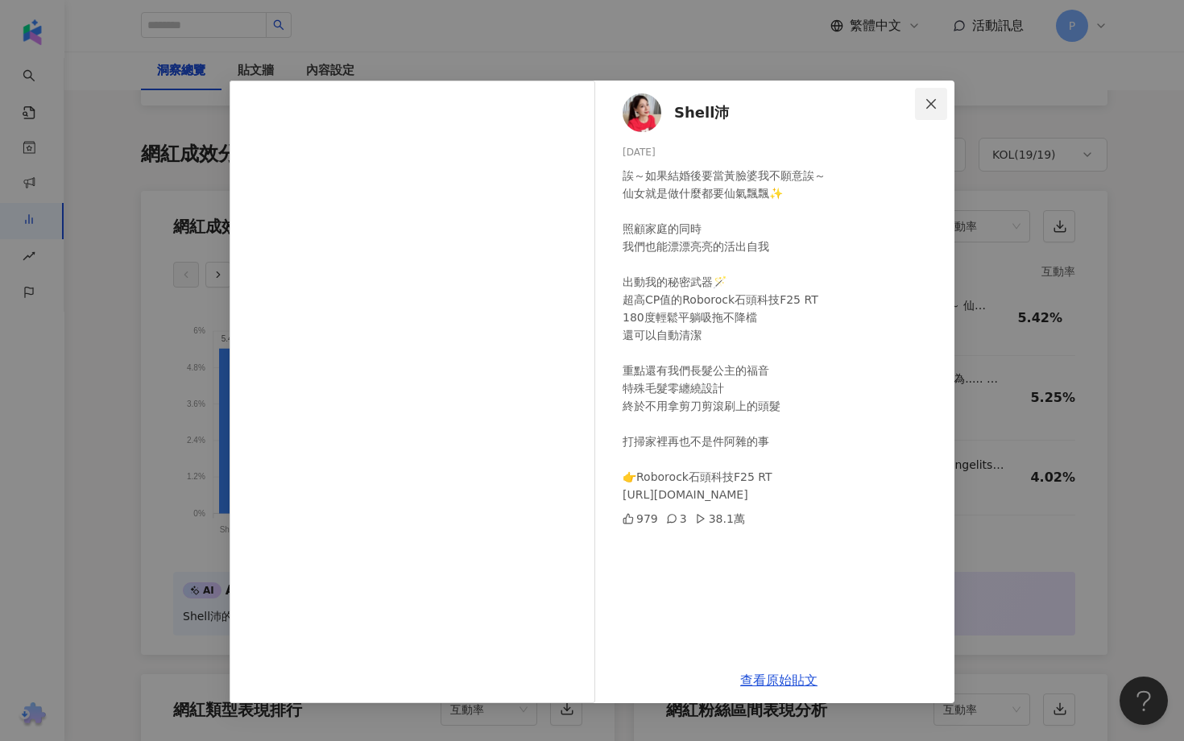
click at [929, 112] on button "Close" at bounding box center [931, 104] width 32 height 32
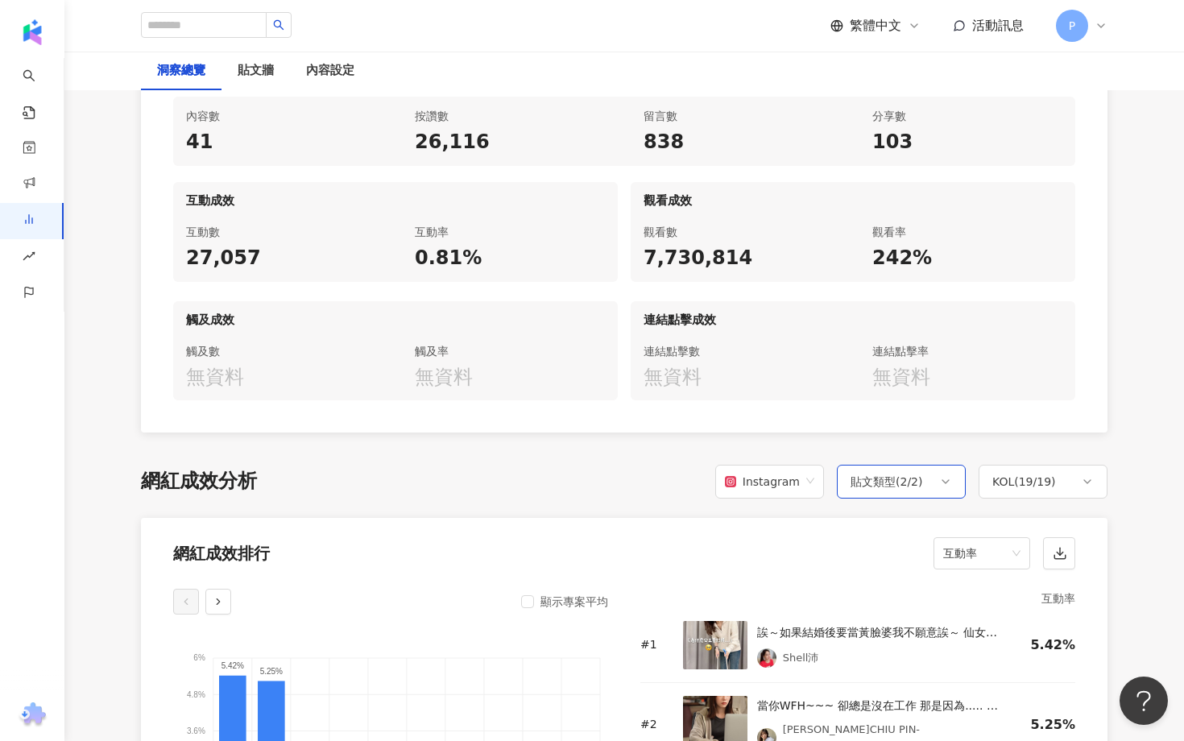
scroll to position [1235, 0]
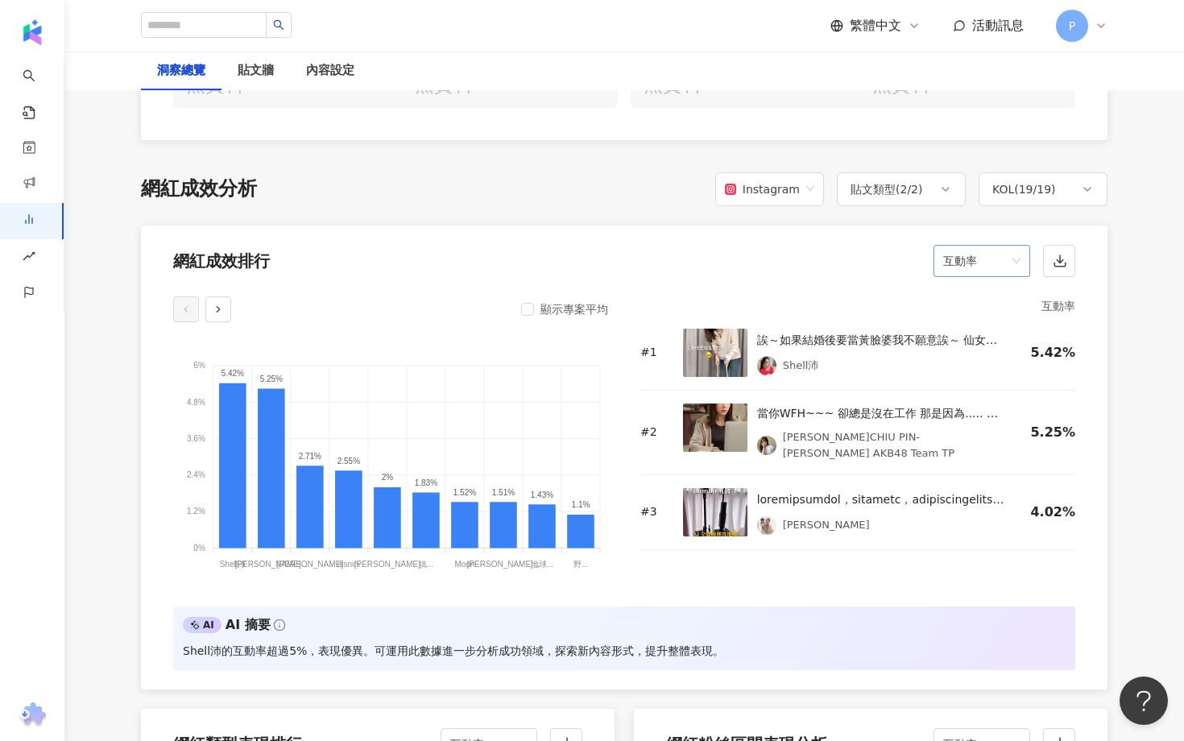
click at [962, 266] on span "互動率" at bounding box center [981, 261] width 77 height 31
click at [991, 400] on div "觀看率" at bounding box center [981, 402] width 71 height 18
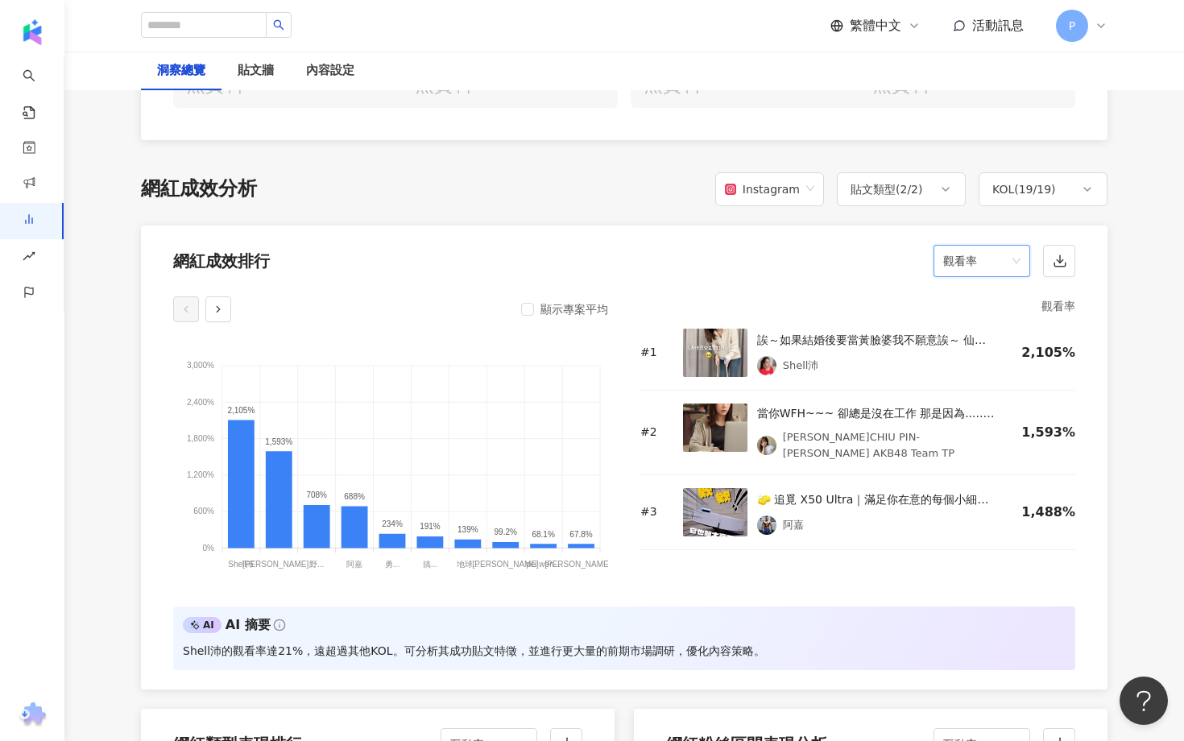
click at [982, 255] on span "觀看率" at bounding box center [981, 261] width 77 height 31
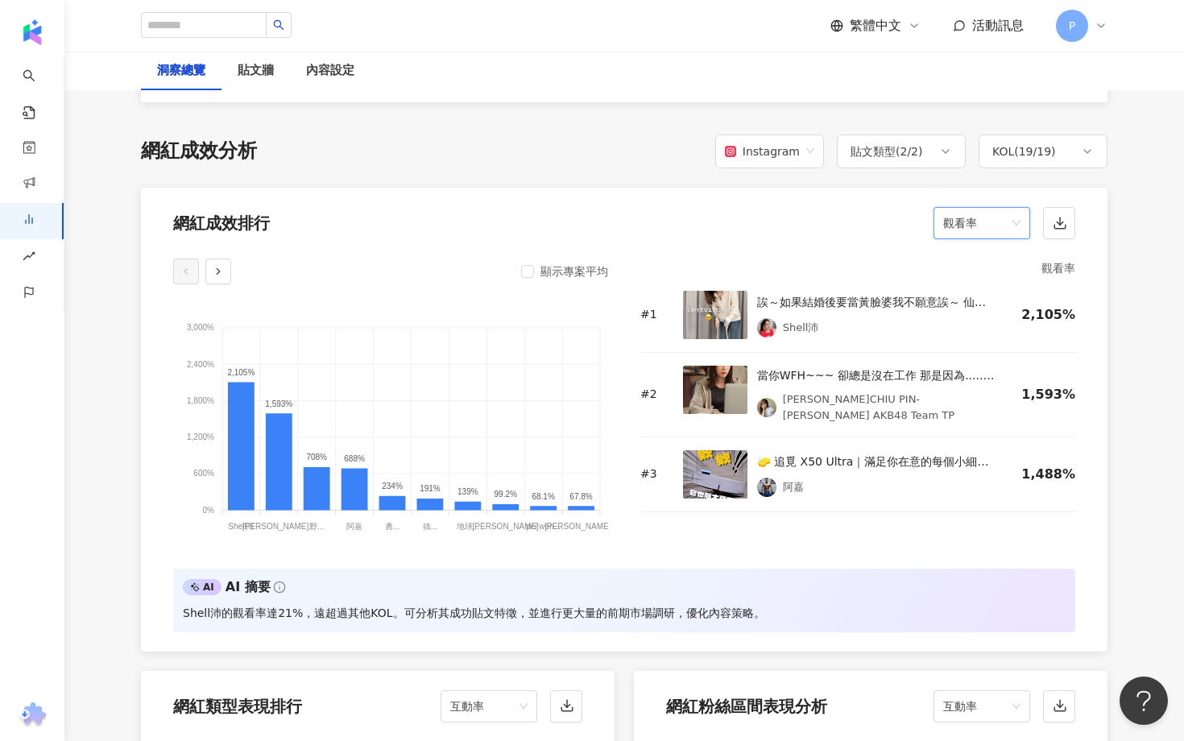
scroll to position [1148, 0]
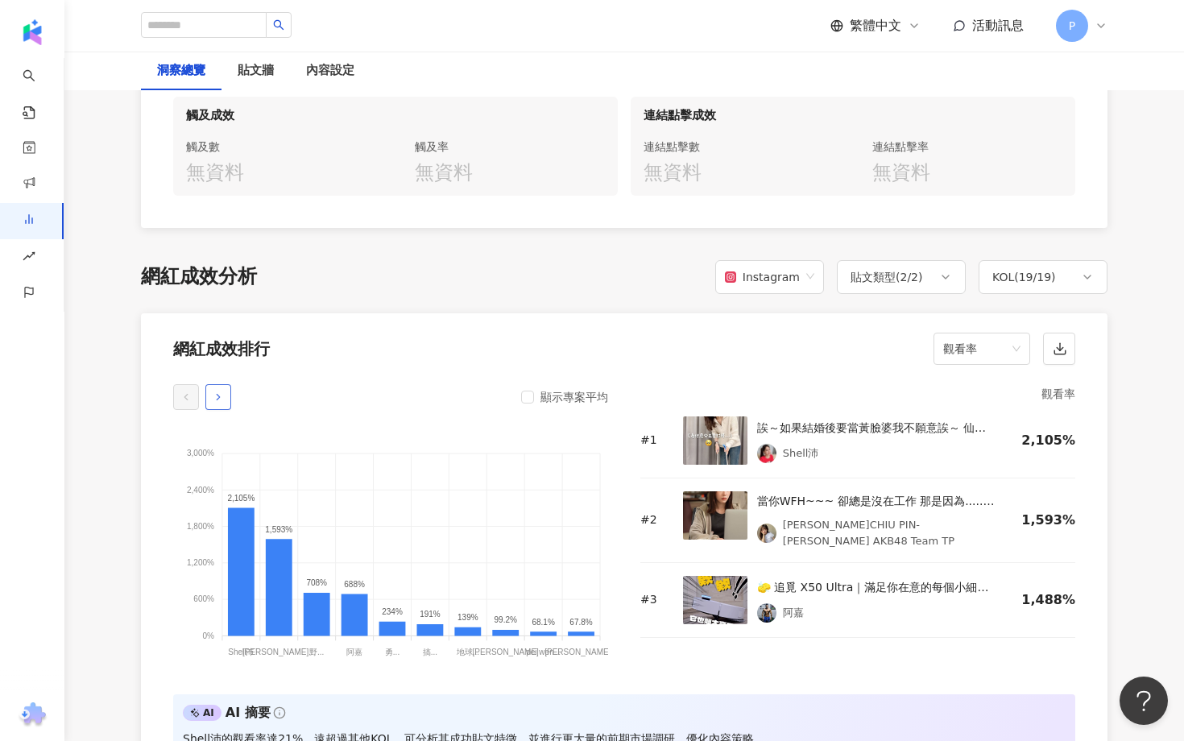
click at [221, 401] on icon "button" at bounding box center [218, 396] width 11 height 11
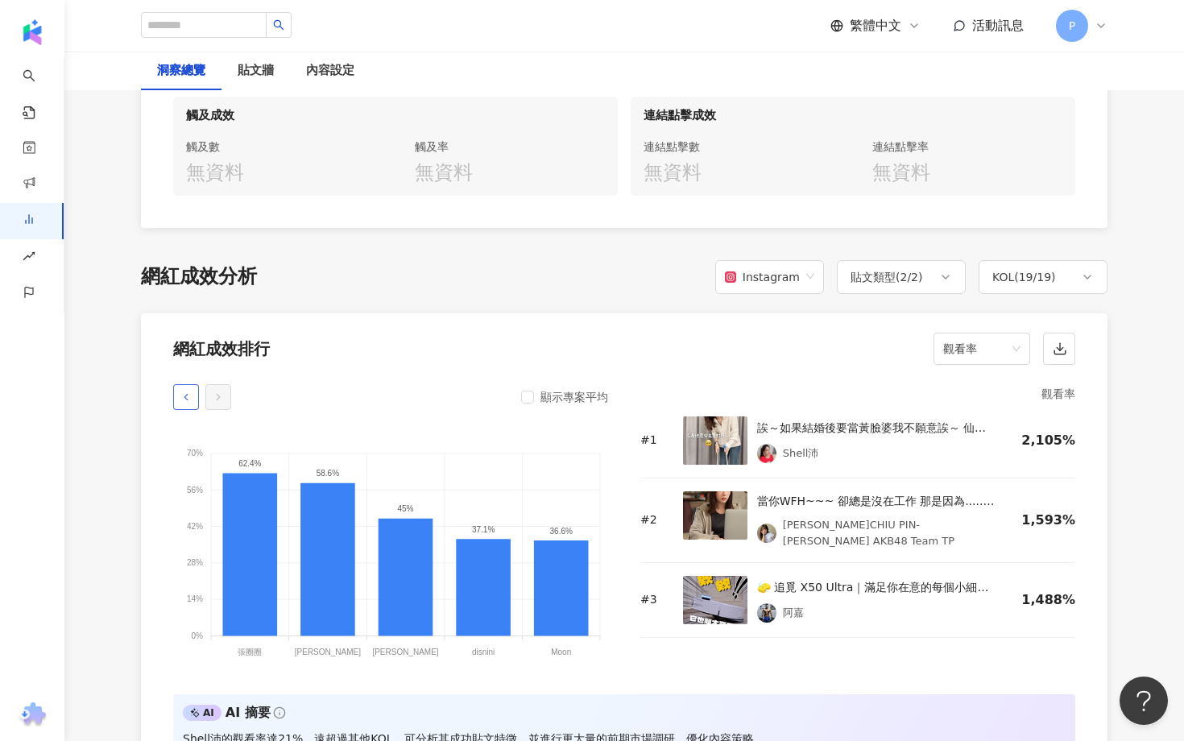
click at [184, 393] on icon "button" at bounding box center [185, 396] width 11 height 11
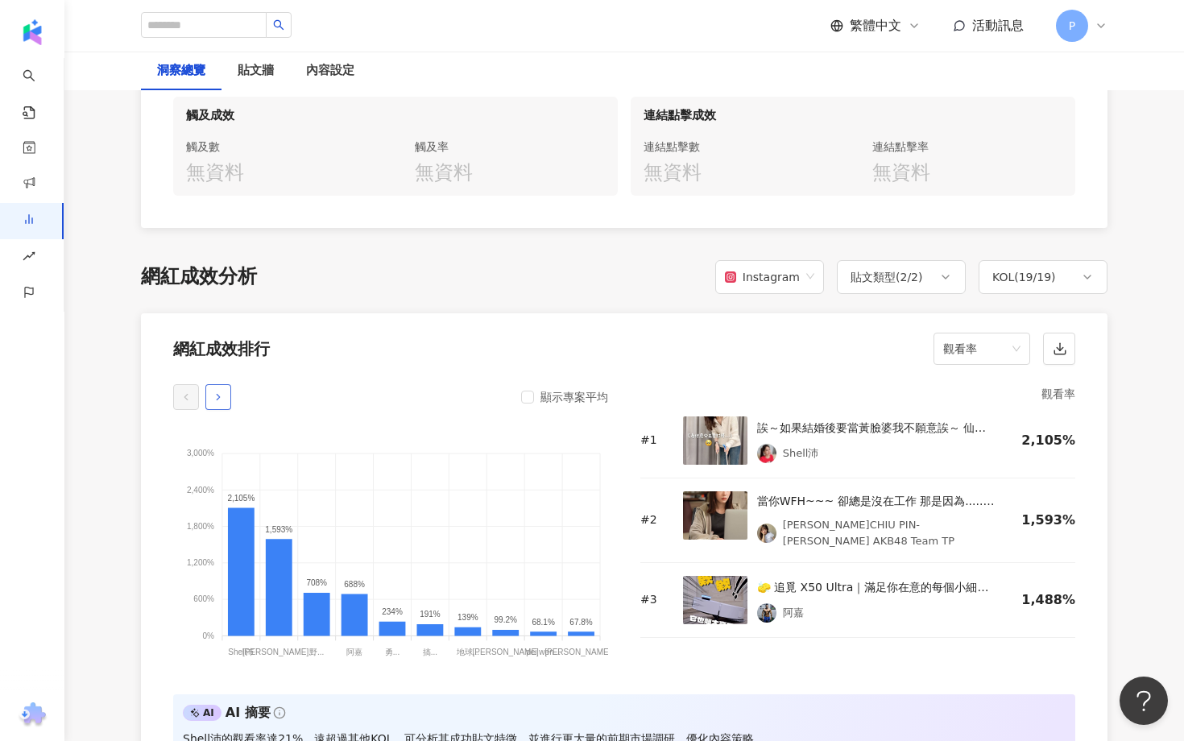
click at [221, 401] on icon "button" at bounding box center [218, 396] width 11 height 11
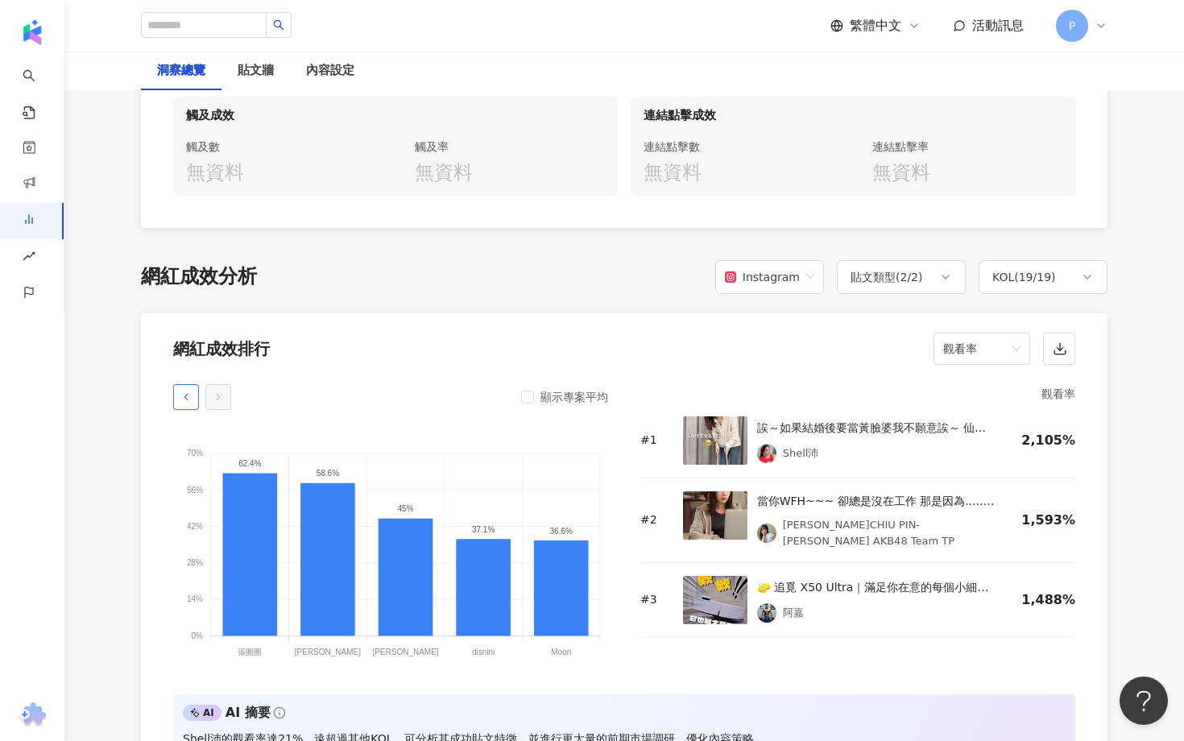
click at [176, 394] on button "button" at bounding box center [186, 397] width 26 height 26
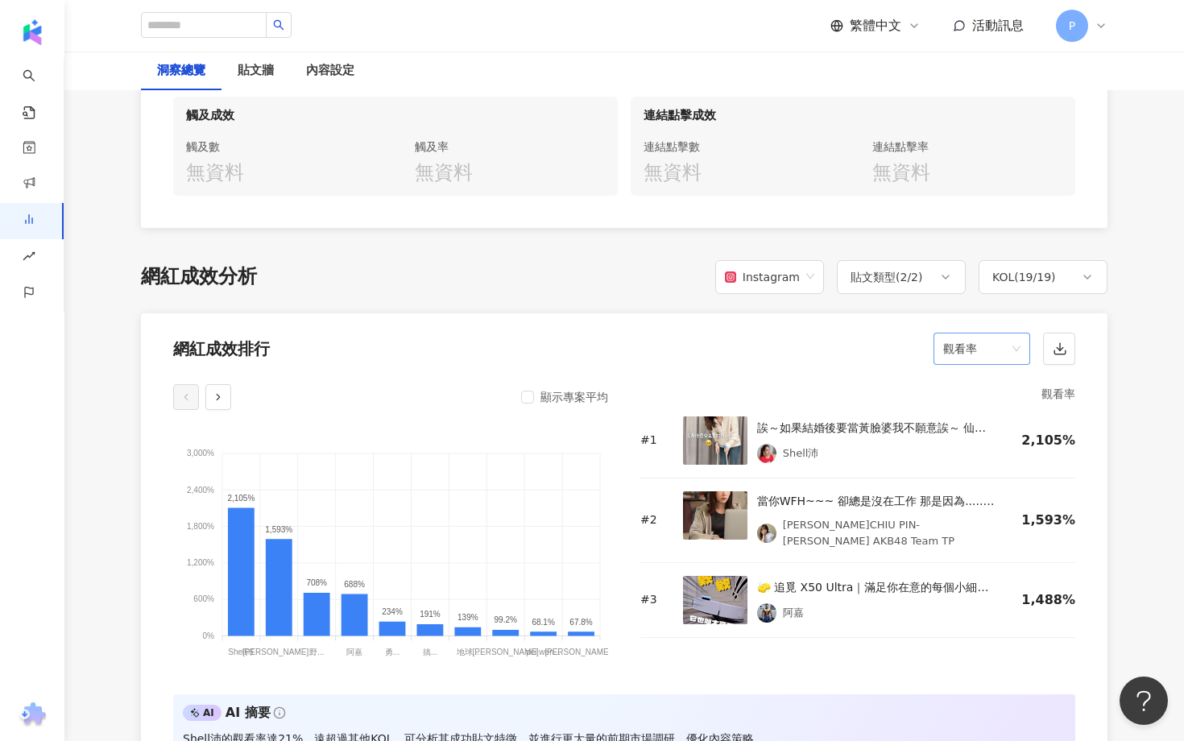
click at [973, 338] on span "觀看率" at bounding box center [981, 348] width 77 height 31
click at [989, 434] on div "互動率" at bounding box center [981, 435] width 71 height 18
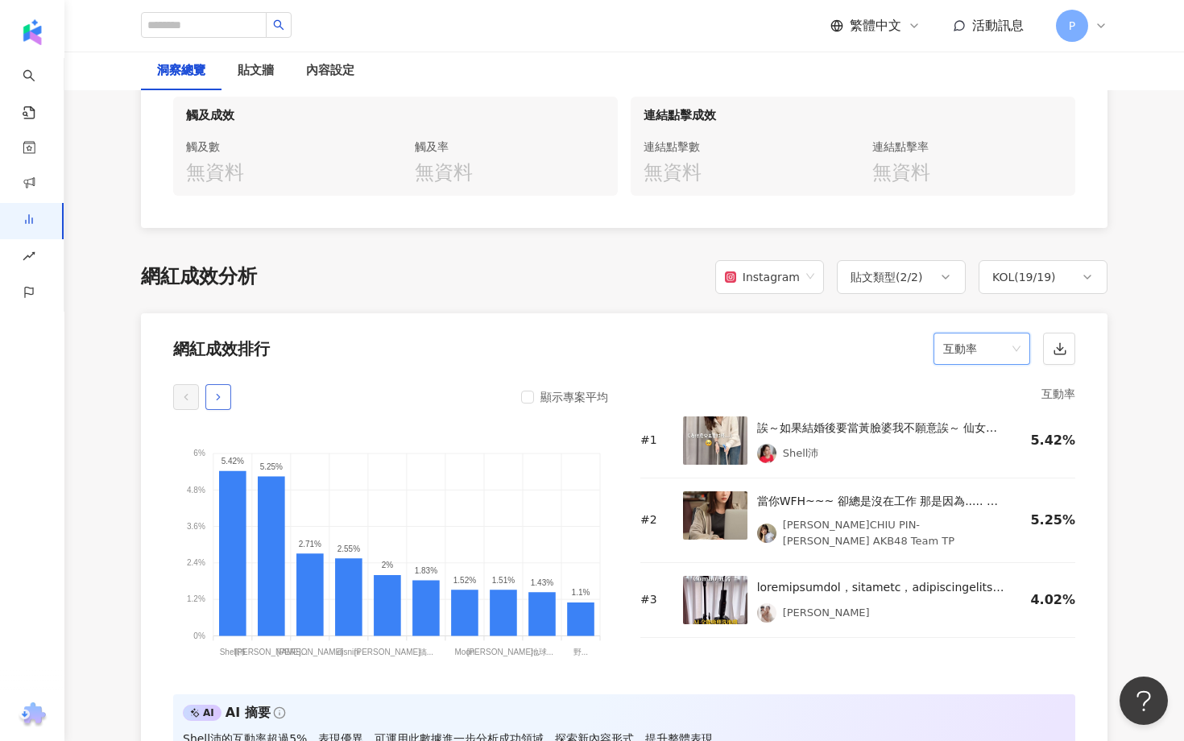
click at [213, 395] on icon "button" at bounding box center [218, 396] width 11 height 11
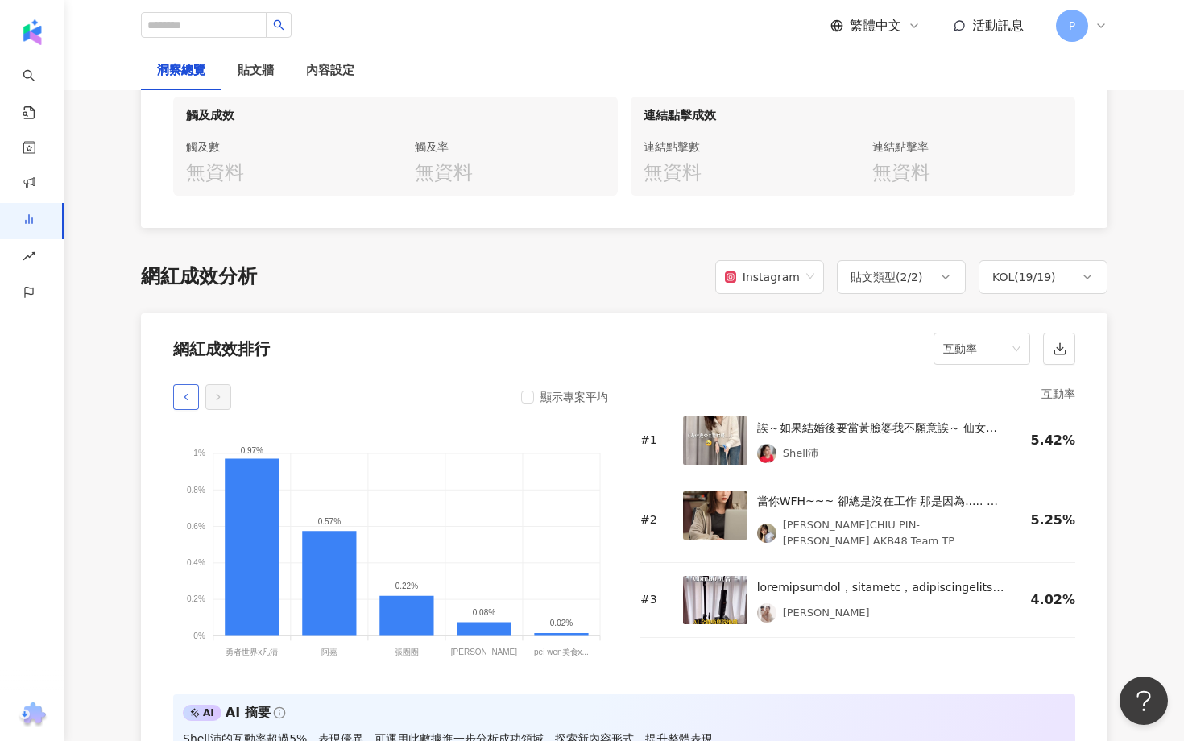
click at [184, 394] on icon "button" at bounding box center [185, 396] width 11 height 11
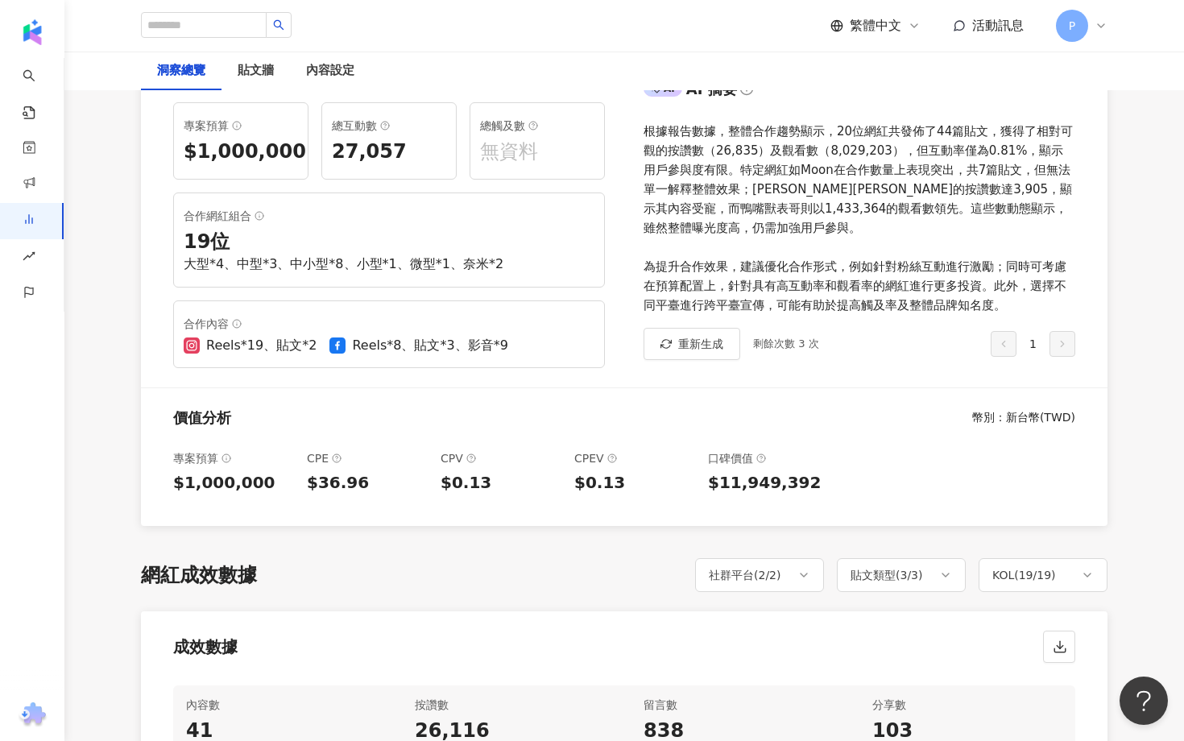
scroll to position [0, 0]
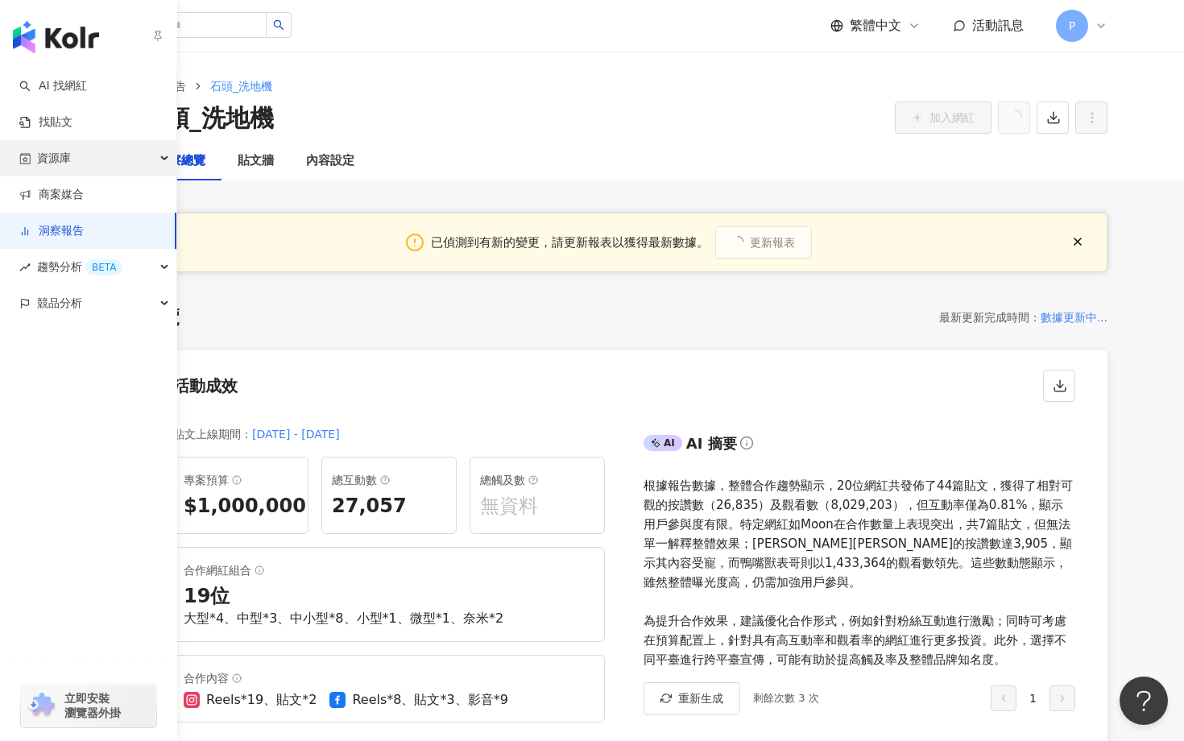
click at [165, 163] on div "資源庫" at bounding box center [88, 158] width 176 height 36
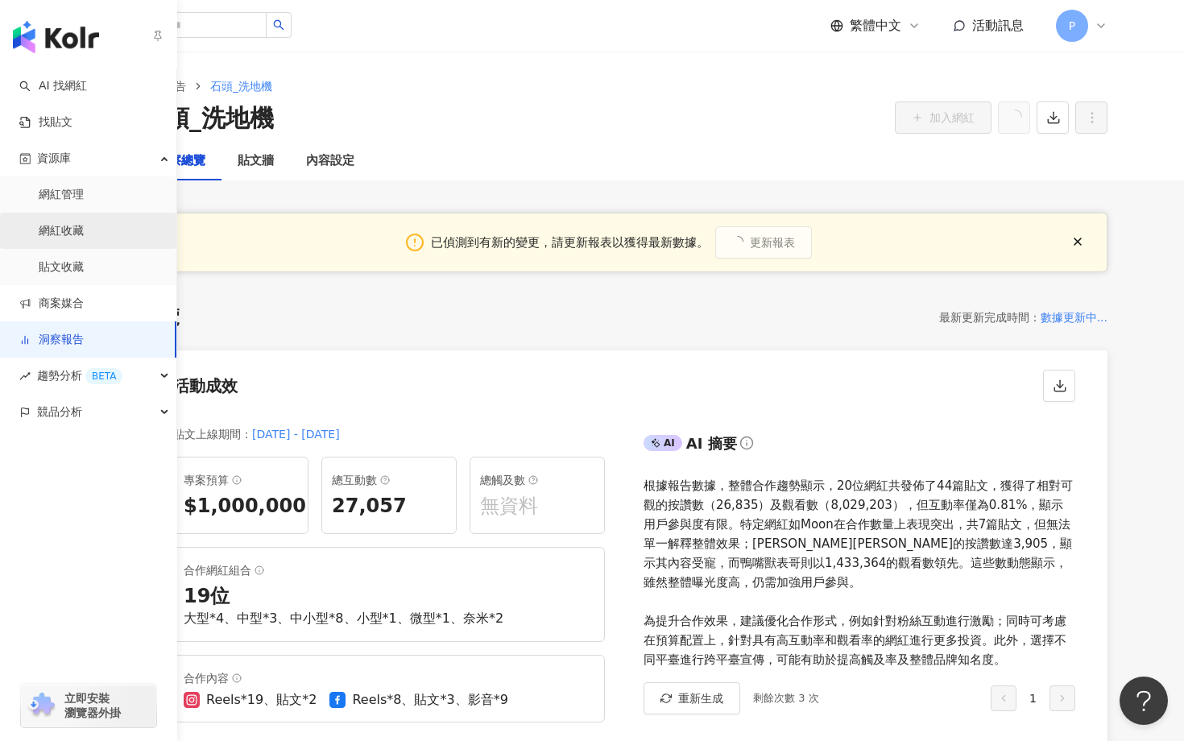
click at [84, 226] on link "網紅收藏" at bounding box center [61, 231] width 45 height 16
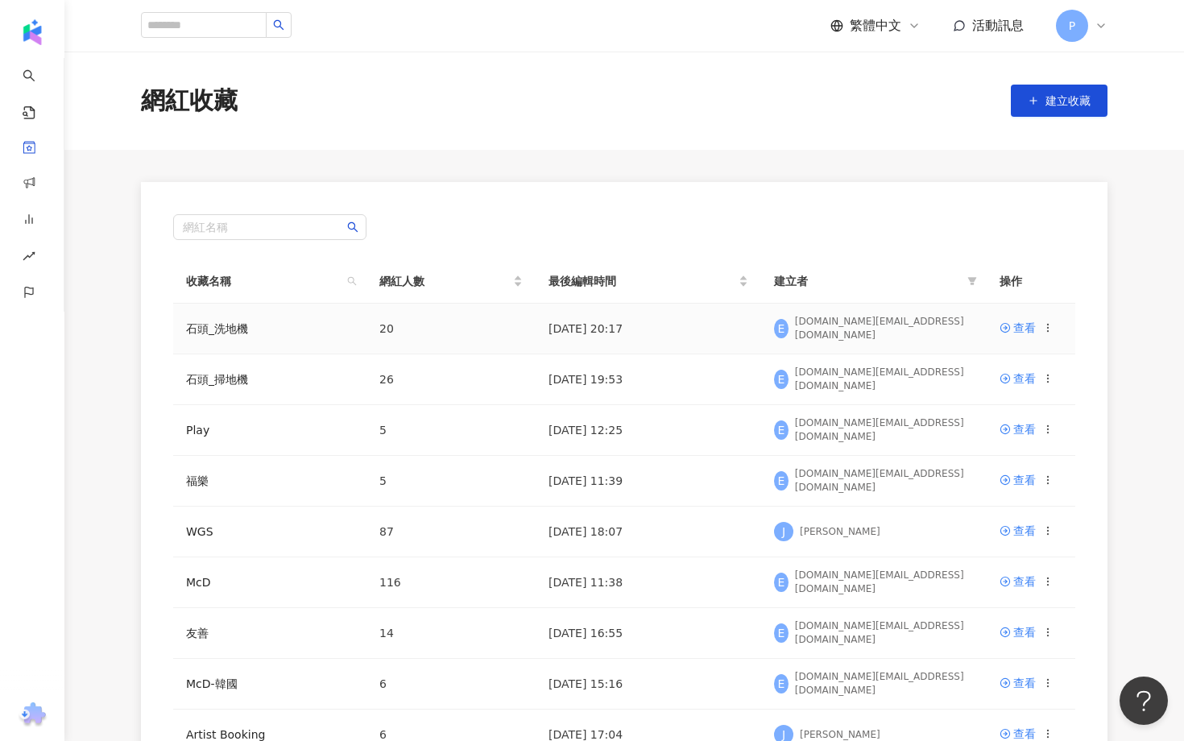
click at [1047, 325] on circle at bounding box center [1047, 324] width 1 height 1
click at [999, 357] on div "編輯收藏名稱" at bounding box center [1007, 359] width 68 height 18
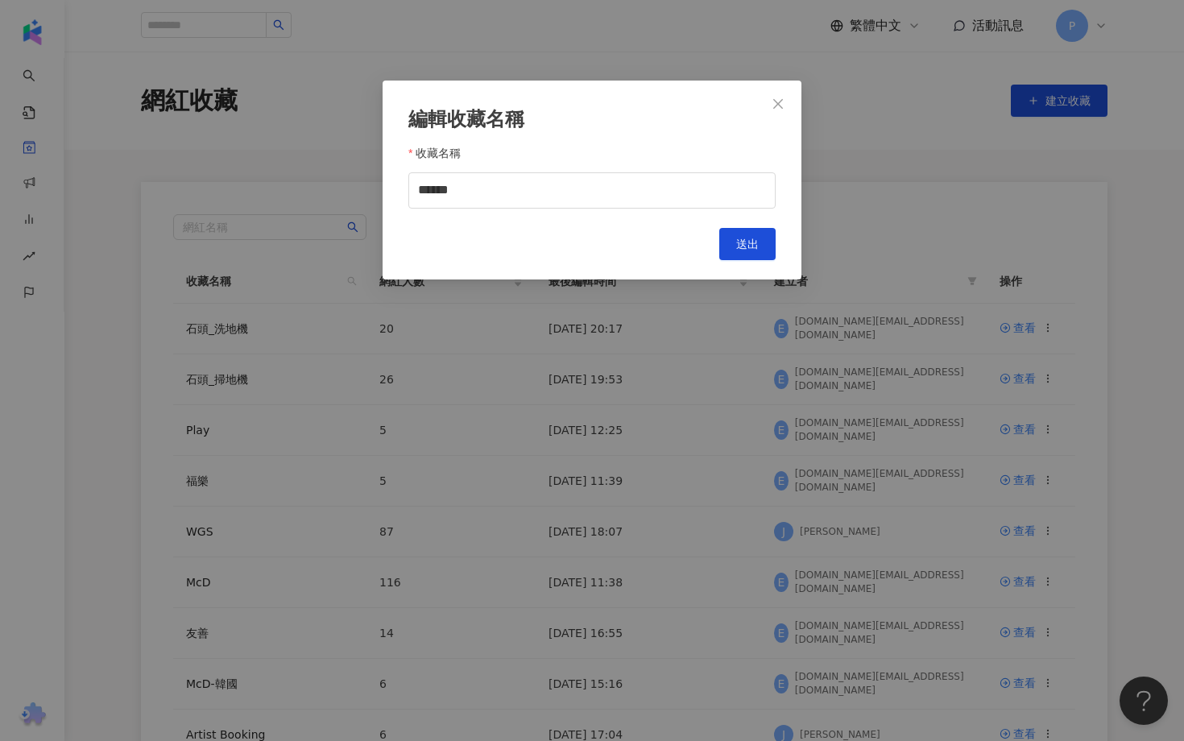
click at [775, 112] on button "Close" at bounding box center [778, 104] width 32 height 32
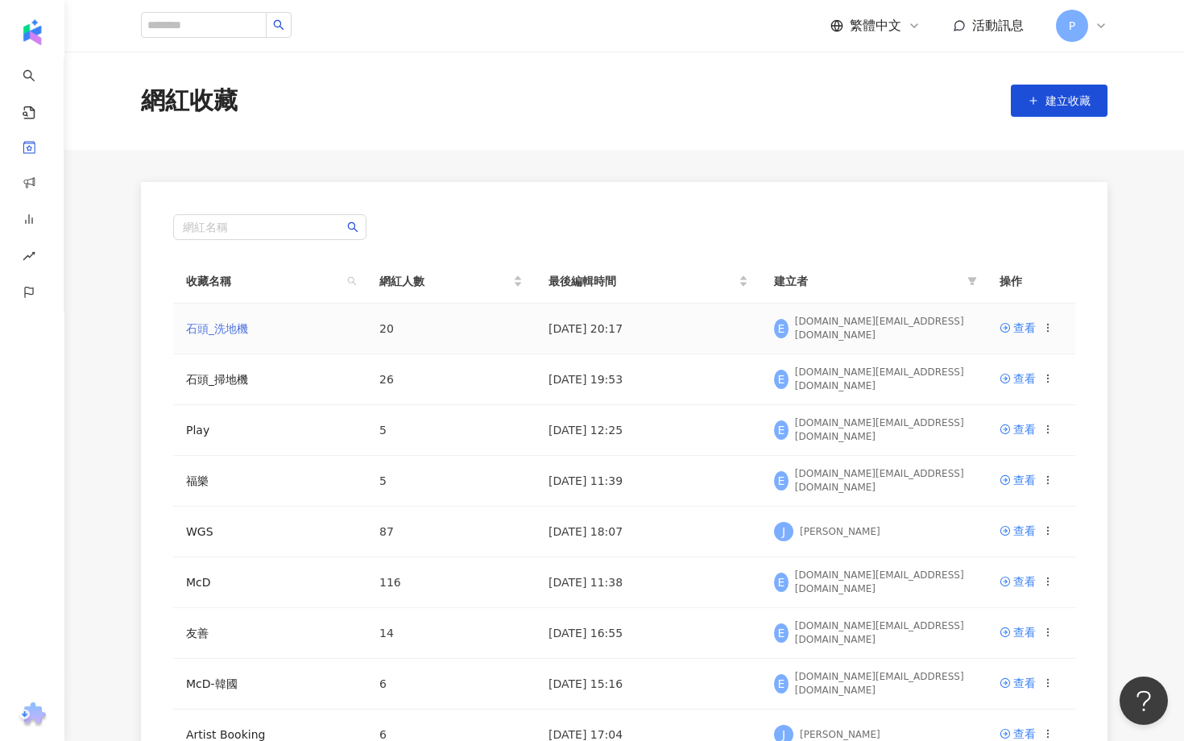
click at [239, 328] on link "石頭_洗地機" at bounding box center [217, 328] width 62 height 13
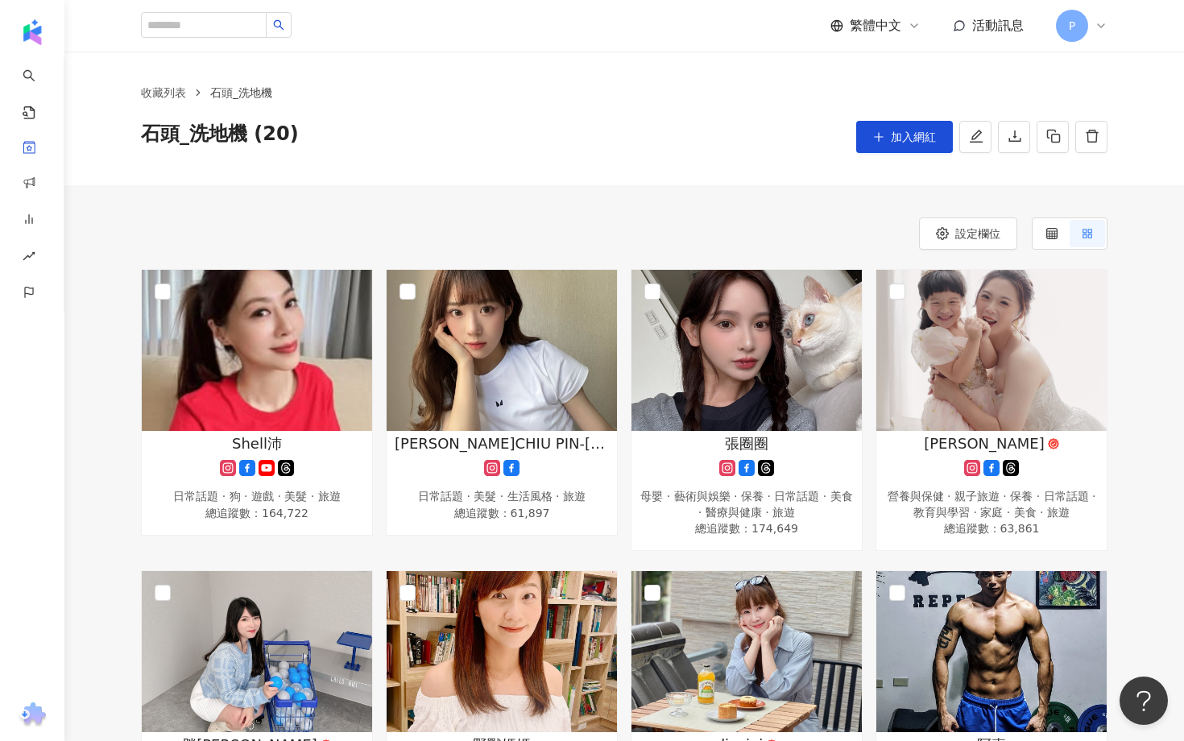
click at [521, 8] on div "繁體中文 活動訊息 P" at bounding box center [624, 26] width 966 height 52
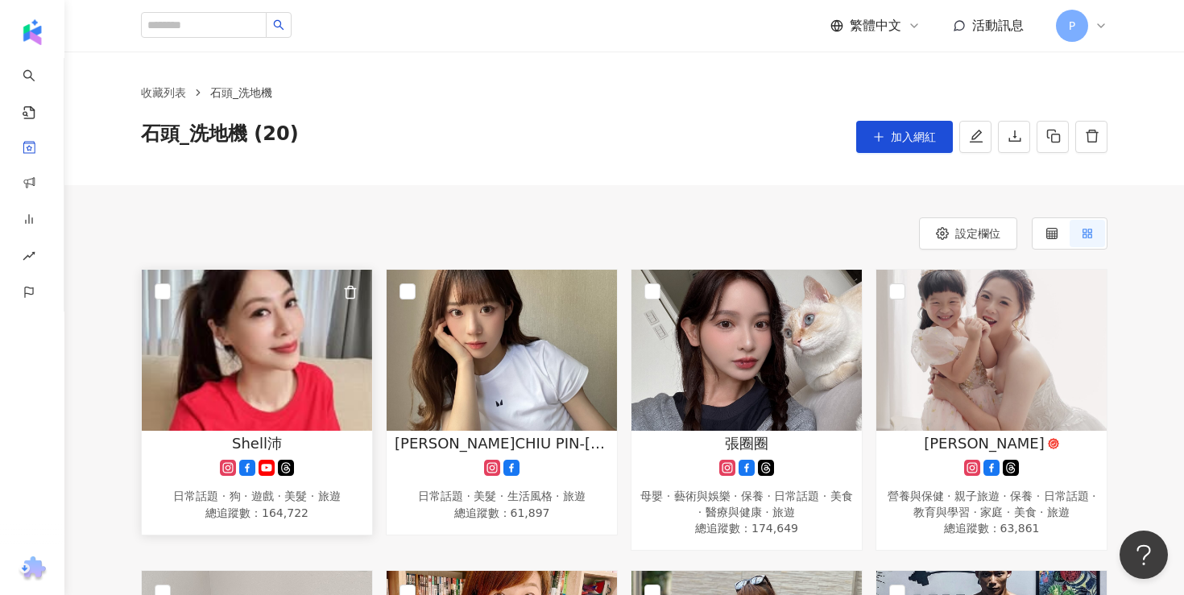
click at [255, 440] on span "Shell沛" at bounding box center [257, 443] width 50 height 20
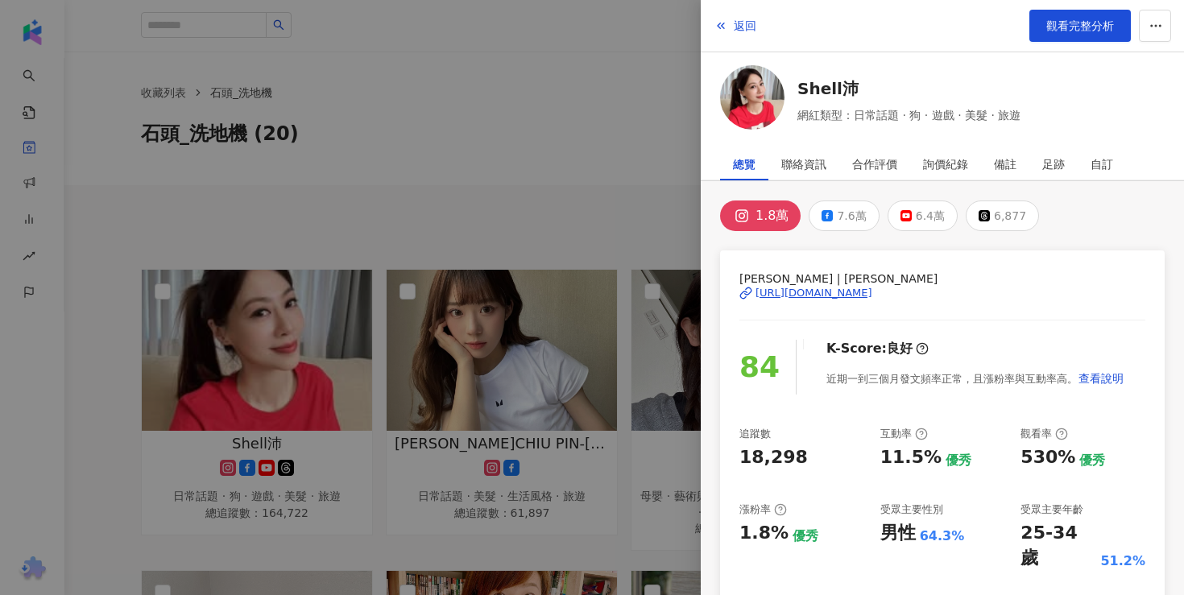
click at [183, 372] on div at bounding box center [592, 297] width 1184 height 595
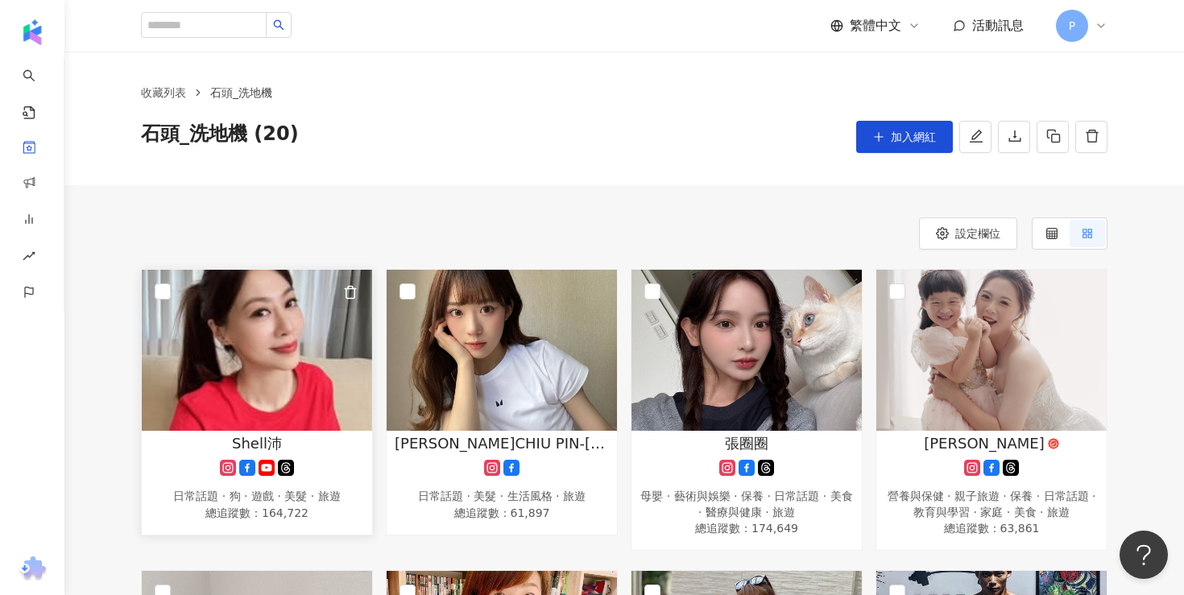
click at [354, 288] on icon "button" at bounding box center [350, 292] width 9 height 12
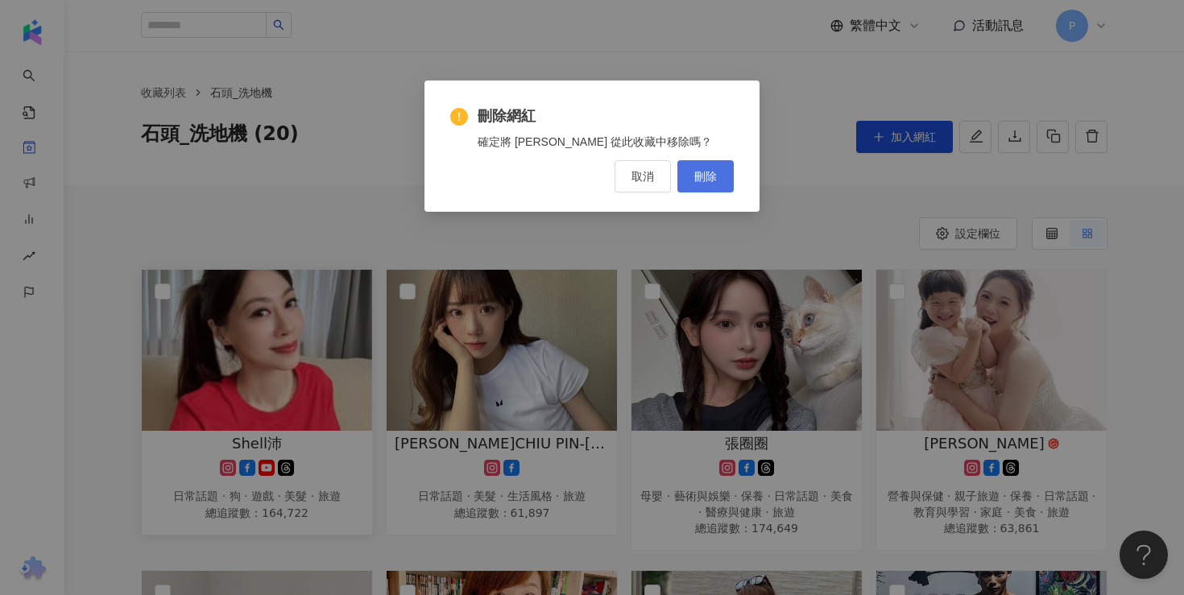
click at [693, 183] on button "刪除" at bounding box center [705, 176] width 56 height 32
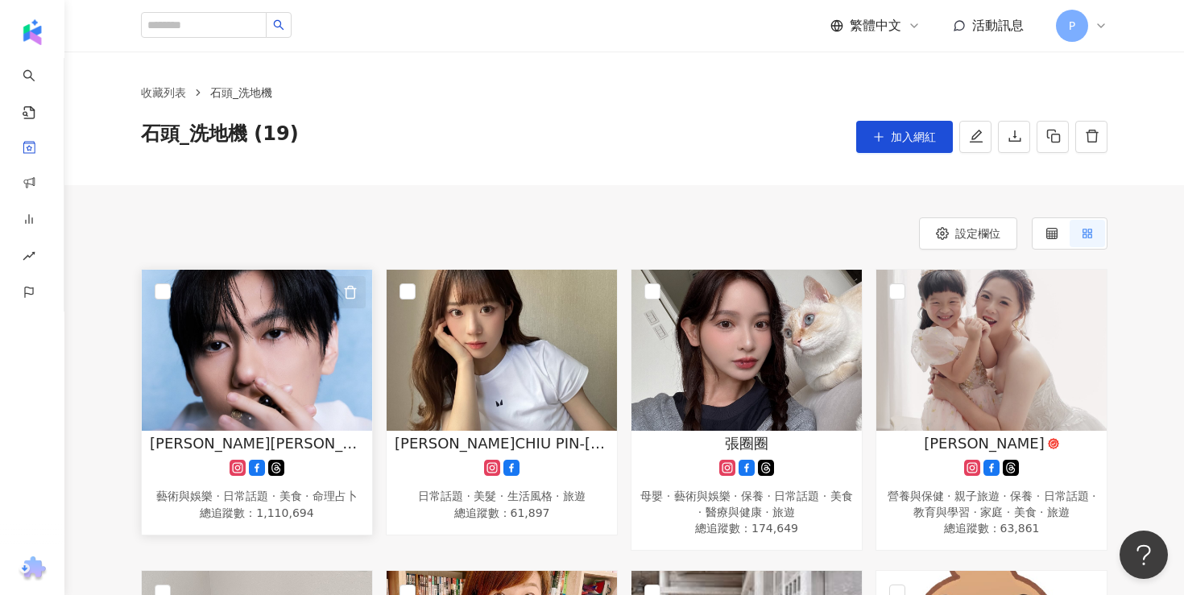
click at [359, 294] on button "button" at bounding box center [349, 292] width 32 height 32
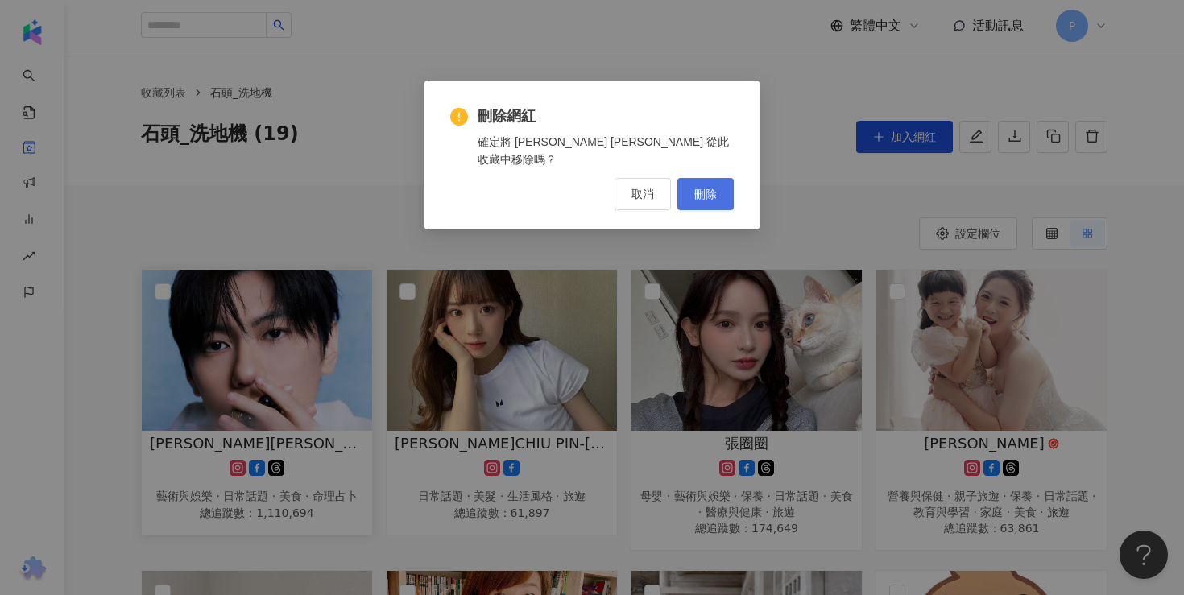
click at [697, 178] on button "刪除" at bounding box center [705, 194] width 56 height 32
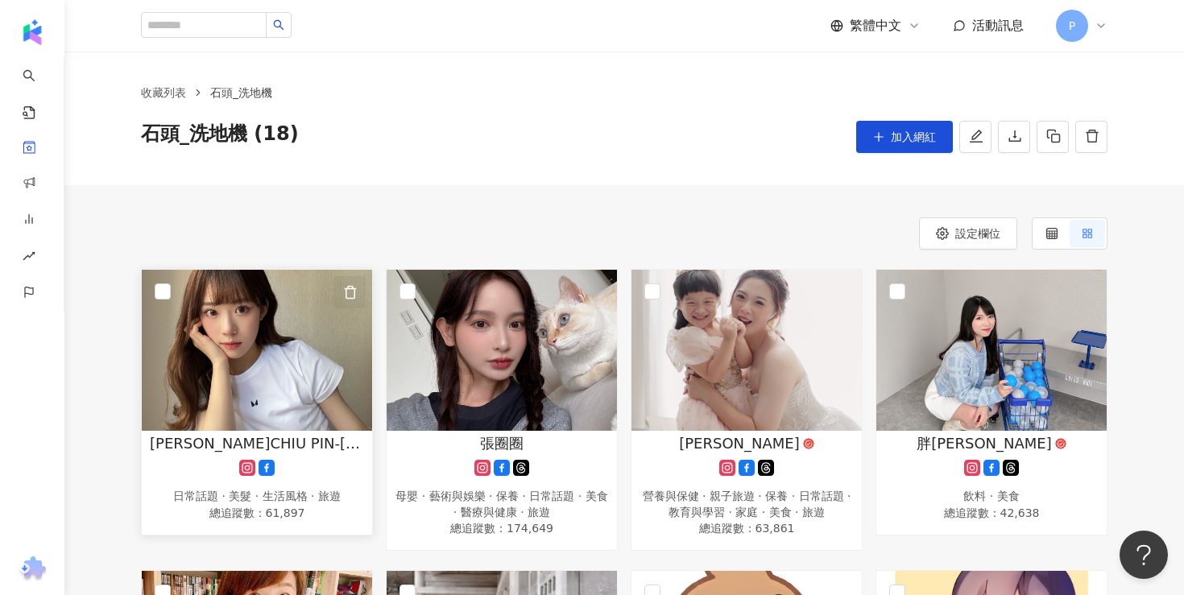
click at [346, 292] on icon "button" at bounding box center [350, 292] width 14 height 14
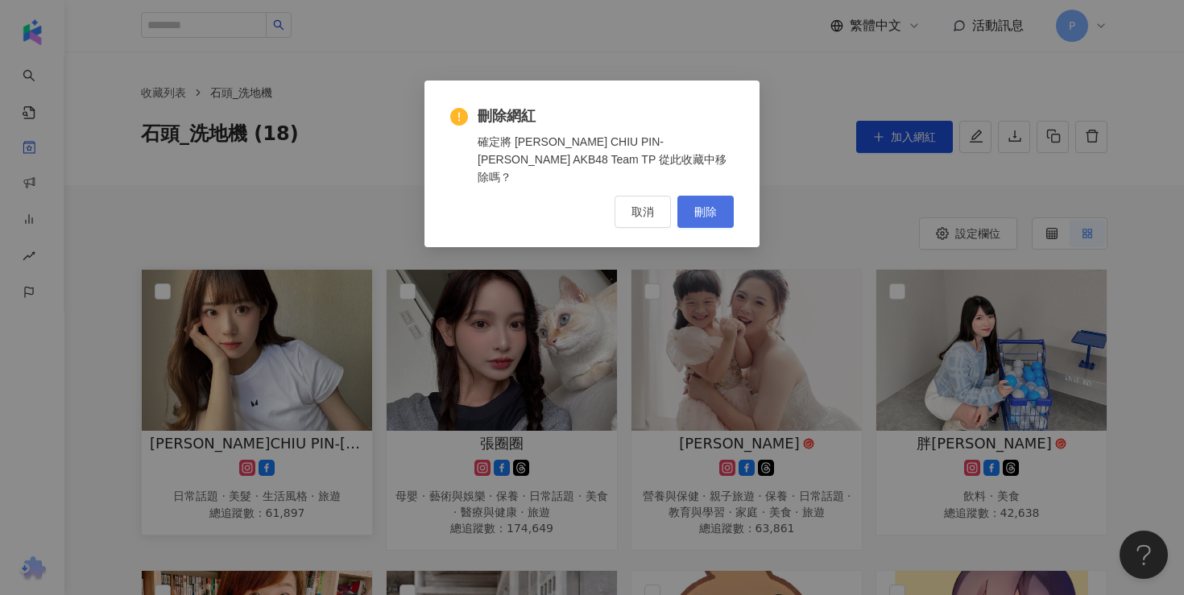
click at [691, 196] on button "刪除" at bounding box center [705, 212] width 56 height 32
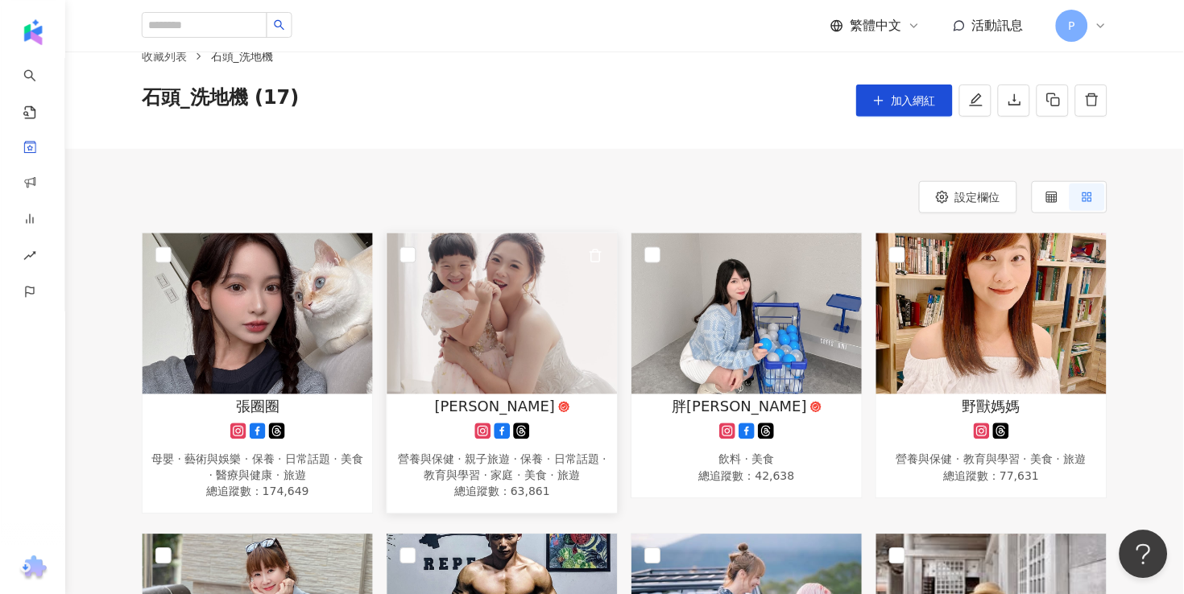
scroll to position [39, 0]
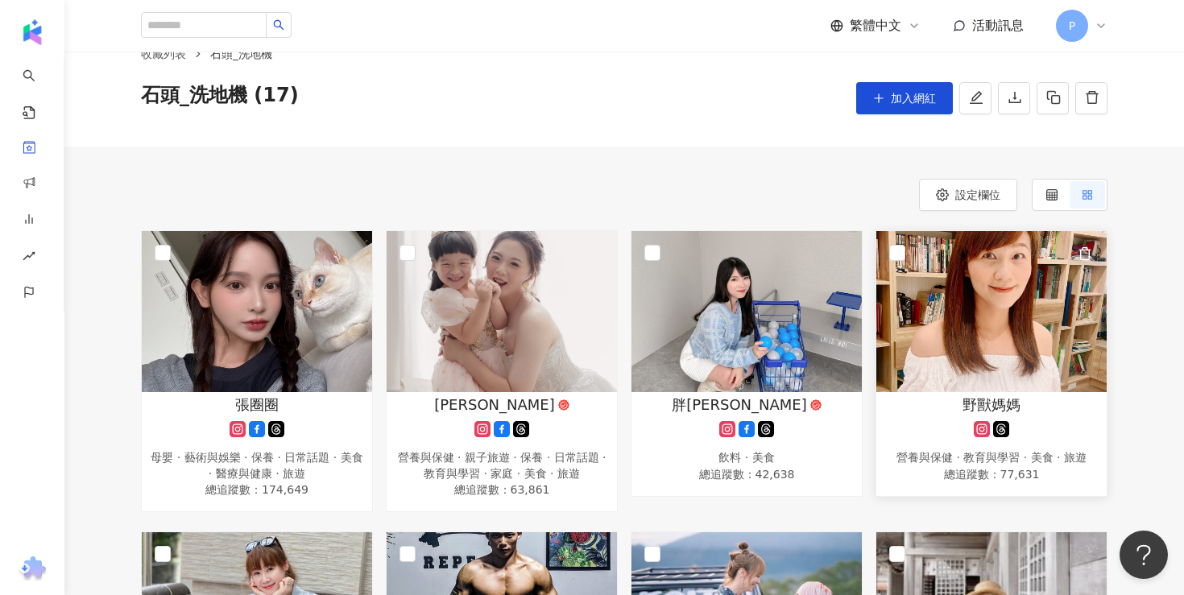
click at [1085, 248] on icon "button" at bounding box center [1085, 253] width 14 height 14
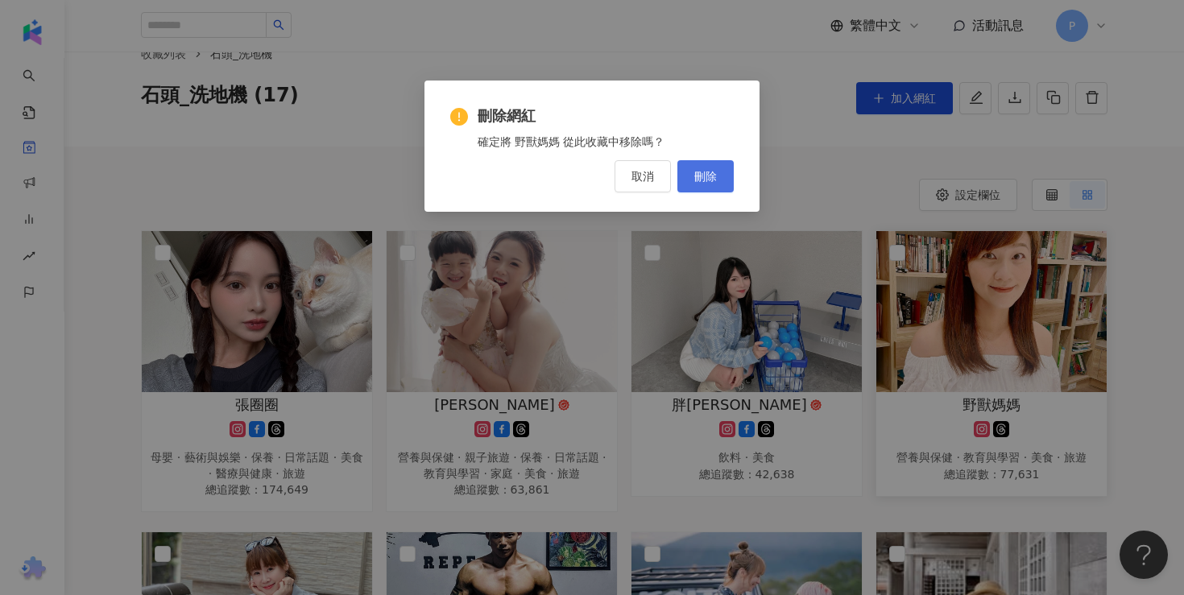
click at [708, 169] on button "刪除" at bounding box center [705, 176] width 56 height 32
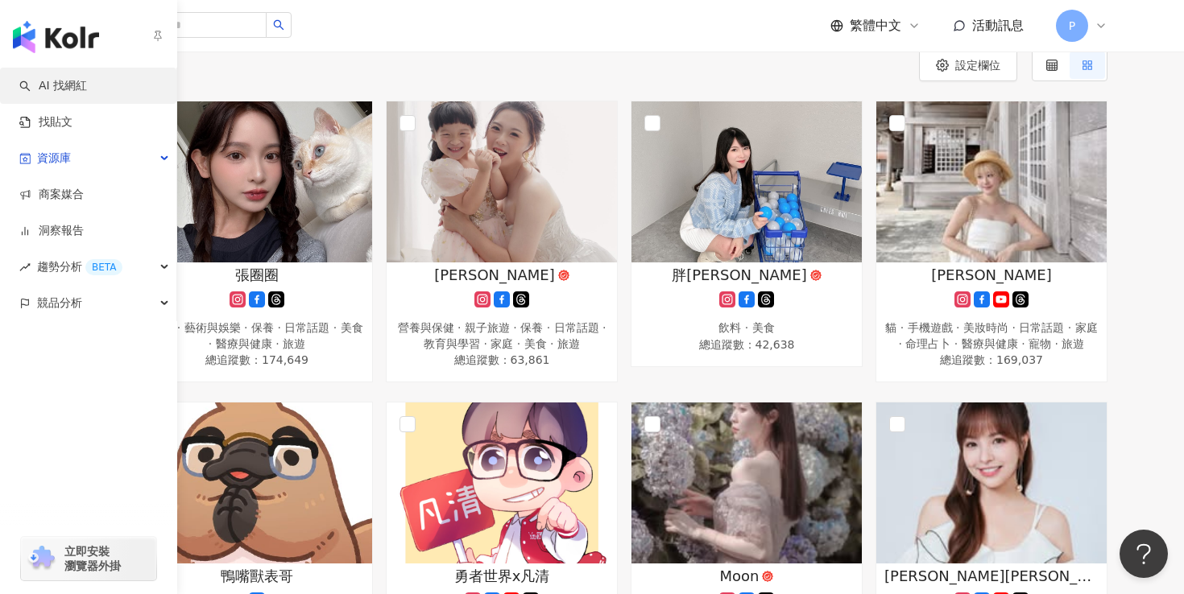
scroll to position [235, 0]
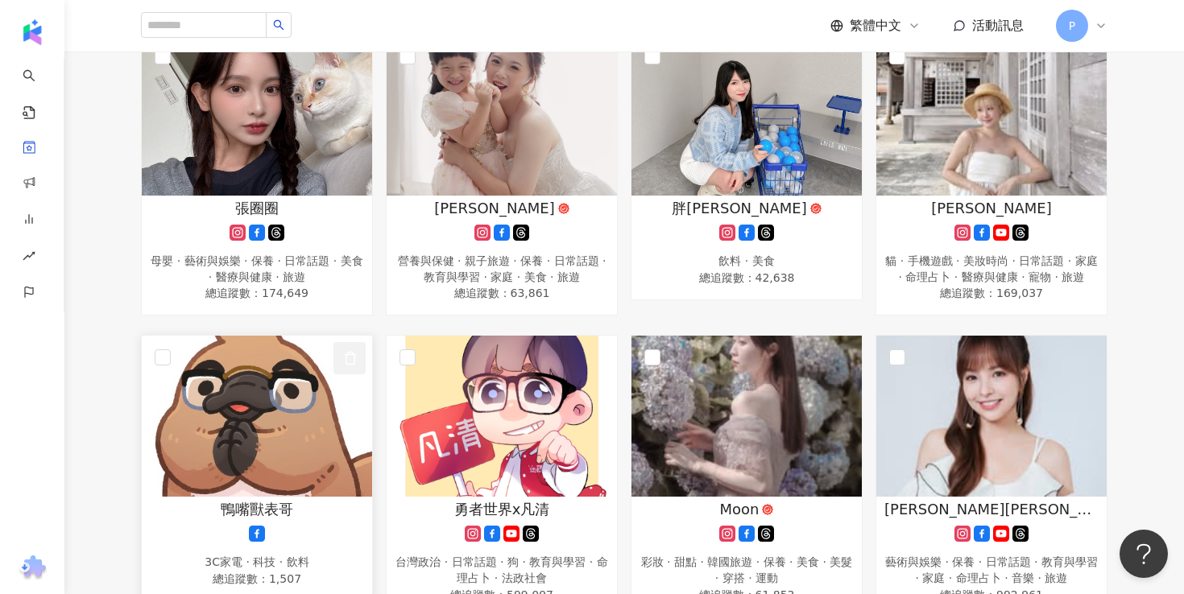
click at [353, 360] on icon "button" at bounding box center [350, 358] width 14 height 14
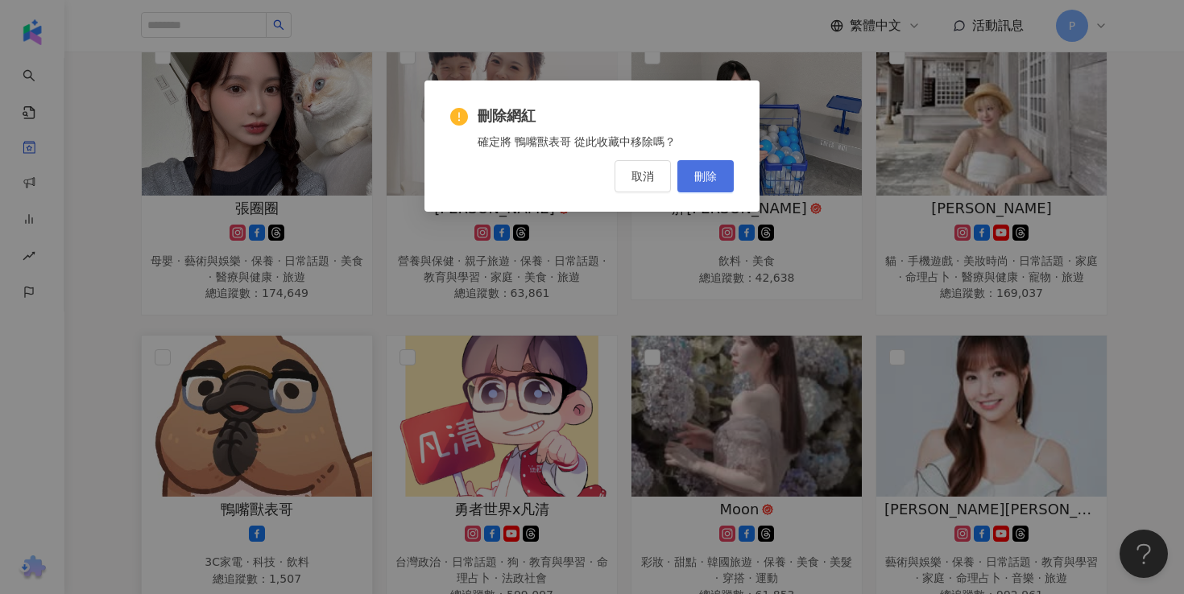
click at [712, 177] on span "刪除" at bounding box center [705, 176] width 23 height 13
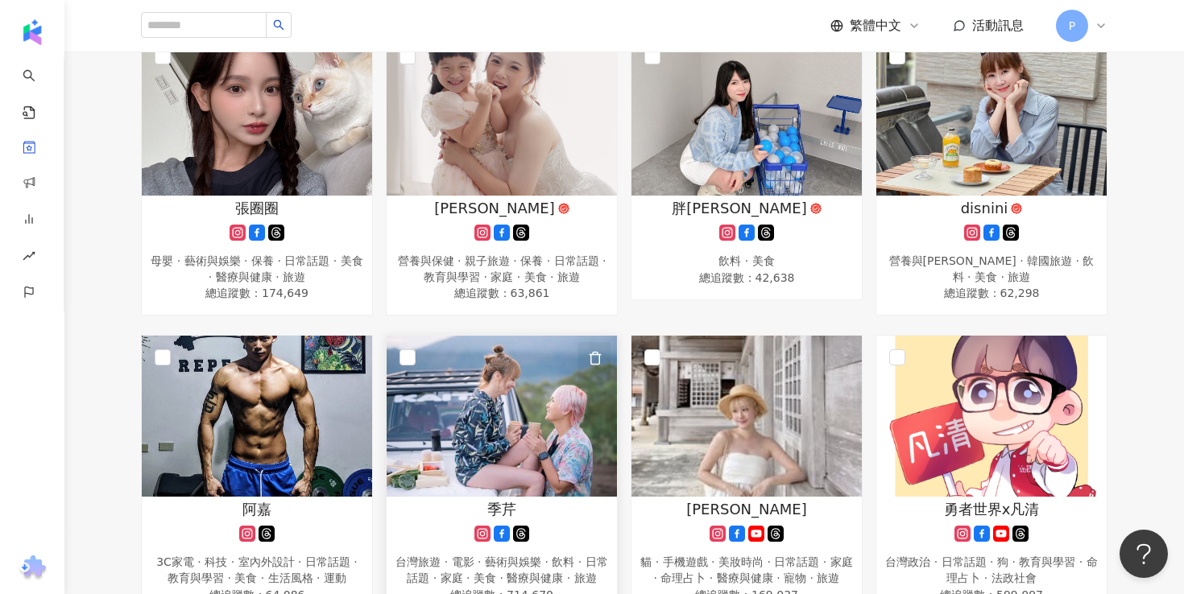
click at [590, 361] on icon "button" at bounding box center [595, 358] width 14 height 14
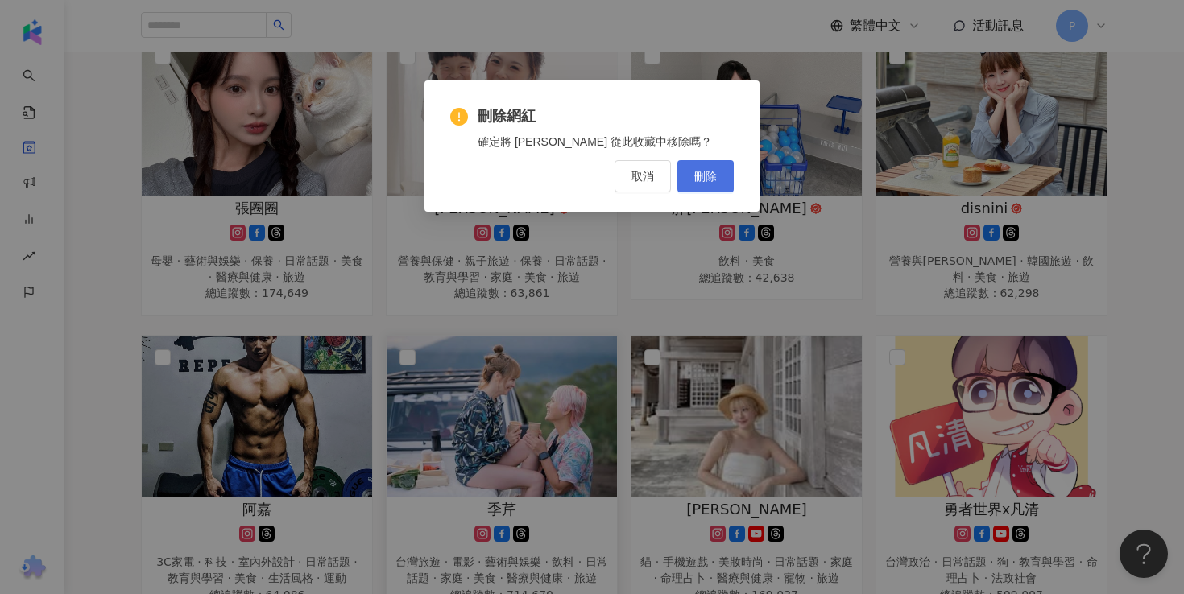
click at [700, 178] on span "刪除" at bounding box center [705, 176] width 23 height 13
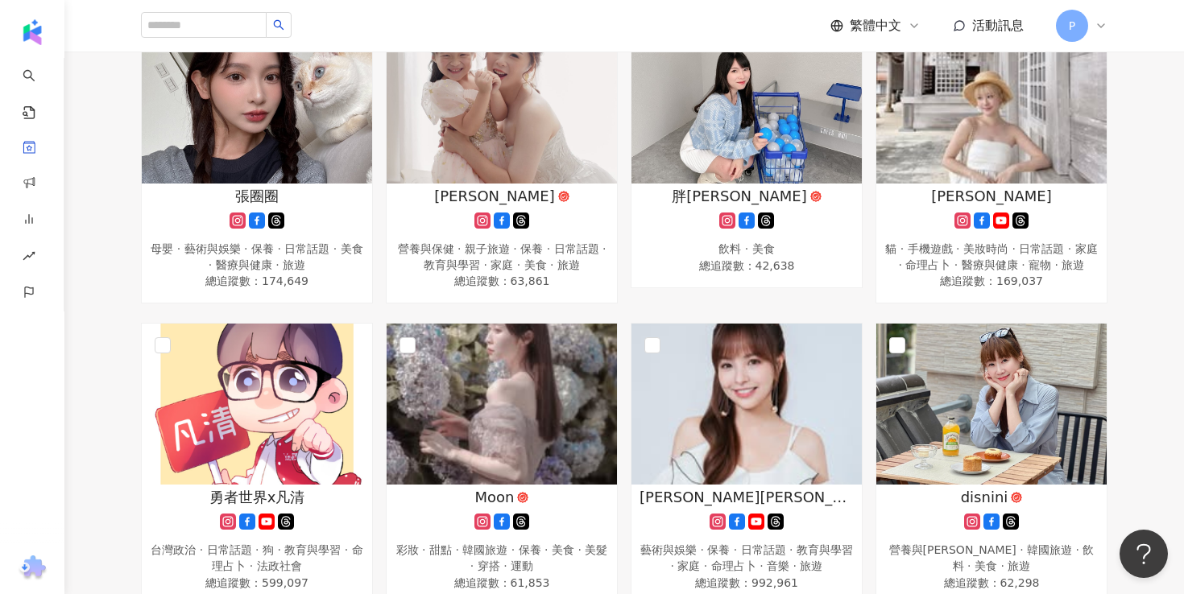
scroll to position [258, 0]
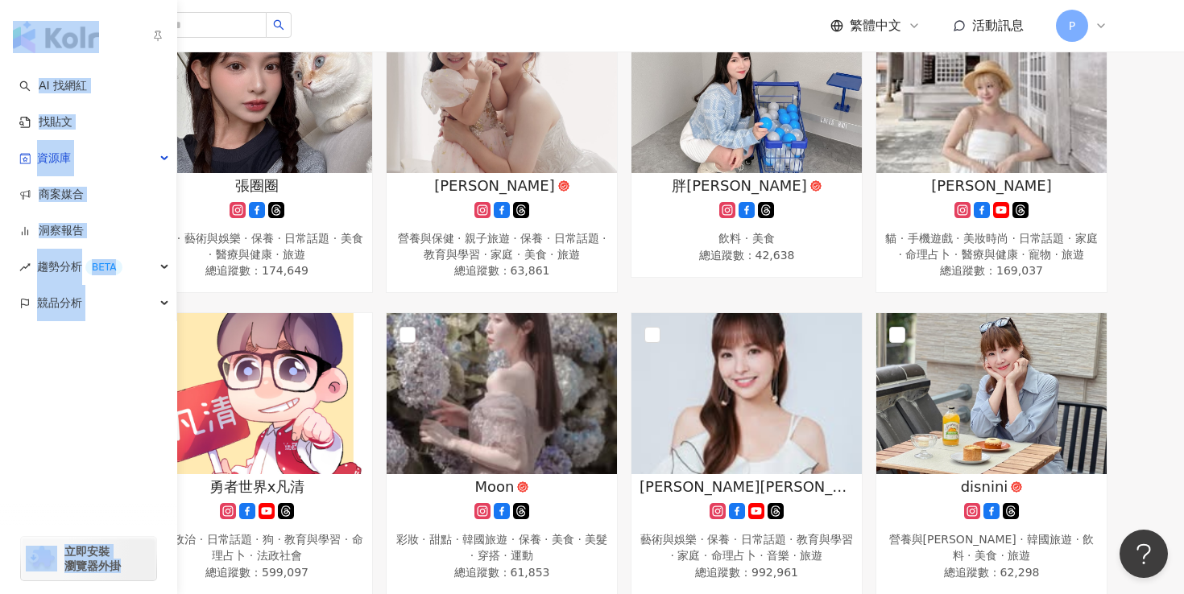
drag, startPoint x: 88, startPoint y: 35, endPoint x: 41, endPoint y: -9, distance: 63.8
click at [41, 0] on html "AI 找網紅 找貼文 資源庫 商案媒合 洞察報告 趨勢分析 BETA 競品分析 立即安裝 瀏覽器外掛 繁體中文 活動訊息 P 收藏列表 石頭_洗地機 石頭_洗…" at bounding box center [592, 39] width 1184 height 594
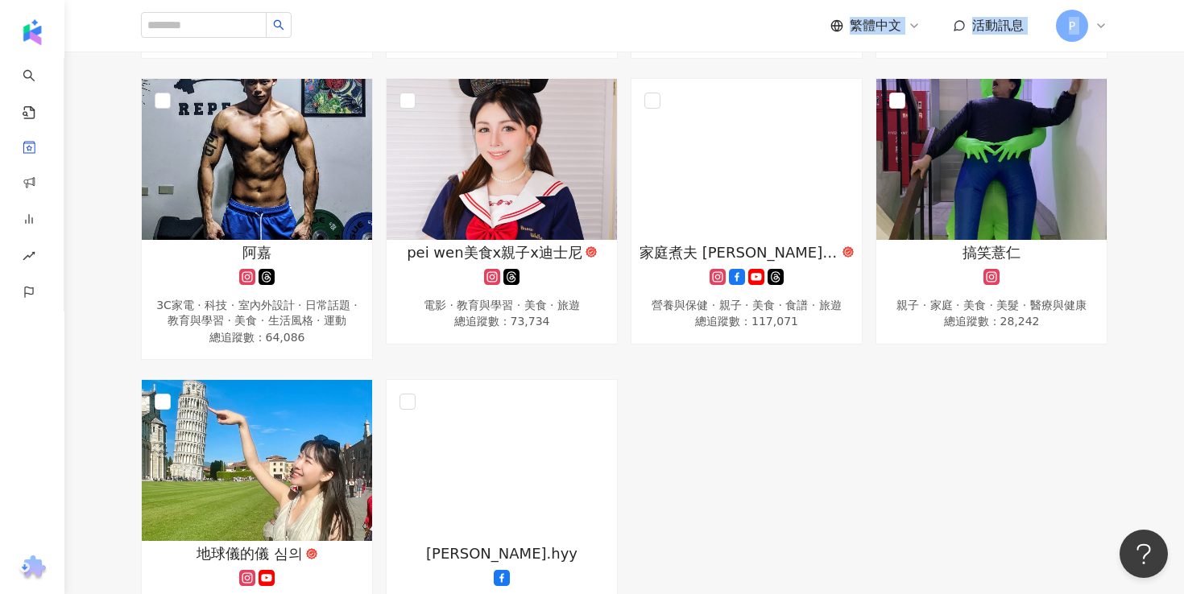
scroll to position [801, 0]
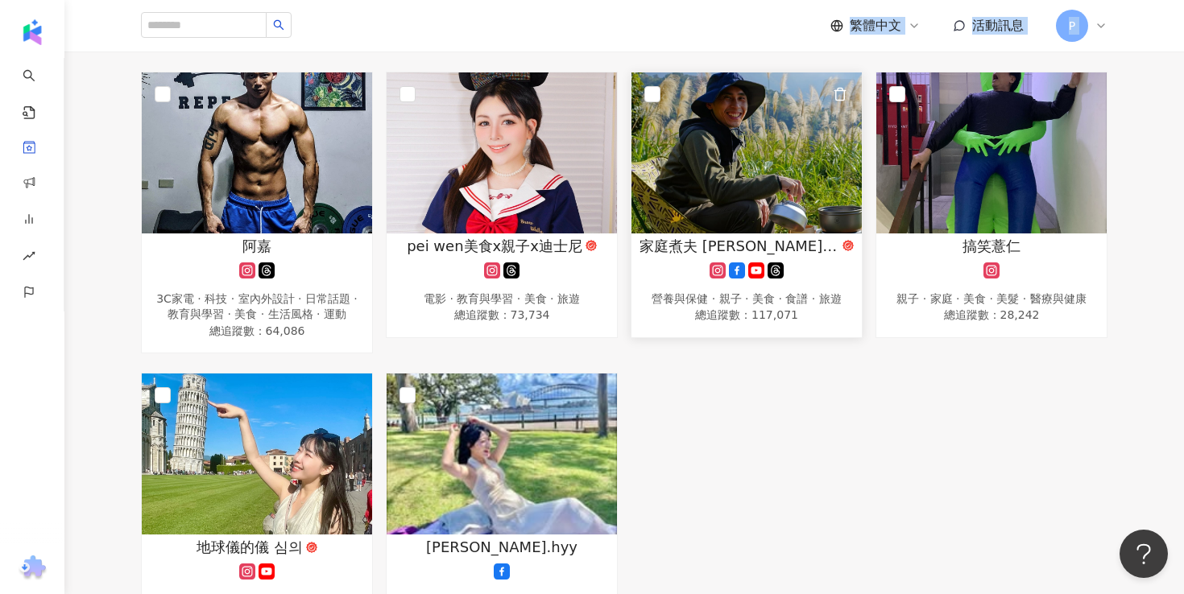
click at [838, 92] on icon "button" at bounding box center [840, 94] width 14 height 14
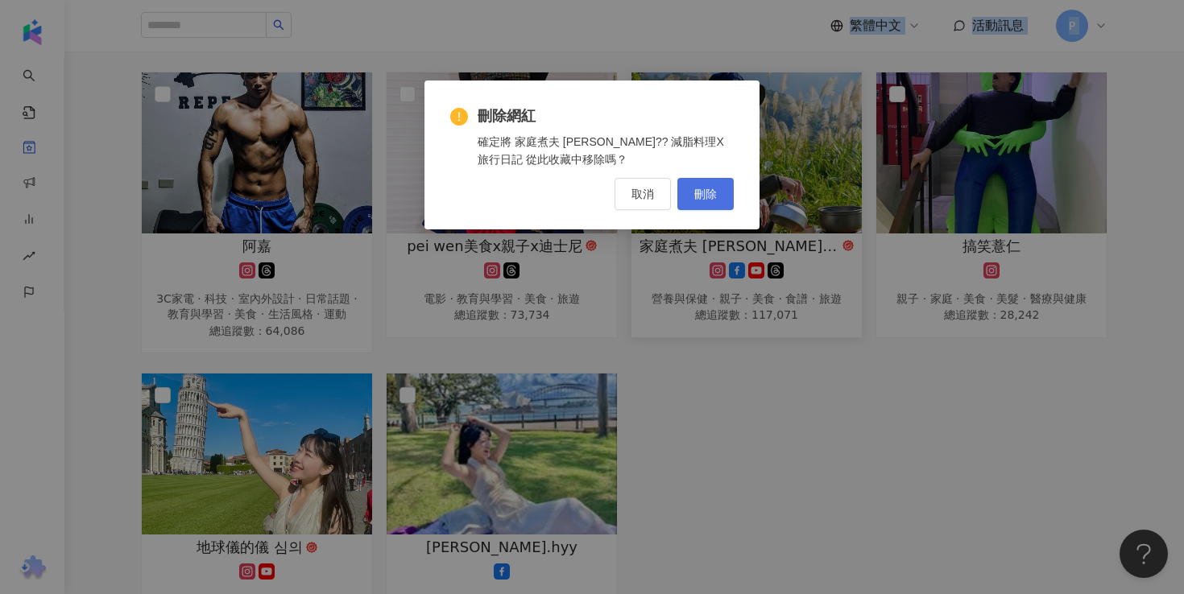
click at [697, 198] on span "刪除" at bounding box center [705, 194] width 23 height 13
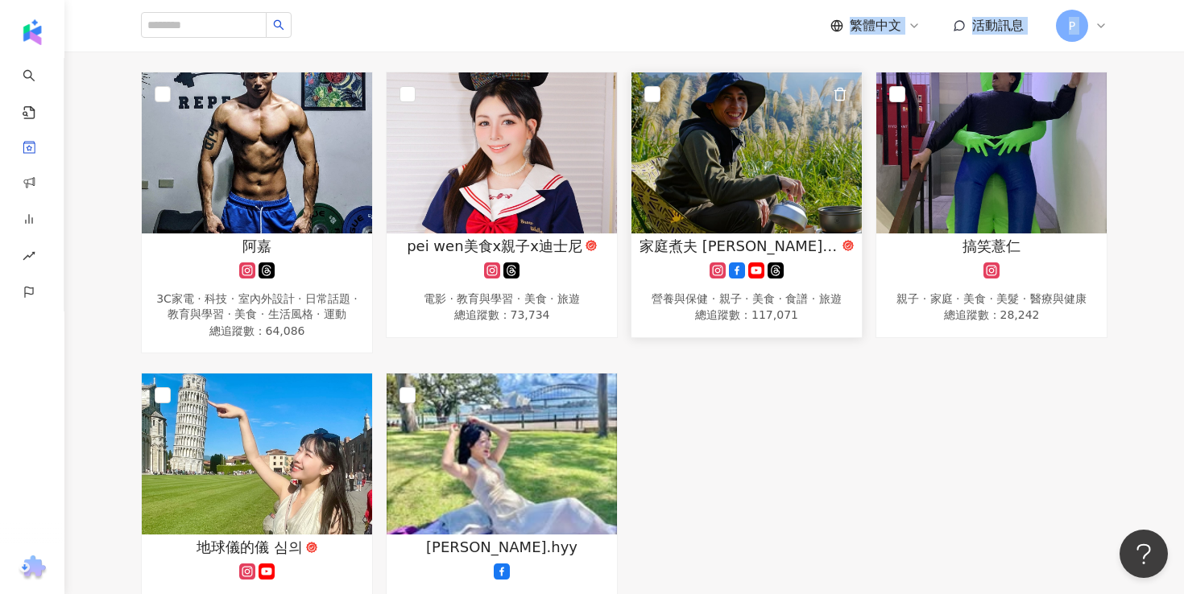
click at [840, 88] on icon "button" at bounding box center [840, 94] width 14 height 14
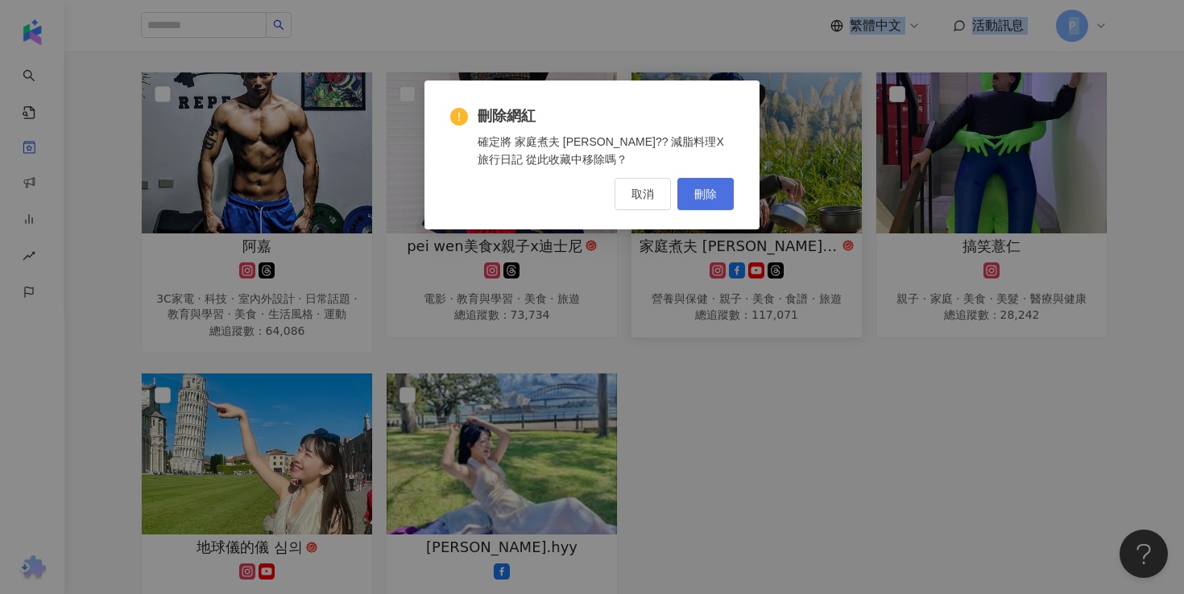
click at [714, 194] on span "刪除" at bounding box center [705, 194] width 23 height 13
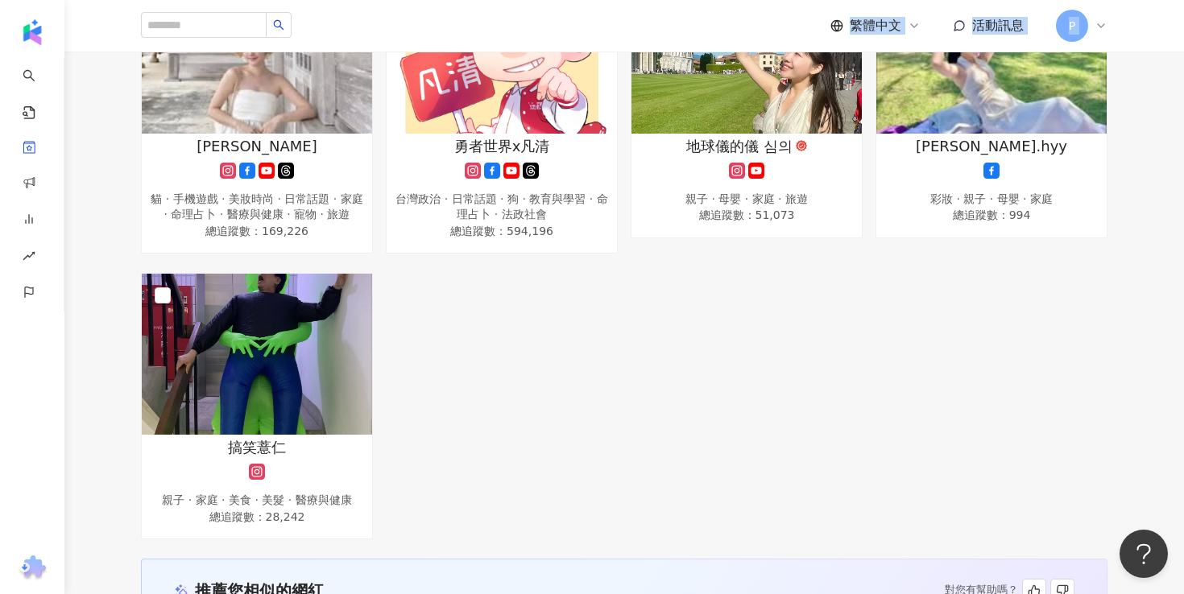
scroll to position [898, 0]
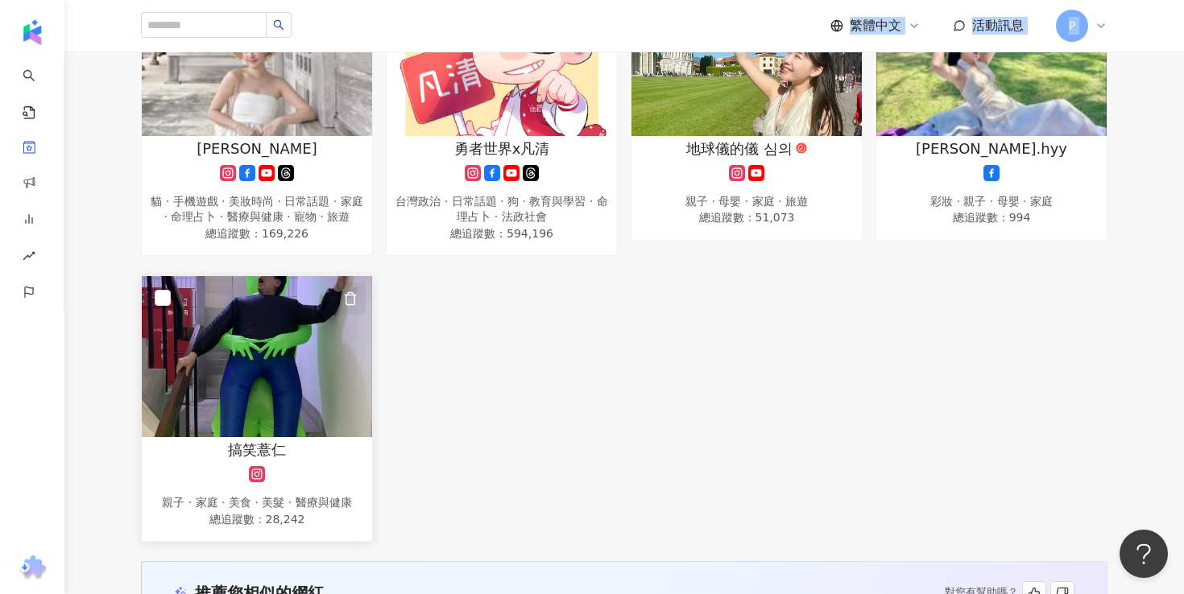
click at [348, 286] on button "button" at bounding box center [349, 299] width 32 height 32
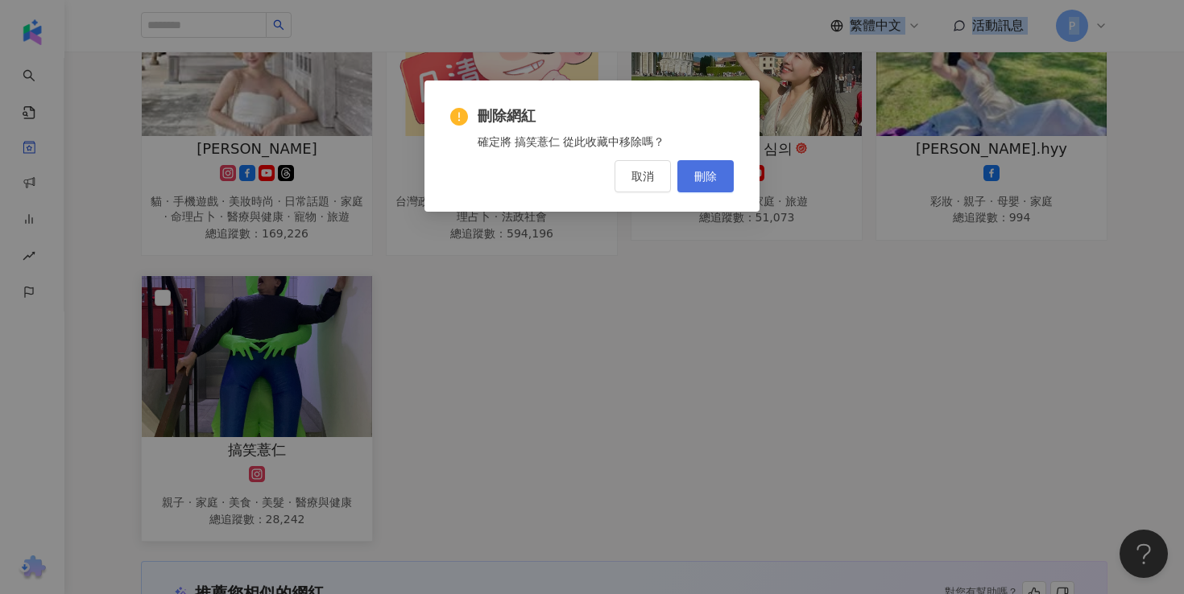
click at [705, 174] on span "刪除" at bounding box center [705, 176] width 23 height 13
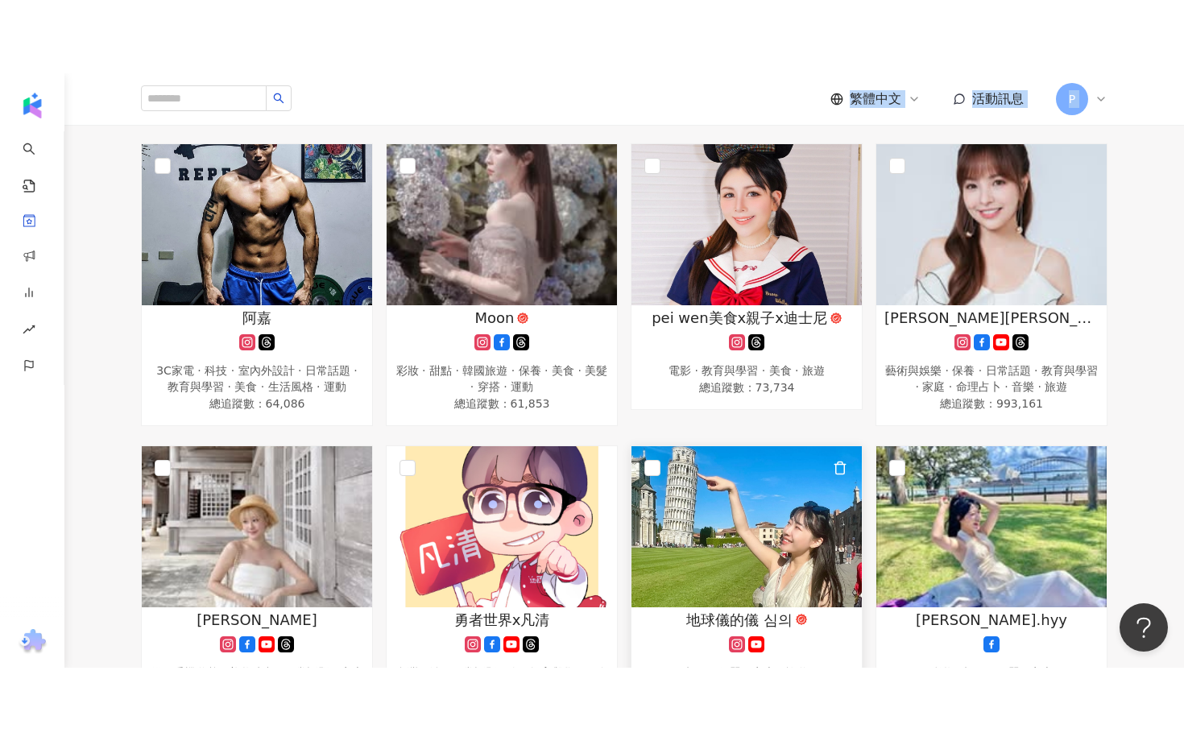
scroll to position [0, 0]
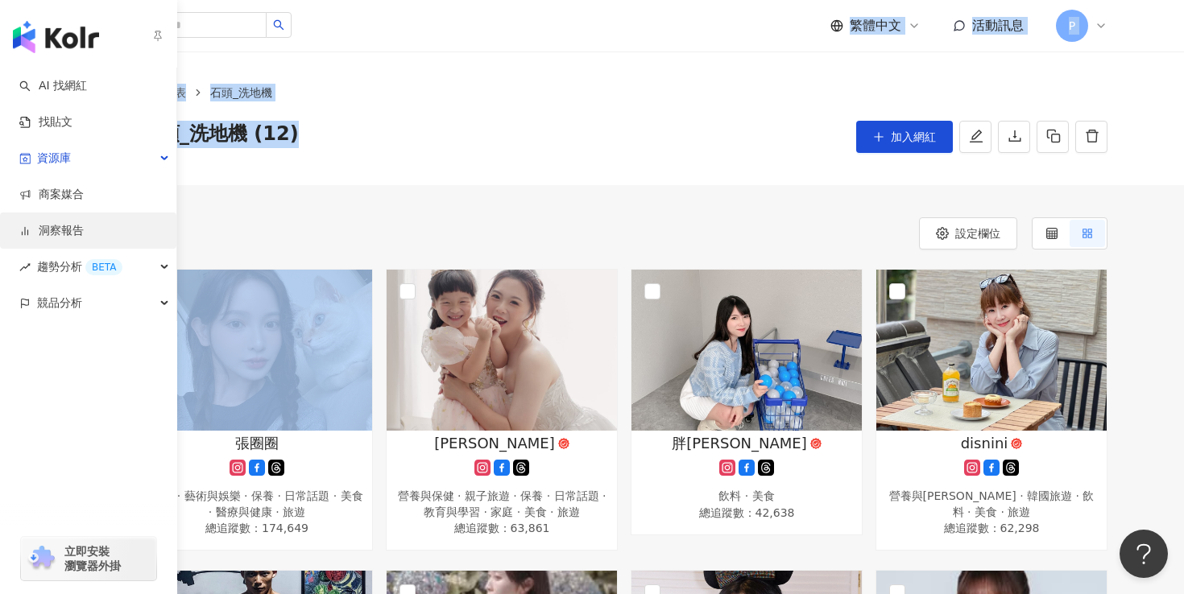
click at [84, 238] on link "洞察報告" at bounding box center [51, 231] width 64 height 16
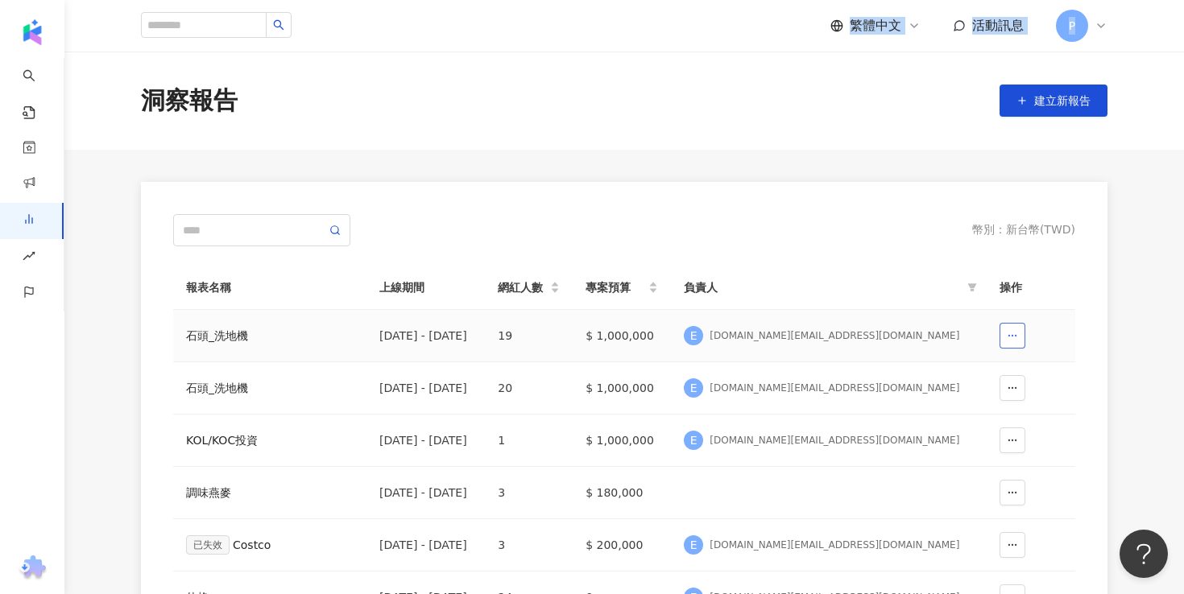
click at [1009, 340] on icon "button" at bounding box center [1012, 335] width 11 height 11
click at [962, 370] on icon "button" at bounding box center [964, 375] width 11 height 11
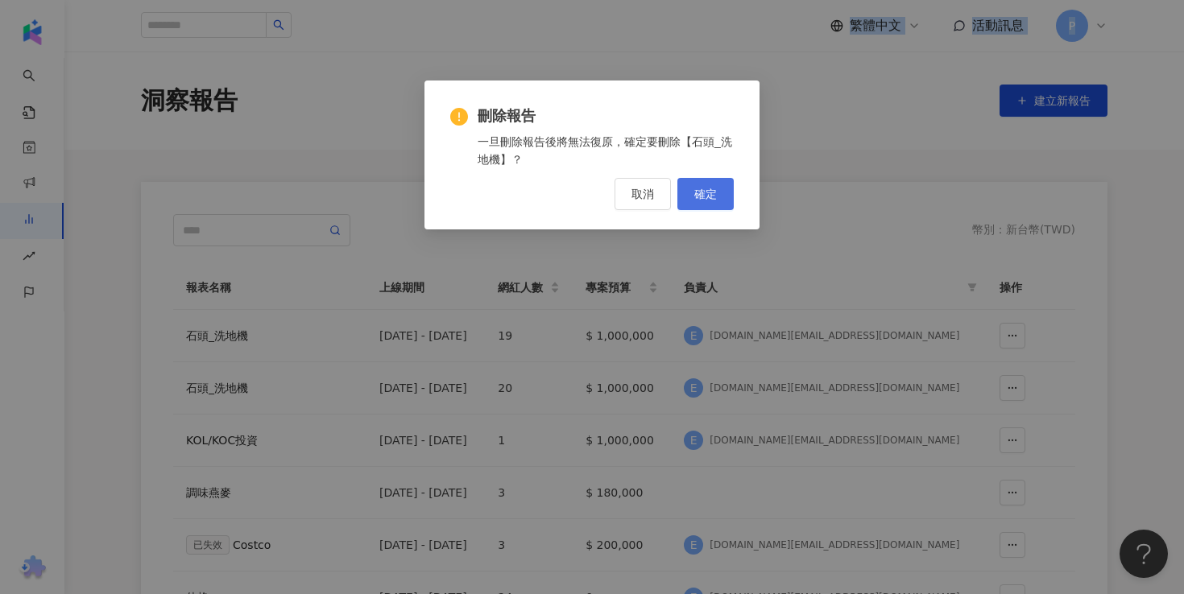
click at [703, 191] on span "確定" at bounding box center [705, 194] width 23 height 13
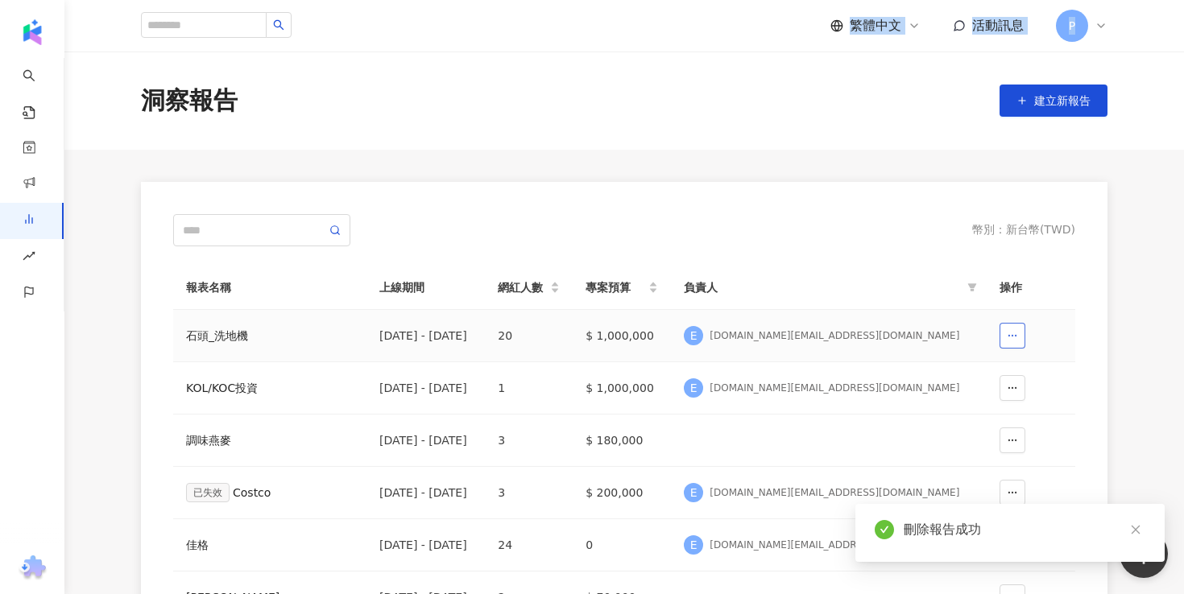
click at [1012, 330] on icon "button" at bounding box center [1012, 335] width 11 height 11
click at [960, 369] on button "刪除" at bounding box center [979, 375] width 66 height 26
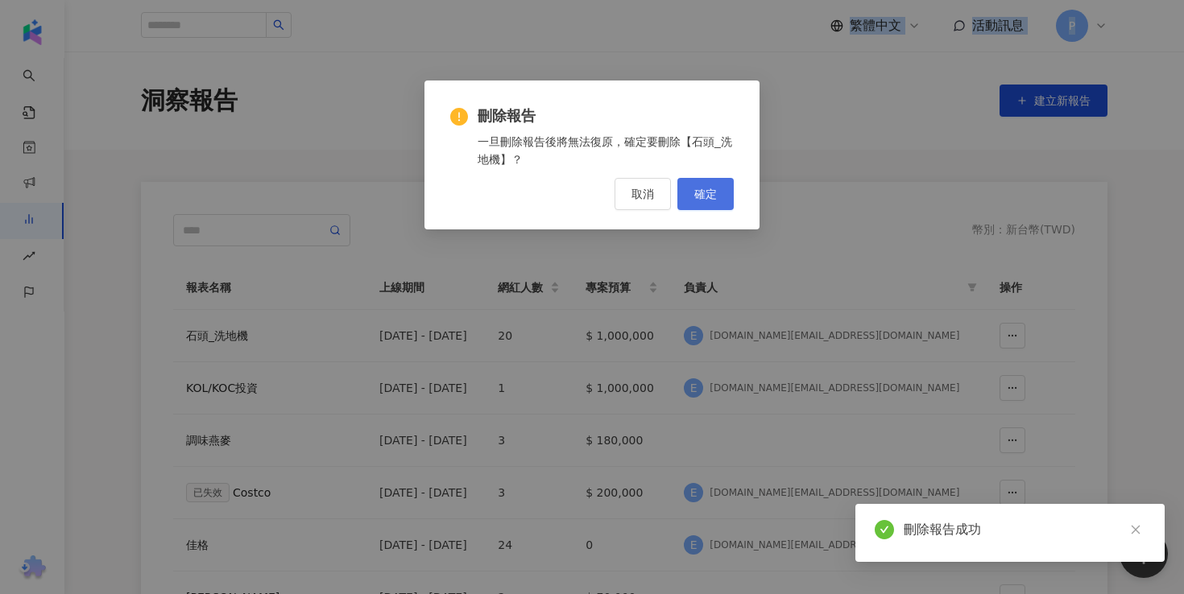
click at [705, 190] on span "確定" at bounding box center [705, 194] width 23 height 13
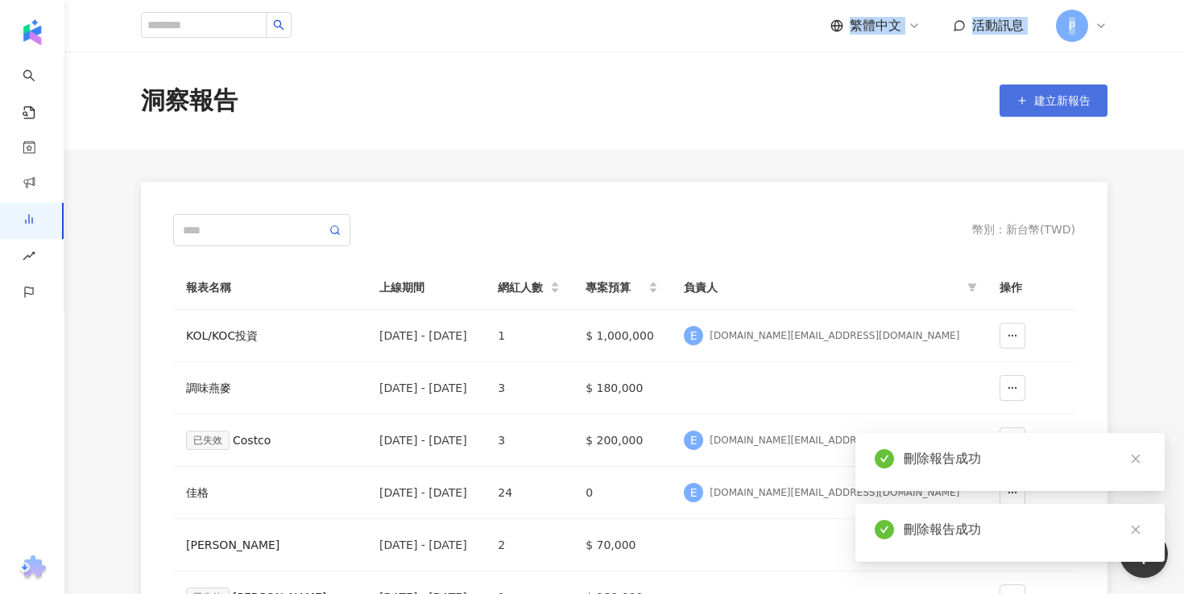
click at [1039, 101] on span "建立新報告" at bounding box center [1062, 100] width 56 height 13
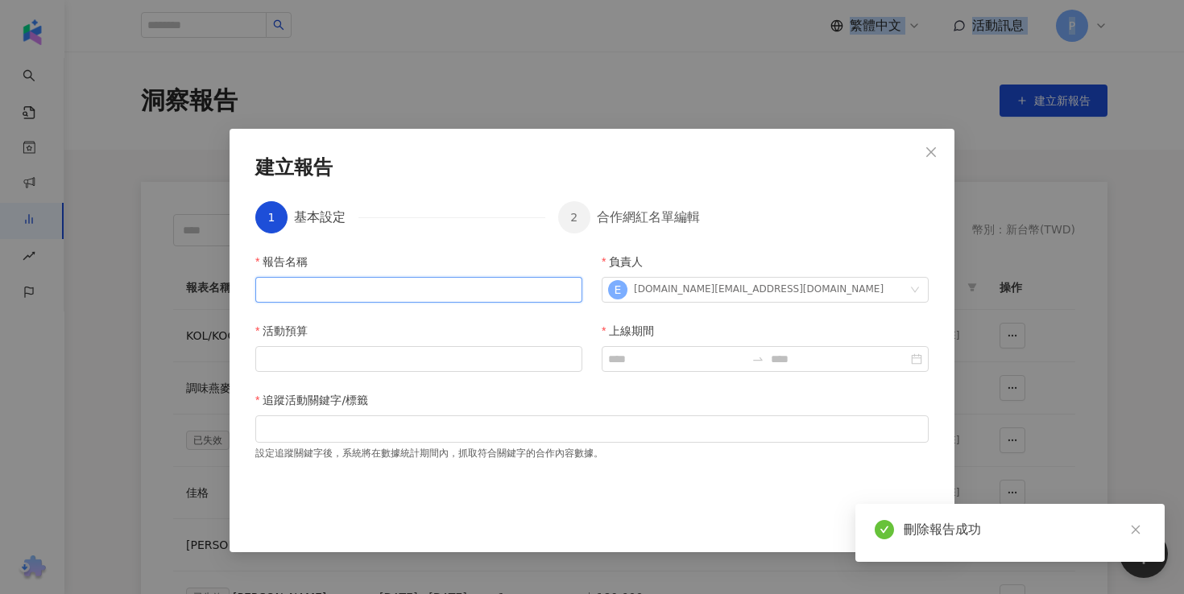
click at [297, 289] on input "報告名稱" at bounding box center [418, 290] width 327 height 26
type input "******"
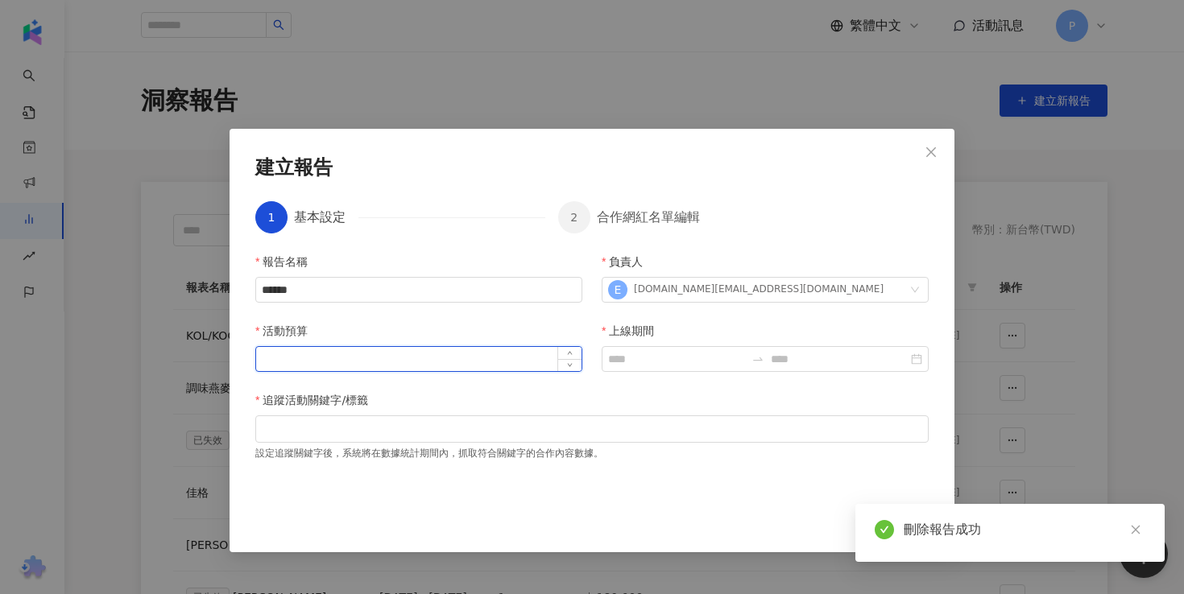
click at [364, 355] on input "活動預算" at bounding box center [418, 359] width 325 height 24
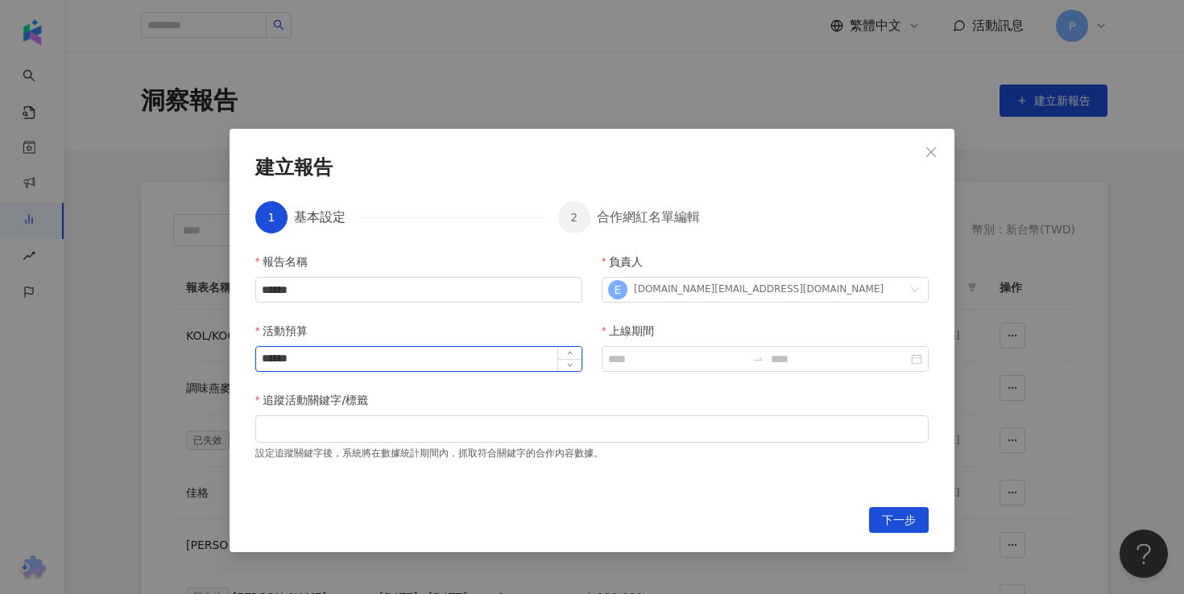
click at [279, 364] on input "******" at bounding box center [418, 359] width 325 height 24
type input "*******"
click at [671, 350] on input "上線期間" at bounding box center [676, 359] width 137 height 18
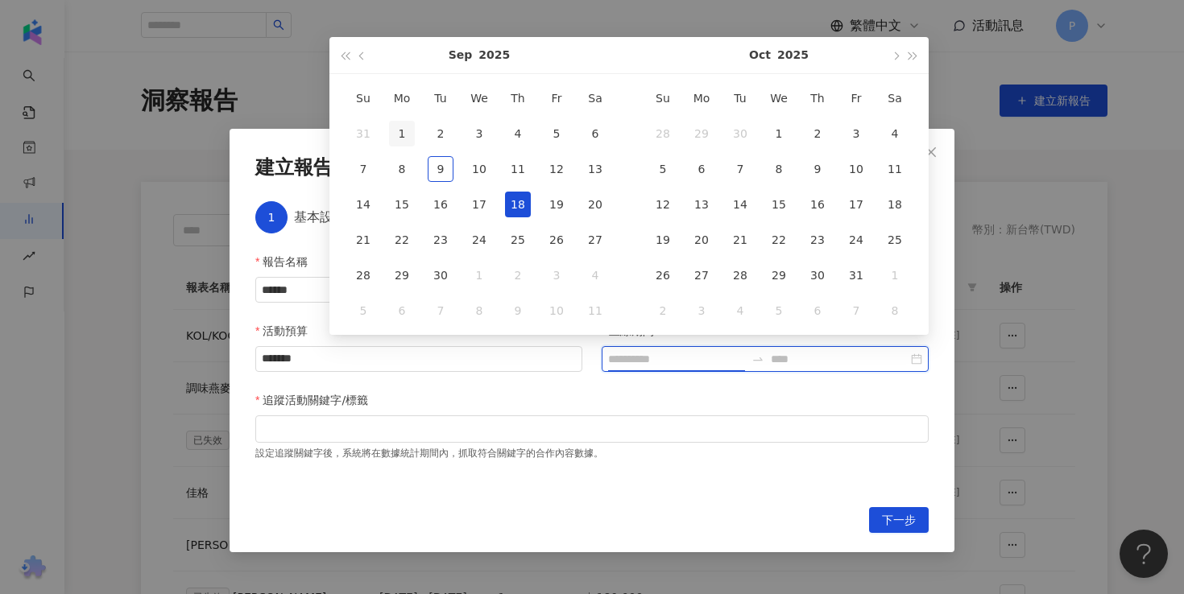
type input "**********"
click at [362, 63] on button "button" at bounding box center [363, 55] width 18 height 36
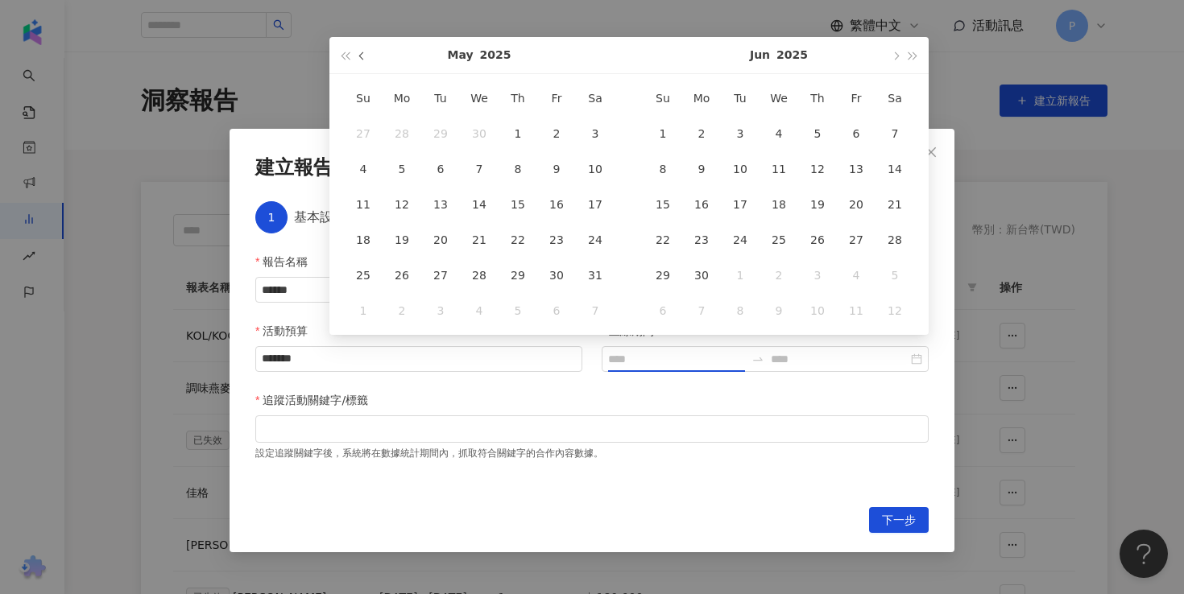
click at [362, 63] on button "button" at bounding box center [363, 55] width 18 height 36
type input "**********"
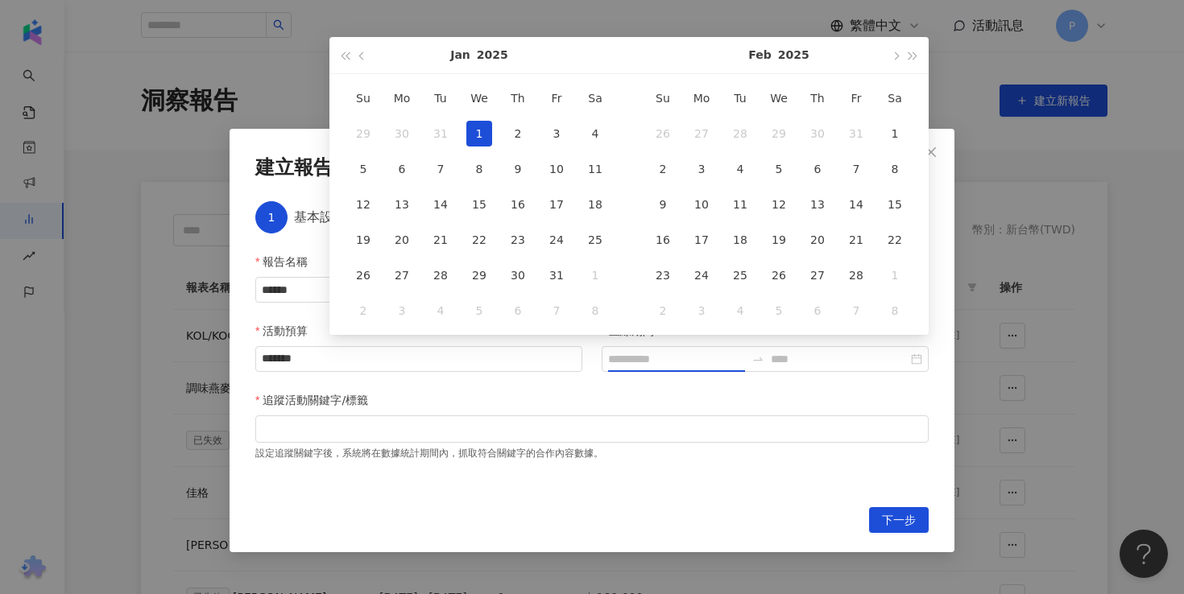
click at [472, 135] on div "1" at bounding box center [479, 134] width 26 height 26
type input "**********"
click at [896, 59] on span "button" at bounding box center [895, 56] width 8 height 8
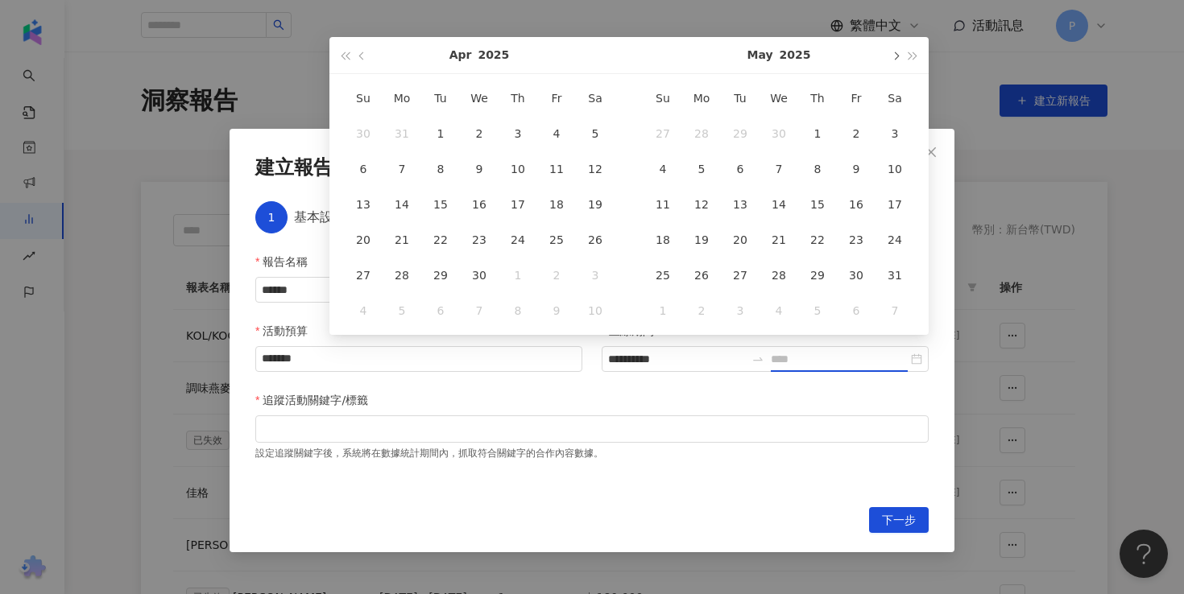
click at [896, 59] on span "button" at bounding box center [895, 56] width 8 height 8
type input "**********"
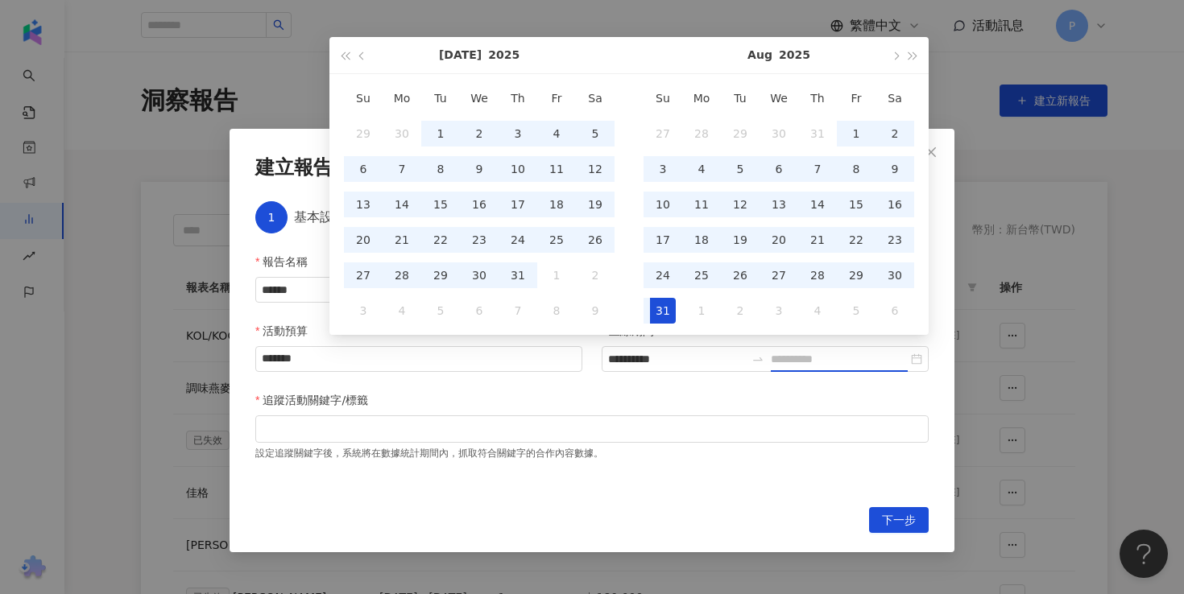
click at [663, 315] on div "31" at bounding box center [663, 311] width 26 height 26
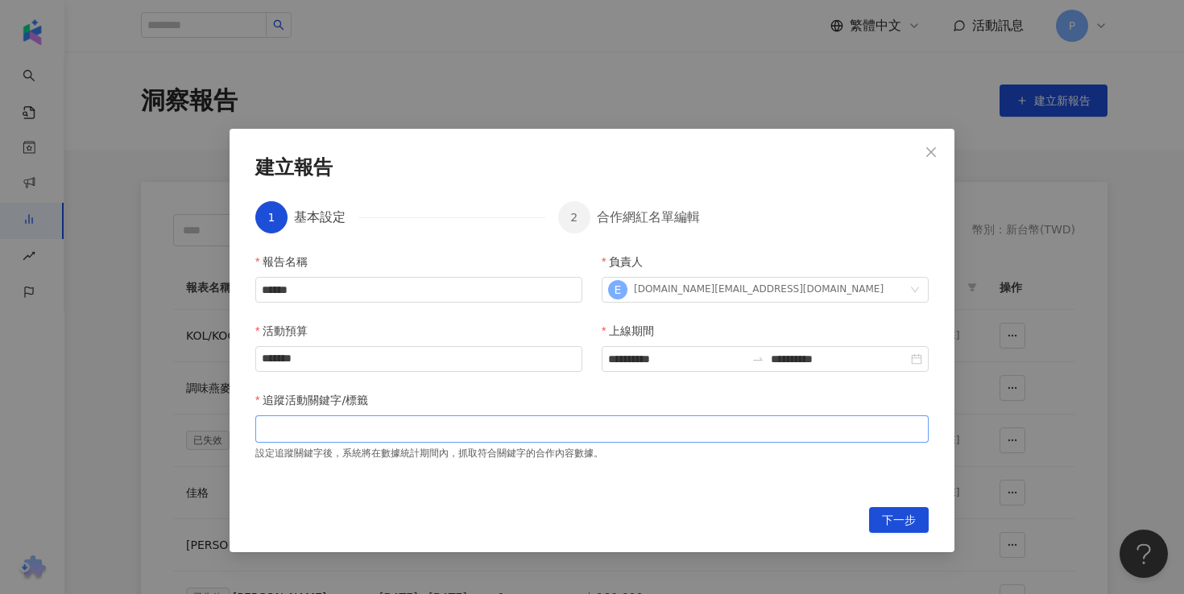
click at [336, 435] on div at bounding box center [592, 429] width 667 height 12
type input "*****"
type input "****"
type input "******"
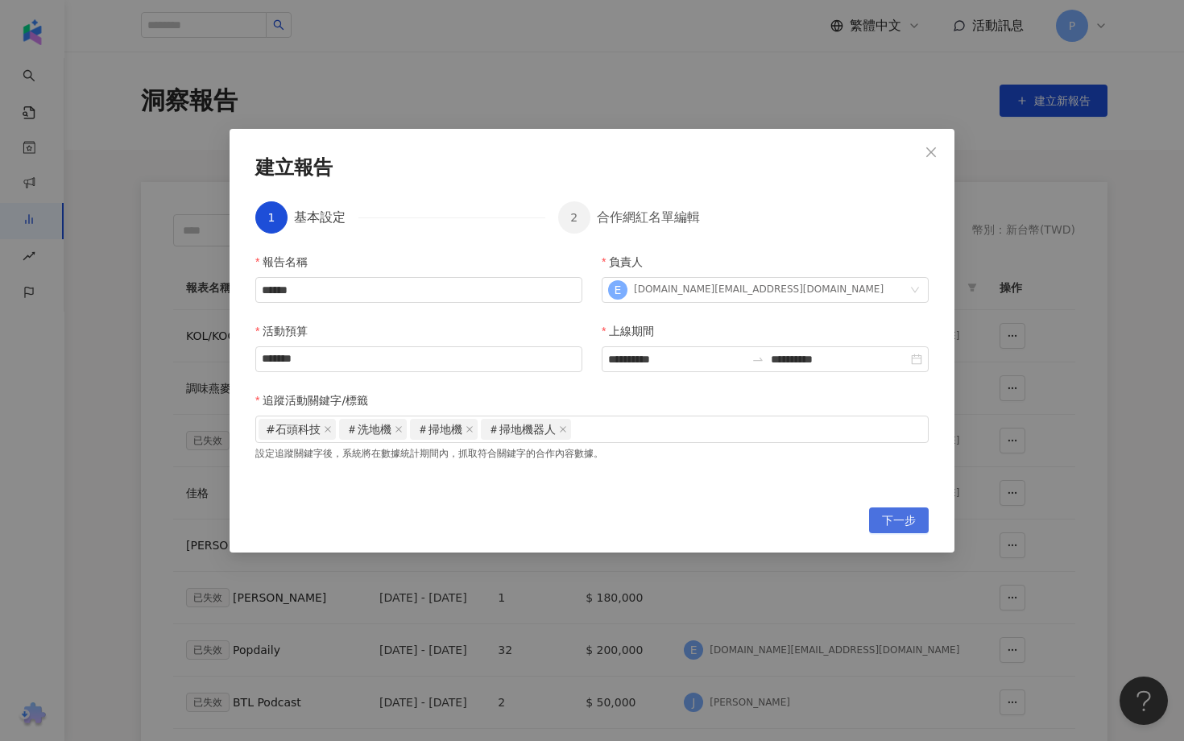
click at [905, 526] on span "下一步" at bounding box center [899, 521] width 34 height 26
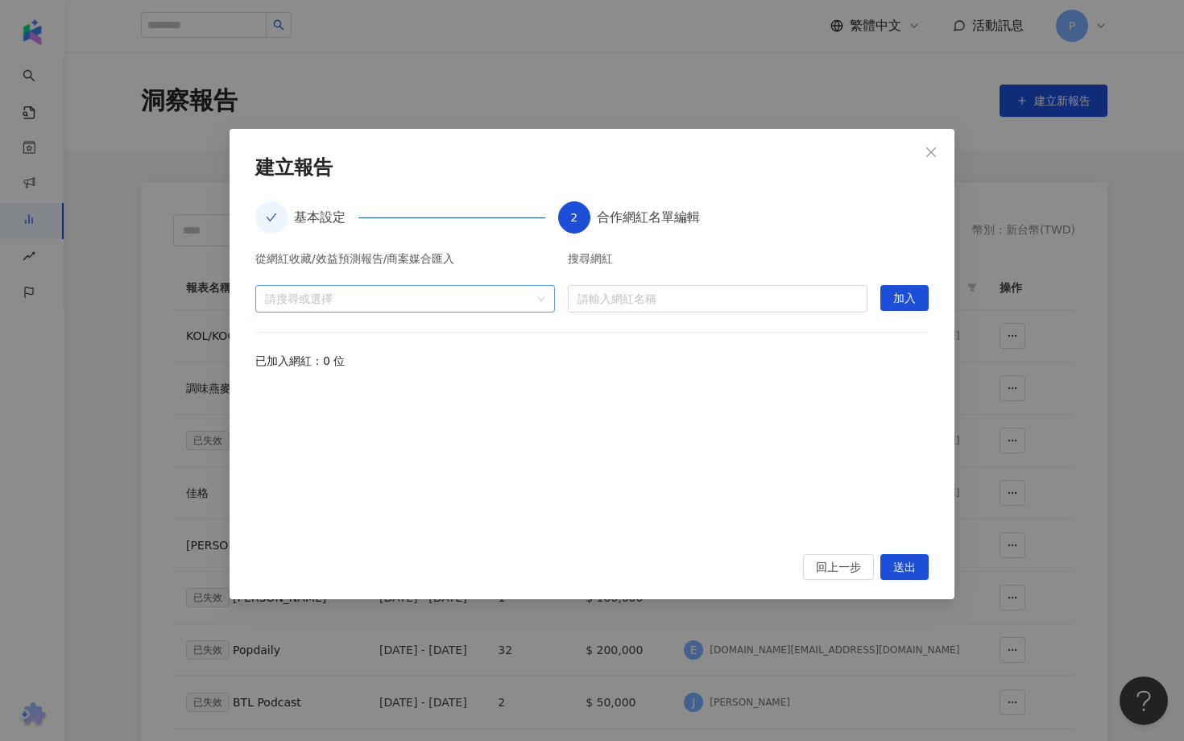
click at [467, 297] on div at bounding box center [397, 298] width 276 height 12
click at [271, 334] on icon "caret-down" at bounding box center [271, 336] width 3 height 6
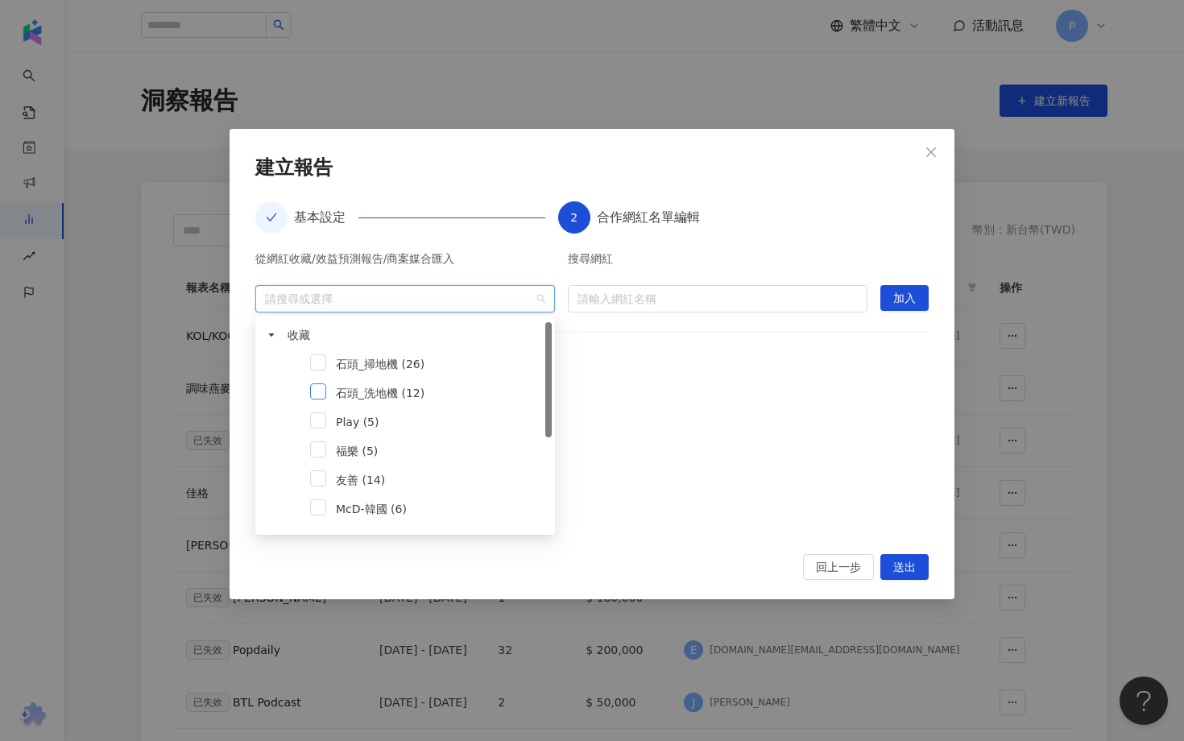
click at [322, 391] on span at bounding box center [318, 391] width 16 height 16
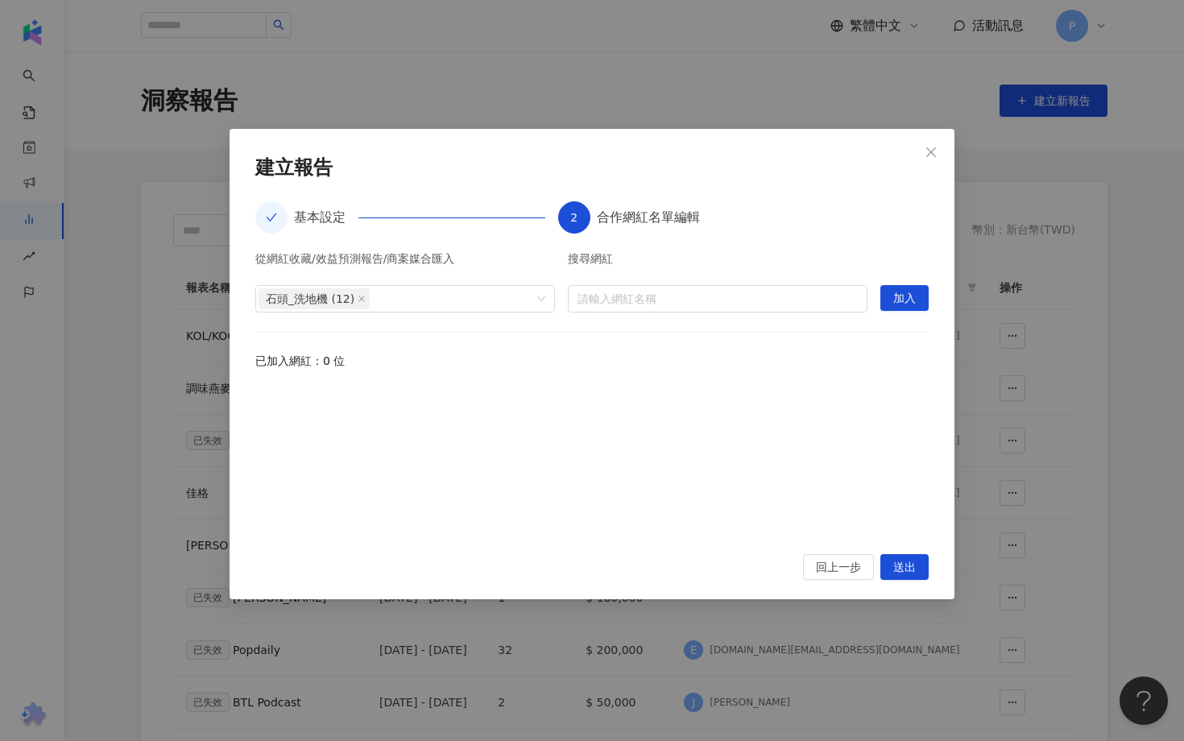
click at [741, 411] on div at bounding box center [591, 460] width 673 height 149
click at [767, 297] on input "search" at bounding box center [717, 299] width 280 height 26
type input "*"
type input "*****"
click at [609, 296] on input "search" at bounding box center [717, 299] width 280 height 26
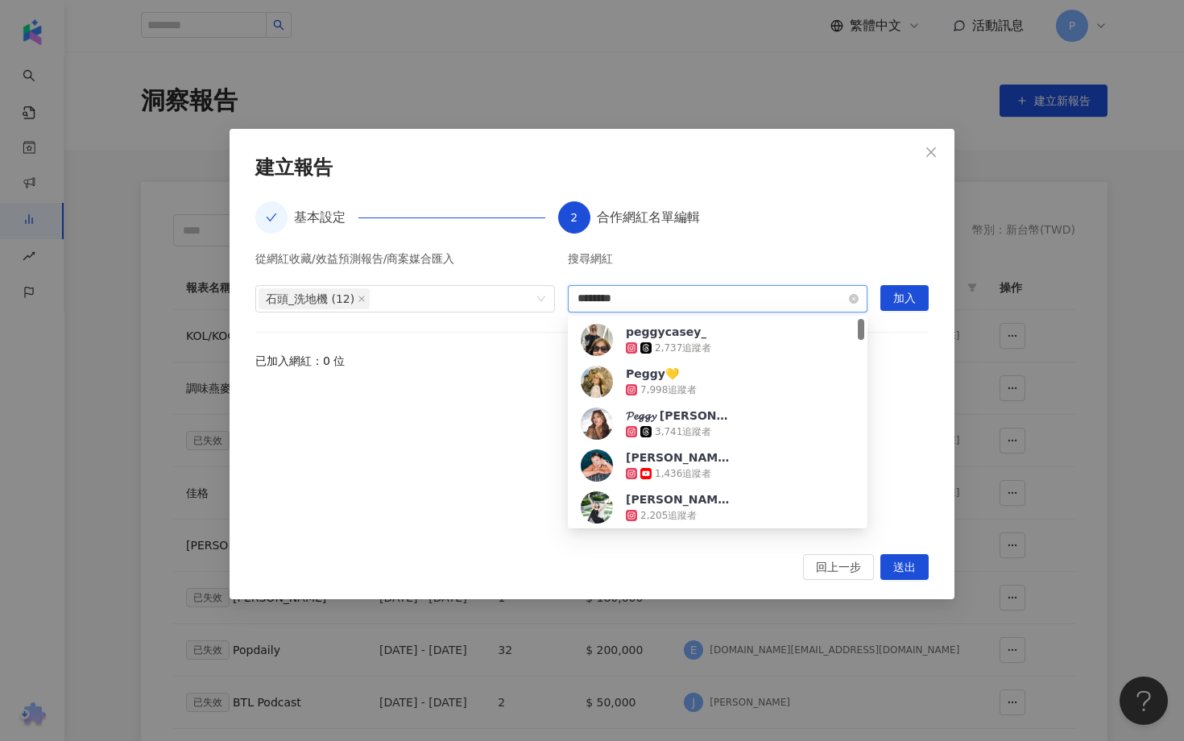
type input "*********"
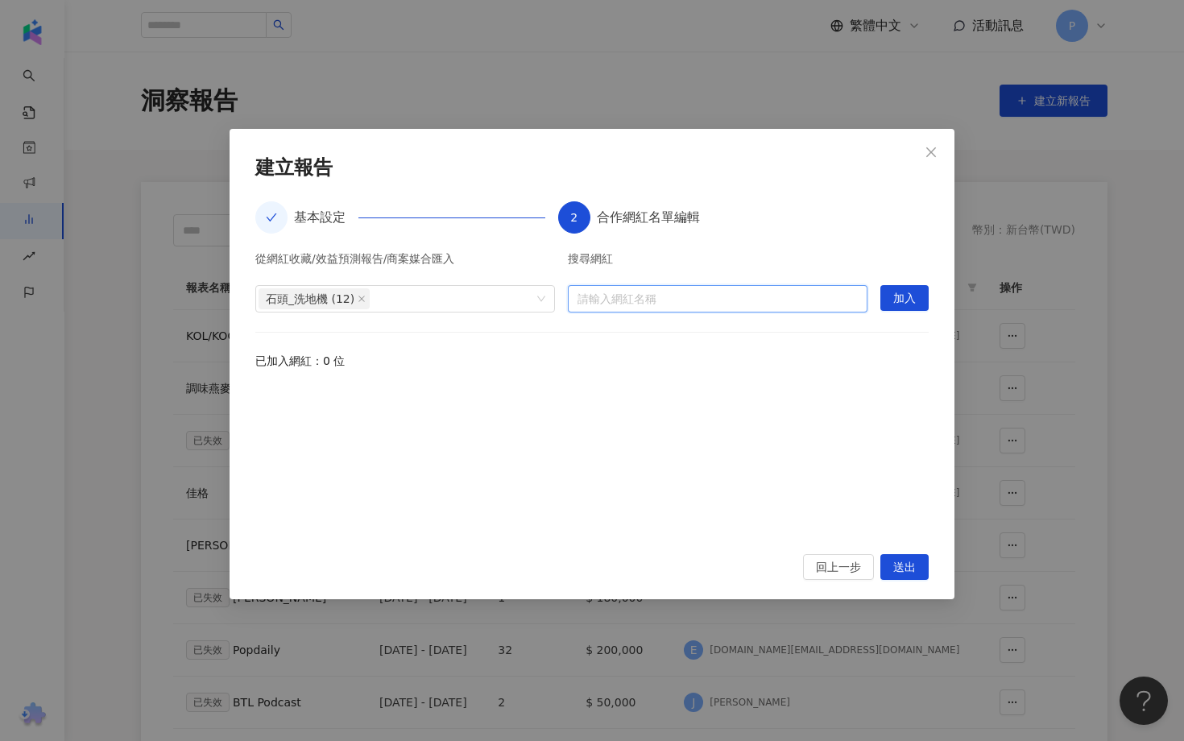
click at [600, 288] on input "search" at bounding box center [717, 299] width 280 height 26
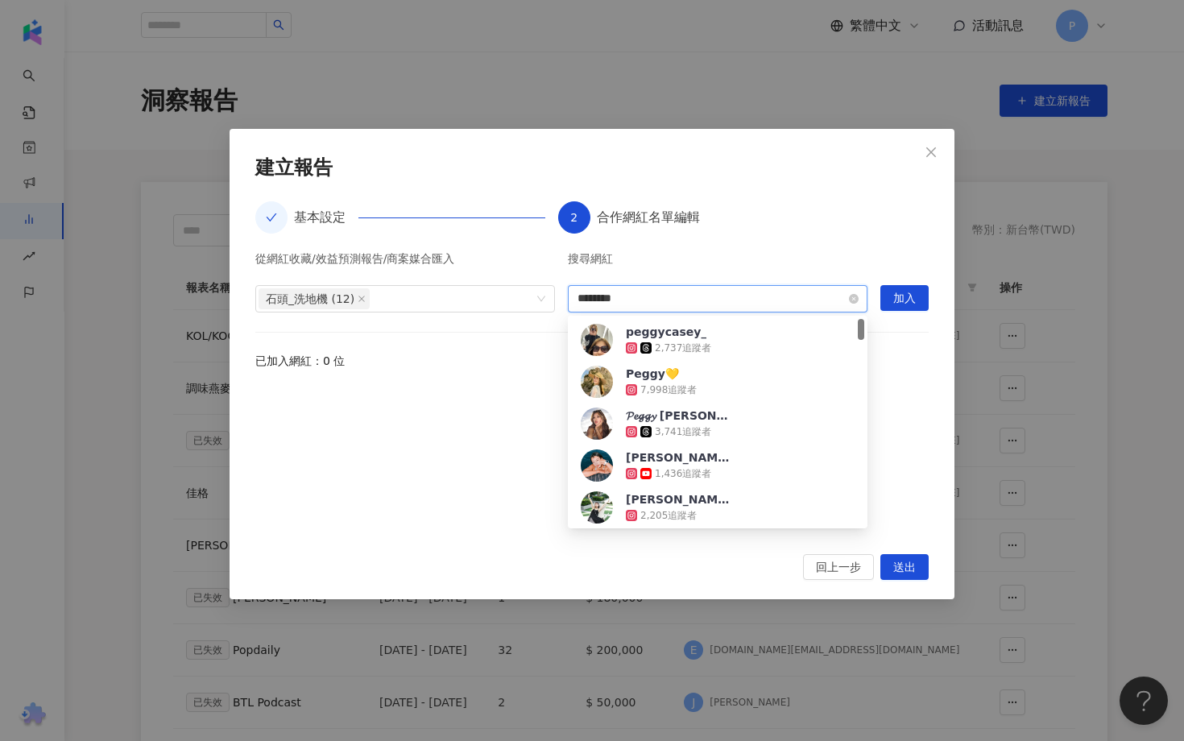
type input "*********"
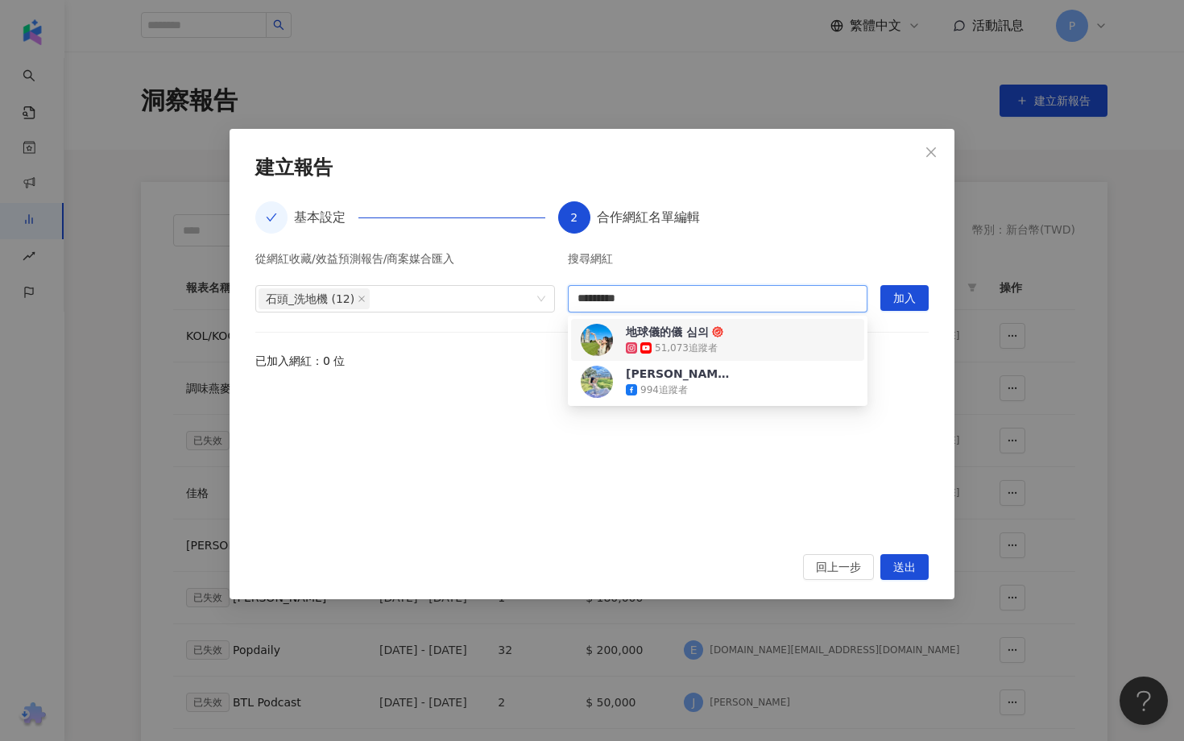
click at [614, 345] on div "地球儀的儀 심의 51,073 追蹤者" at bounding box center [718, 340] width 274 height 32
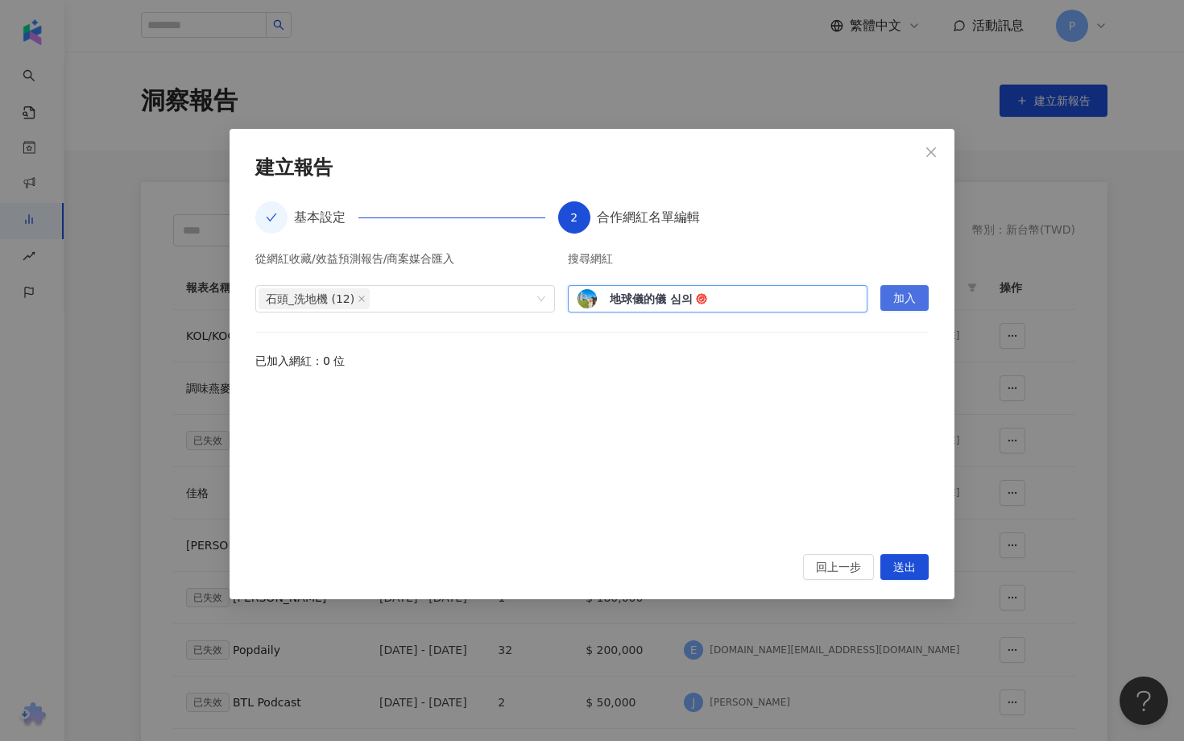
click at [903, 292] on span "加入" at bounding box center [904, 299] width 23 height 26
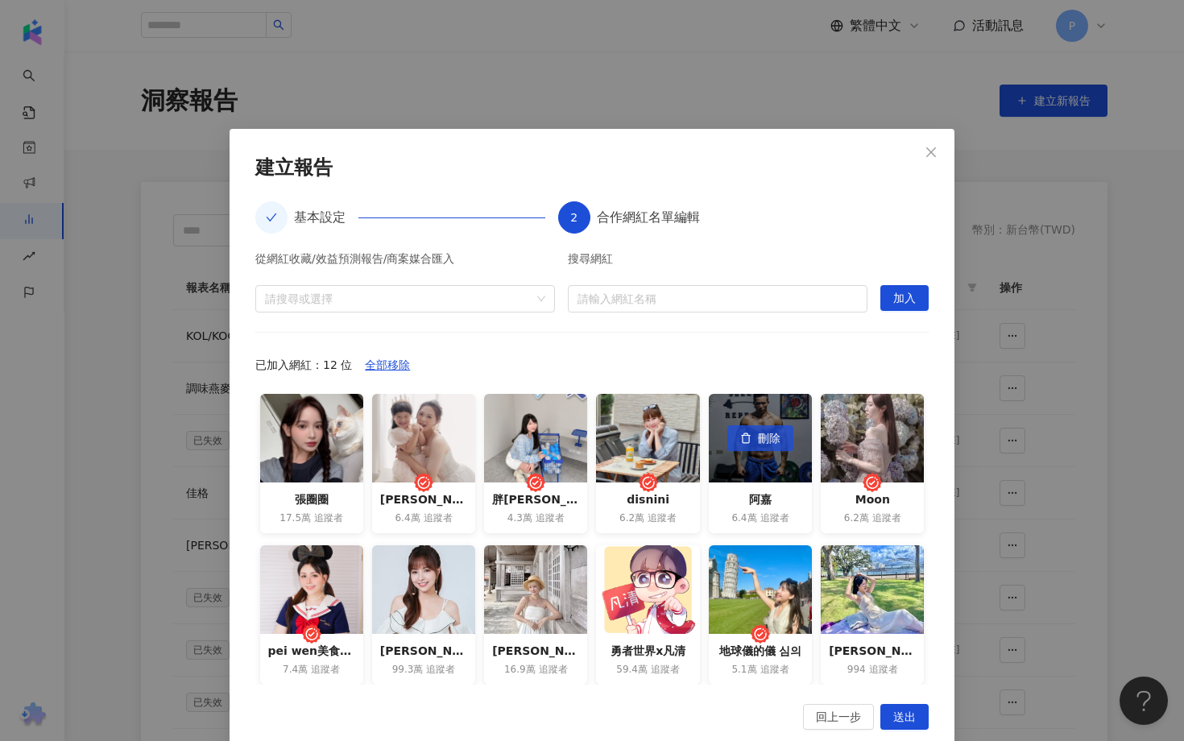
scroll to position [27, 0]
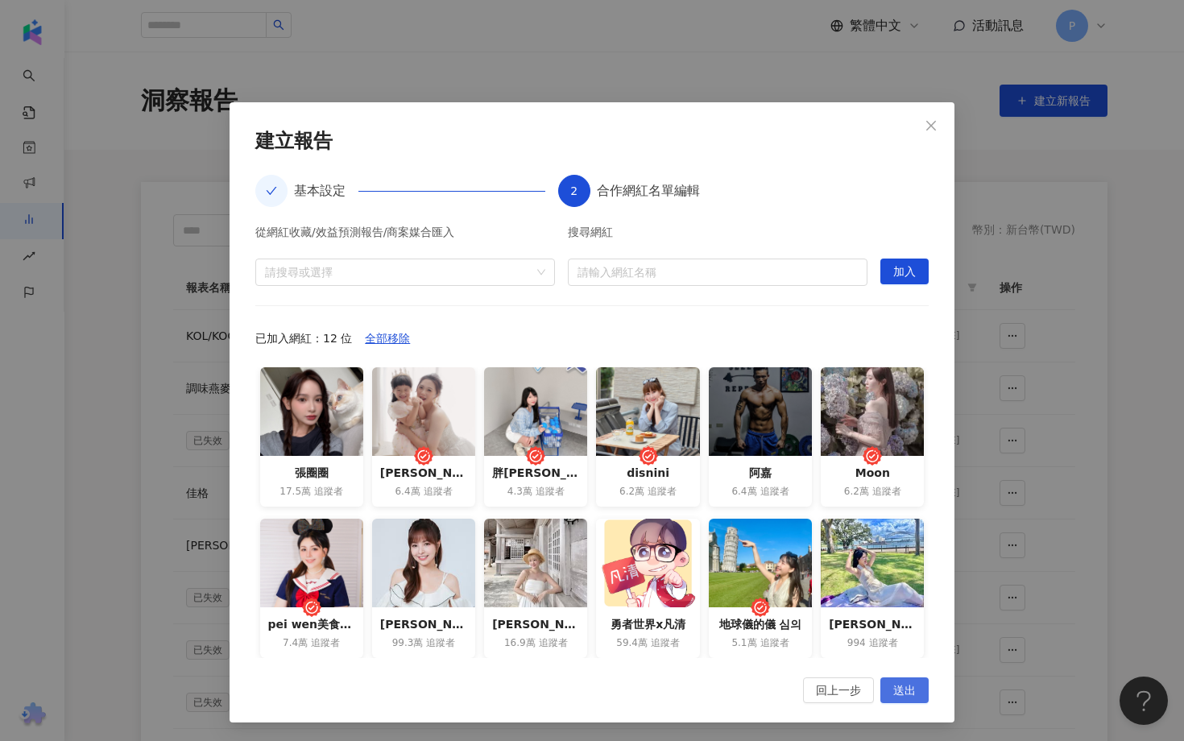
click at [900, 684] on span "送出" at bounding box center [904, 691] width 23 height 26
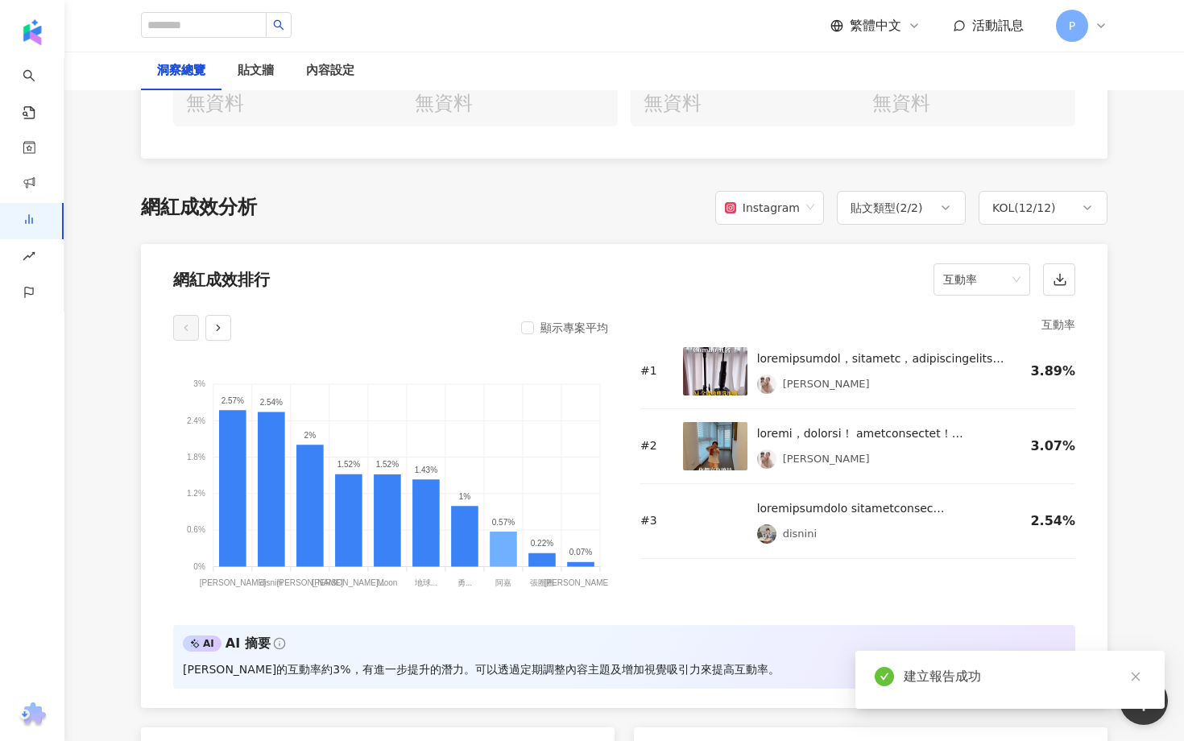
scroll to position [1161, 0]
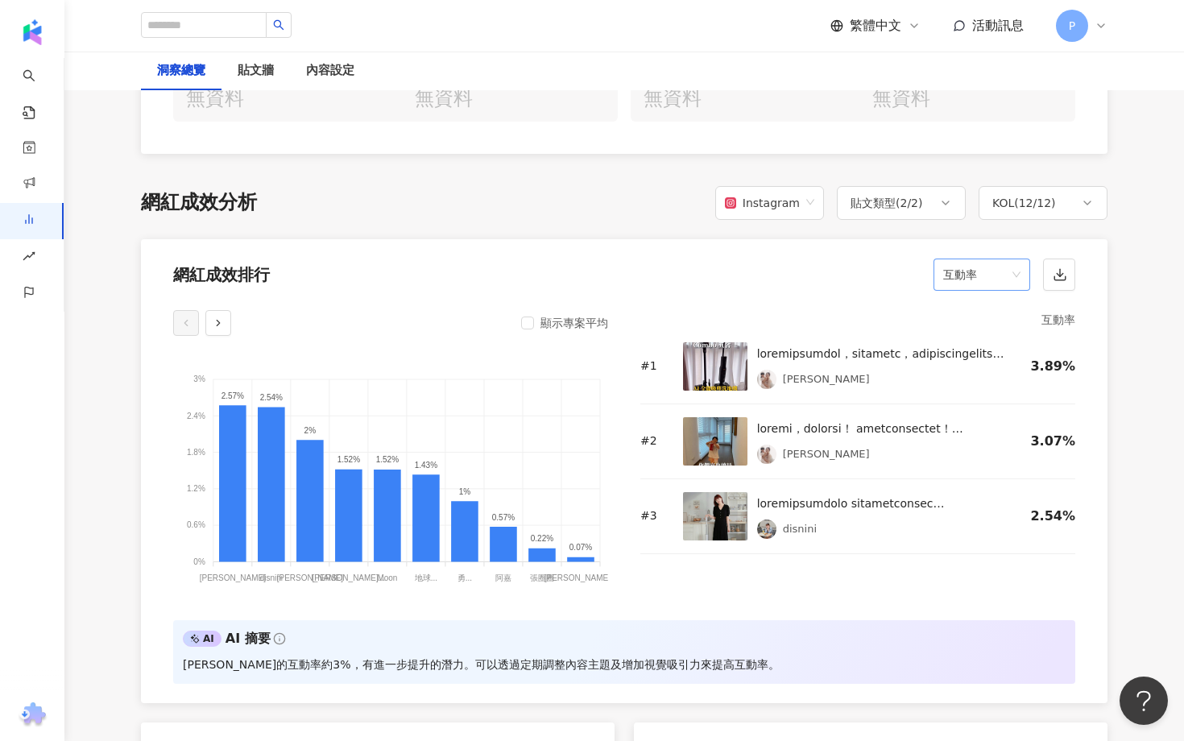
click at [977, 283] on span "互動率" at bounding box center [981, 274] width 77 height 31
click at [965, 456] on div "觀看率" at bounding box center [982, 447] width 90 height 27
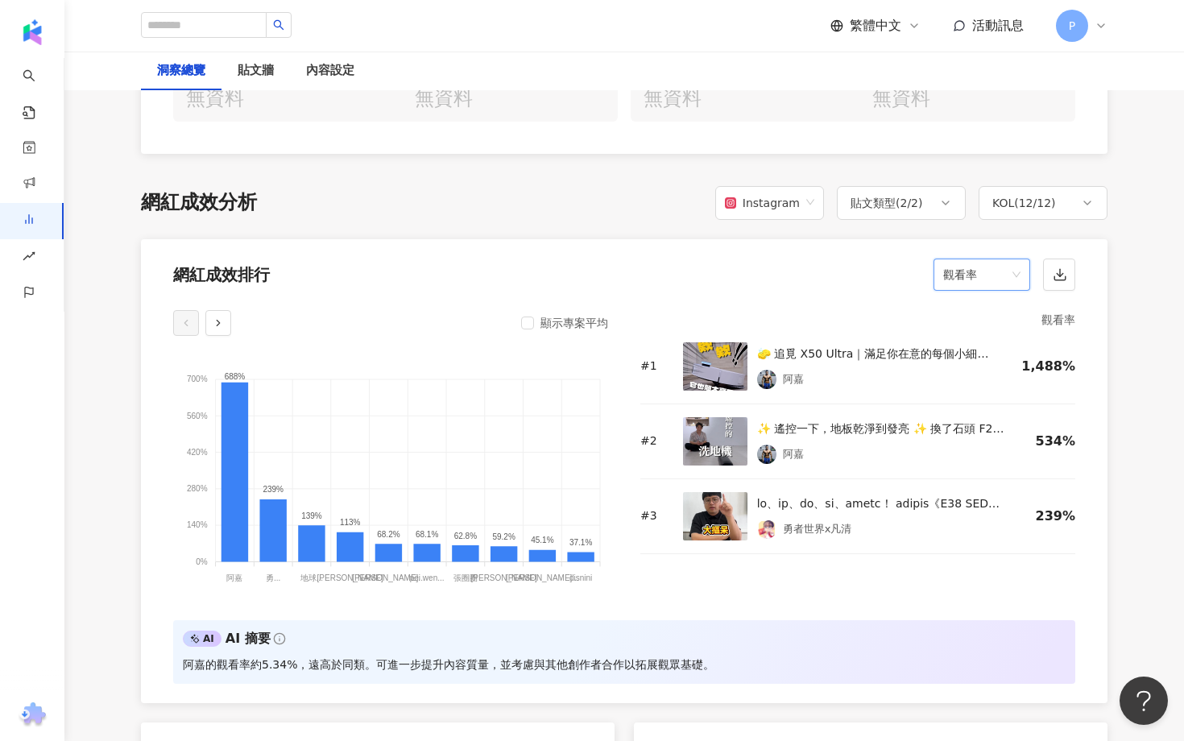
click at [722, 362] on img at bounding box center [715, 366] width 64 height 48
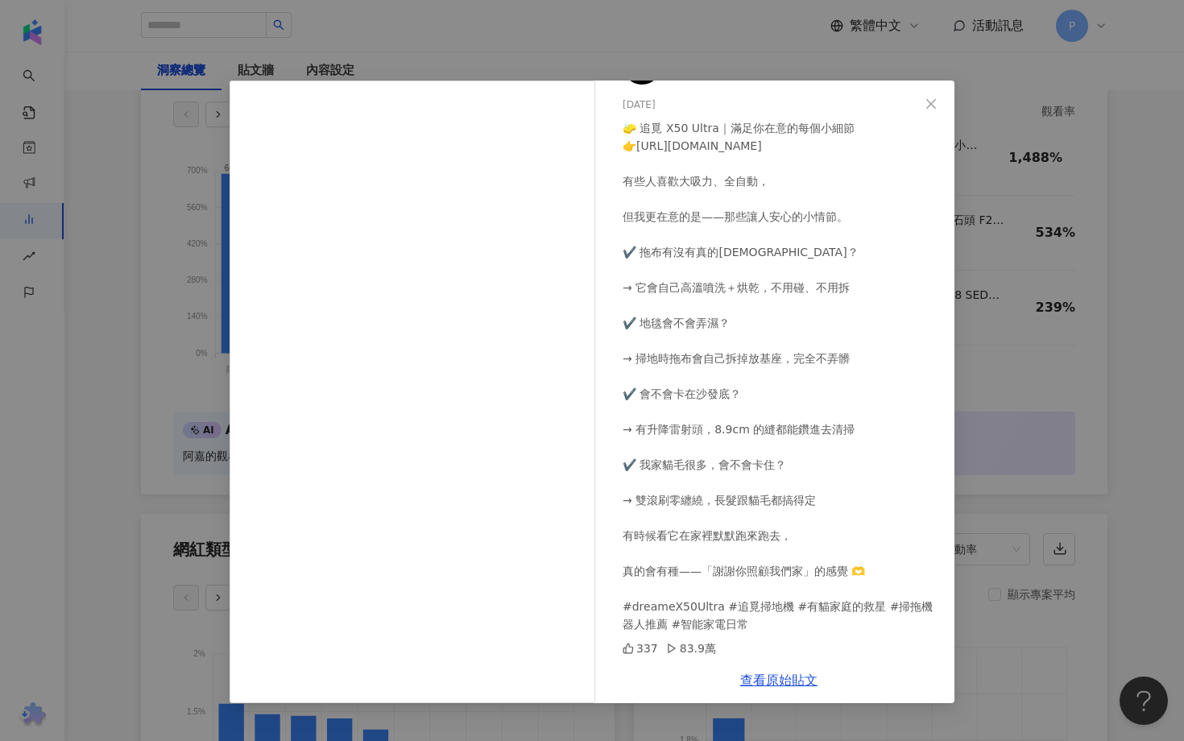
scroll to position [0, 0]
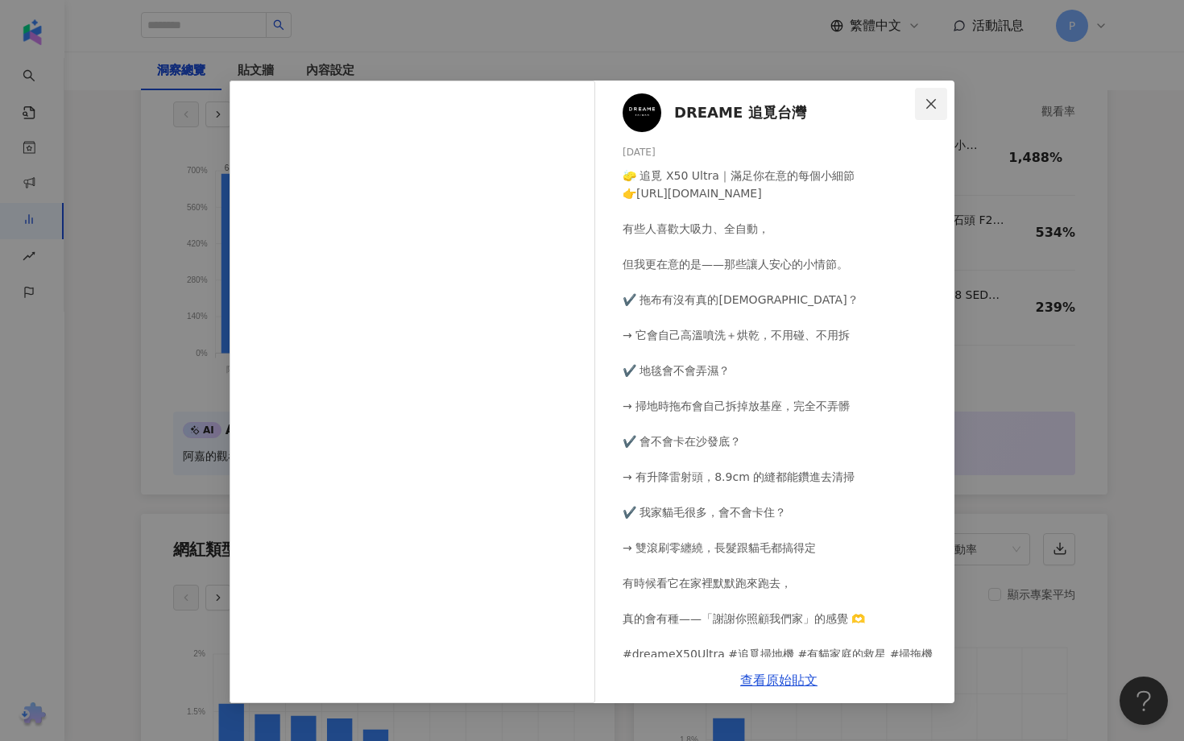
click at [924, 100] on span "Close" at bounding box center [931, 103] width 32 height 13
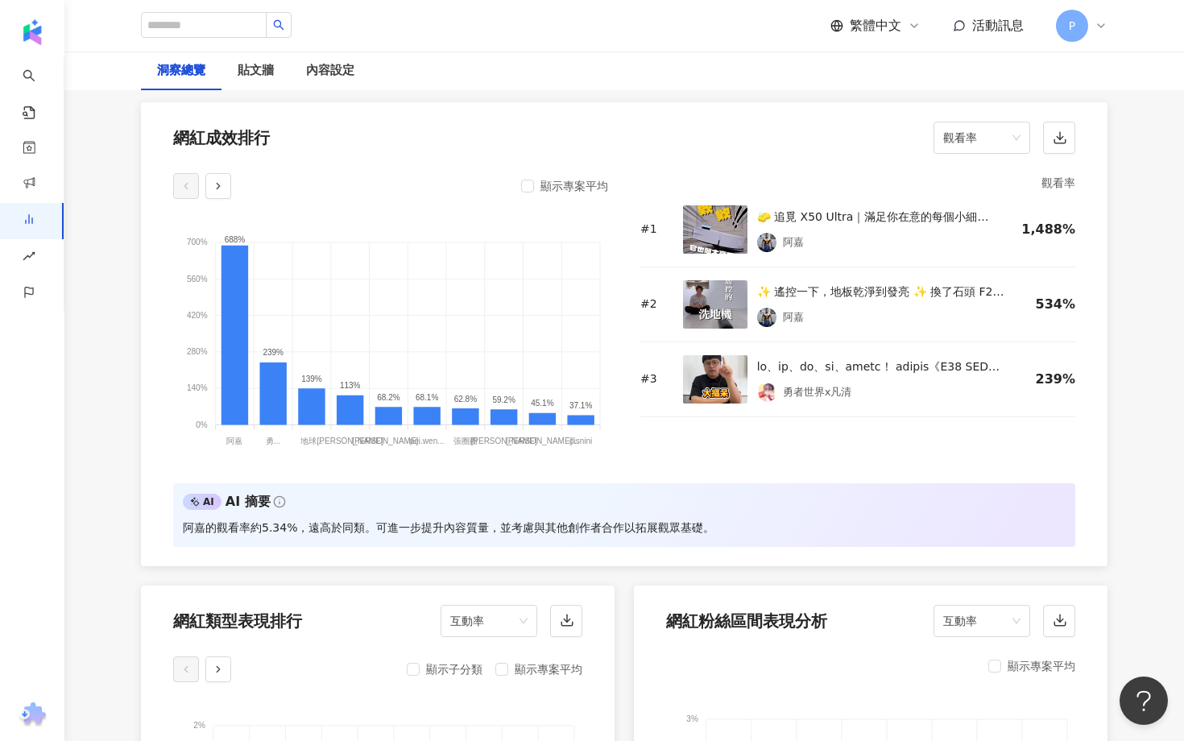
scroll to position [1297, 0]
click at [777, 326] on div "阿嘉" at bounding box center [883, 317] width 253 height 19
click at [776, 242] on div "阿嘉" at bounding box center [876, 243] width 239 height 19
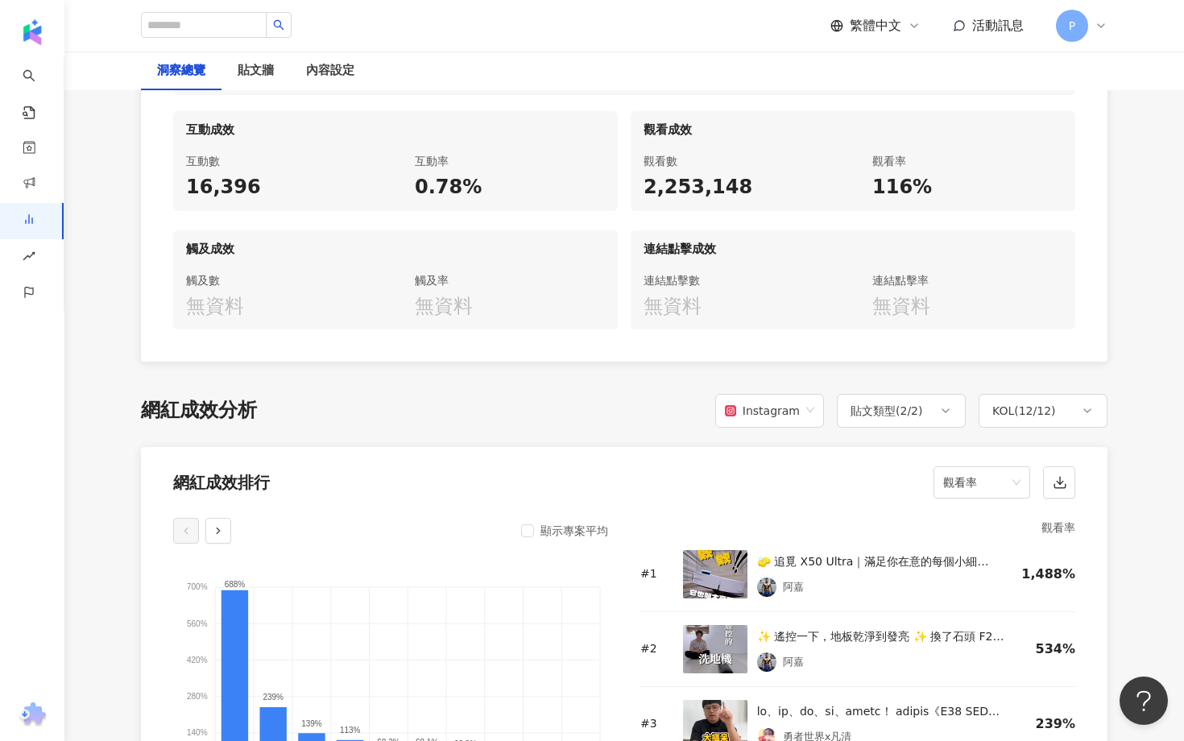
scroll to position [929, 0]
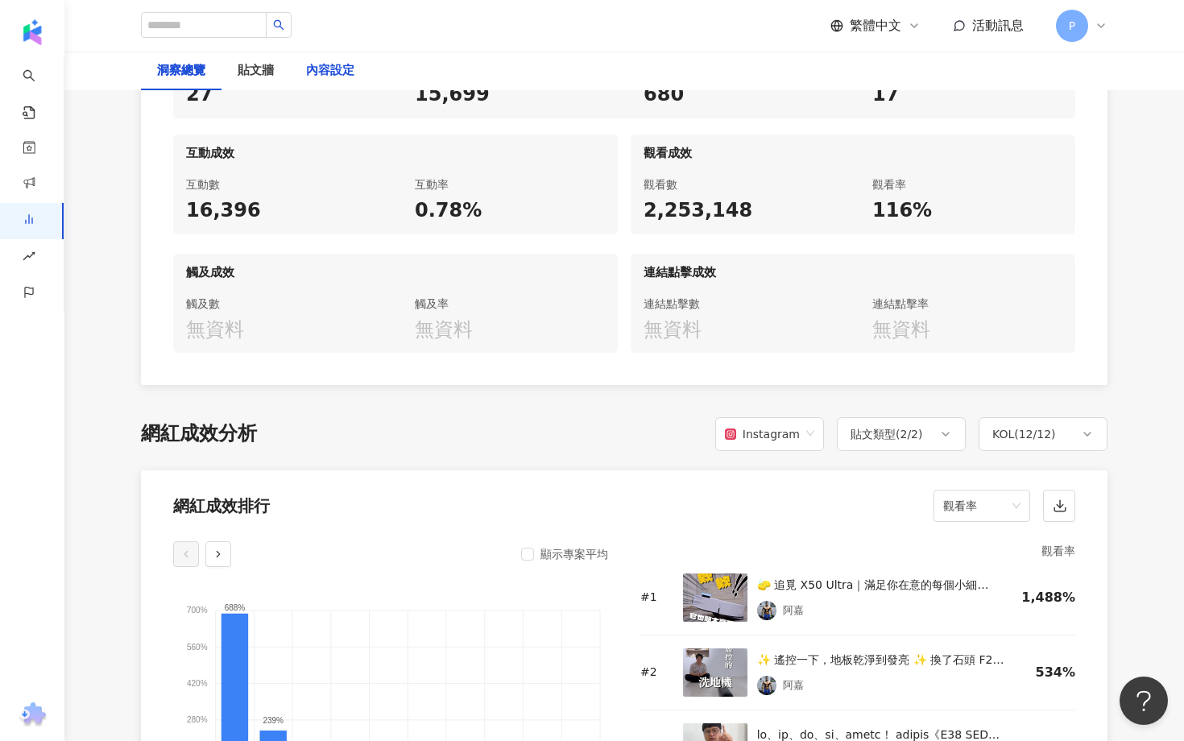
click at [317, 64] on div "內容設定" at bounding box center [330, 70] width 48 height 19
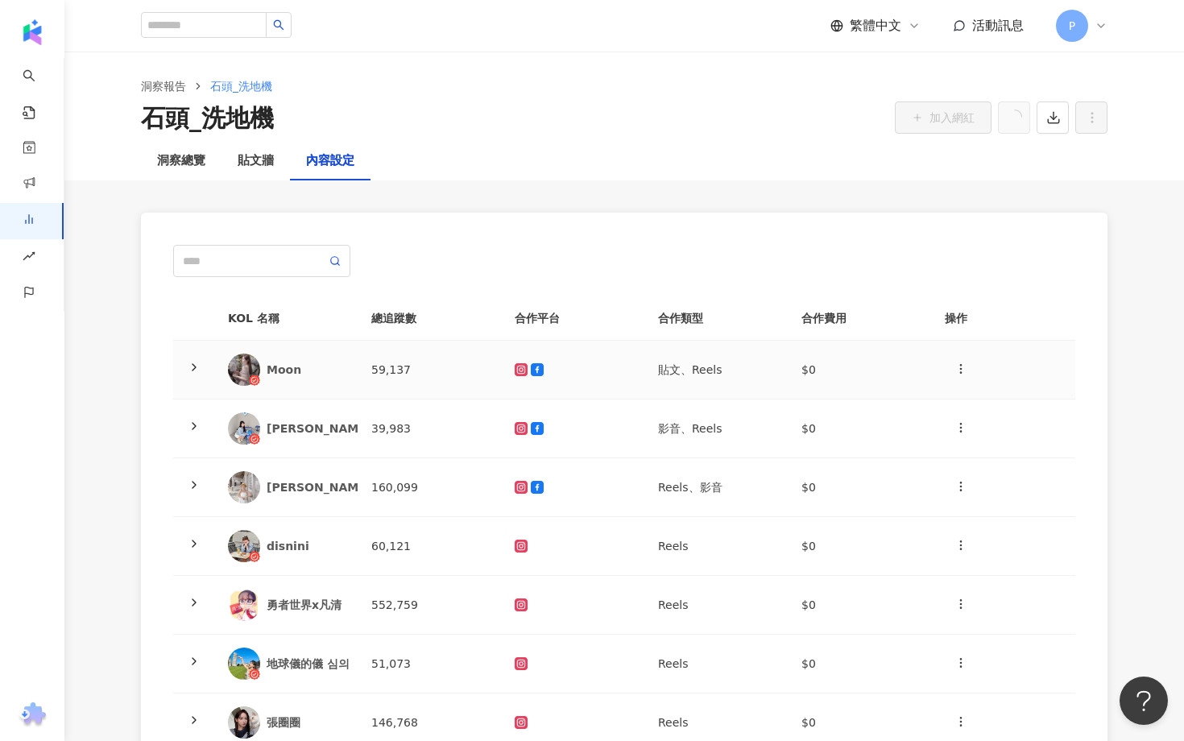
click at [209, 363] on td at bounding box center [194, 370] width 42 height 59
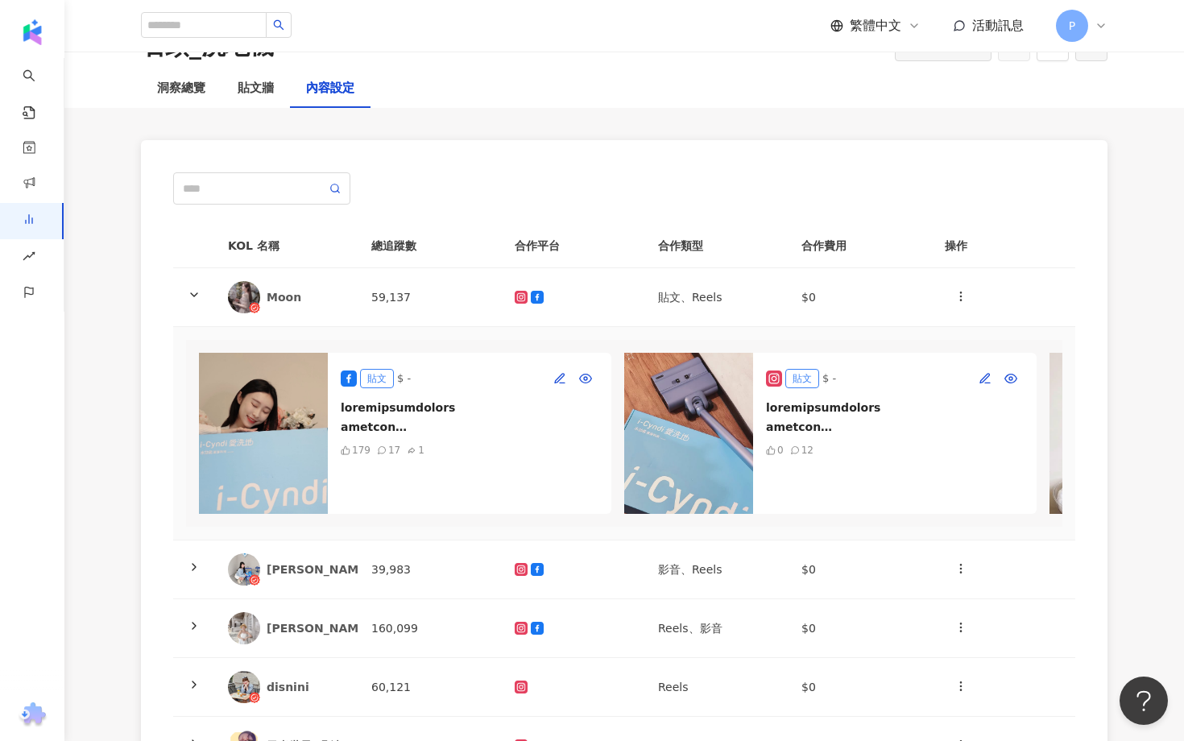
click at [423, 427] on div at bounding box center [470, 417] width 258 height 39
click at [560, 387] on button "button" at bounding box center [560, 379] width 26 height 26
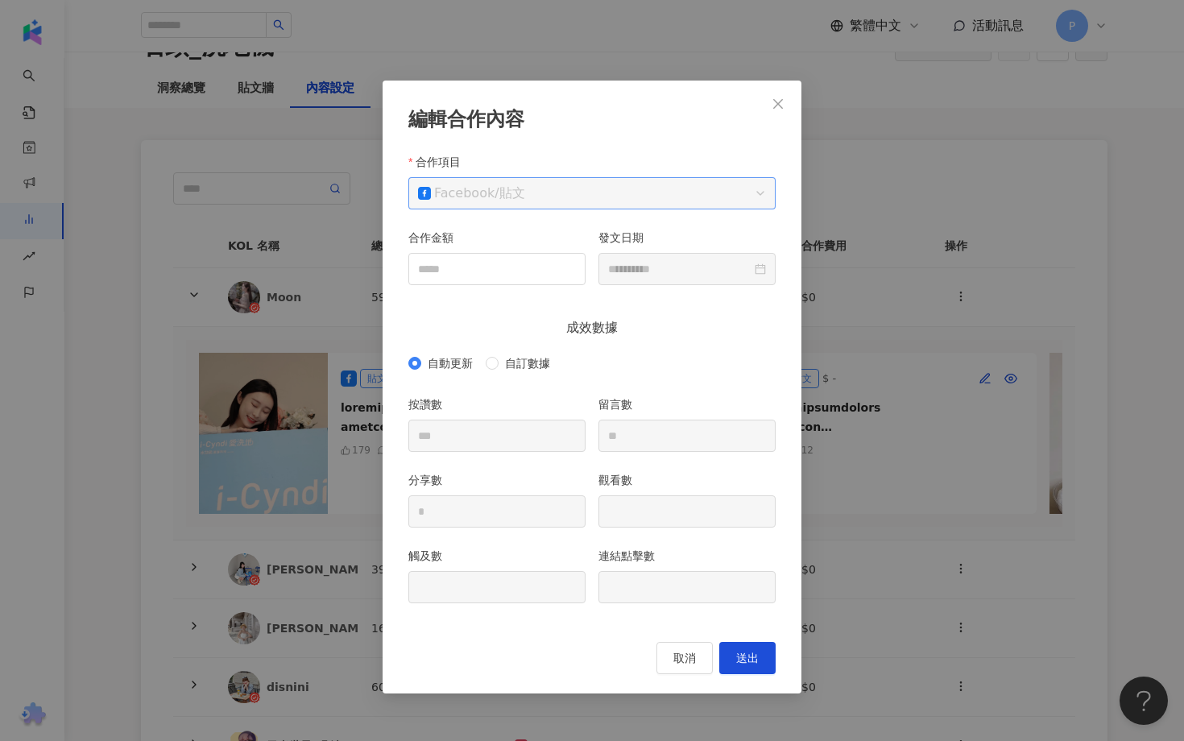
click at [739, 203] on span "Facebook / 貼文" at bounding box center [592, 193] width 348 height 31
click at [779, 102] on icon "close" at bounding box center [778, 103] width 10 height 10
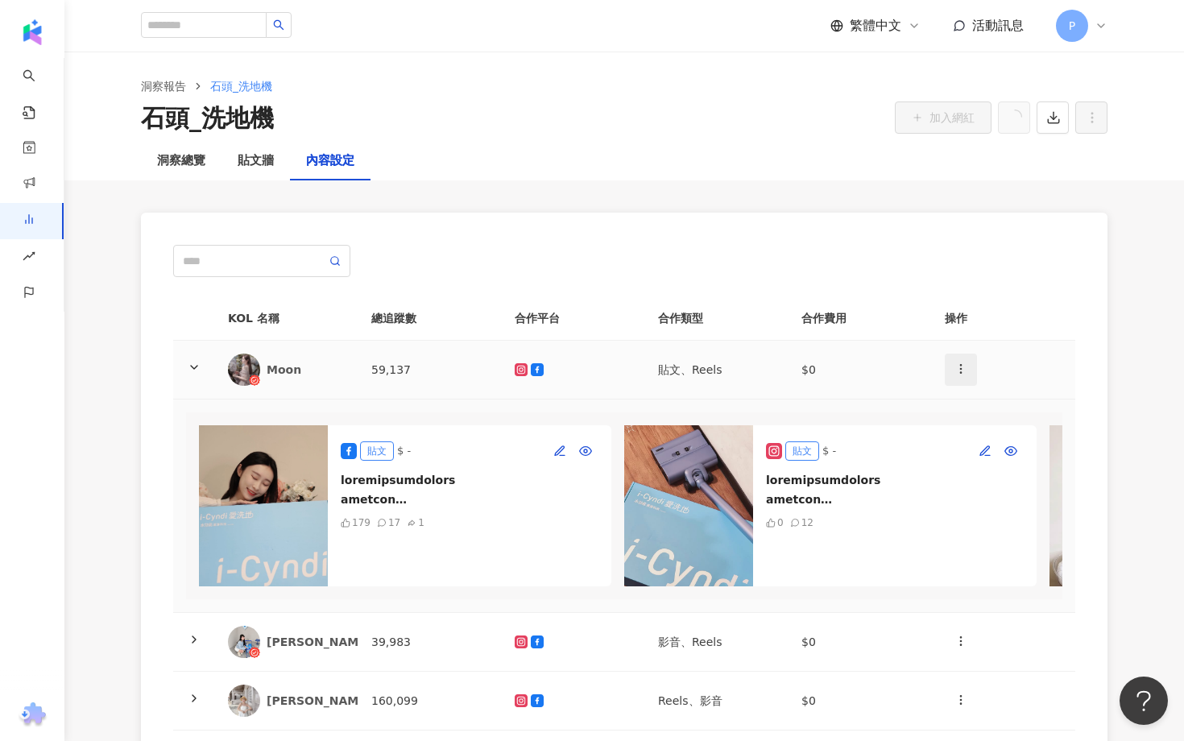
click at [964, 356] on button "button" at bounding box center [961, 370] width 32 height 32
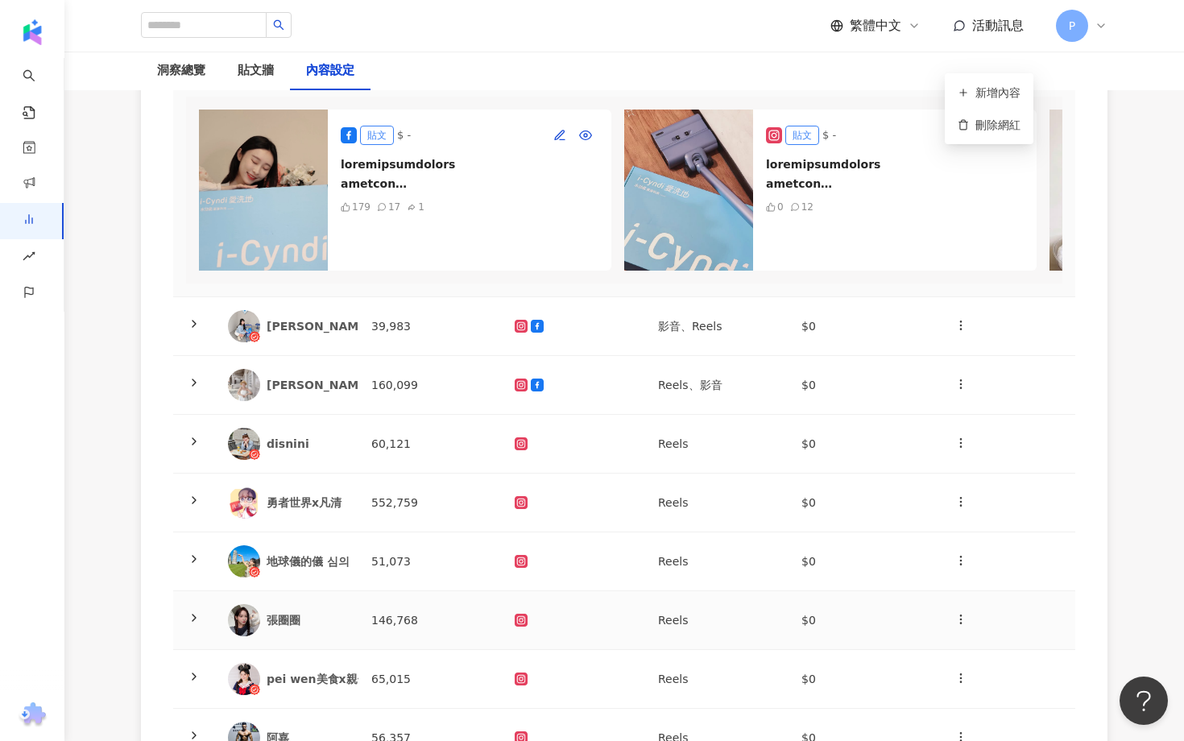
scroll to position [478, 0]
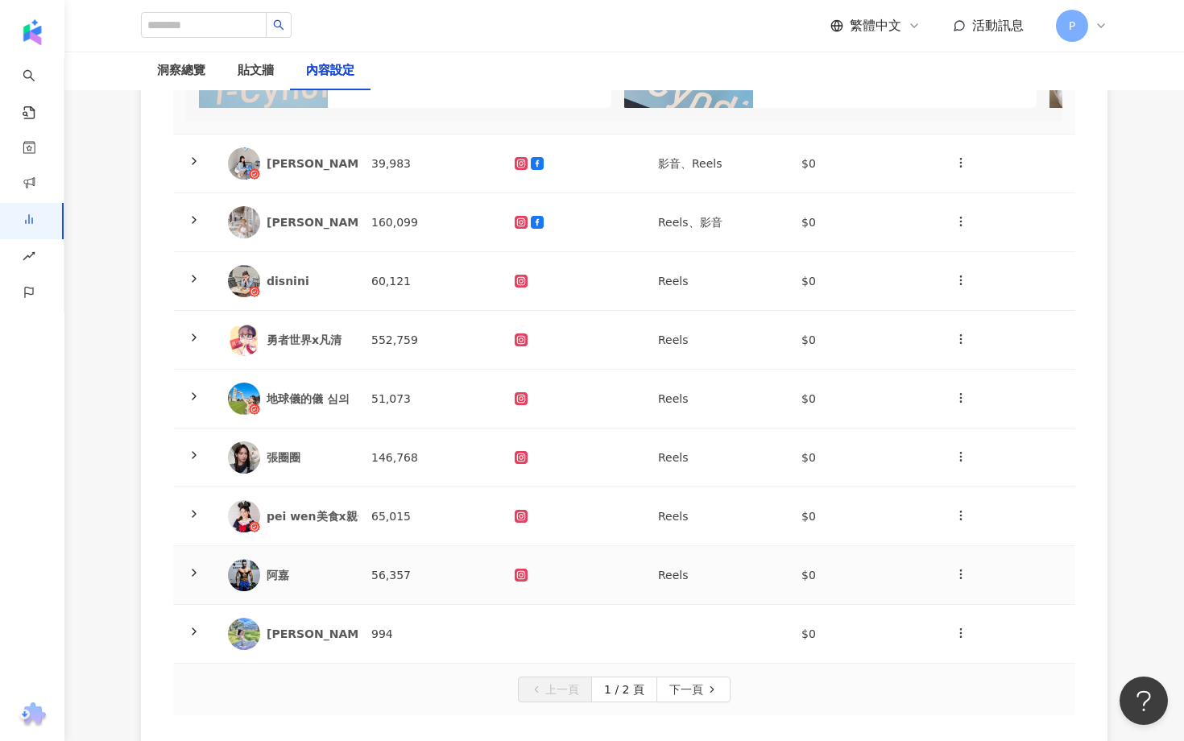
click at [194, 571] on polyline at bounding box center [193, 572] width 3 height 6
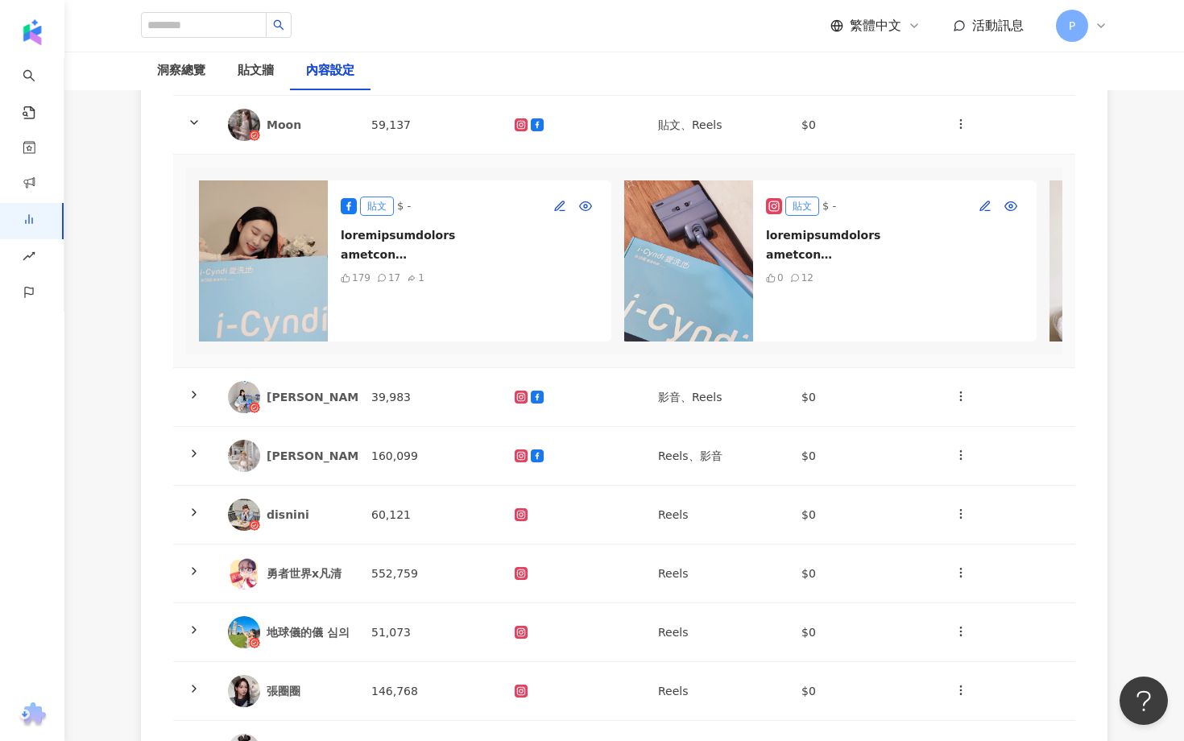
scroll to position [0, 0]
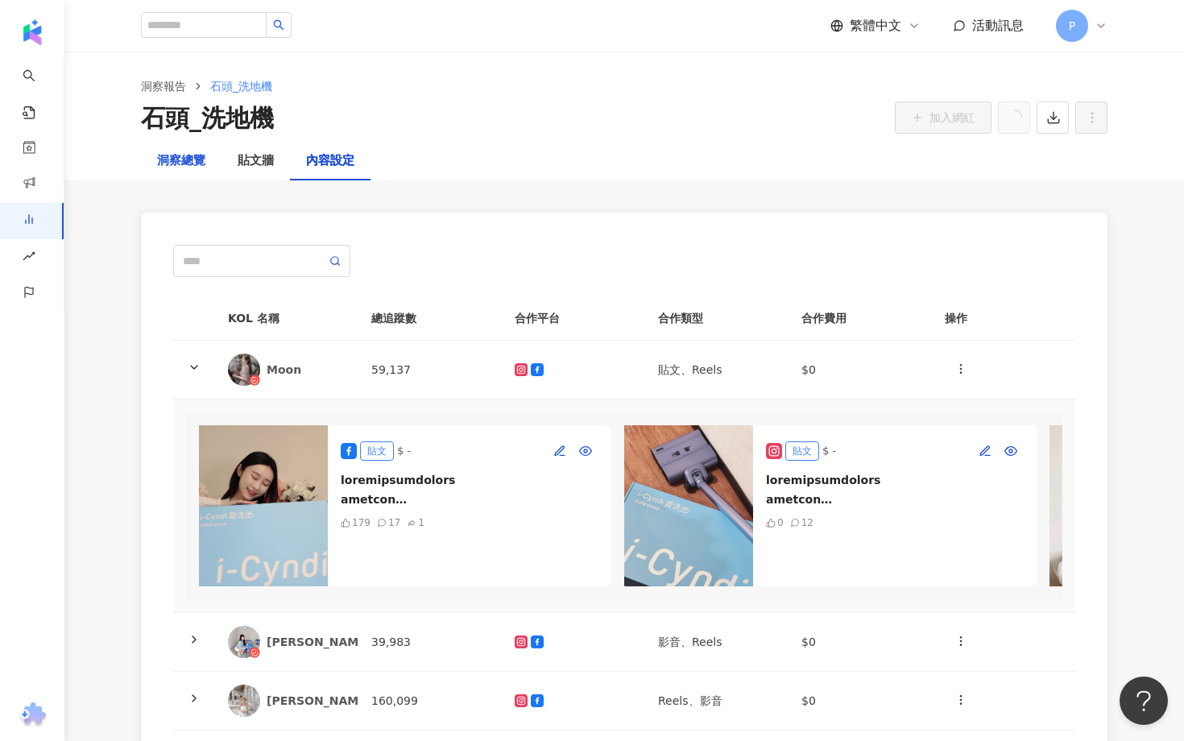
click at [184, 160] on div "洞察總覽" at bounding box center [181, 160] width 48 height 19
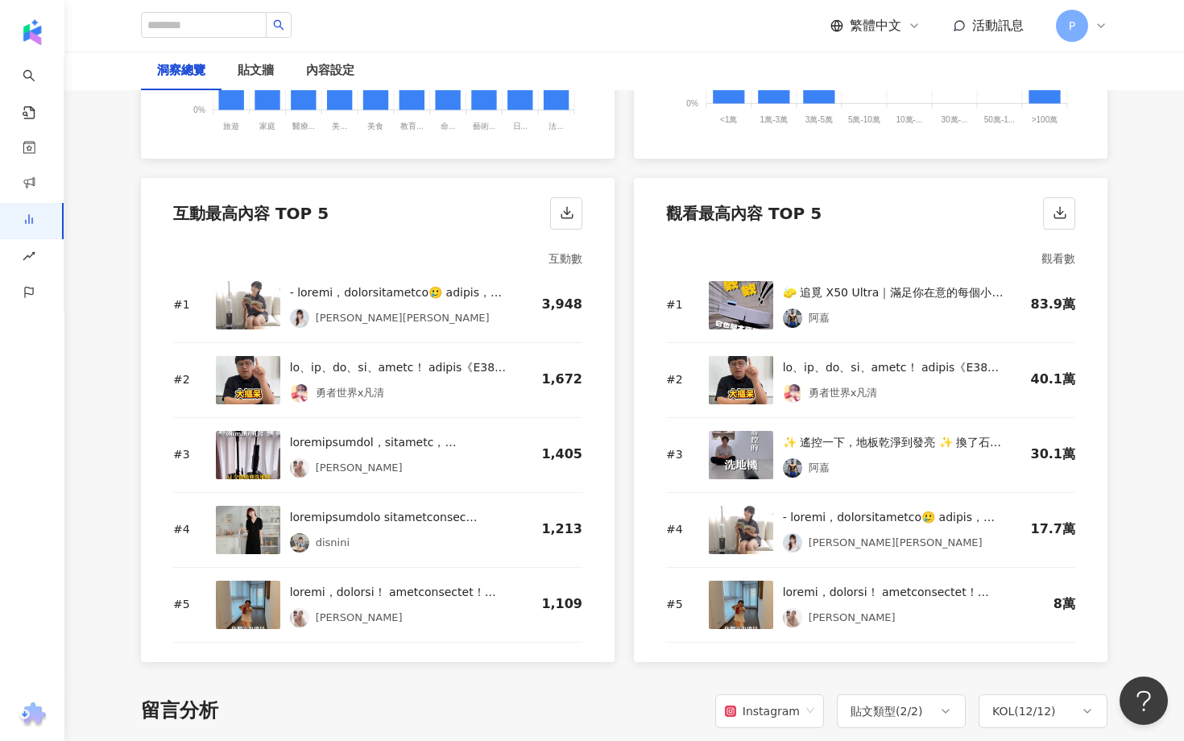
scroll to position [2097, 0]
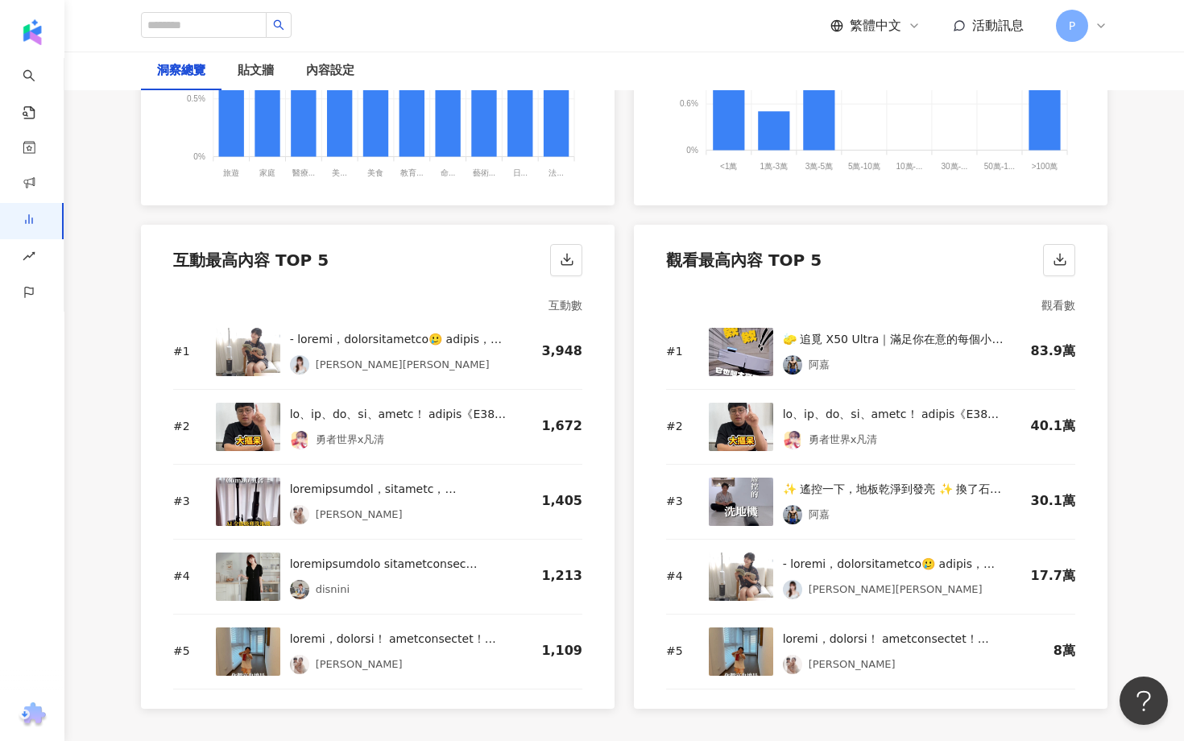
click at [722, 421] on img at bounding box center [741, 427] width 64 height 48
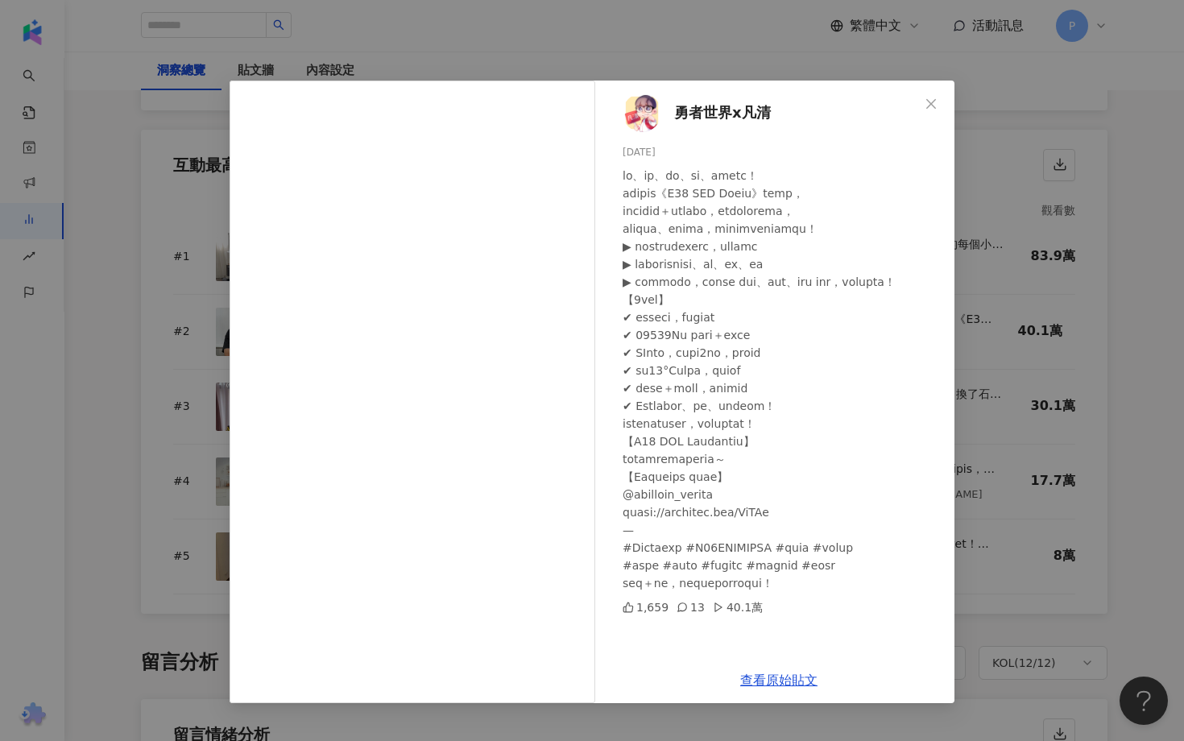
scroll to position [2176, 0]
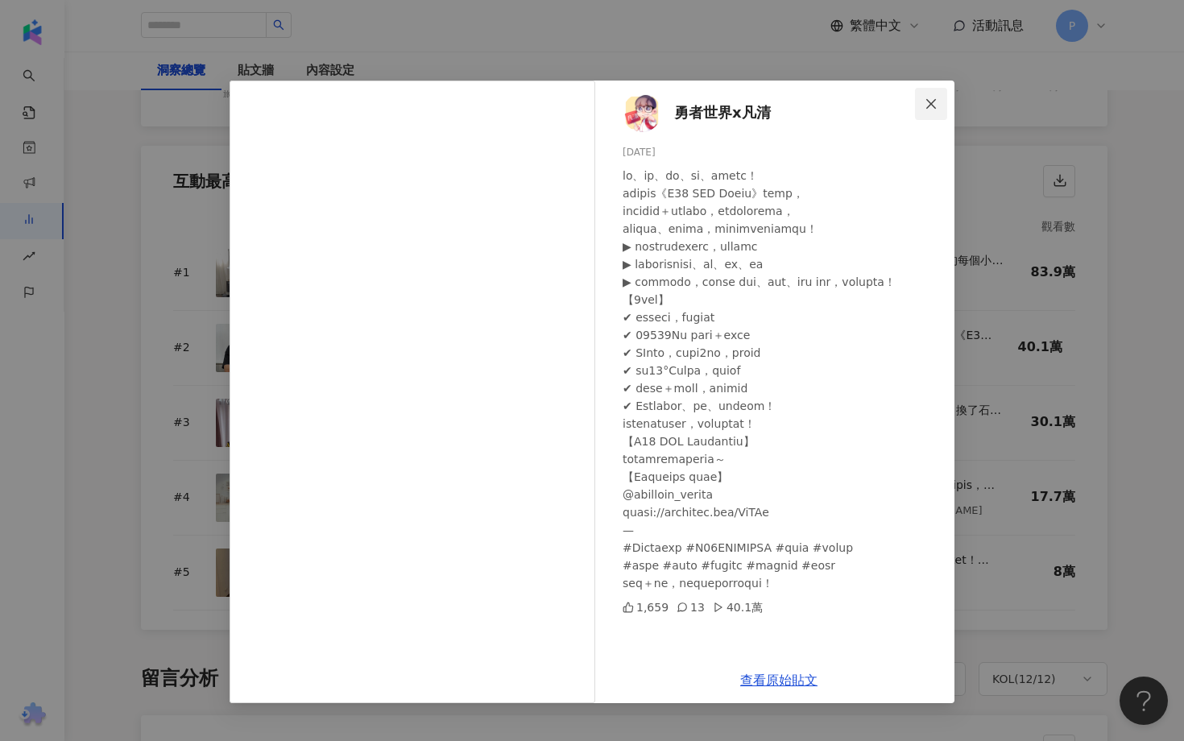
click at [933, 98] on icon "close" at bounding box center [931, 103] width 13 height 13
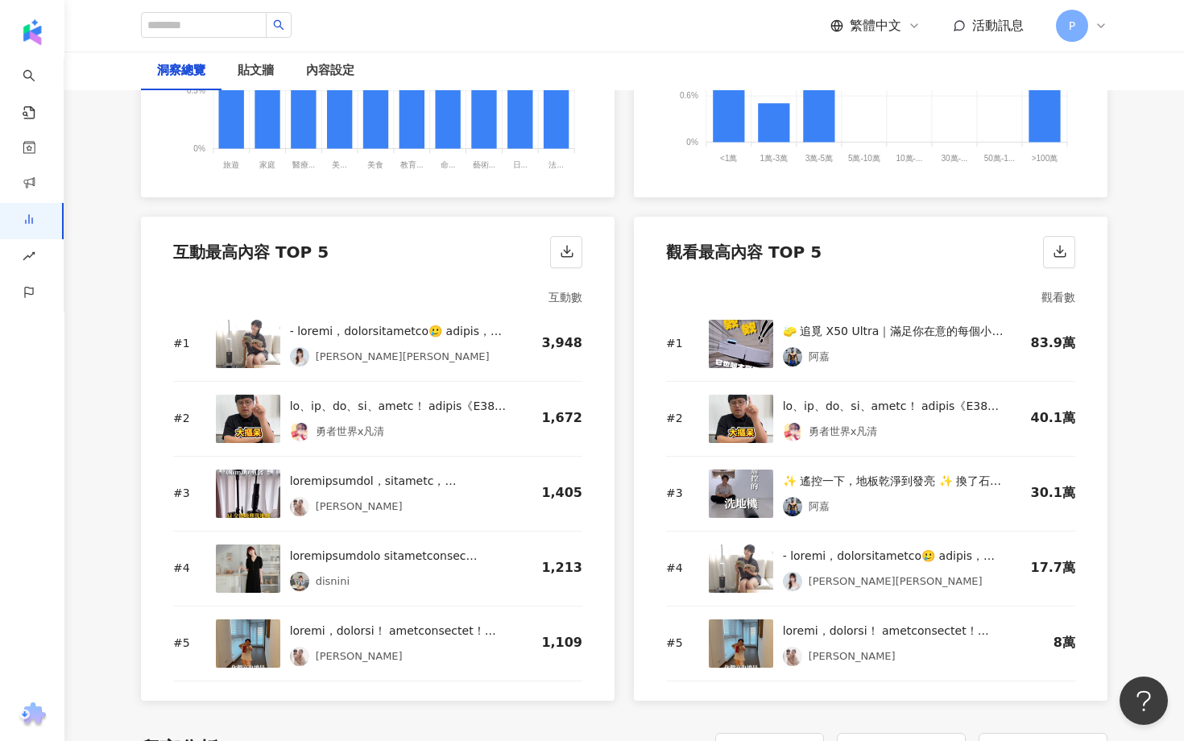
scroll to position [2113, 0]
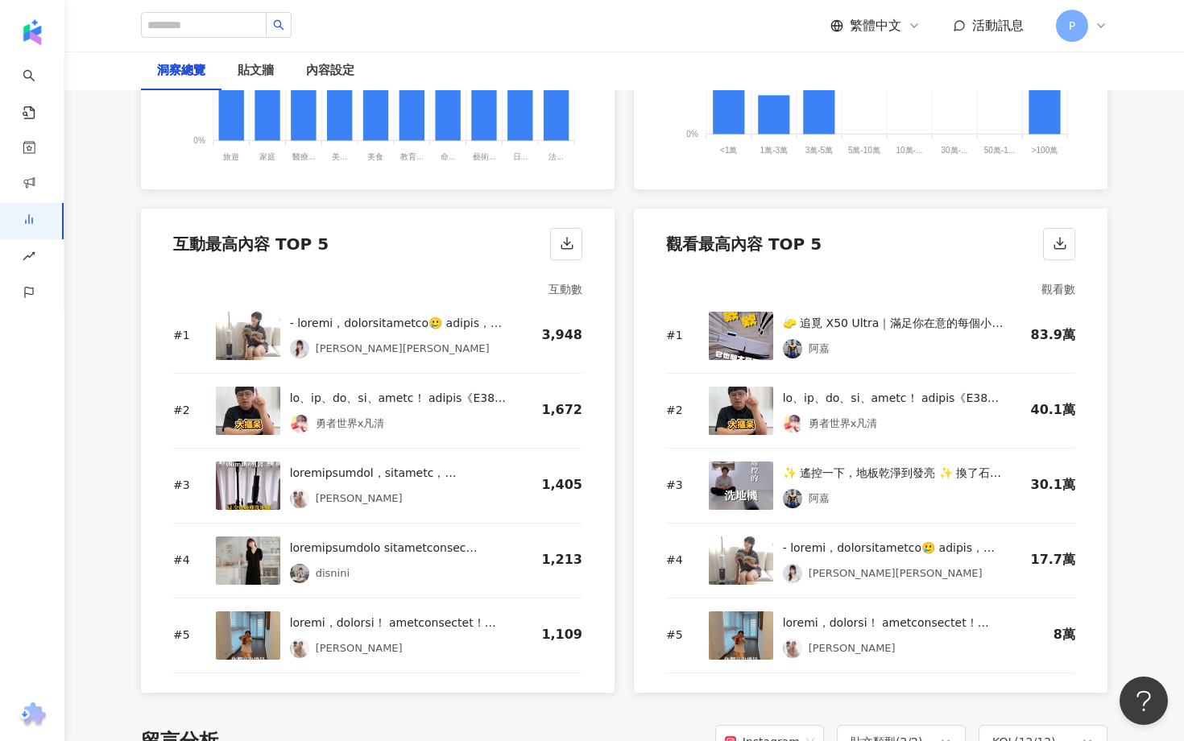
click at [731, 332] on img at bounding box center [741, 336] width 64 height 48
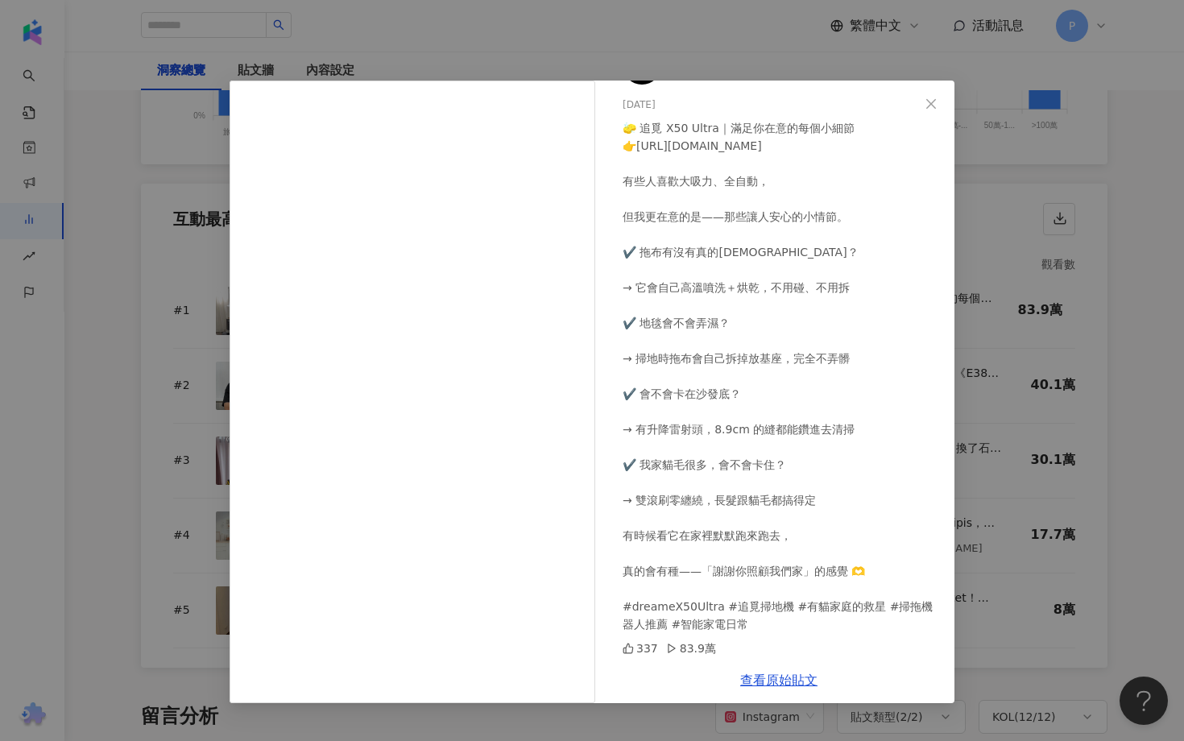
scroll to position [0, 0]
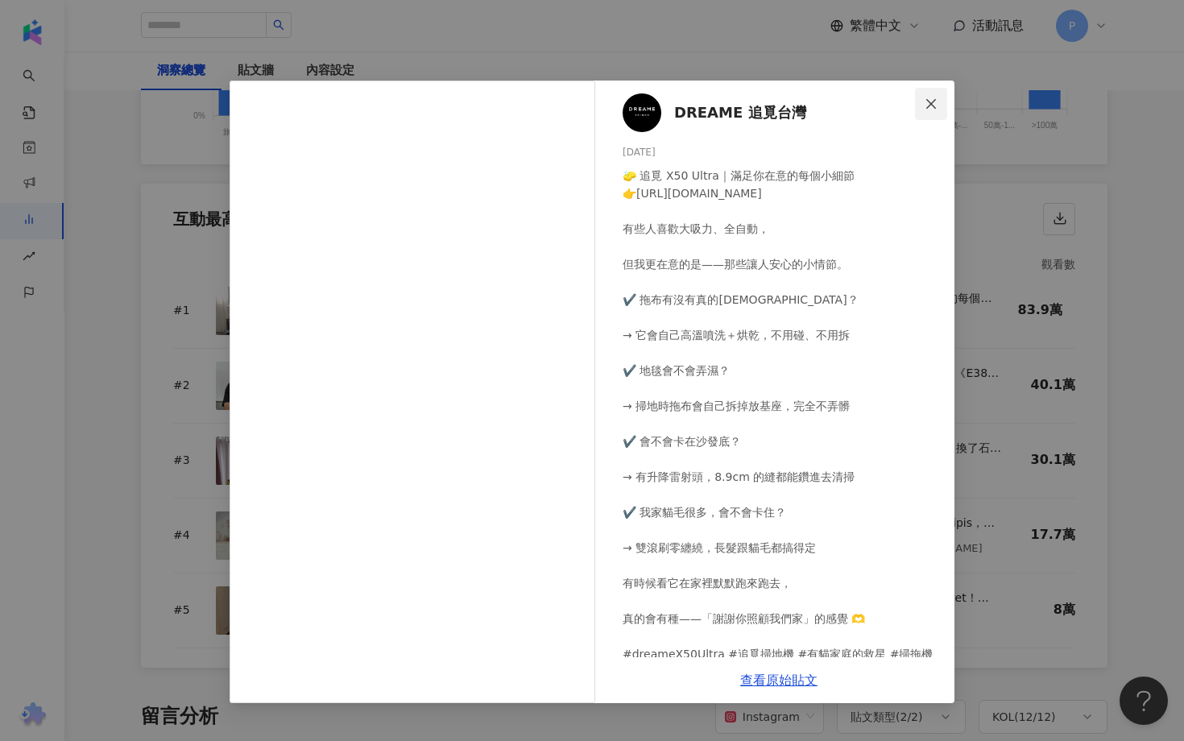
click at [920, 106] on span "Close" at bounding box center [931, 103] width 32 height 13
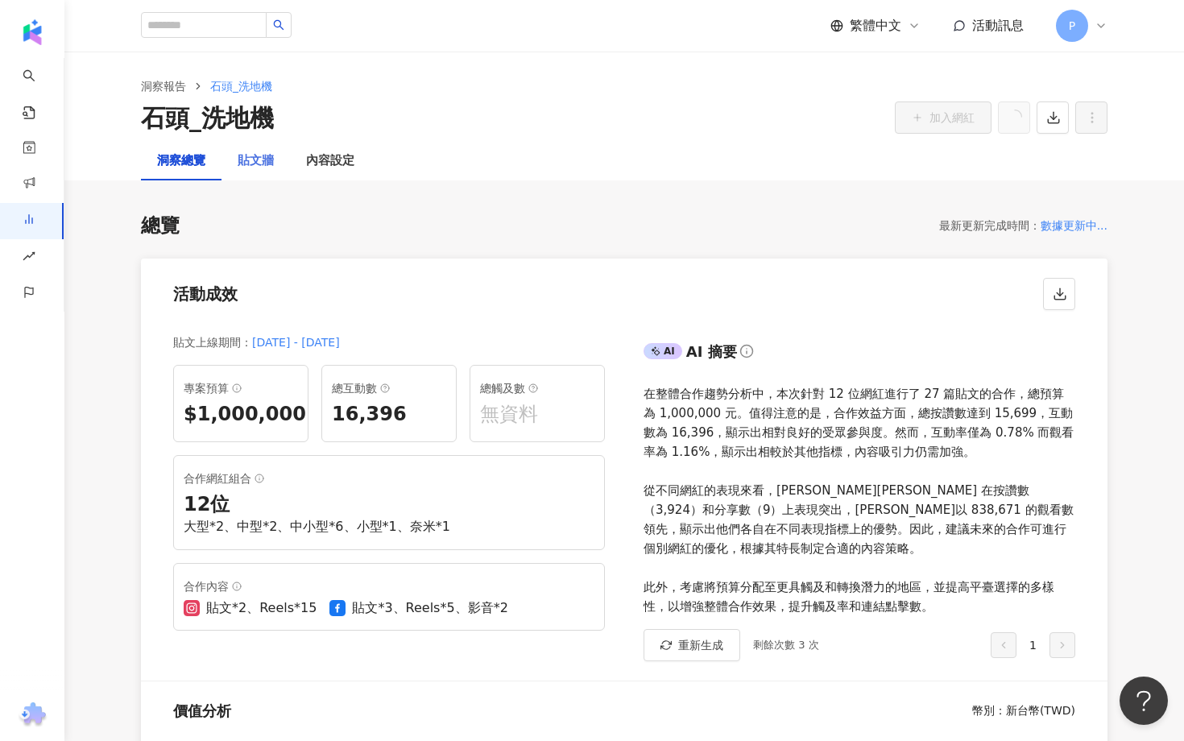
click at [250, 144] on div "貼文牆" at bounding box center [255, 161] width 68 height 39
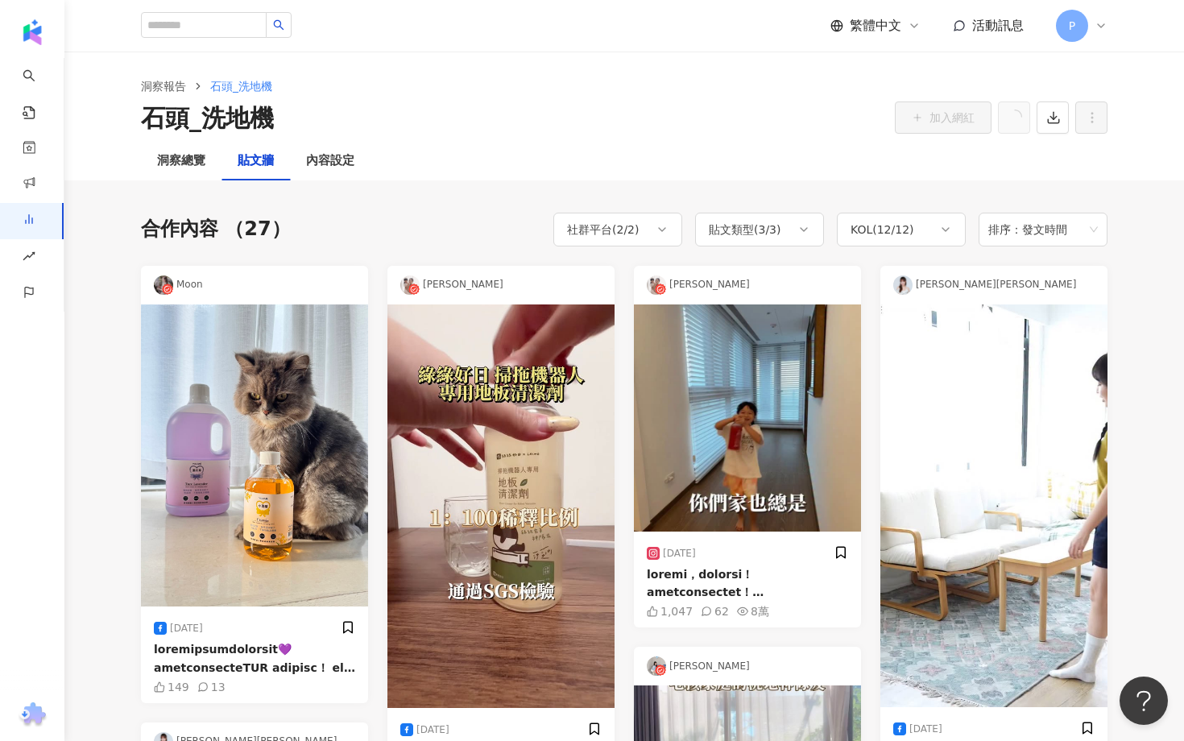
drag, startPoint x: 337, startPoint y: 170, endPoint x: 432, endPoint y: 295, distance: 157.4
click at [759, 228] on div "貼文類型 ( 3 / 3 )" at bounding box center [745, 229] width 72 height 19
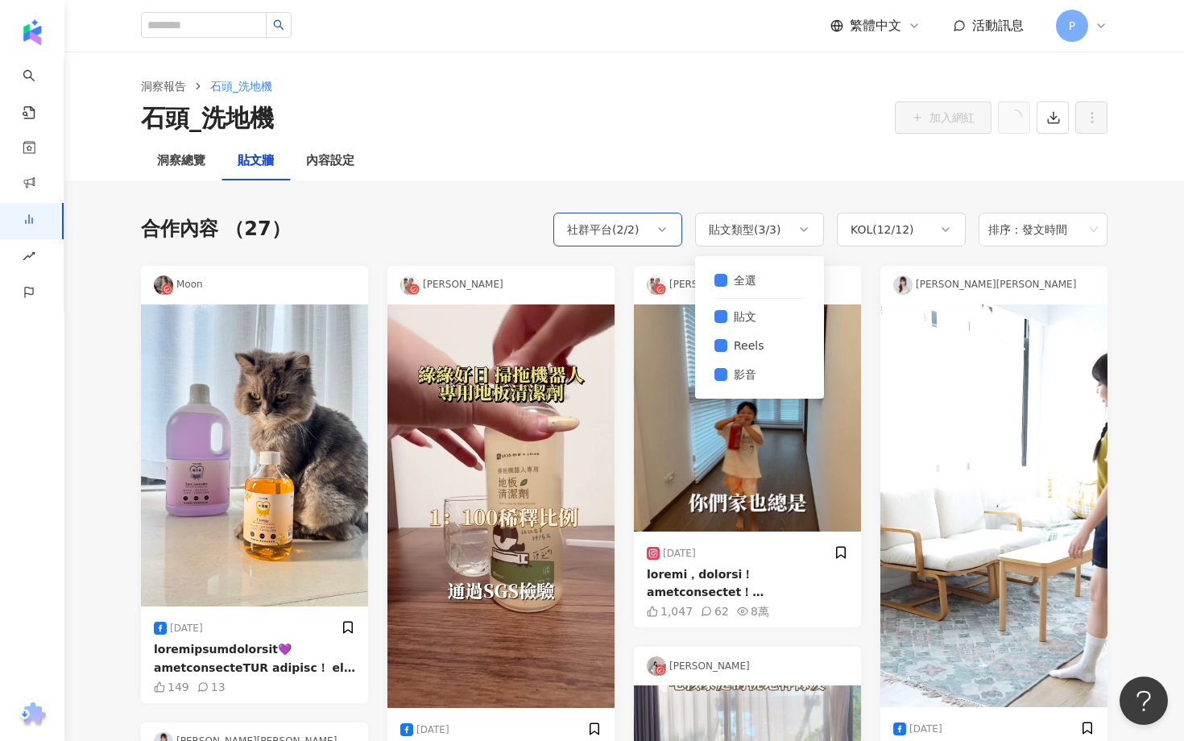
click at [648, 242] on div "社群平台 ( 2 / 2 )" at bounding box center [617, 230] width 129 height 34
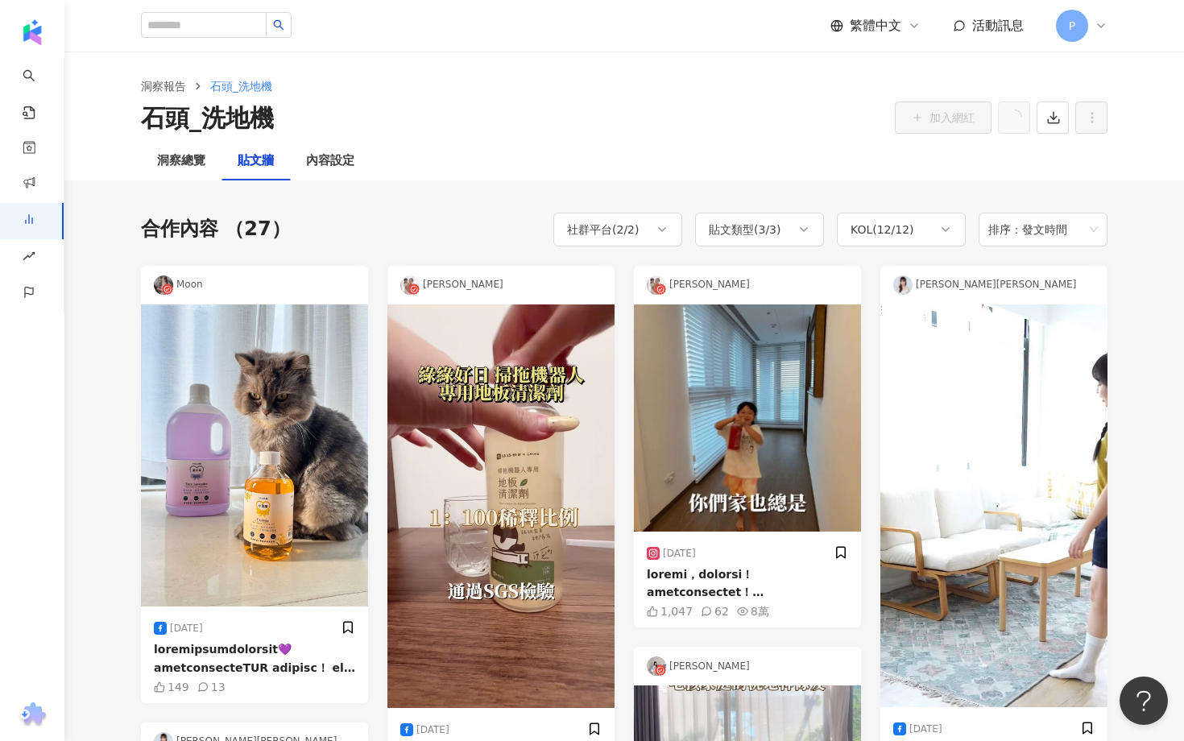
click at [350, 231] on div "合作內容 （27） 社群平台 ( 2 / 2 ) 貼文類型 ( 3 / 3 ) KOL ( 12 / 12 ) 排序：發文時間 全選 貼文 Reels 影音 …" at bounding box center [624, 230] width 966 height 34
click at [1015, 221] on span "排序：發文時間" at bounding box center [1043, 229] width 110 height 31
click at [773, 231] on div "貼文類型 ( 3 / 3 )" at bounding box center [745, 229] width 72 height 19
click at [639, 235] on div "社群平台 ( 2 / 2 )" at bounding box center [603, 229] width 72 height 19
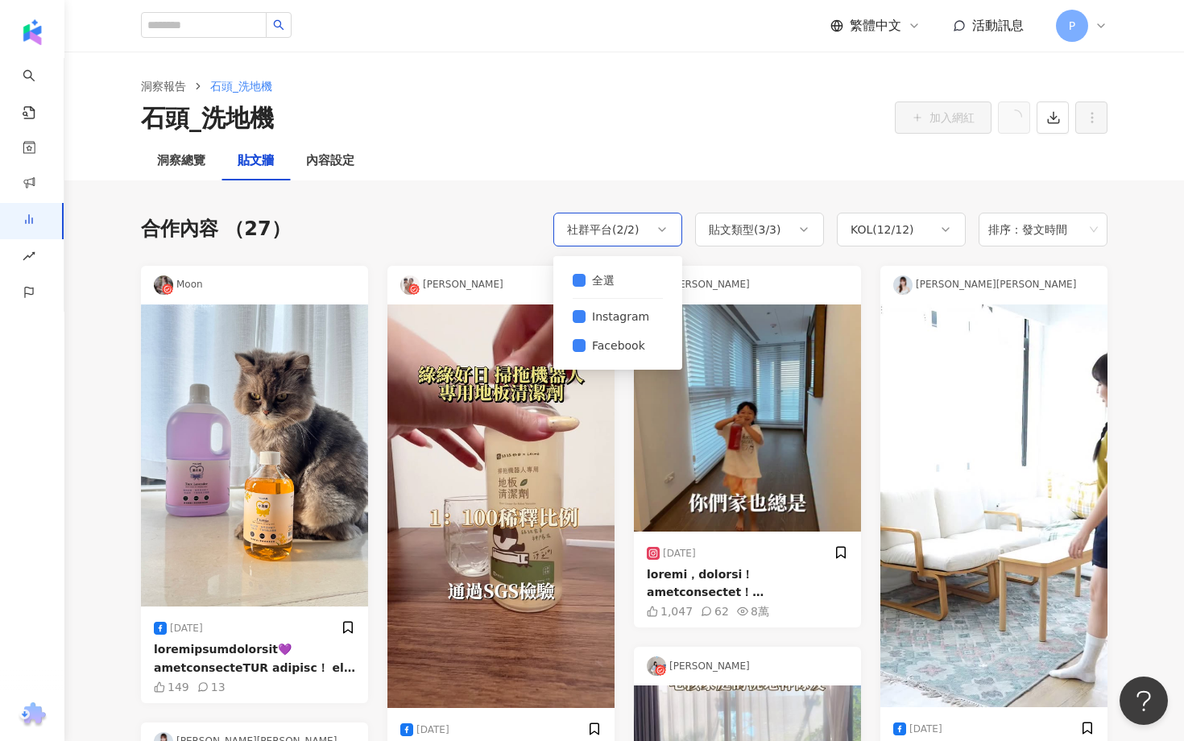
click at [639, 235] on div "社群平台 ( 2 / 2 )" at bounding box center [603, 229] width 72 height 19
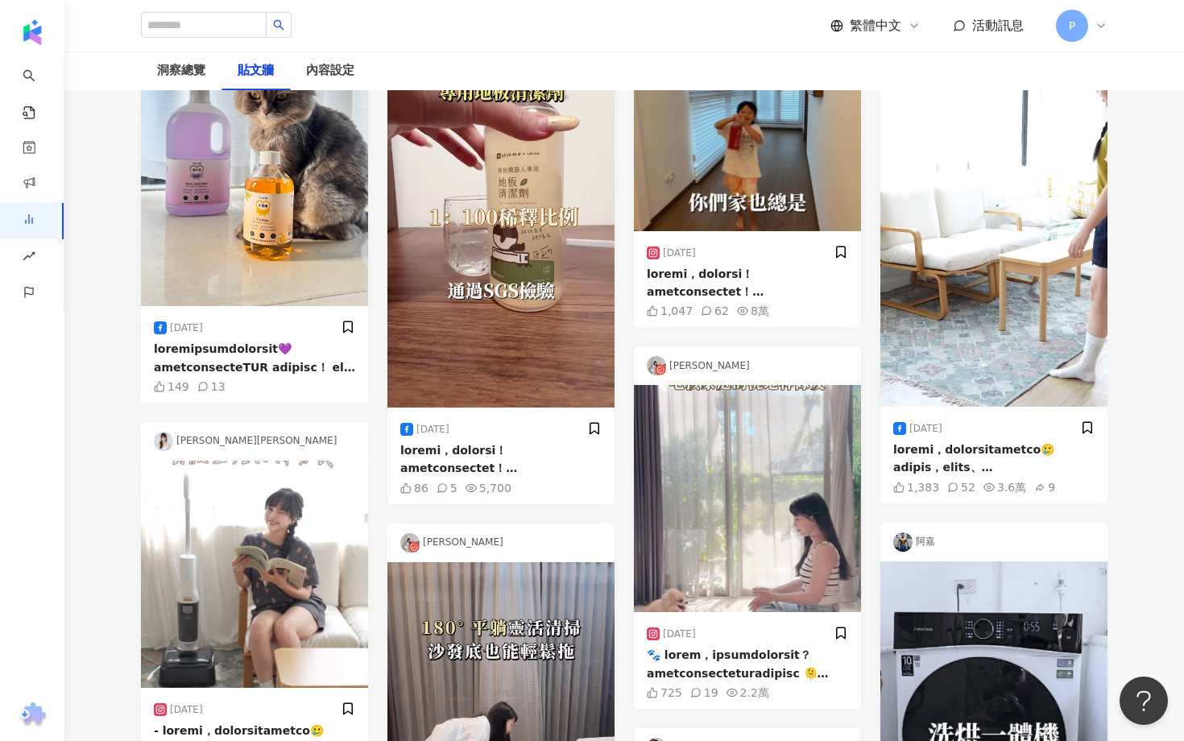
scroll to position [228, 0]
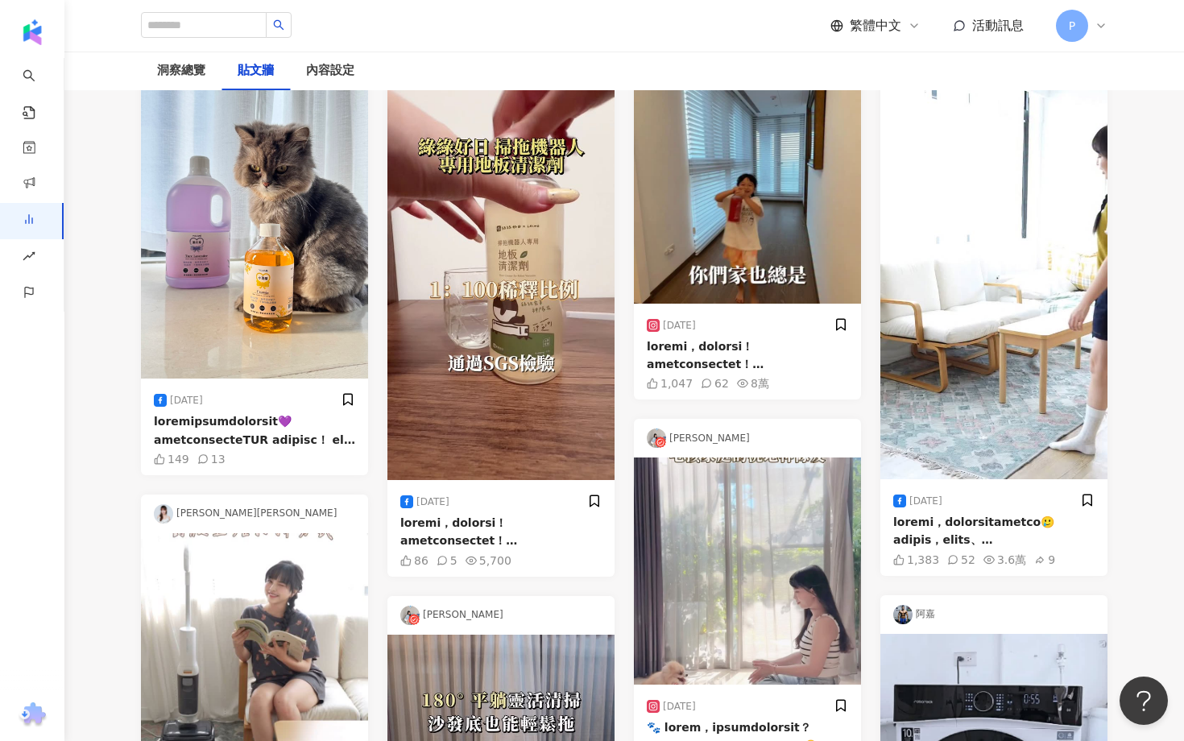
click at [706, 366] on div at bounding box center [747, 355] width 201 height 36
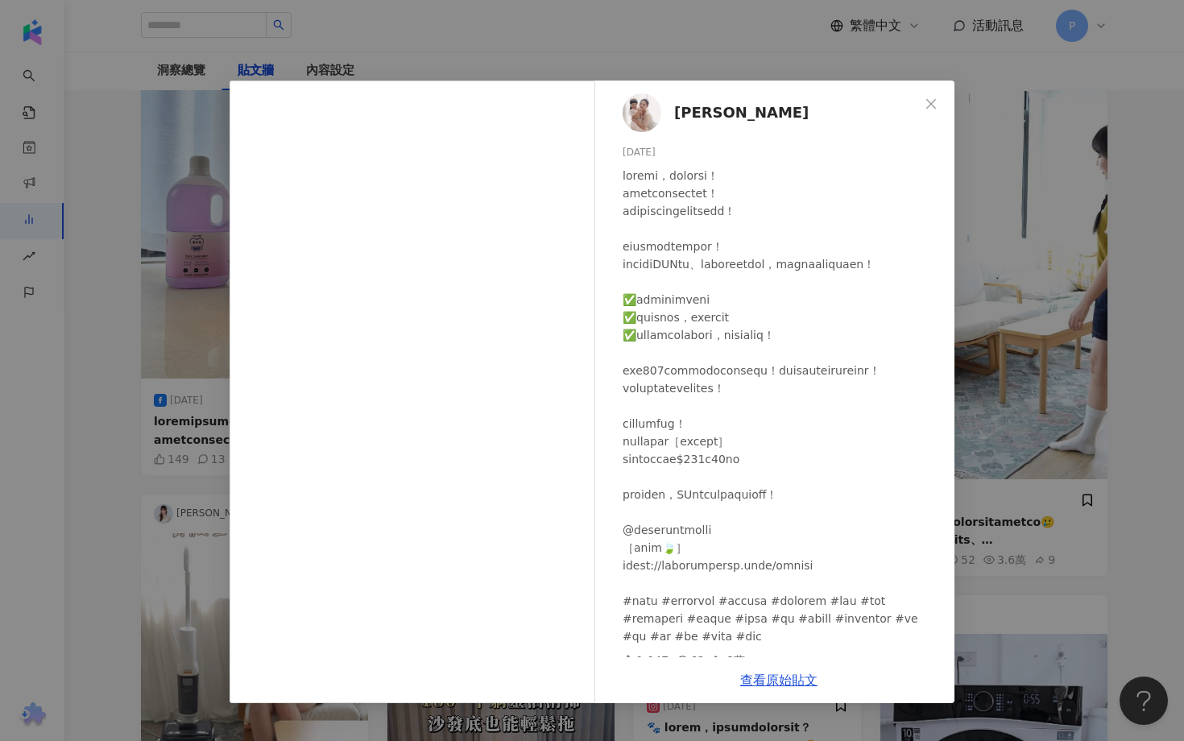
scroll to position [48, 0]
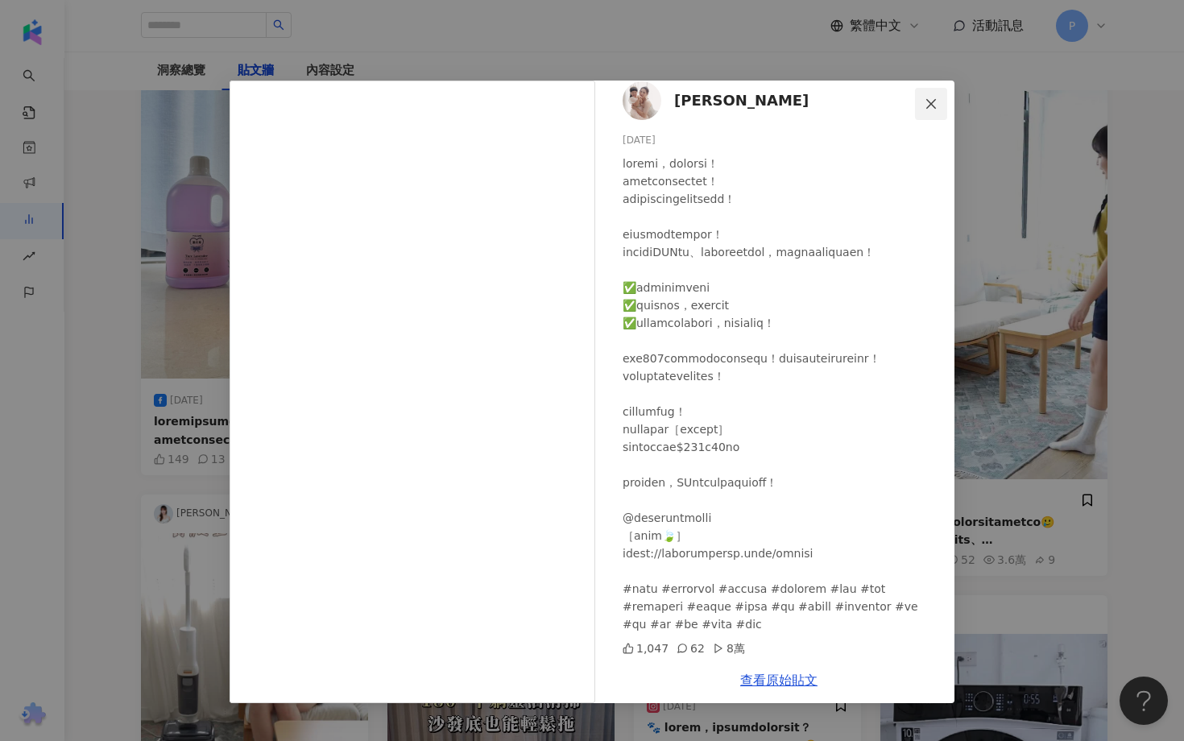
click at [932, 94] on button "Close" at bounding box center [931, 104] width 32 height 32
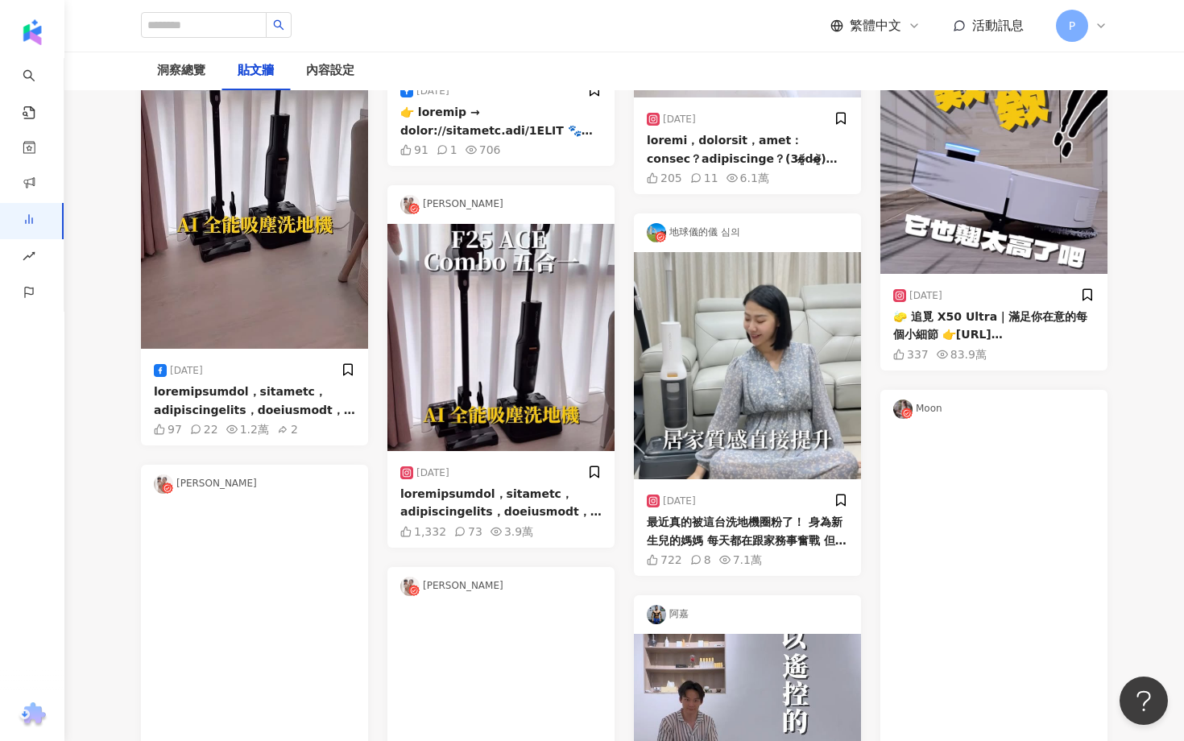
scroll to position [1206, 0]
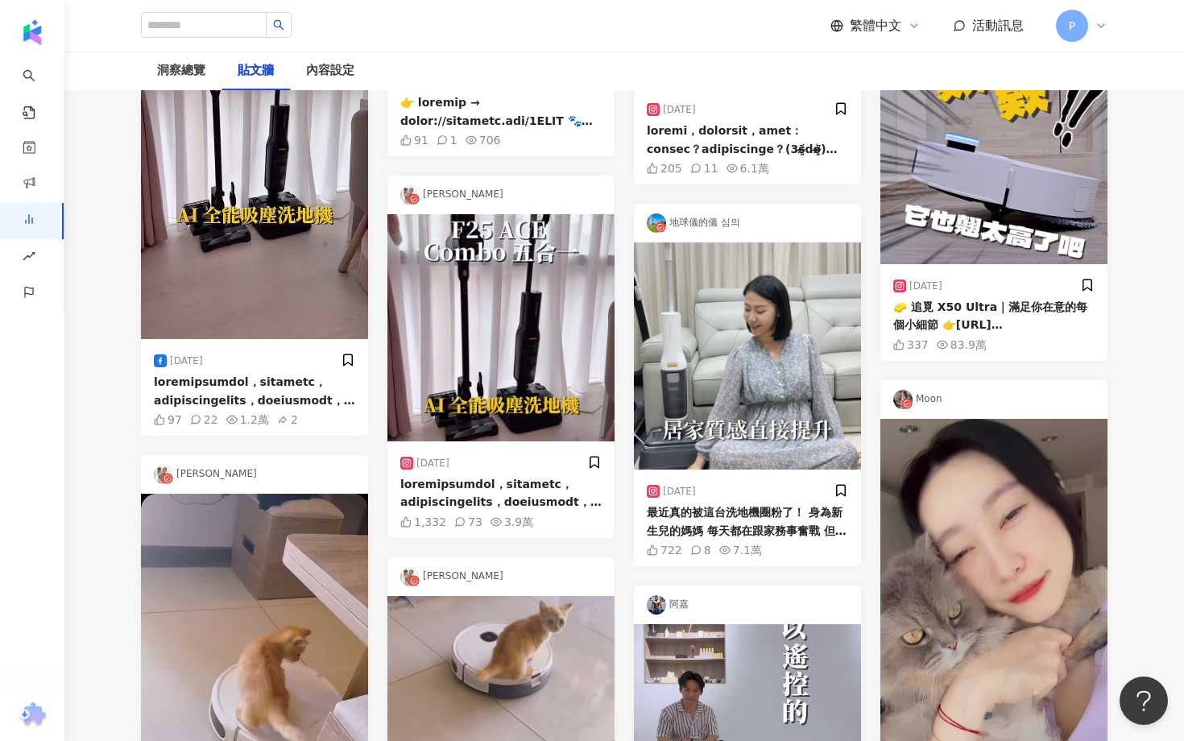
click at [732, 523] on div "最近真的被這台洗地機圈粉了！ 身為新生兒的媽媽 每天都在跟家務事奮戰 但用了 Roborock F25 RT 洗地機 之後 簡直像有了第二個幫手！ 它有雙鯊齒…" at bounding box center [747, 521] width 201 height 36
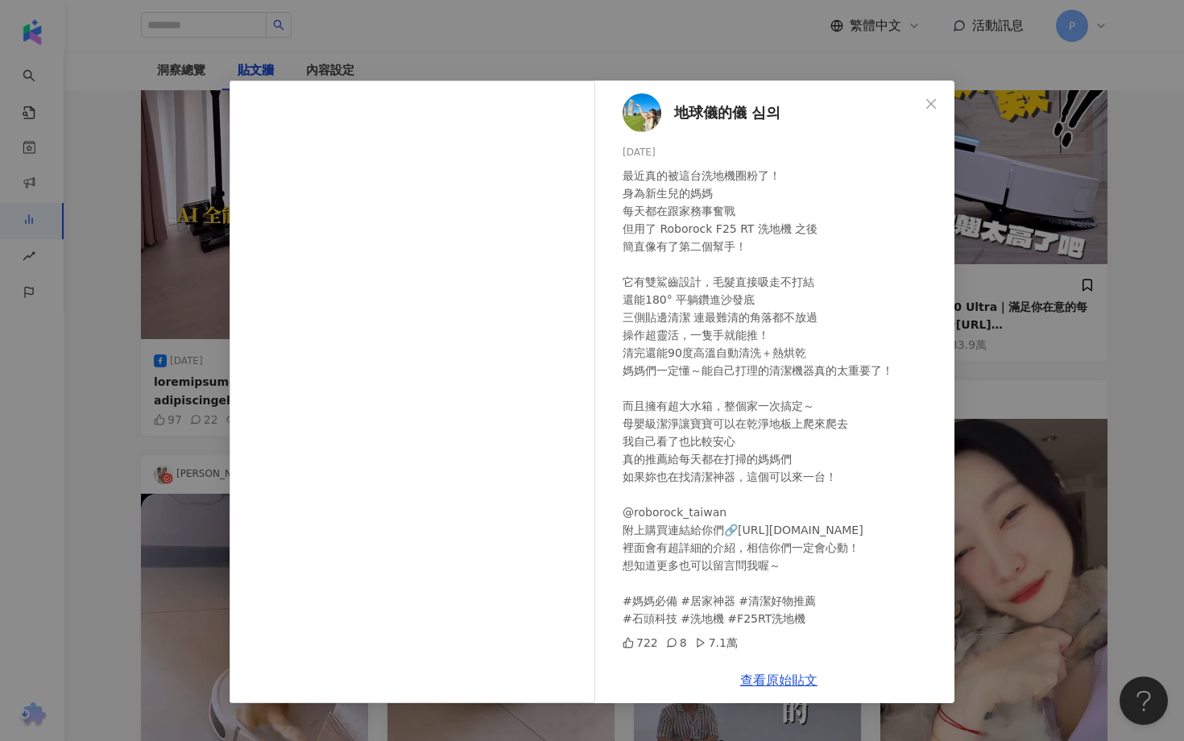
scroll to position [0, 0]
click at [930, 98] on icon "close" at bounding box center [931, 103] width 13 height 13
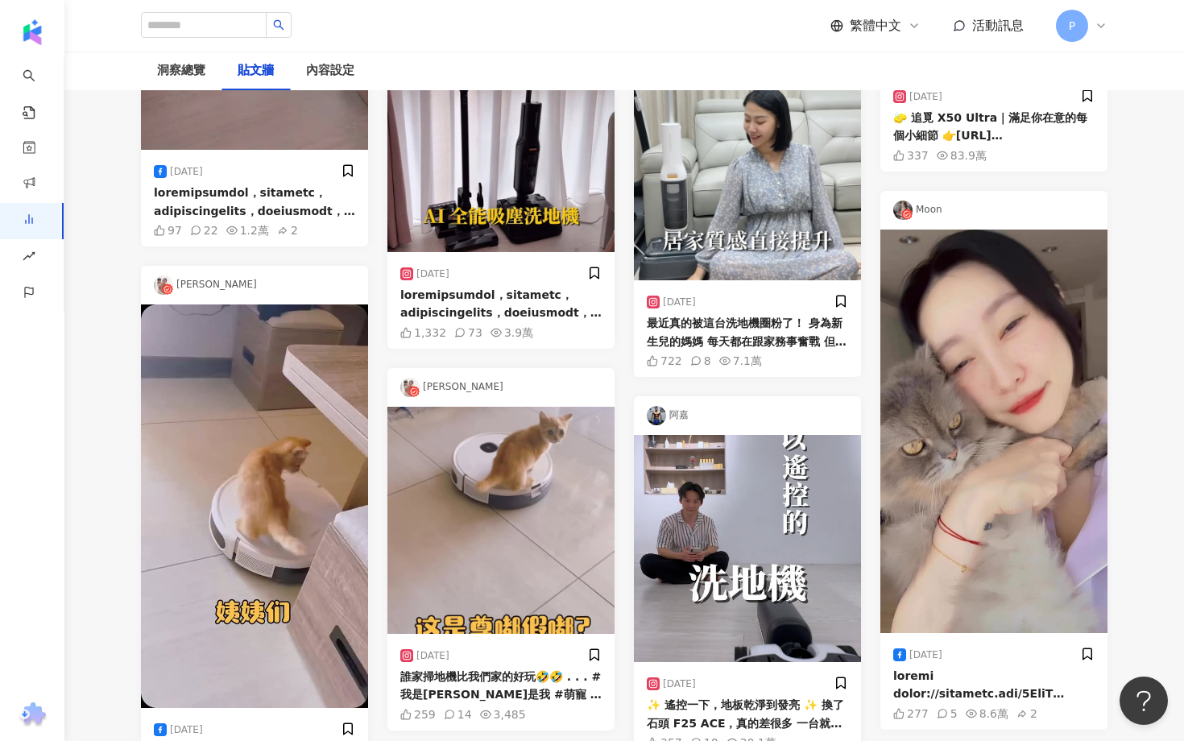
scroll to position [1580, 0]
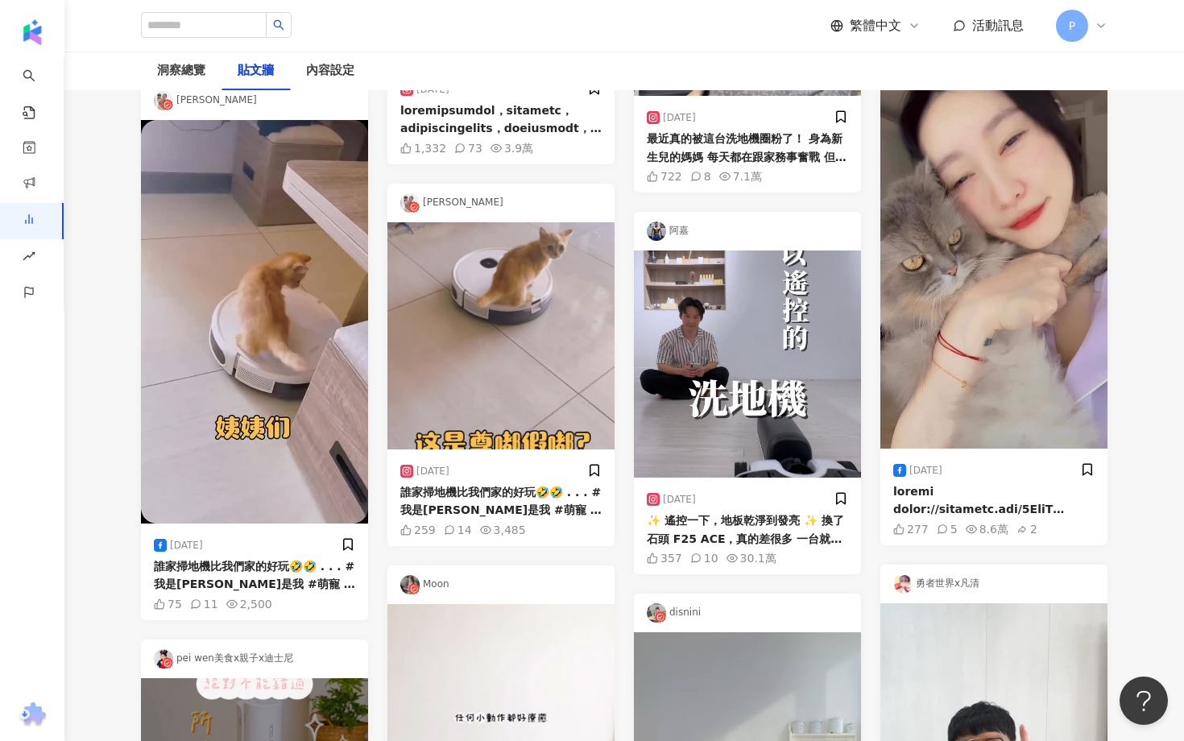
click at [717, 527] on div "✨ 遙控一下，地板乾淨到發亮 ✨ 換了石頭 F25 ACE，真的差很多 一台就搞定～效率翻倍！ 🧽 我家毛多＋角落多，這台救了我👇 🔹 吸力高達 20000P…" at bounding box center [747, 529] width 201 height 36
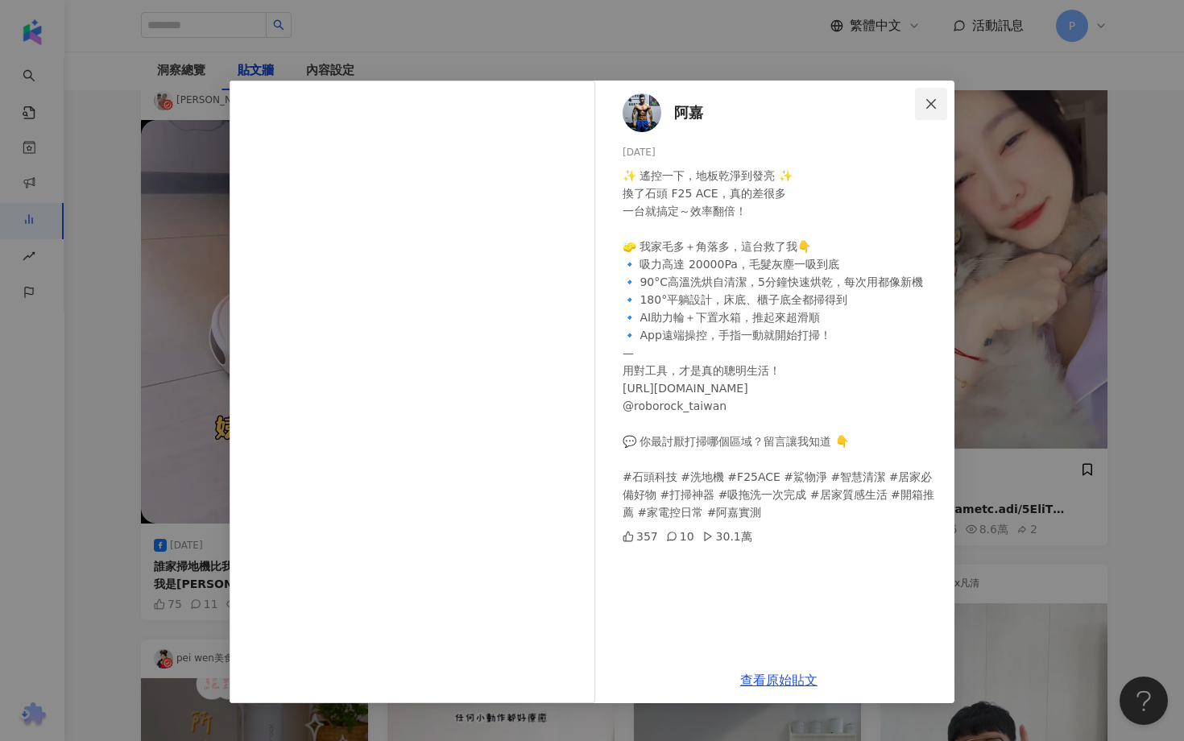
click at [926, 101] on icon "close" at bounding box center [931, 103] width 13 height 13
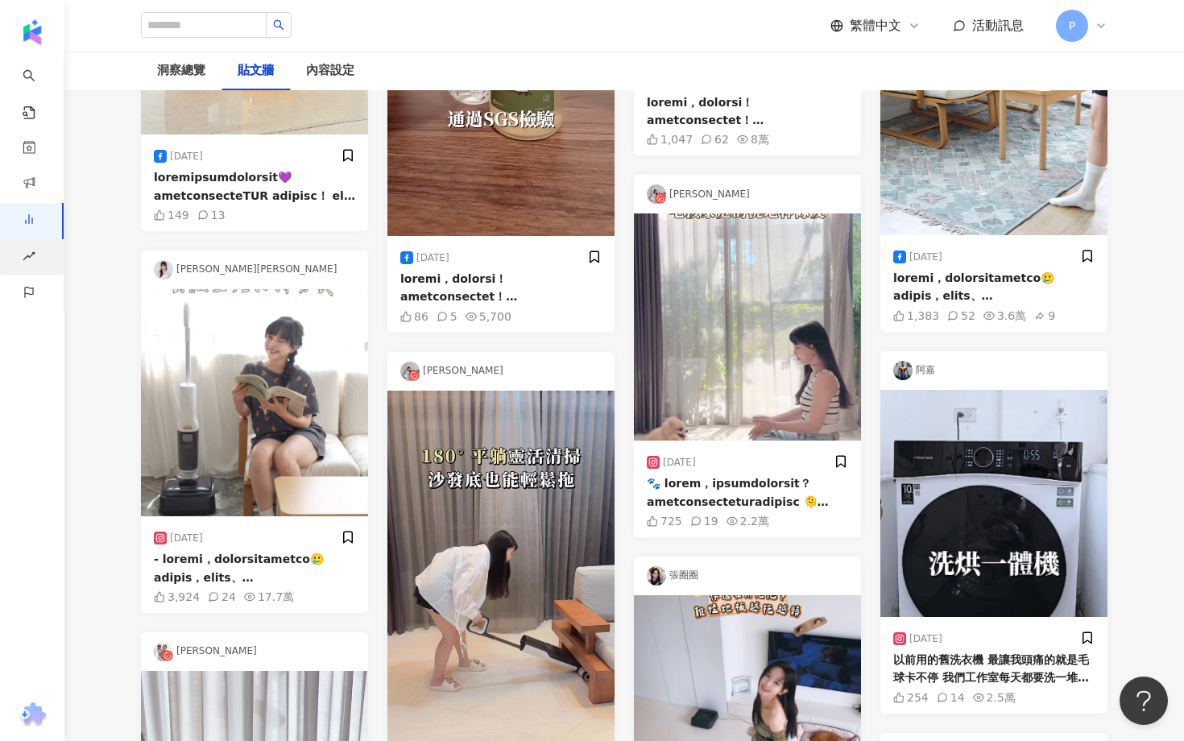
scroll to position [369, 0]
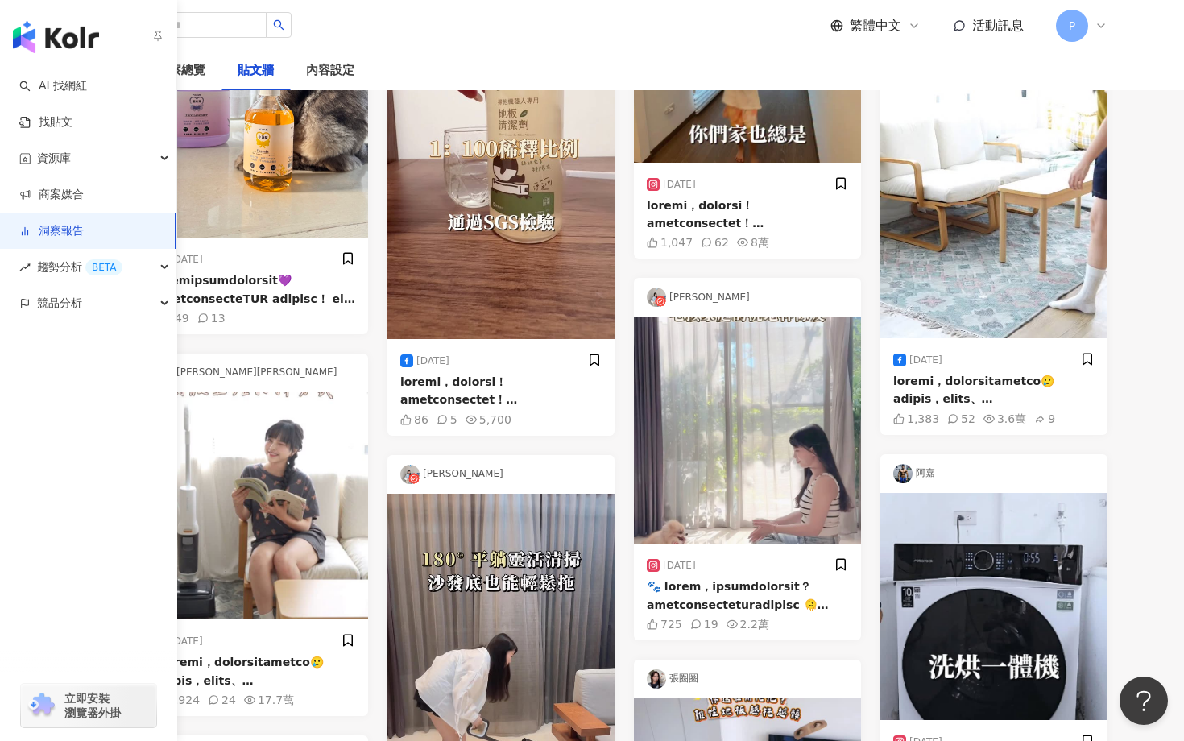
click at [84, 225] on link "洞察報告" at bounding box center [51, 231] width 64 height 16
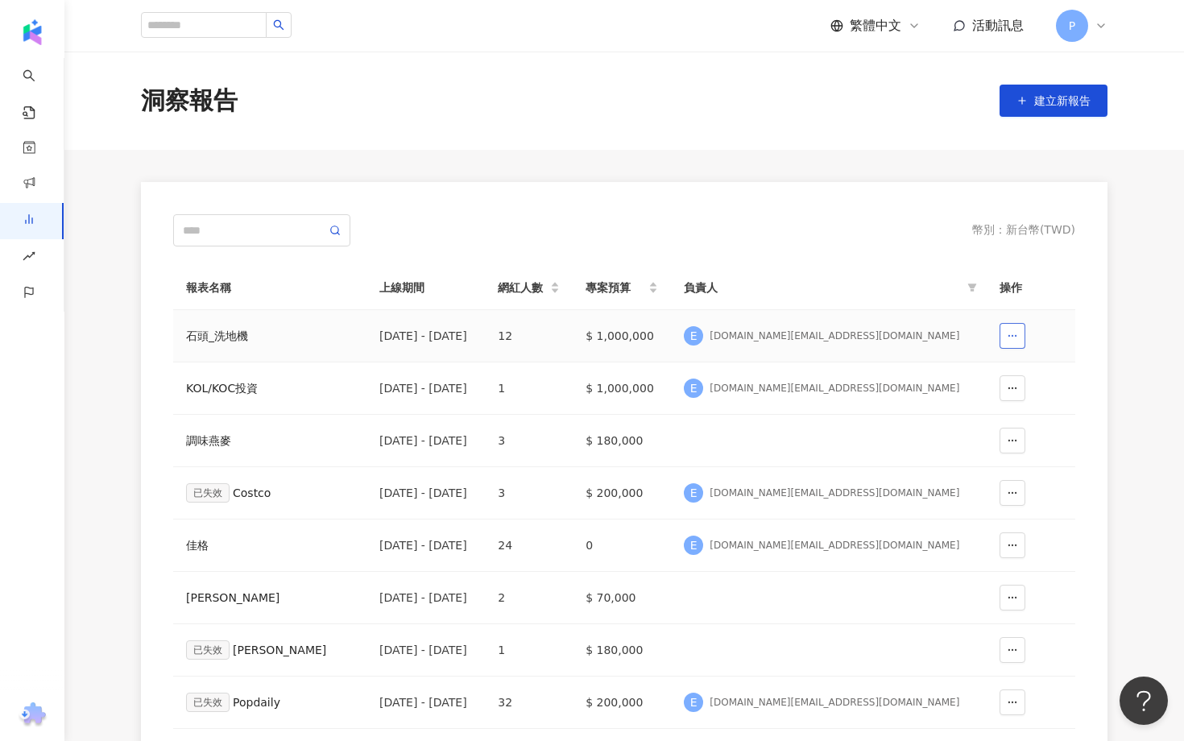
click at [1011, 333] on icon "button" at bounding box center [1012, 335] width 11 height 11
click at [863, 334] on div "[DOMAIN_NAME][EMAIL_ADDRESS][DOMAIN_NAME]" at bounding box center [835, 336] width 250 height 14
click at [242, 333] on div "石頭_洗地機" at bounding box center [270, 336] width 168 height 18
click at [265, 226] on input "text" at bounding box center [254, 230] width 143 height 18
click at [1053, 110] on button "建立新報告" at bounding box center [1053, 101] width 108 height 32
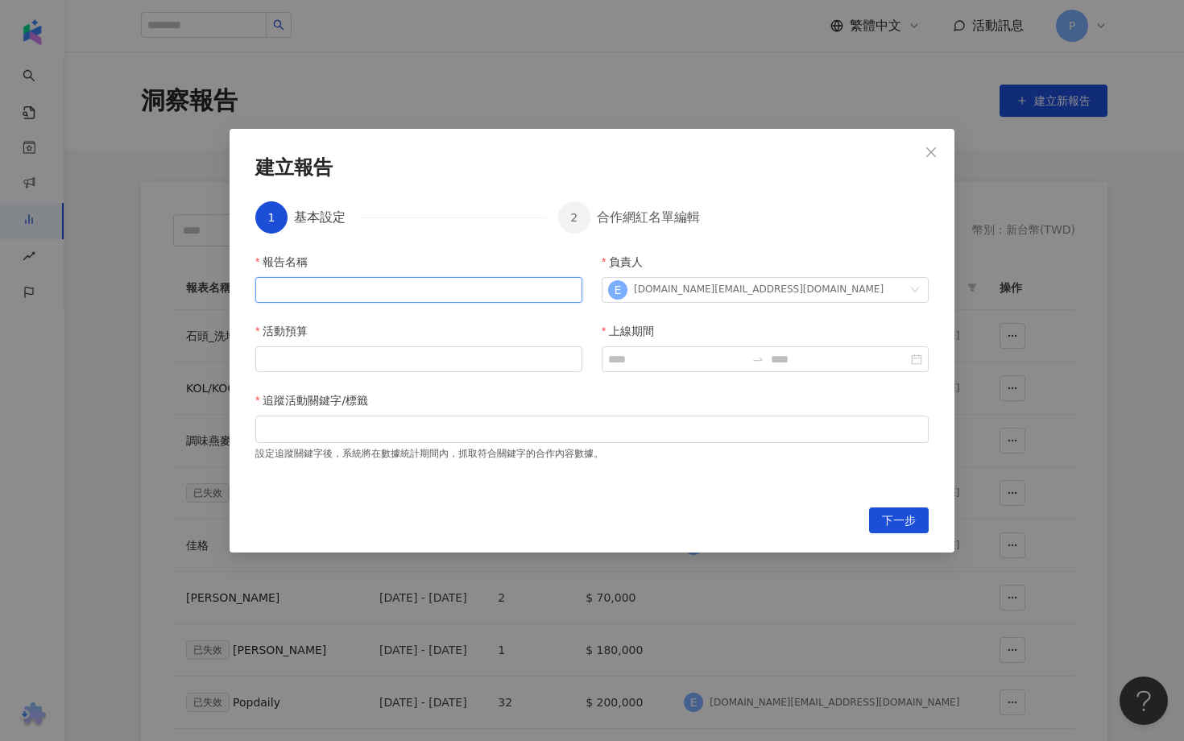
click at [369, 293] on input "報告名稱" at bounding box center [418, 290] width 327 height 26
type input "******"
click at [408, 351] on input "活動預算" at bounding box center [418, 359] width 325 height 24
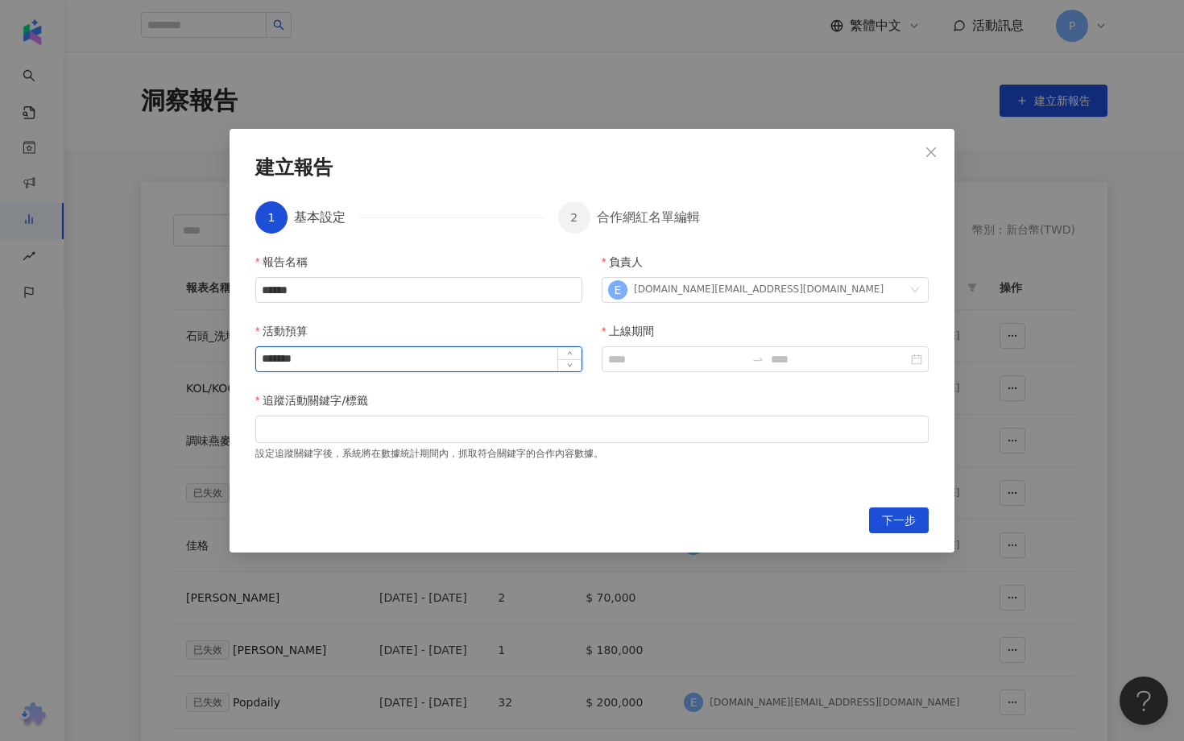
click at [277, 361] on input "*******" at bounding box center [418, 359] width 325 height 24
click at [283, 362] on input "*******" at bounding box center [418, 359] width 325 height 24
type input "*******"
click at [616, 363] on input "上線期間" at bounding box center [676, 359] width 137 height 18
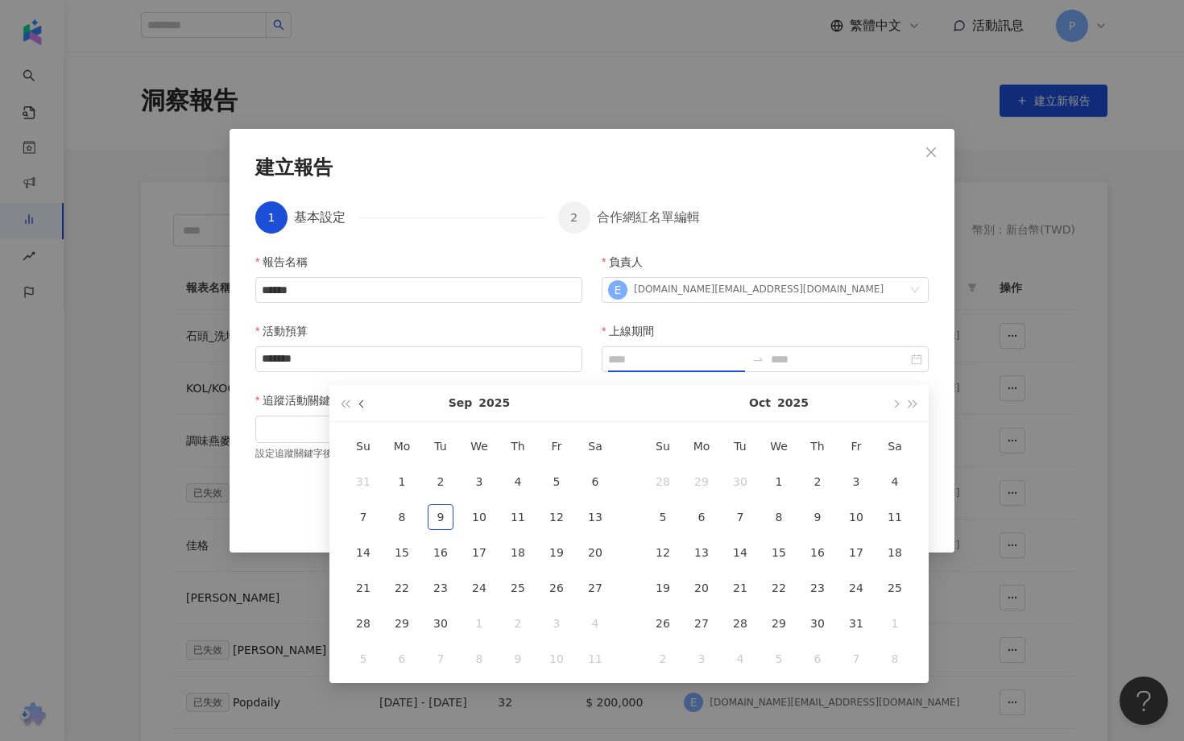
click at [365, 398] on button "button" at bounding box center [363, 403] width 18 height 36
type input "**********"
click at [447, 482] on div "1" at bounding box center [441, 482] width 26 height 26
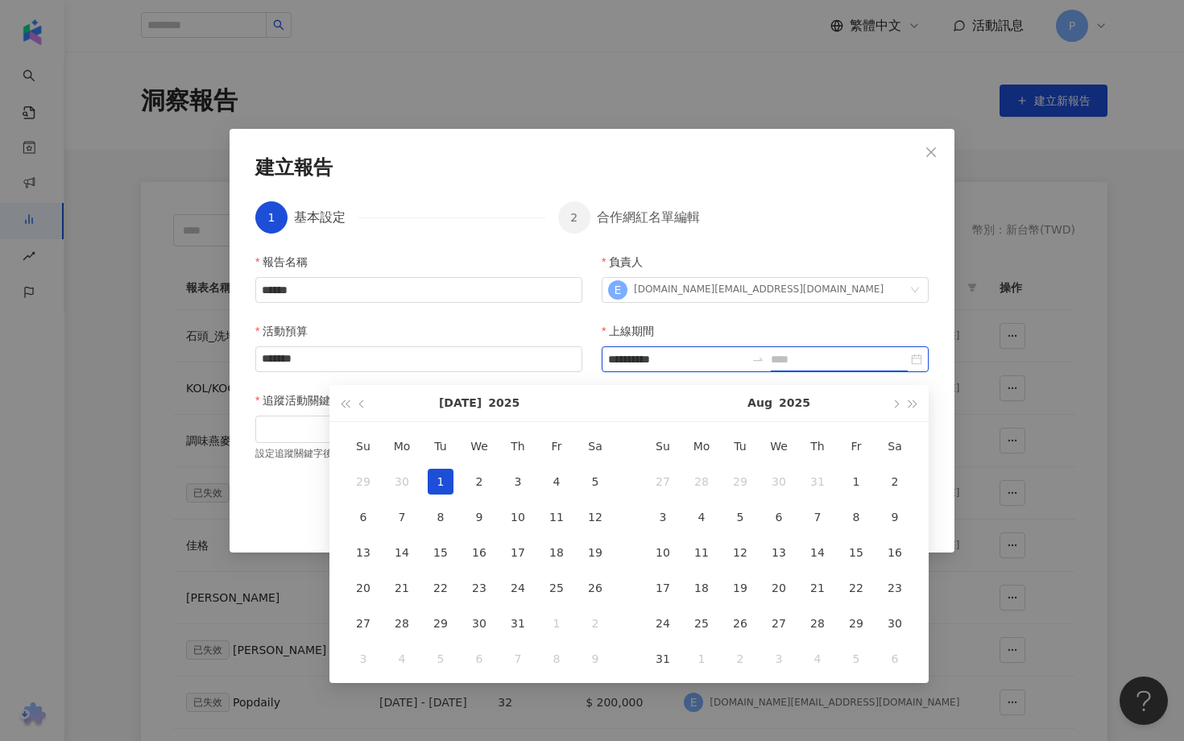
type input "**********"
click at [891, 410] on button "button" at bounding box center [895, 403] width 18 height 36
click at [364, 402] on span "button" at bounding box center [363, 403] width 8 height 8
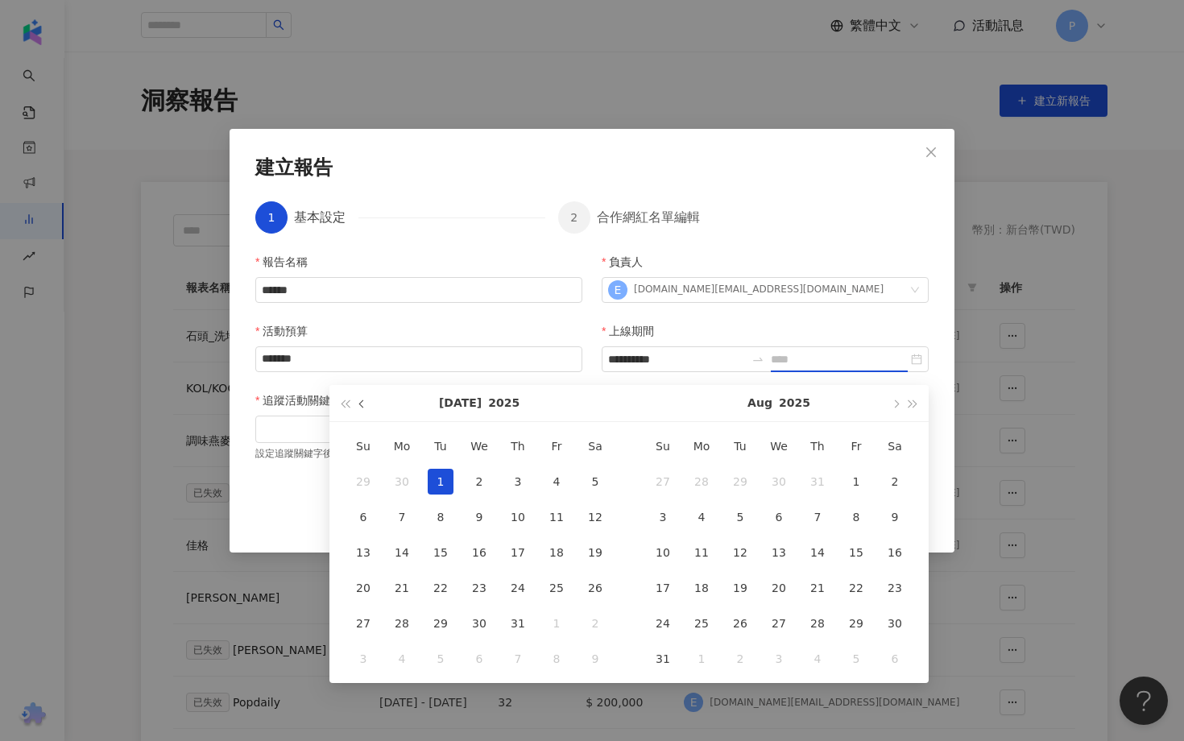
click at [364, 402] on span "button" at bounding box center [363, 403] width 8 height 8
click at [361, 406] on span "button" at bounding box center [363, 403] width 8 height 8
type input "**********"
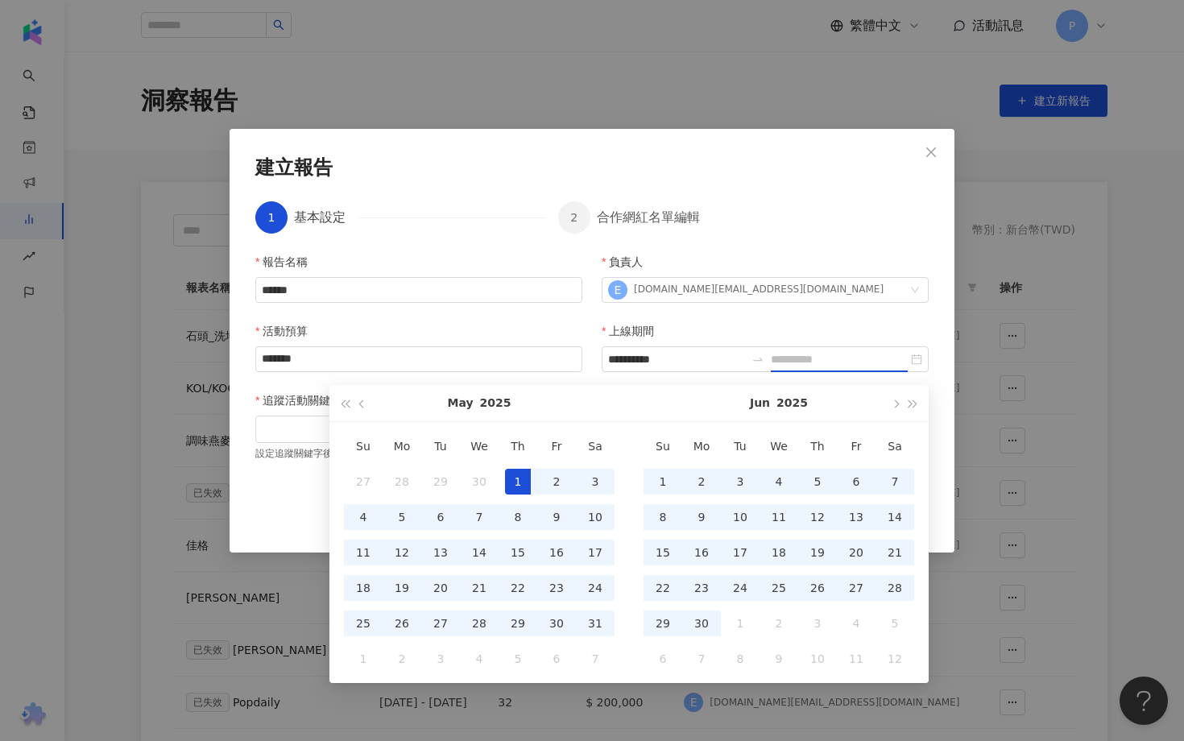
click at [514, 474] on div "1" at bounding box center [518, 482] width 26 height 26
type input "**********"
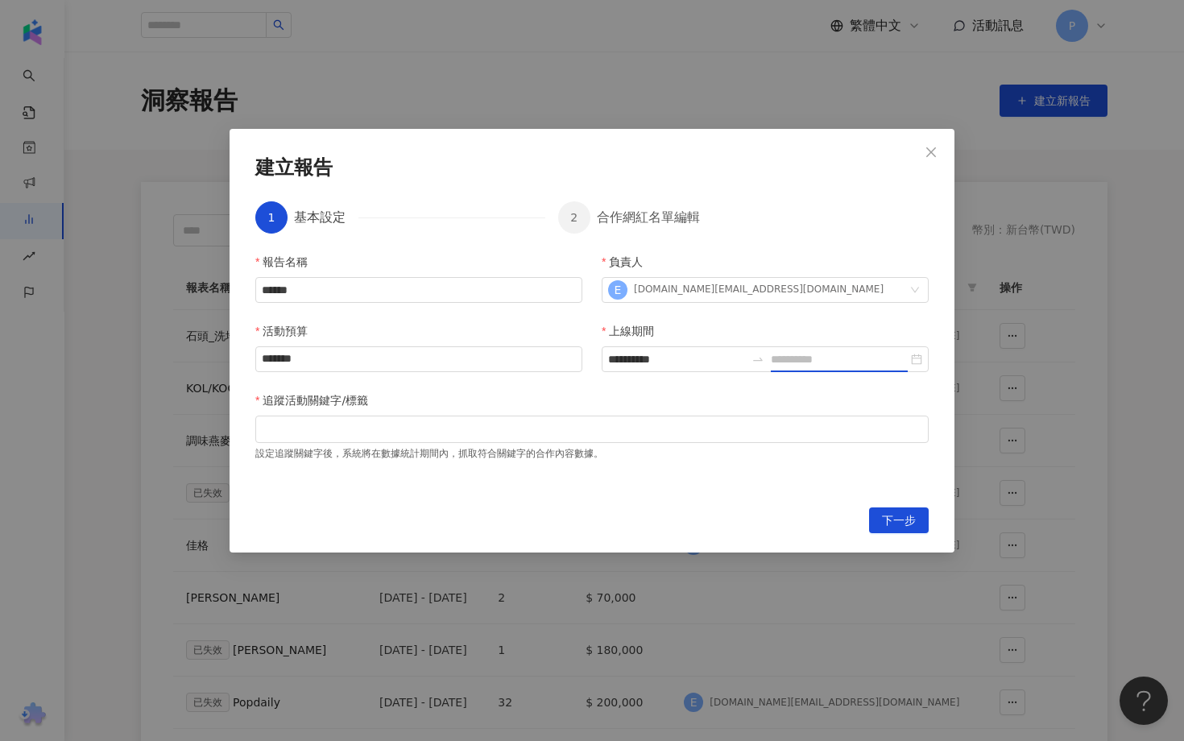
type input "**********"
click at [813, 359] on input "**********" at bounding box center [839, 359] width 137 height 18
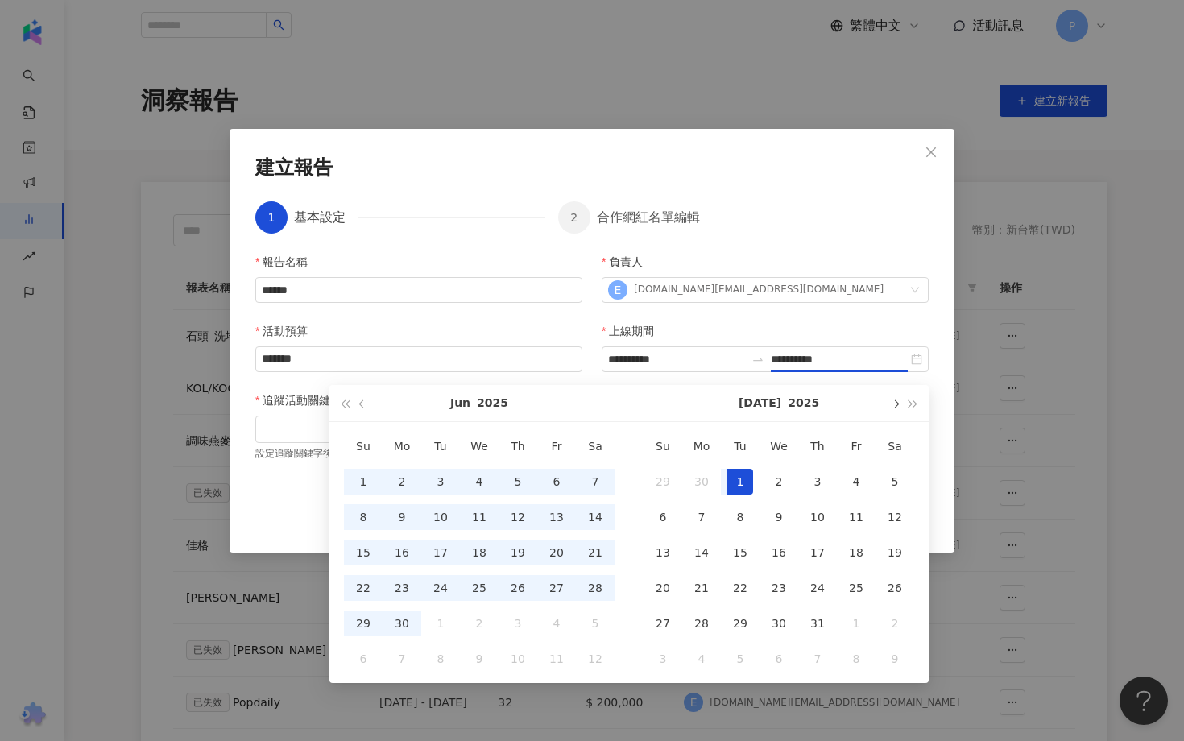
click at [891, 403] on span "button" at bounding box center [895, 403] width 8 height 8
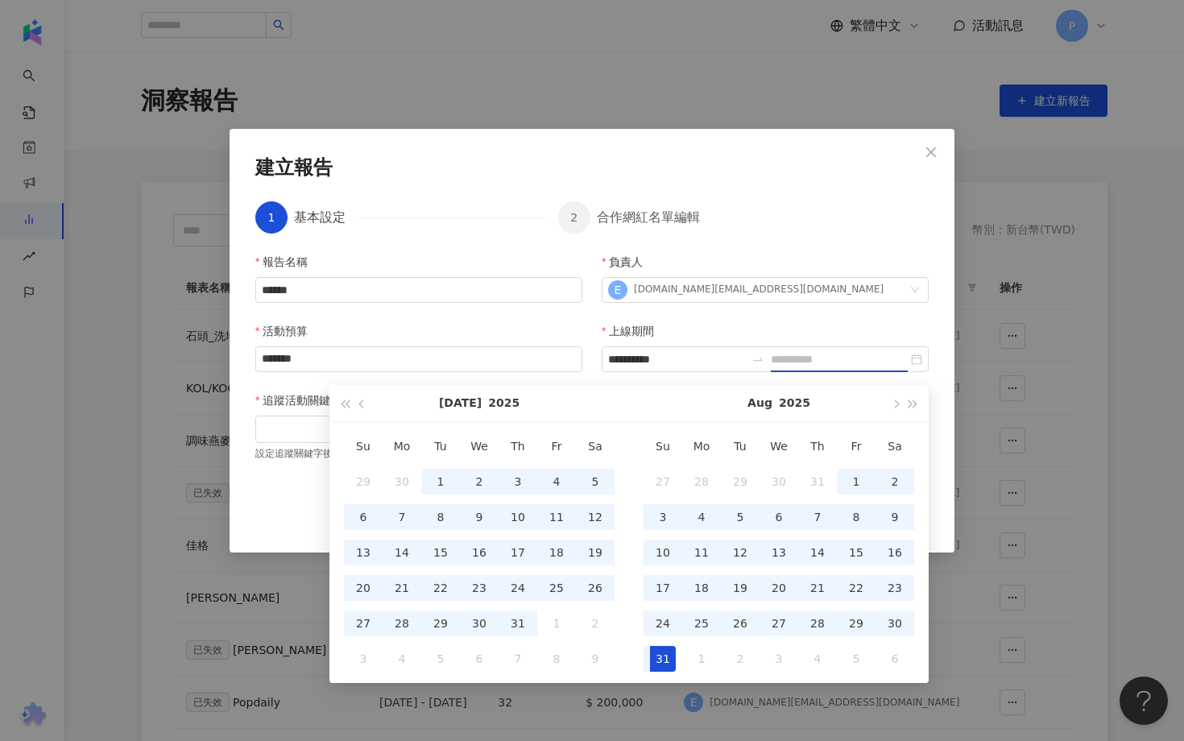
type input "**********"
click at [662, 647] on div "31" at bounding box center [663, 659] width 26 height 26
type input "**********"
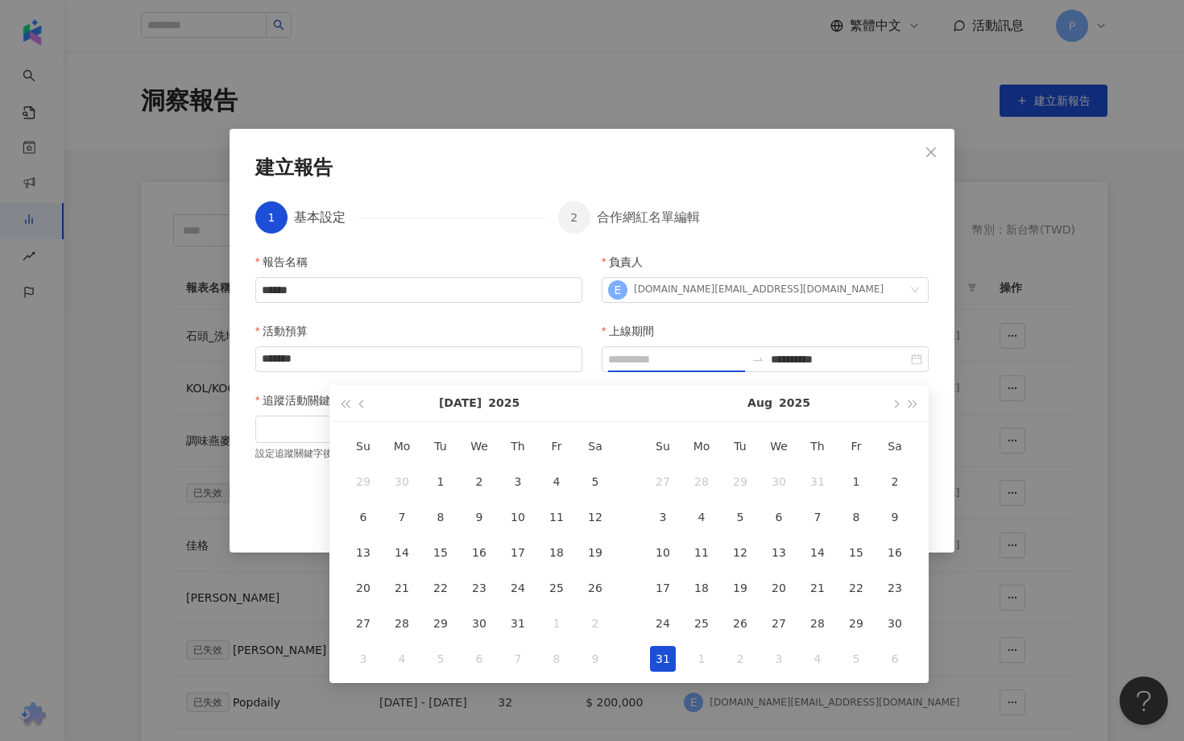
click at [661, 664] on div "31" at bounding box center [663, 659] width 26 height 26
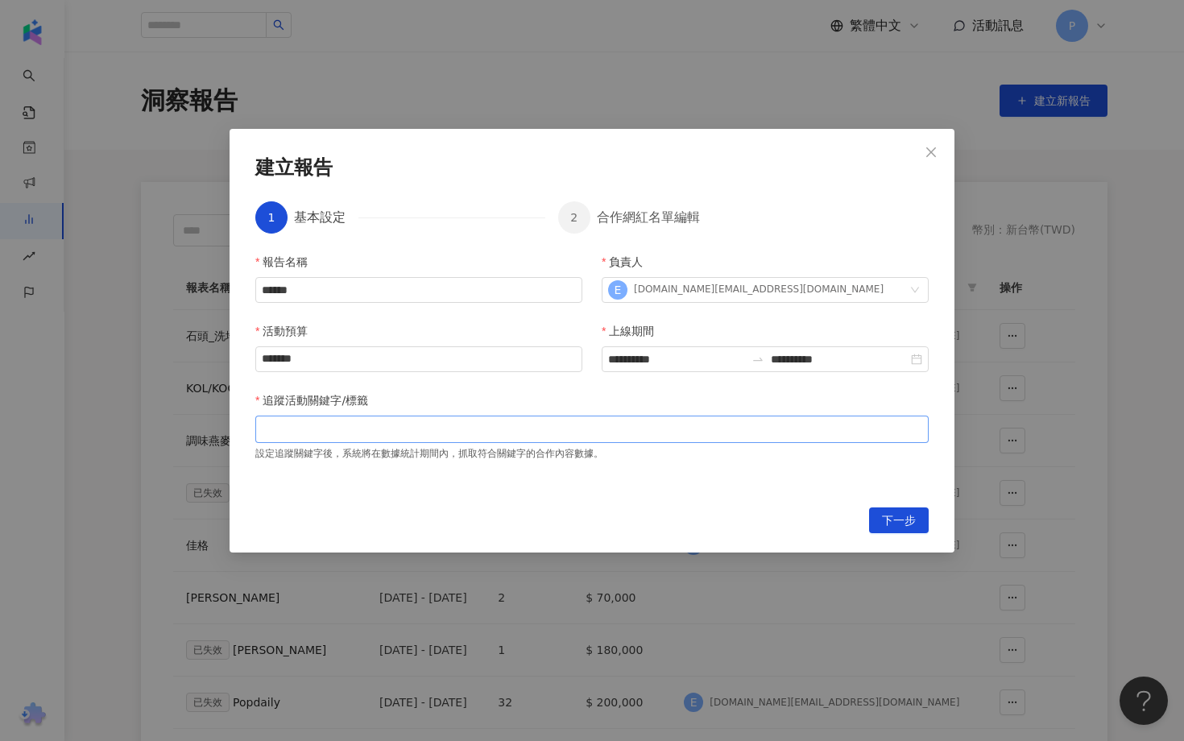
click at [643, 429] on div at bounding box center [592, 429] width 667 height 12
type input "*"
type input "*****"
click at [908, 519] on span "下一步" at bounding box center [899, 521] width 34 height 26
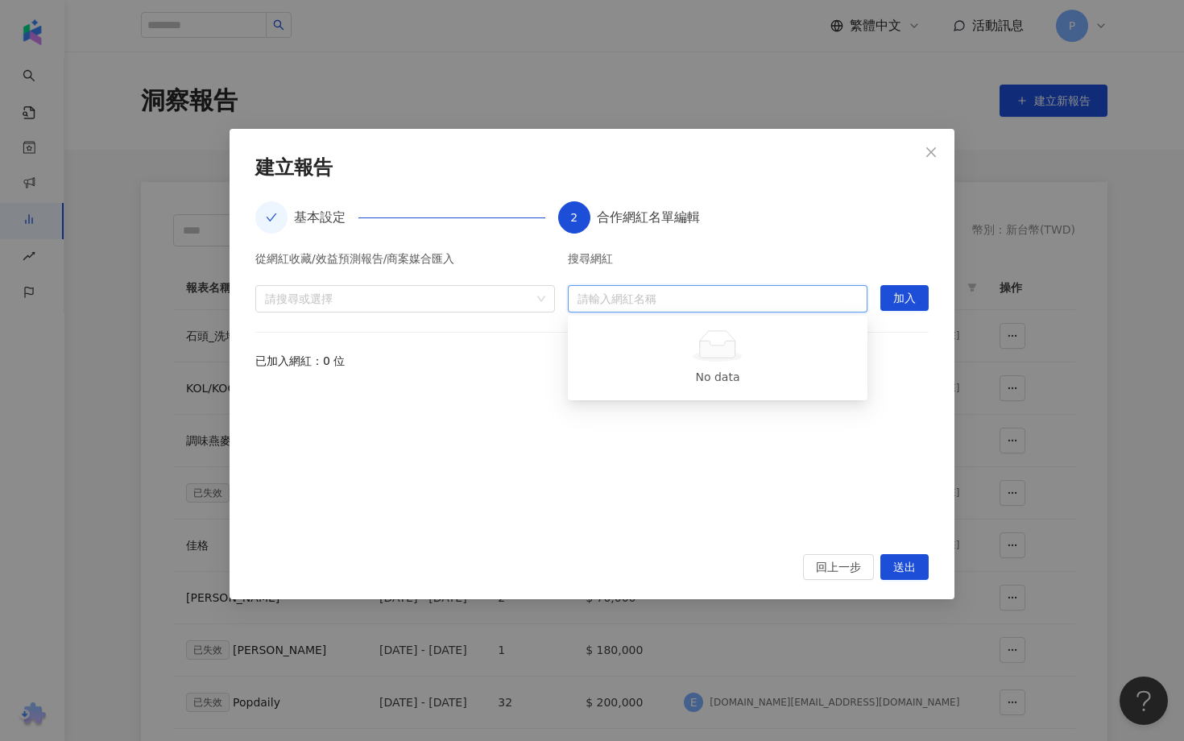
click at [658, 288] on input "search" at bounding box center [717, 299] width 280 height 26
type input "*"
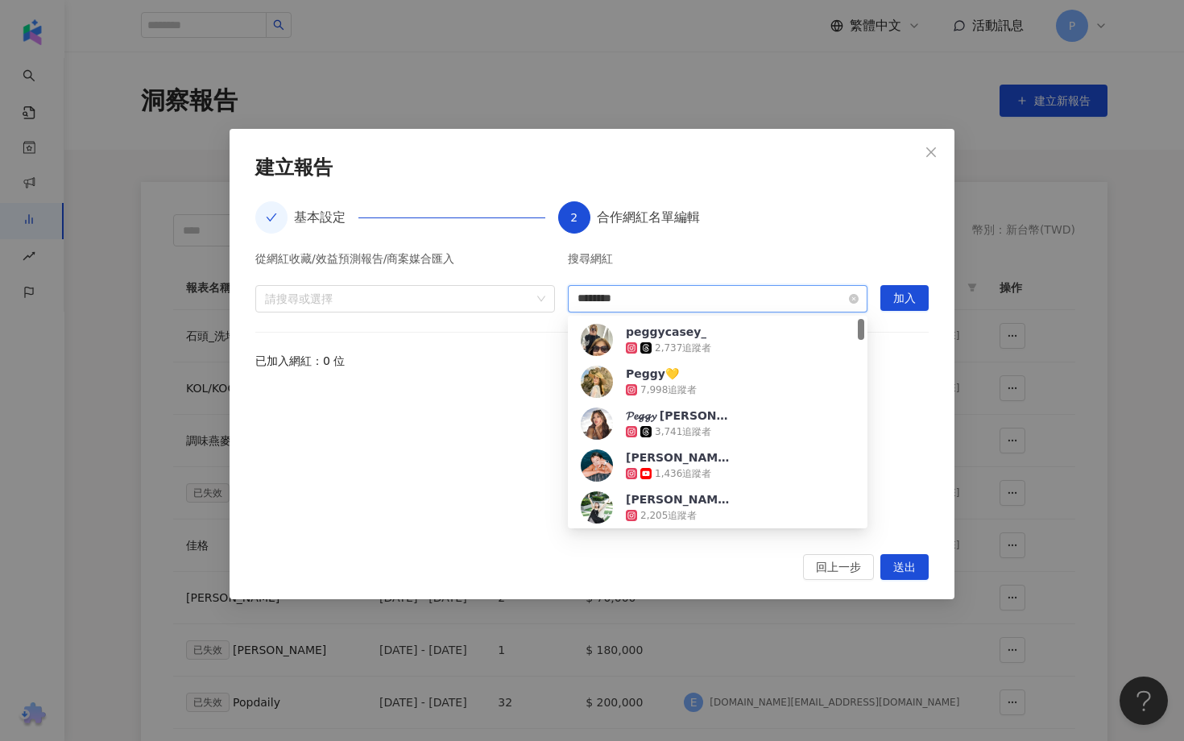
type input "*********"
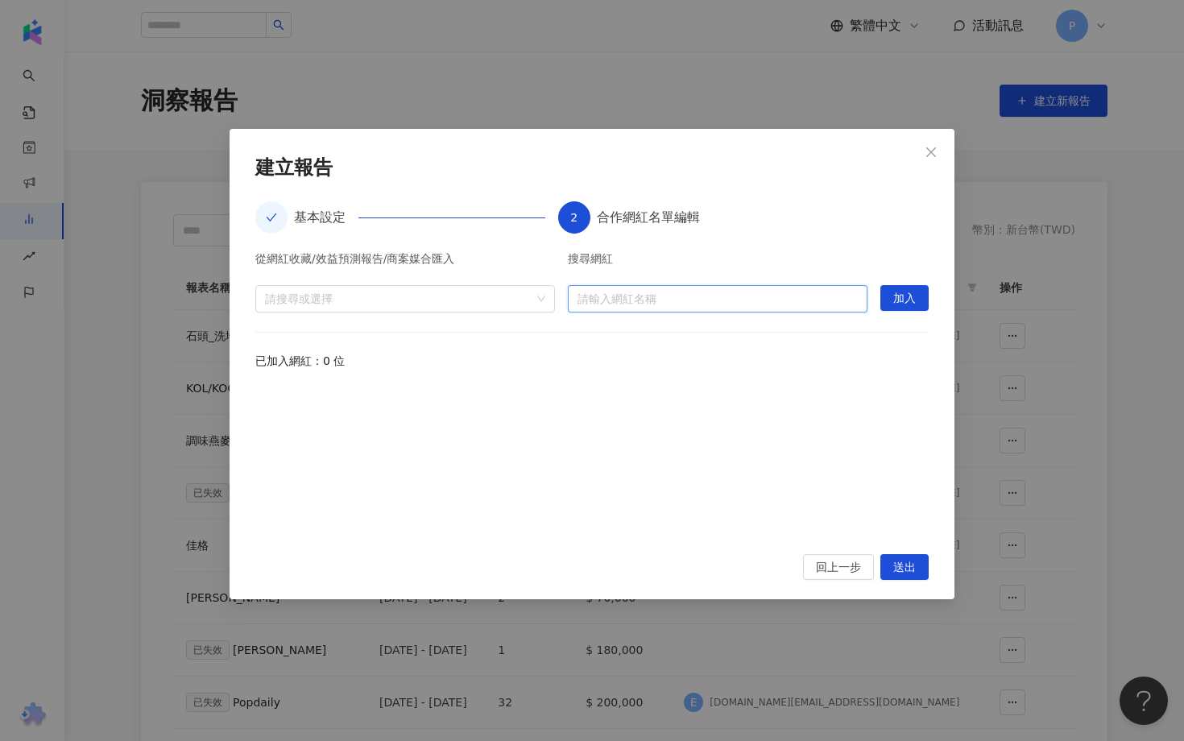
click at [697, 299] on input "search" at bounding box center [717, 299] width 280 height 26
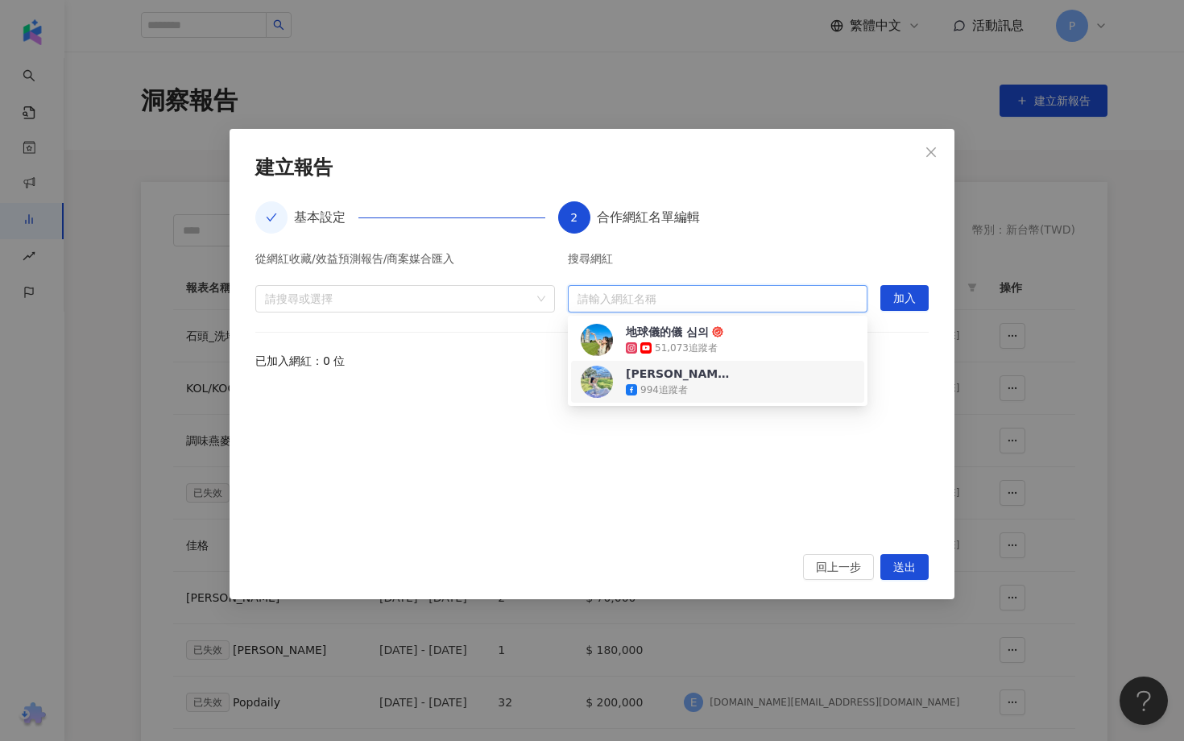
click at [672, 350] on div "51,073 追蹤者" at bounding box center [686, 348] width 63 height 14
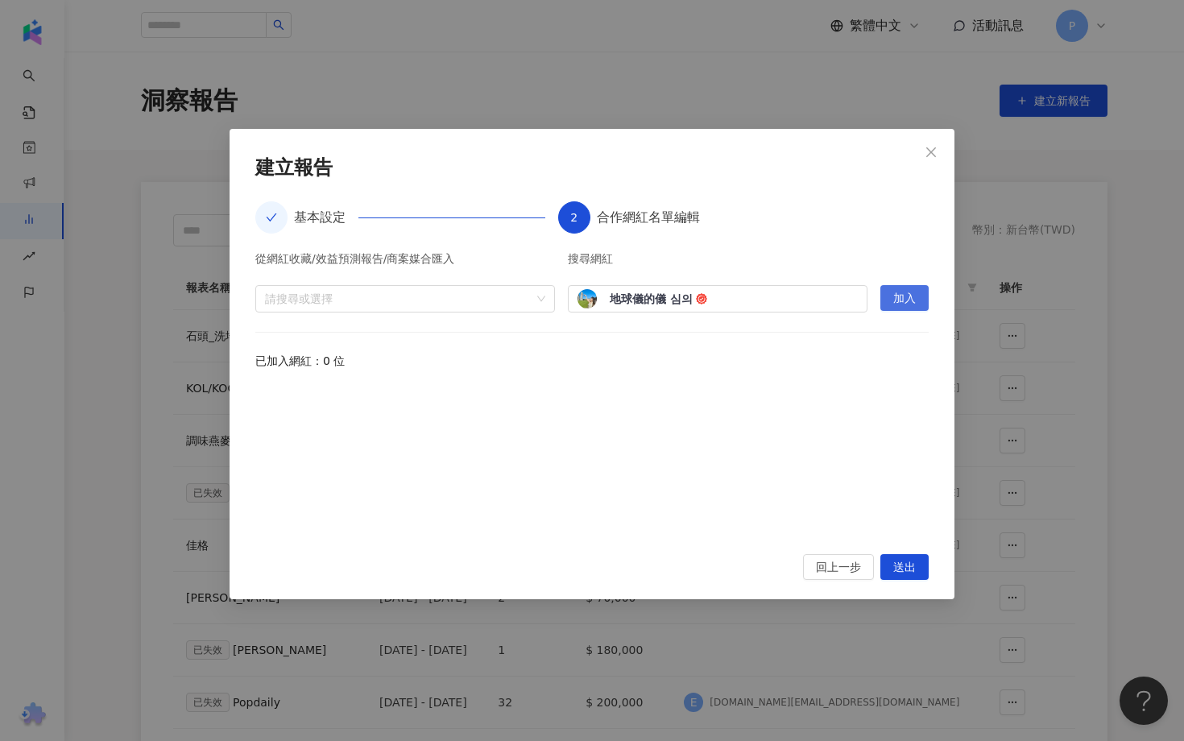
click at [893, 300] on button "加入" at bounding box center [904, 298] width 48 height 26
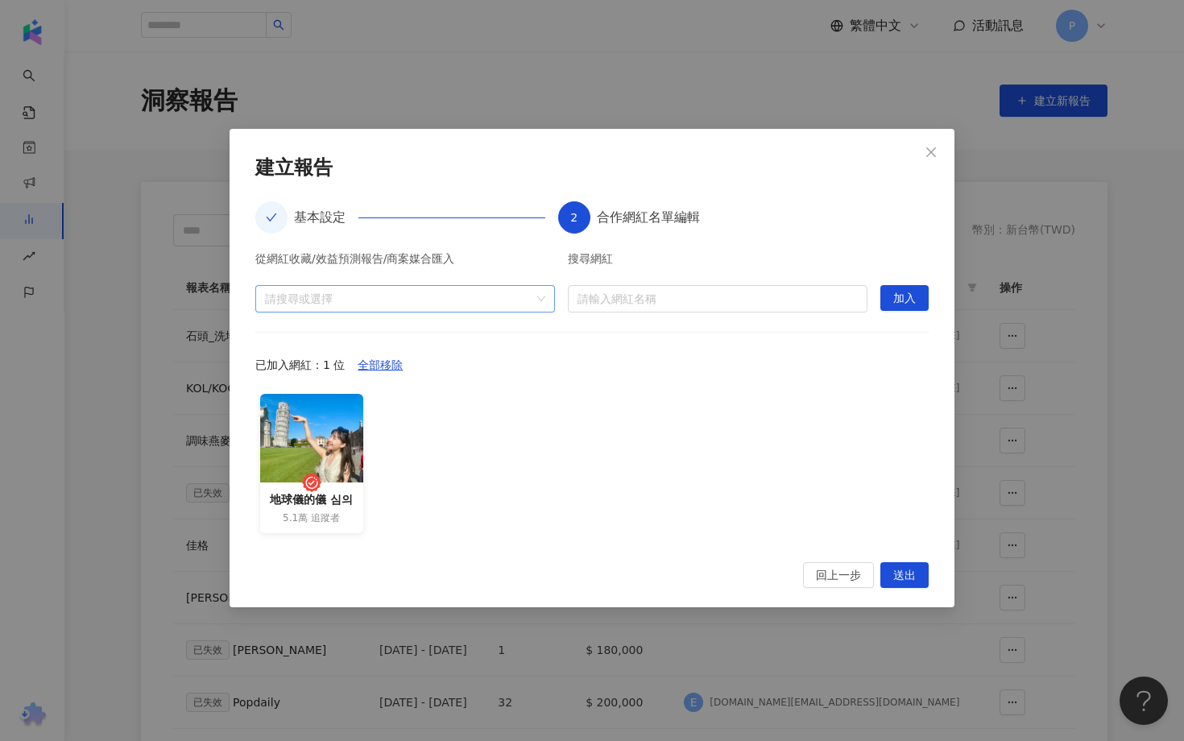
drag, startPoint x: 909, startPoint y: 571, endPoint x: 528, endPoint y: 307, distance: 464.2
click at [534, 313] on div "**********" at bounding box center [592, 368] width 725 height 478
click at [525, 304] on div at bounding box center [397, 298] width 276 height 12
click at [272, 338] on icon "caret-down" at bounding box center [271, 335] width 8 height 8
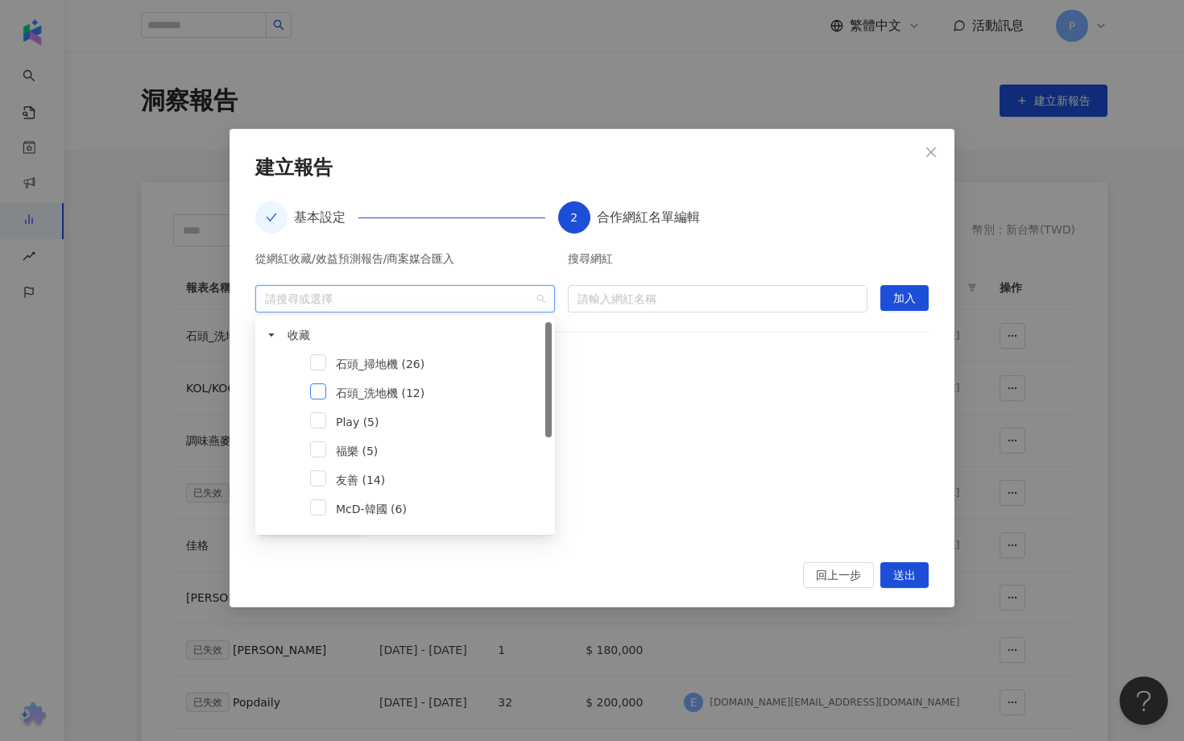
click at [322, 395] on span at bounding box center [318, 391] width 16 height 16
click at [660, 412] on div "地球儀的儀 심의 5.1萬 追蹤者" at bounding box center [591, 468] width 673 height 149
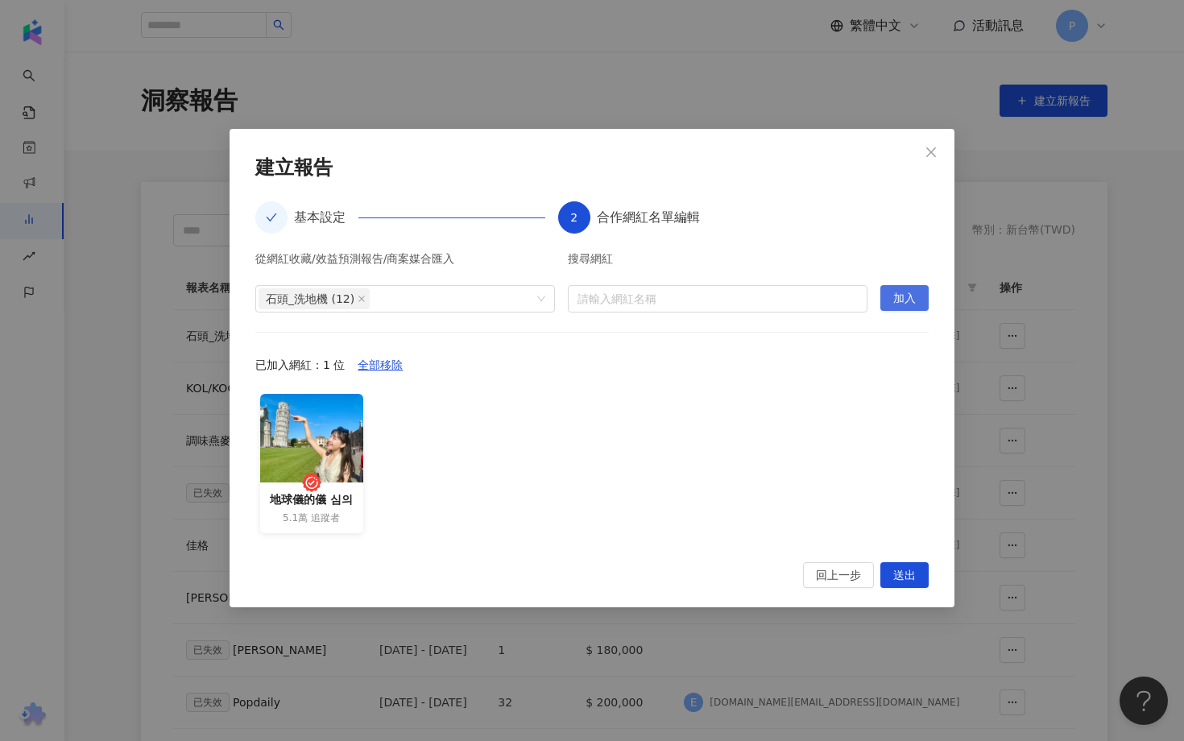
click at [903, 308] on span "加入" at bounding box center [904, 299] width 23 height 26
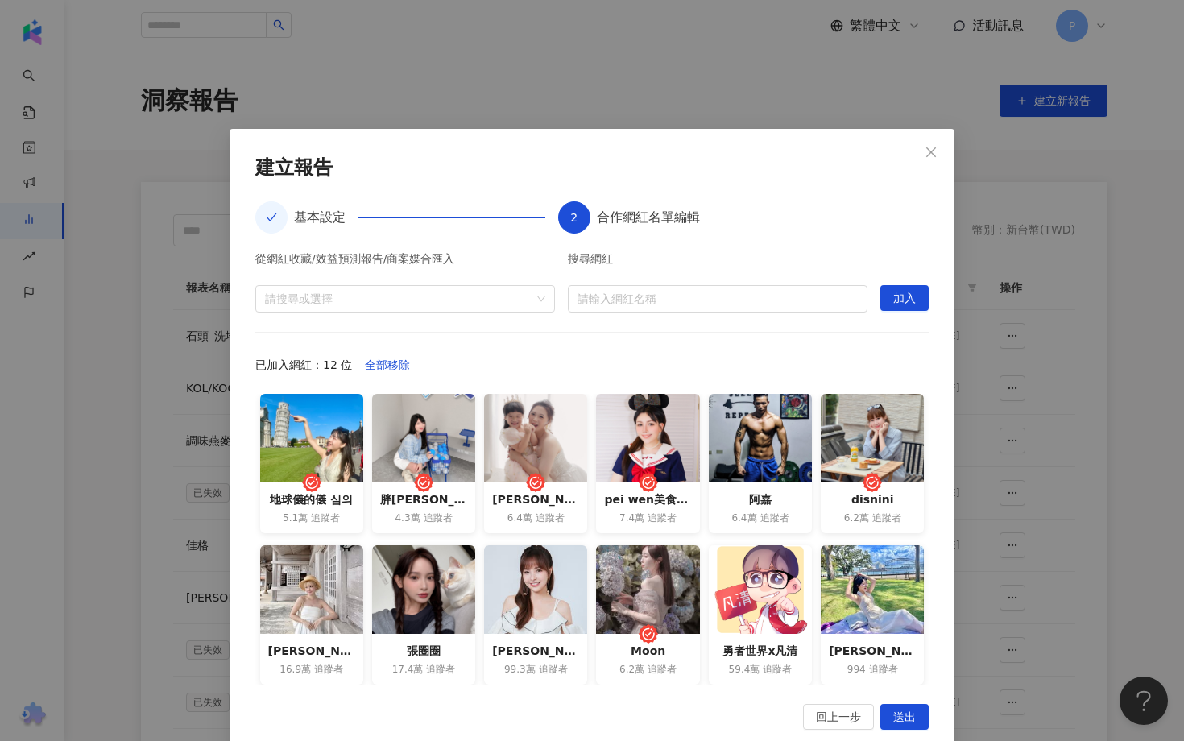
scroll to position [27, 0]
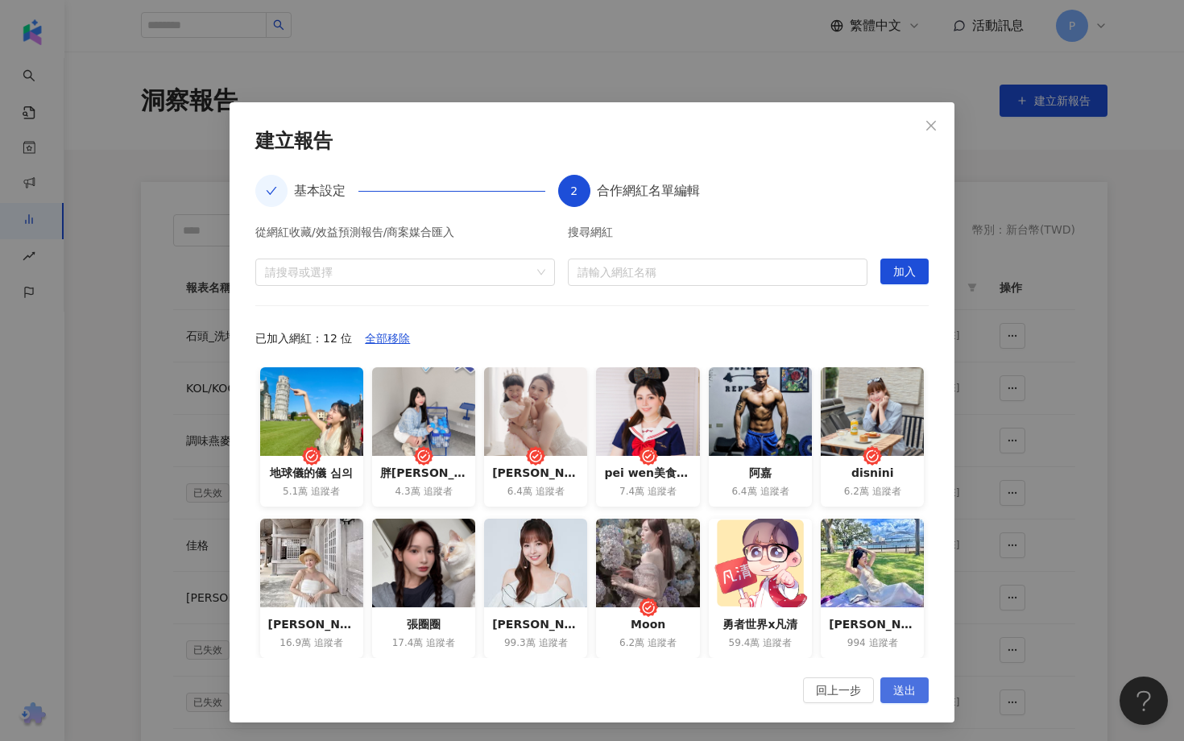
click at [908, 686] on span "送出" at bounding box center [904, 691] width 23 height 26
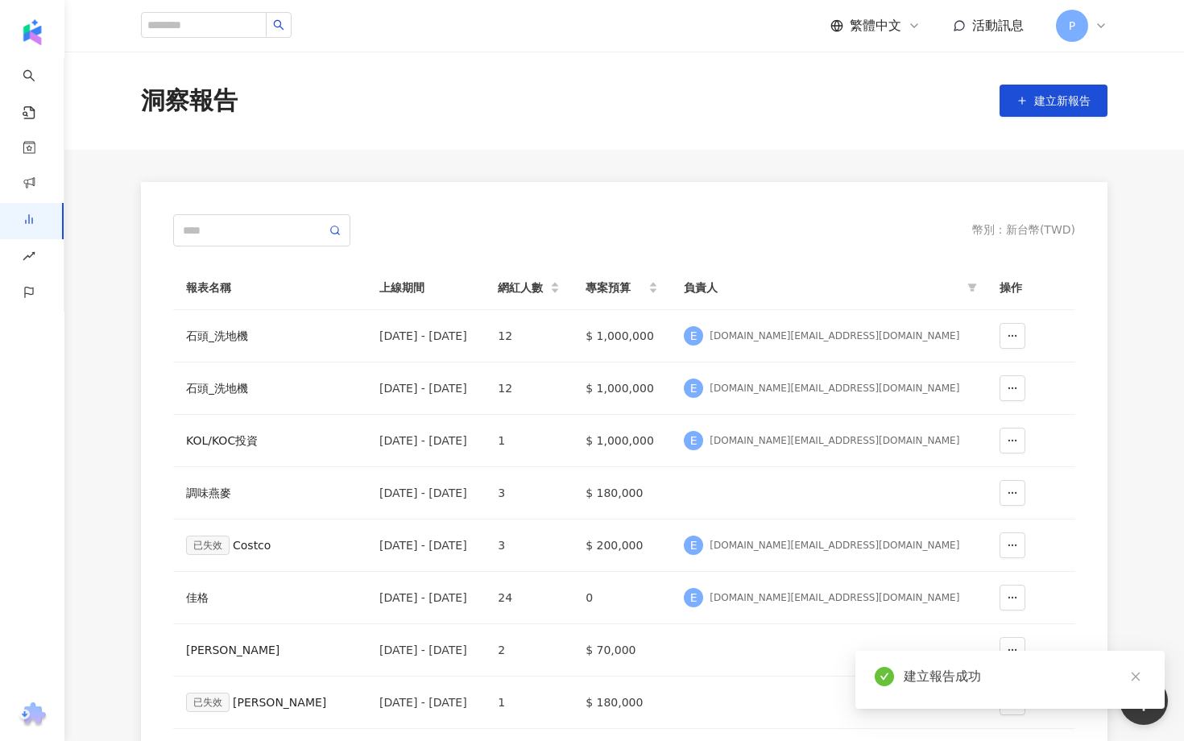
scroll to position [0, 0]
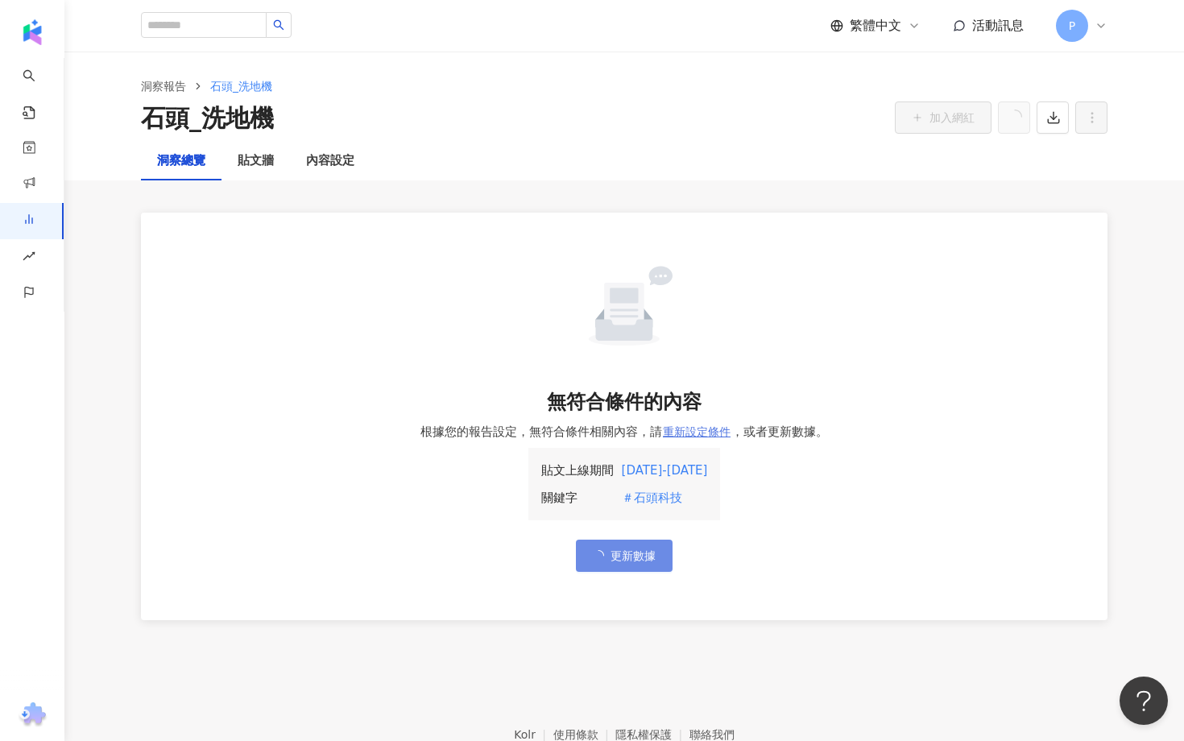
click at [688, 432] on span "重新設定條件" at bounding box center [697, 431] width 68 height 13
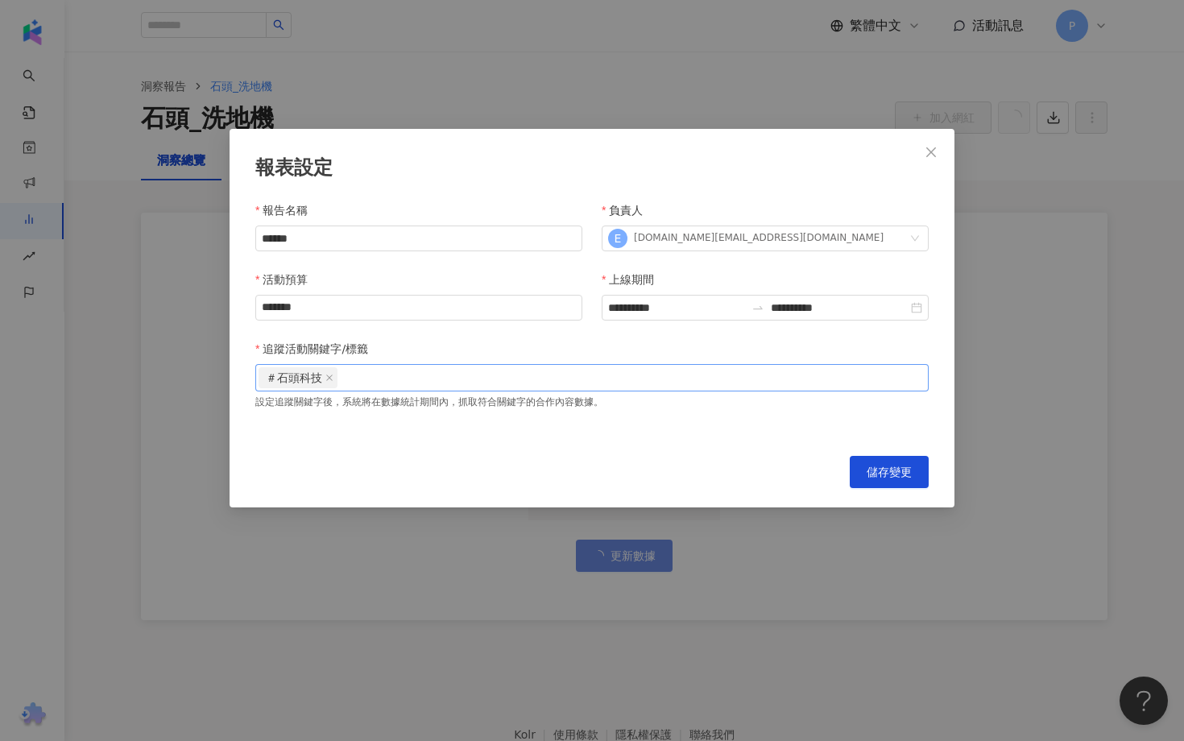
click at [274, 377] on span "＃石頭科技" at bounding box center [294, 377] width 56 height 19
click at [330, 377] on icon "close" at bounding box center [329, 378] width 6 height 6
type input "*"
type input "****"
click at [896, 461] on button "儲存變更" at bounding box center [889, 472] width 79 height 32
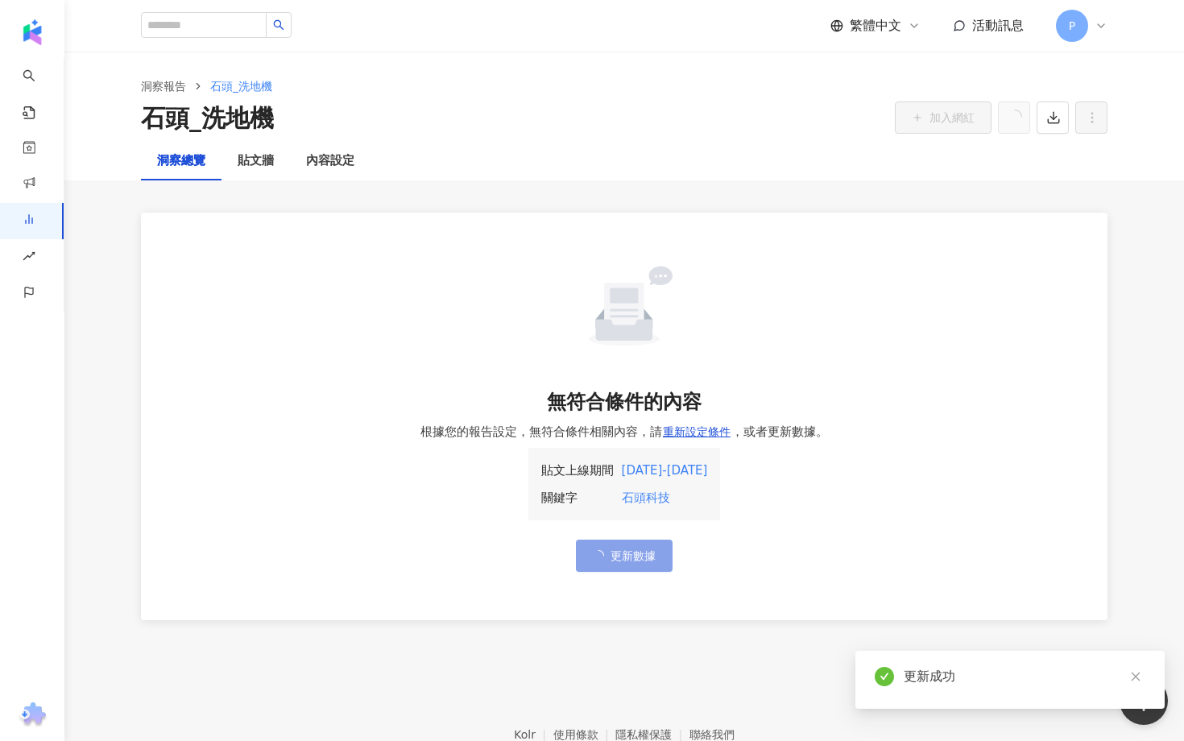
click at [641, 552] on span "更新數據" at bounding box center [632, 555] width 45 height 13
click at [686, 434] on span "重新設定條件" at bounding box center [697, 431] width 68 height 13
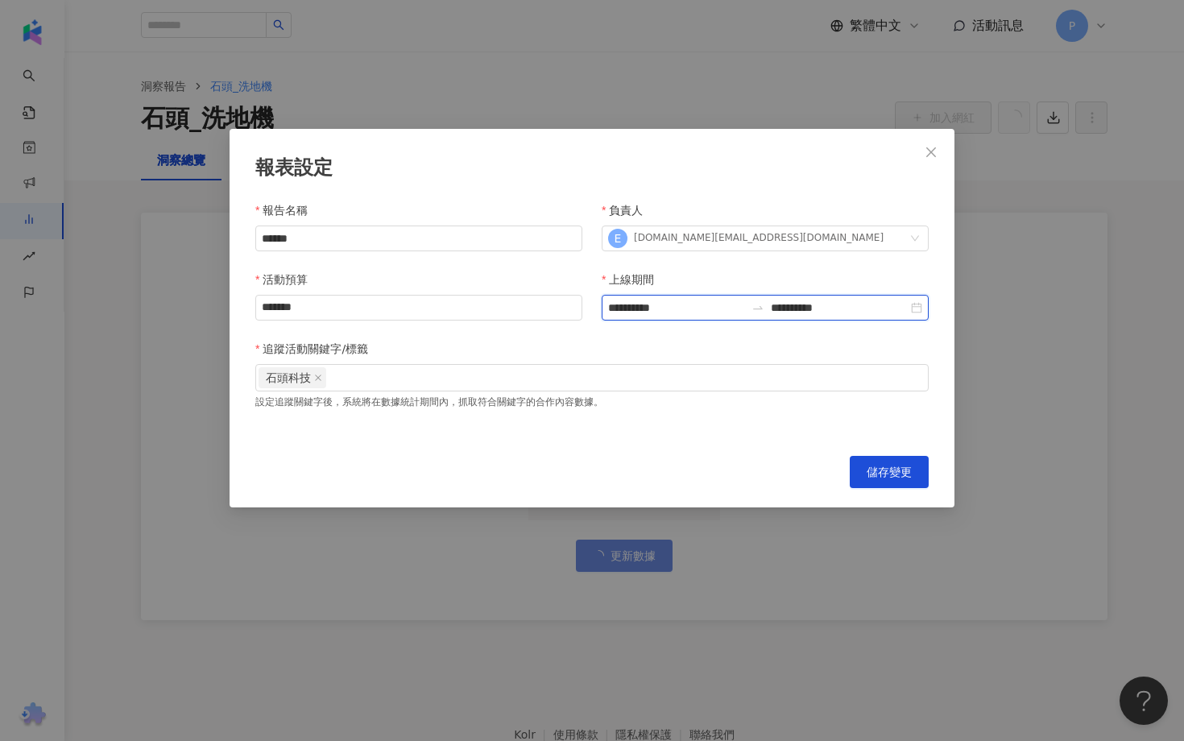
click at [652, 311] on input "**********" at bounding box center [676, 308] width 137 height 18
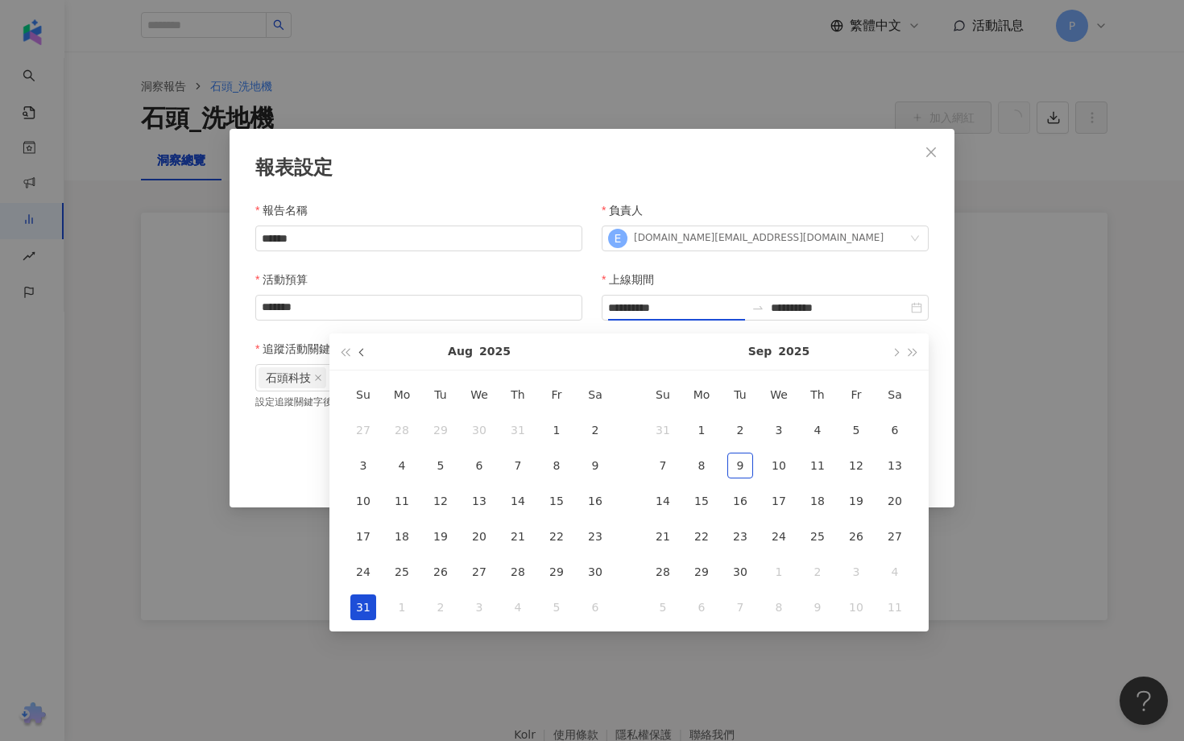
click at [361, 351] on span "button" at bounding box center [363, 352] width 8 height 8
type input "**********"
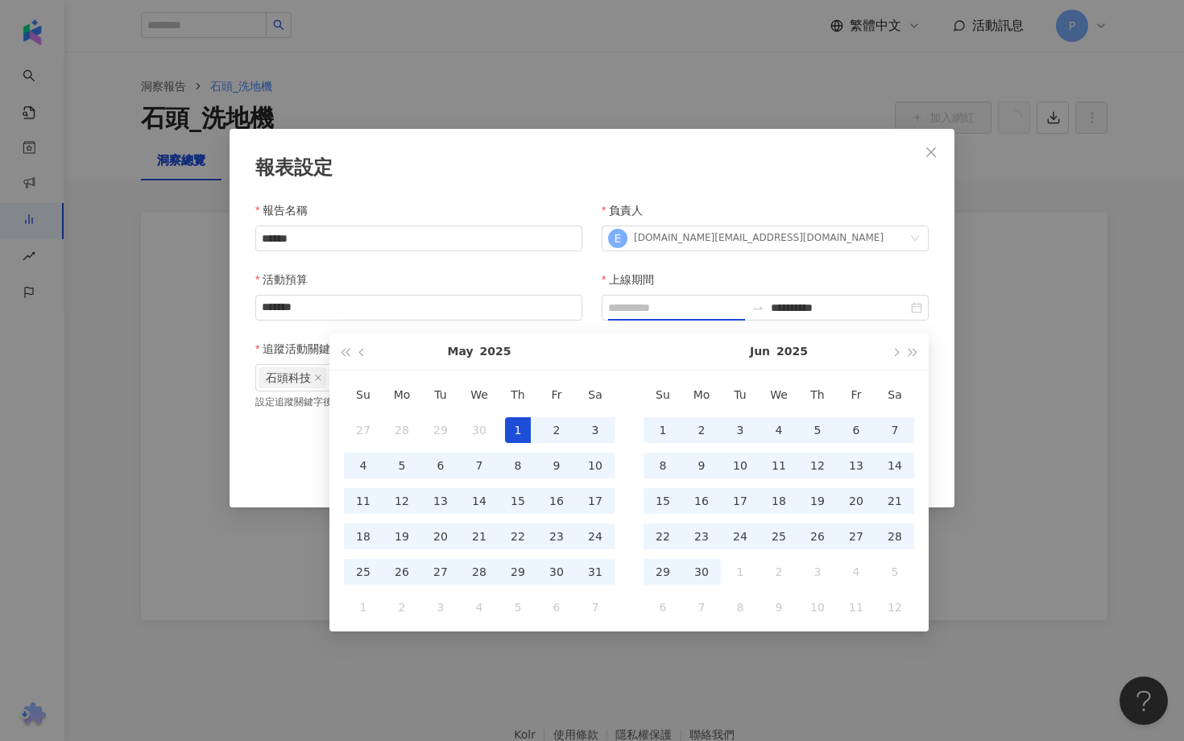
click at [523, 427] on div "1" at bounding box center [518, 430] width 26 height 26
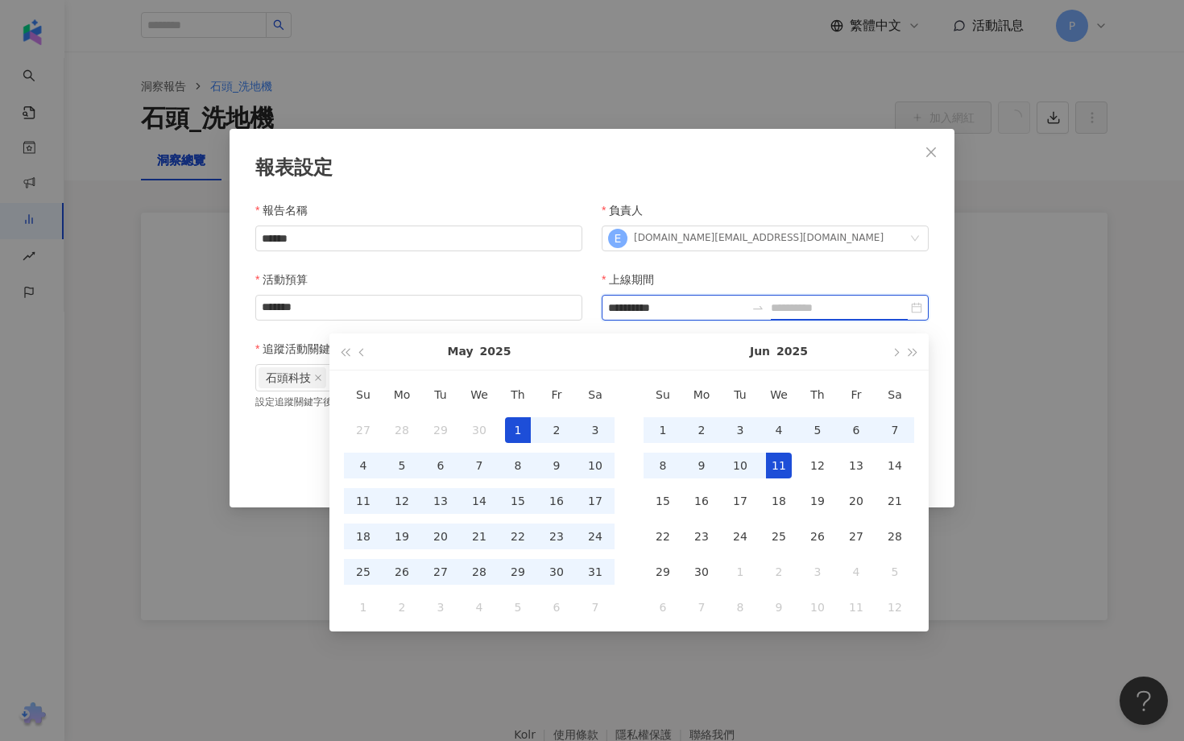
type input "**********"
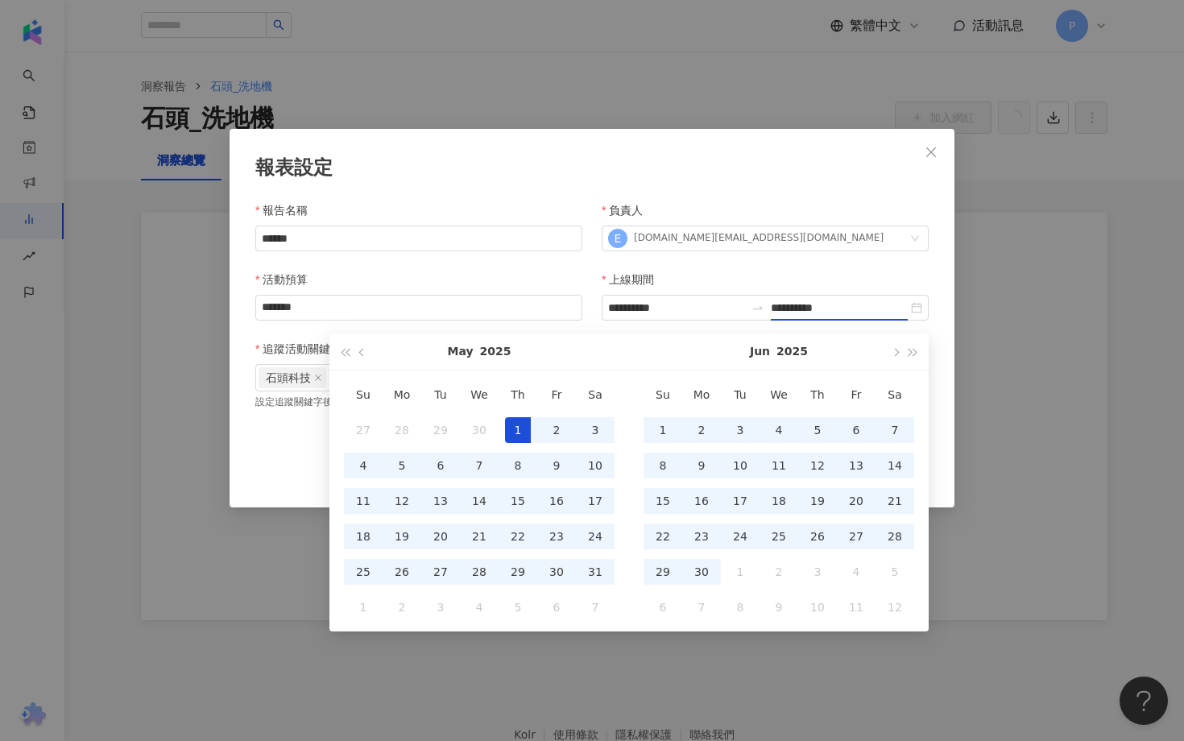
type input "**********"
click at [933, 379] on div "**********" at bounding box center [592, 318] width 725 height 379
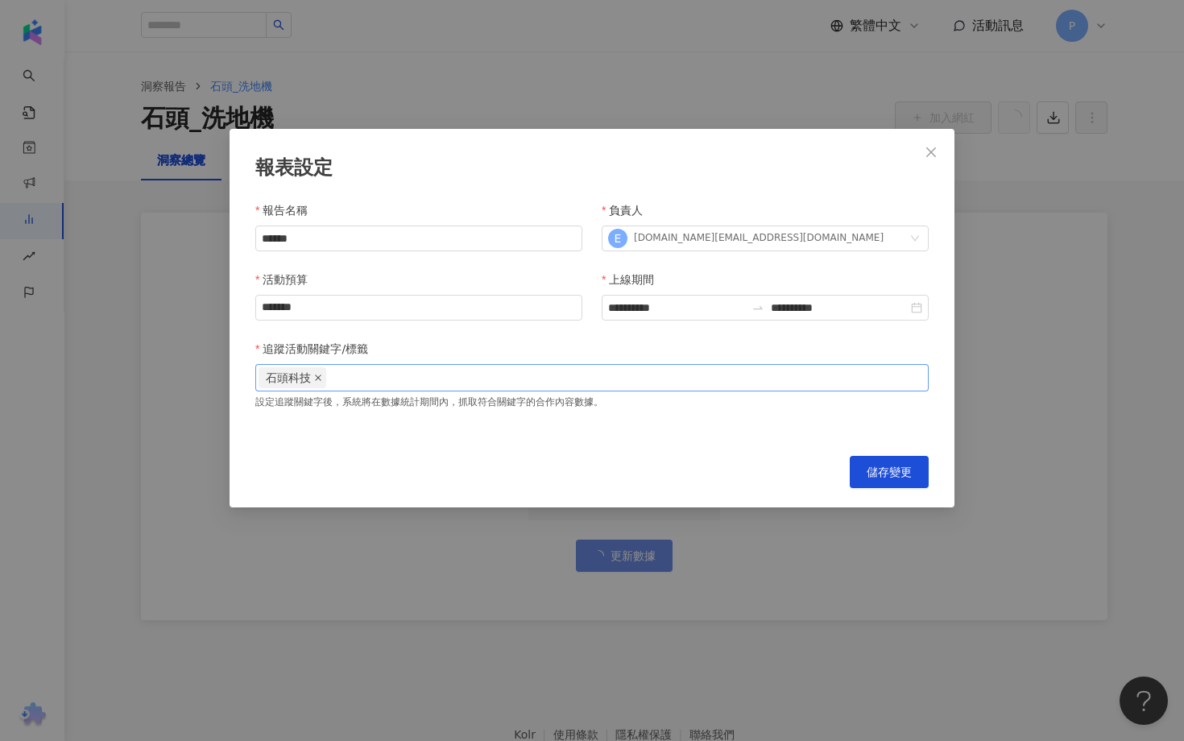
click at [316, 383] on span at bounding box center [318, 377] width 8 height 19
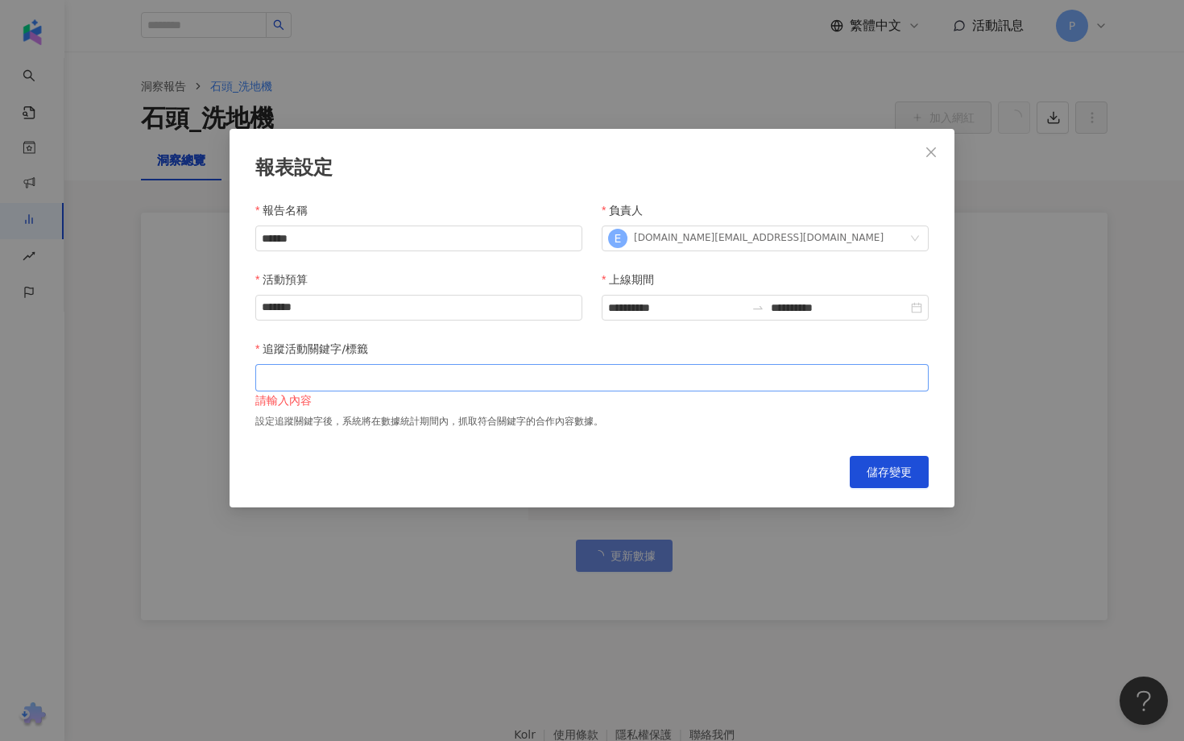
click at [316, 383] on div at bounding box center [592, 377] width 667 height 12
type input "*****"
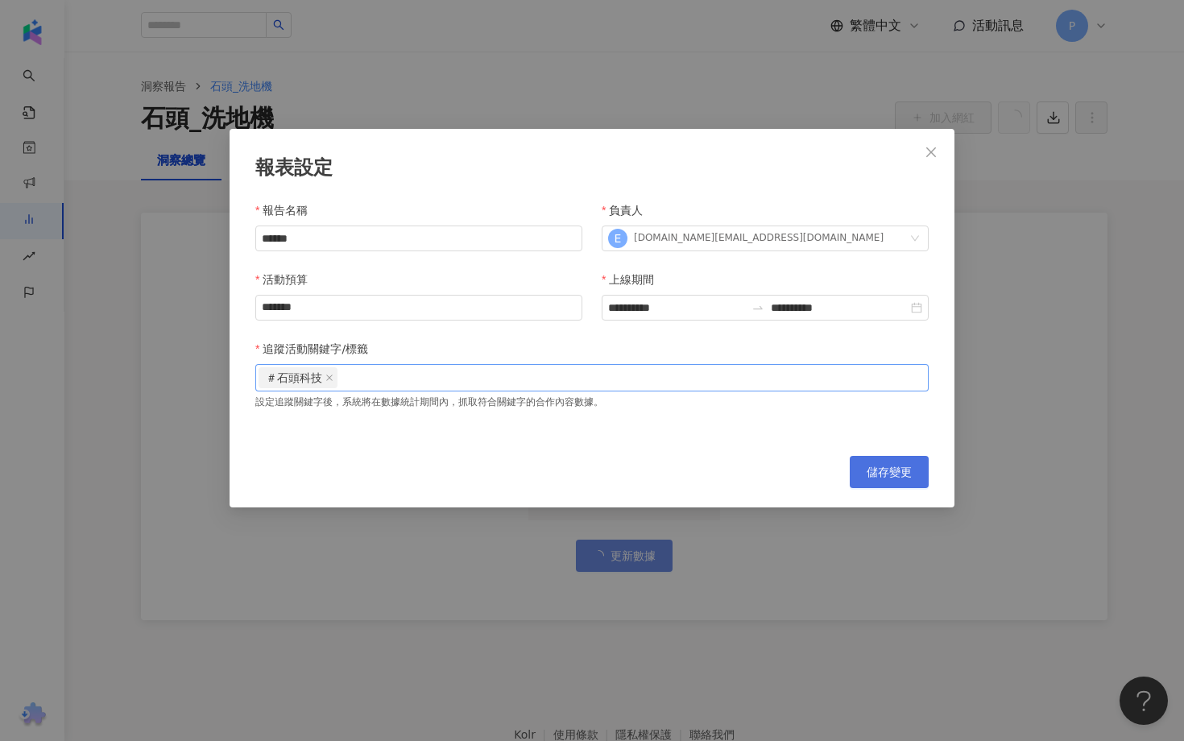
click at [873, 487] on button "儲存變更" at bounding box center [889, 472] width 79 height 32
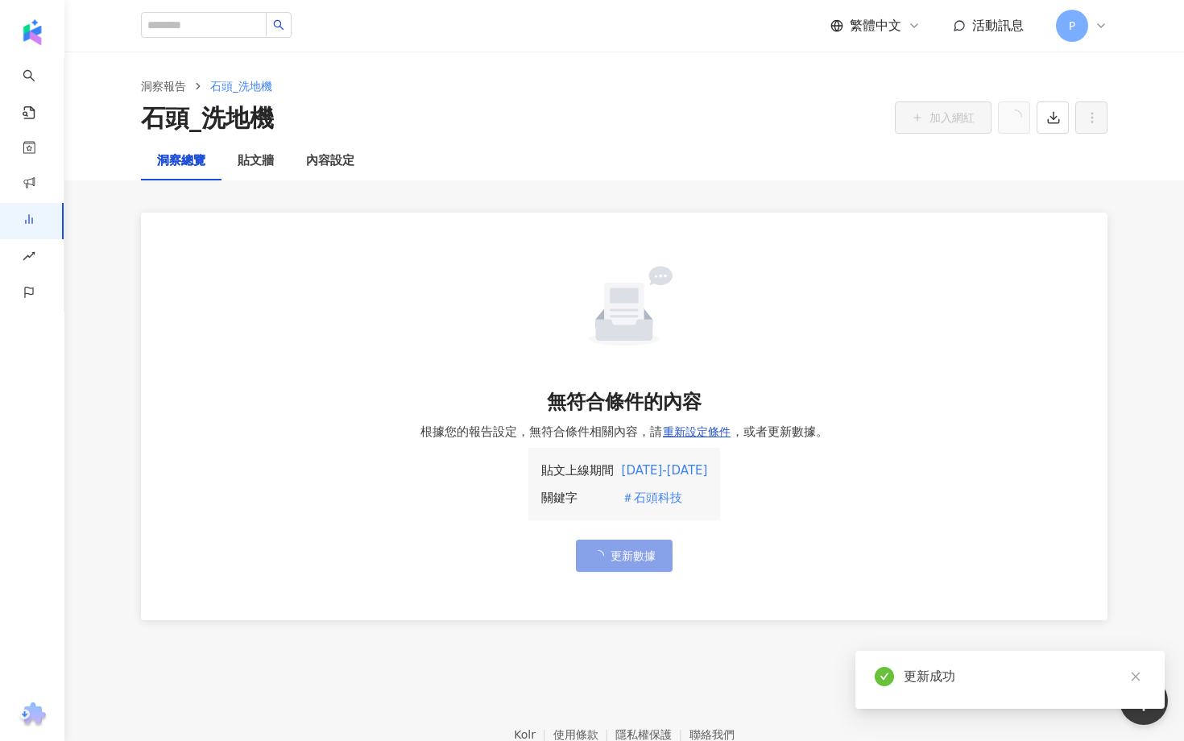
click at [655, 555] on button "更新數據" at bounding box center [624, 556] width 97 height 32
click at [576, 540] on button "更新數據" at bounding box center [624, 556] width 97 height 32
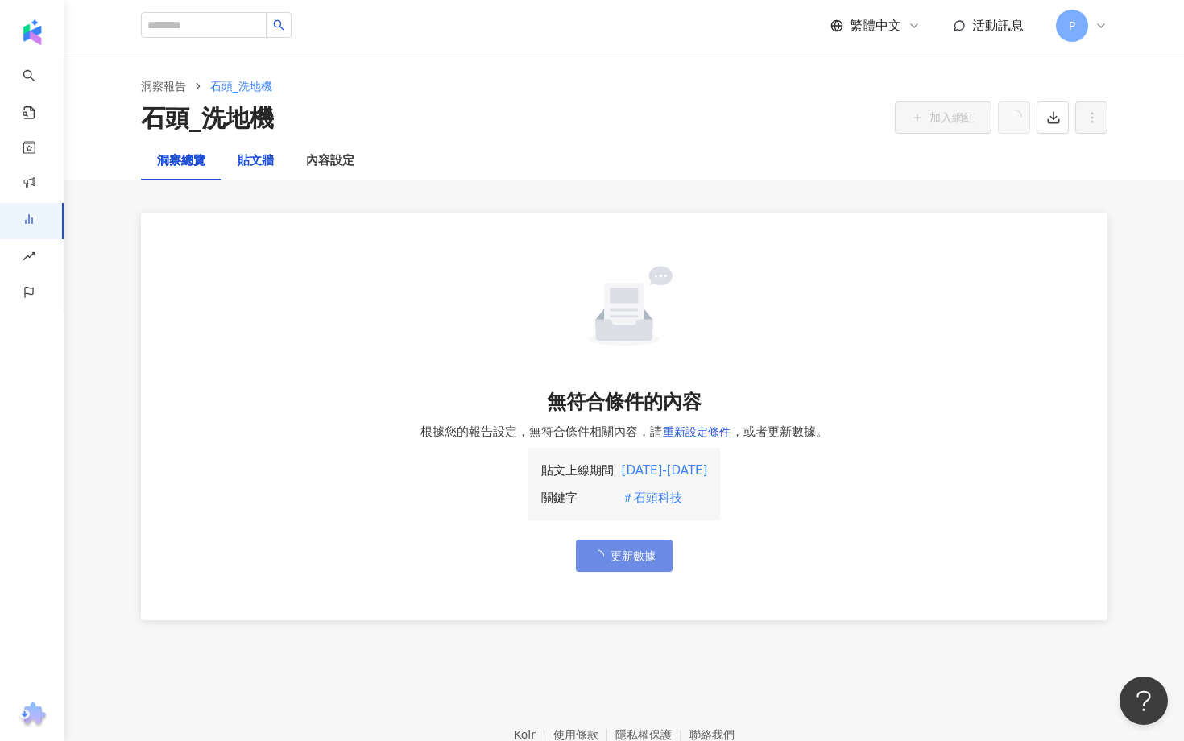
click at [245, 165] on div "貼文牆" at bounding box center [256, 160] width 36 height 19
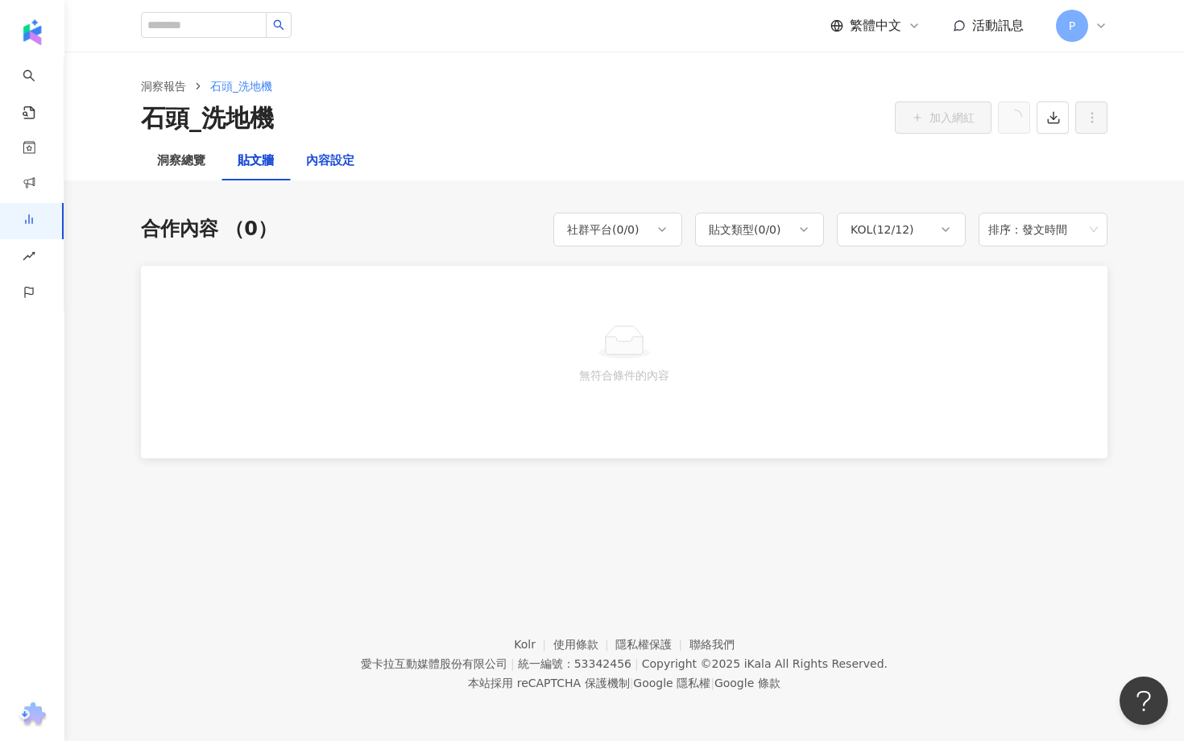
click at [329, 158] on div "內容設定" at bounding box center [330, 160] width 48 height 19
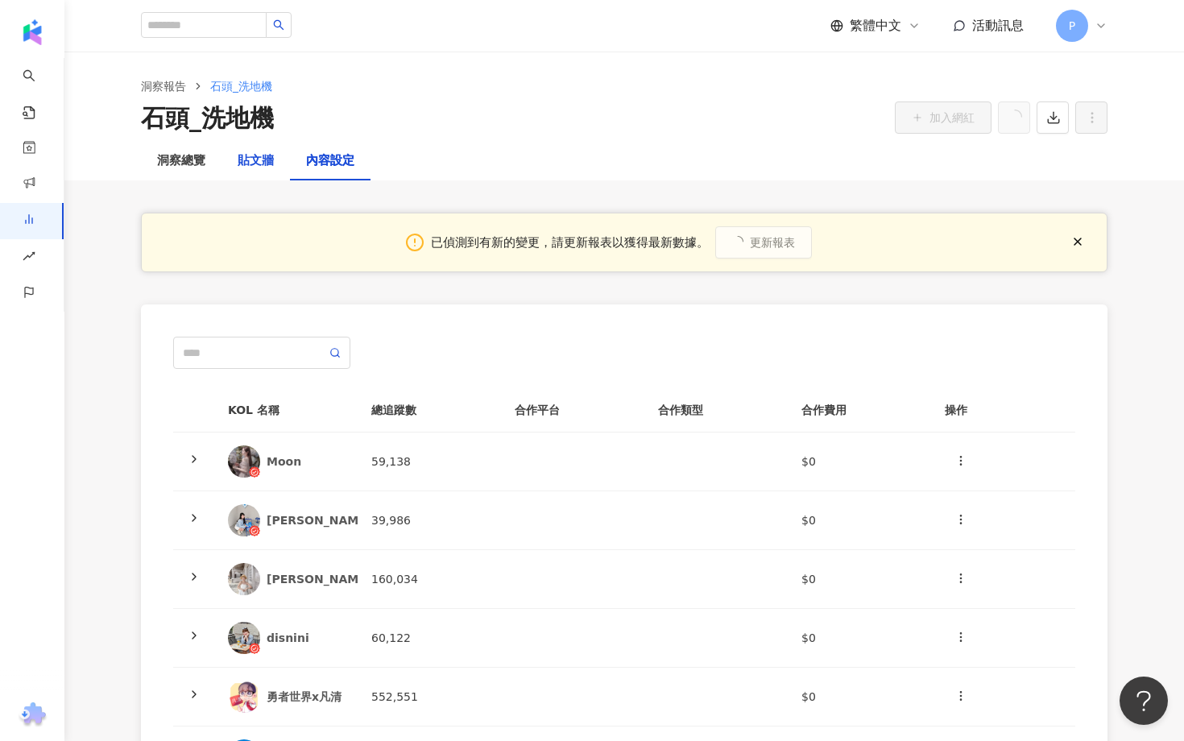
click at [264, 154] on div "貼文牆" at bounding box center [256, 160] width 36 height 19
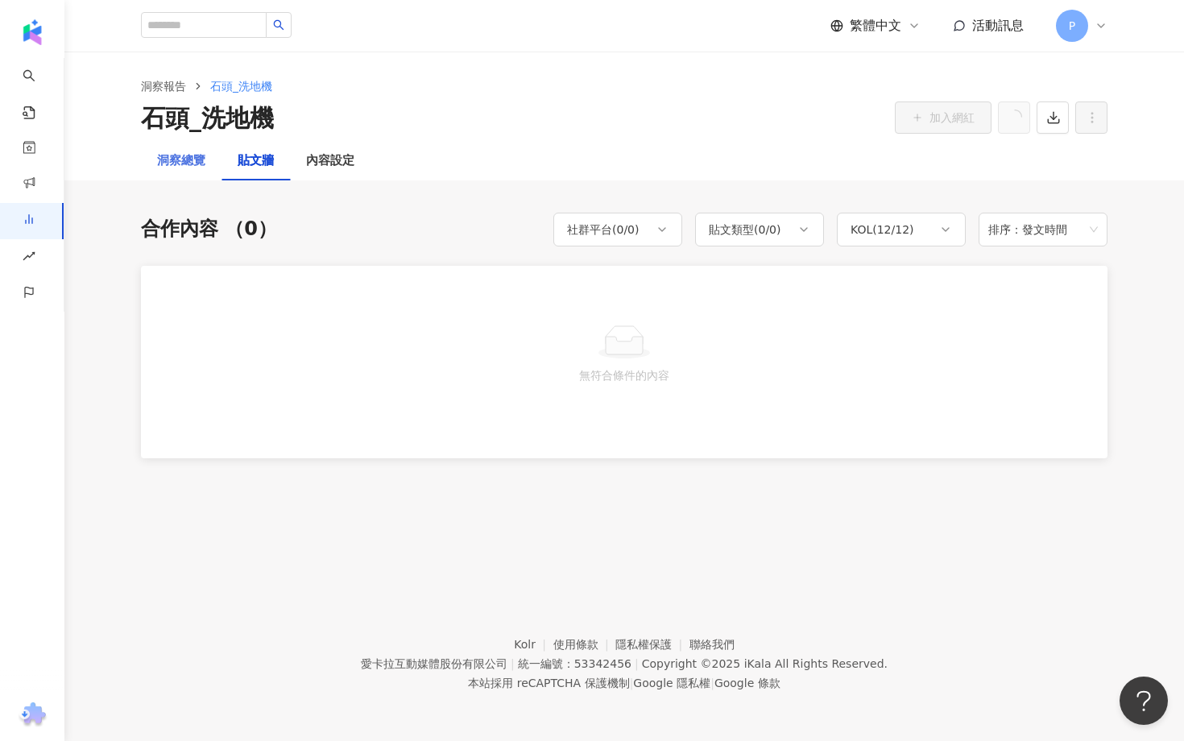
click at [220, 155] on div "洞察總覽" at bounding box center [181, 161] width 81 height 39
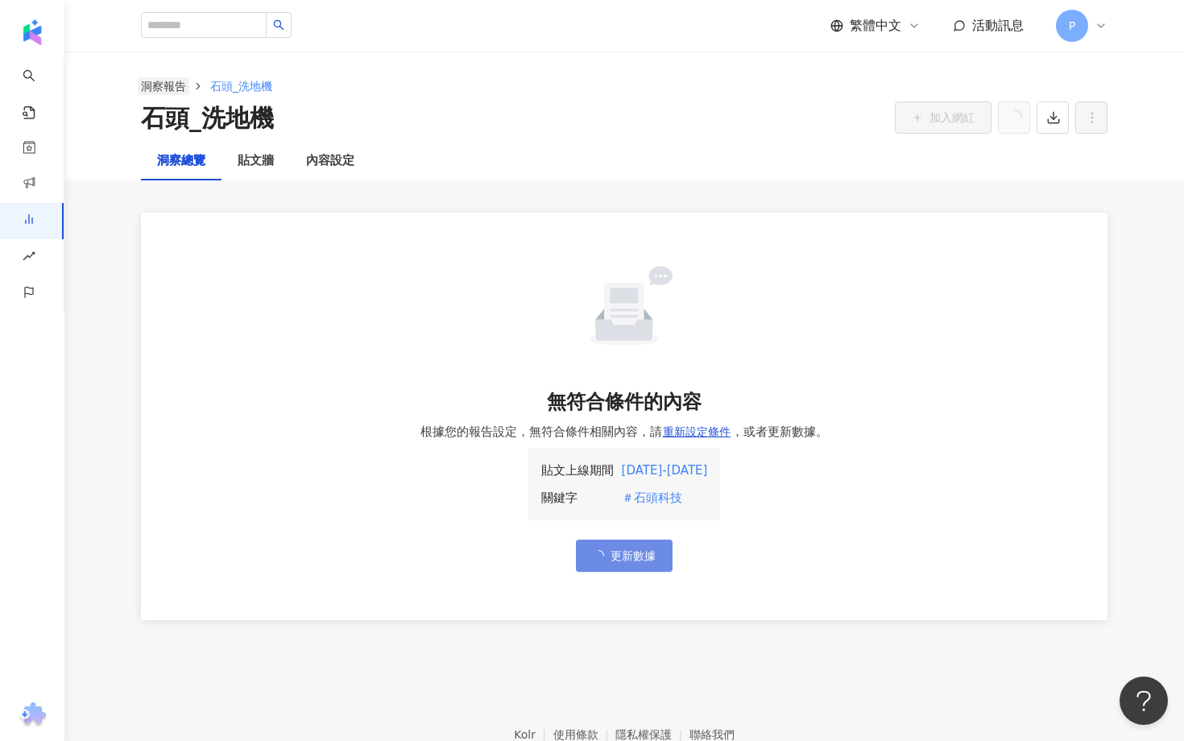
click at [166, 80] on link "洞察報告" at bounding box center [164, 86] width 52 height 18
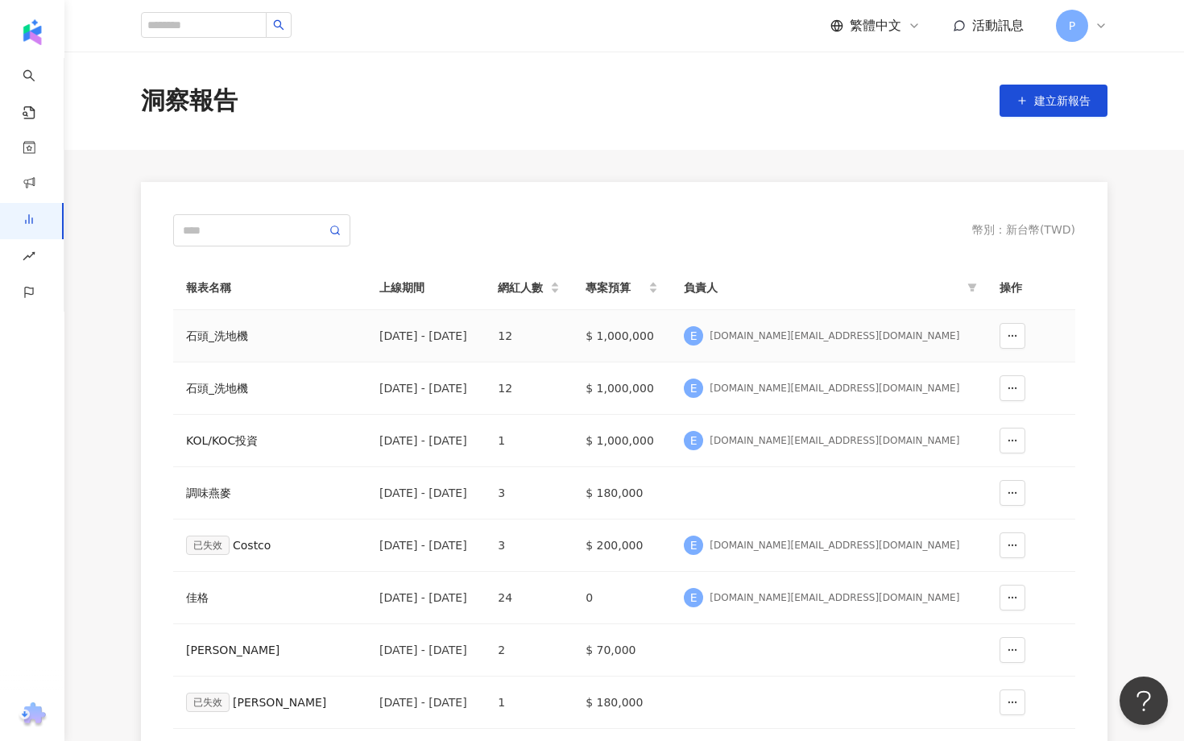
click at [226, 337] on div "石頭_洗地機" at bounding box center [270, 336] width 168 height 18
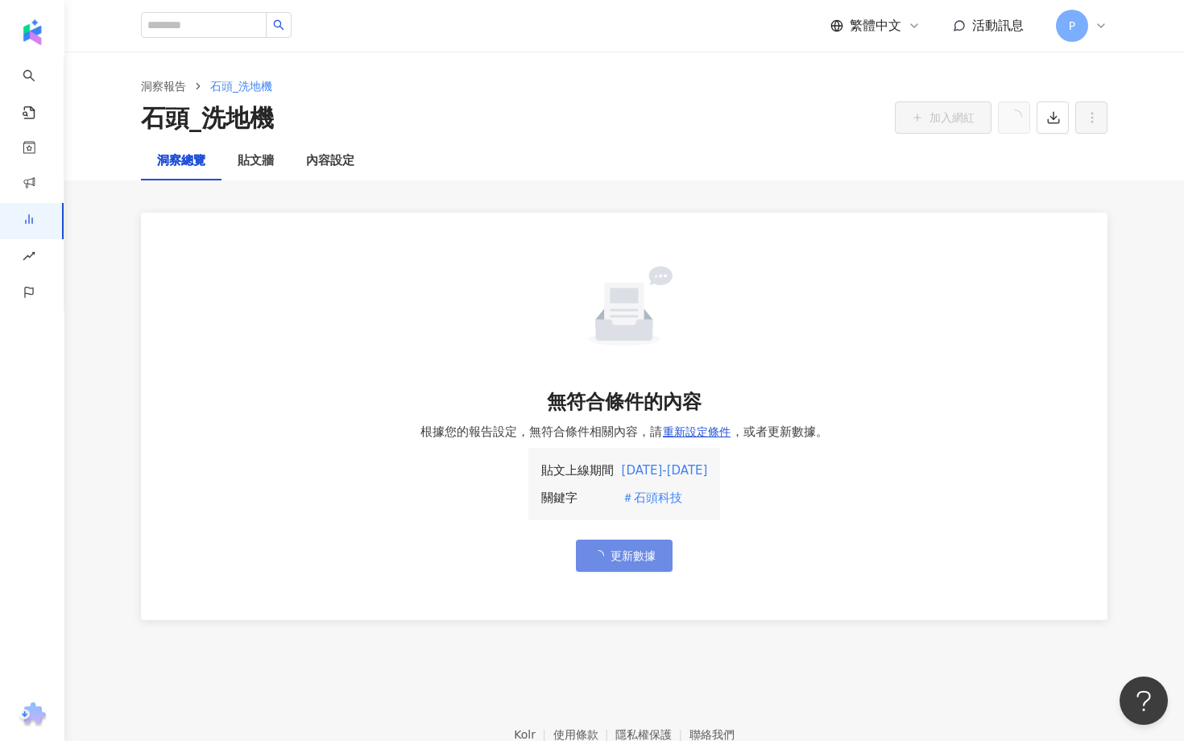
click at [180, 164] on div "洞察總覽" at bounding box center [181, 160] width 48 height 19
click at [167, 80] on link "洞察報告" at bounding box center [164, 86] width 52 height 18
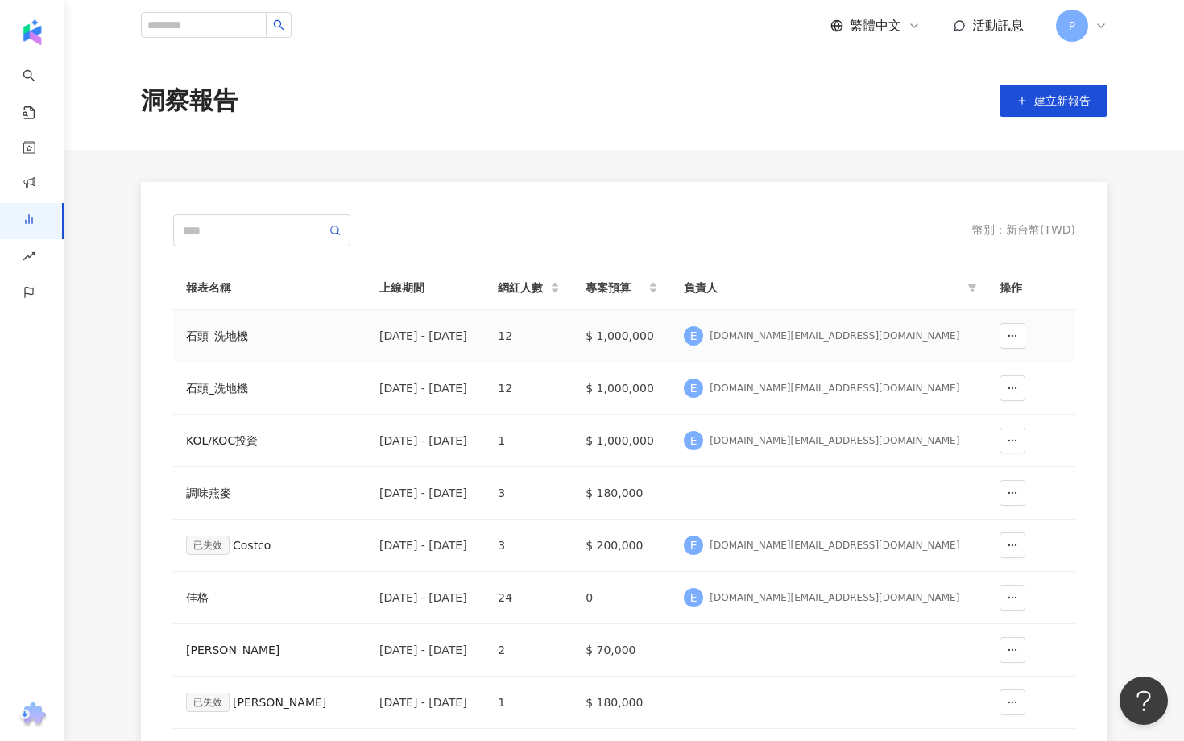
click at [228, 337] on div "石頭_洗地機" at bounding box center [270, 336] width 168 height 18
click at [1053, 97] on span "建立新報告" at bounding box center [1062, 100] width 56 height 13
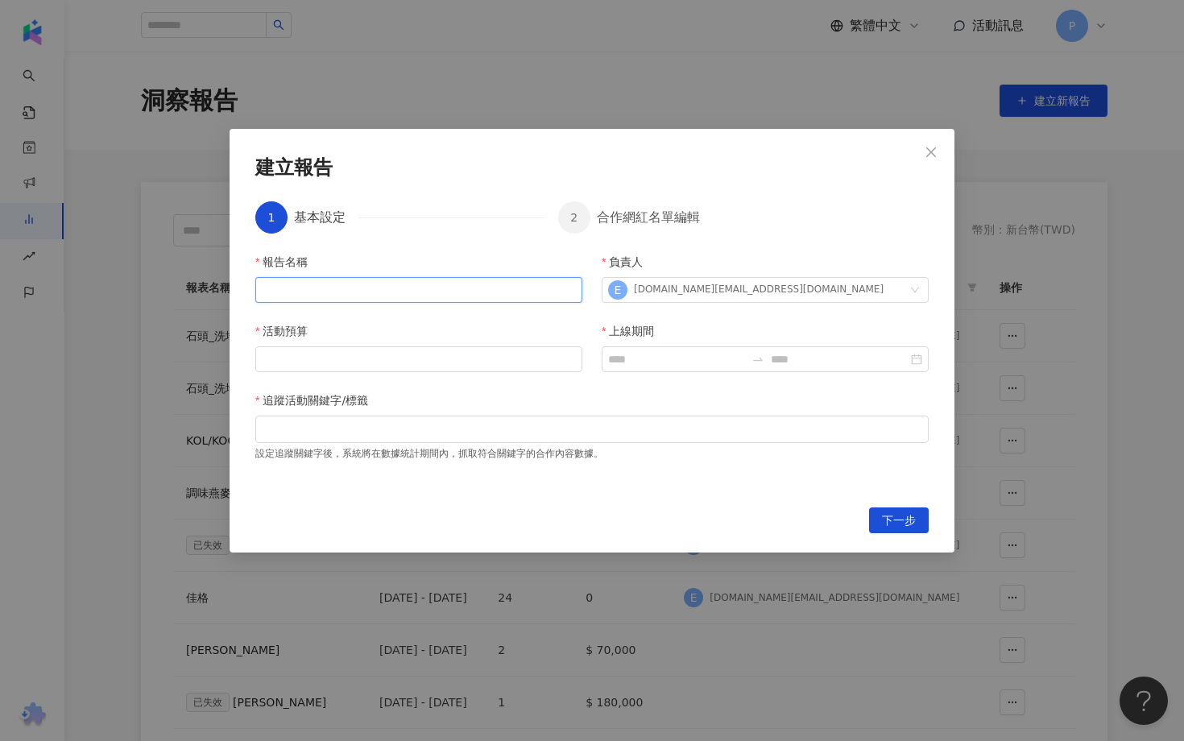
click at [523, 292] on input "報告名稱" at bounding box center [418, 290] width 327 height 26
type input "******"
click at [387, 347] on div at bounding box center [418, 359] width 327 height 26
click at [387, 352] on input "活動預算" at bounding box center [418, 359] width 325 height 24
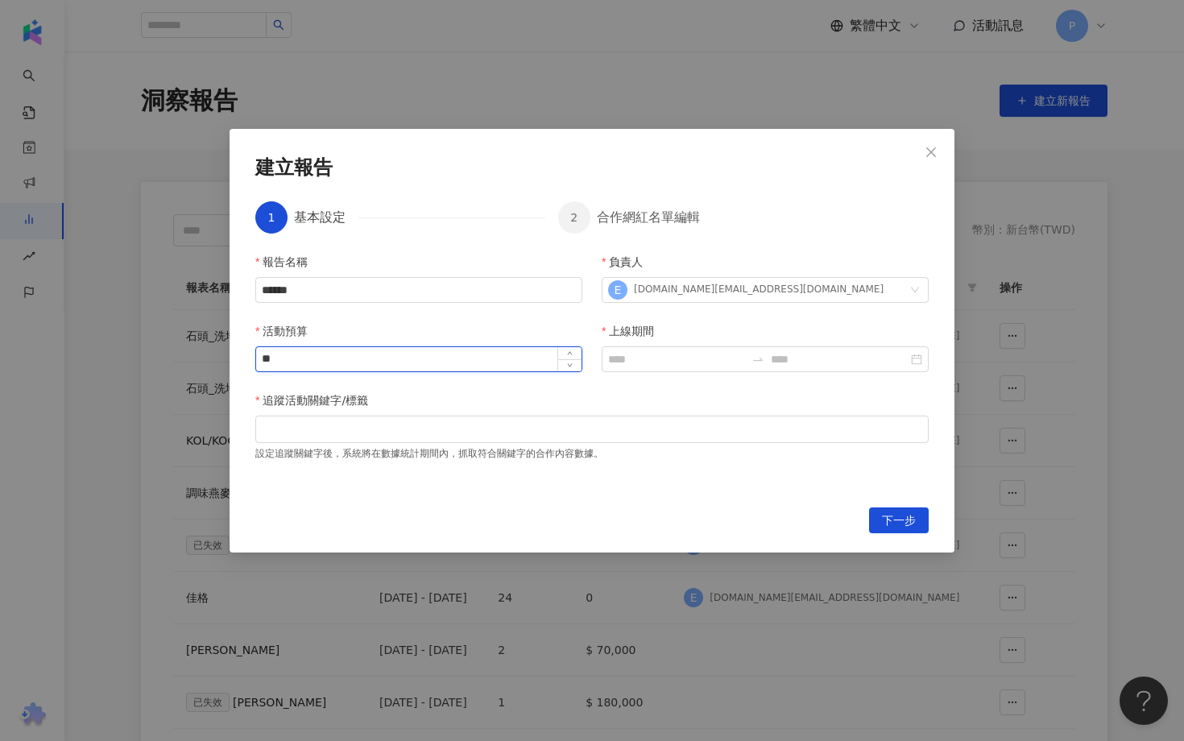
type input "*"
click at [275, 366] on input "******" at bounding box center [418, 359] width 325 height 24
click at [279, 366] on input "******" at bounding box center [418, 359] width 325 height 24
type input "*******"
click at [635, 368] on input "上線期間" at bounding box center [676, 359] width 137 height 18
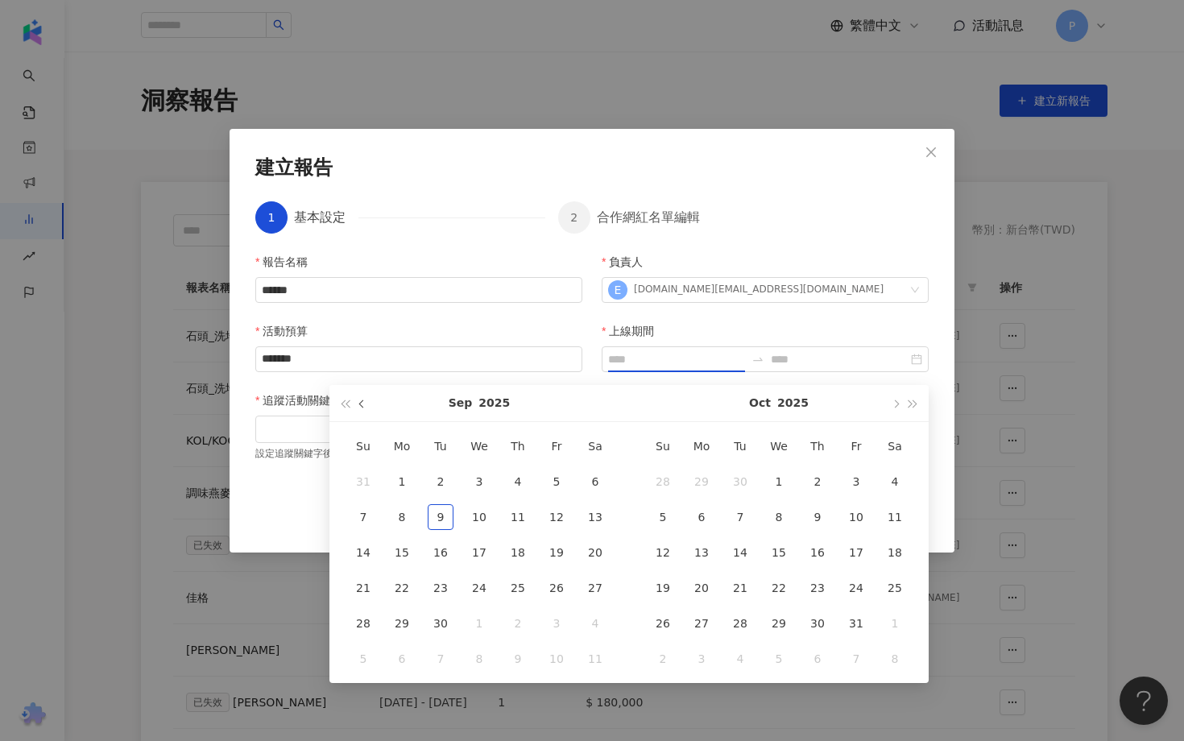
click at [368, 408] on button "button" at bounding box center [363, 403] width 18 height 36
type input "**********"
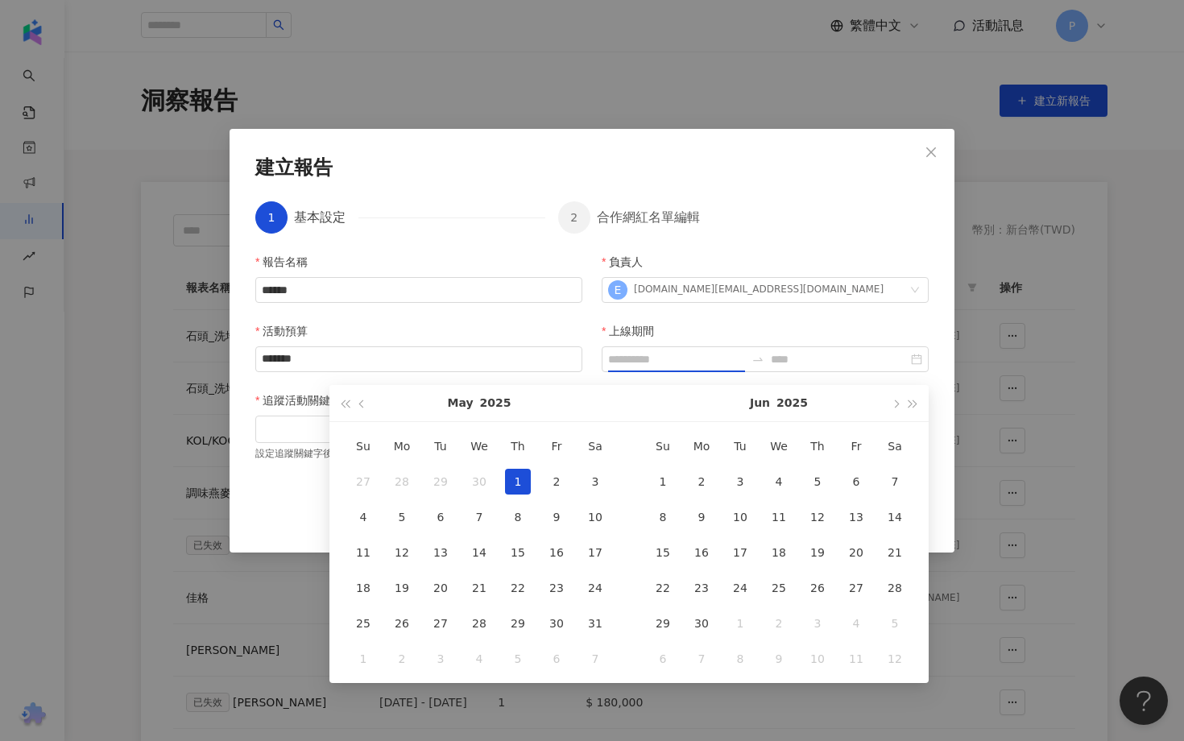
click at [514, 471] on div "1" at bounding box center [518, 482] width 26 height 26
click at [891, 410] on button "button" at bounding box center [895, 403] width 18 height 36
type input "**********"
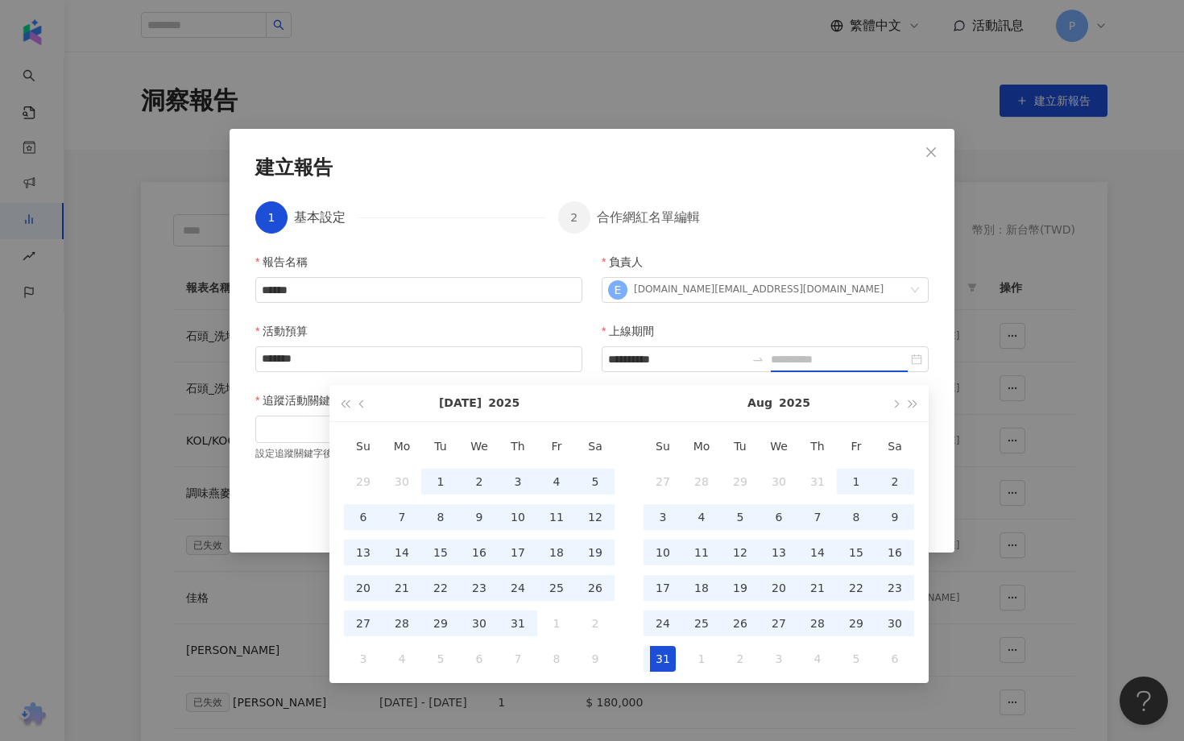
click at [663, 649] on div "31" at bounding box center [663, 659] width 26 height 26
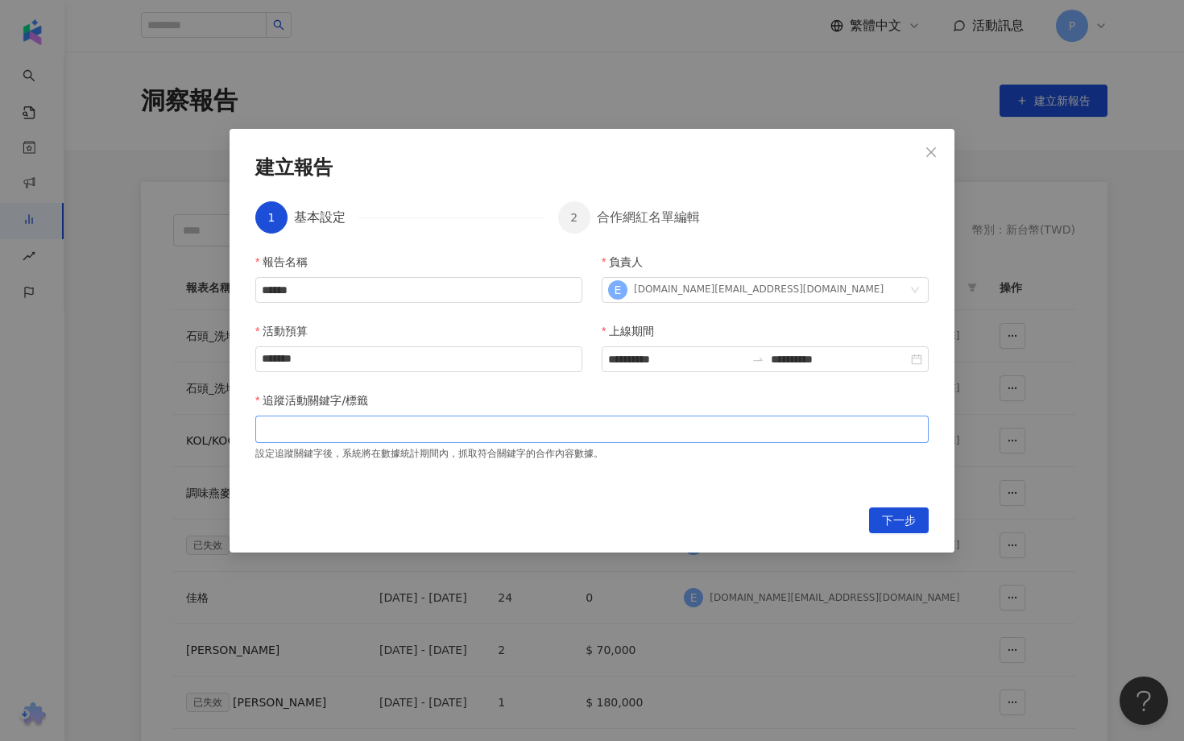
click at [386, 430] on div at bounding box center [592, 429] width 667 height 12
type input "****"
click at [358, 432] on div at bounding box center [592, 429] width 667 height 12
type input "*****"
click at [907, 522] on span "下一步" at bounding box center [899, 521] width 34 height 26
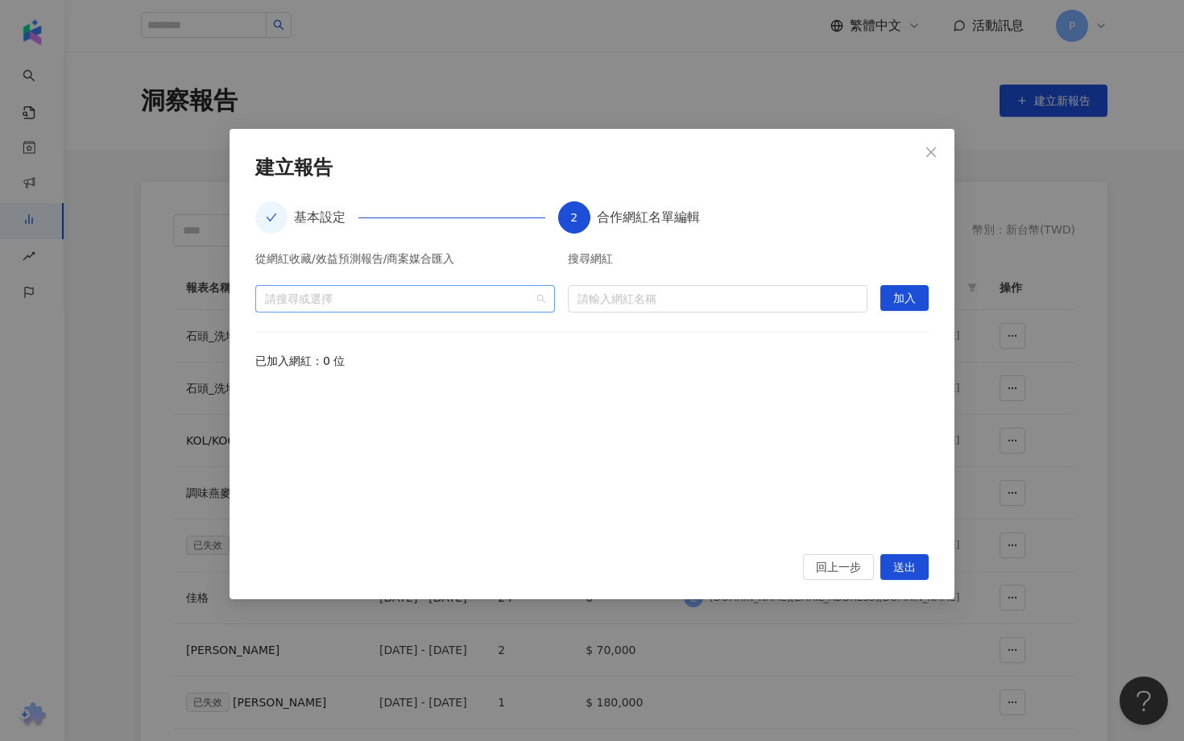
click at [512, 304] on div at bounding box center [397, 298] width 276 height 12
click at [308, 333] on span "收藏" at bounding box center [299, 335] width 23 height 13
click at [262, 336] on span at bounding box center [272, 335] width 26 height 26
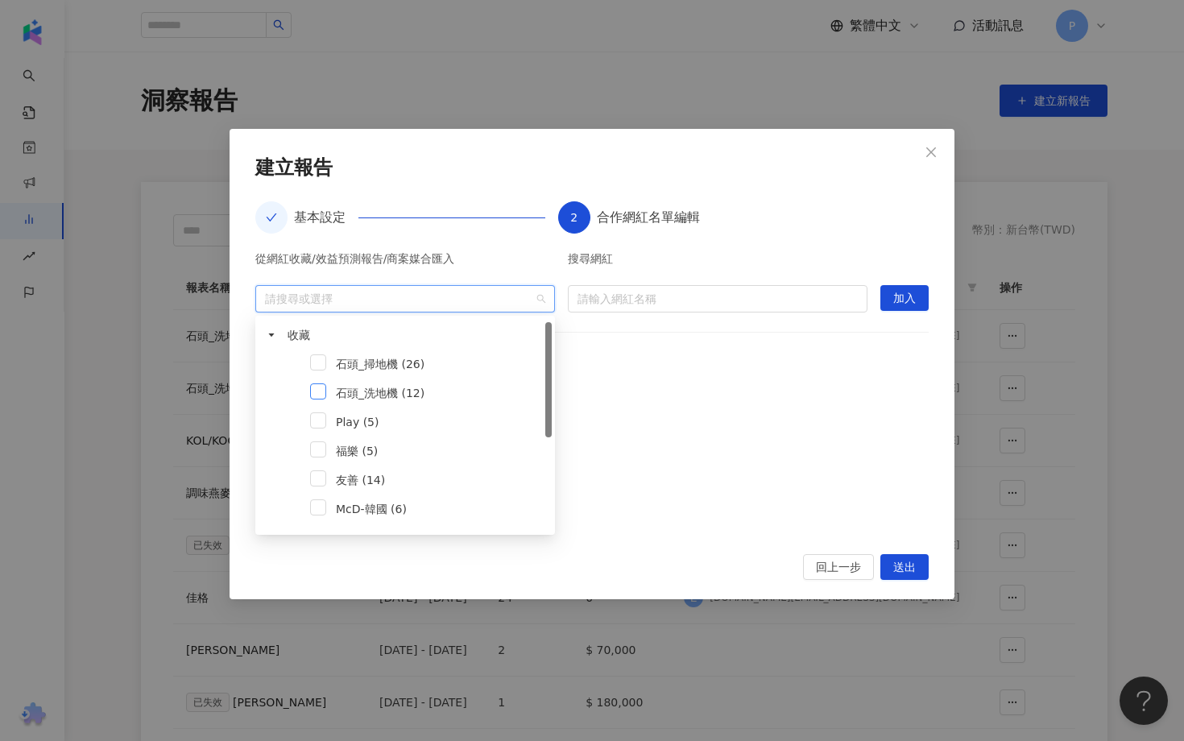
click at [321, 394] on span at bounding box center [318, 391] width 16 height 16
click at [773, 337] on div "從網紅收藏/效益預測報告/商案媒合匯入 石頭_洗地機 (12) 搜尋網紅 請輸入網紅名稱 加入 已加入網紅：0 位" at bounding box center [591, 394] width 673 height 282
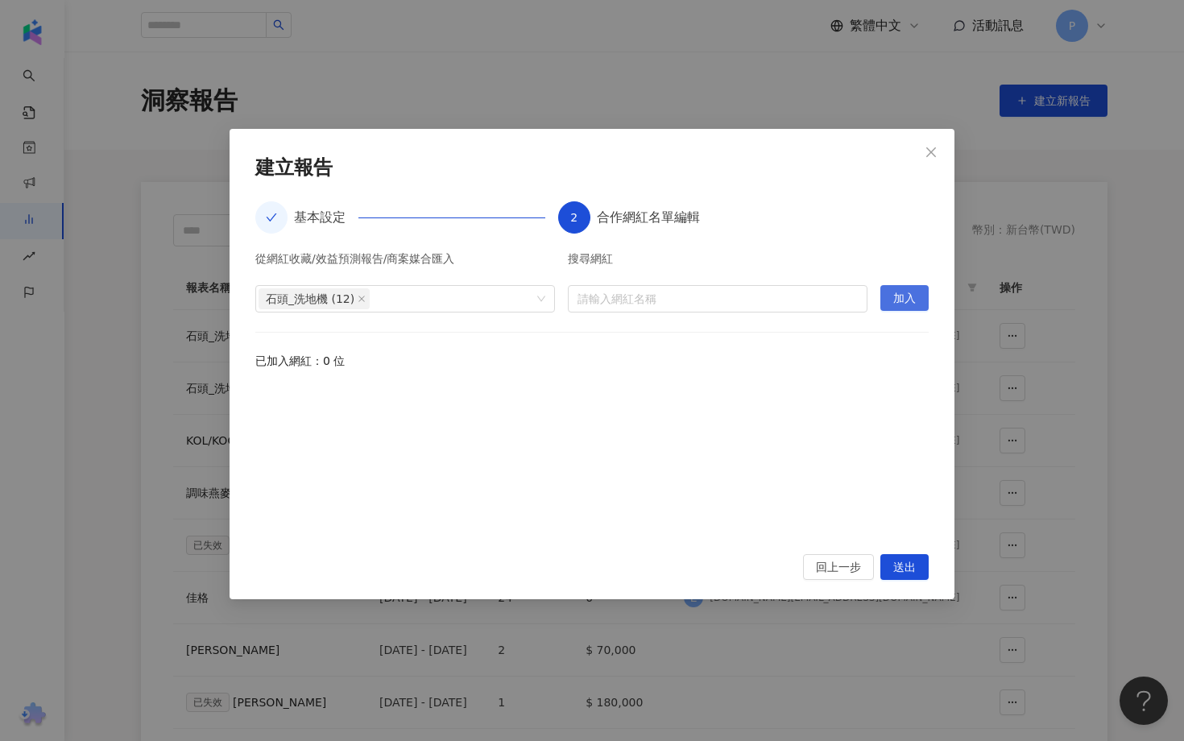
click at [892, 298] on button "加入" at bounding box center [904, 298] width 48 height 26
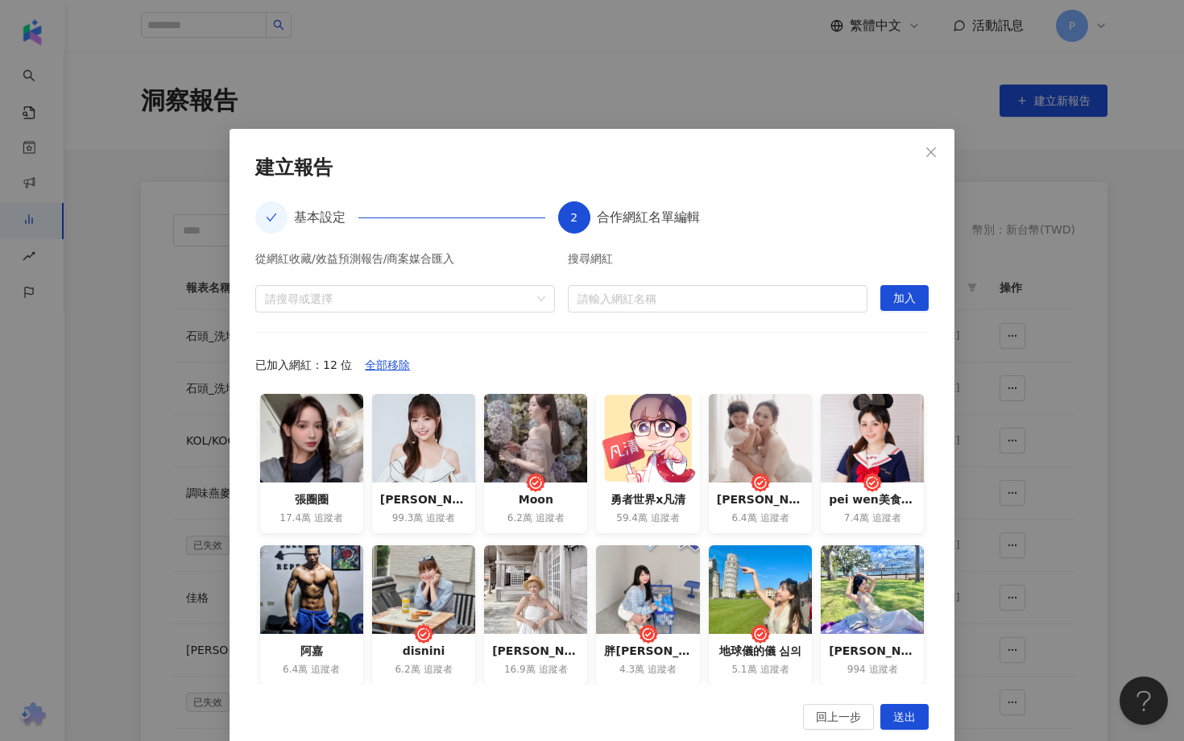
scroll to position [27, 0]
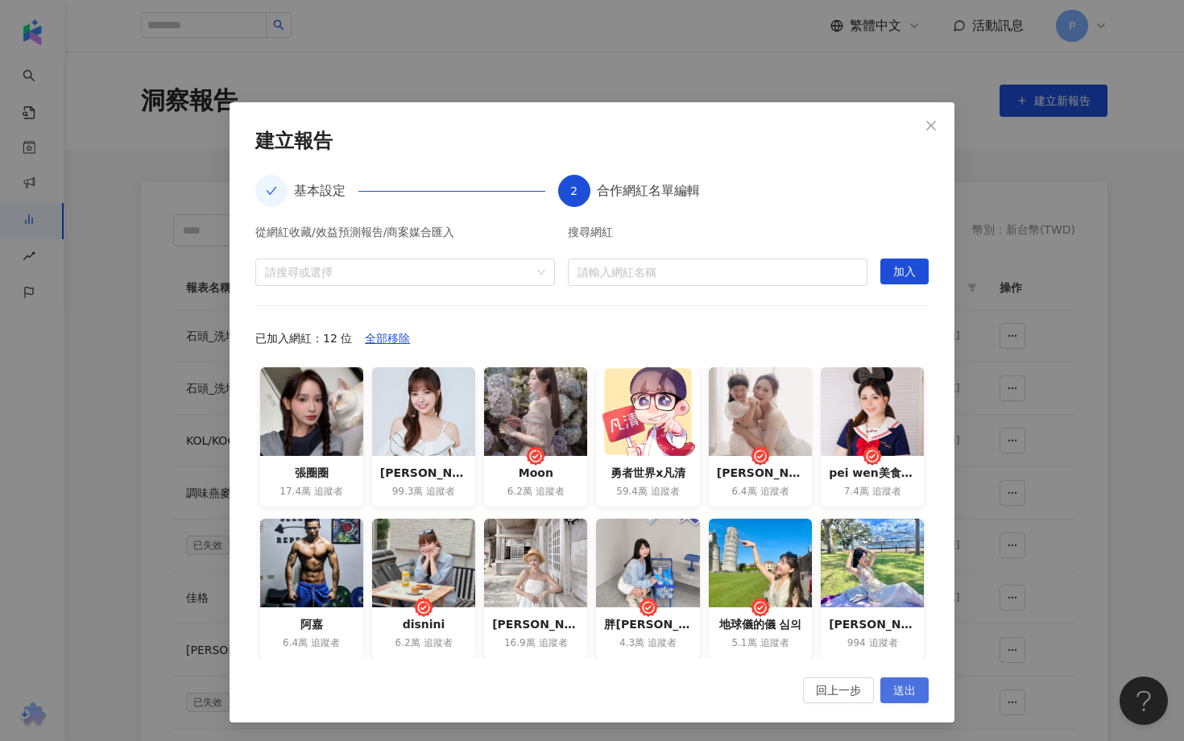
click at [911, 685] on span "送出" at bounding box center [904, 691] width 23 height 26
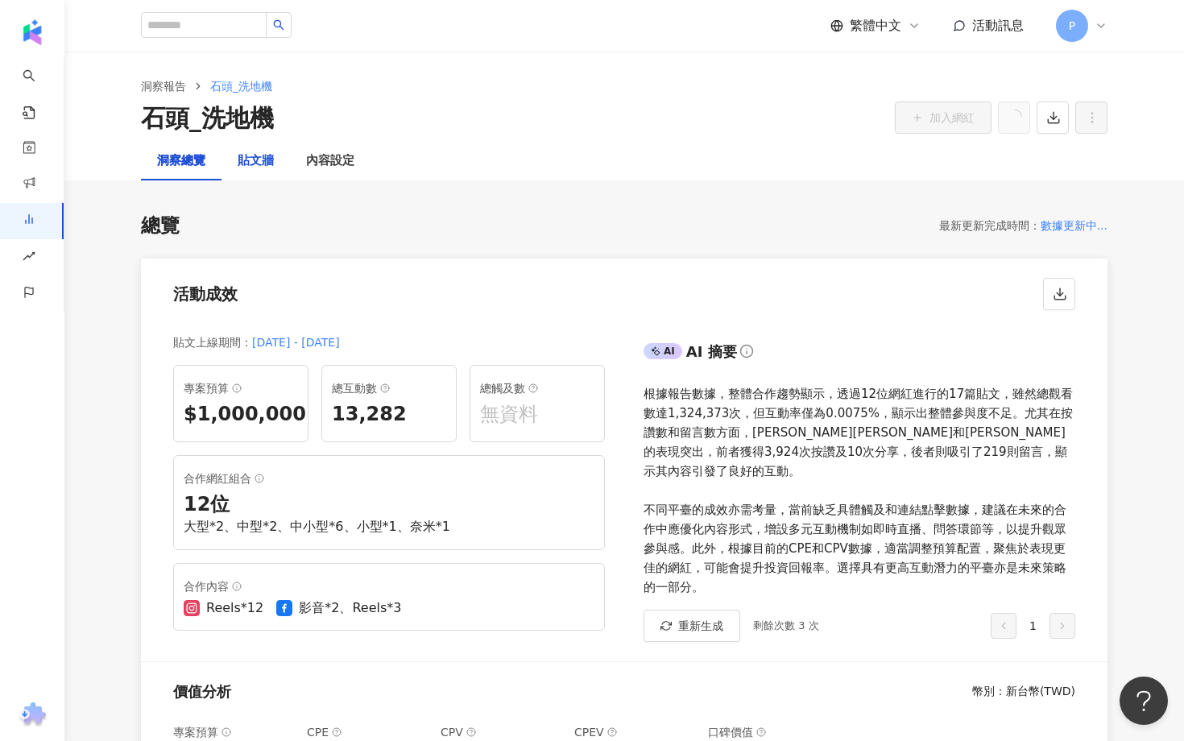
click at [272, 159] on div "貼文牆" at bounding box center [256, 160] width 36 height 19
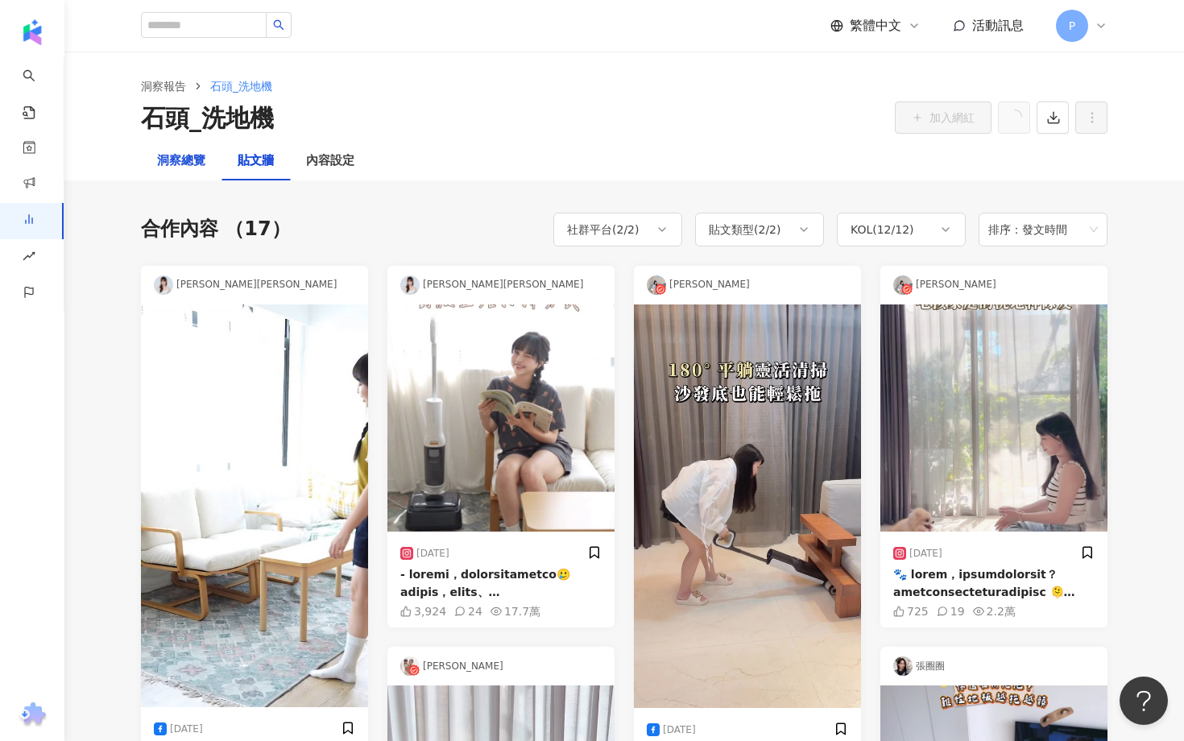
click at [195, 162] on div "洞察總覽" at bounding box center [181, 160] width 48 height 19
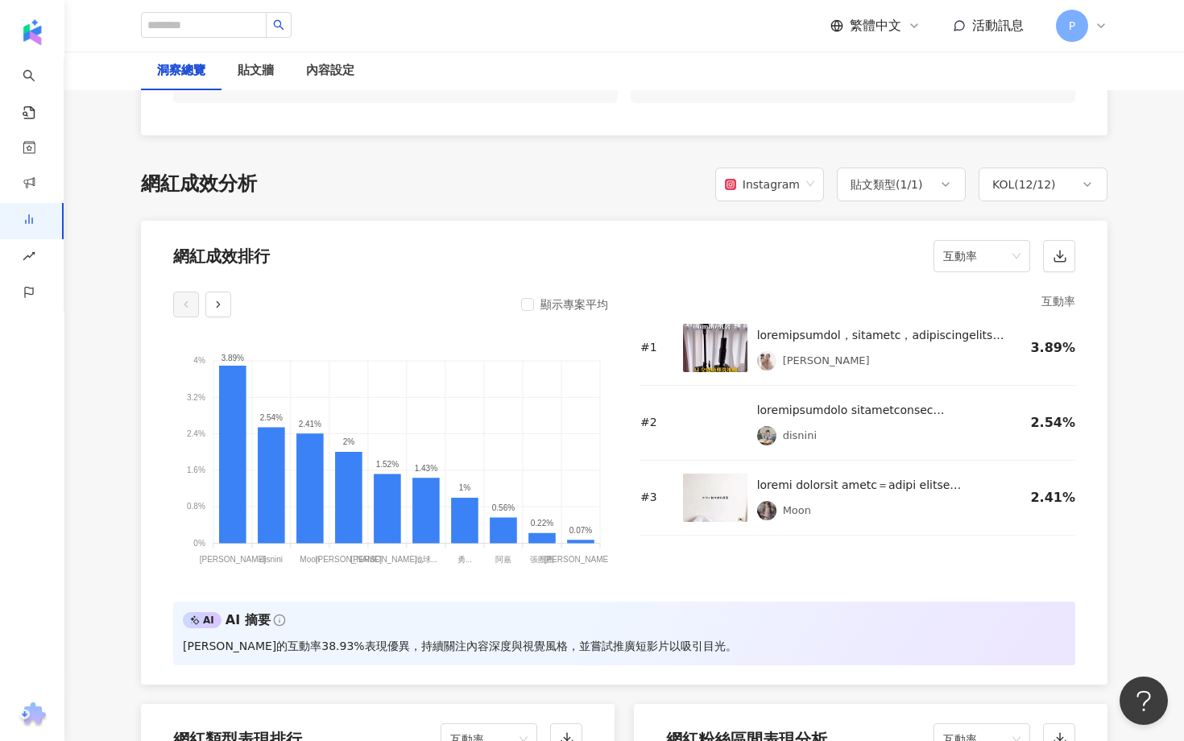
scroll to position [1103, 0]
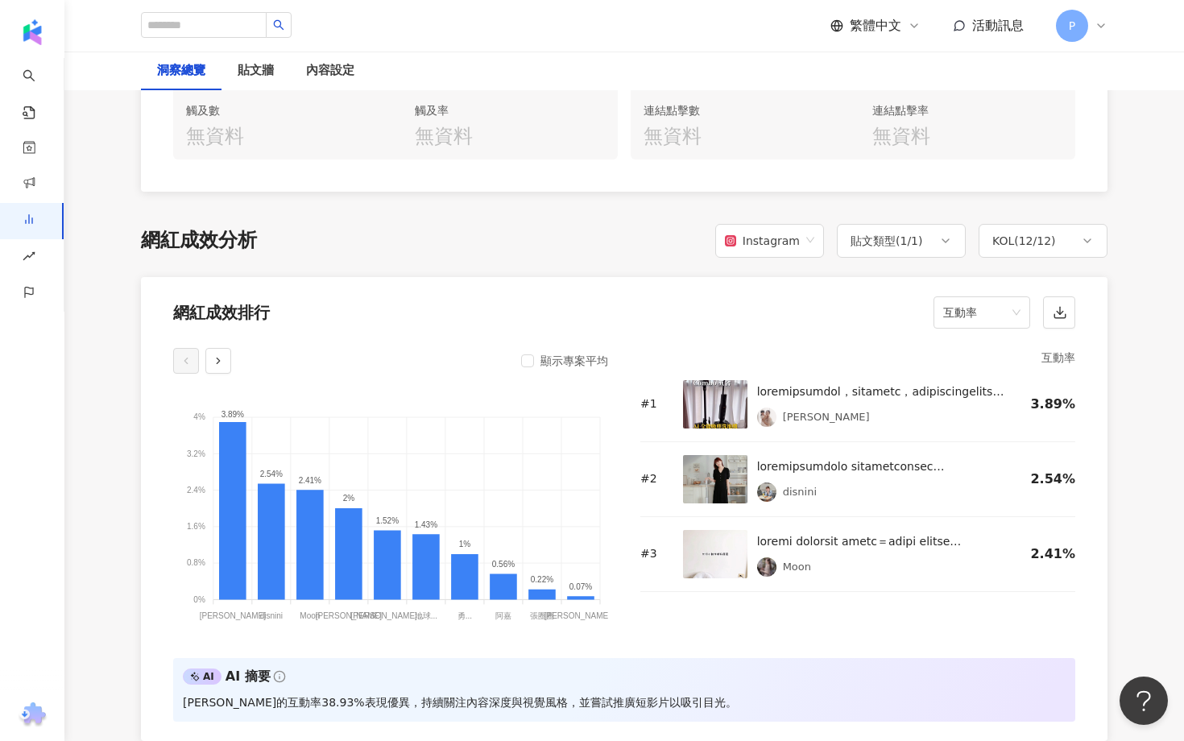
click at [930, 317] on div "網紅成效排行 互動率" at bounding box center [624, 307] width 966 height 61
click at [953, 308] on span "互動率" at bounding box center [981, 312] width 77 height 31
click at [979, 478] on div "觀看率" at bounding box center [981, 475] width 71 height 18
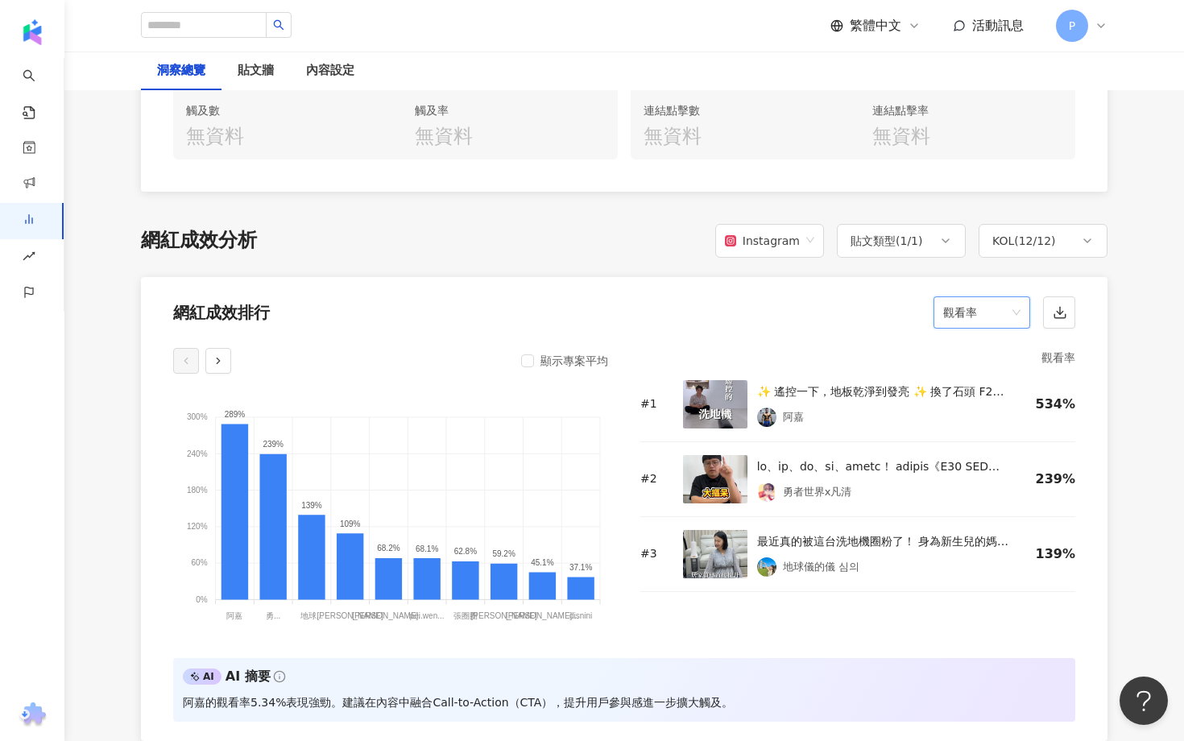
click at [720, 380] on img at bounding box center [715, 404] width 64 height 48
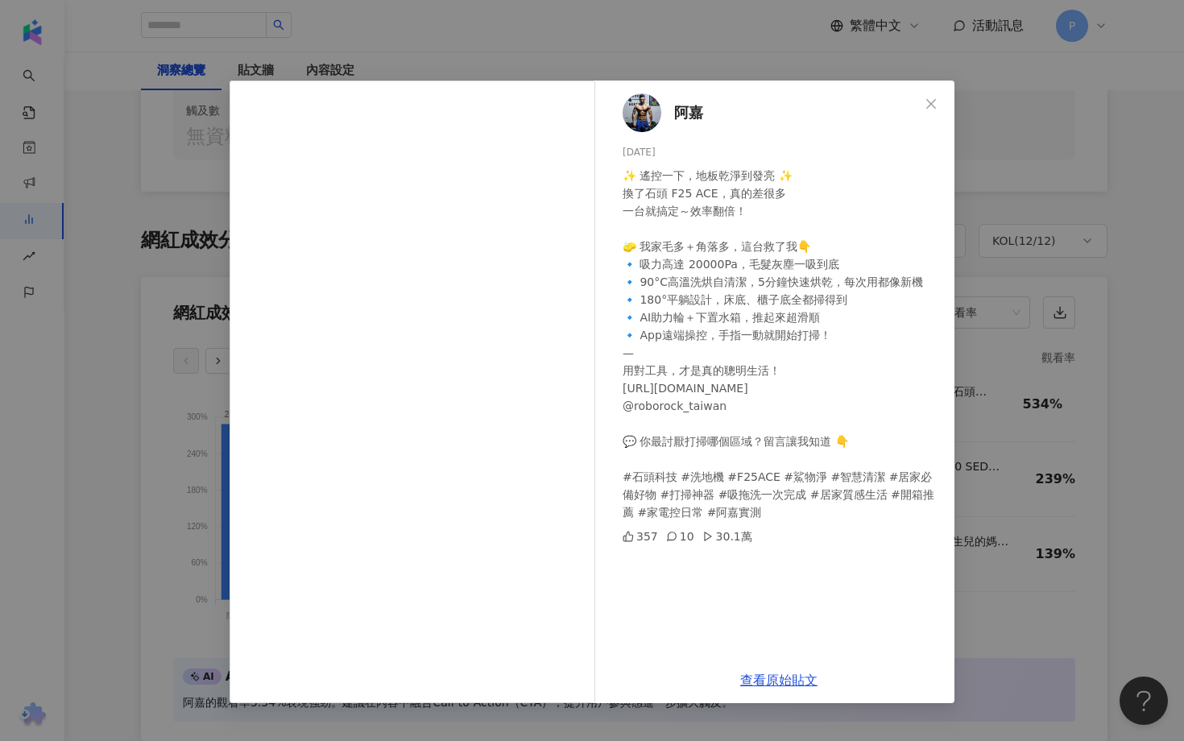
scroll to position [1139, 0]
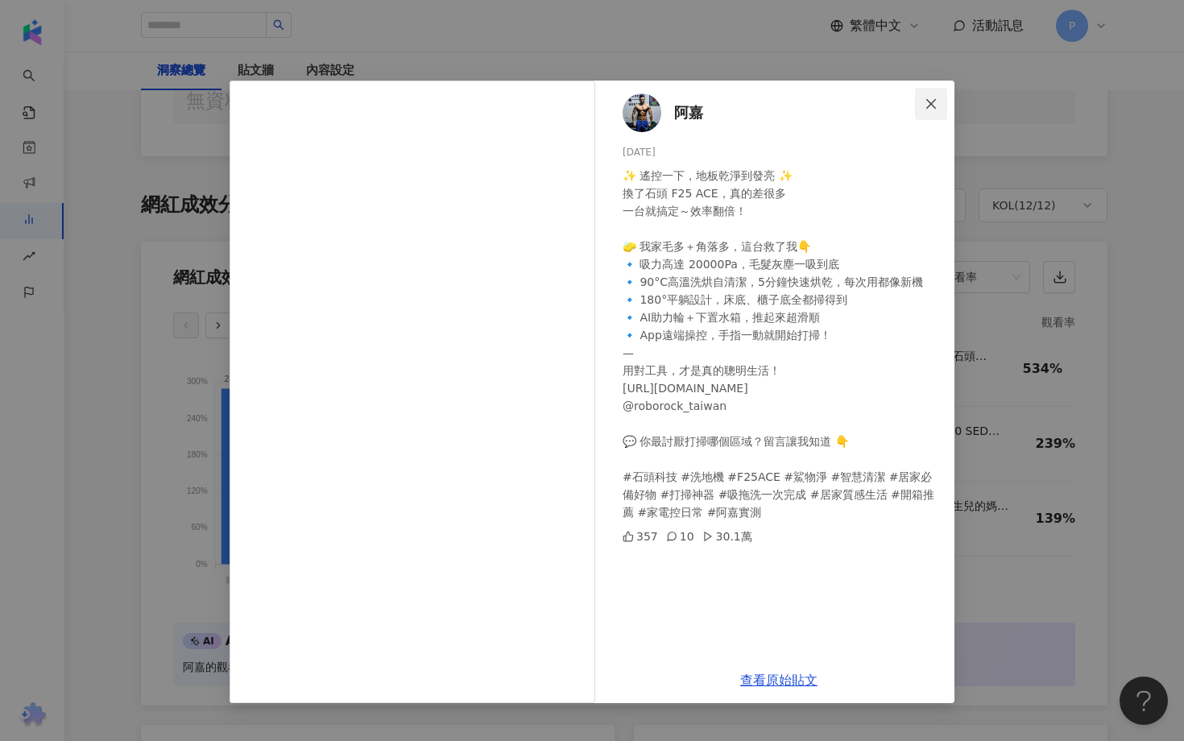
click at [929, 101] on icon "close" at bounding box center [931, 103] width 10 height 10
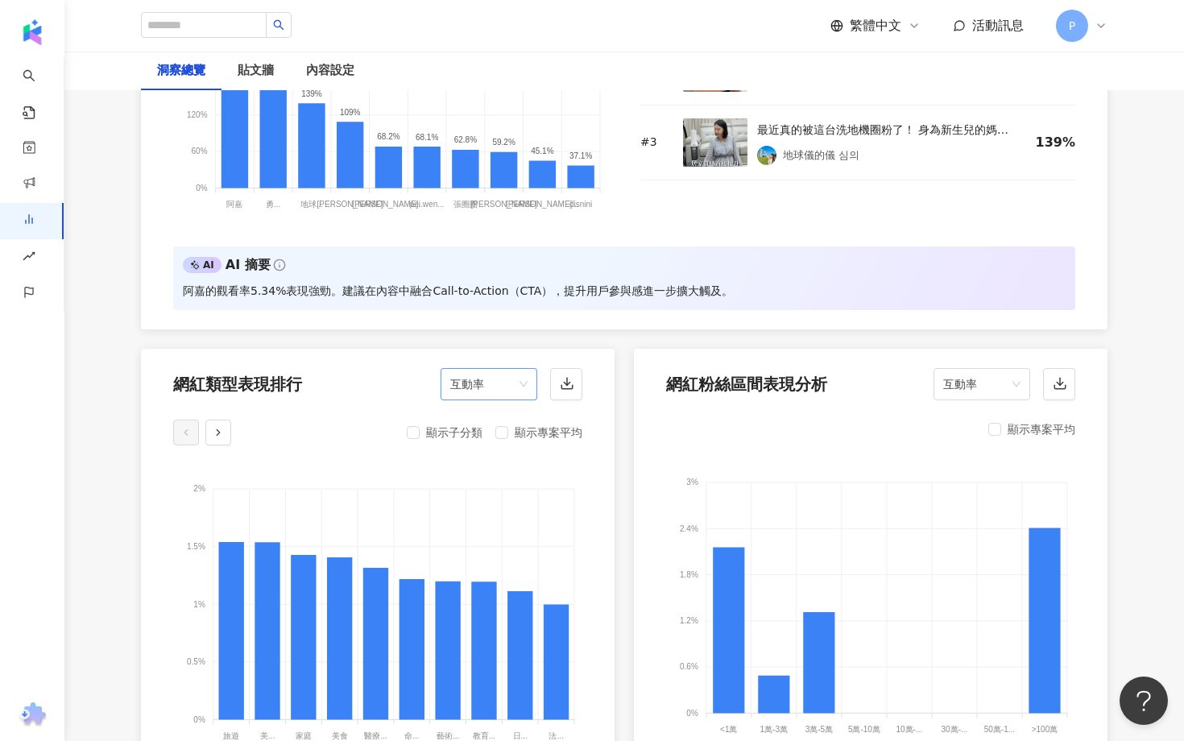
scroll to position [1624, 0]
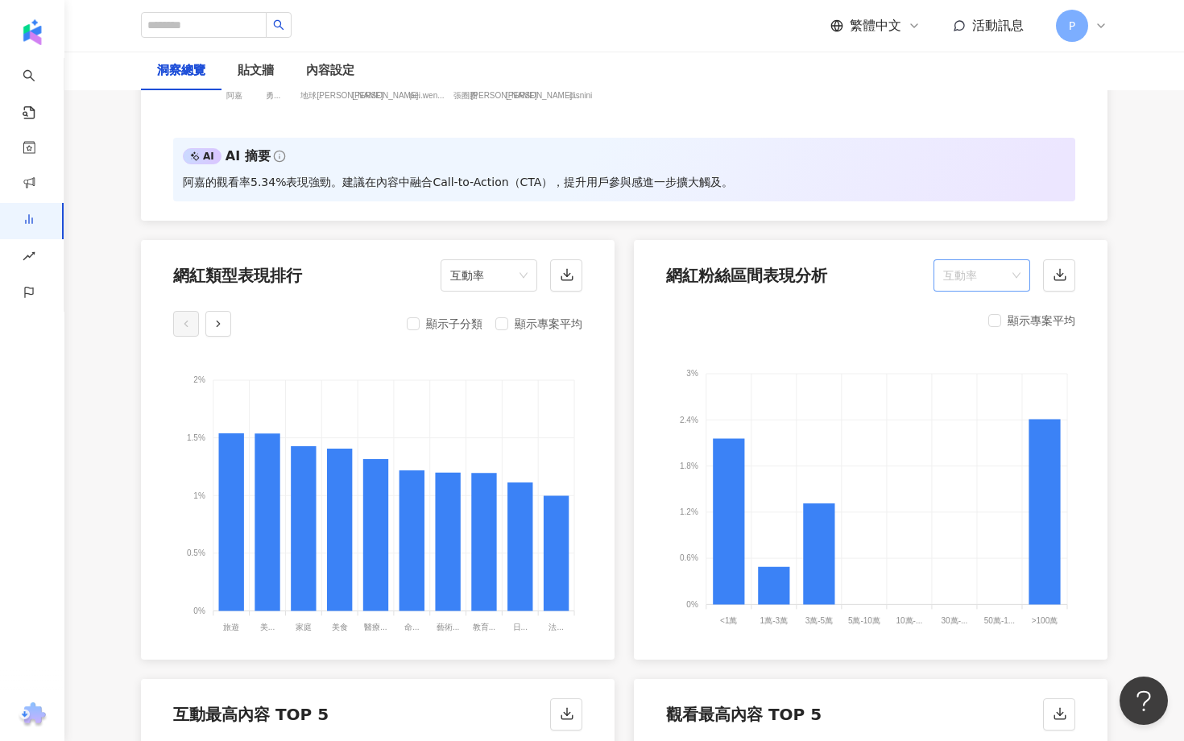
click at [963, 260] on span "互動率" at bounding box center [981, 275] width 77 height 31
click at [1063, 314] on div "顯示專案平均" at bounding box center [1042, 320] width 68 height 19
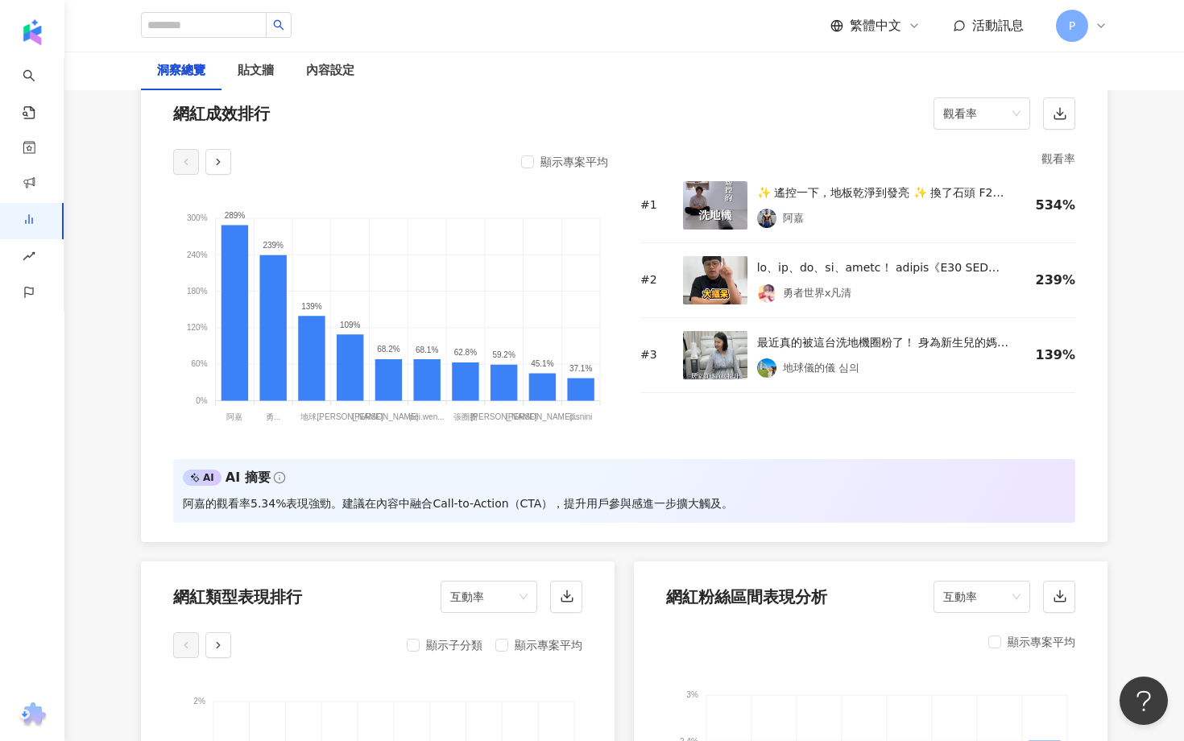
scroll to position [1144, 0]
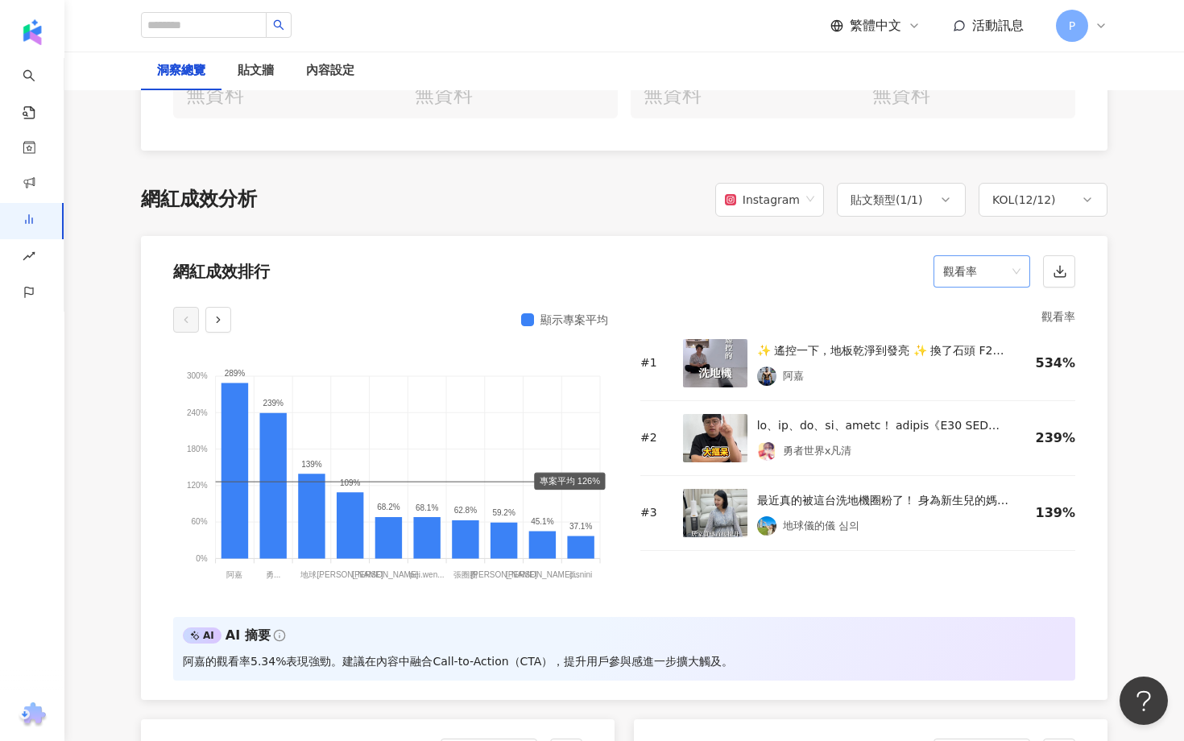
click at [956, 267] on span "觀看率" at bounding box center [981, 271] width 77 height 31
click at [970, 383] on div "互動率" at bounding box center [981, 379] width 71 height 18
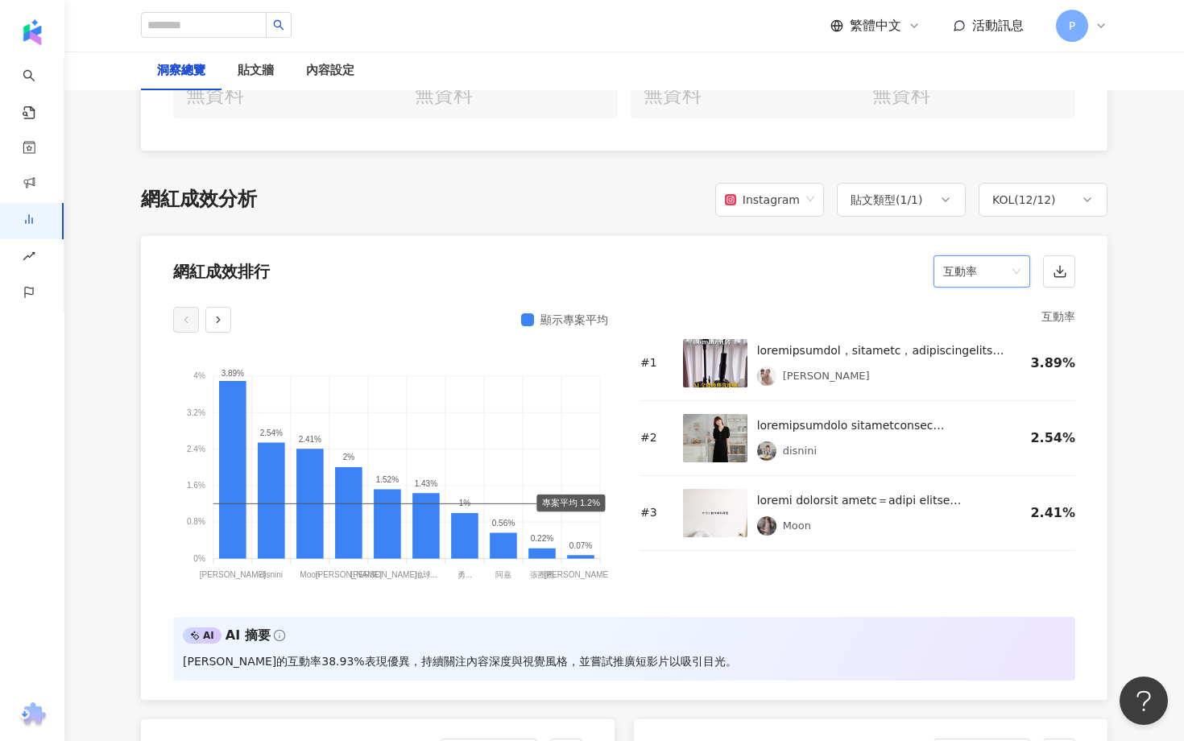
click at [991, 256] on span "互動率" at bounding box center [981, 271] width 77 height 31
click at [808, 569] on div "互動率 # 1 薇薇 3.89% # 2 disnini 2.54% # 3 Moon 2.41%" at bounding box center [857, 452] width 435 height 291
click at [790, 418] on div at bounding box center [881, 425] width 248 height 19
click at [960, 256] on span "互動率" at bounding box center [981, 271] width 77 height 31
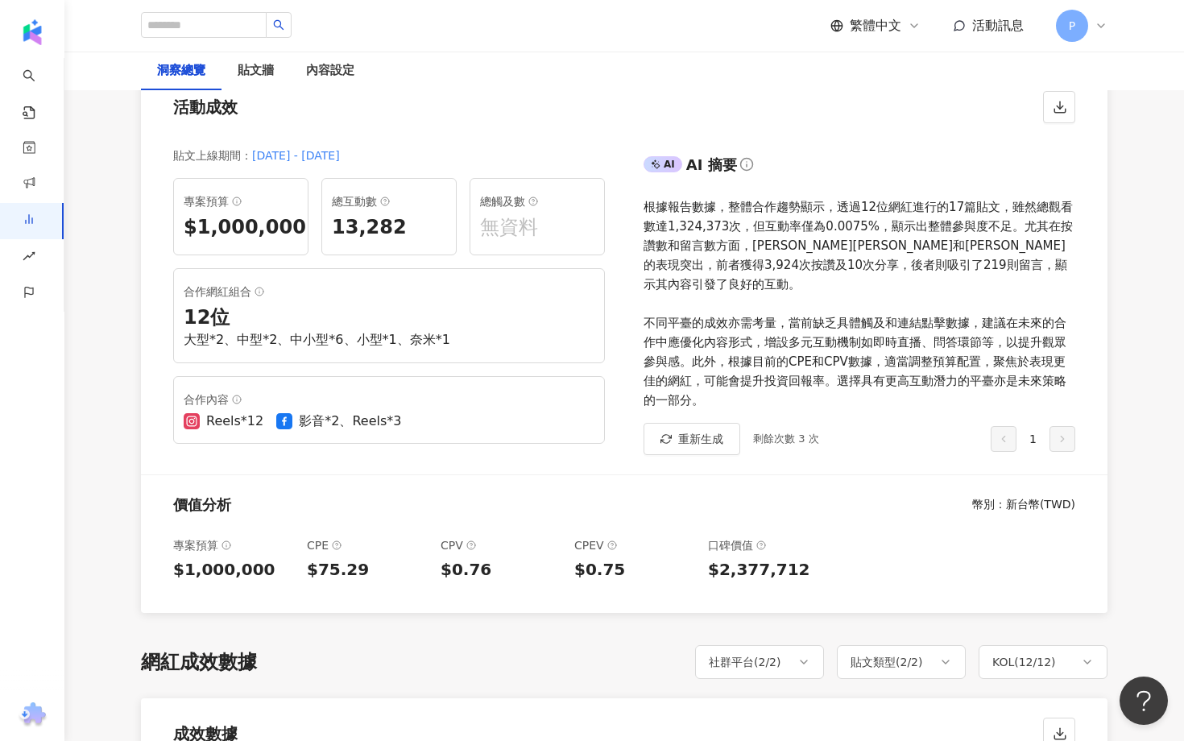
scroll to position [0, 0]
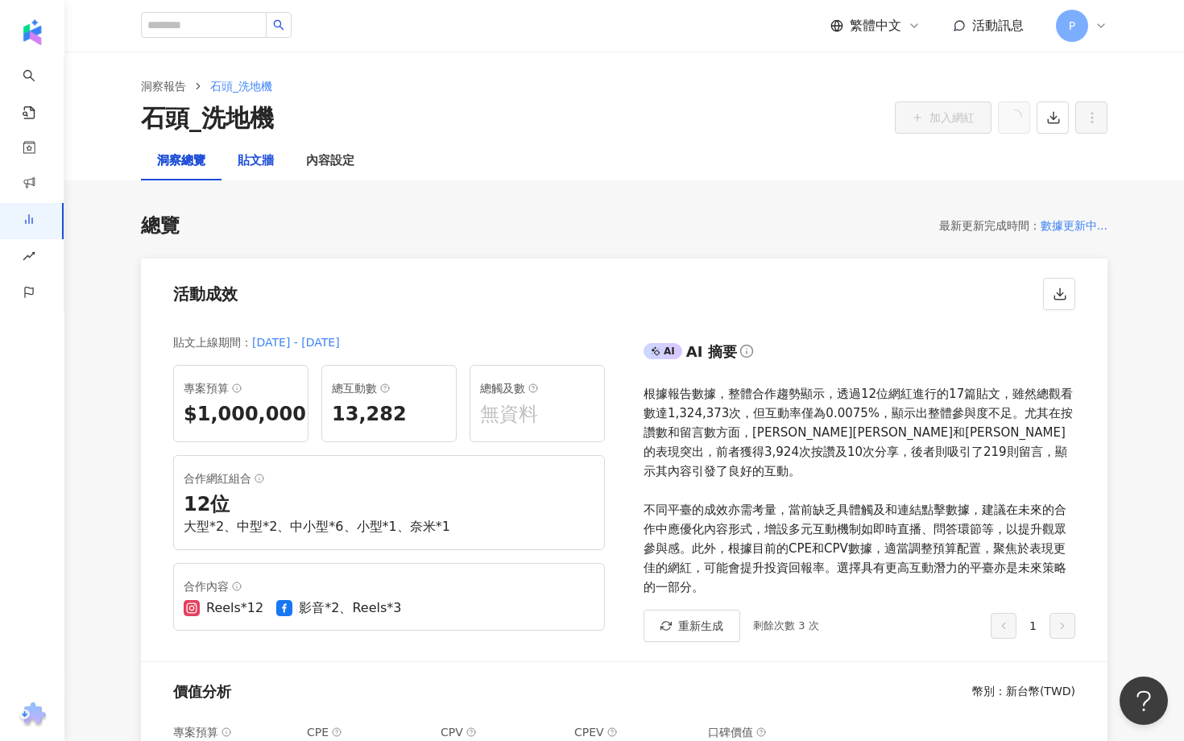
click at [272, 159] on div "貼文牆" at bounding box center [256, 160] width 36 height 19
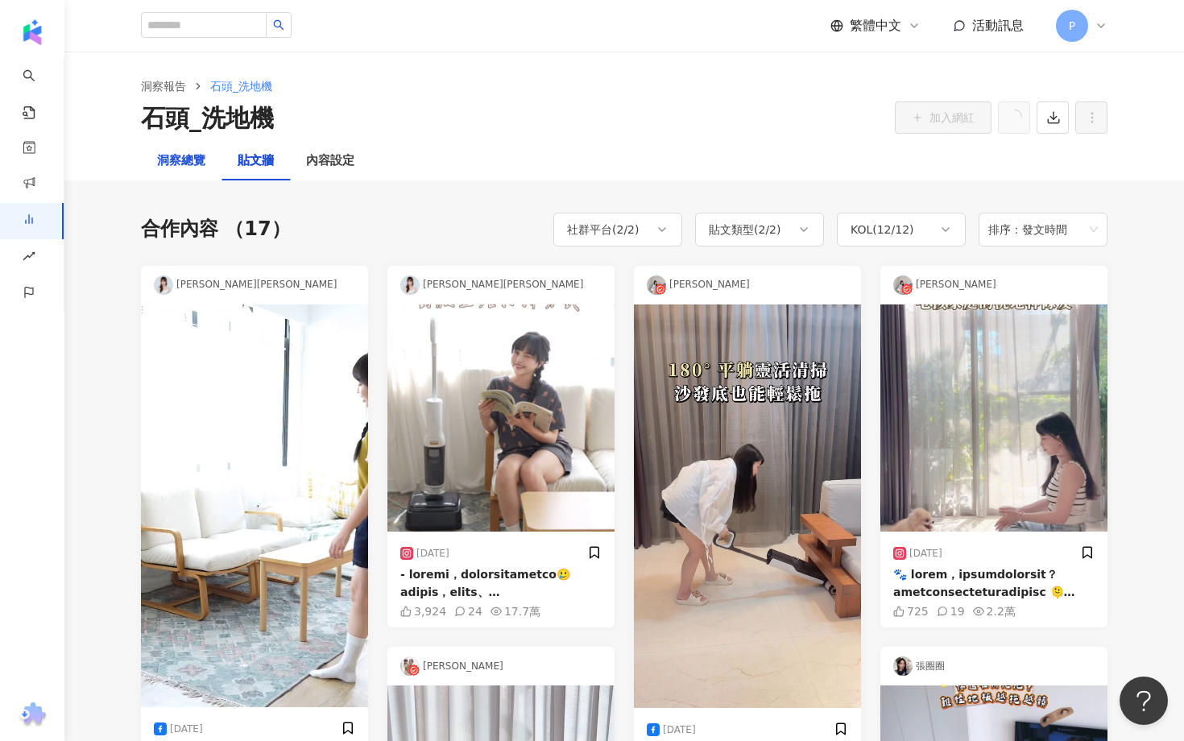
click at [184, 158] on div "洞察總覽" at bounding box center [181, 160] width 48 height 19
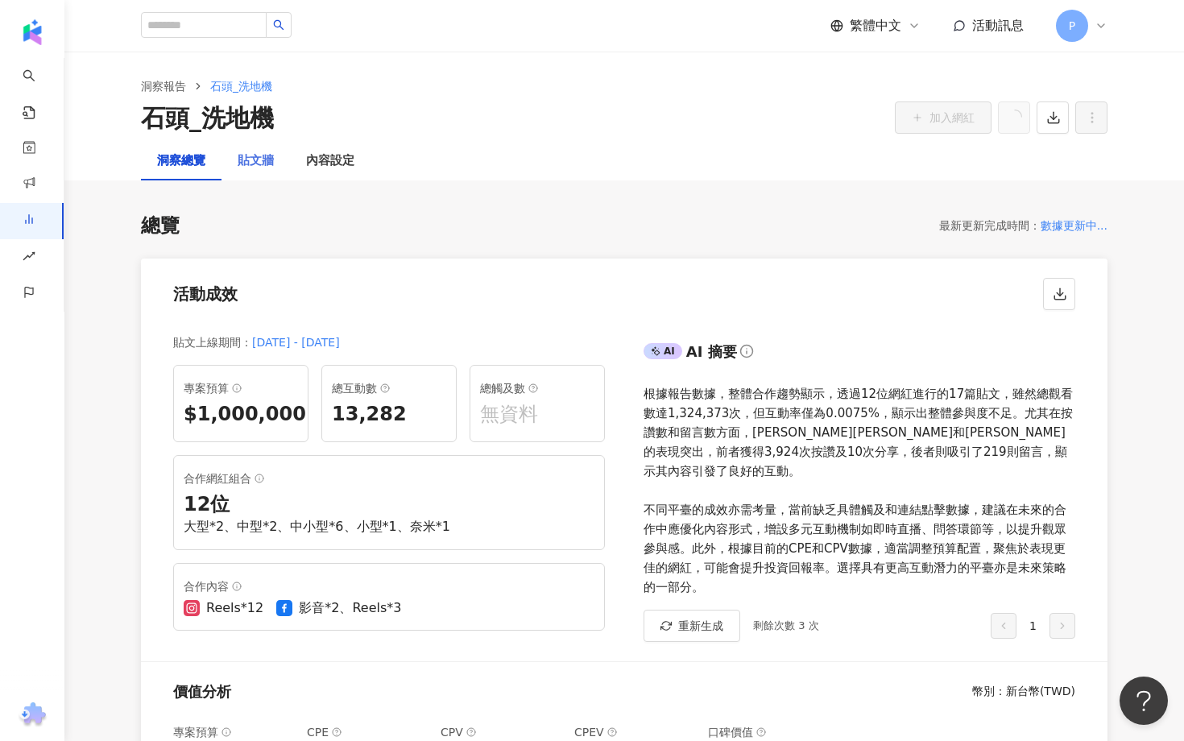
click at [288, 158] on div "貼文牆" at bounding box center [255, 161] width 68 height 39
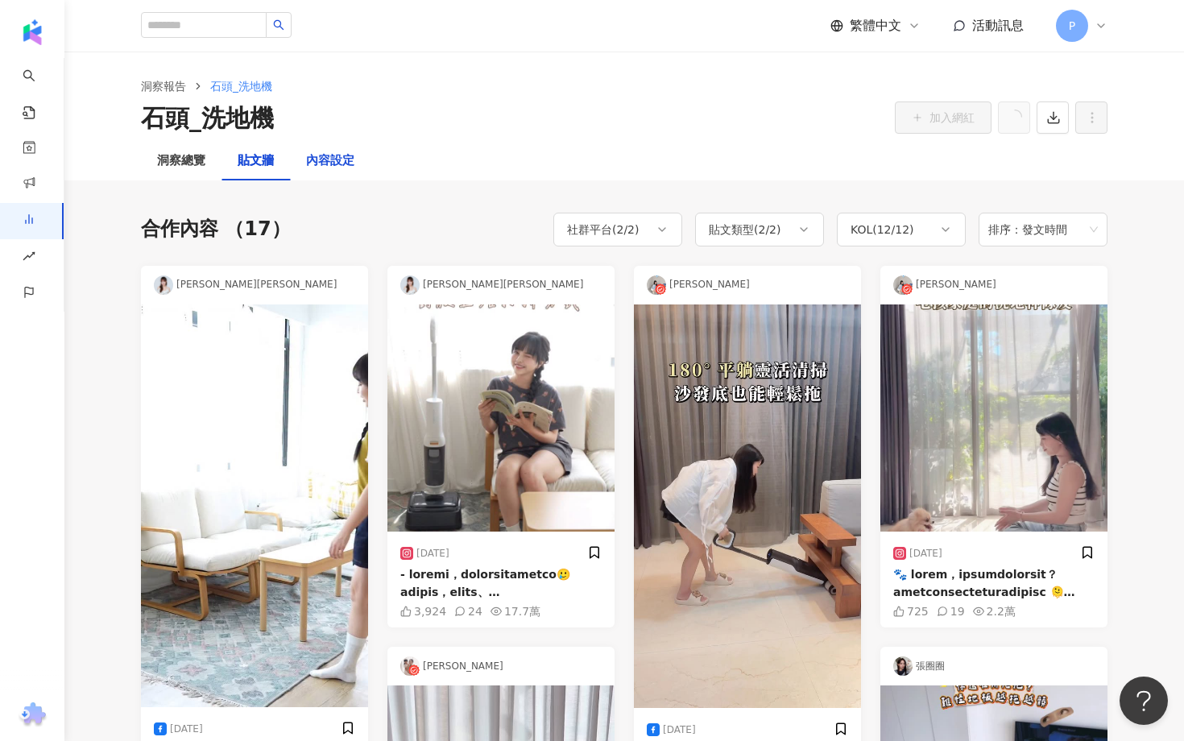
click at [322, 161] on div "內容設定" at bounding box center [330, 160] width 48 height 19
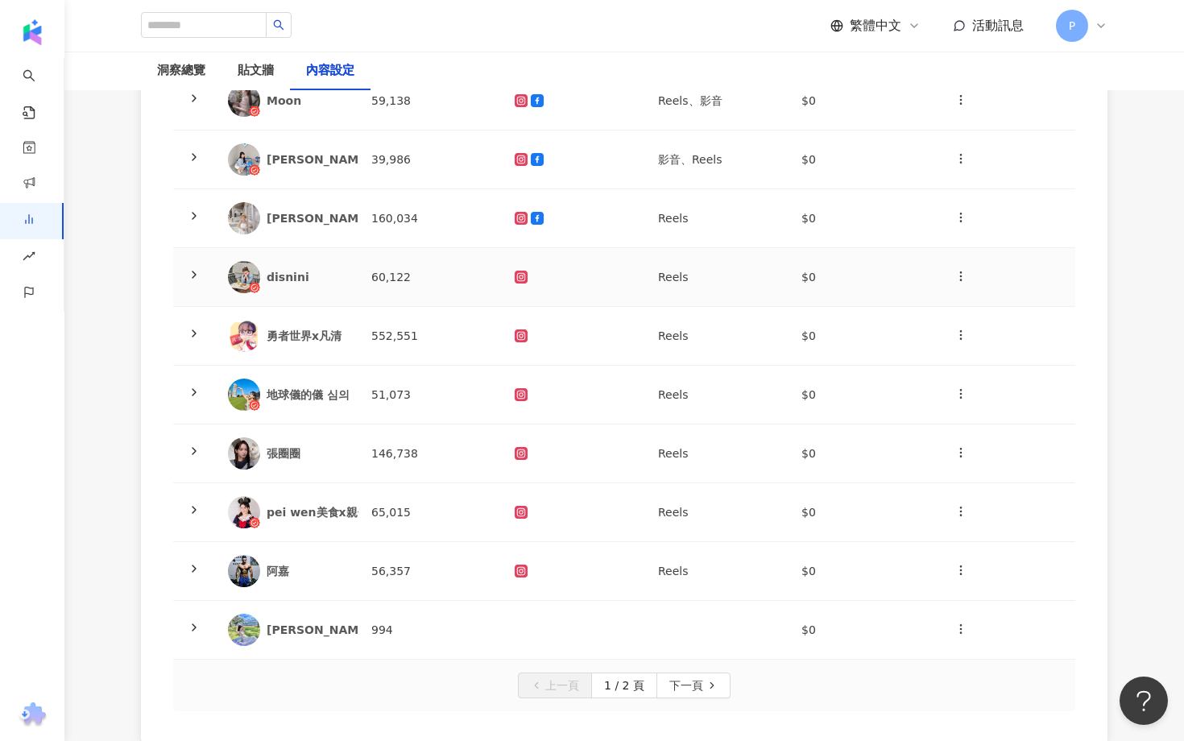
scroll to position [280, 0]
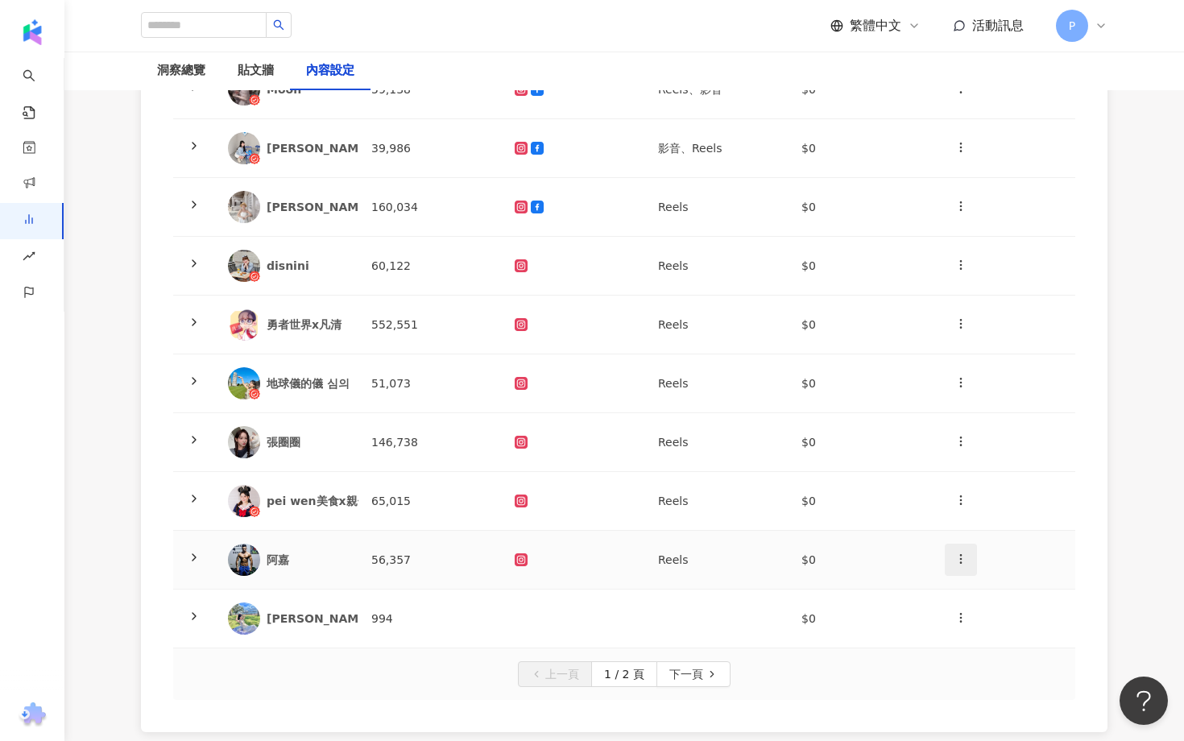
click at [963, 561] on icon "button" at bounding box center [960, 558] width 13 height 13
click at [987, 634] on div "刪除網紅" at bounding box center [989, 631] width 63 height 18
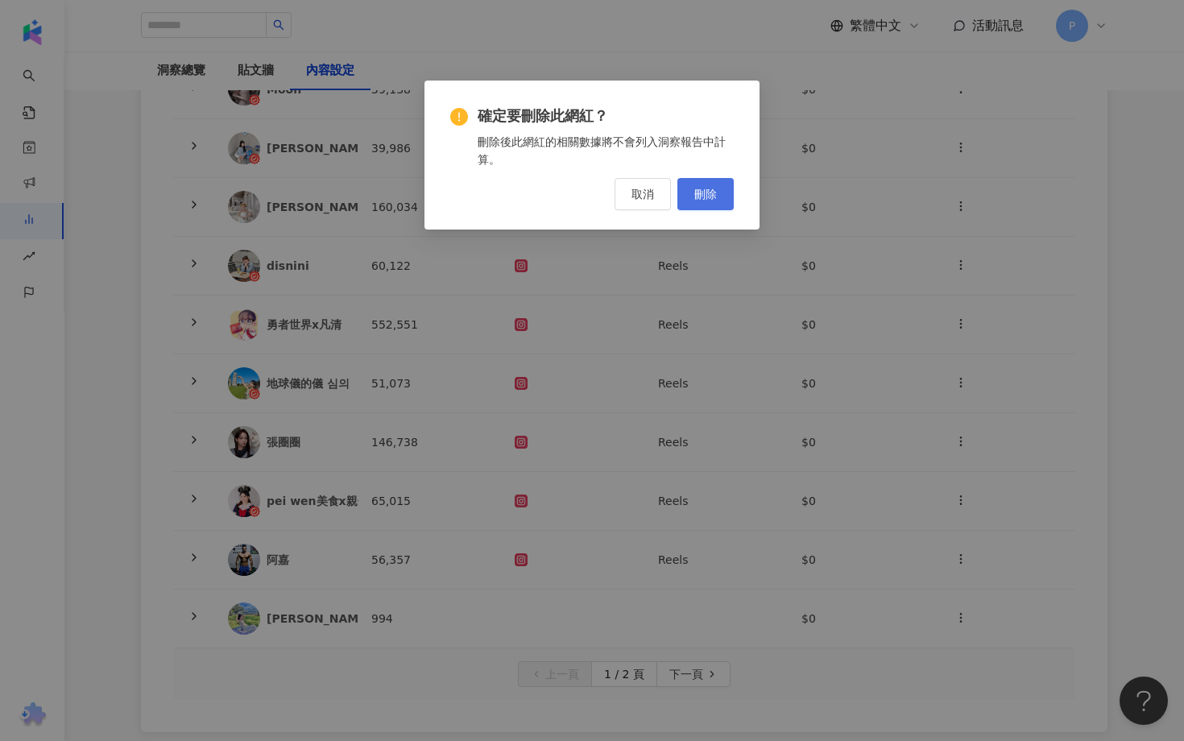
click at [706, 201] on button "刪除" at bounding box center [705, 194] width 56 height 32
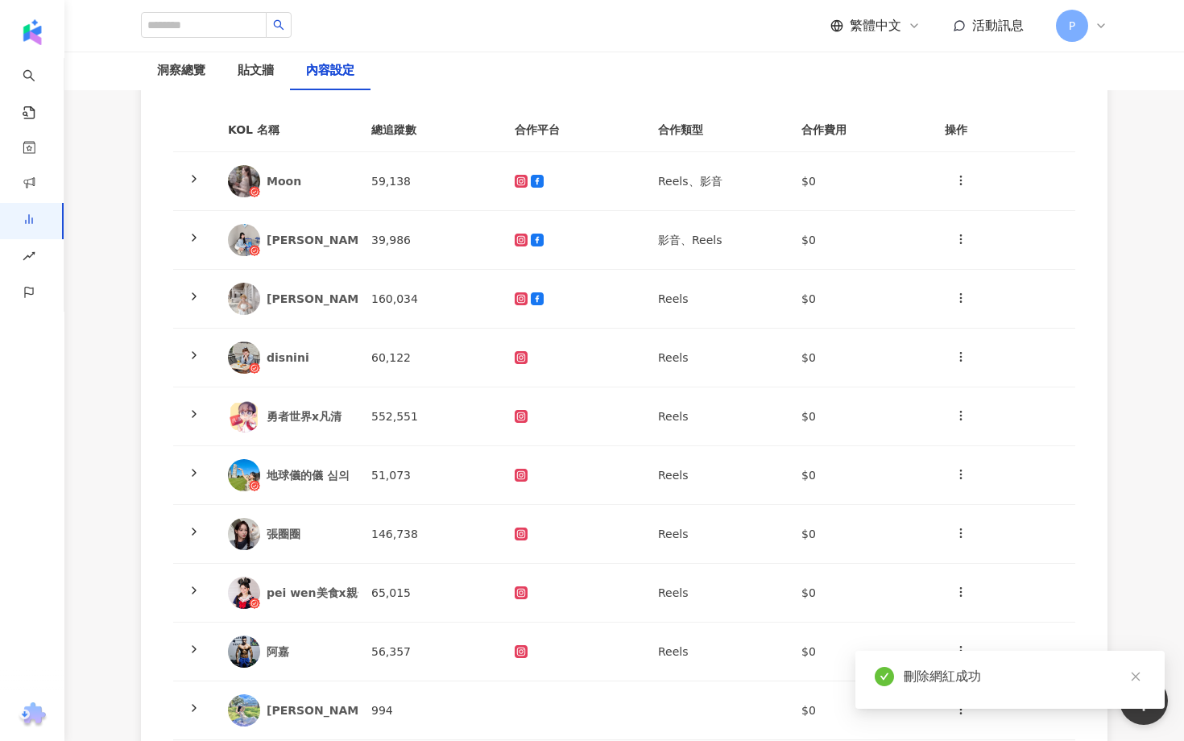
scroll to position [372, 0]
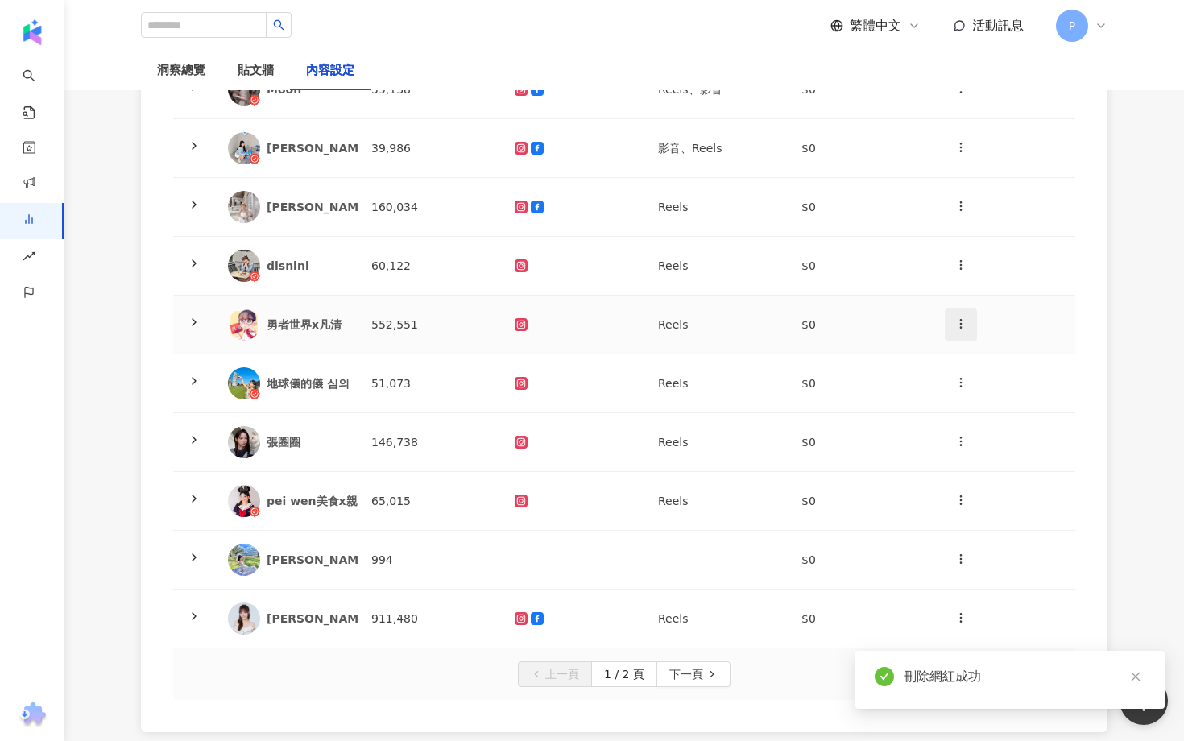
click at [958, 323] on icon "button" at bounding box center [960, 323] width 13 height 13
click at [958, 381] on li "刪除網紅" at bounding box center [989, 395] width 82 height 32
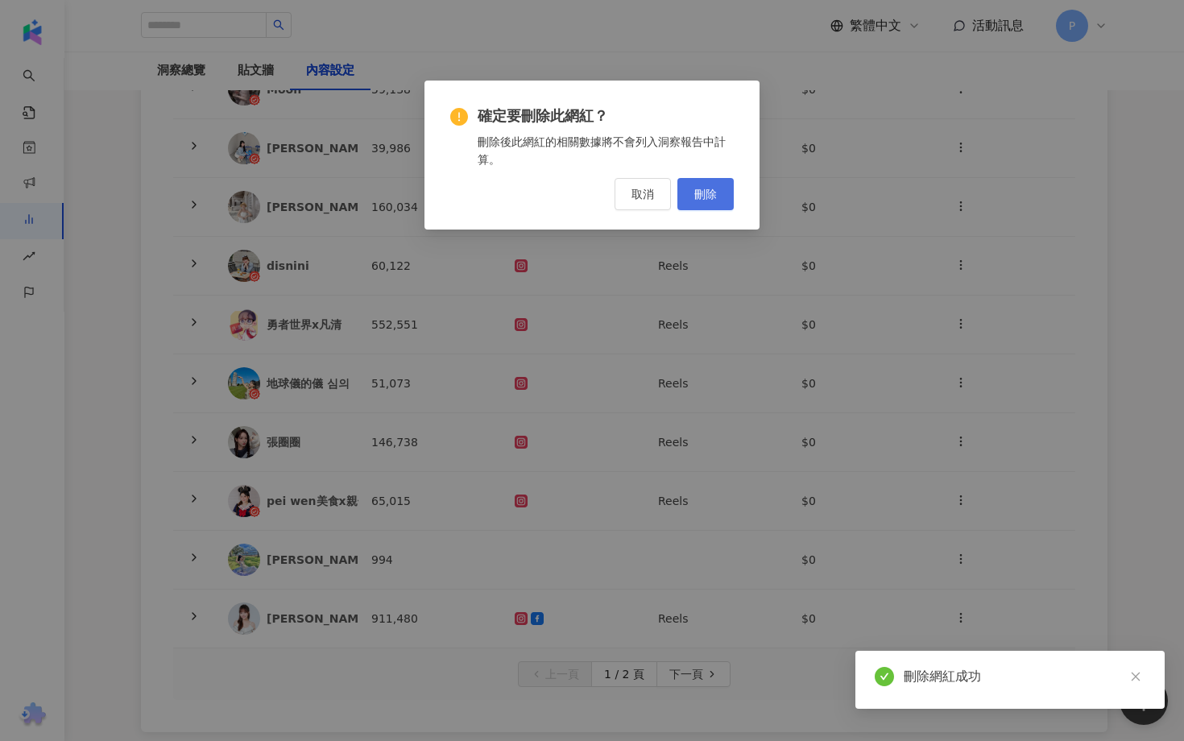
click at [709, 192] on span "刪除" at bounding box center [705, 194] width 23 height 13
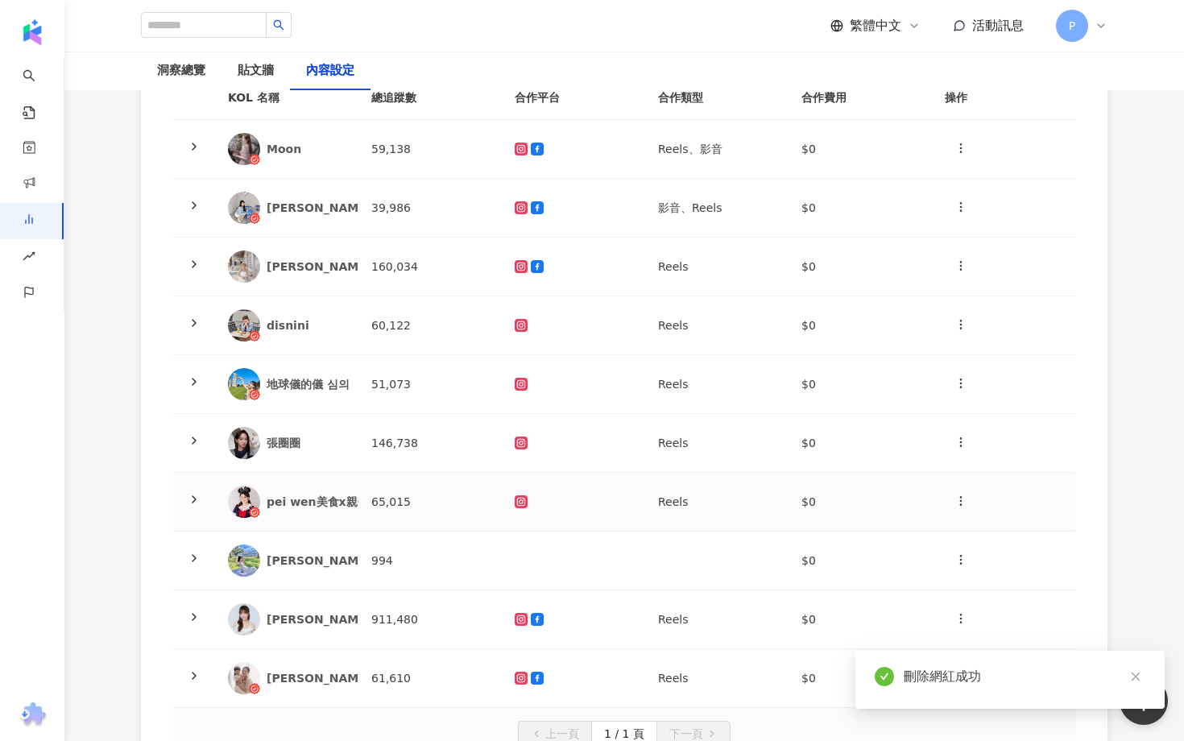
scroll to position [303, 0]
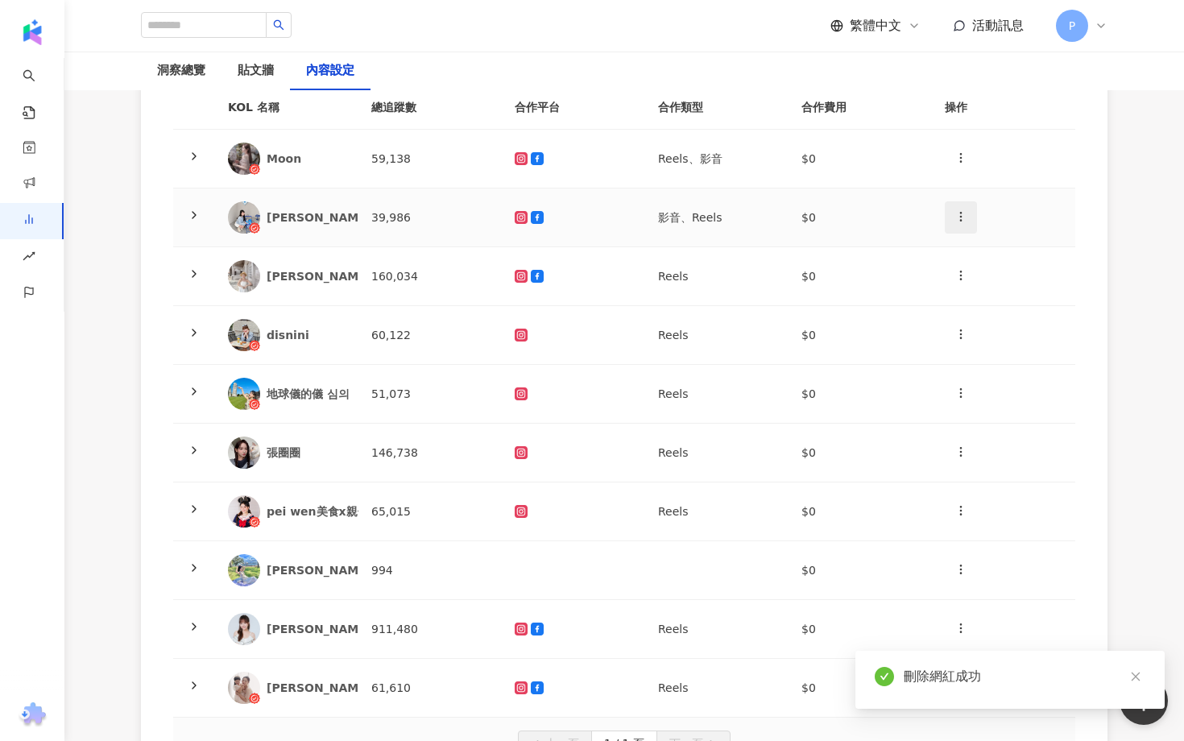
click at [955, 218] on icon "button" at bounding box center [960, 216] width 13 height 13
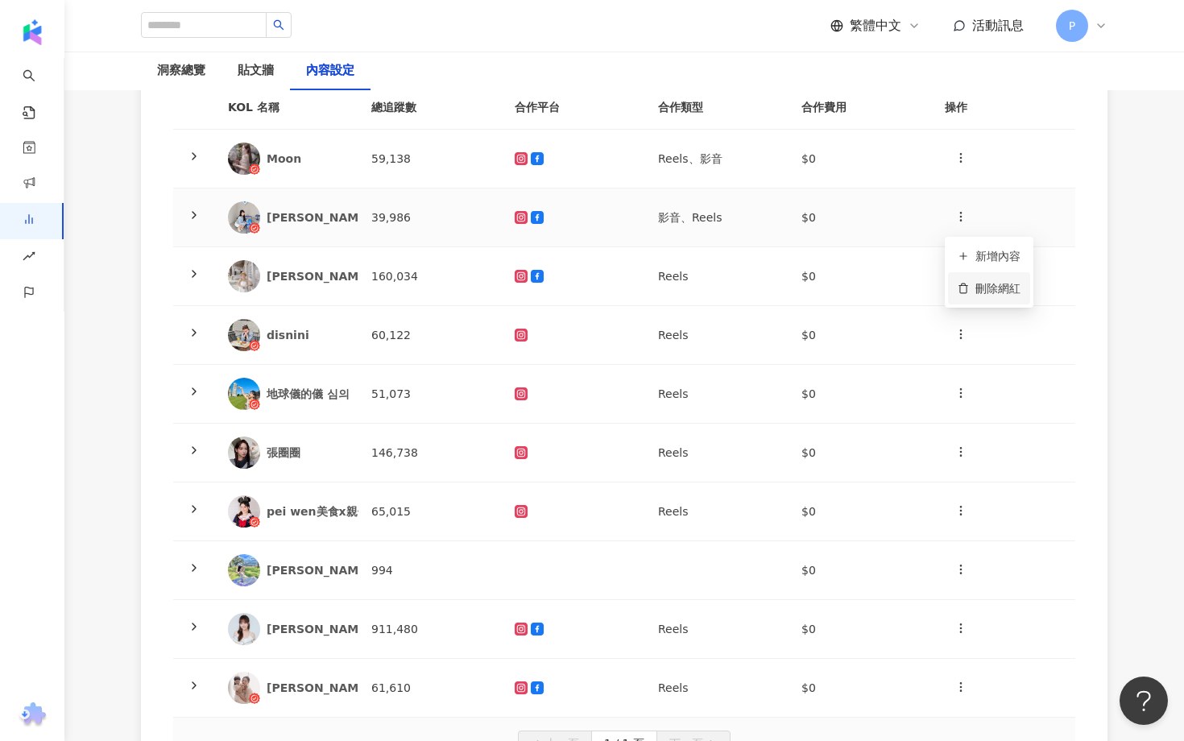
click at [971, 283] on div "刪除網紅" at bounding box center [989, 288] width 63 height 18
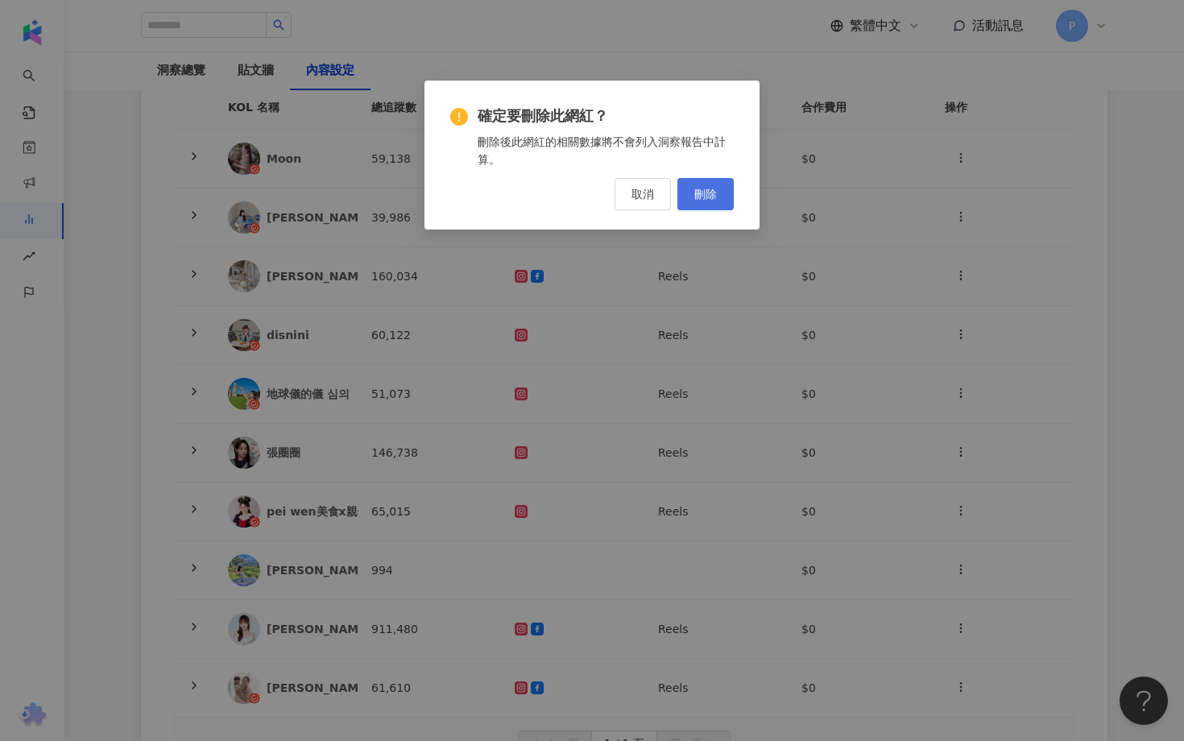
click at [711, 196] on span "刪除" at bounding box center [705, 194] width 23 height 13
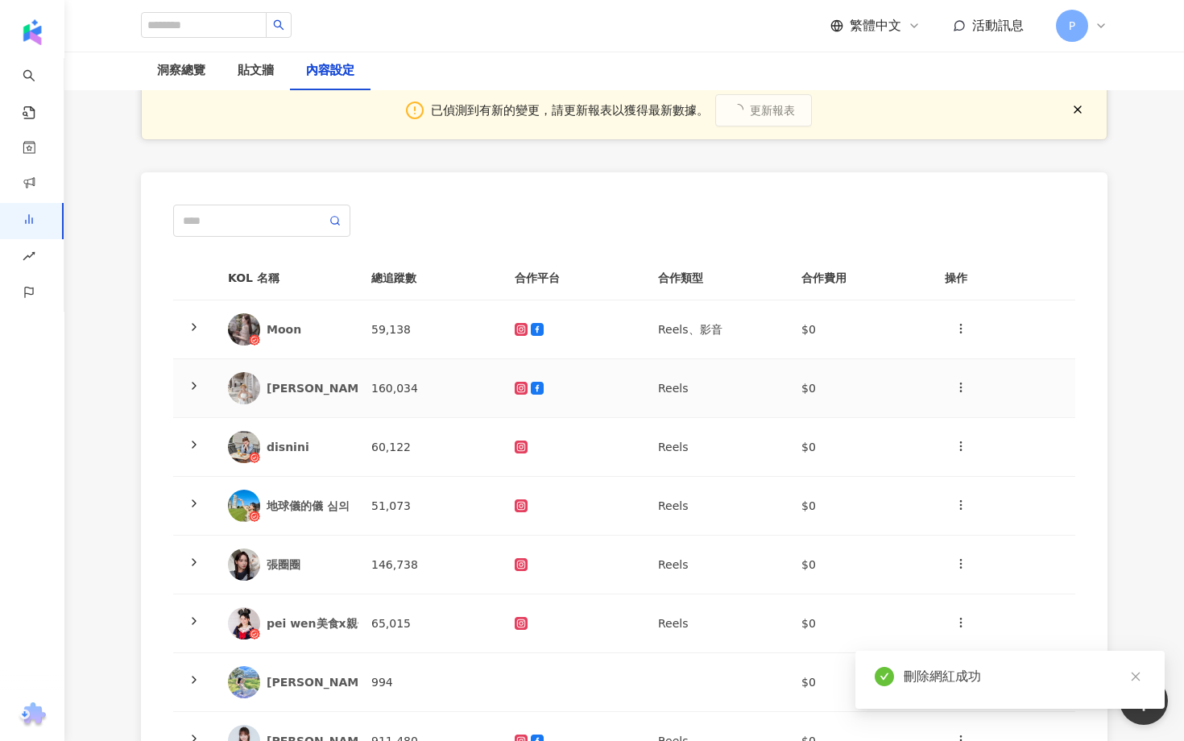
scroll to position [0, 0]
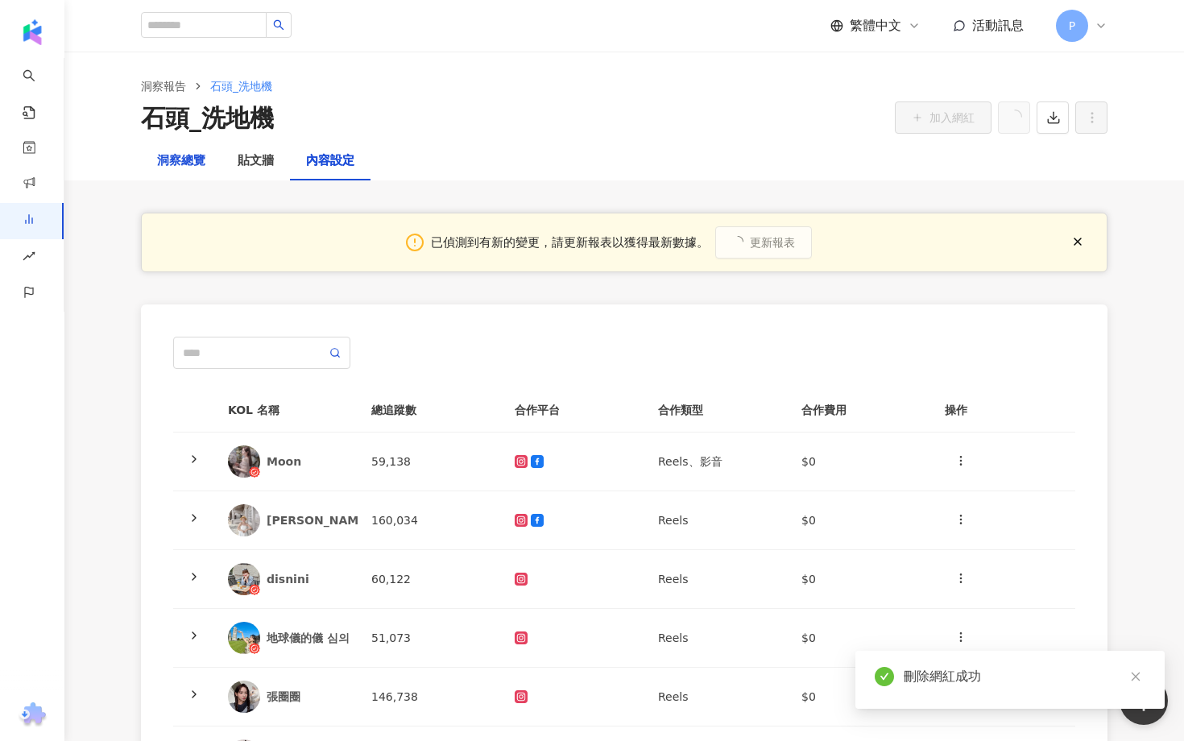
click at [183, 157] on div "洞察總覽" at bounding box center [181, 160] width 48 height 19
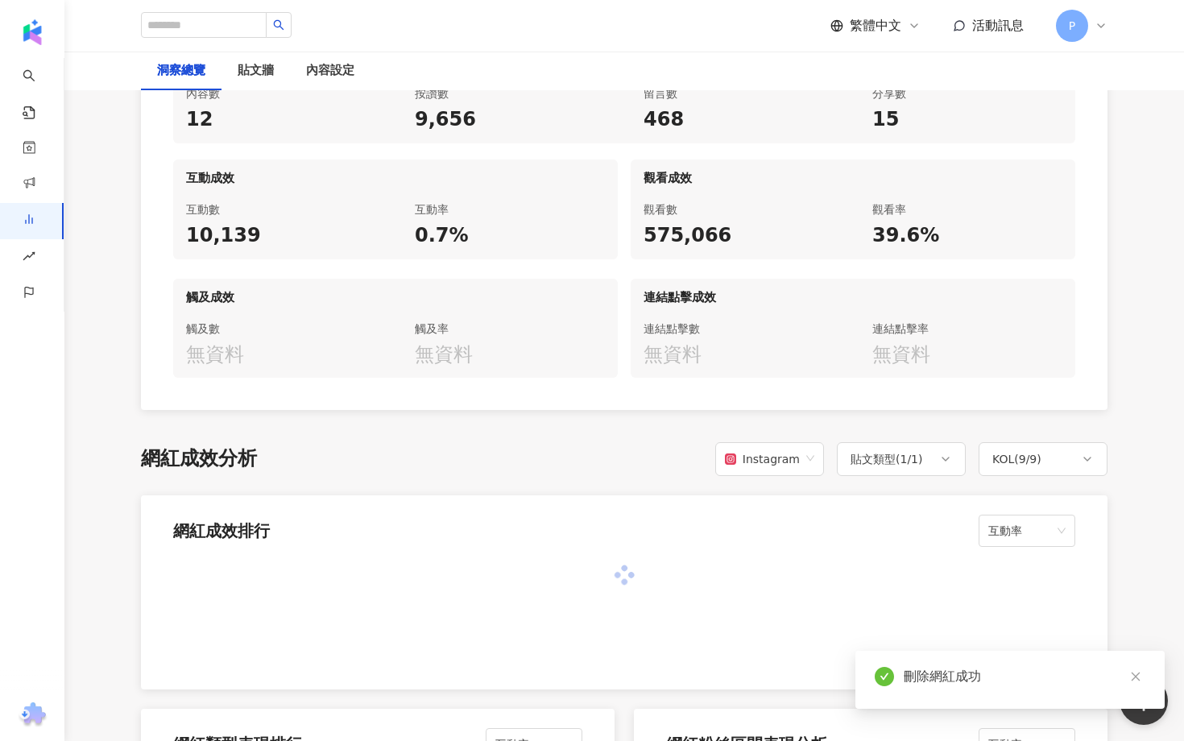
scroll to position [1152, 0]
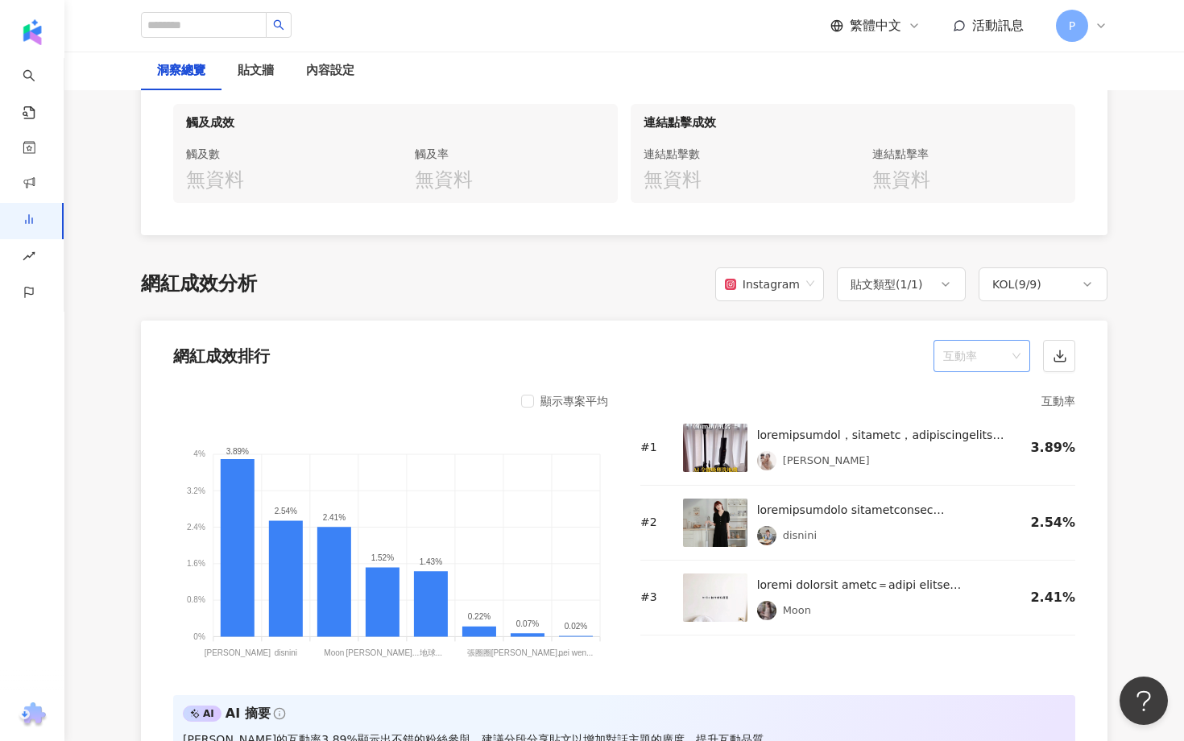
click at [953, 344] on span "互動率" at bounding box center [981, 356] width 77 height 31
click at [987, 518] on div "觀看率" at bounding box center [981, 518] width 71 height 18
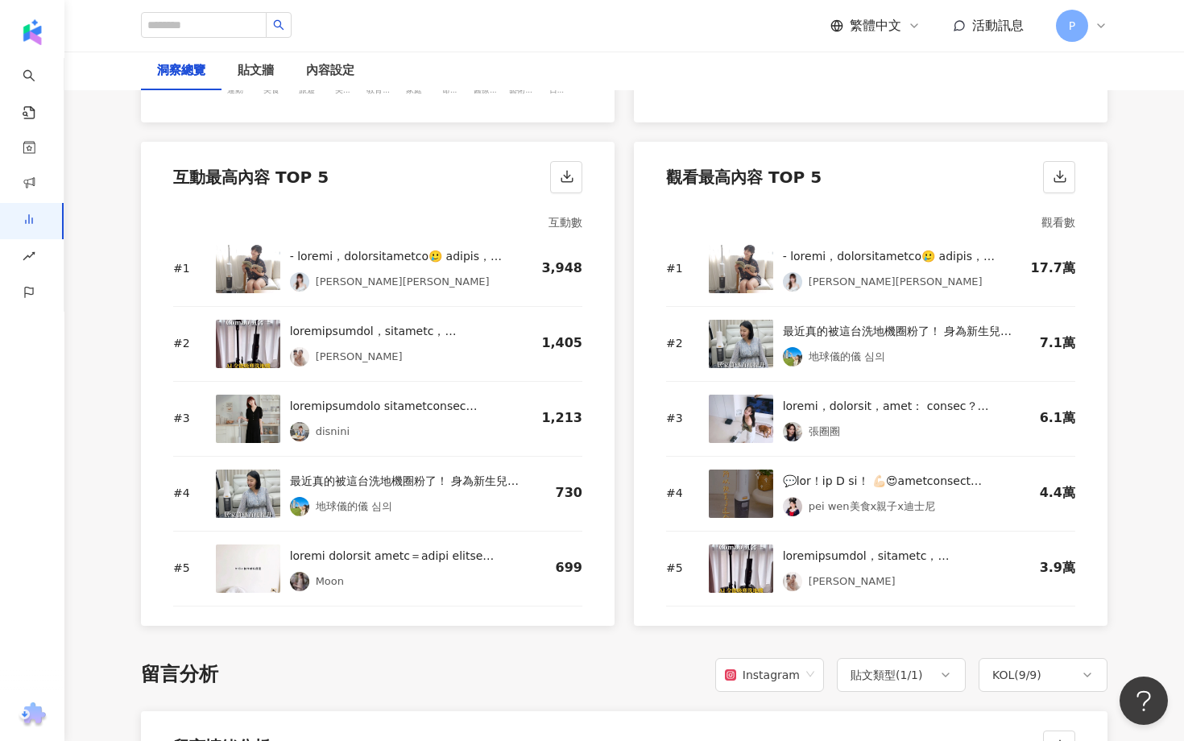
scroll to position [2233, 0]
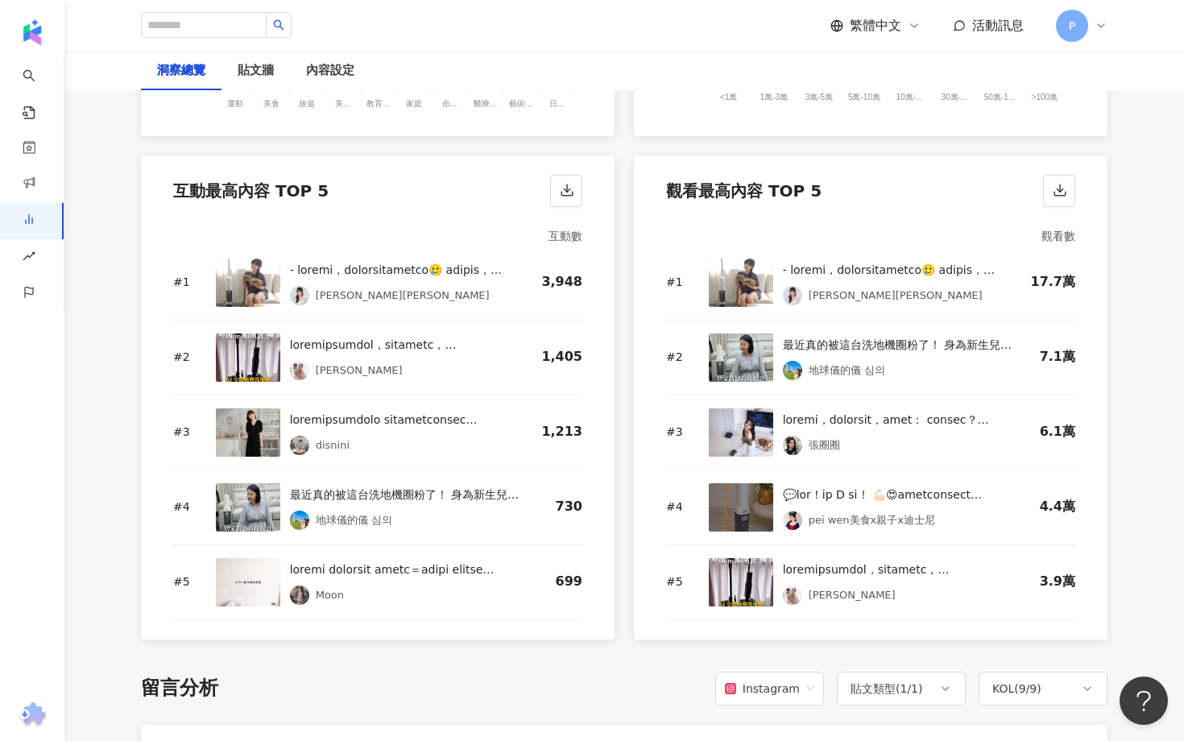
click at [244, 416] on img at bounding box center [248, 432] width 64 height 48
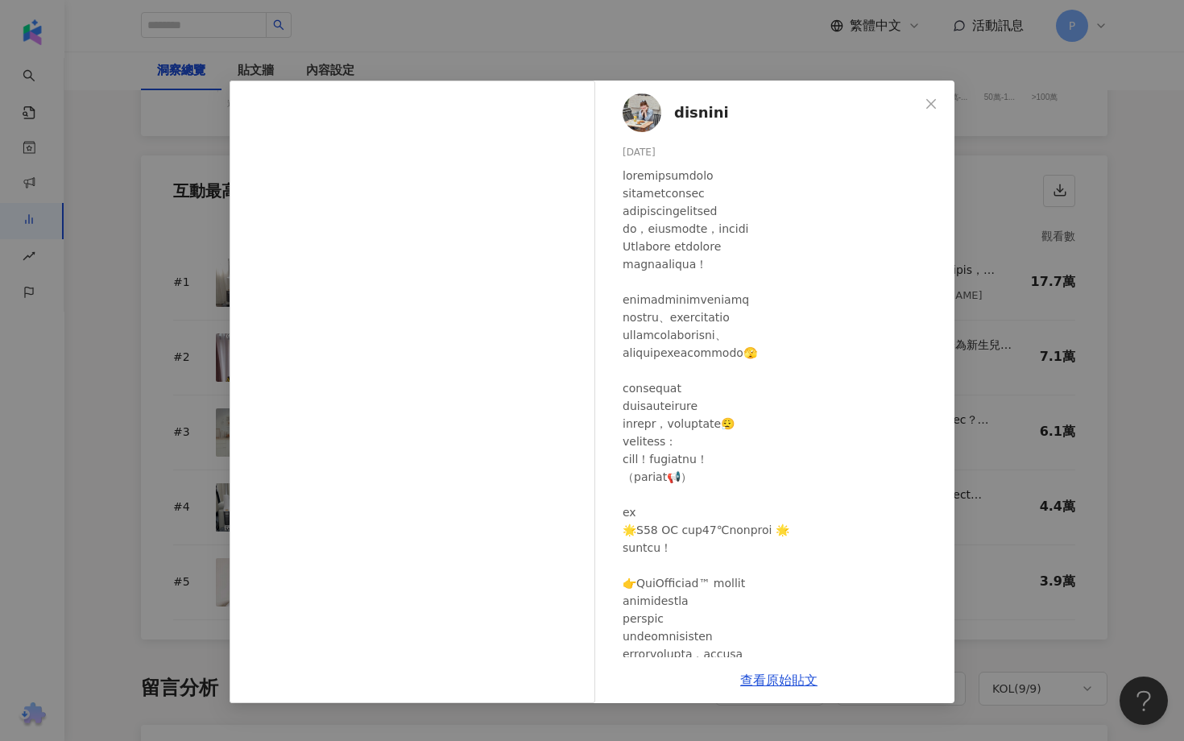
click at [695, 108] on span "disnini" at bounding box center [701, 112] width 55 height 23
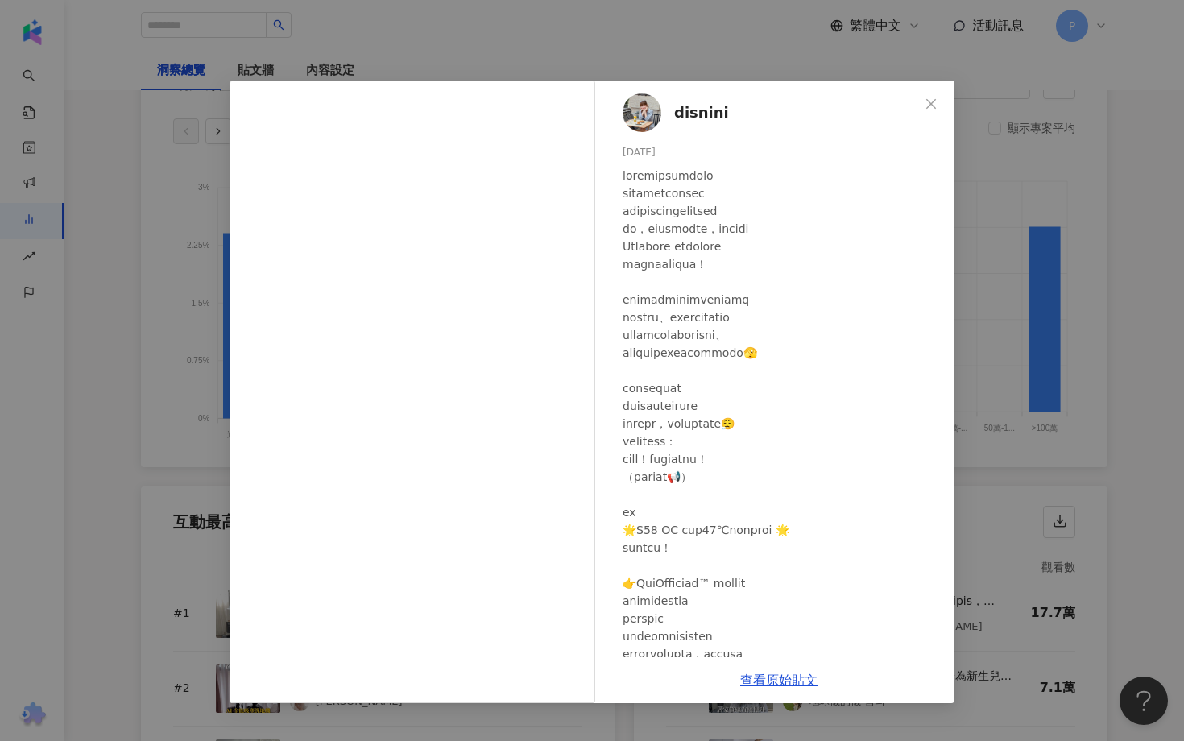
scroll to position [1801, 0]
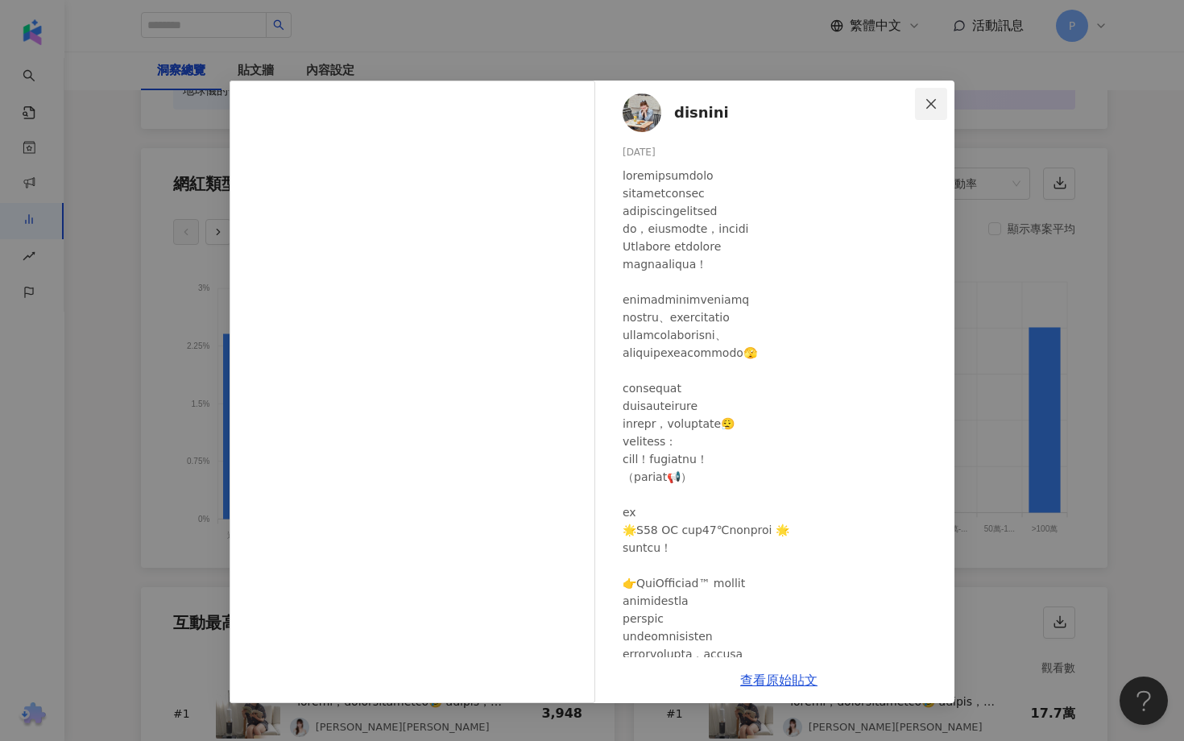
click at [936, 99] on icon "close" at bounding box center [931, 103] width 13 height 13
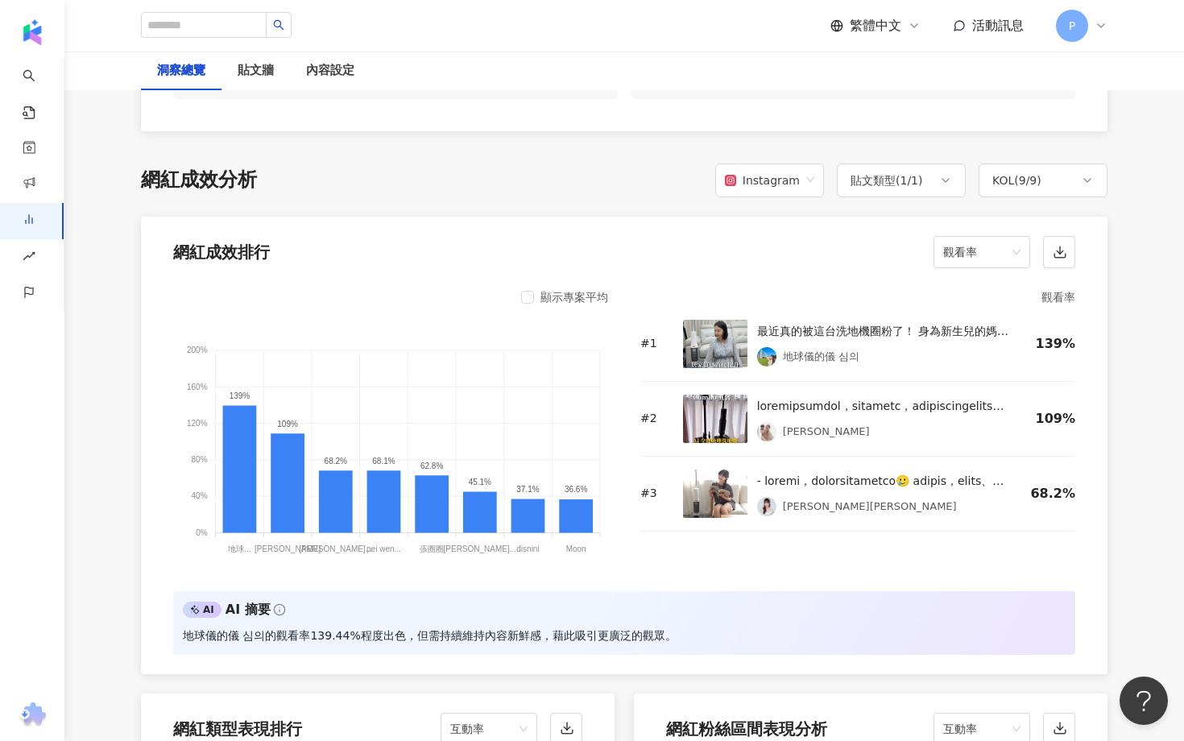
scroll to position [1147, 0]
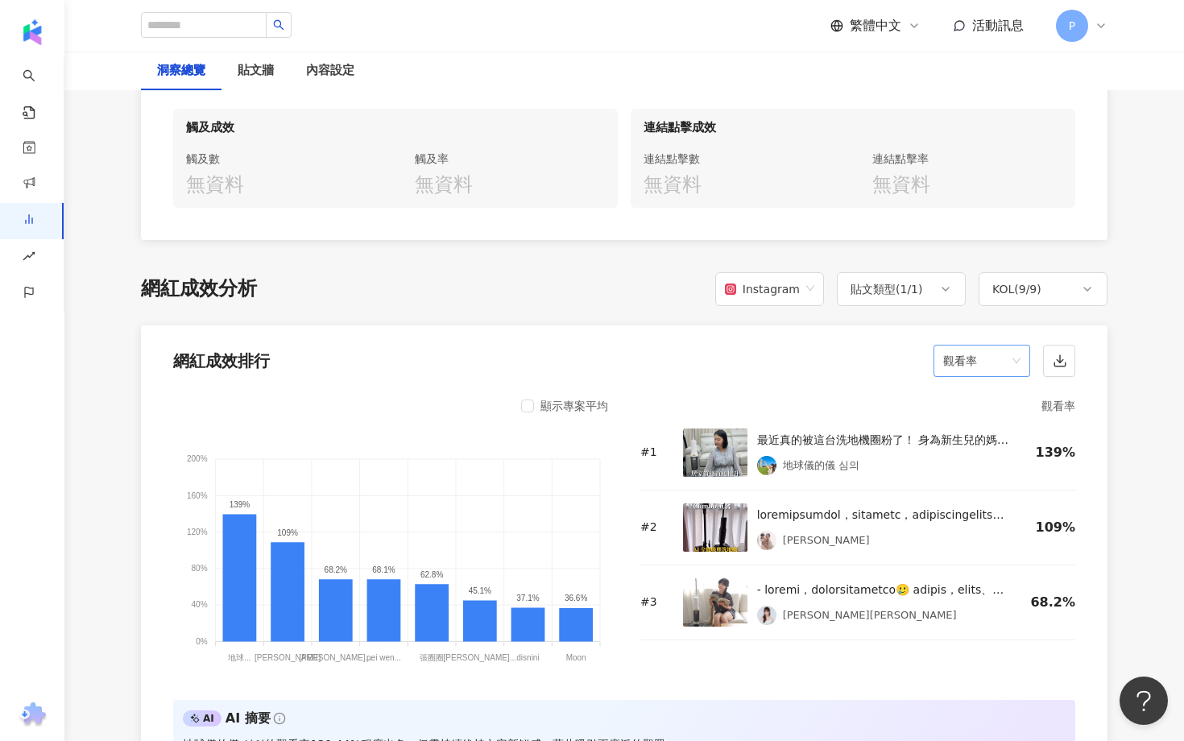
click at [974, 350] on span "觀看率" at bounding box center [981, 361] width 77 height 31
click at [967, 523] on div "觀看率" at bounding box center [981, 523] width 71 height 18
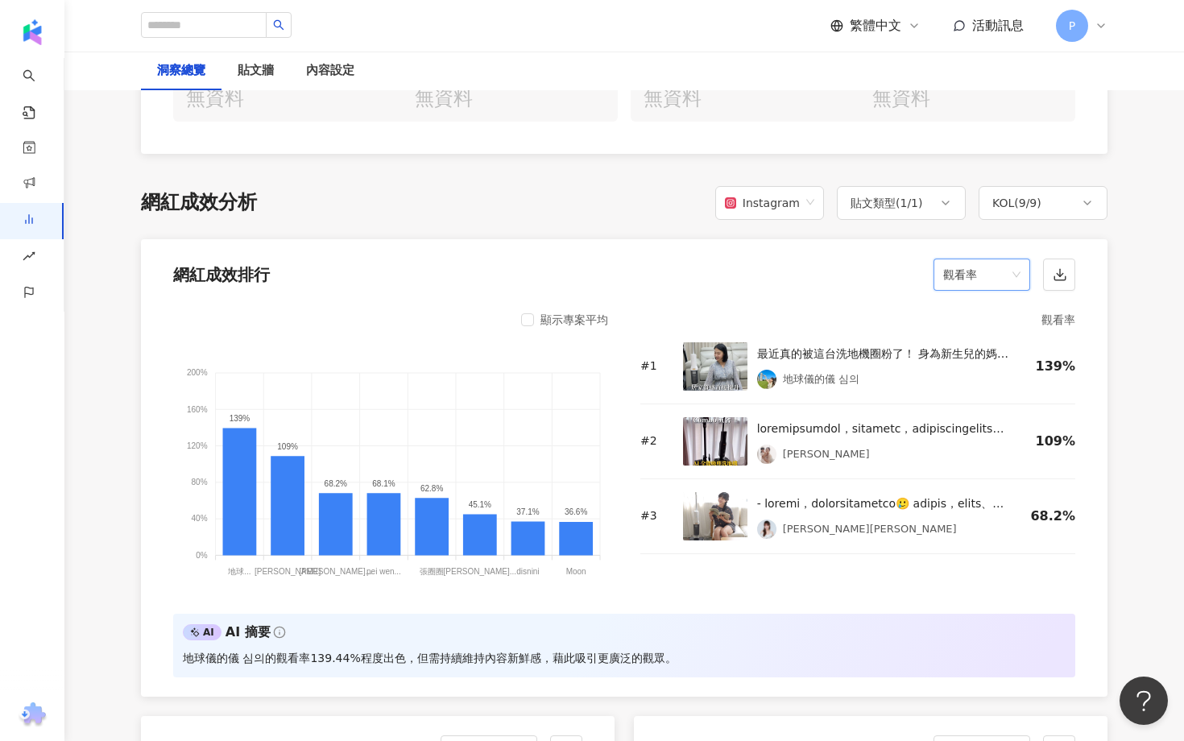
scroll to position [1241, 0]
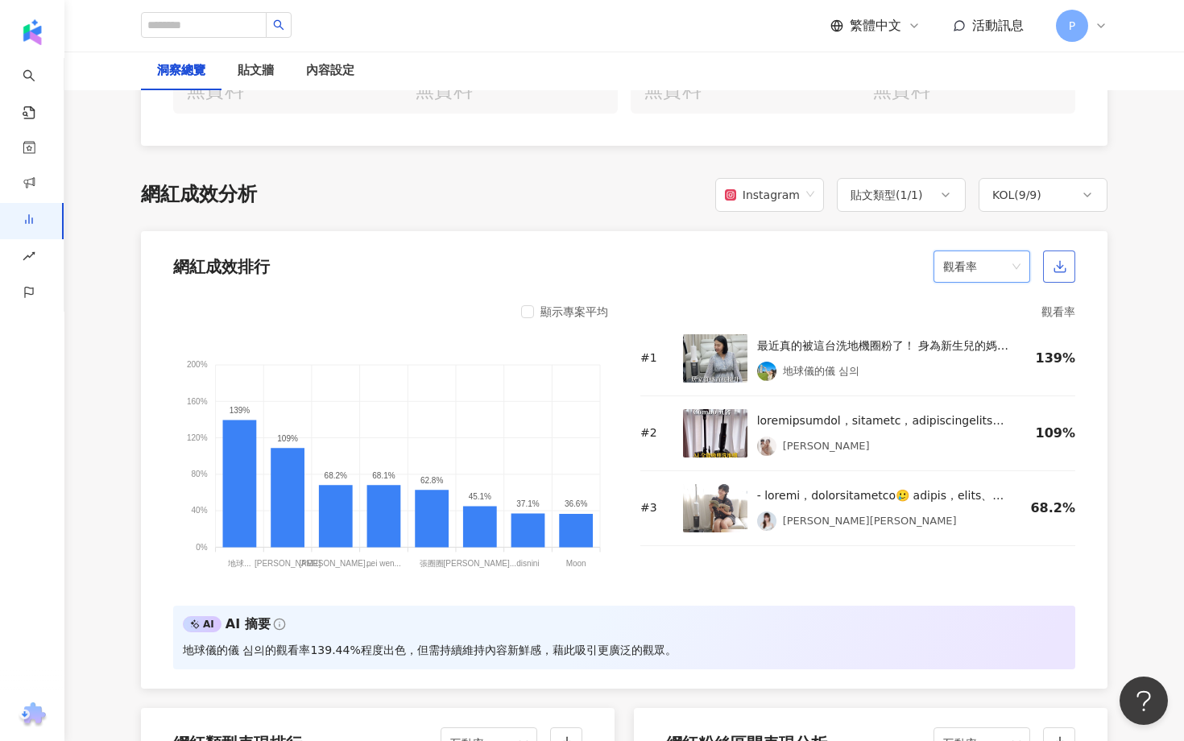
click at [1057, 268] on icon "button" at bounding box center [1059, 270] width 11 height 4
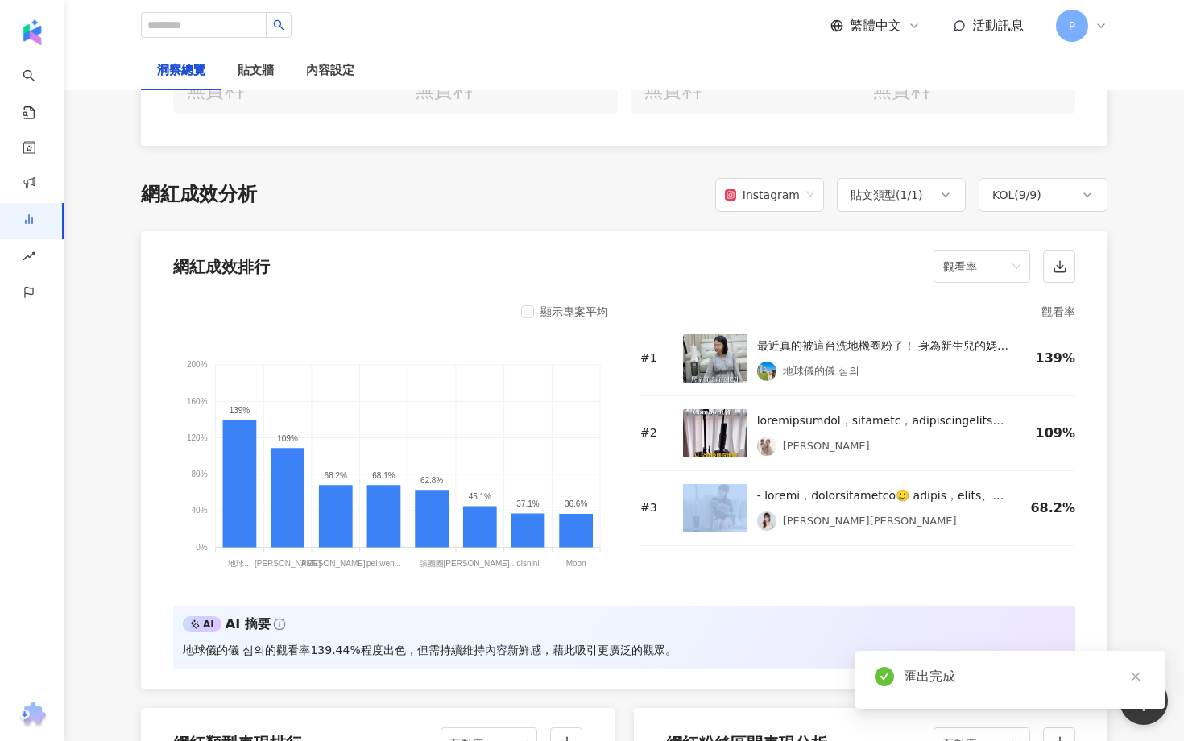
click at [658, 528] on div "# 3 [PERSON_NAME][PERSON_NAME] 68.2%" at bounding box center [857, 508] width 435 height 75
click at [996, 264] on span "觀看率" at bounding box center [981, 266] width 77 height 31
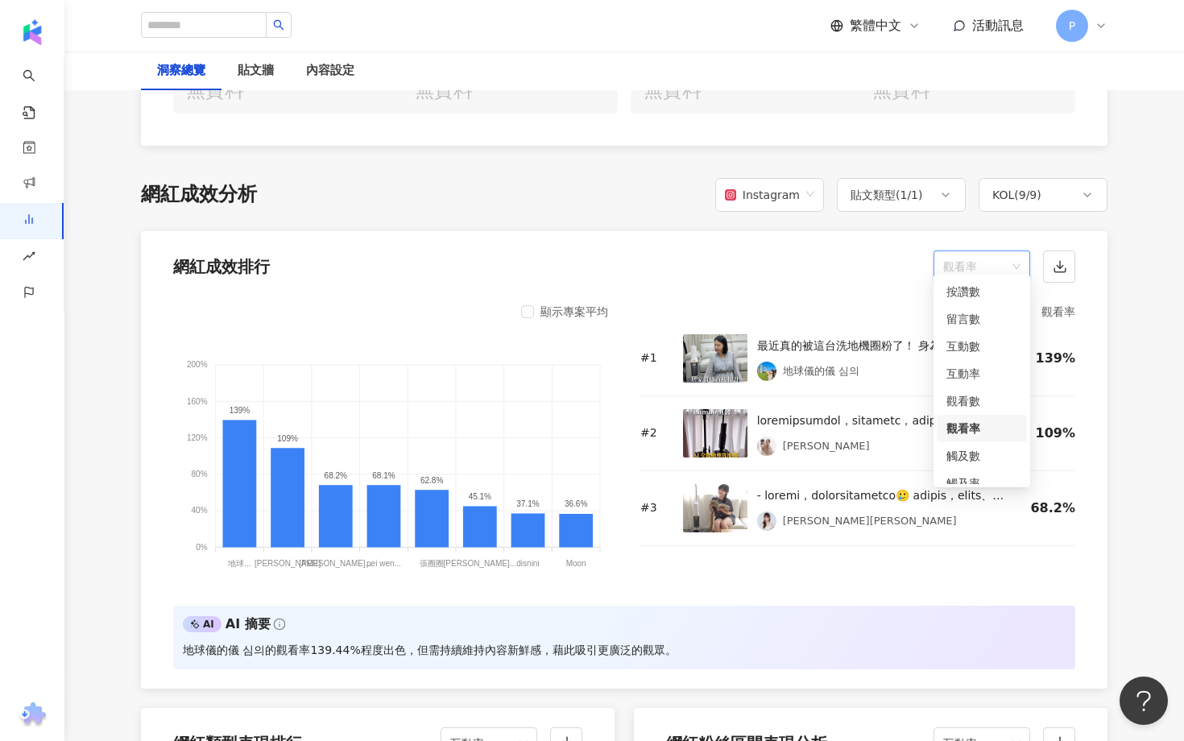
click at [996, 264] on span "觀看率" at bounding box center [981, 266] width 77 height 31
click at [788, 186] on div "Instagram" at bounding box center [762, 195] width 75 height 31
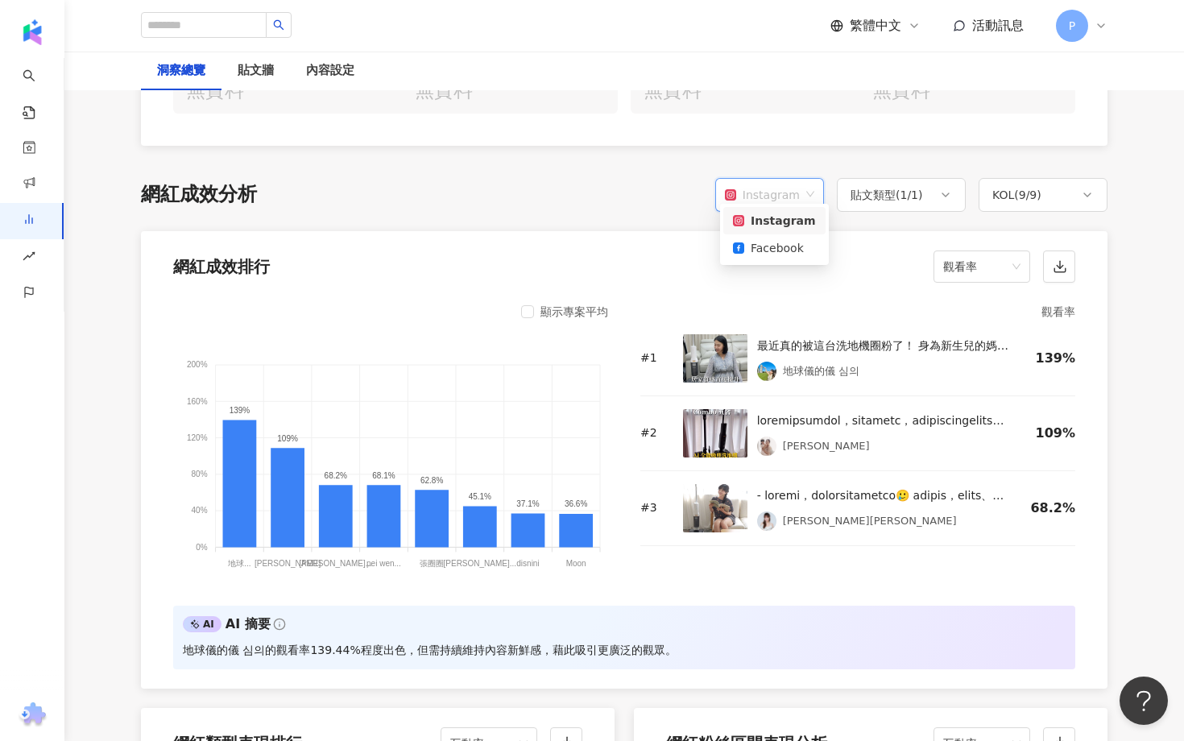
click at [788, 186] on div "Instagram" at bounding box center [762, 195] width 75 height 31
click at [1007, 193] on div "KOL ( 9 / 9 )" at bounding box center [1043, 195] width 129 height 34
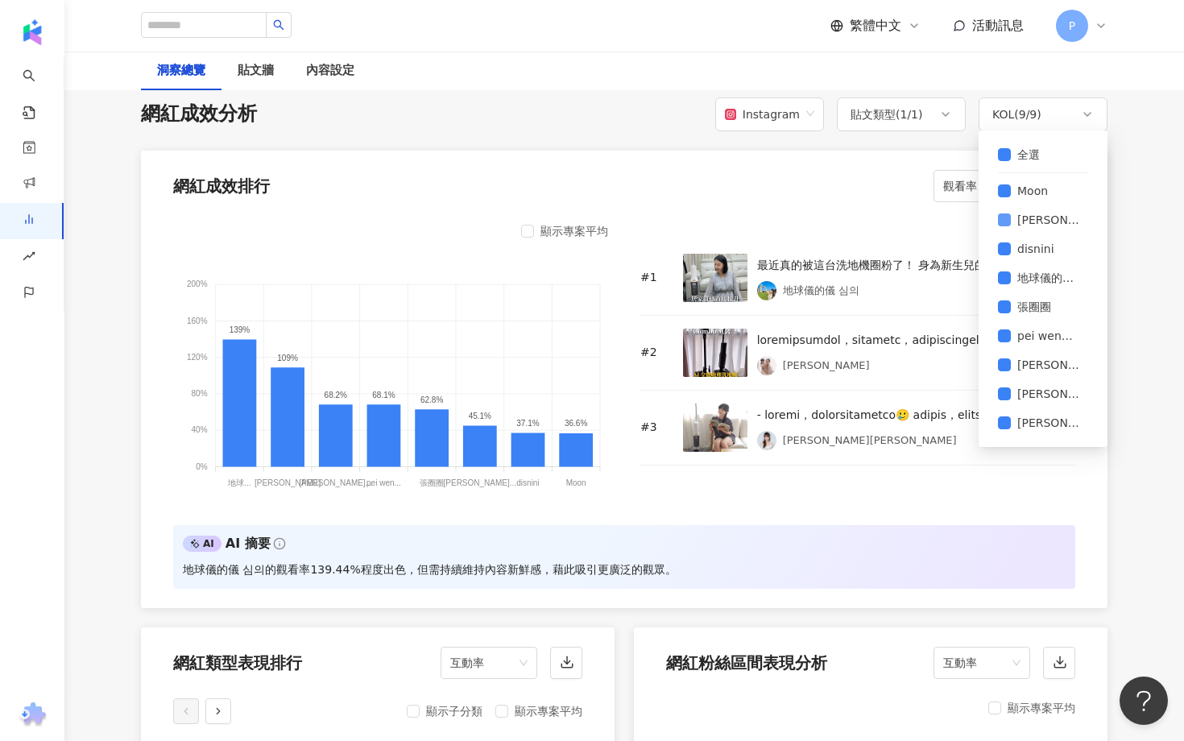
scroll to position [1323, 0]
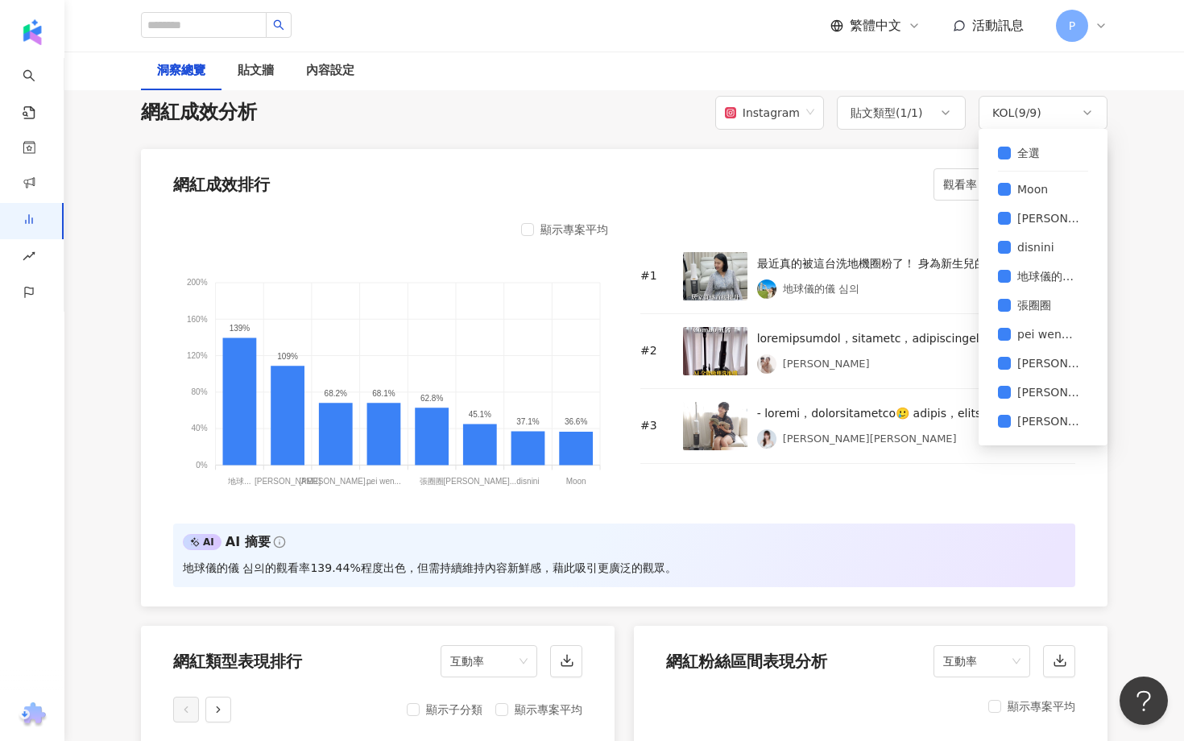
click at [950, 475] on div "觀看率 # 1 最近真的被這台洗地機圈粉了！ 身為新生兒的媽媽 每天都在跟家務事奮戰 但用了 Roborock F25 RT 洗地機 之後 簡直像有了第二個幫…" at bounding box center [857, 362] width 435 height 284
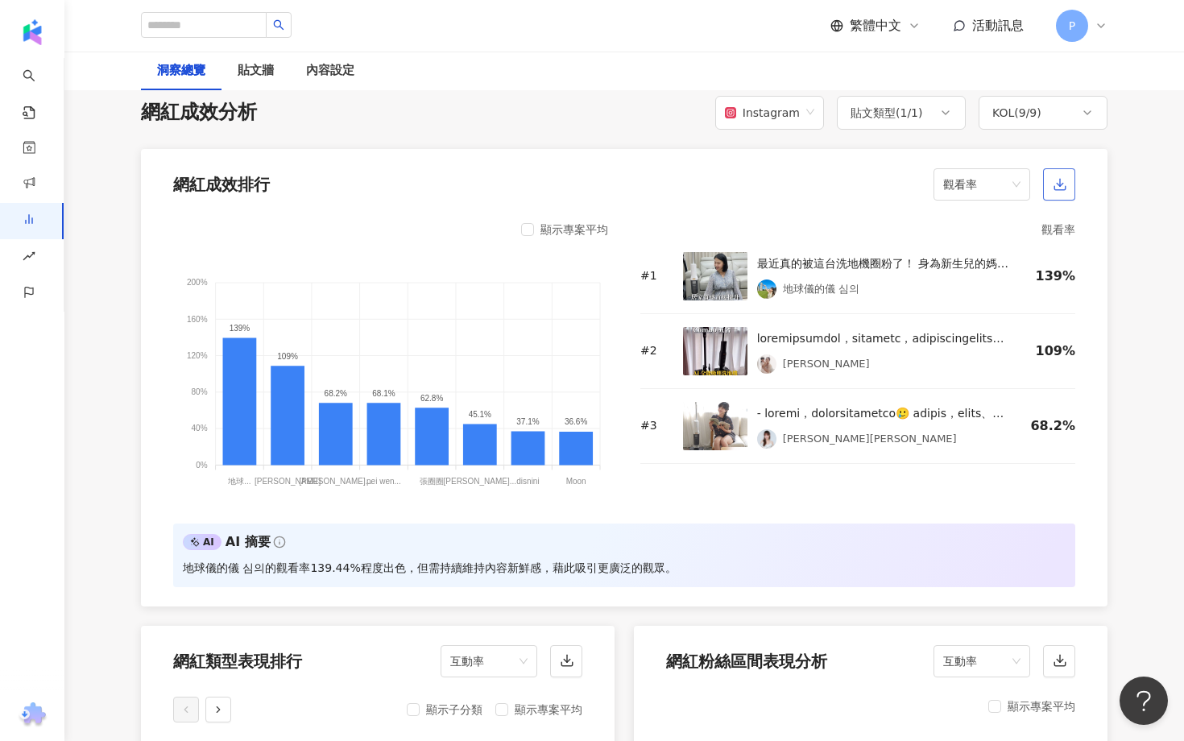
click at [1070, 179] on button "button" at bounding box center [1059, 184] width 32 height 32
click at [735, 344] on img at bounding box center [715, 351] width 64 height 48
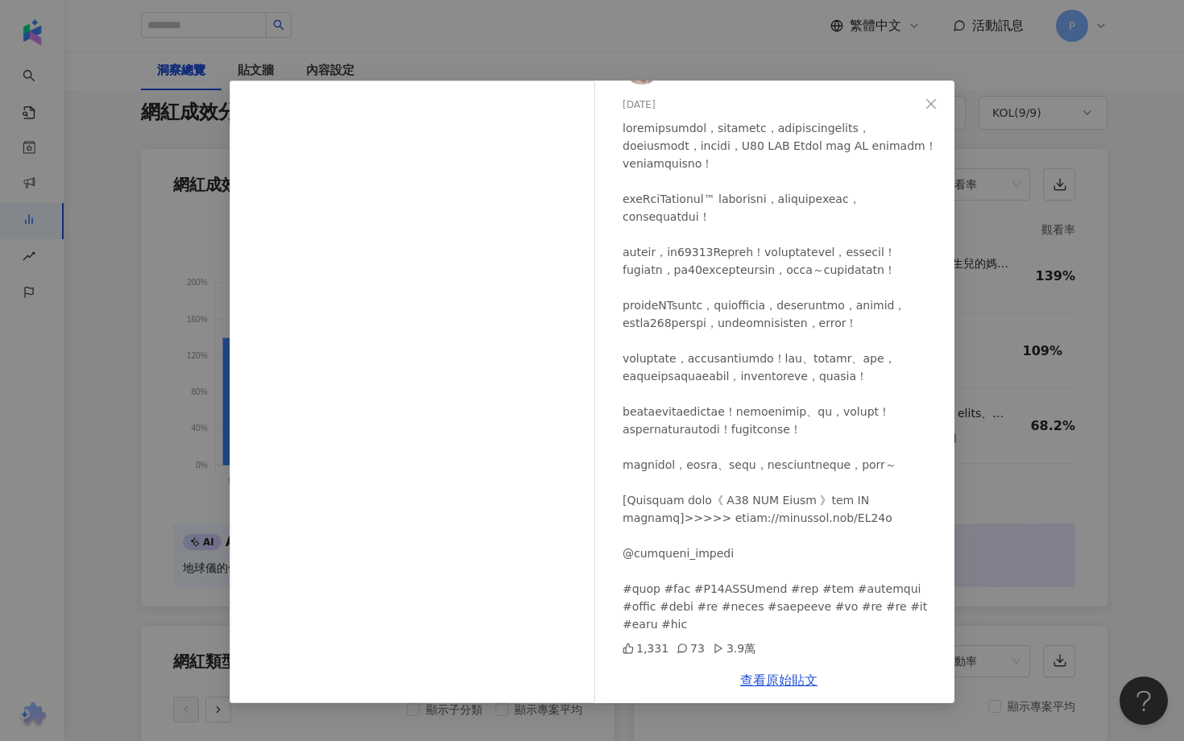
scroll to position [0, 0]
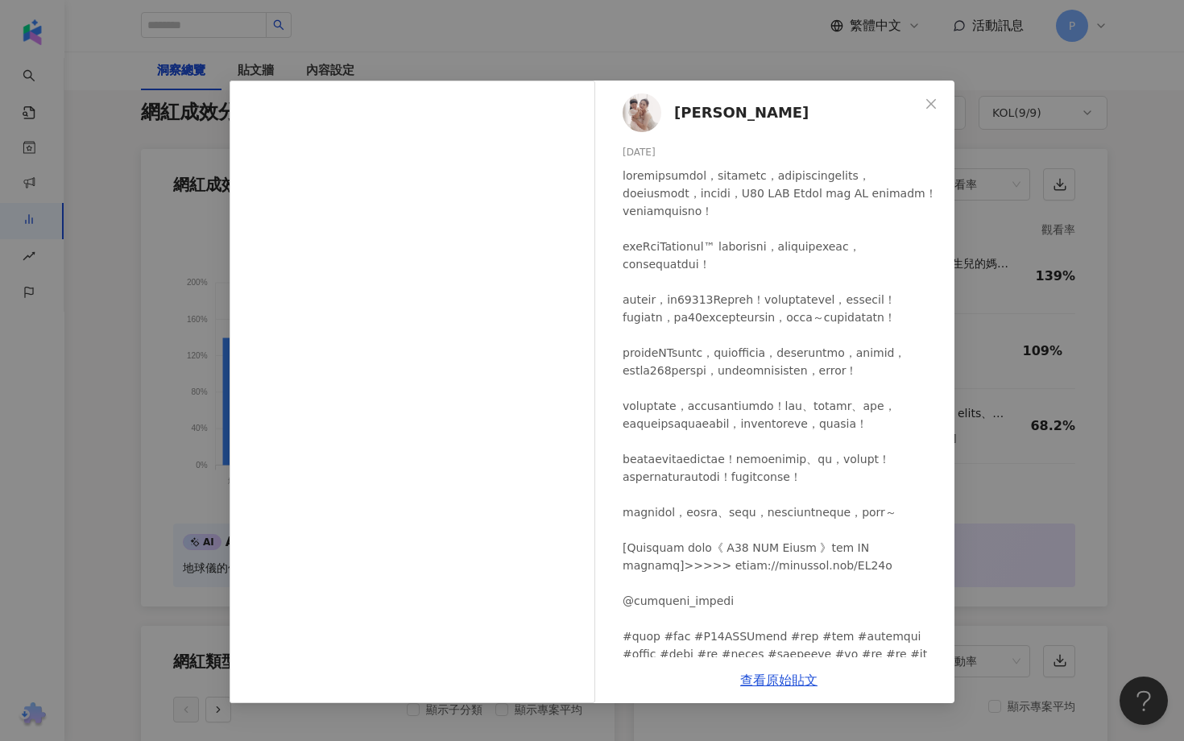
click at [687, 115] on span "[PERSON_NAME]" at bounding box center [741, 112] width 134 height 23
click at [932, 101] on icon "close" at bounding box center [931, 103] width 10 height 10
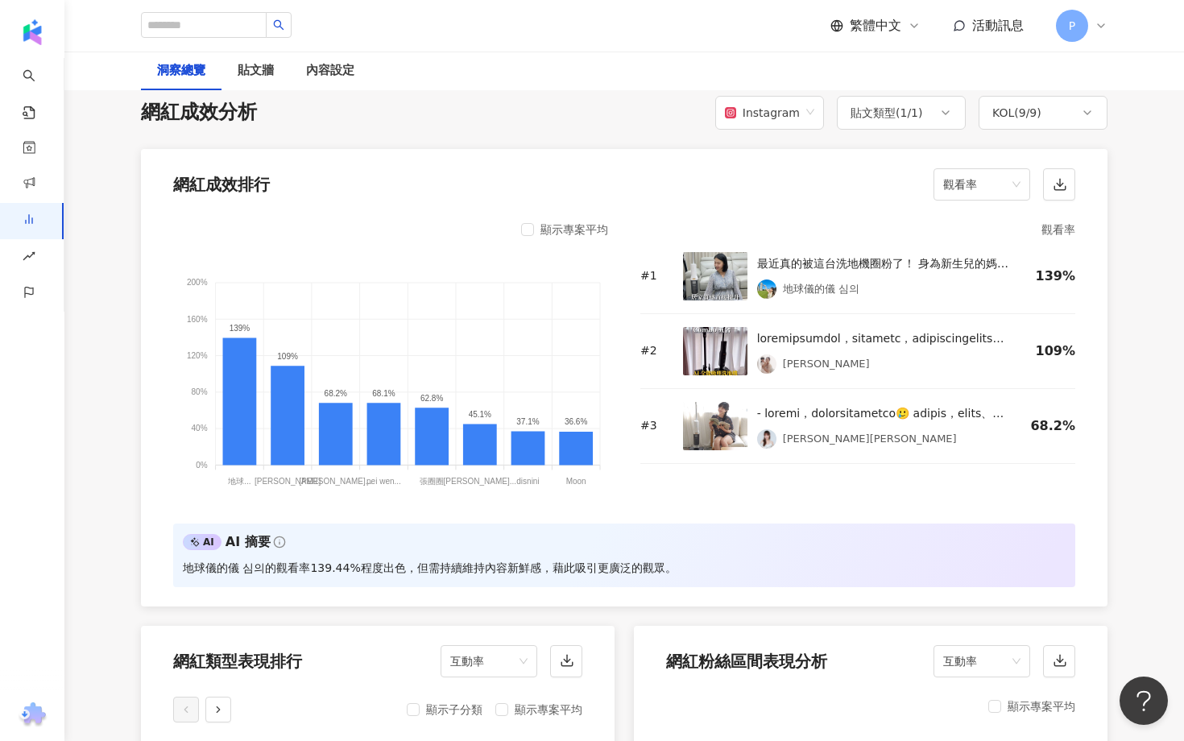
click at [701, 273] on img at bounding box center [715, 276] width 64 height 48
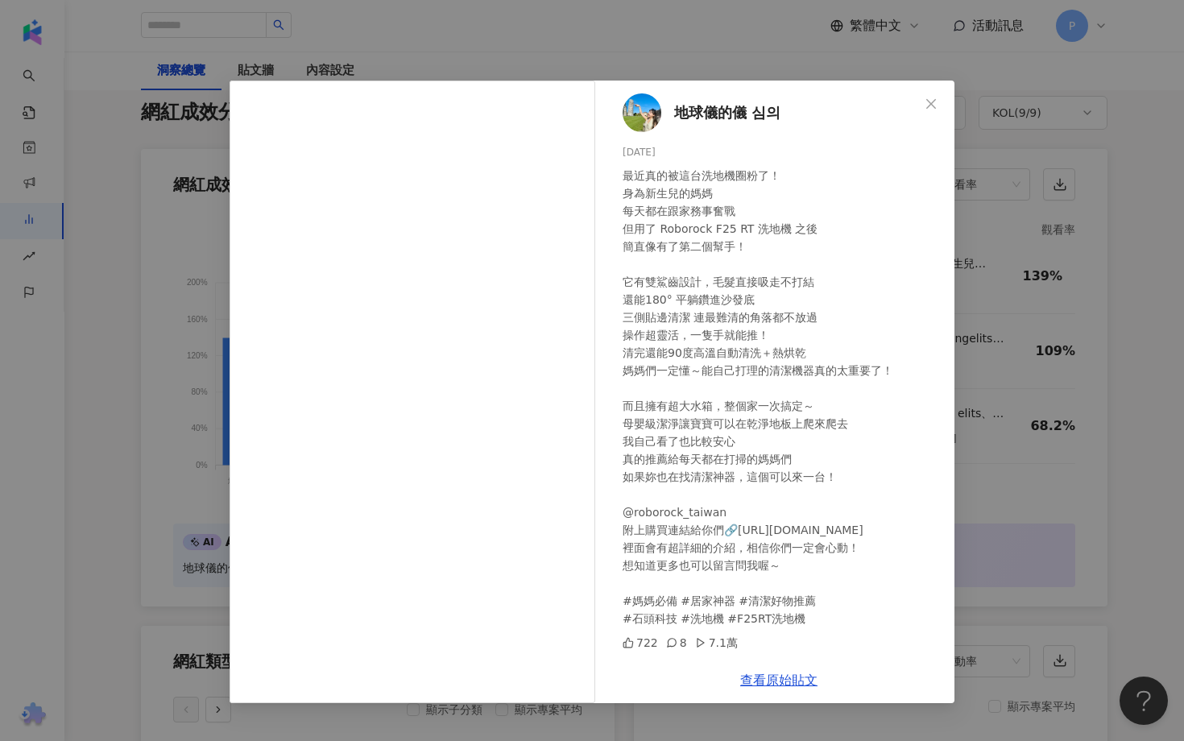
click at [691, 112] on span "地球儀的儀 심의" at bounding box center [727, 112] width 106 height 23
click at [1013, 391] on div "地球儀的儀 심의 [DATE] 722 8 7.1萬 查看原始貼文" at bounding box center [592, 370] width 1184 height 741
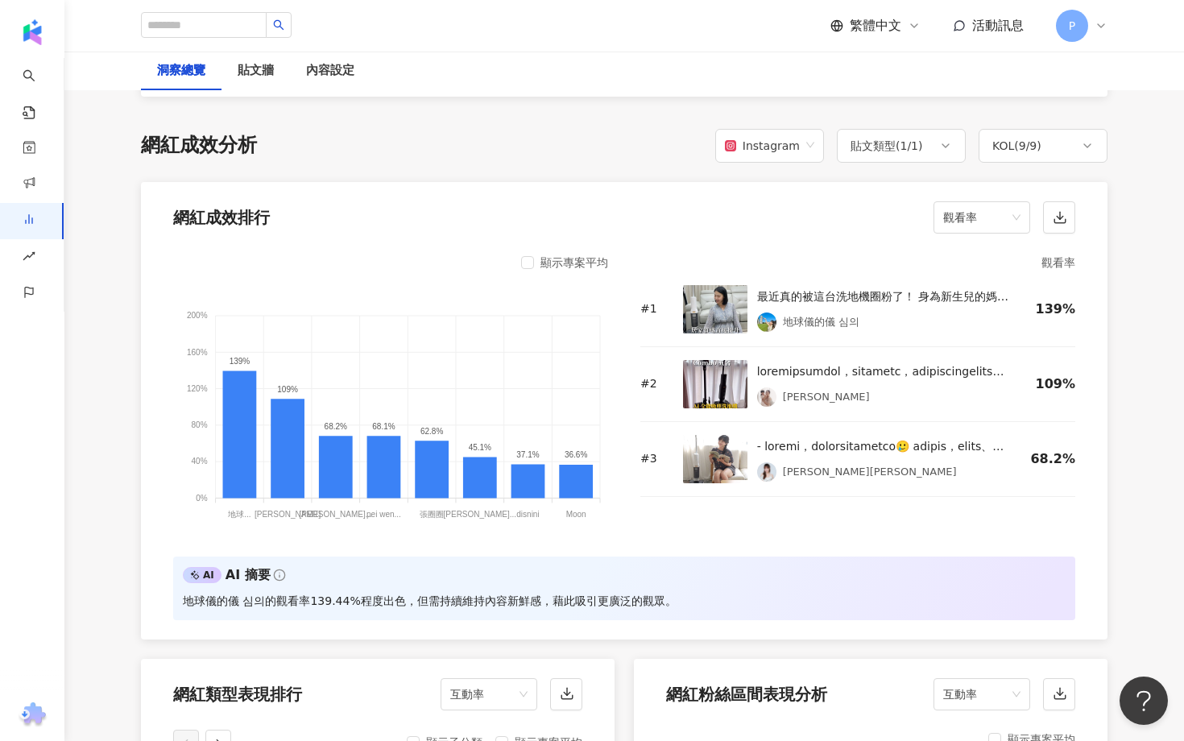
scroll to position [1289, 0]
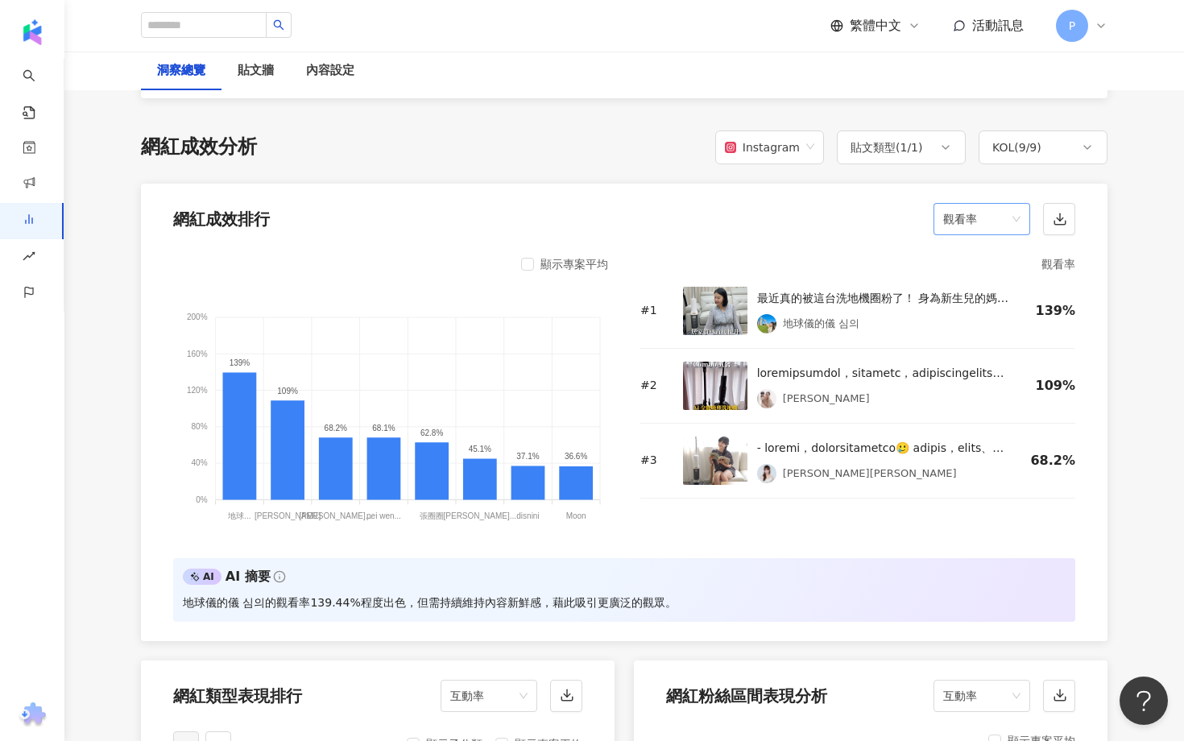
click at [976, 213] on span "觀看率" at bounding box center [981, 219] width 77 height 31
click at [975, 321] on div "互動率" at bounding box center [981, 326] width 71 height 18
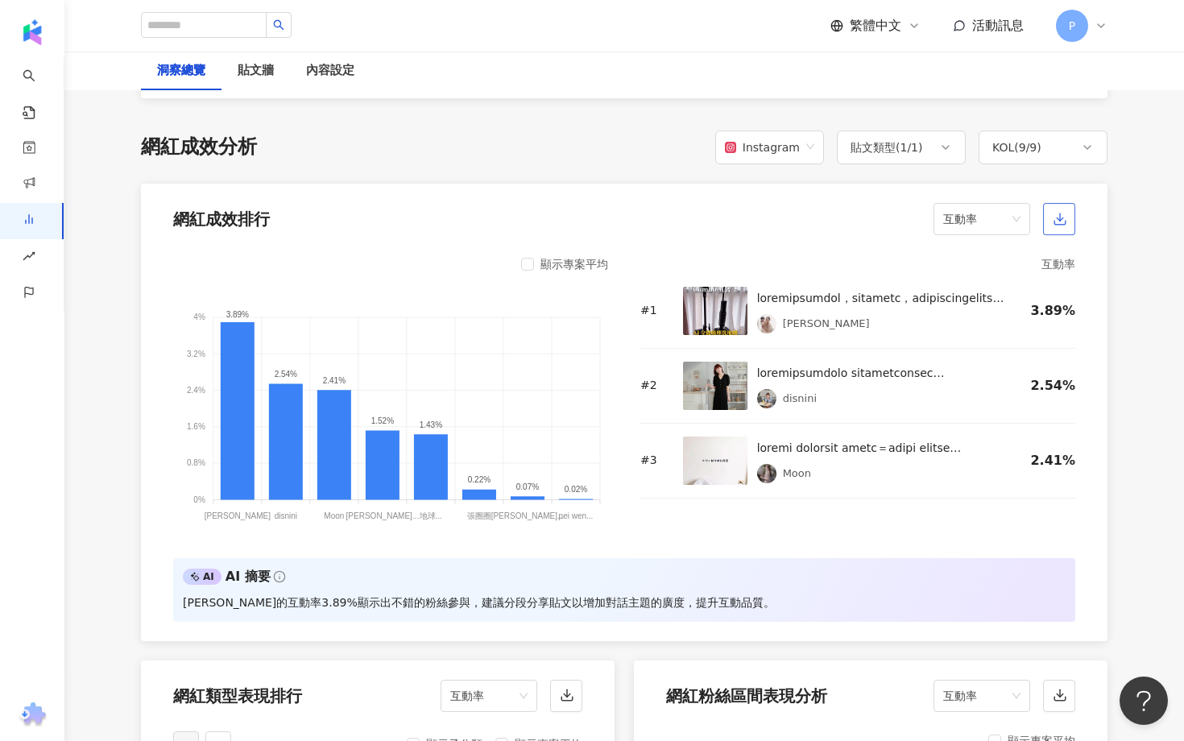
click at [1066, 212] on icon "button" at bounding box center [1060, 219] width 14 height 14
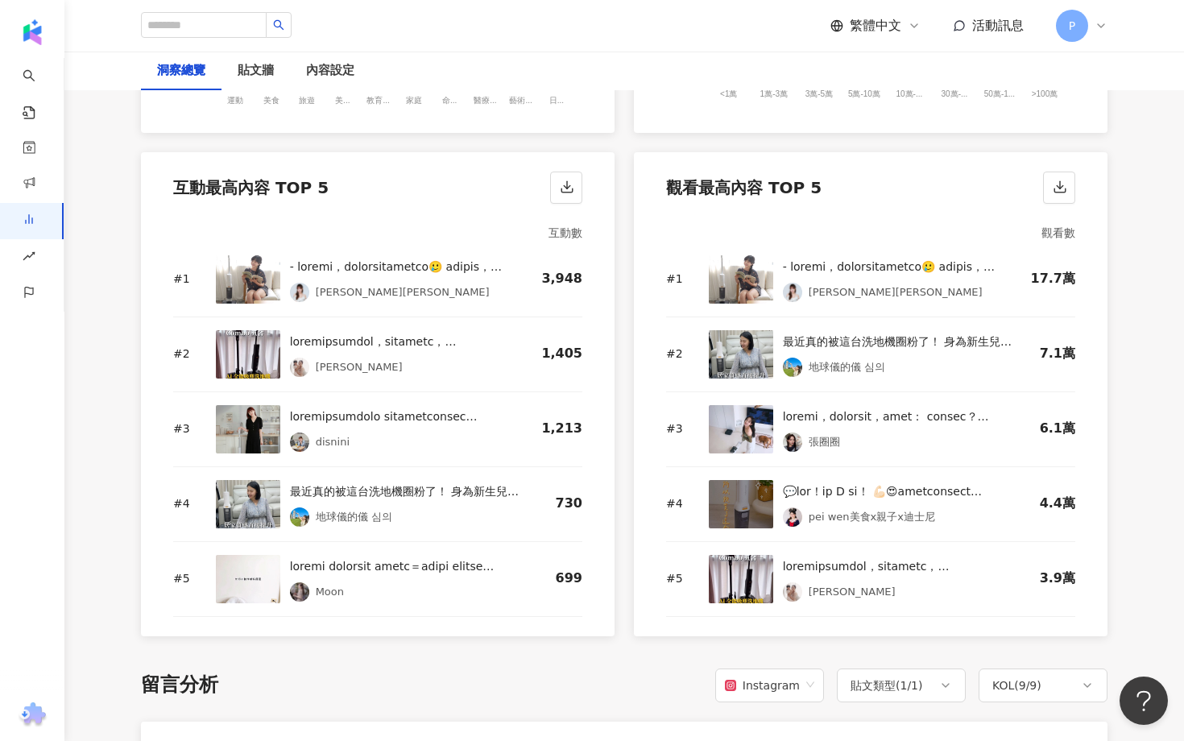
scroll to position [2233, 0]
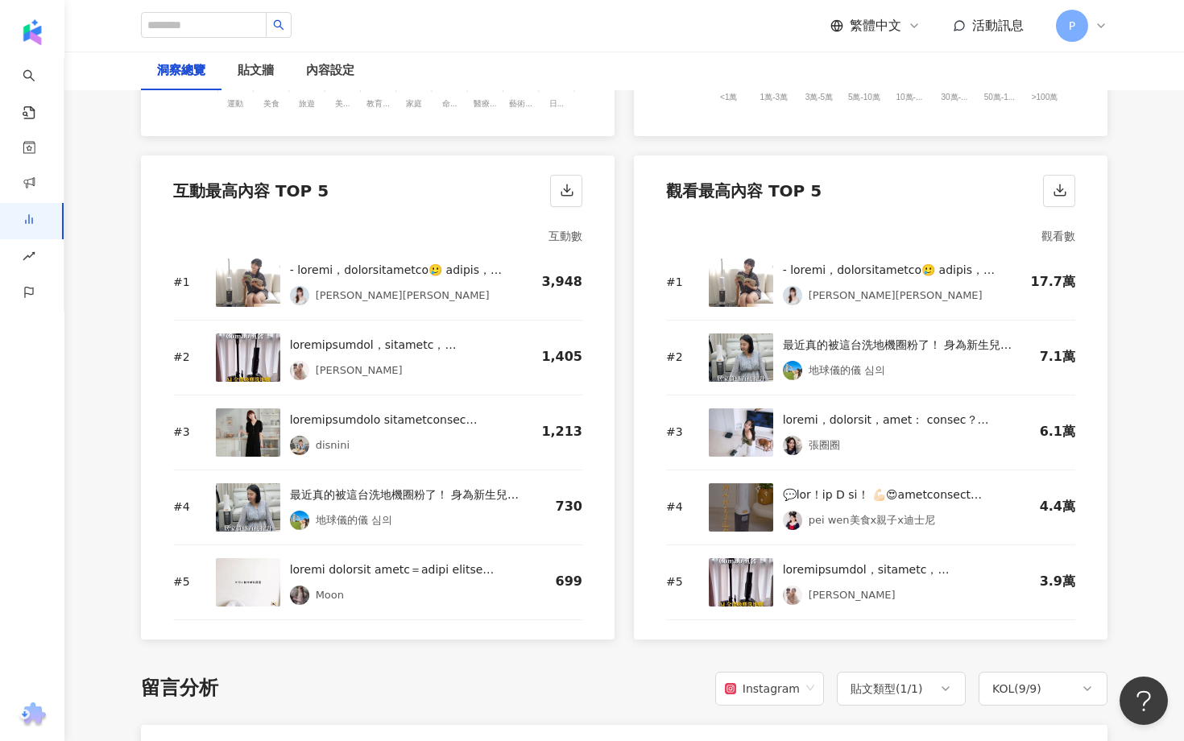
click at [701, 408] on div "# 3 張圈圈 6.1萬" at bounding box center [870, 432] width 409 height 75
click at [731, 420] on img at bounding box center [741, 432] width 64 height 48
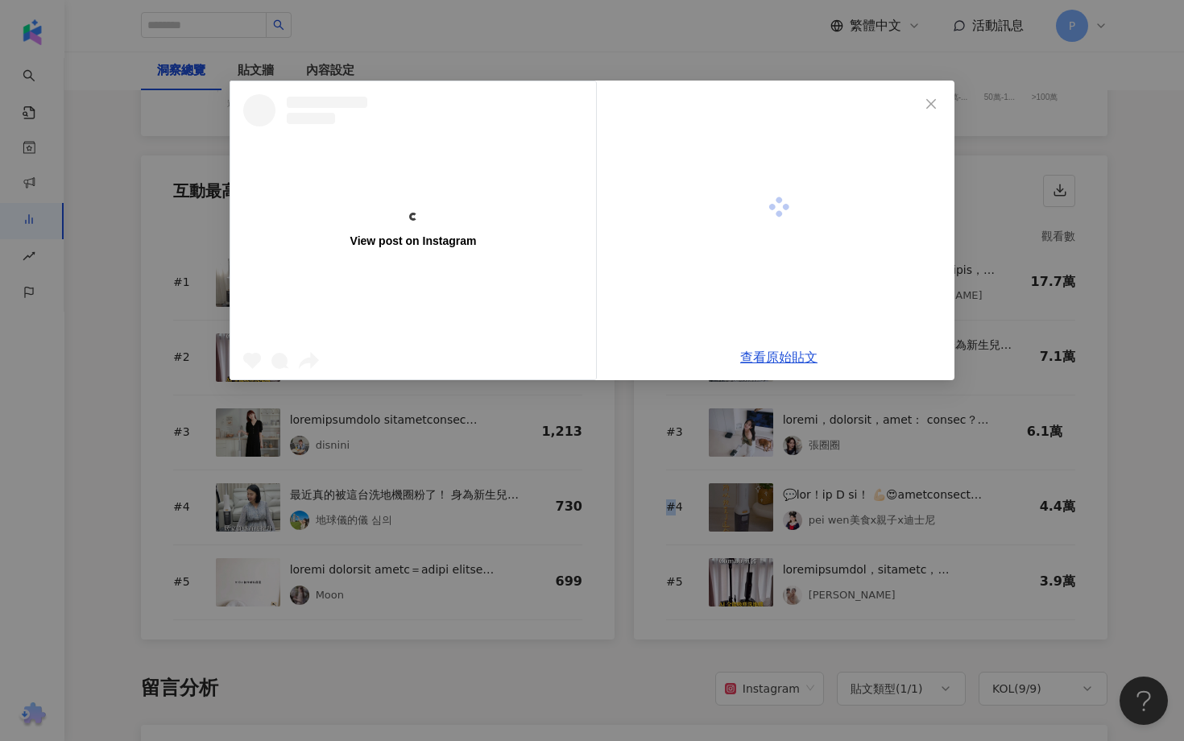
click at [731, 420] on div "View post on Instagram 查看原始貼文" at bounding box center [592, 370] width 1184 height 741
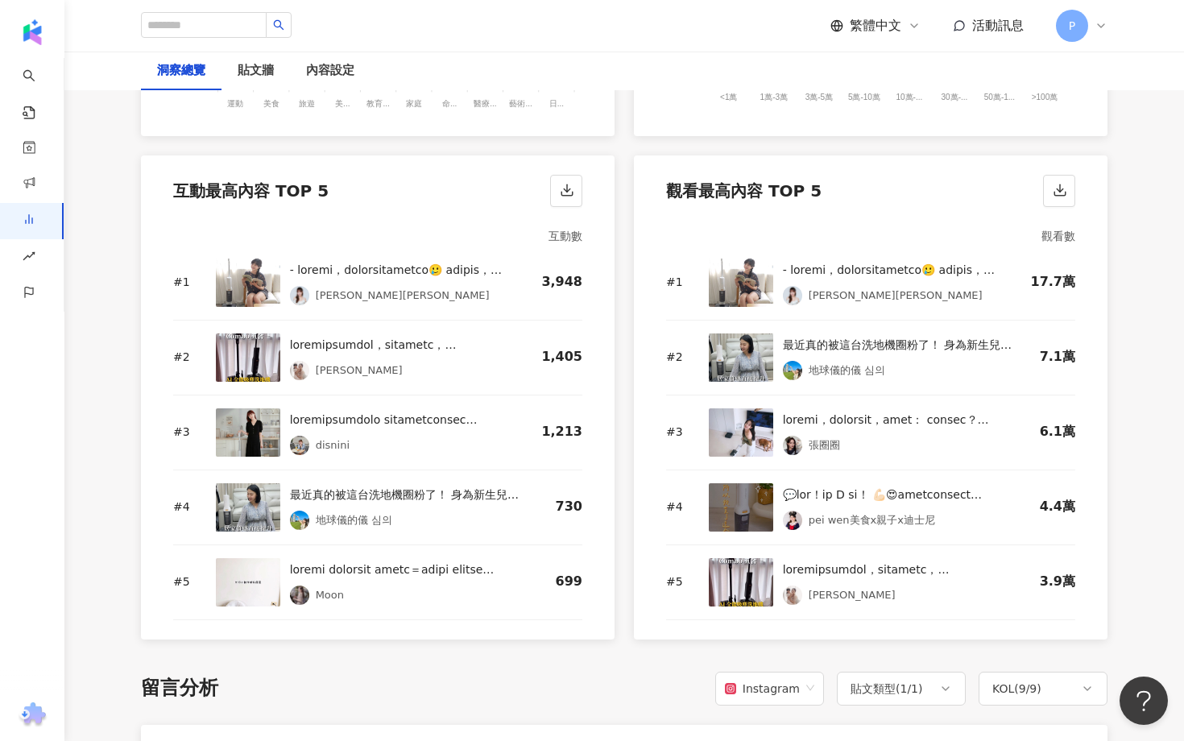
click at [800, 410] on div at bounding box center [898, 419] width 231 height 19
click at [815, 437] on div "張圈圈" at bounding box center [824, 445] width 31 height 16
click at [755, 432] on img at bounding box center [741, 432] width 64 height 48
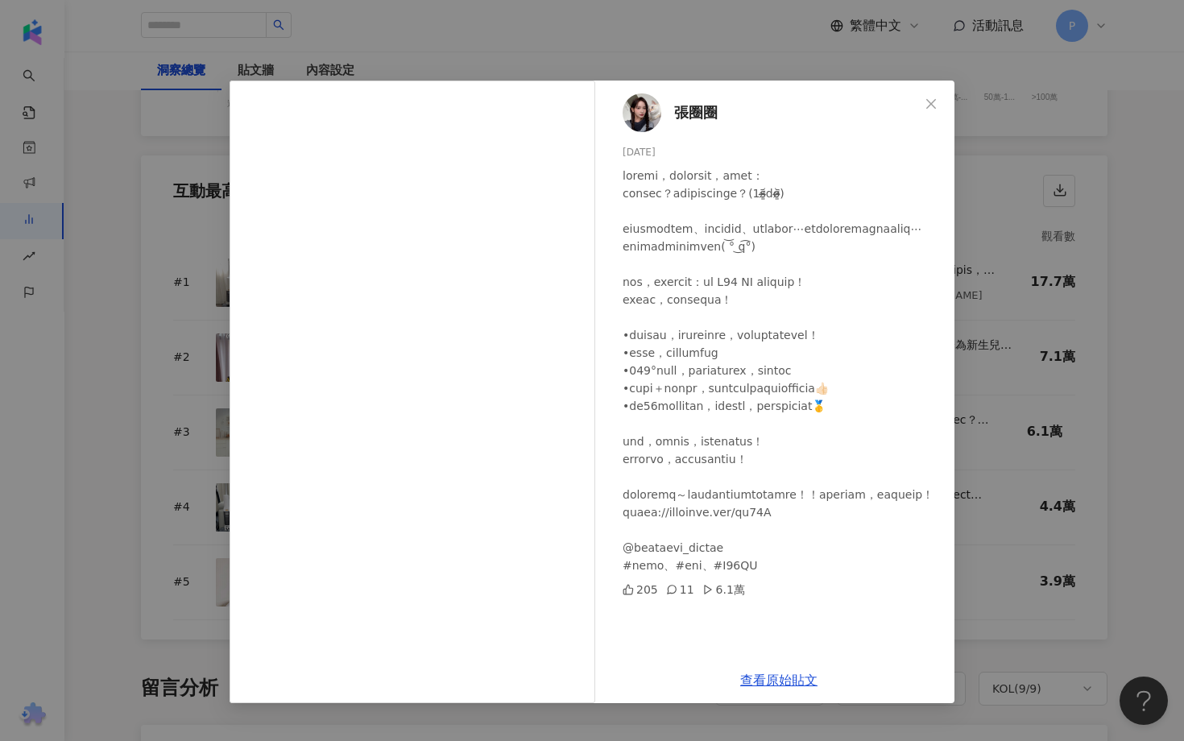
click at [699, 114] on span "張圈圈" at bounding box center [695, 112] width 43 height 23
click at [948, 303] on div "張圈圈 2025/6/9 205 11 6.1萬" at bounding box center [778, 369] width 351 height 577
click at [1001, 292] on div "張圈圈 2025/6/9 205 11 6.1萬 查看原始貼文" at bounding box center [592, 370] width 1184 height 741
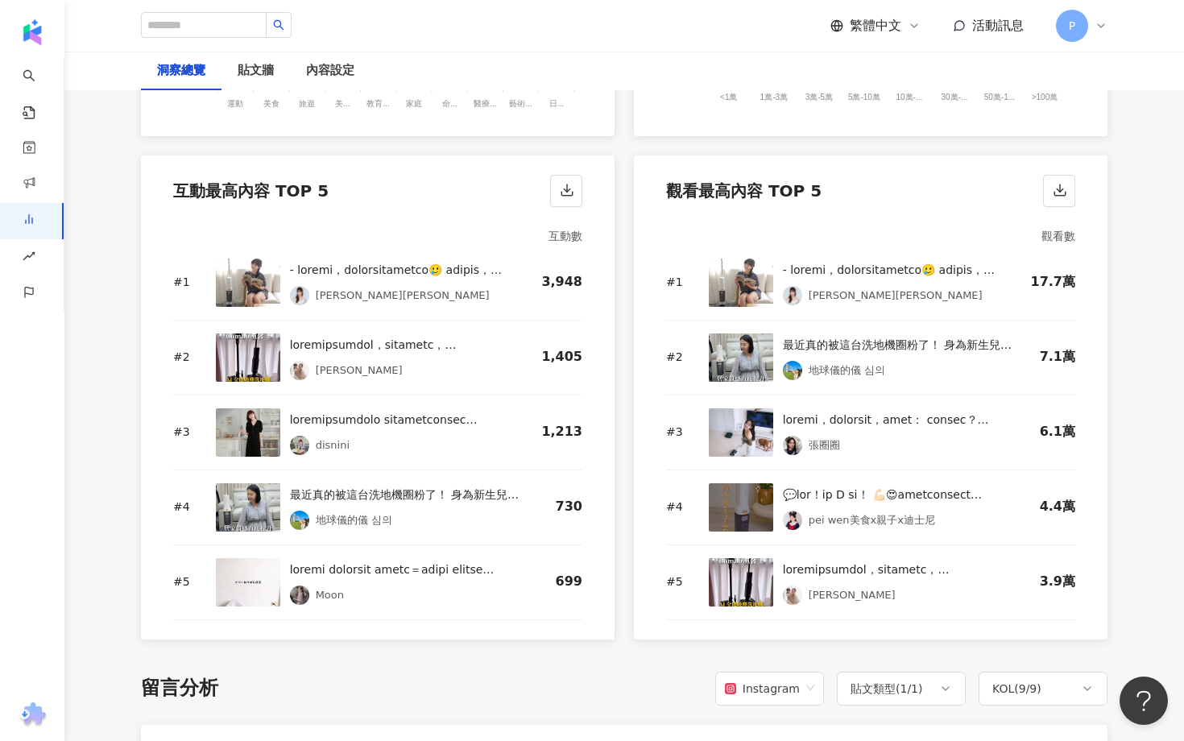
click at [735, 263] on img at bounding box center [741, 283] width 64 height 48
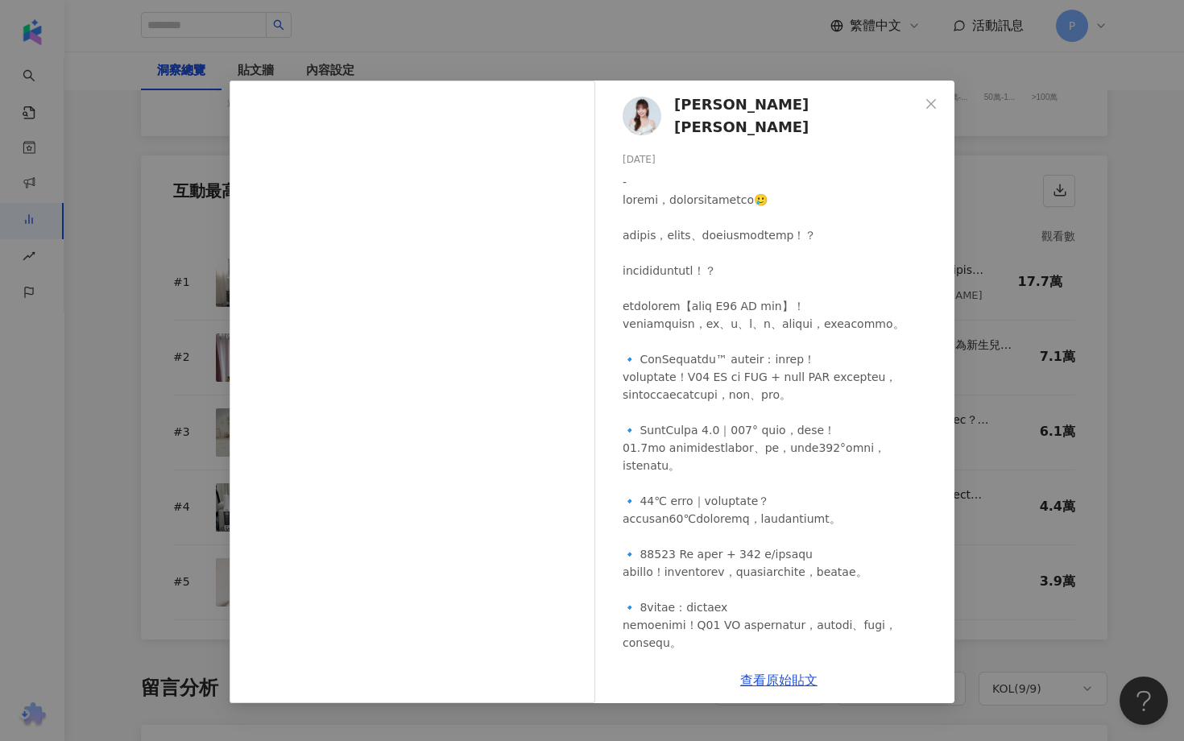
click at [643, 110] on img at bounding box center [642, 116] width 39 height 39
click at [162, 395] on div "徐凱希Cathy 2025/6/30 3,924 24 17.7萬 查看原始貼文" at bounding box center [592, 370] width 1184 height 741
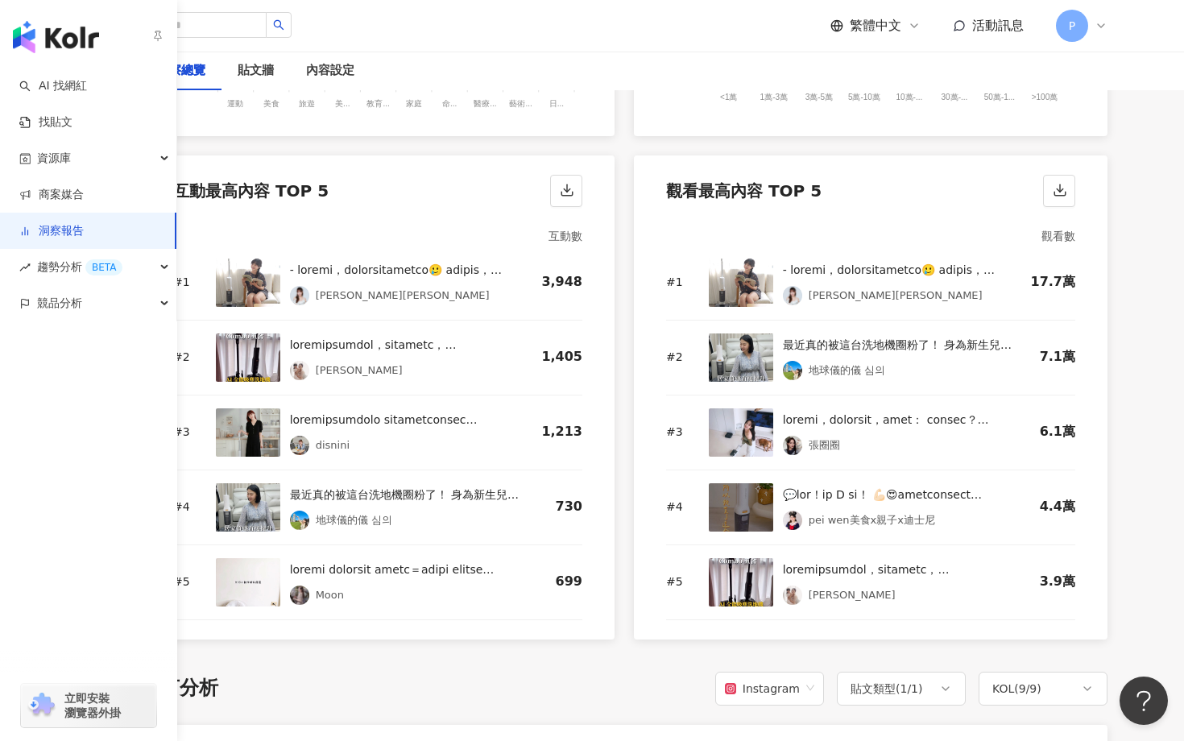
click at [84, 225] on link "洞察報告" at bounding box center [51, 231] width 64 height 16
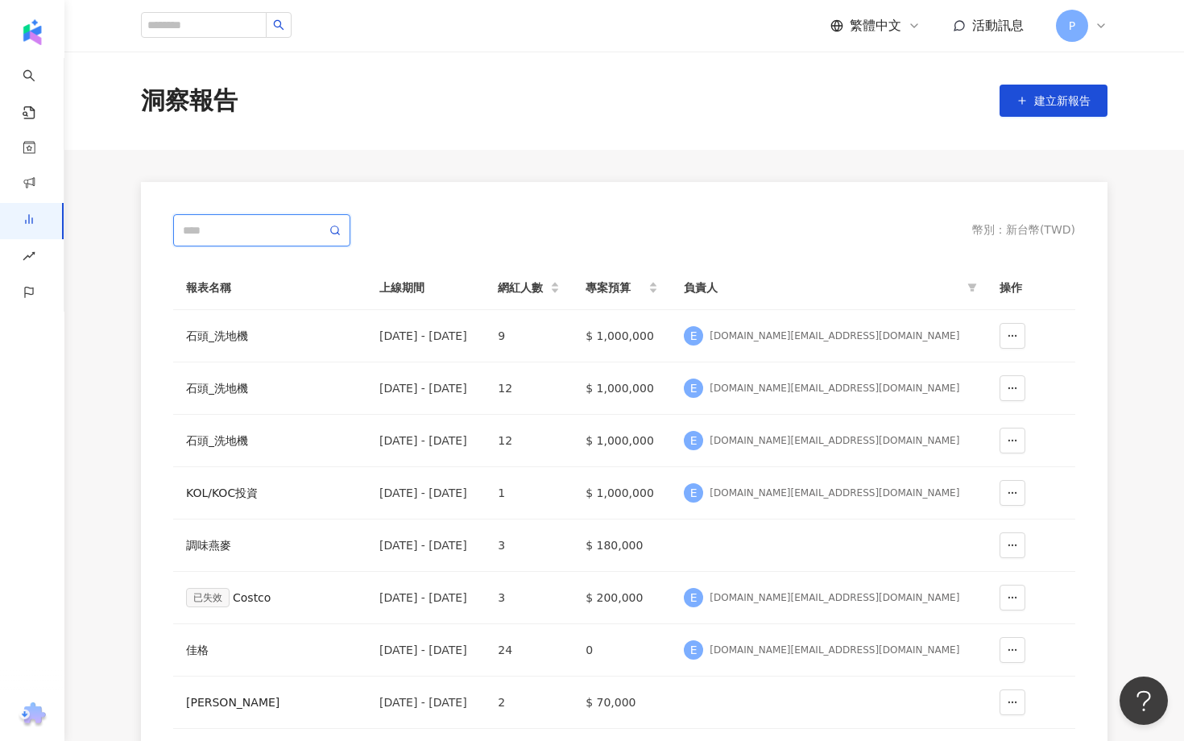
click at [246, 228] on input "text" at bounding box center [254, 230] width 143 height 18
click at [1016, 376] on button "button" at bounding box center [1012, 388] width 26 height 26
click at [995, 424] on span "刪除" at bounding box center [988, 429] width 23 height 26
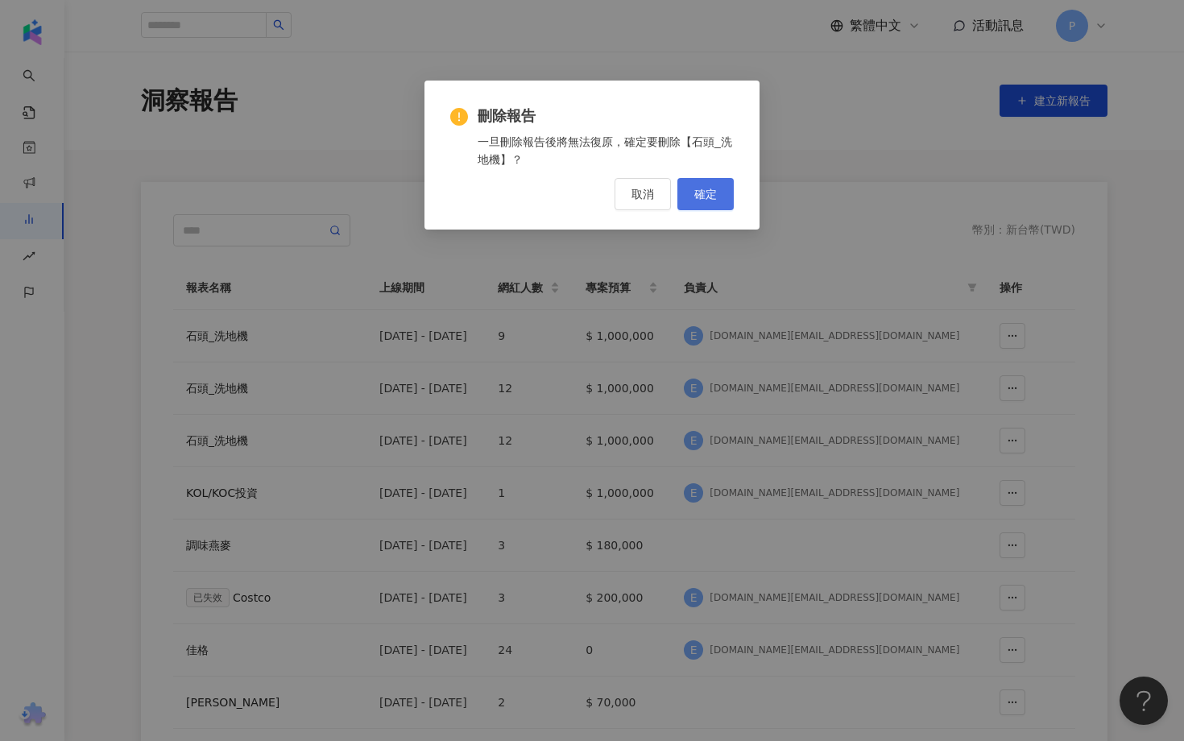
click at [710, 200] on span "確定" at bounding box center [705, 194] width 23 height 13
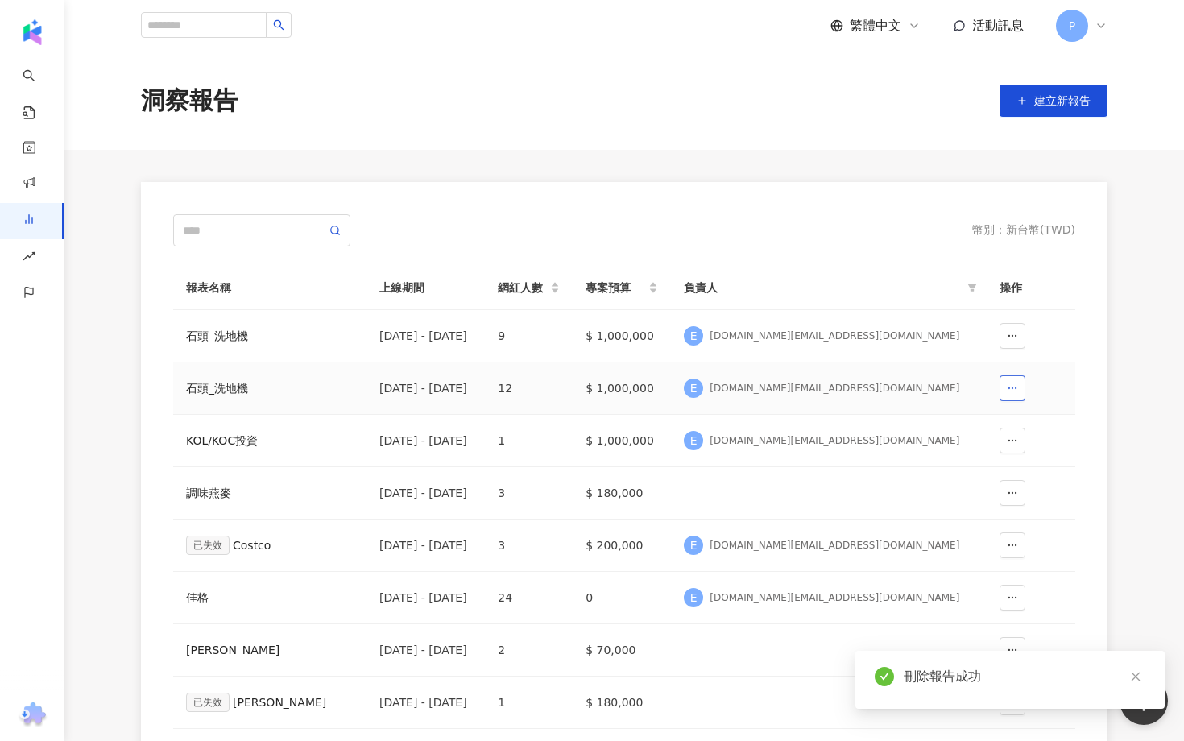
click at [1012, 388] on circle "button" at bounding box center [1012, 387] width 1 height 1
click at [975, 421] on button "刪除" at bounding box center [979, 428] width 66 height 26
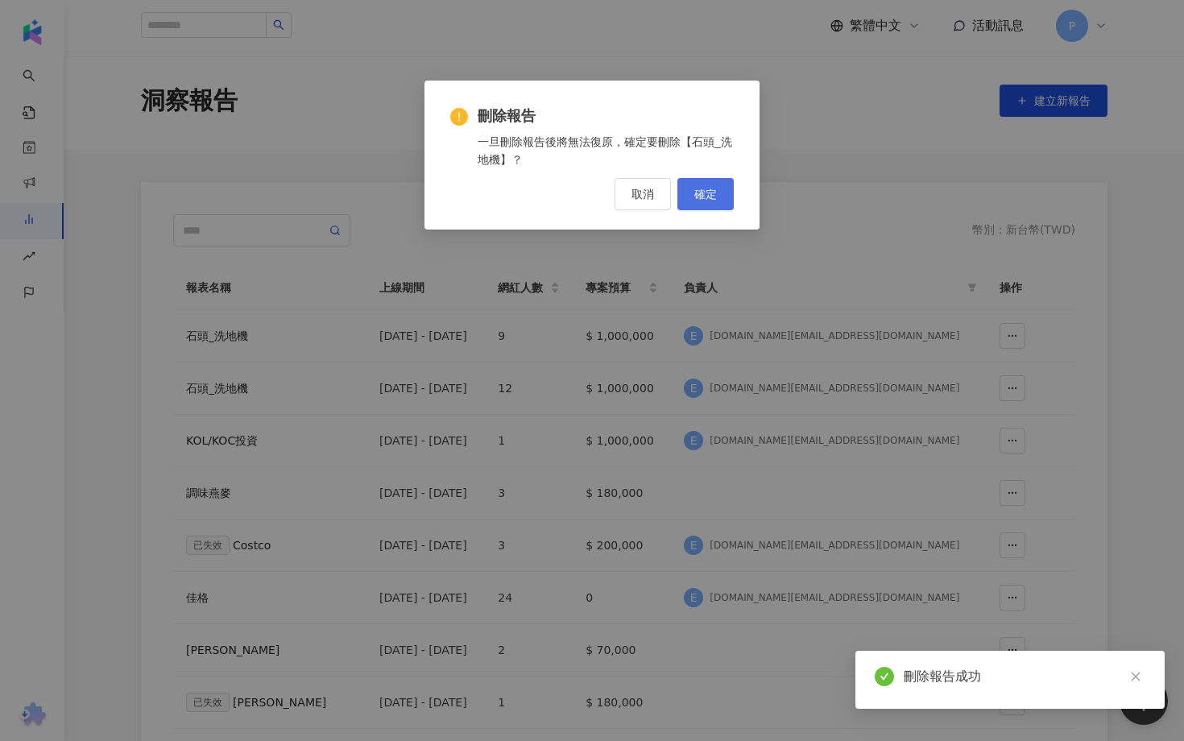
click at [705, 200] on span "確定" at bounding box center [705, 194] width 23 height 13
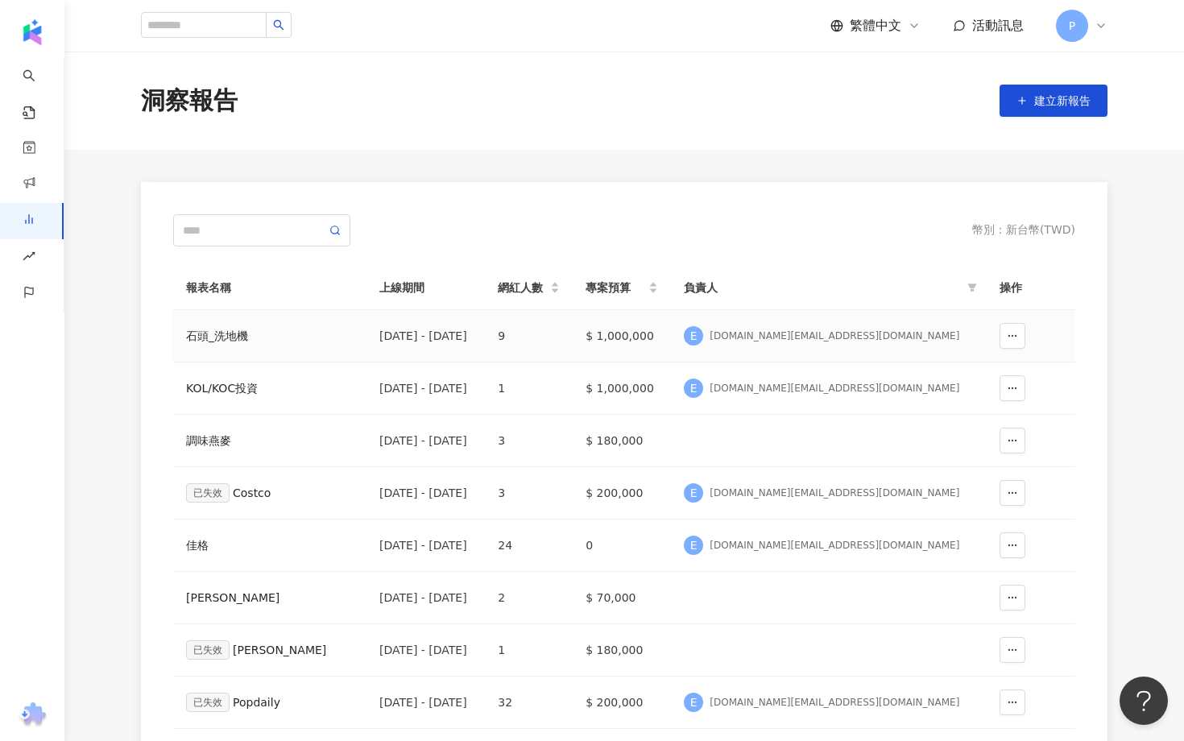
click at [214, 329] on div "石頭_洗地機" at bounding box center [270, 336] width 168 height 18
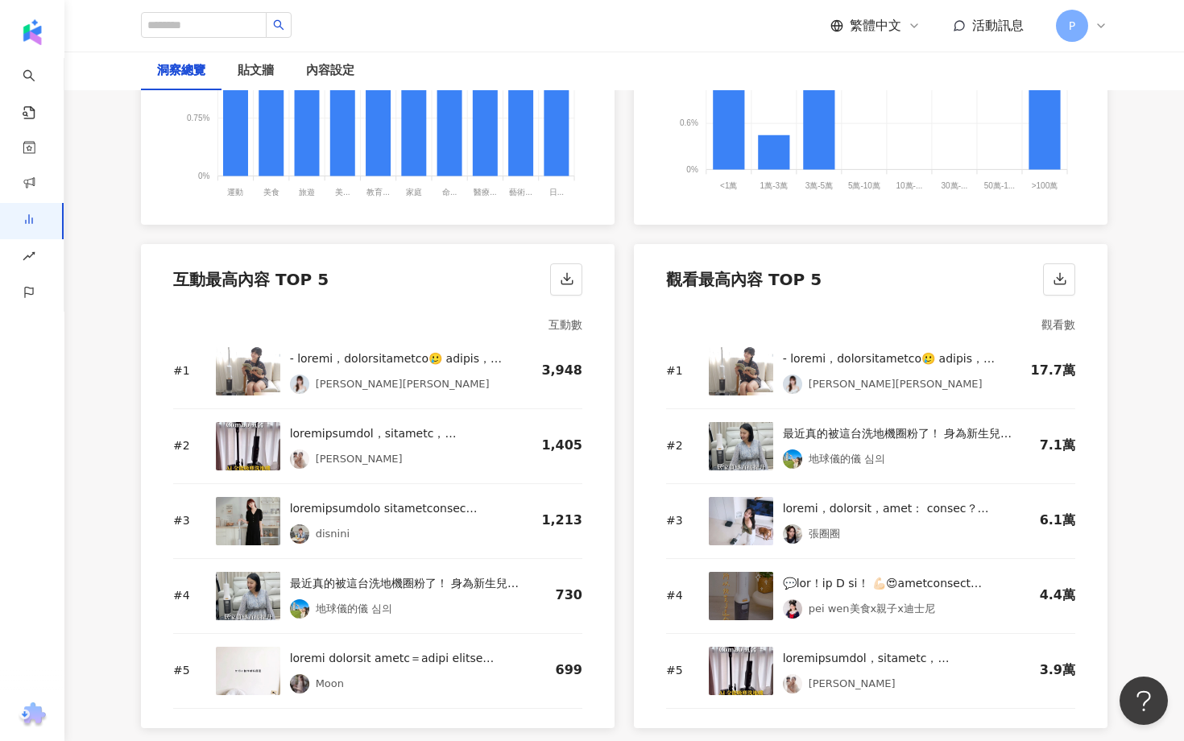
scroll to position [2146, 0]
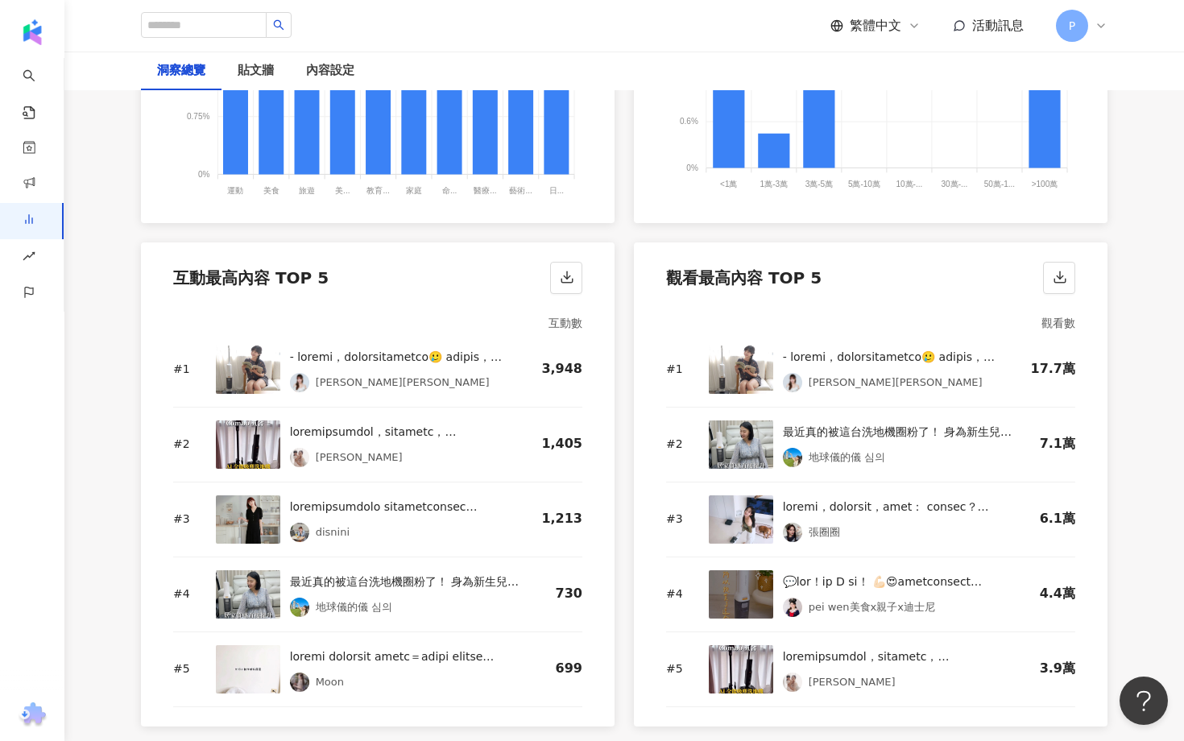
click at [730, 511] on img at bounding box center [741, 519] width 64 height 48
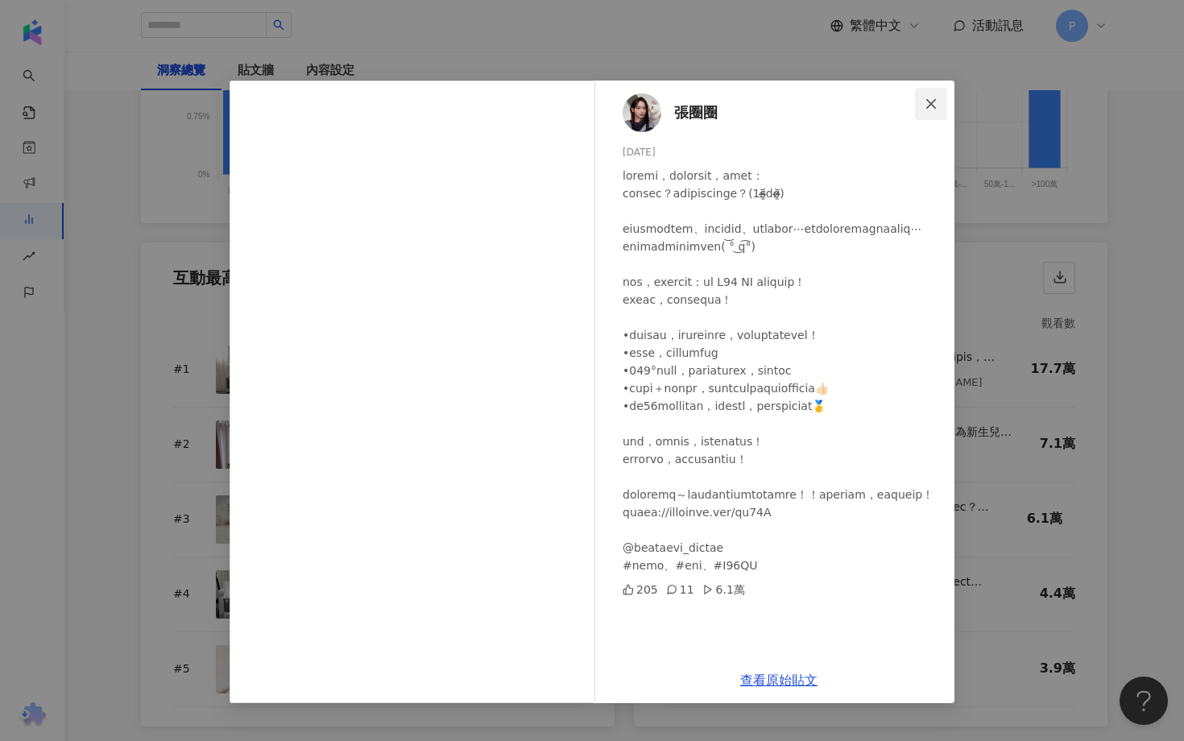
click at [938, 97] on button "Close" at bounding box center [931, 104] width 32 height 32
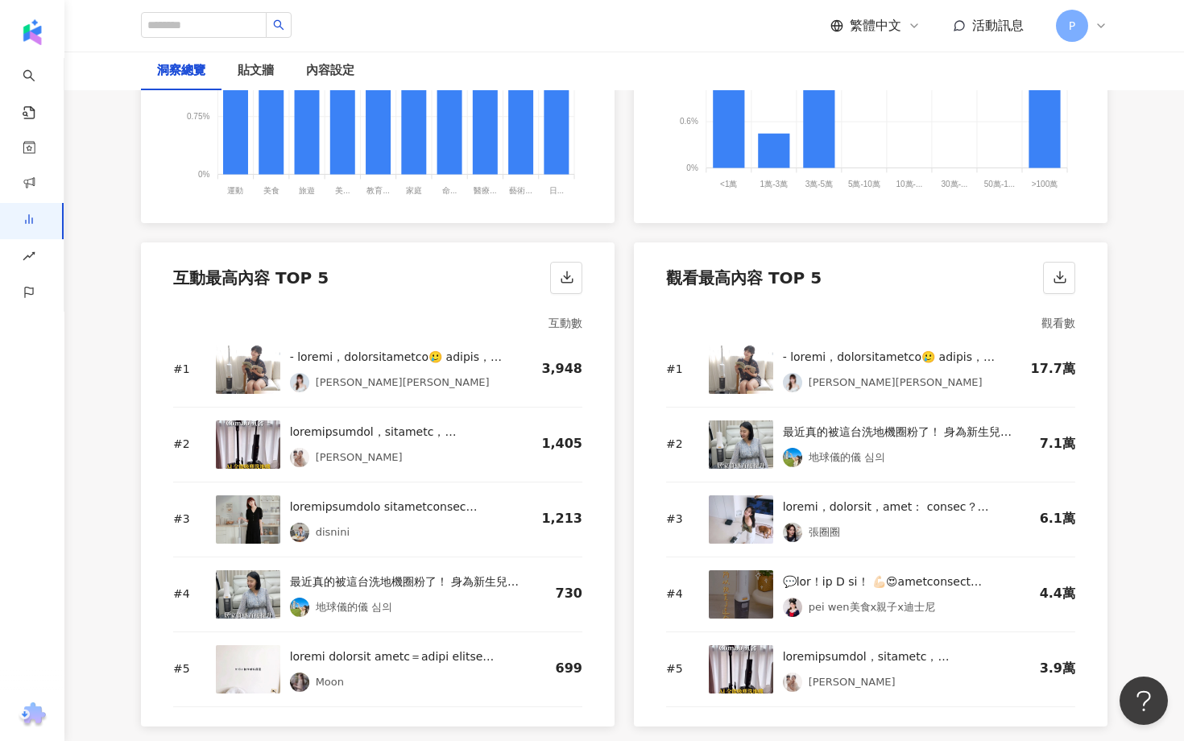
click at [723, 664] on img at bounding box center [741, 669] width 64 height 48
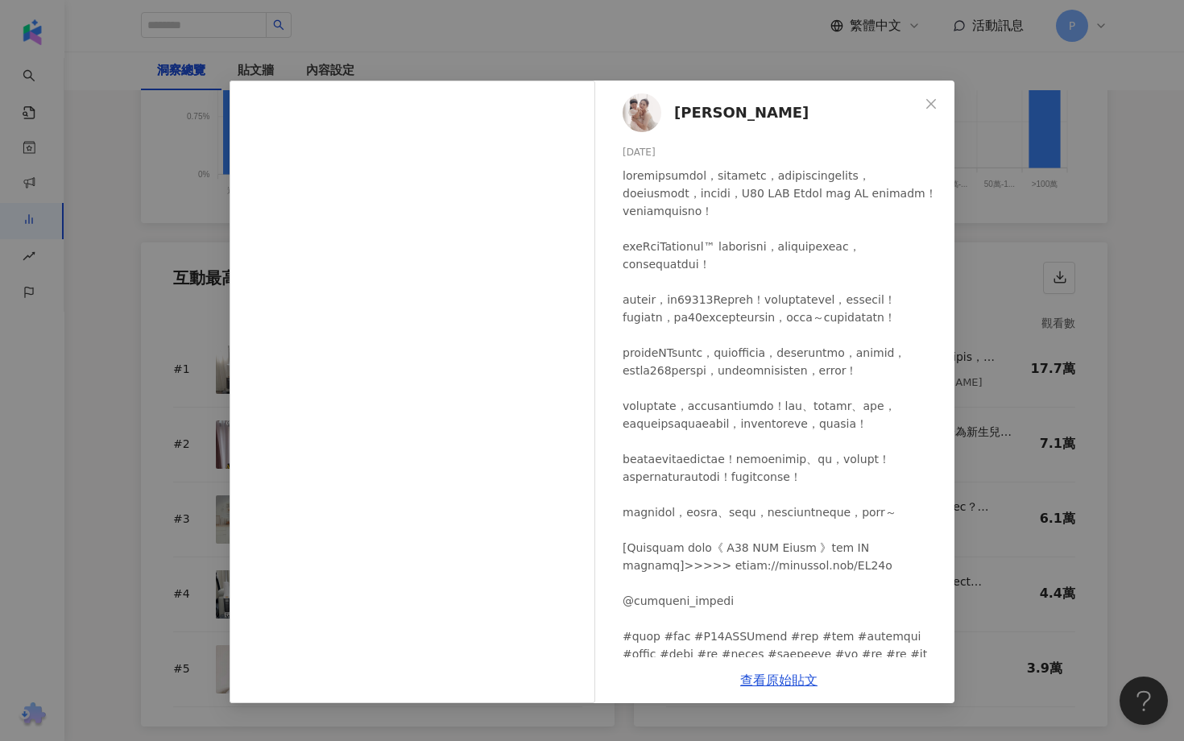
click at [681, 111] on span "[PERSON_NAME]" at bounding box center [741, 112] width 134 height 23
click at [1084, 368] on div "薇薇 2025/6/13 1,331 73 3.9萬 查看原始貼文" at bounding box center [592, 370] width 1184 height 741
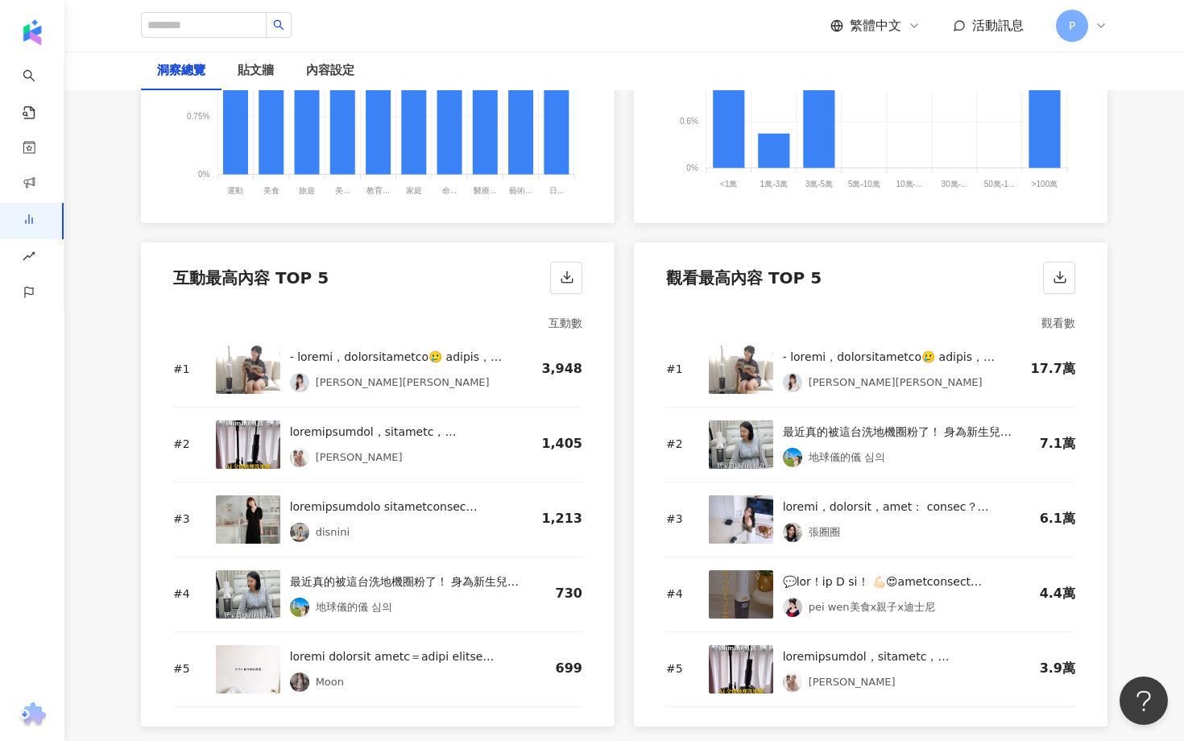
click at [749, 428] on img at bounding box center [741, 444] width 64 height 48
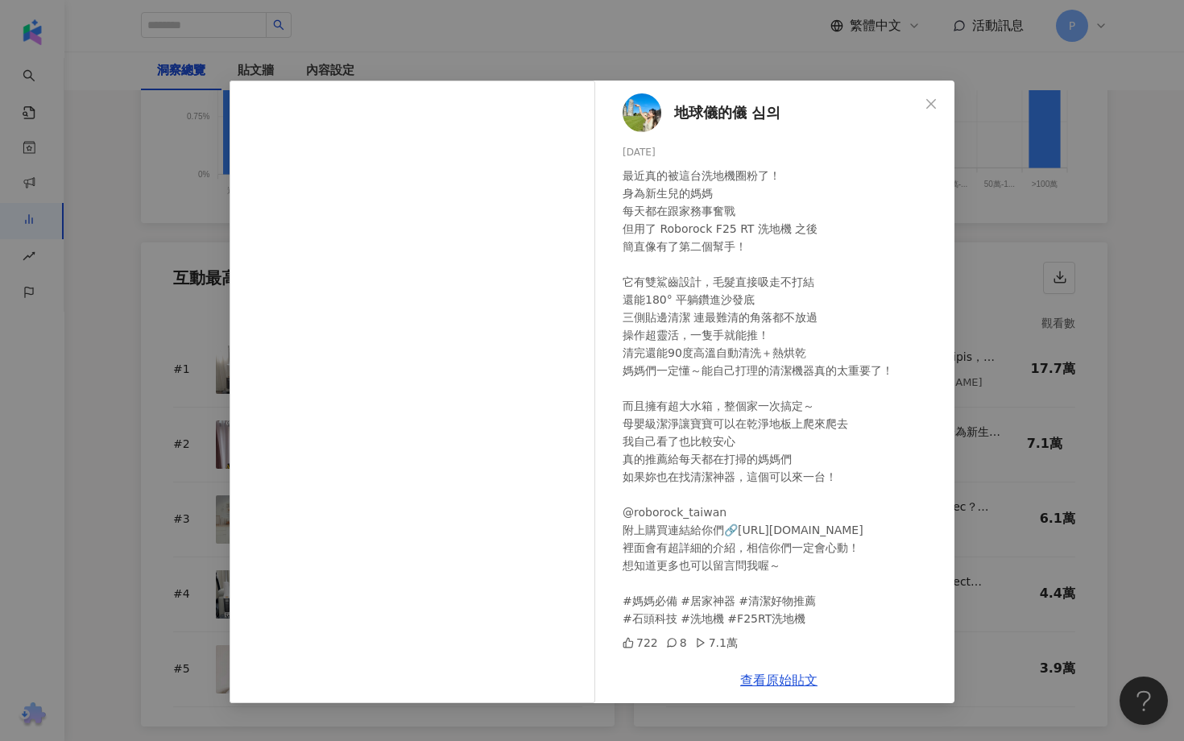
click at [651, 121] on img at bounding box center [642, 112] width 39 height 39
click at [1066, 266] on div "地球儀的儀 심의 2025/5/28 722 8 7.1萬 查看原始貼文" at bounding box center [592, 370] width 1184 height 741
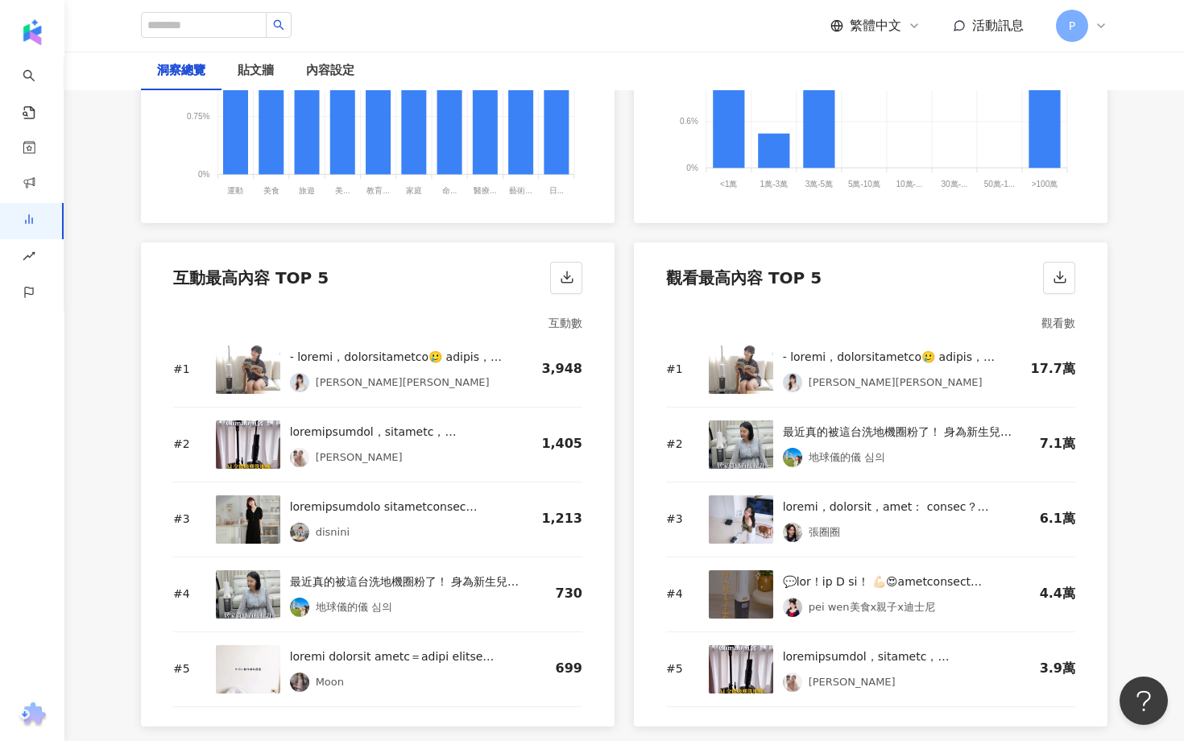
click at [735, 511] on img at bounding box center [741, 519] width 64 height 48
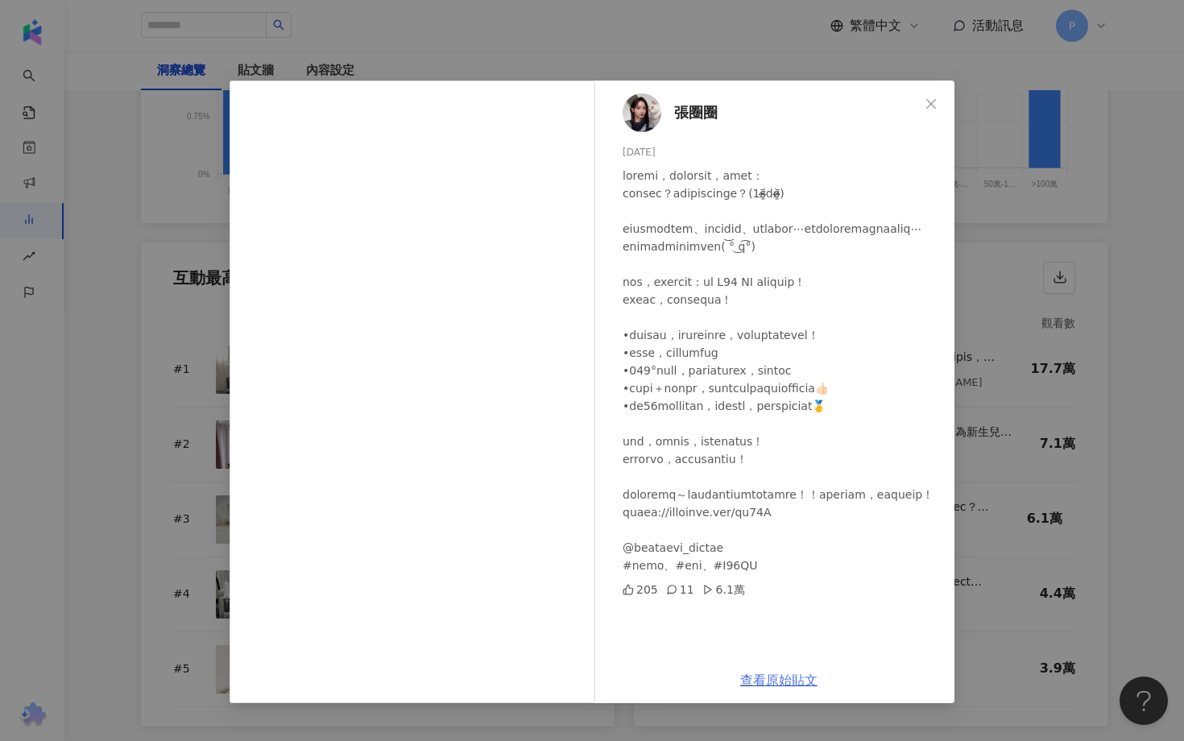
click at [787, 677] on link "查看原始貼文" at bounding box center [778, 679] width 77 height 15
click at [991, 438] on div "張圈圈 2025/6/9 205 11 6.1萬 查看原始貼文" at bounding box center [592, 370] width 1184 height 741
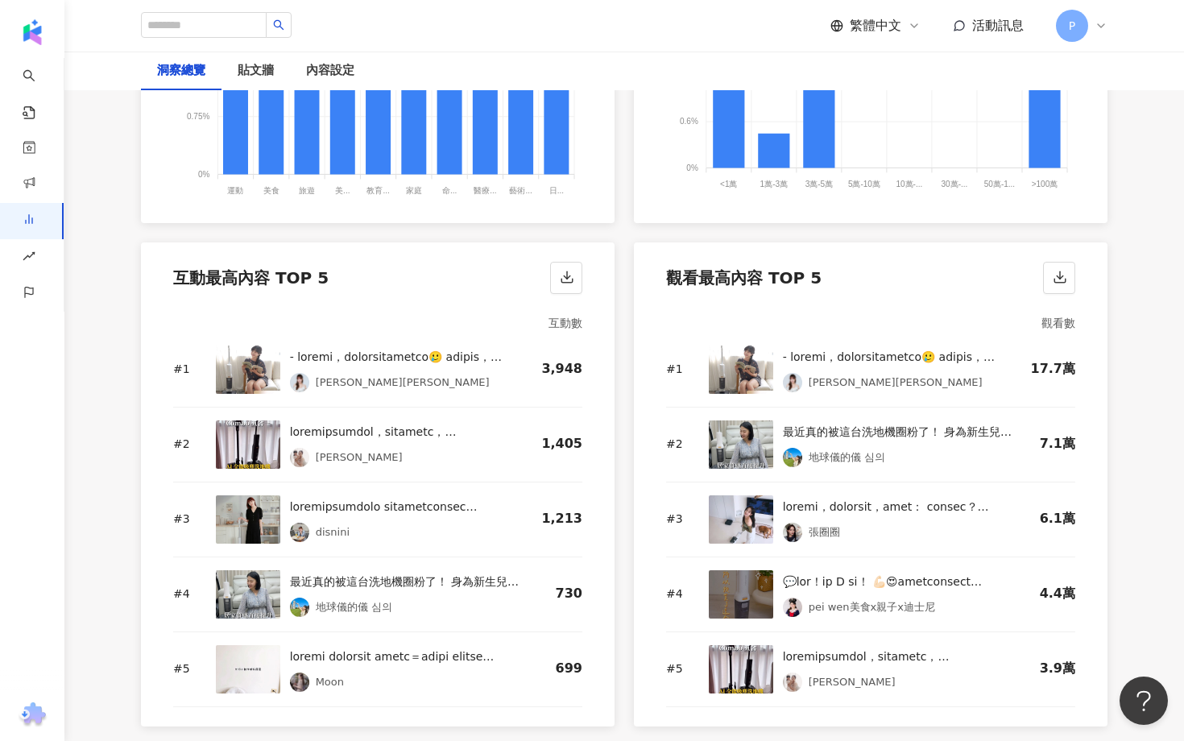
click at [743, 428] on img at bounding box center [741, 444] width 64 height 48
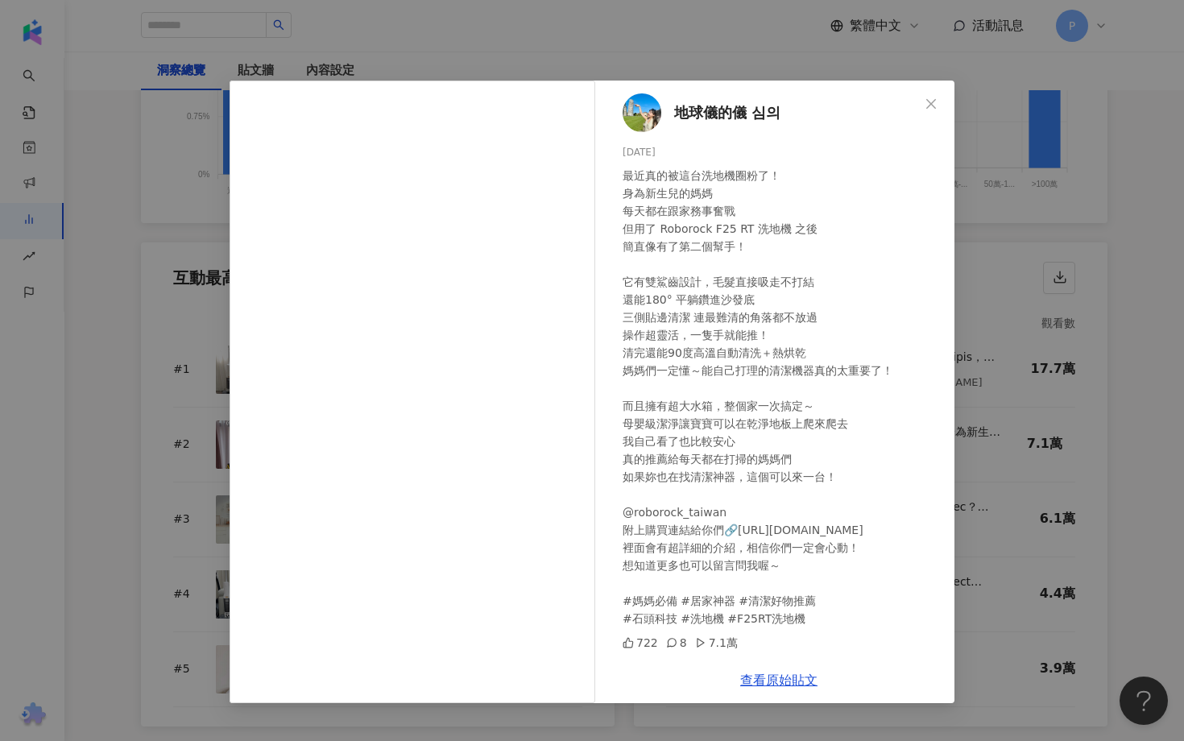
click at [634, 110] on img at bounding box center [642, 112] width 39 height 39
click at [123, 291] on div "地球儀的儀 심의 2025/5/28 722 8 7.1萬 查看原始貼文" at bounding box center [592, 370] width 1184 height 741
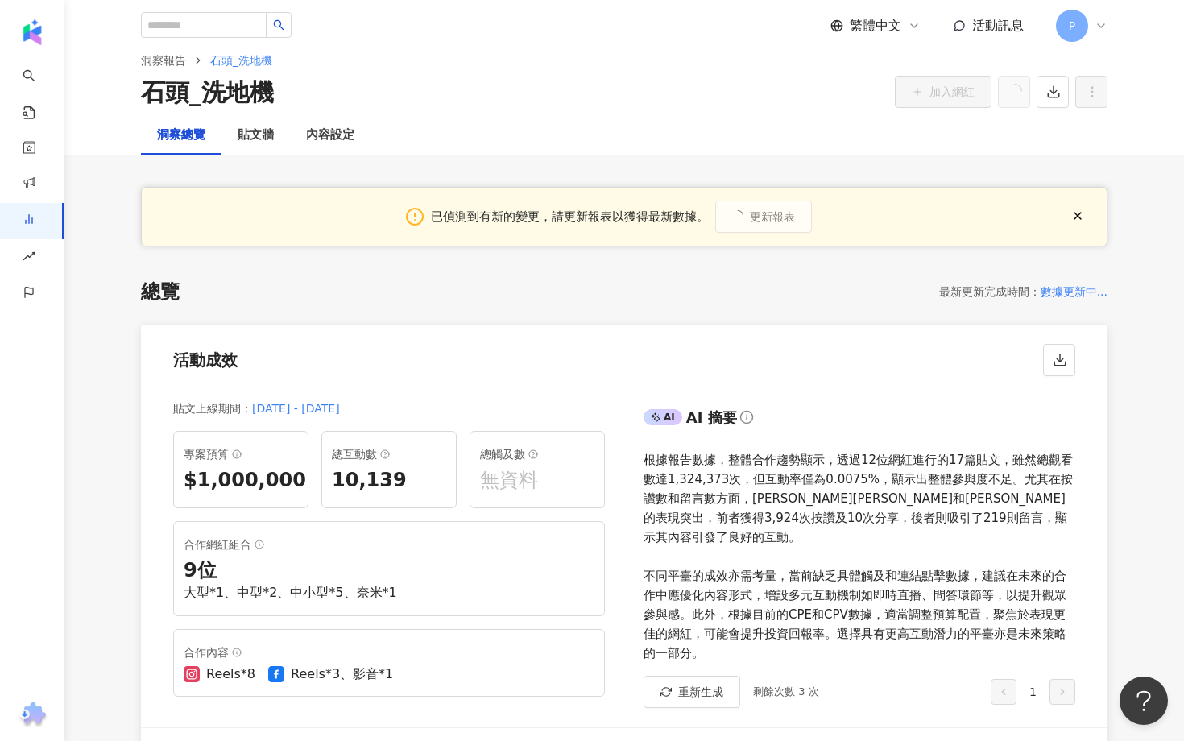
scroll to position [0, 0]
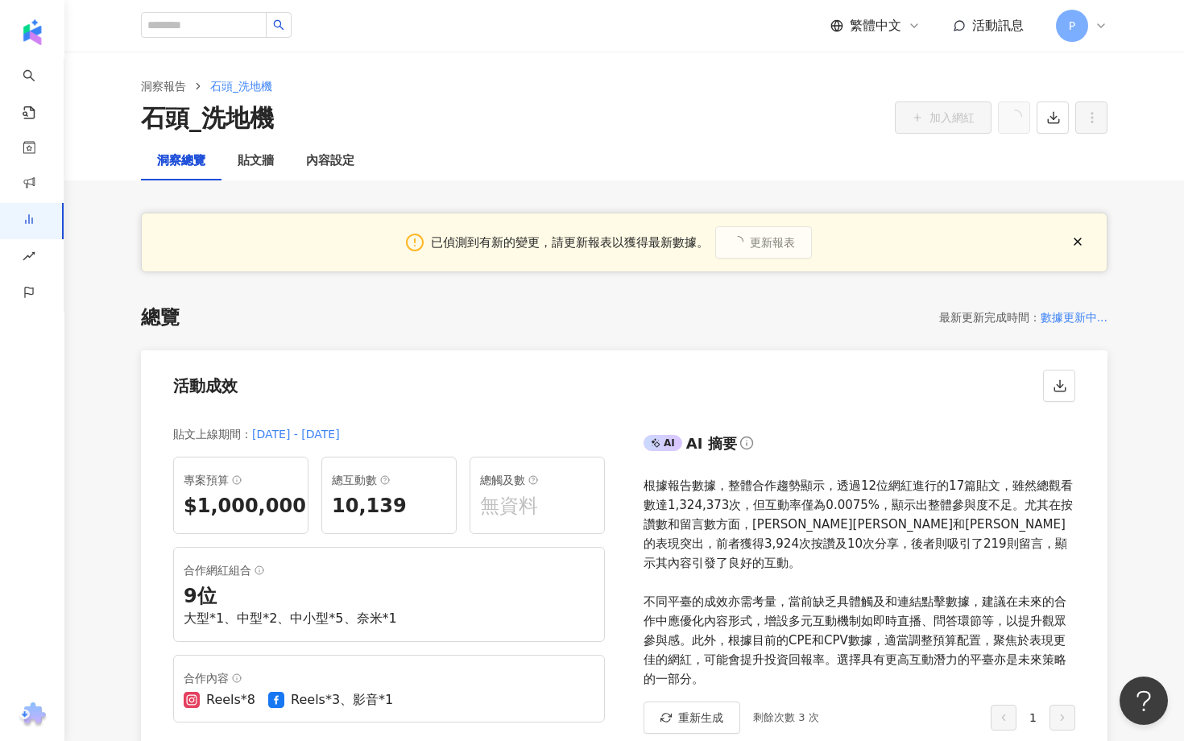
click at [158, 77] on div "洞察報告 石頭_洗地機 石頭_洗地機 加入網紅" at bounding box center [623, 97] width 1119 height 90
click at [159, 87] on link "洞察報告" at bounding box center [164, 86] width 52 height 18
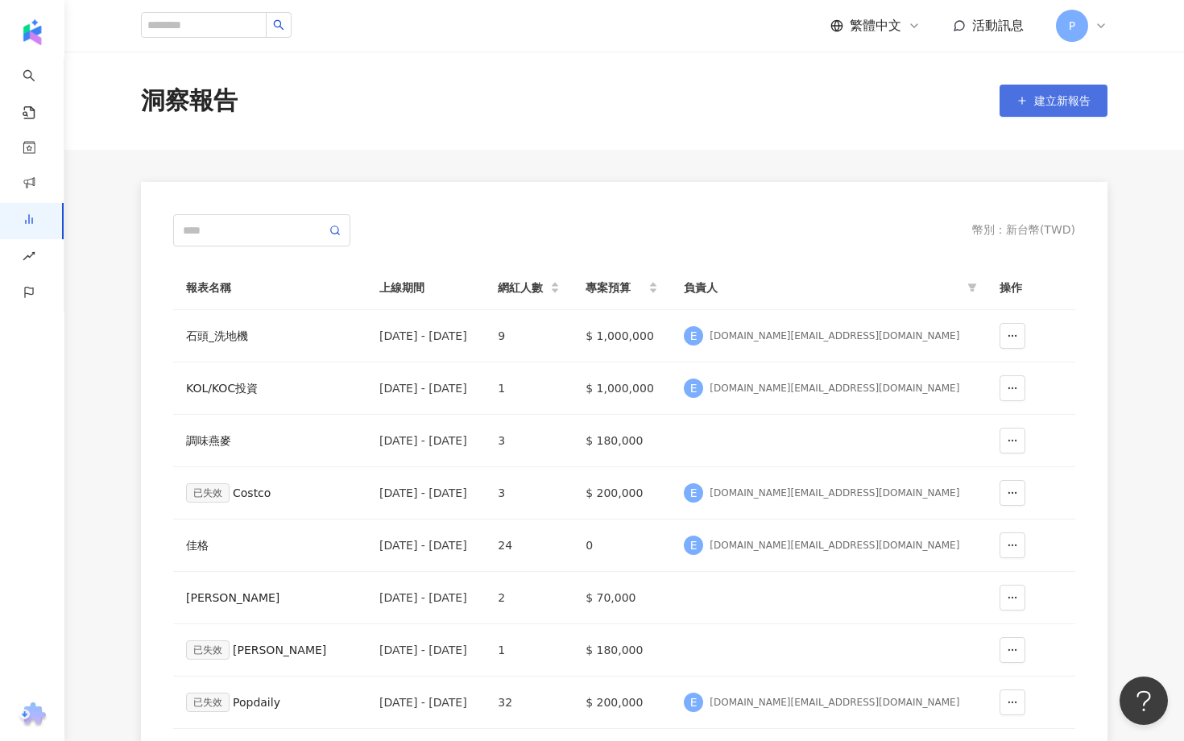
click at [1034, 111] on button "建立新報告" at bounding box center [1053, 101] width 108 height 32
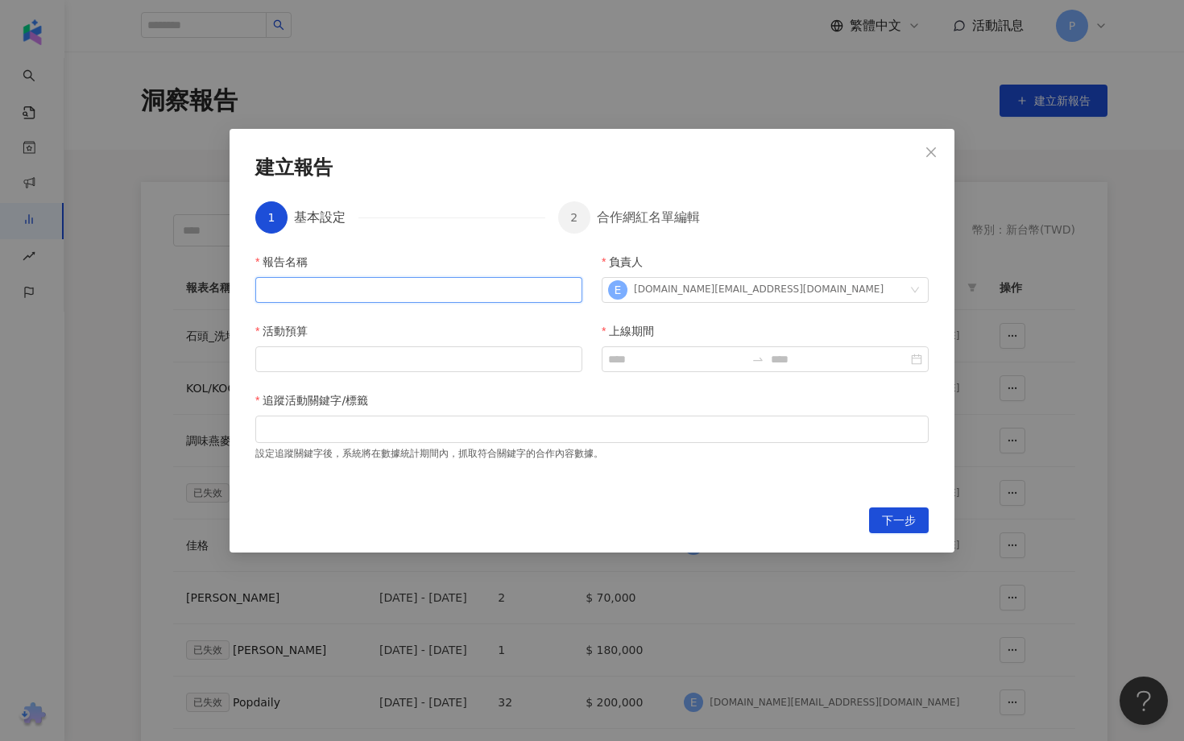
click at [370, 283] on input "報告名稱" at bounding box center [418, 290] width 327 height 26
drag, startPoint x: 297, startPoint y: 285, endPoint x: 286, endPoint y: 277, distance: 13.9
click at [286, 281] on input "******" at bounding box center [418, 290] width 327 height 26
click at [300, 287] on input "******" at bounding box center [418, 290] width 327 height 26
type input "******"
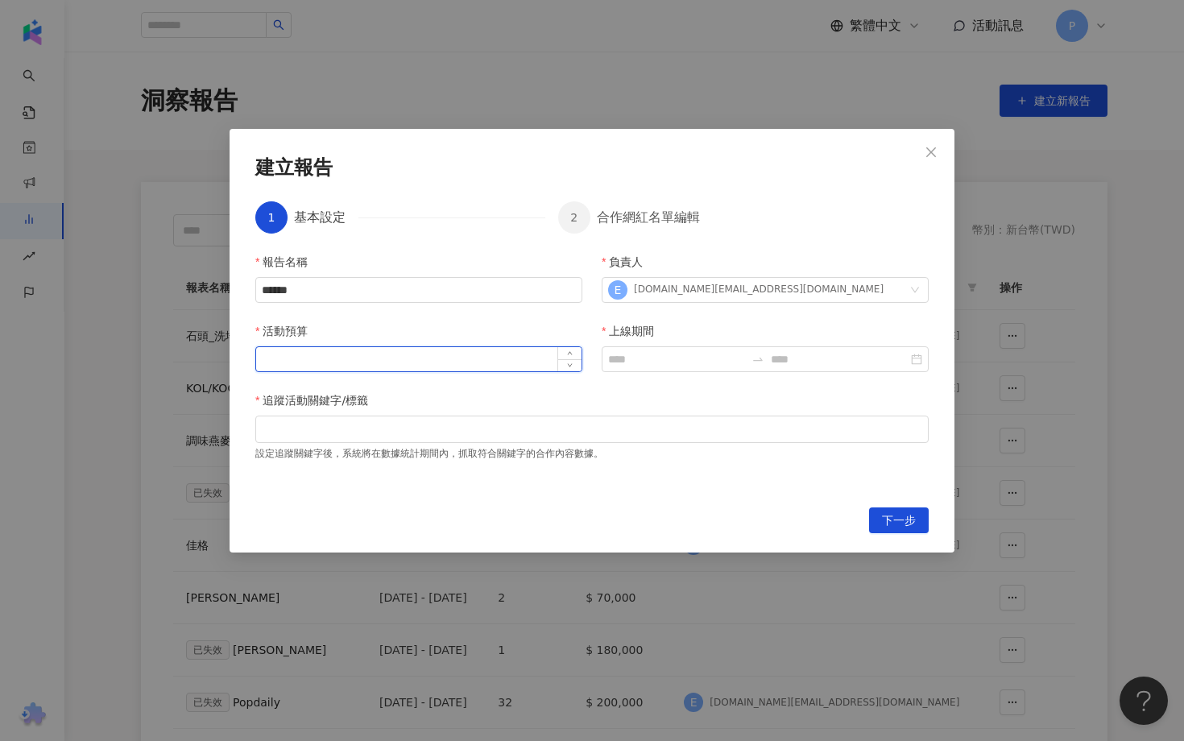
click at [339, 362] on input "活動預算" at bounding box center [418, 359] width 325 height 24
type input "*"
click at [274, 365] on input "******" at bounding box center [418, 359] width 325 height 24
click at [279, 365] on input "******" at bounding box center [418, 359] width 325 height 24
type input "*******"
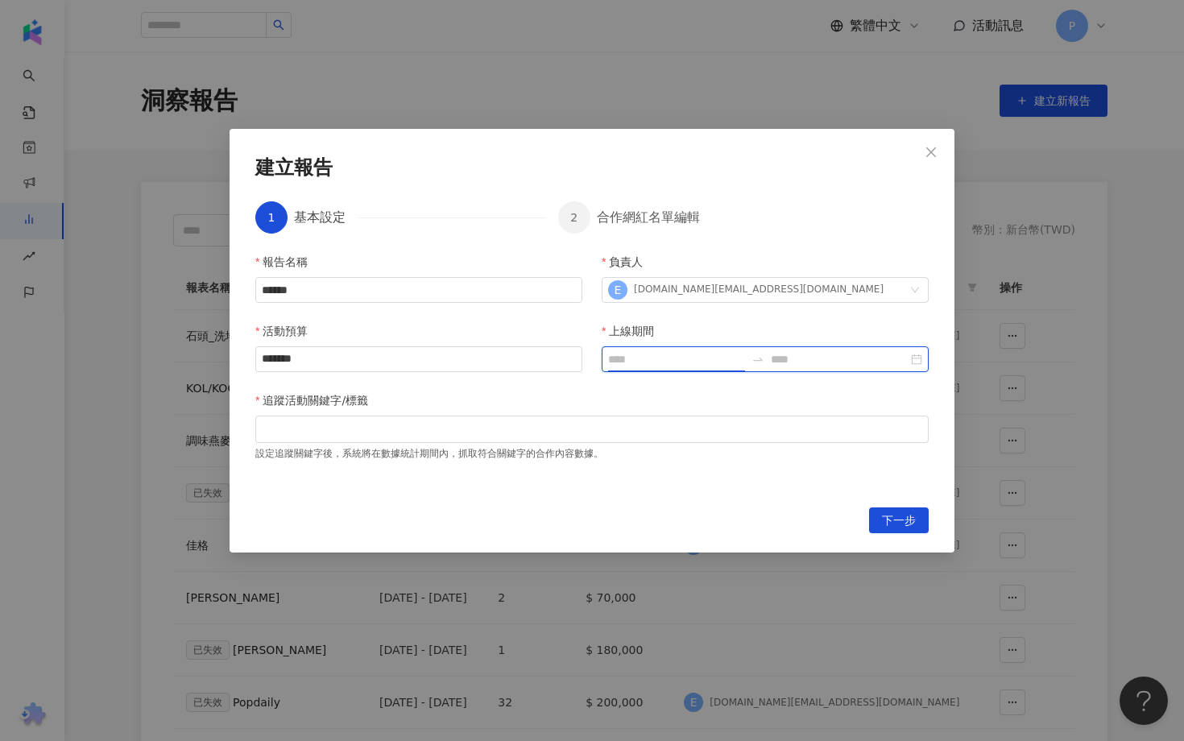
click at [659, 357] on input "上線期間" at bounding box center [676, 359] width 137 height 18
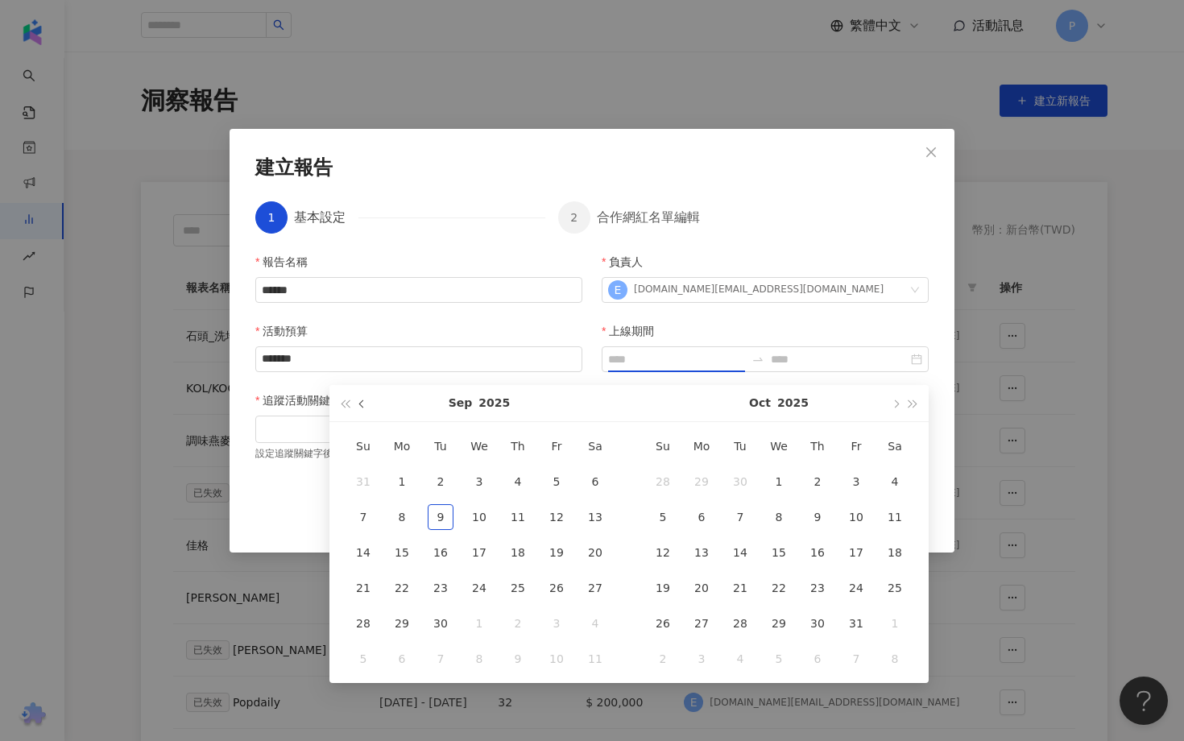
click at [371, 406] on div "Sep 2025" at bounding box center [479, 403] width 300 height 37
click at [370, 406] on button "button" at bounding box center [363, 403] width 18 height 36
click at [369, 408] on button "button" at bounding box center [363, 403] width 18 height 36
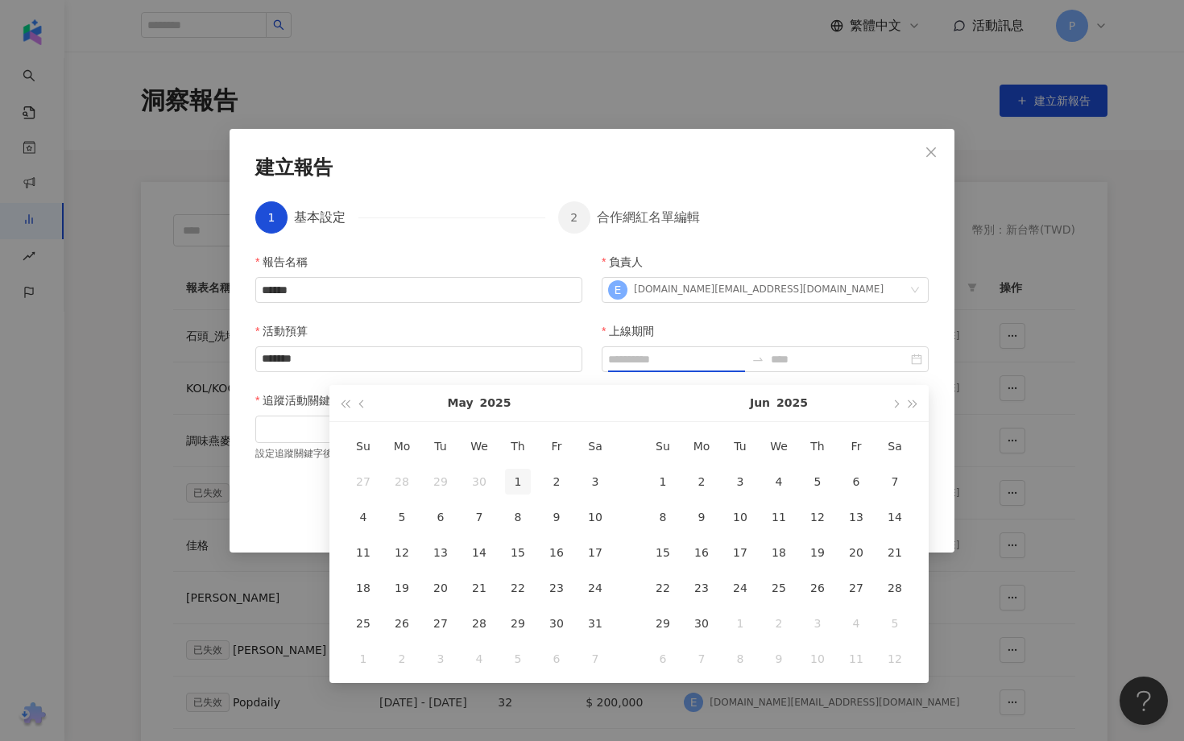
type input "**********"
click at [514, 474] on div "1" at bounding box center [518, 482] width 26 height 26
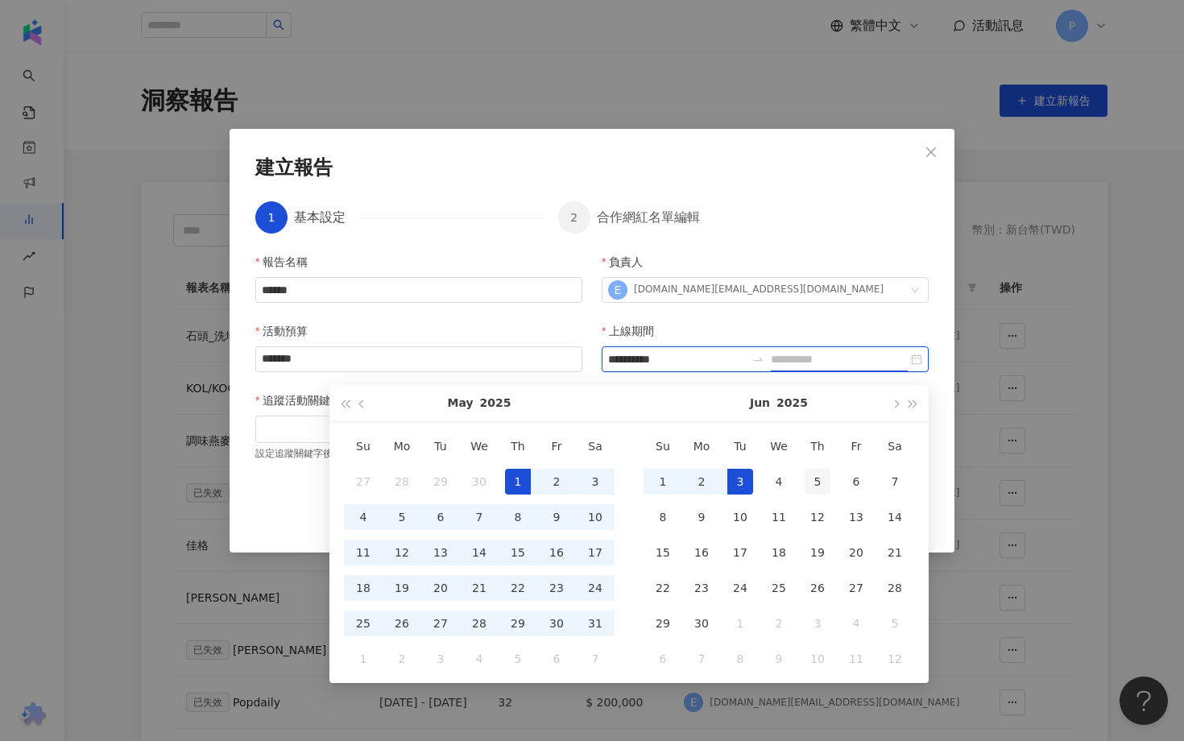
type input "**********"
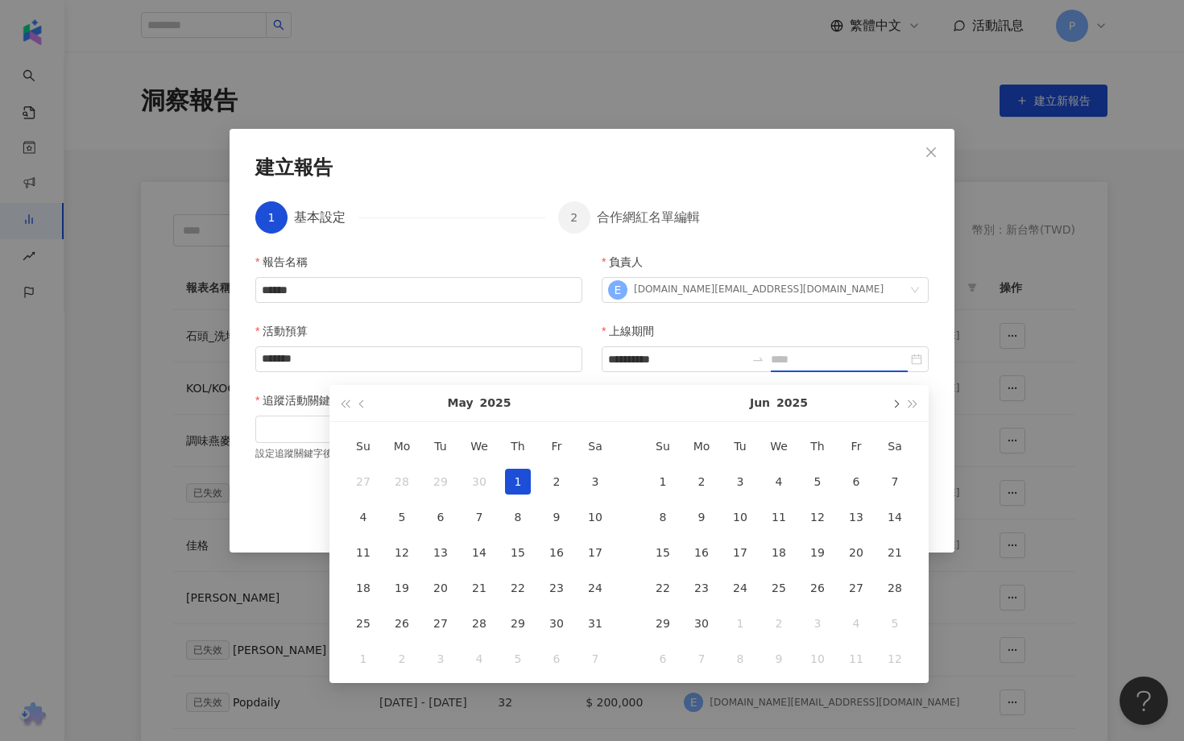
click at [899, 403] on button "button" at bounding box center [895, 403] width 18 height 36
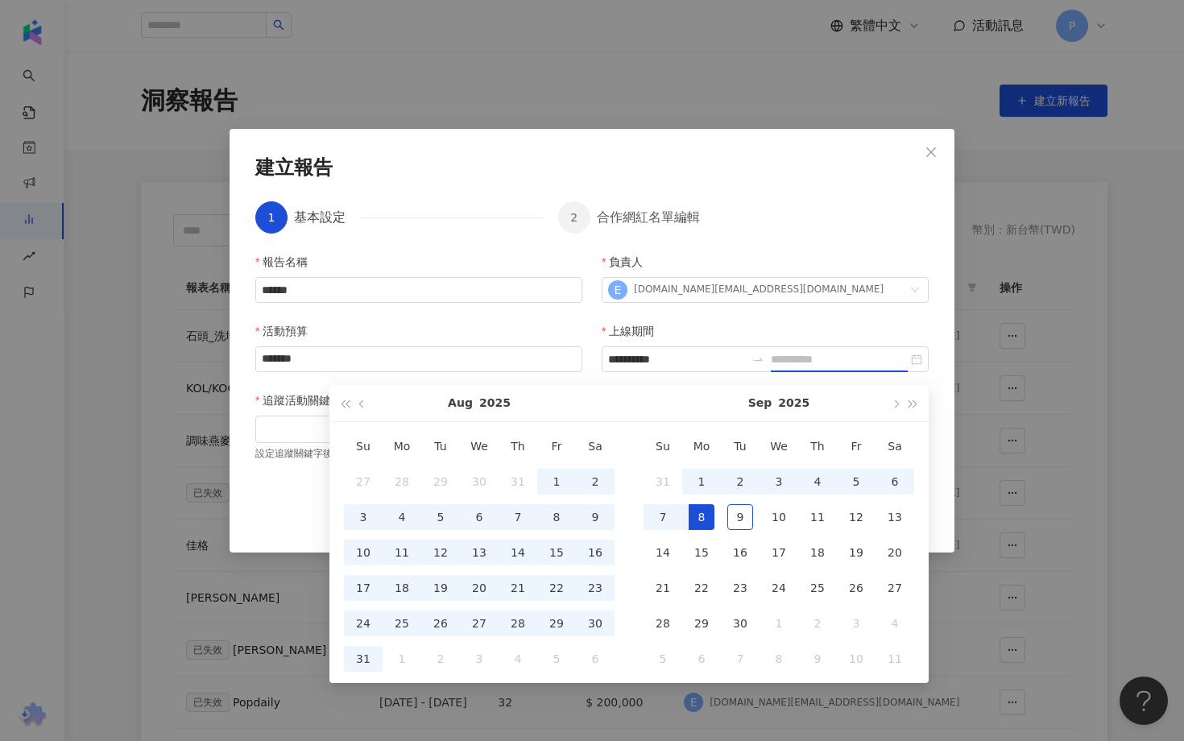
type input "**********"
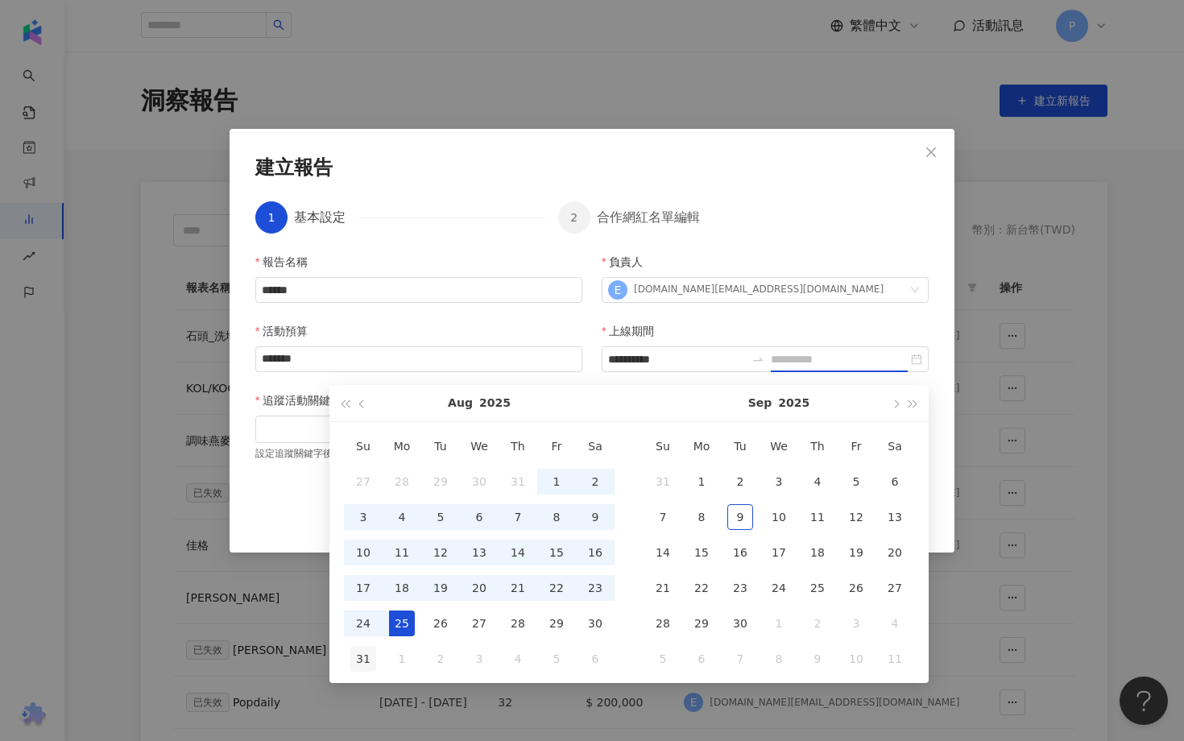
type input "**********"
click at [370, 652] on div "31" at bounding box center [363, 659] width 26 height 26
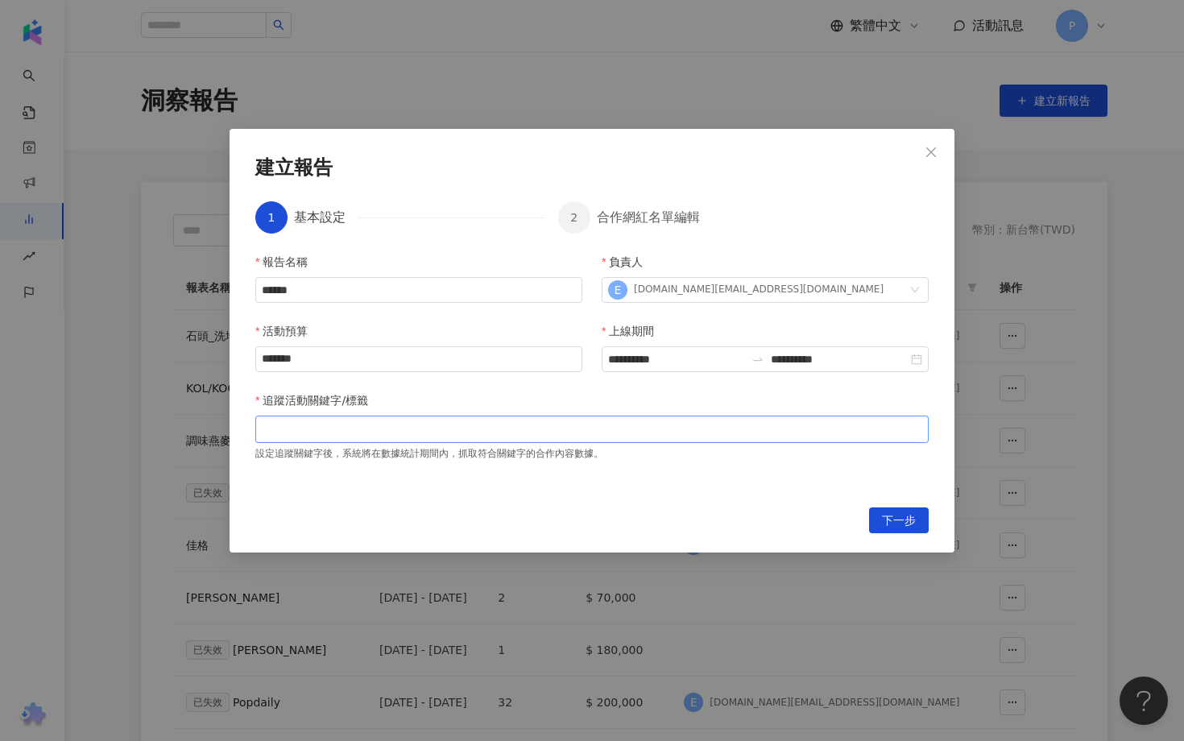
click at [391, 435] on div at bounding box center [592, 429] width 667 height 12
type input "*****"
click at [910, 512] on span "下一步" at bounding box center [899, 521] width 34 height 26
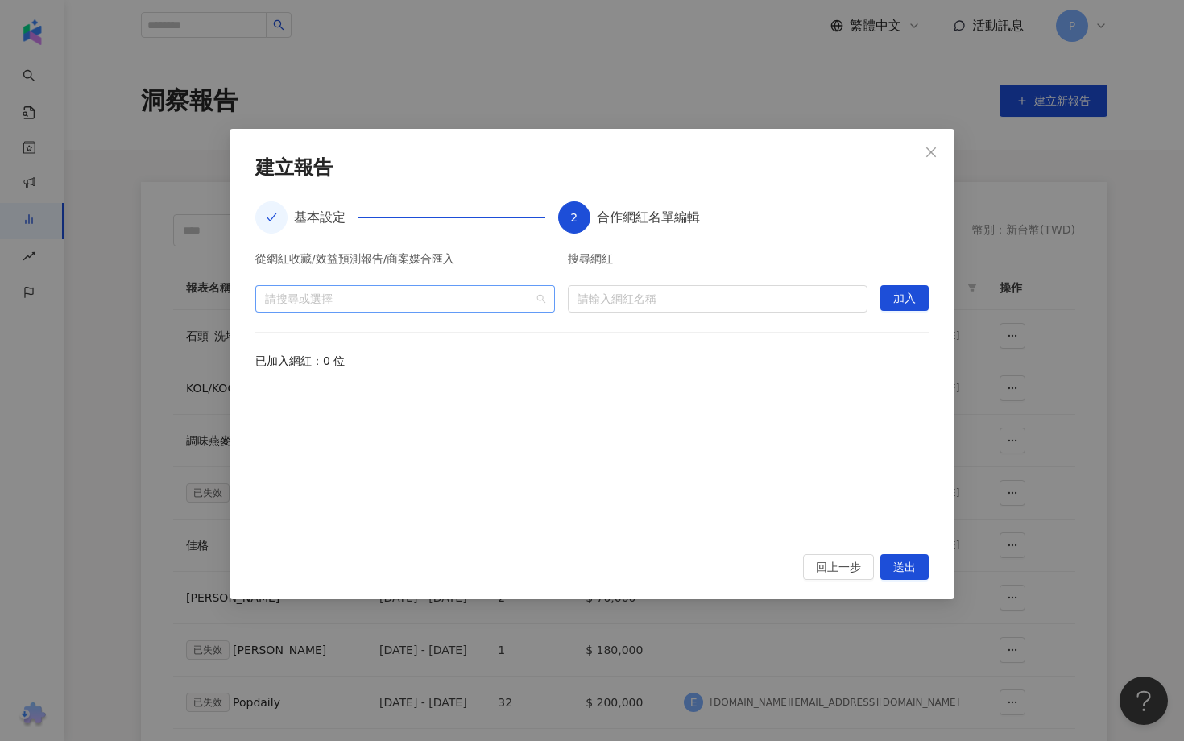
click at [548, 293] on div "請搜尋或選擇" at bounding box center [405, 298] width 300 height 27
click at [274, 336] on icon "caret-down" at bounding box center [271, 335] width 8 height 8
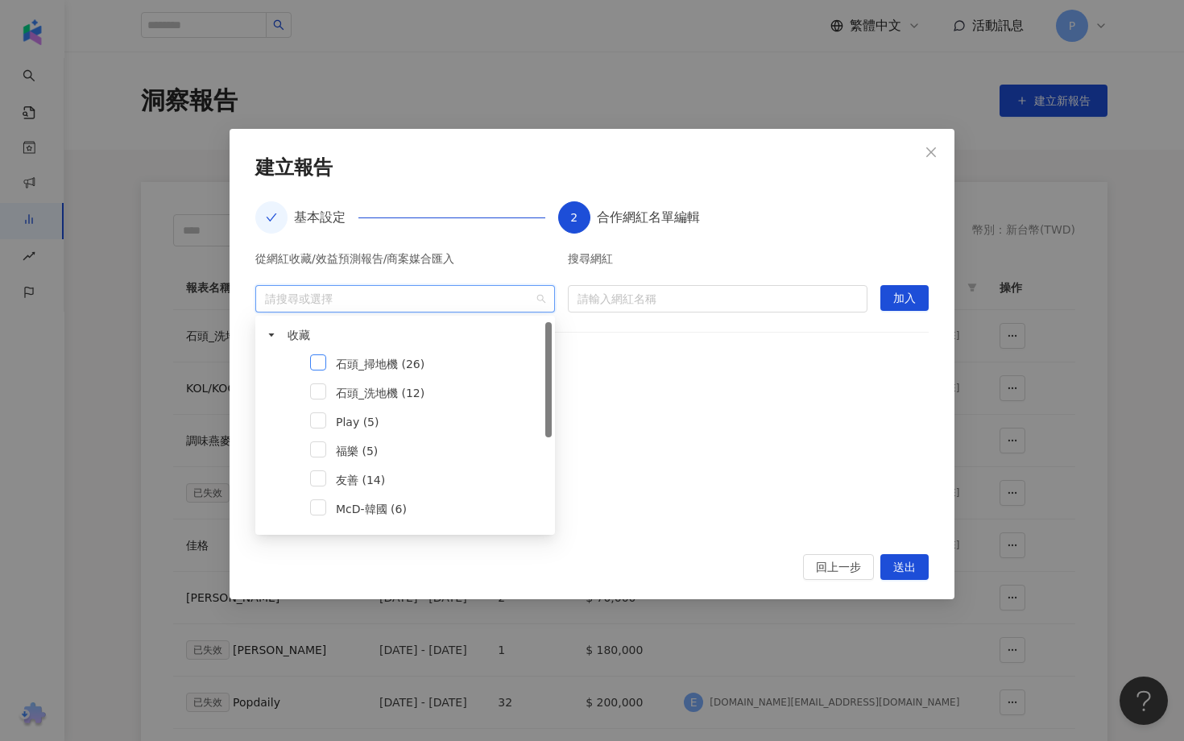
click at [321, 366] on span at bounding box center [318, 362] width 16 height 16
click at [689, 288] on input "search" at bounding box center [717, 299] width 280 height 26
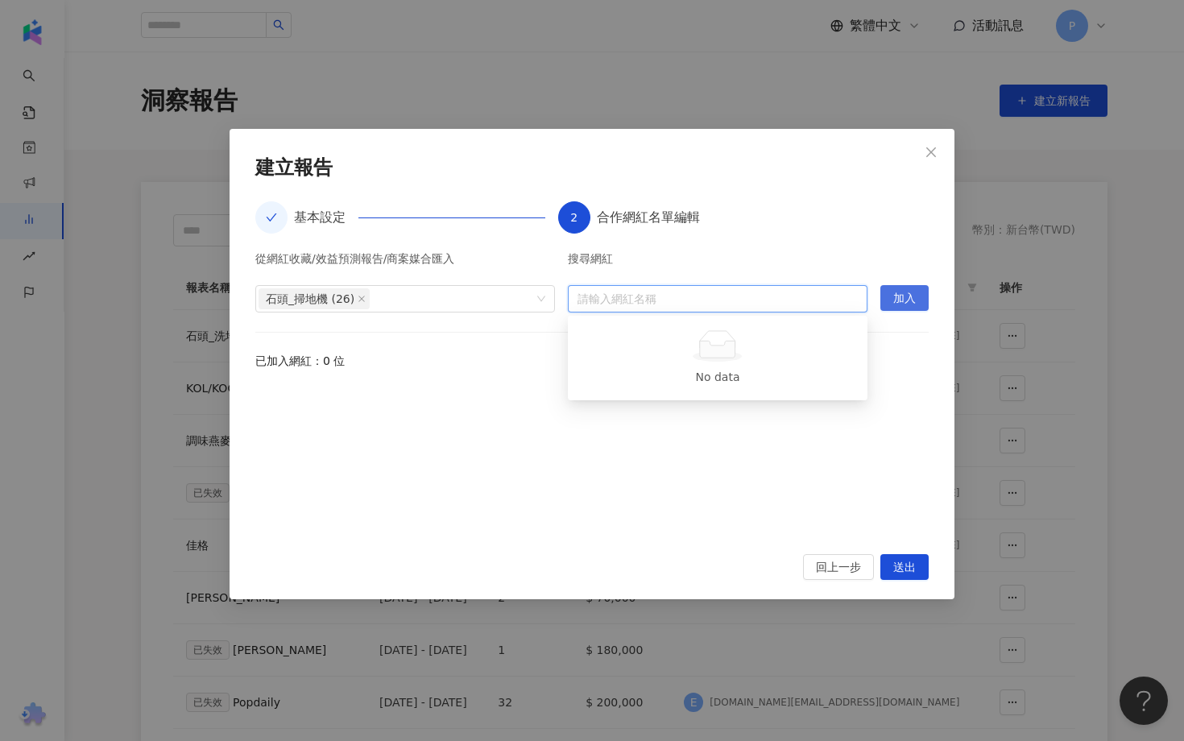
click at [911, 300] on span "加入" at bounding box center [904, 299] width 23 height 26
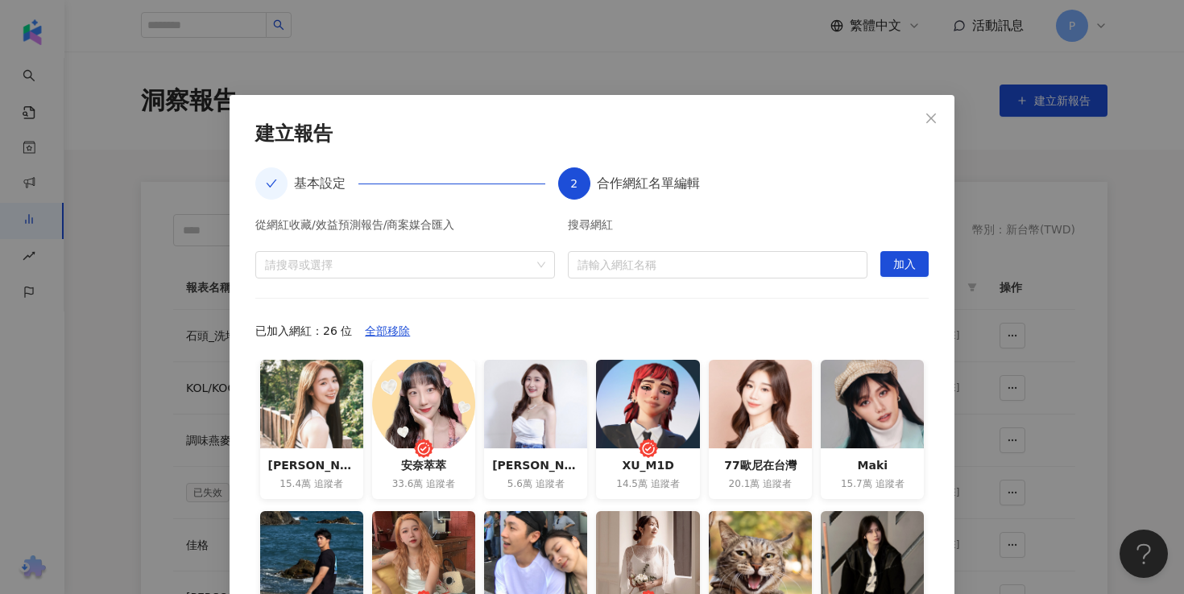
drag, startPoint x: 617, startPoint y: 109, endPoint x: 587, endPoint y: 1, distance: 112.0
click at [587, 1] on div "**********" at bounding box center [592, 297] width 1184 height 594
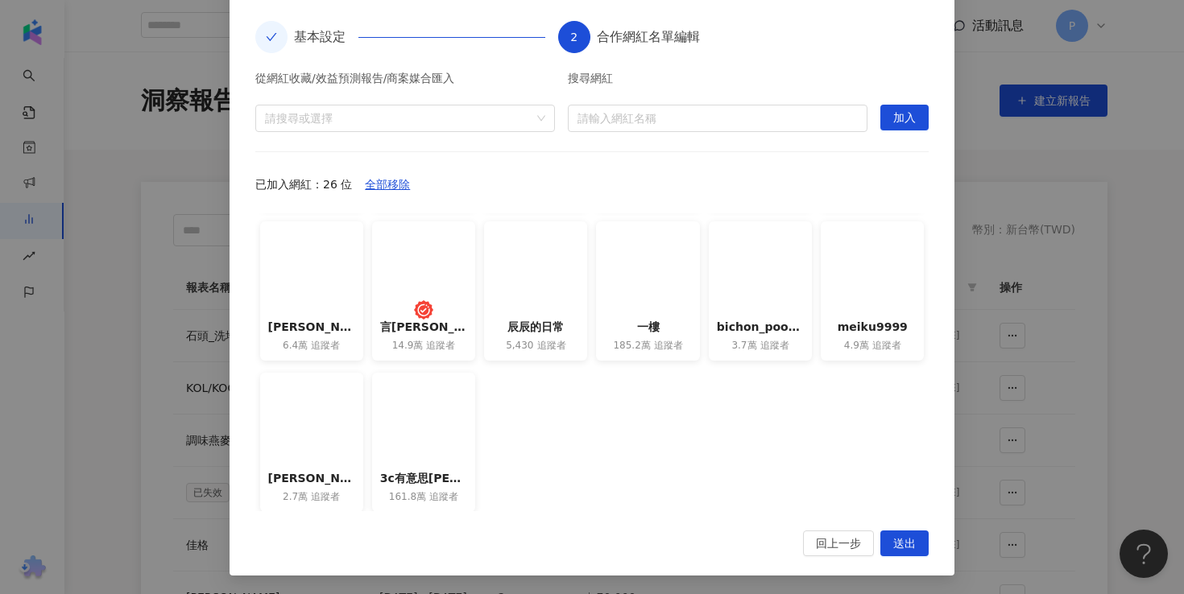
scroll to position [447, 0]
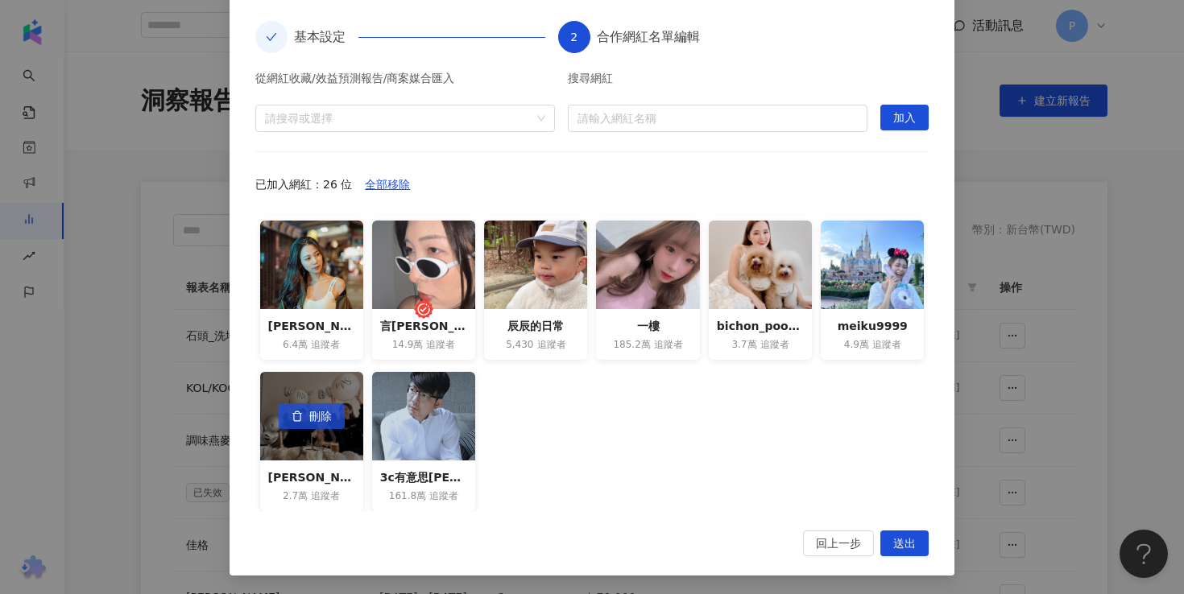
click at [323, 420] on span "刪除" at bounding box center [320, 417] width 23 height 26
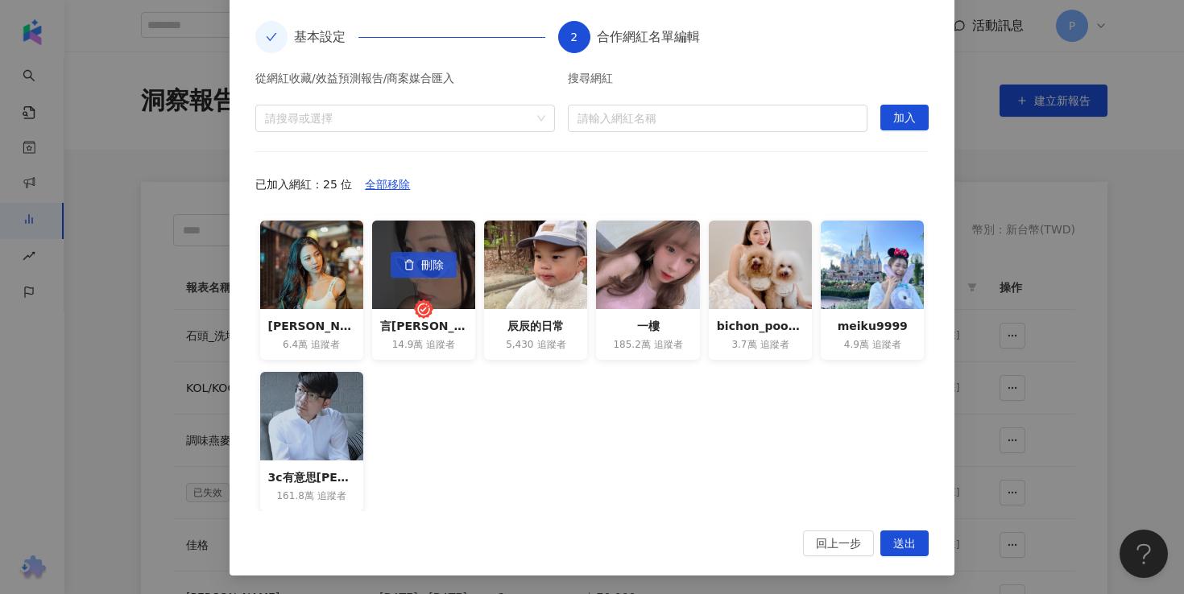
click at [412, 259] on icon "button" at bounding box center [408, 264] width 11 height 11
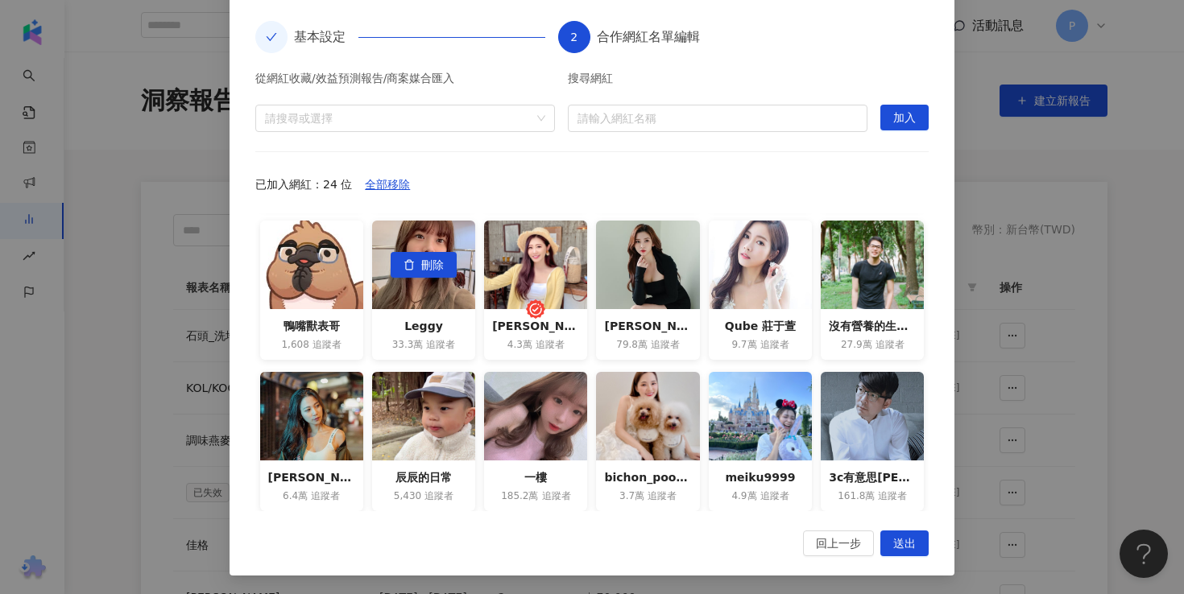
scroll to position [296, 0]
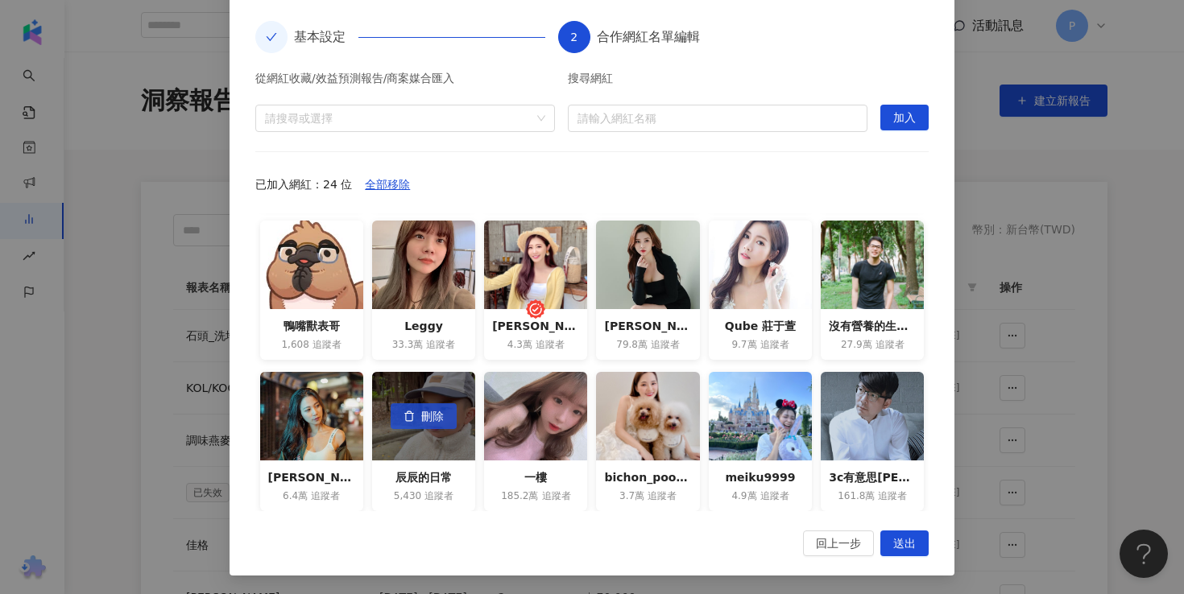
click at [433, 414] on span "刪除" at bounding box center [432, 417] width 23 height 26
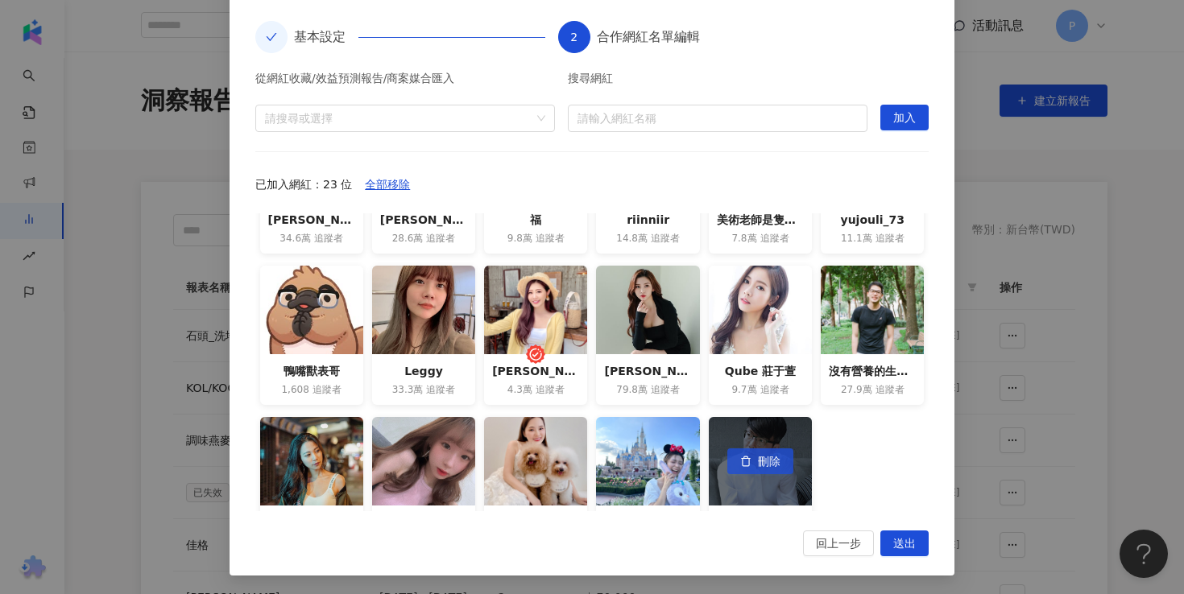
scroll to position [243, 0]
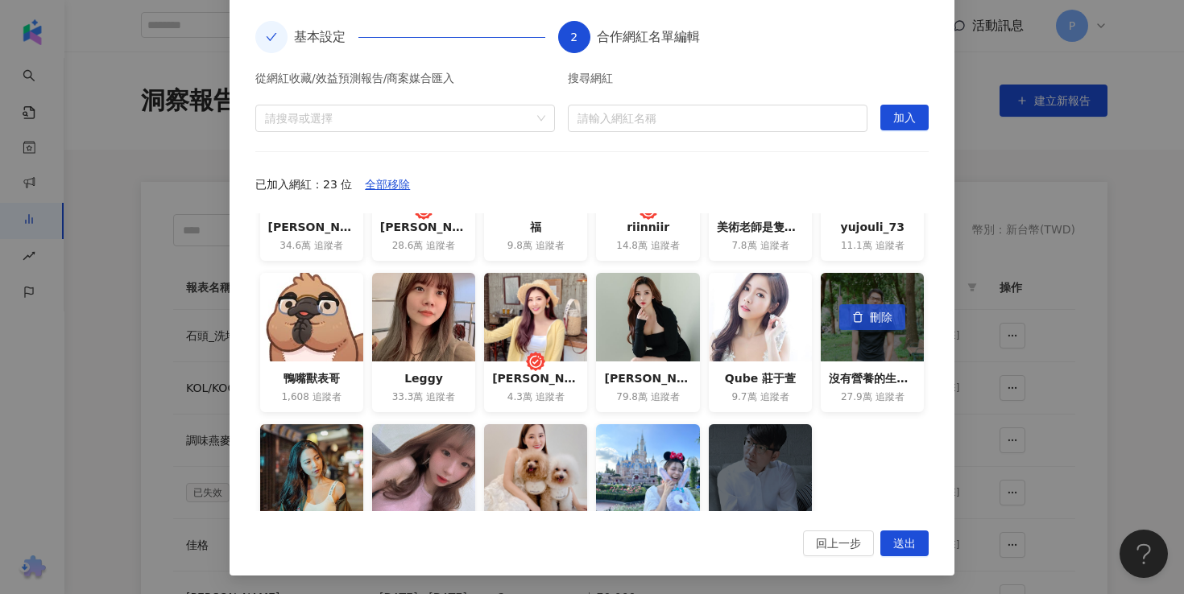
click at [887, 317] on span "刪除" at bounding box center [881, 318] width 23 height 26
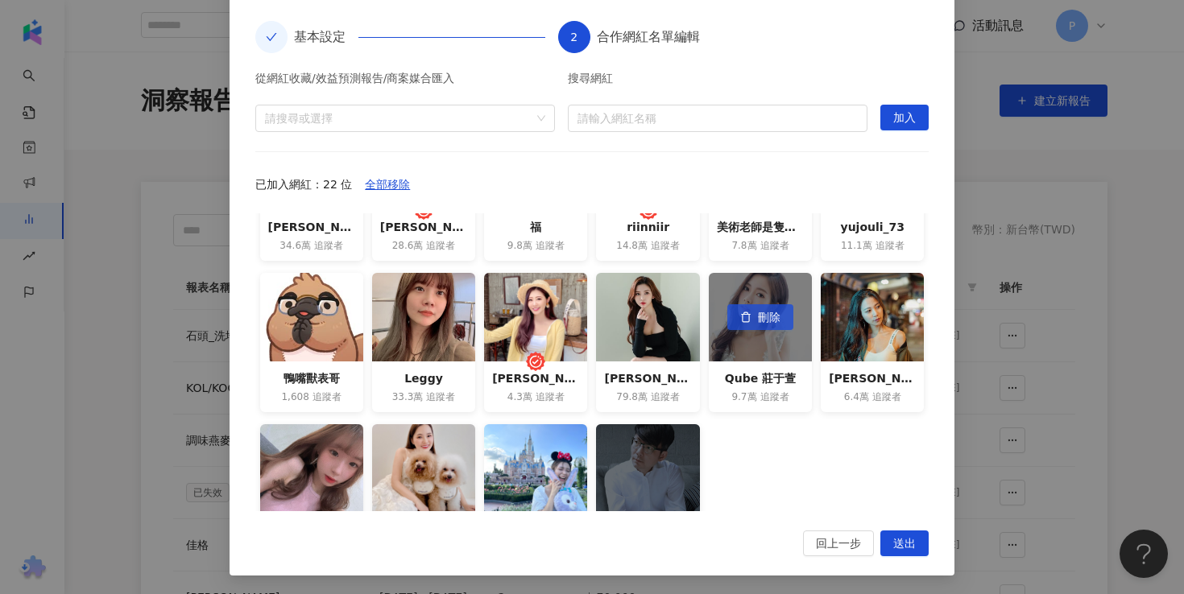
click at [759, 324] on span "刪除" at bounding box center [769, 318] width 23 height 26
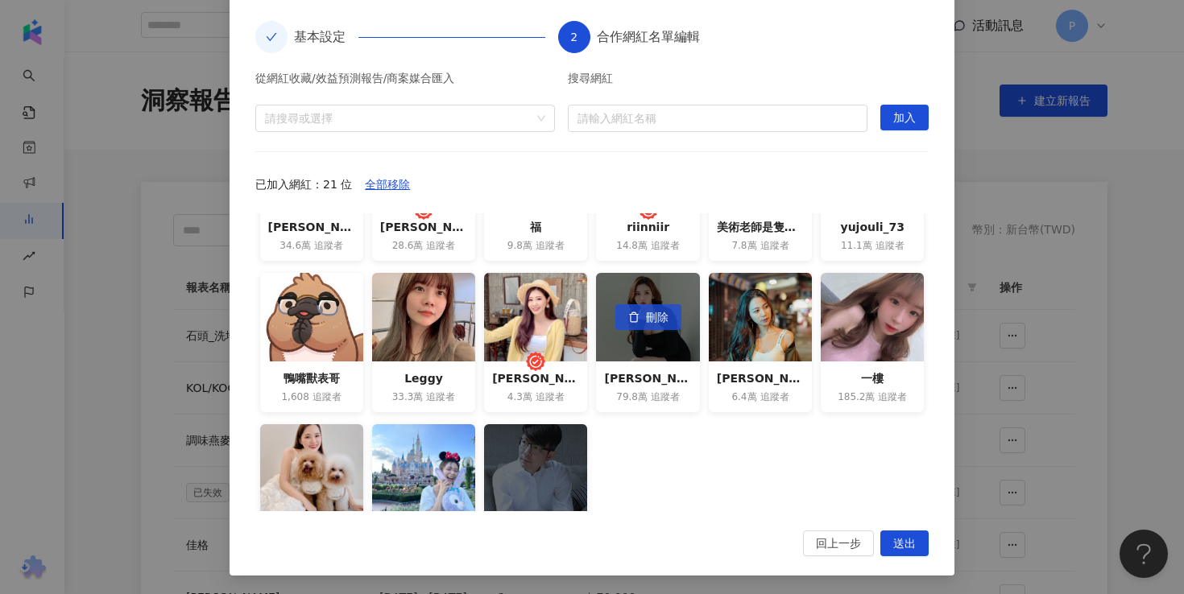
click at [650, 325] on span "刪除" at bounding box center [657, 318] width 23 height 26
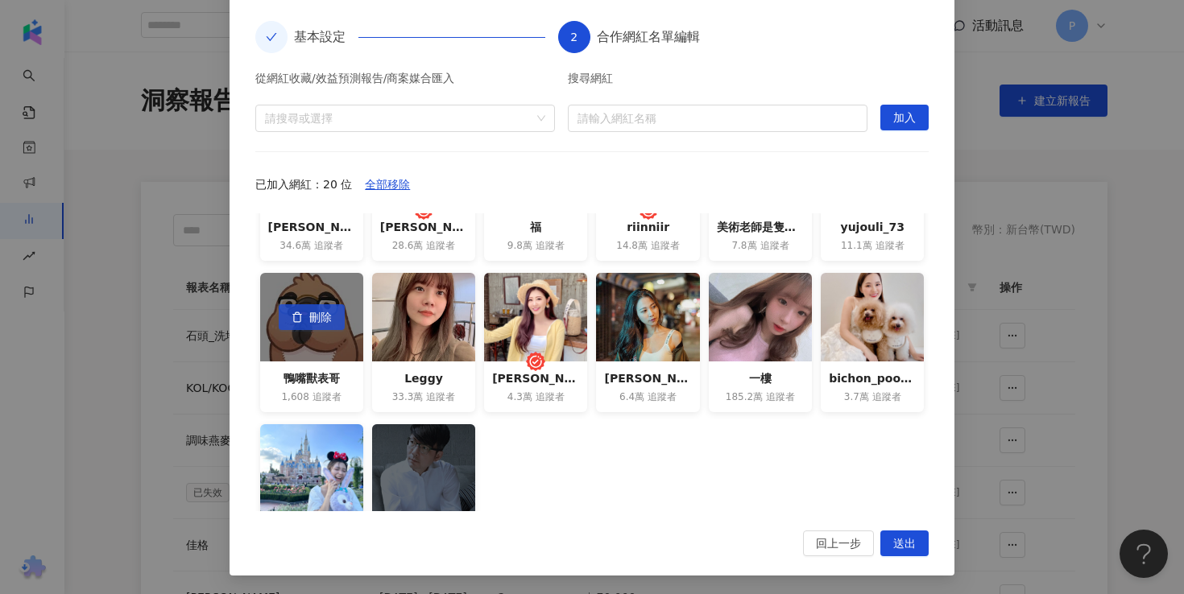
click at [306, 322] on button "刪除" at bounding box center [312, 317] width 66 height 26
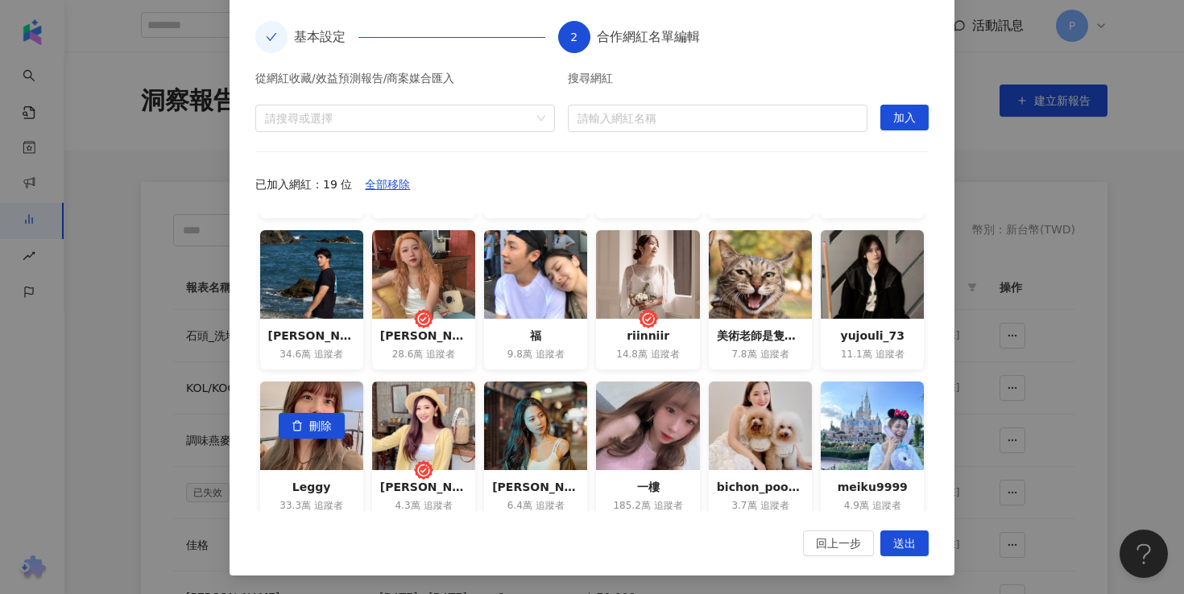
scroll to position [132, 0]
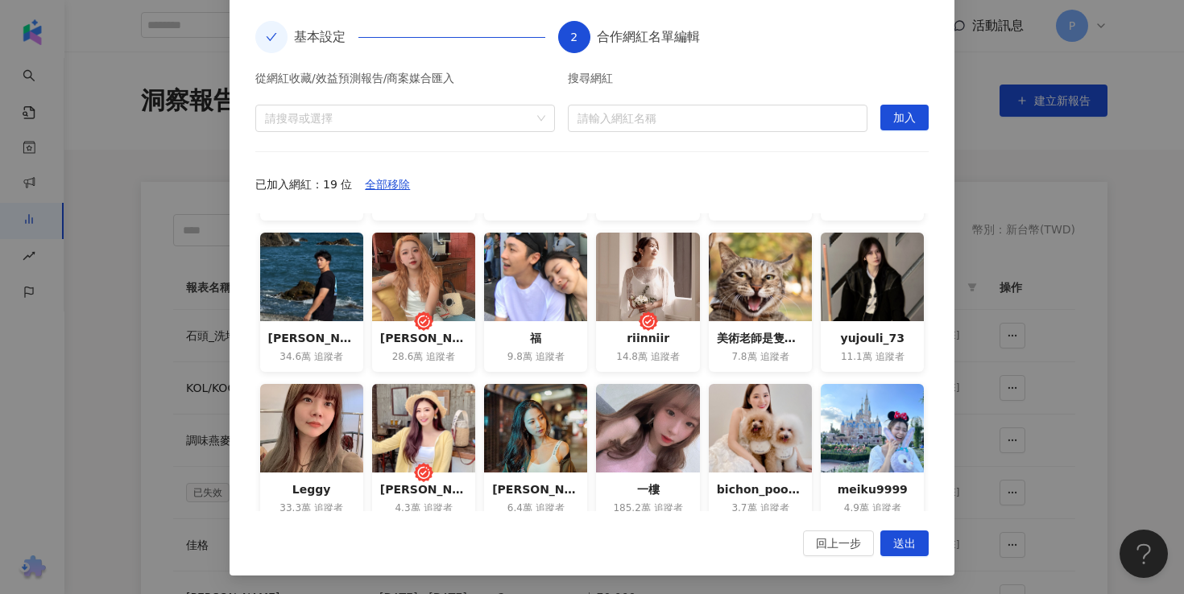
click at [648, 333] on div "riinniir" at bounding box center [647, 338] width 87 height 18
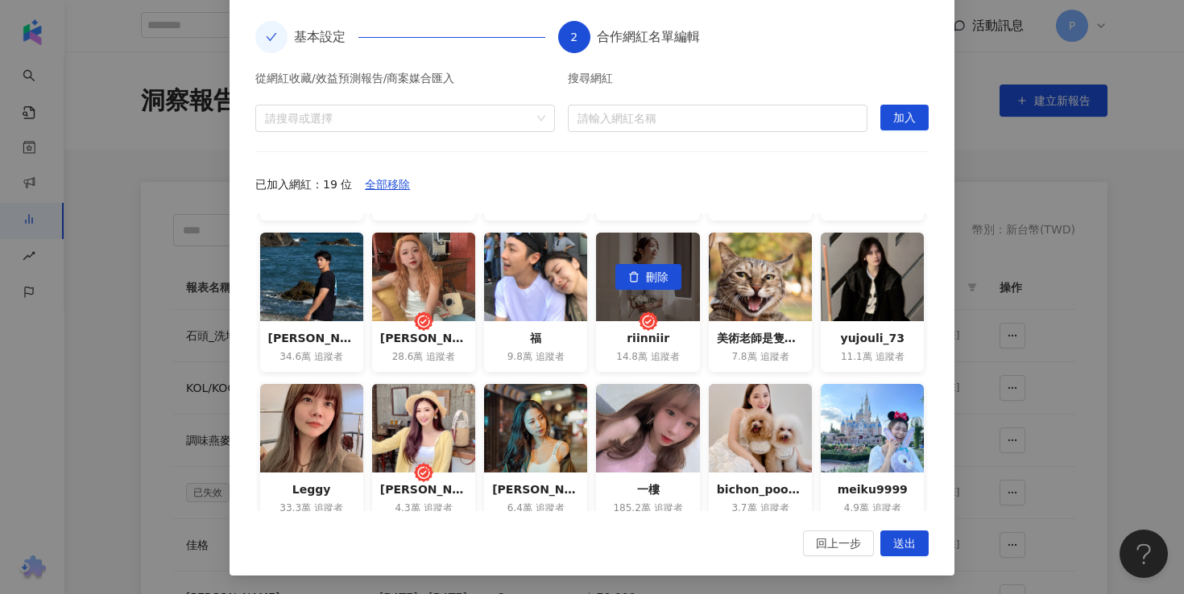
click at [648, 299] on div "刪除" at bounding box center [647, 277] width 103 height 89
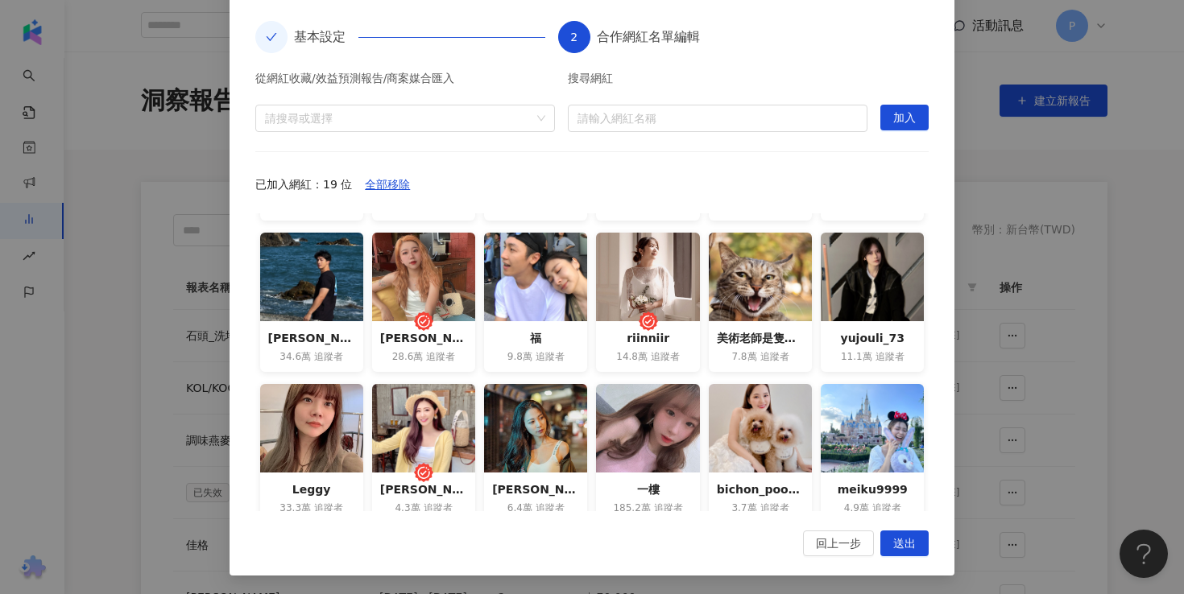
click at [851, 333] on div "yujouli_73" at bounding box center [872, 338] width 87 height 18
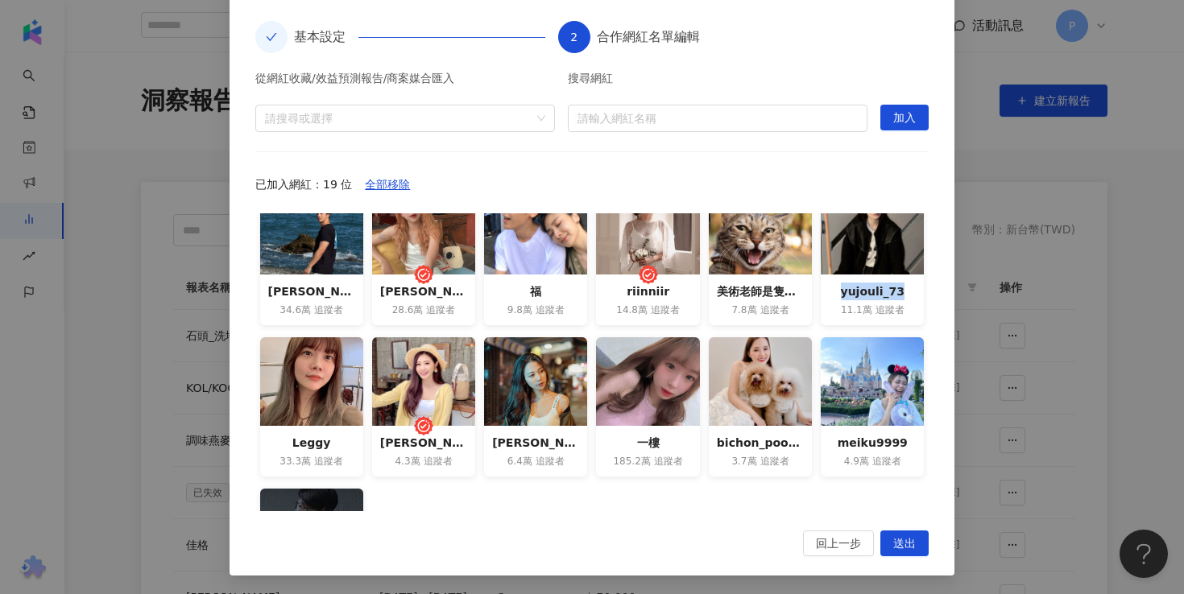
scroll to position [0, 0]
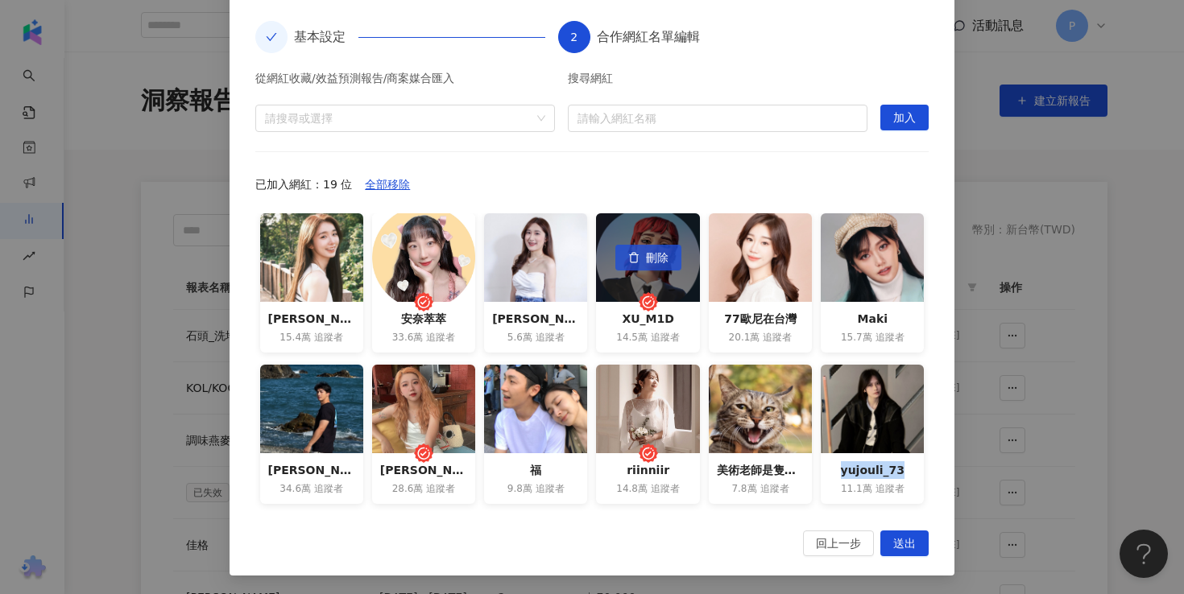
click at [639, 258] on button "刪除" at bounding box center [648, 258] width 66 height 26
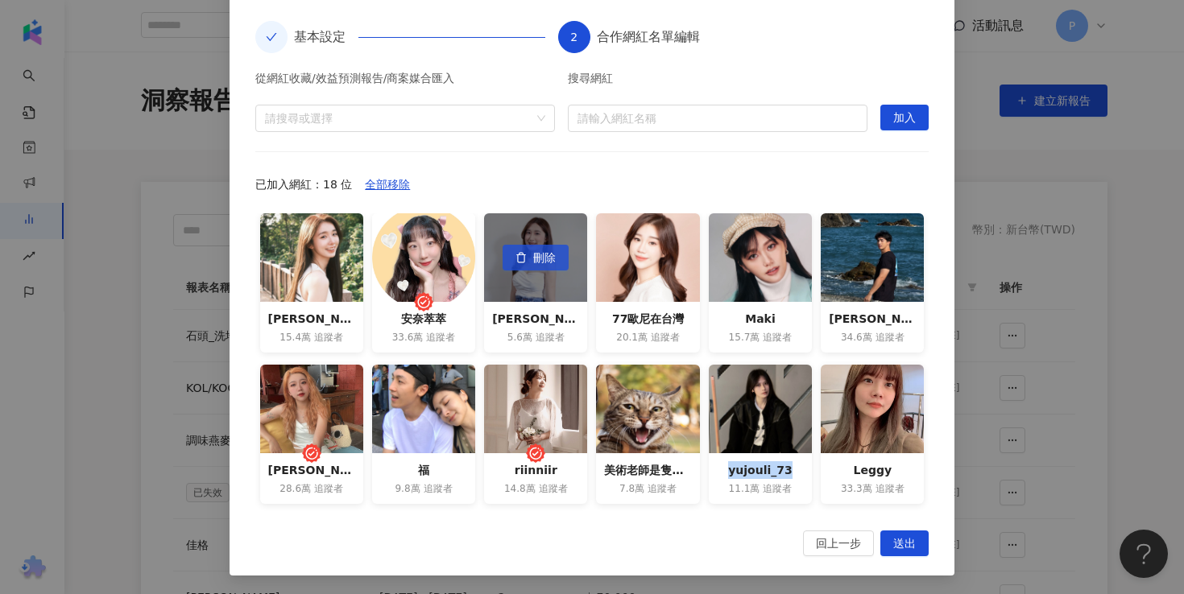
click at [533, 258] on span "刪除" at bounding box center [544, 259] width 23 height 26
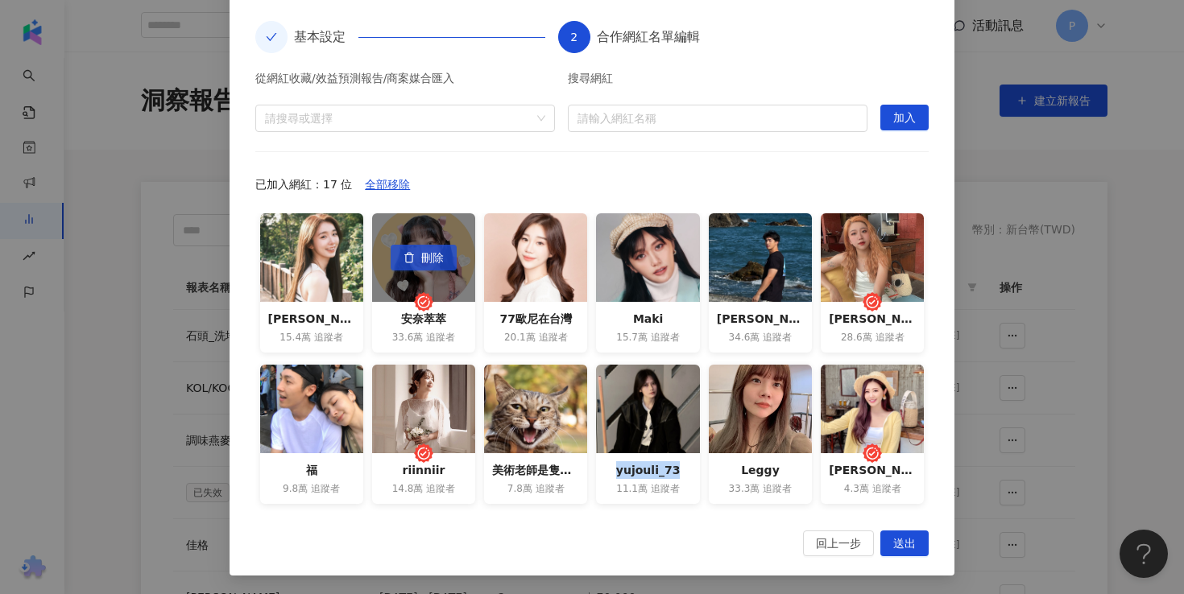
click at [435, 263] on span "刪除" at bounding box center [432, 259] width 23 height 26
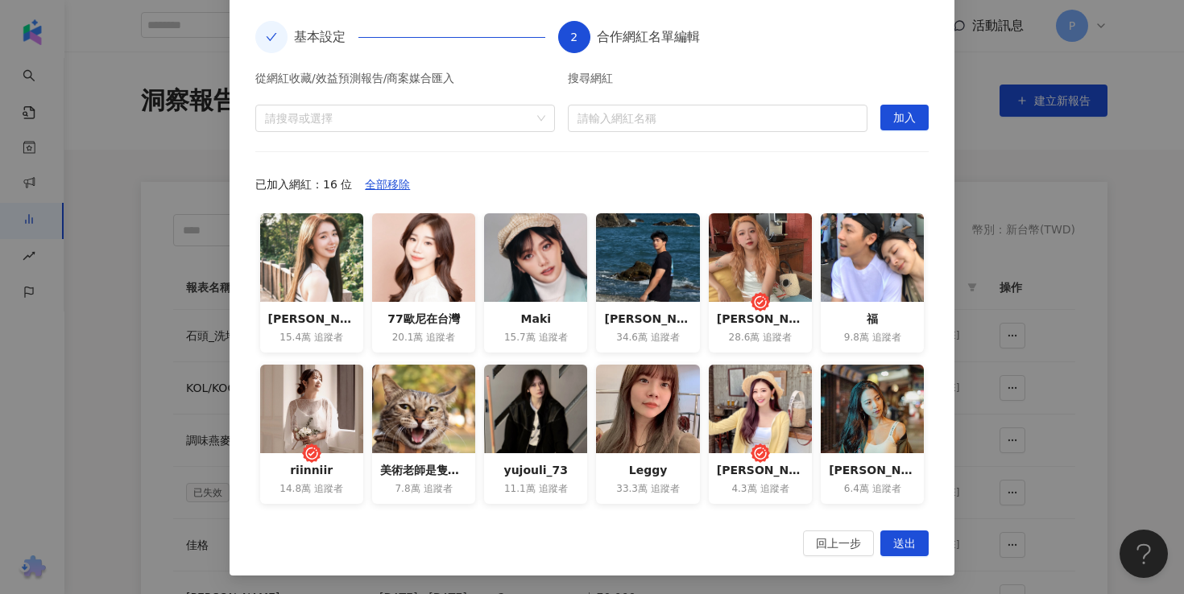
click at [147, 263] on div "**********" at bounding box center [592, 297] width 1184 height 594
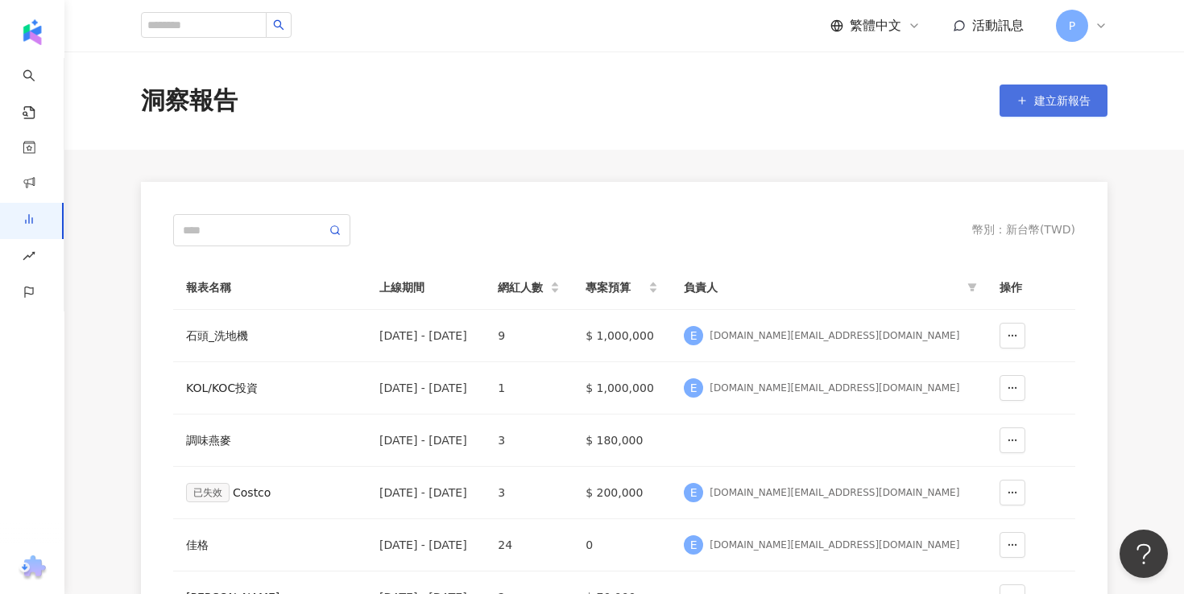
click at [1021, 95] on icon "button" at bounding box center [1021, 100] width 11 height 11
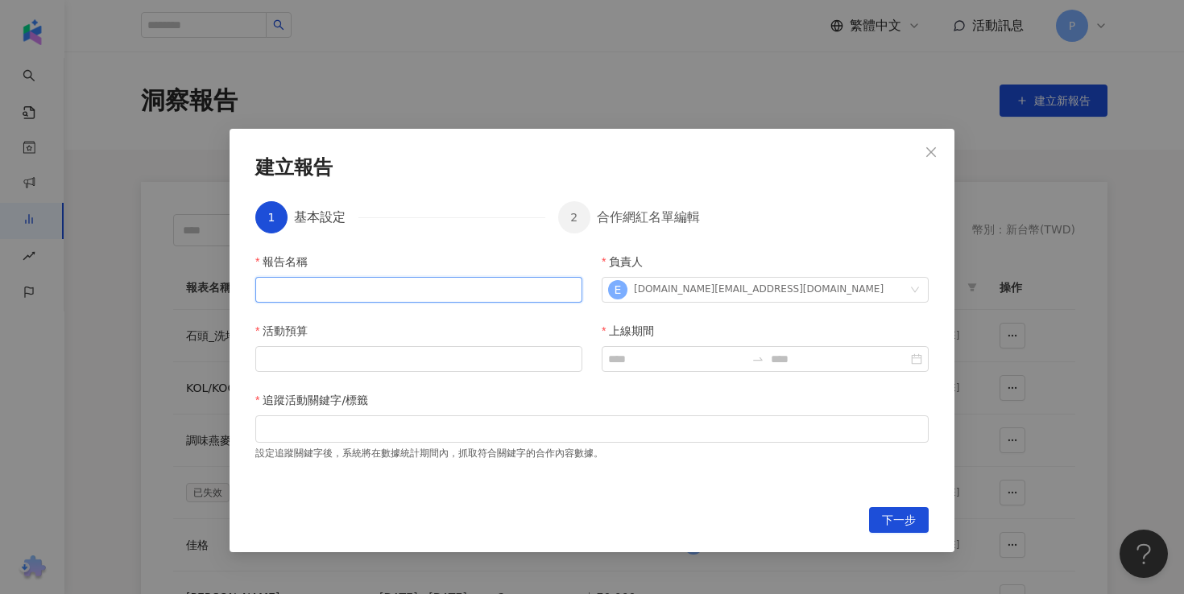
click at [354, 281] on input "報告名稱" at bounding box center [418, 290] width 327 height 26
type input "******"
click at [356, 368] on input "活動預算" at bounding box center [418, 359] width 325 height 24
type input "*"
click at [279, 361] on input "******" at bounding box center [418, 359] width 325 height 24
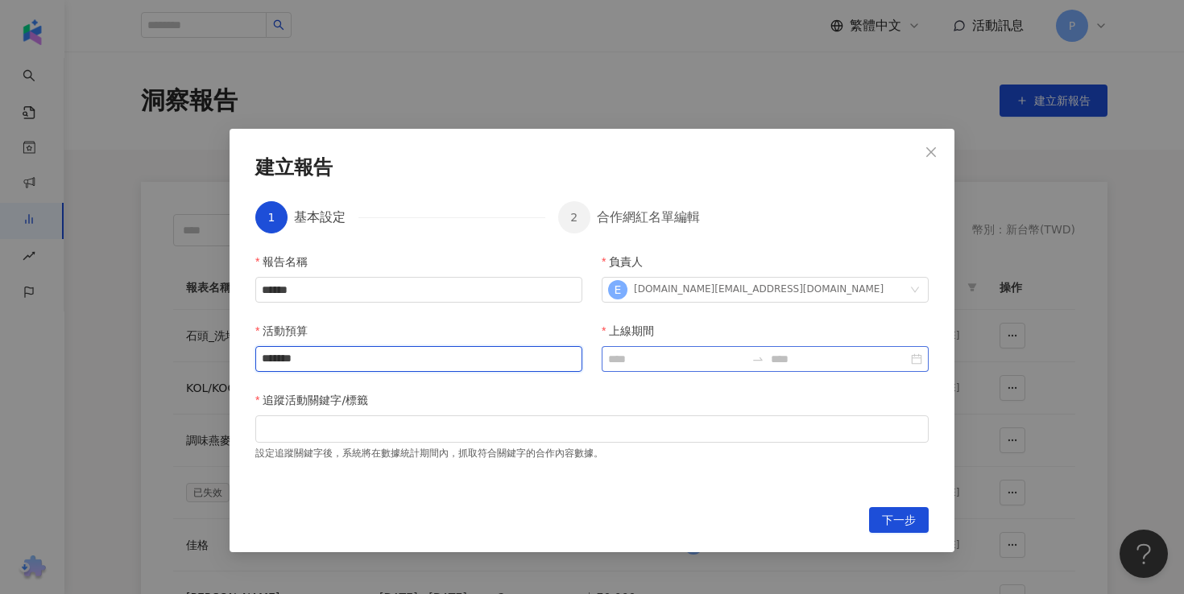
type input "*******"
click at [661, 361] on input "上線期間" at bounding box center [676, 359] width 137 height 18
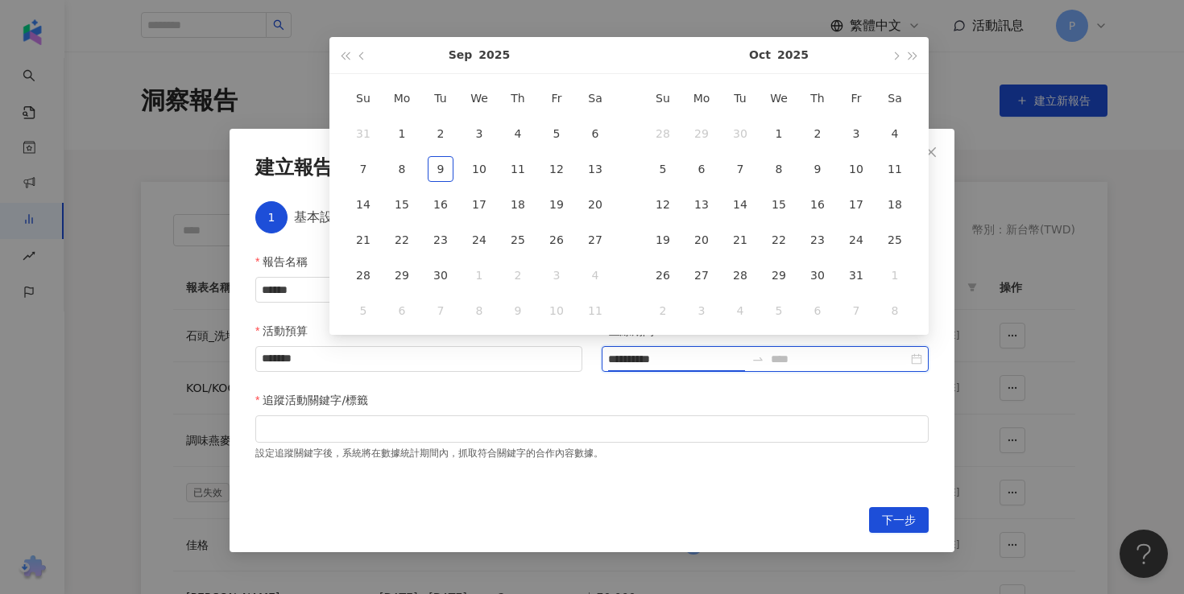
type input "**********"
click at [361, 58] on span "button" at bounding box center [363, 56] width 8 height 8
click at [360, 58] on span "button" at bounding box center [363, 56] width 8 height 8
click at [363, 60] on button "button" at bounding box center [363, 55] width 18 height 36
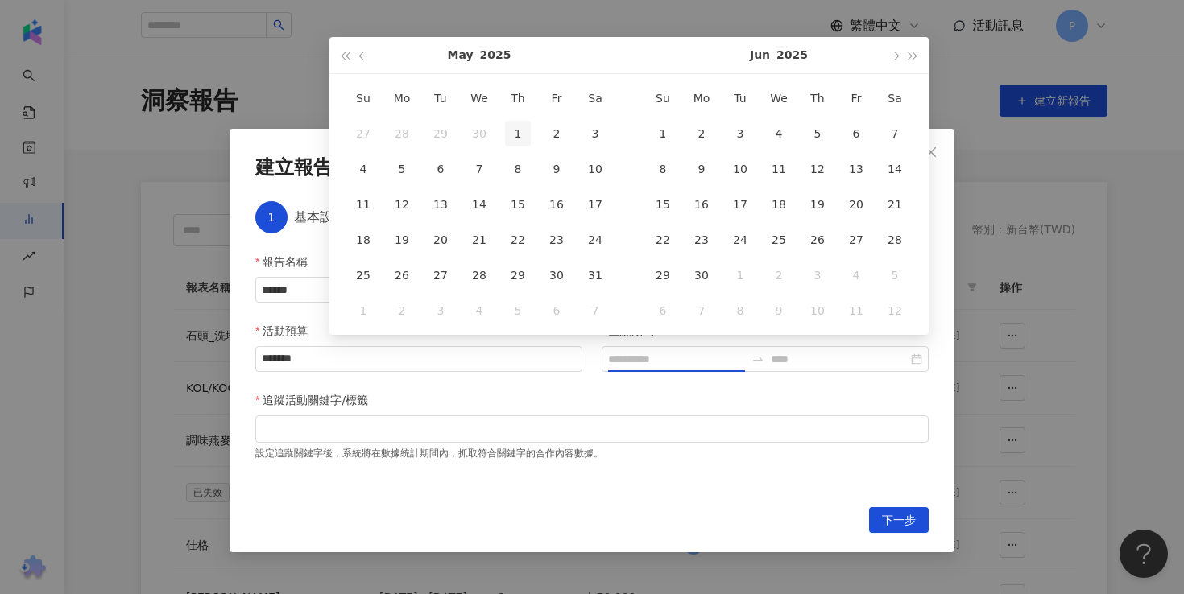
type input "**********"
click at [528, 128] on div "1" at bounding box center [518, 134] width 26 height 26
type input "**********"
click at [898, 52] on button "button" at bounding box center [895, 55] width 18 height 36
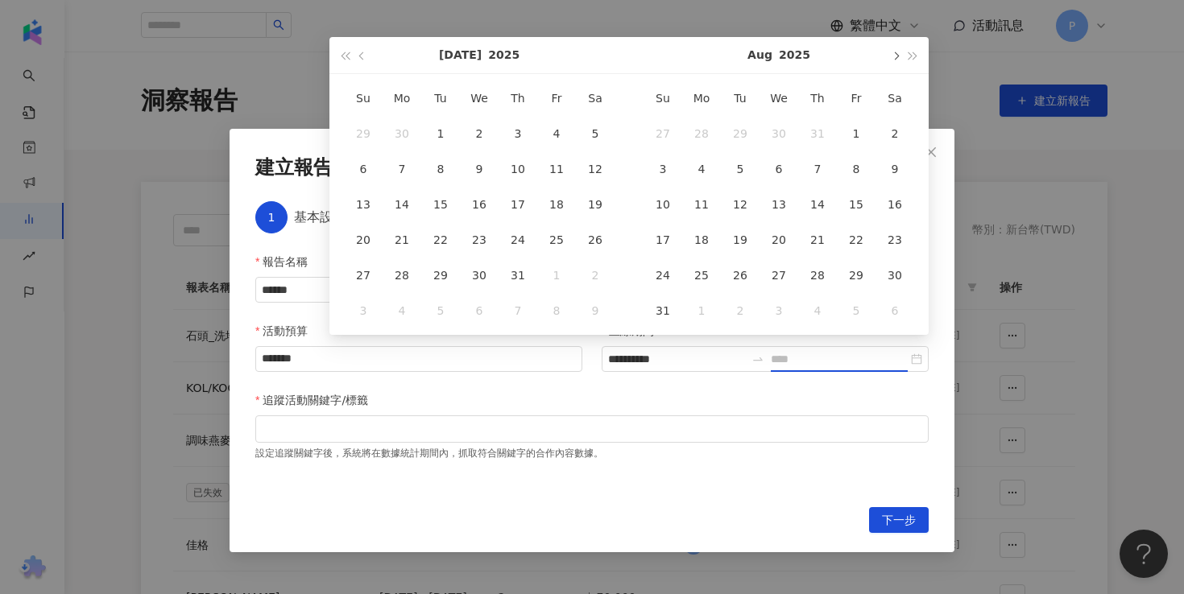
click at [898, 52] on button "button" at bounding box center [895, 55] width 18 height 36
type input "**********"
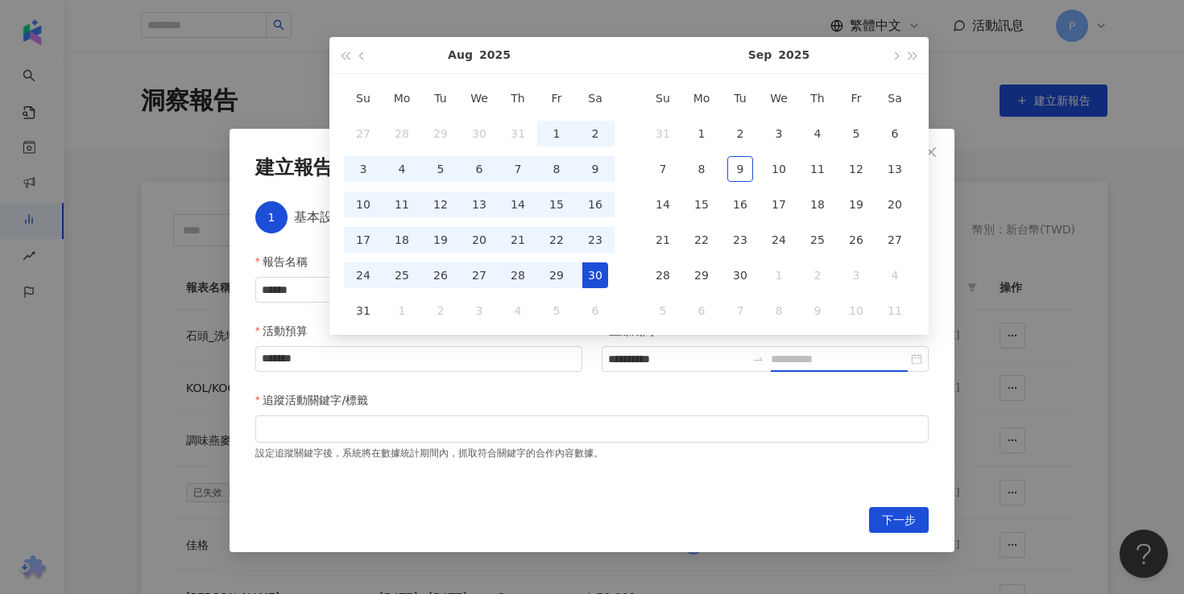
type input "**********"
click at [375, 311] on div "31" at bounding box center [363, 311] width 26 height 26
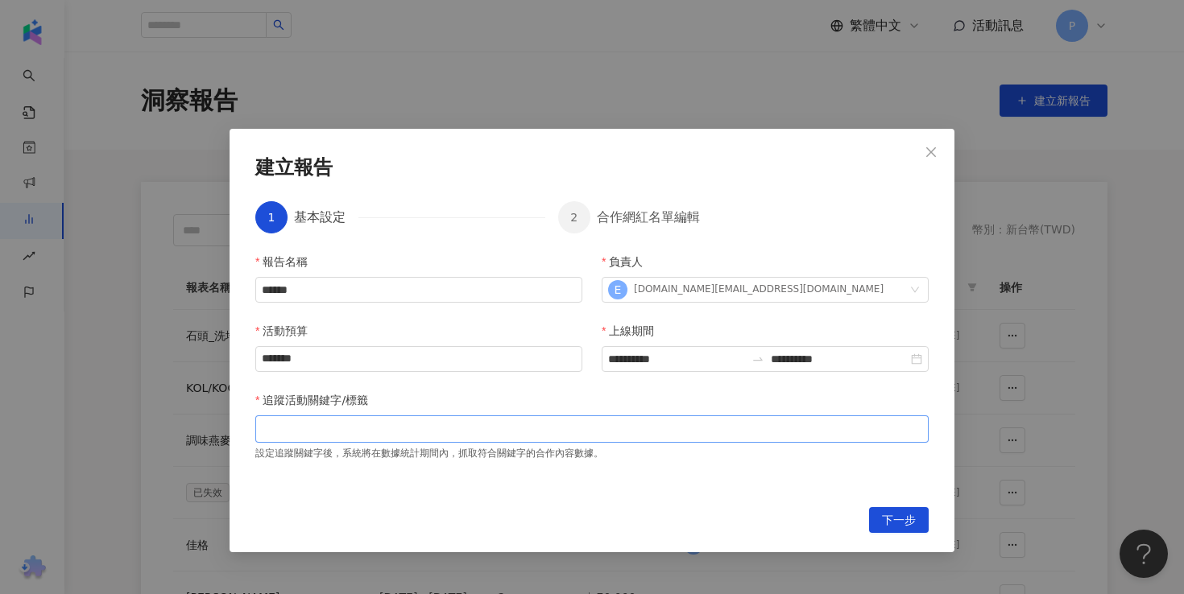
click at [387, 430] on div at bounding box center [592, 429] width 667 height 12
type input "*****"
click at [905, 520] on span "下一步" at bounding box center [899, 521] width 34 height 26
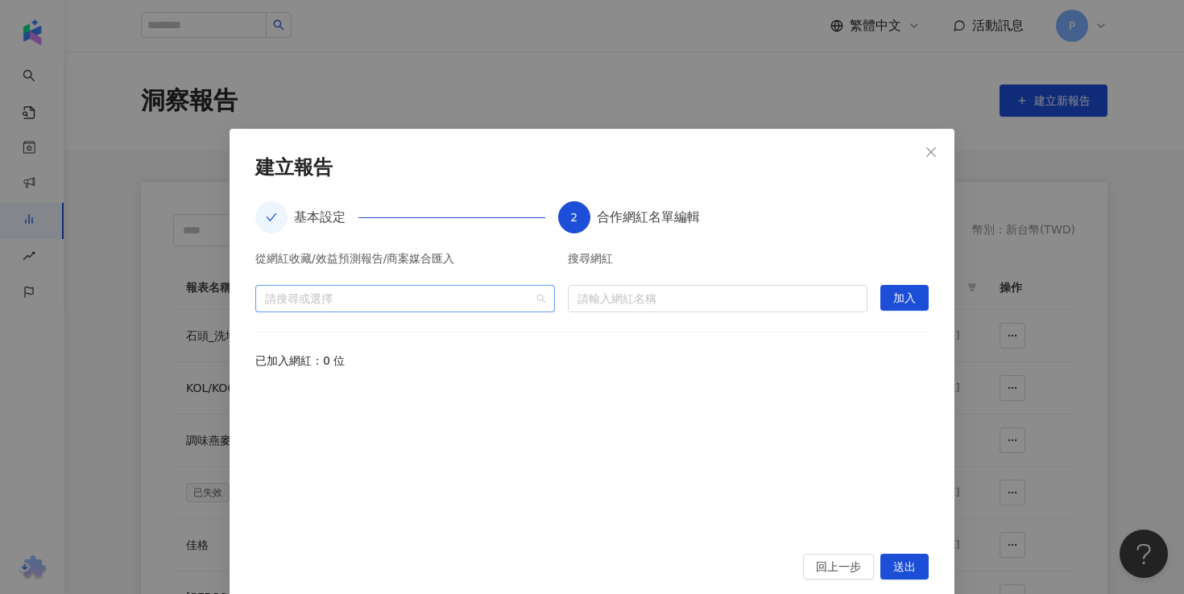
click at [431, 292] on div at bounding box center [397, 298] width 276 height 12
click at [271, 338] on icon "caret-down" at bounding box center [271, 335] width 8 height 8
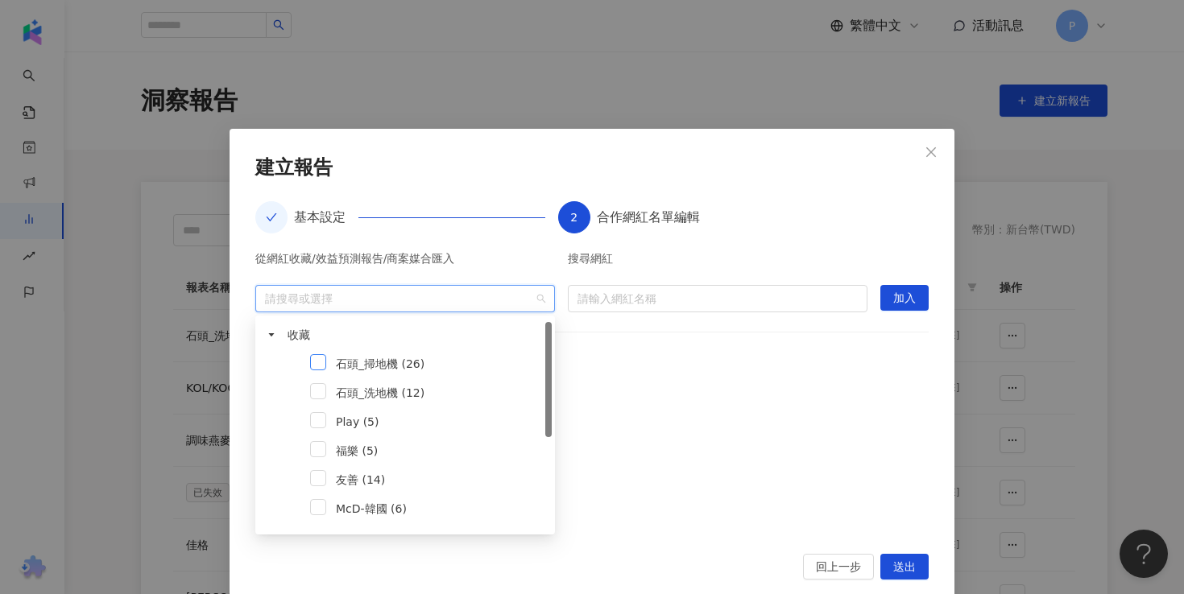
click at [321, 367] on span at bounding box center [318, 362] width 16 height 16
click at [672, 376] on div "從網紅收藏/效益預測報告/商案媒合匯入 石頭_掃地機 (26) 搜尋網紅 請輸入網紅名稱 加入 已加入網紅：0 位" at bounding box center [591, 394] width 673 height 282
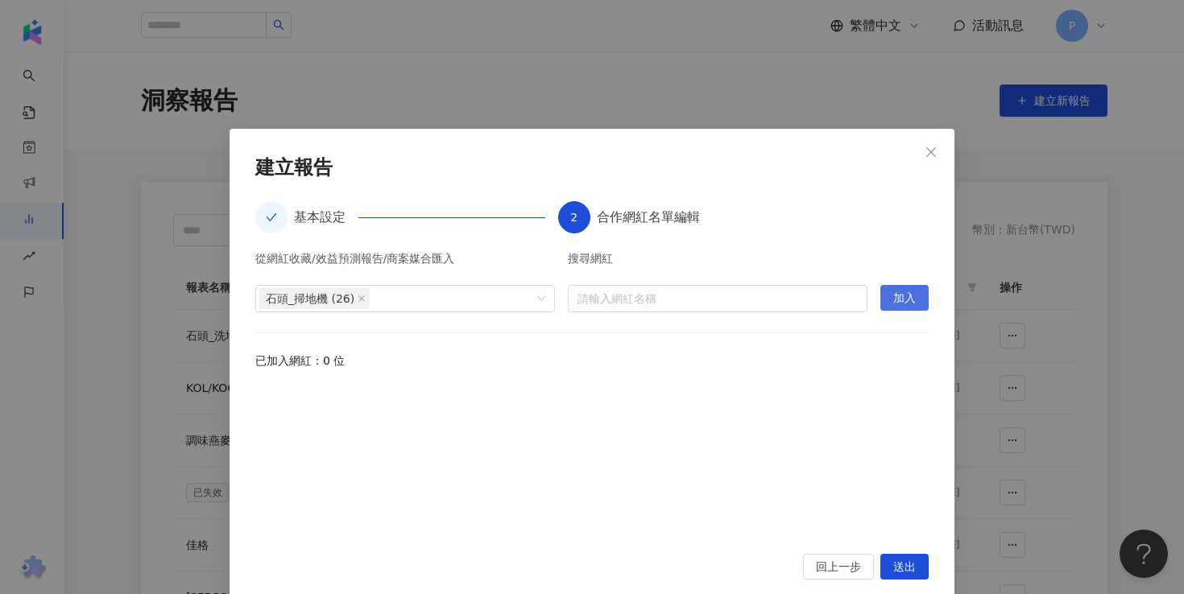
click at [916, 299] on button "加入" at bounding box center [904, 298] width 48 height 26
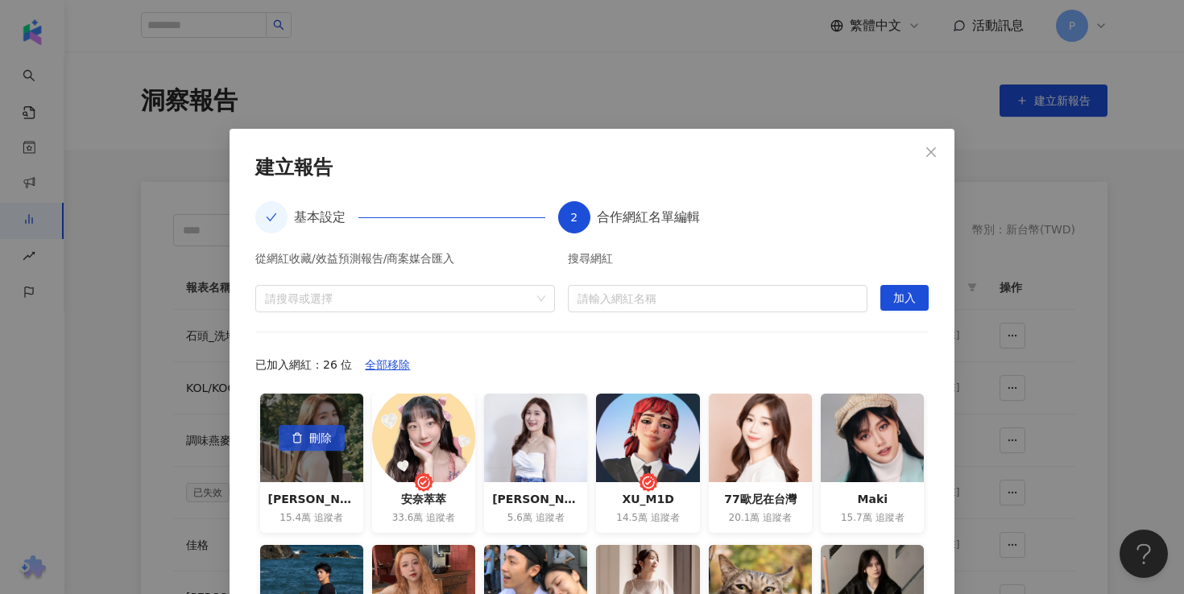
click at [326, 433] on span "刪除" at bounding box center [320, 439] width 23 height 26
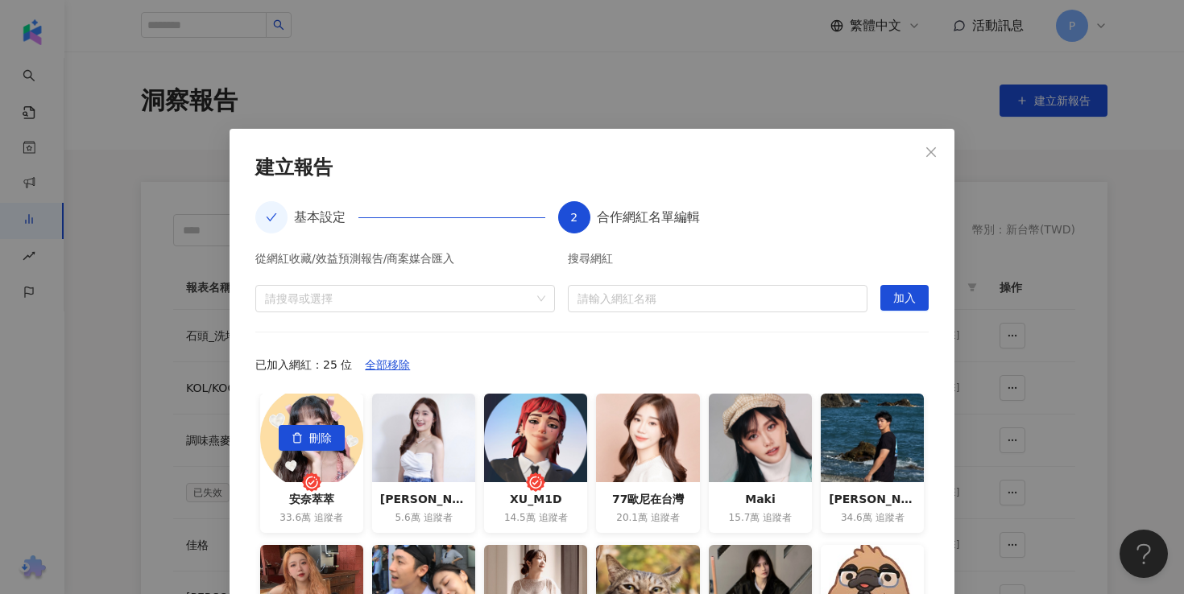
click at [326, 433] on span "刪除" at bounding box center [320, 439] width 23 height 26
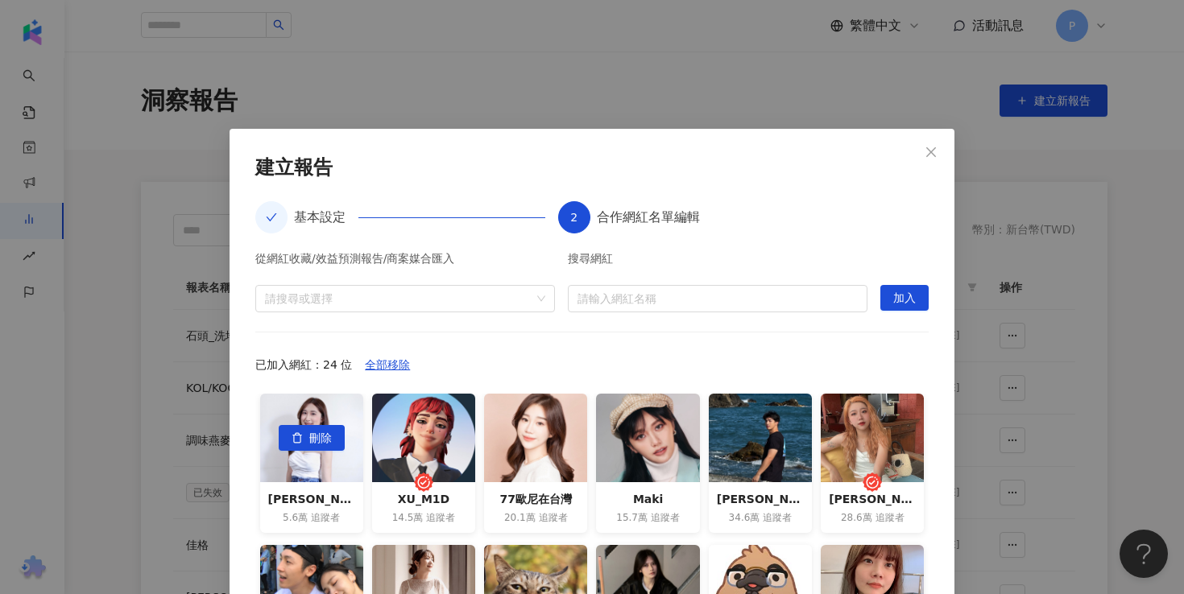
click at [326, 433] on span "刪除" at bounding box center [320, 439] width 23 height 26
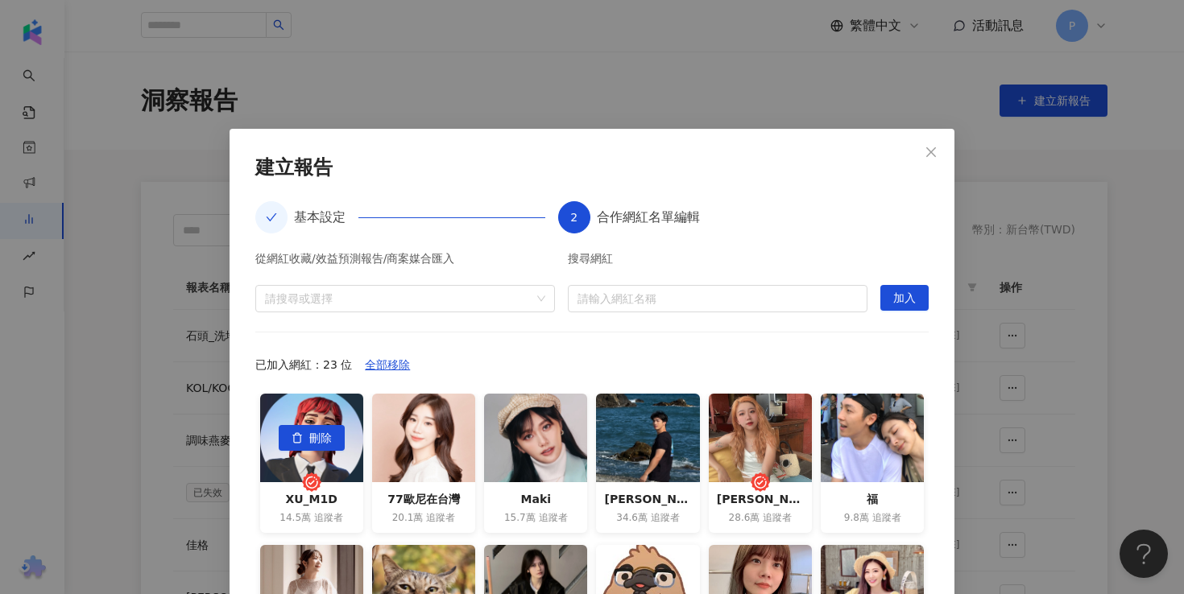
click at [326, 433] on span "刪除" at bounding box center [320, 439] width 23 height 26
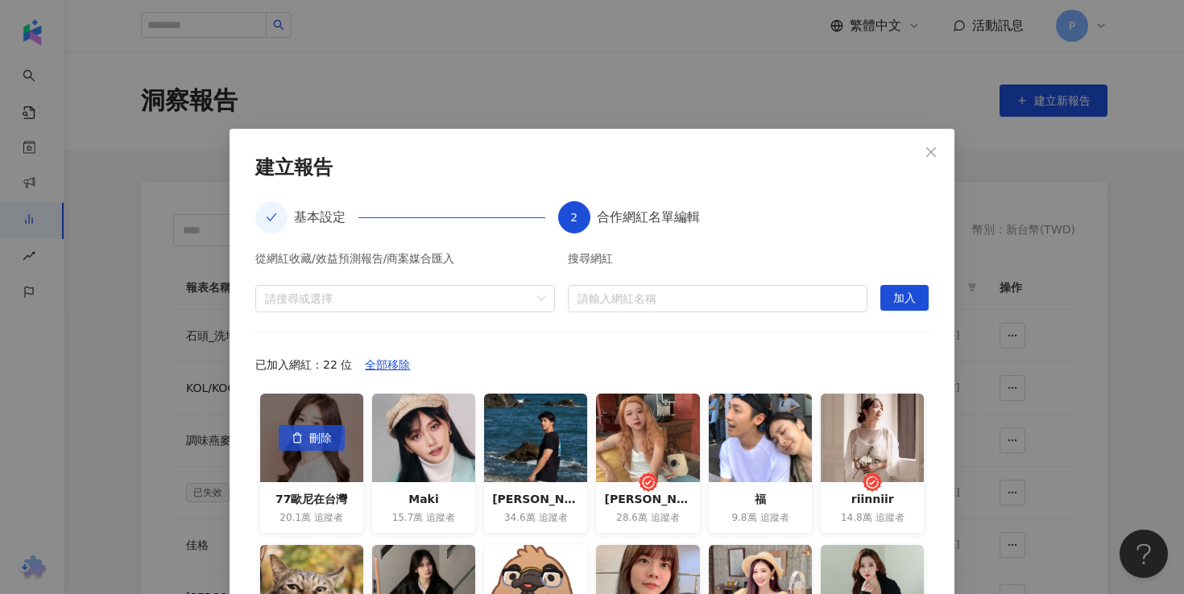
click at [317, 436] on span "刪除" at bounding box center [320, 439] width 23 height 26
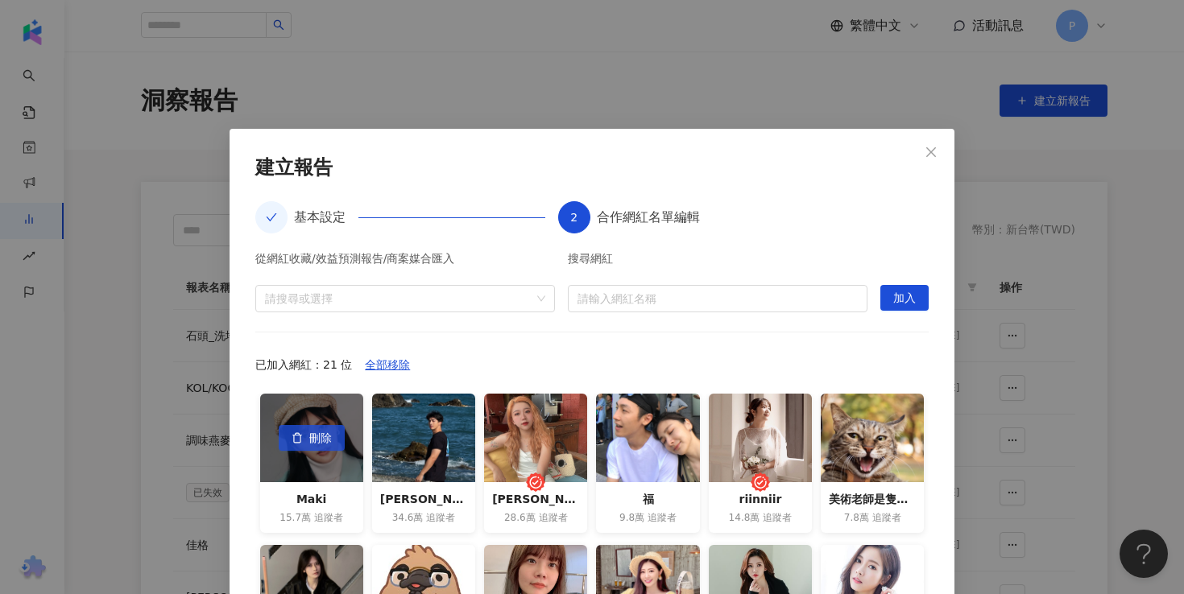
click at [312, 441] on span "刪除" at bounding box center [320, 439] width 23 height 26
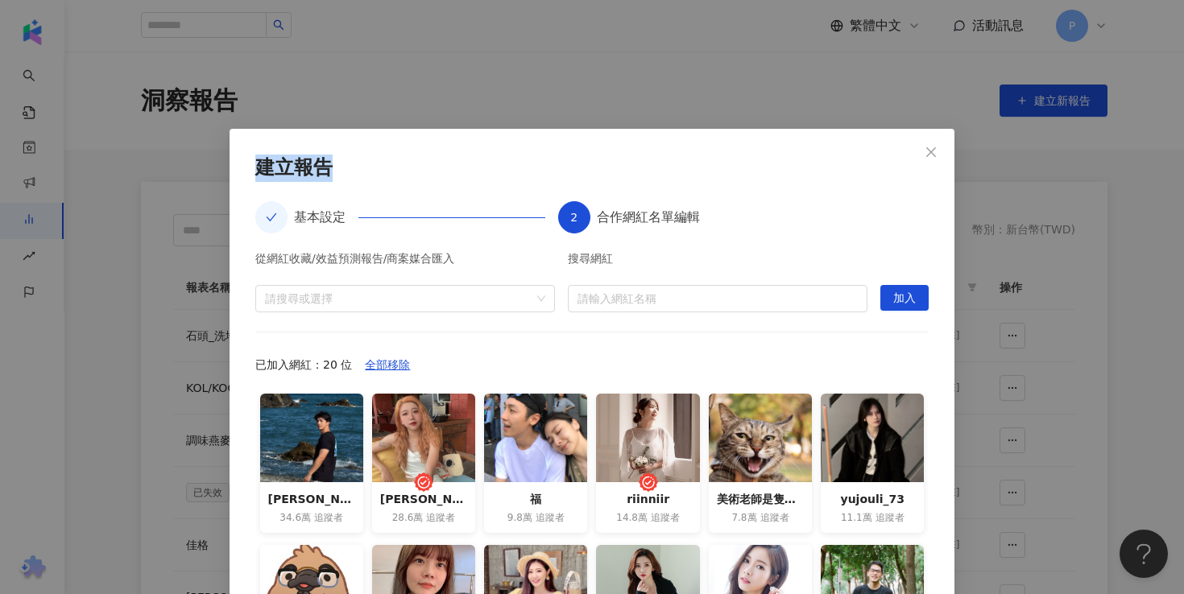
drag, startPoint x: 744, startPoint y: 167, endPoint x: 755, endPoint y: 97, distance: 70.0
click at [755, 99] on div "**********" at bounding box center [592, 297] width 1184 height 594
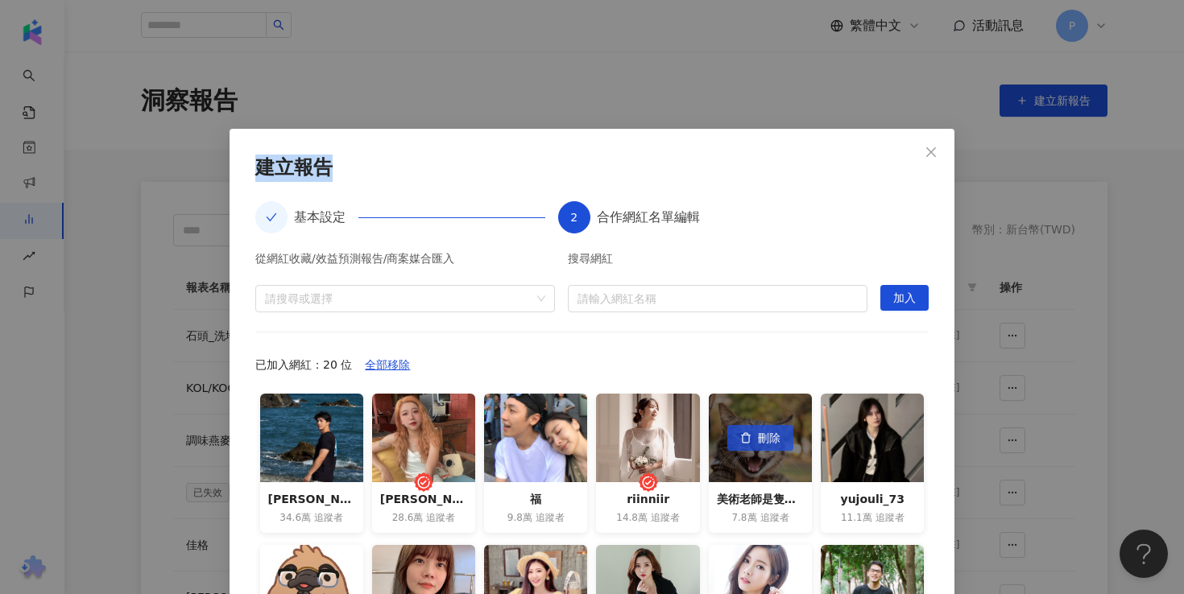
click at [764, 438] on span "刪除" at bounding box center [769, 439] width 23 height 26
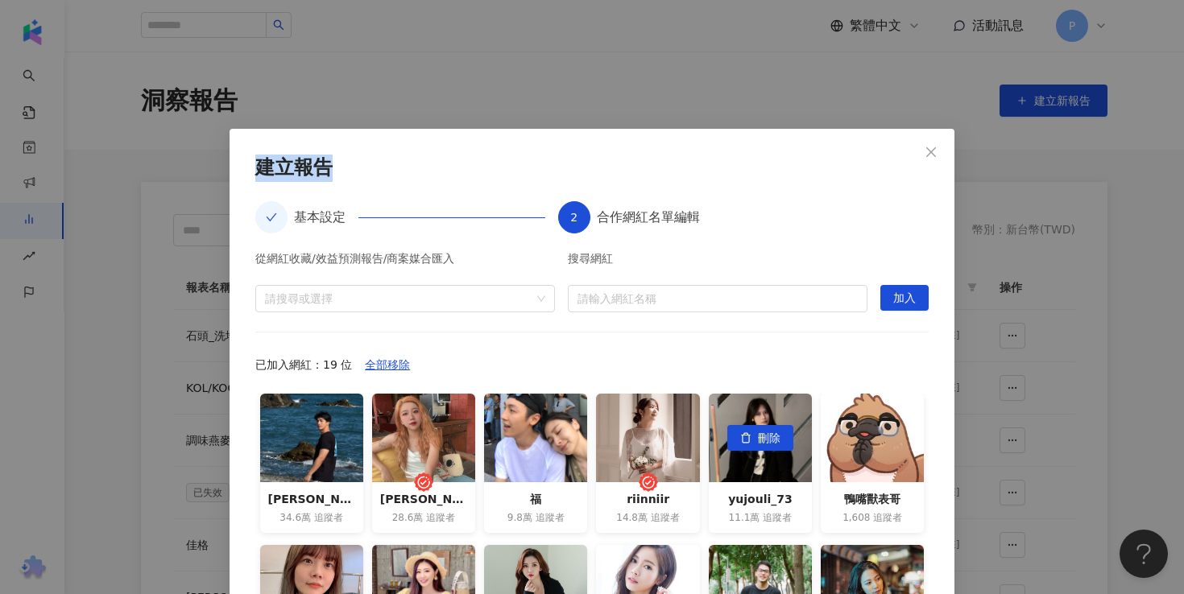
click at [764, 438] on span "刪除" at bounding box center [769, 439] width 23 height 26
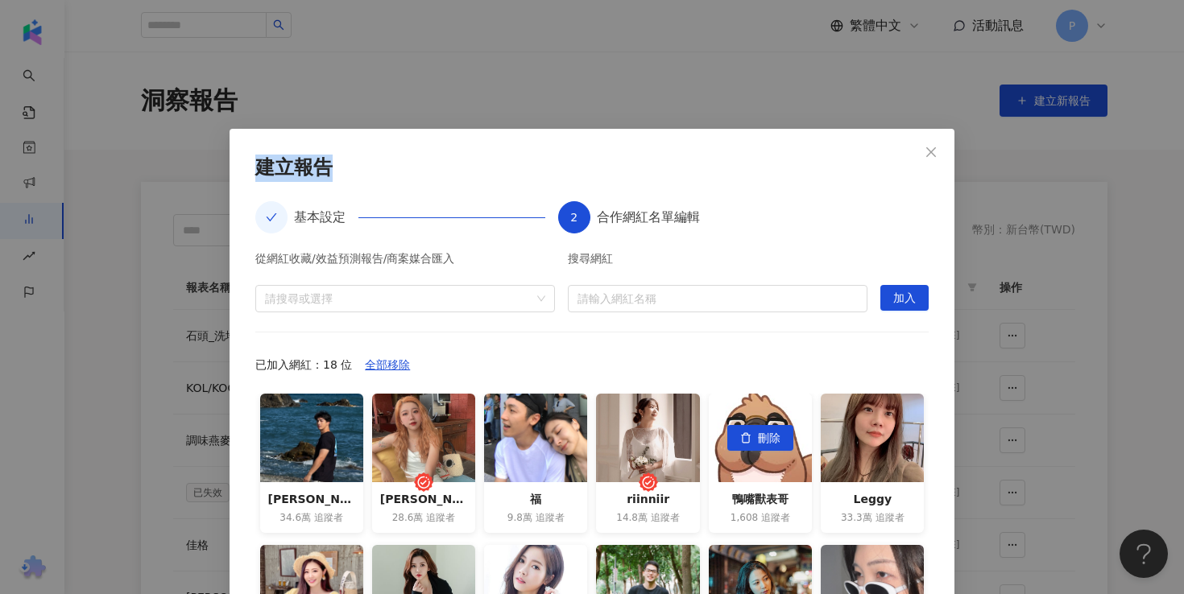
click at [764, 438] on span "刪除" at bounding box center [769, 439] width 23 height 26
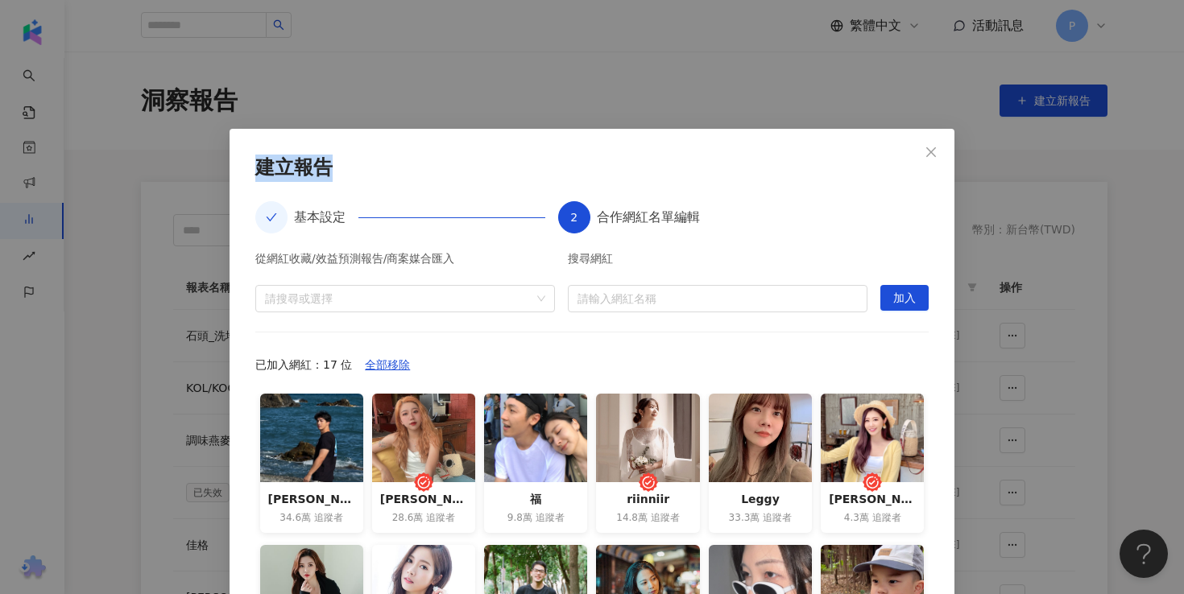
drag, startPoint x: 760, startPoint y: 160, endPoint x: 768, endPoint y: 132, distance: 29.1
click at [768, 133] on div "**********" at bounding box center [592, 442] width 725 height 627
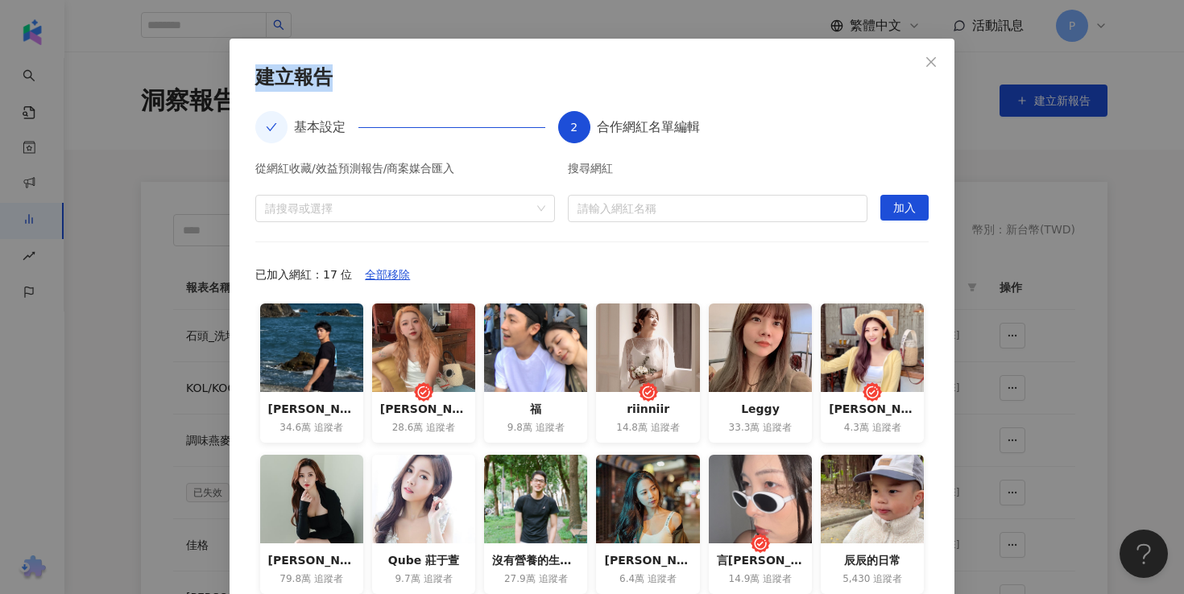
scroll to position [180, 0]
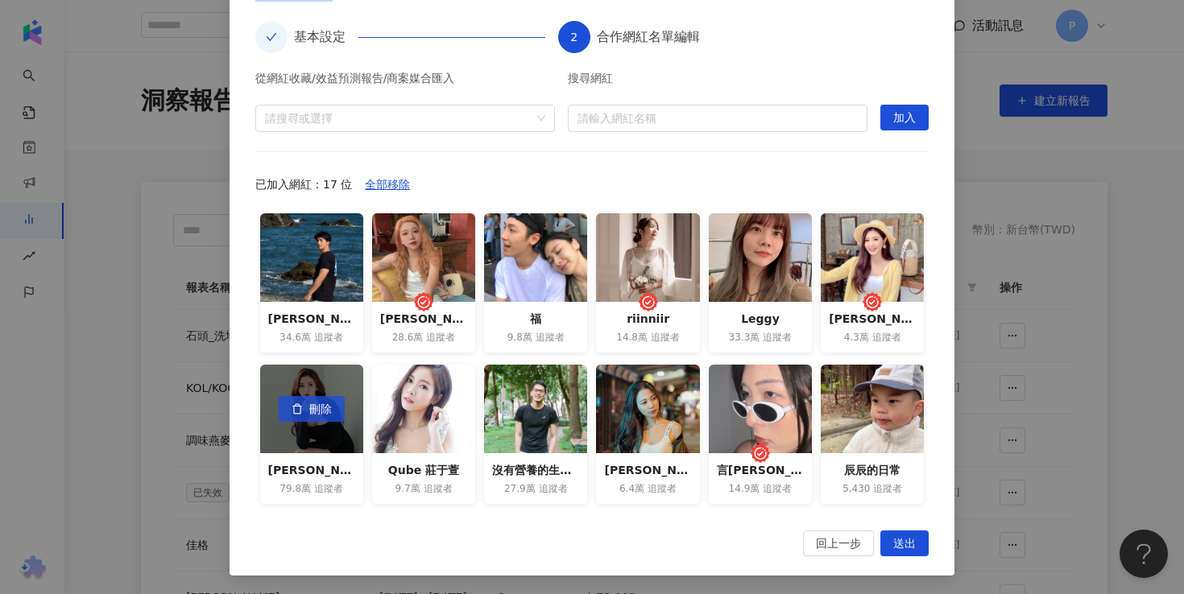
click at [315, 416] on span "刪除" at bounding box center [320, 410] width 23 height 26
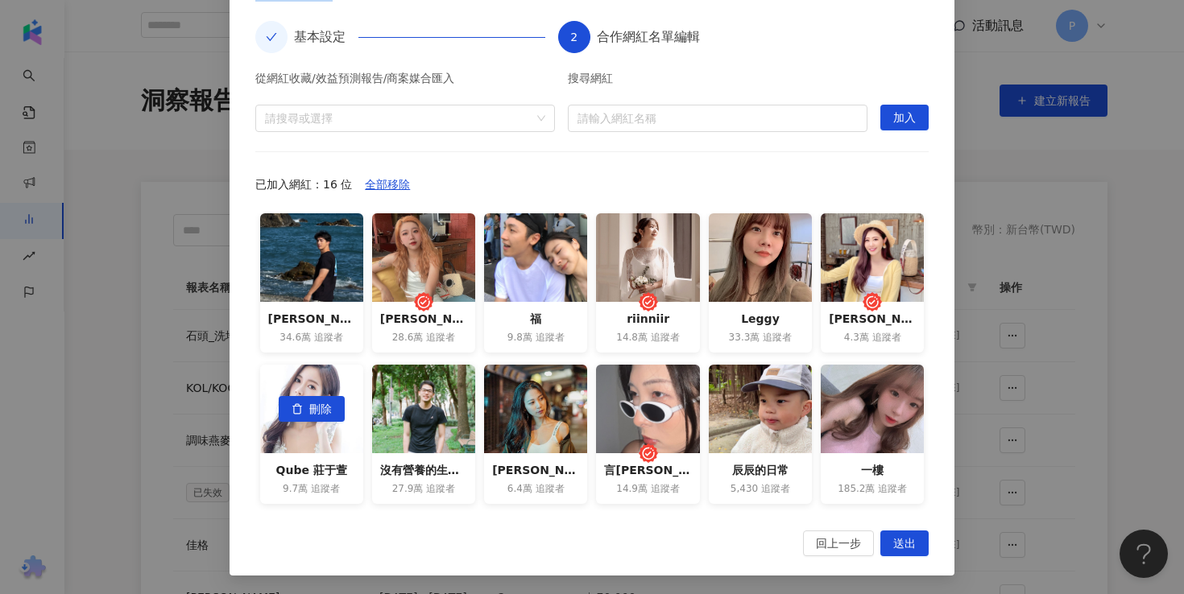
click at [315, 416] on span "刪除" at bounding box center [320, 410] width 23 height 26
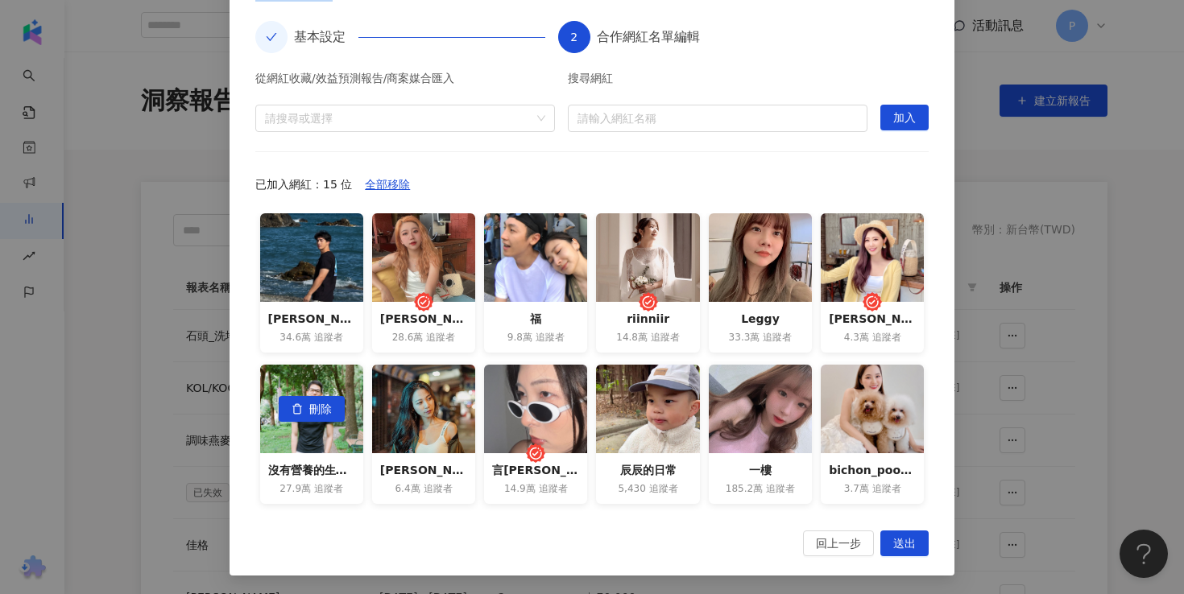
click at [315, 416] on span "刪除" at bounding box center [320, 410] width 23 height 26
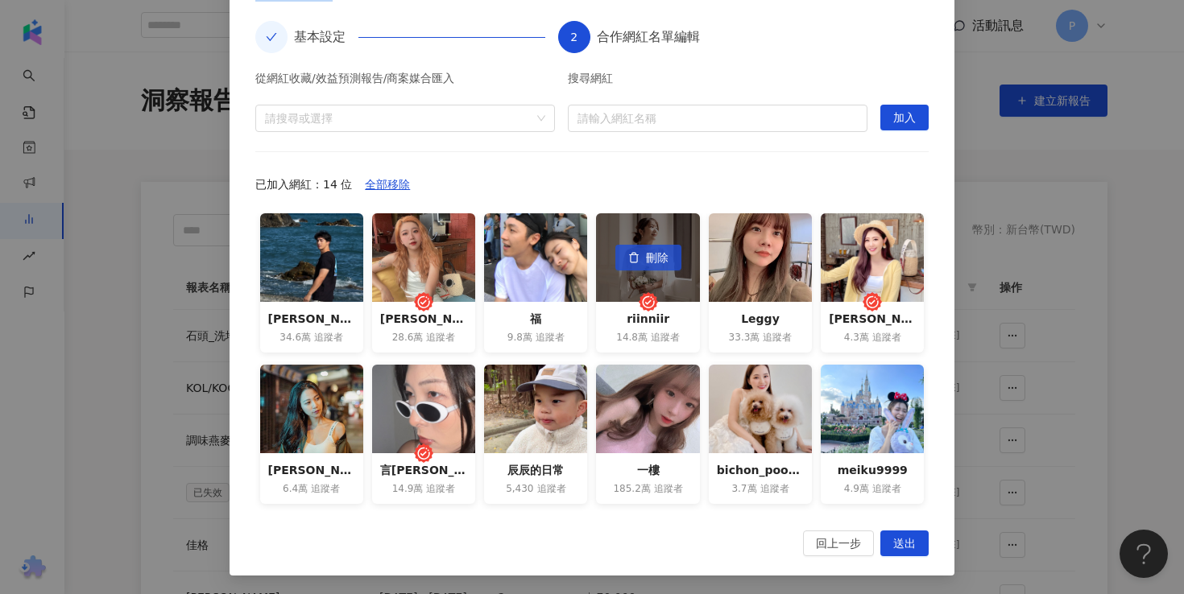
click at [635, 263] on icon "button" at bounding box center [633, 257] width 11 height 11
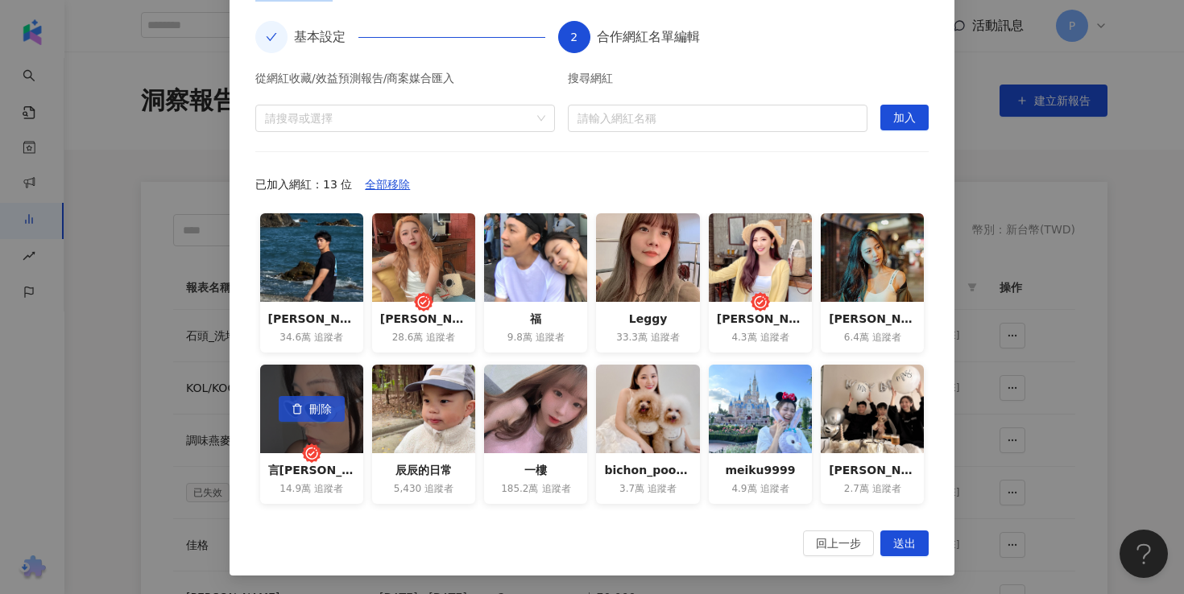
click at [316, 412] on span "刪除" at bounding box center [320, 410] width 23 height 26
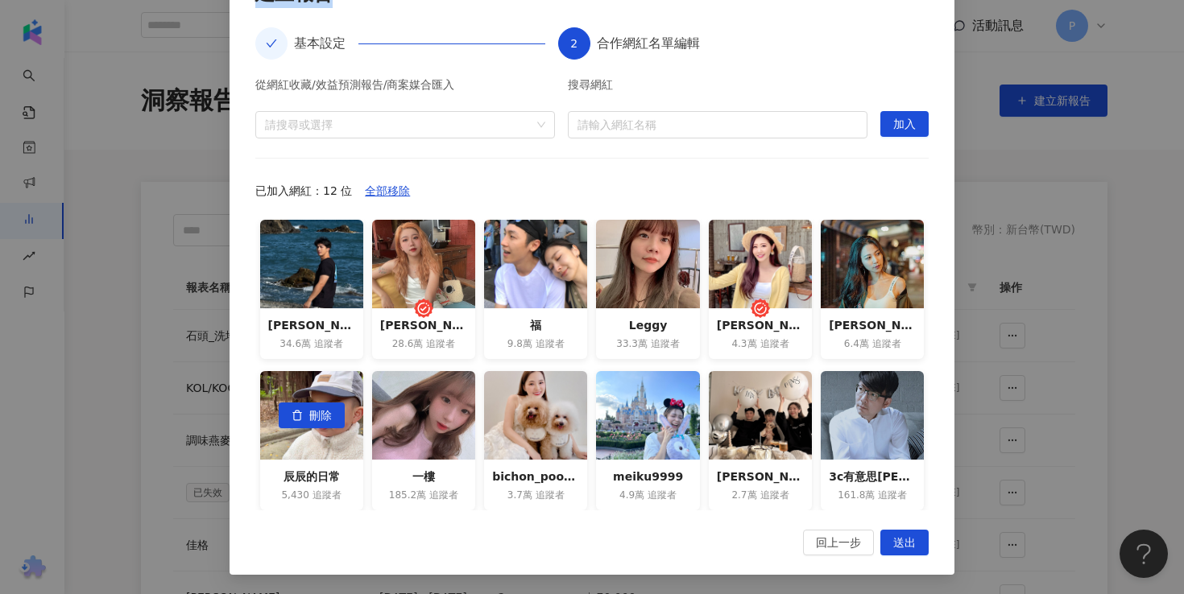
scroll to position [173, 0]
click at [316, 412] on span "刪除" at bounding box center [320, 417] width 23 height 26
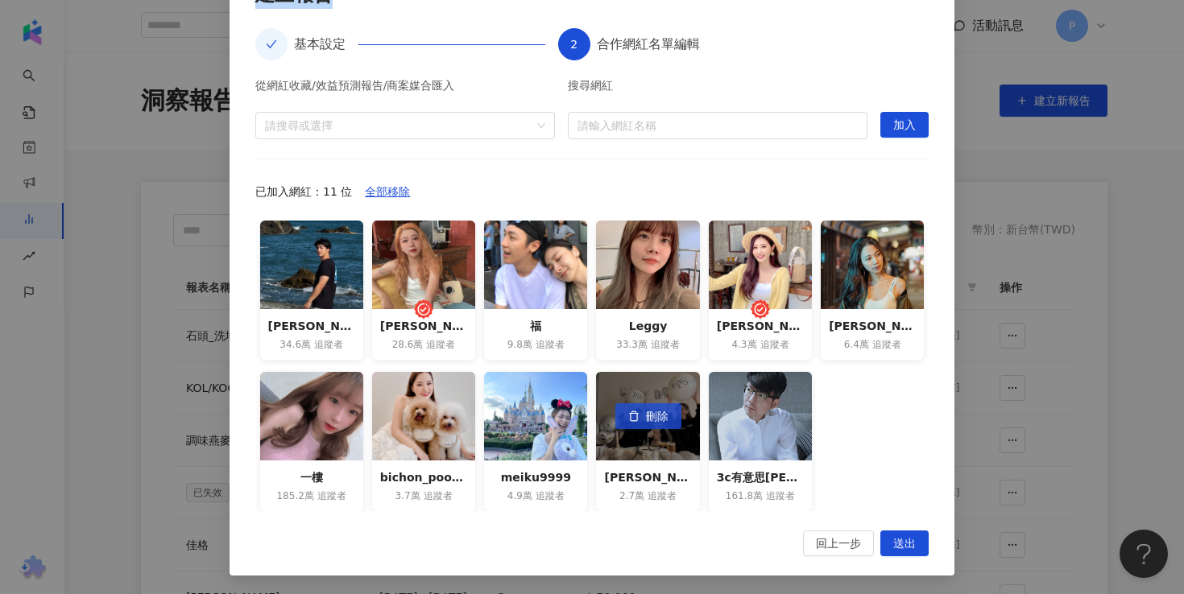
click at [652, 420] on span "刪除" at bounding box center [657, 417] width 23 height 26
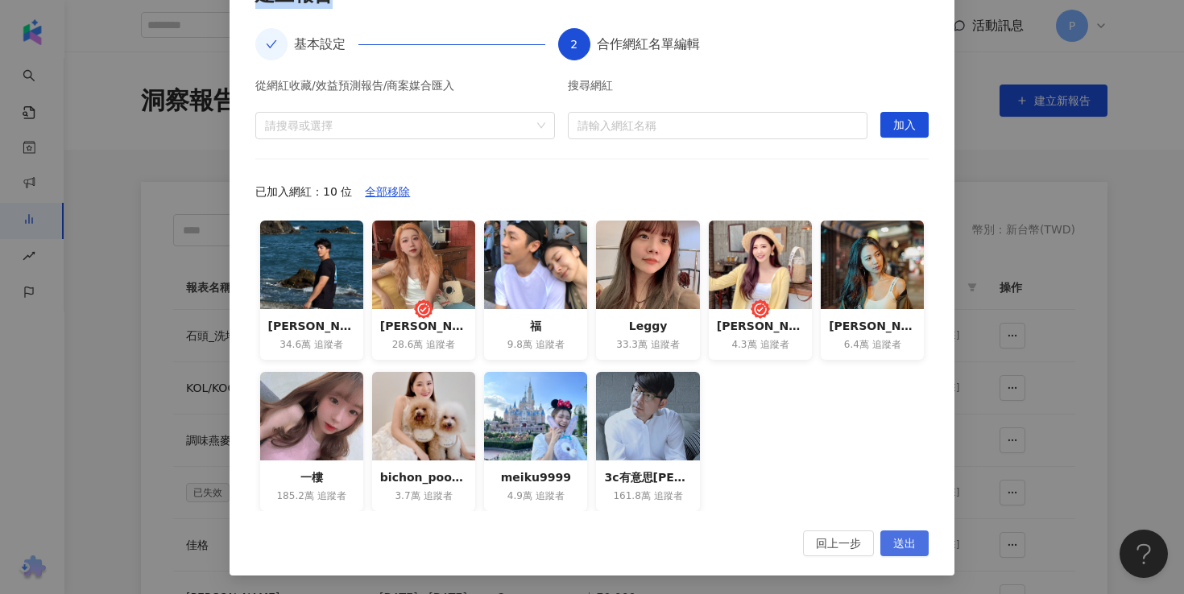
click at [909, 541] on span "送出" at bounding box center [904, 545] width 23 height 26
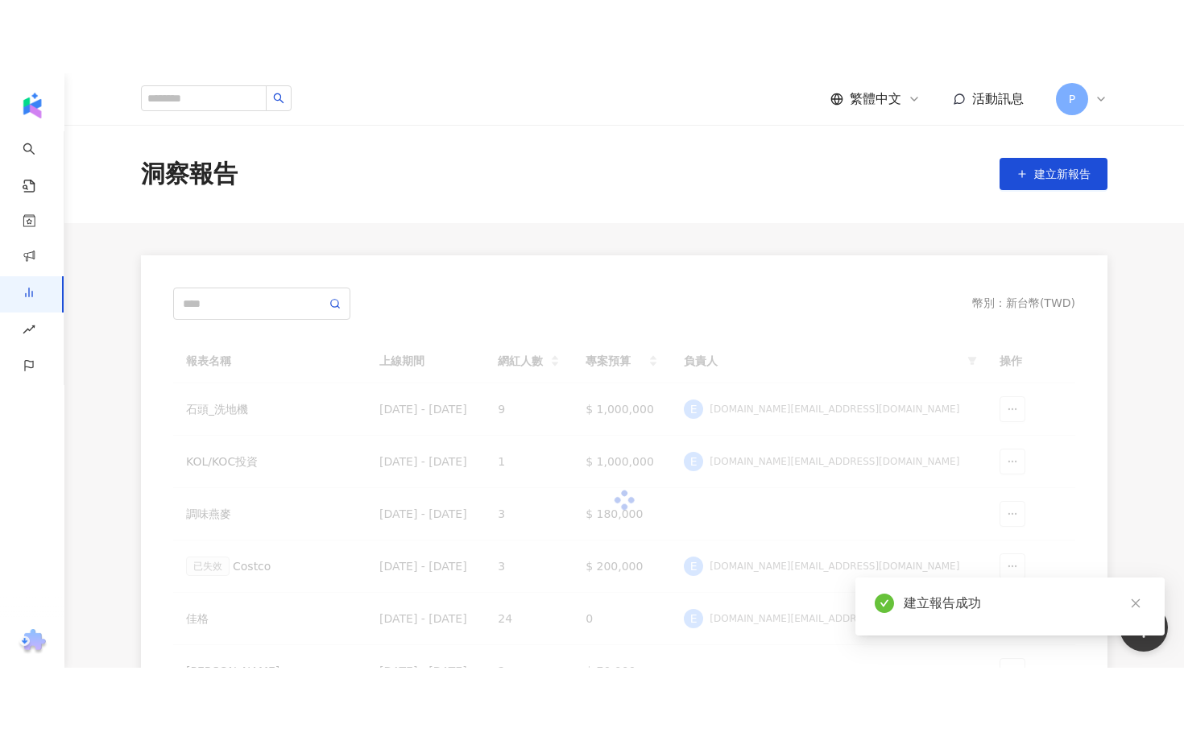
scroll to position [44, 0]
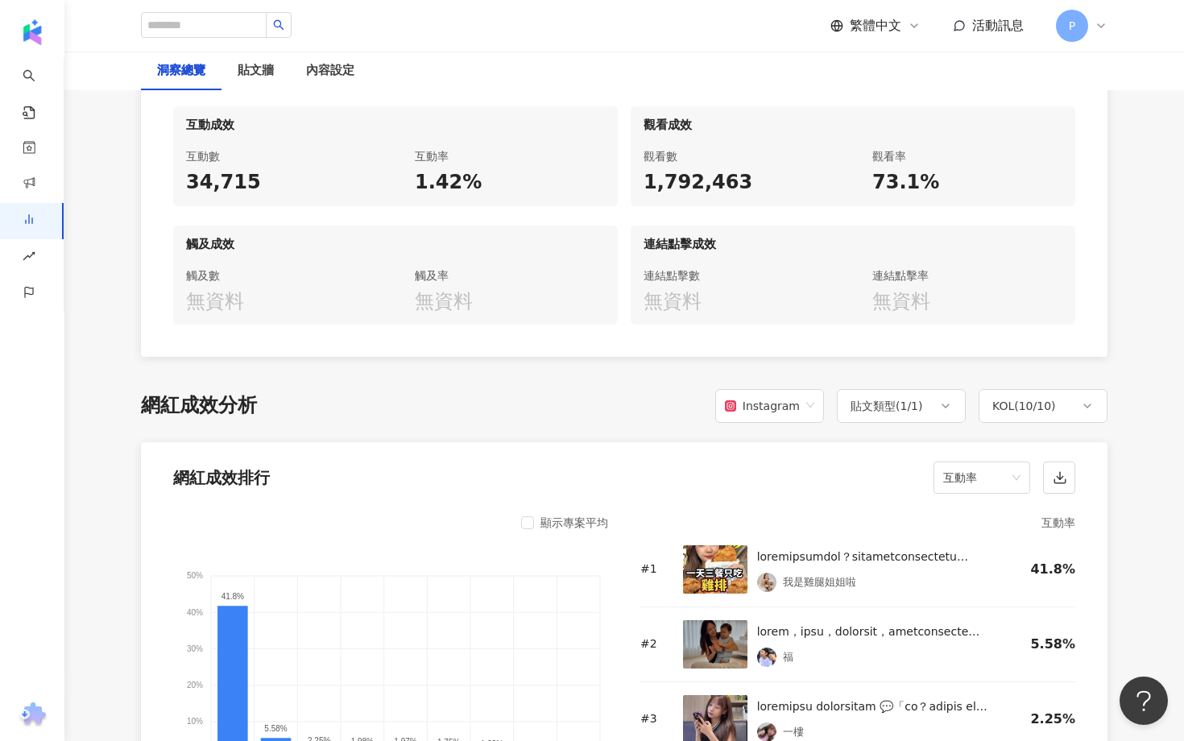
scroll to position [1128, 0]
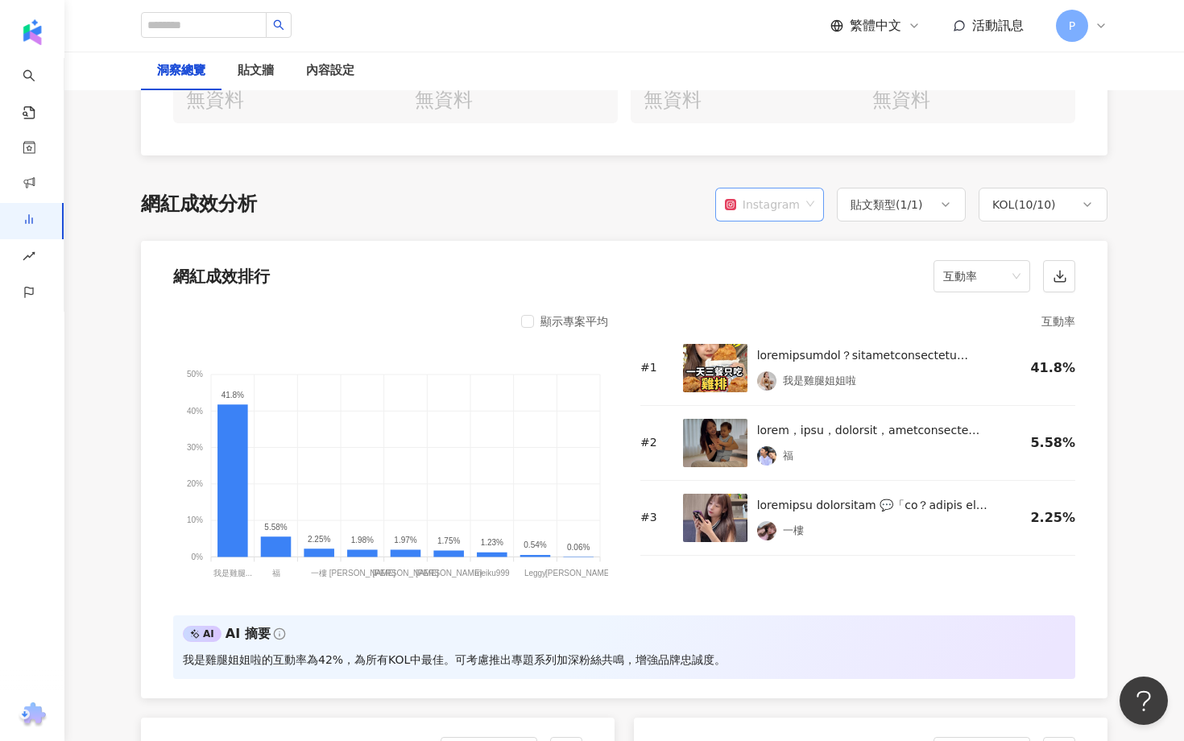
click at [792, 195] on div "Instagram" at bounding box center [762, 204] width 75 height 31
click at [792, 279] on div "Facebook" at bounding box center [774, 268] width 102 height 27
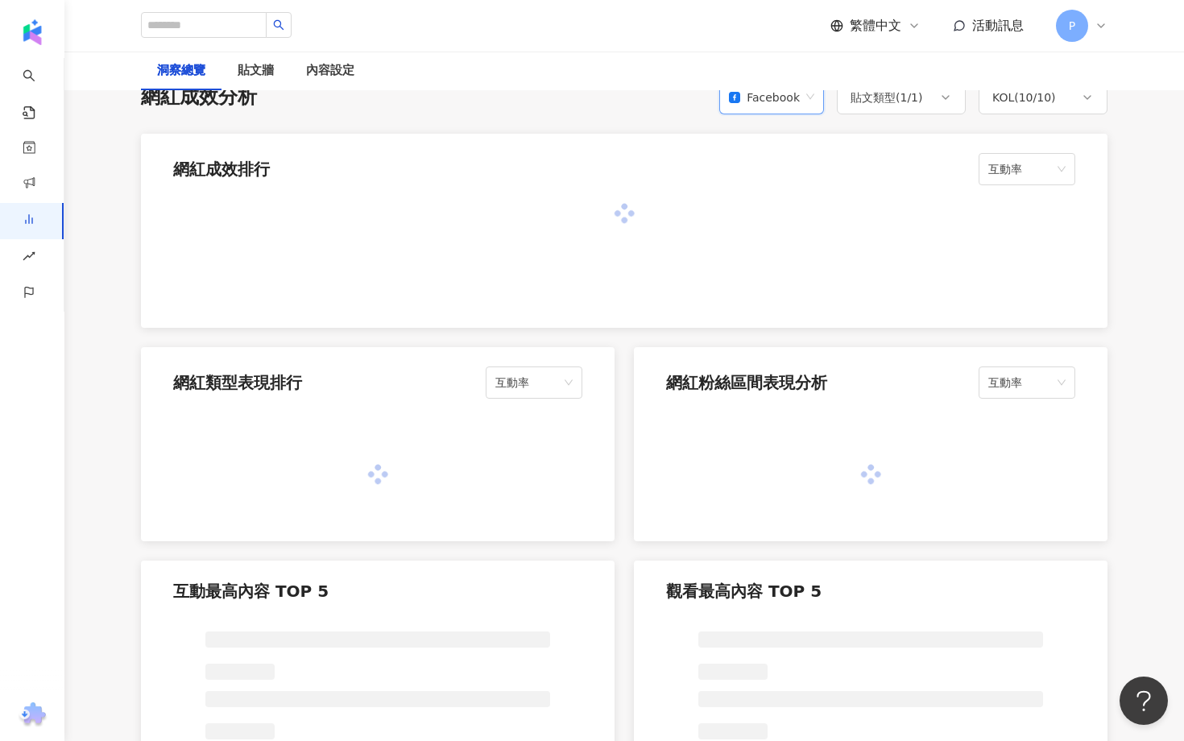
scroll to position [1210, 0]
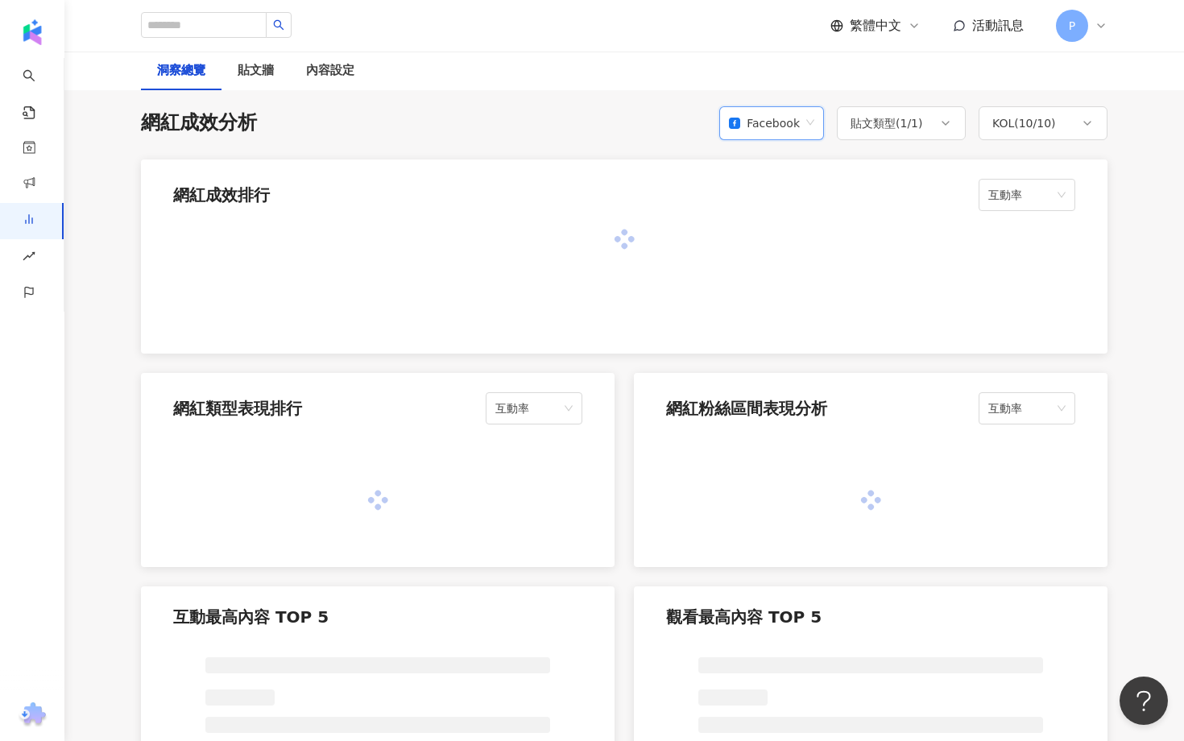
click at [769, 118] on div "Facebook" at bounding box center [764, 123] width 71 height 31
click at [772, 163] on div "Instagram" at bounding box center [774, 160] width 78 height 18
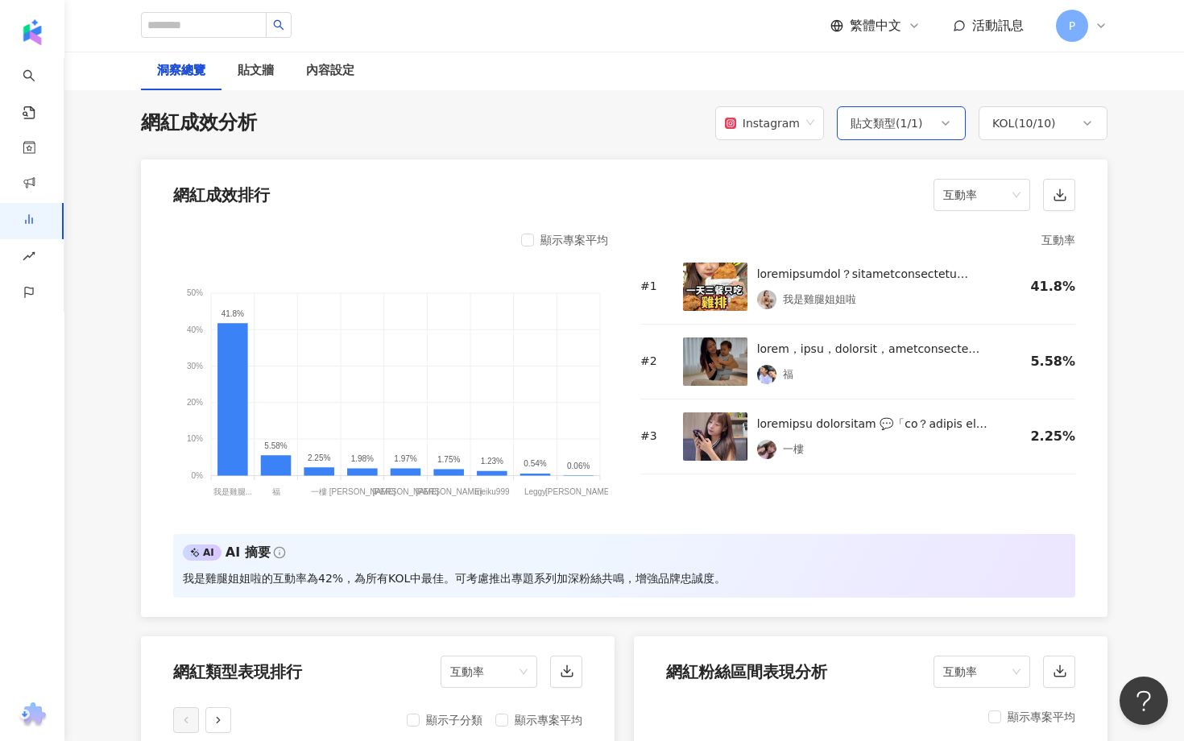
click at [884, 124] on div "貼文類型 ( 1 / 1 )" at bounding box center [886, 123] width 72 height 19
click at [1004, 163] on div "網紅成效排行 互動率" at bounding box center [624, 189] width 966 height 61
click at [990, 196] on span "互動率" at bounding box center [981, 195] width 77 height 31
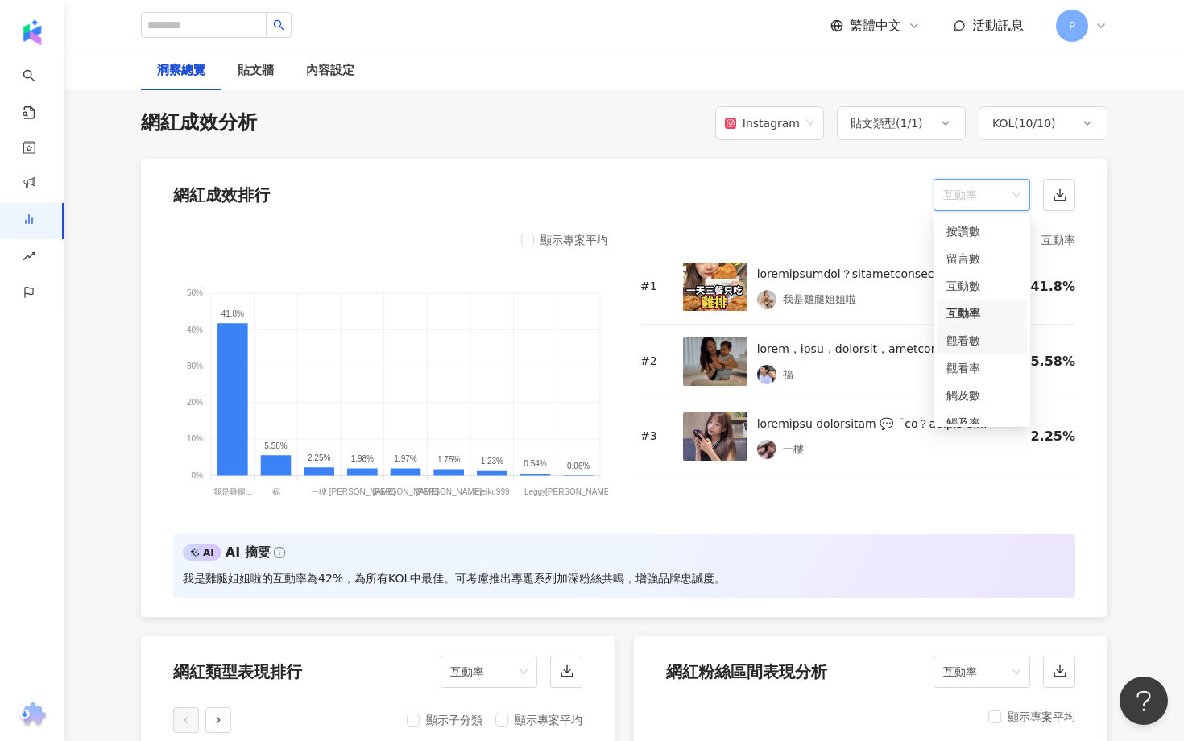
click at [982, 346] on div "觀看數" at bounding box center [981, 341] width 71 height 18
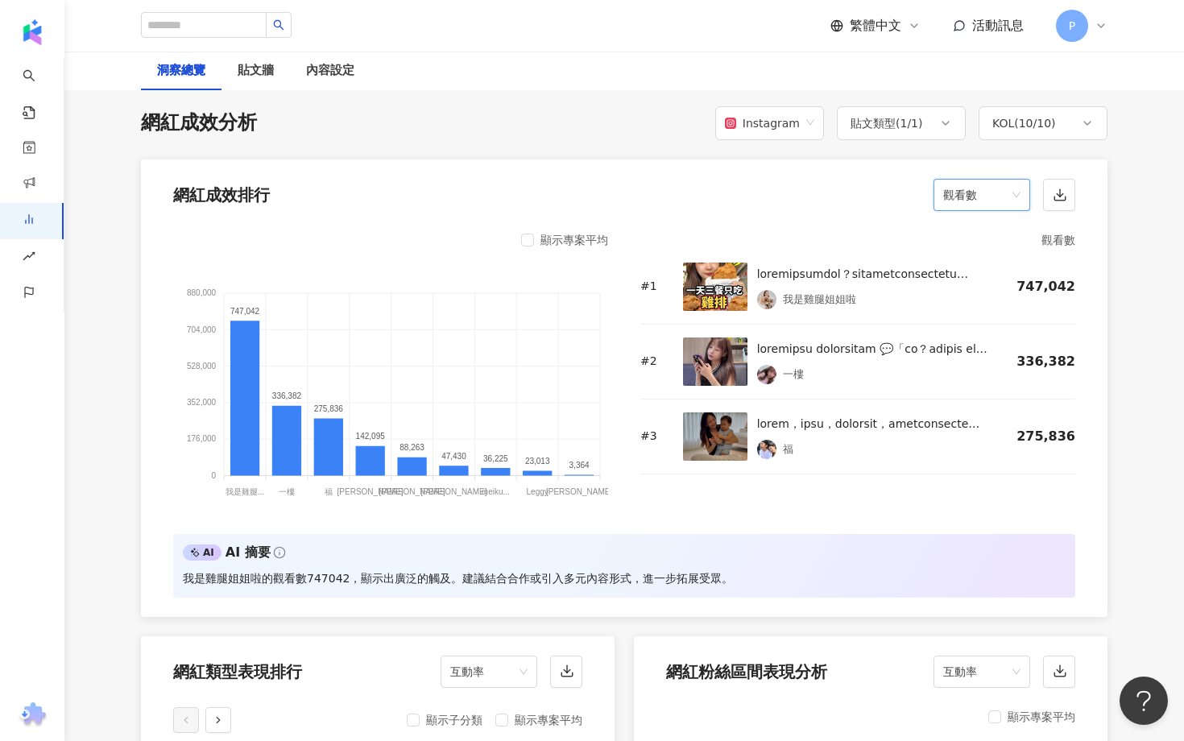
click at [964, 200] on span "觀看數" at bounding box center [981, 195] width 77 height 31
click at [991, 315] on div "互動率" at bounding box center [981, 313] width 71 height 18
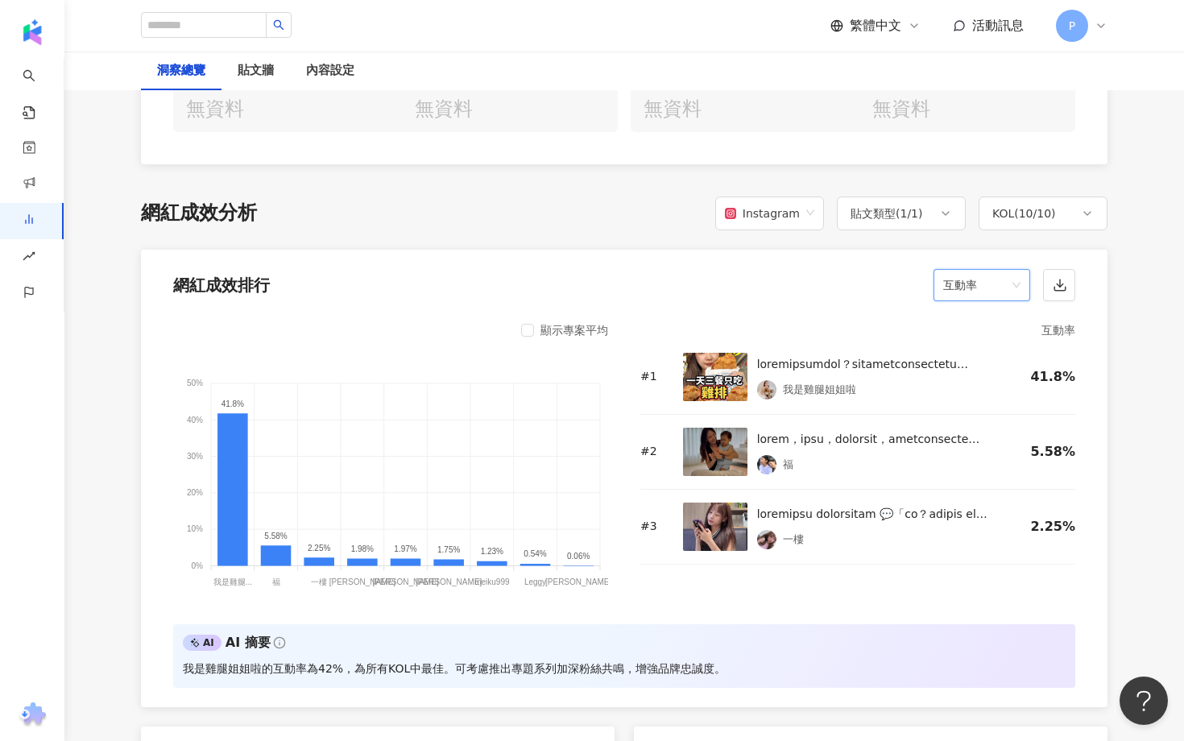
scroll to position [1117, 0]
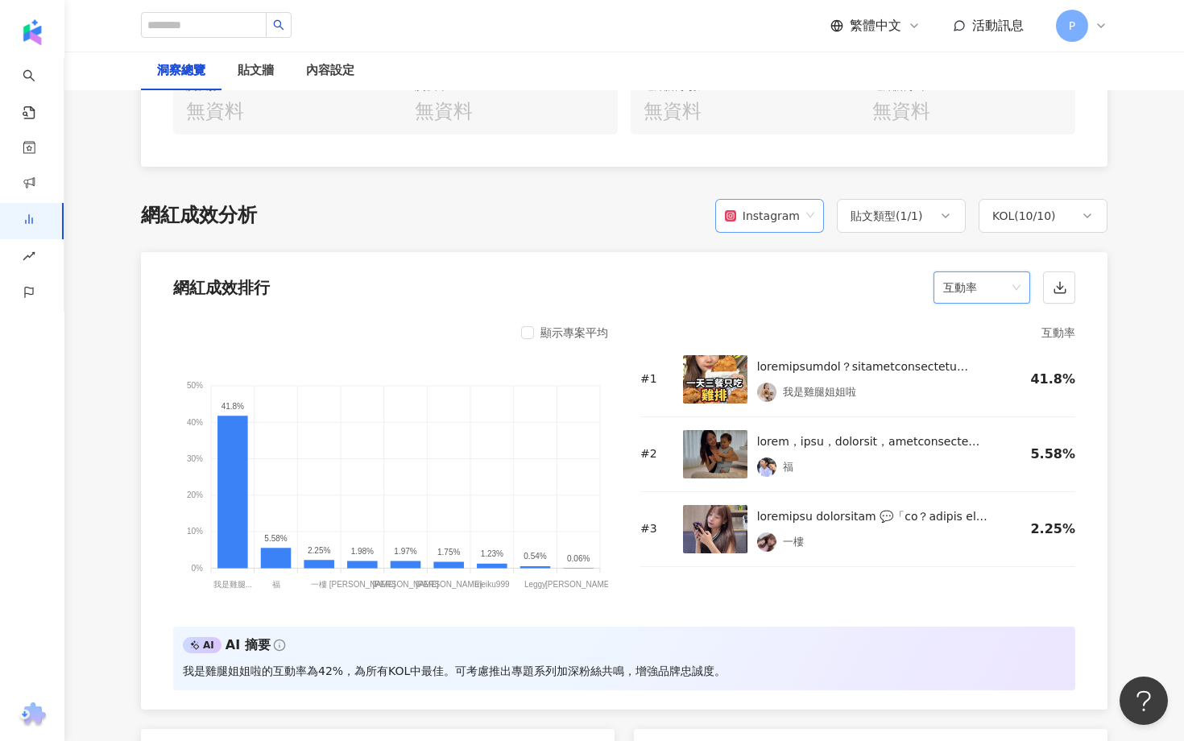
click at [792, 221] on div "Instagram" at bounding box center [762, 216] width 75 height 31
click at [794, 284] on div "Facebook" at bounding box center [774, 280] width 83 height 18
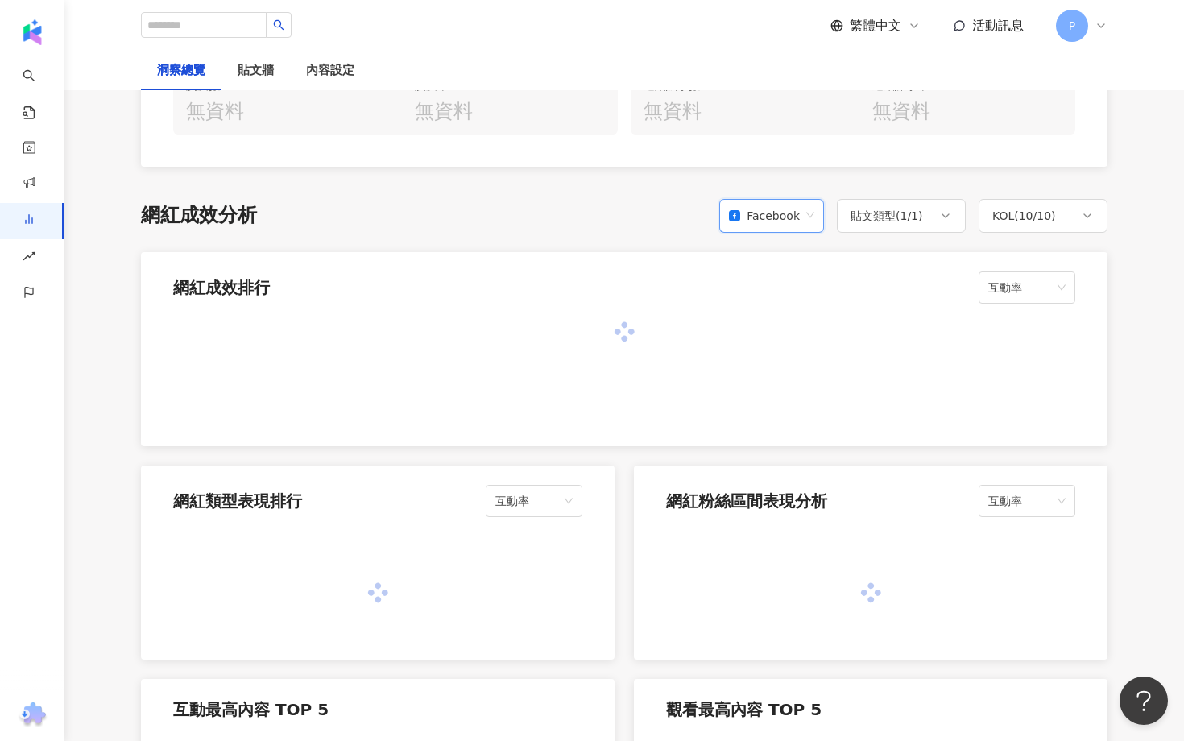
click at [757, 213] on div "Facebook" at bounding box center [764, 216] width 71 height 31
click at [776, 257] on div "Instagram" at bounding box center [774, 253] width 78 height 18
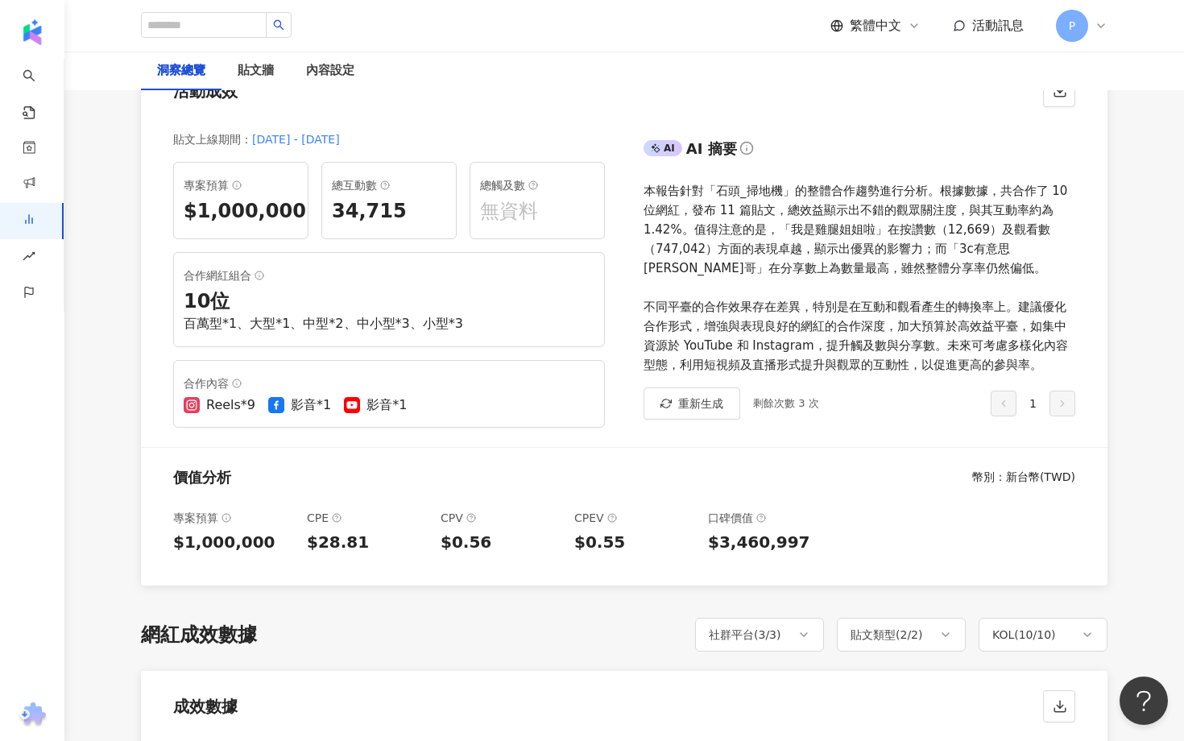
scroll to position [106, 0]
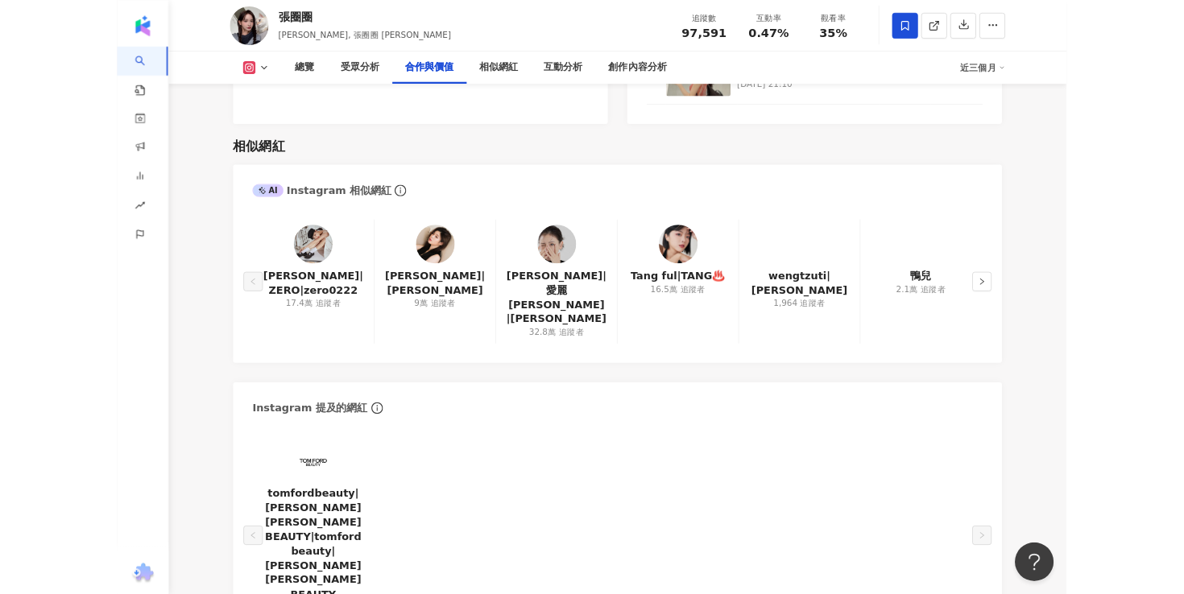
scroll to position [2523, 0]
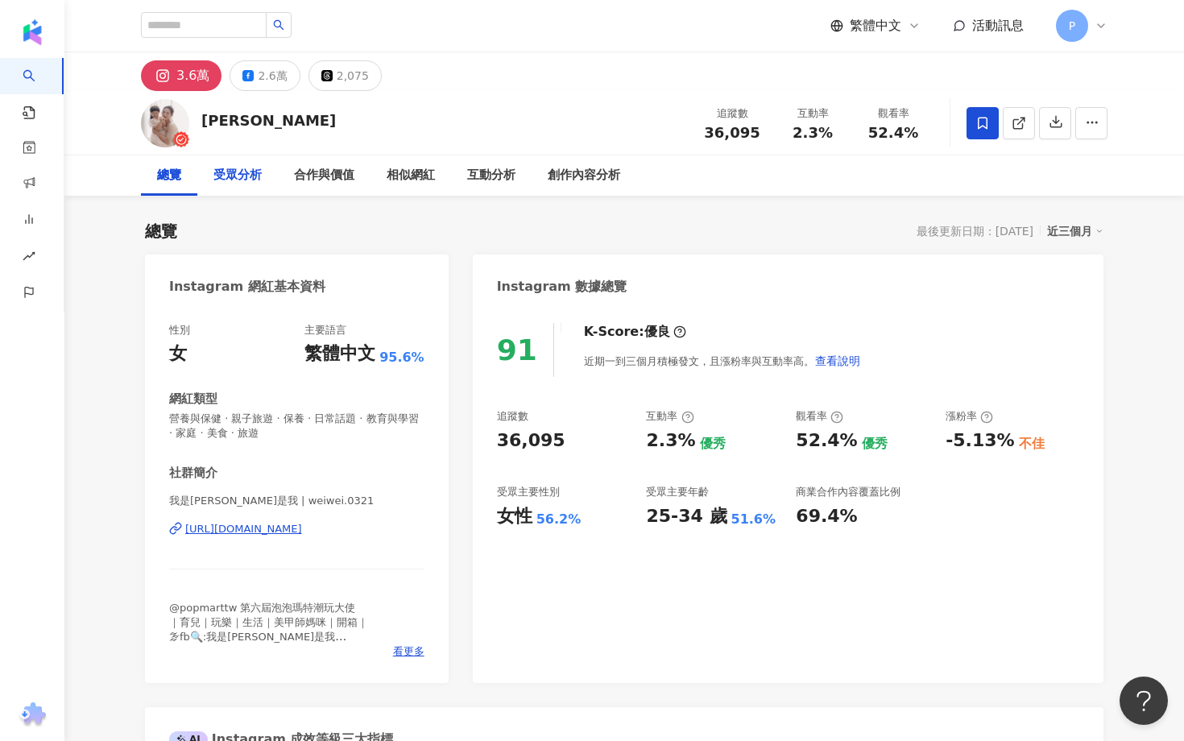
click at [246, 169] on div "受眾分析" at bounding box center [237, 175] width 48 height 19
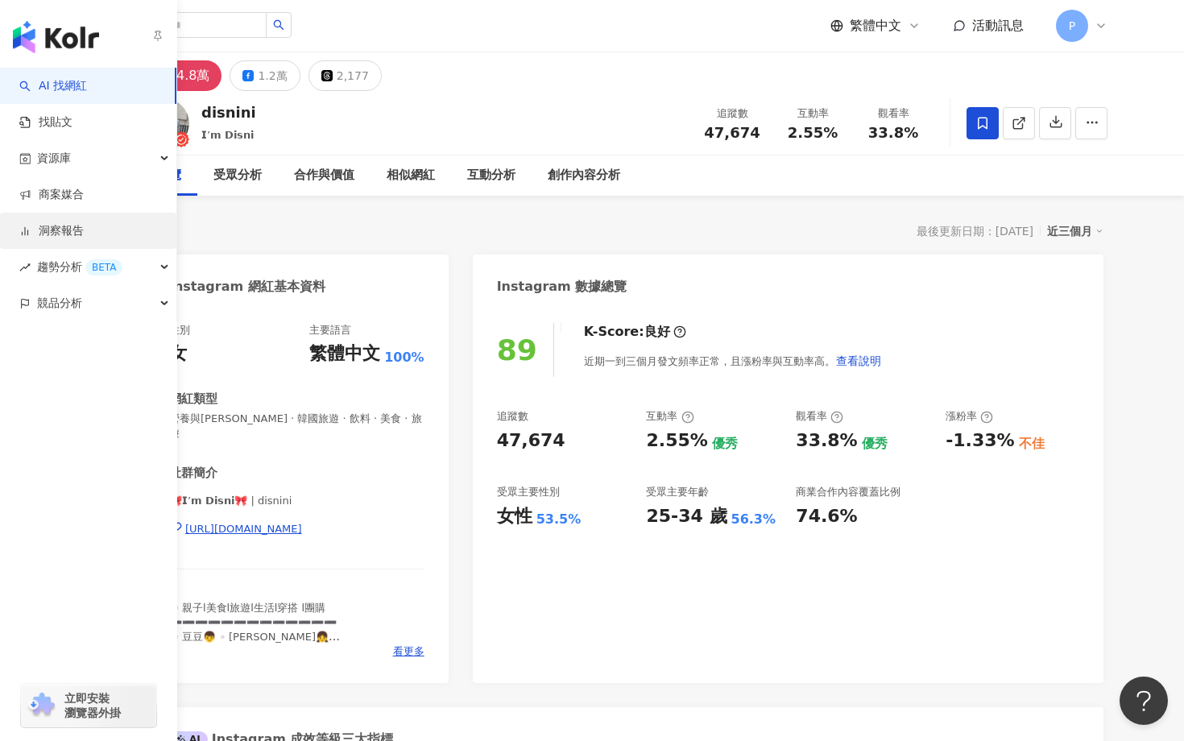
click at [84, 224] on link "洞察報告" at bounding box center [51, 231] width 64 height 16
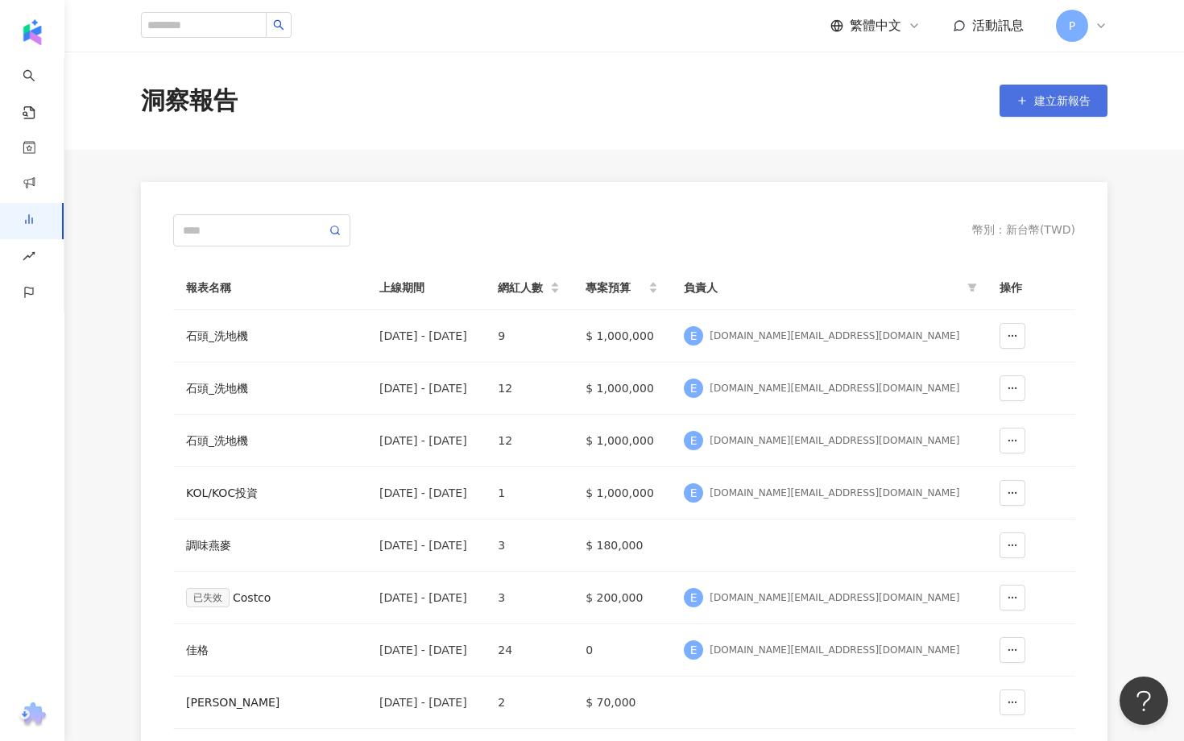
click at [1030, 101] on button "建立新報告" at bounding box center [1053, 101] width 108 height 32
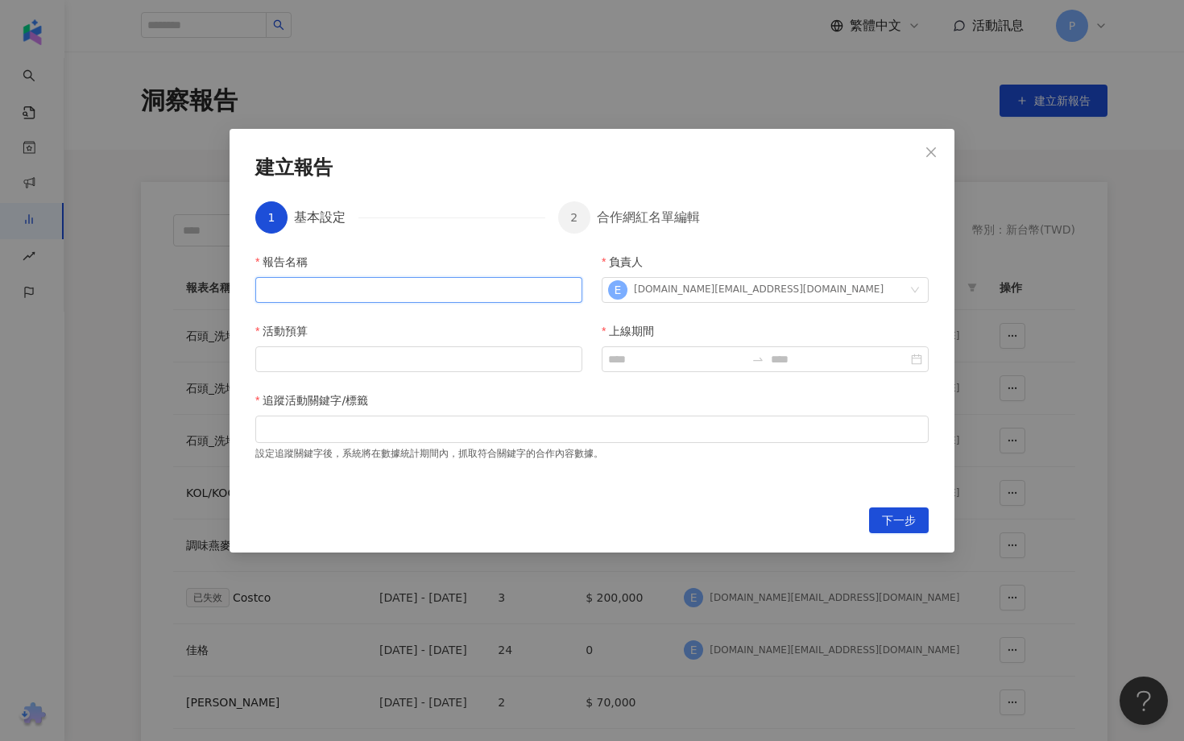
click at [381, 302] on input "報告名稱" at bounding box center [418, 290] width 327 height 26
type input "**********"
click at [446, 358] on input "活動預算" at bounding box center [418, 359] width 325 height 24
type input "*"
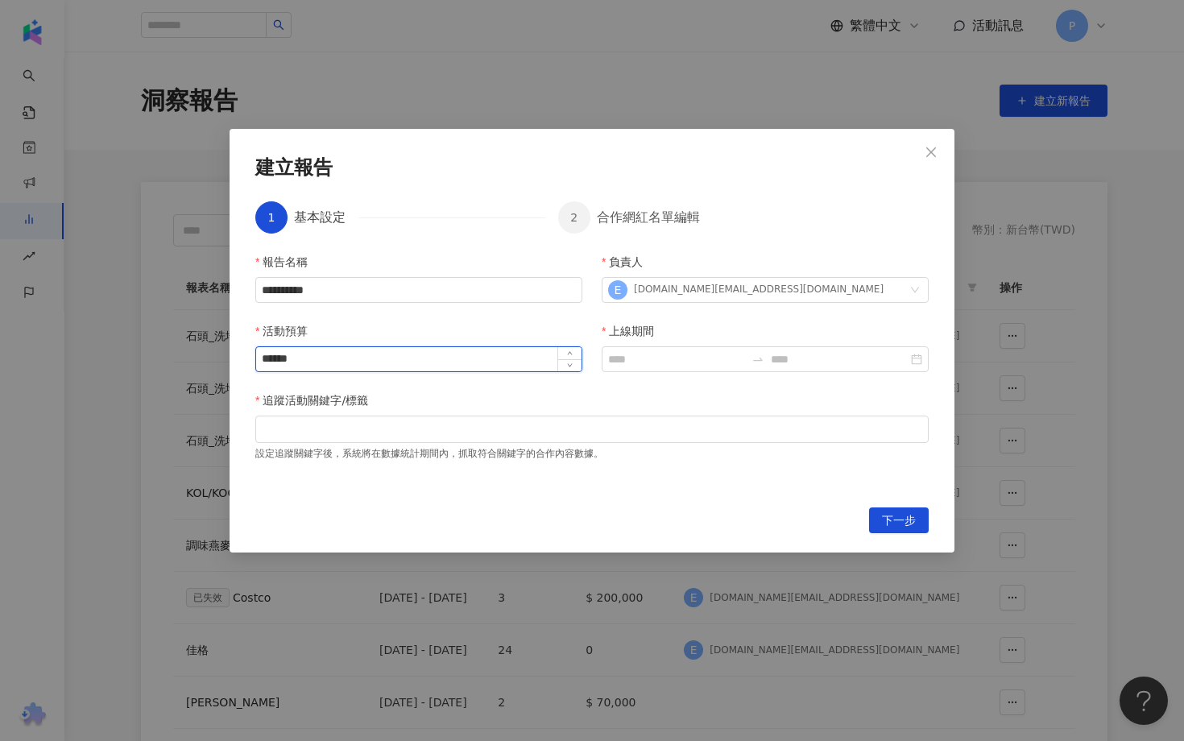
click at [283, 357] on input "******" at bounding box center [418, 359] width 325 height 24
type input "*******"
click at [663, 366] on input "上線期間" at bounding box center [676, 359] width 137 height 18
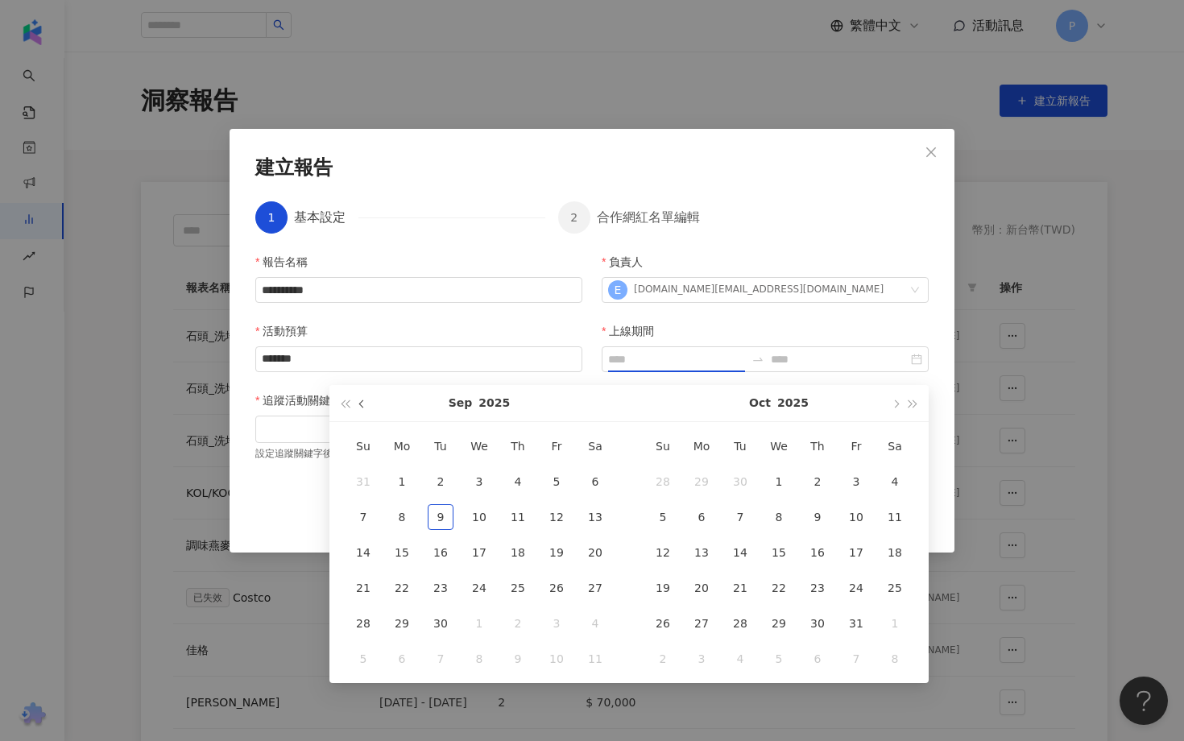
click at [362, 400] on button "button" at bounding box center [363, 403] width 18 height 36
click at [362, 400] on span "button" at bounding box center [363, 403] width 8 height 8
type input "**********"
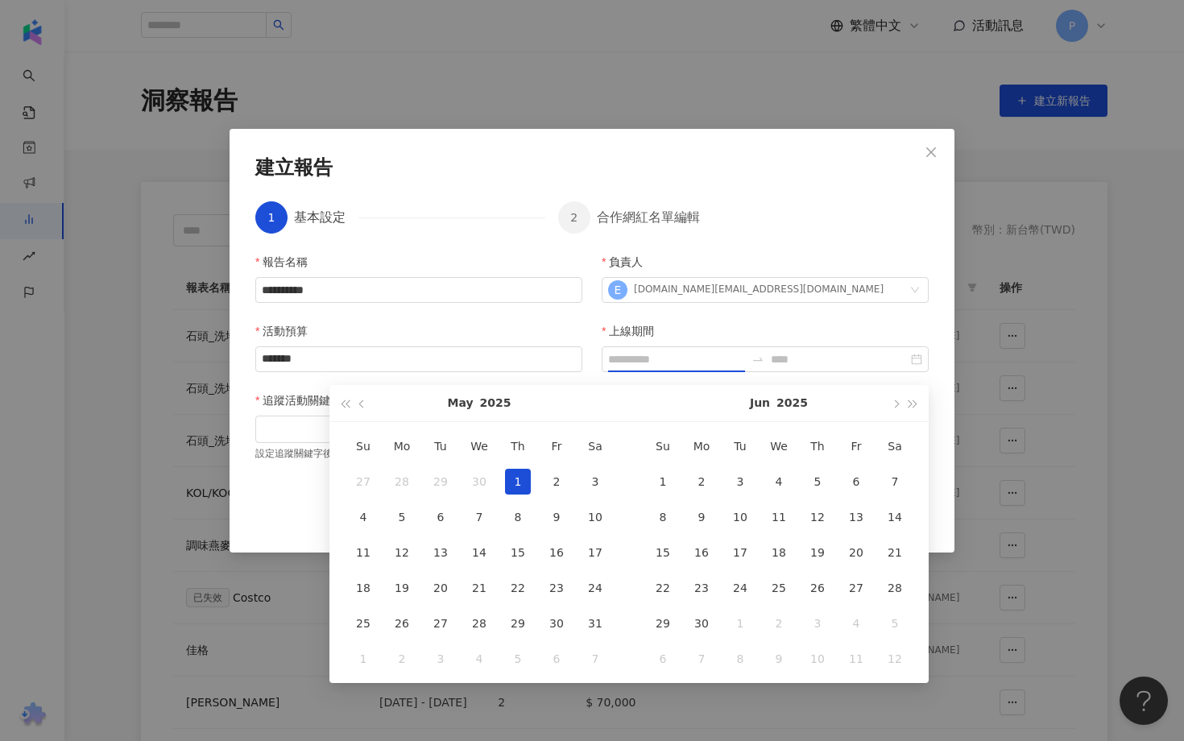
click at [531, 474] on td "1" at bounding box center [518, 481] width 39 height 35
type input "**********"
click at [894, 411] on button "button" at bounding box center [895, 403] width 18 height 36
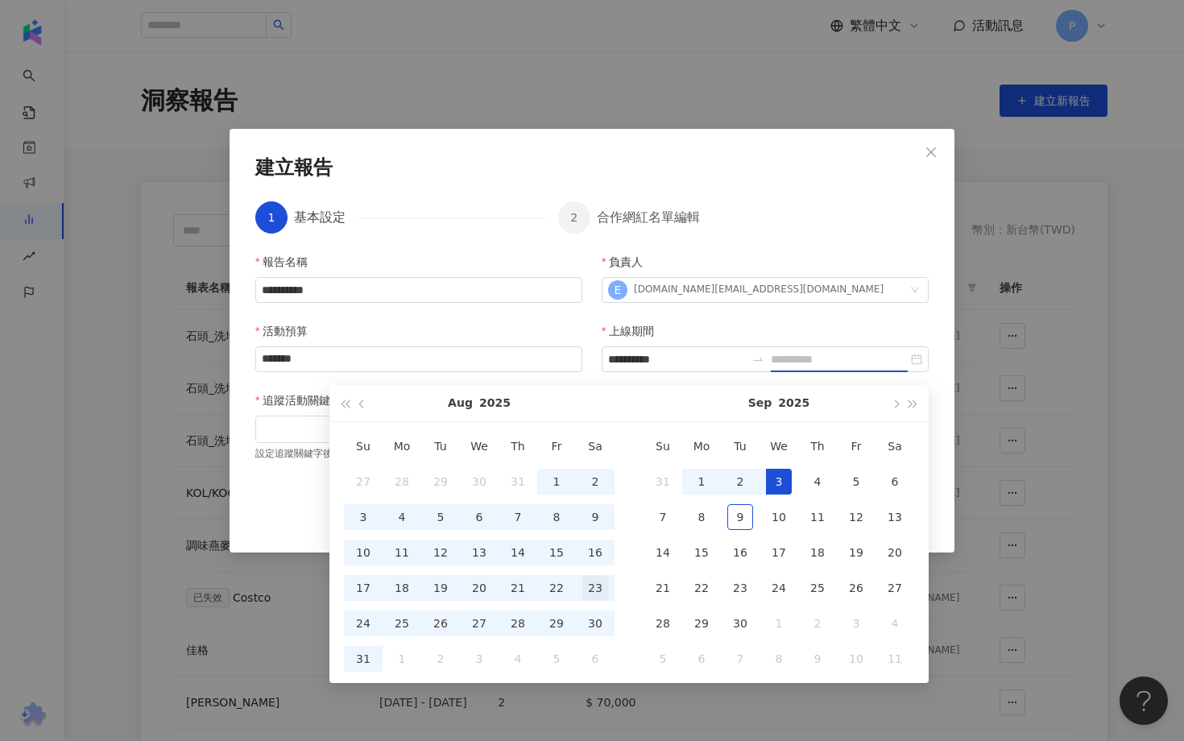
type input "**********"
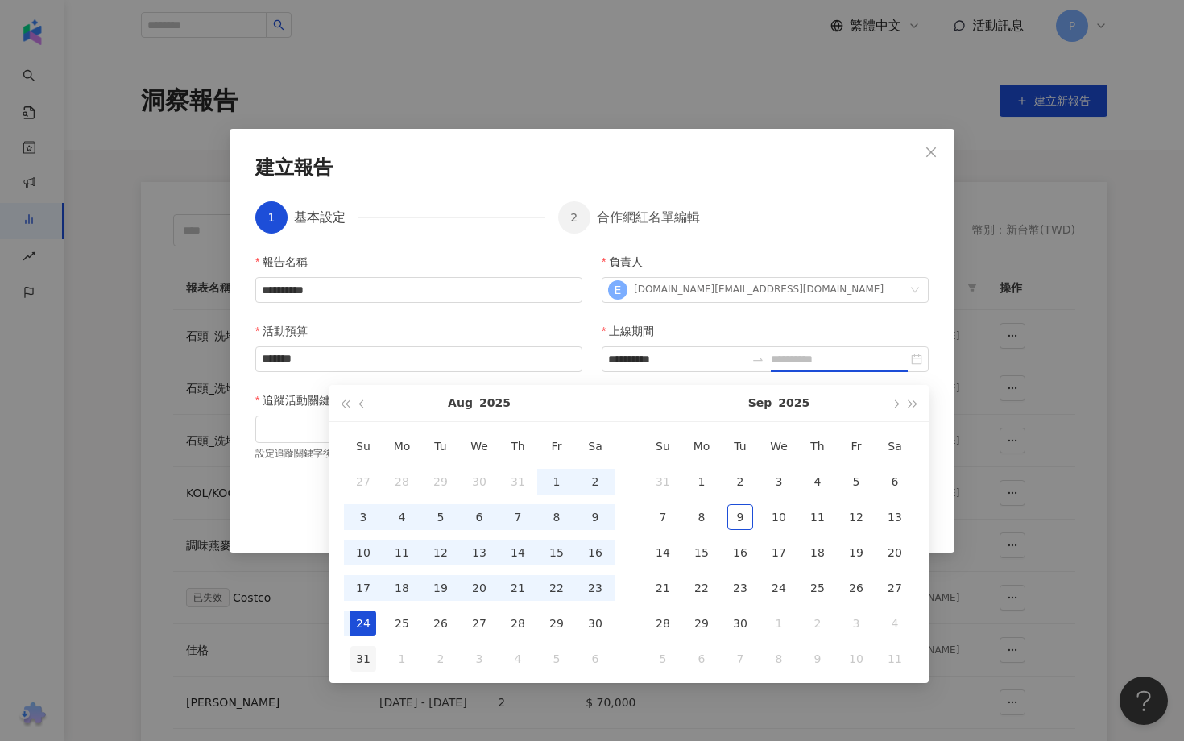
type input "**********"
click at [369, 650] on div "31" at bounding box center [363, 659] width 26 height 26
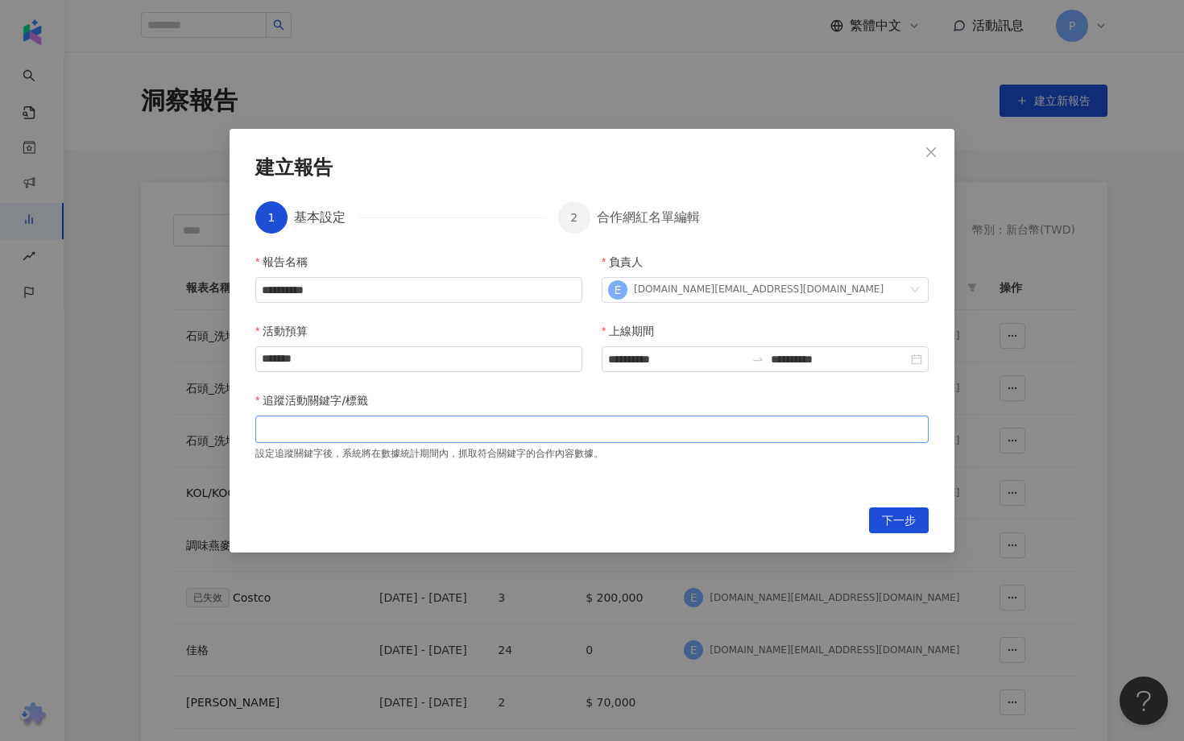
click at [347, 431] on div at bounding box center [592, 429] width 667 height 12
type input "*****"
click at [875, 521] on button "下一步" at bounding box center [899, 520] width 60 height 26
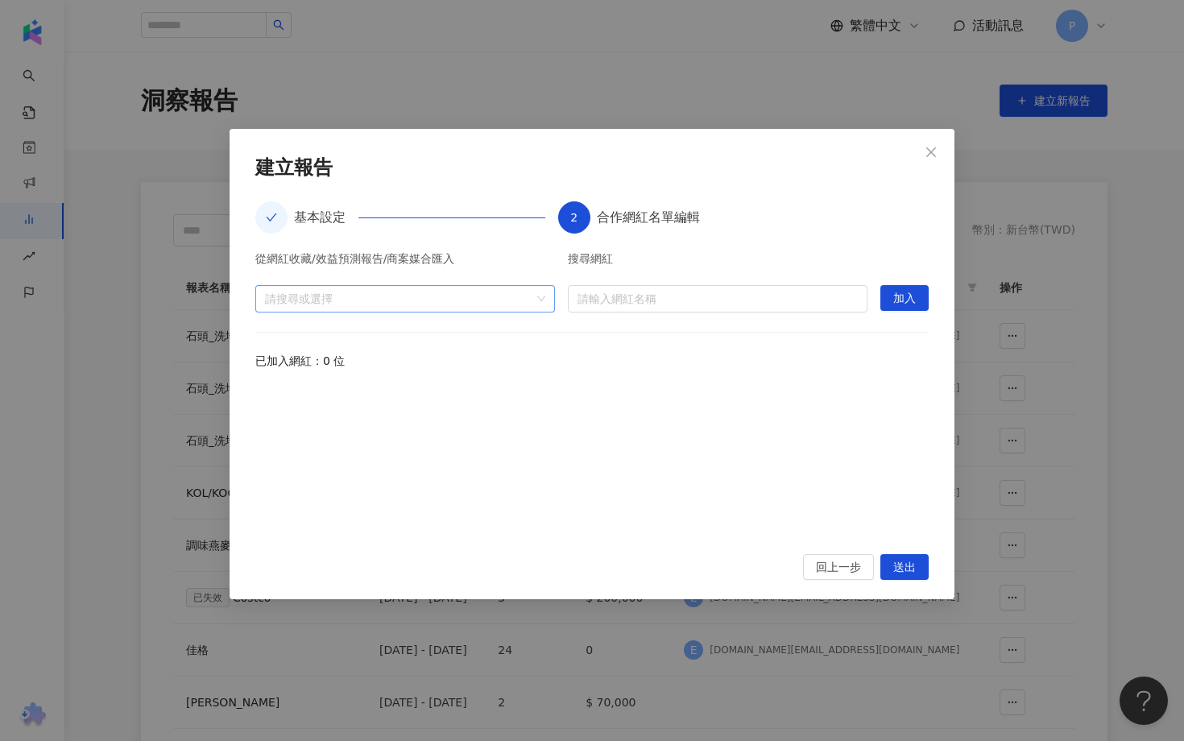
click at [532, 292] on div at bounding box center [397, 298] width 276 height 12
click at [277, 334] on span at bounding box center [272, 335] width 26 height 26
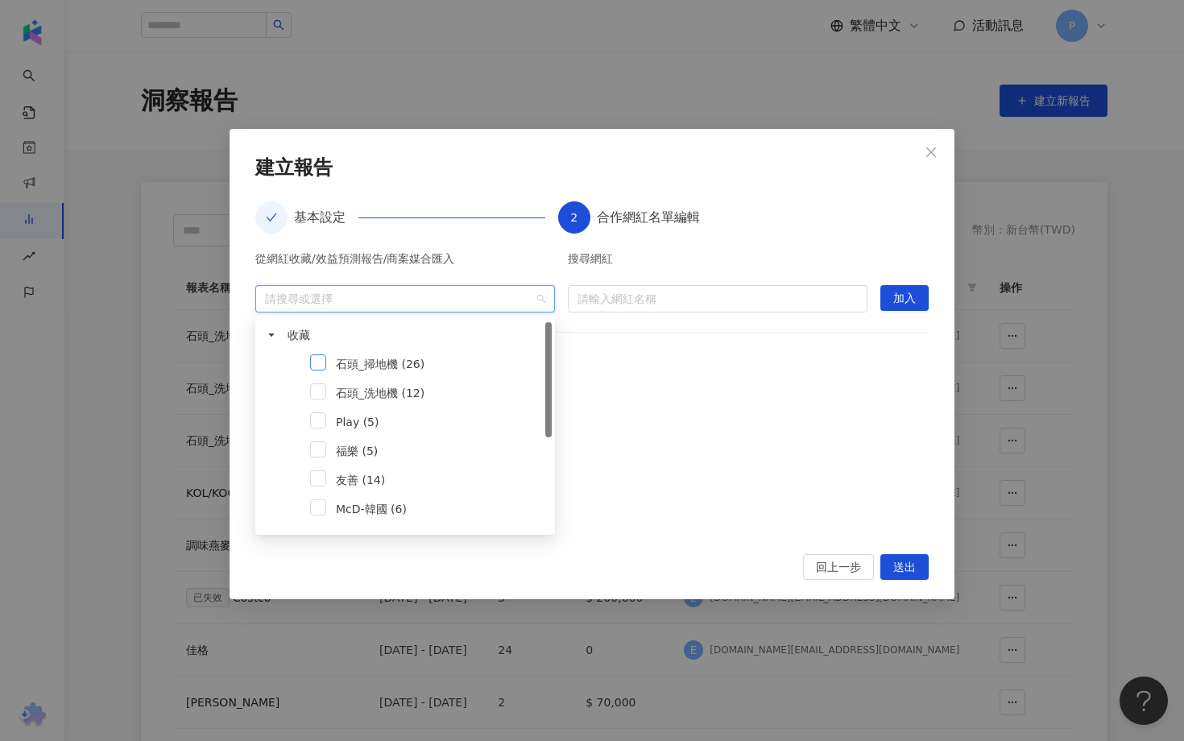
click at [313, 364] on span at bounding box center [318, 362] width 16 height 16
click at [323, 390] on span at bounding box center [318, 391] width 16 height 16
click at [920, 296] on button "加入" at bounding box center [904, 298] width 48 height 26
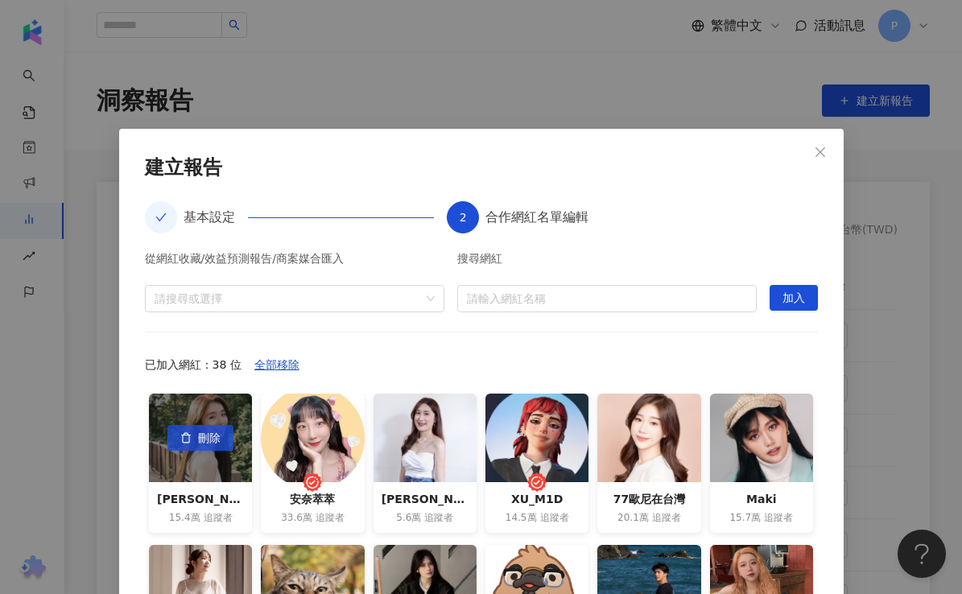
click at [213, 441] on span "刪除" at bounding box center [209, 439] width 23 height 26
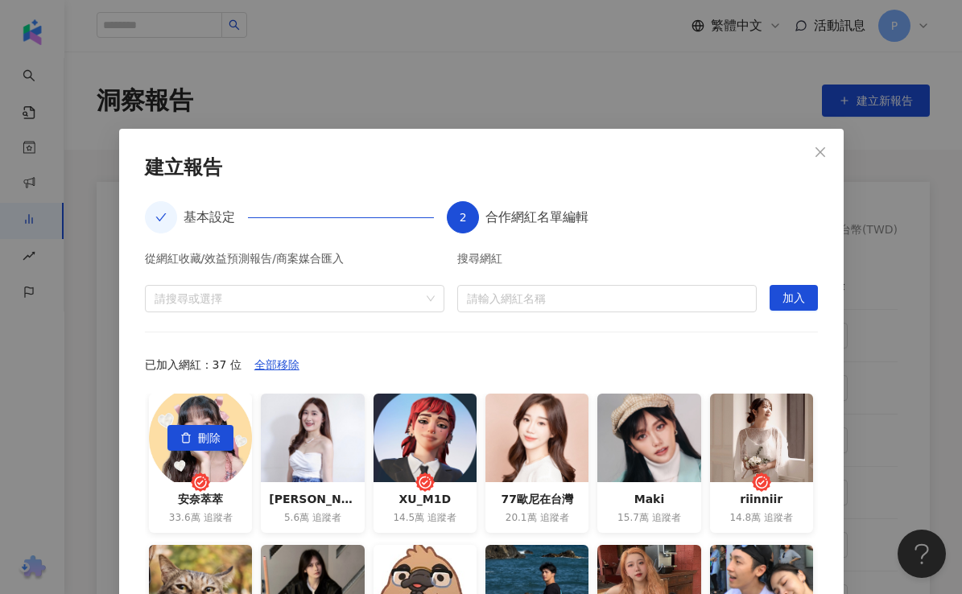
click at [213, 441] on span "刪除" at bounding box center [209, 439] width 23 height 26
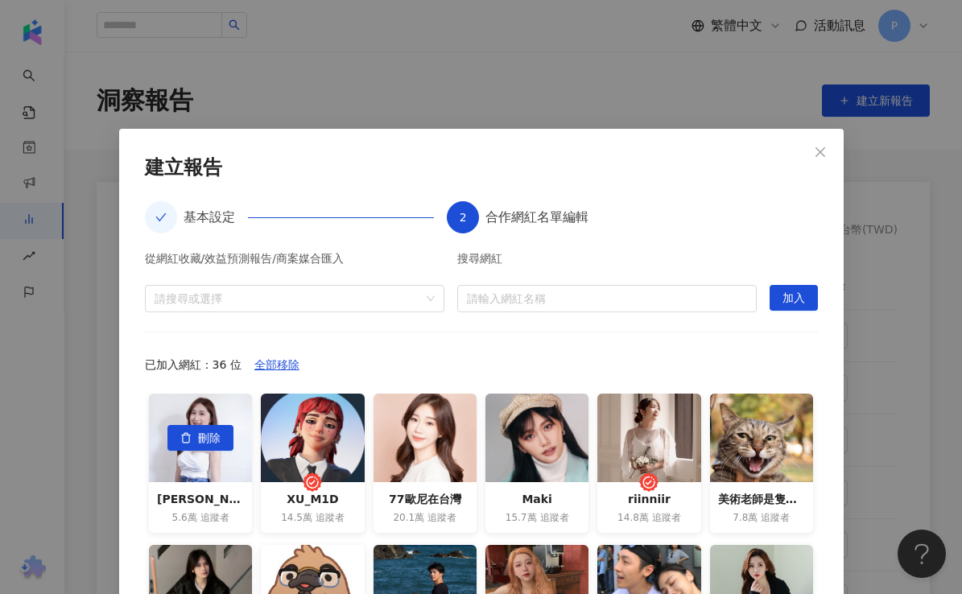
click at [213, 441] on span "刪除" at bounding box center [209, 439] width 23 height 26
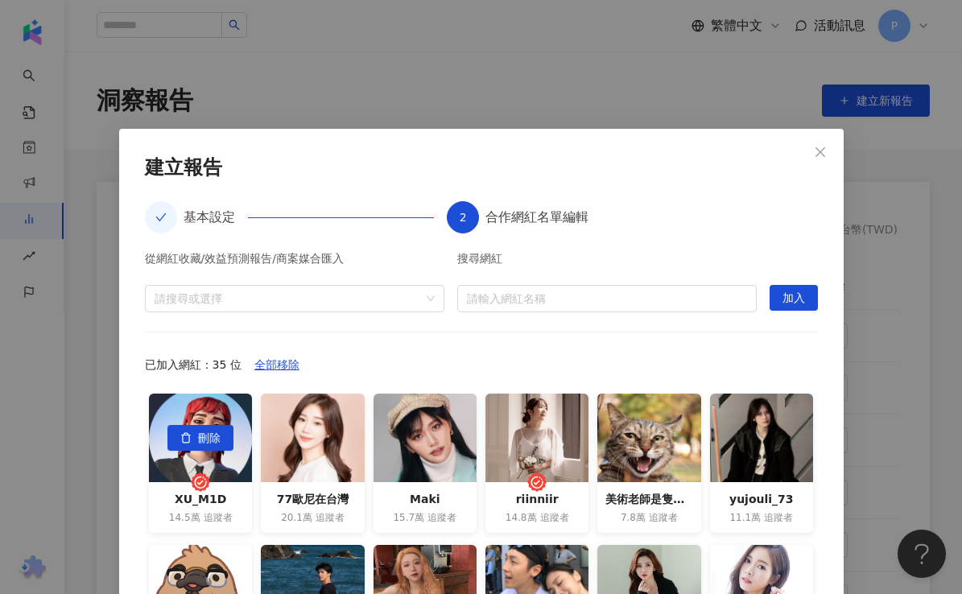
click at [213, 441] on span "刪除" at bounding box center [209, 439] width 23 height 26
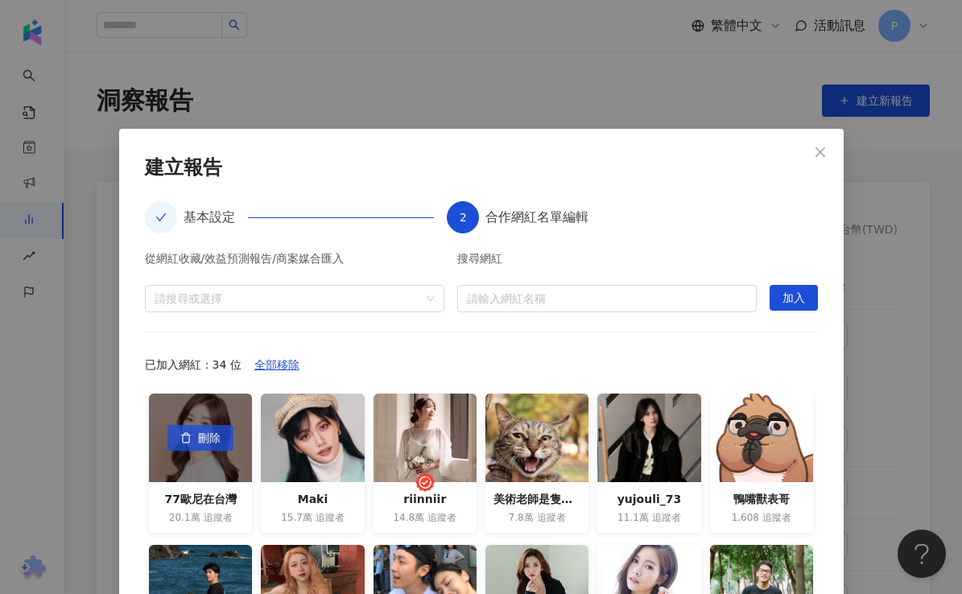
click at [213, 441] on span "刪除" at bounding box center [209, 439] width 23 height 26
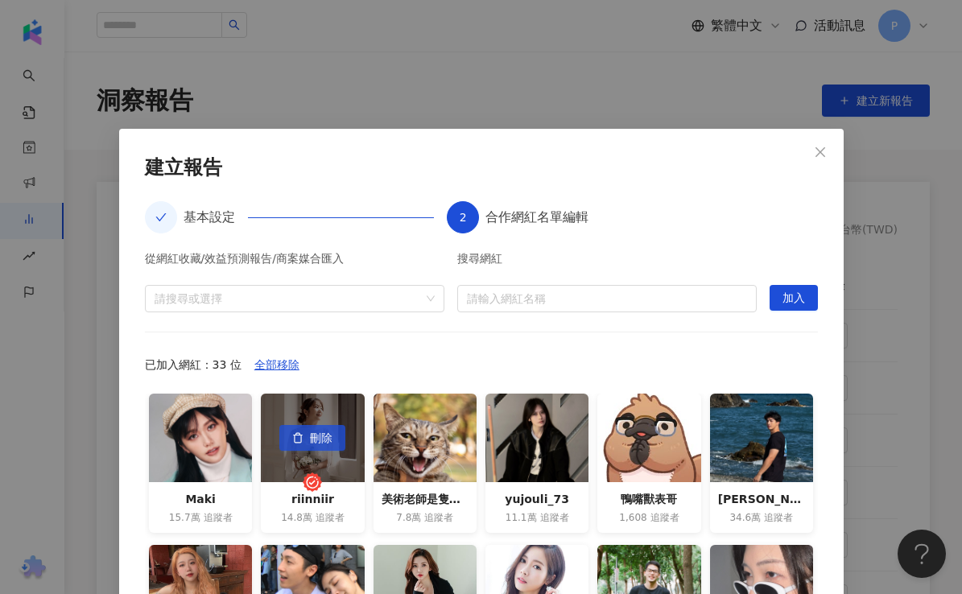
click at [318, 440] on span "刪除" at bounding box center [321, 439] width 23 height 26
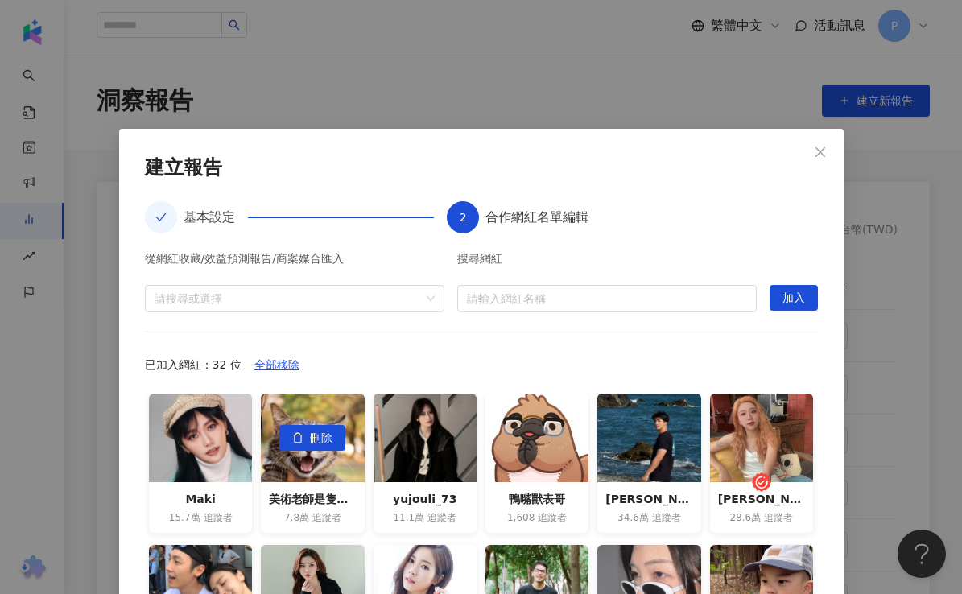
click at [318, 440] on span "刪除" at bounding box center [321, 439] width 23 height 26
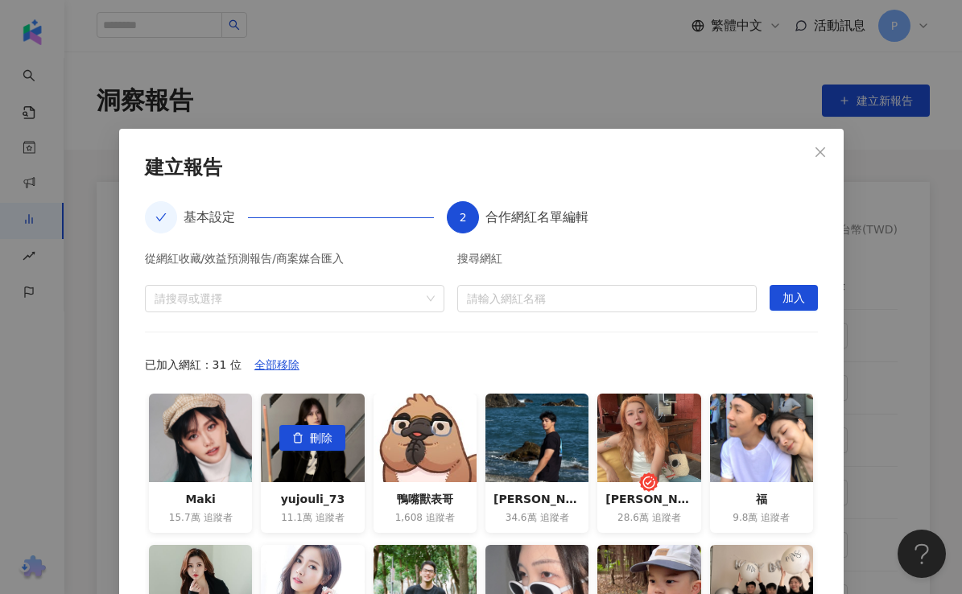
click at [318, 440] on span "刪除" at bounding box center [321, 439] width 23 height 26
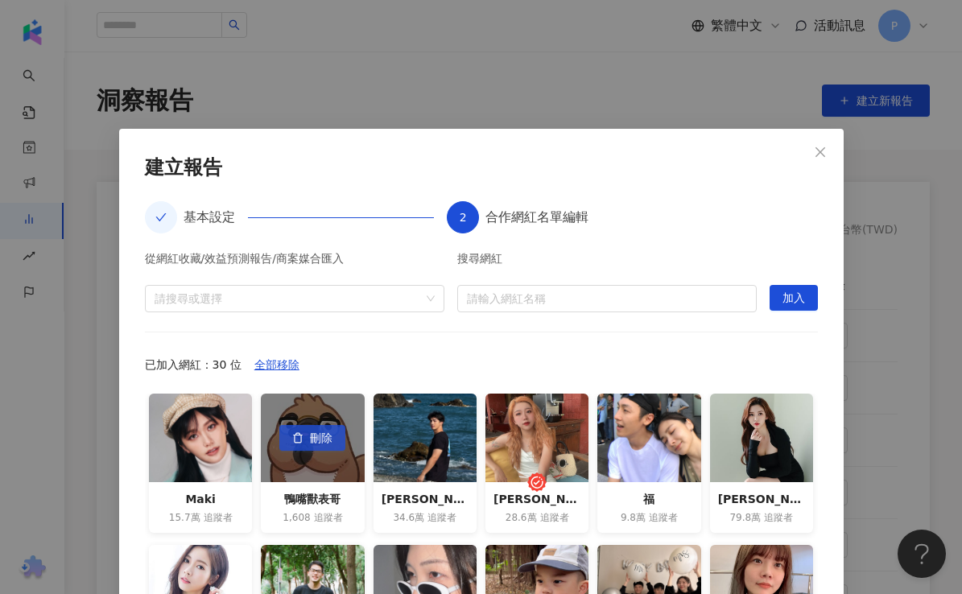
click at [318, 441] on span "刪除" at bounding box center [321, 439] width 23 height 26
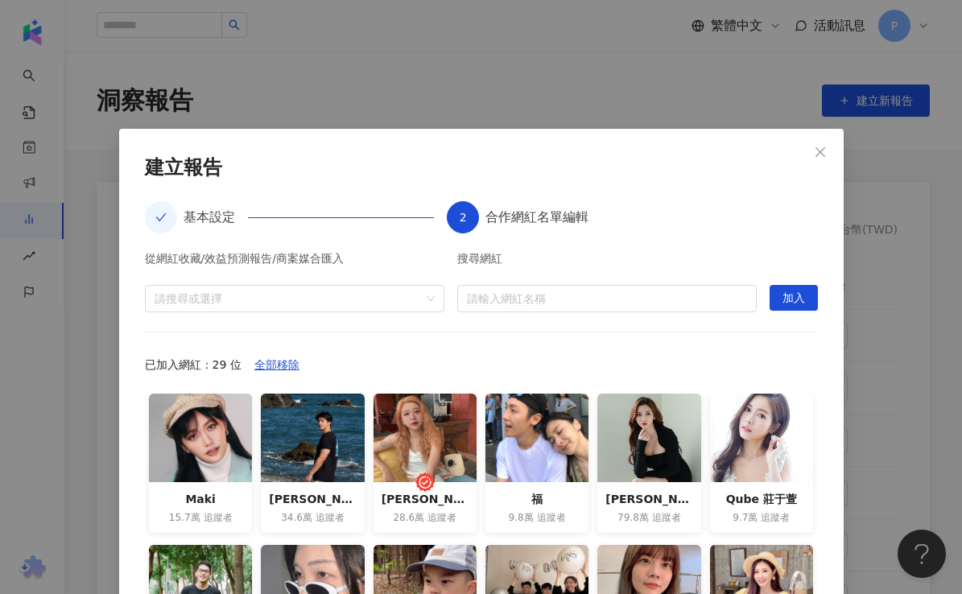
drag, startPoint x: 549, startPoint y: 143, endPoint x: 531, endPoint y: 137, distance: 19.6
click at [531, 138] on div "**********" at bounding box center [481, 442] width 725 height 627
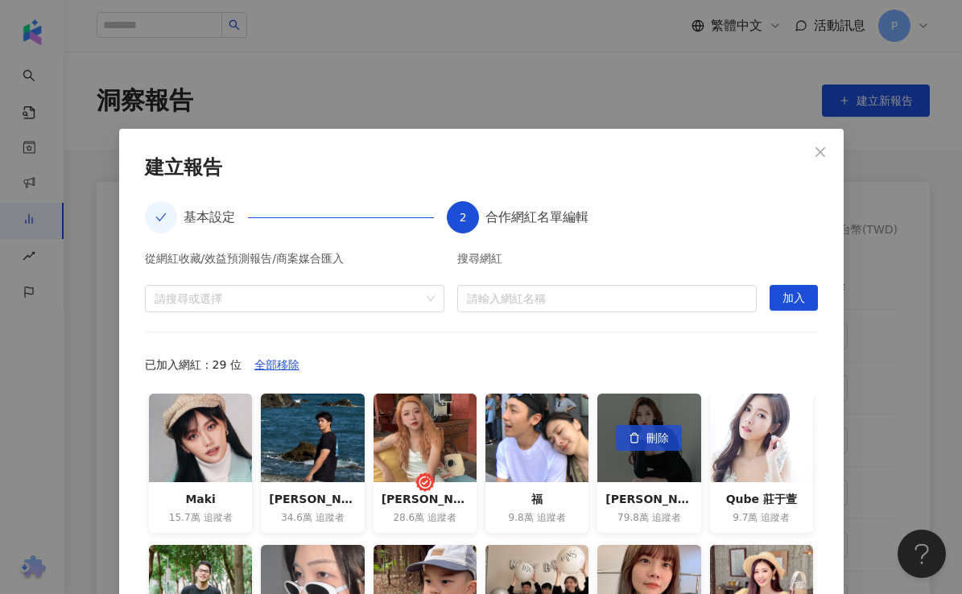
click at [644, 446] on button "刪除" at bounding box center [649, 438] width 66 height 26
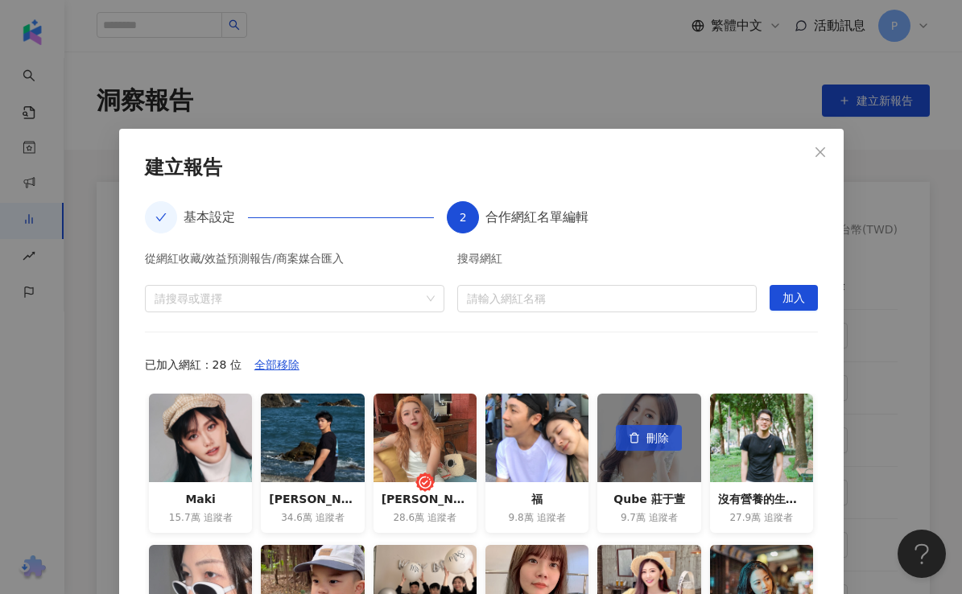
click at [655, 445] on span "刪除" at bounding box center [658, 439] width 23 height 26
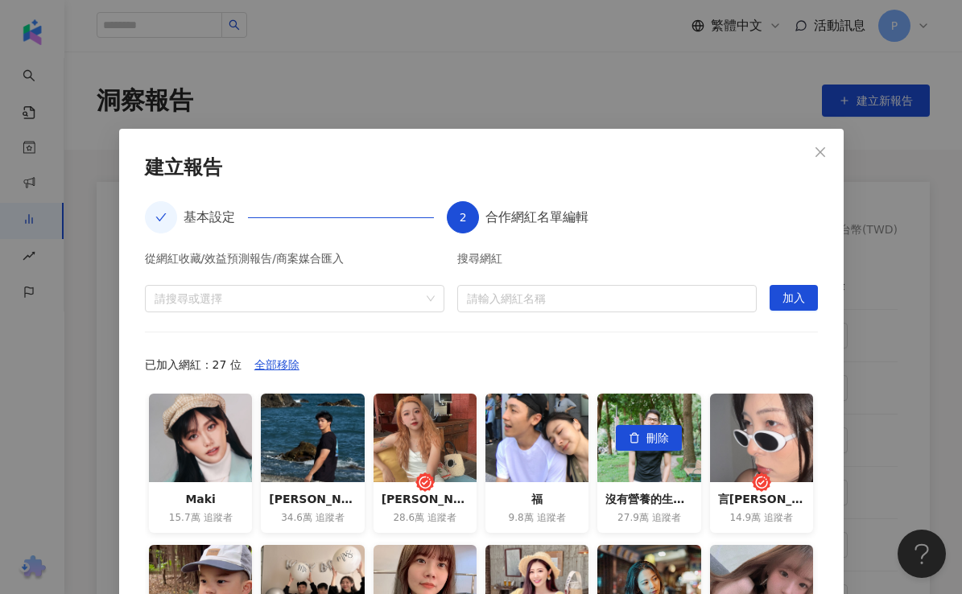
click at [655, 445] on span "刪除" at bounding box center [658, 439] width 23 height 26
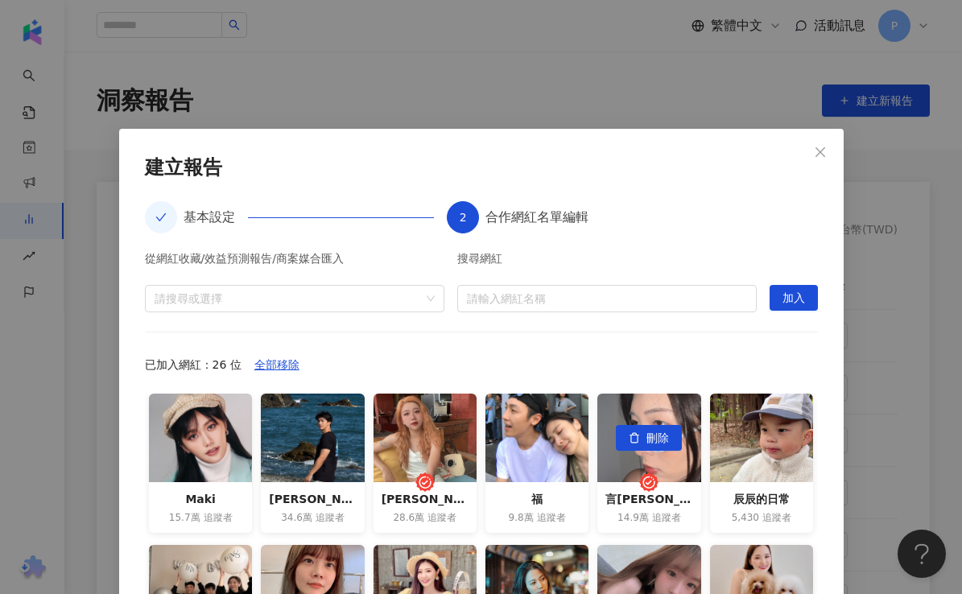
click at [655, 445] on span "刪除" at bounding box center [658, 439] width 23 height 26
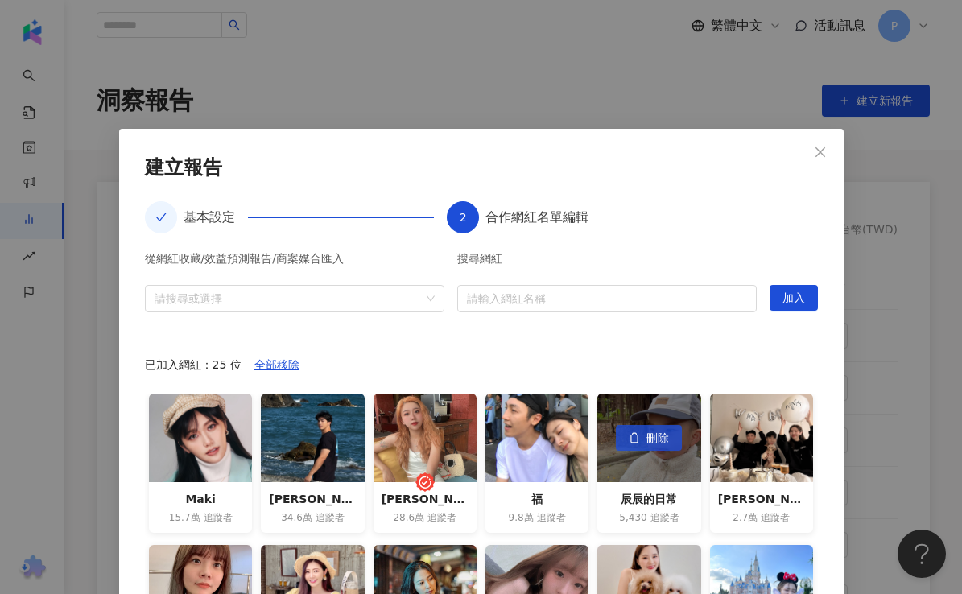
click at [655, 445] on span "刪除" at bounding box center [658, 439] width 23 height 26
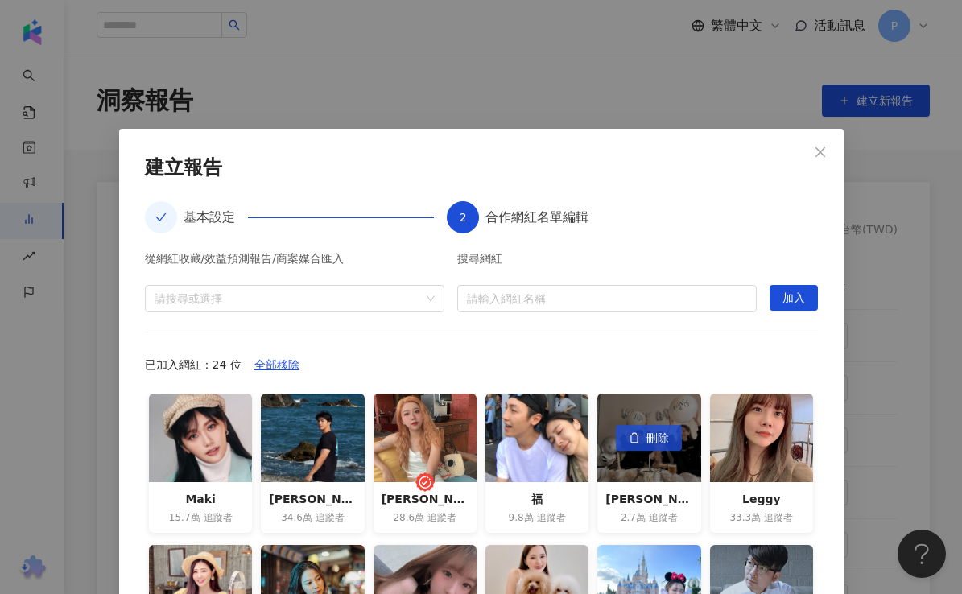
click at [655, 445] on span "刪除" at bounding box center [658, 439] width 23 height 26
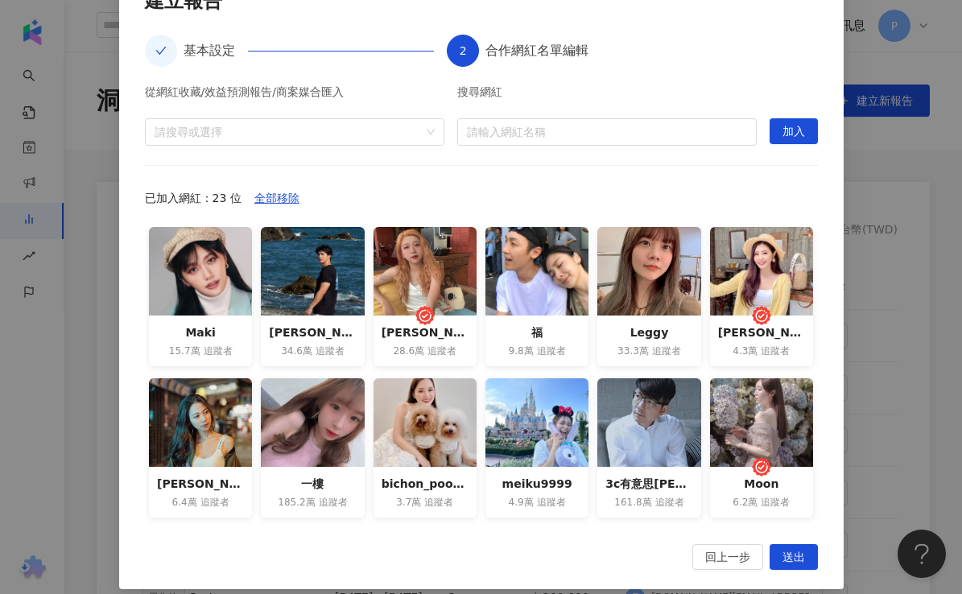
scroll to position [180, 0]
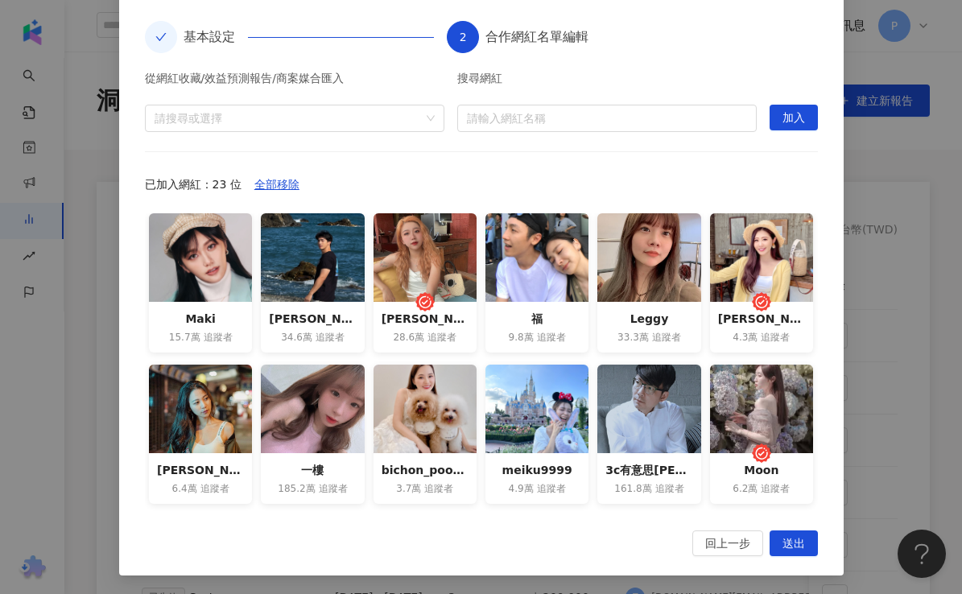
drag, startPoint x: 234, startPoint y: 12, endPoint x: 139, endPoint y: 10, distance: 95.0
click at [139, 10] on div "**********" at bounding box center [481, 261] width 725 height 627
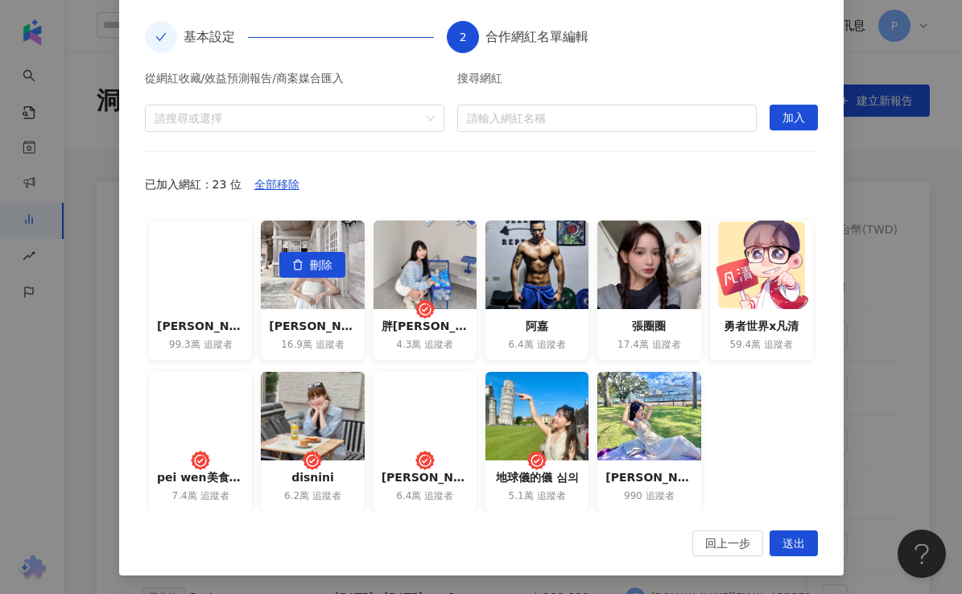
scroll to position [275, 0]
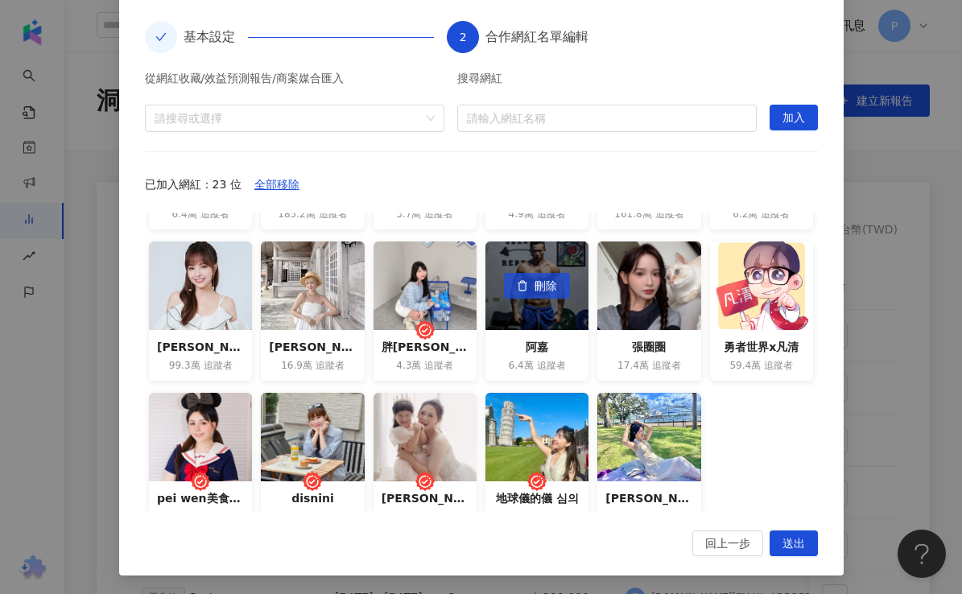
click at [549, 282] on span "刪除" at bounding box center [546, 287] width 23 height 26
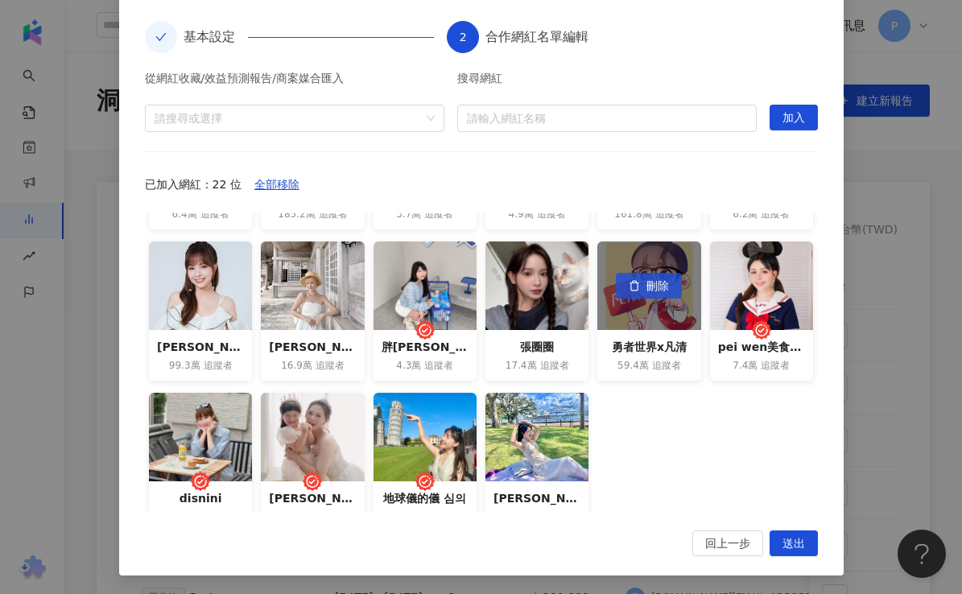
click at [656, 292] on span "刪除" at bounding box center [658, 287] width 23 height 26
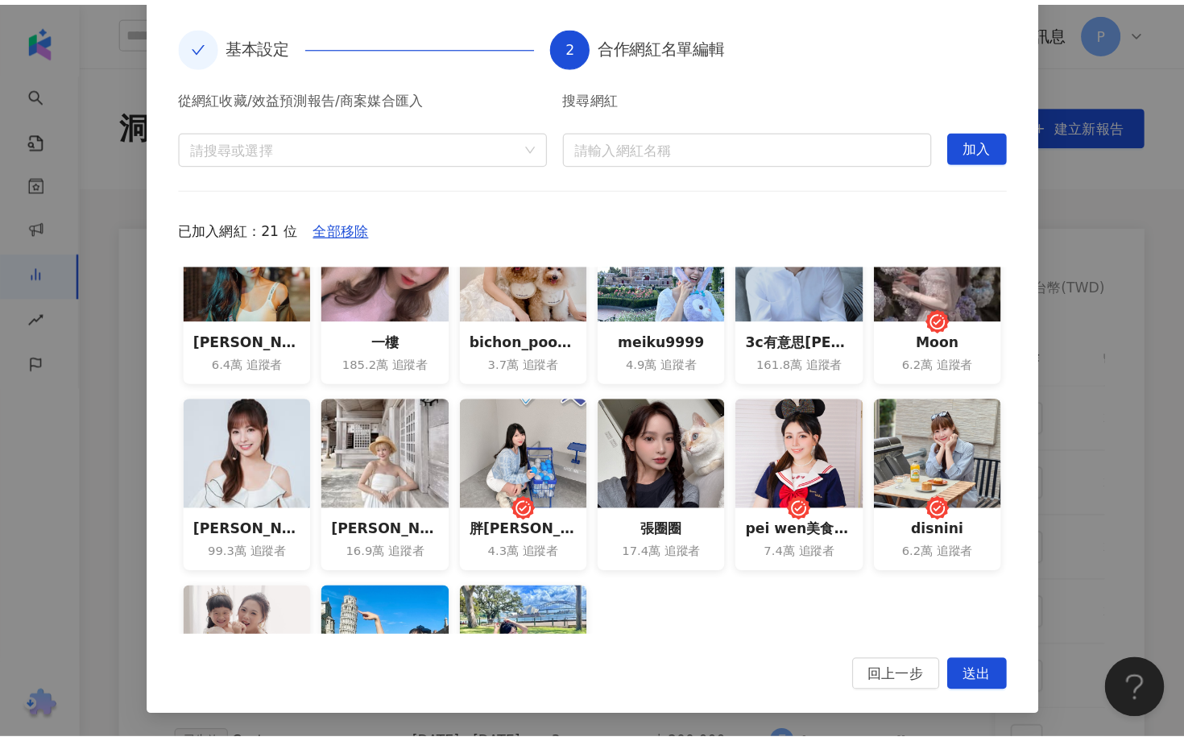
scroll to position [197, 0]
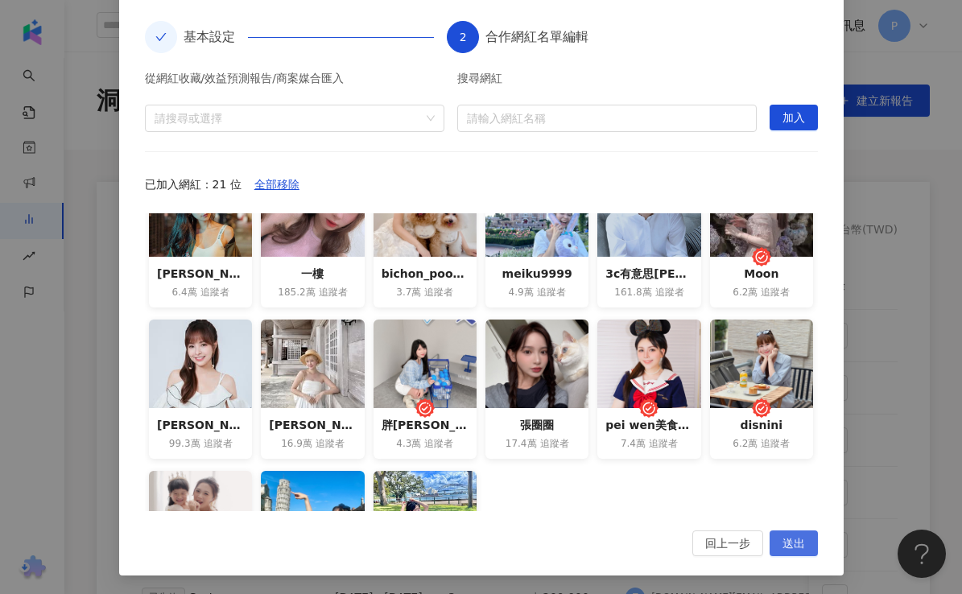
click at [797, 541] on span "送出" at bounding box center [794, 545] width 23 height 26
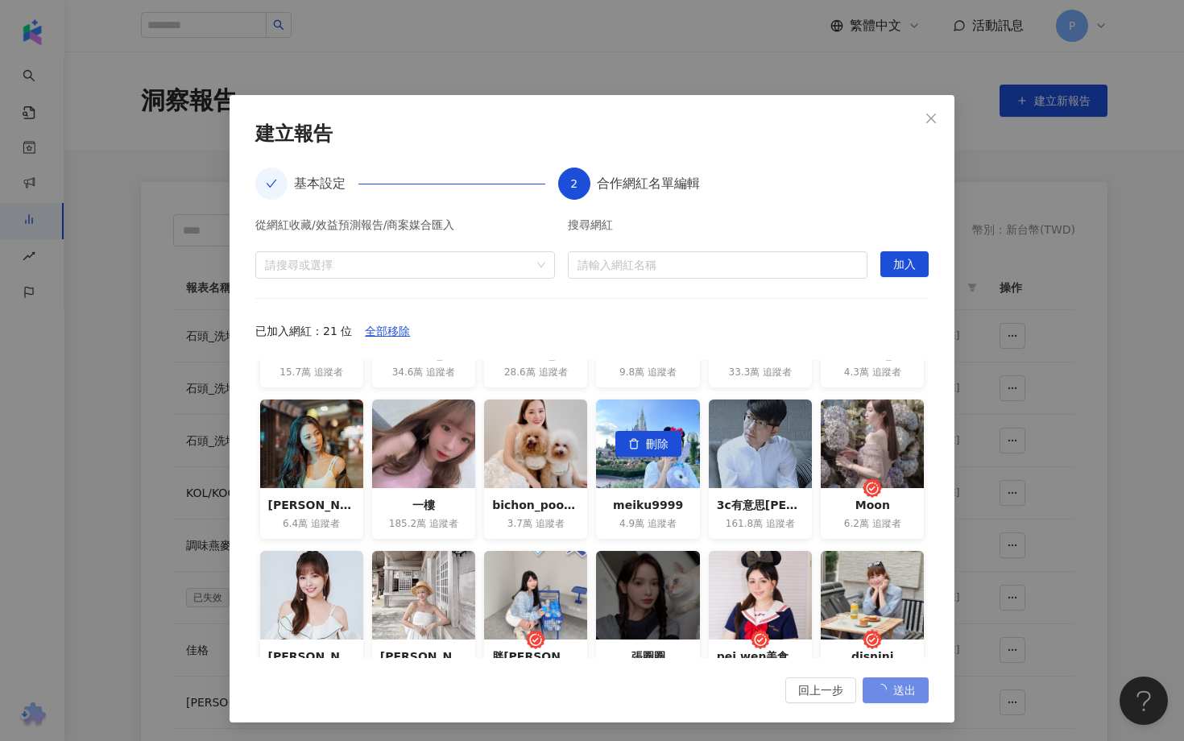
scroll to position [0, 0]
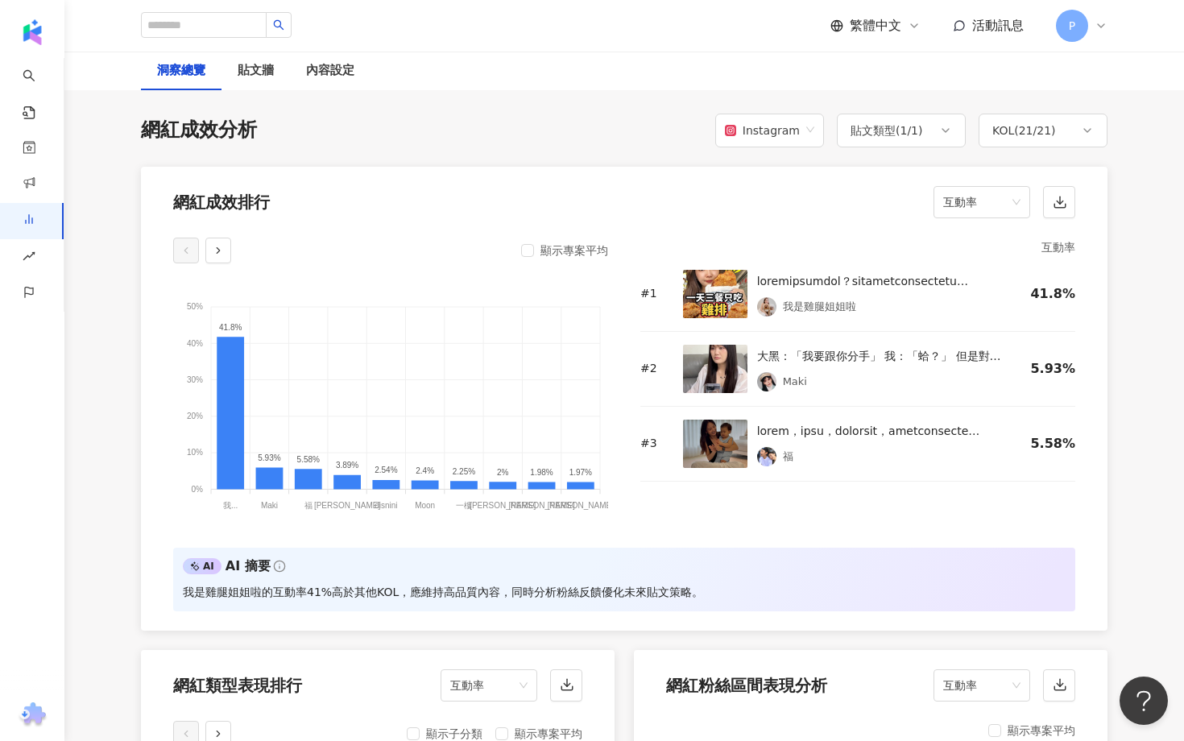
scroll to position [1202, 0]
click at [962, 193] on span "互動率" at bounding box center [981, 203] width 77 height 31
click at [971, 188] on span "互動率" at bounding box center [981, 203] width 77 height 31
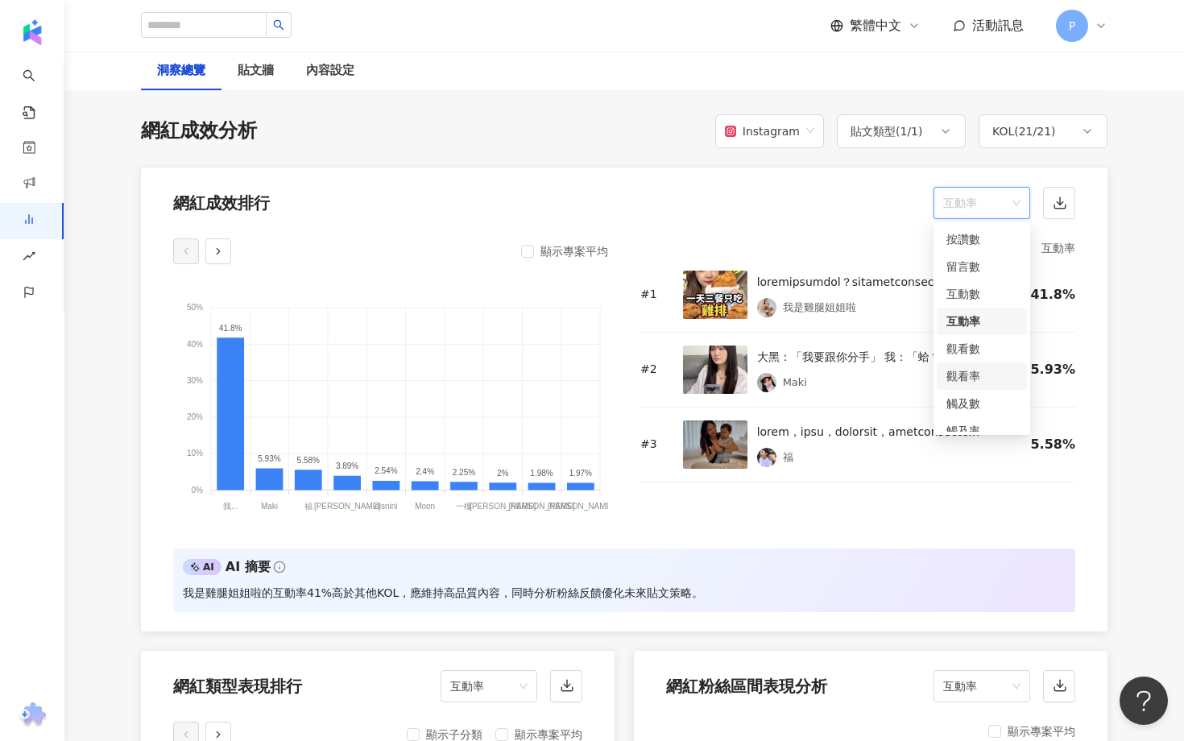
click at [976, 377] on div "觀看率" at bounding box center [981, 376] width 71 height 18
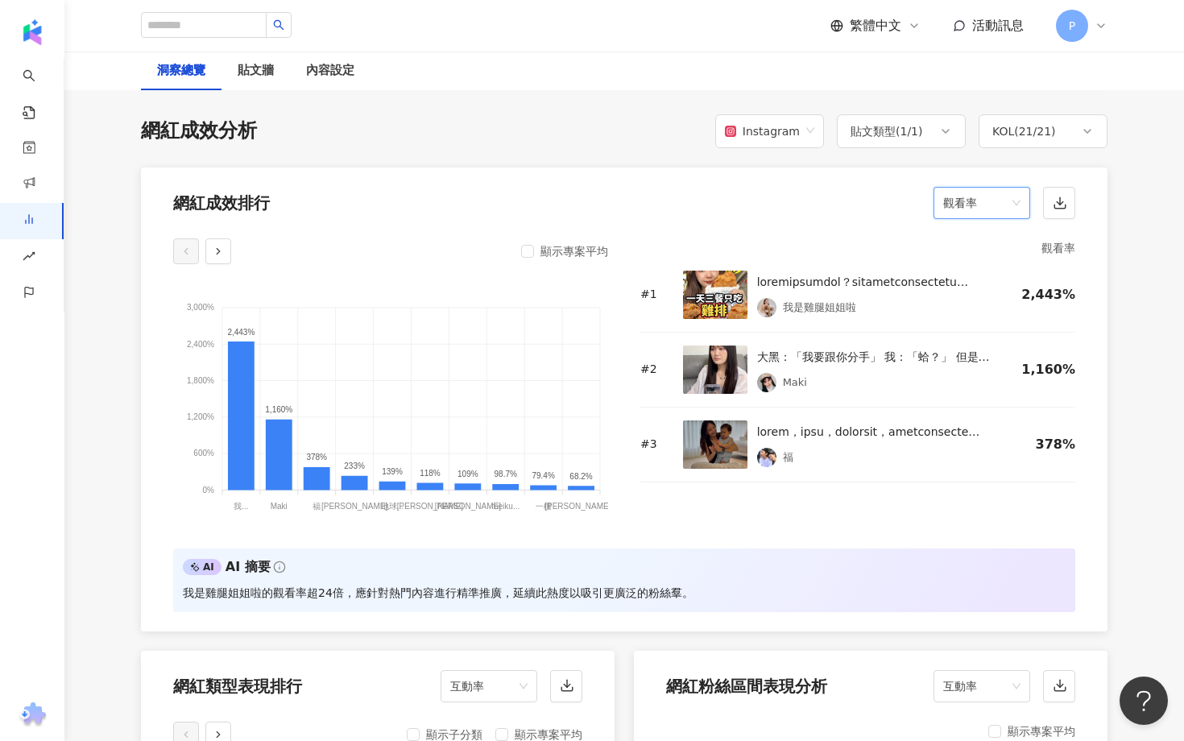
click at [978, 191] on span "觀看率" at bounding box center [981, 203] width 77 height 31
click at [994, 314] on div "互動率" at bounding box center [981, 321] width 71 height 18
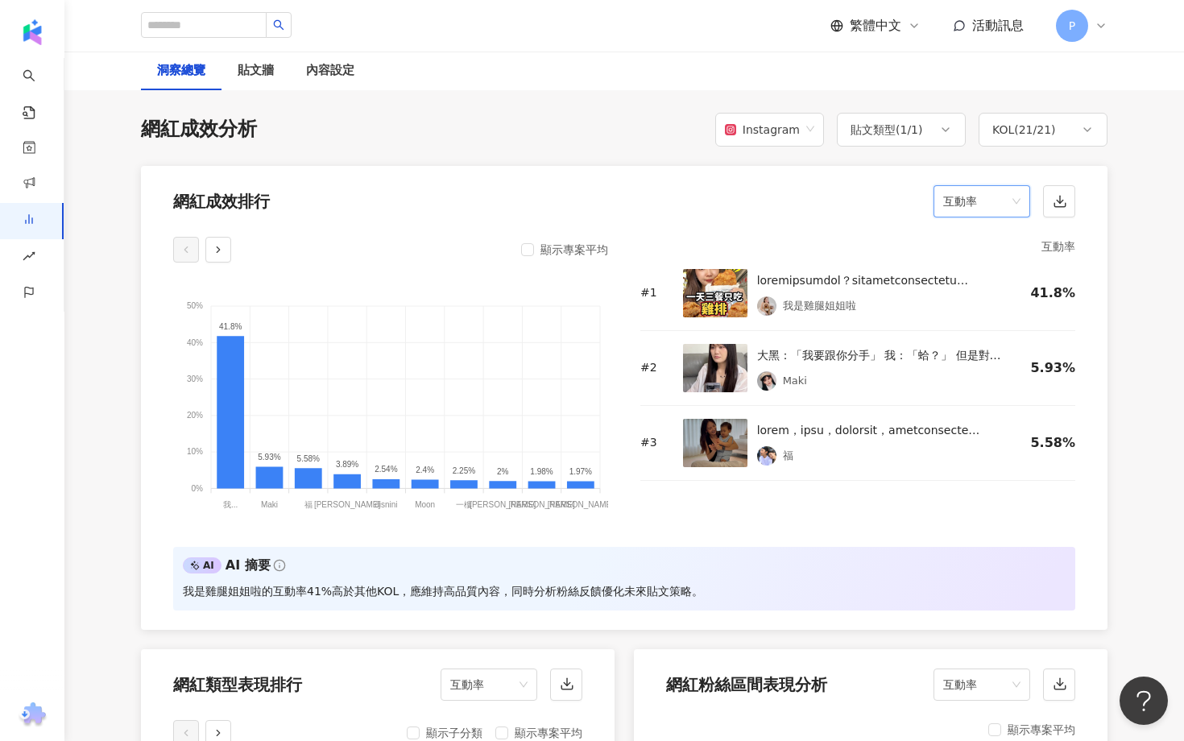
scroll to position [1200, 0]
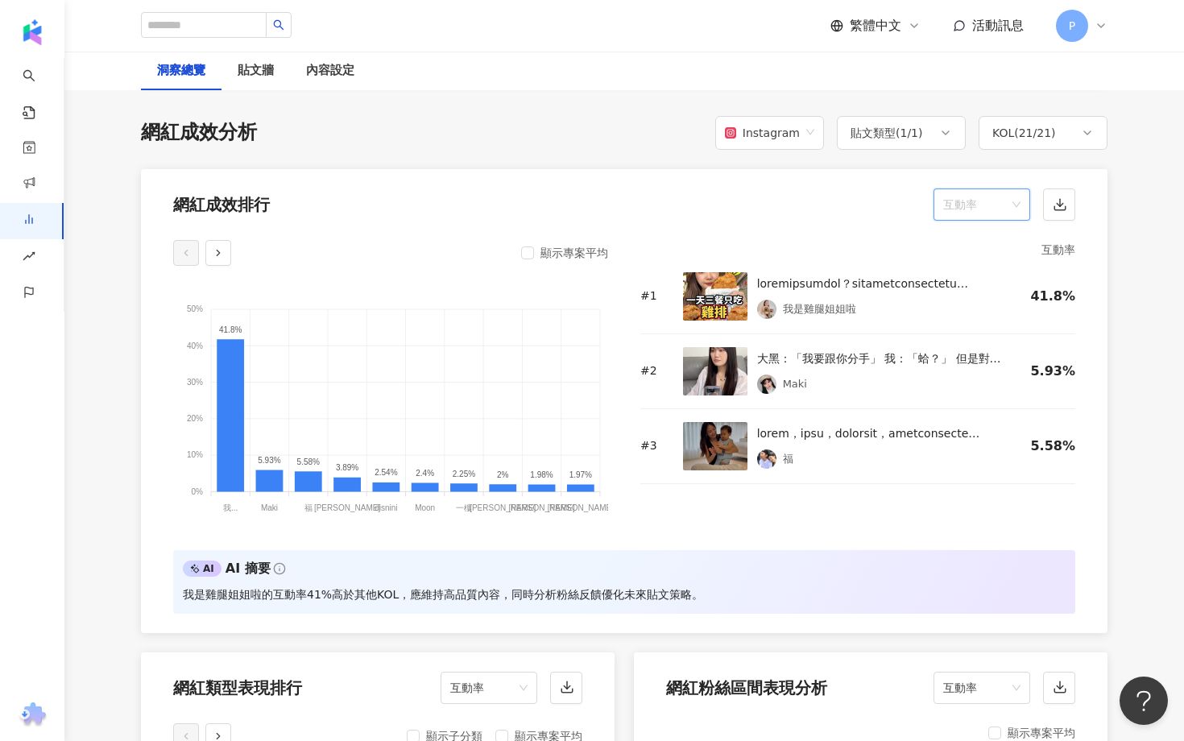
click at [965, 201] on span "互動率" at bounding box center [981, 204] width 77 height 31
click at [981, 377] on div "觀看率" at bounding box center [981, 378] width 71 height 18
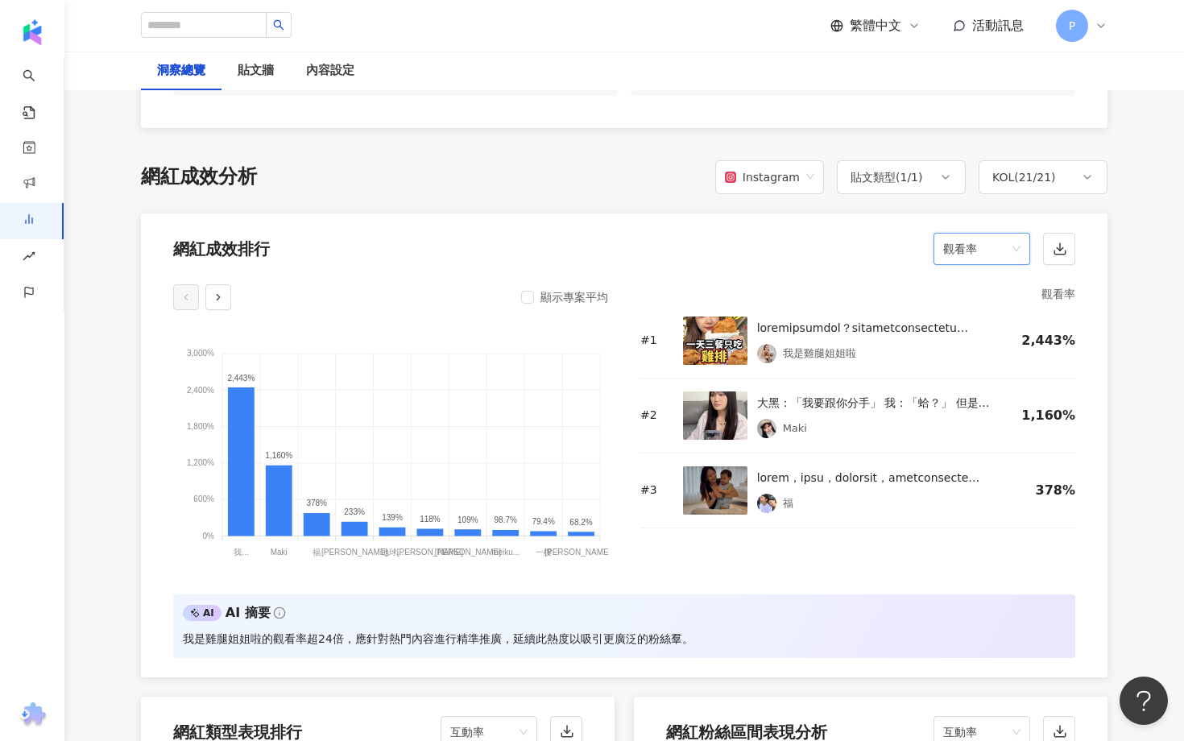
scroll to position [1057, 0]
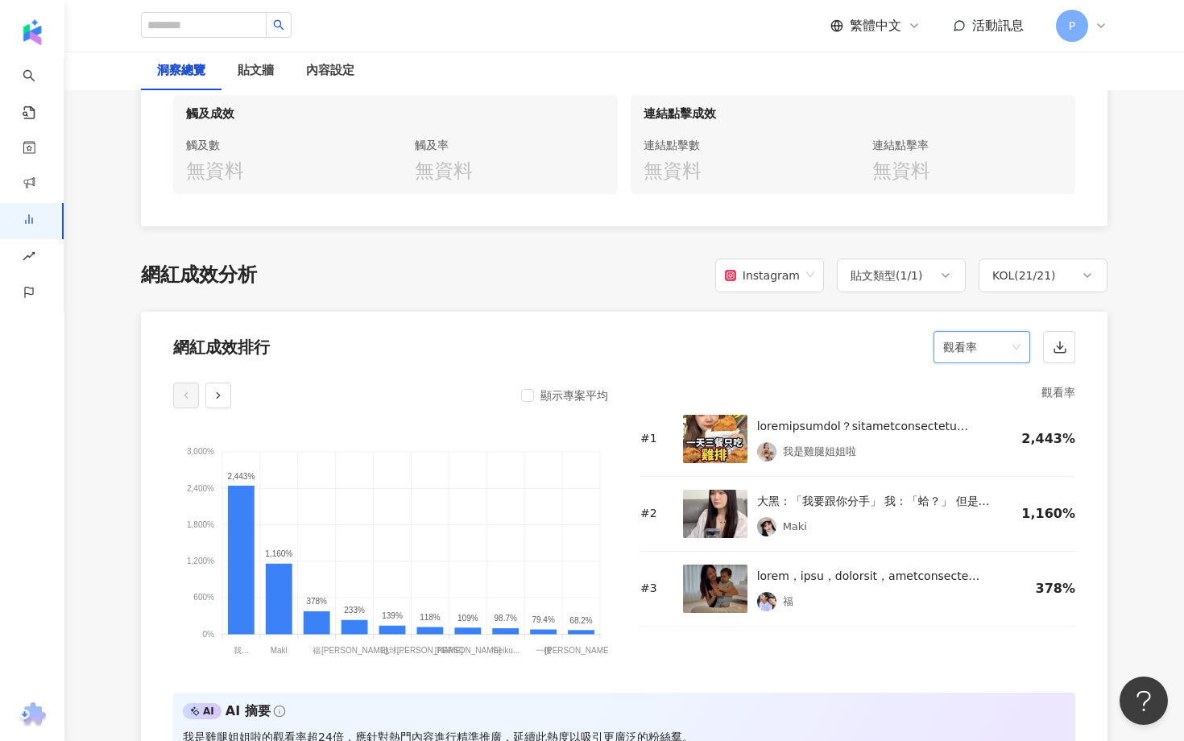
click at [1007, 350] on span "觀看率" at bounding box center [981, 347] width 77 height 31
click at [1007, 352] on span "觀看率" at bounding box center [981, 347] width 77 height 31
click at [1064, 353] on icon "button" at bounding box center [1060, 347] width 14 height 14
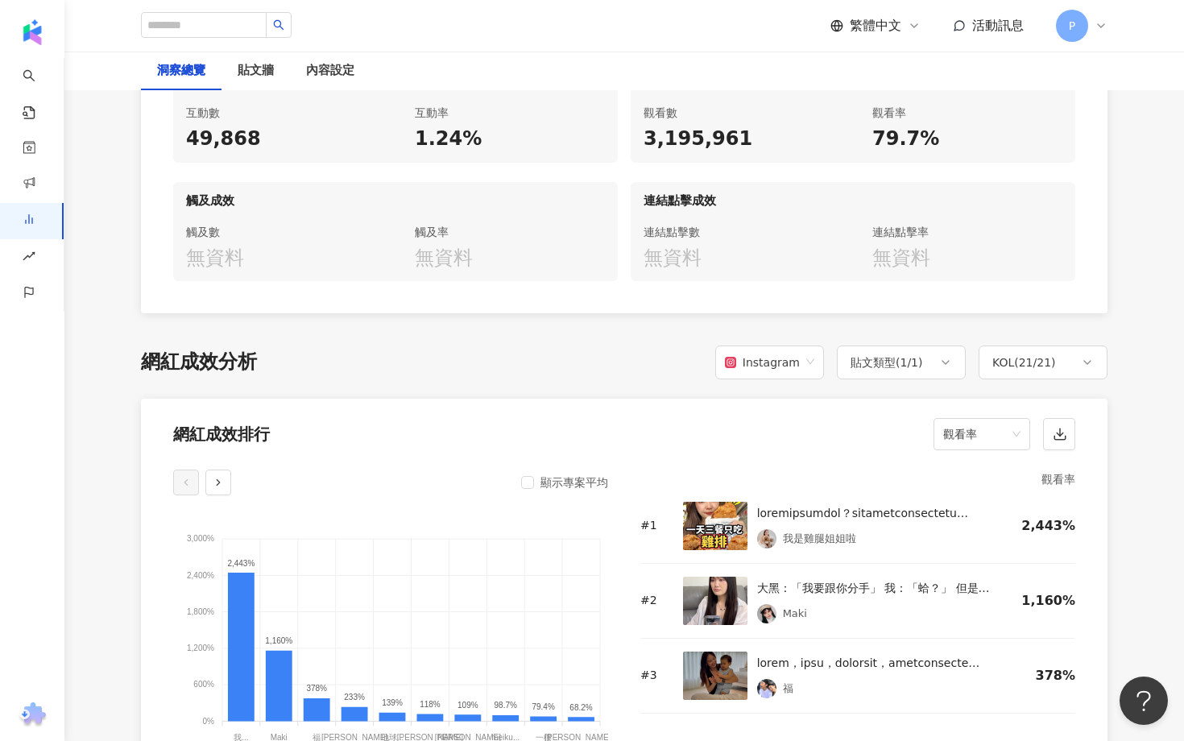
scroll to position [1057, 0]
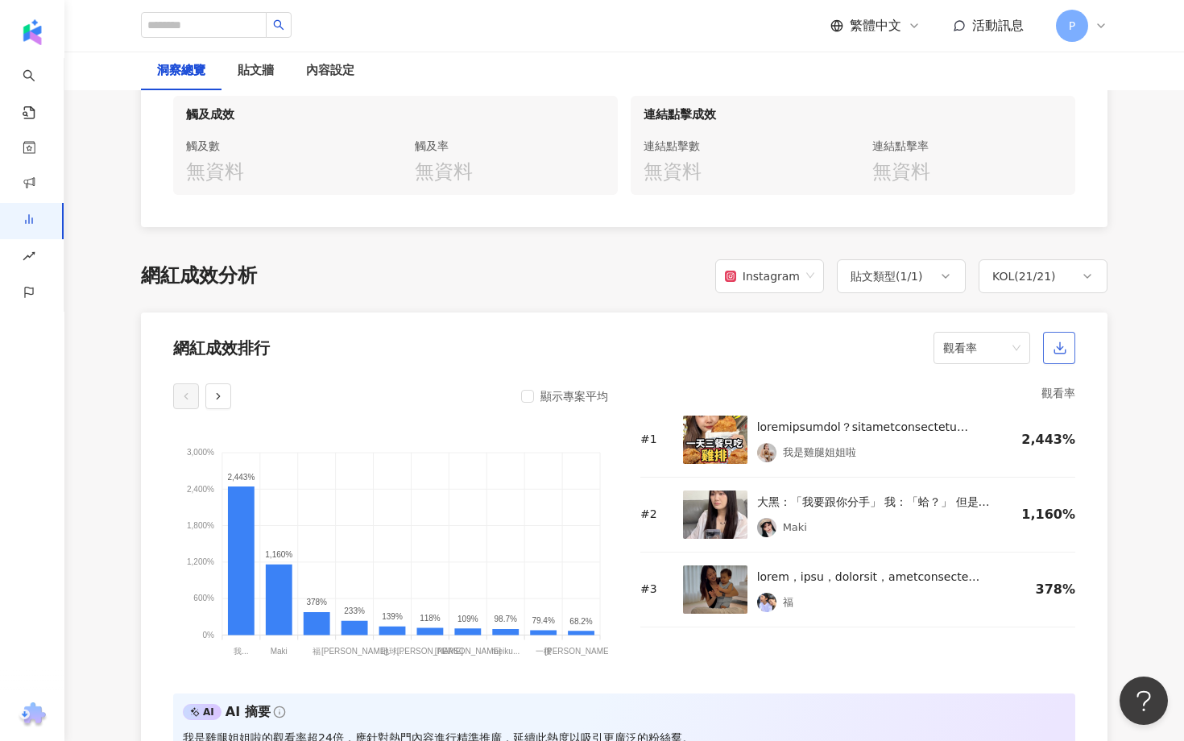
click at [1049, 357] on button "button" at bounding box center [1059, 348] width 32 height 32
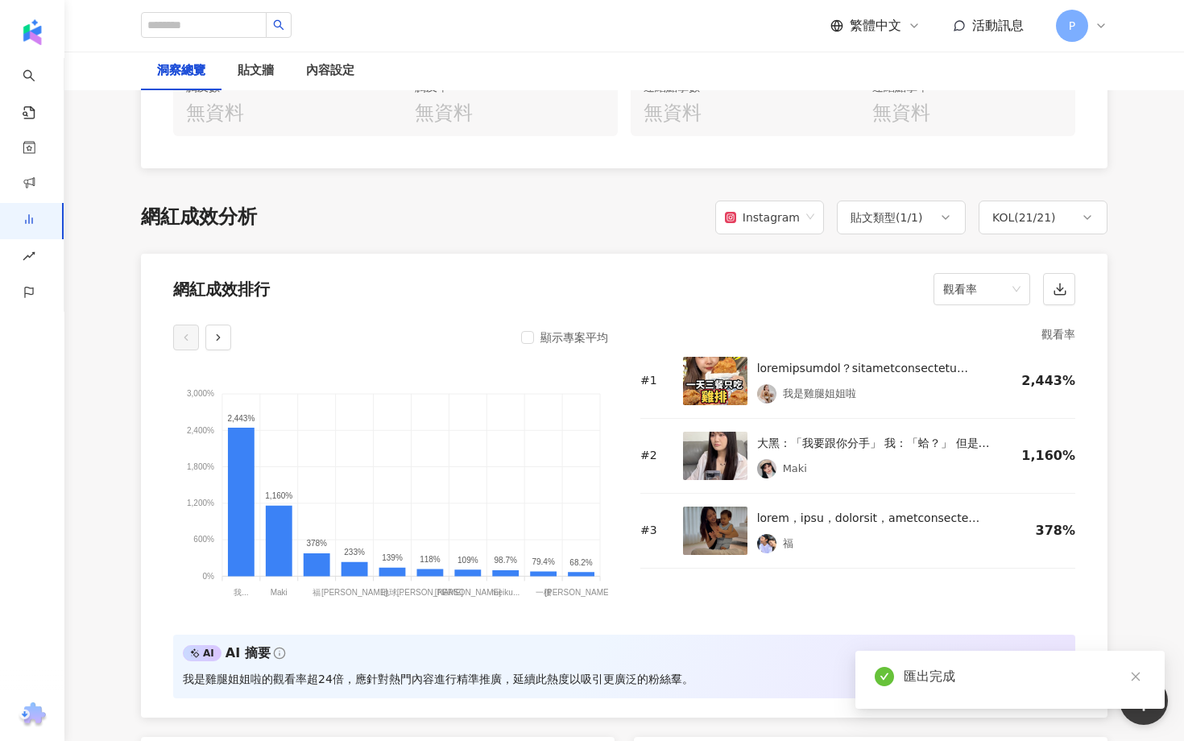
scroll to position [1268, 0]
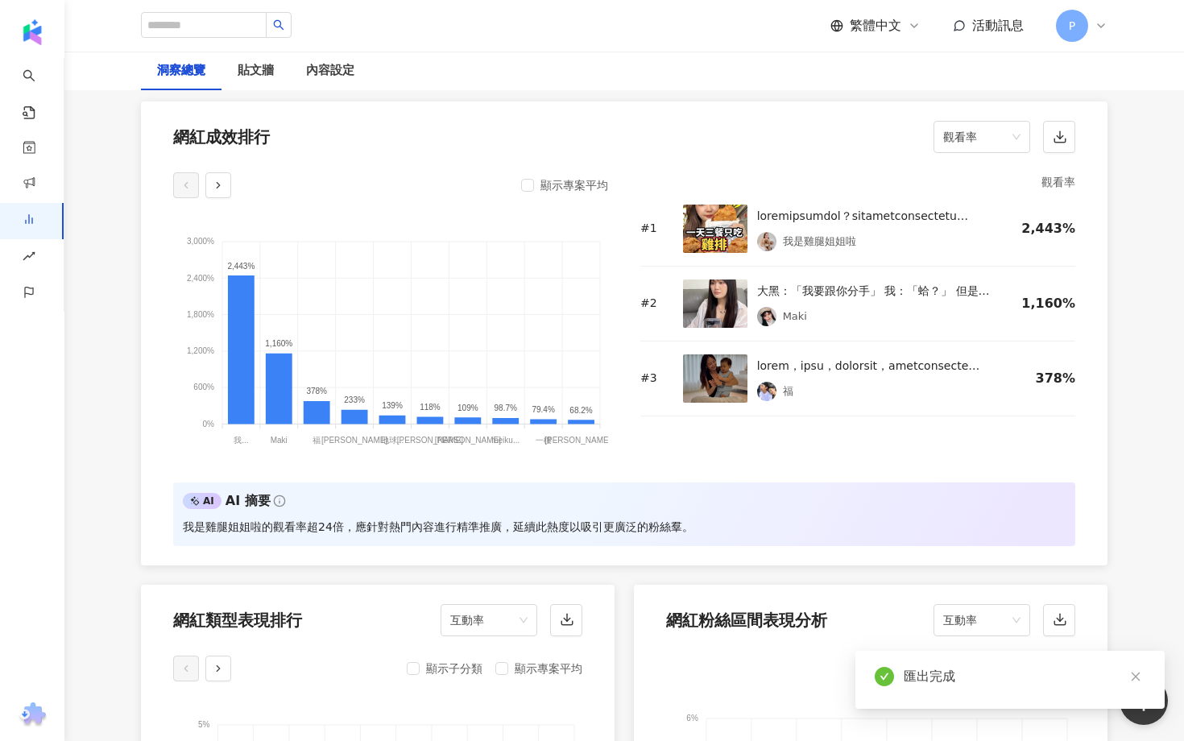
click at [586, 445] on tspan "[PERSON_NAME]..." at bounding box center [580, 440] width 73 height 9
click at [574, 434] on foreignobject at bounding box center [390, 334] width 435 height 234
click at [519, 445] on tspan "meiku..." at bounding box center [505, 440] width 28 height 9
click at [244, 443] on tspan "我..." at bounding box center [241, 440] width 14 height 9
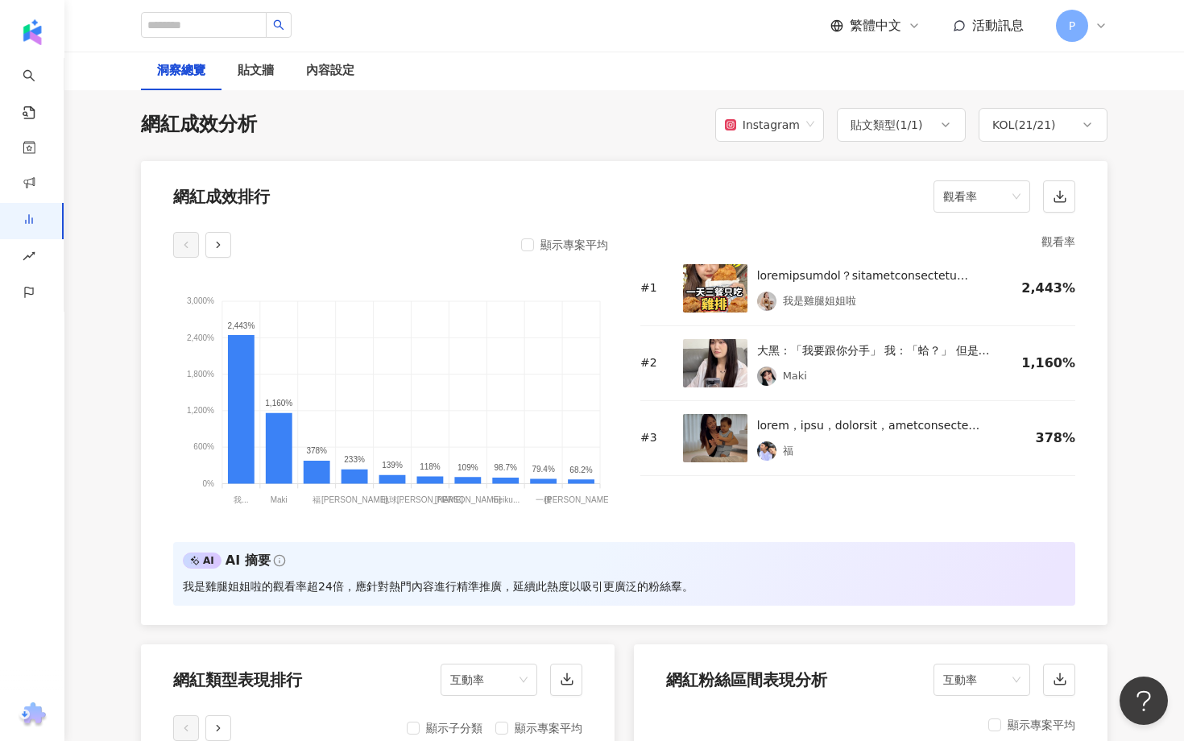
scroll to position [1193, 0]
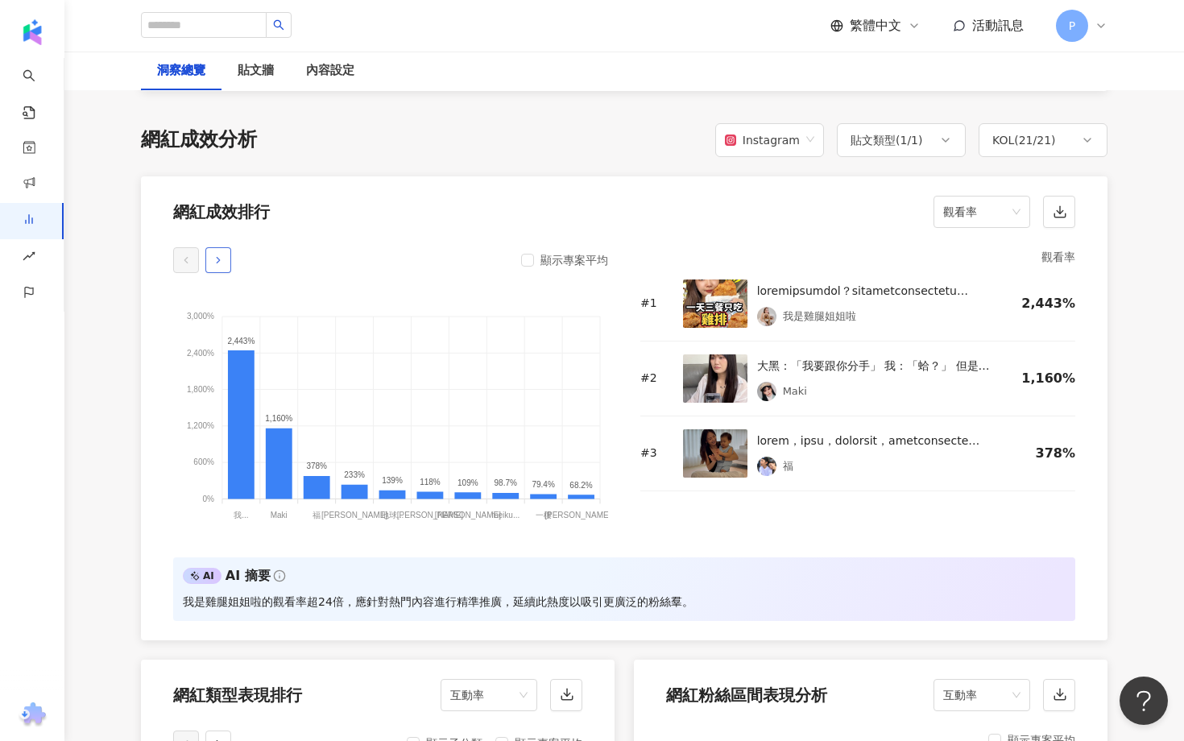
click at [219, 266] on icon "button" at bounding box center [218, 260] width 11 height 11
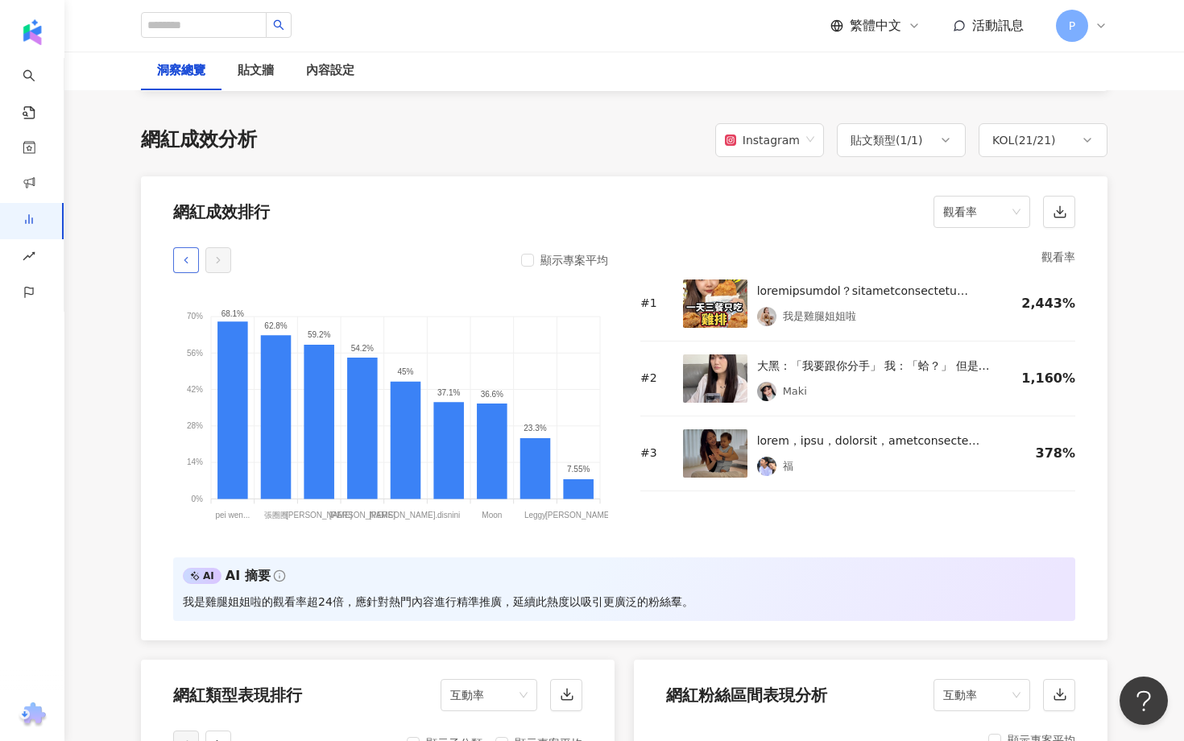
click at [184, 255] on icon "button" at bounding box center [185, 260] width 11 height 11
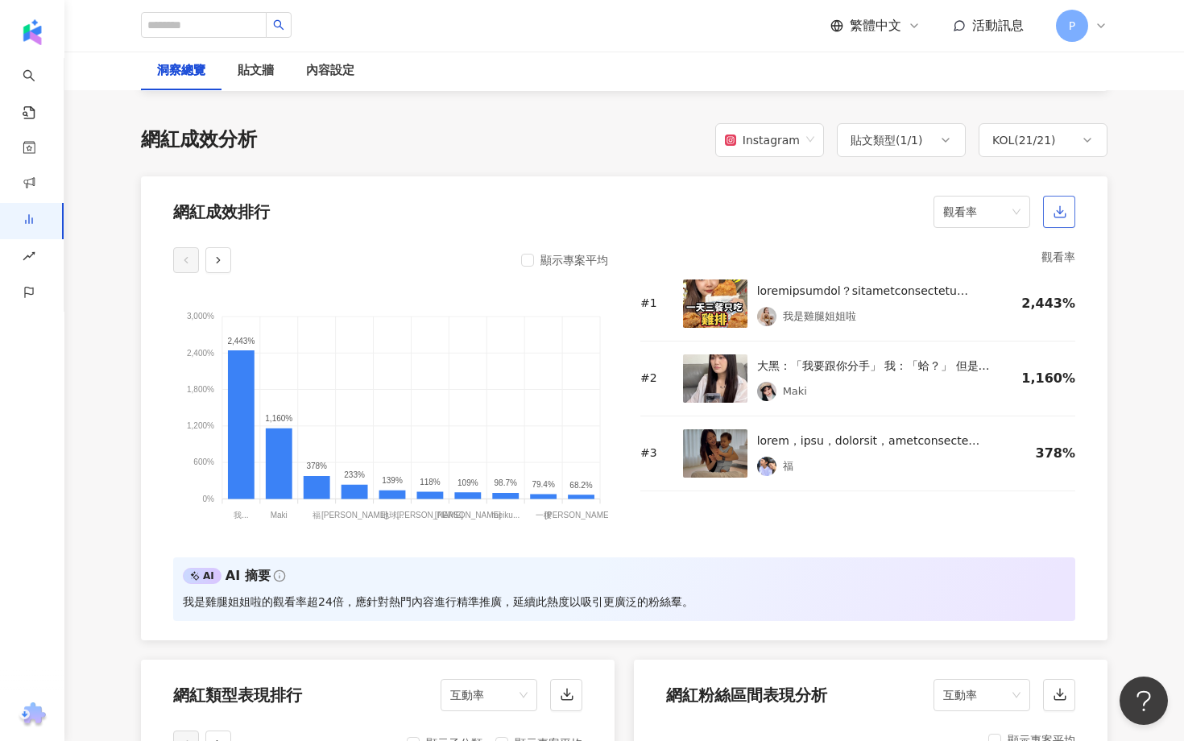
click at [1058, 209] on icon "button" at bounding box center [1060, 212] width 14 height 14
click at [824, 519] on div "觀看率 # 1 我是雞腿姐姐啦 2,443% # 2 大黑：「我要跟你分手」 我：「蛤？」 但是對方是 @roborocktw Qrevo EdgeC 好，怎…" at bounding box center [857, 392] width 435 height 291
click at [922, 362] on div "大黑：「我要跟你分手」 我：「蛤？」 但是對方是 @roborocktw Qrevo EdgeC 好，怎麼贏？ ⸻ ⭐️18500Pa超猛吸力 地板上不留一粒…" at bounding box center [876, 365] width 239 height 19
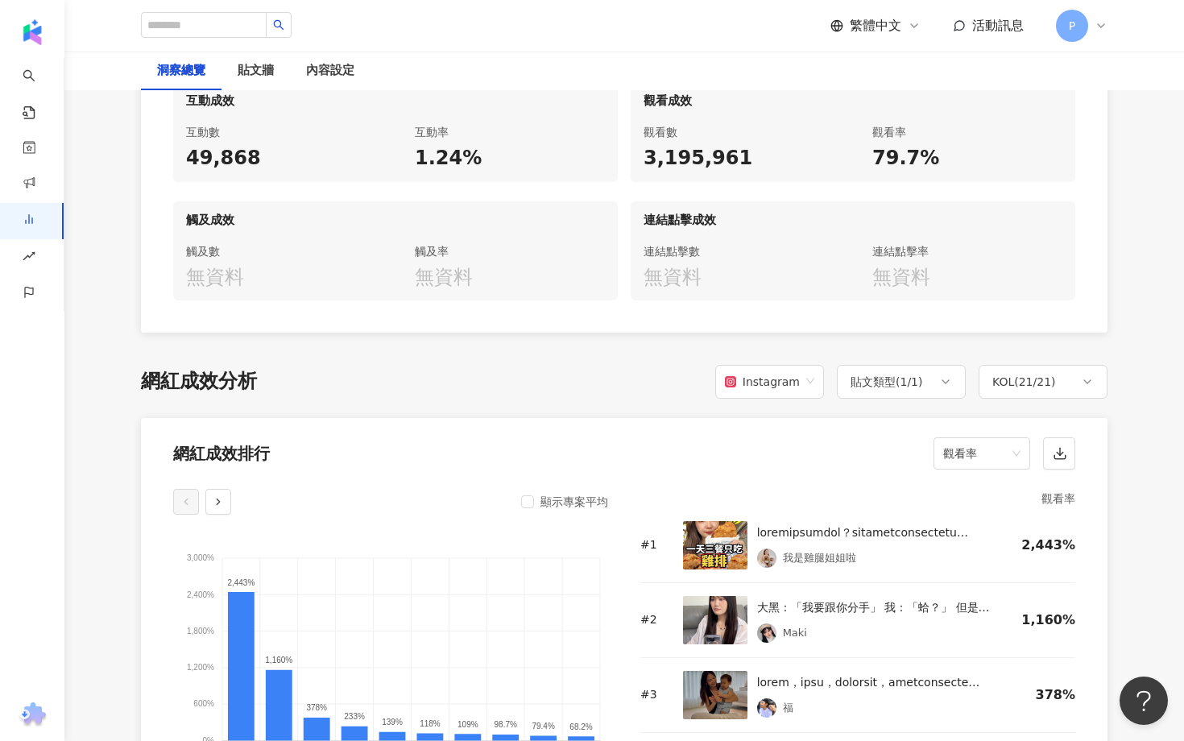
scroll to position [1155, 0]
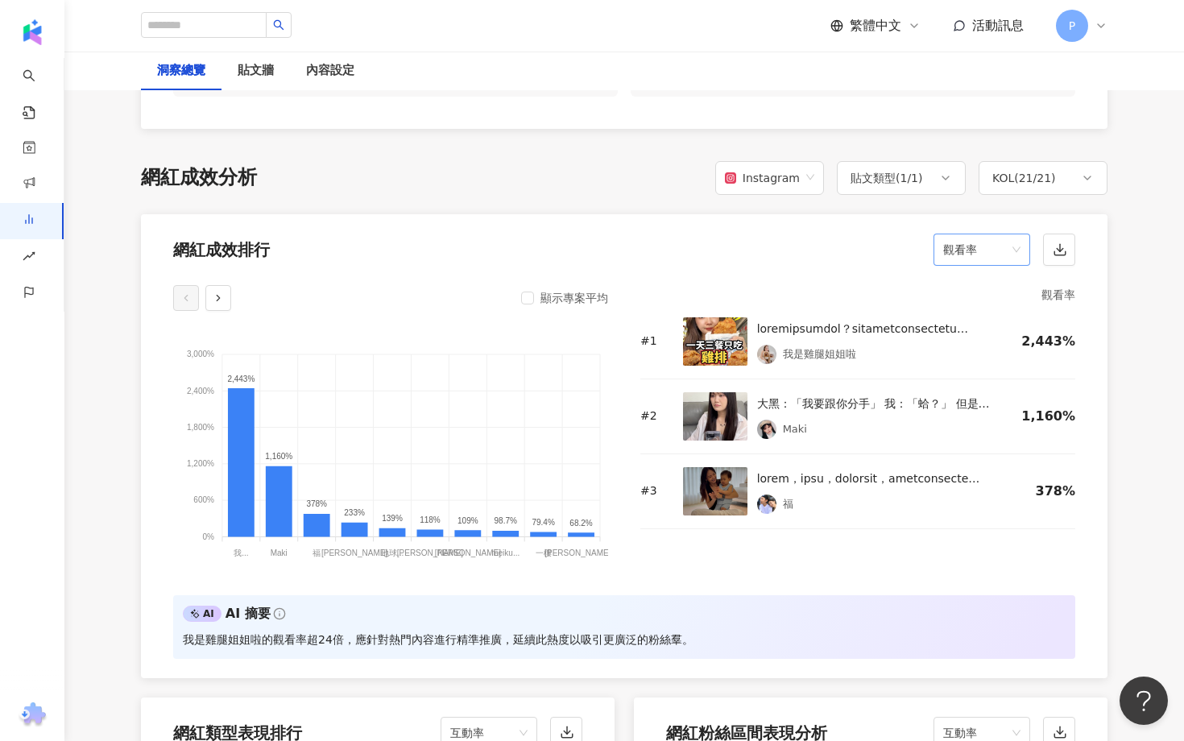
click at [970, 250] on span "觀看率" at bounding box center [981, 249] width 77 height 31
click at [970, 351] on div "互動率" at bounding box center [981, 347] width 71 height 18
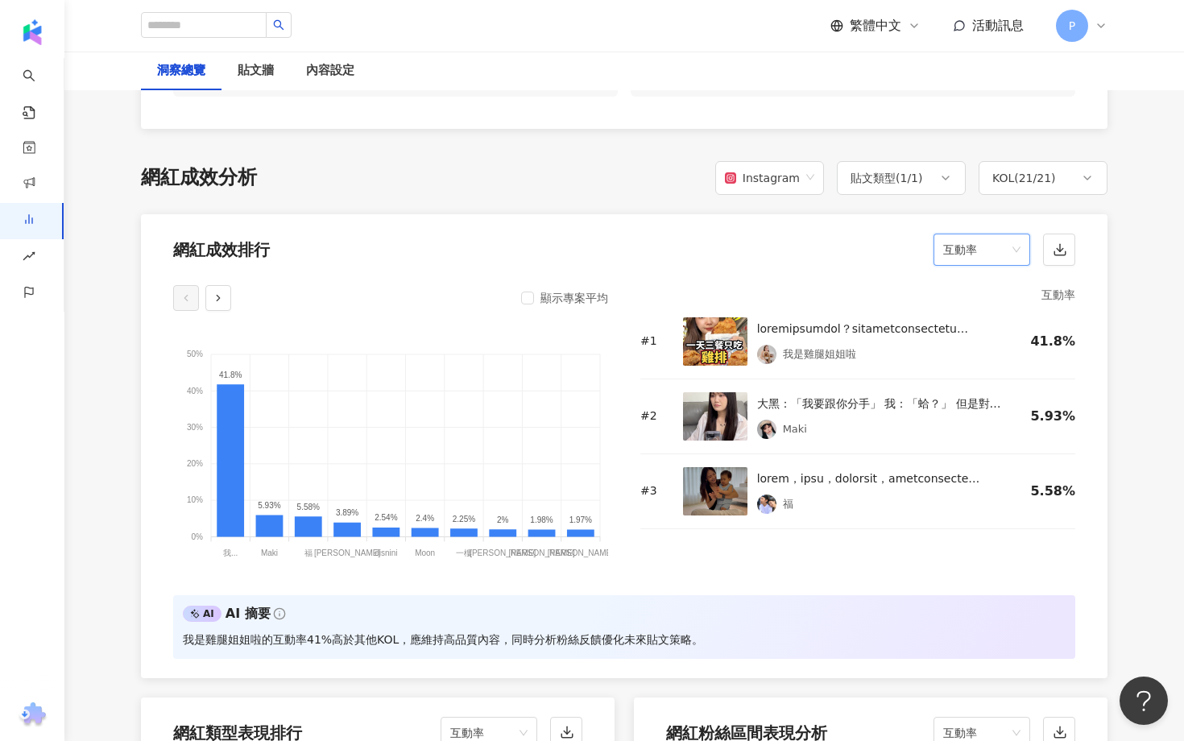
click at [844, 523] on div "# 3 福 5.58%" at bounding box center [857, 491] width 435 height 75
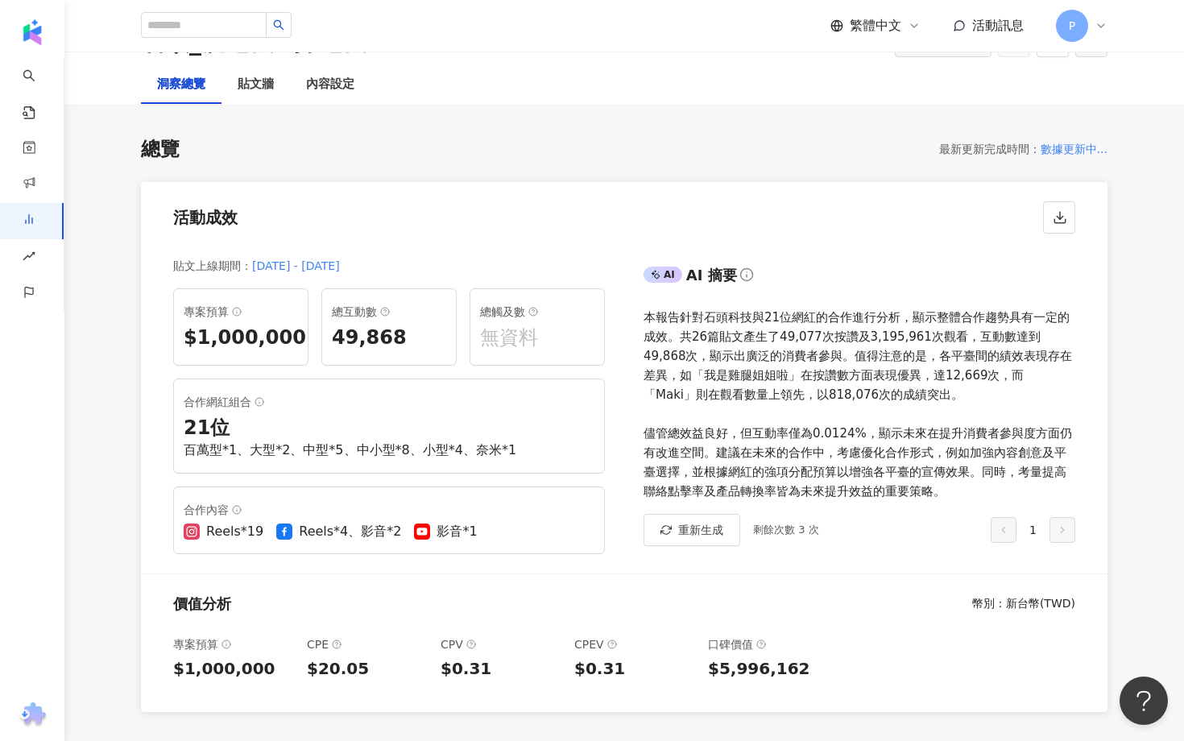
scroll to position [0, 0]
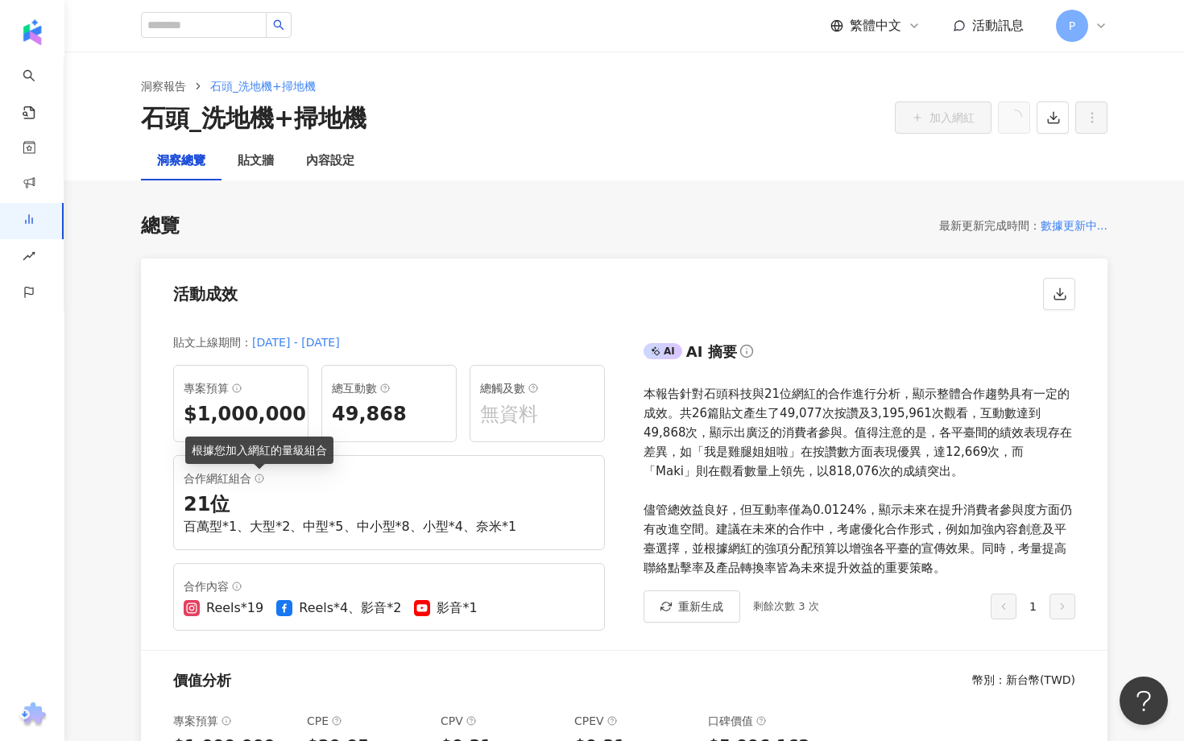
click at [257, 478] on icon at bounding box center [260, 479] width 10 height 10
click at [233, 475] on div "合作網紅組合" at bounding box center [389, 478] width 411 height 19
